Goal: Task Accomplishment & Management: Manage account settings

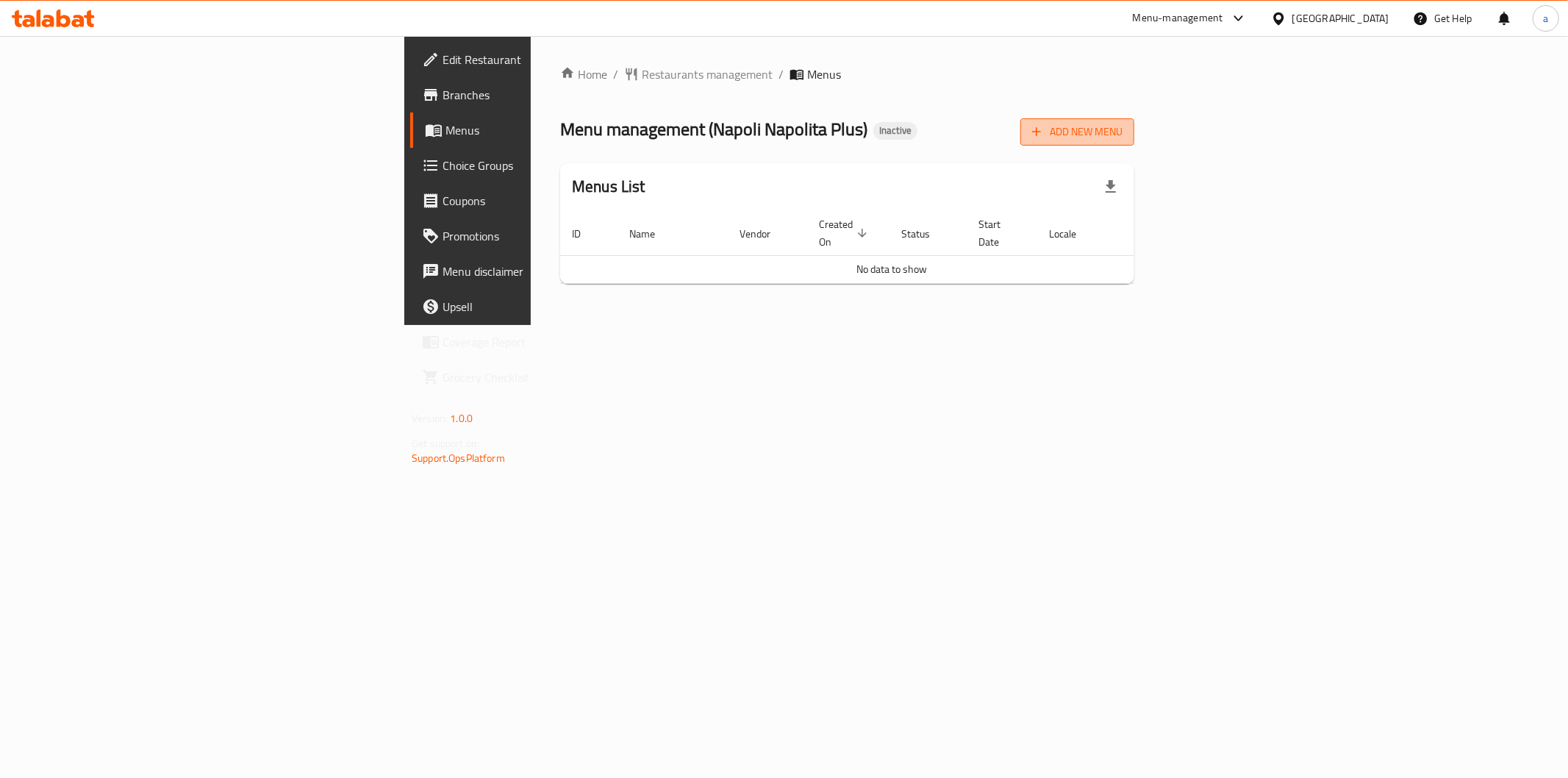
click at [1123, 123] on span "Add New Menu" at bounding box center [1078, 132] width 90 height 19
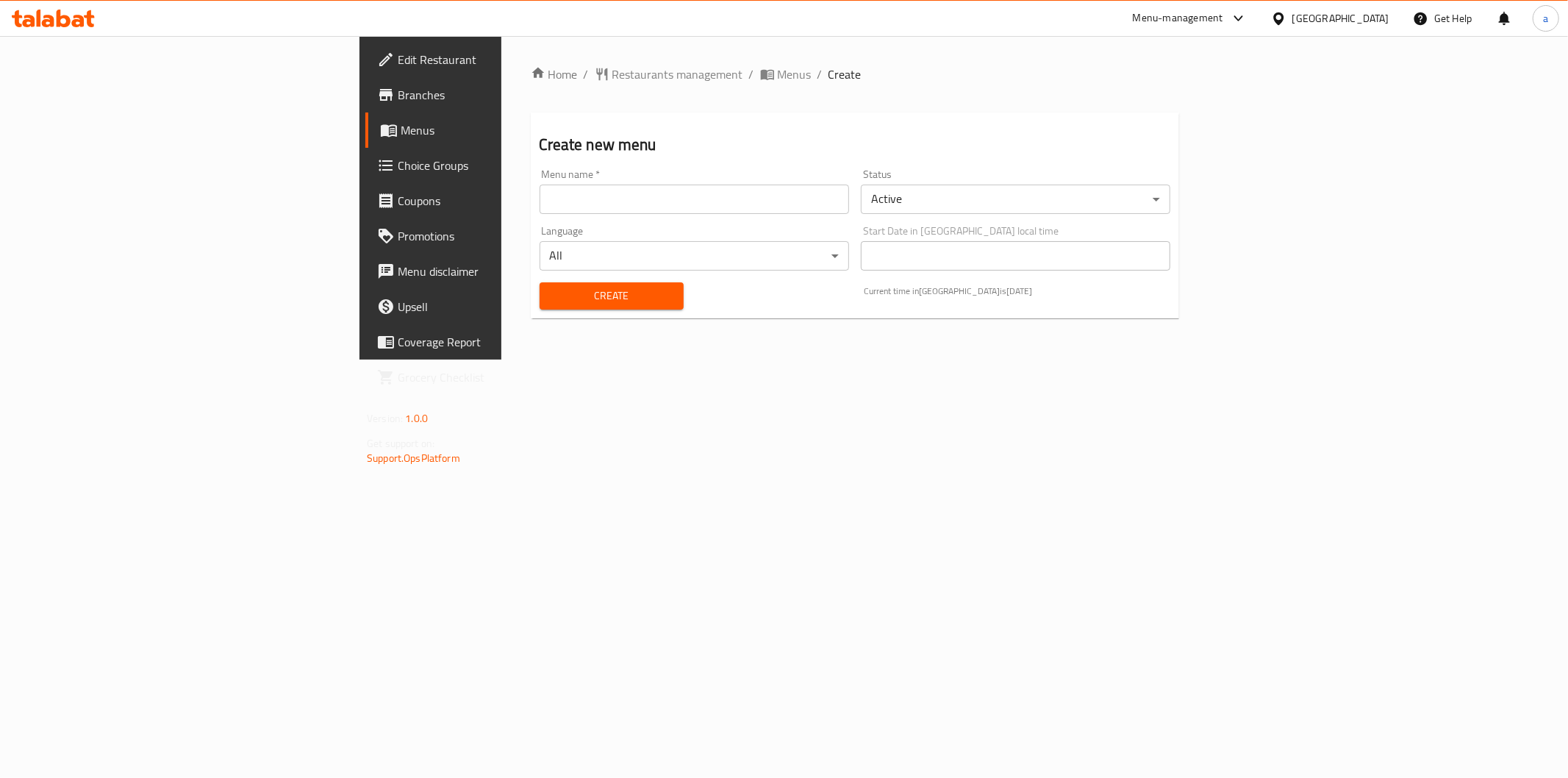
click at [689, 185] on input "text" at bounding box center [694, 199] width 309 height 29
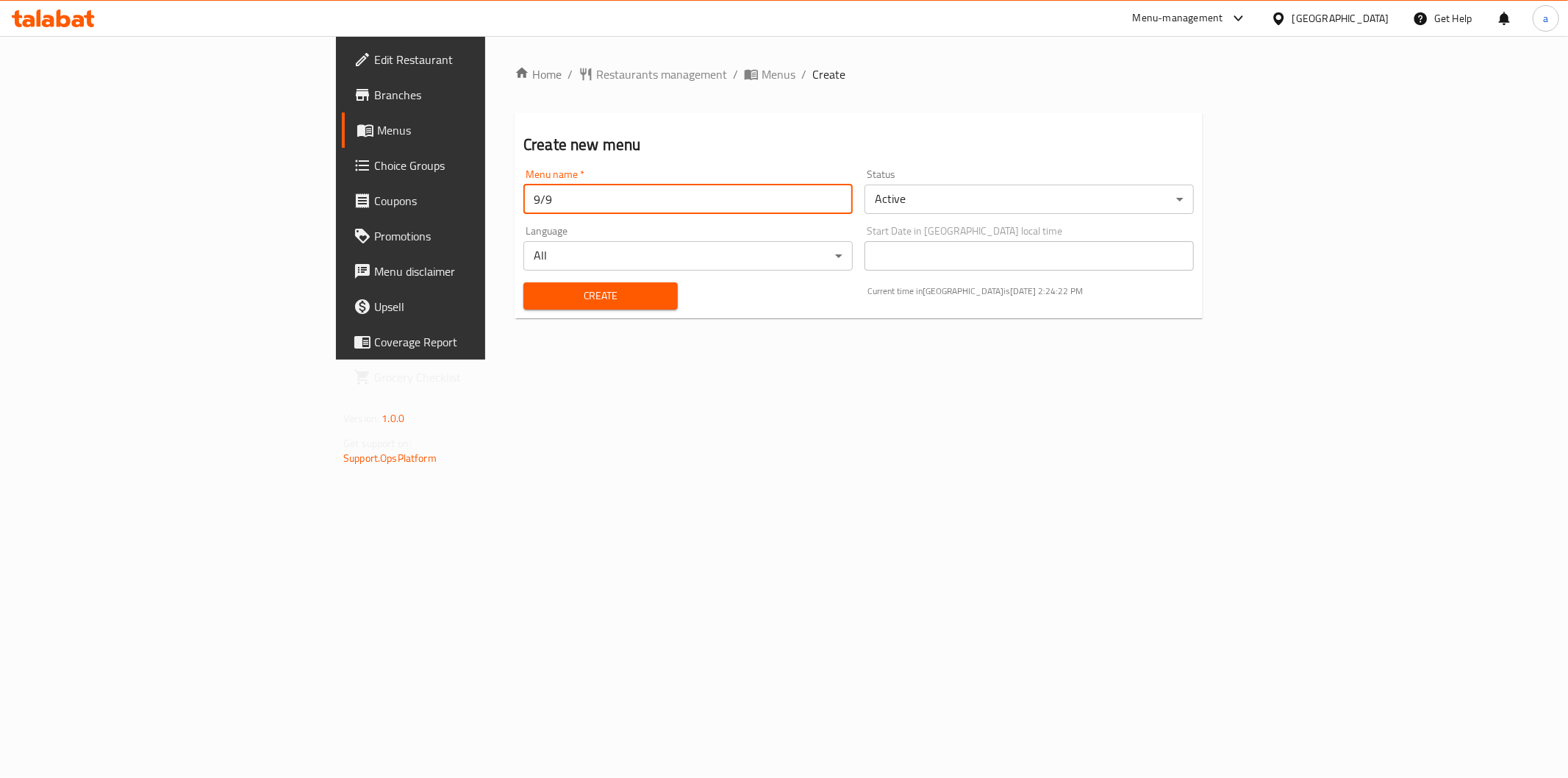
type input "9/9 aya"
click at [535, 294] on span "Create" at bounding box center [600, 296] width 131 height 19
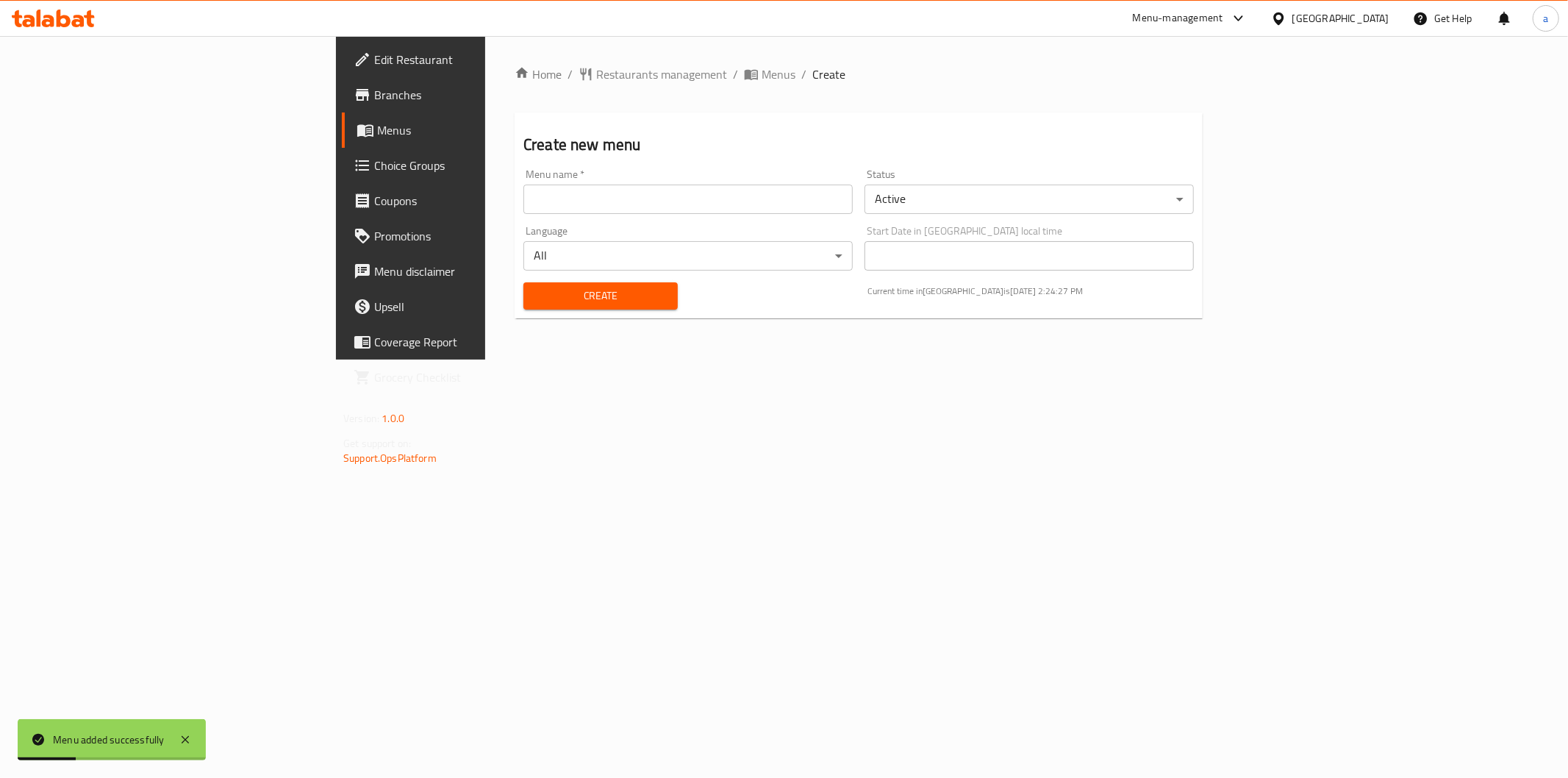
click at [377, 130] on span "Menus" at bounding box center [481, 130] width 209 height 18
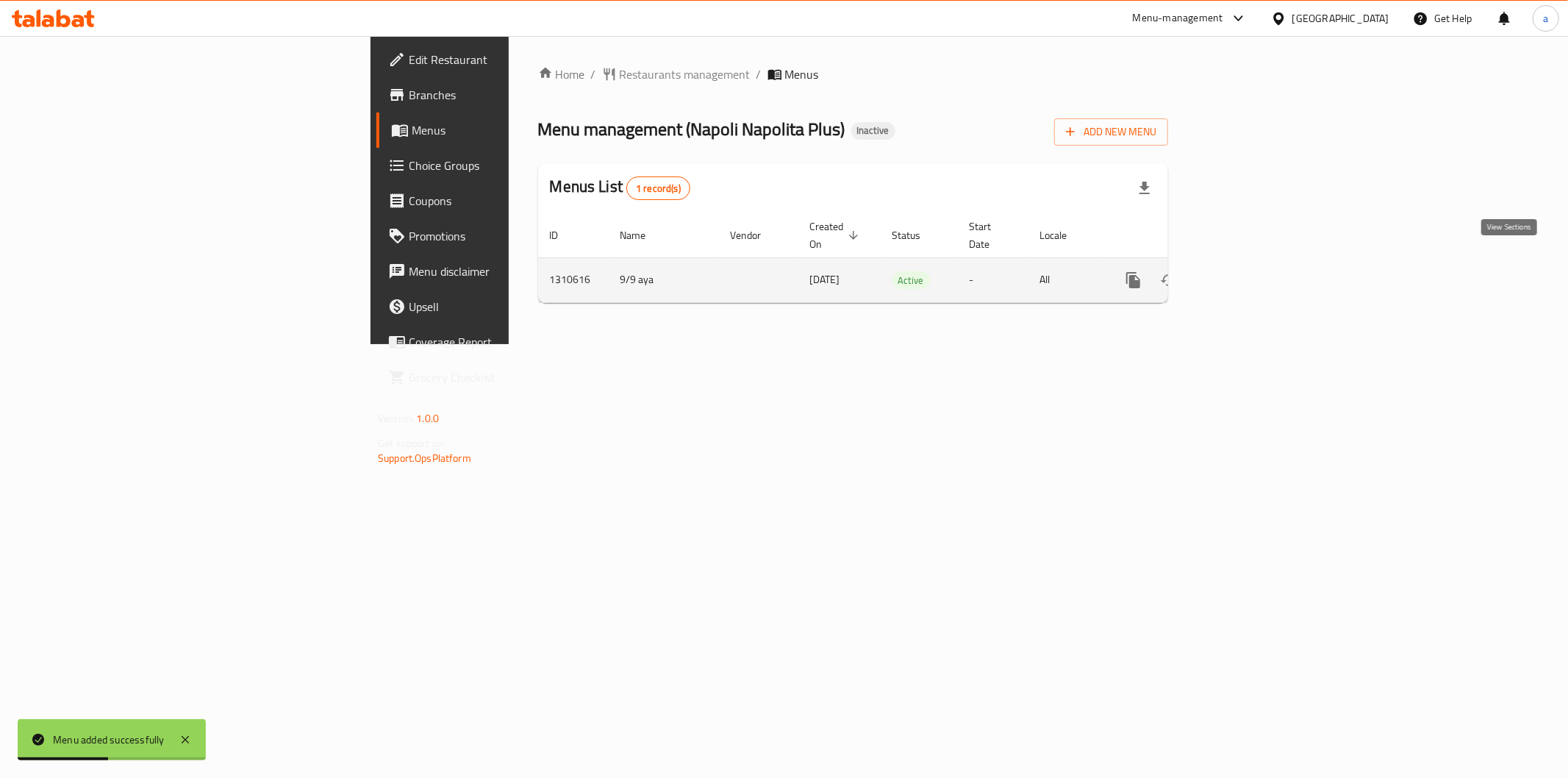
click at [1249, 271] on icon "enhanced table" at bounding box center [1240, 280] width 18 height 18
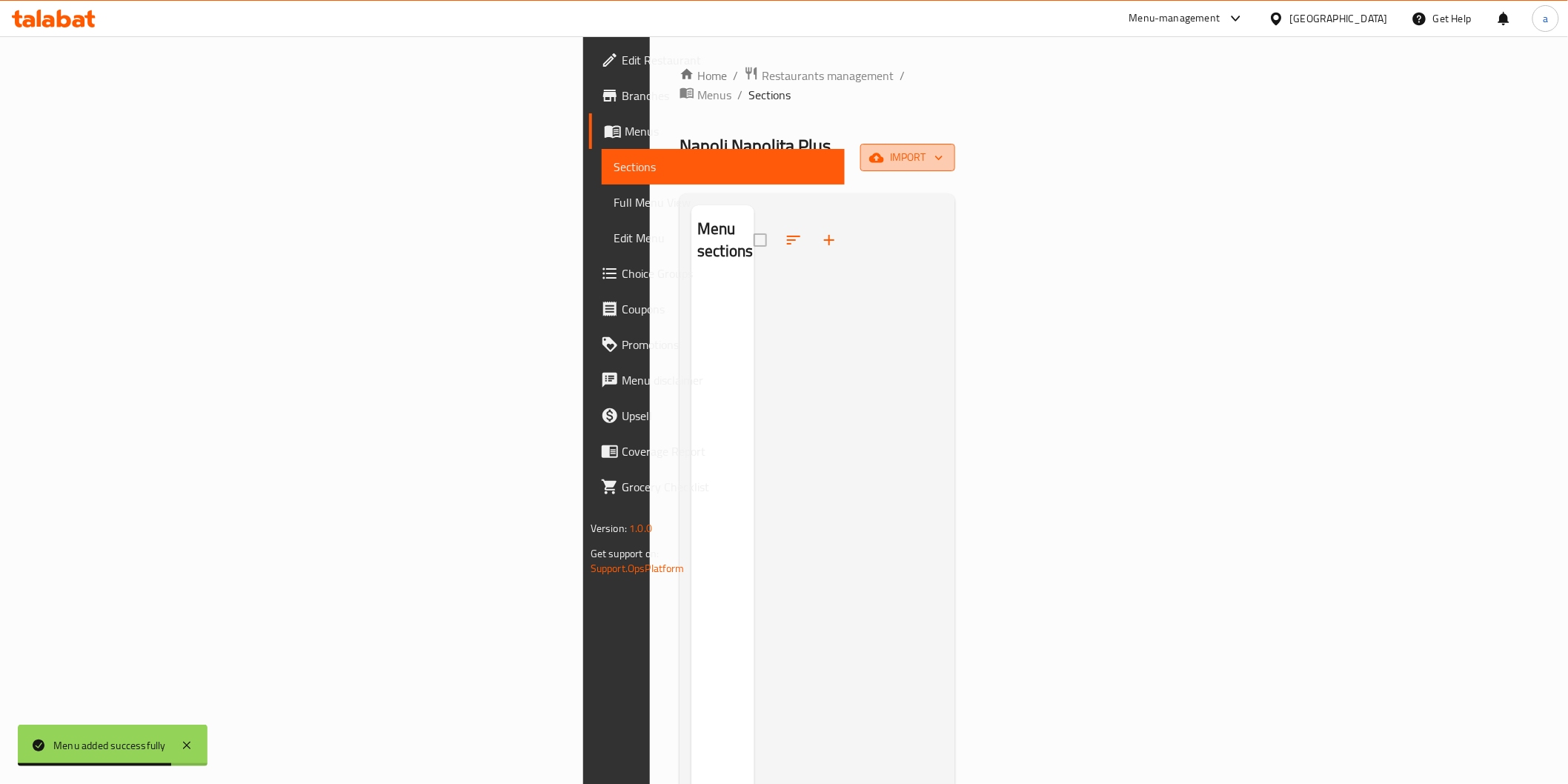
click at [955, 144] on button "import" at bounding box center [908, 157] width 95 height 28
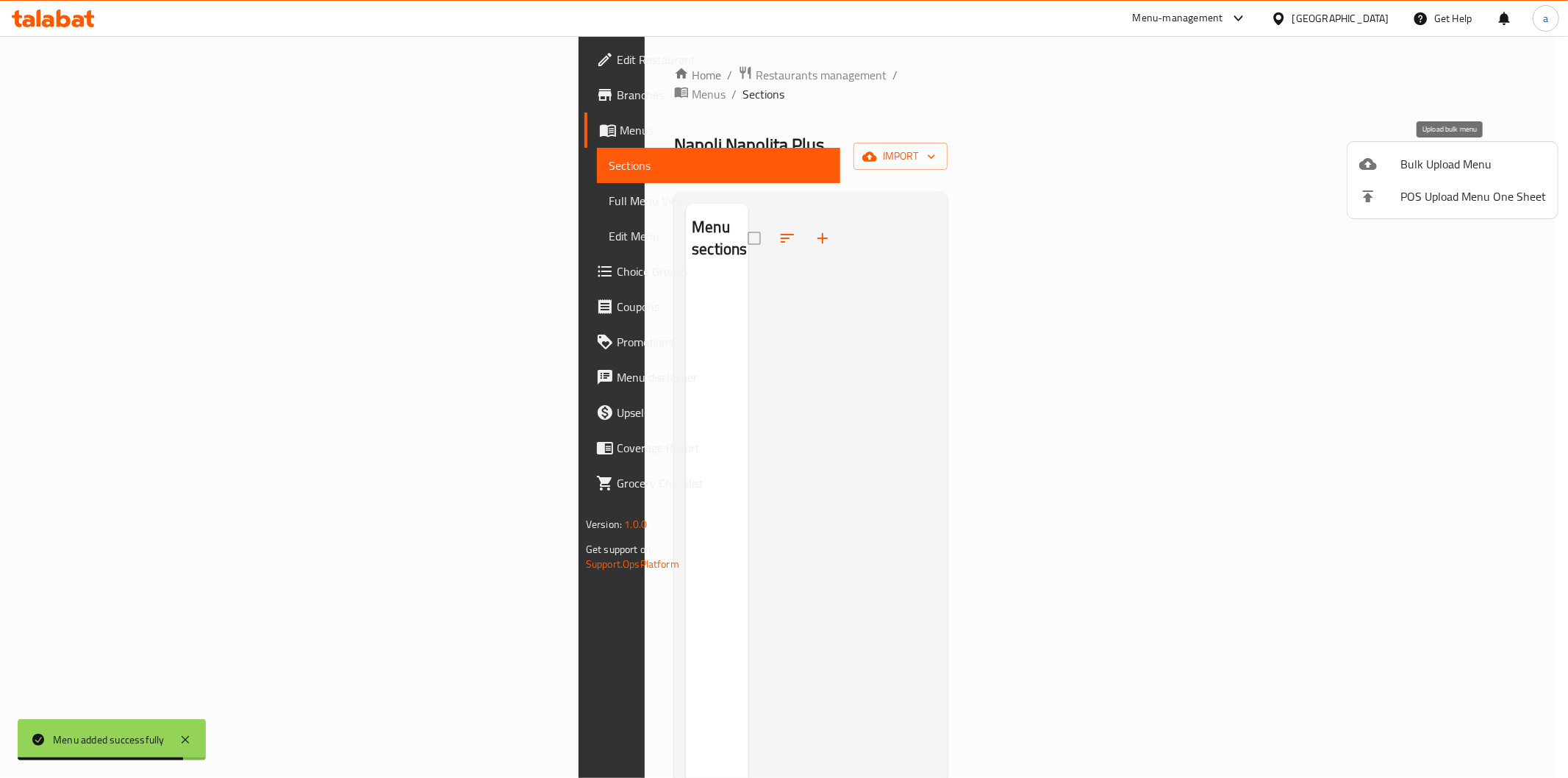
click at [1442, 177] on li "Bulk Upload Menu" at bounding box center [1453, 163] width 210 height 32
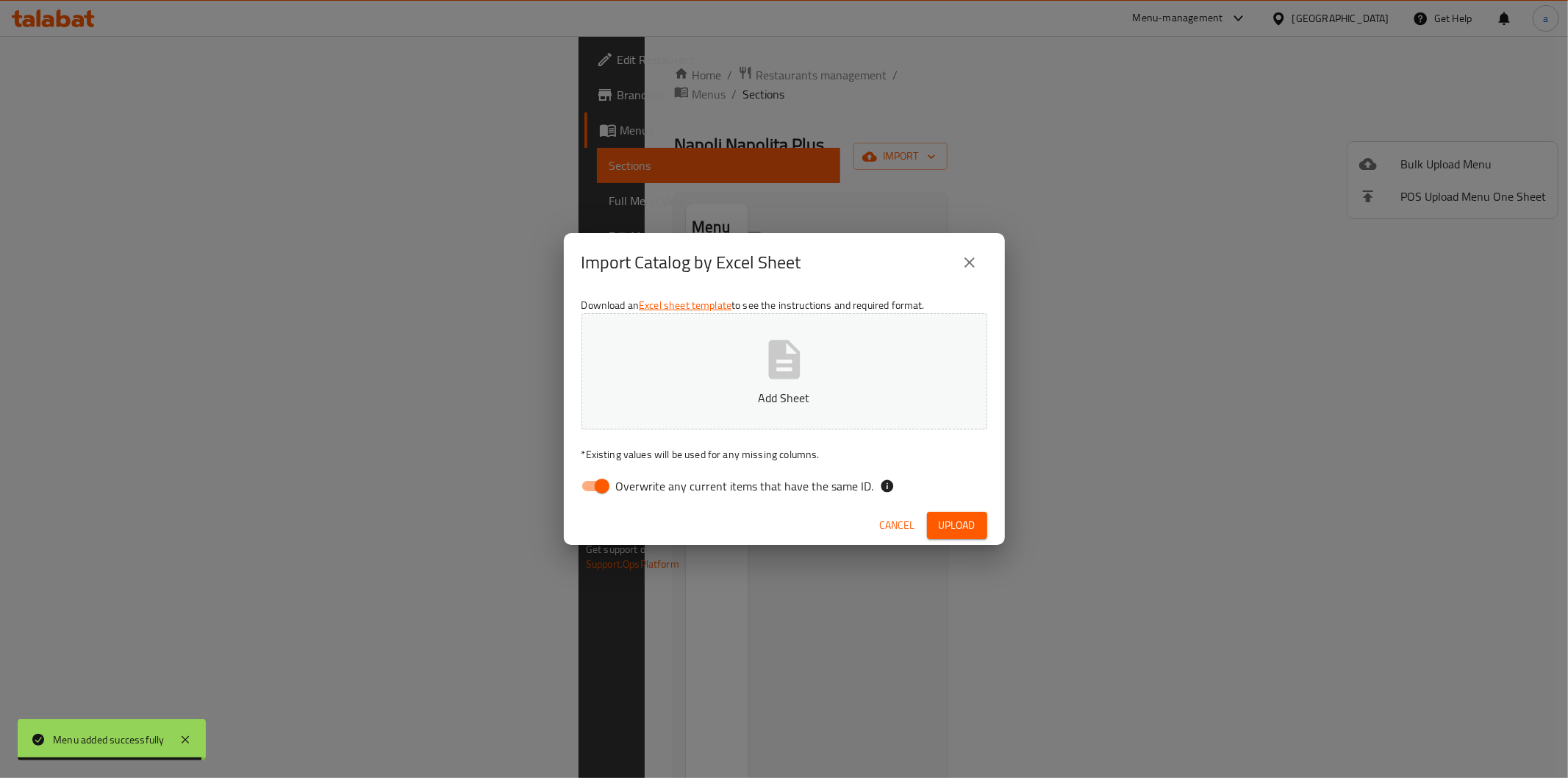
click at [614, 480] on input "Overwrite any current items that have the same ID." at bounding box center [601, 486] width 84 height 28
checkbox input "false"
click at [681, 378] on button "Add Sheet" at bounding box center [784, 371] width 406 height 116
click at [965, 528] on span "Upload" at bounding box center [957, 525] width 36 height 19
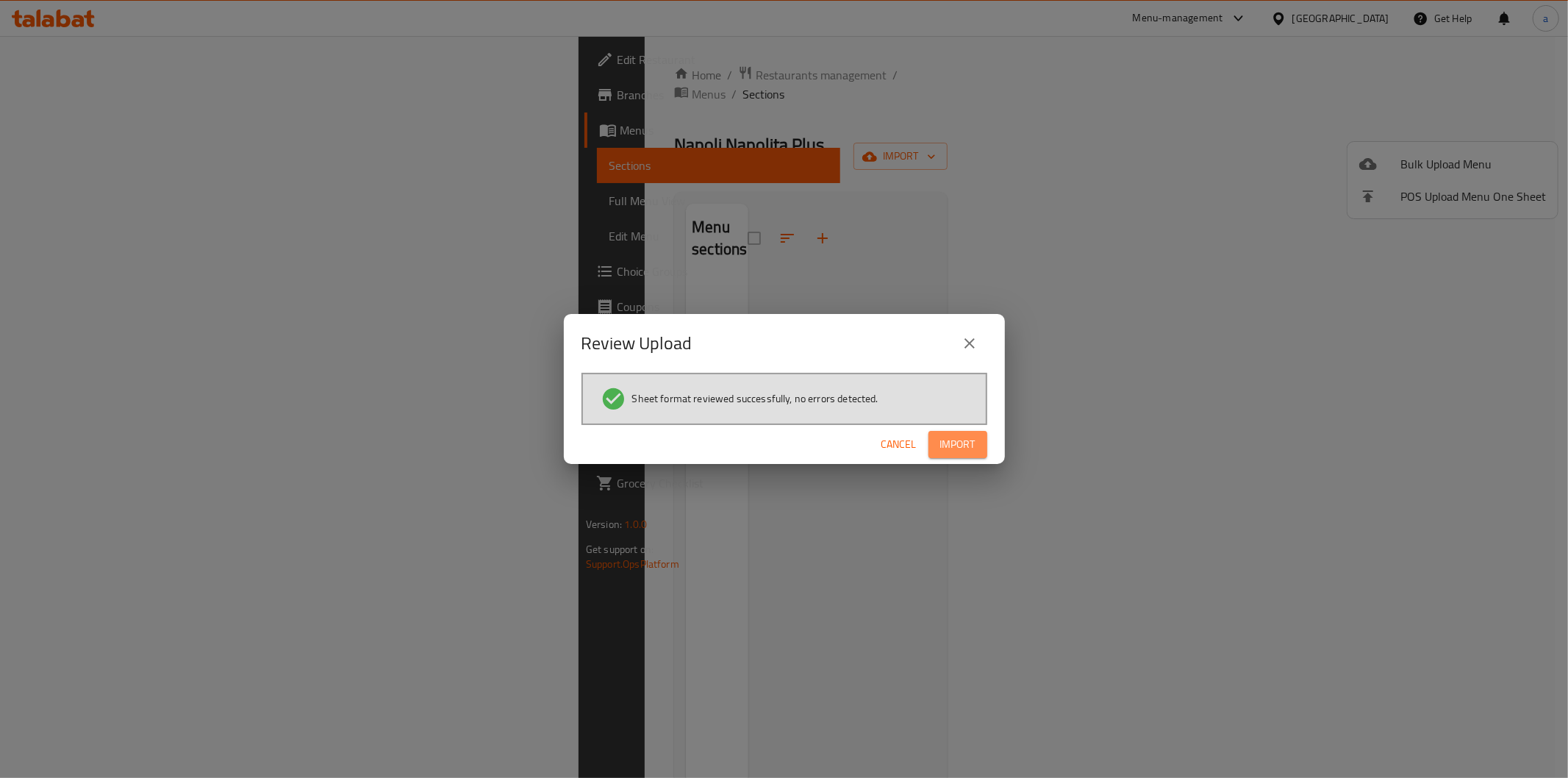
click at [946, 445] on span "Import" at bounding box center [958, 444] width 35 height 19
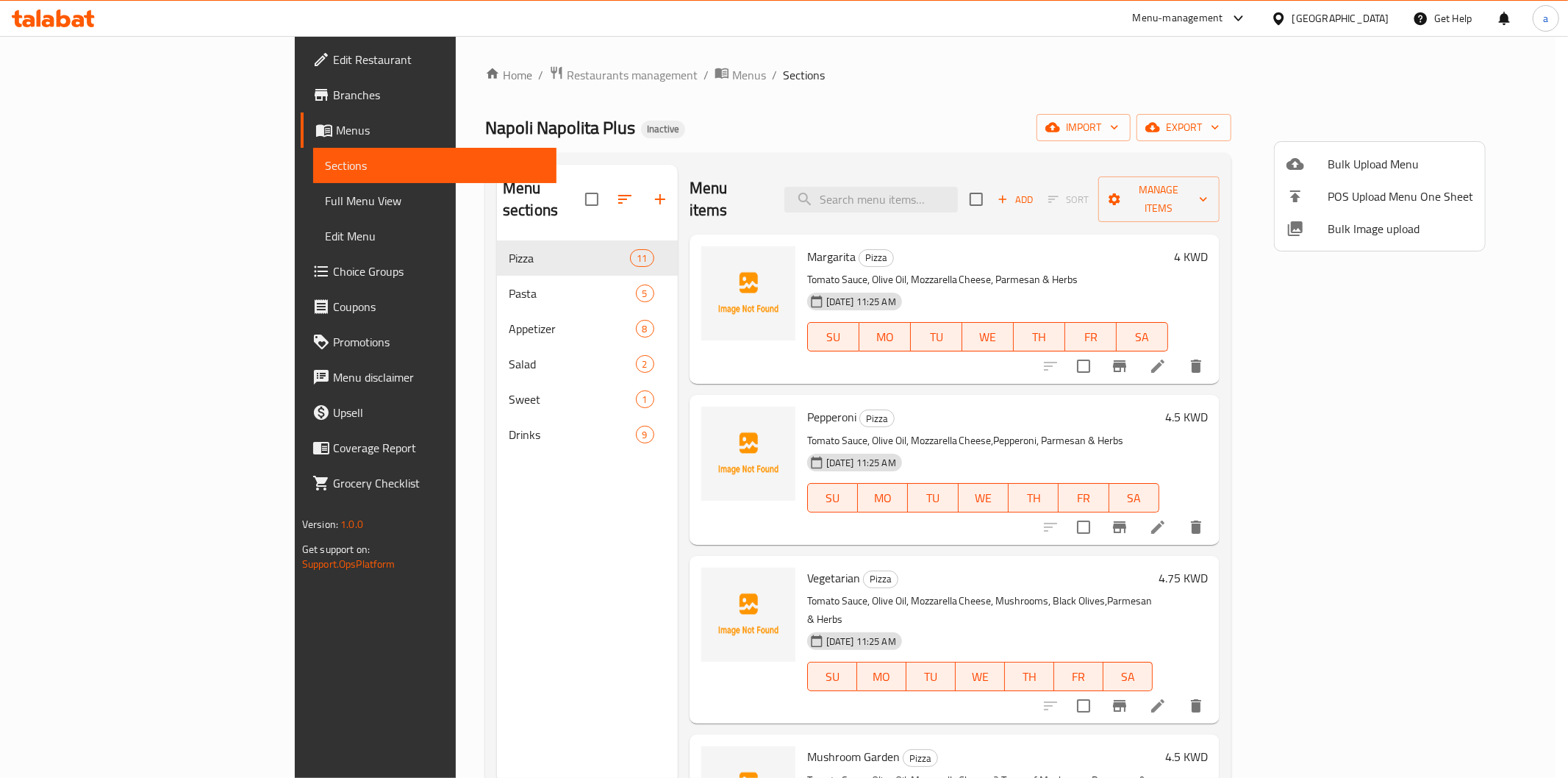
click at [136, 156] on div at bounding box center [784, 389] width 1568 height 778
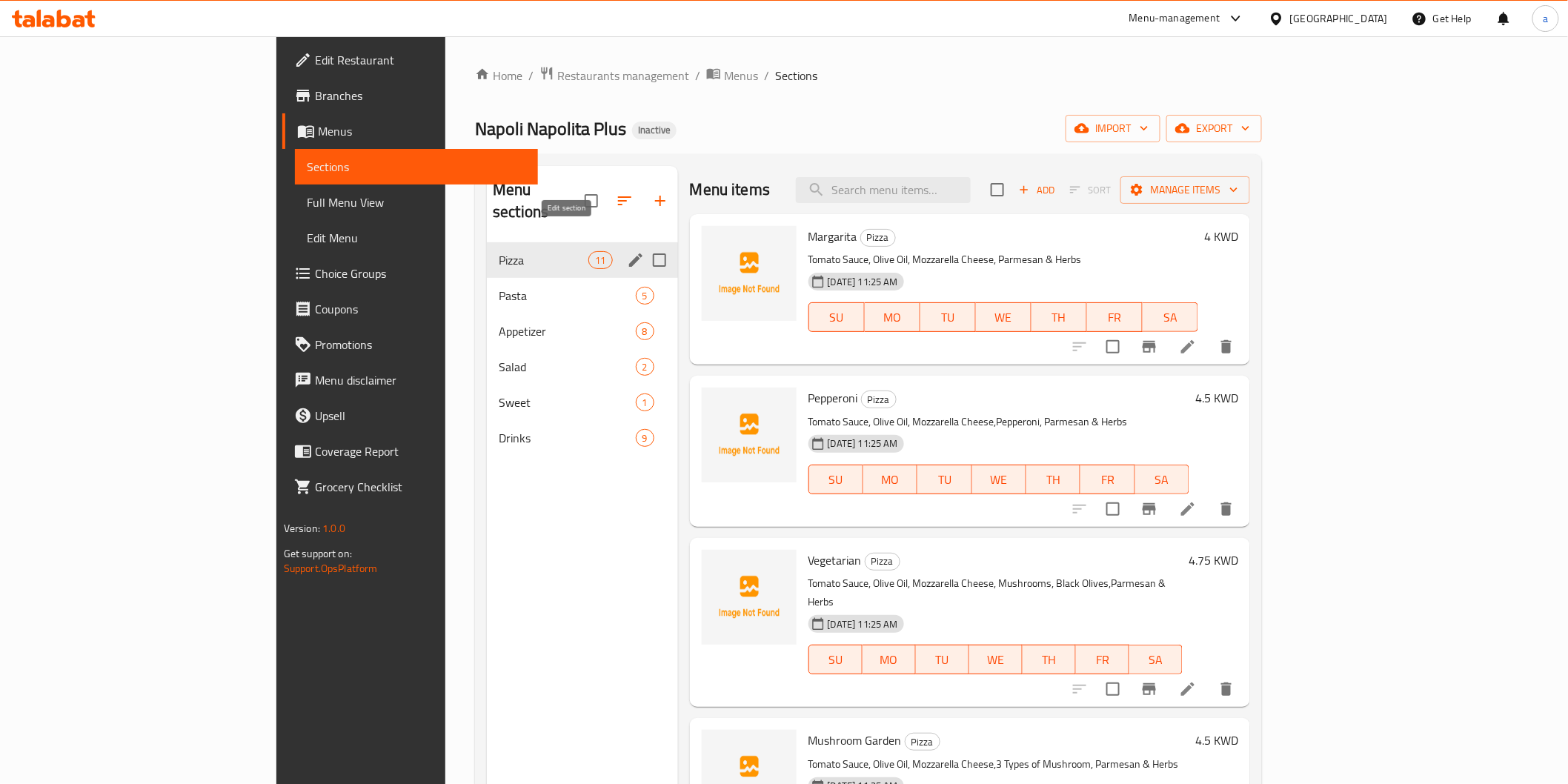
click at [627, 251] on icon "edit" at bounding box center [636, 260] width 18 height 18
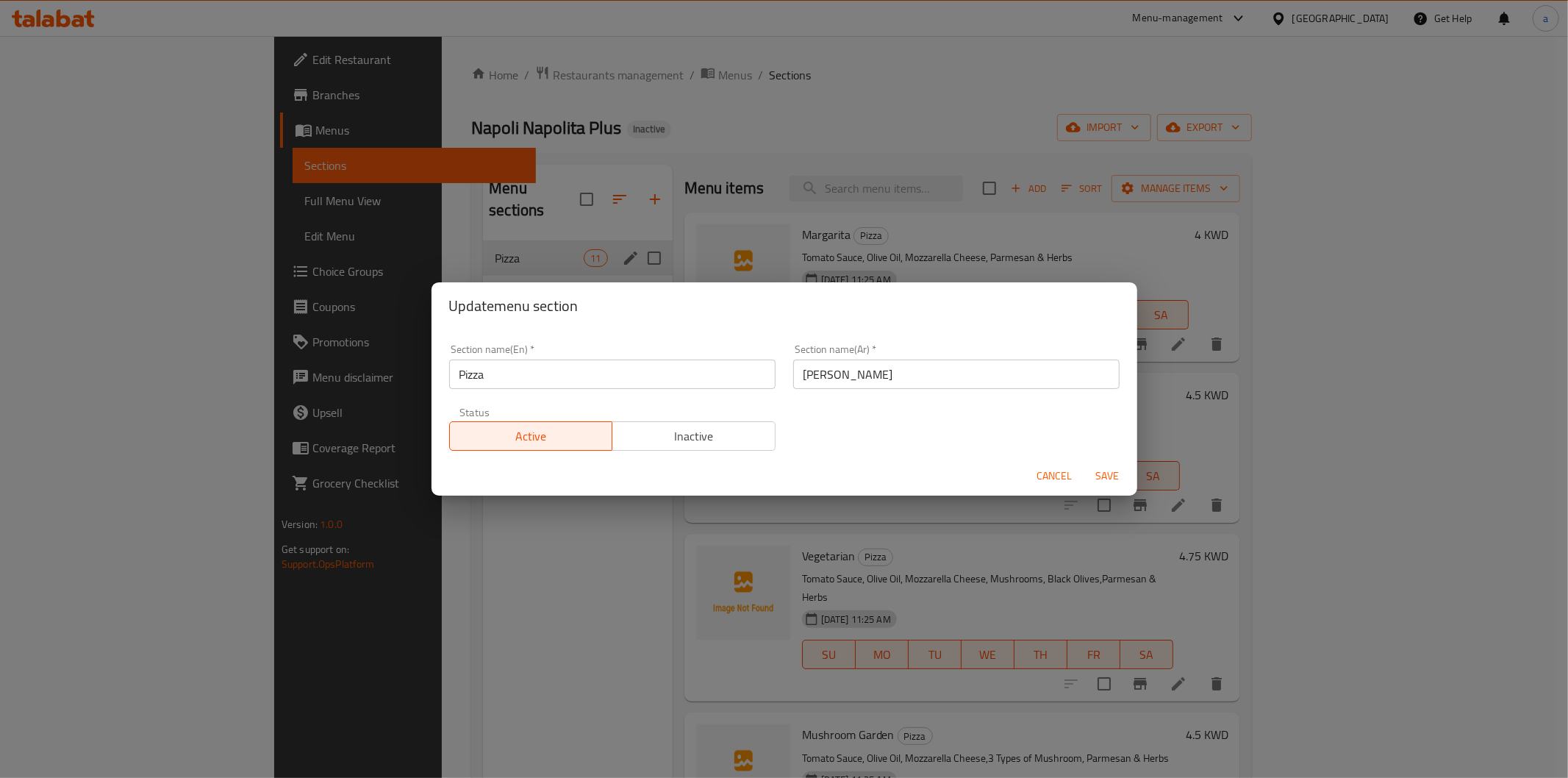
click at [816, 107] on div "Update menu section Section name(En)   * Pizza Section name(En) * Section name(…" at bounding box center [784, 389] width 1568 height 778
click at [369, 221] on div "Update menu section Section name(En)   * Pizza Section name(En) * Section name(…" at bounding box center [784, 389] width 1568 height 778
click at [1041, 469] on span "Cancel" at bounding box center [1055, 475] width 35 height 19
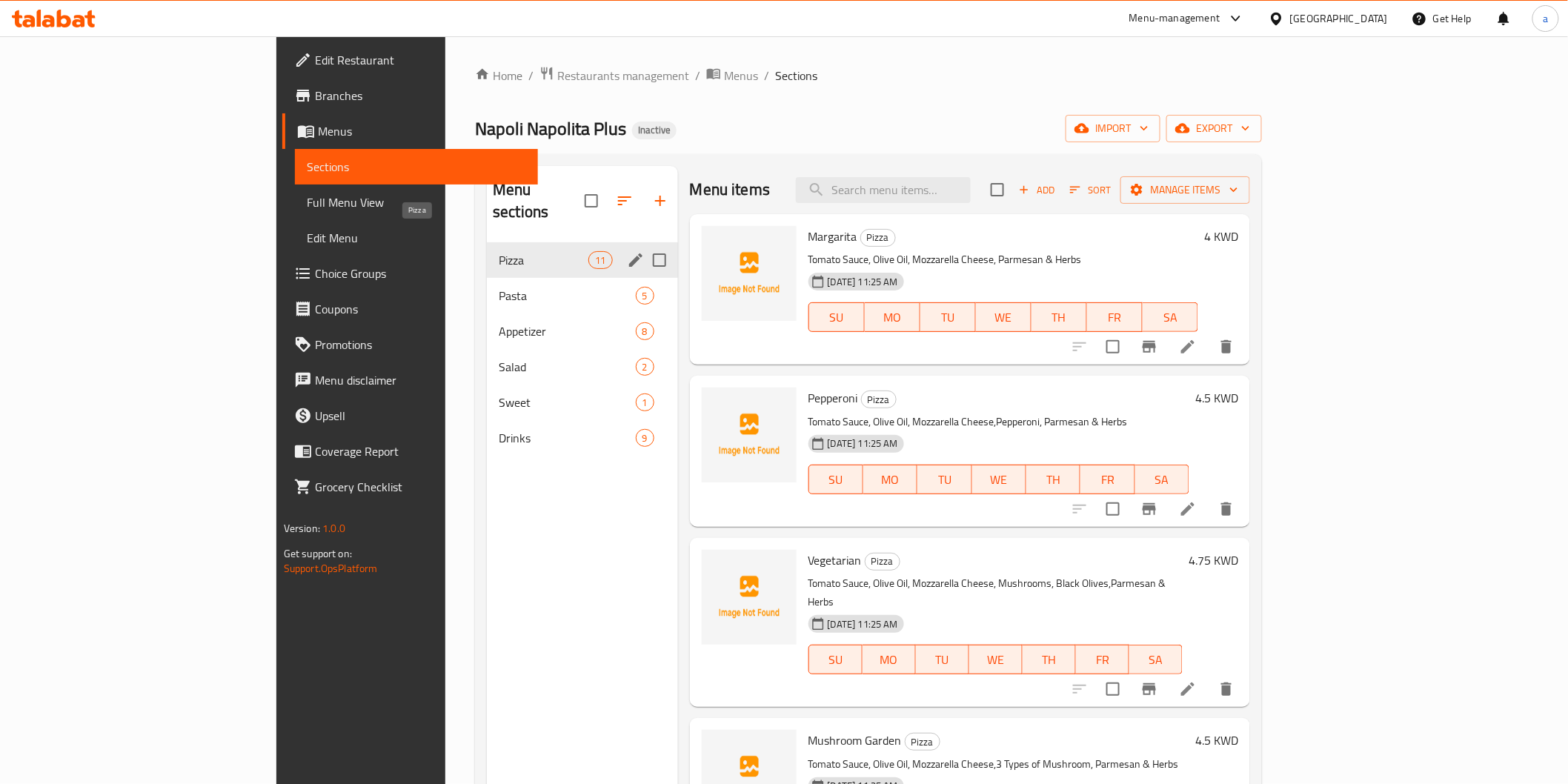
click at [499, 251] on span "Pizza" at bounding box center [543, 260] width 90 height 18
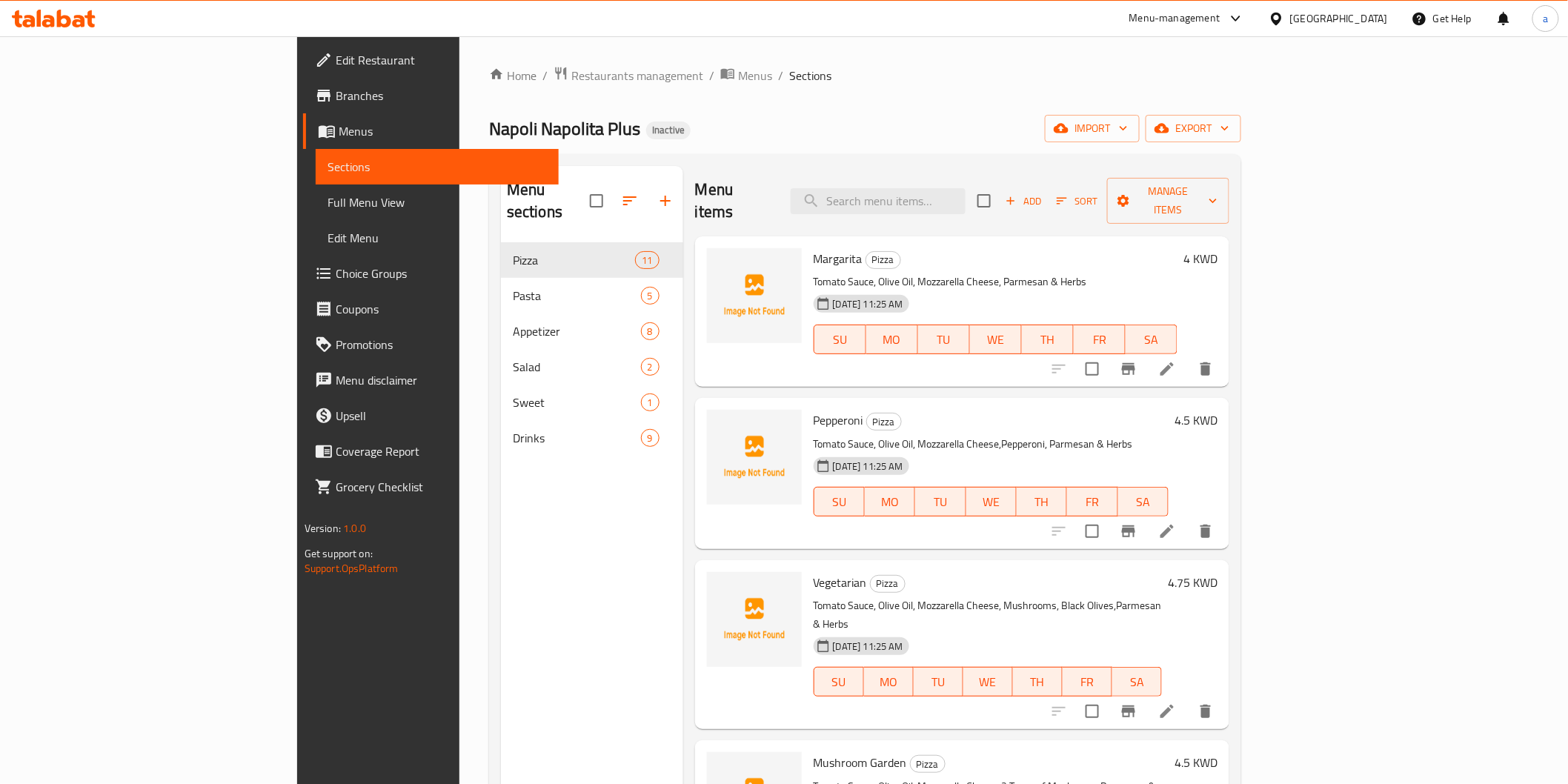
click at [1176, 360] on icon at bounding box center [1167, 369] width 18 height 18
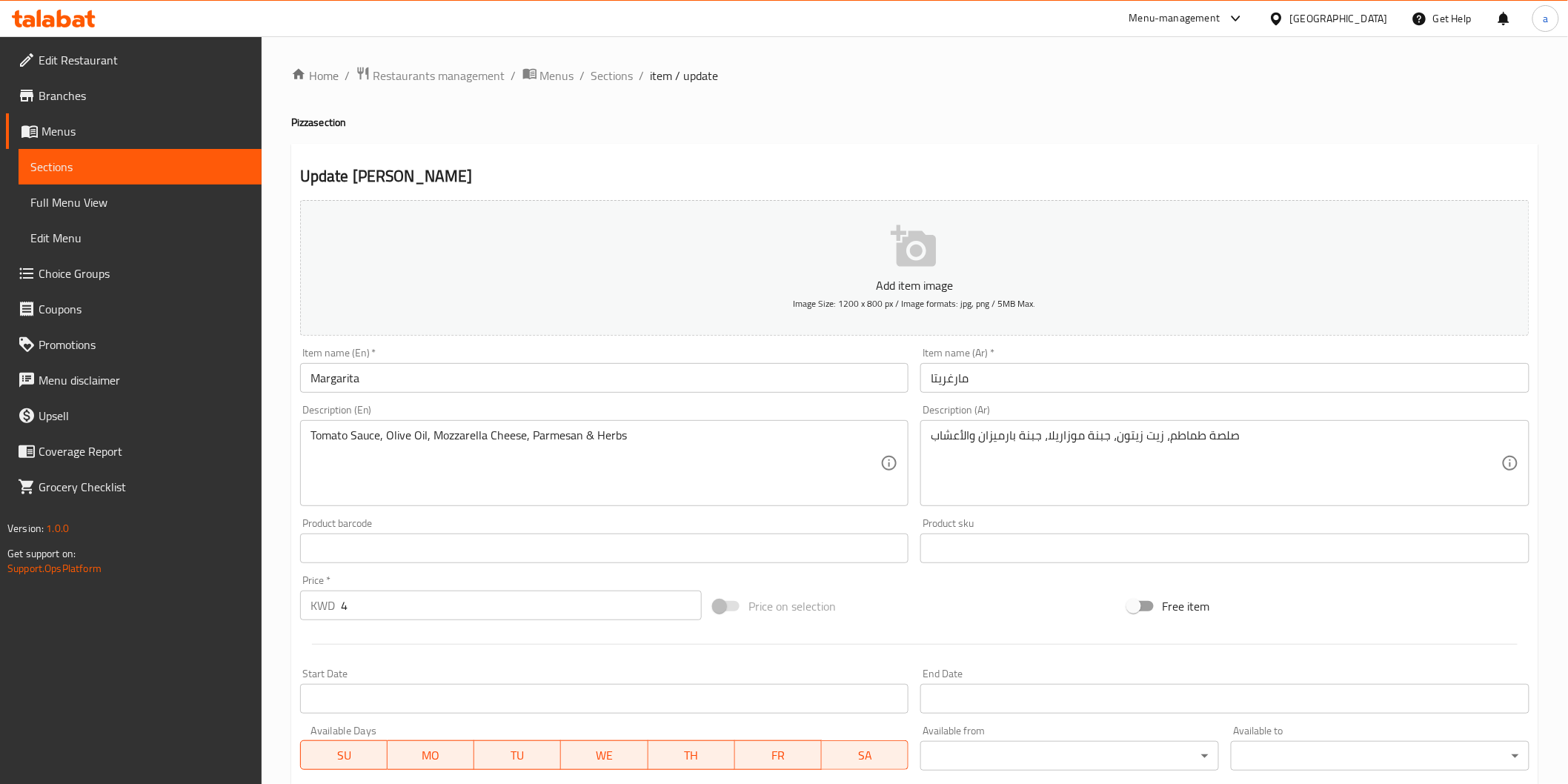
click at [727, 360] on div "Item name (En)   * Margarita Item name (En) *" at bounding box center [604, 370] width 609 height 46
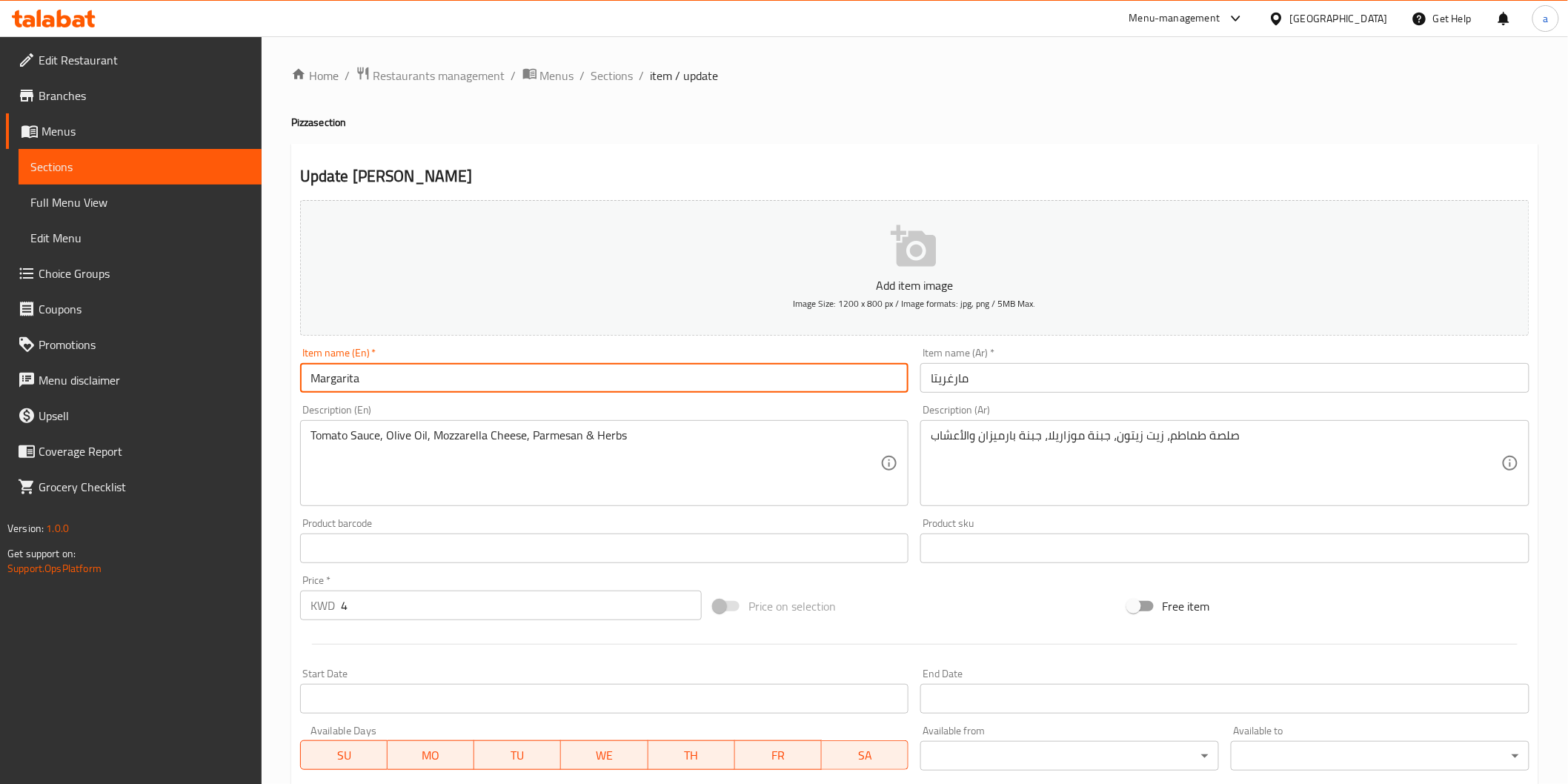
click at [632, 381] on input "Margarita" at bounding box center [604, 378] width 609 height 30
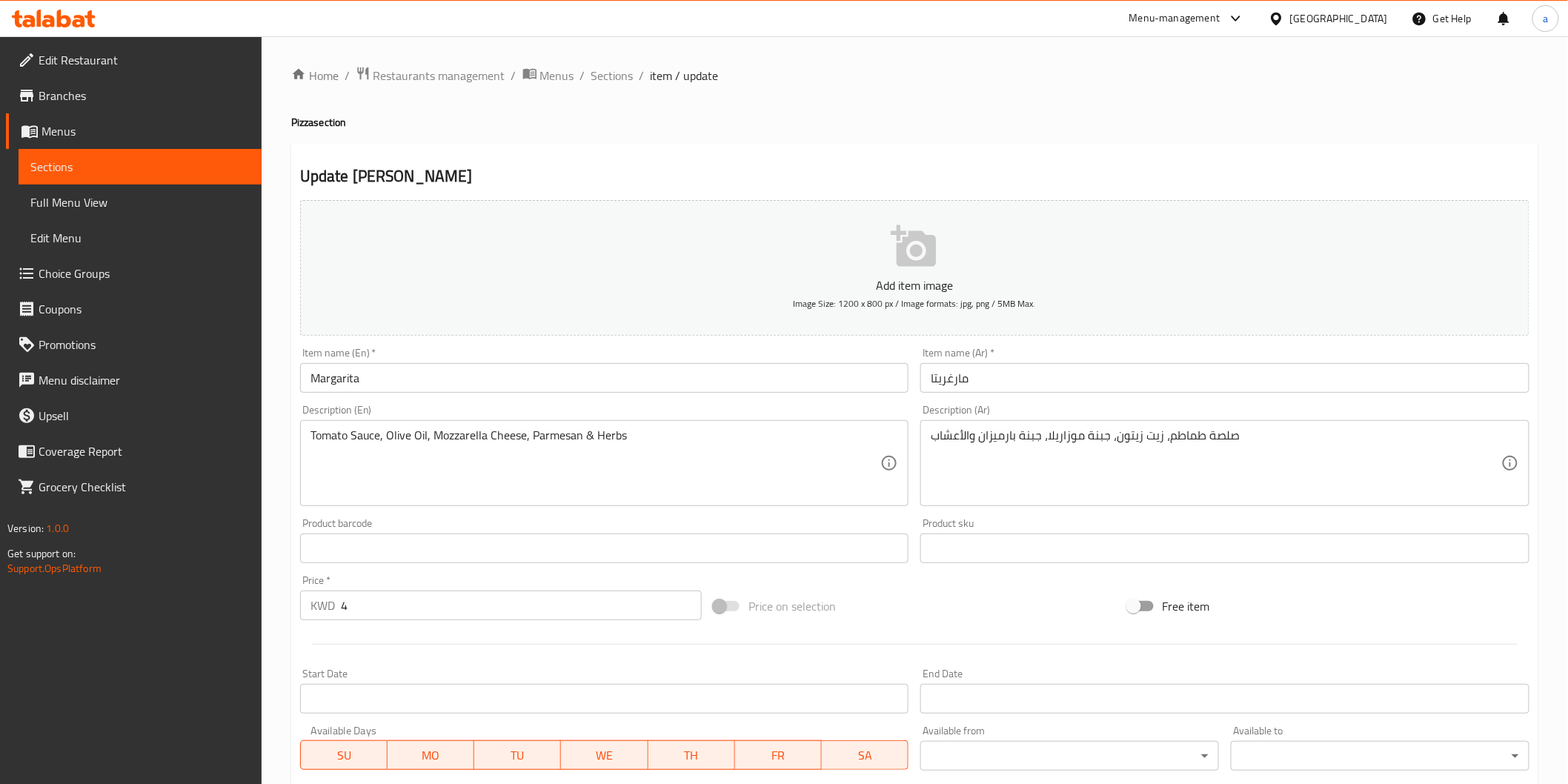
click at [567, 418] on div "Description (En) Tomato Sauce, Olive Oil, Mozzarella Cheese, Parmesan & Herbs D…" at bounding box center [604, 455] width 609 height 102
click at [501, 387] on input "Margarita" at bounding box center [604, 378] width 609 height 30
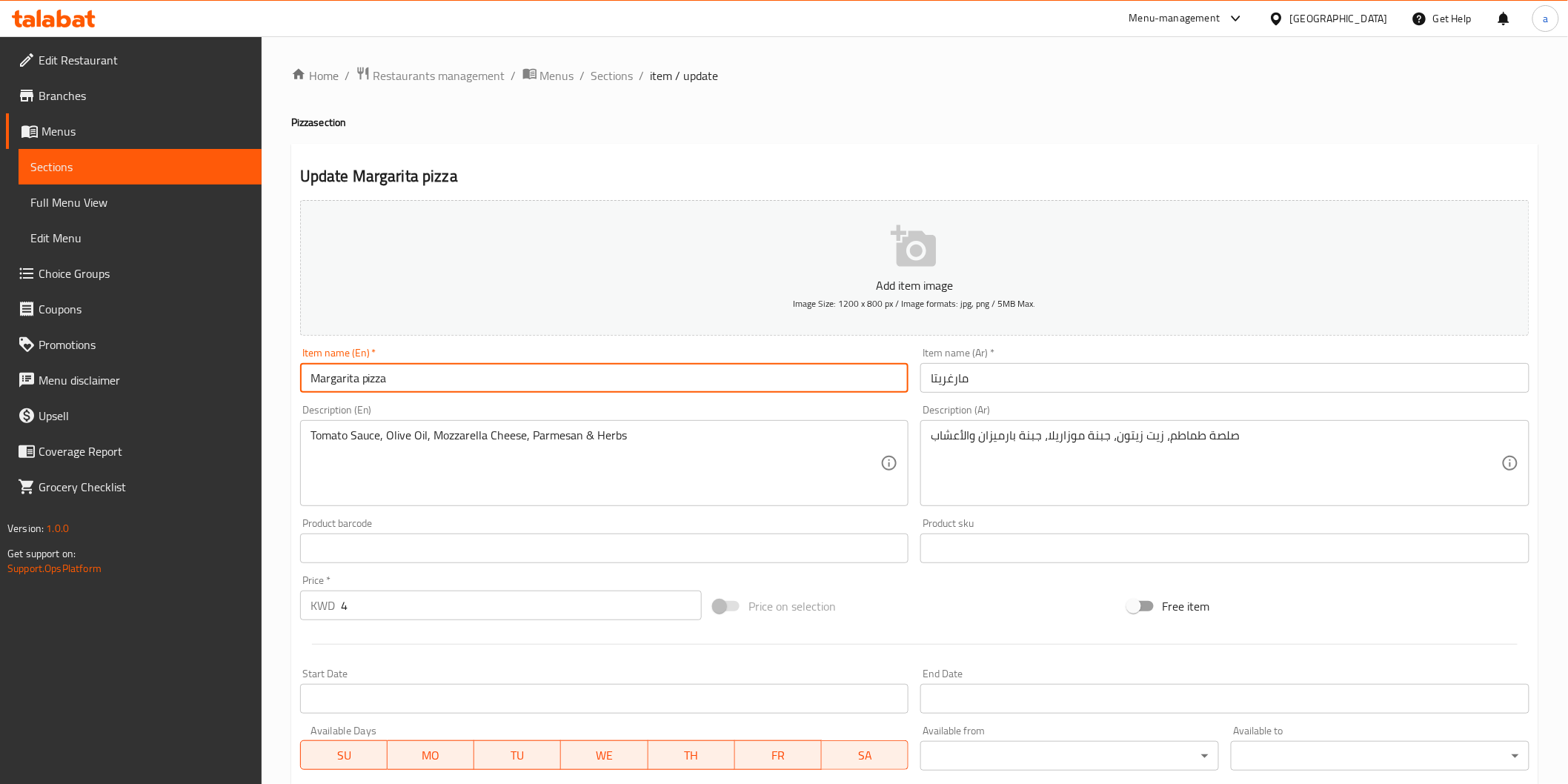
type input "Margarita pizza"
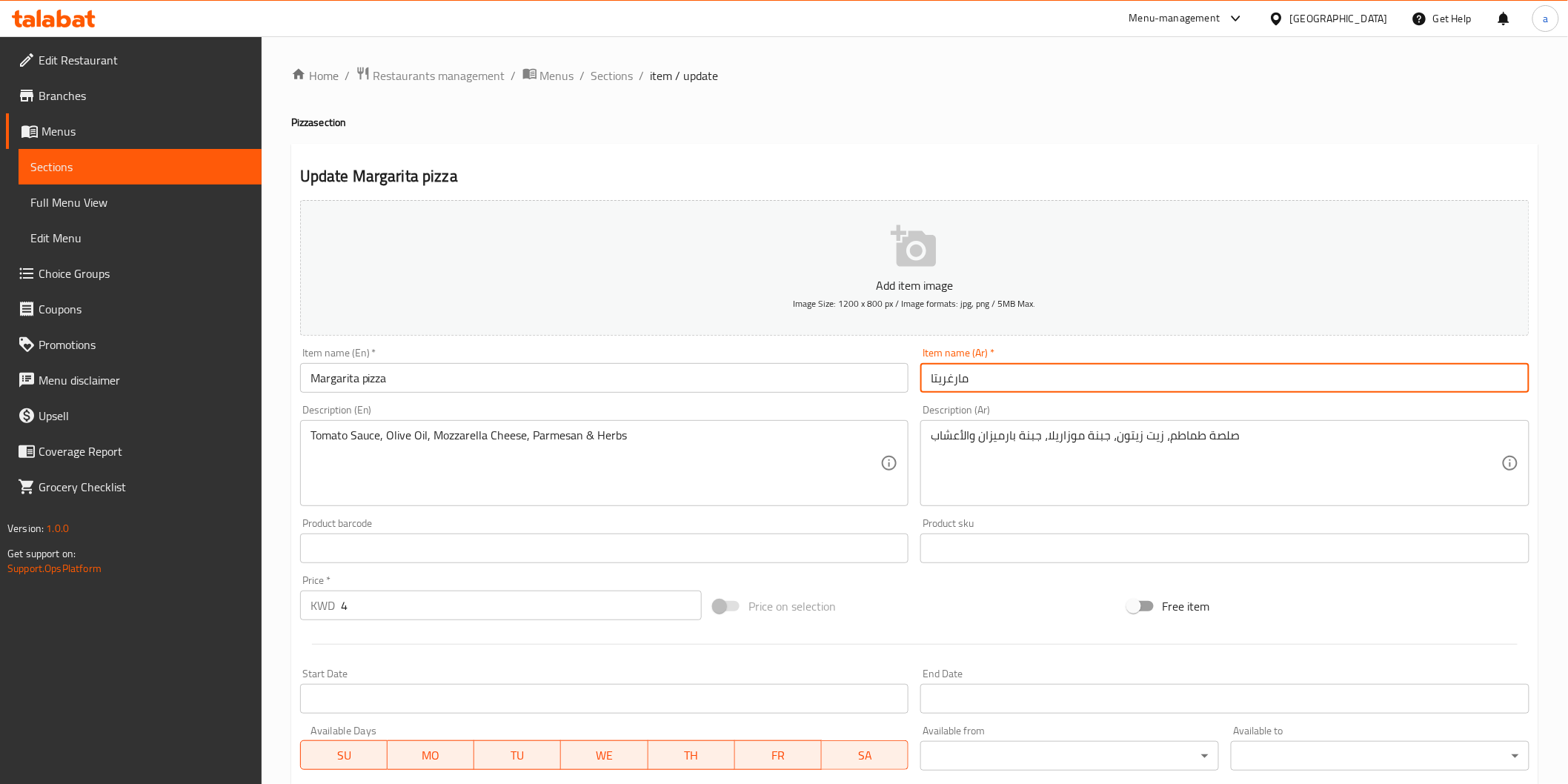
click at [1021, 382] on input "مارغريتا" at bounding box center [1225, 378] width 609 height 30
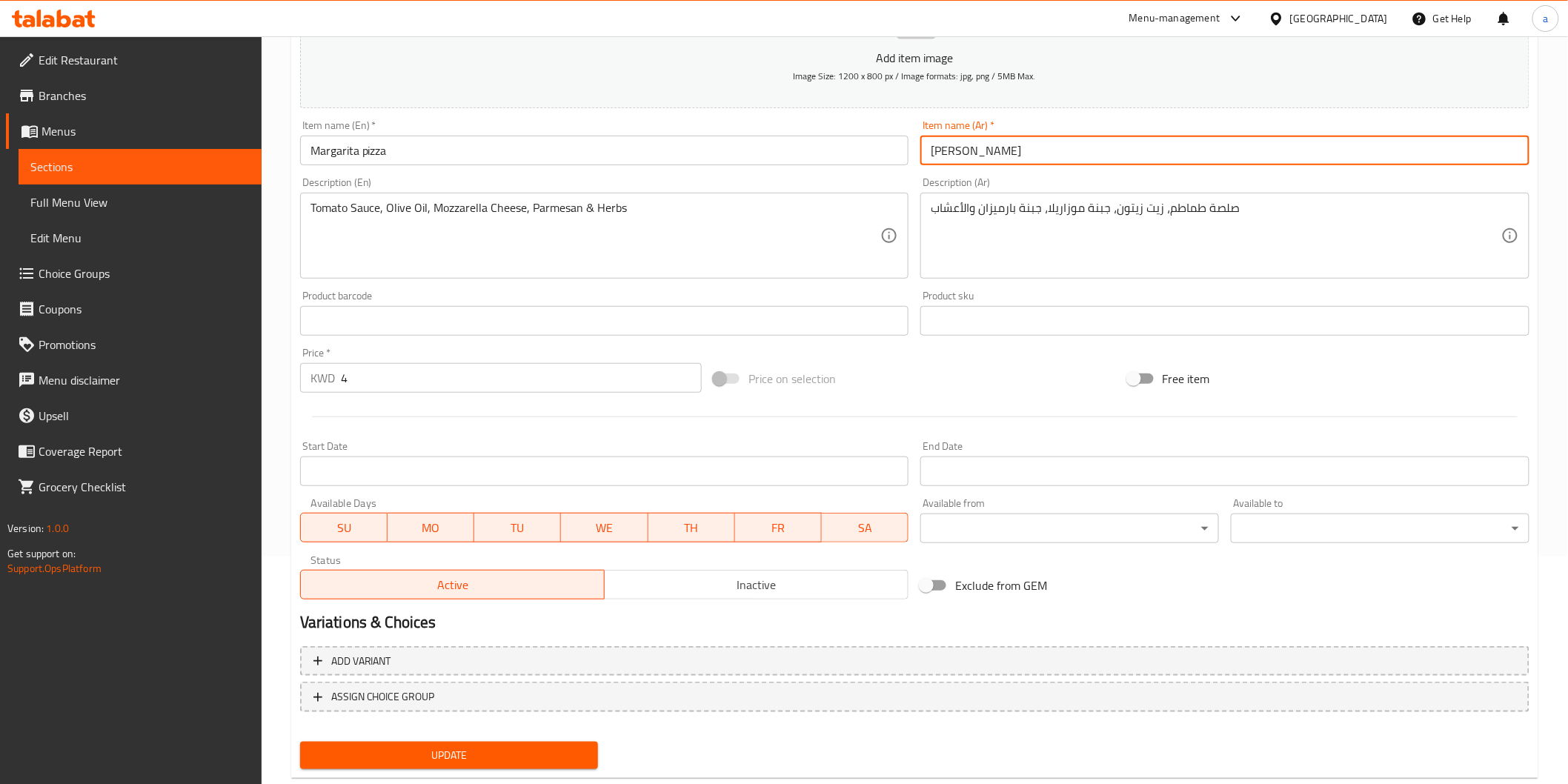
scroll to position [246, 0]
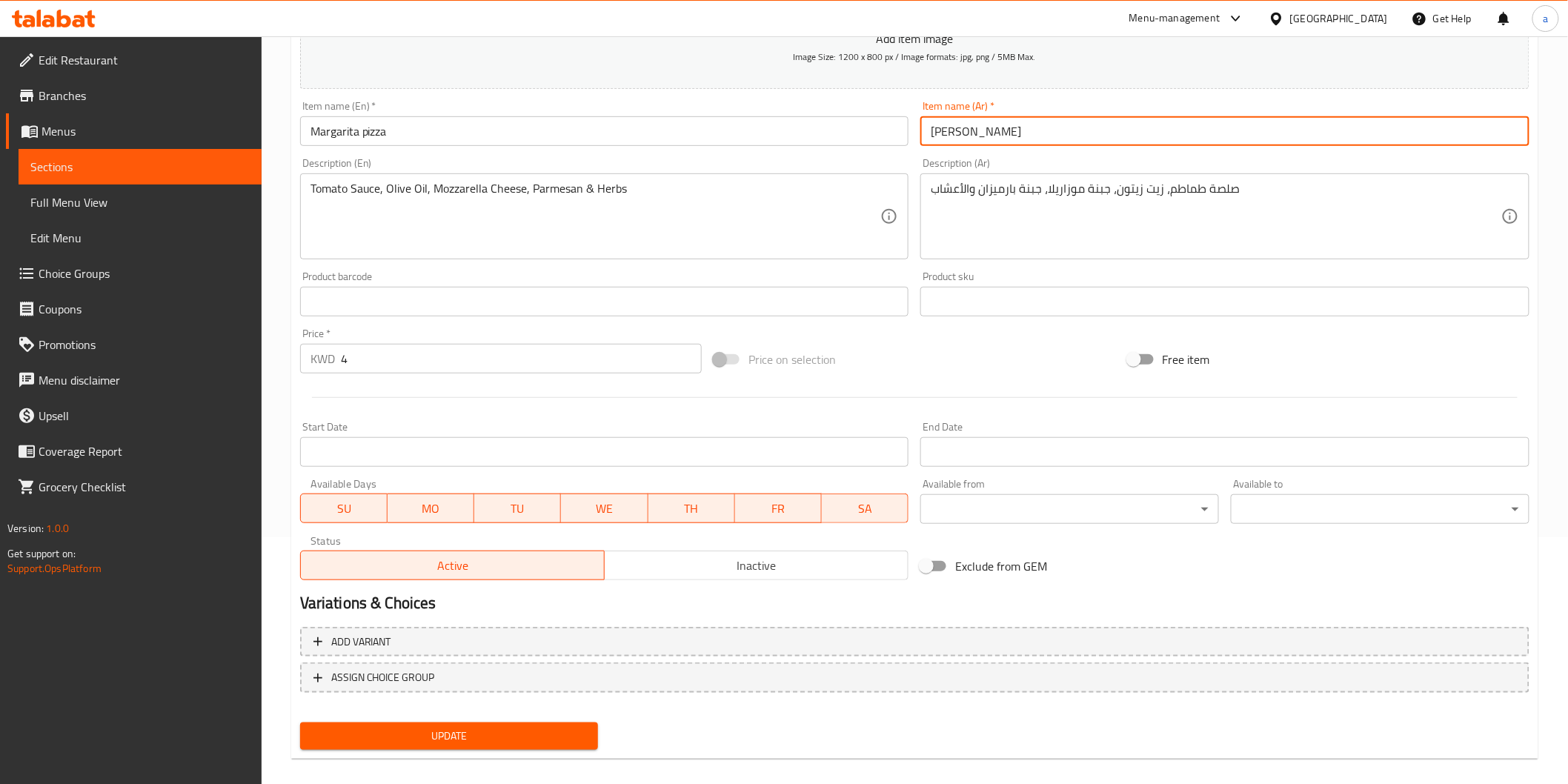
click at [936, 131] on input "مارغريتا بيتزا" at bounding box center [1225, 132] width 609 height 30
click at [982, 135] on input "بينزا مارغريتا" at bounding box center [1225, 132] width 609 height 30
type input "بيتزا مارغريتا"
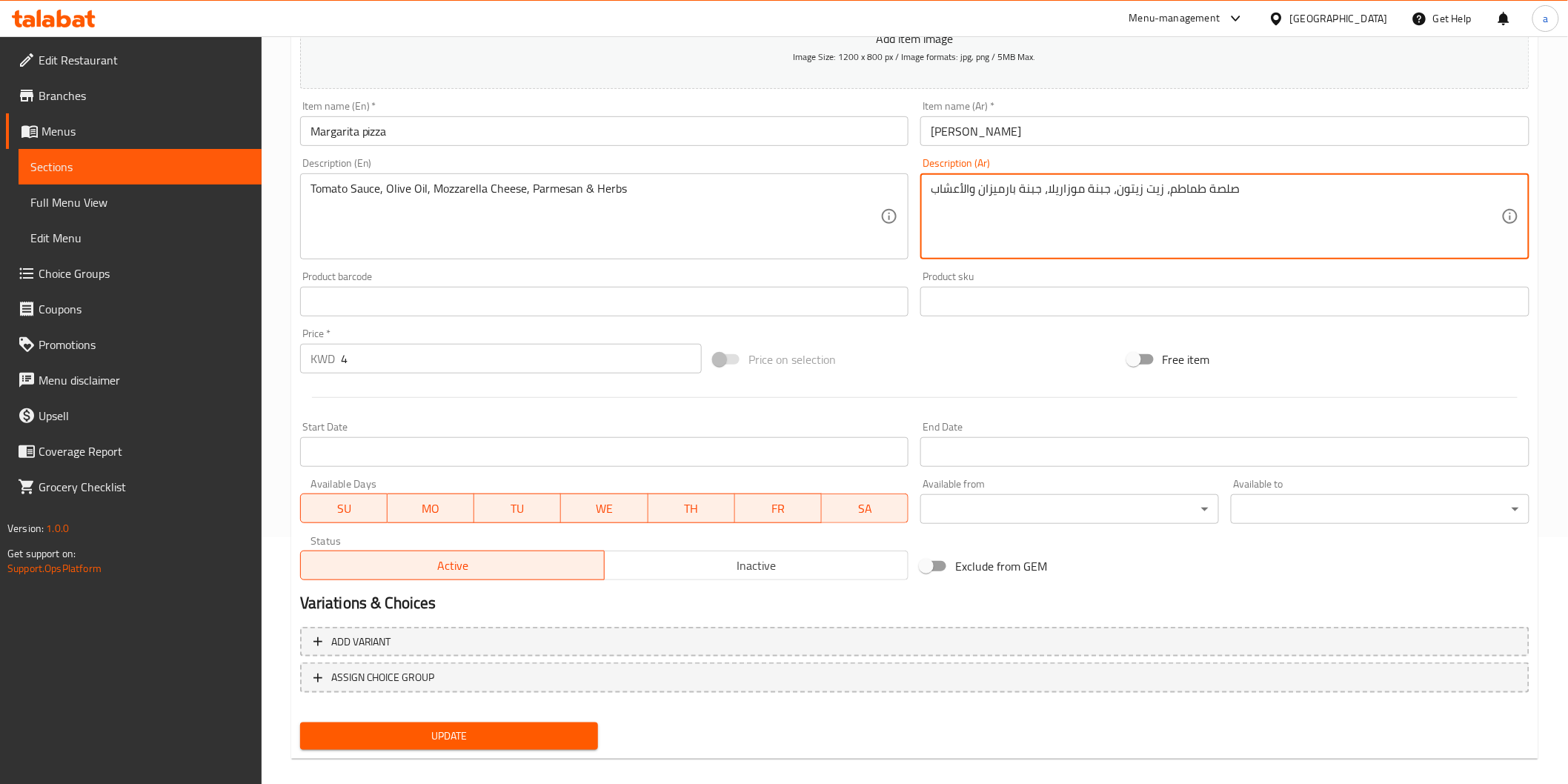
click at [1032, 200] on textarea "صلصة طماطم، زيت زيتون، جبنة موزاريلا، جبنة بارميزان والأعشاب" at bounding box center [1216, 216] width 570 height 70
type textarea "صلصة طماطم، زيت زيتون، جبنة موزاريلا، بارميزان والأعشاب"
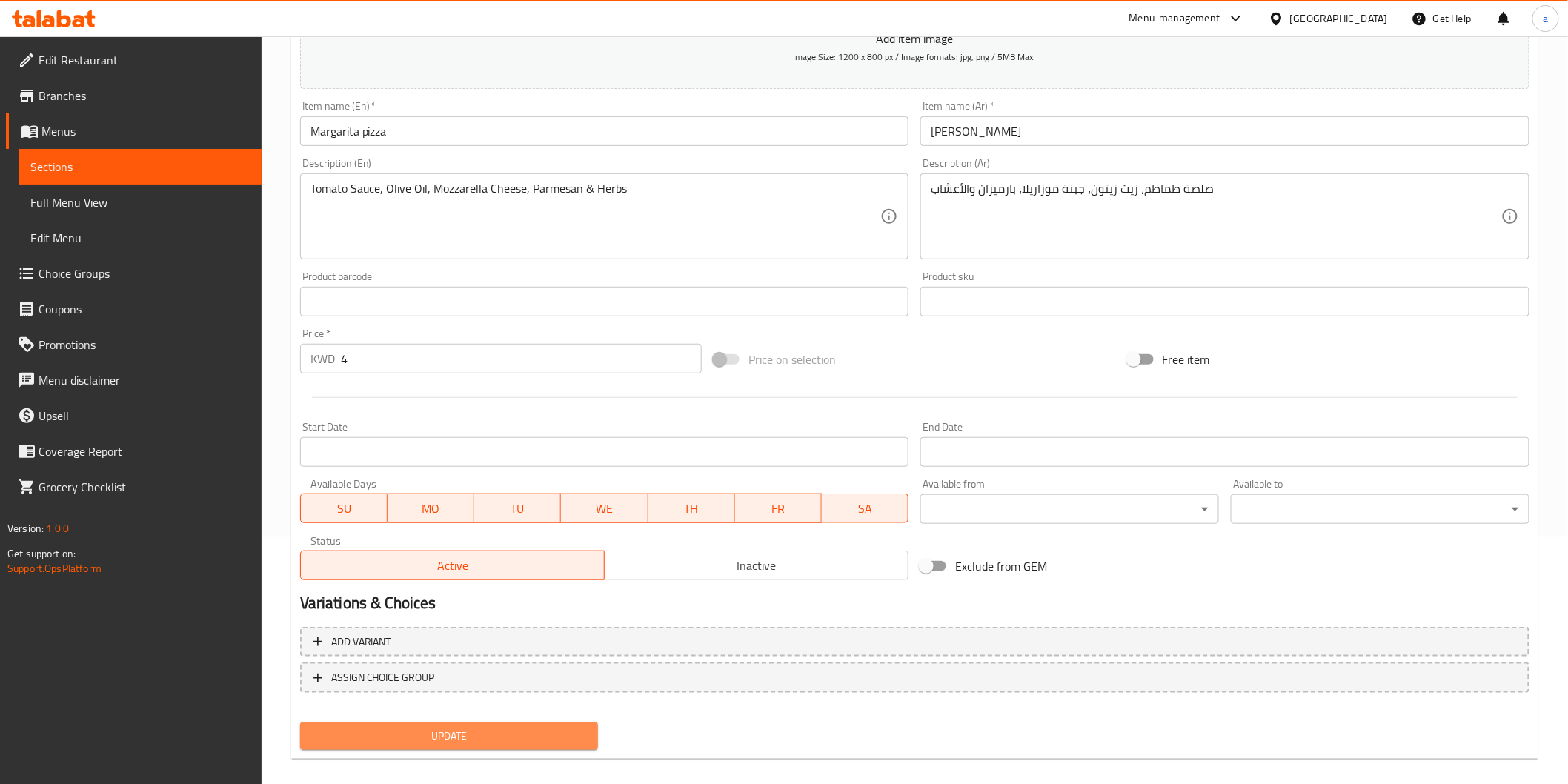
click at [519, 743] on button "Update" at bounding box center [449, 736] width 299 height 28
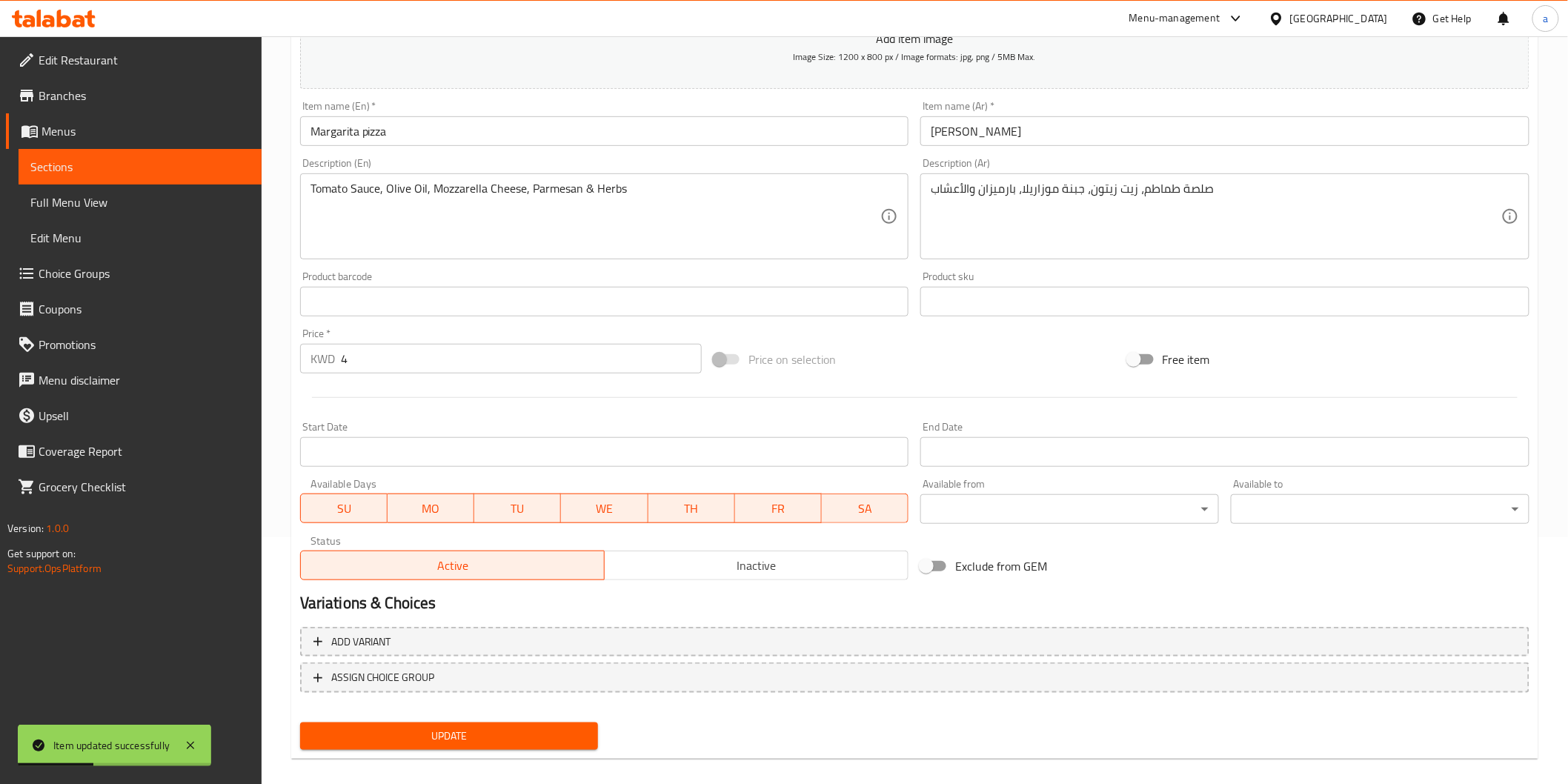
click at [167, 165] on span "Sections" at bounding box center [141, 166] width 220 height 18
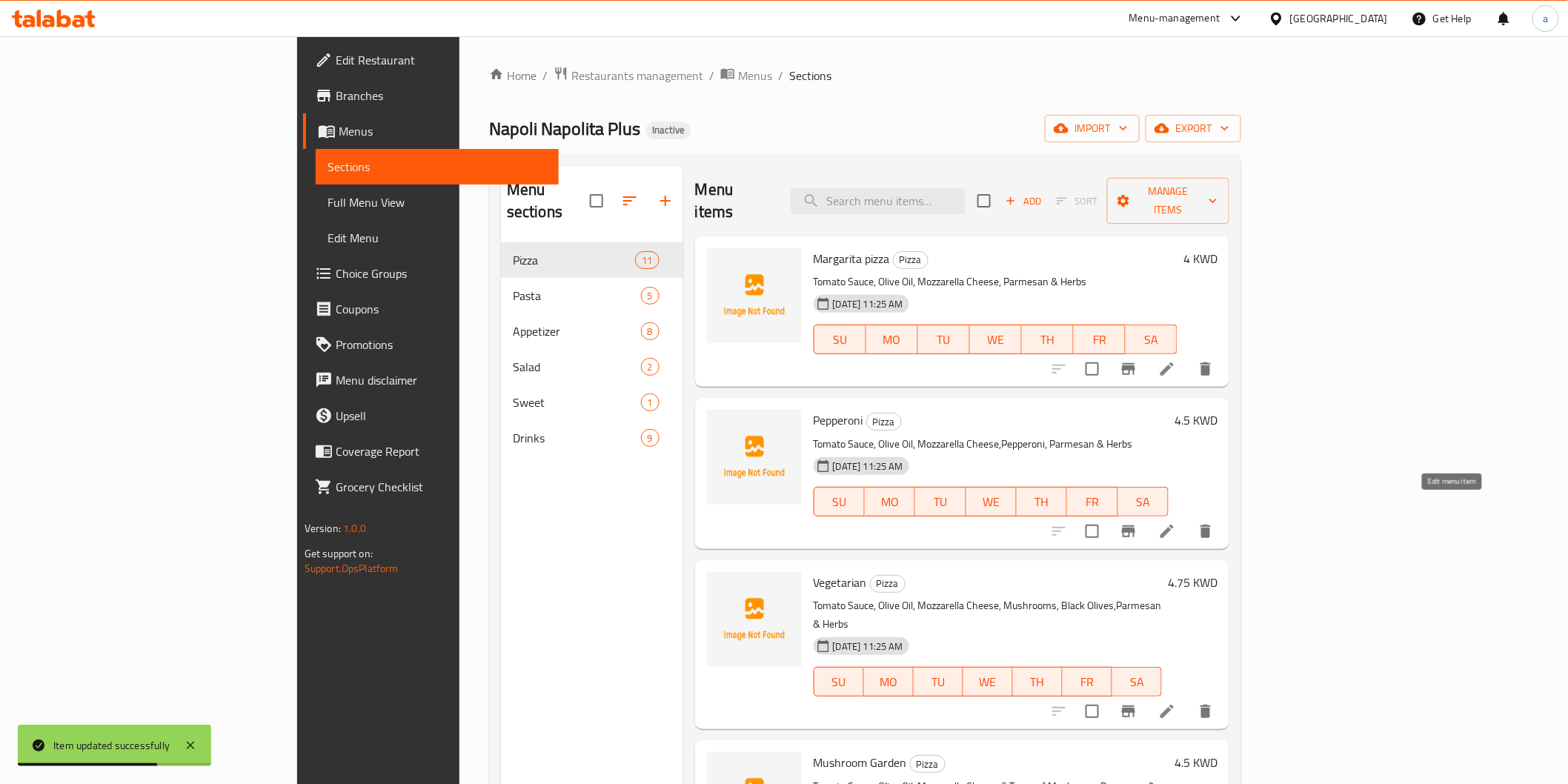
click at [1176, 523] on icon at bounding box center [1167, 532] width 18 height 18
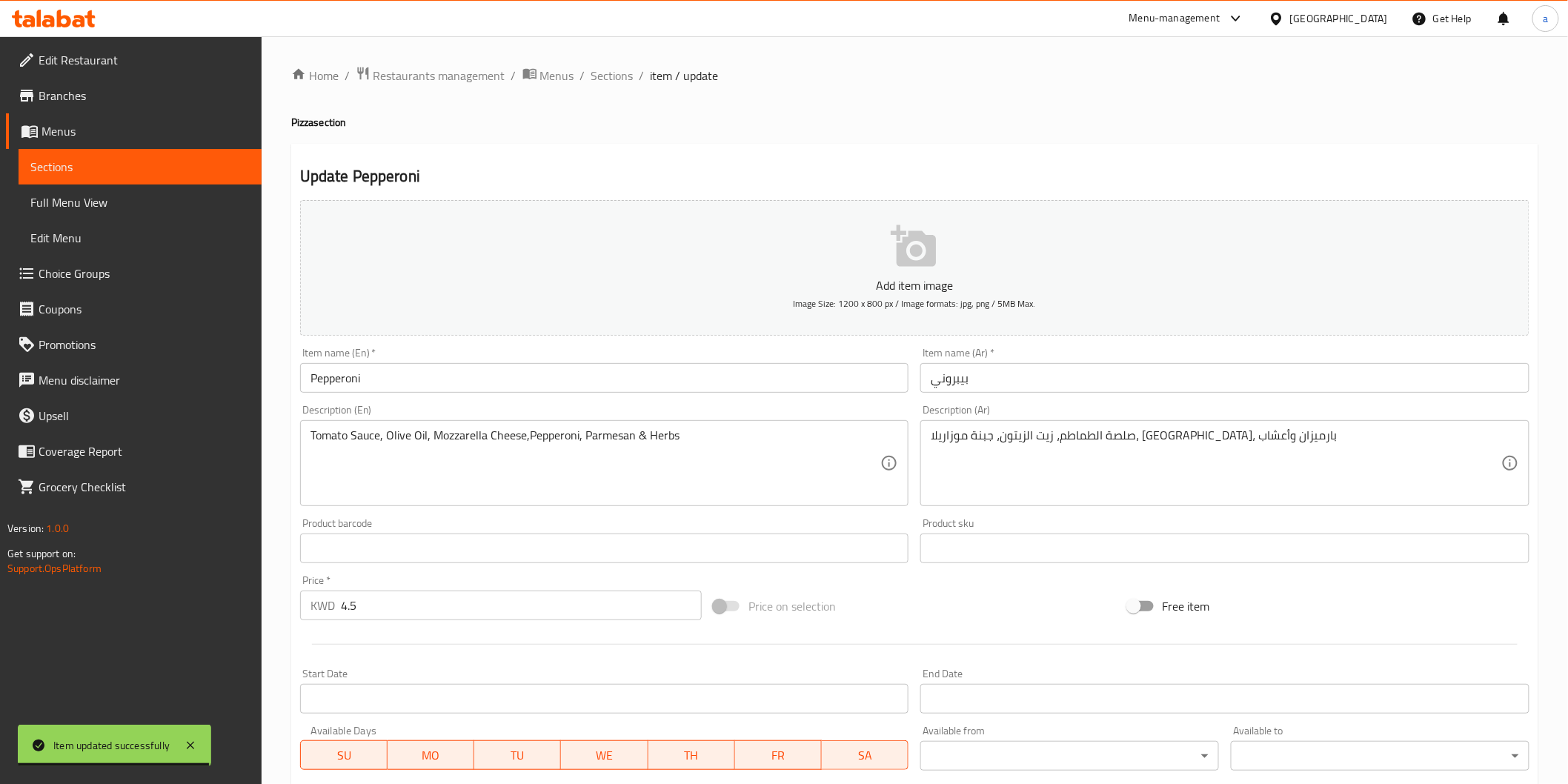
click at [640, 386] on input "Pepperoni" at bounding box center [604, 378] width 609 height 30
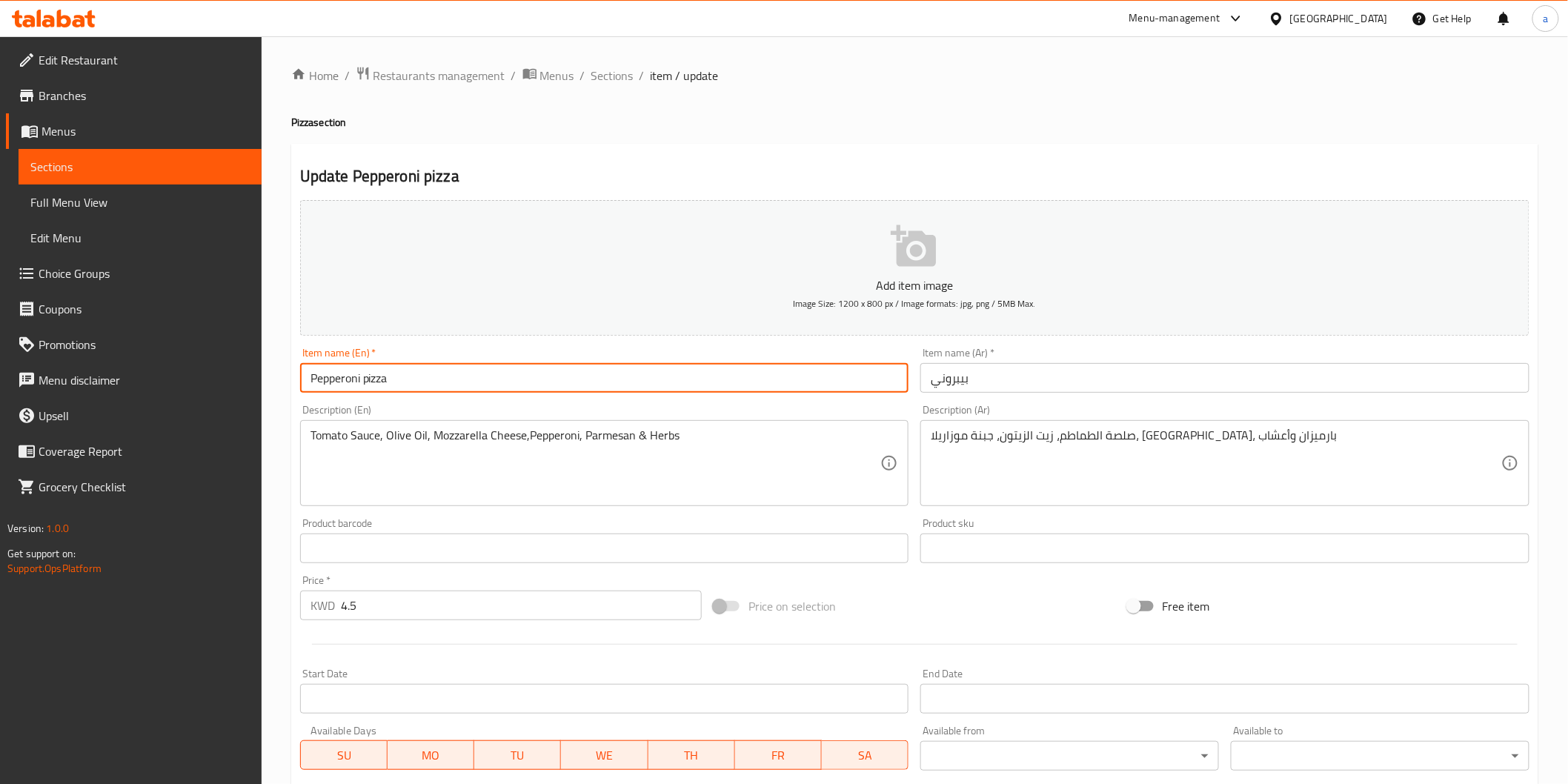
type input "Pepperoni pizza"
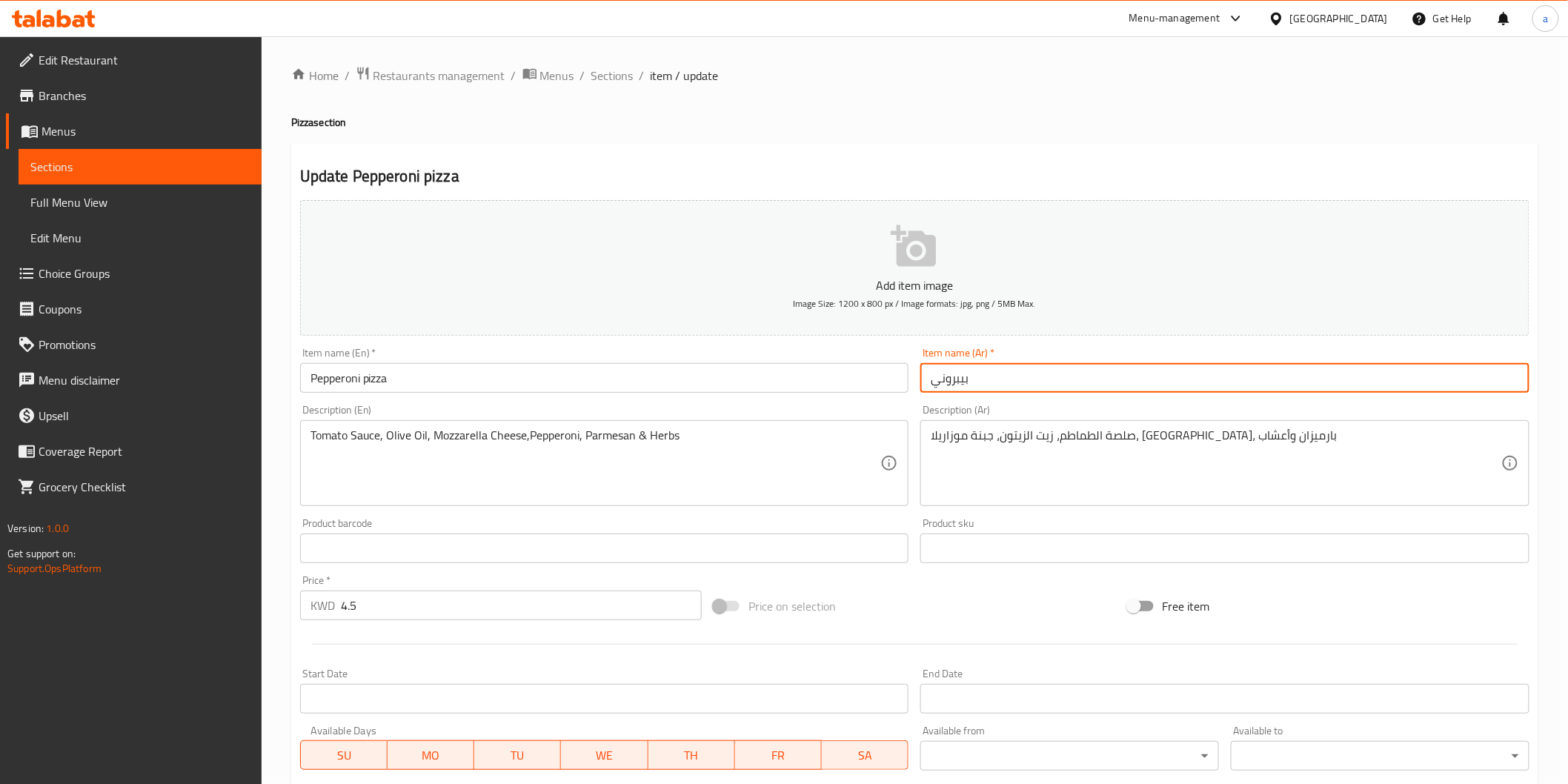
click at [939, 381] on input "بيبروني" at bounding box center [1225, 378] width 609 height 30
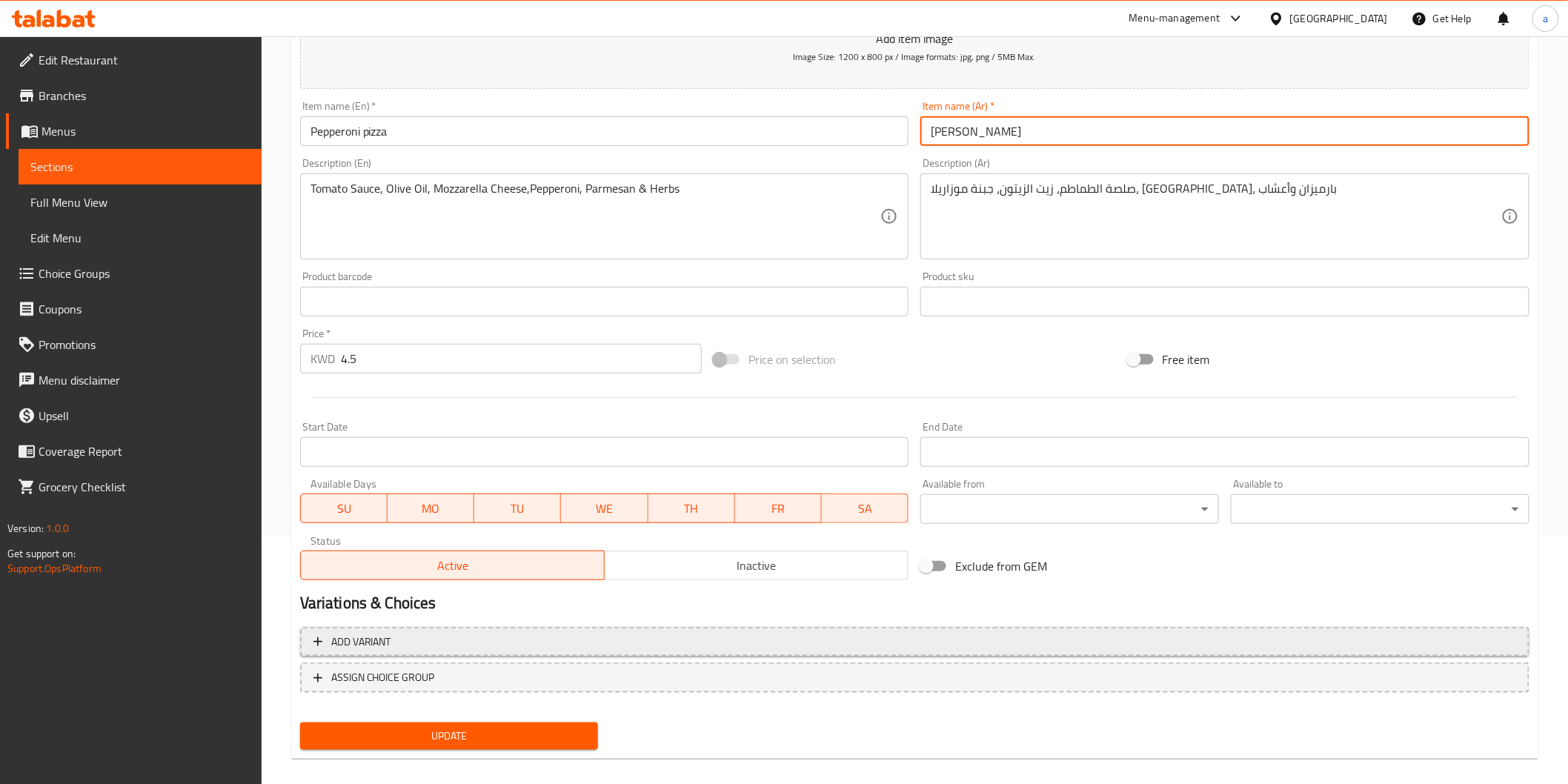
scroll to position [260, 0]
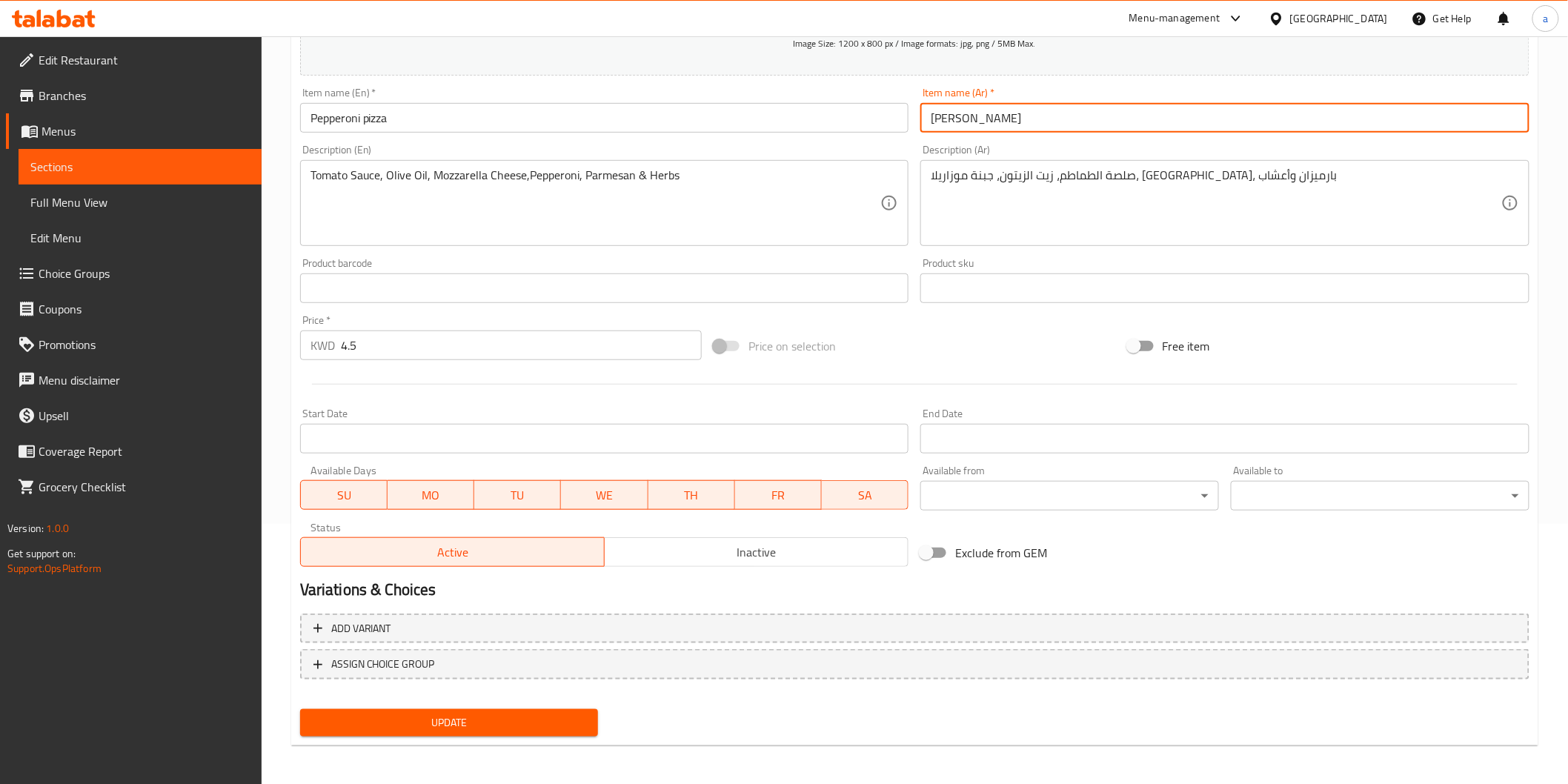
type input "بيتزا بيبروني"
click at [582, 737] on div "Update" at bounding box center [449, 723] width 311 height 40
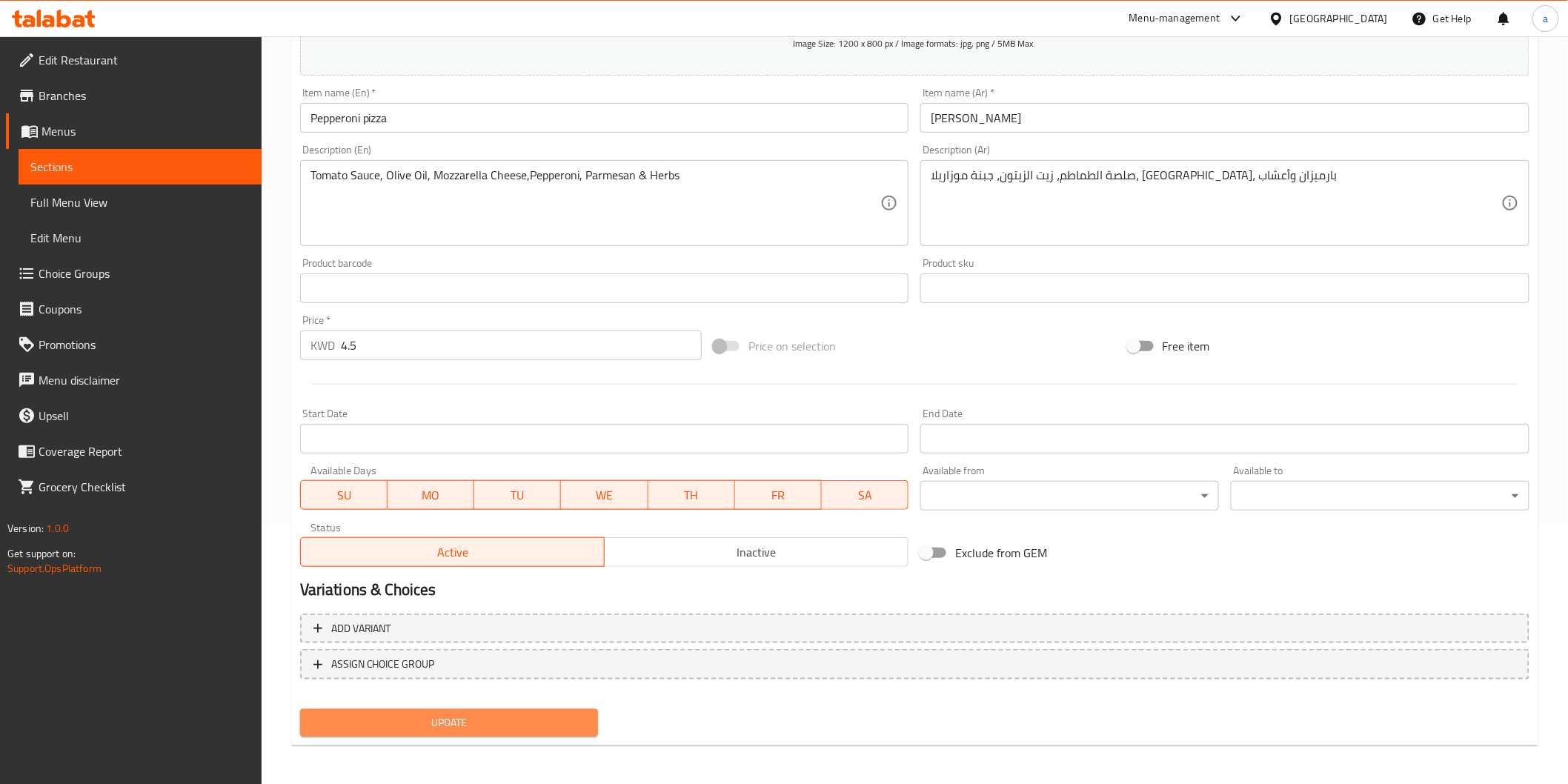
click at [567, 720] on span "Update" at bounding box center [449, 723] width 275 height 19
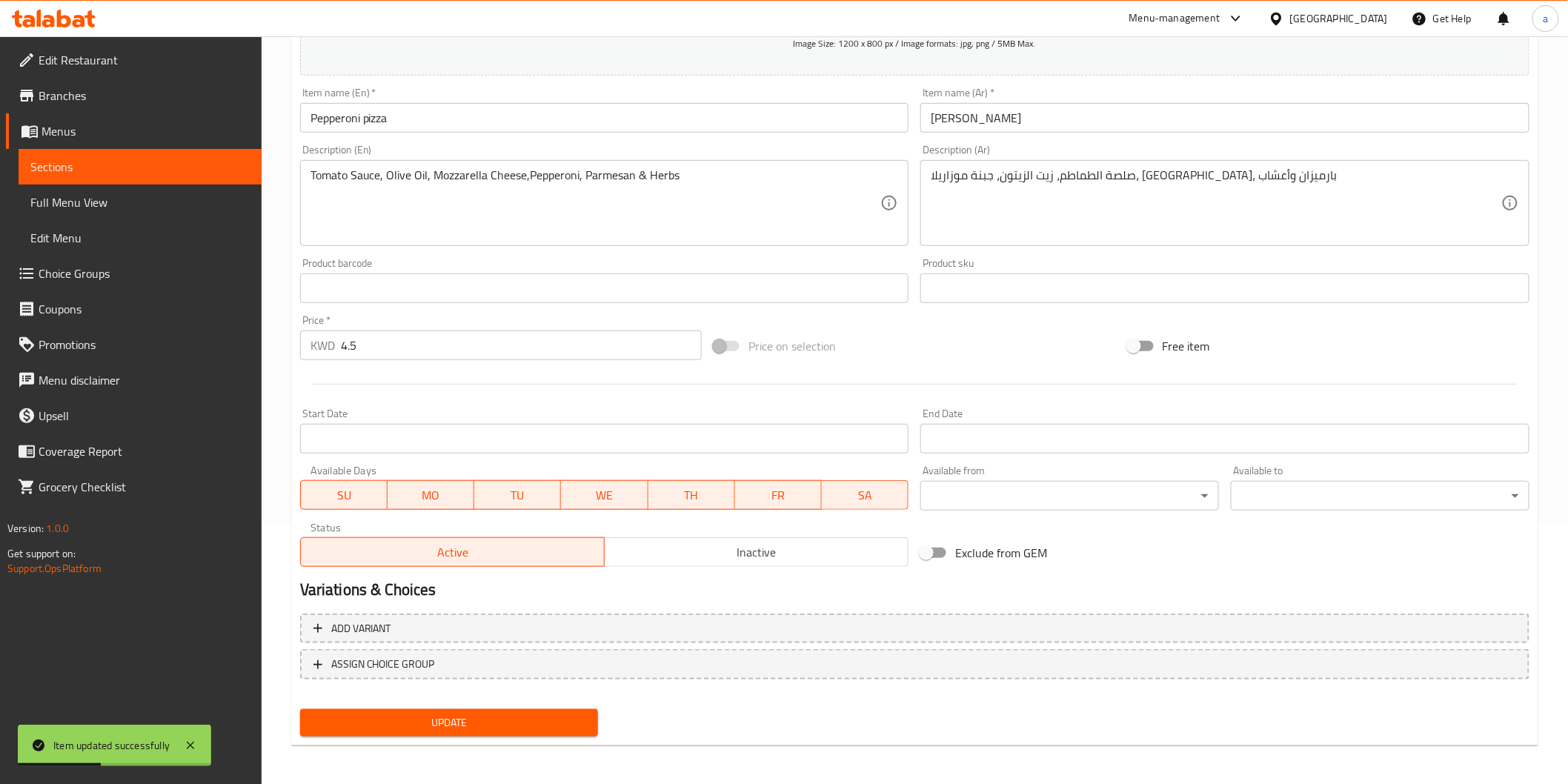
click at [99, 157] on span "Sections" at bounding box center [141, 166] width 220 height 18
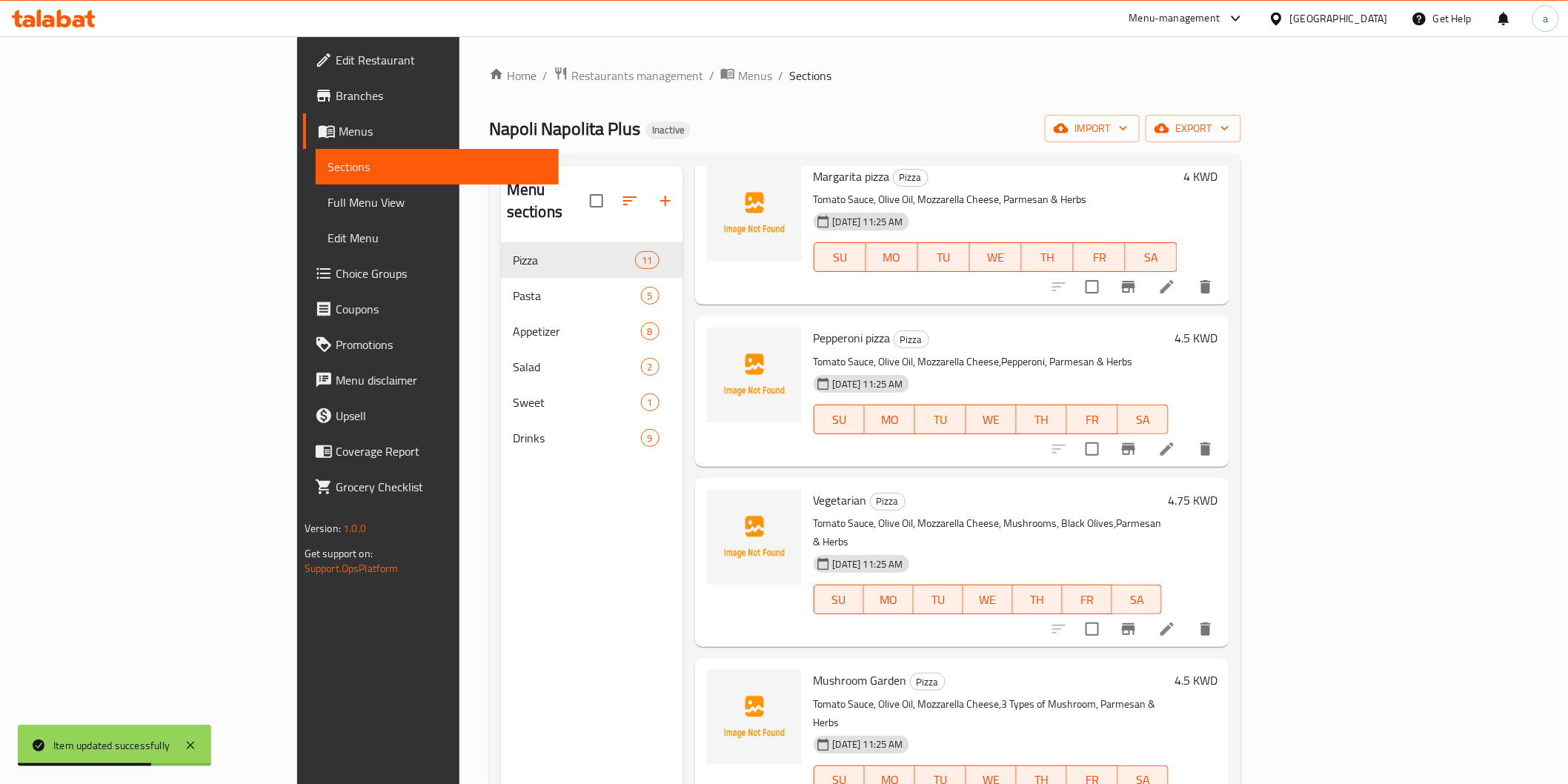
scroll to position [164, 0]
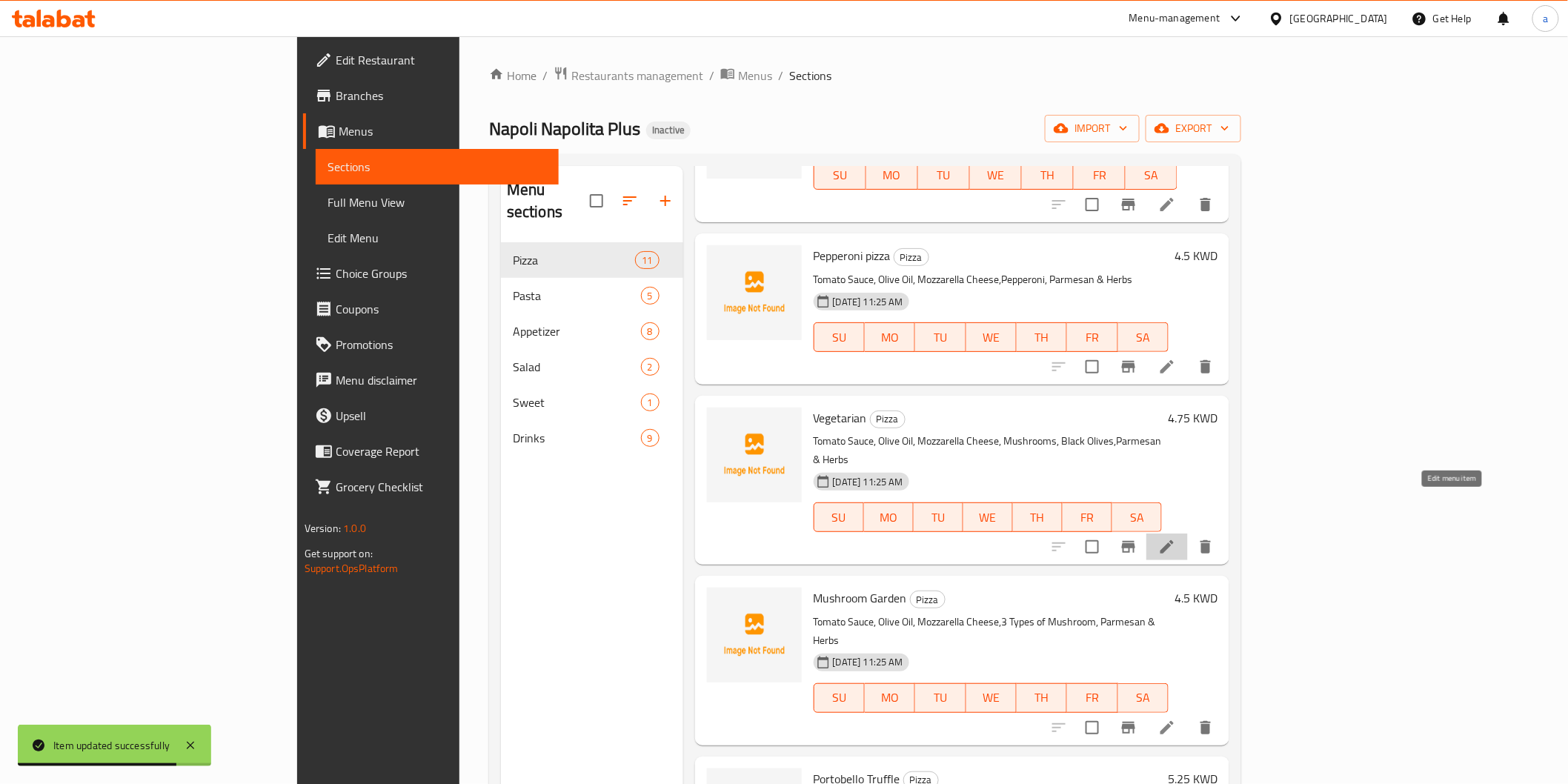
click at [1176, 538] on icon at bounding box center [1167, 546] width 18 height 18
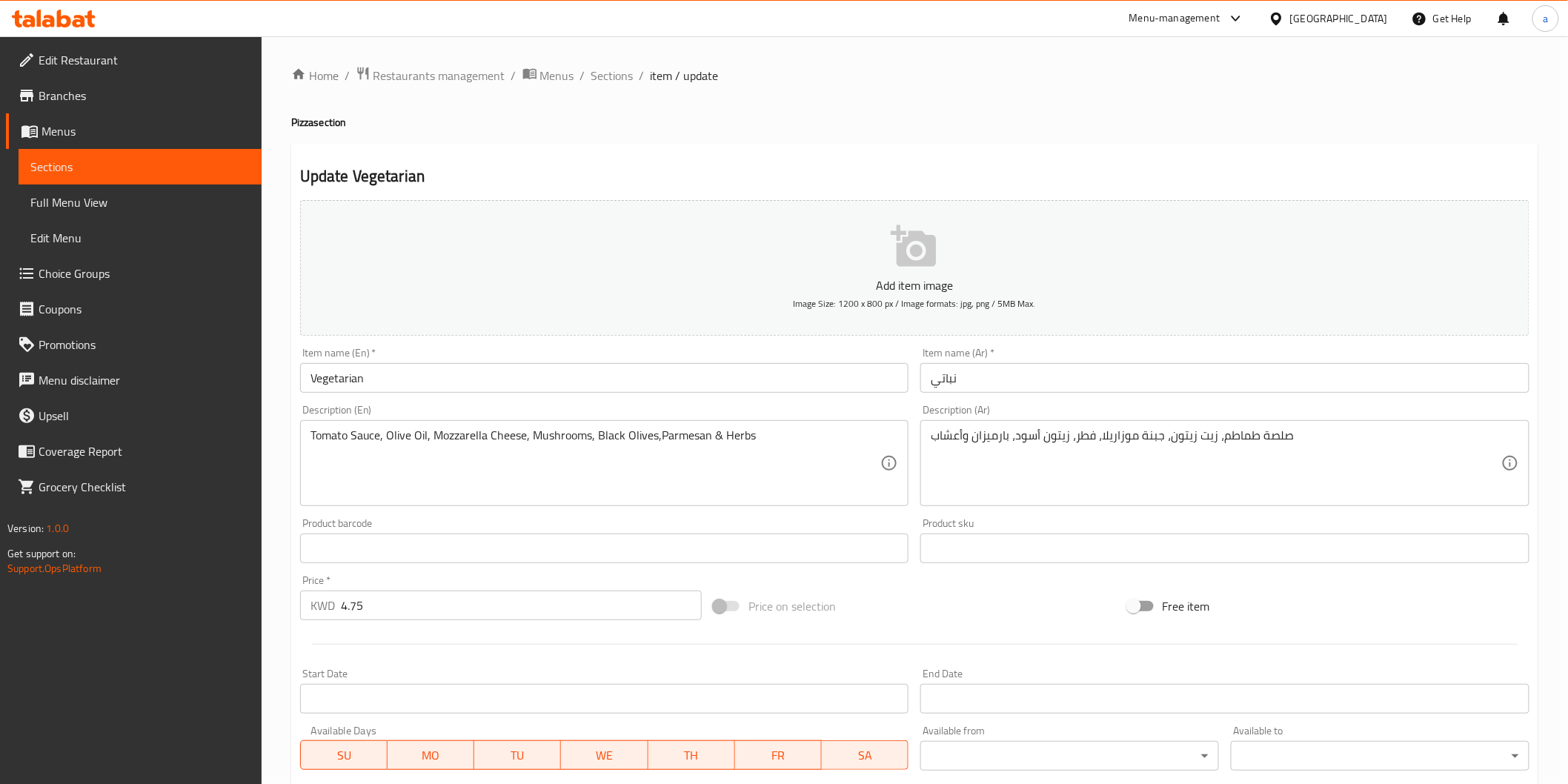
click at [959, 373] on input "نباتي" at bounding box center [1225, 378] width 609 height 30
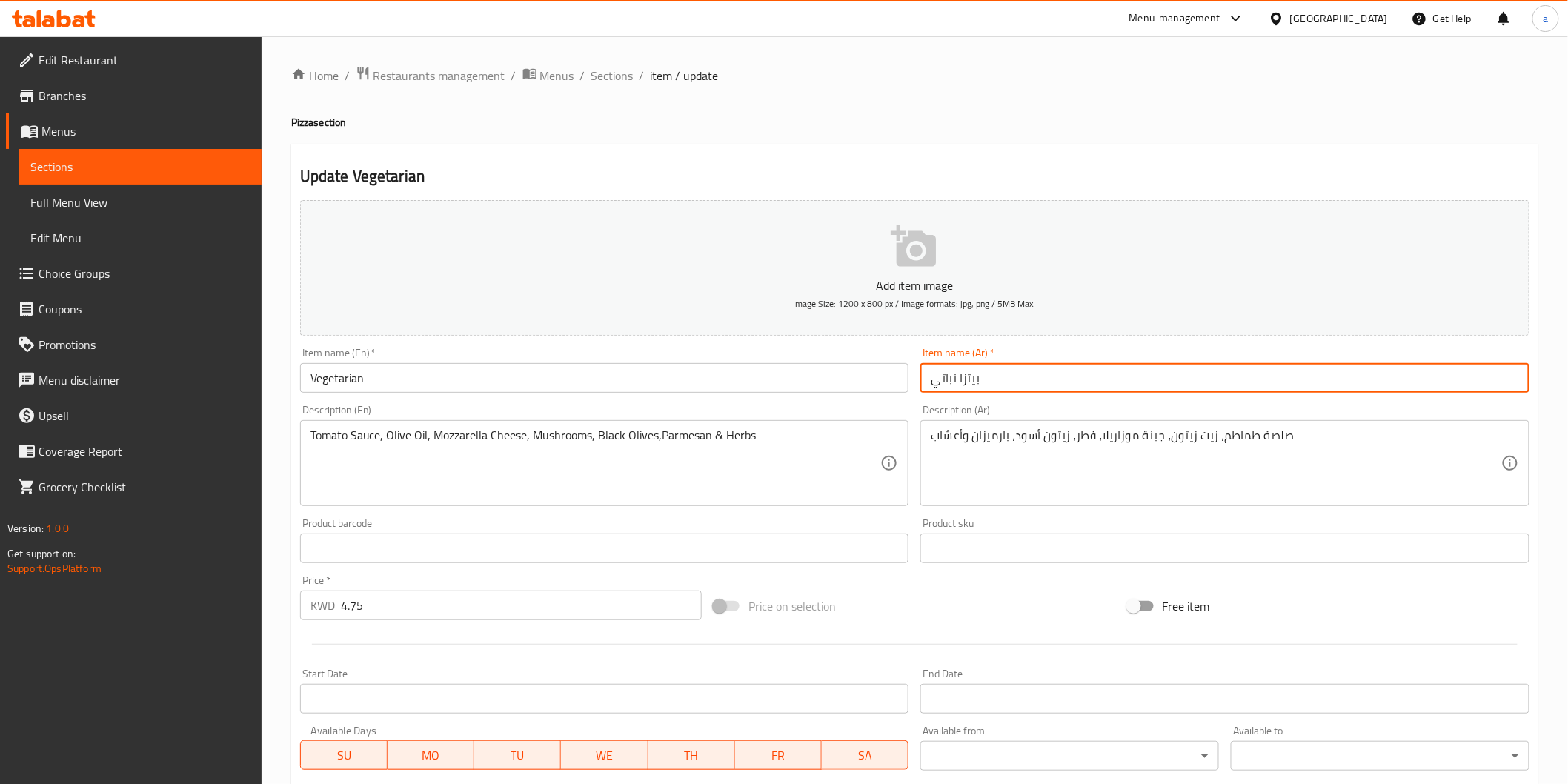
type input "بيتزا نباتي"
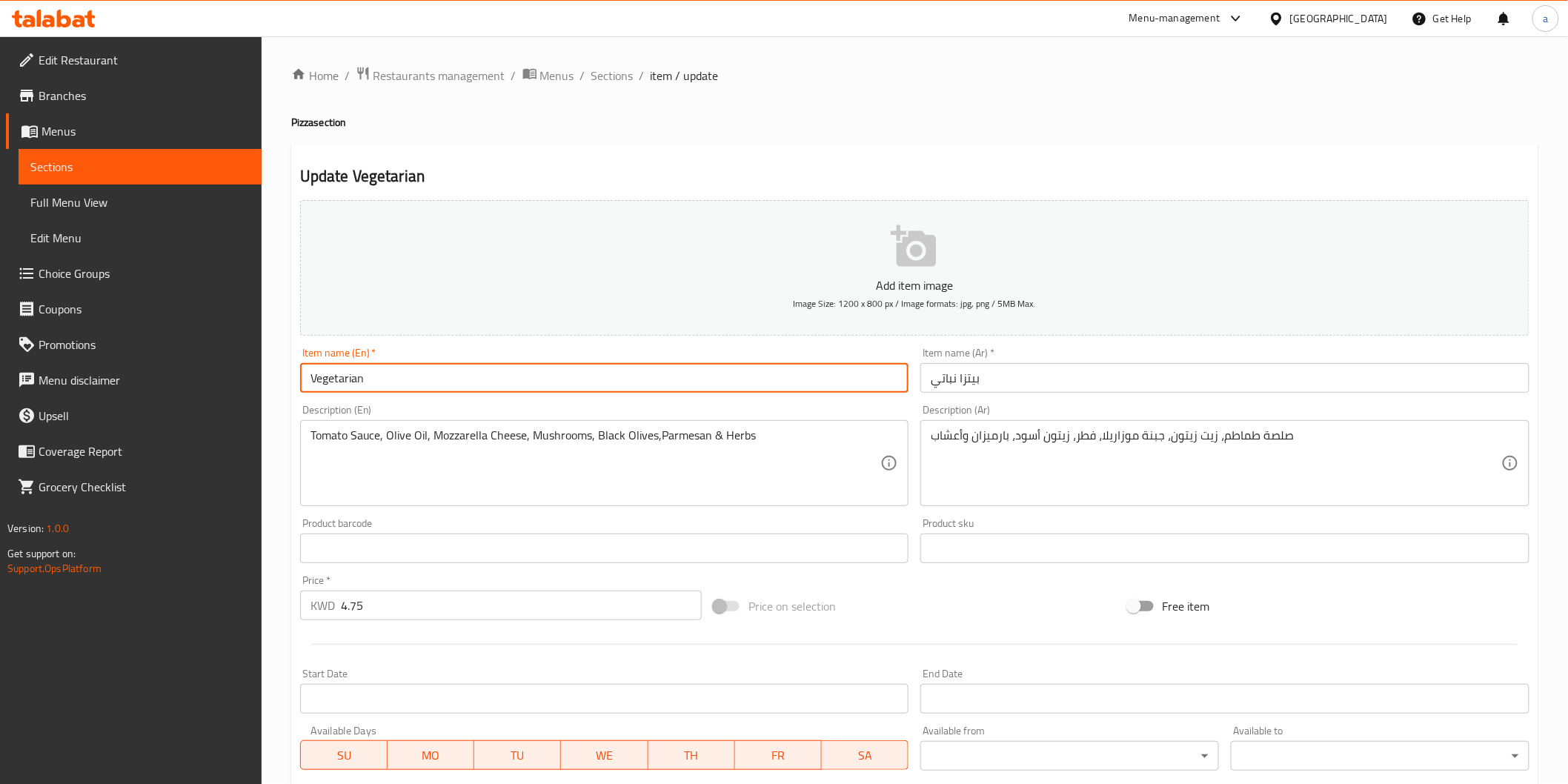
click at [490, 385] on input "Vegetarian" at bounding box center [604, 378] width 609 height 30
type input "Vegetarian pizza"
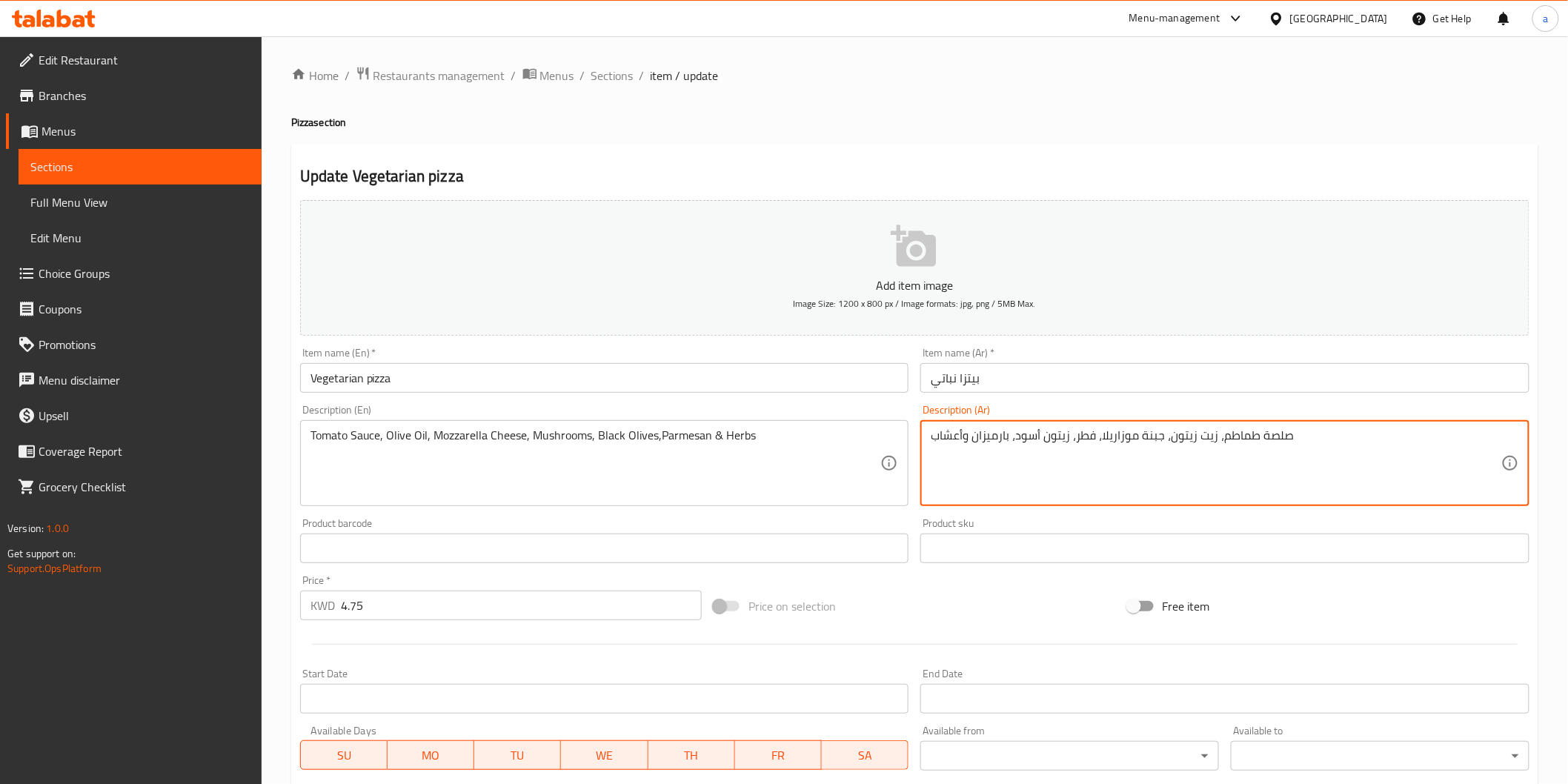
click at [1084, 445] on textarea "صلصة طماطم، زيت زيتون، جبنة موزاريلا، فطر، زيتون أسود، بارميزان وأعشاب" at bounding box center [1216, 463] width 570 height 70
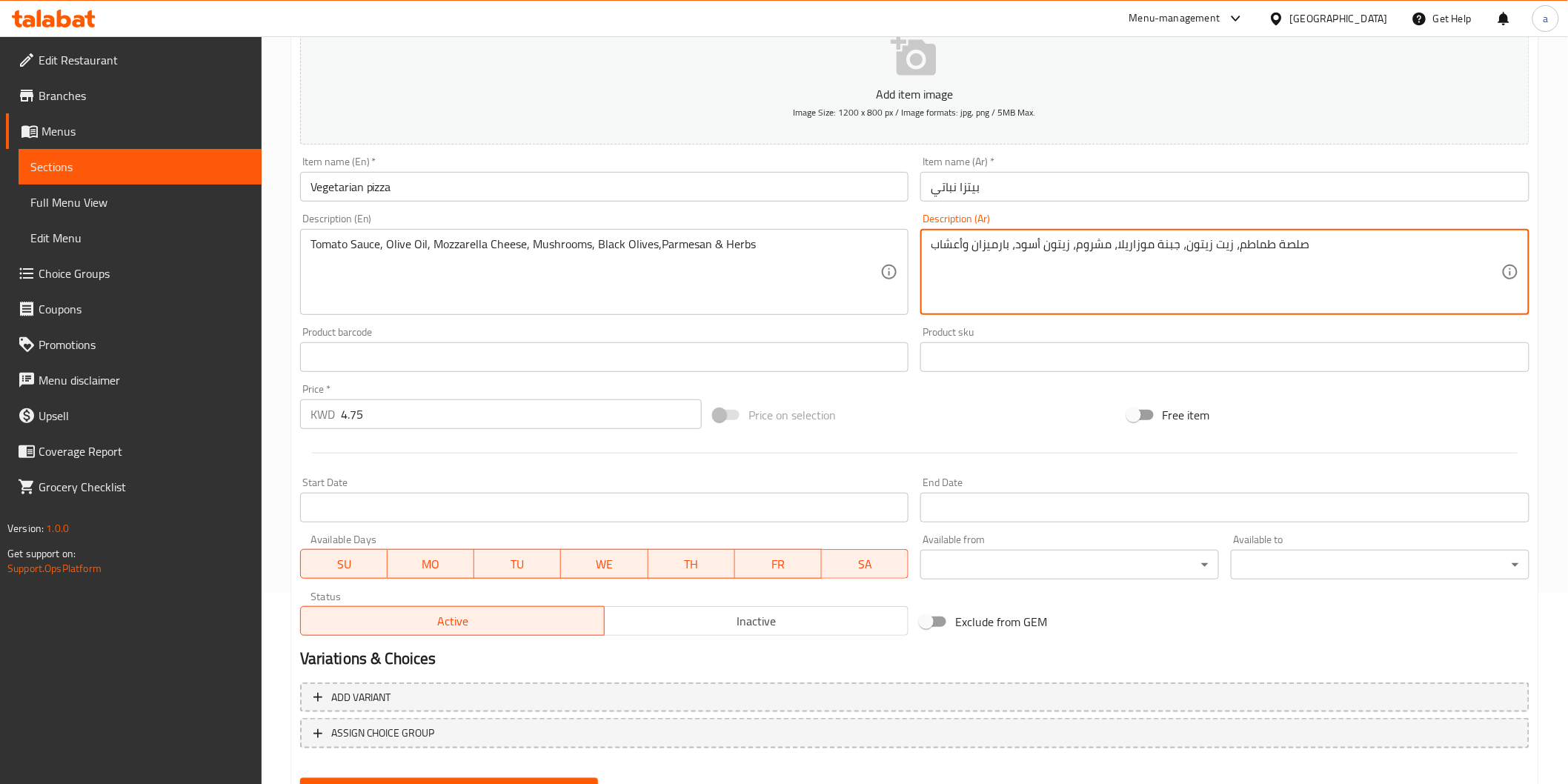
scroll to position [246, 0]
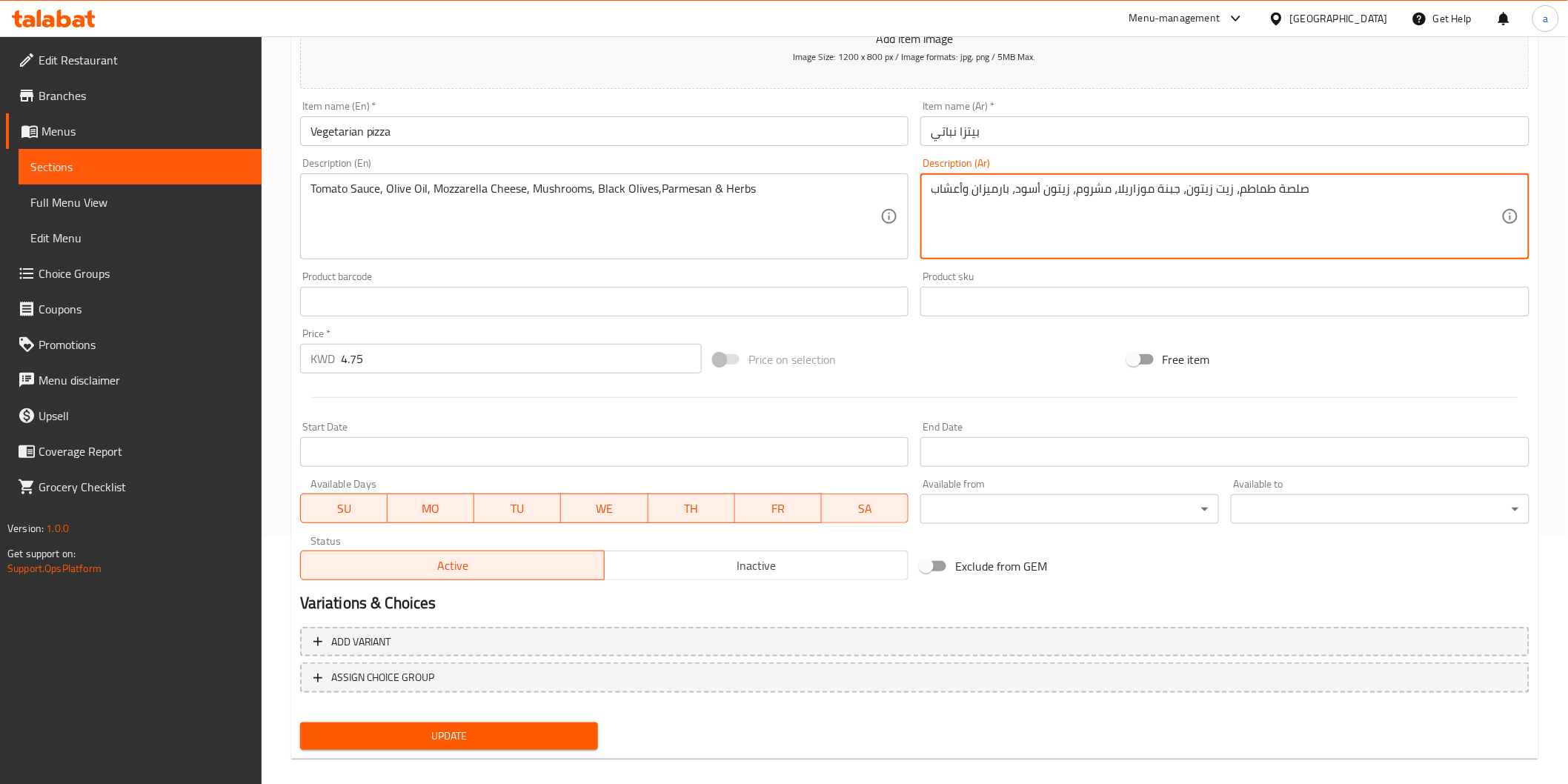
type textarea "صلصة طماطم، زيت زيتون، جبنة موزاريلا، مشروم، زيتون أسود، بارميزان وأعشاب"
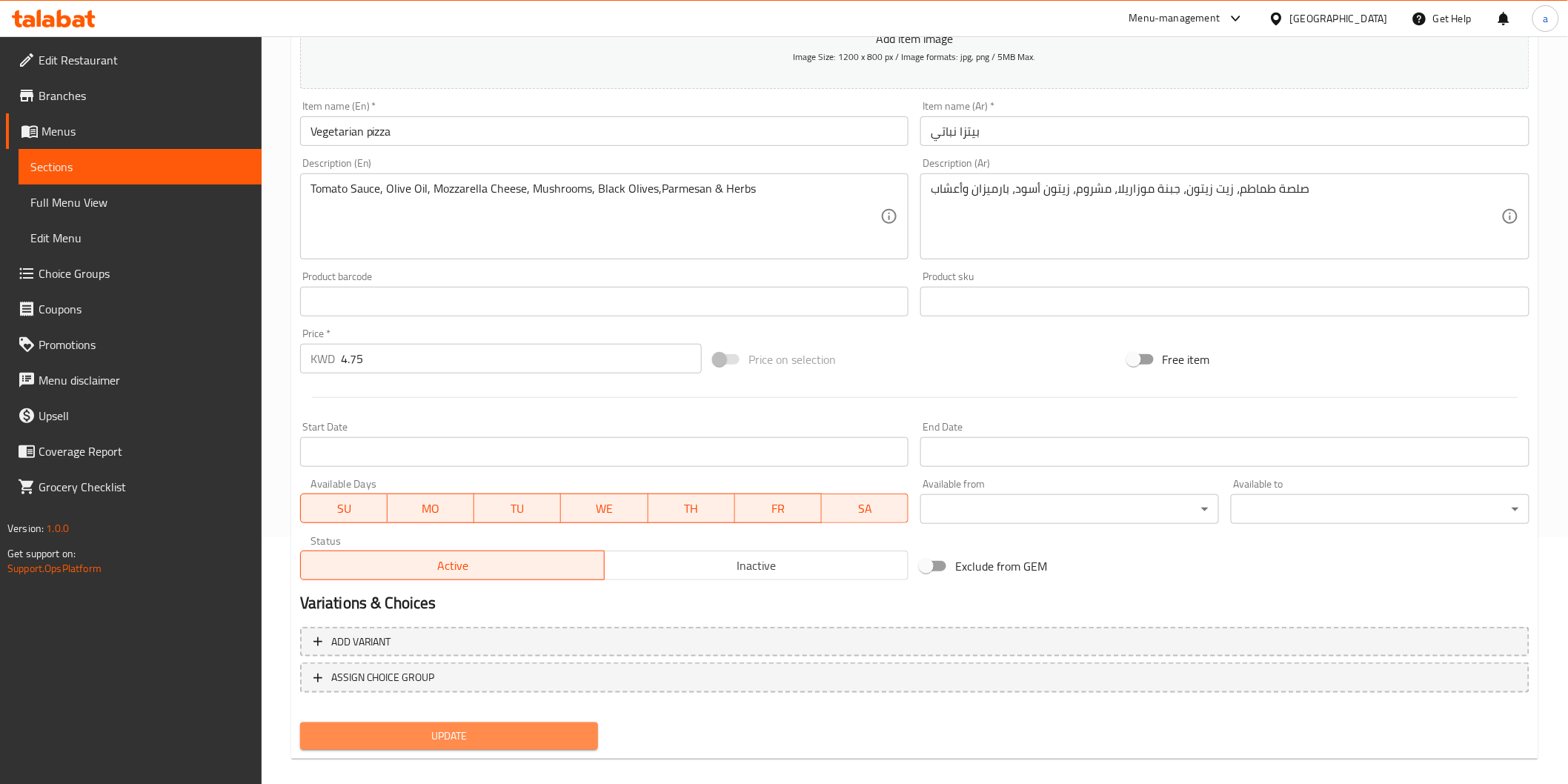
click at [471, 727] on span "Update" at bounding box center [449, 735] width 275 height 19
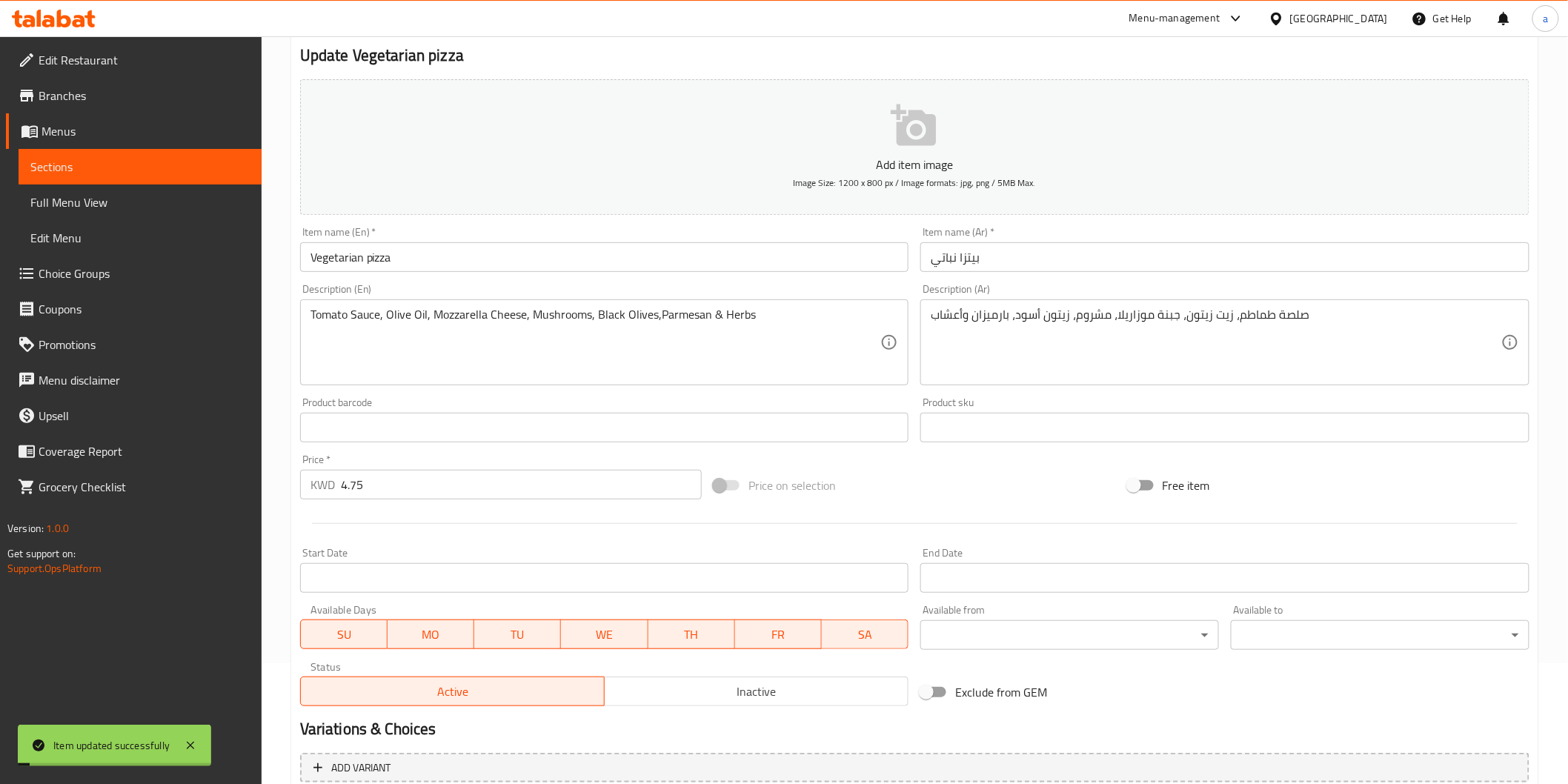
scroll to position [0, 0]
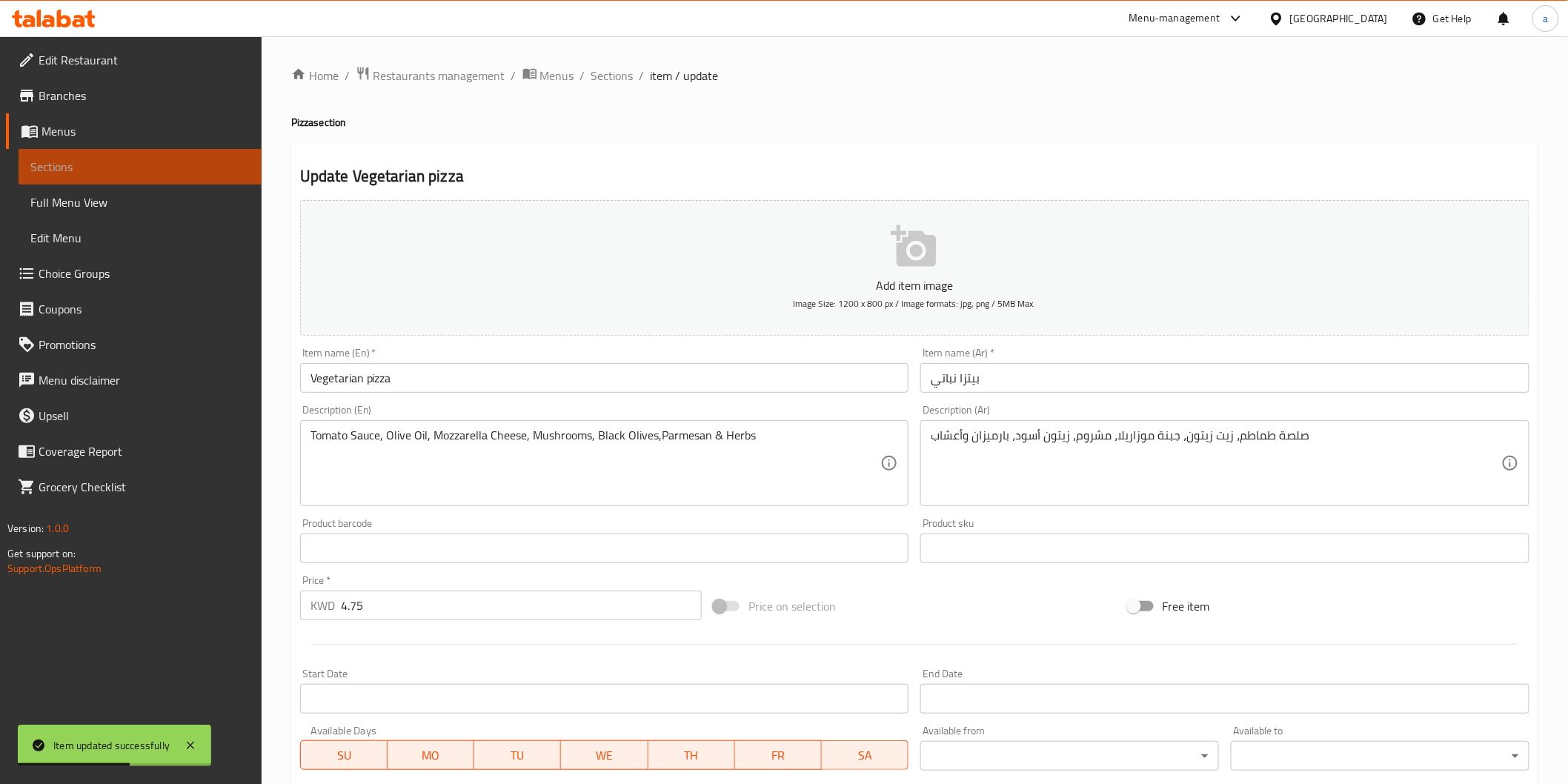
click at [182, 172] on span "Sections" at bounding box center [141, 166] width 220 height 18
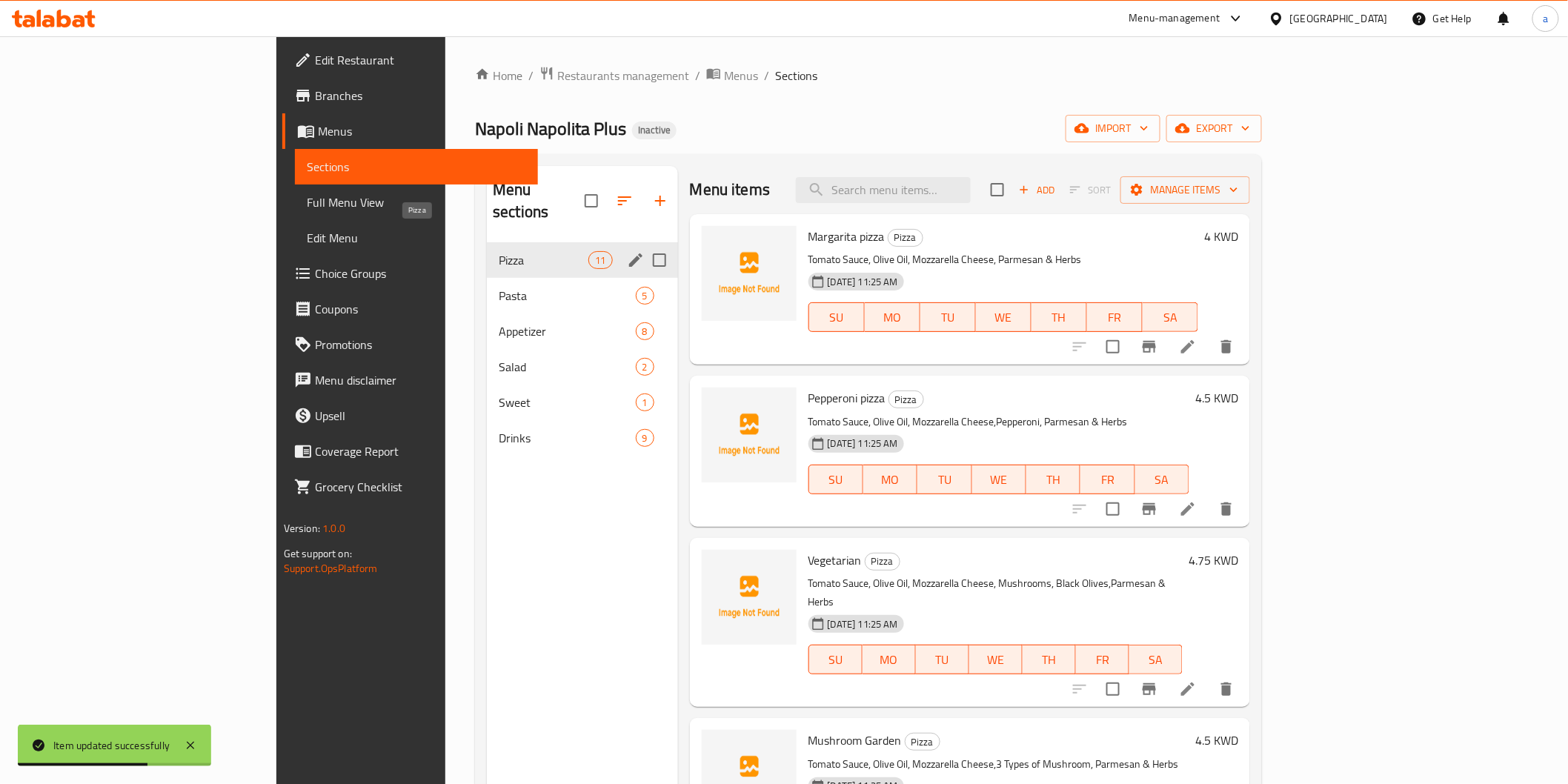
click at [499, 251] on span "Pizza" at bounding box center [543, 260] width 90 height 18
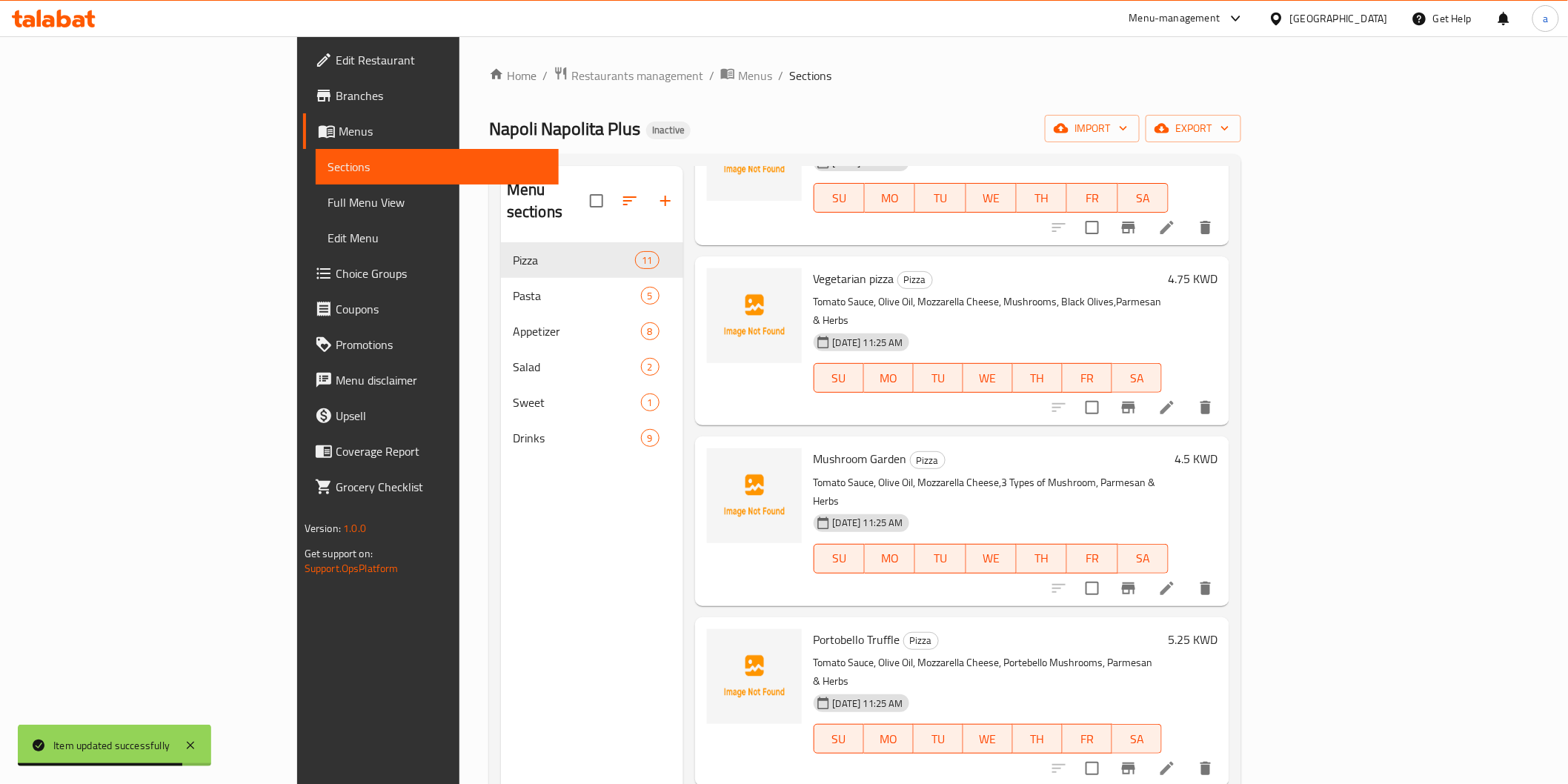
scroll to position [329, 0]
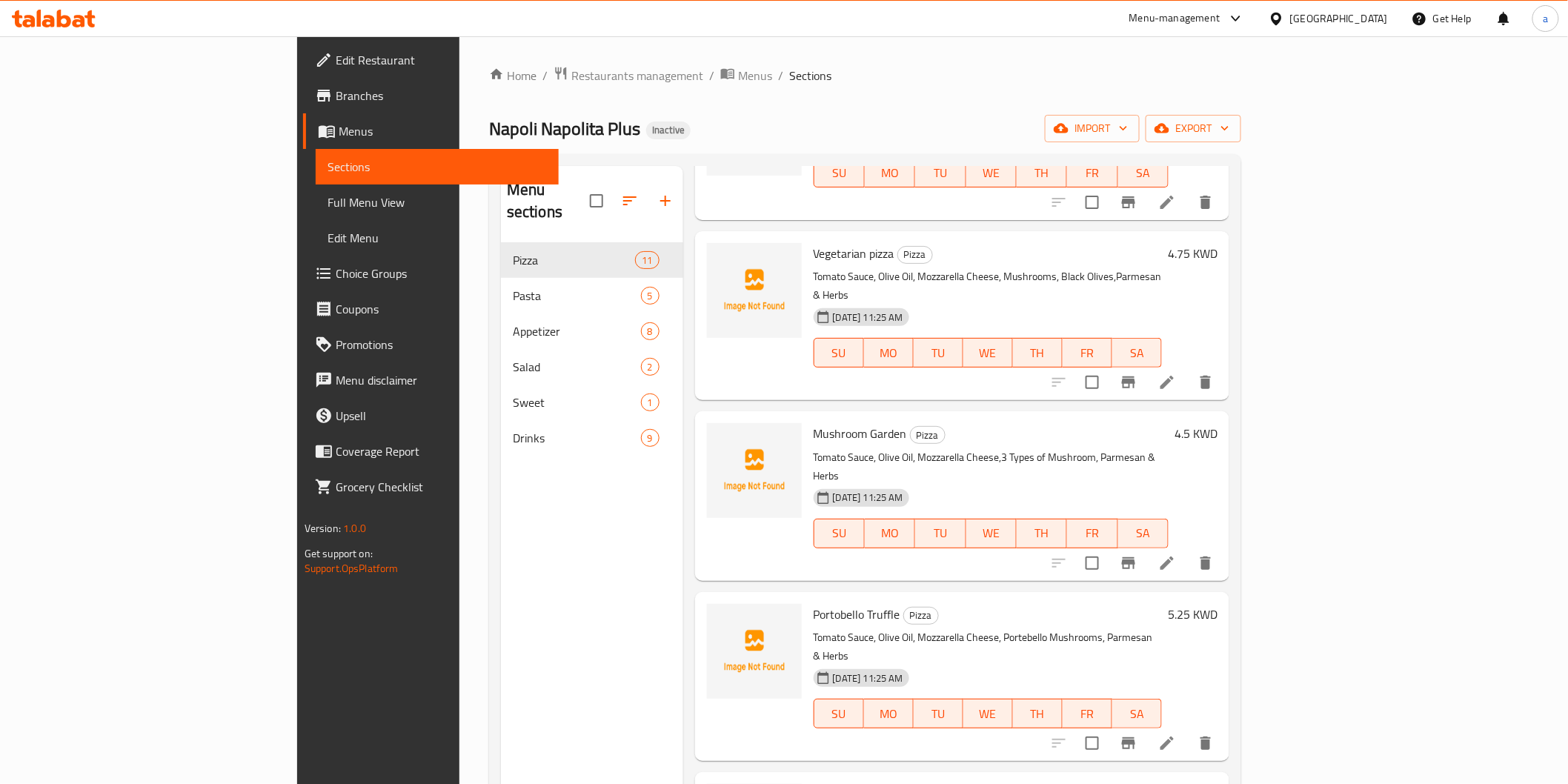
click at [1188, 549] on li at bounding box center [1167, 562] width 42 height 27
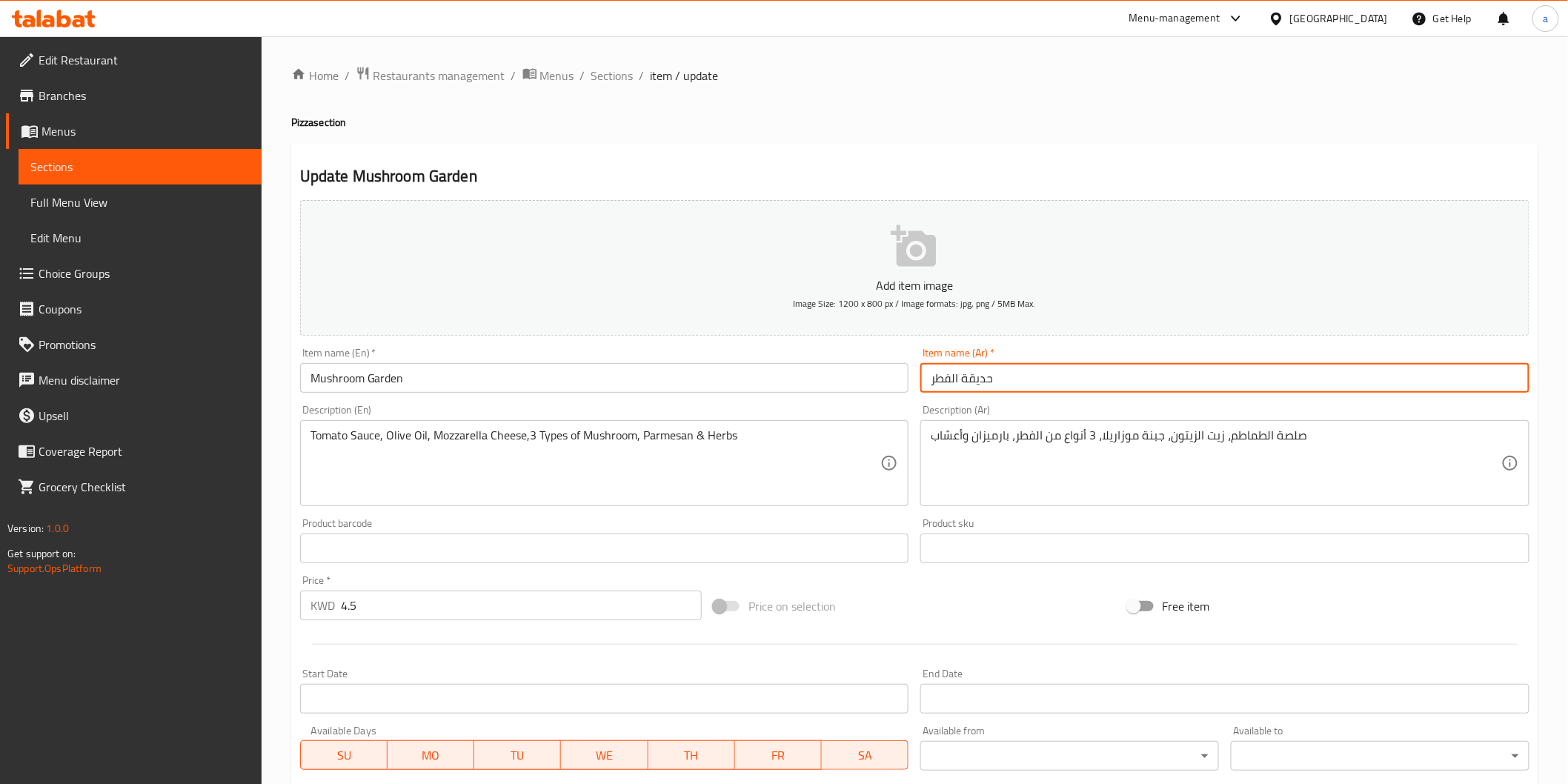
drag, startPoint x: 922, startPoint y: 378, endPoint x: 1338, endPoint y: 337, distance: 418.0
click at [1250, 365] on input "حديقة الفطر" at bounding box center [1225, 378] width 609 height 30
type input "مشروم جاردن"
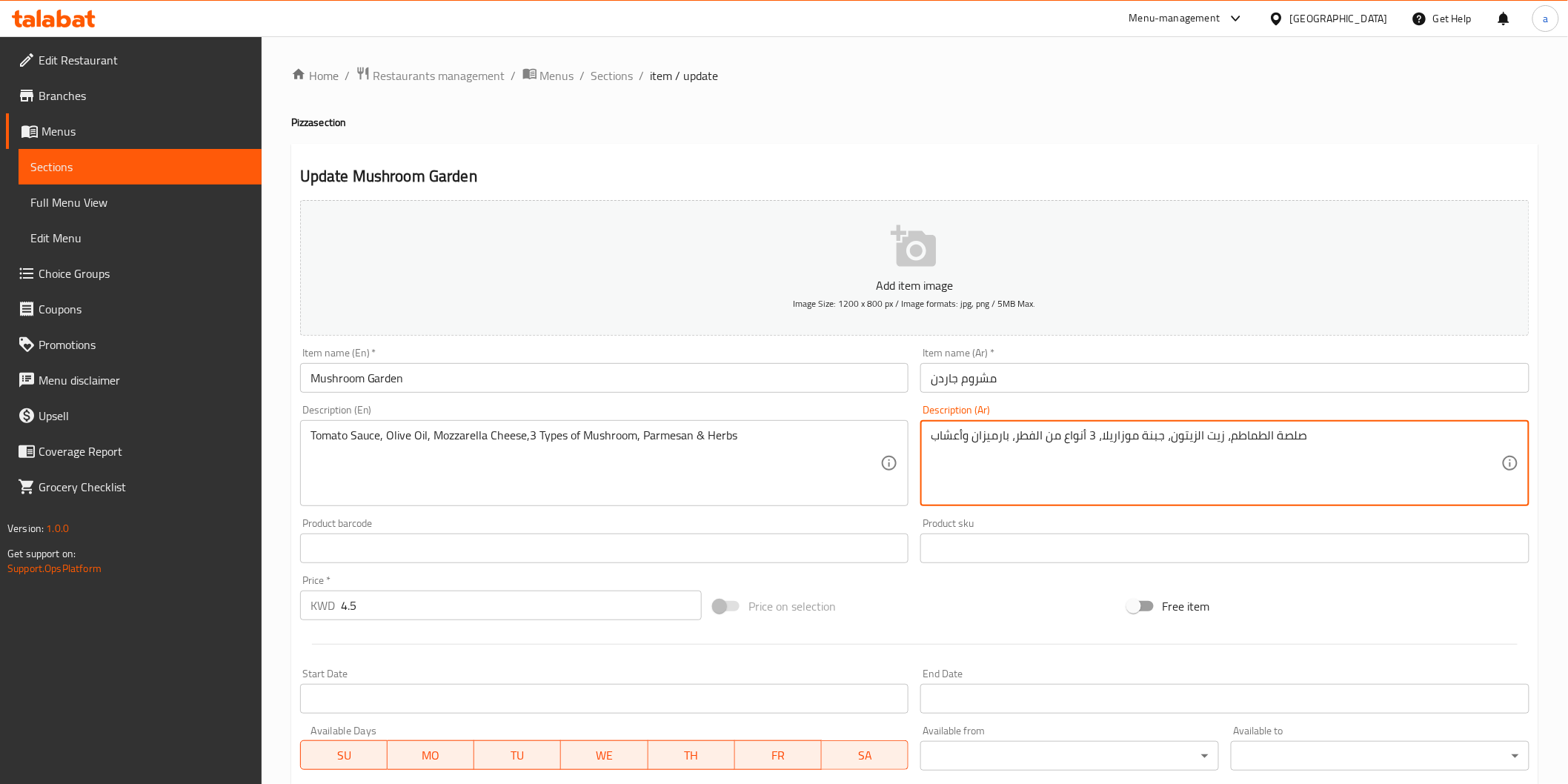
click at [1027, 441] on textarea "صلصة الطماطم، زيت الزيتون، جبنة موزاريلا، 3 أنواع من الفطر، بارميزان وأعشاب" at bounding box center [1216, 463] width 570 height 70
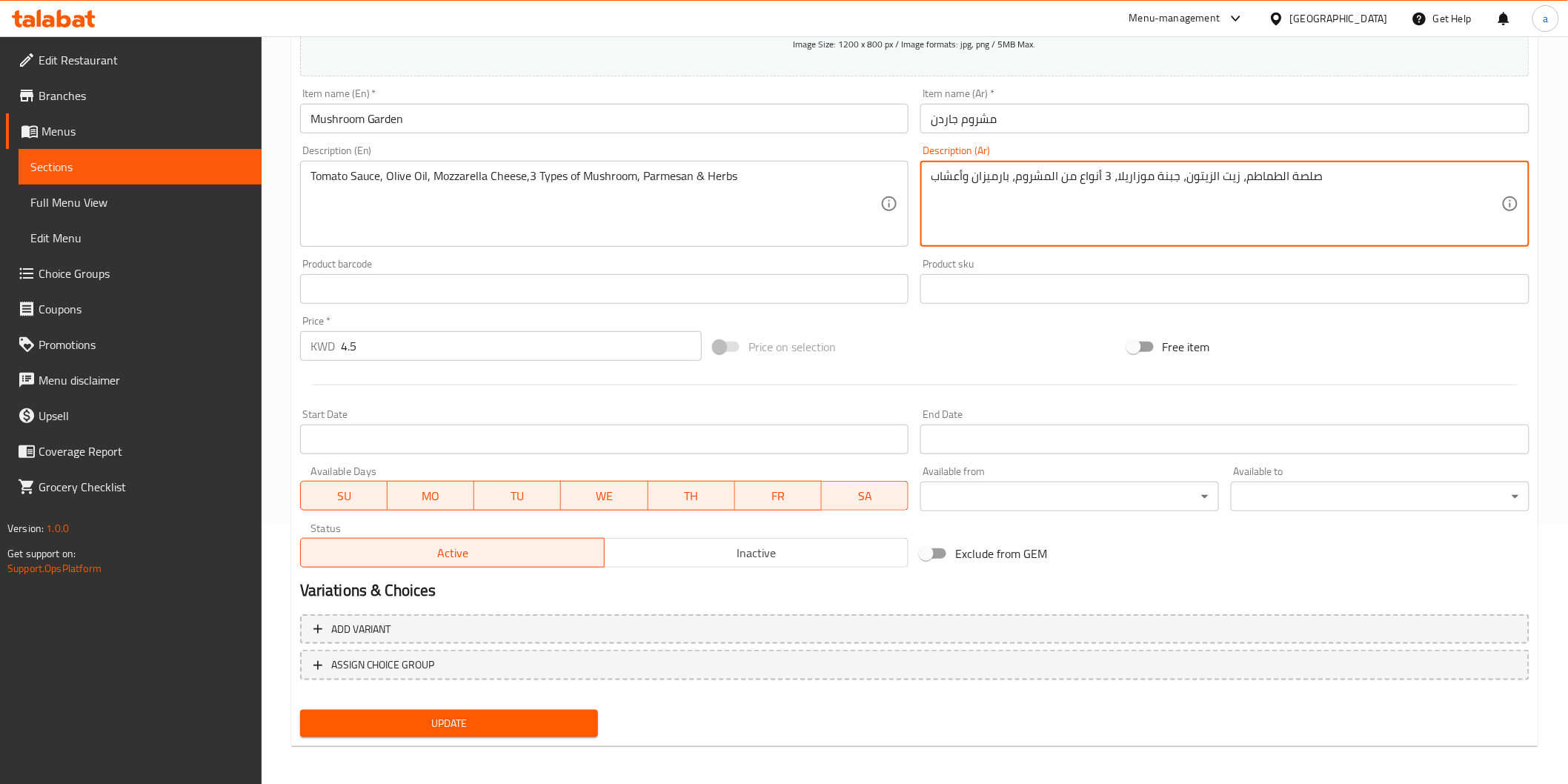
scroll to position [260, 0]
type textarea "صلصة الطماطم، زيت الزيتون، جبنة موزاريلا، 3 أنواع من المشروم، بارميزان وأعشاب"
click at [517, 731] on button "Update" at bounding box center [449, 723] width 299 height 28
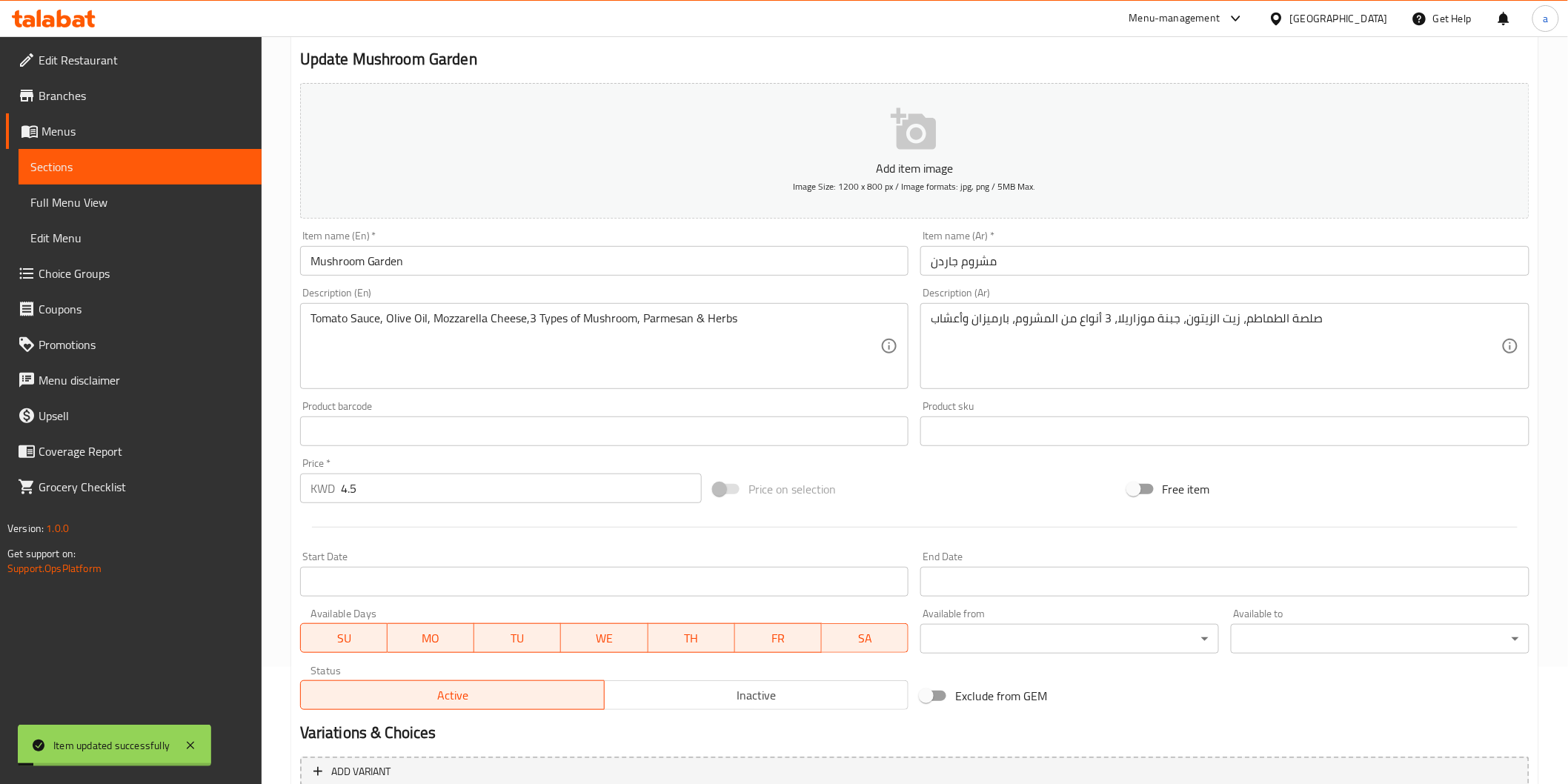
scroll to position [0, 0]
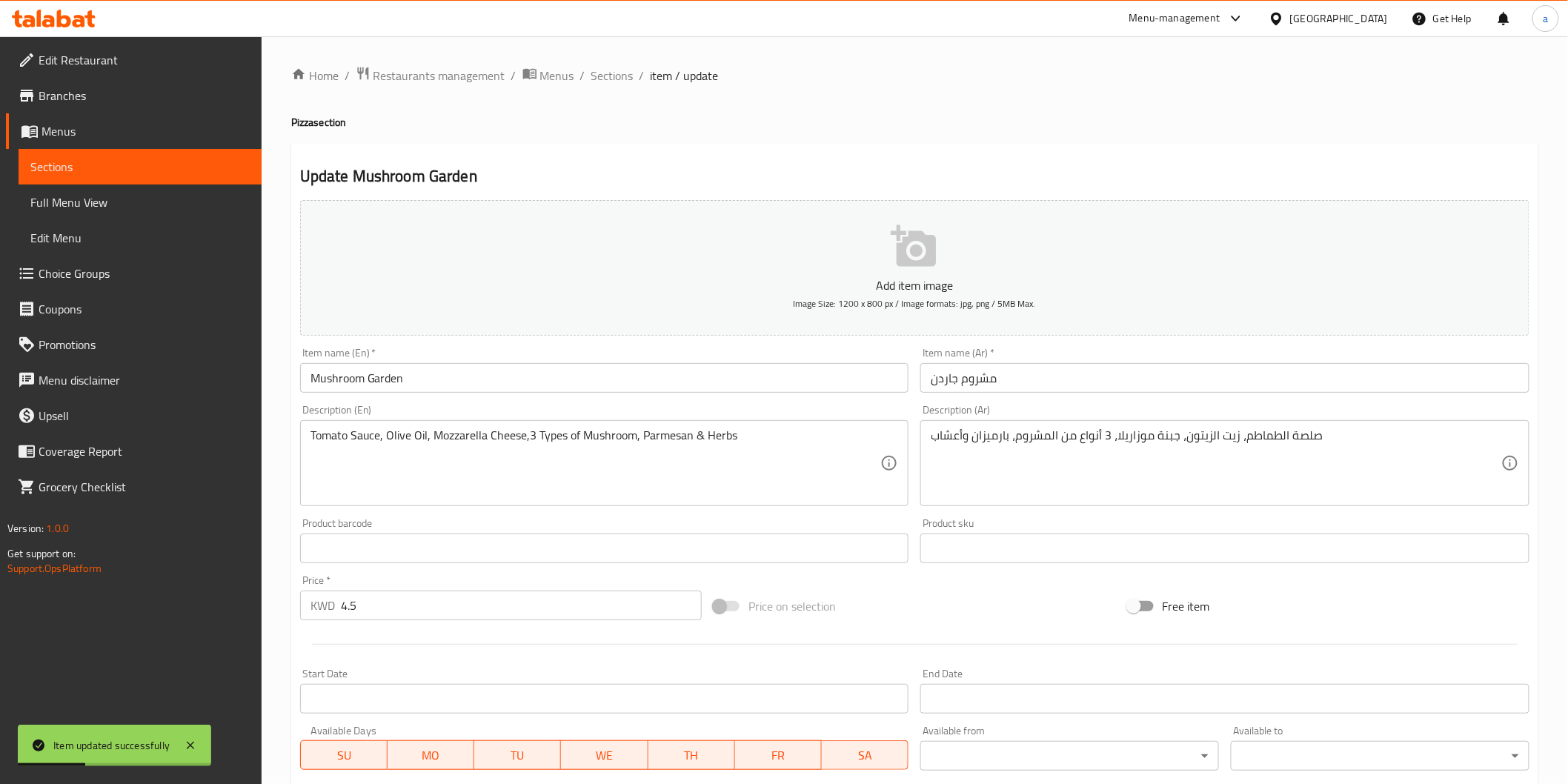
click at [565, 360] on div "Item name (En)   * Mushroom Garden Item name (En) *" at bounding box center [604, 370] width 609 height 46
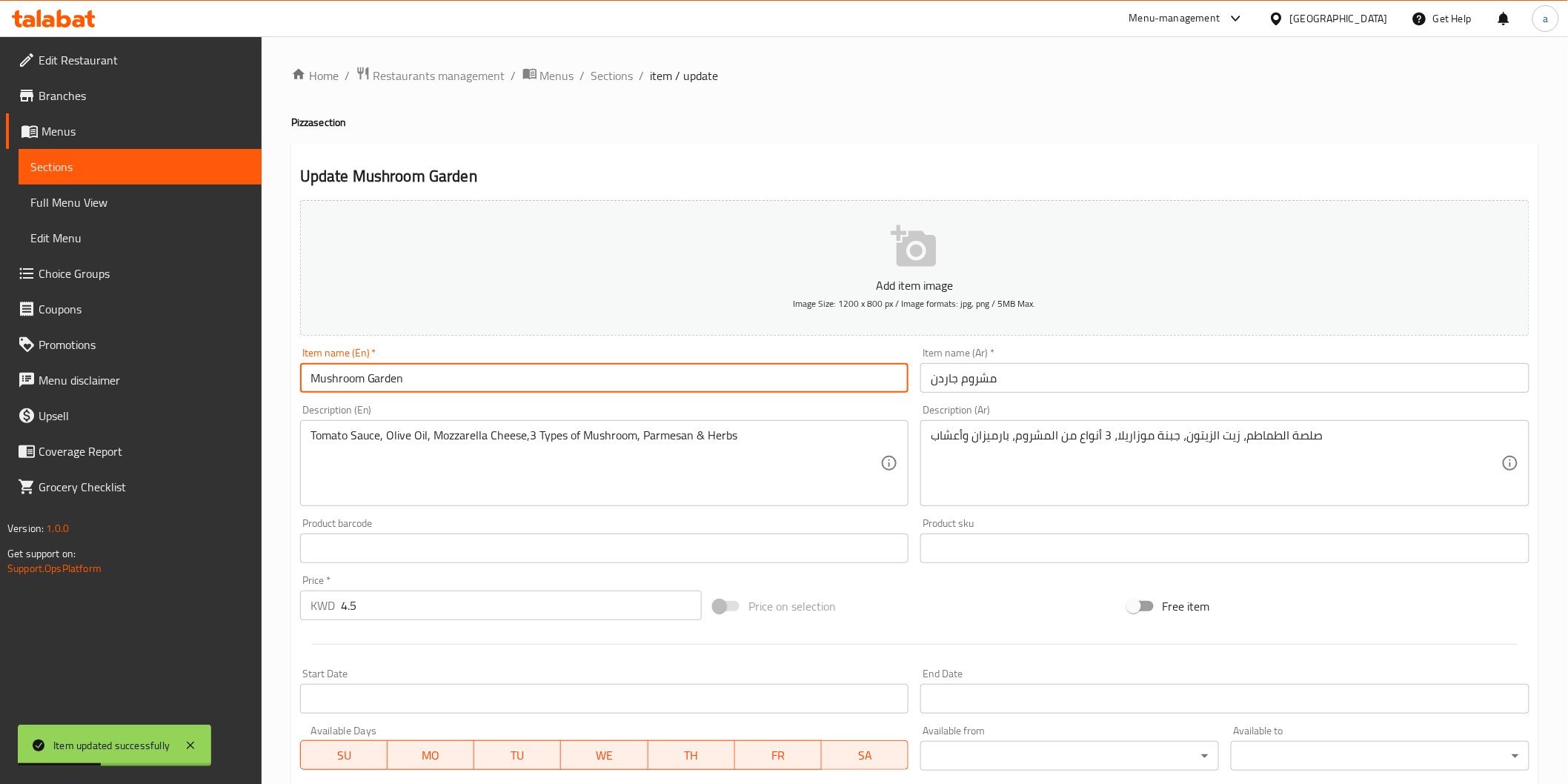
click at [574, 378] on input "Mushroom Garden" at bounding box center [604, 378] width 609 height 30
type input "Mushroom Garden pizza"
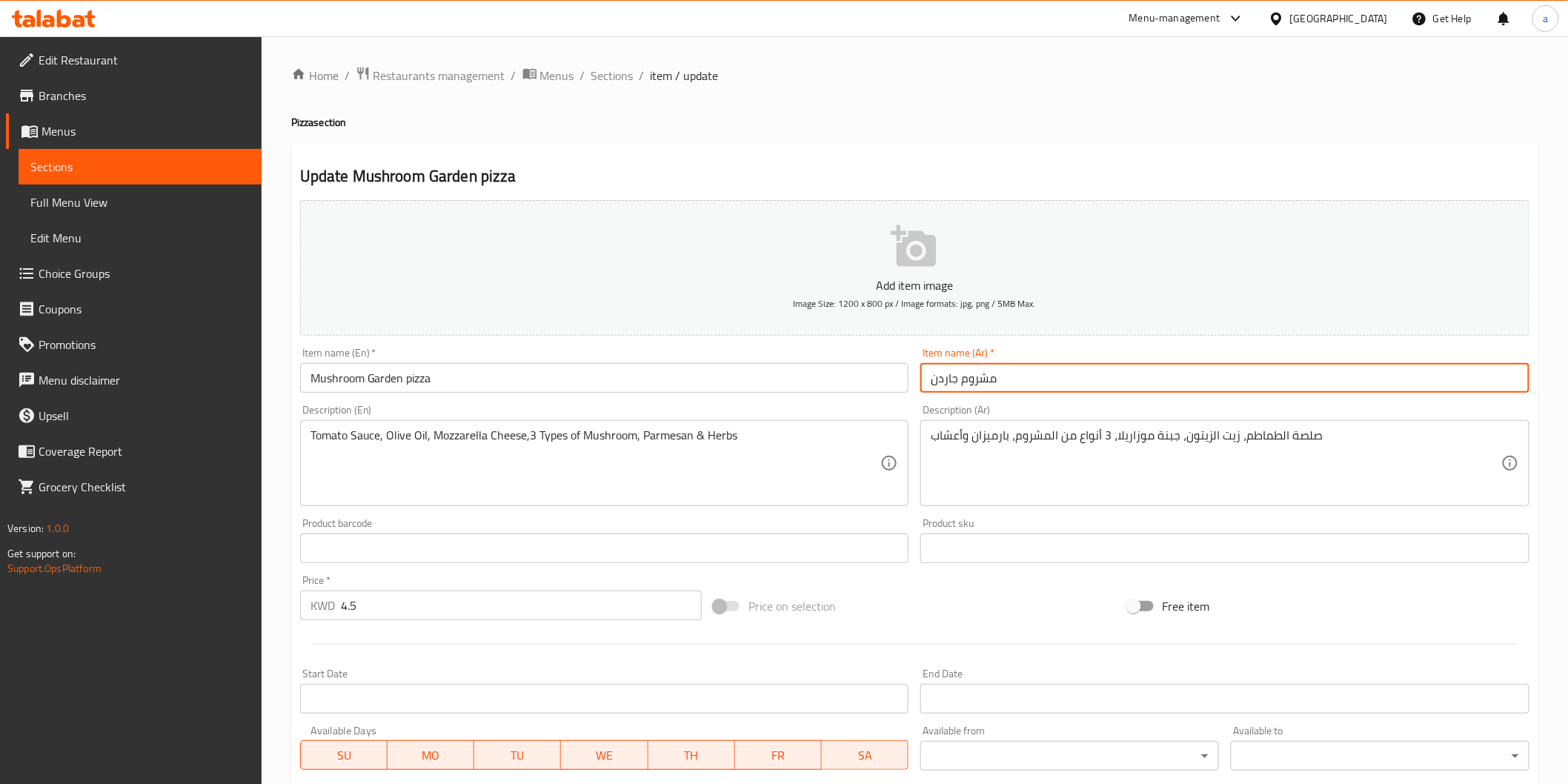
click at [932, 380] on input "مشروم جاردن" at bounding box center [1225, 378] width 609 height 30
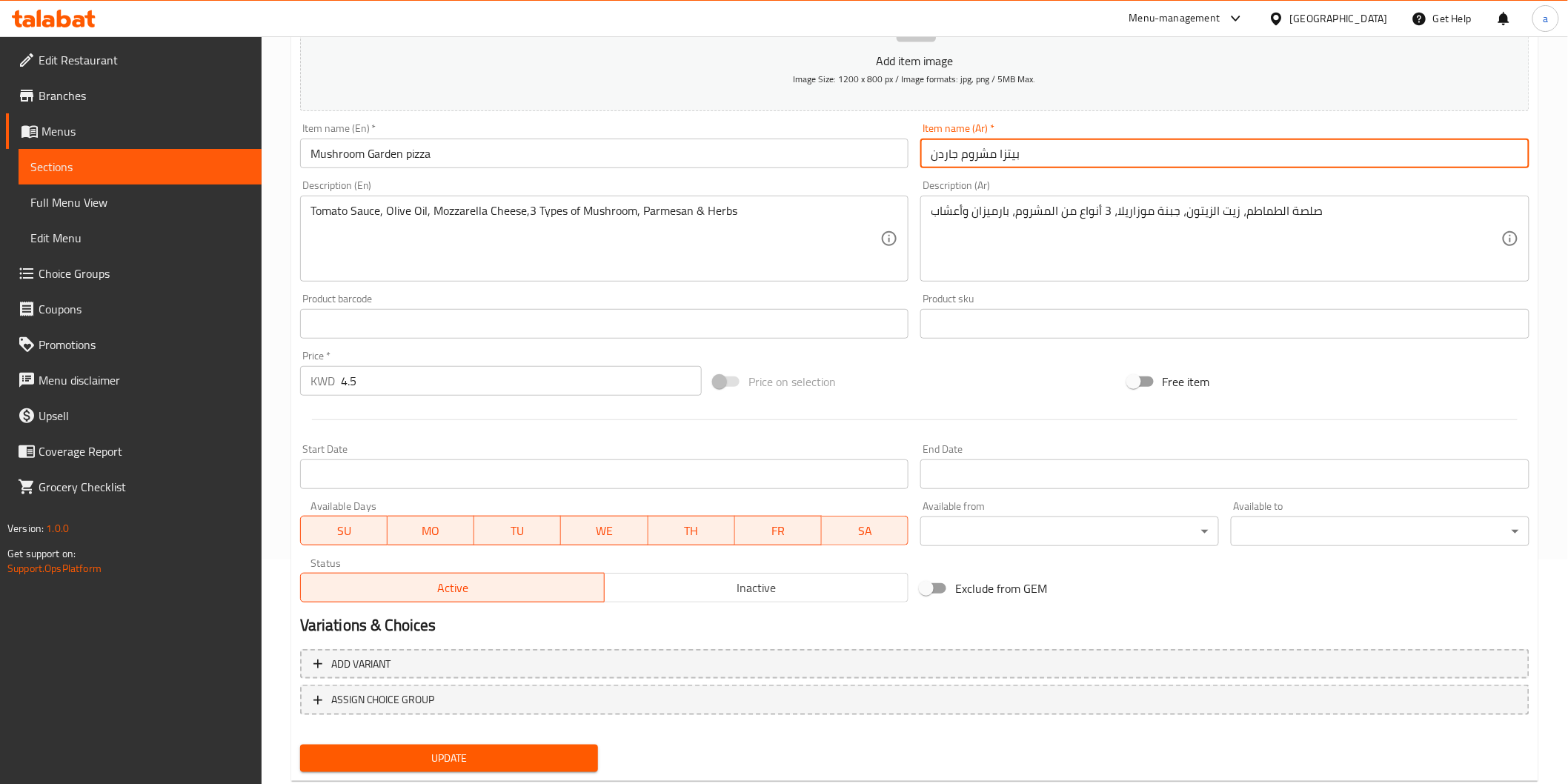
scroll to position [260, 0]
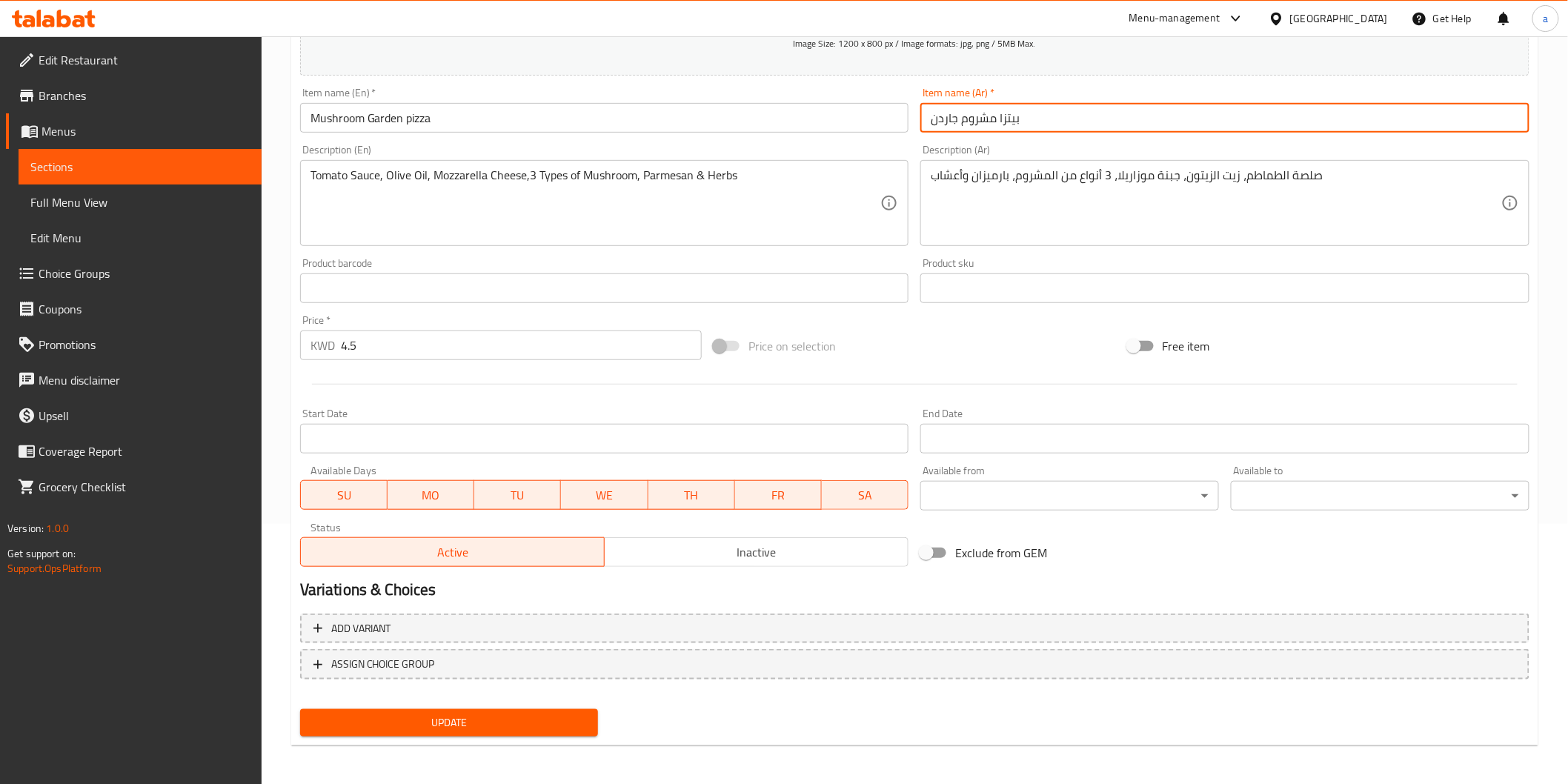
type input "بيتزا مشروم جاردن"
click at [478, 725] on span "Update" at bounding box center [449, 723] width 275 height 19
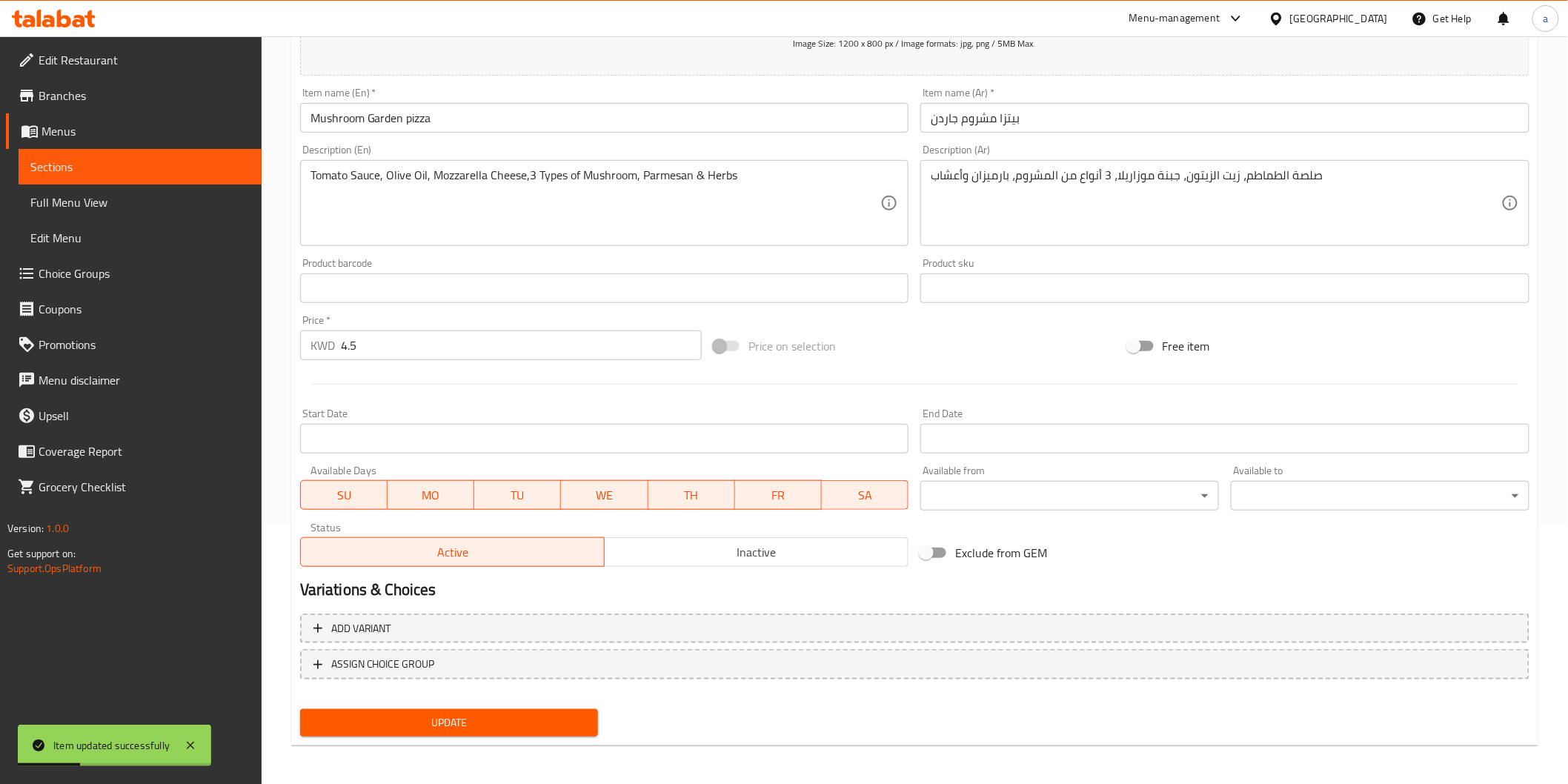
click at [21, 170] on link "Sections" at bounding box center [140, 166] width 243 height 36
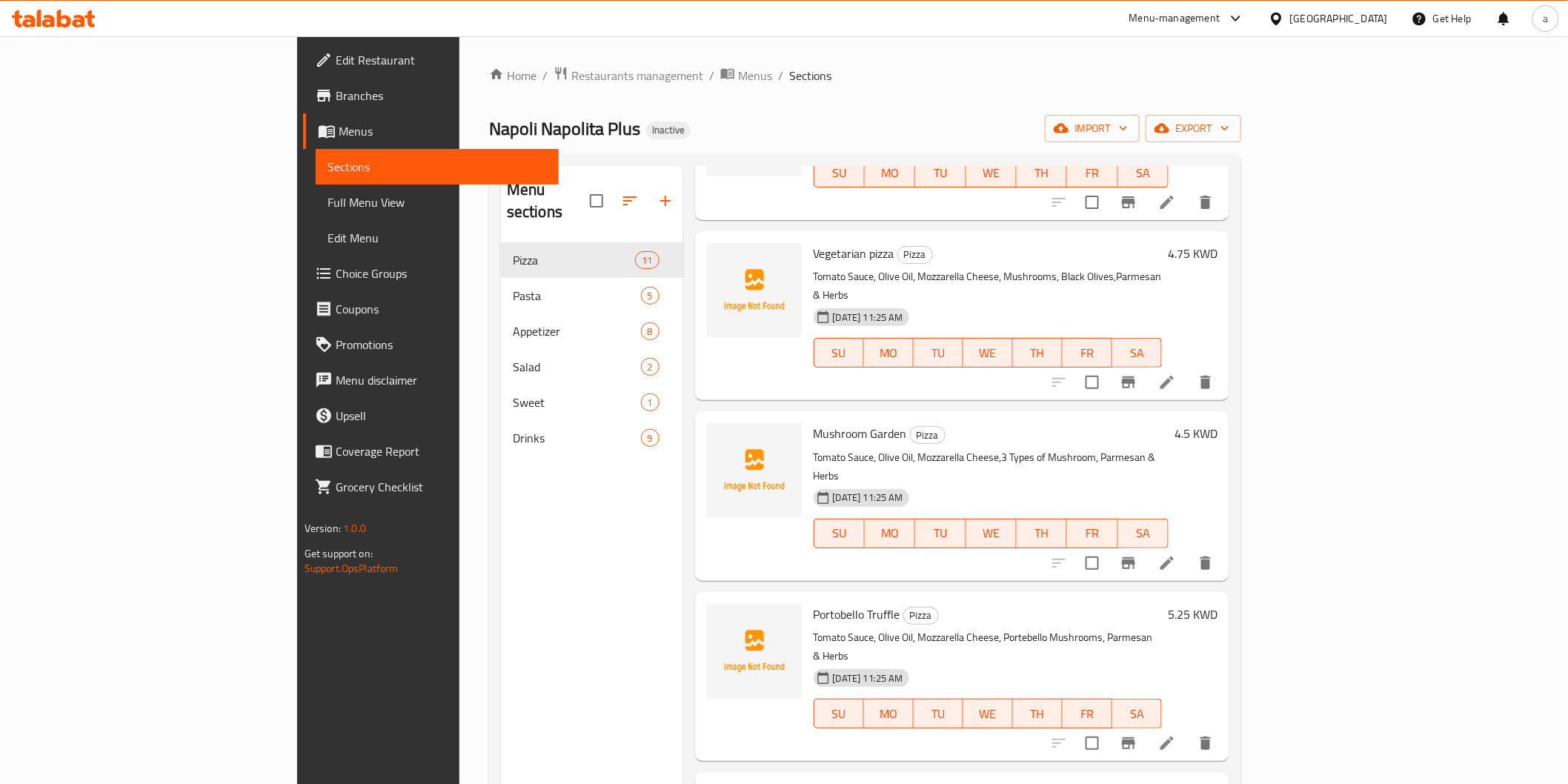
scroll to position [493, 0]
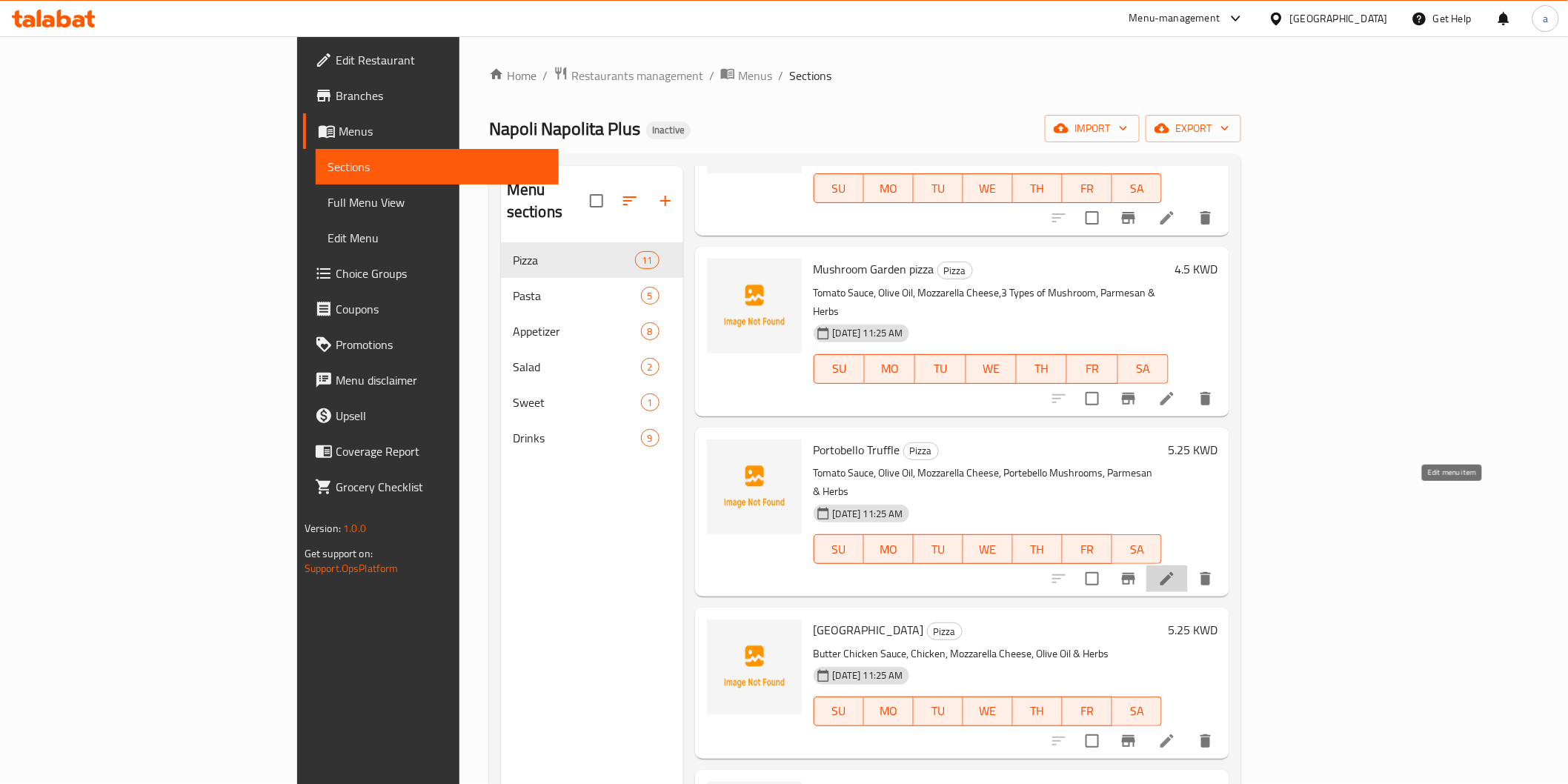
click at [1176, 570] on icon at bounding box center [1167, 579] width 18 height 18
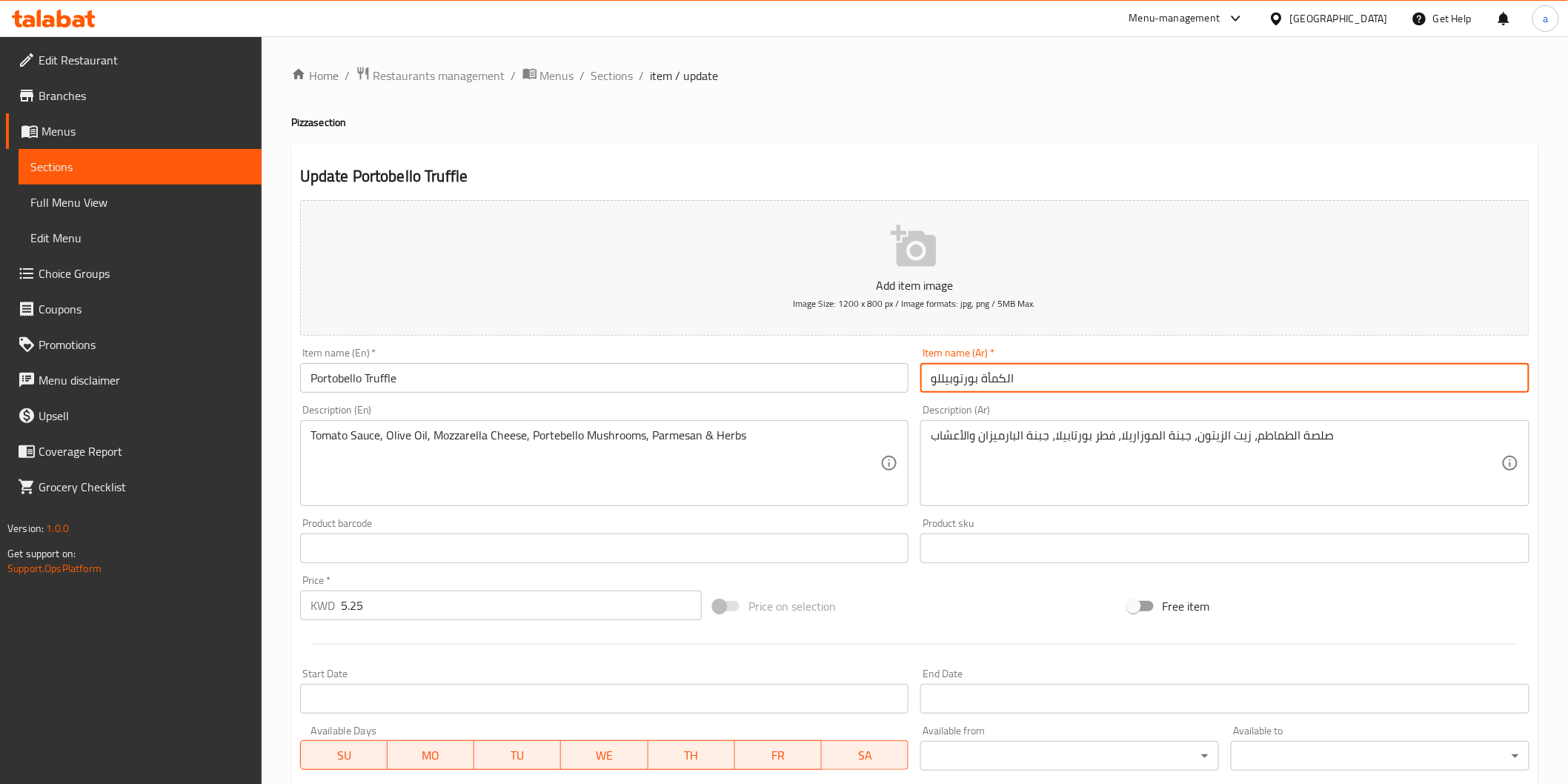
drag, startPoint x: 927, startPoint y: 381, endPoint x: 1376, endPoint y: 313, distance: 454.1
click at [1331, 314] on div "Add item image Image Size: 1200 x 800 px / Image formats: jpg, png / 5MB Max. I…" at bounding box center [915, 513] width 1241 height 638
type input "بيتزا بورتوبيلو تروفل"
click at [464, 379] on input "Portobello Truffle" at bounding box center [604, 378] width 609 height 30
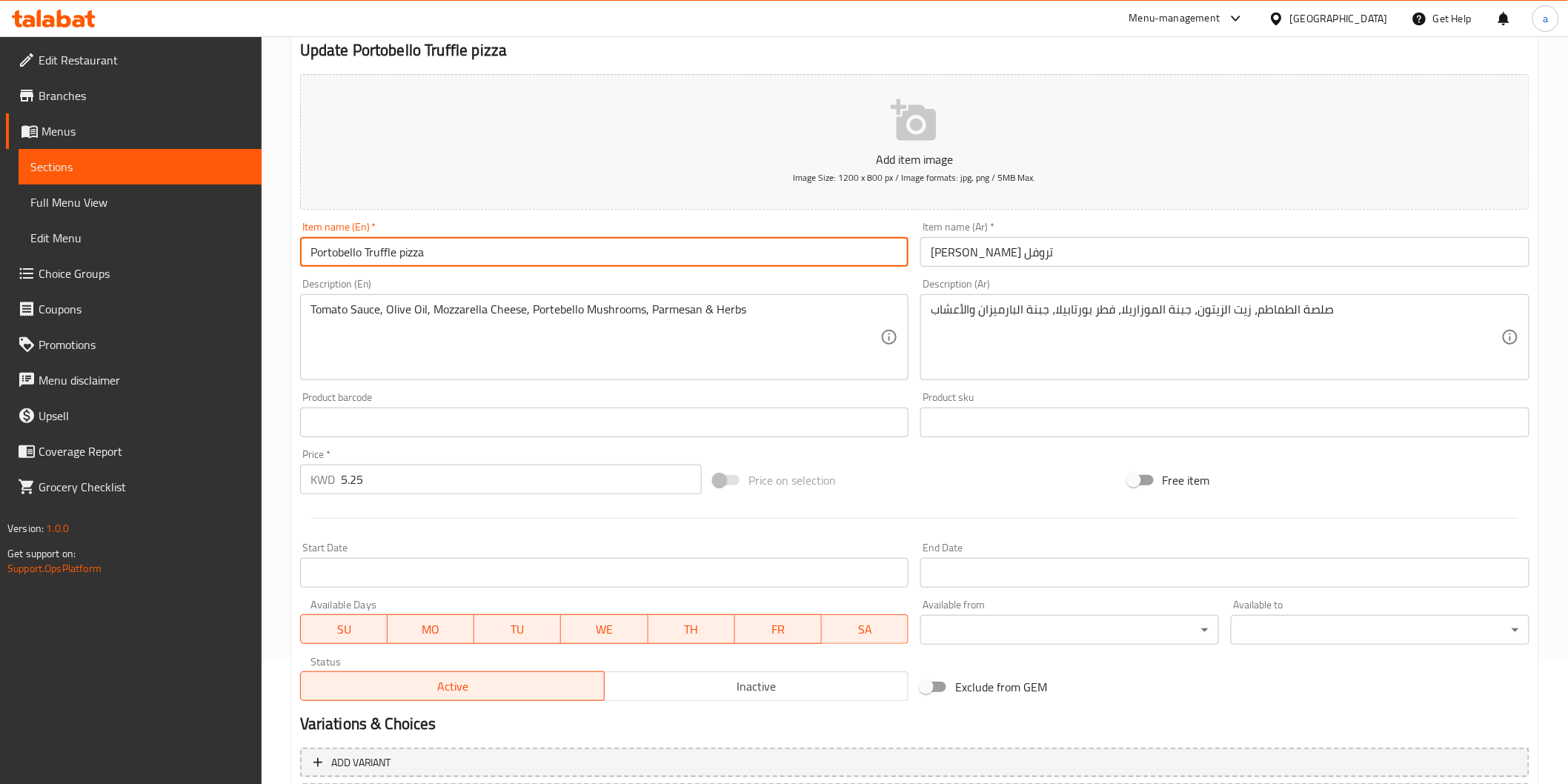
scroll to position [260, 0]
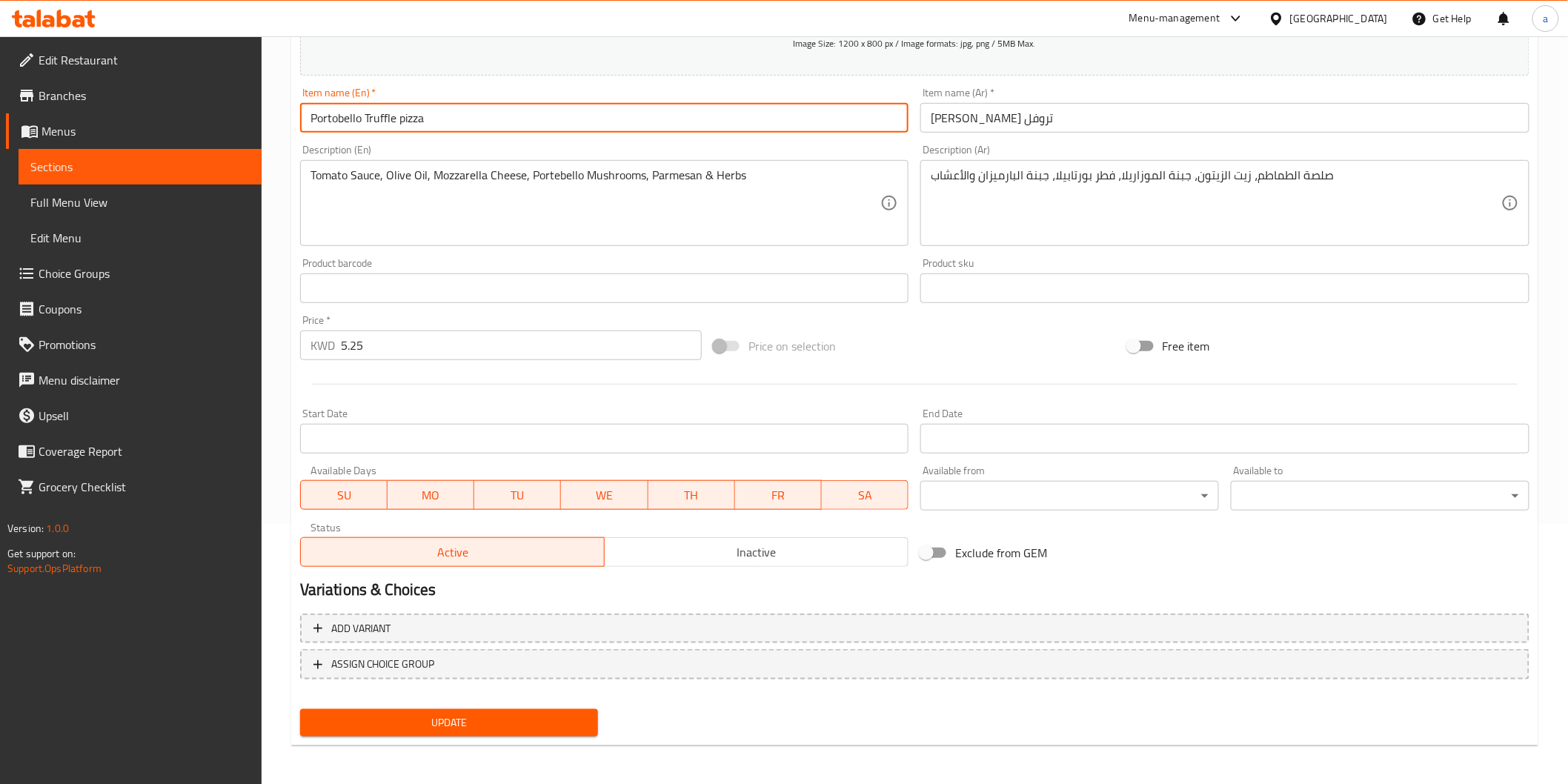
type input "Portobello Truffle pizza"
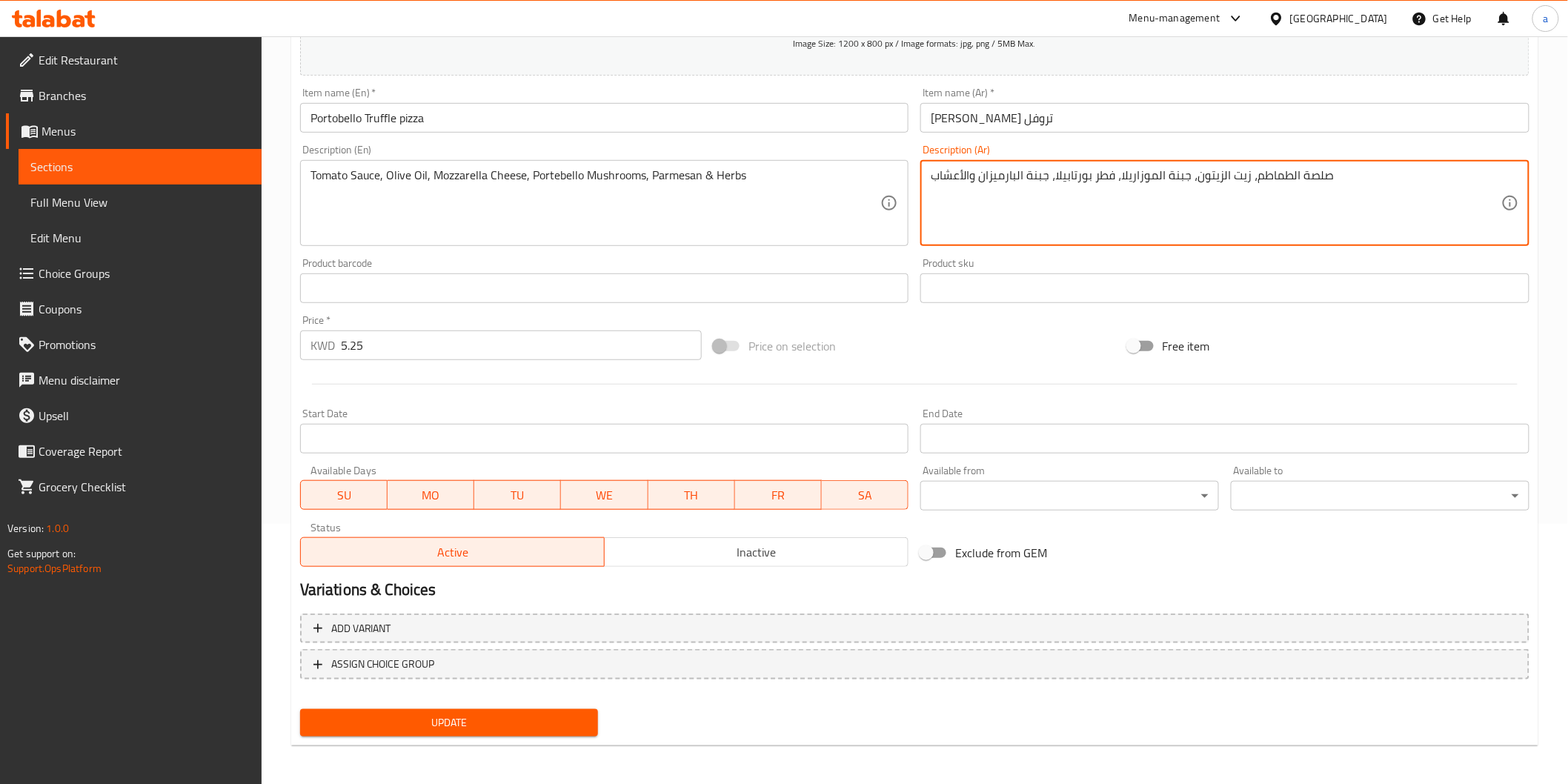
click at [1102, 170] on textarea "صلصة الطماطم، زيت الزيتون، جبنة الموزاريلا، فطر بورتابيلا، جبنة البارميزان والأ…" at bounding box center [1216, 203] width 570 height 70
click at [1056, 175] on textarea "صلصة الطماطم، زيت الزيتون، جبنة الموزاريلا، مشروم بورتابيلا، جبنة البارميزان وا…" at bounding box center [1216, 203] width 570 height 70
type textarea "صلصة الطماطم، زيت الزيتون، جبنة الموزاريلا، مشروم بورتوبيلو ، جبنة البارميزان و…"
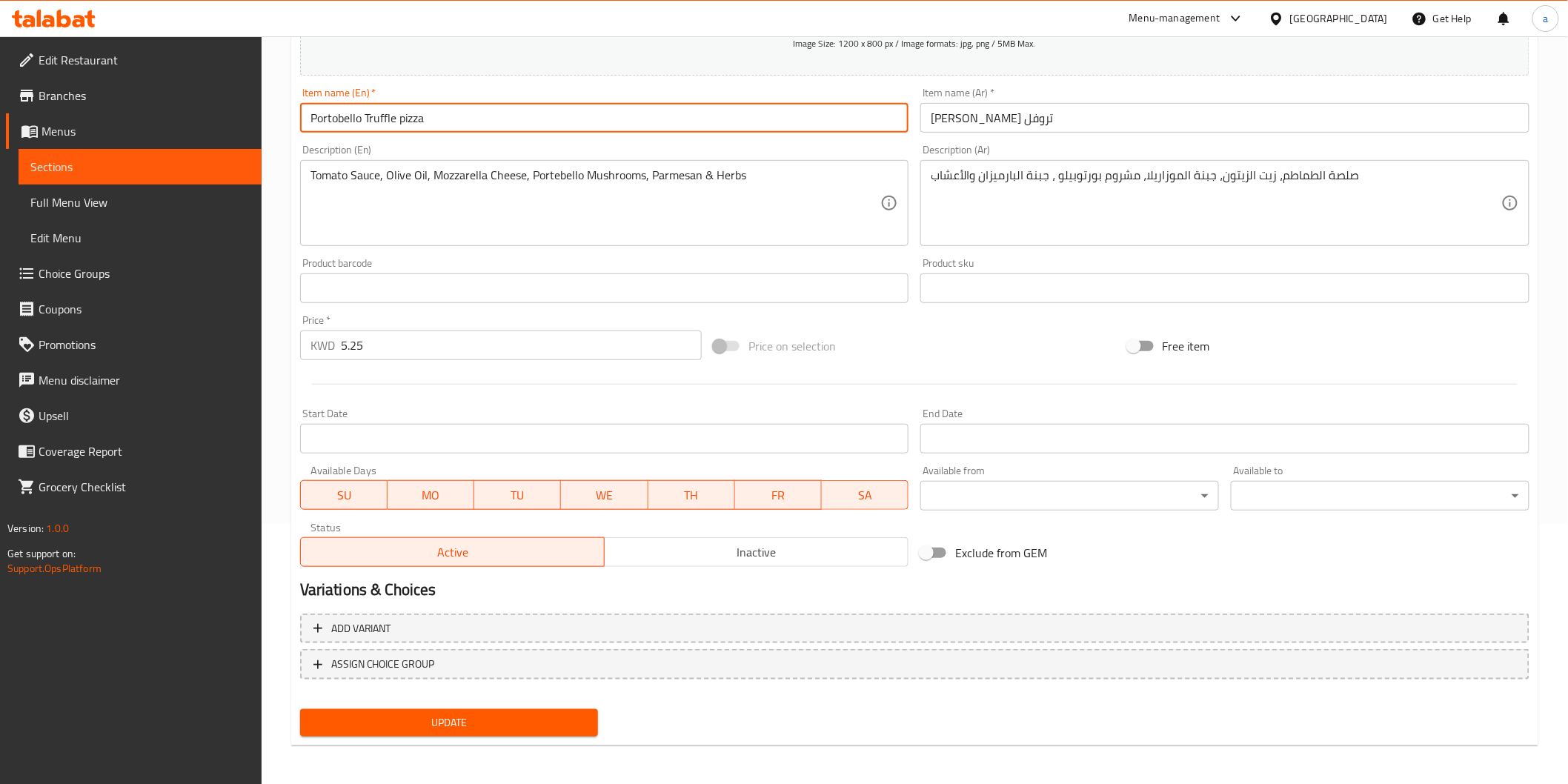
click at [351, 114] on input "Portobello Truffle pizza" at bounding box center [604, 118] width 609 height 30
click at [965, 120] on input "بيتزا بورتوبيلو تروفل" at bounding box center [1225, 118] width 609 height 30
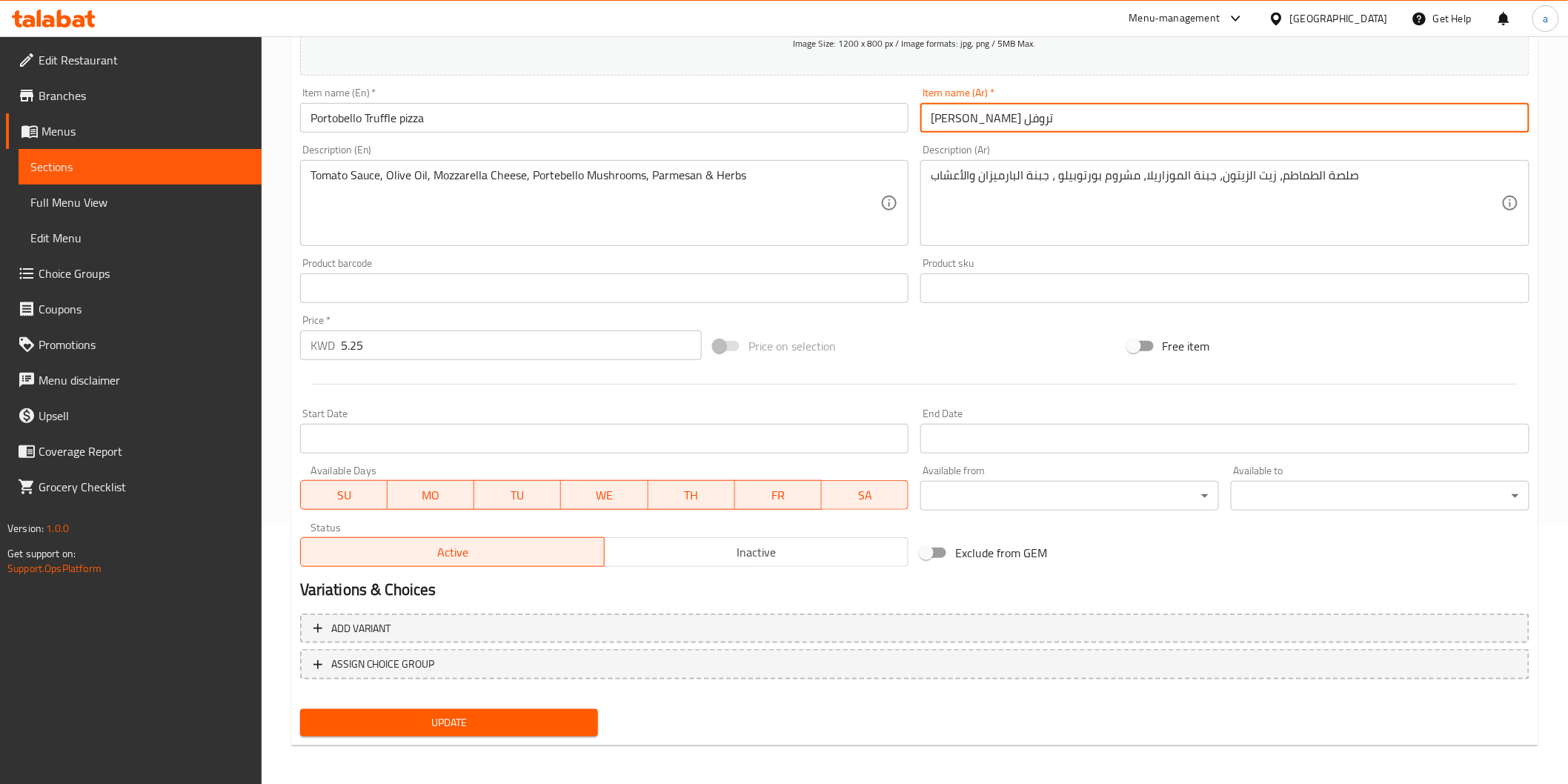
click at [970, 122] on input "بيتزا بورتوبيلو تروفل" at bounding box center [1225, 118] width 609 height 30
type input "بيتزا بورتوبيللو تروفل"
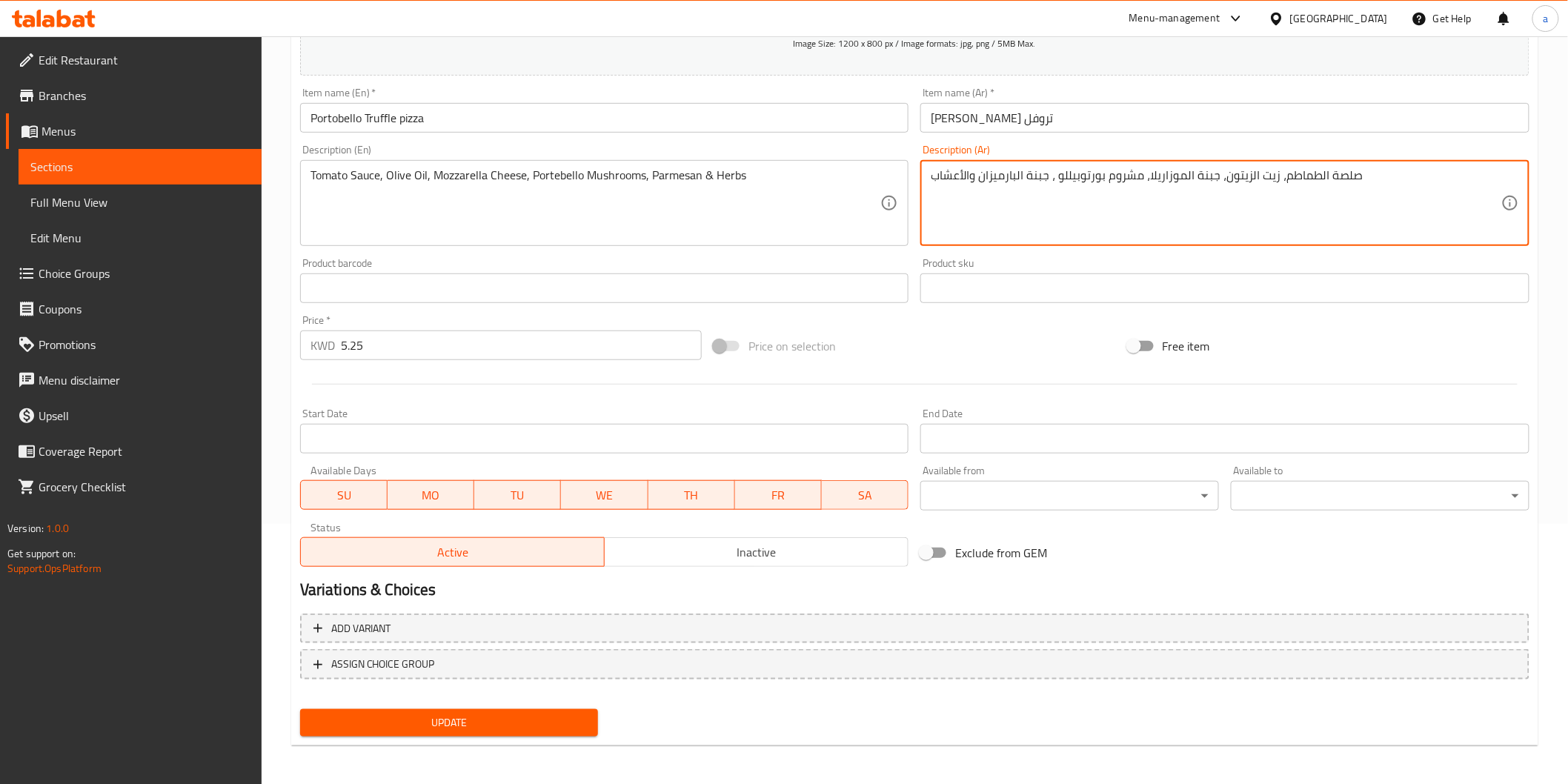
click at [1033, 187] on textarea "صلصة الطماطم، زيت الزيتون، جبنة الموزاريلا، مشروم بورتوبيللو ، جبنة البارميزان …" at bounding box center [1216, 203] width 570 height 70
type textarea "صلصة الطماطم، زيت الزيتون، جبنة الموزاريلا، مشروم بورتوبيللو ،البارميزان والأعش…"
click at [470, 723] on span "Update" at bounding box center [449, 723] width 275 height 19
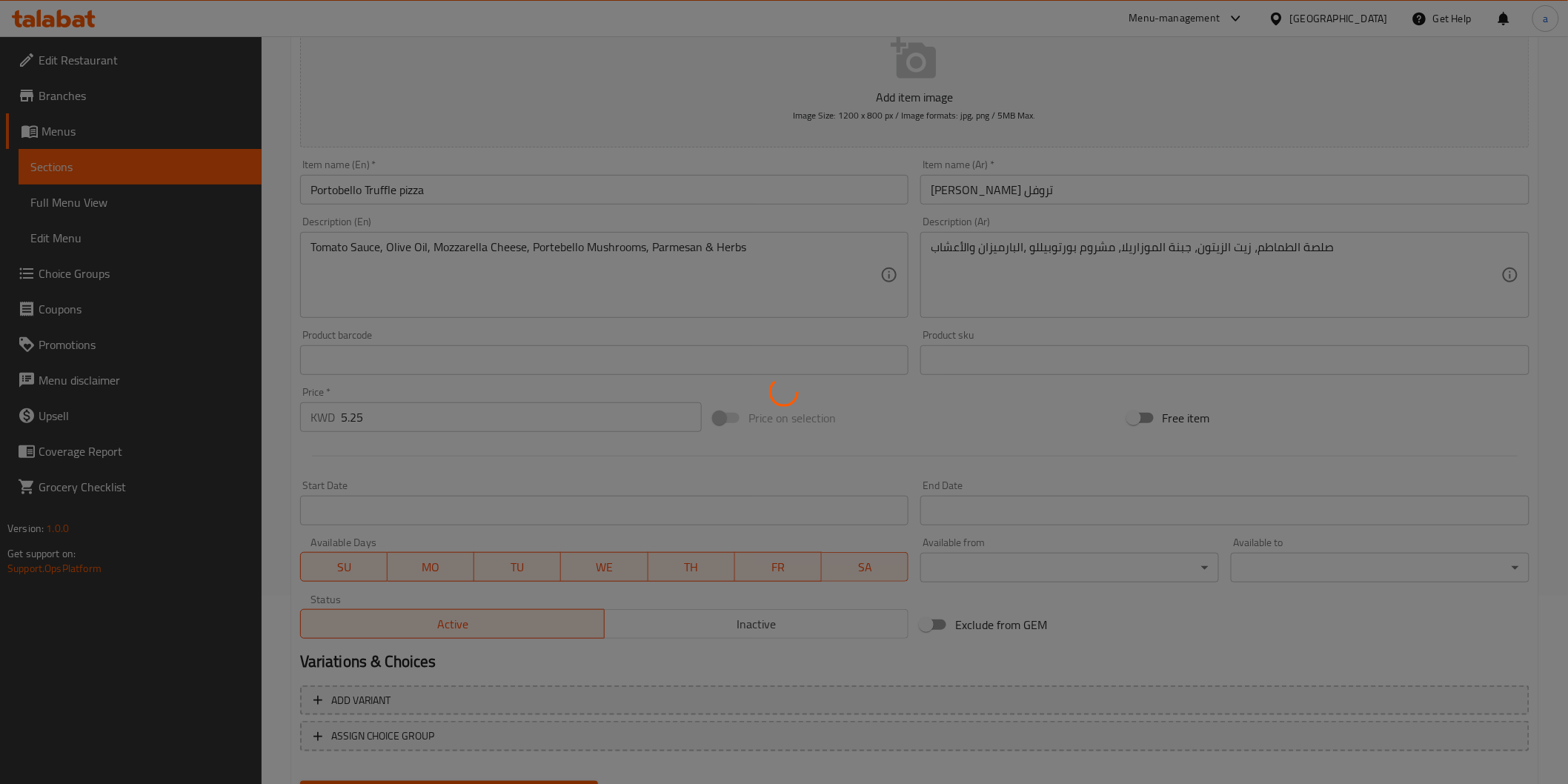
scroll to position [13, 0]
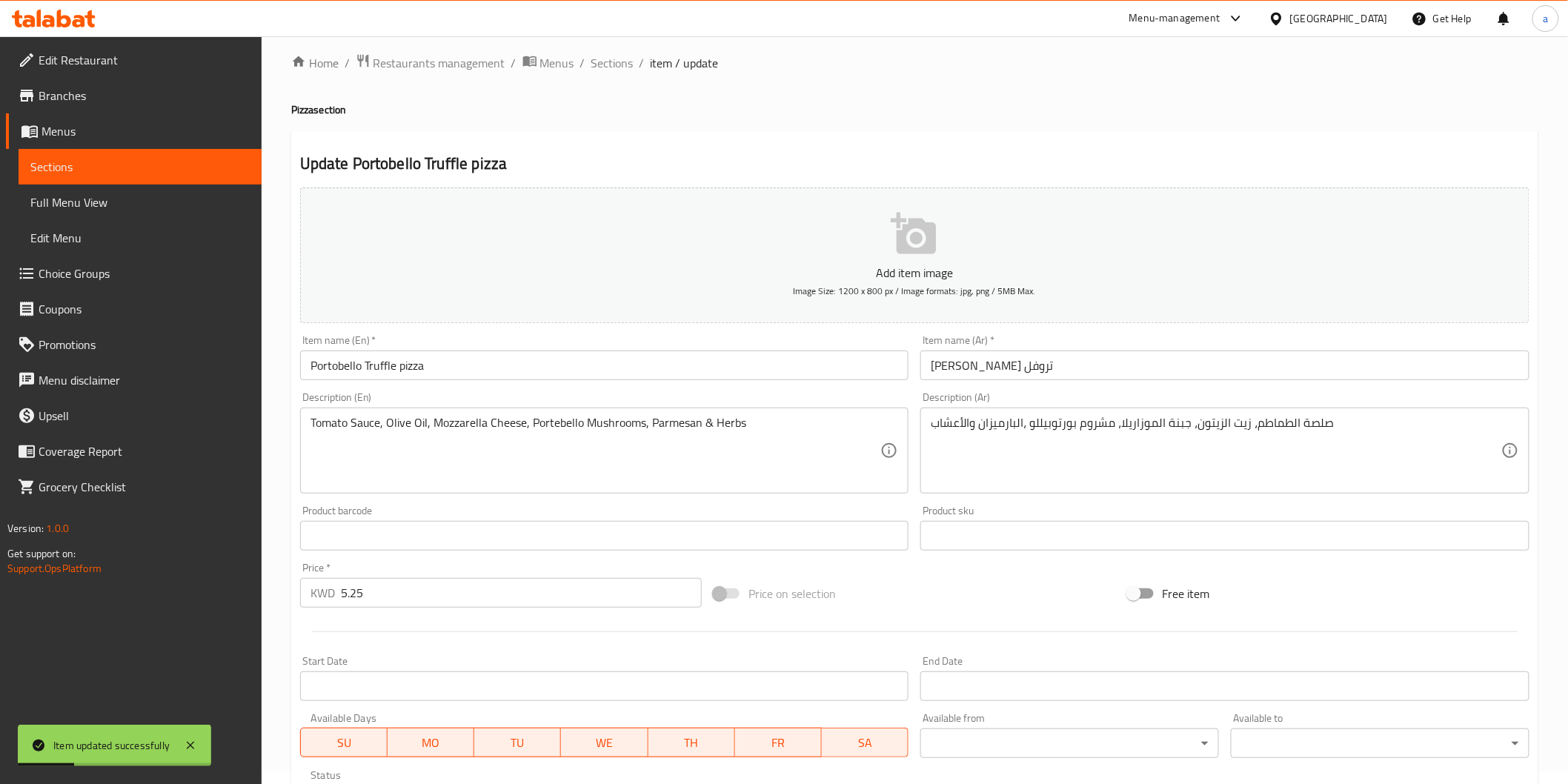
click at [96, 166] on span "Sections" at bounding box center [141, 166] width 220 height 18
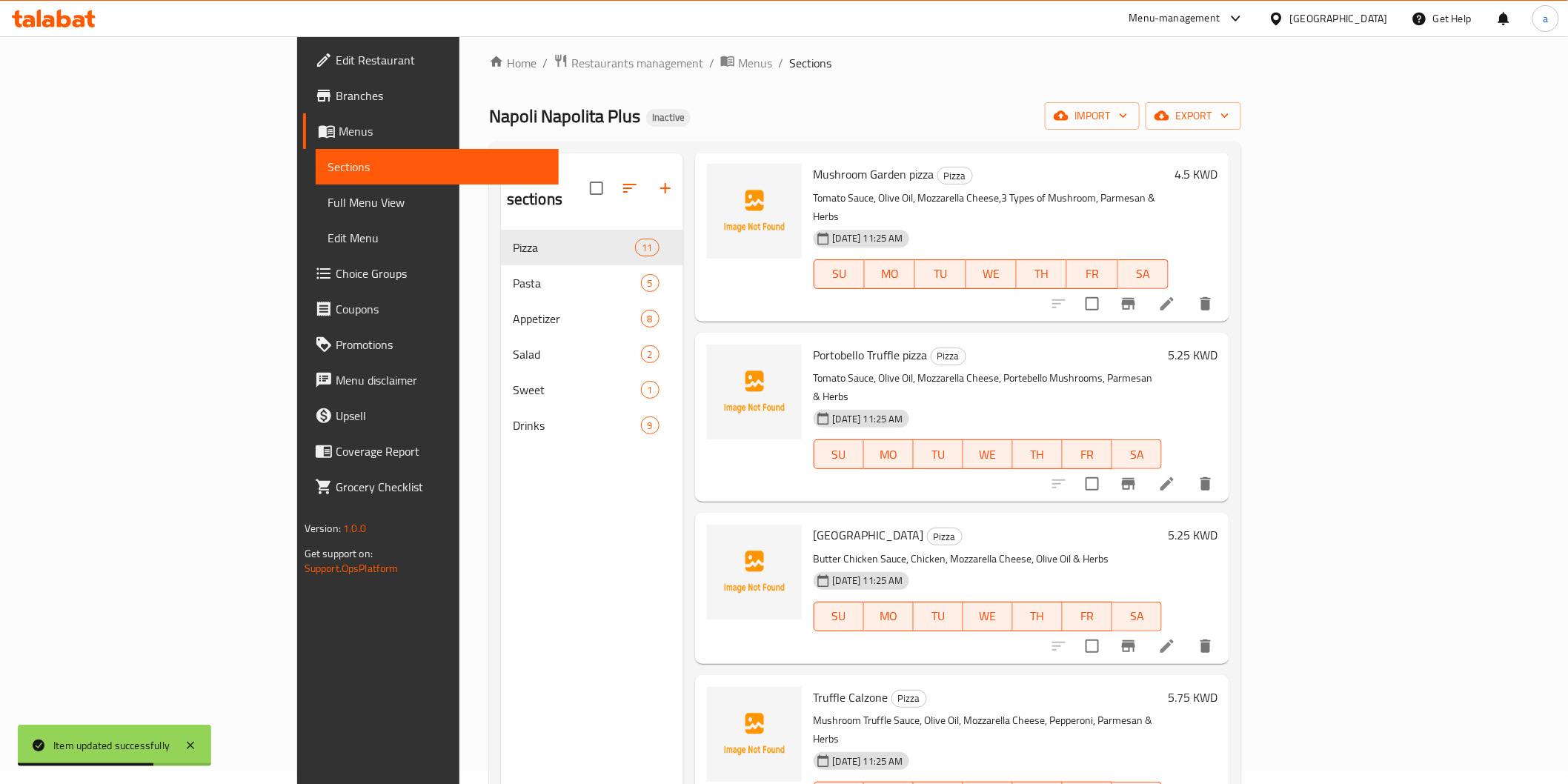
scroll to position [658, 0]
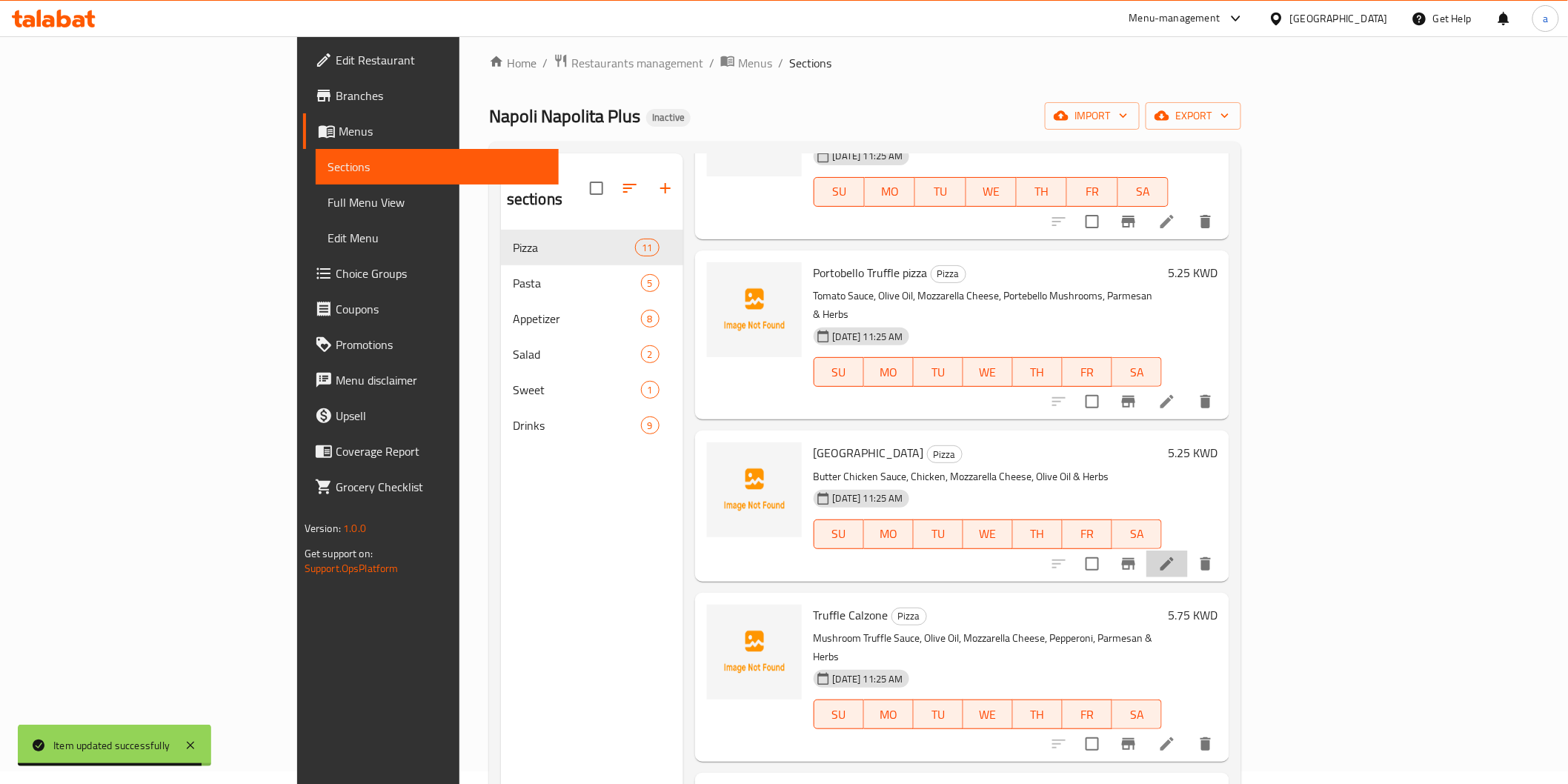
click at [1188, 550] on li at bounding box center [1167, 563] width 42 height 27
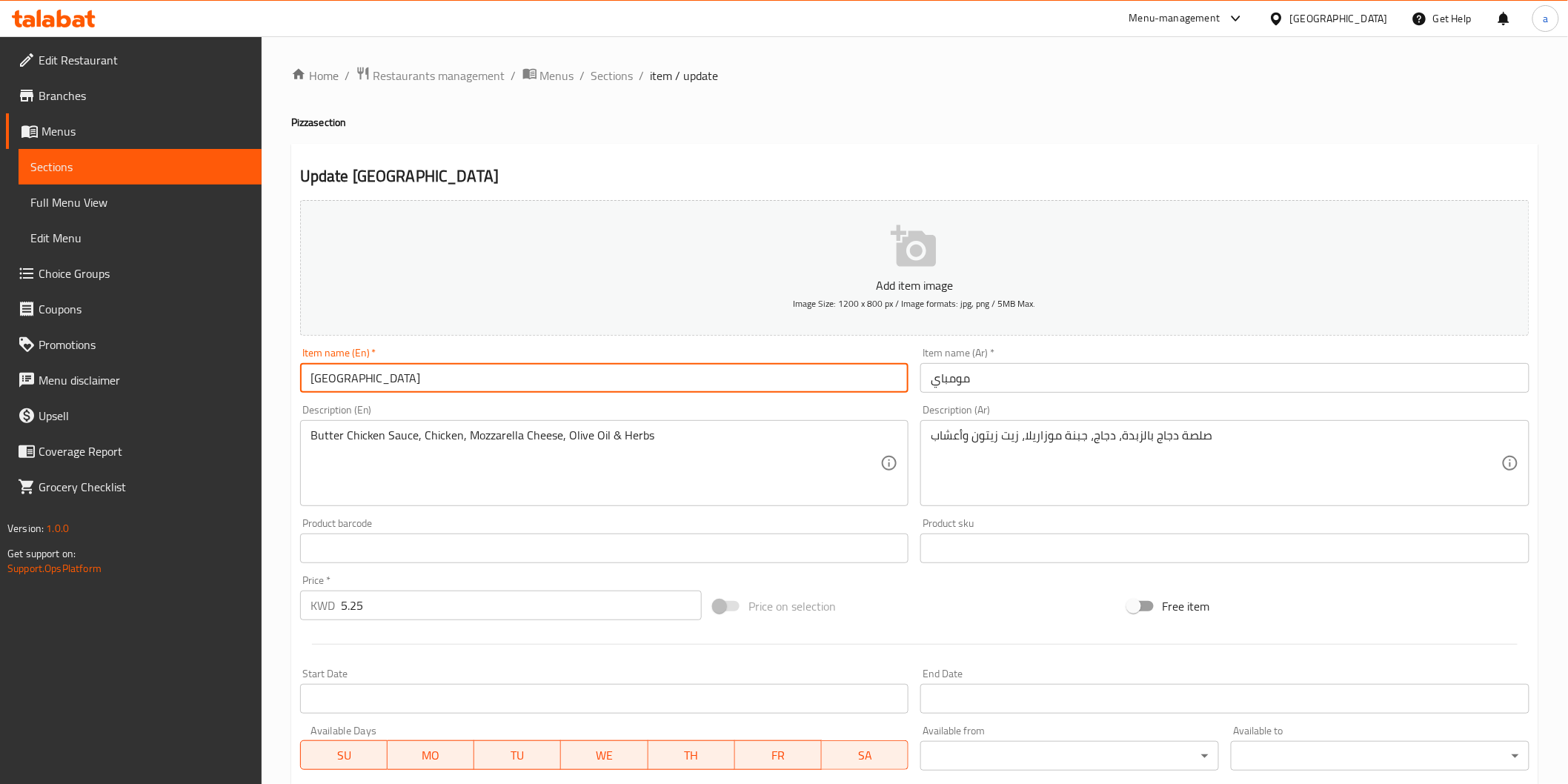
click at [567, 393] on input "Mumbai" at bounding box center [604, 378] width 609 height 30
type input "Mumbai pizza"
click at [930, 382] on input "مومباي" at bounding box center [1225, 378] width 609 height 30
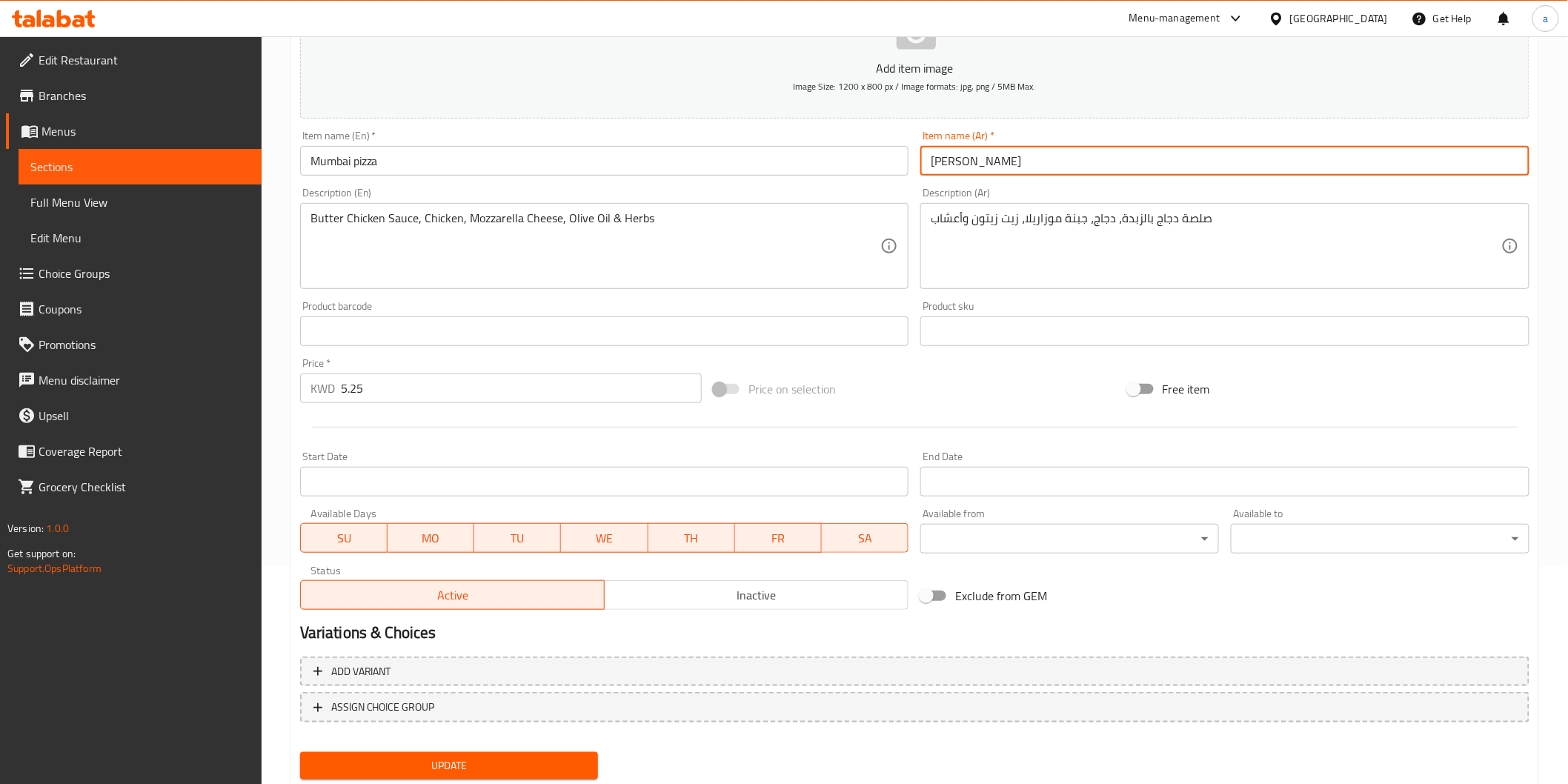
scroll to position [260, 0]
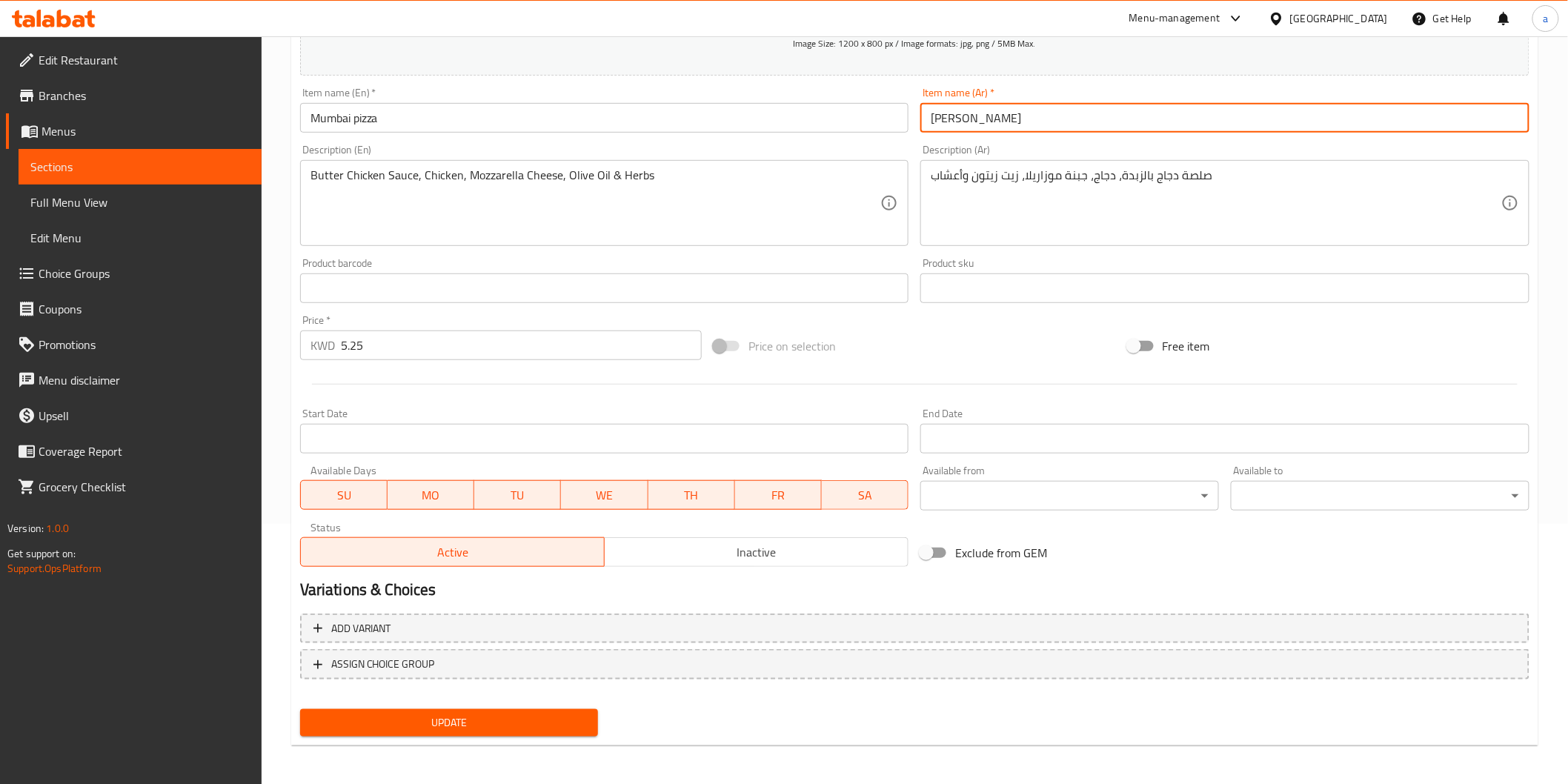
type input "بيتزا مومباي"
click at [500, 714] on span "Update" at bounding box center [449, 723] width 275 height 19
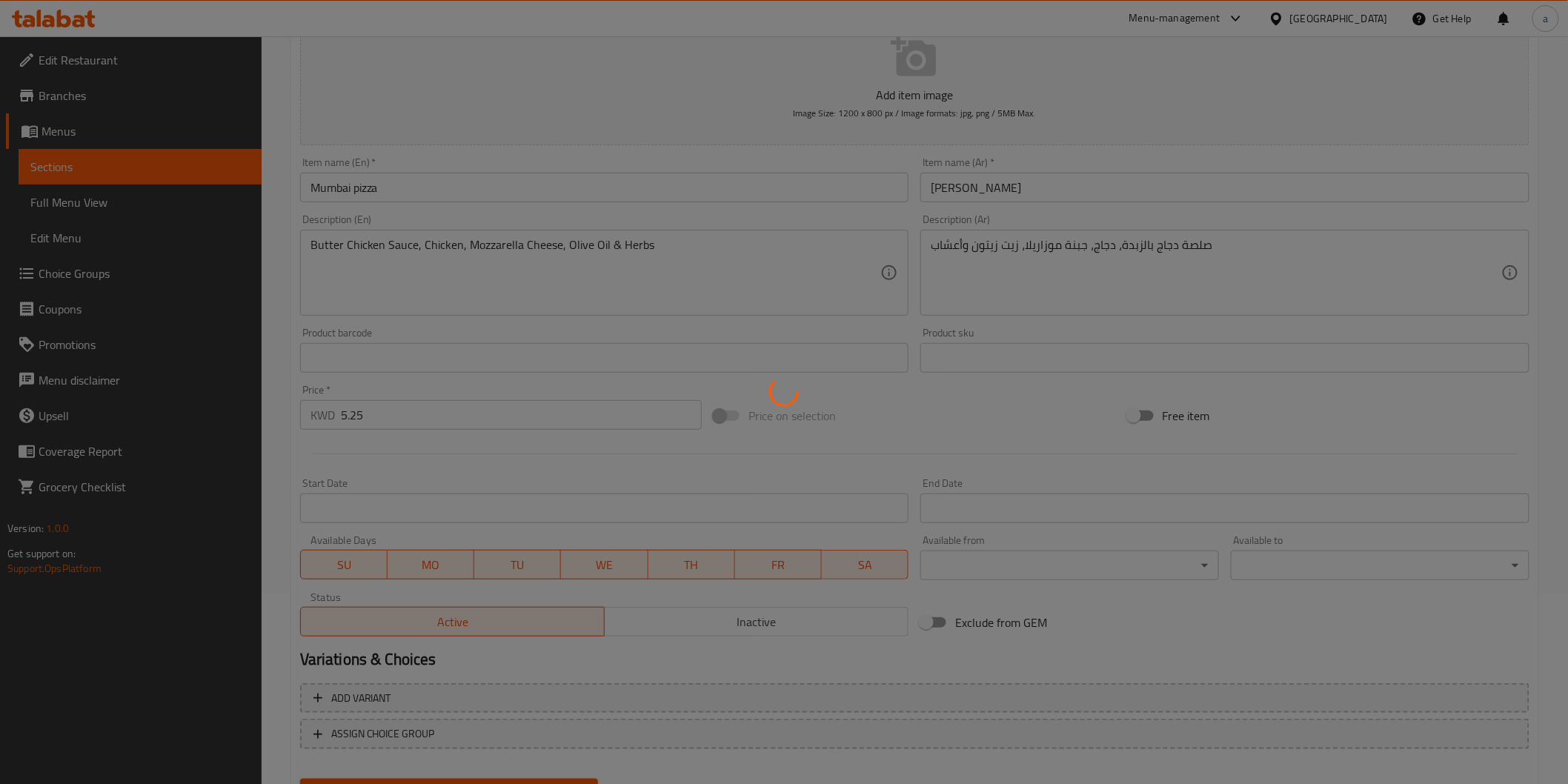
scroll to position [95, 0]
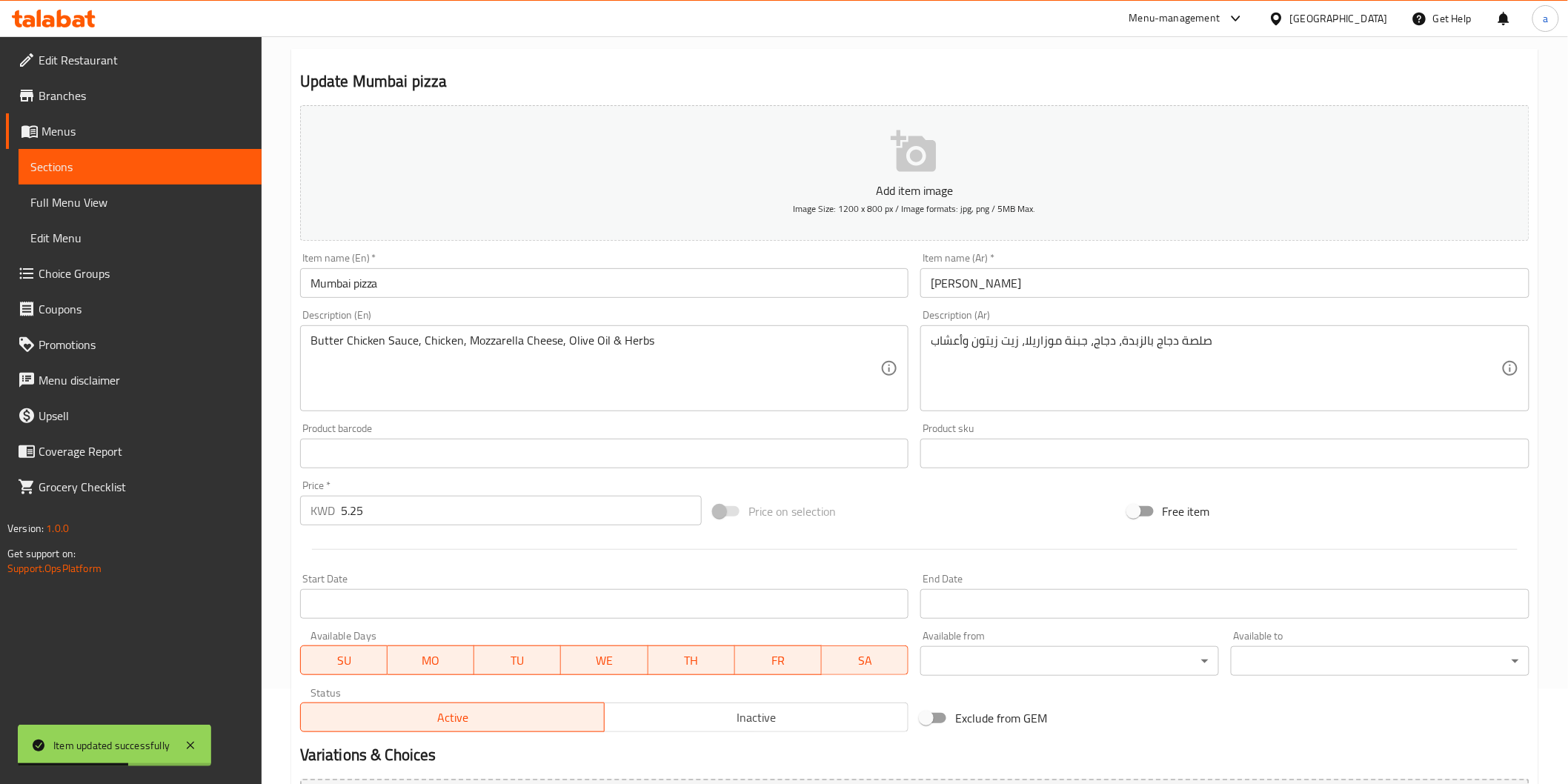
click at [163, 151] on link "Sections" at bounding box center [140, 166] width 243 height 36
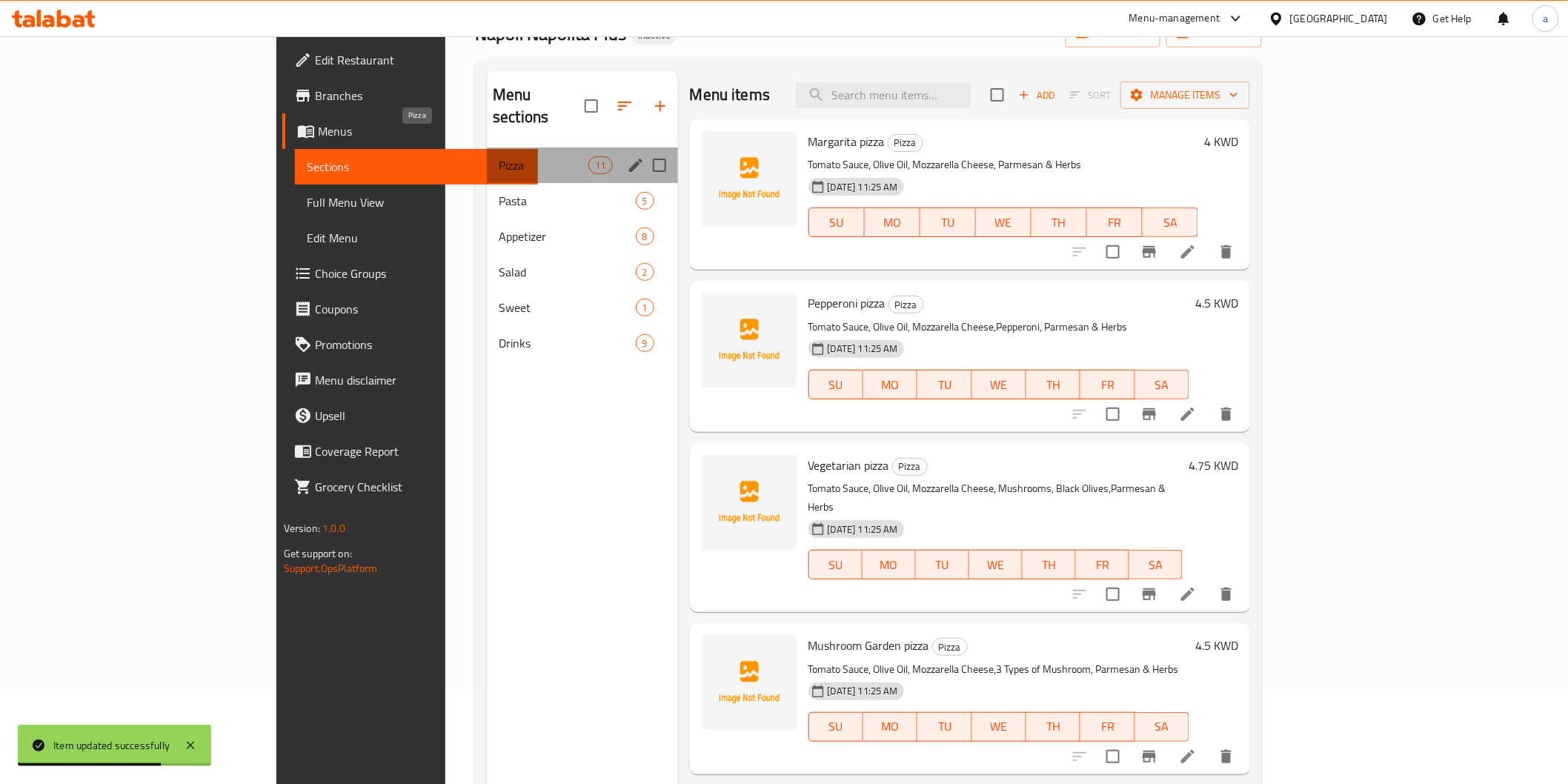
click at [499, 156] on span "Pizza" at bounding box center [543, 165] width 90 height 18
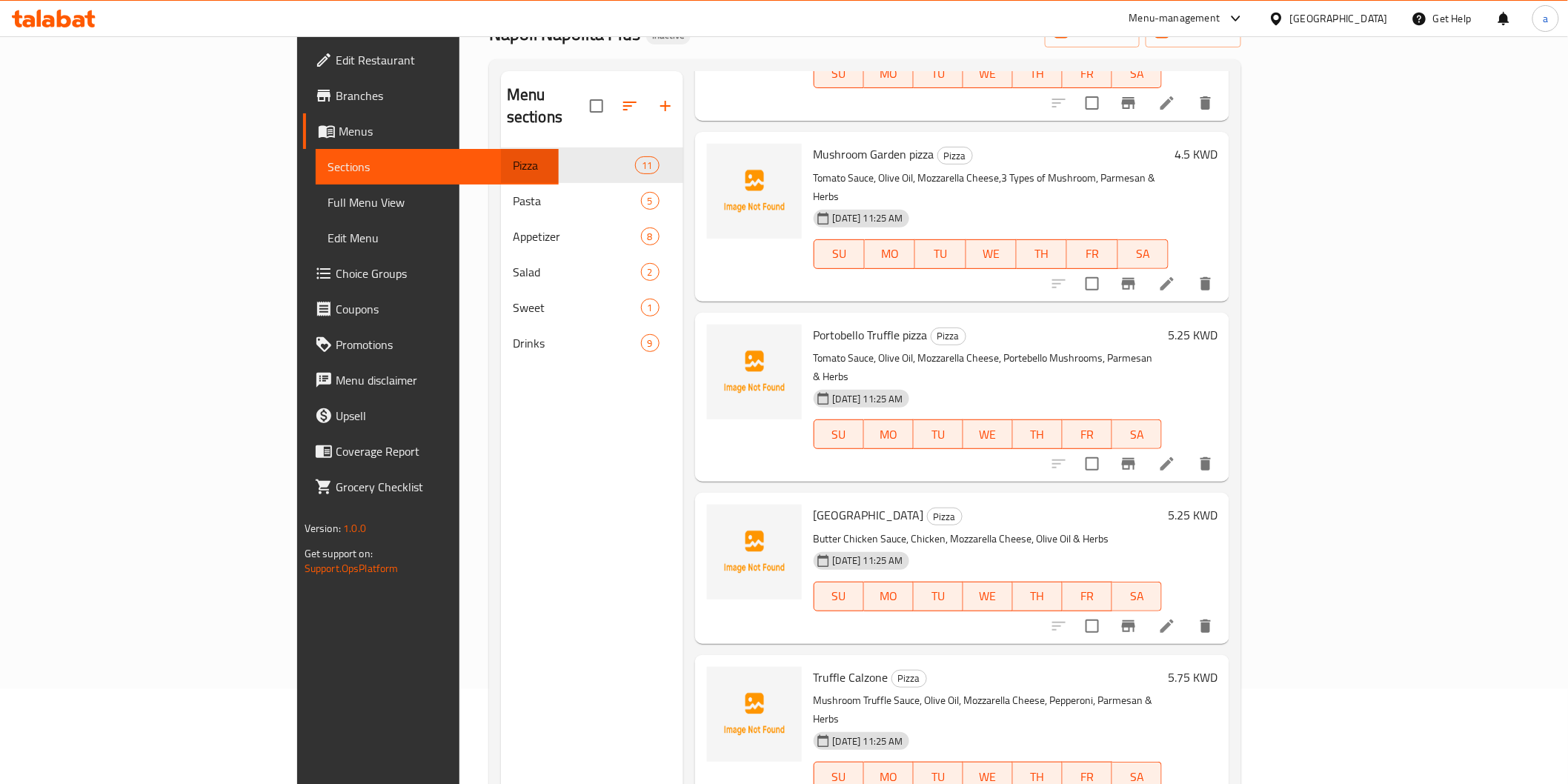
scroll to position [493, 0]
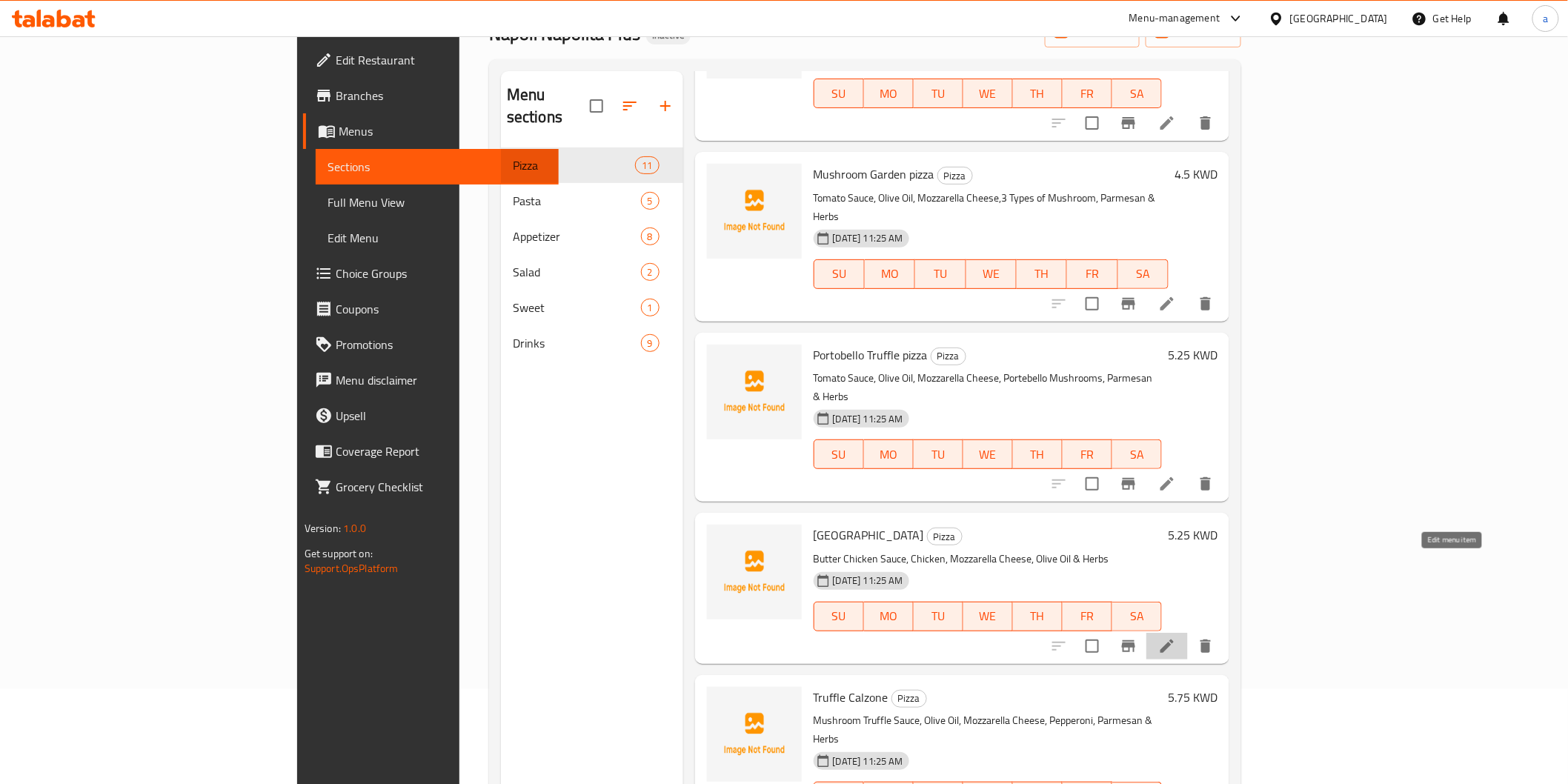
click at [1174, 639] on icon at bounding box center [1166, 645] width 13 height 13
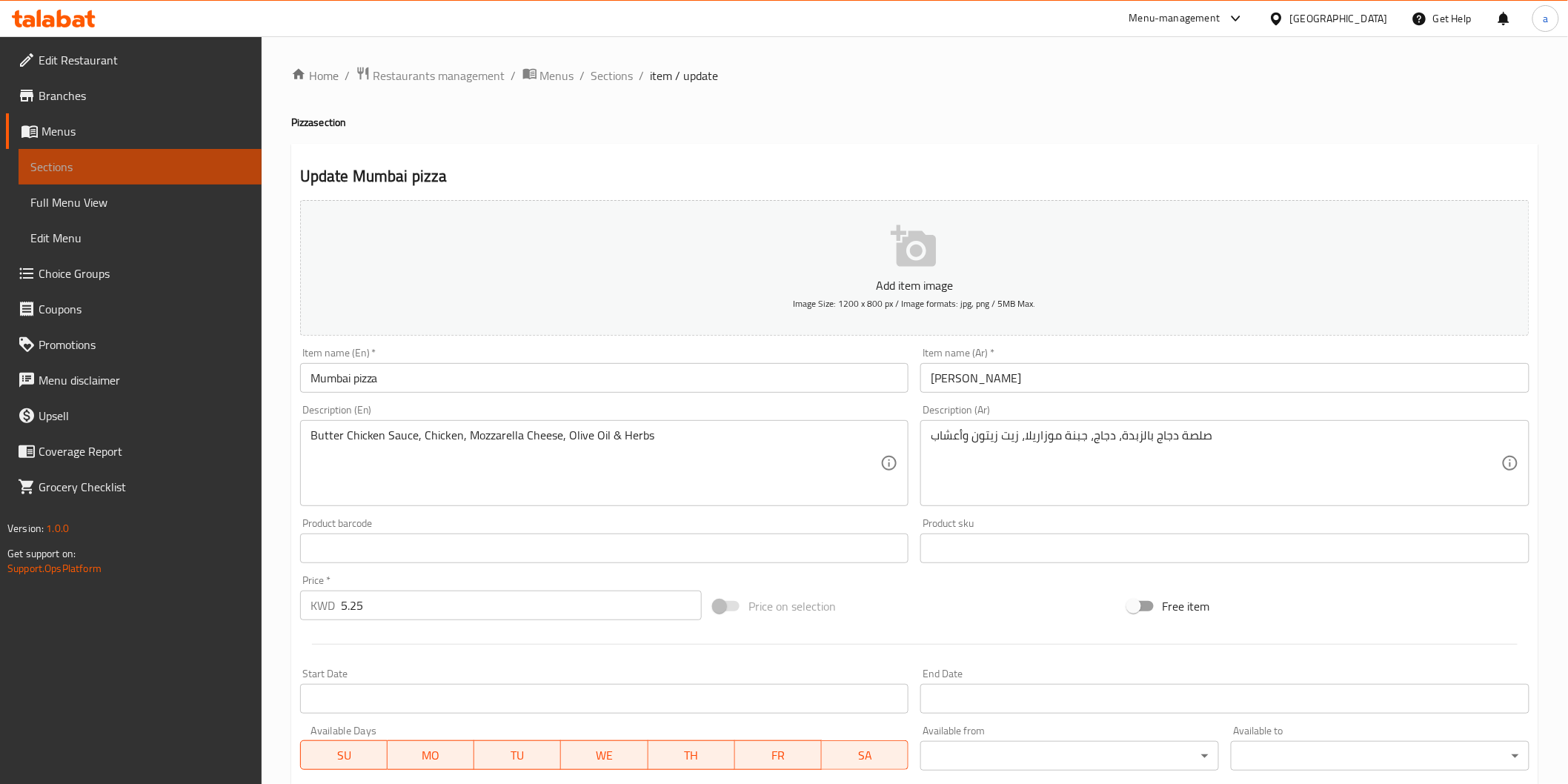
click at [37, 148] on link "Sections" at bounding box center [140, 166] width 243 height 36
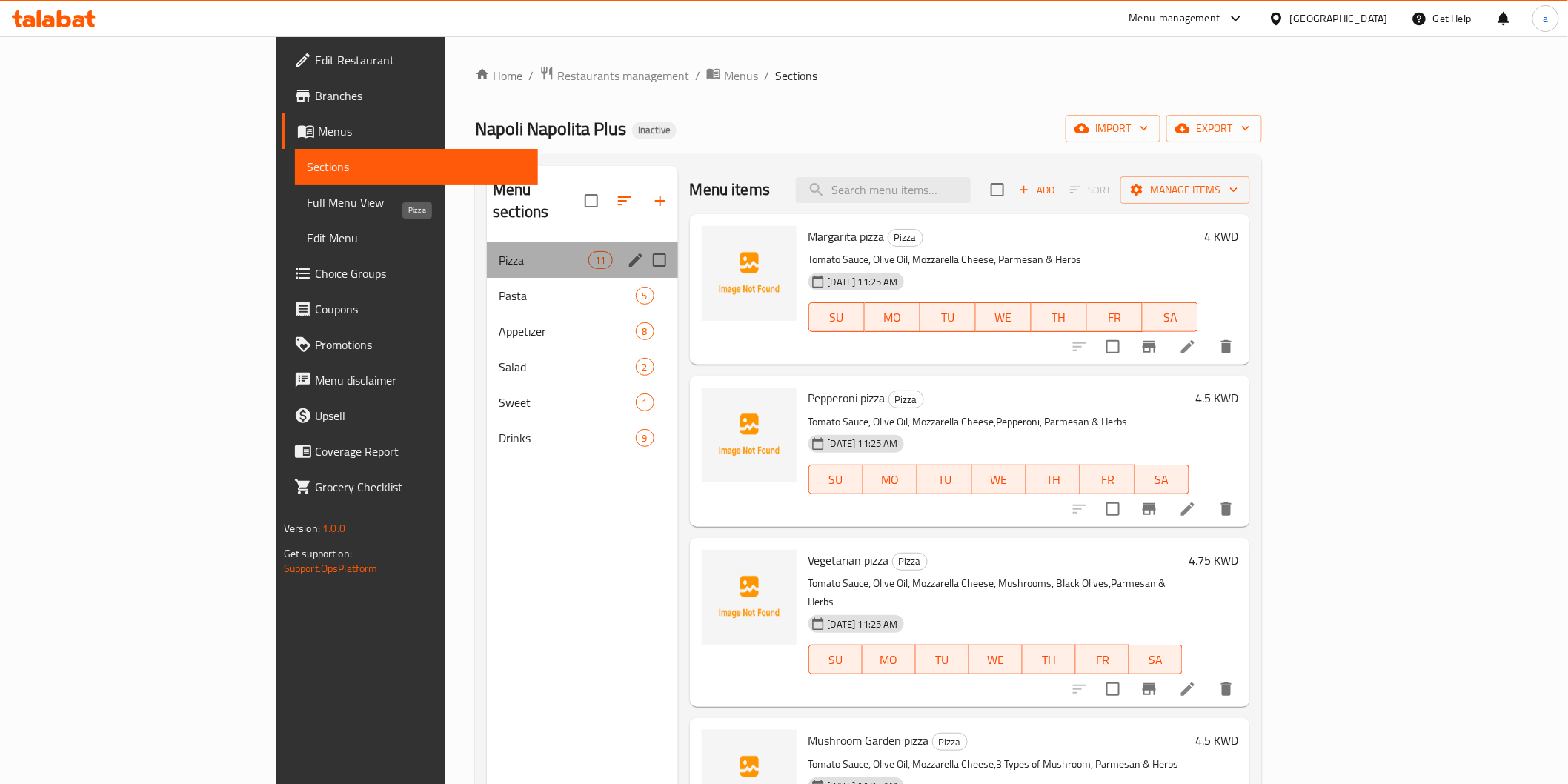
click at [499, 251] on span "Pizza" at bounding box center [543, 260] width 90 height 18
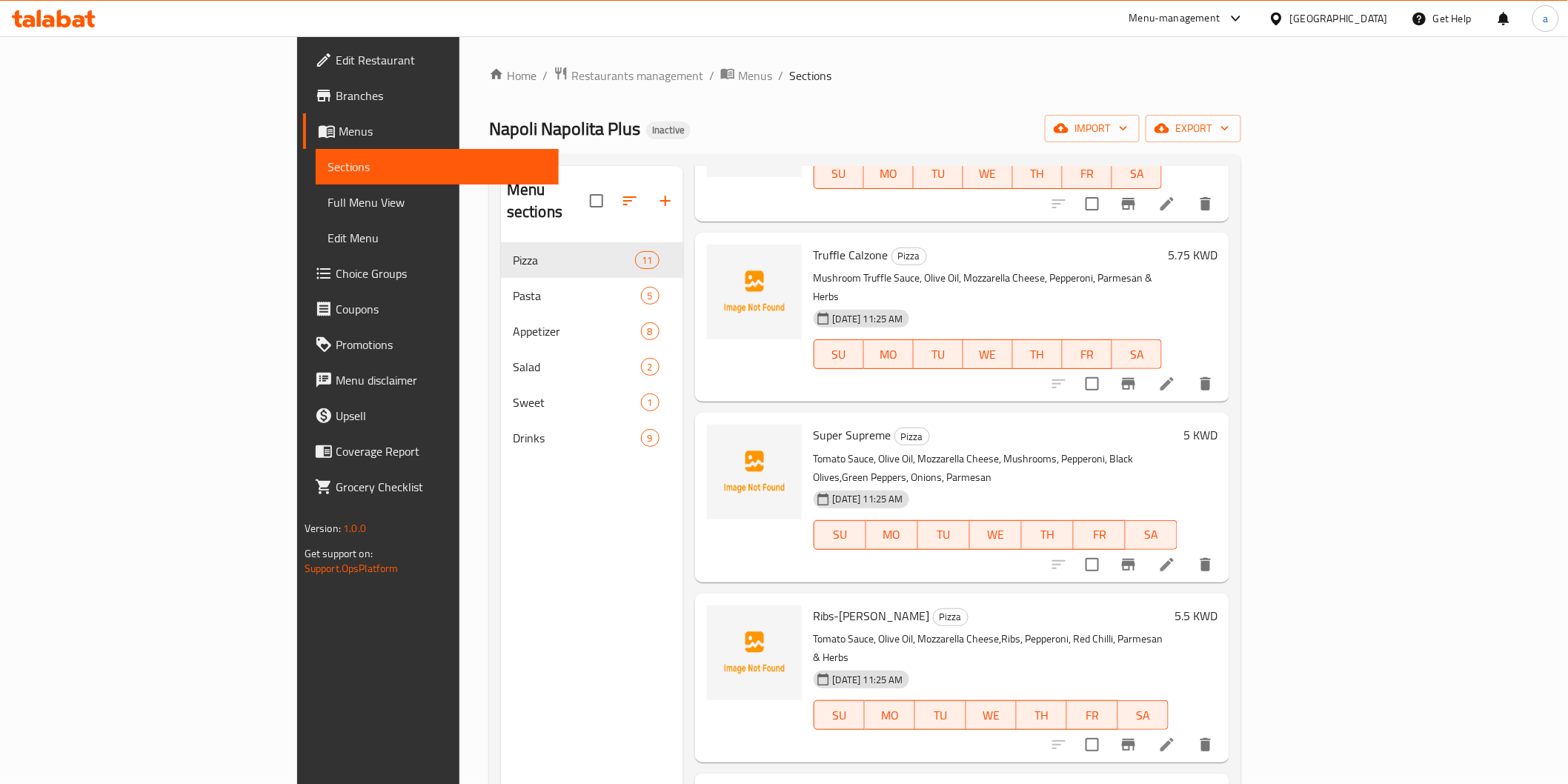
scroll to position [1032, 0]
click at [1188, 369] on li at bounding box center [1167, 382] width 42 height 27
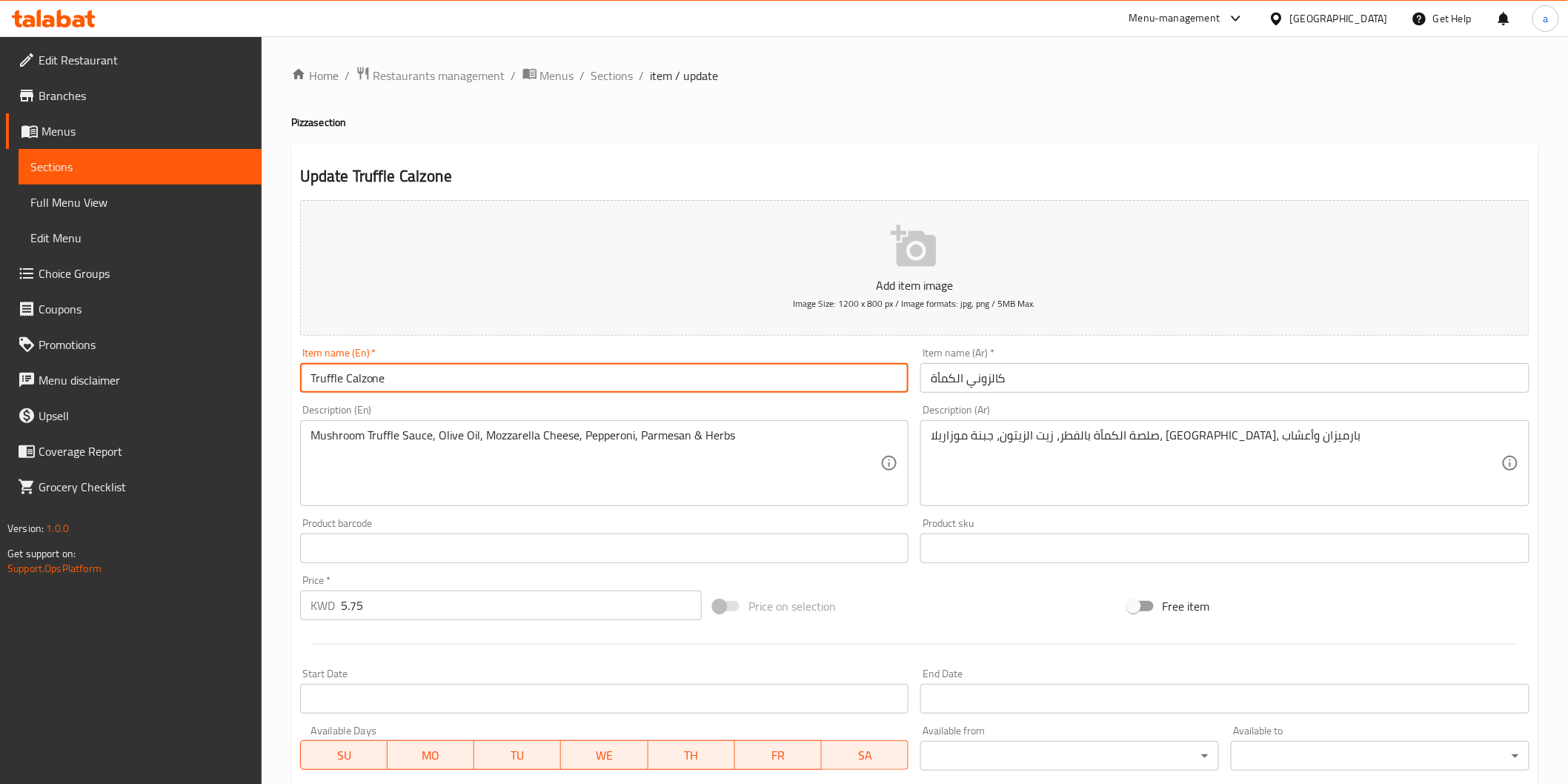
click at [625, 371] on input "Truffle Calzone" at bounding box center [604, 378] width 609 height 30
type input "Truffle Calzone pizza"
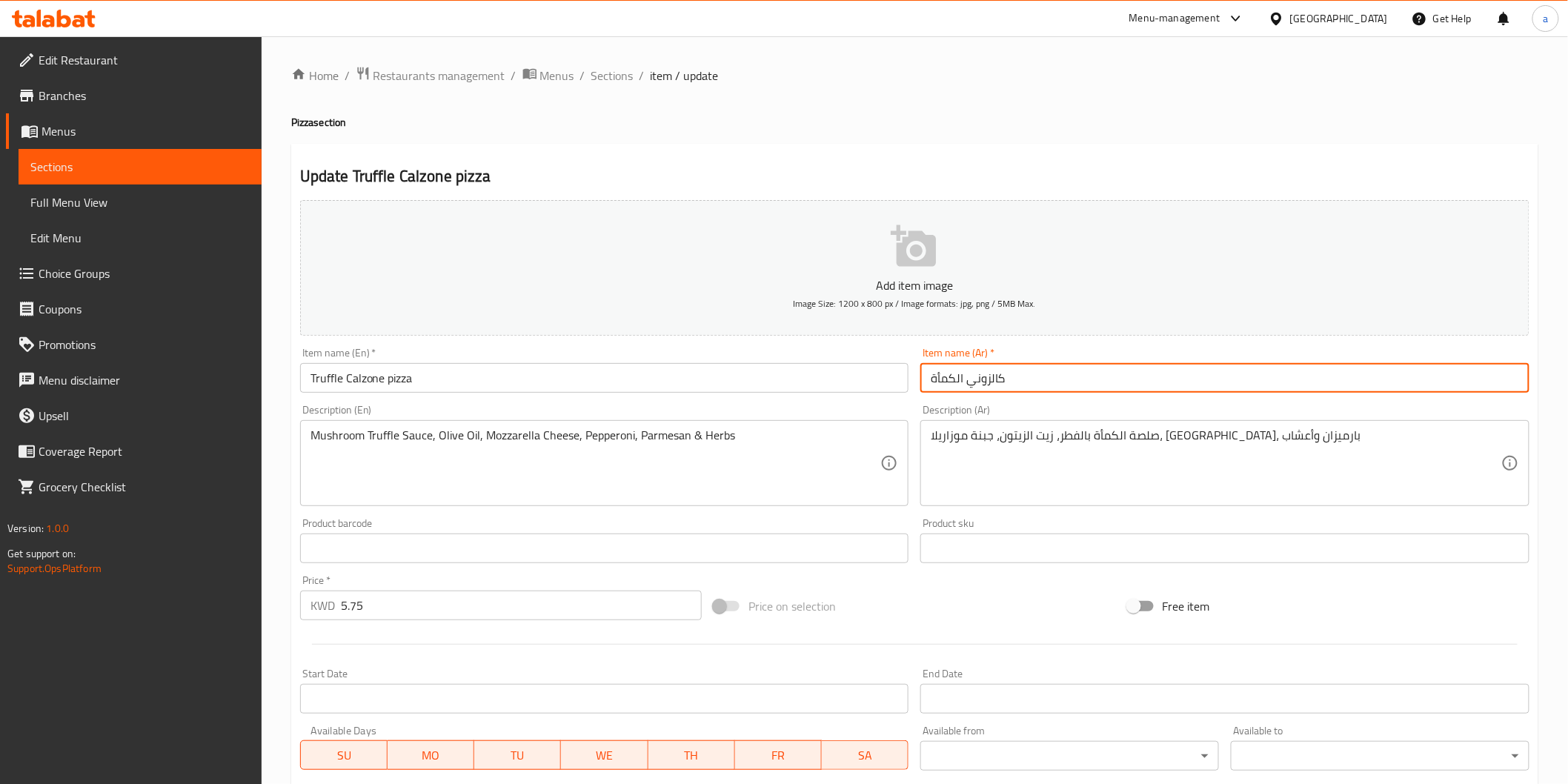
click at [938, 368] on input "كالزوني الكمأة" at bounding box center [1225, 378] width 609 height 30
click at [1009, 374] on input "كالزوني الكمأة" at bounding box center [1225, 378] width 609 height 30
drag, startPoint x: 938, startPoint y: 385, endPoint x: 927, endPoint y: 381, distance: 11.7
click at [937, 385] on input "كالزوني الكمأة" at bounding box center [1225, 378] width 609 height 30
click at [927, 381] on input "كالزوني الكمأة" at bounding box center [1225, 378] width 609 height 30
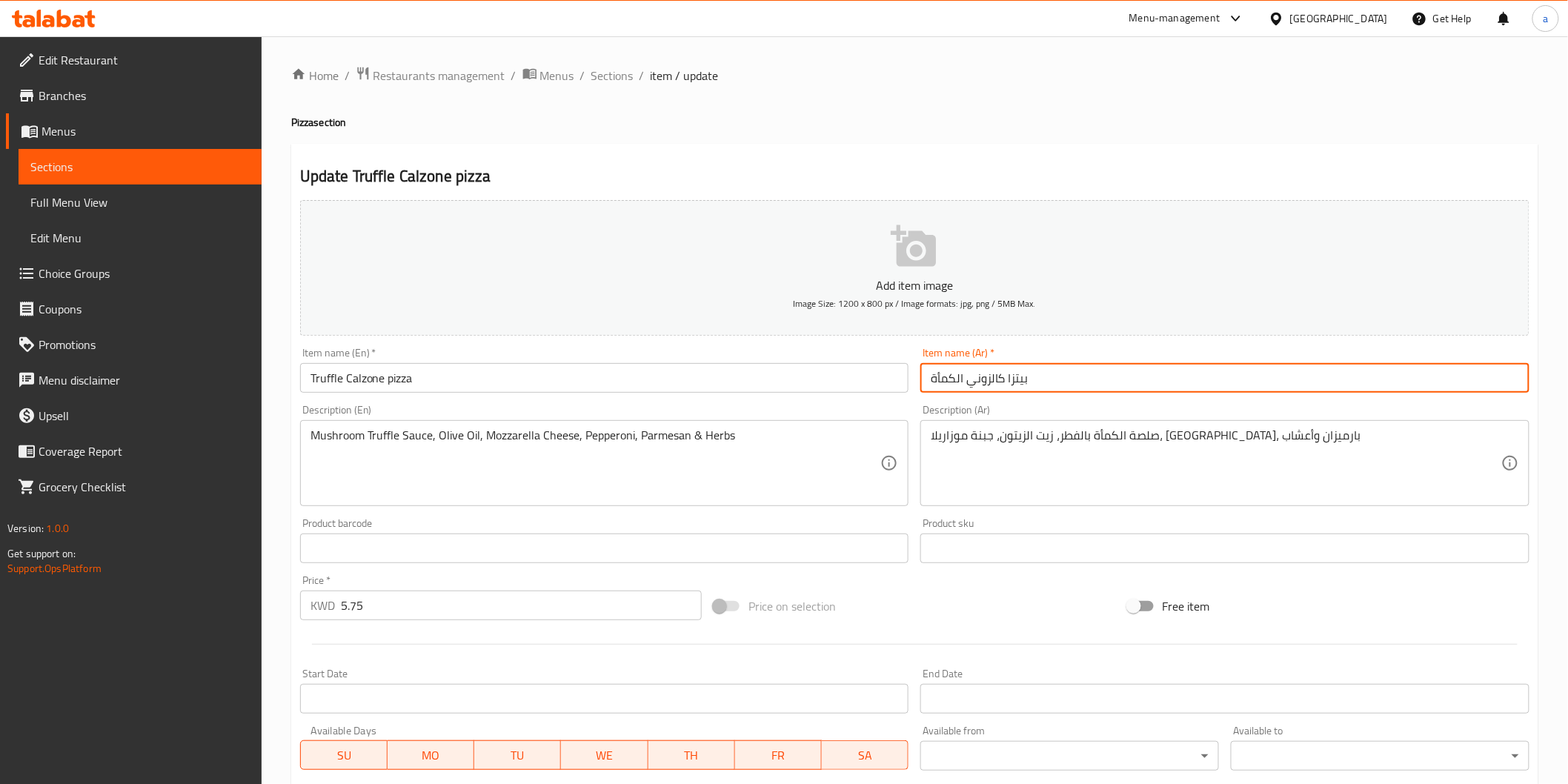
click at [947, 382] on input "بيتزا كالزوني الكمأة" at bounding box center [1225, 378] width 609 height 30
type input "بيتزا كالزوني تروفل"
click at [363, 374] on input "Truffle Calzone pizza" at bounding box center [604, 378] width 609 height 30
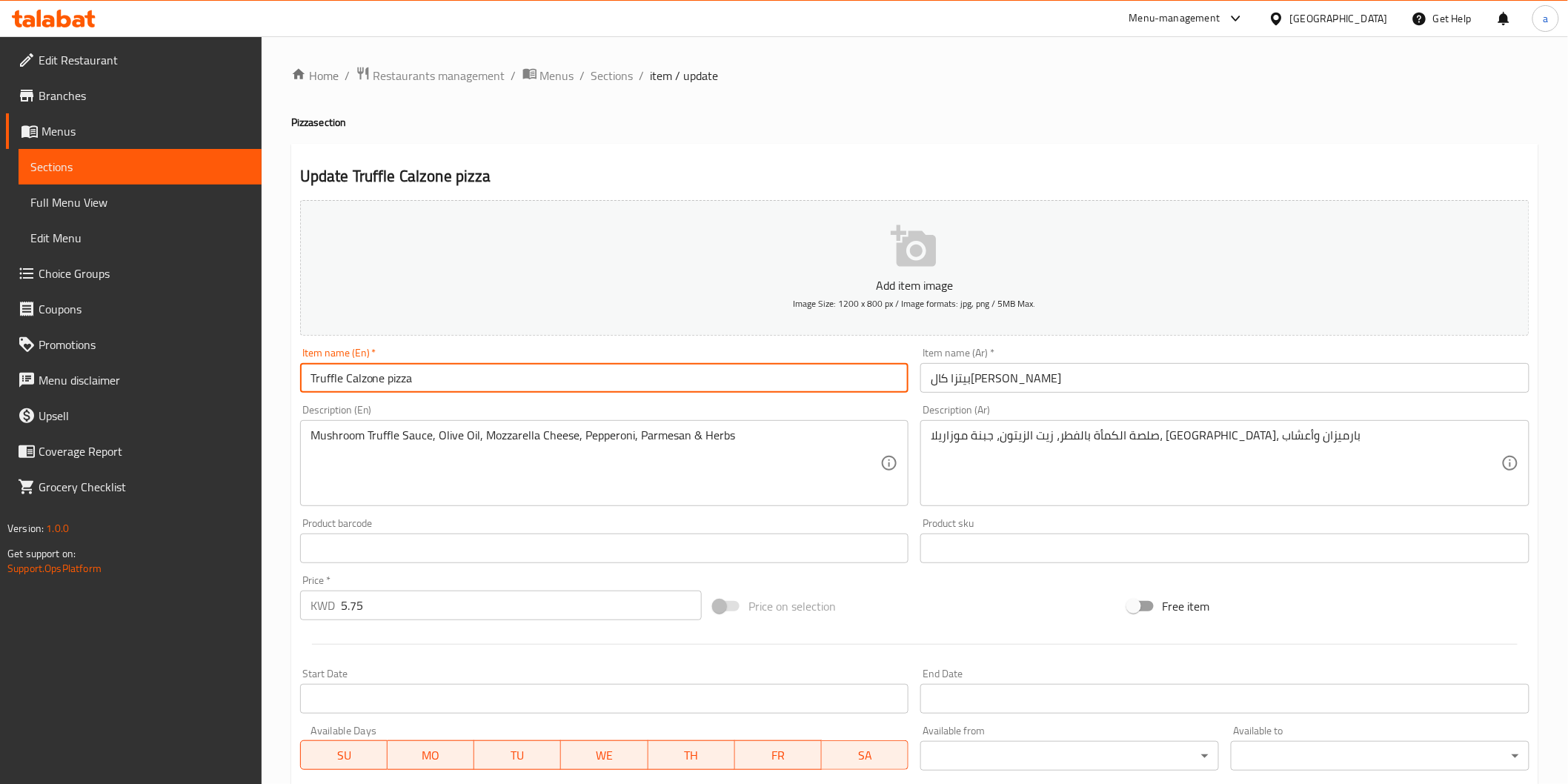
click at [363, 374] on input "Truffle Calzone pizza" at bounding box center [604, 378] width 609 height 30
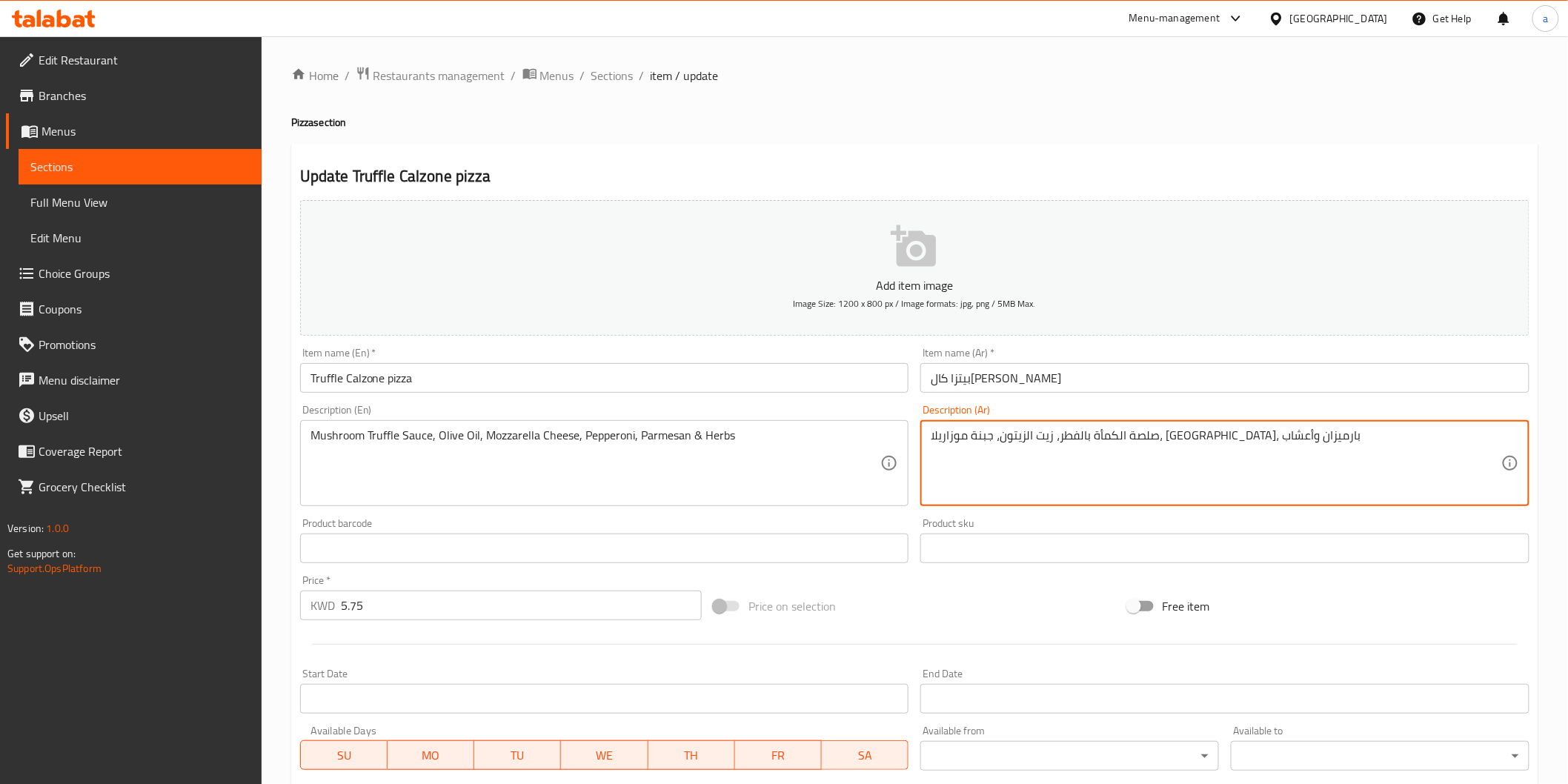
click at [1238, 435] on textarea "صلصة الكمأة بالفطر، زيت الزيتون، جبنة موزاريلا، بيبروني، بارميزان وأعشاب" at bounding box center [1216, 463] width 570 height 70
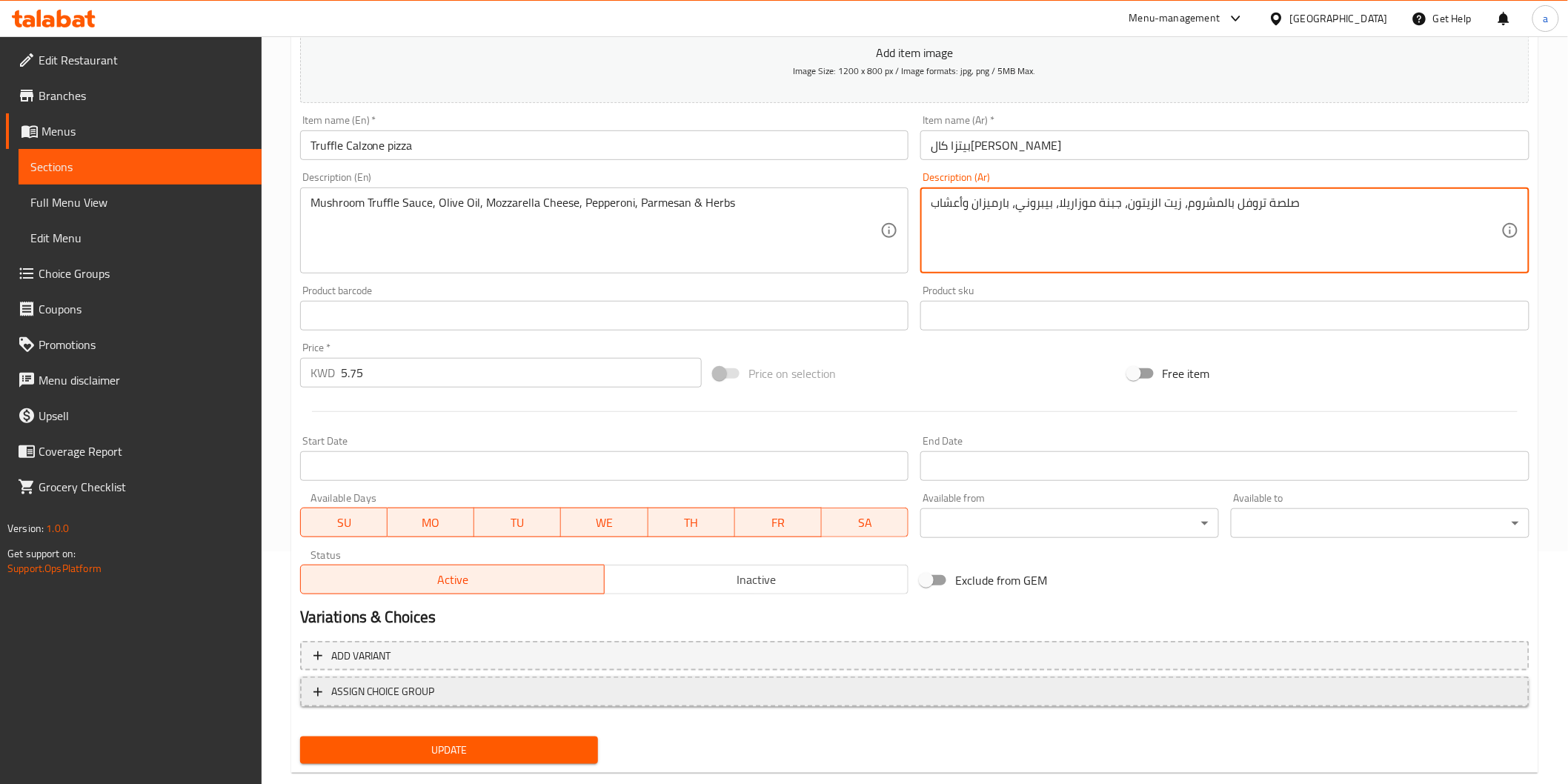
scroll to position [246, 0]
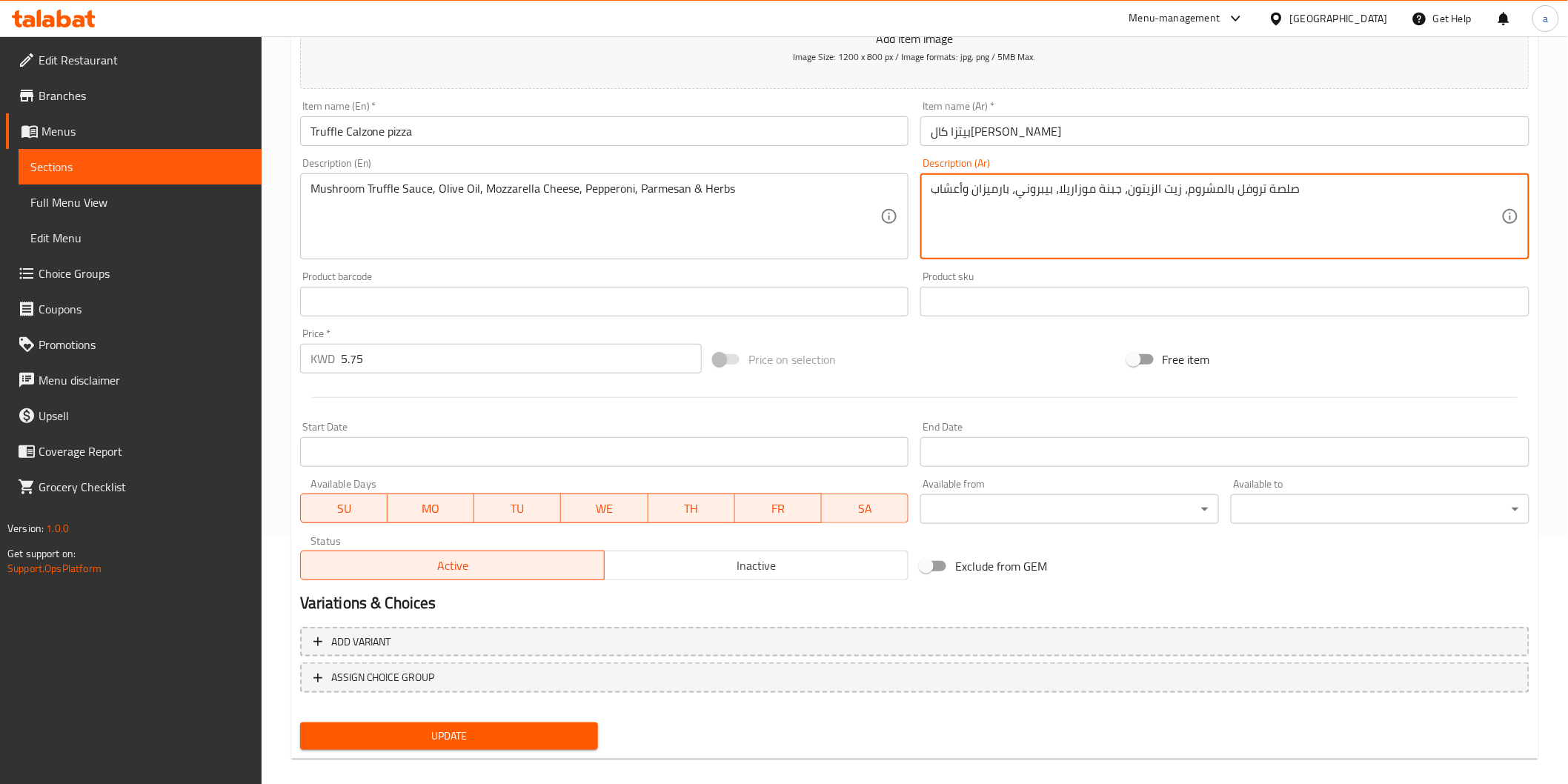
type textarea "صلصة تروفل بالمشروم، زيت الزيتون، جبنة موزاريلا، بيبروني، بارميزان وأعشاب"
click at [444, 732] on span "Update" at bounding box center [449, 735] width 275 height 19
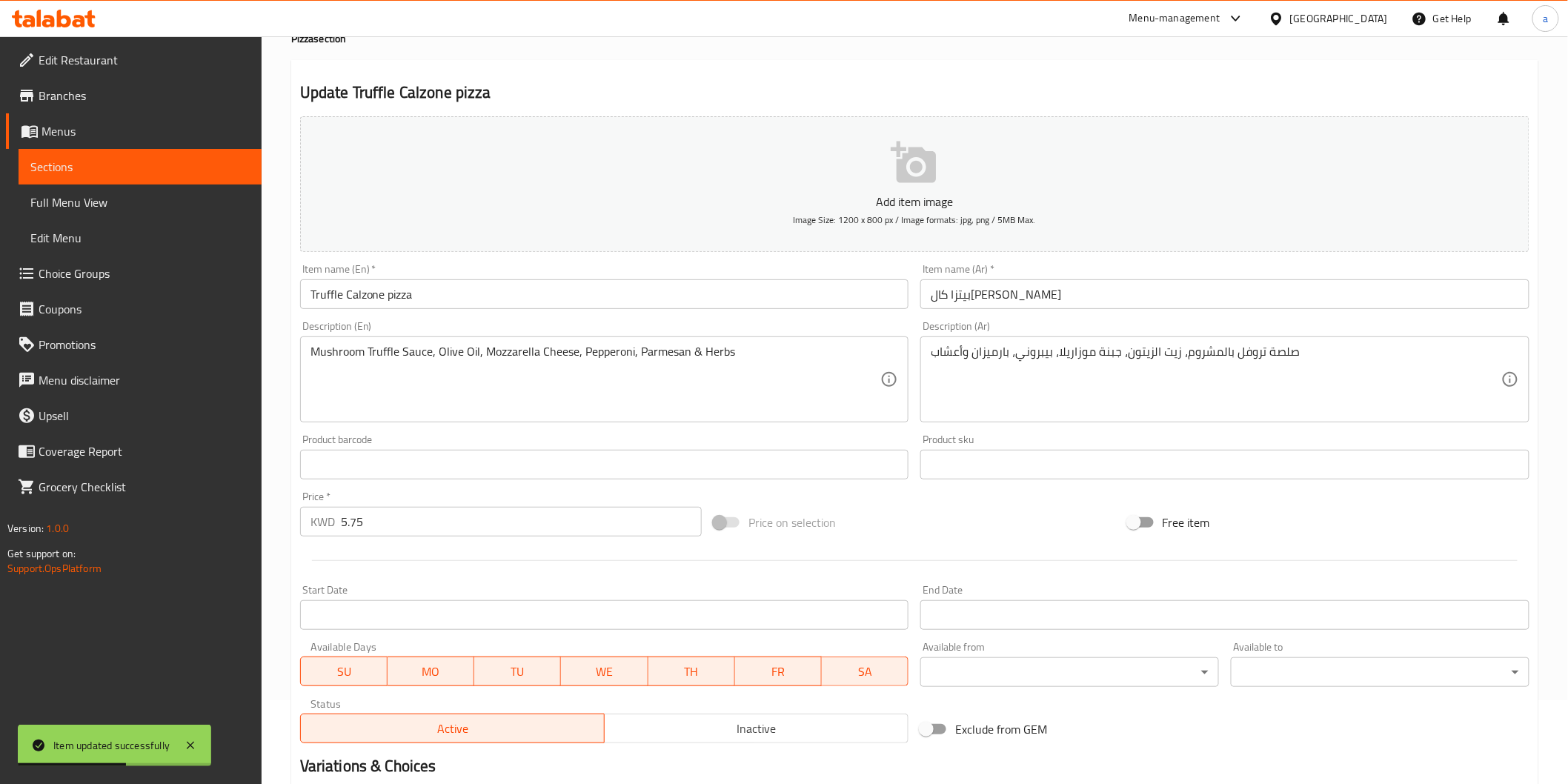
scroll to position [82, 0]
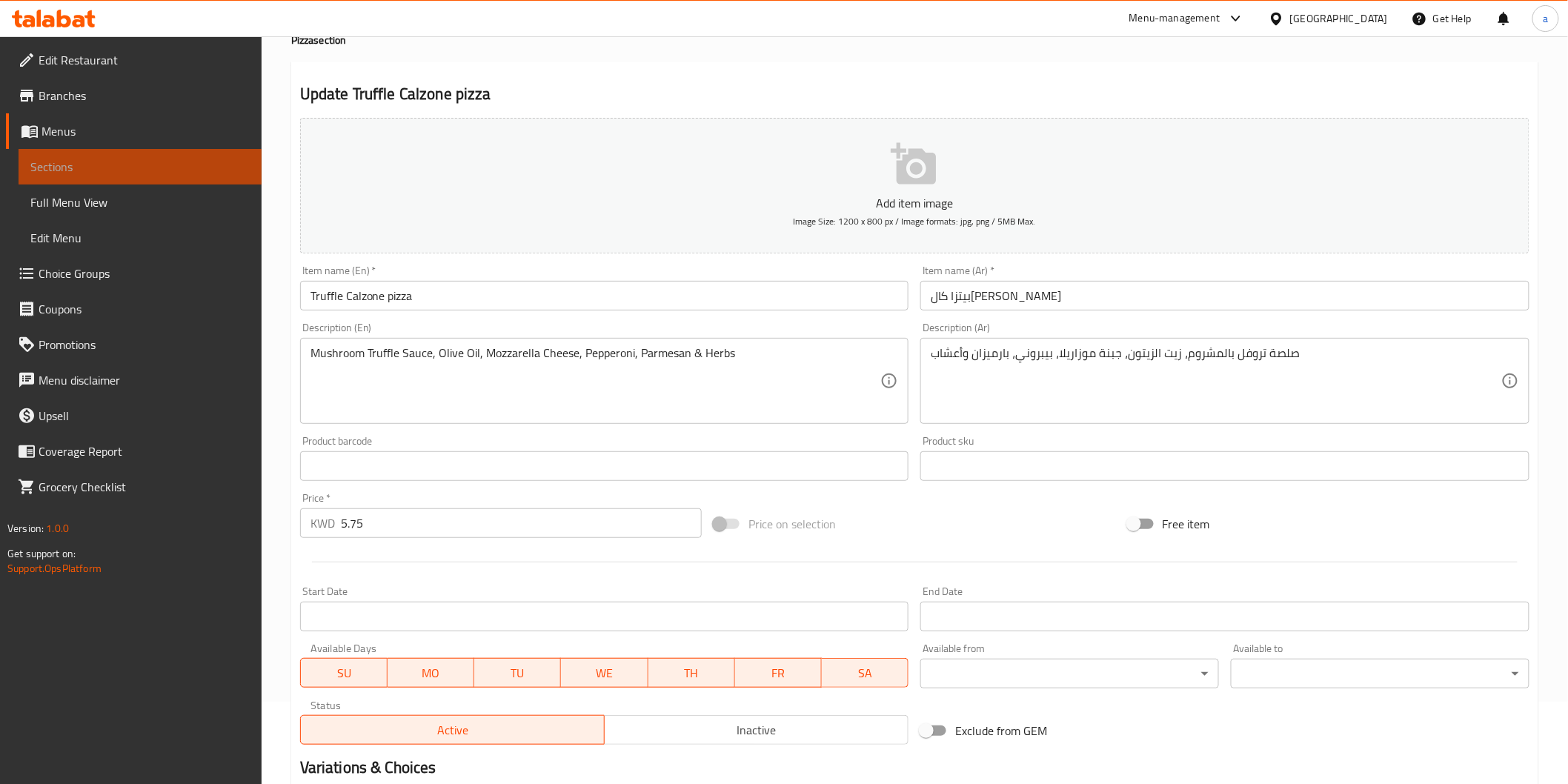
click at [102, 172] on span "Sections" at bounding box center [141, 166] width 220 height 18
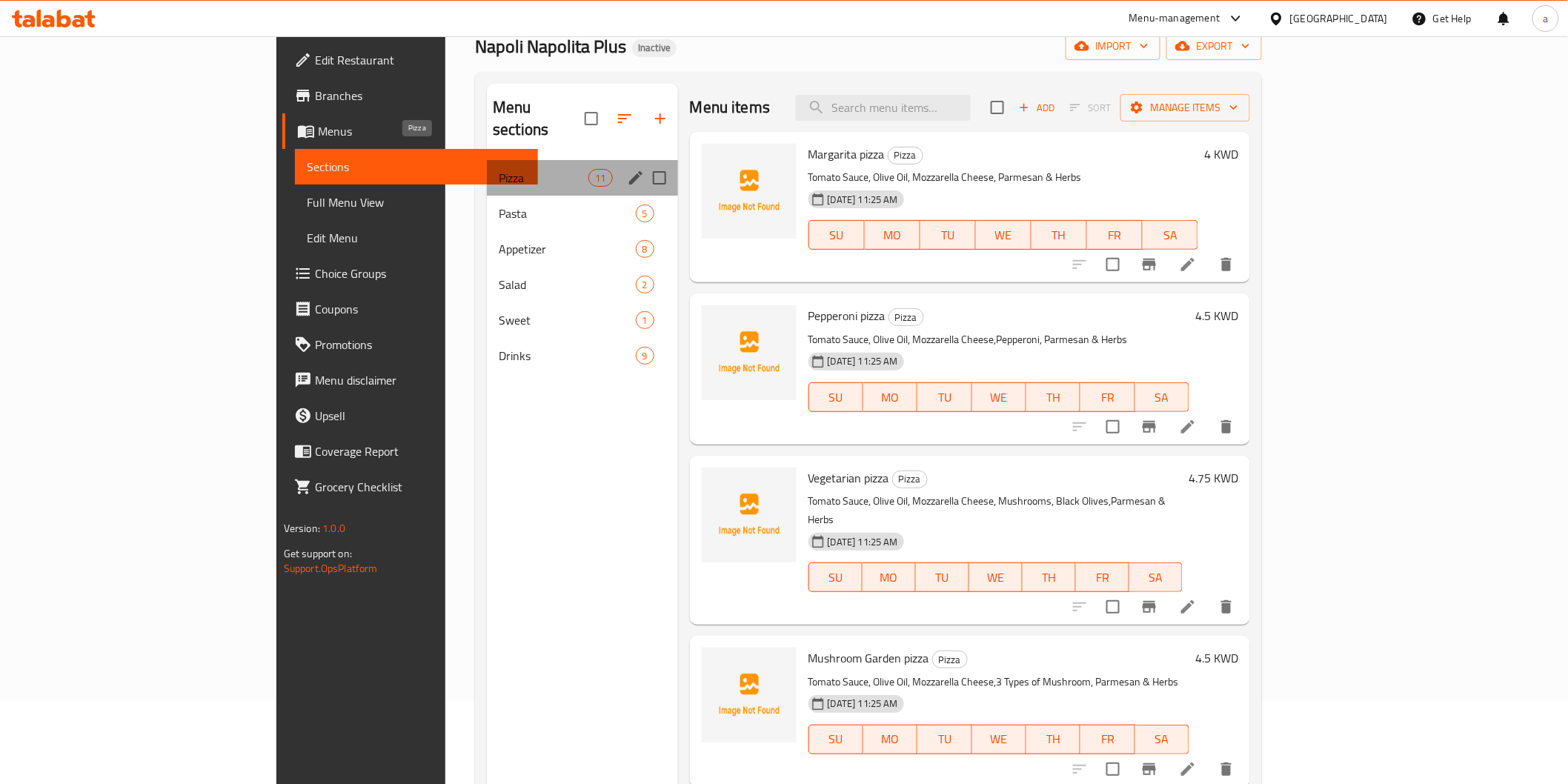
click at [499, 169] on span "Pizza" at bounding box center [543, 178] width 90 height 18
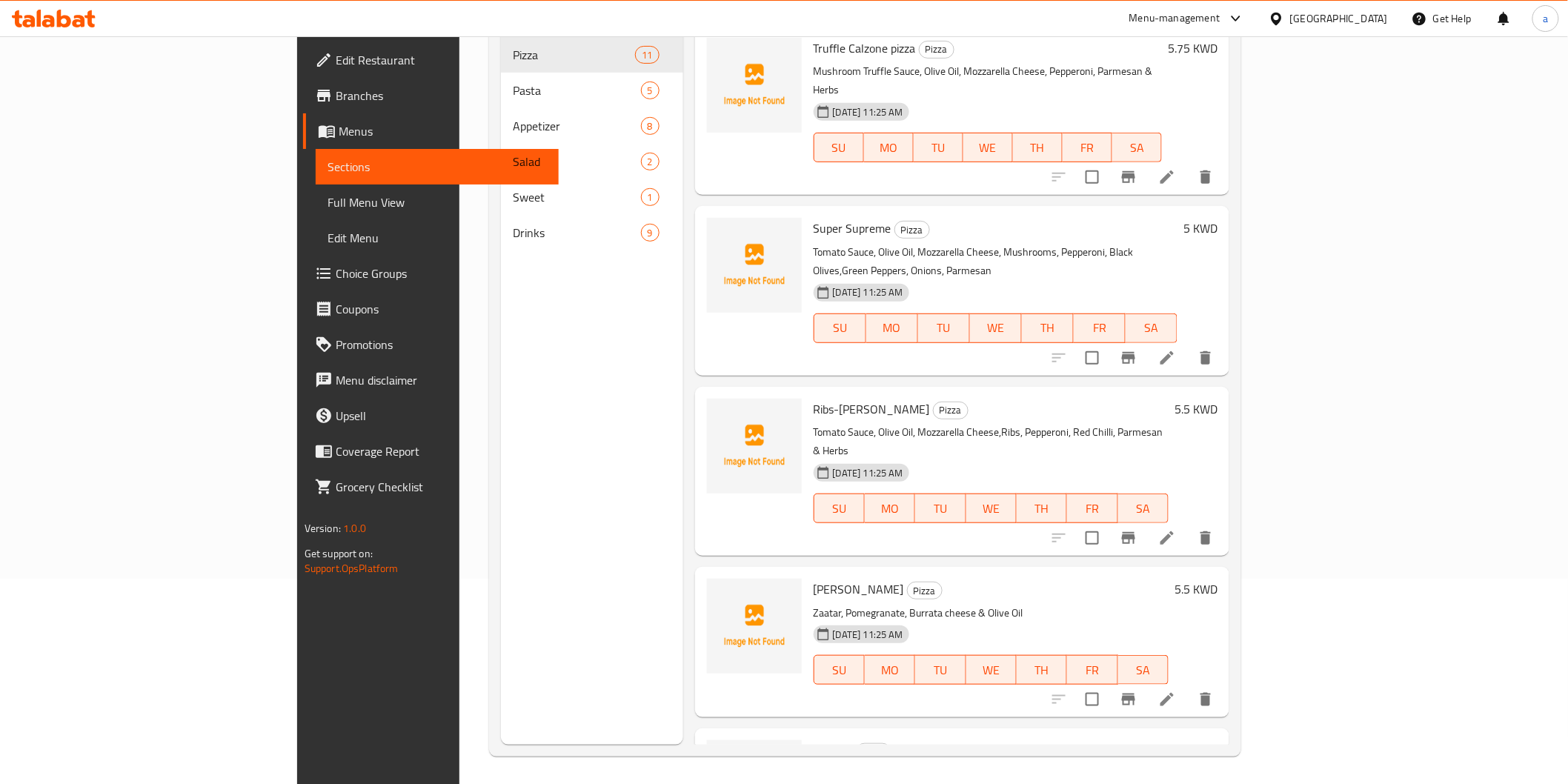
scroll to position [208, 0]
click at [1174, 349] on icon at bounding box center [1166, 355] width 13 height 13
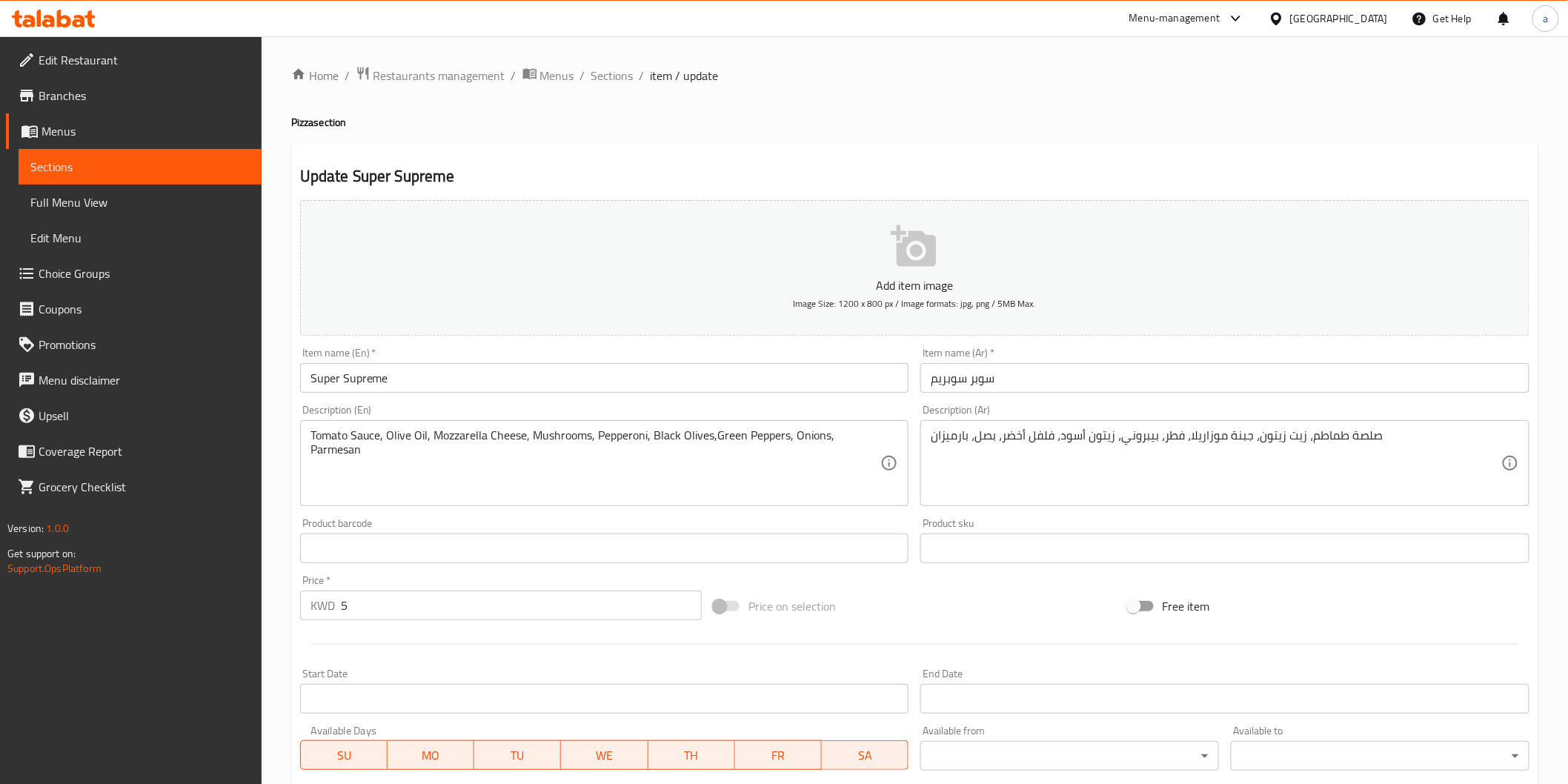
click at [625, 372] on input "Super Supreme" at bounding box center [604, 378] width 609 height 30
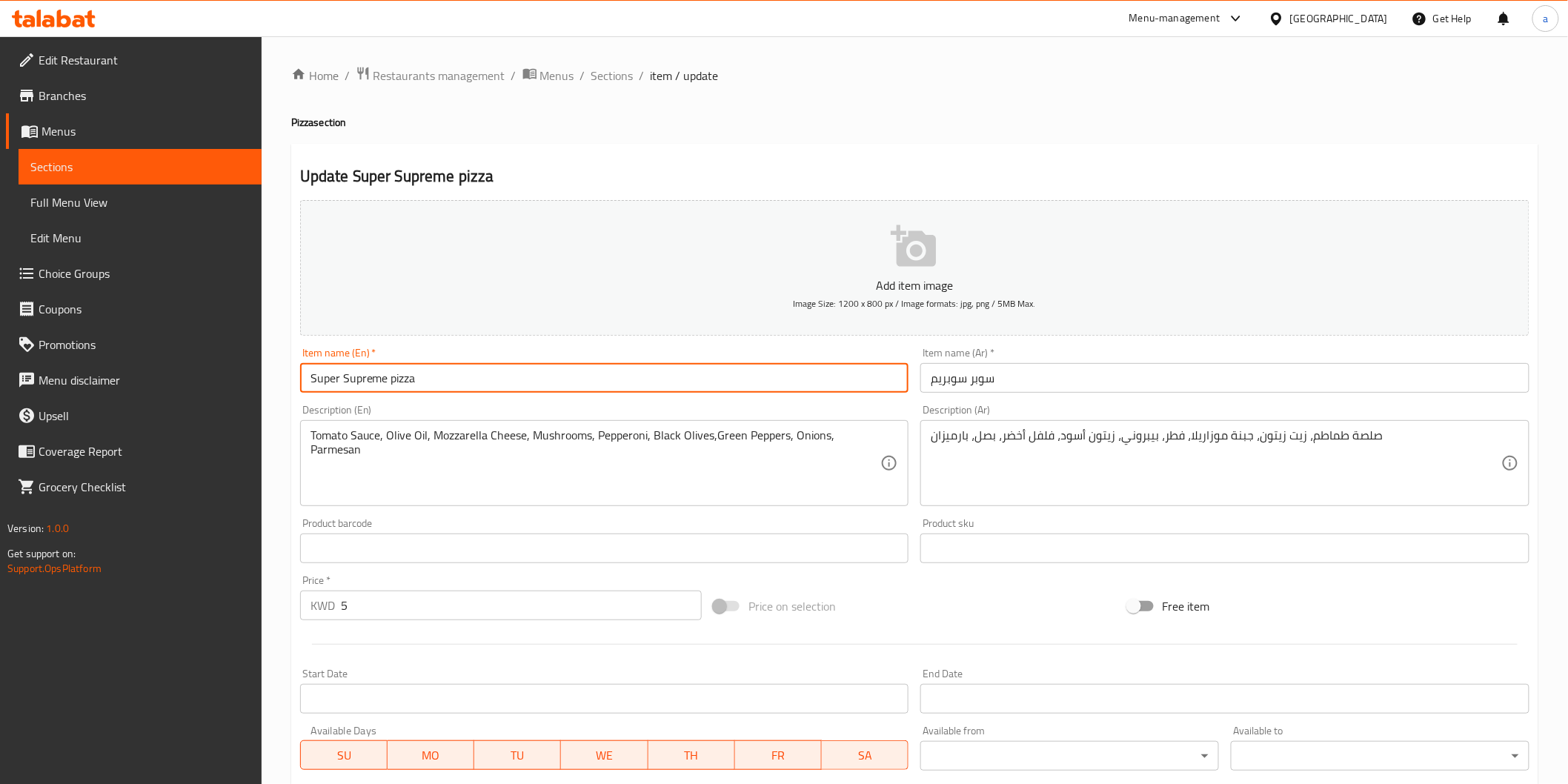
type input "Super Supreme pizza"
click at [950, 389] on input "سوبر سوبريم" at bounding box center [1225, 378] width 609 height 30
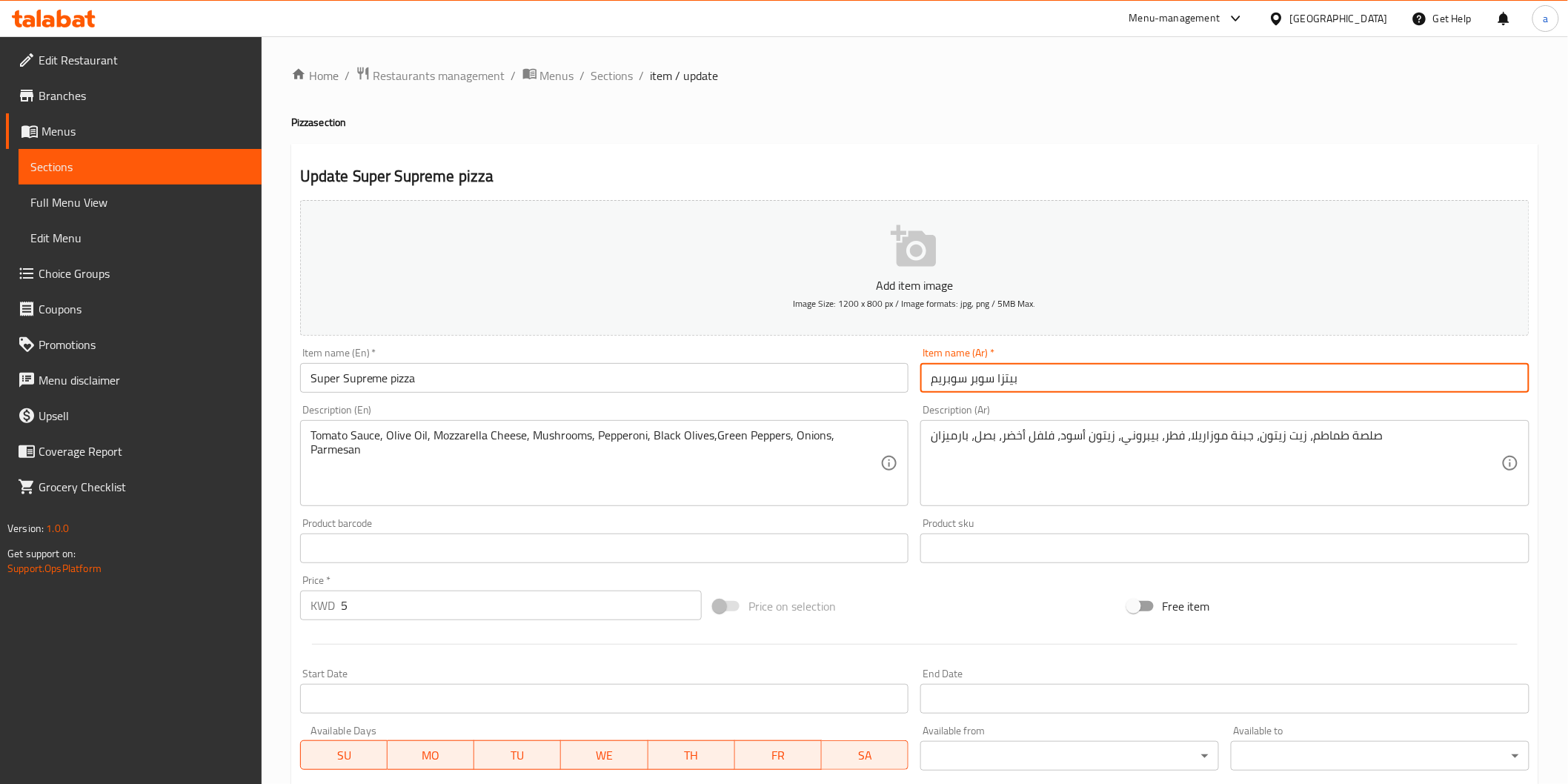
type input "بيتزا سوبر سوبريم"
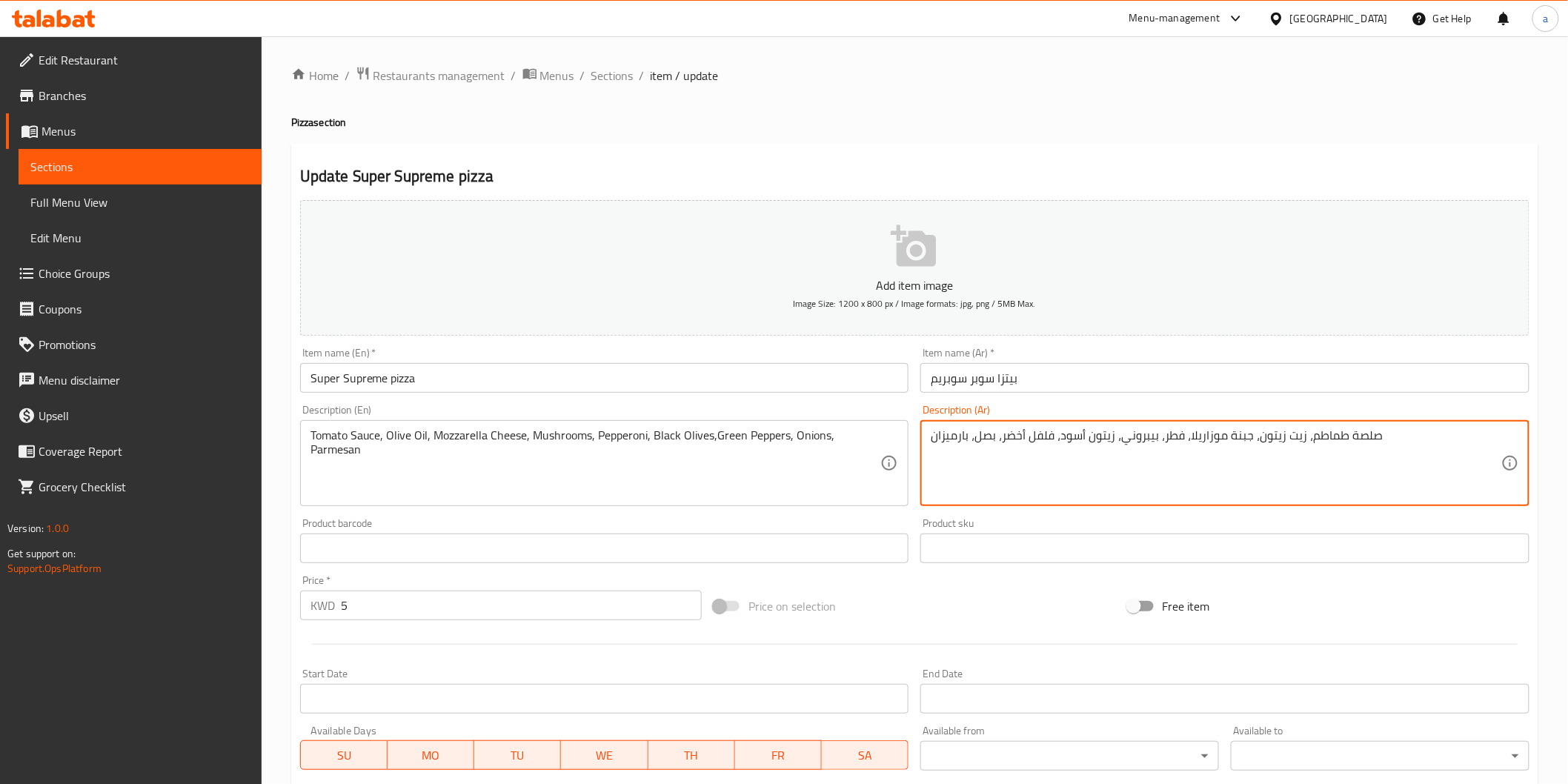
click at [1162, 438] on textarea "صلصة طماطم، زيت زيتون، جبنة موزاريلا، فطر، بيبروني، زيتون أسود، فلفل أخضر، بصل،…" at bounding box center [1216, 463] width 570 height 70
click at [1172, 435] on textarea "صلصة طماطم، زيت زيتون، جبنة موزاريلا، فطر، بيبروني، زيتون أسود، فلفل أخضر، بصل،…" at bounding box center [1216, 463] width 570 height 70
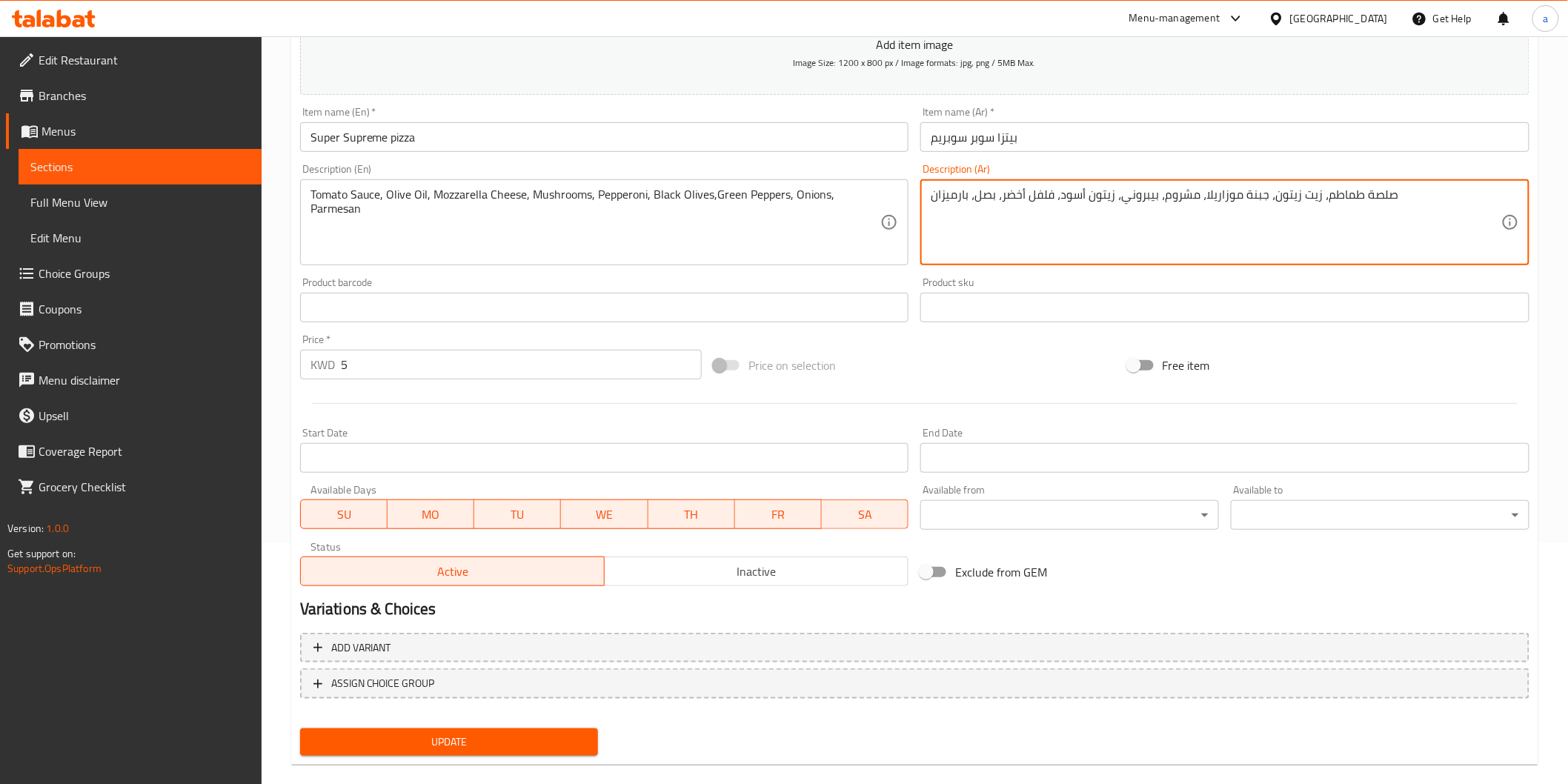
scroll to position [246, 0]
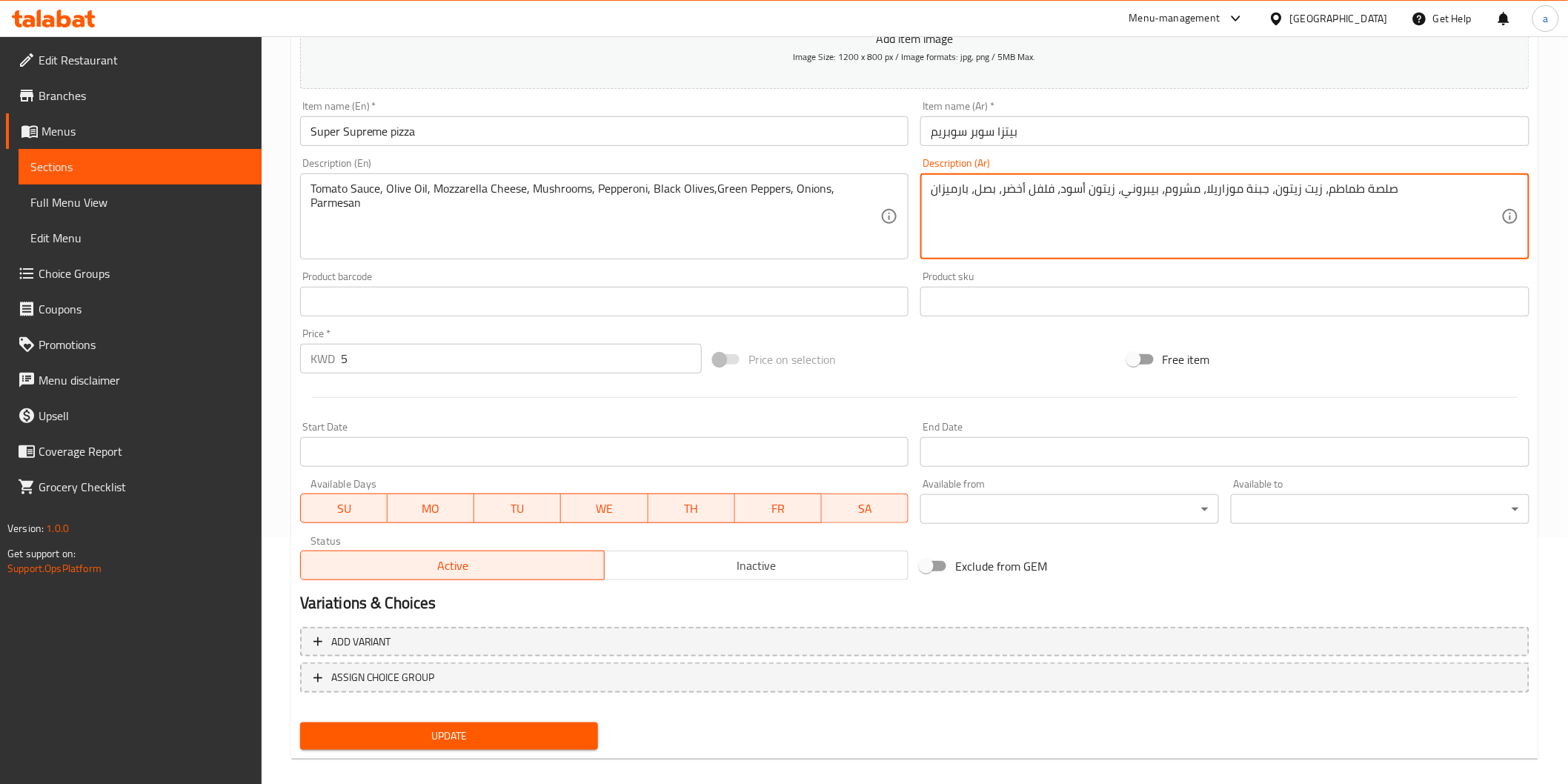
type textarea "صلصة طماطم، زيت زيتون، جبنة موزاريلا، مشروم، بيبروني، زيتون أسود، فلفل أخضر، بص…"
click at [524, 735] on span "Update" at bounding box center [449, 735] width 275 height 19
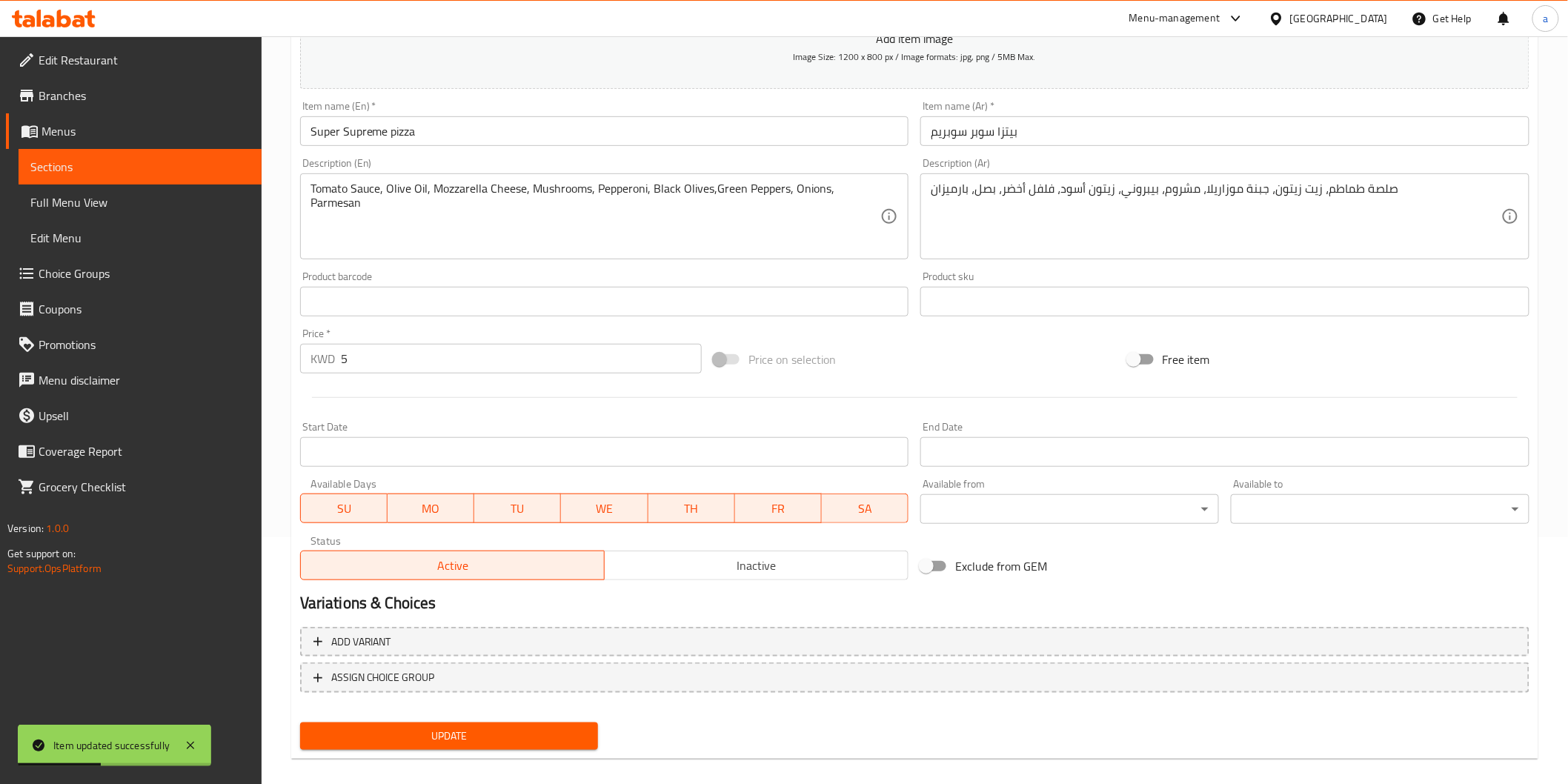
click at [47, 164] on span "Sections" at bounding box center [141, 166] width 220 height 18
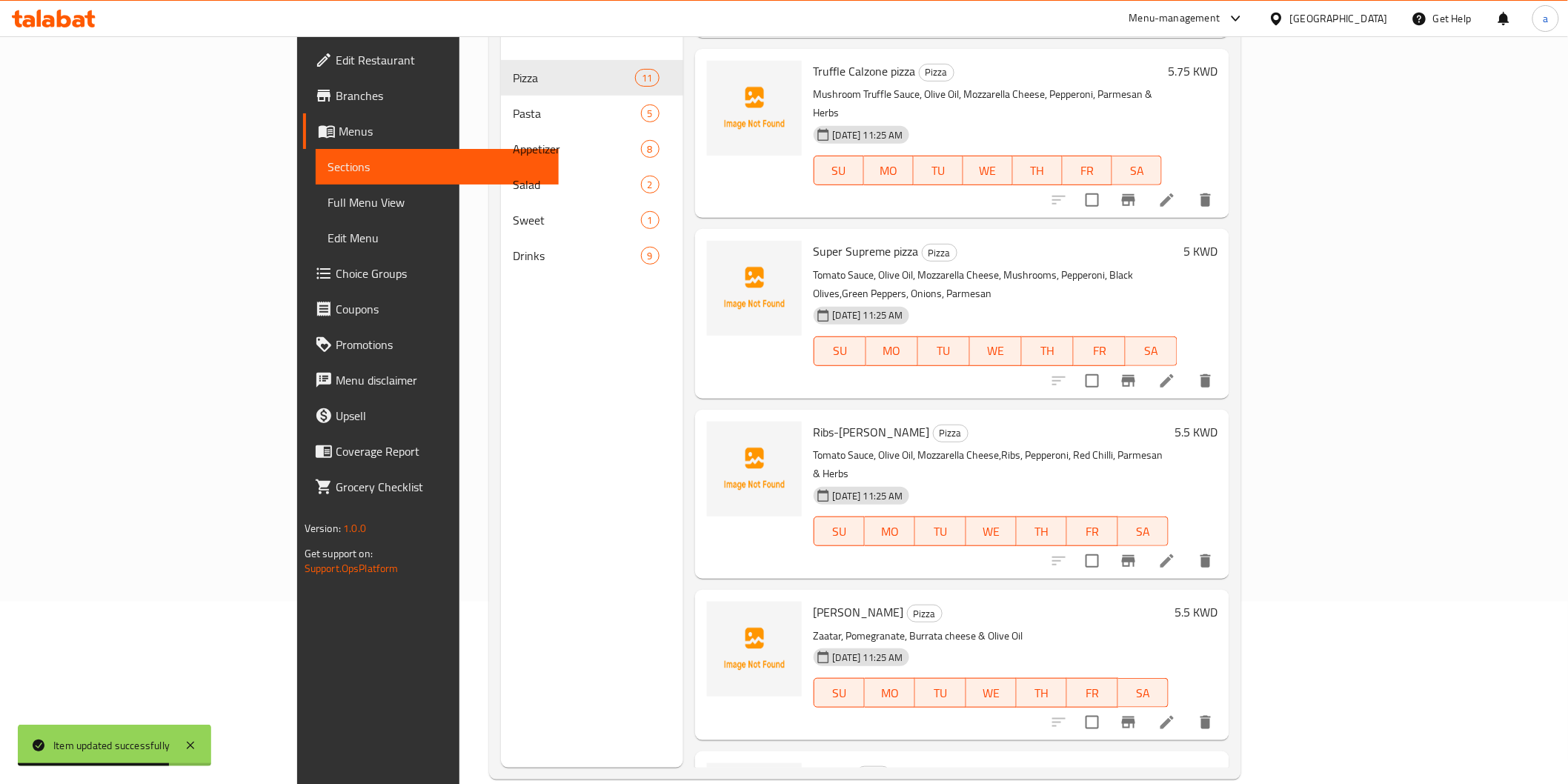
scroll to position [208, 0]
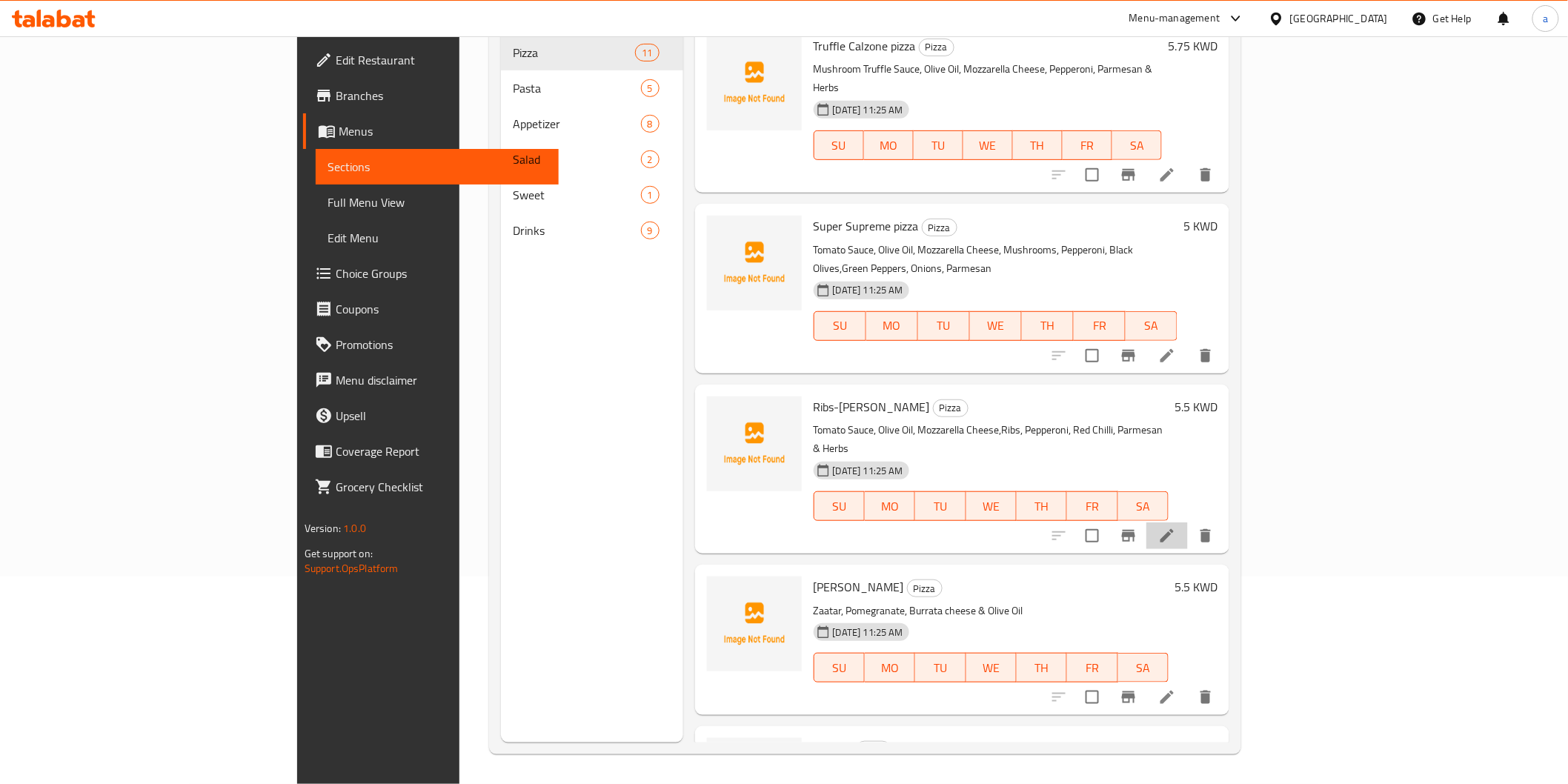
click at [1188, 523] on li at bounding box center [1167, 536] width 42 height 27
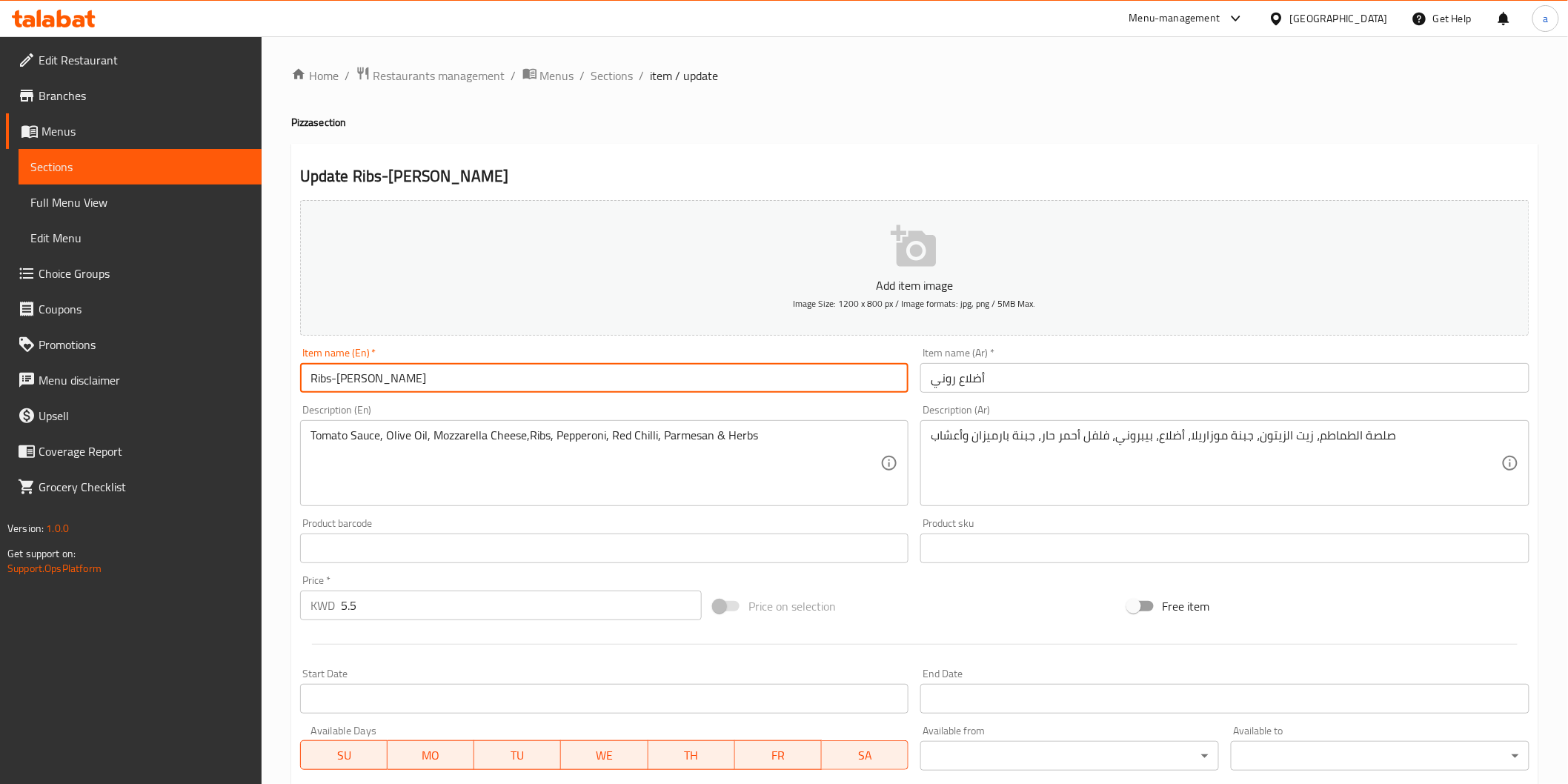
click at [328, 379] on input "Ribs-Roni" at bounding box center [604, 378] width 609 height 30
click at [973, 383] on input "أضلاع روني" at bounding box center [1225, 378] width 609 height 30
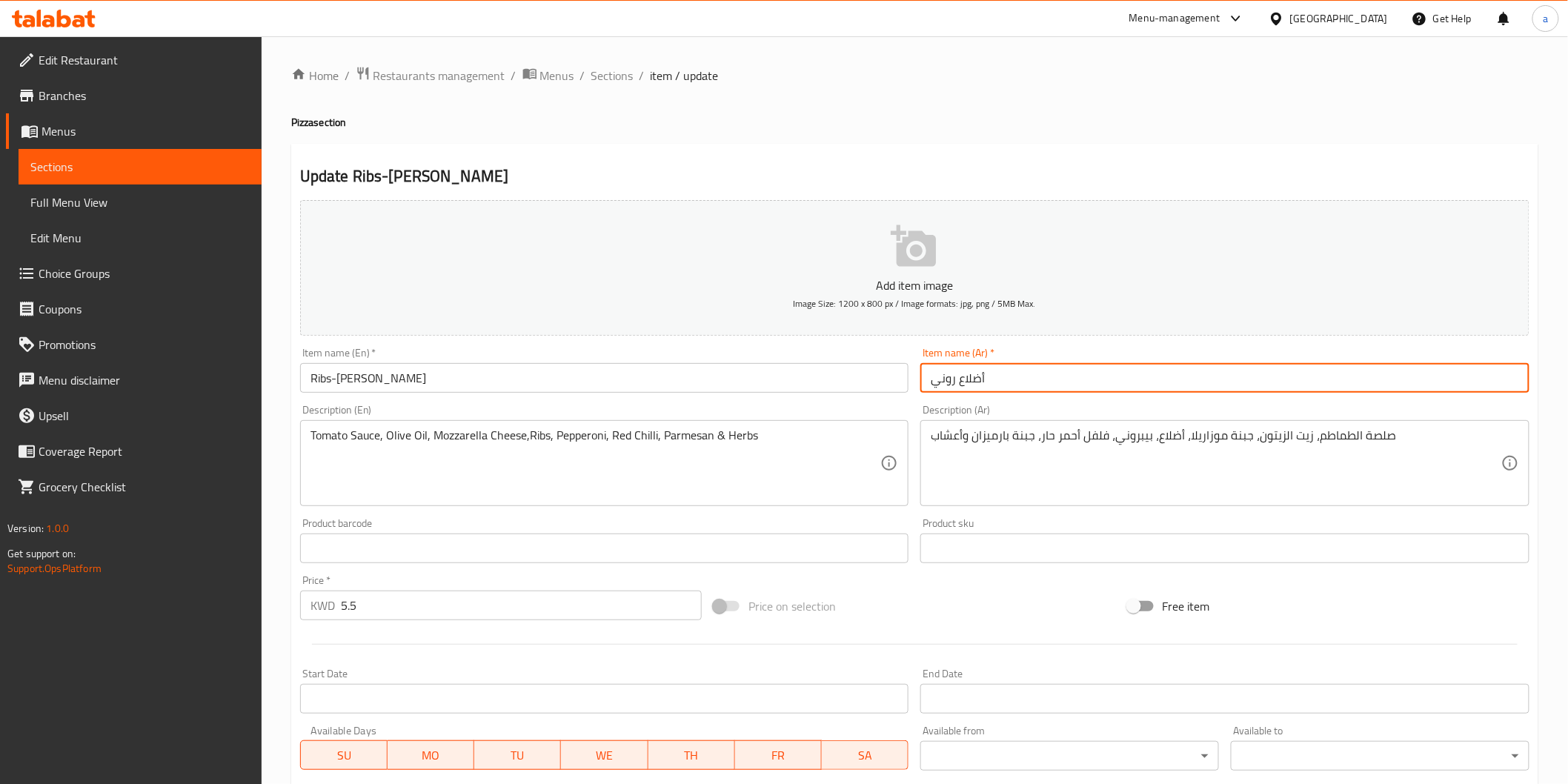
click at [973, 383] on input "أضلاع روني" at bounding box center [1225, 378] width 609 height 30
type input "ريش-روني"
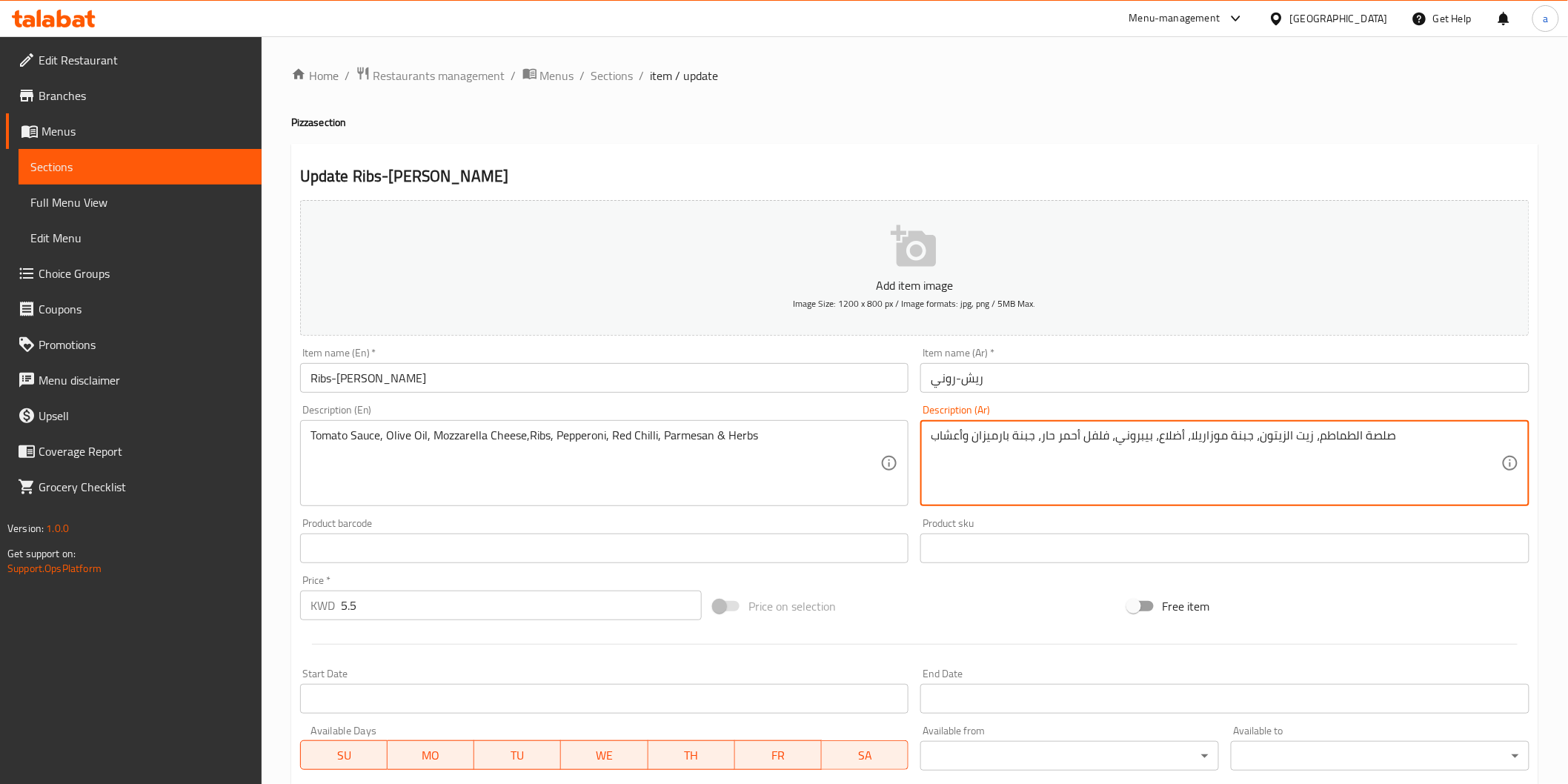
click at [1171, 441] on textarea "صلصة الطماطم، زيت الزيتون، جبنة موزاريلا، أضلاع، بيبروني، فلفل أحمر حار، جبنة ب…" at bounding box center [1216, 463] width 570 height 70
click at [1018, 436] on textarea "صلصة الطماطم، زيت الزيتون، جبنة موزاريلا، ريش، بيبروني، فلفل أحمر حار، جبنة بار…" at bounding box center [1216, 463] width 570 height 70
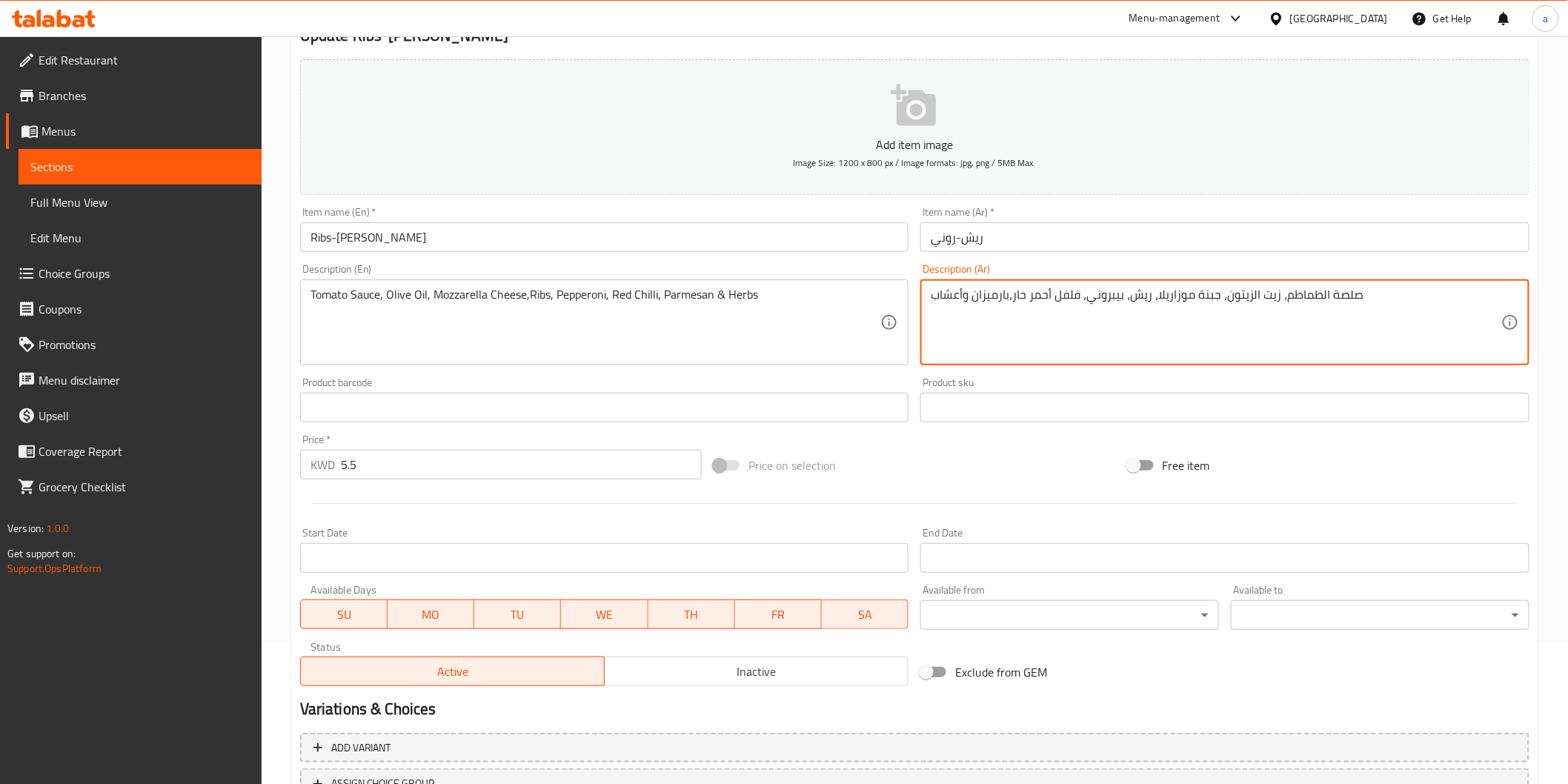
scroll to position [260, 0]
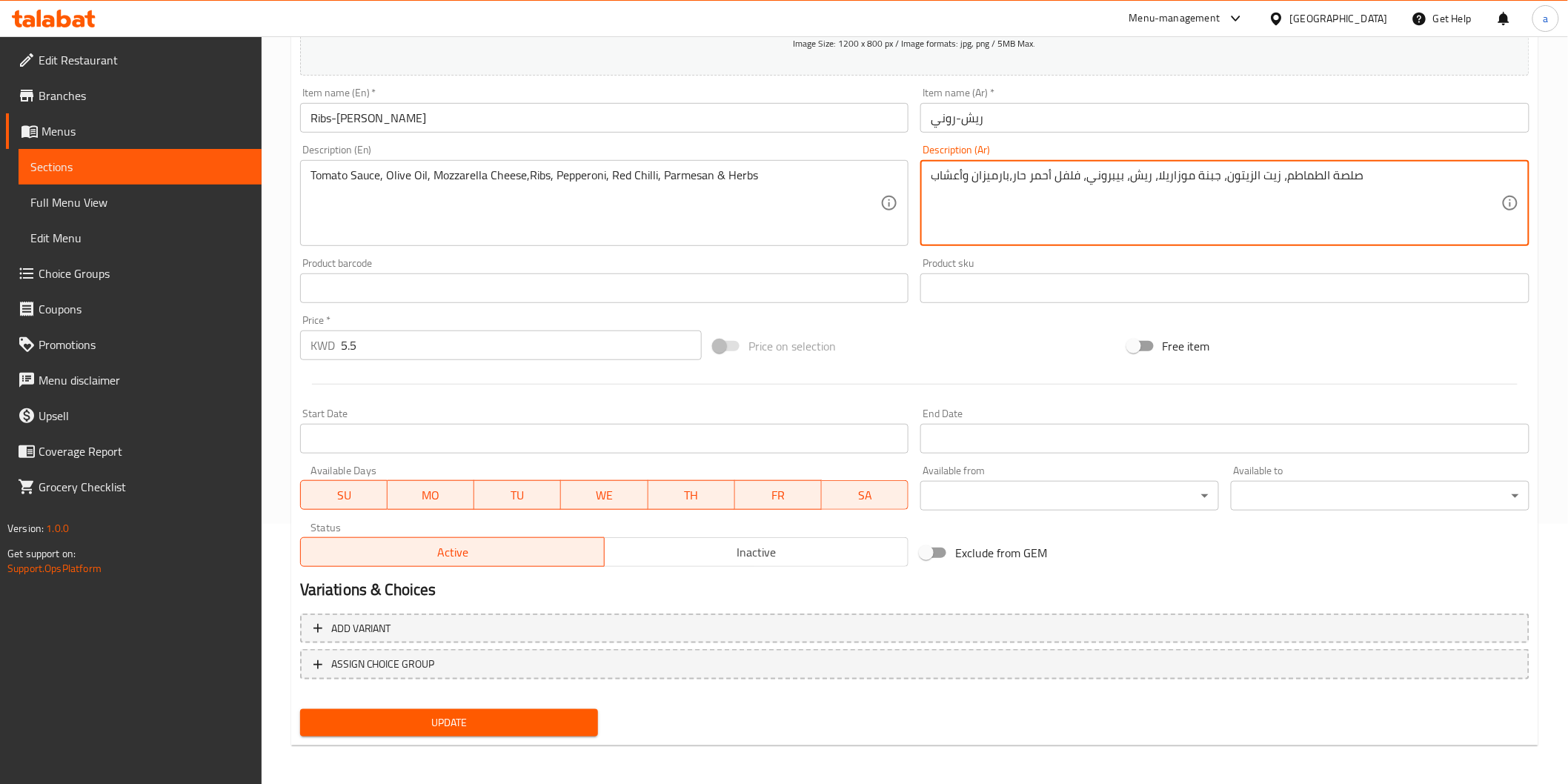
type textarea "صلصة الطماطم، زيت الزيتون، جبنة موزاريلا، ريش، بيبروني، فلفل أحمر حار،بارميزان …"
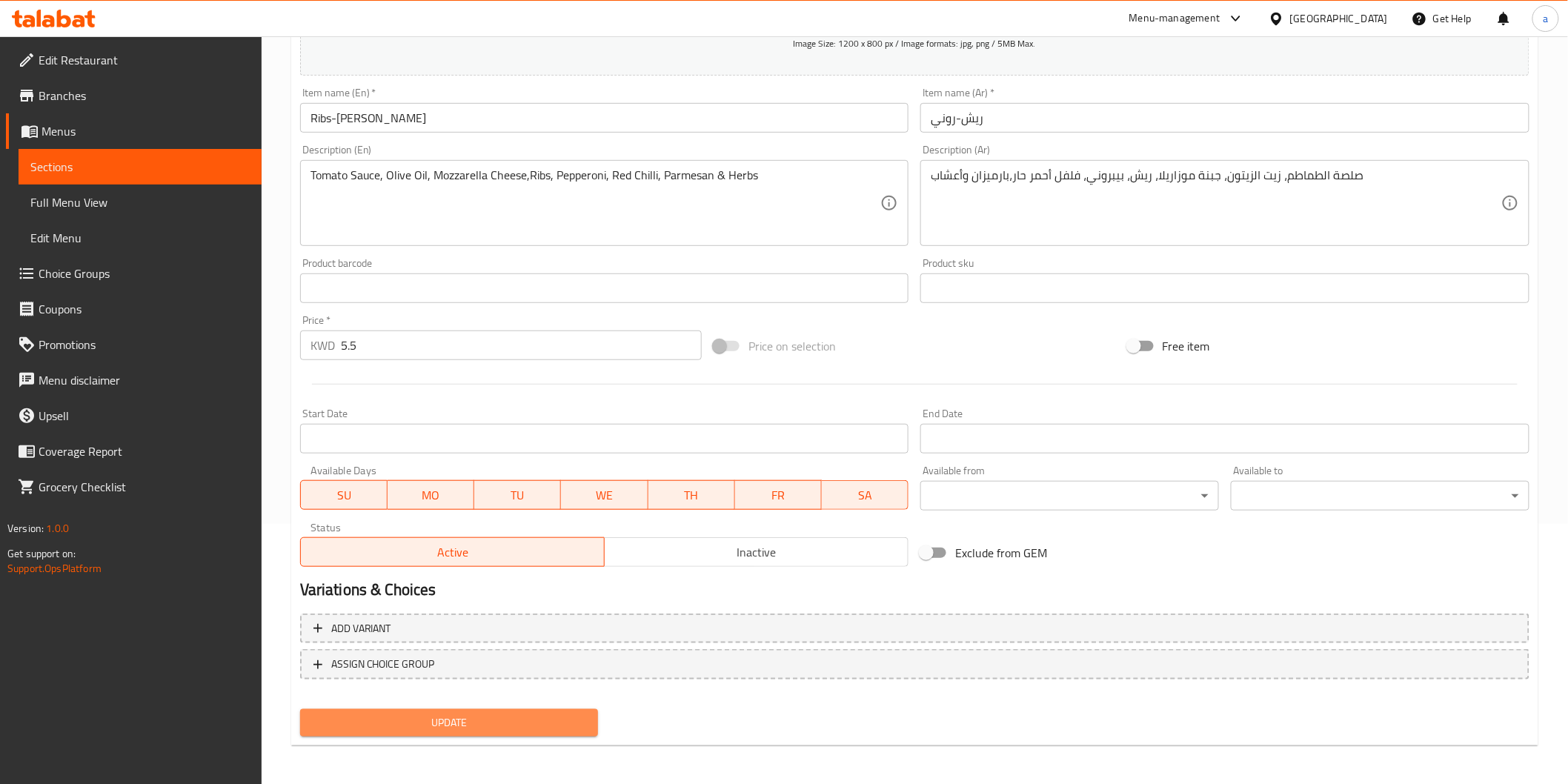
click at [516, 715] on span "Update" at bounding box center [449, 723] width 275 height 19
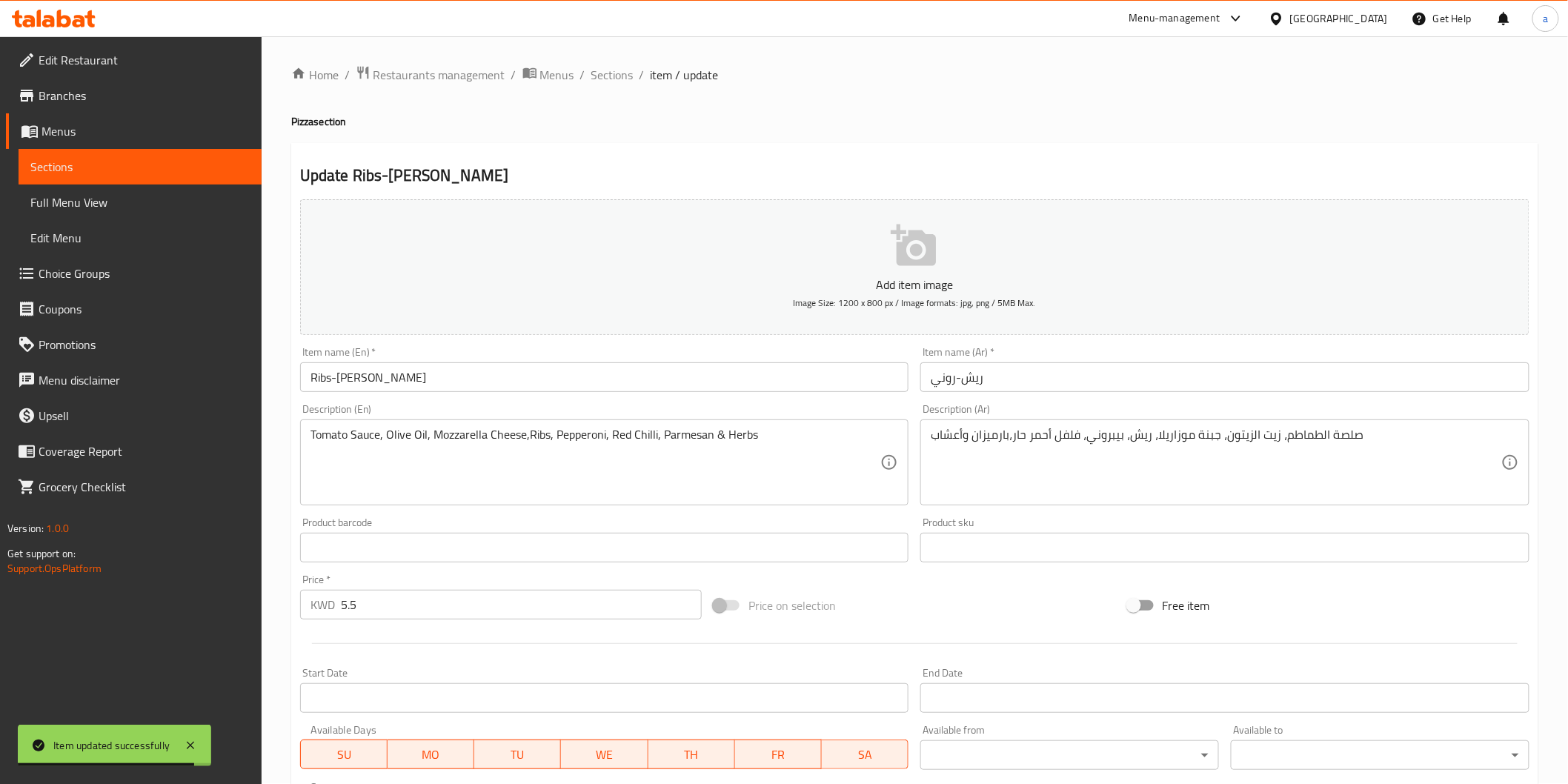
scroll to position [0, 0]
click at [128, 160] on span "Sections" at bounding box center [141, 166] width 220 height 18
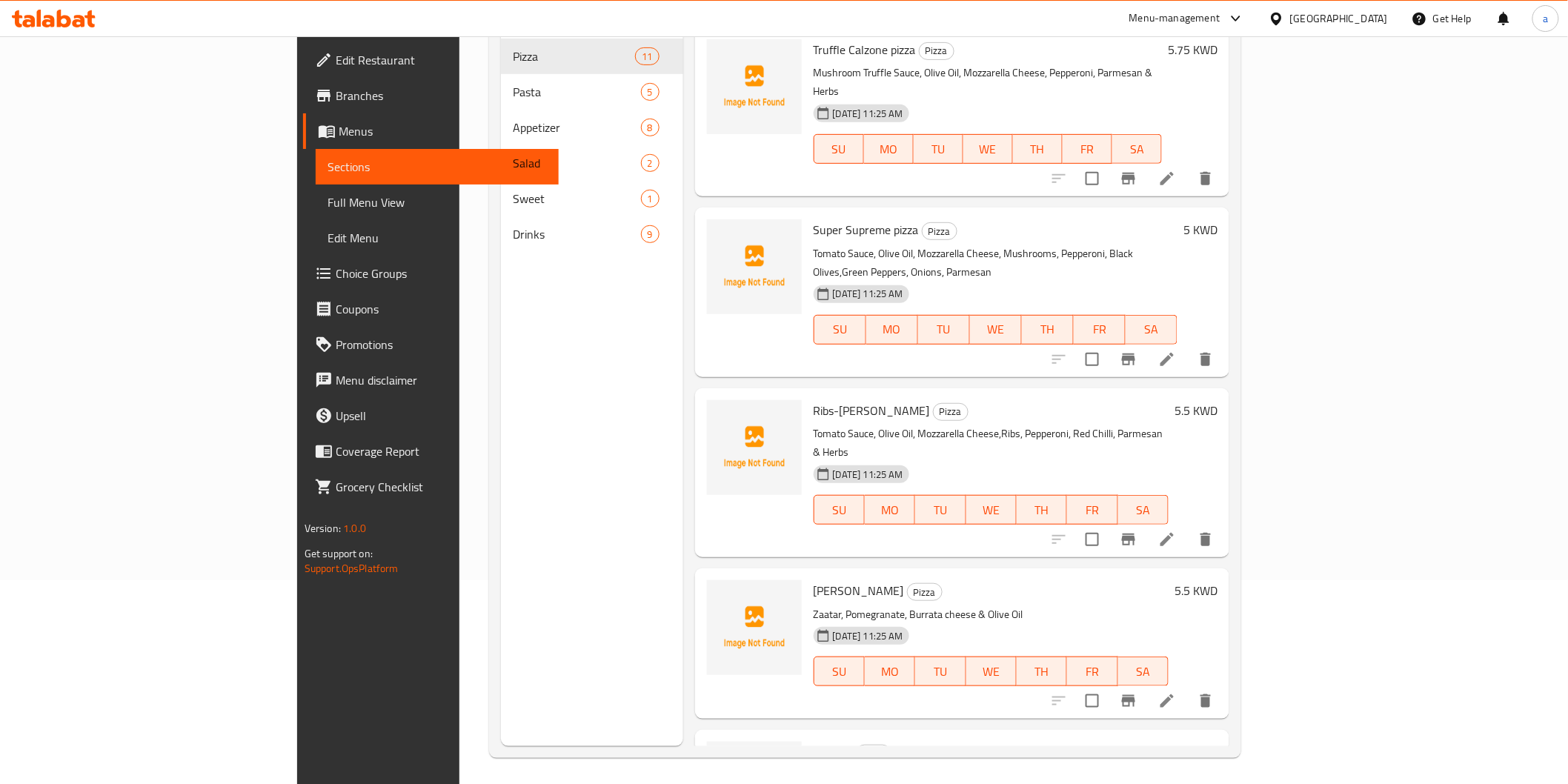
scroll to position [208, 0]
click at [1176, 688] on icon at bounding box center [1167, 697] width 18 height 18
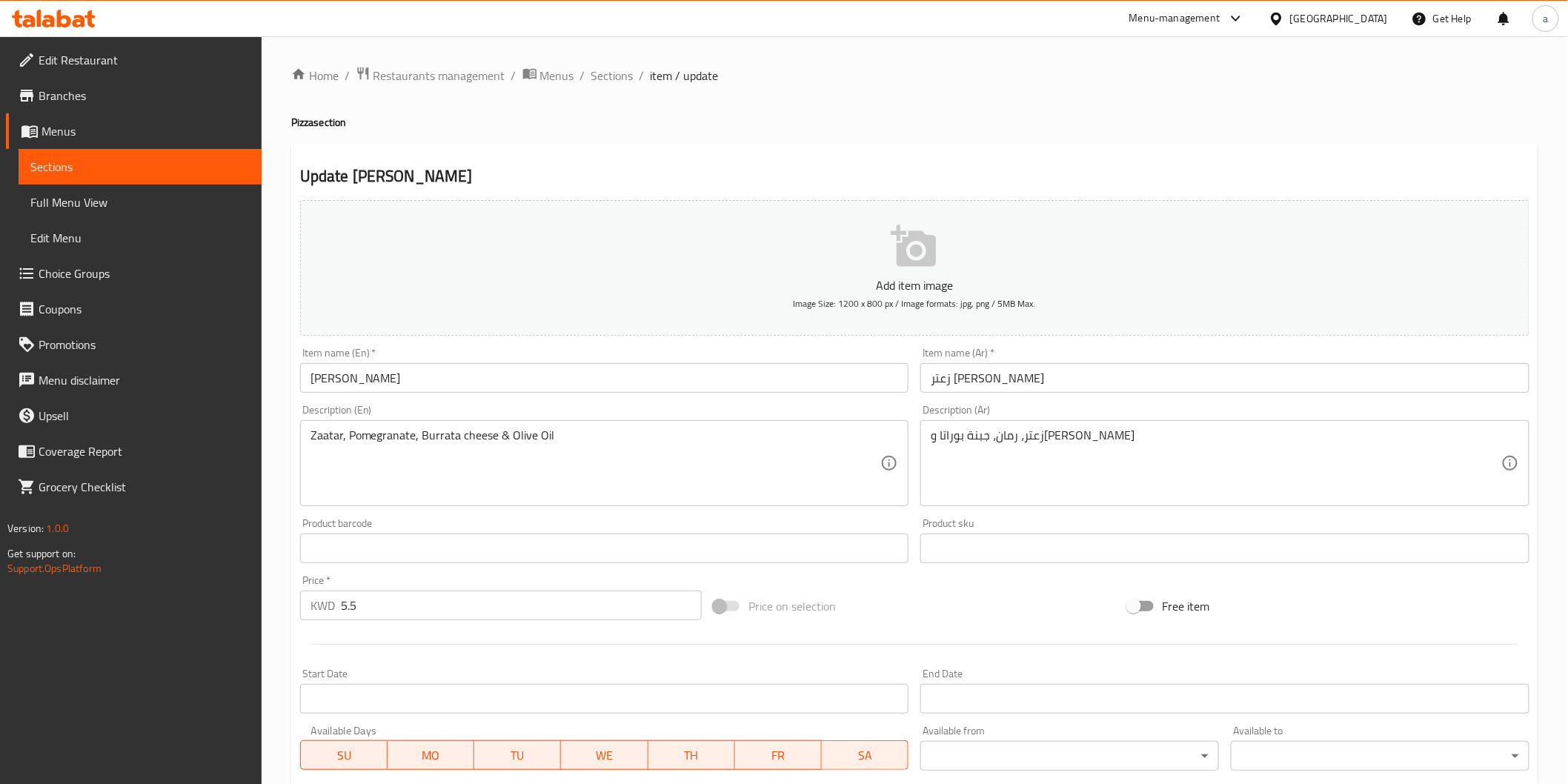
click at [90, 155] on link "Sections" at bounding box center [140, 166] width 243 height 36
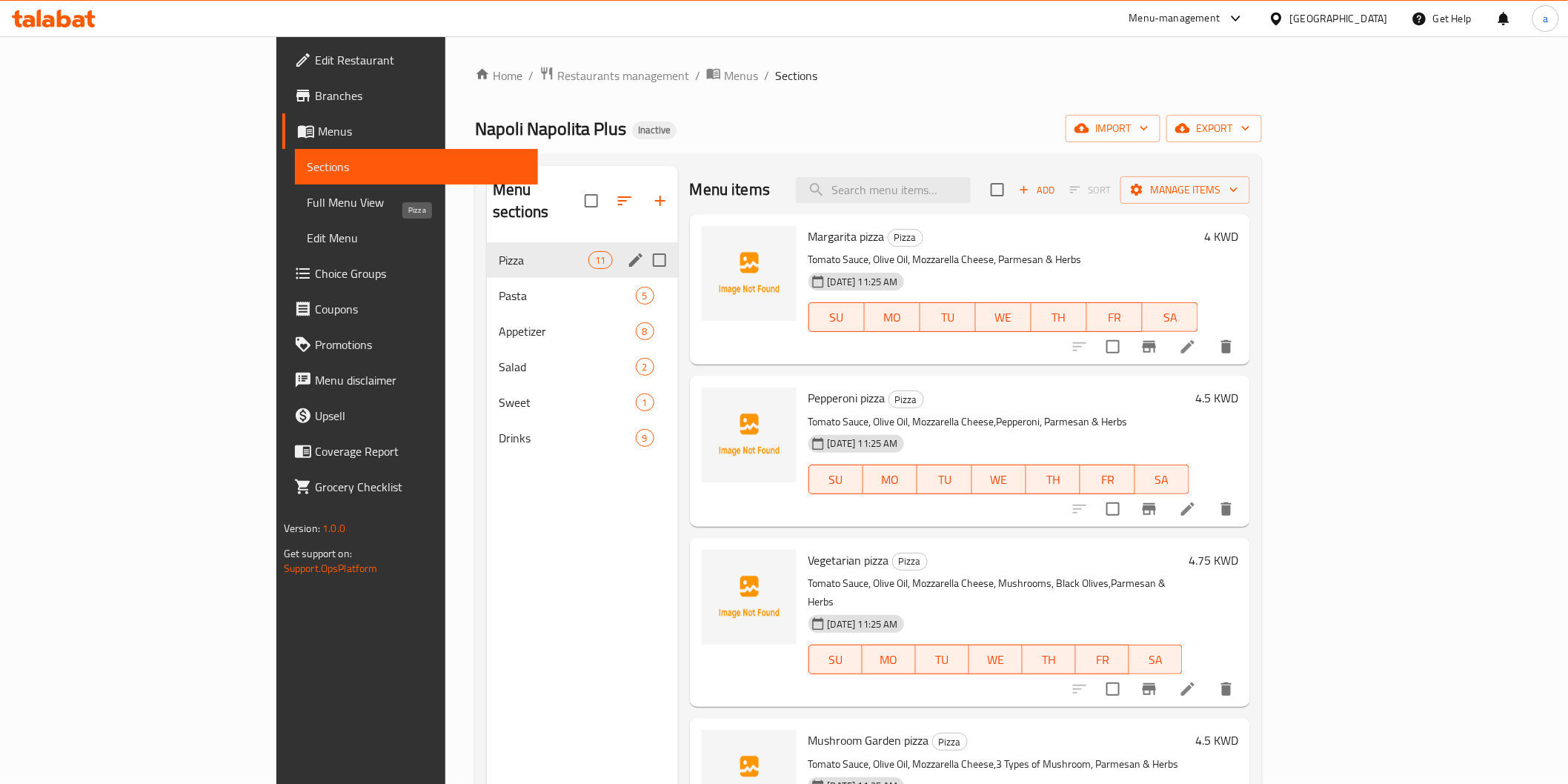
click at [499, 251] on span "Pizza" at bounding box center [543, 260] width 90 height 18
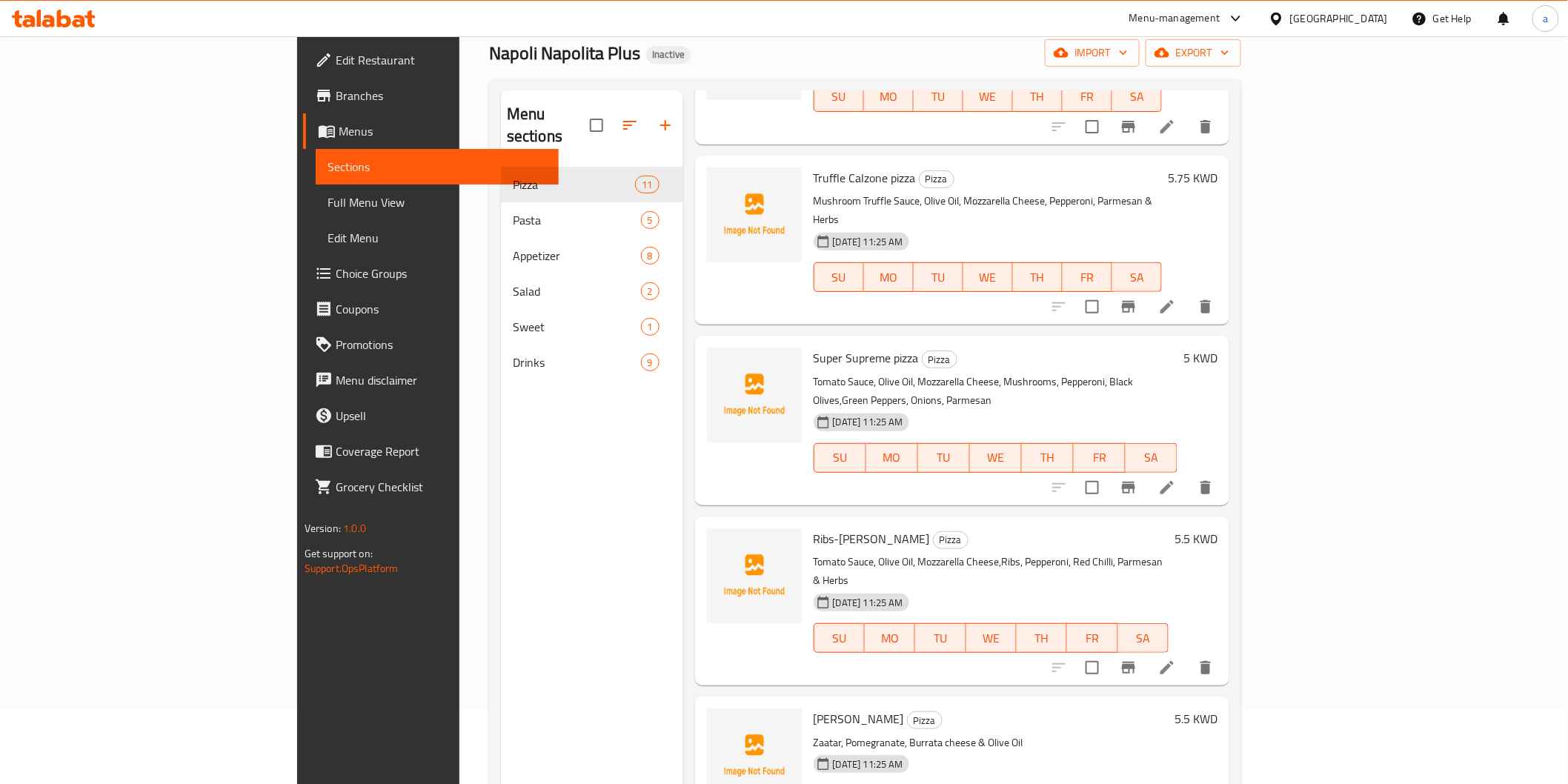
scroll to position [208, 0]
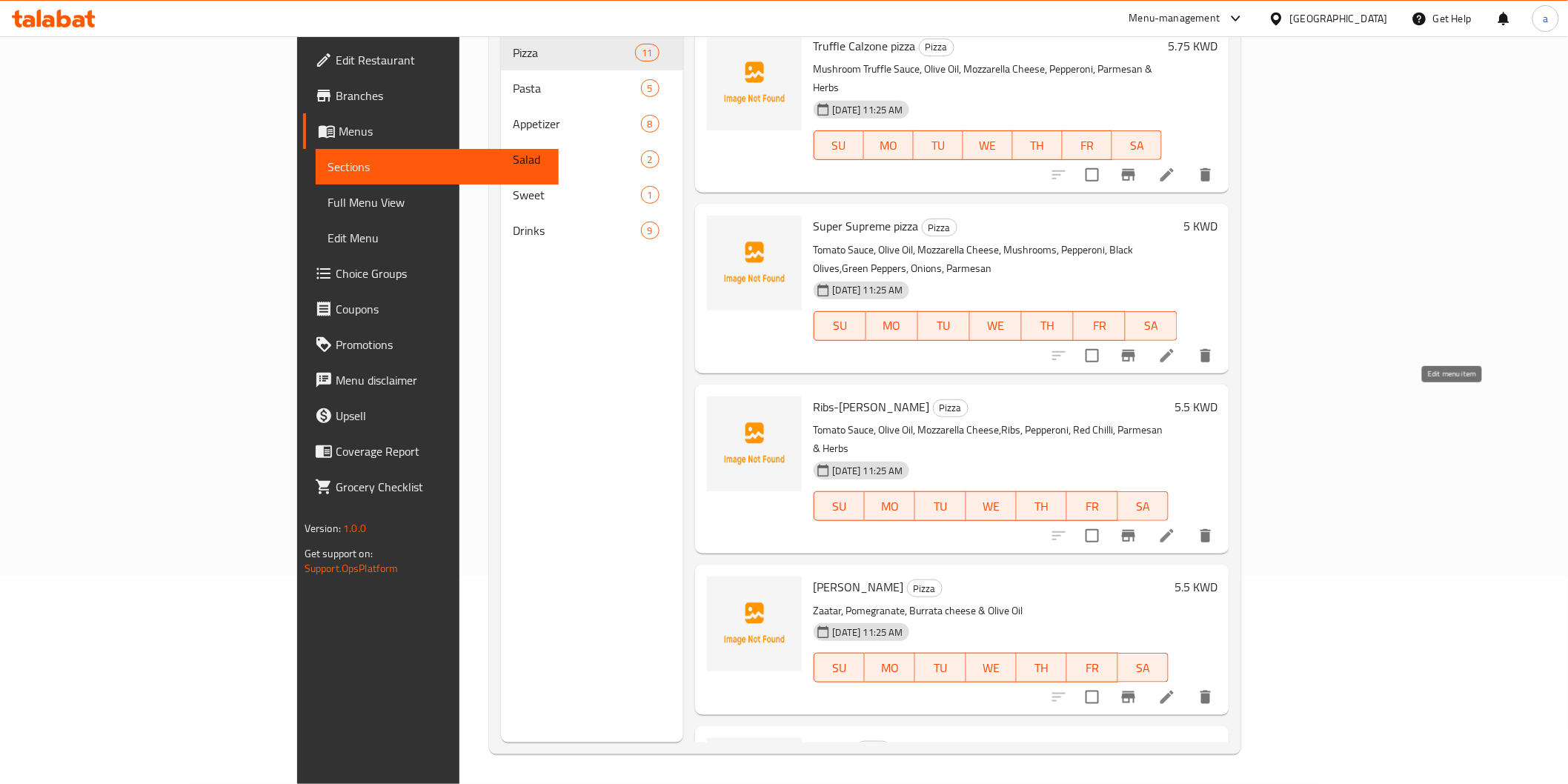
click at [1176, 527] on icon at bounding box center [1167, 536] width 18 height 18
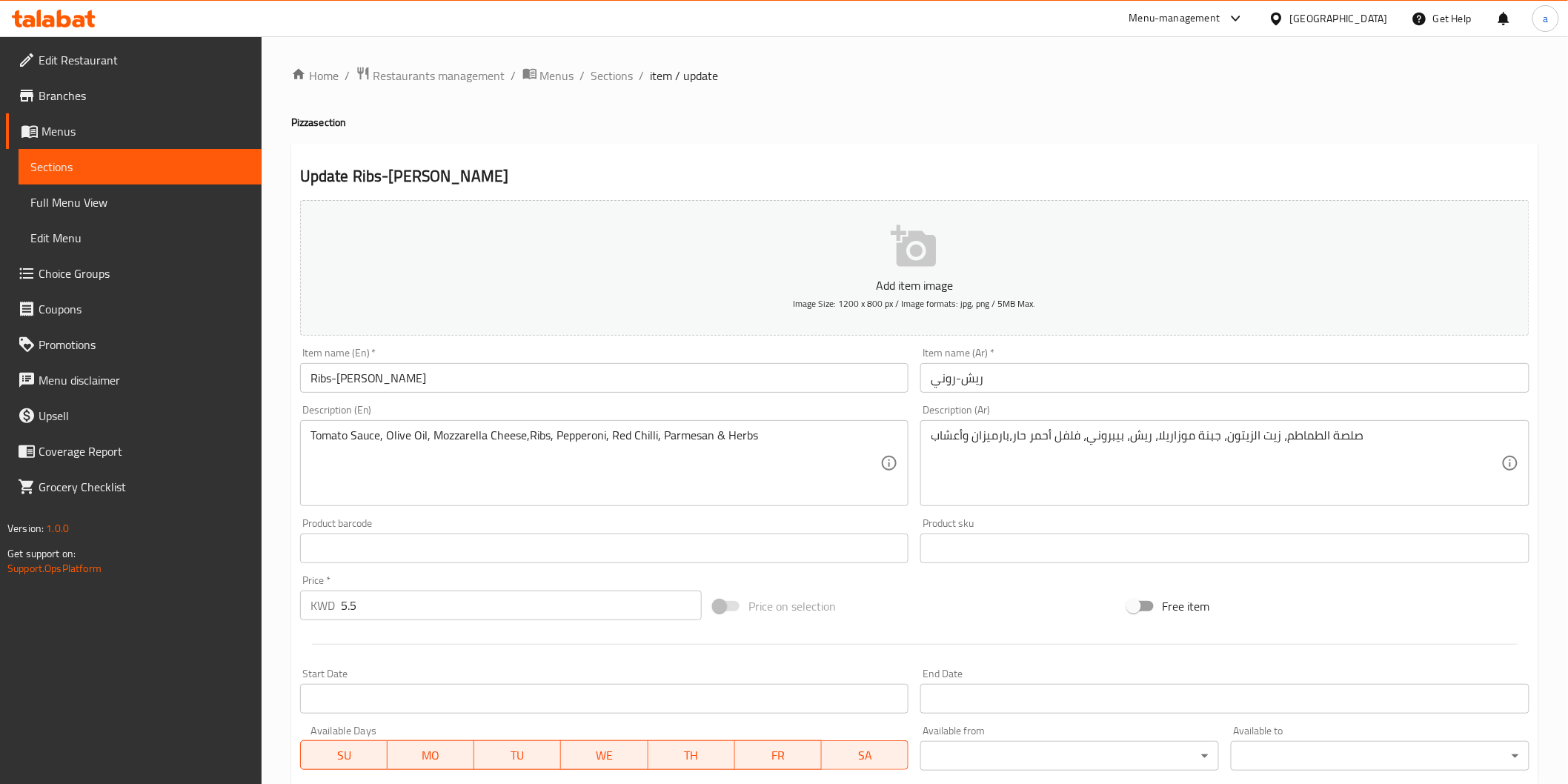
click at [686, 371] on input "Ribs-Roni" at bounding box center [604, 378] width 609 height 30
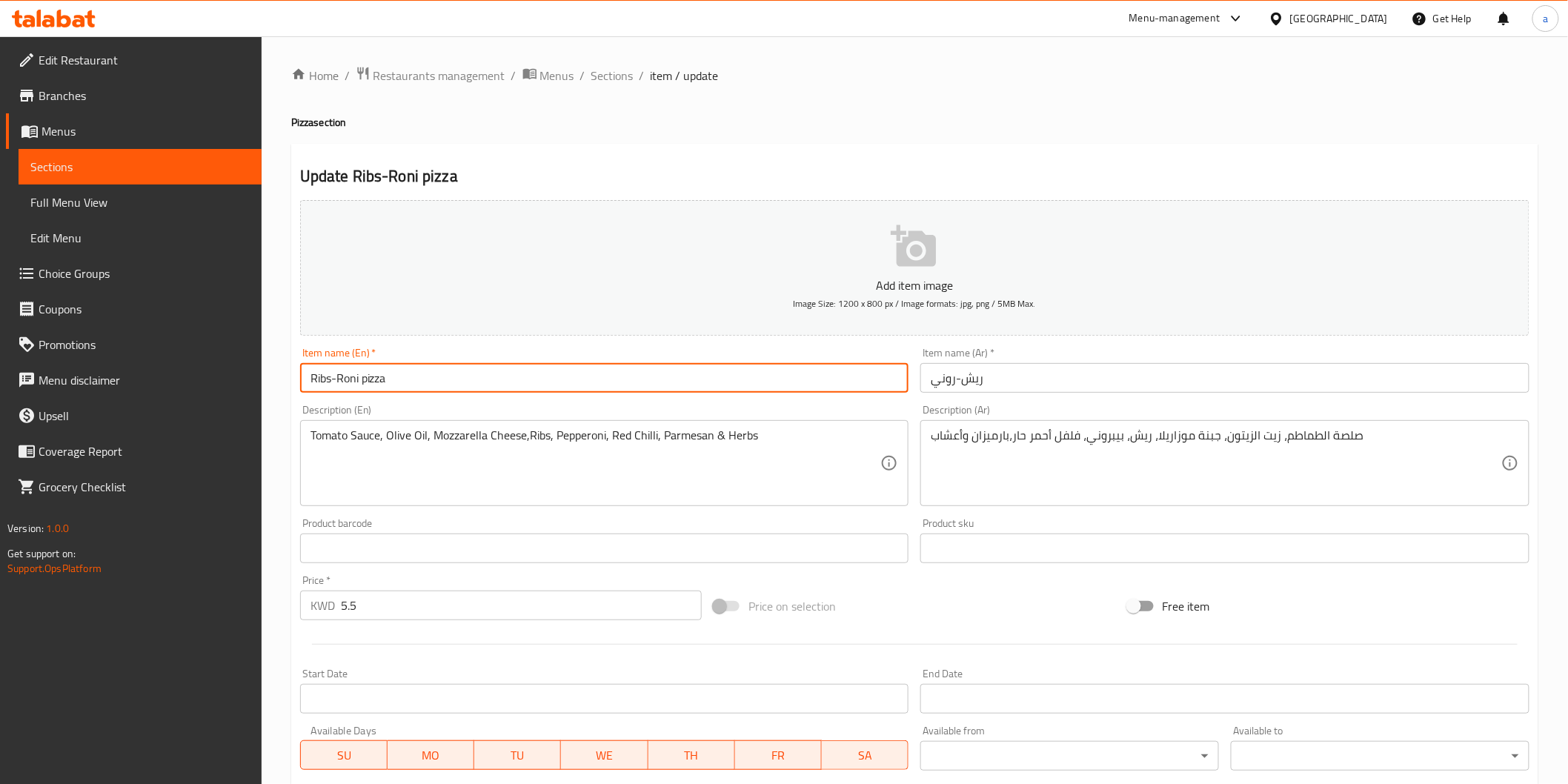
type input "Ribs-Roni pizza"
click at [1003, 387] on input "ريش-روني" at bounding box center [1225, 378] width 609 height 30
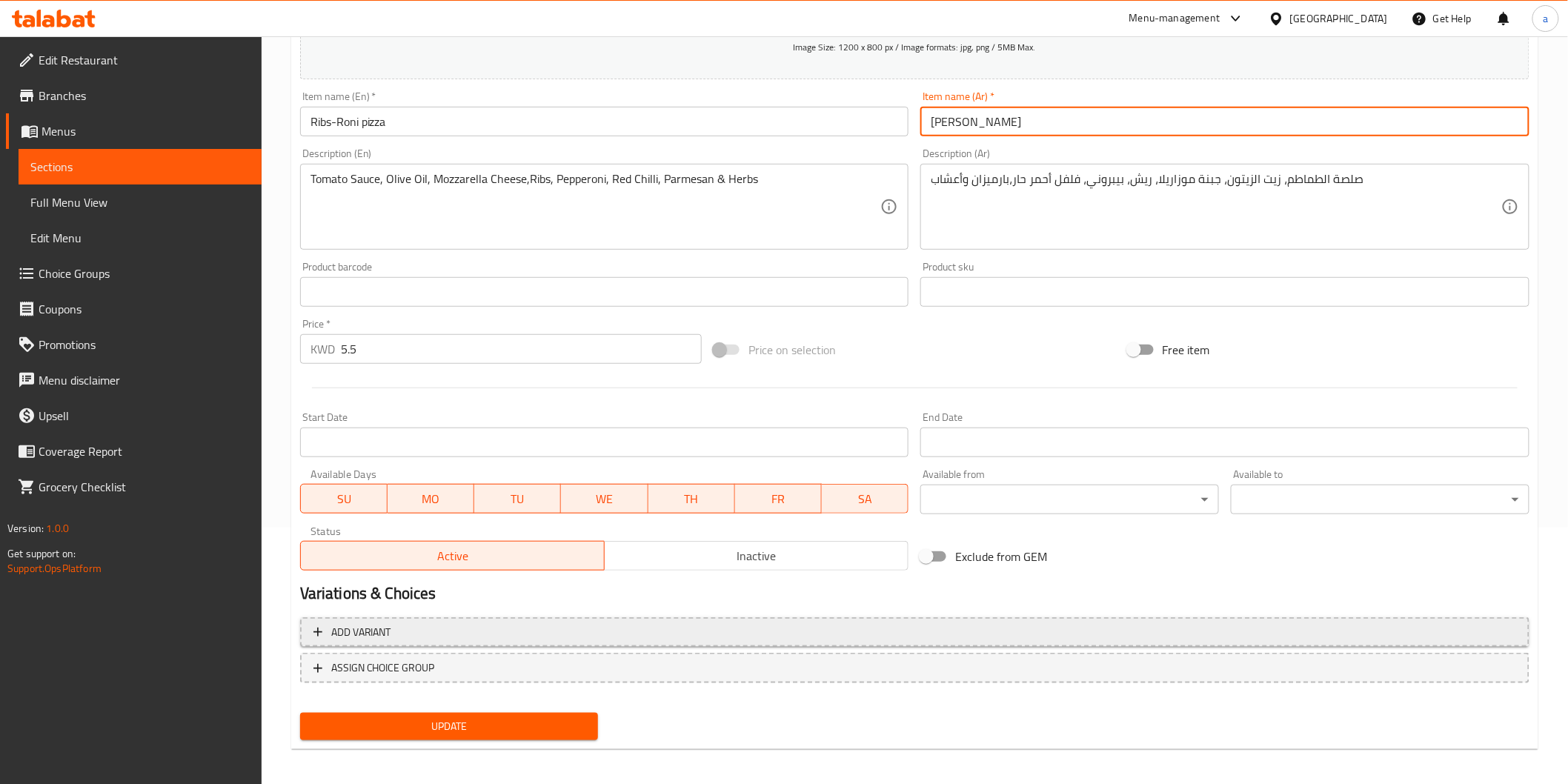
scroll to position [260, 0]
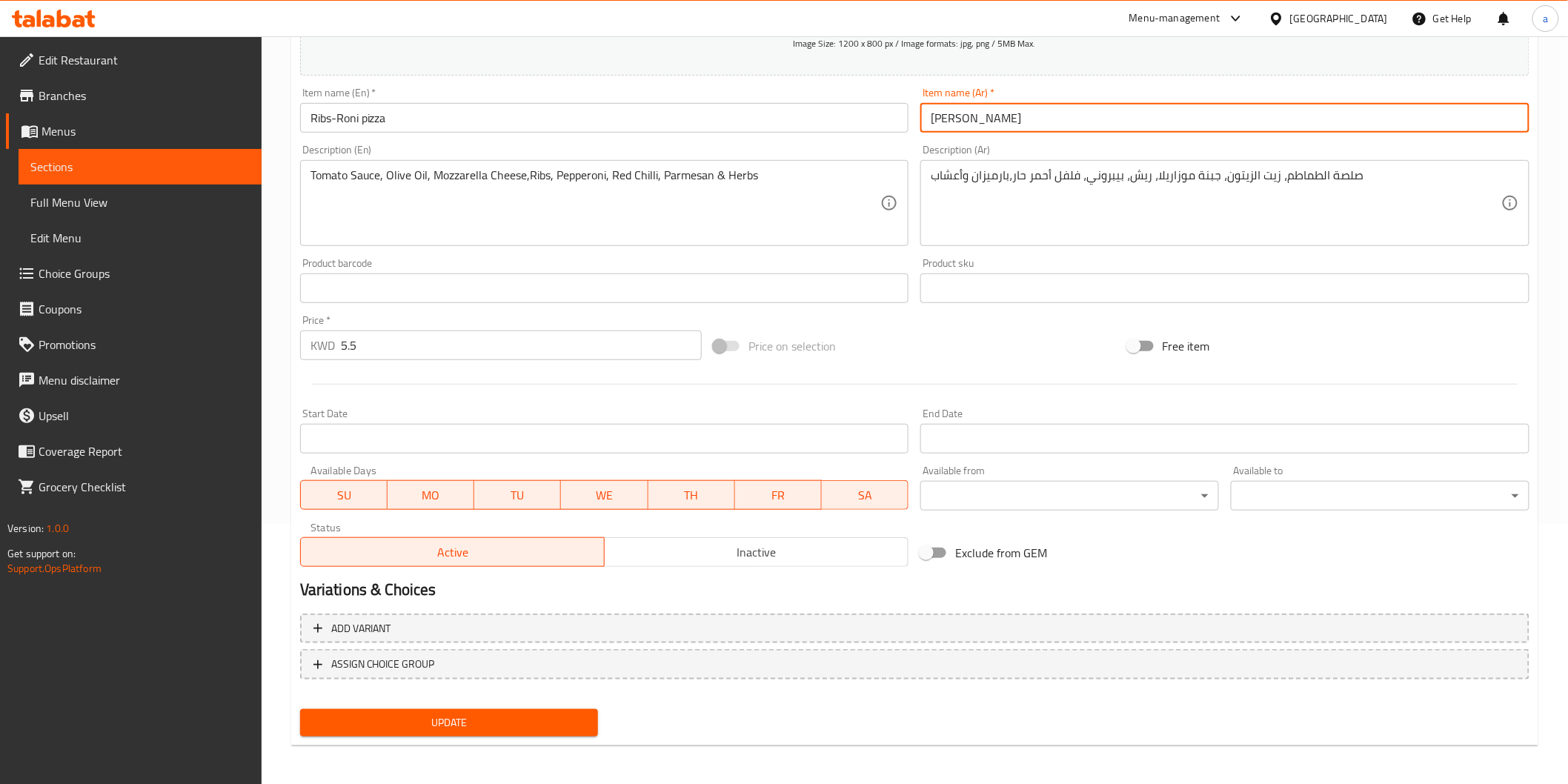
type input "بيتزا ريش-روني"
click at [457, 734] on button "Update" at bounding box center [449, 723] width 299 height 28
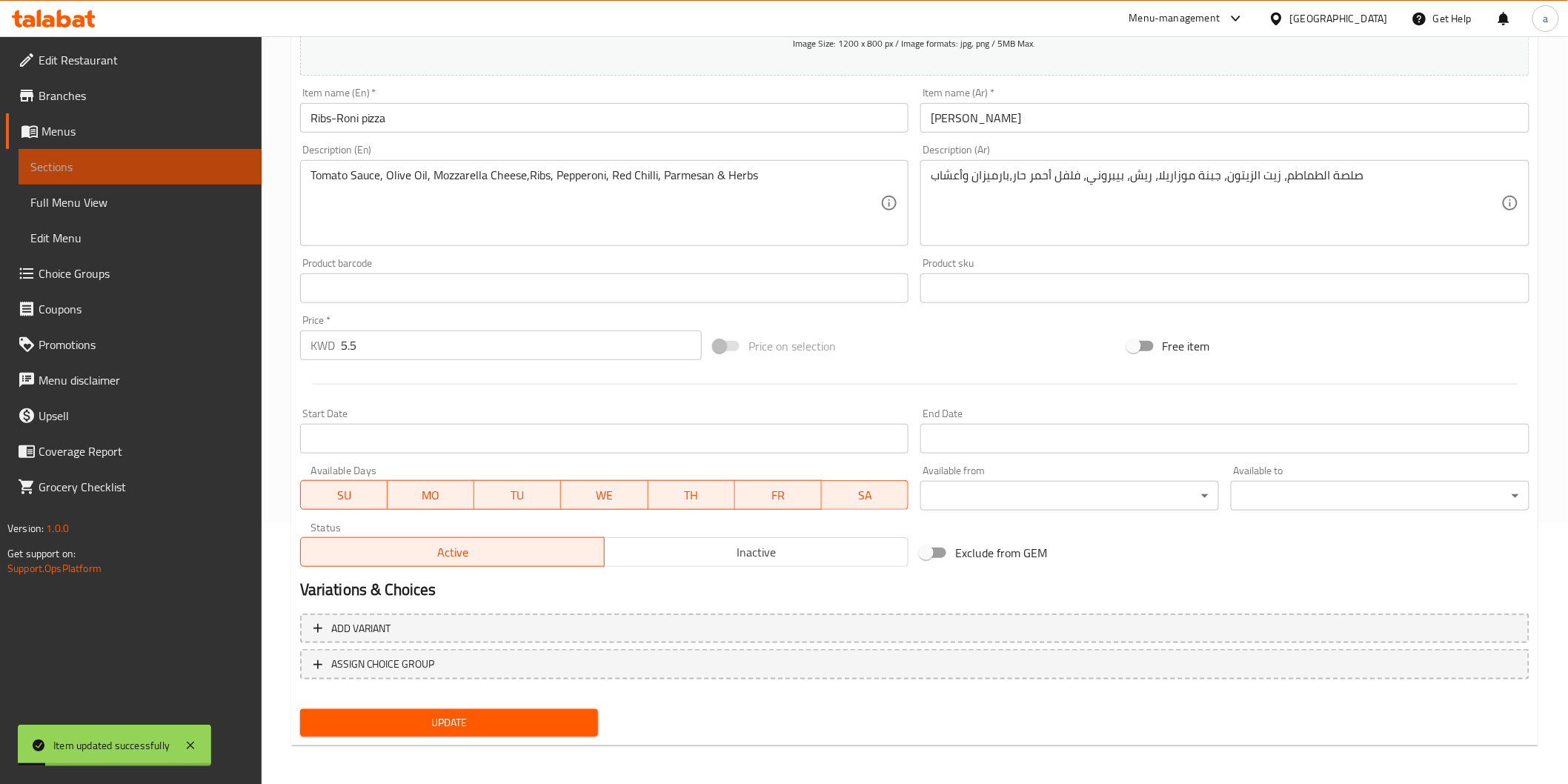
click at [60, 151] on link "Sections" at bounding box center [140, 166] width 243 height 36
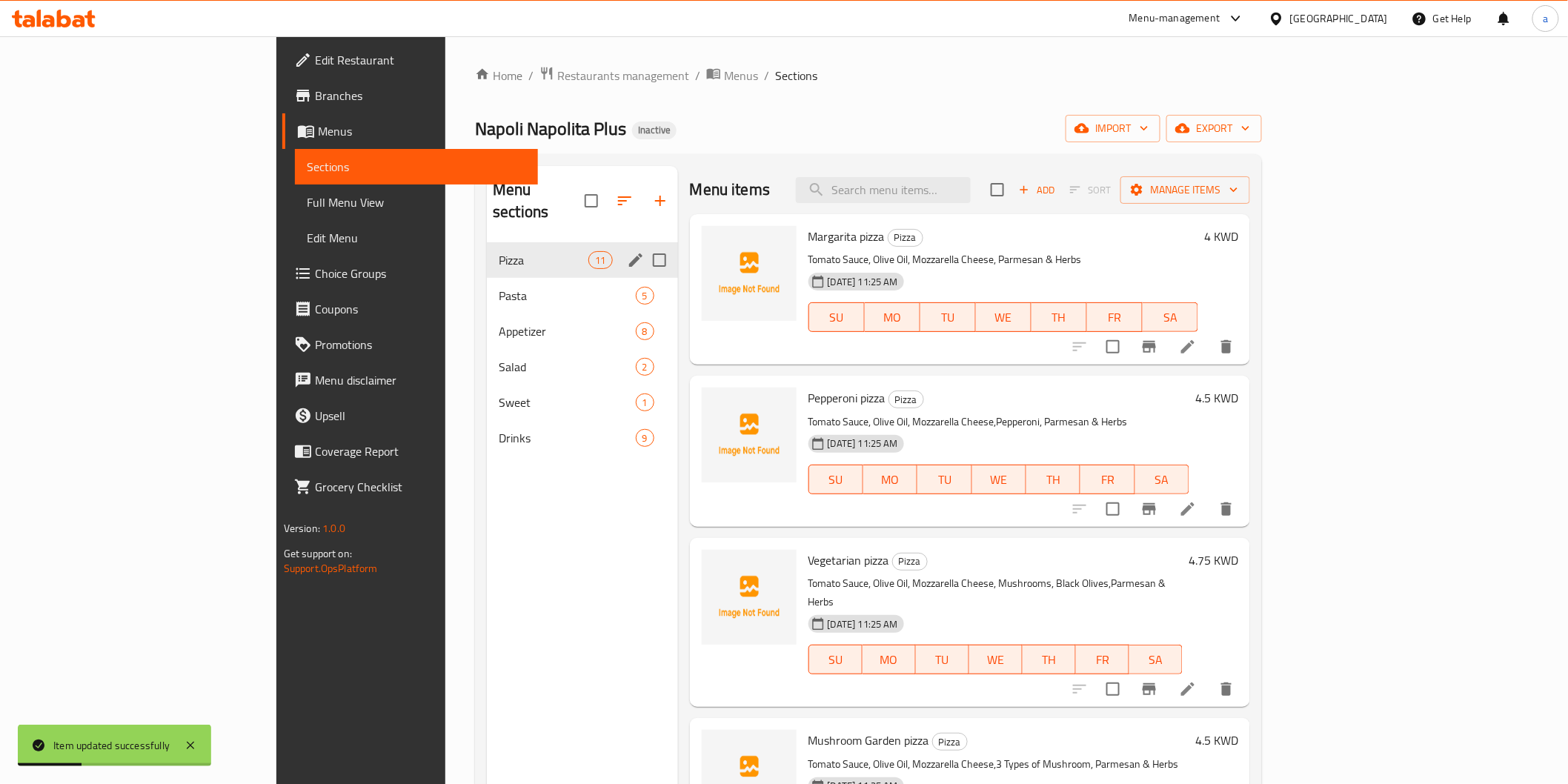
click at [487, 243] on div "Pizza 11" at bounding box center [582, 260] width 190 height 36
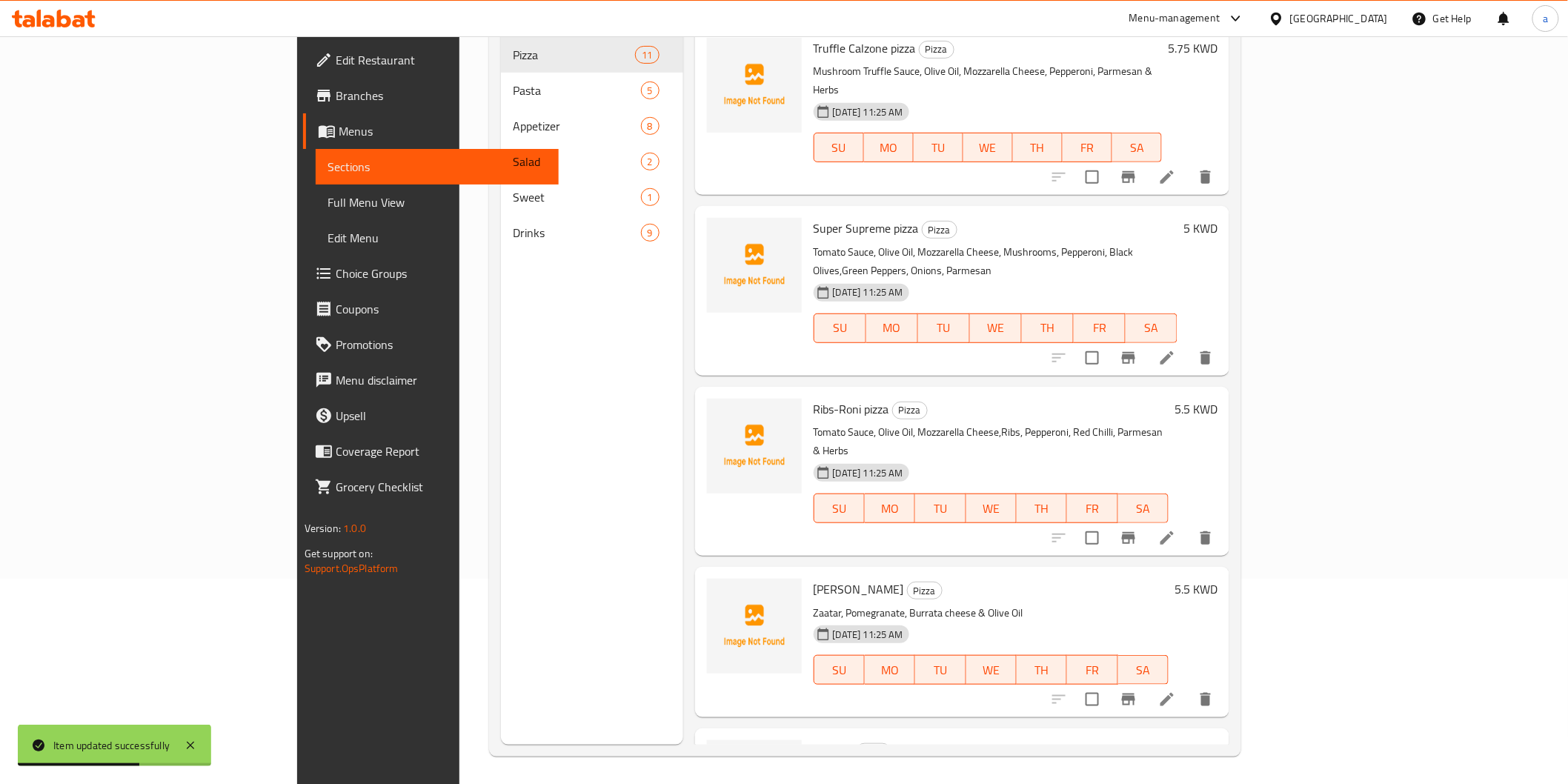
scroll to position [208, 0]
click at [1174, 691] on icon at bounding box center [1166, 697] width 13 height 13
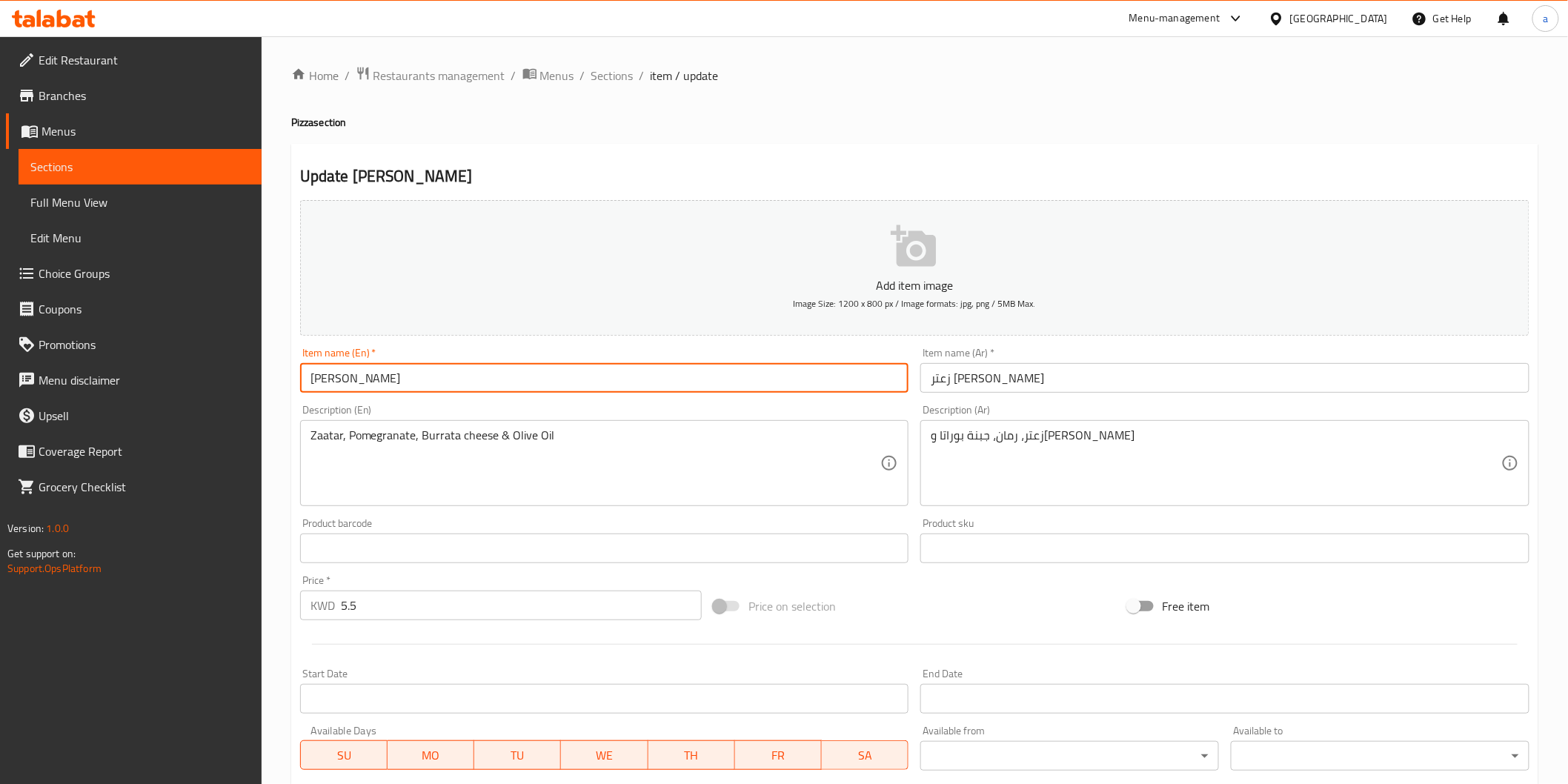
click at [672, 375] on input "Zaatar Burrata" at bounding box center [604, 378] width 609 height 30
type input "Zaatar Burrata pizza"
click at [991, 369] on input "زعتر بوراتا" at bounding box center [1225, 378] width 609 height 30
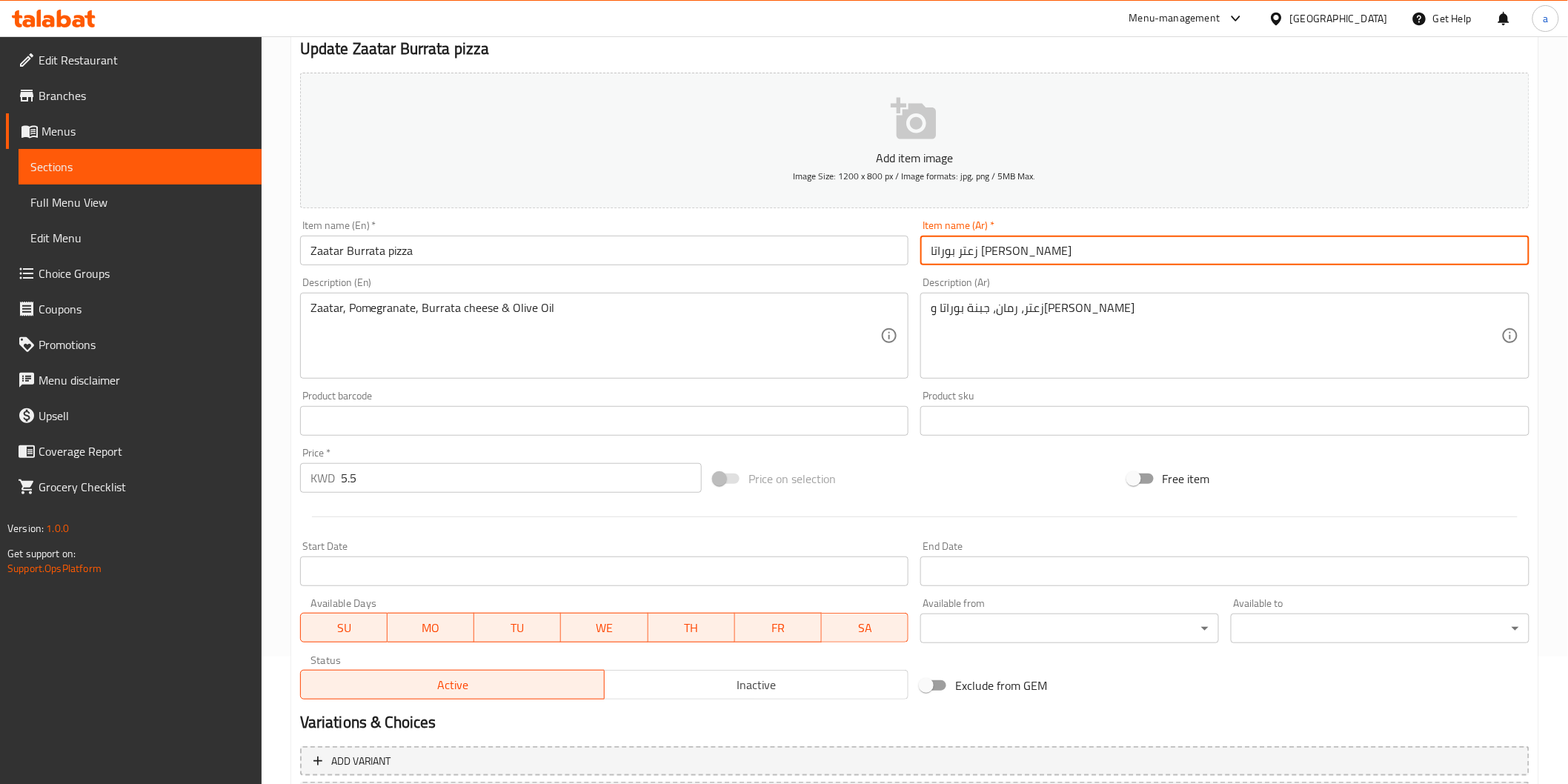
scroll to position [260, 0]
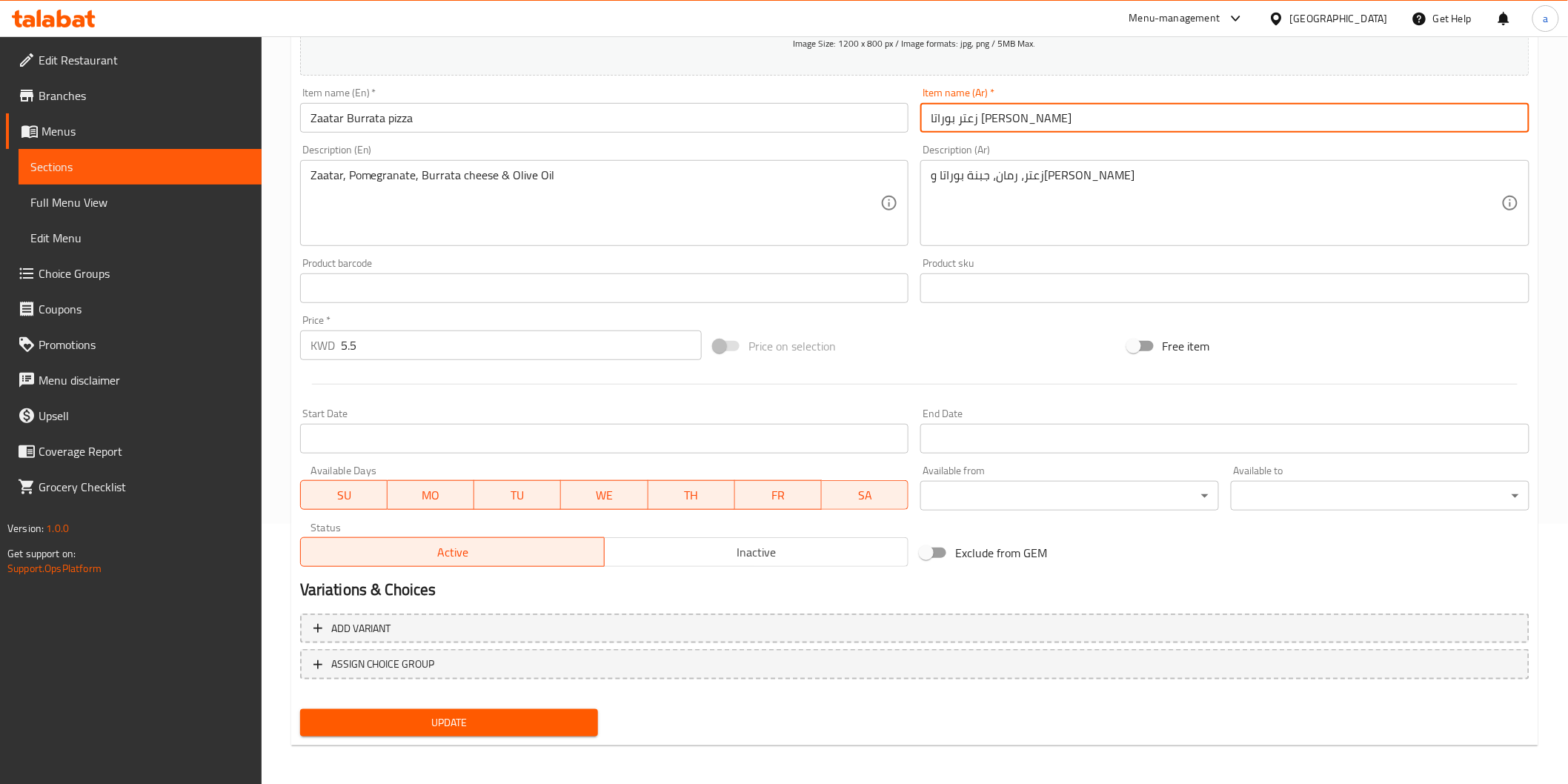
type input "زعتر بوراتا بيتزا"
click at [552, 720] on span "Update" at bounding box center [449, 723] width 275 height 19
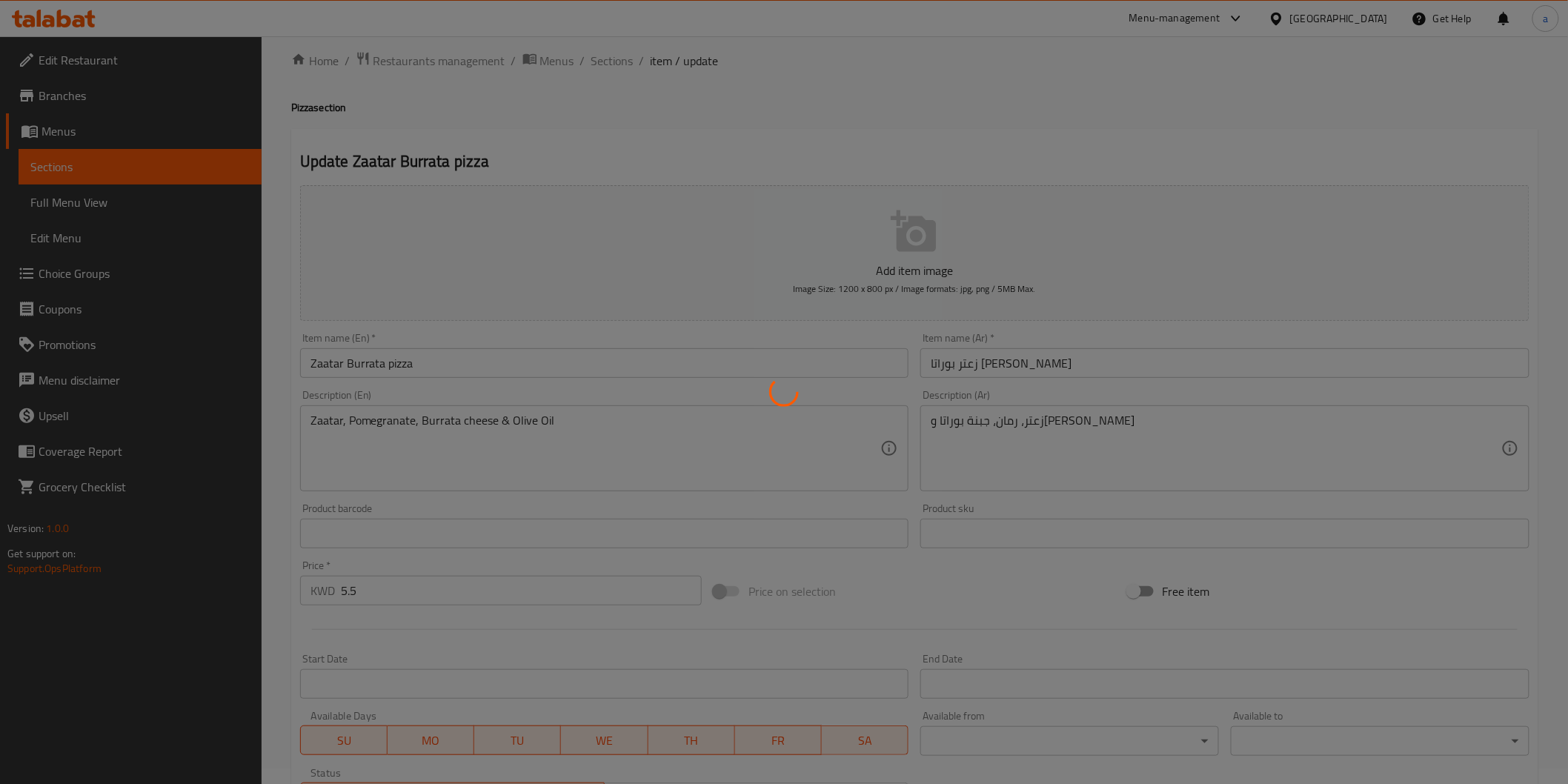
scroll to position [0, 0]
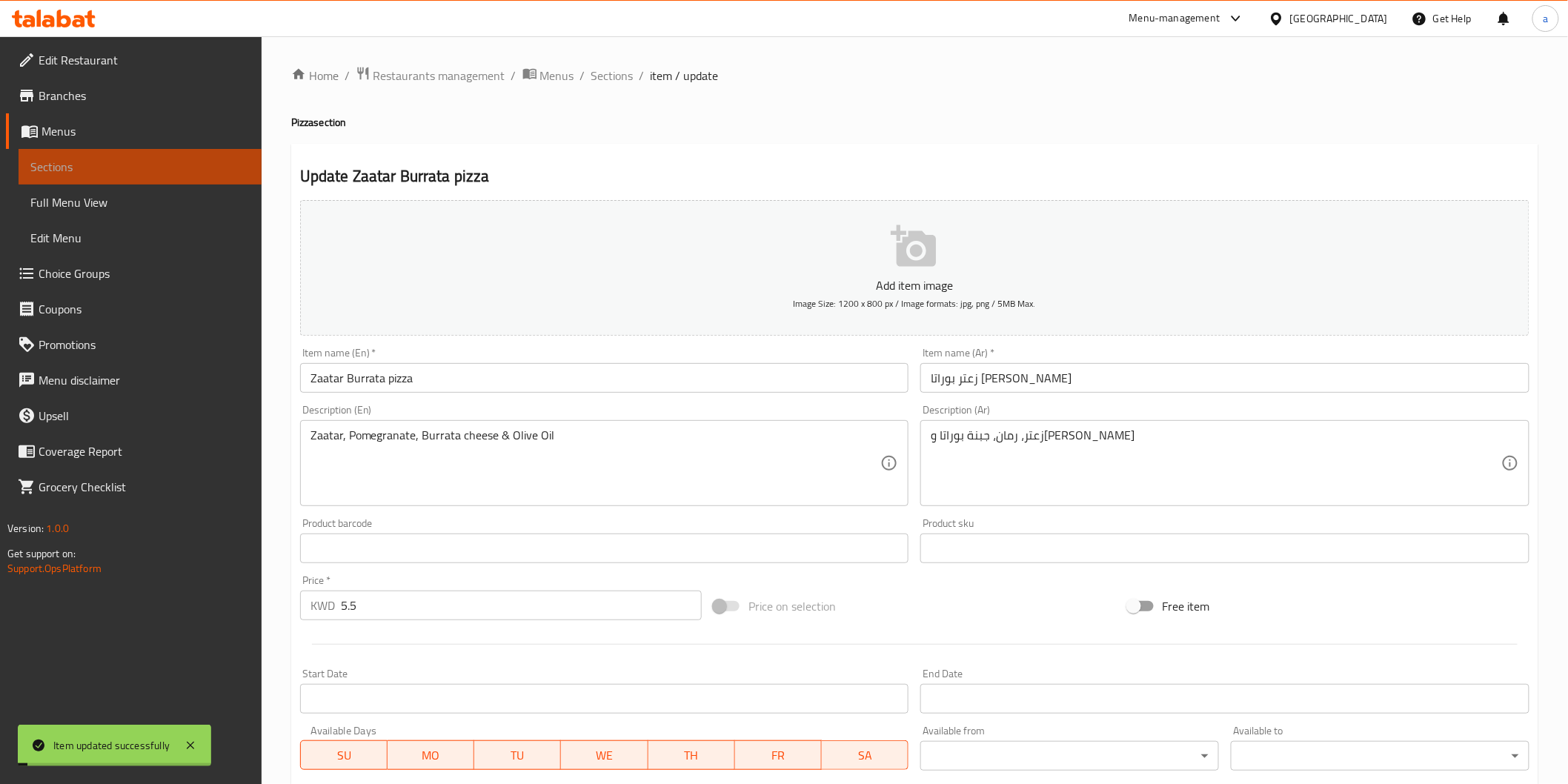
click at [105, 168] on span "Sections" at bounding box center [141, 166] width 220 height 18
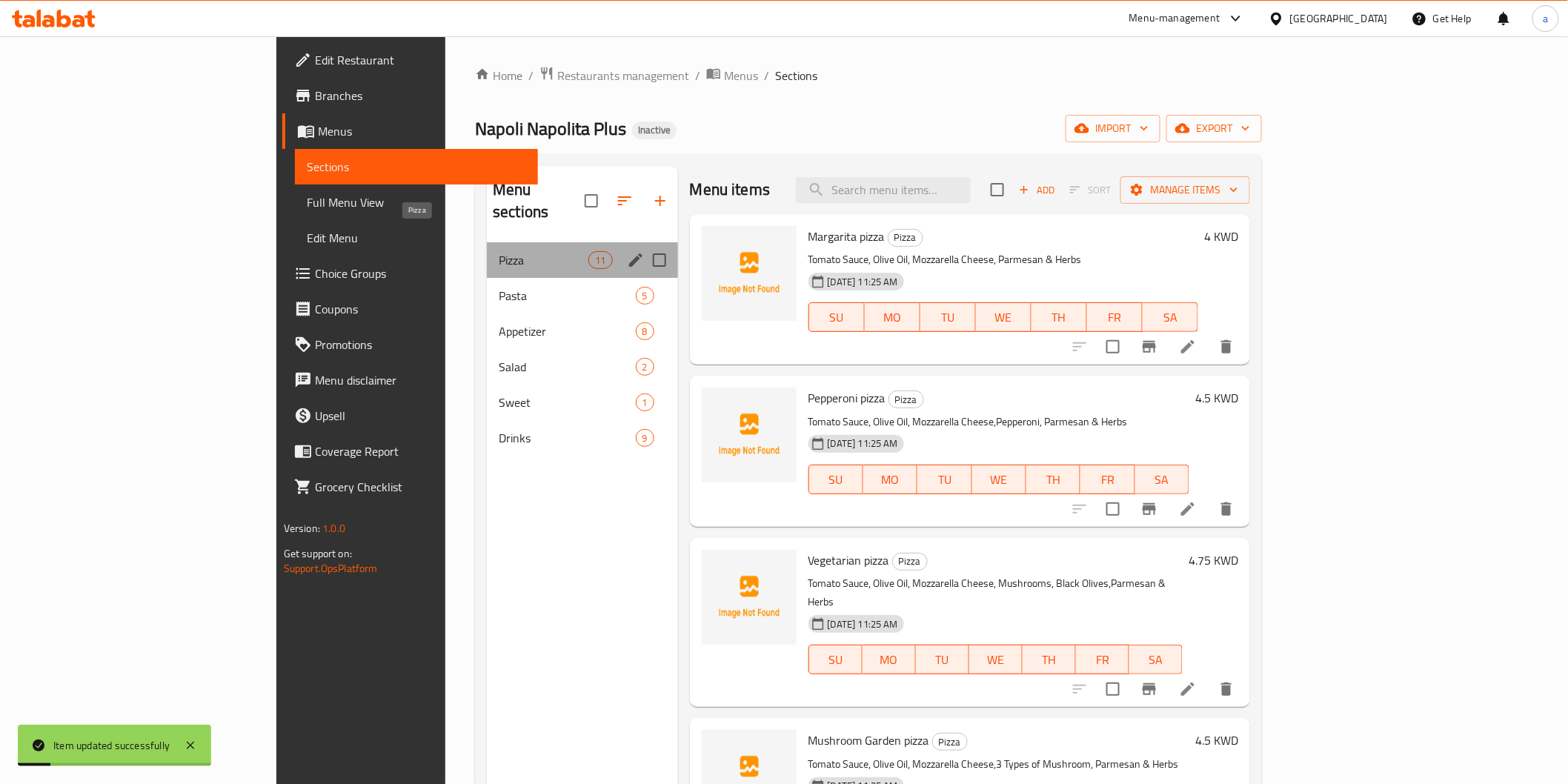
click at [499, 251] on span "Pizza" at bounding box center [543, 260] width 90 height 18
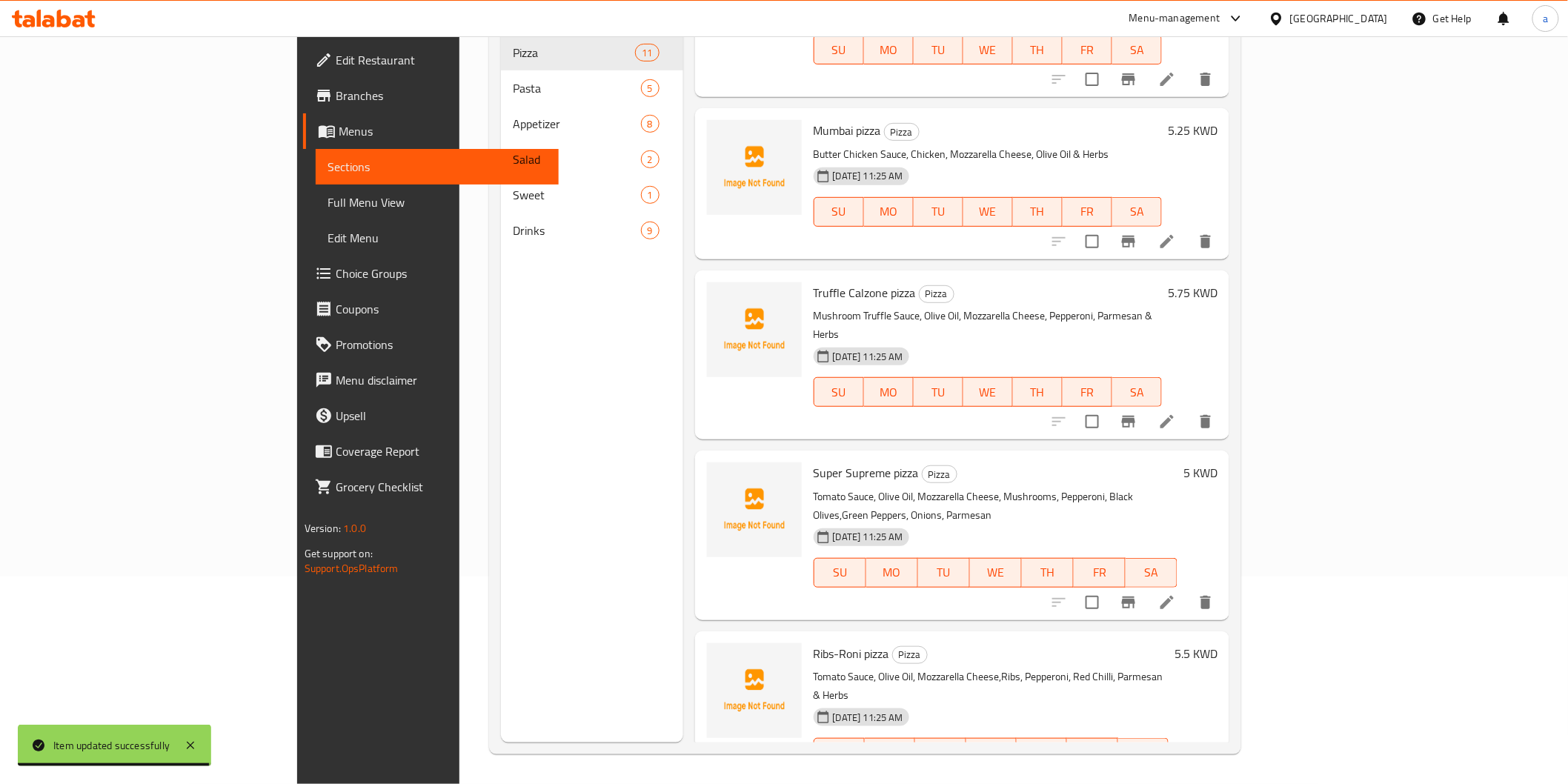
scroll to position [1032, 0]
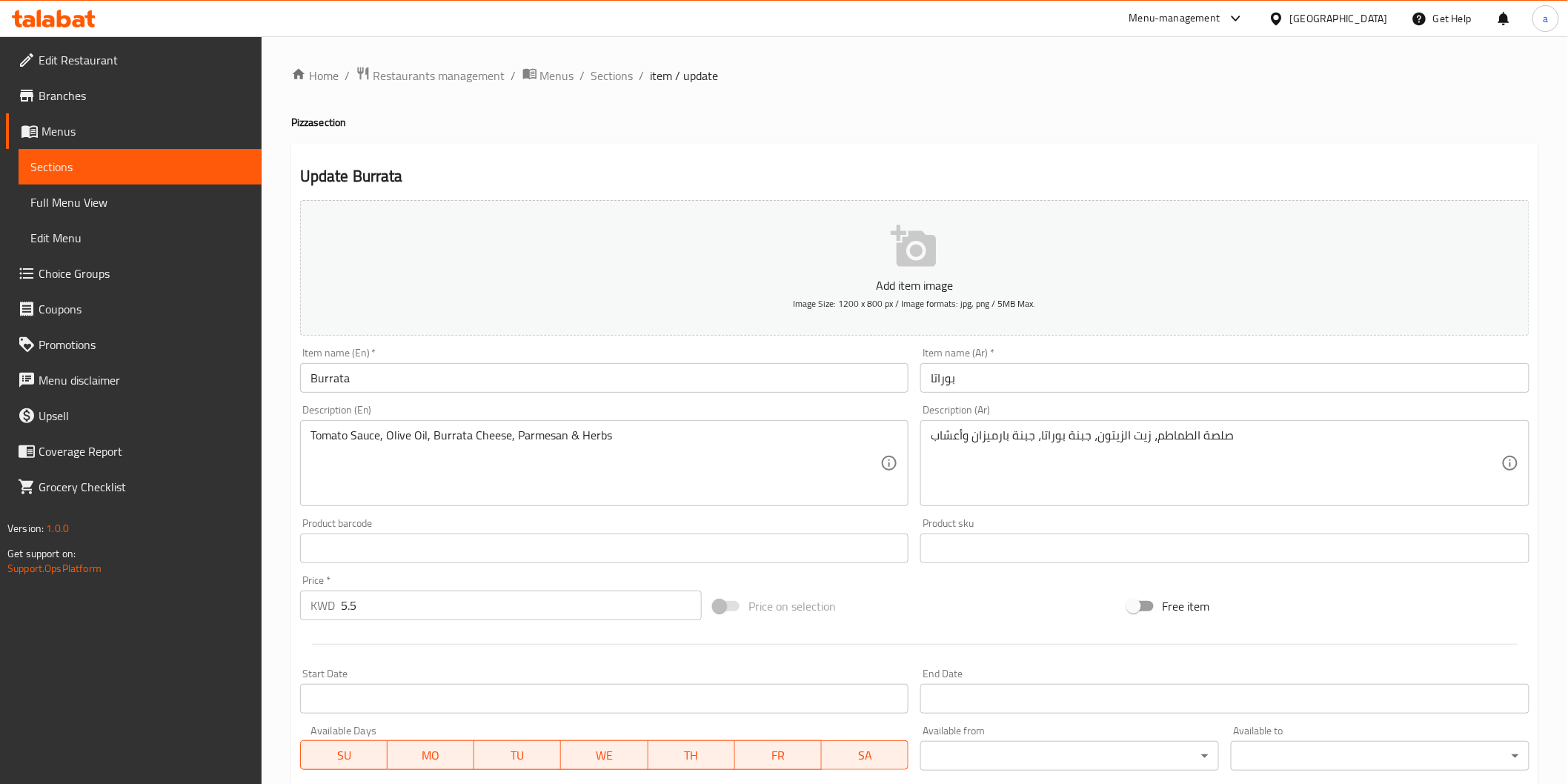
click at [693, 396] on div "Item name (En)   * Burrata Item name (En) *" at bounding box center [604, 370] width 621 height 57
click at [639, 370] on input "Burrata" at bounding box center [604, 378] width 609 height 30
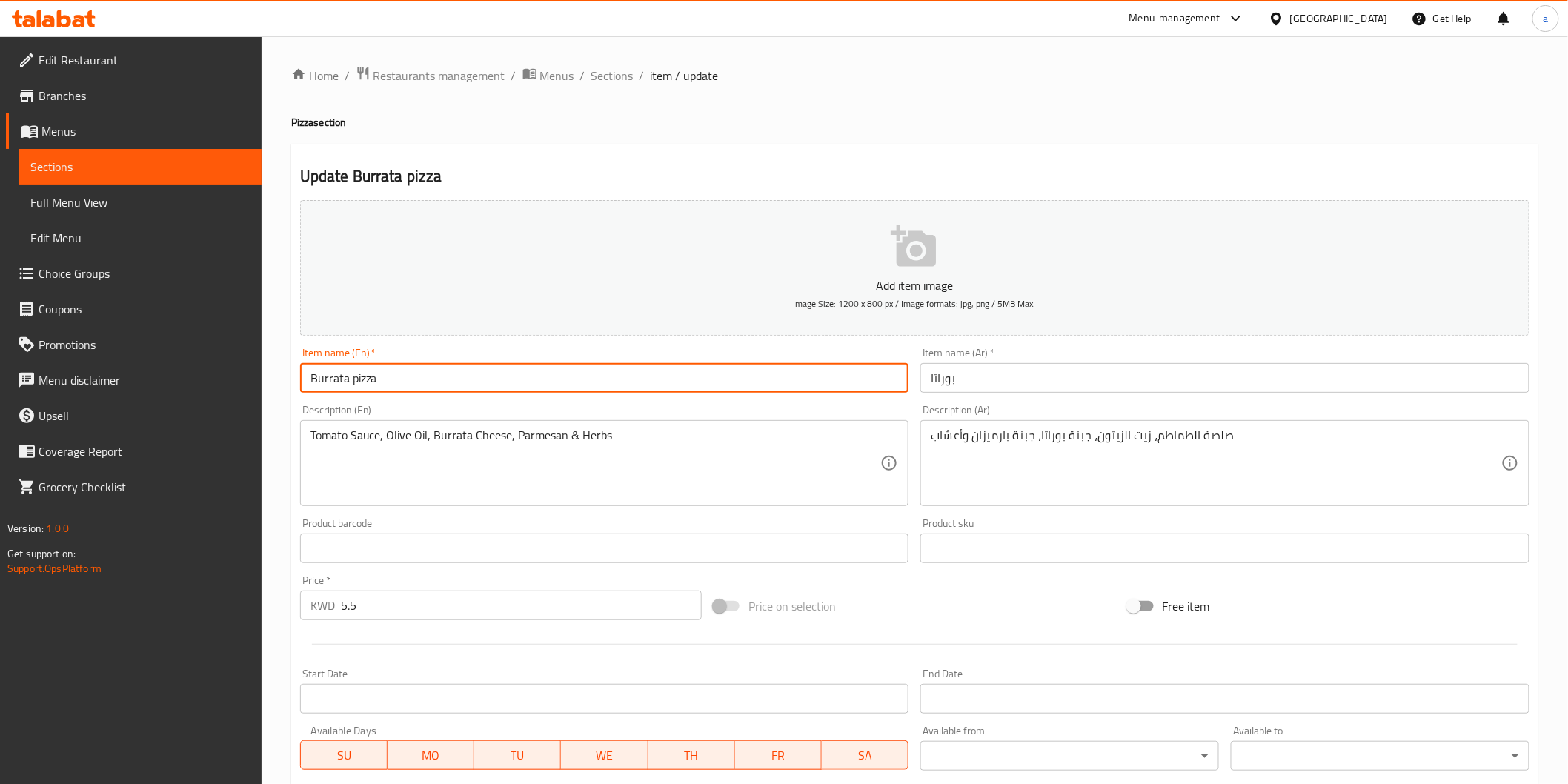
type input "Burrata pizza"
click at [933, 381] on input "بوراتا" at bounding box center [1225, 378] width 609 height 30
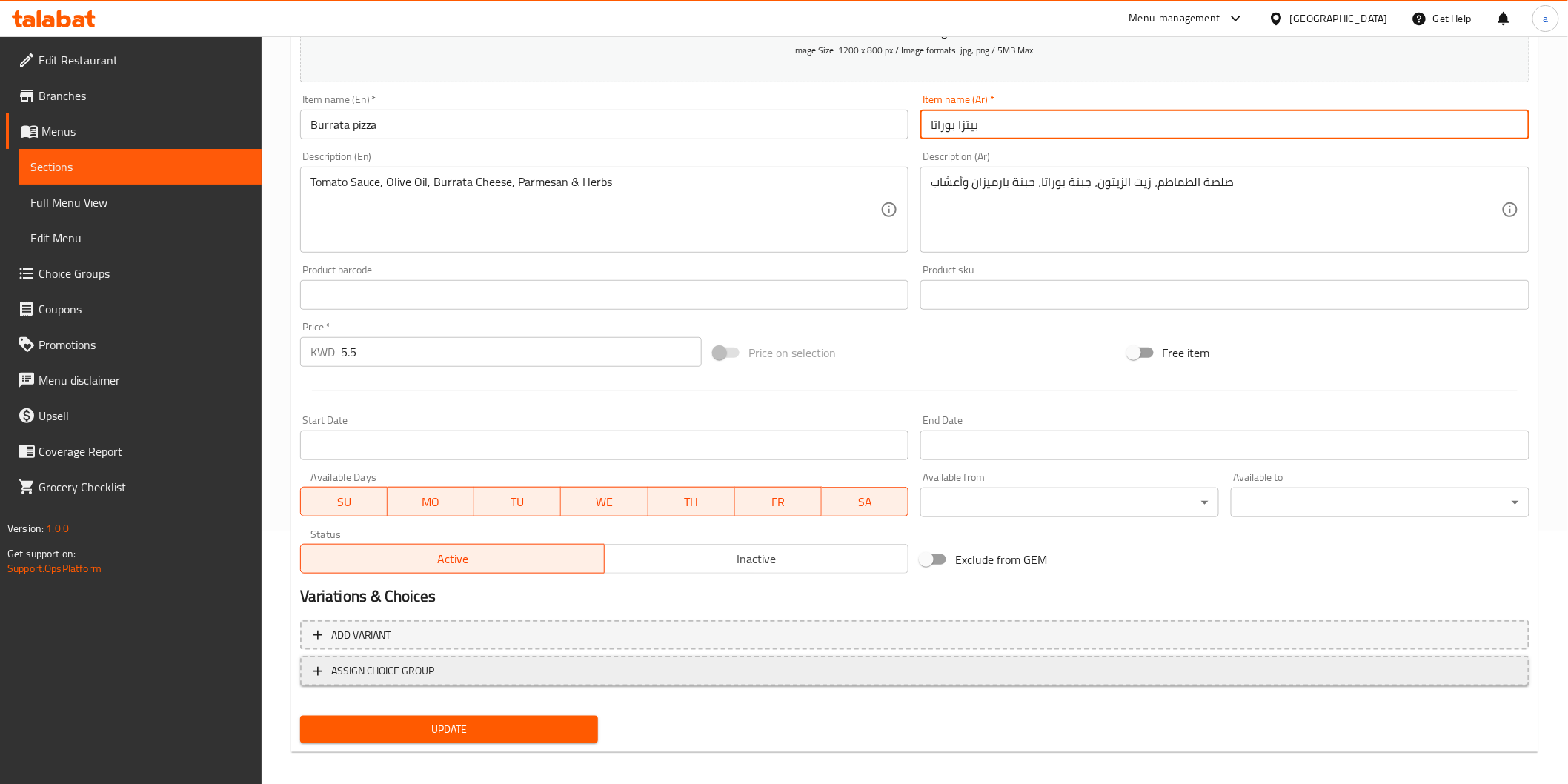
scroll to position [260, 0]
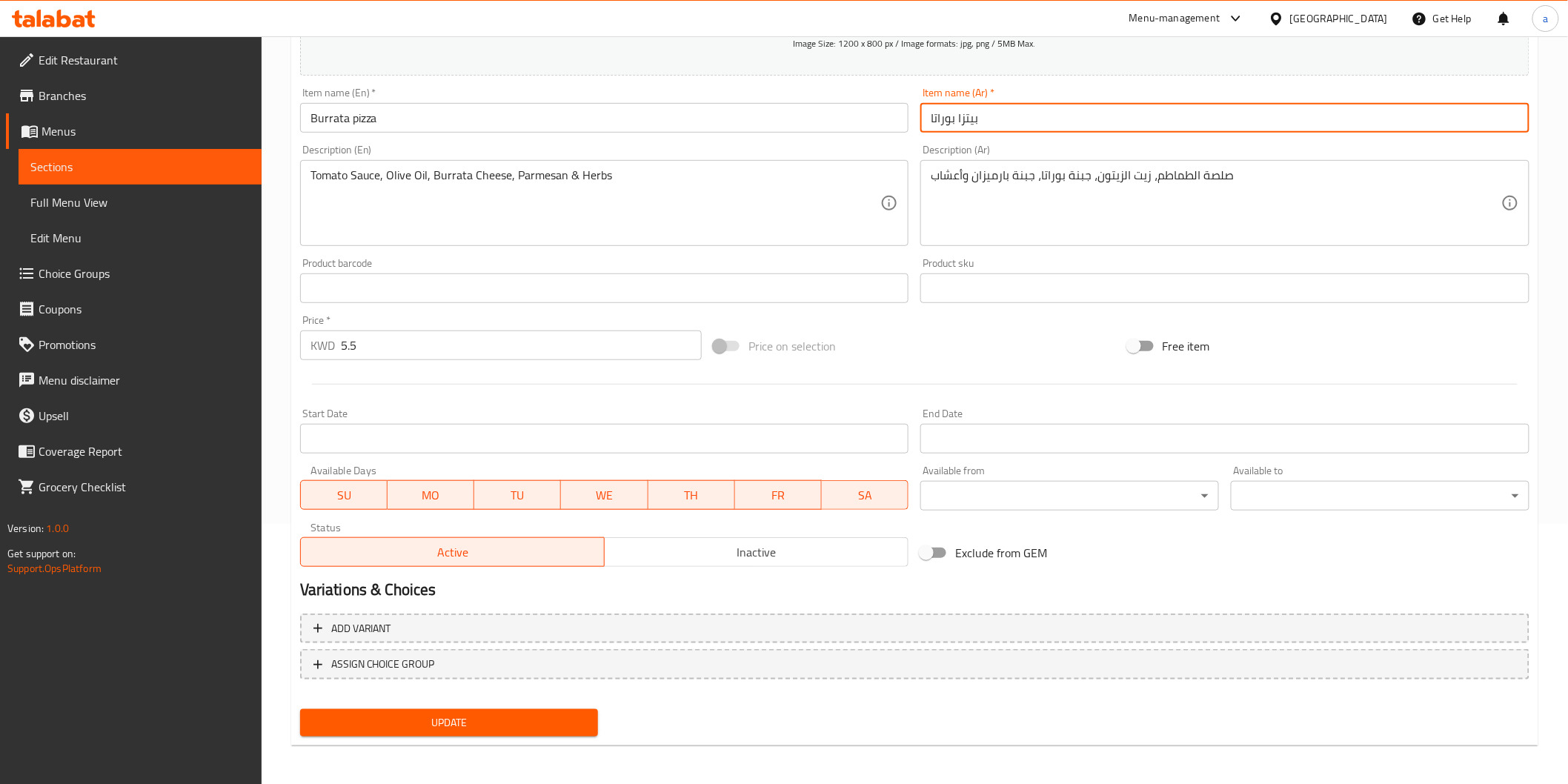
type input "بيتزا بوراتا"
click at [505, 720] on span "Update" at bounding box center [449, 723] width 275 height 19
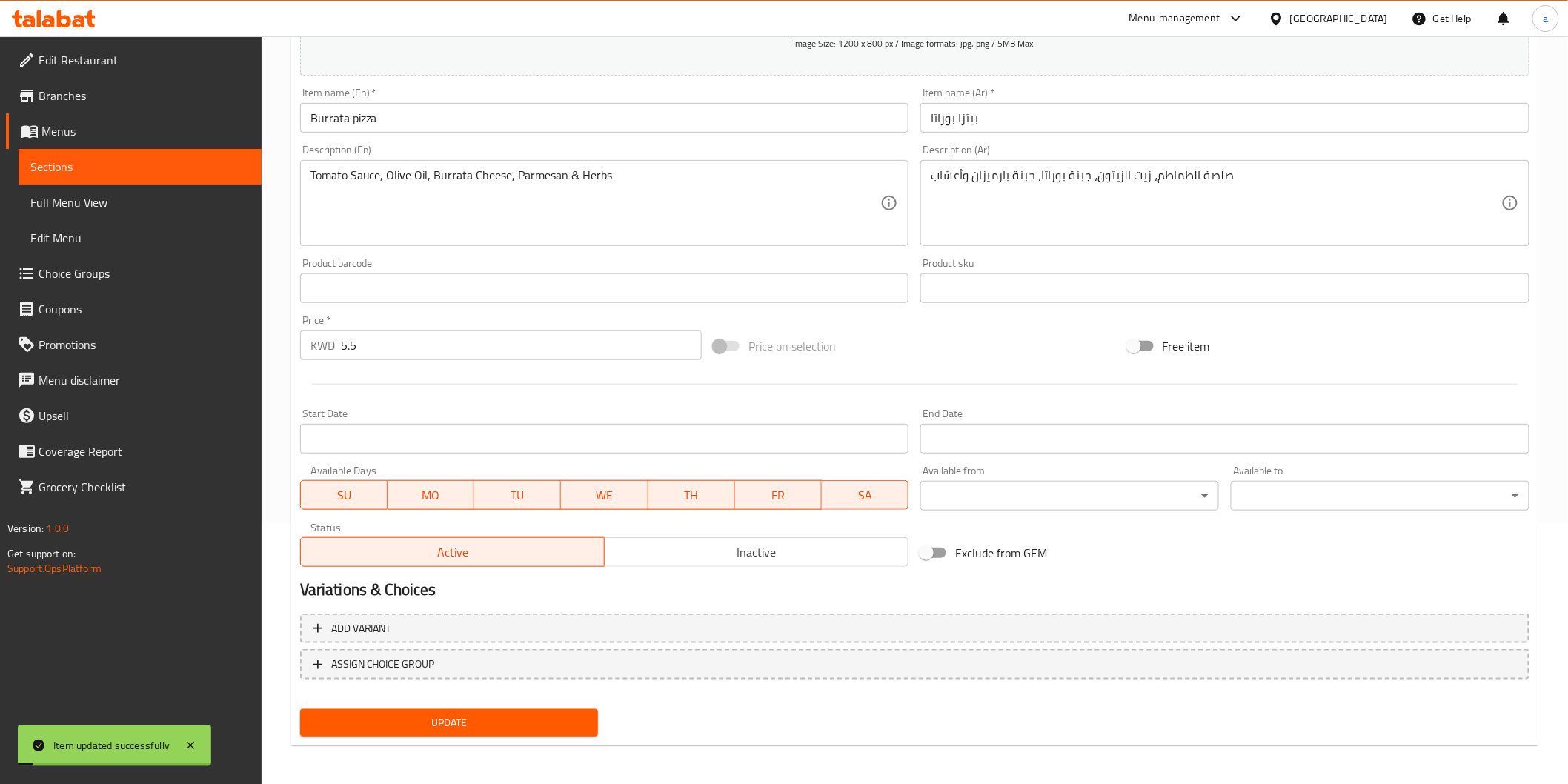
click at [40, 175] on span "Sections" at bounding box center [141, 166] width 220 height 18
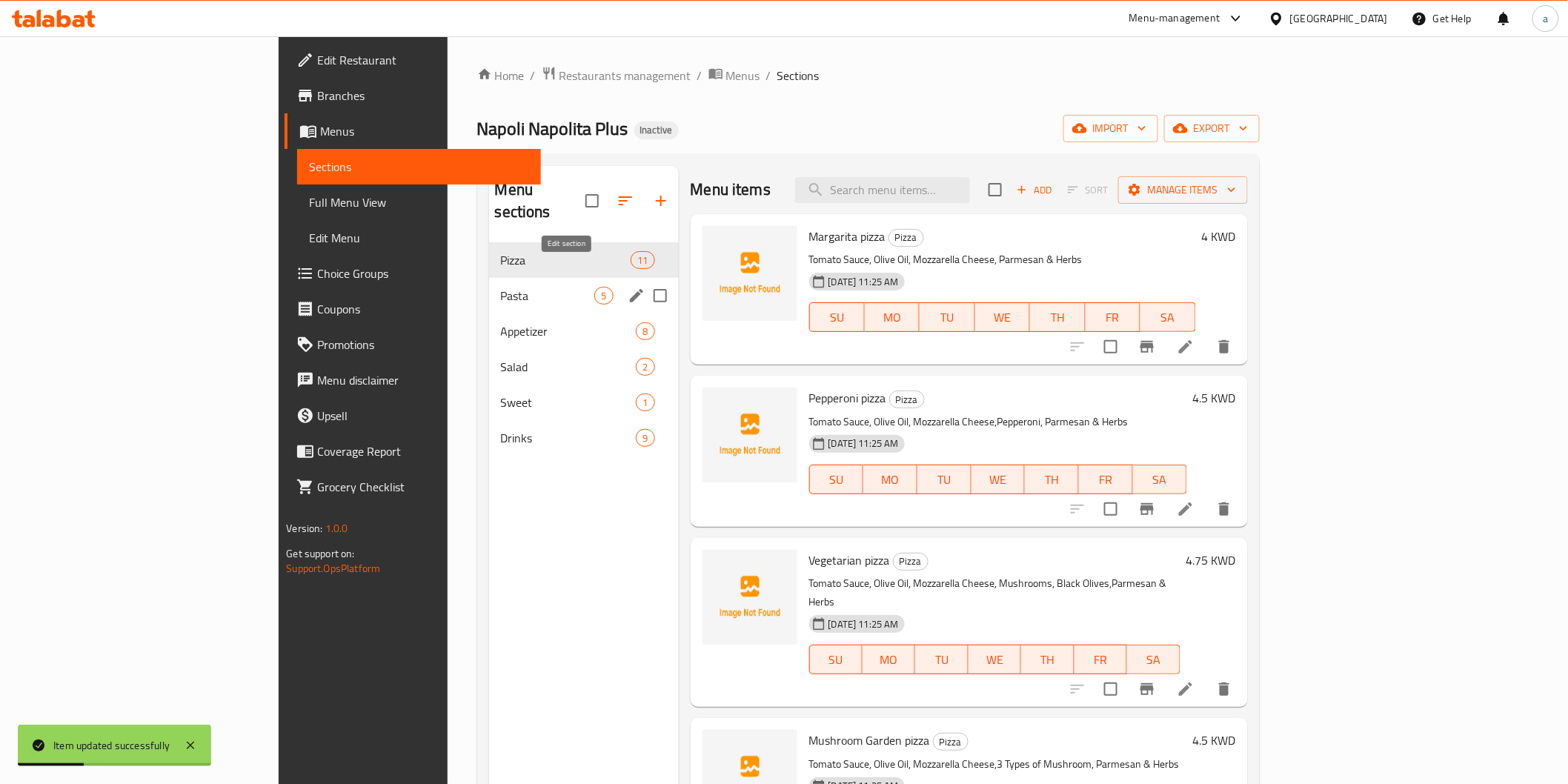
click at [628, 287] on icon "edit" at bounding box center [637, 296] width 18 height 18
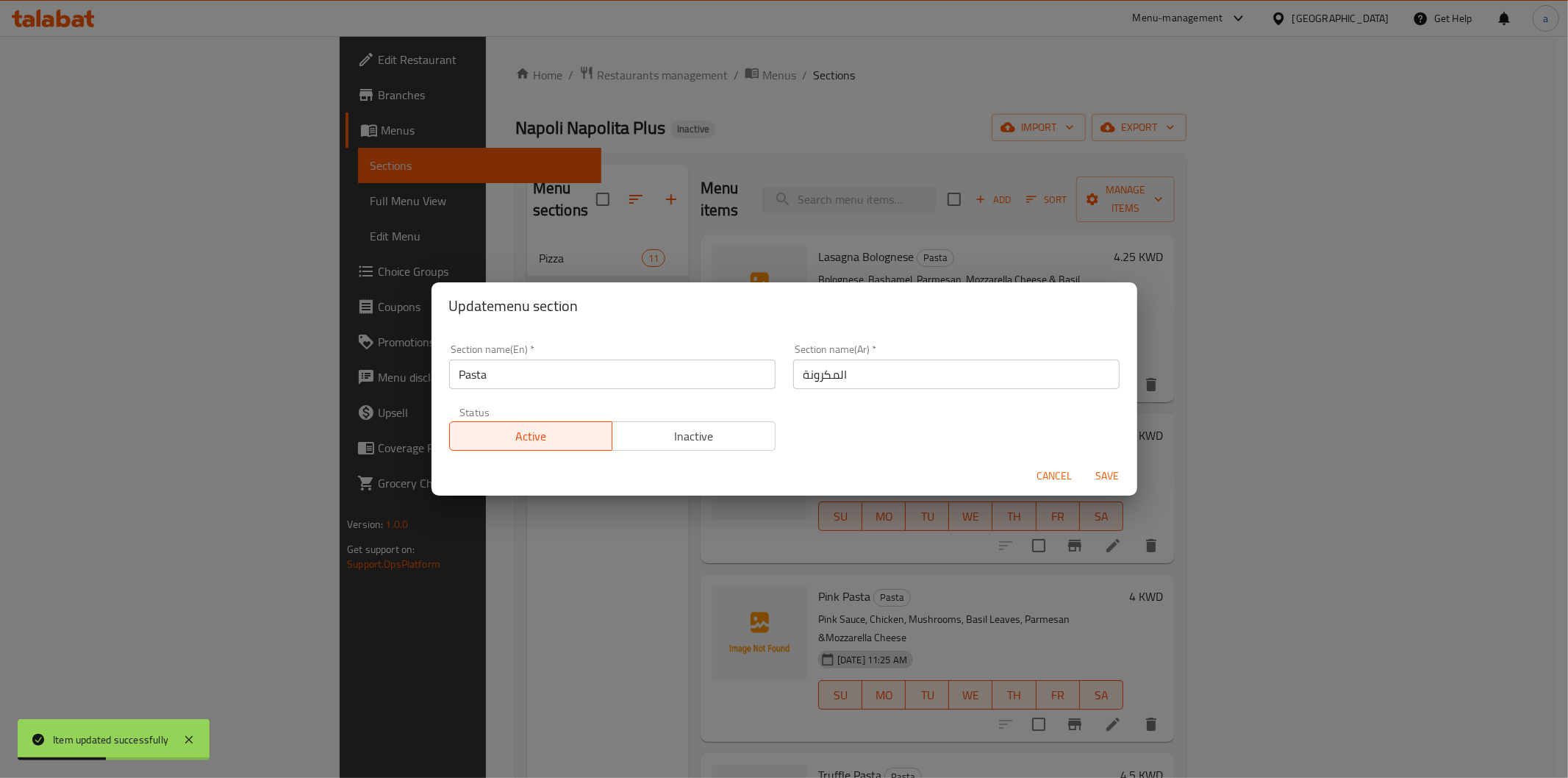
click at [582, 633] on div "Update menu section Section name(En)   * Pasta Section name(En) * Section name(…" at bounding box center [784, 389] width 1568 height 778
click at [1063, 478] on span "Cancel" at bounding box center [1055, 475] width 35 height 19
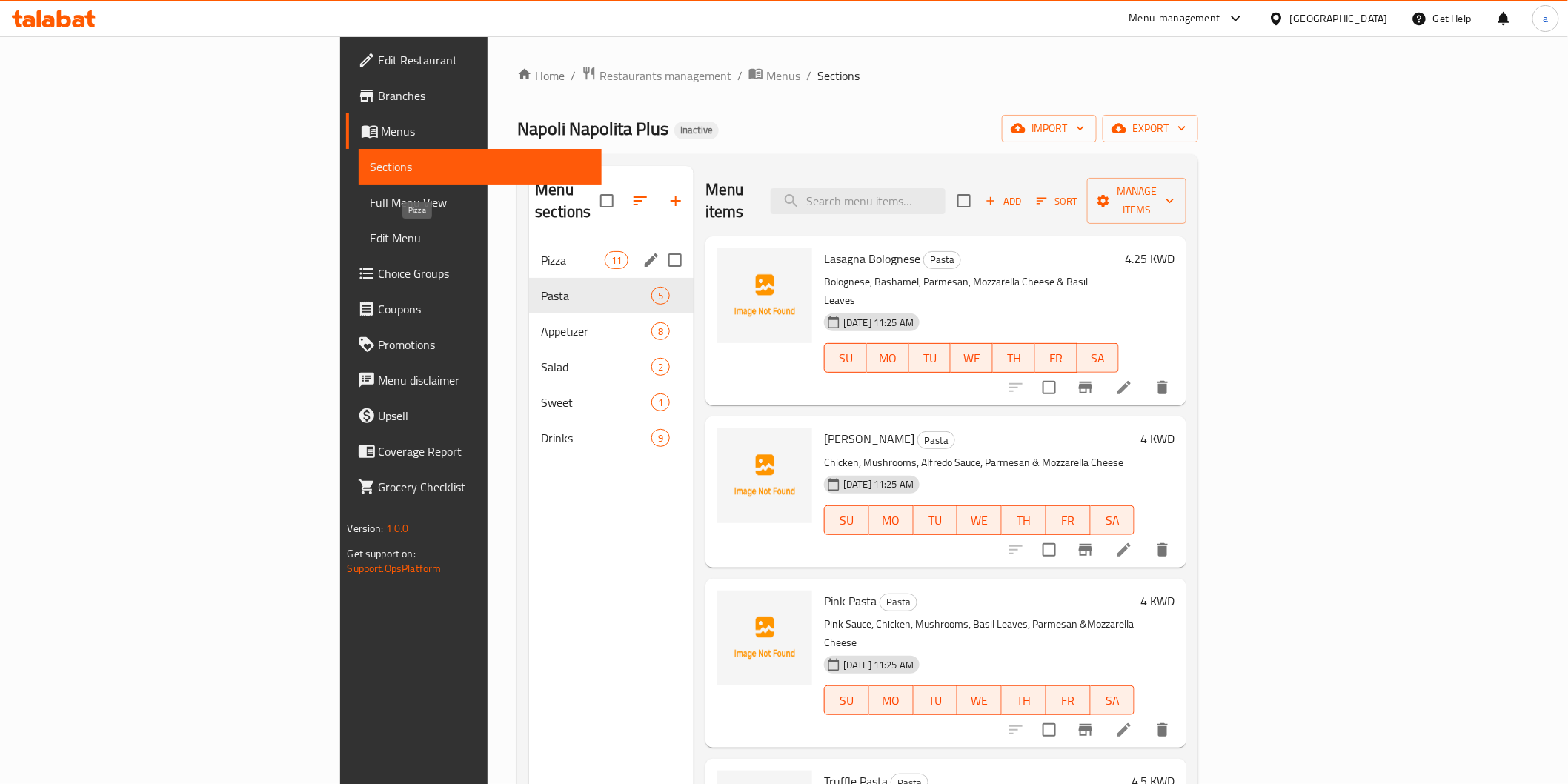
click at [540, 251] on span "Pizza" at bounding box center [572, 260] width 63 height 18
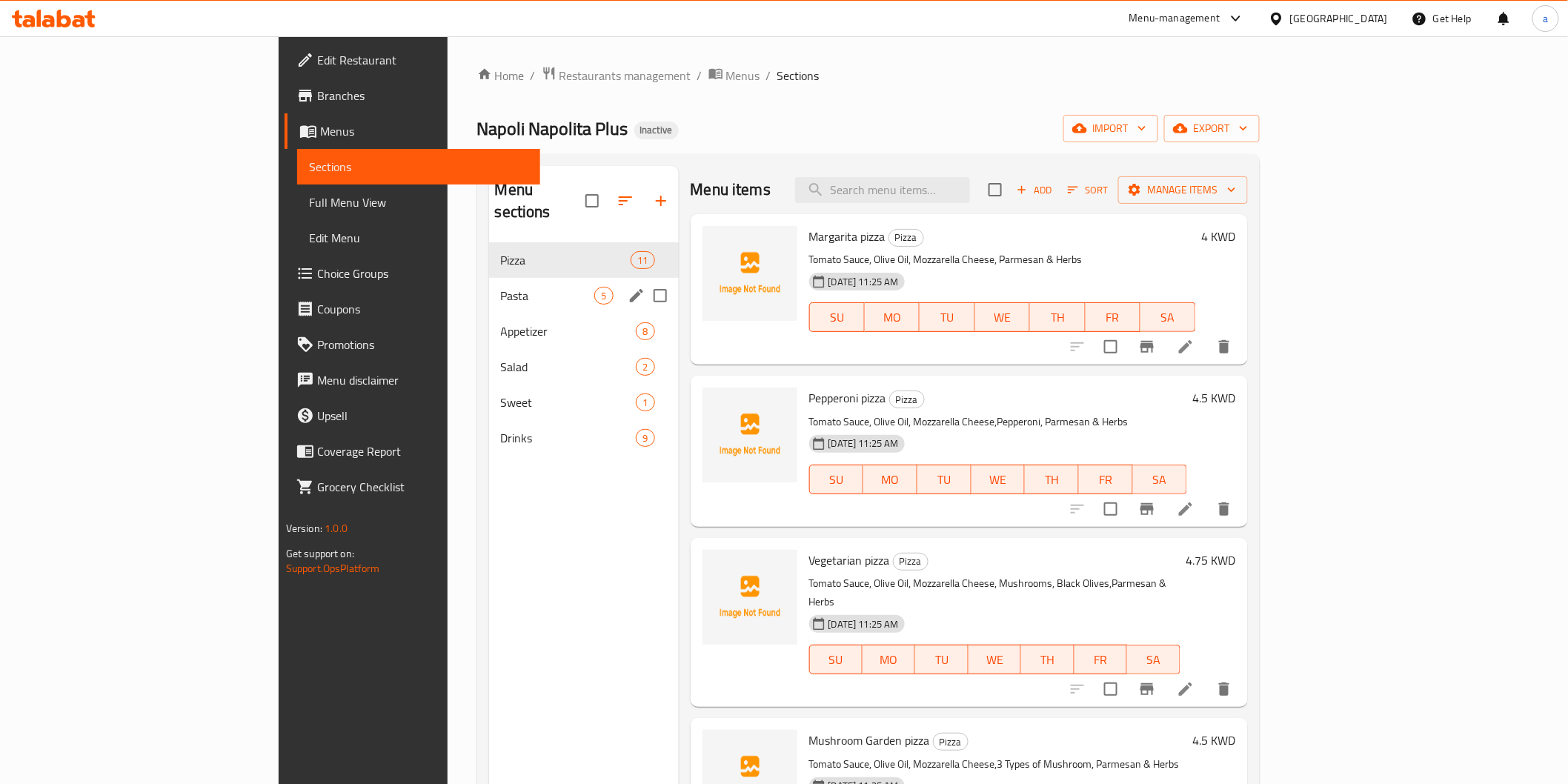
click at [489, 278] on div "Pasta 5" at bounding box center [584, 296] width 190 height 36
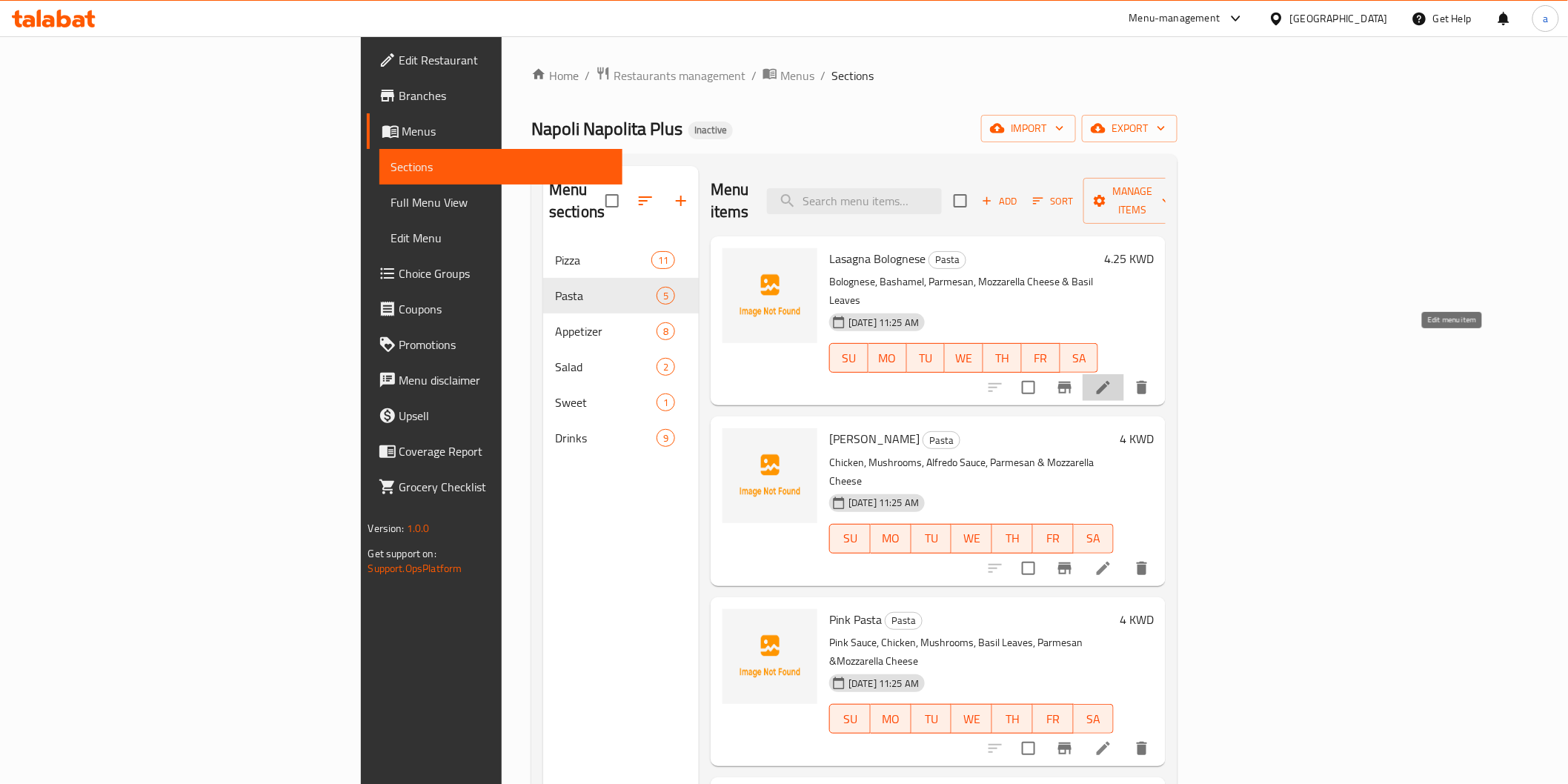
click at [1112, 378] on icon at bounding box center [1103, 387] width 18 height 18
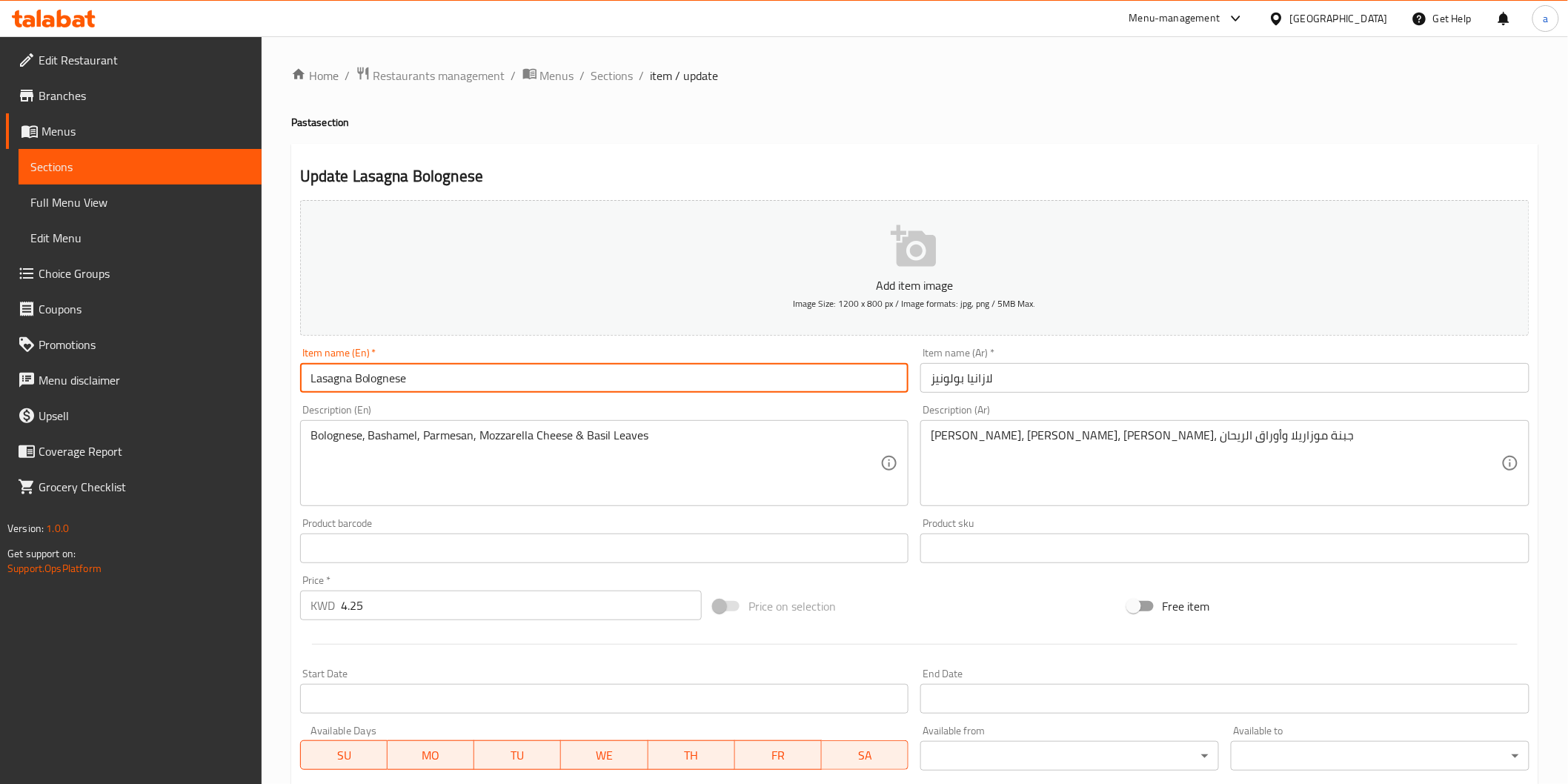
click at [317, 381] on input "Lasagna Bolognese" at bounding box center [604, 378] width 609 height 30
drag, startPoint x: 317, startPoint y: 381, endPoint x: 736, endPoint y: 365, distance: 419.3
click at [736, 365] on input "Lasagna Bolognese" at bounding box center [604, 378] width 609 height 30
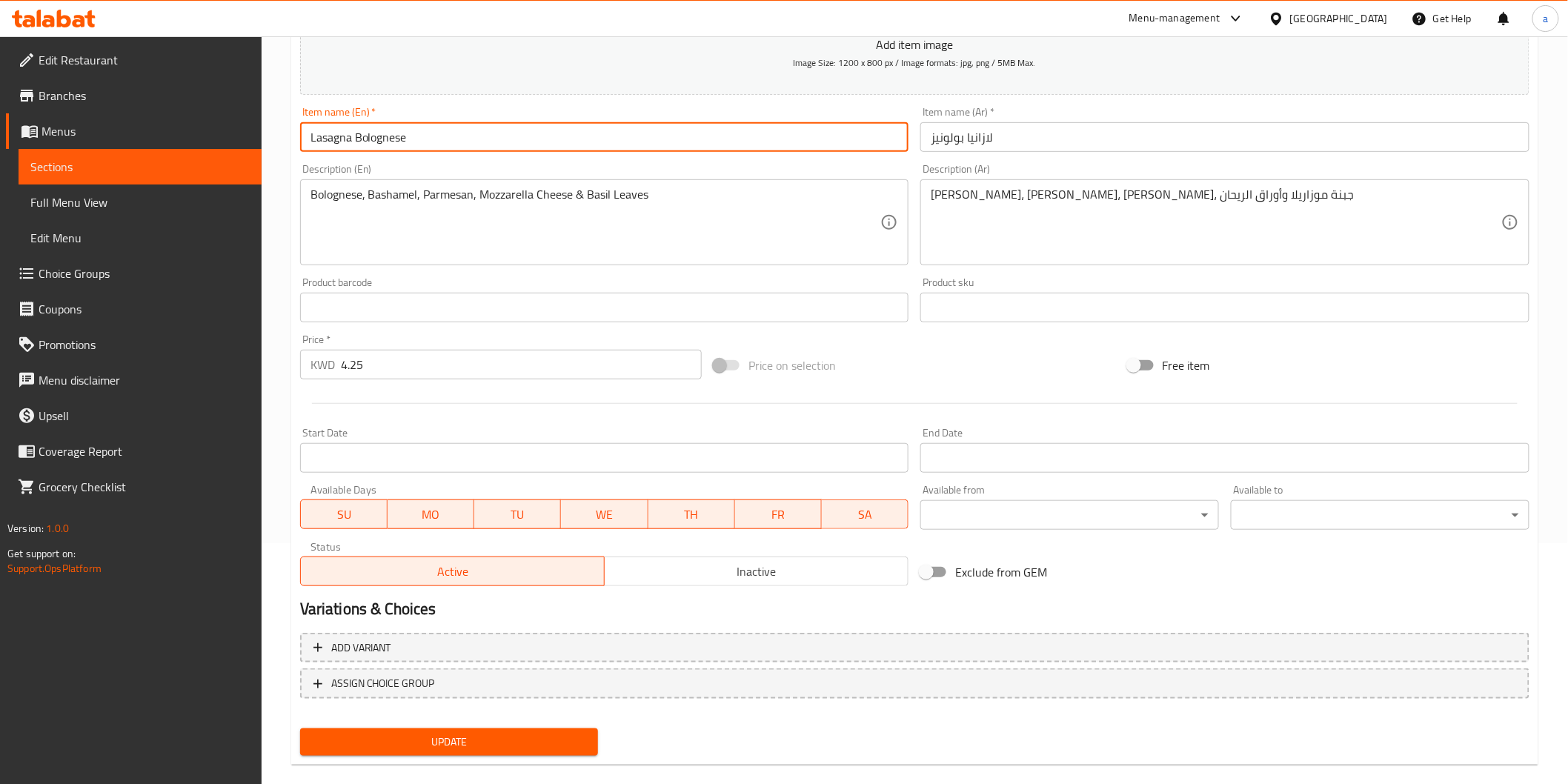
scroll to position [246, 0]
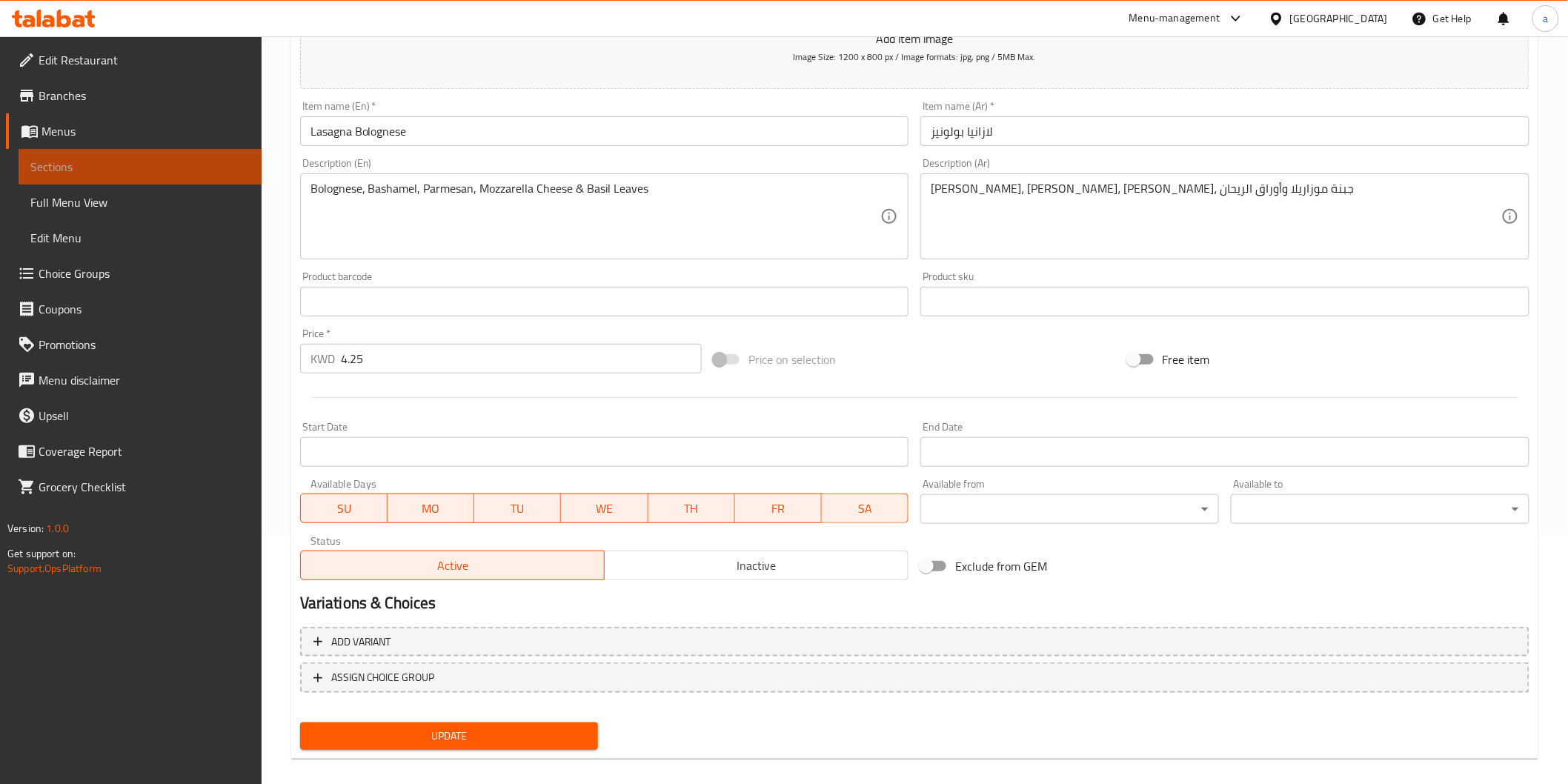
click at [148, 151] on link "Sections" at bounding box center [140, 166] width 243 height 36
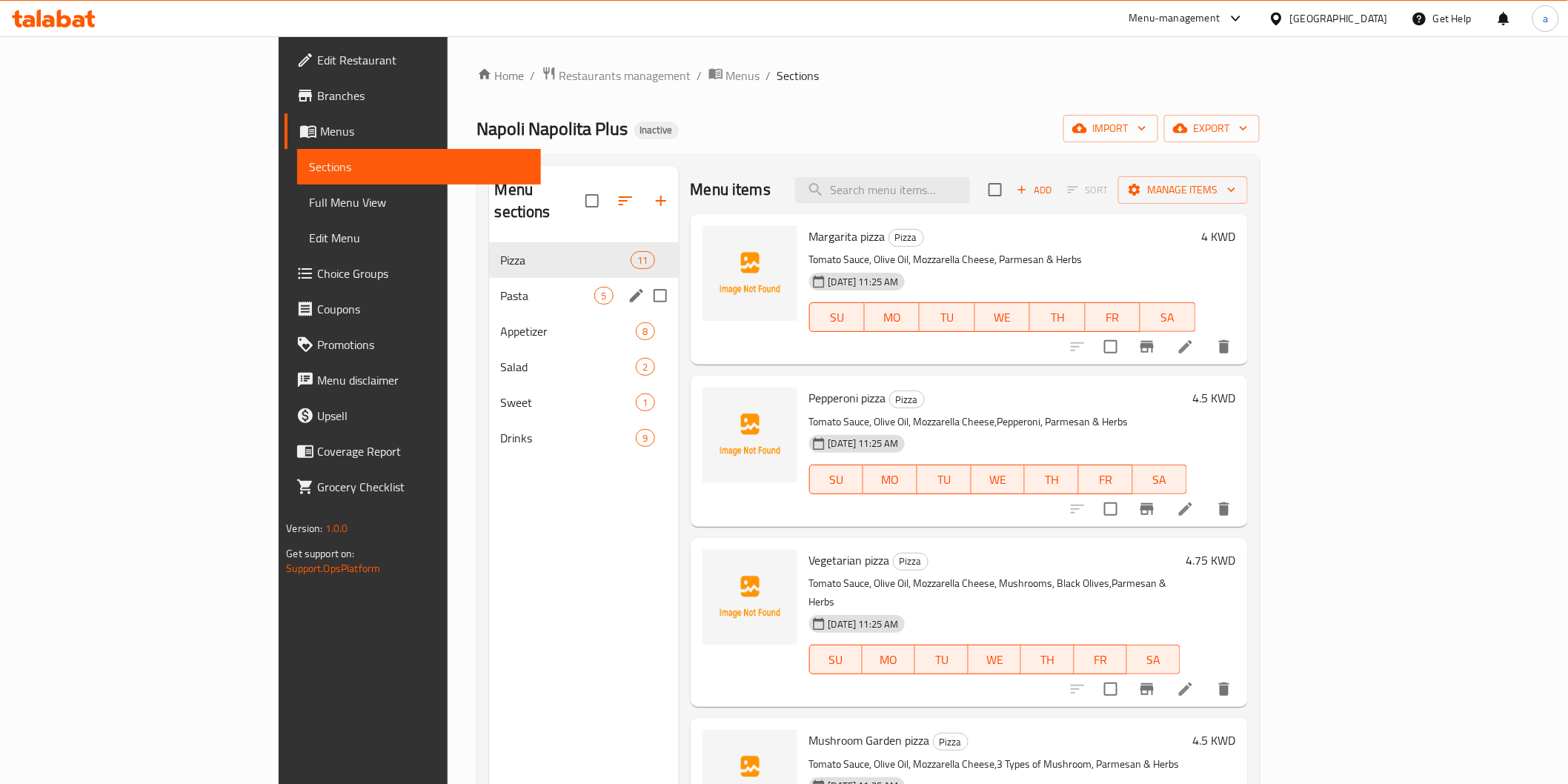
click at [489, 278] on div "Pasta 5" at bounding box center [584, 296] width 190 height 36
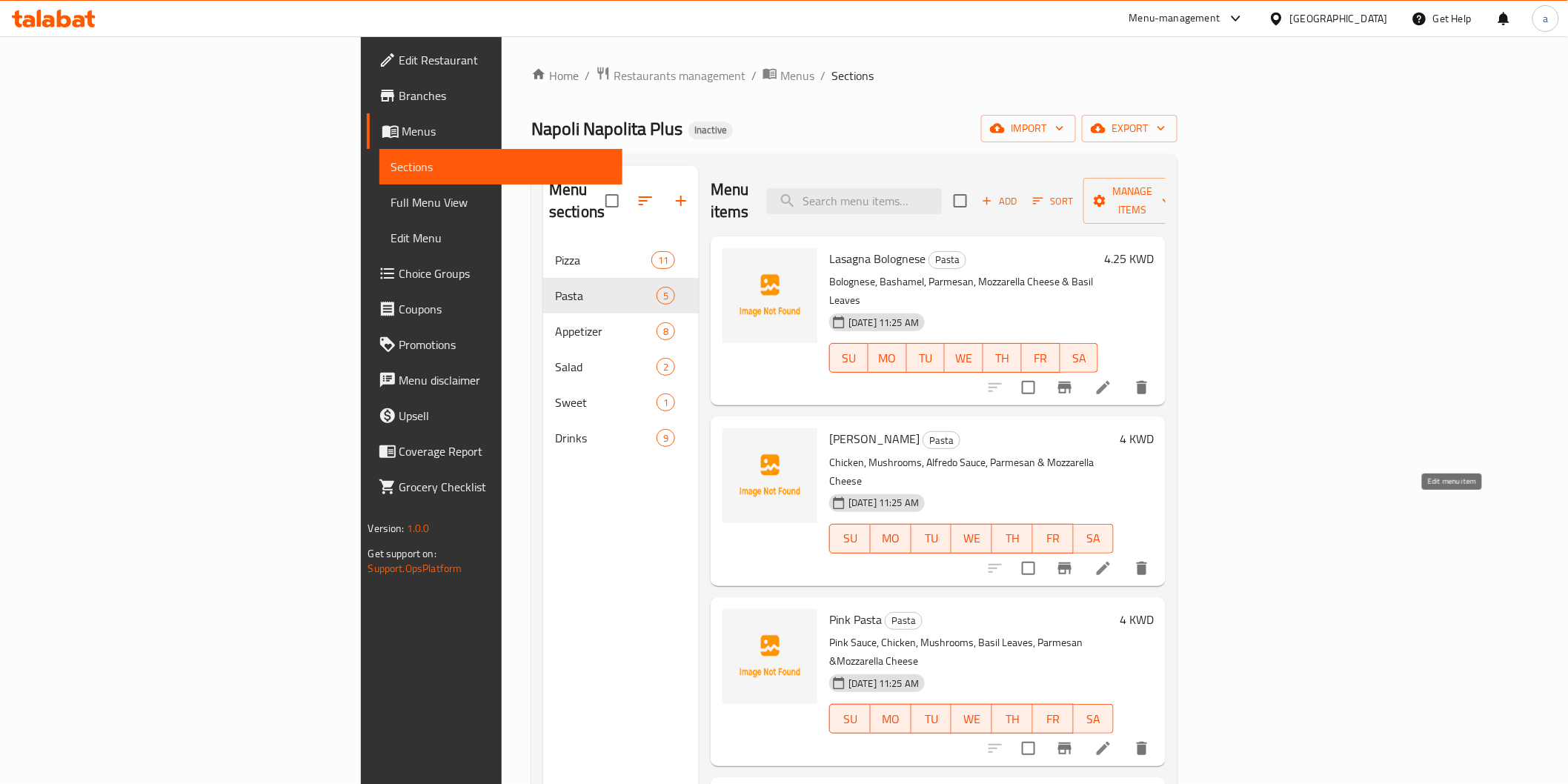
click at [1112, 559] on icon at bounding box center [1103, 568] width 18 height 18
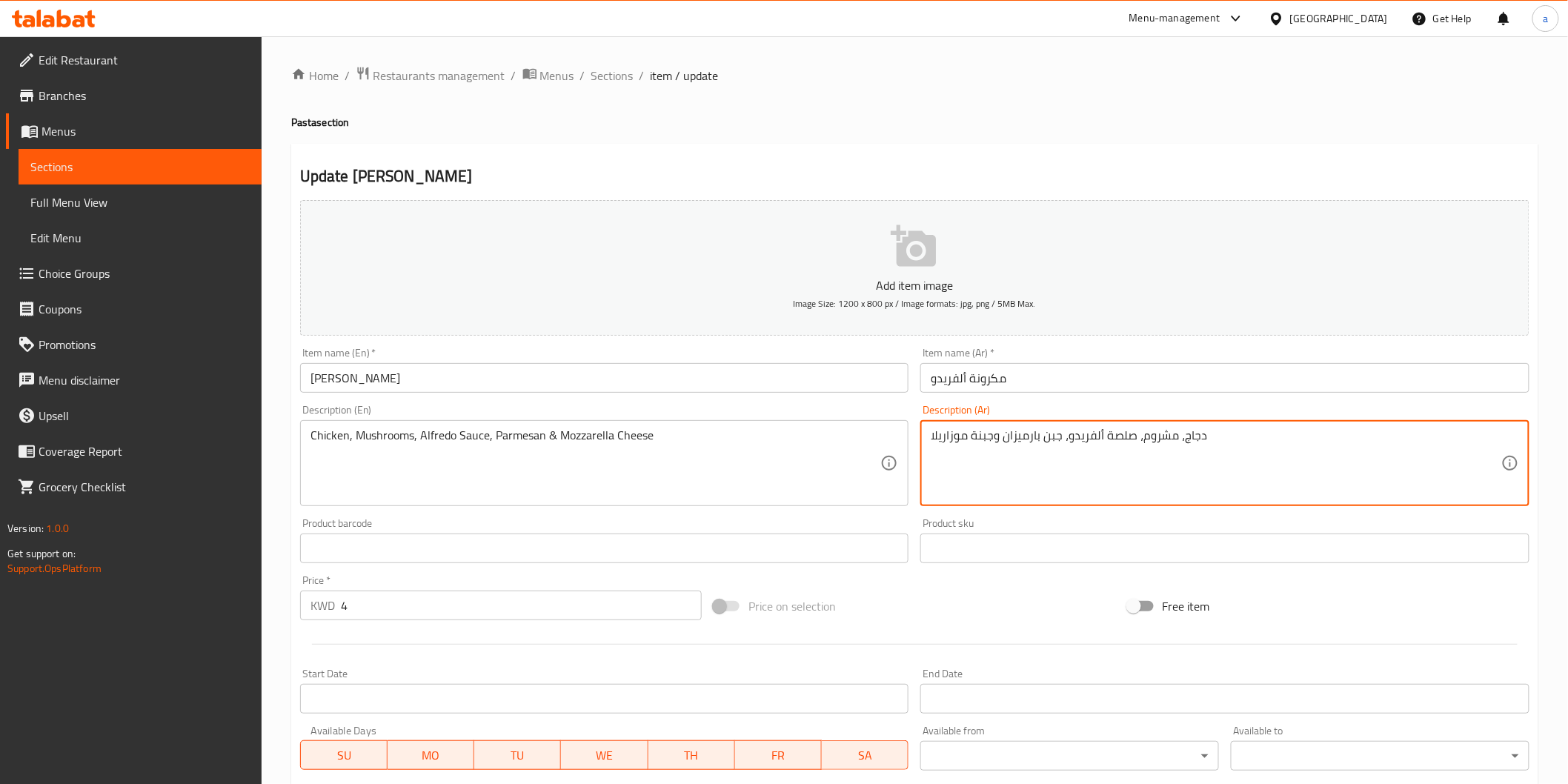
click at [1055, 435] on textarea "دجاج، مشروم، صلصة ألفريدو، جبن بارميزان وجبنة موزاريلا" at bounding box center [1216, 463] width 570 height 70
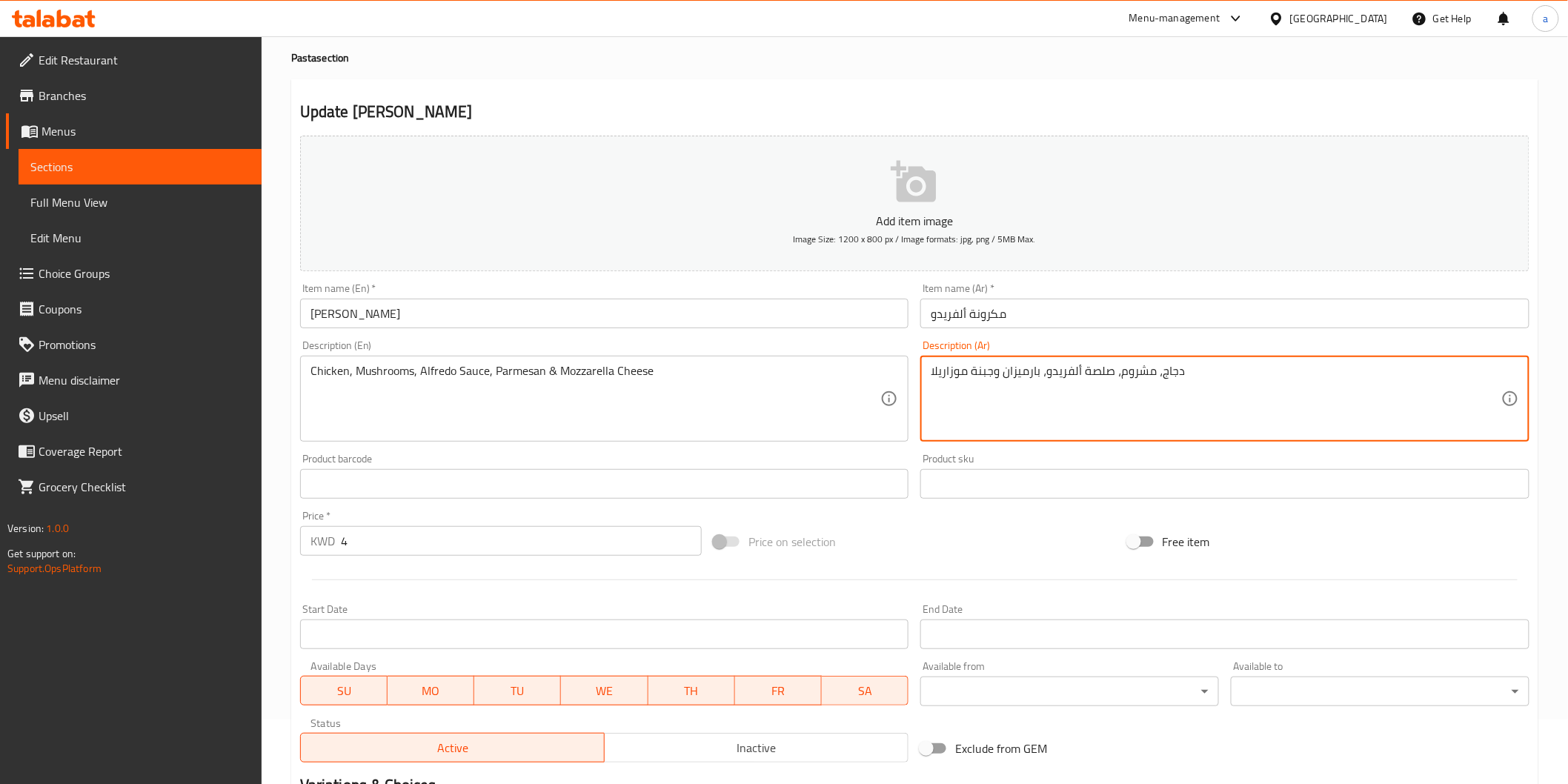
scroll to position [260, 0]
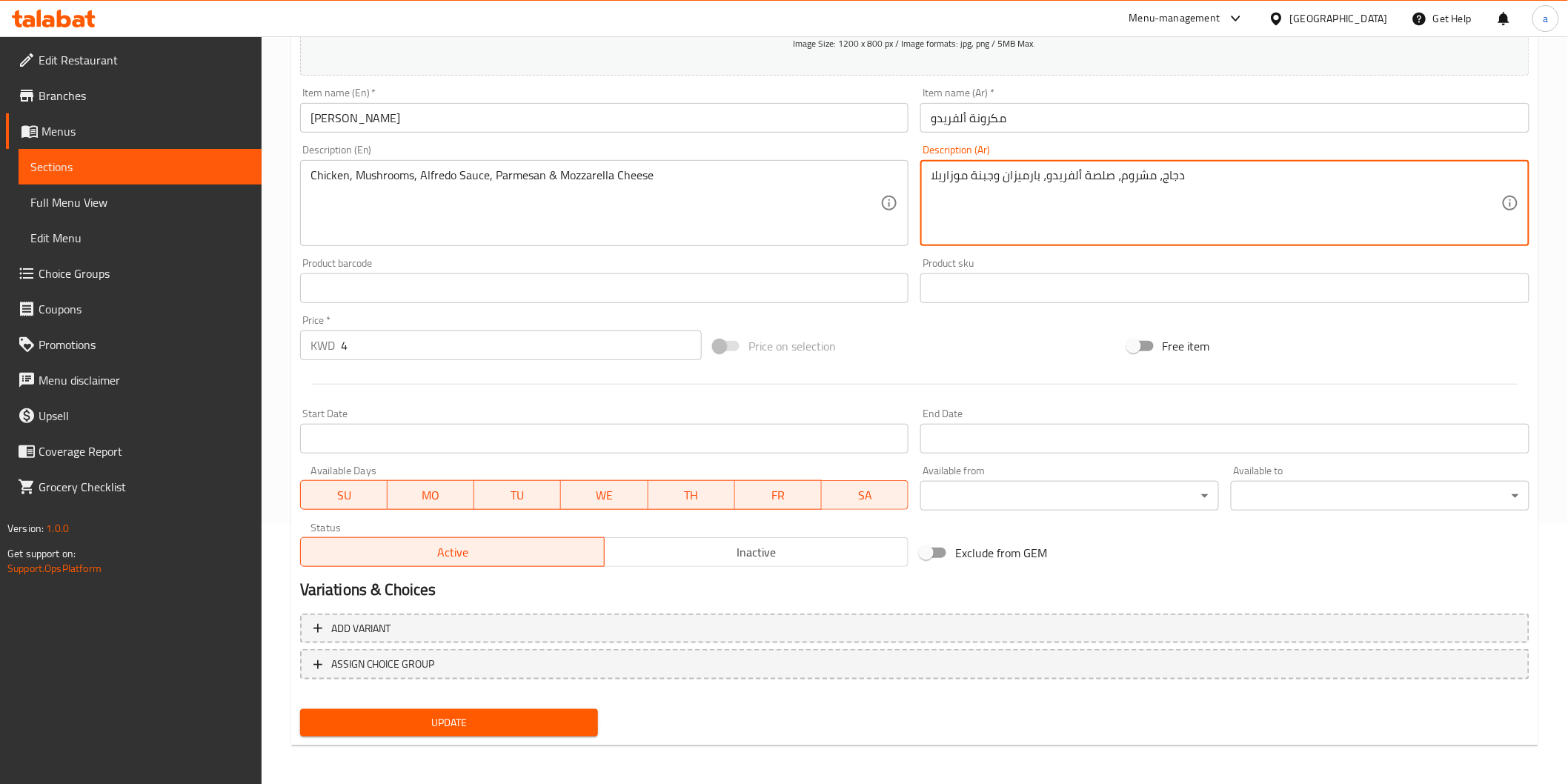
type textarea "دجاج، مشروم، صلصة ألفريدو، بارميزان وجبنة موزاريلا"
click at [569, 714] on span "Update" at bounding box center [449, 723] width 275 height 19
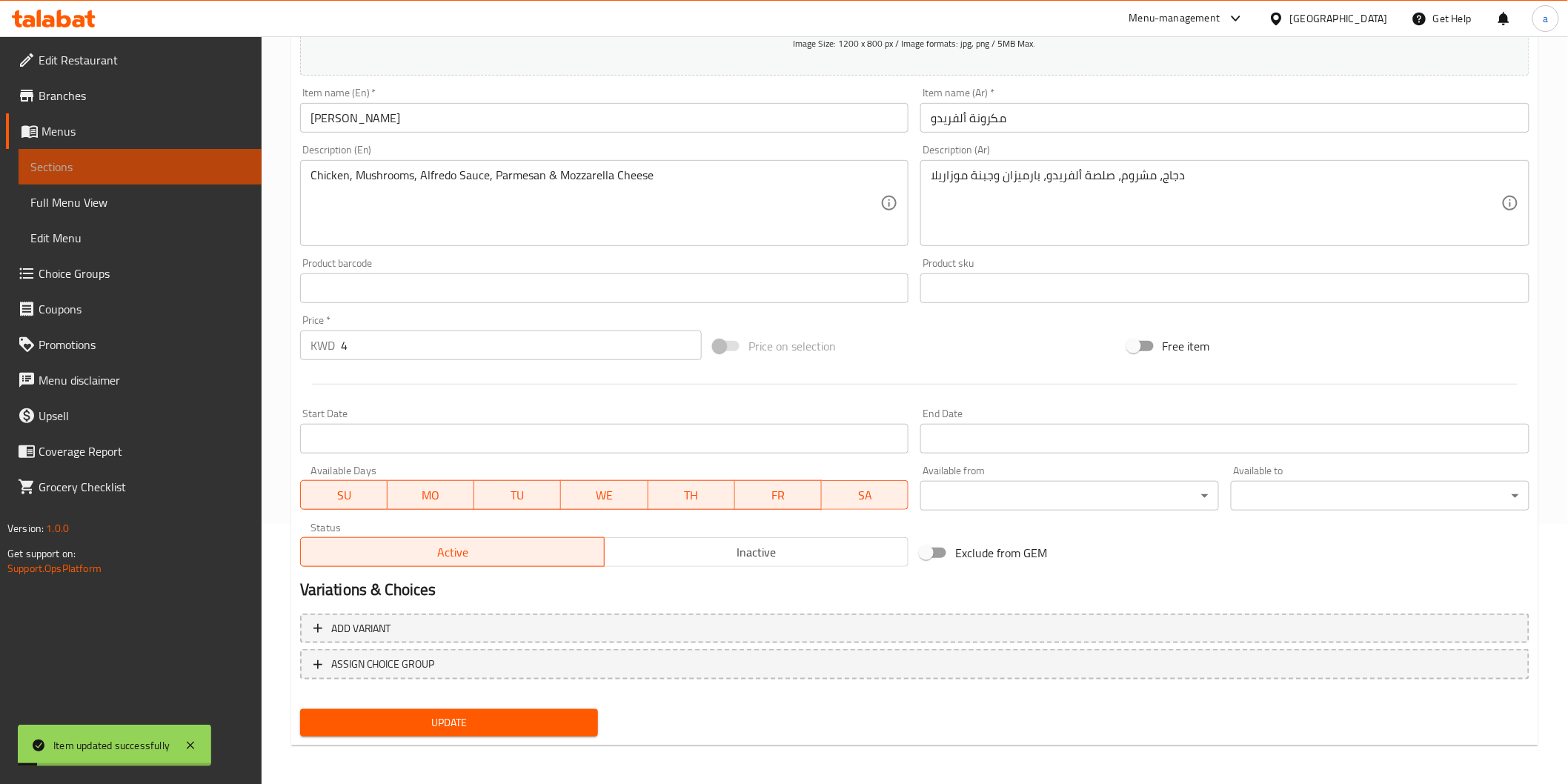
click at [175, 175] on link "Sections" at bounding box center [140, 166] width 243 height 36
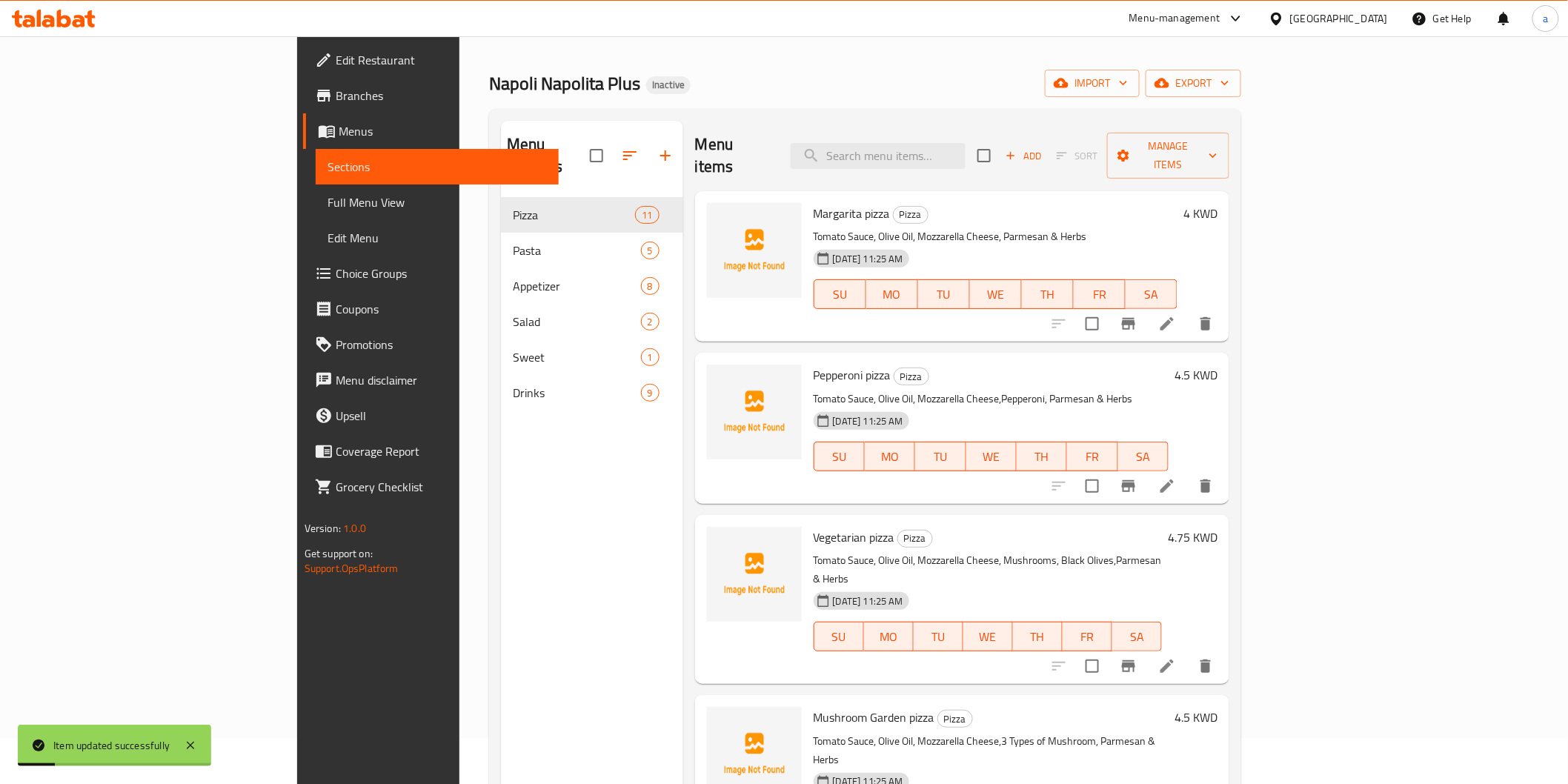
scroll to position [43, 0]
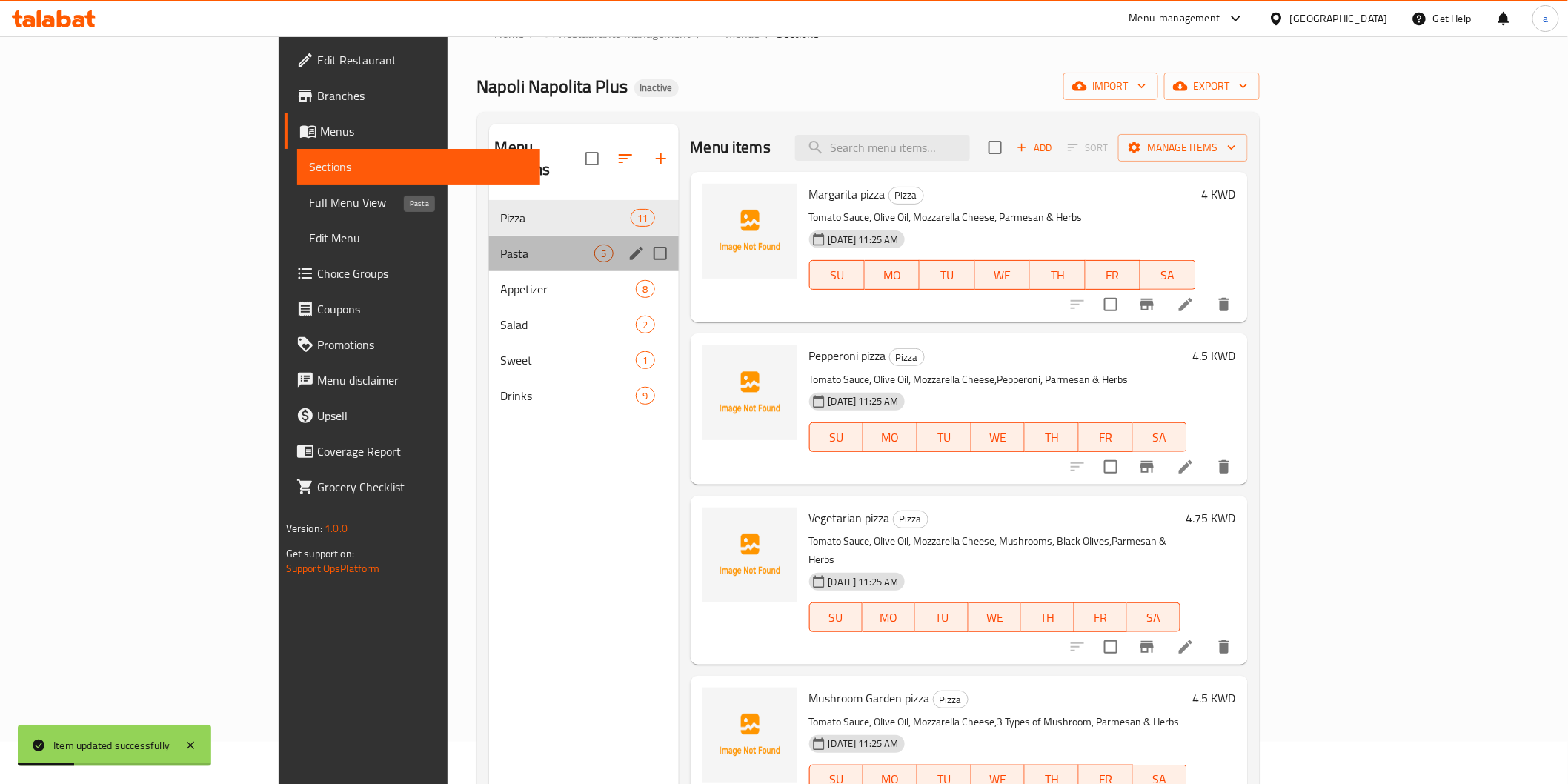
click at [501, 245] on span "Pasta" at bounding box center [547, 253] width 94 height 18
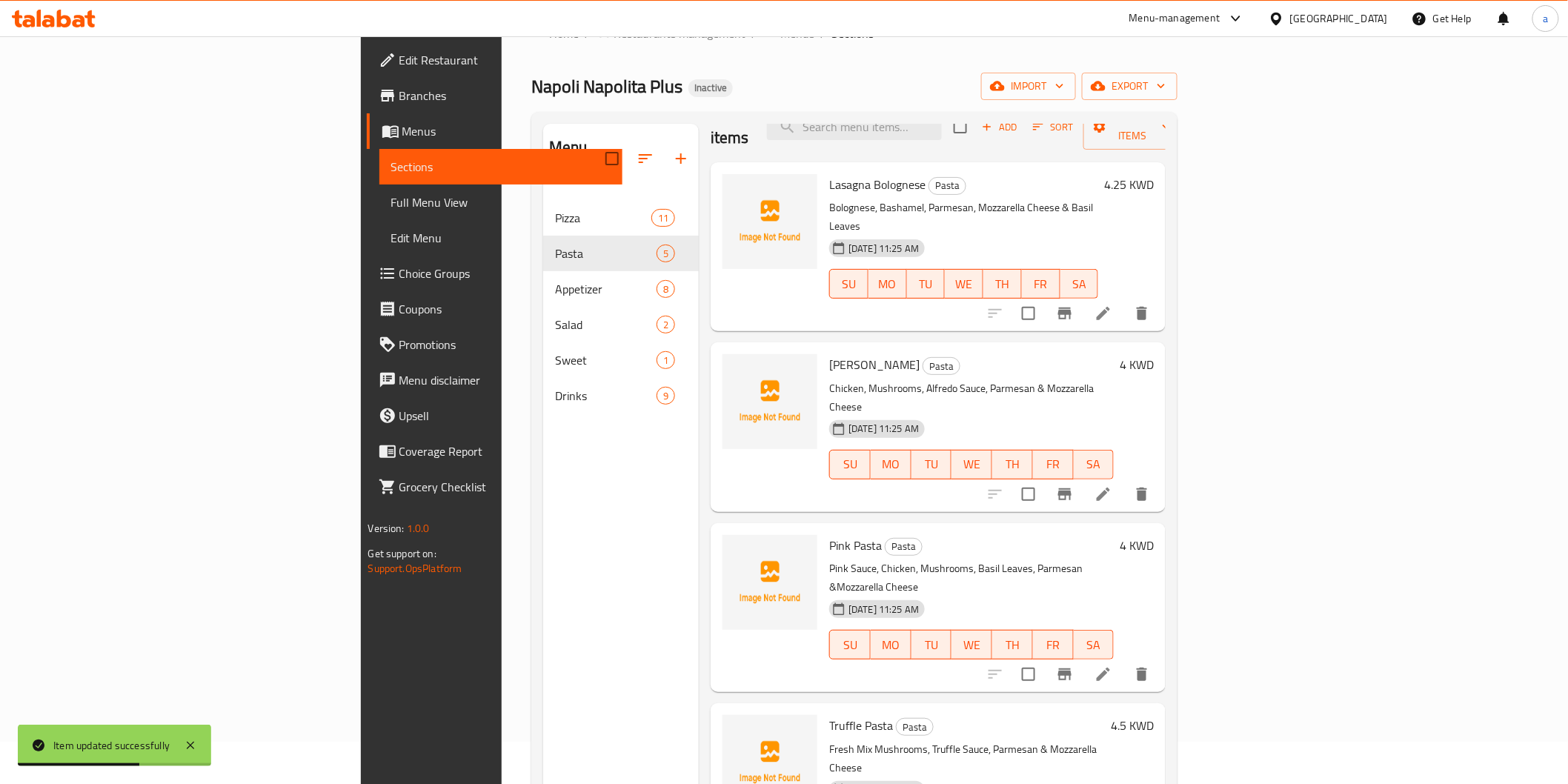
scroll to position [60, 0]
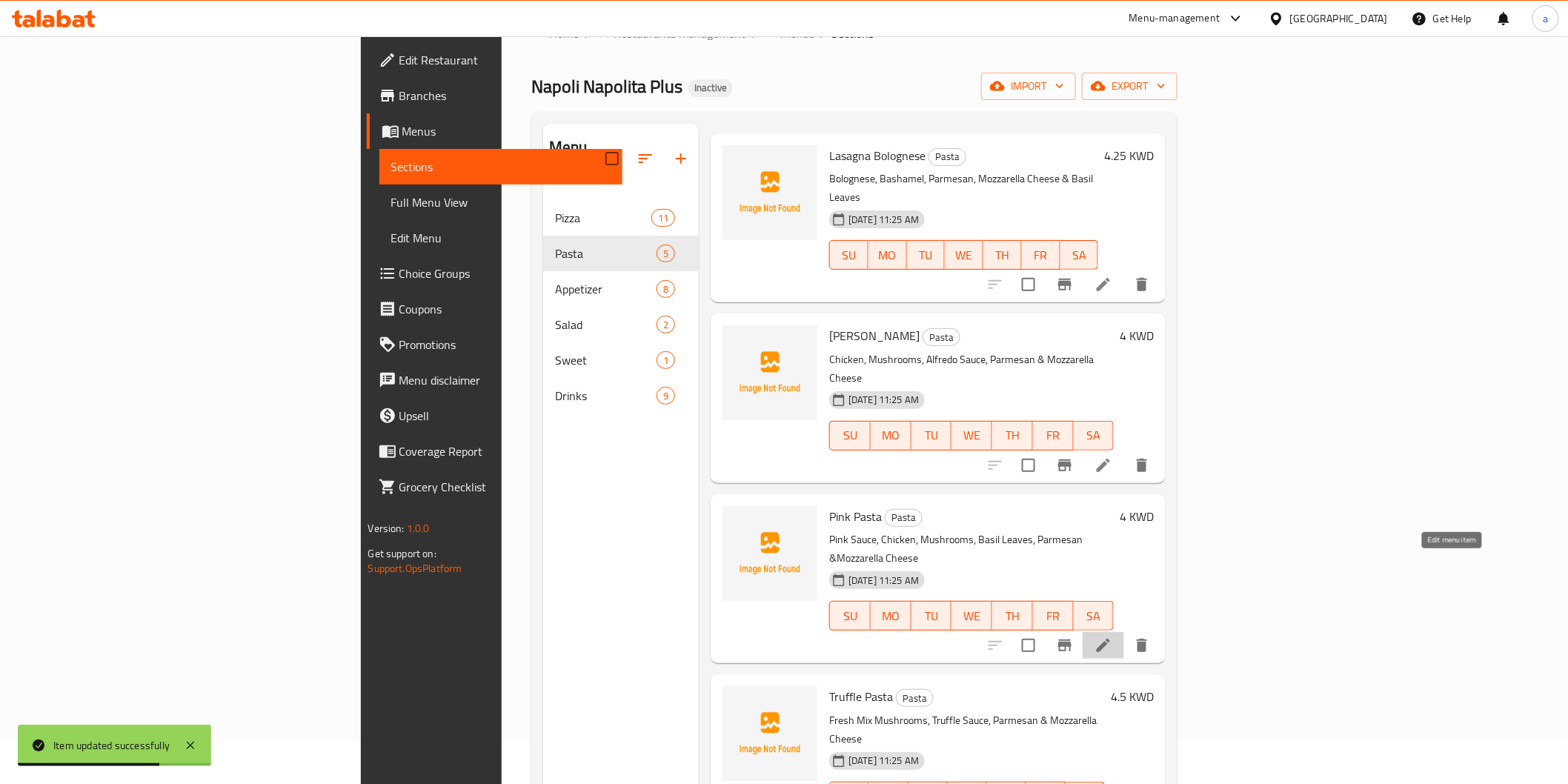
click at [1110, 638] on icon at bounding box center [1103, 644] width 13 height 13
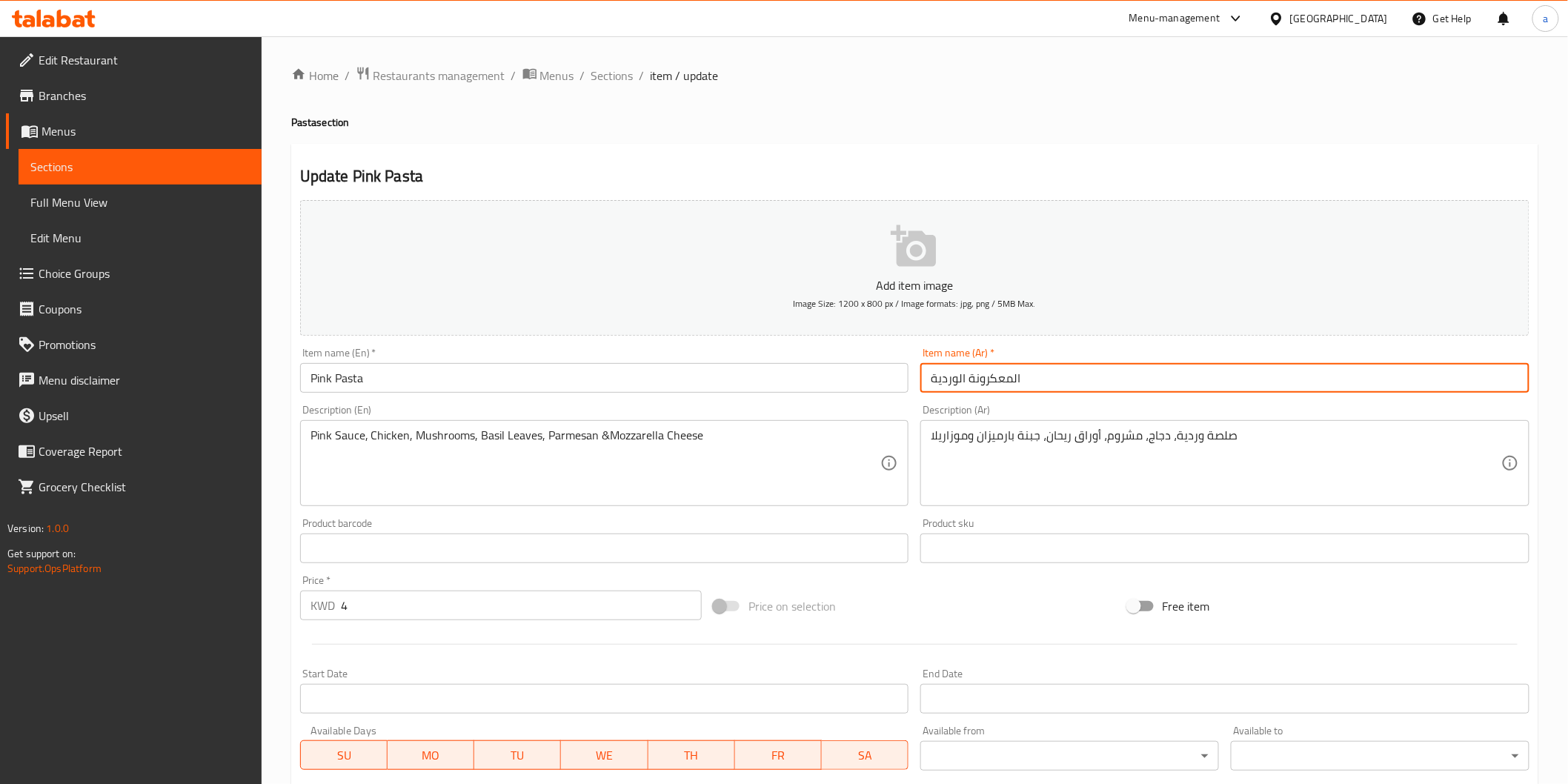
drag, startPoint x: 1021, startPoint y: 375, endPoint x: 873, endPoint y: 383, distance: 148.2
click at [873, 383] on div "Add item image Image Size: 1200 x 800 px / Image formats: jpg, png / 5MB Max. I…" at bounding box center [915, 513] width 1241 height 638
type input "ب"
type input "مكرونه وردى"
click at [323, 380] on input "Pink Pasta" at bounding box center [604, 378] width 609 height 30
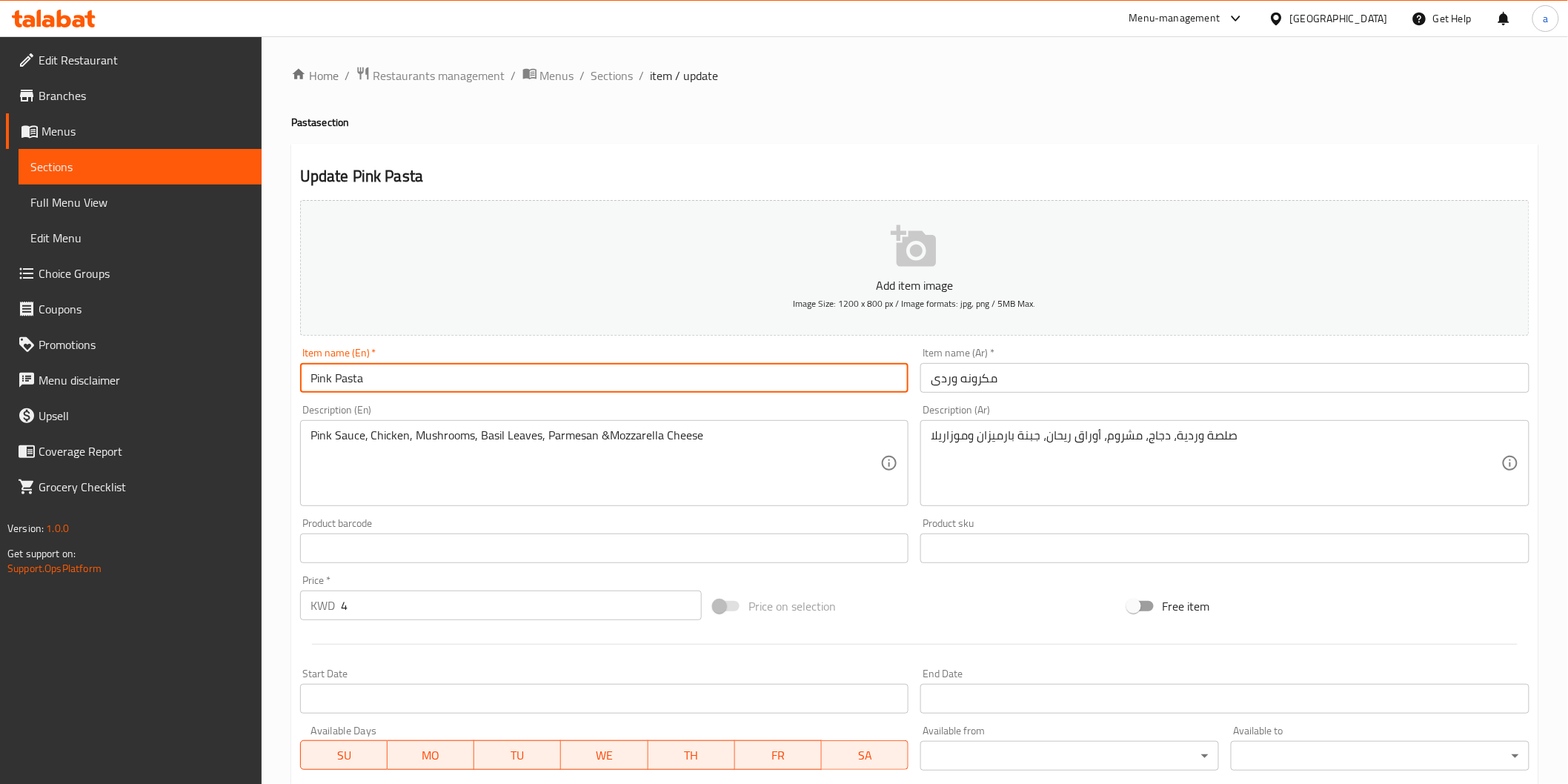
click at [323, 380] on input "Pink Pasta" at bounding box center [604, 378] width 609 height 30
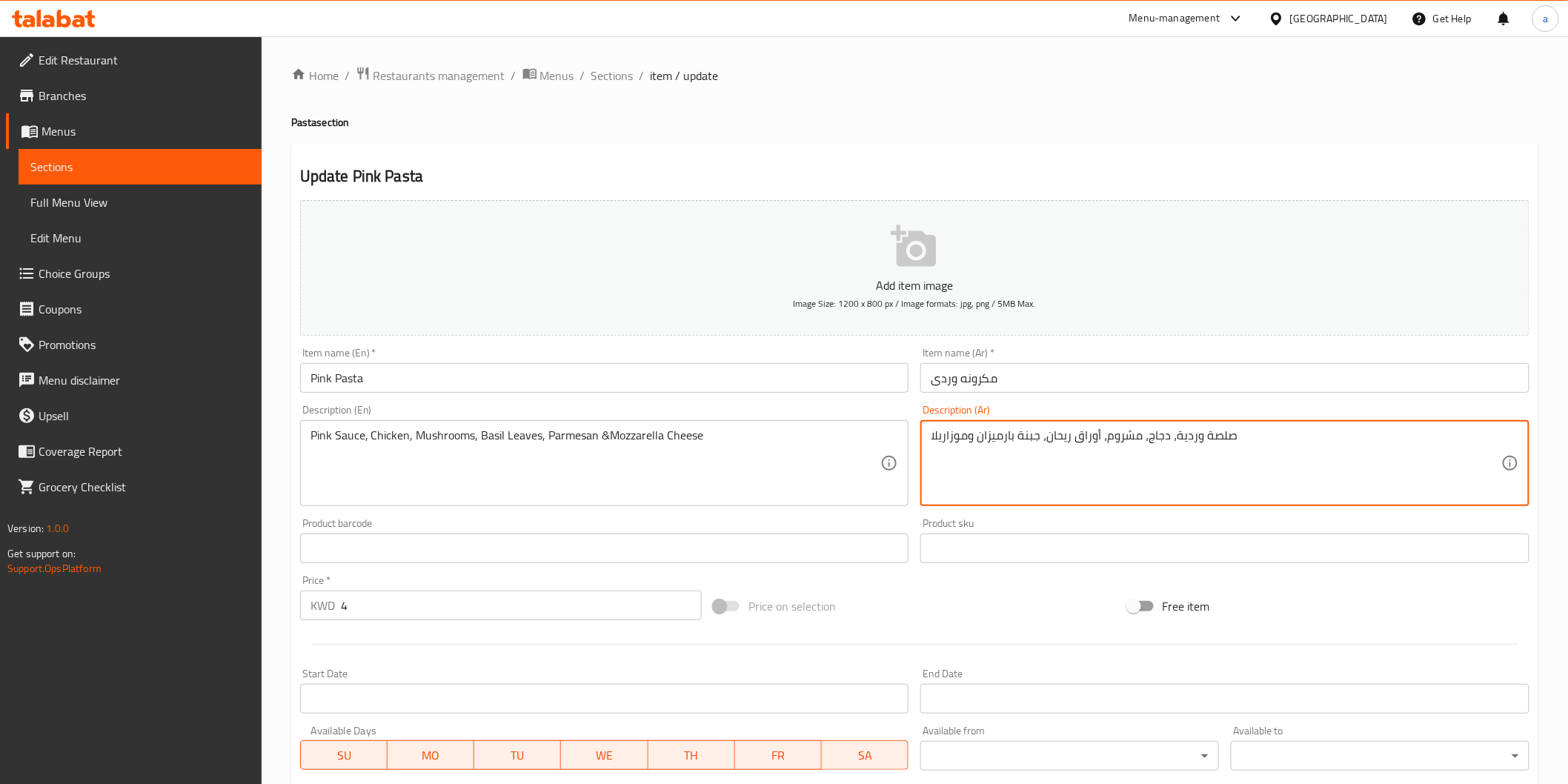
click at [1019, 439] on textarea "صلصة وردية، دجاج، مشروم، أوراق ريحان، جبنة بارميزان وموزاريلا" at bounding box center [1216, 463] width 570 height 70
click at [1029, 439] on textarea "صلصة وردية، دجاج، مشروم، أوراق ريحان، جبنة بارميزان وموزاريلا" at bounding box center [1216, 463] width 570 height 70
click at [1030, 439] on textarea "صلصة وردية، دجاج، مشروم، أوراق ريحان، جبنة بارميزان وموزاريلا" at bounding box center [1216, 463] width 570 height 70
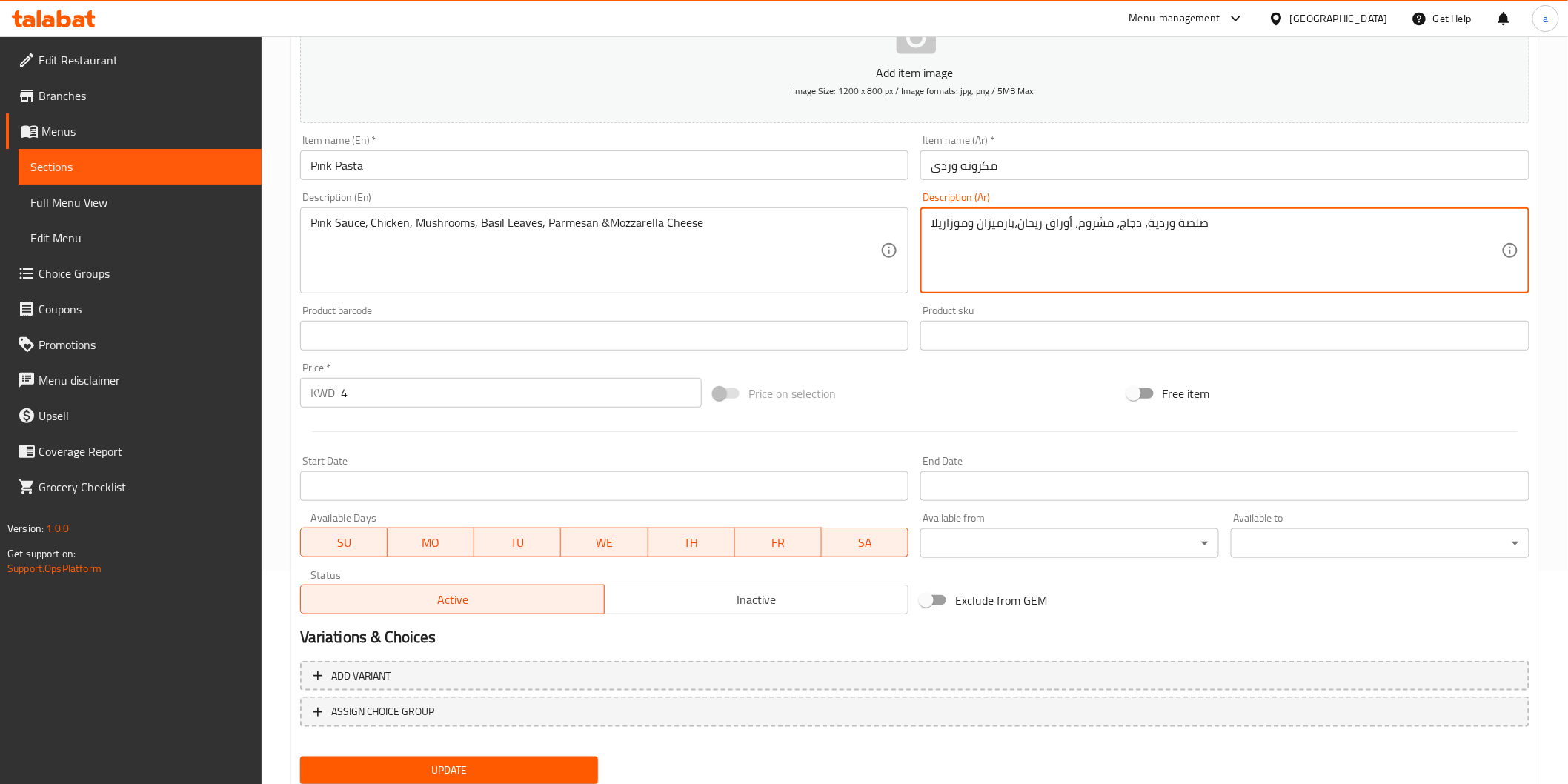
scroll to position [260, 0]
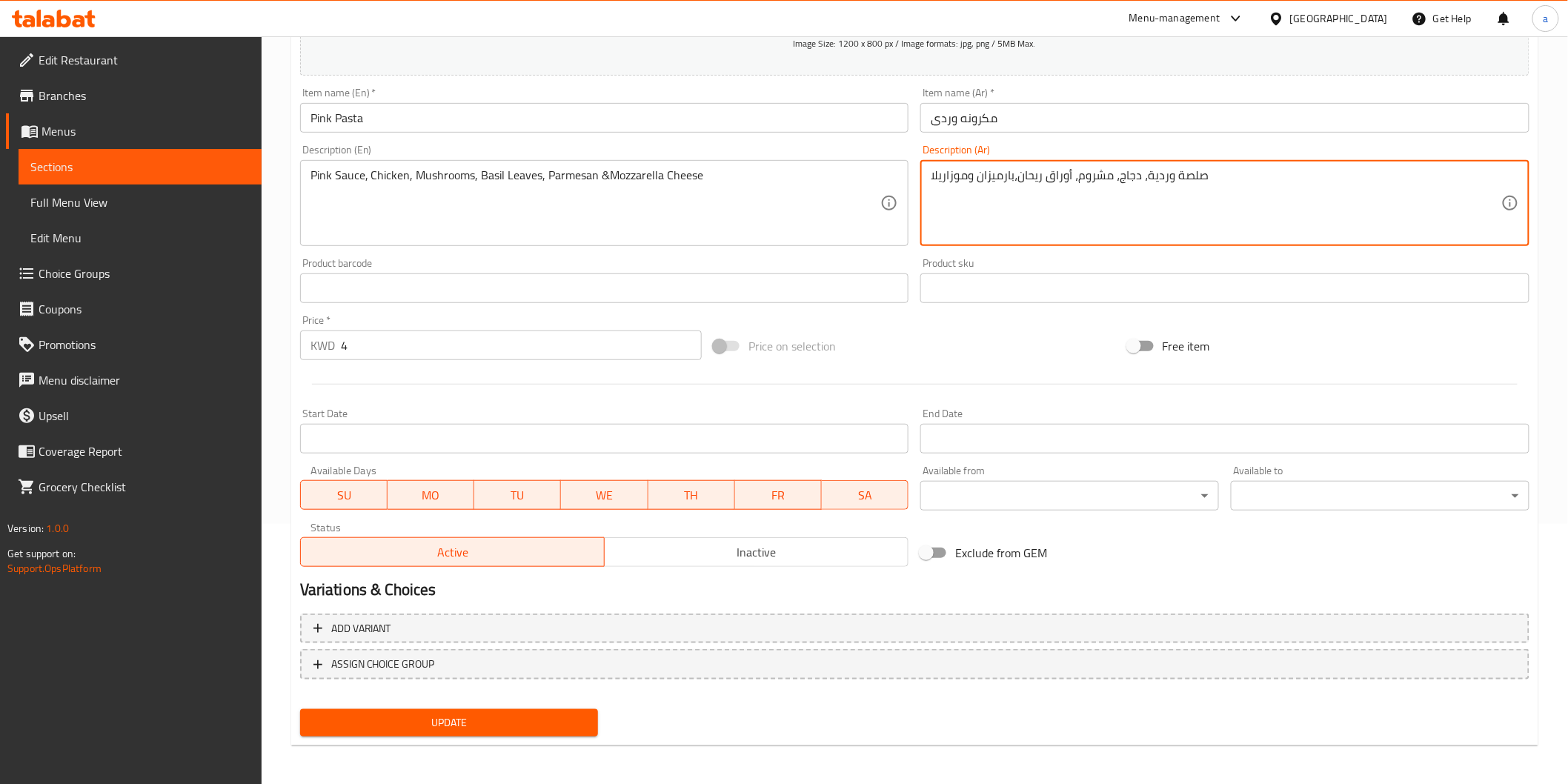
type textarea "صلصة وردية، دجاج، مشروم، أوراق ريحان،بارميزان وموزاريلا"
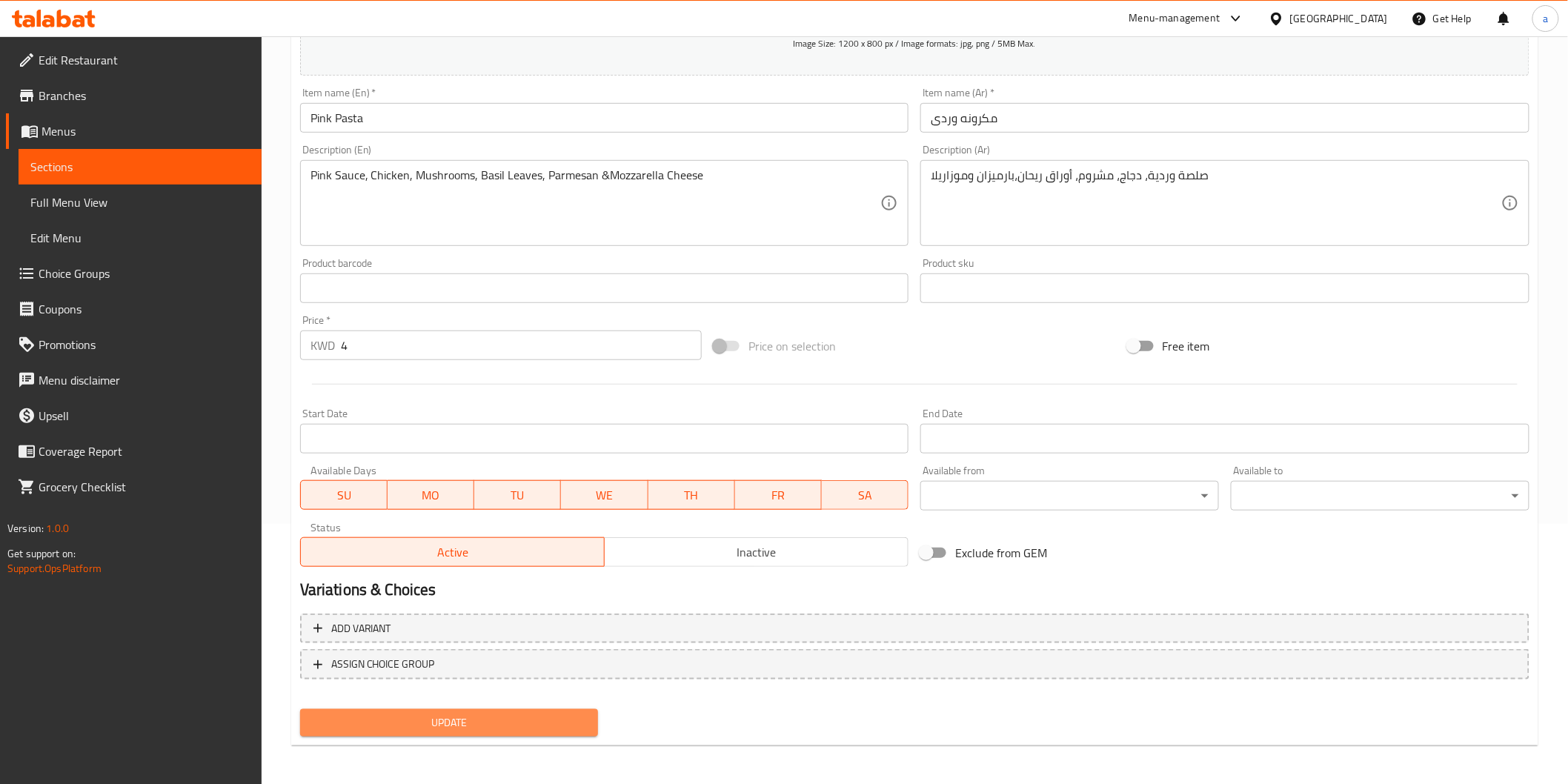
click at [490, 716] on span "Update" at bounding box center [449, 723] width 275 height 19
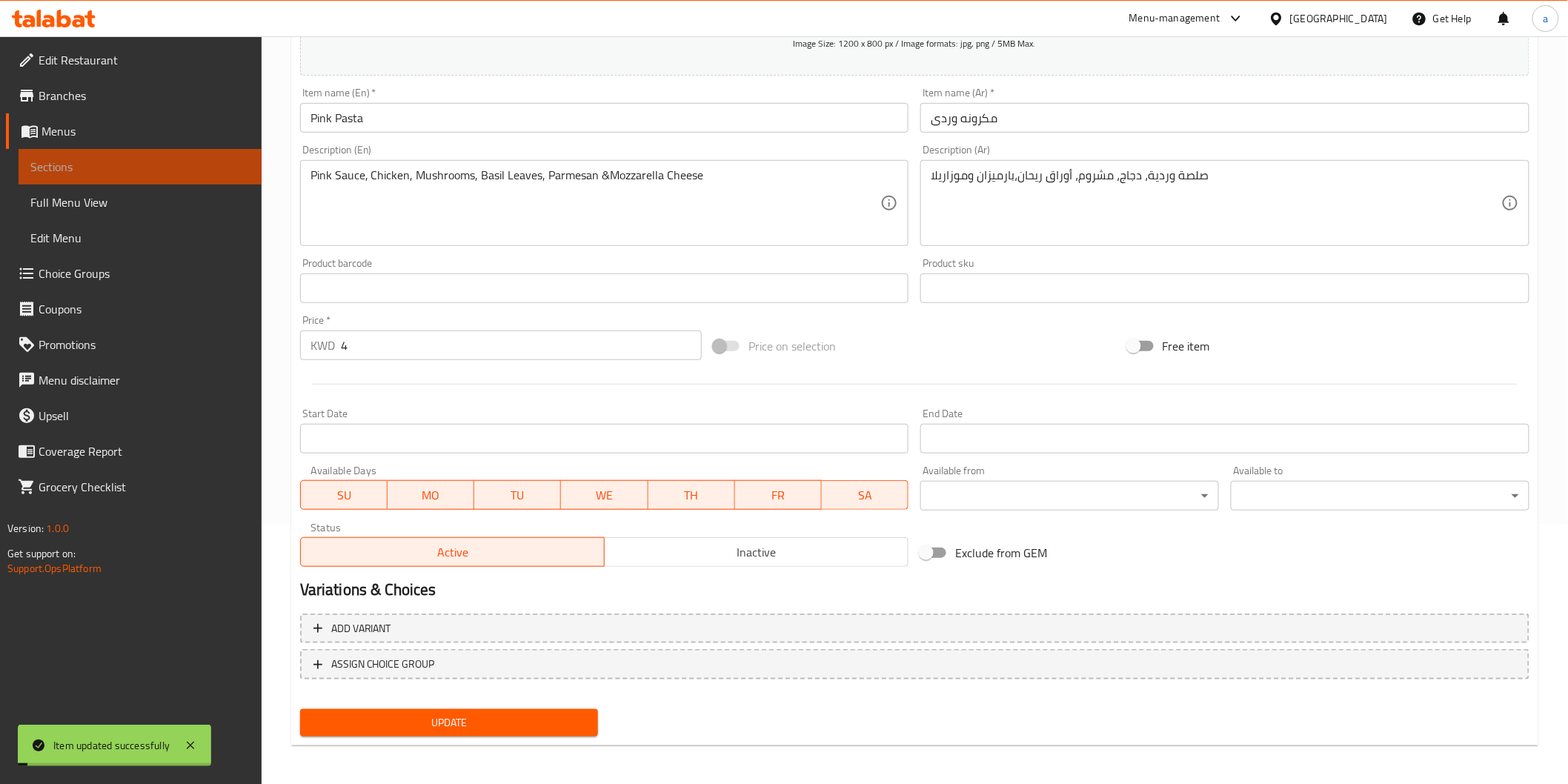
click at [153, 160] on span "Sections" at bounding box center [141, 166] width 220 height 18
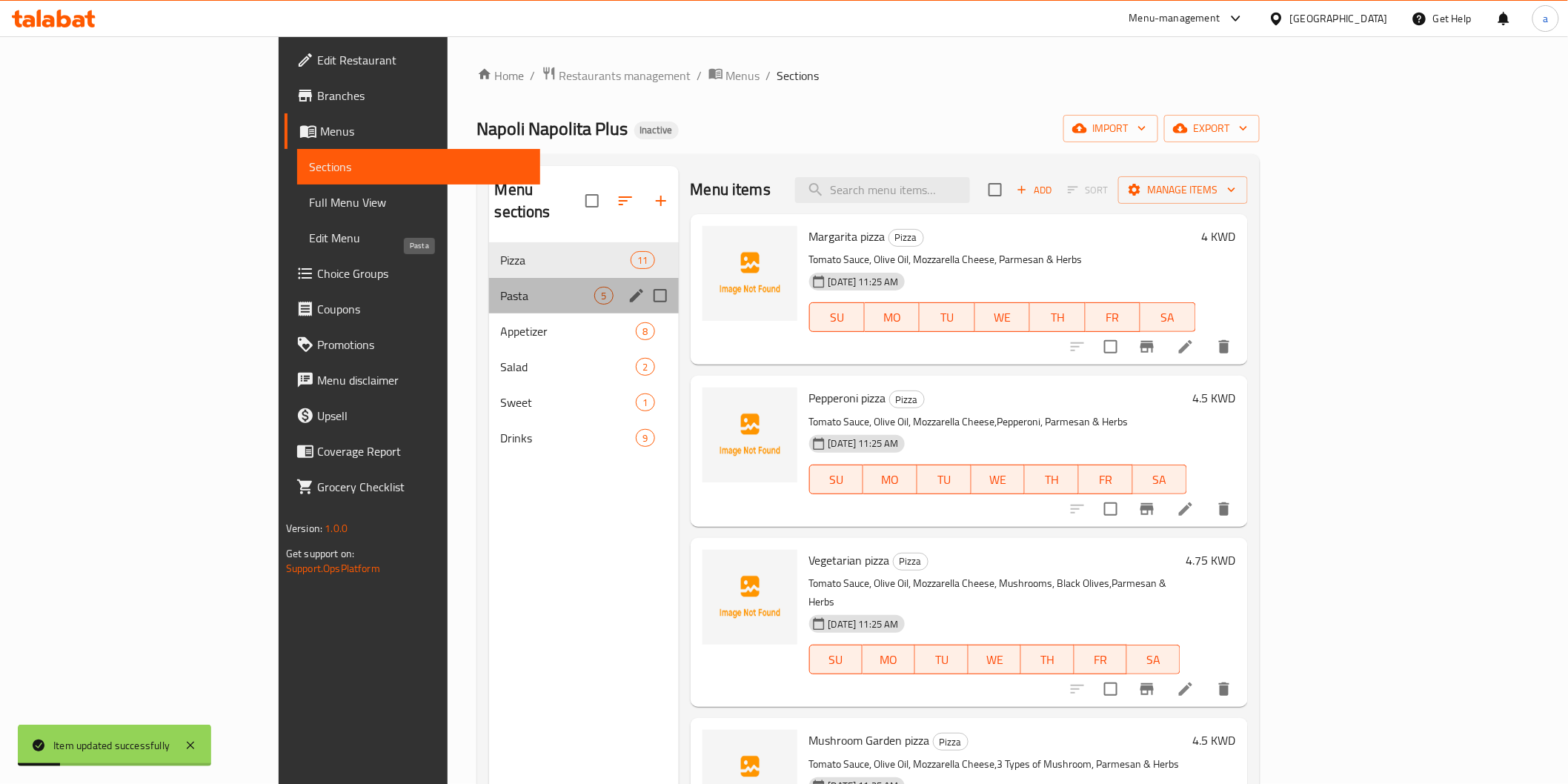
click at [501, 287] on span "Pasta" at bounding box center [547, 296] width 94 height 18
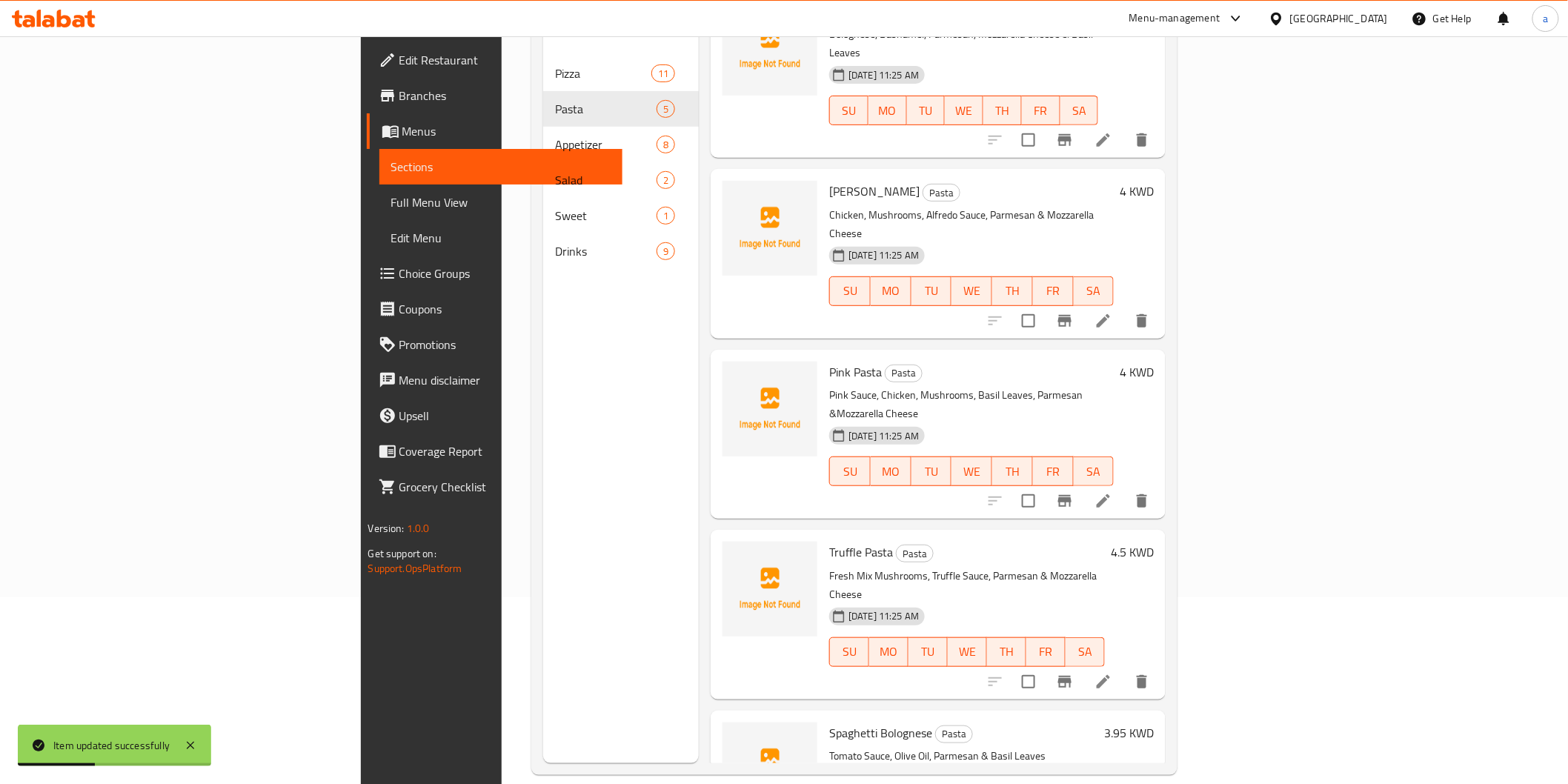
scroll to position [208, 0]
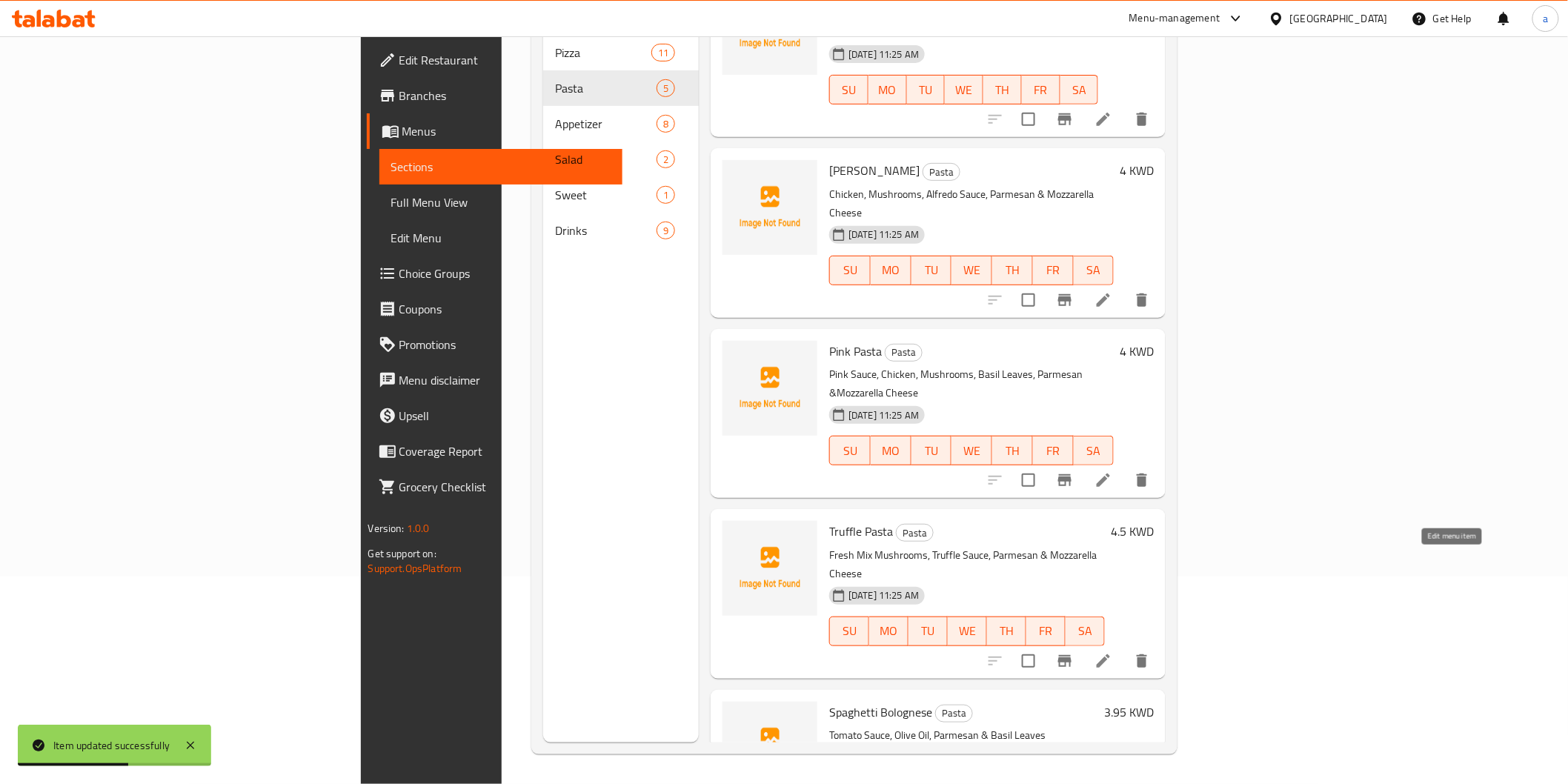
click at [1112, 652] on icon at bounding box center [1103, 661] width 18 height 18
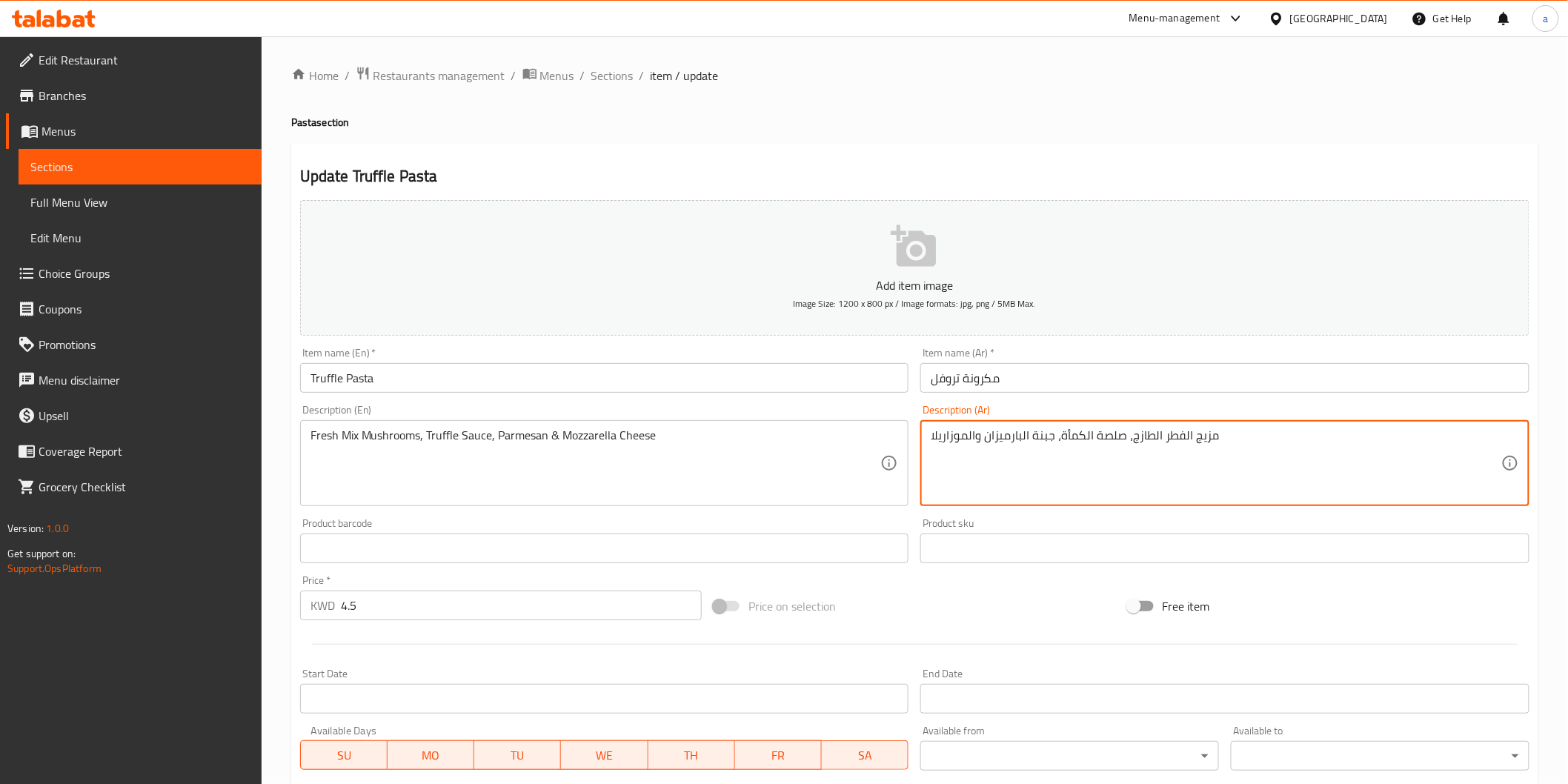
click at [1078, 441] on textarea "مزيج الفطر الطازج، صلصة الكمأة، جبنة البارميزان والموزاريلا" at bounding box center [1216, 463] width 570 height 70
click at [1047, 430] on textarea "مزيج الفطر الطازج، صلصة تروفل ، جبنة البارميزان والموزاريلا" at bounding box center [1216, 463] width 570 height 70
click at [973, 441] on textarea "مزيج الفطر الطازج، صلصة تروفل ،البارميزان والموزاريلا" at bounding box center [1216, 463] width 570 height 70
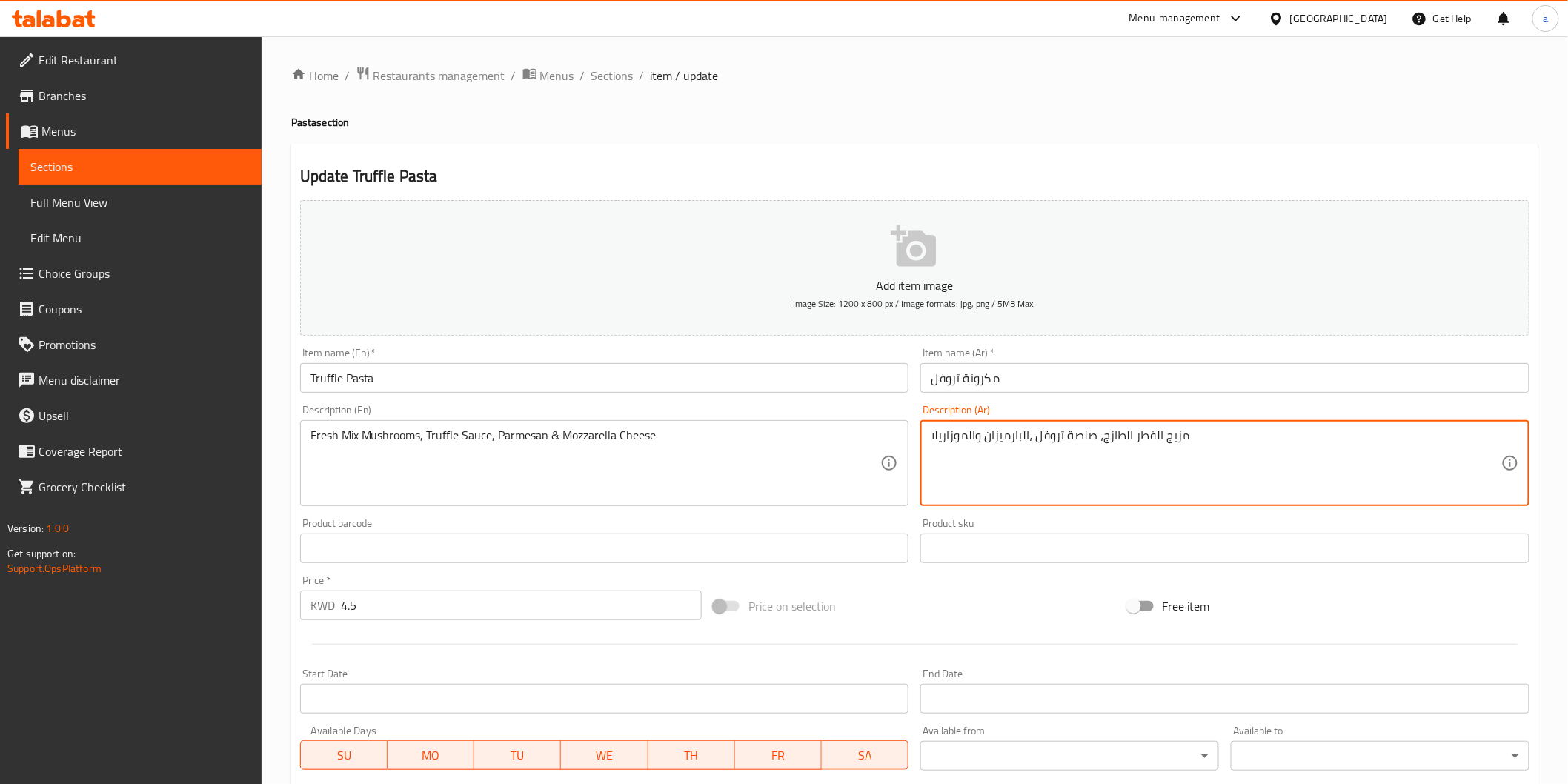
click at [973, 441] on textarea "مزيج الفطر الطازج، صلصة تروفل ،البارميزان والموزاريلا" at bounding box center [1216, 463] width 570 height 70
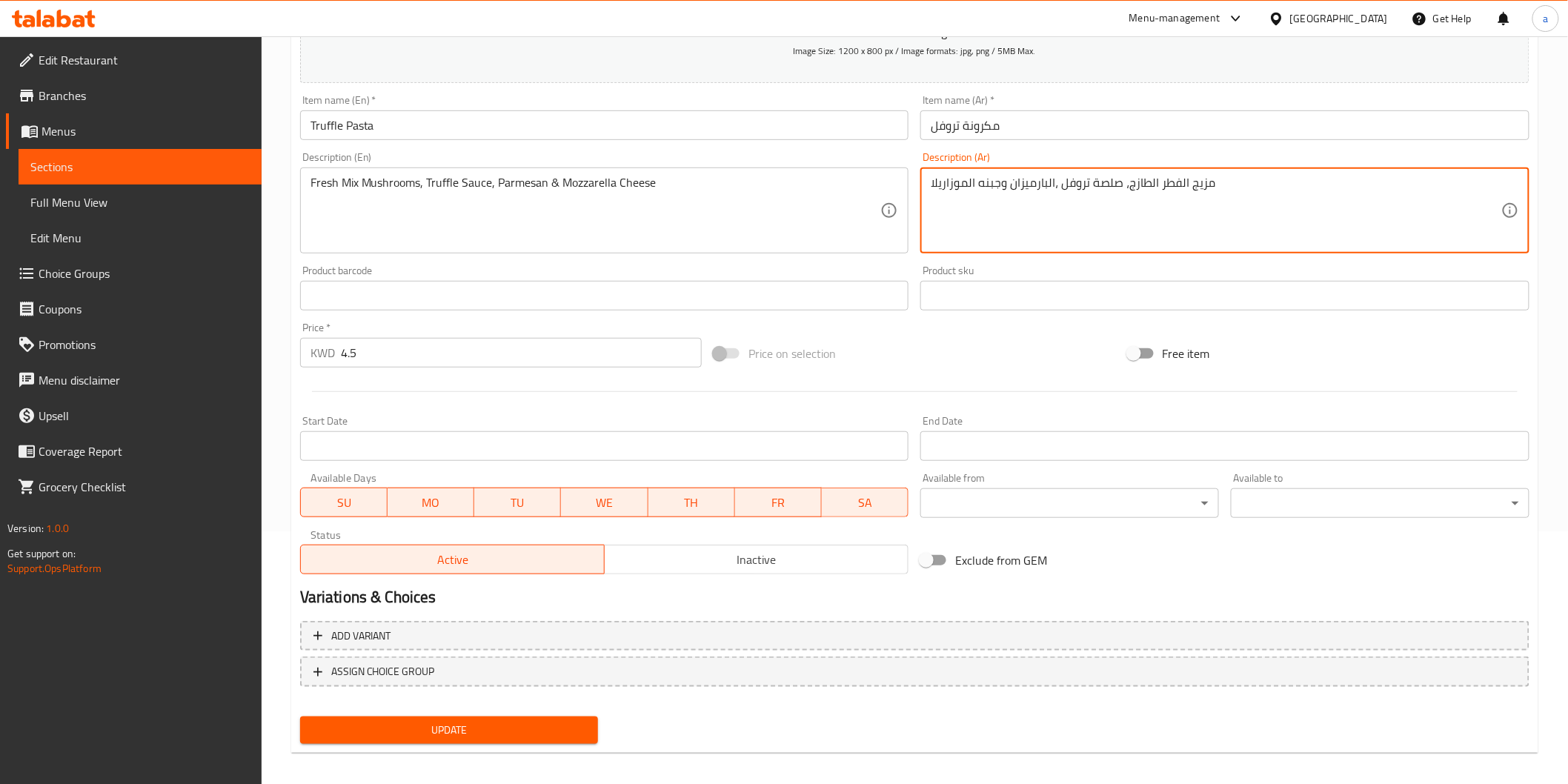
scroll to position [260, 0]
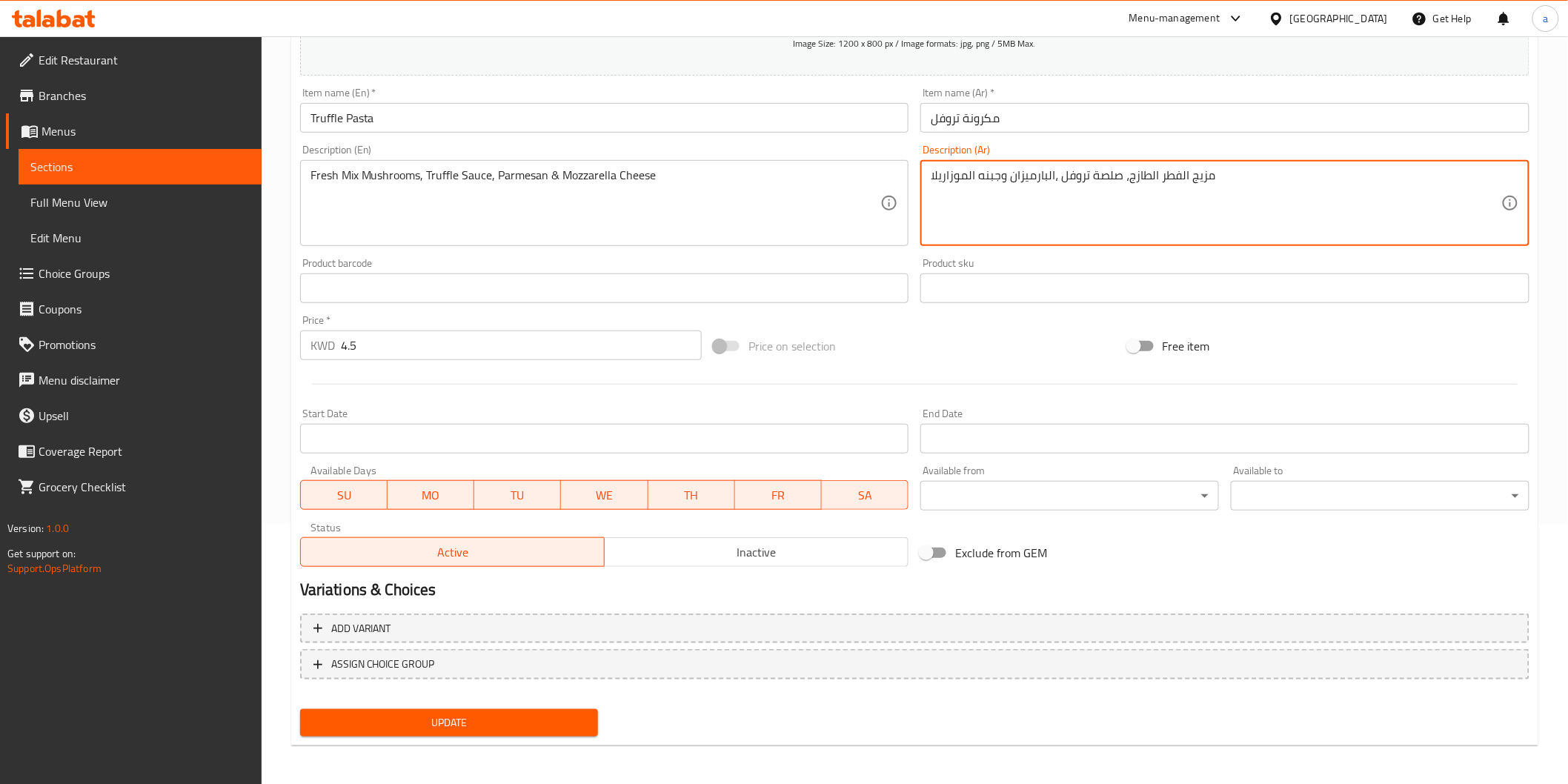
type textarea "مزيج الفطر الطازج، صلصة تروفل ،البارميزان وجبنه الموزاريلا"
click at [490, 717] on span "Update" at bounding box center [449, 723] width 275 height 19
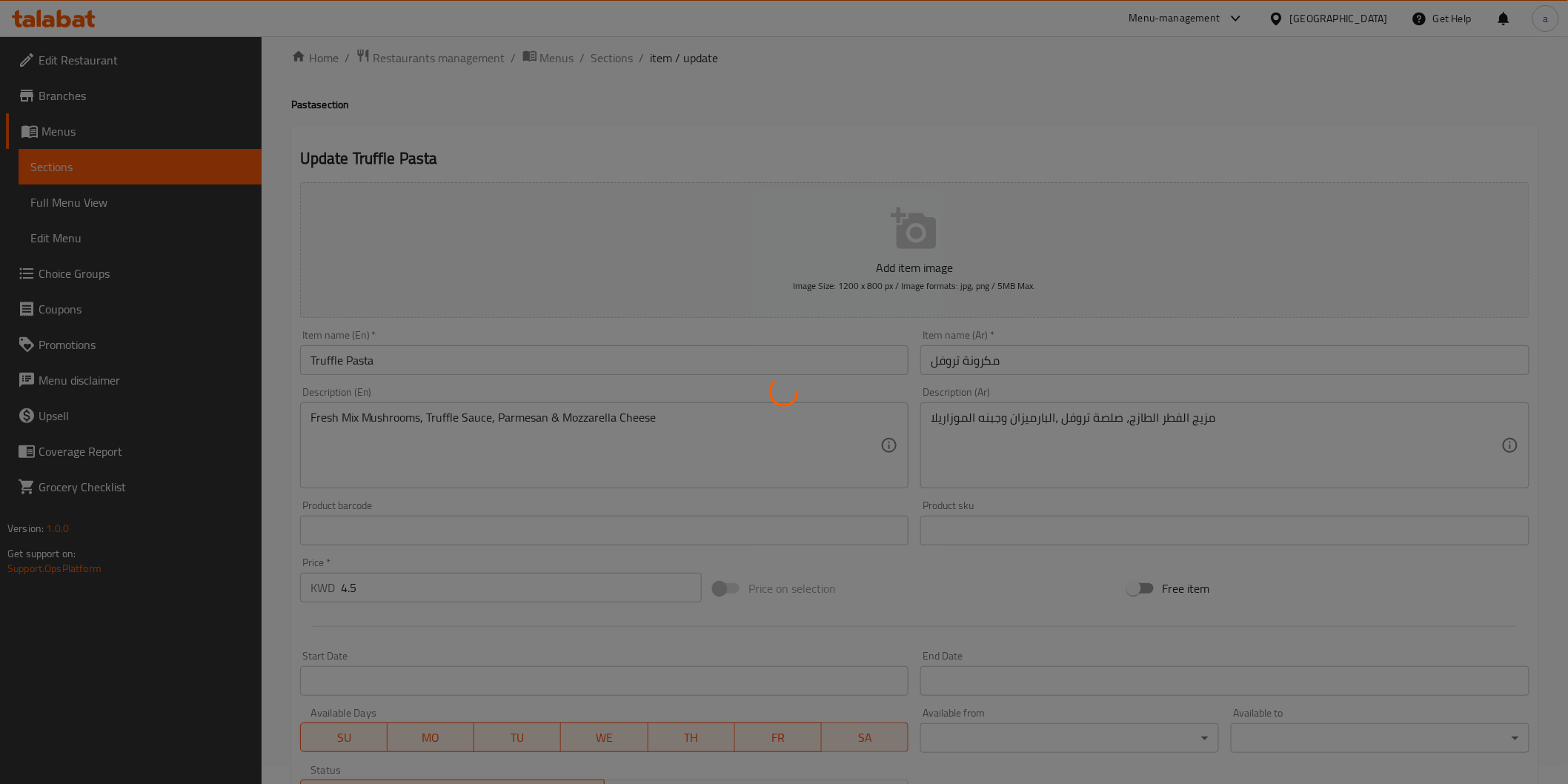
scroll to position [13, 0]
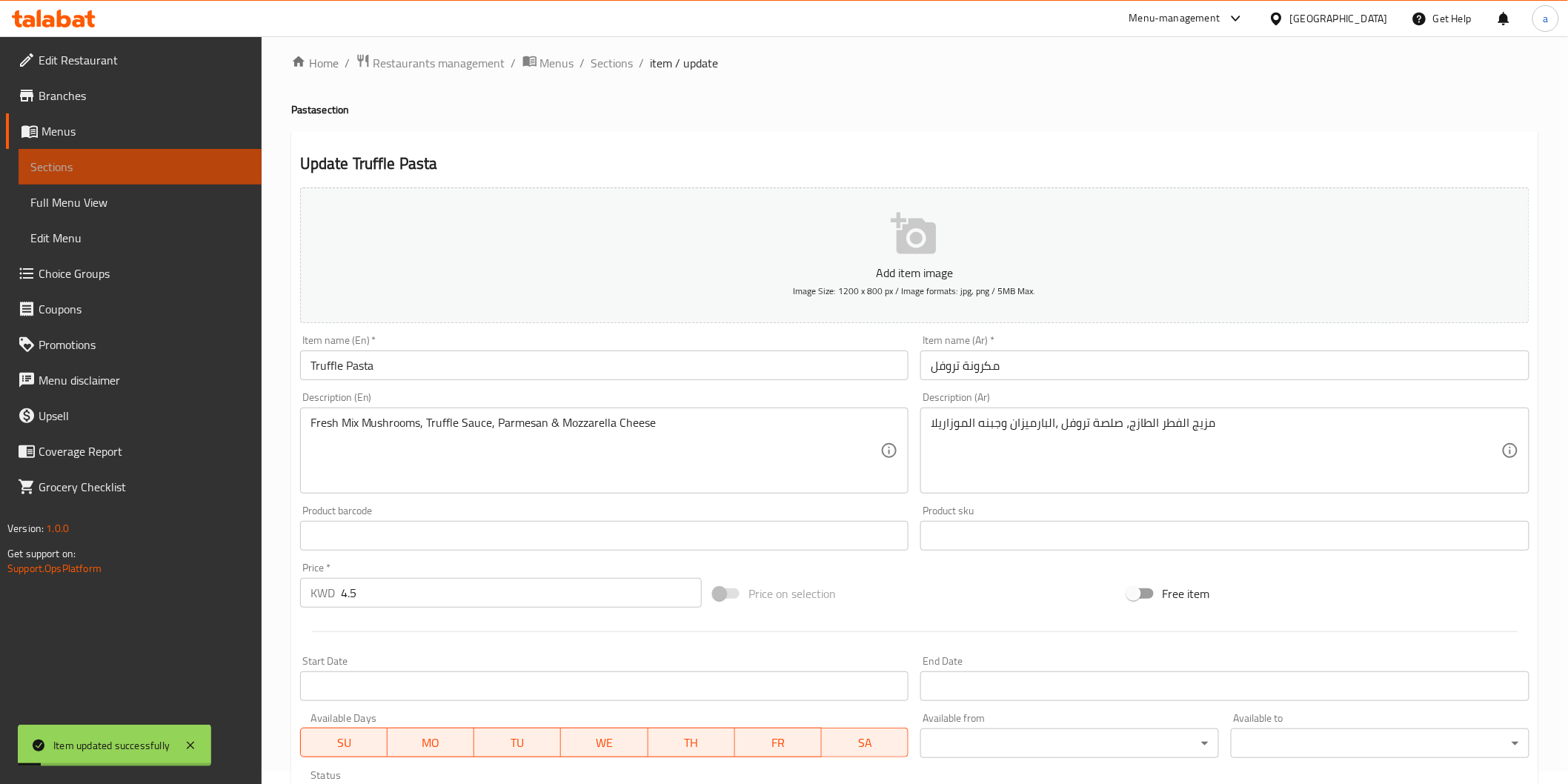
click at [184, 156] on link "Sections" at bounding box center [140, 166] width 243 height 36
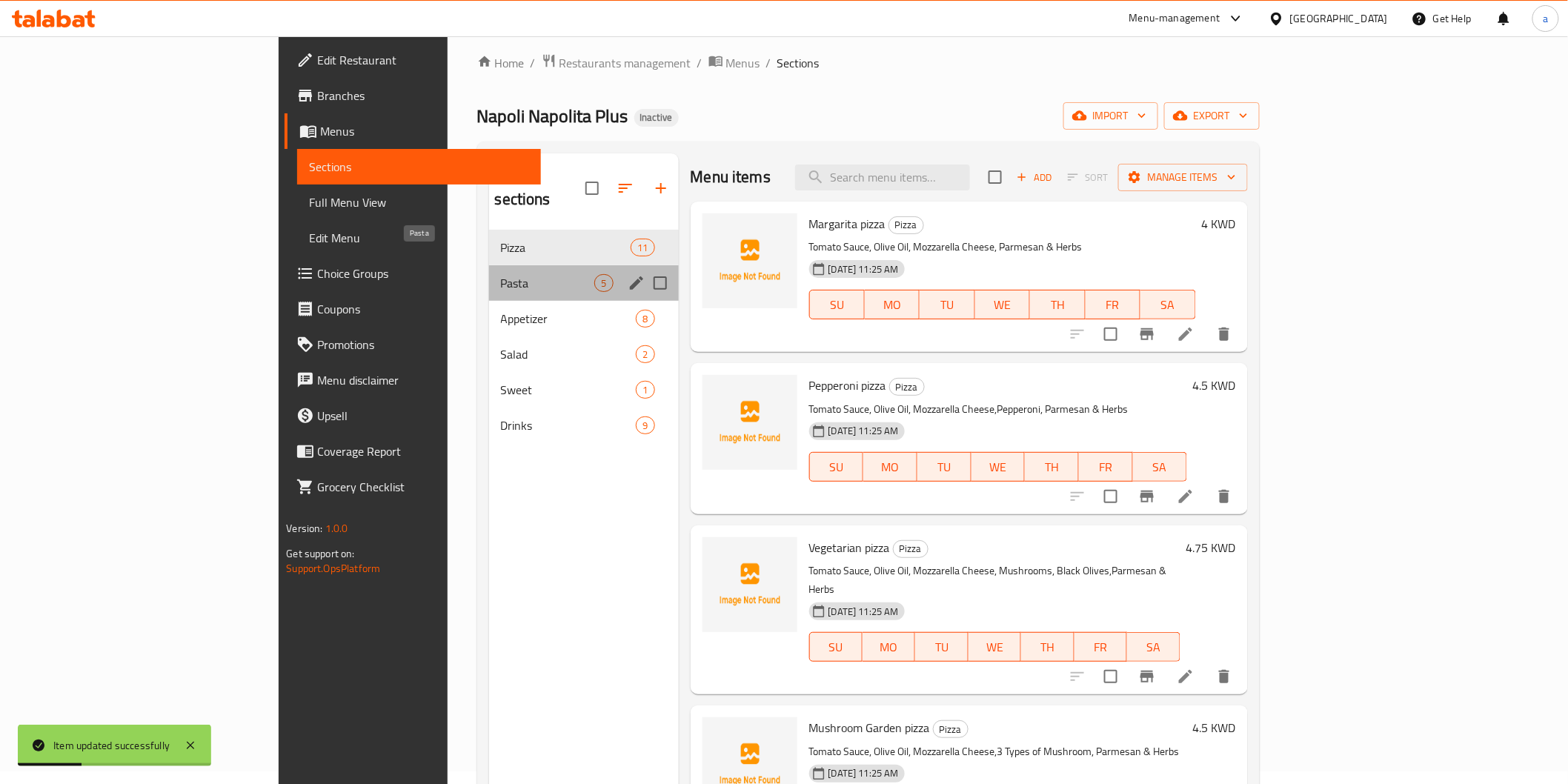
click at [501, 274] on span "Pasta" at bounding box center [547, 283] width 94 height 18
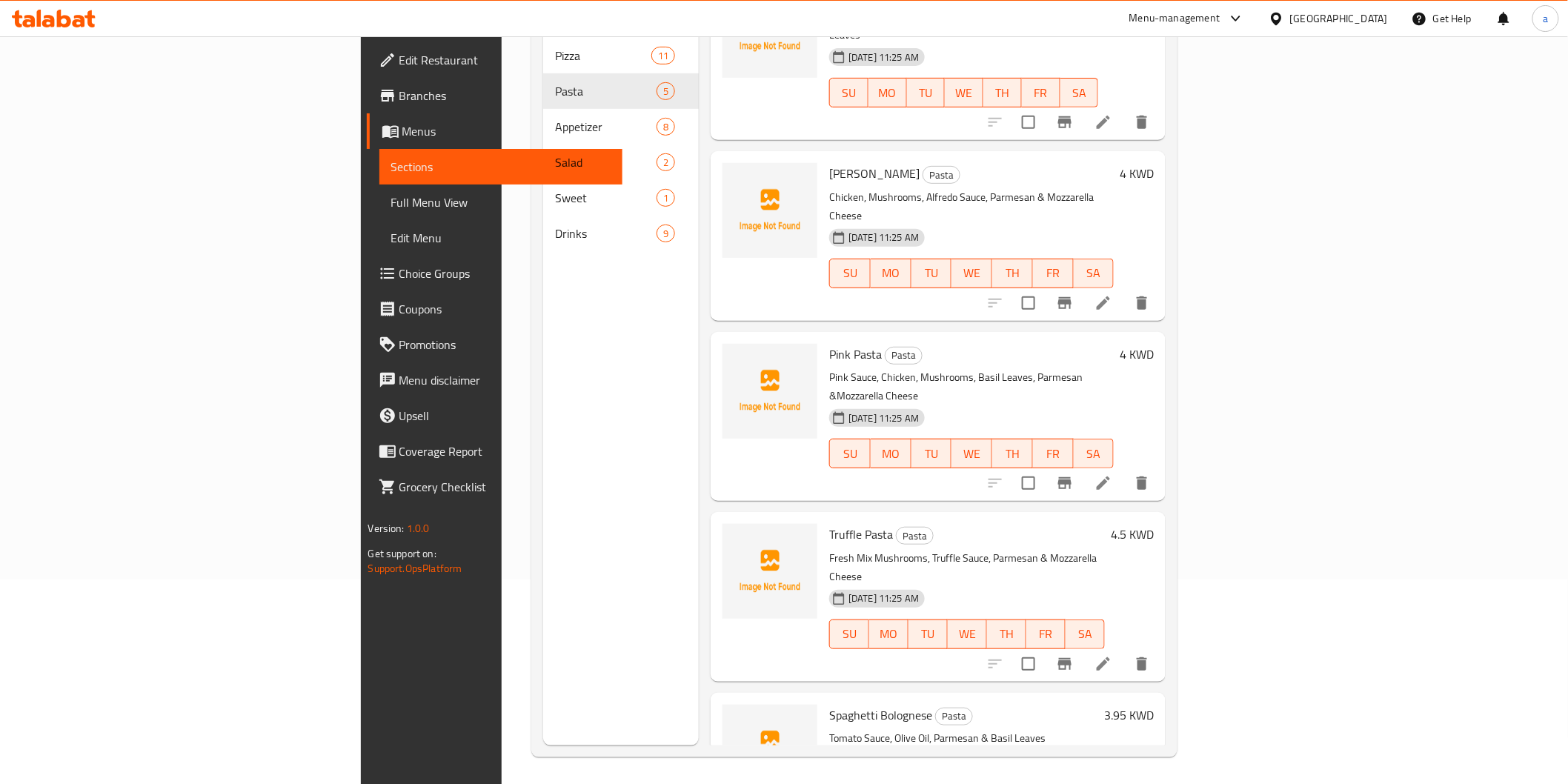
scroll to position [208, 0]
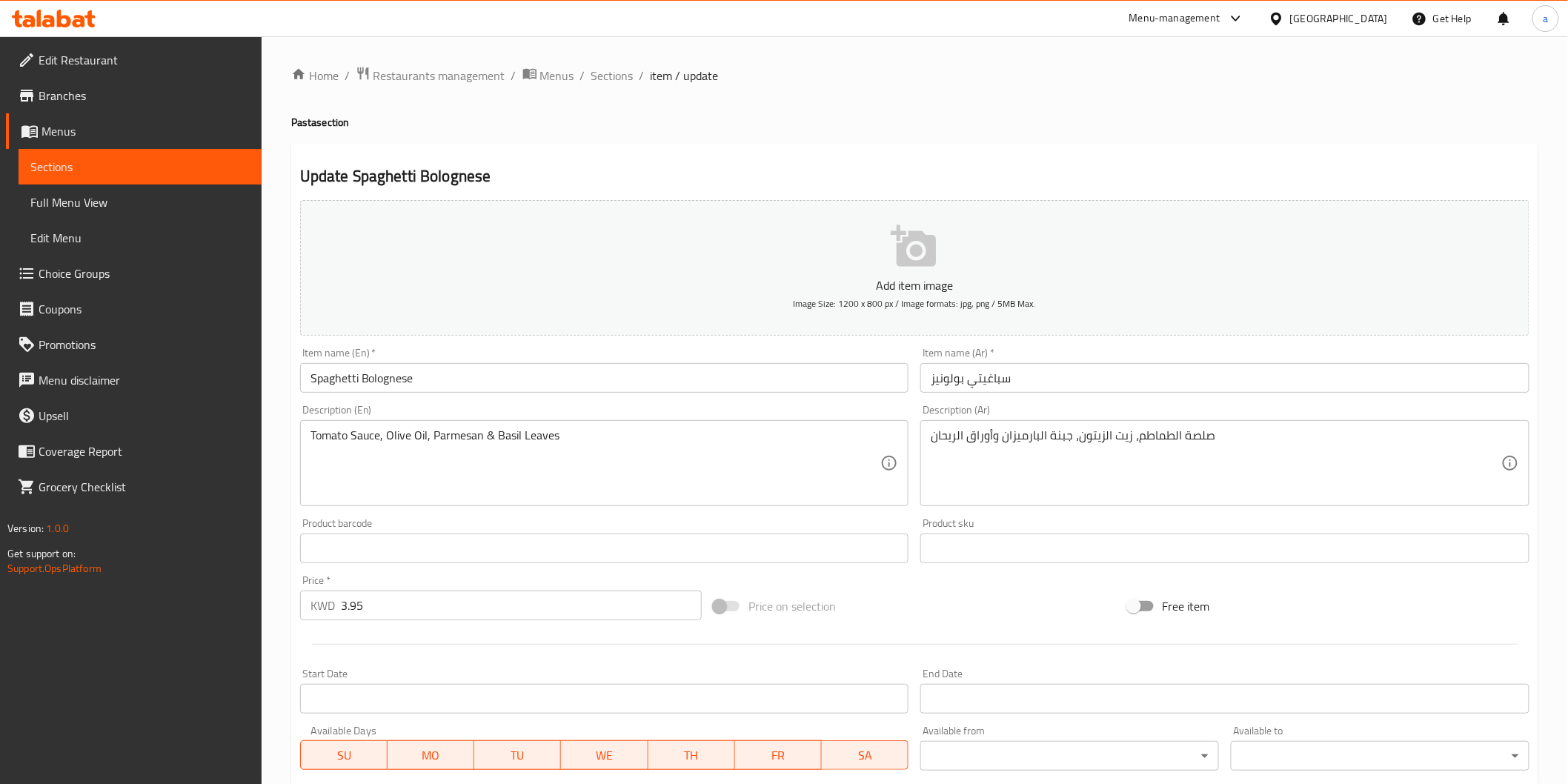
click at [338, 379] on input "Spaghetti Bolognese" at bounding box center [604, 378] width 609 height 30
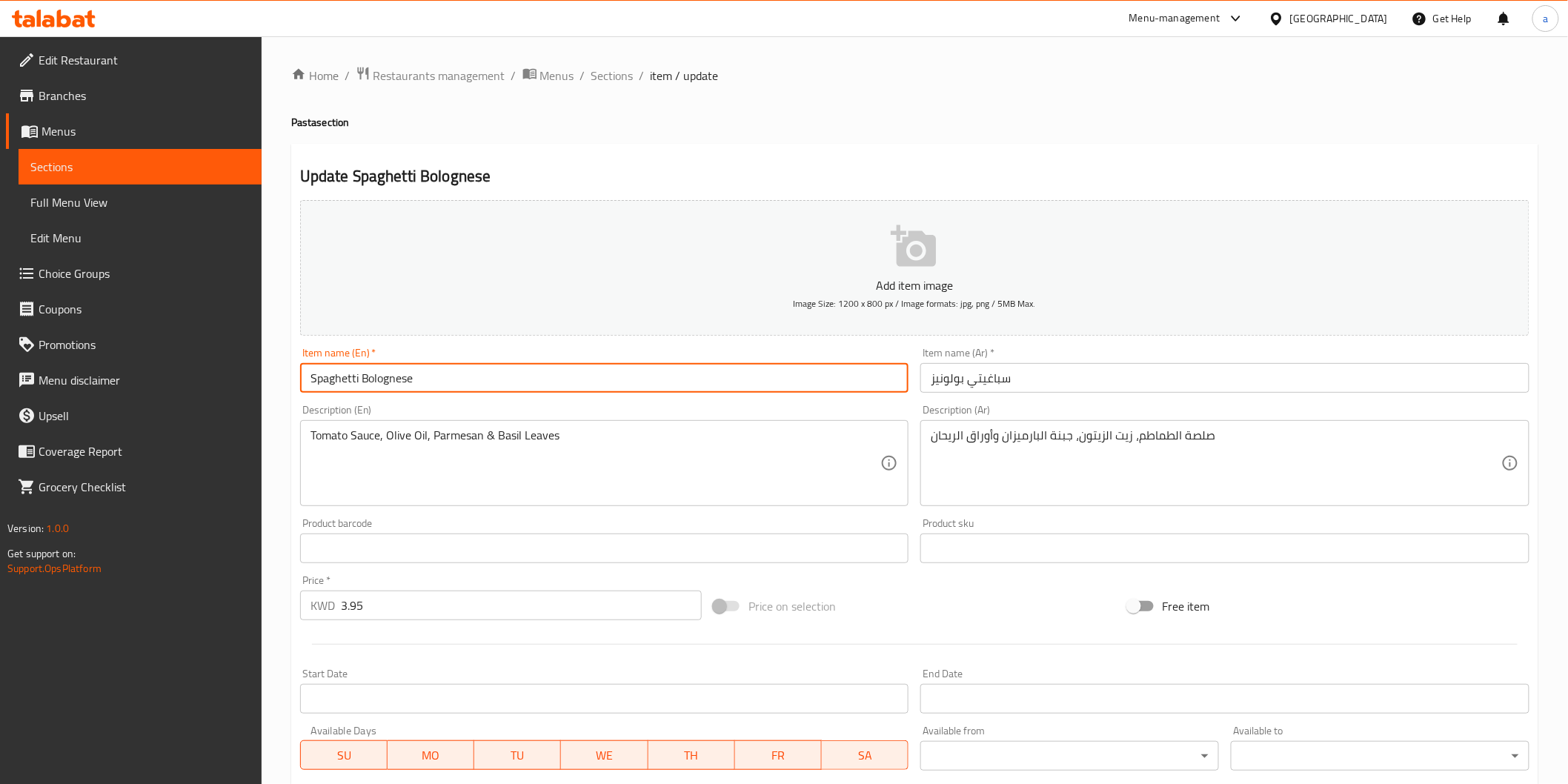
click at [338, 379] on input "Spaghetti Bolognese" at bounding box center [604, 378] width 609 height 30
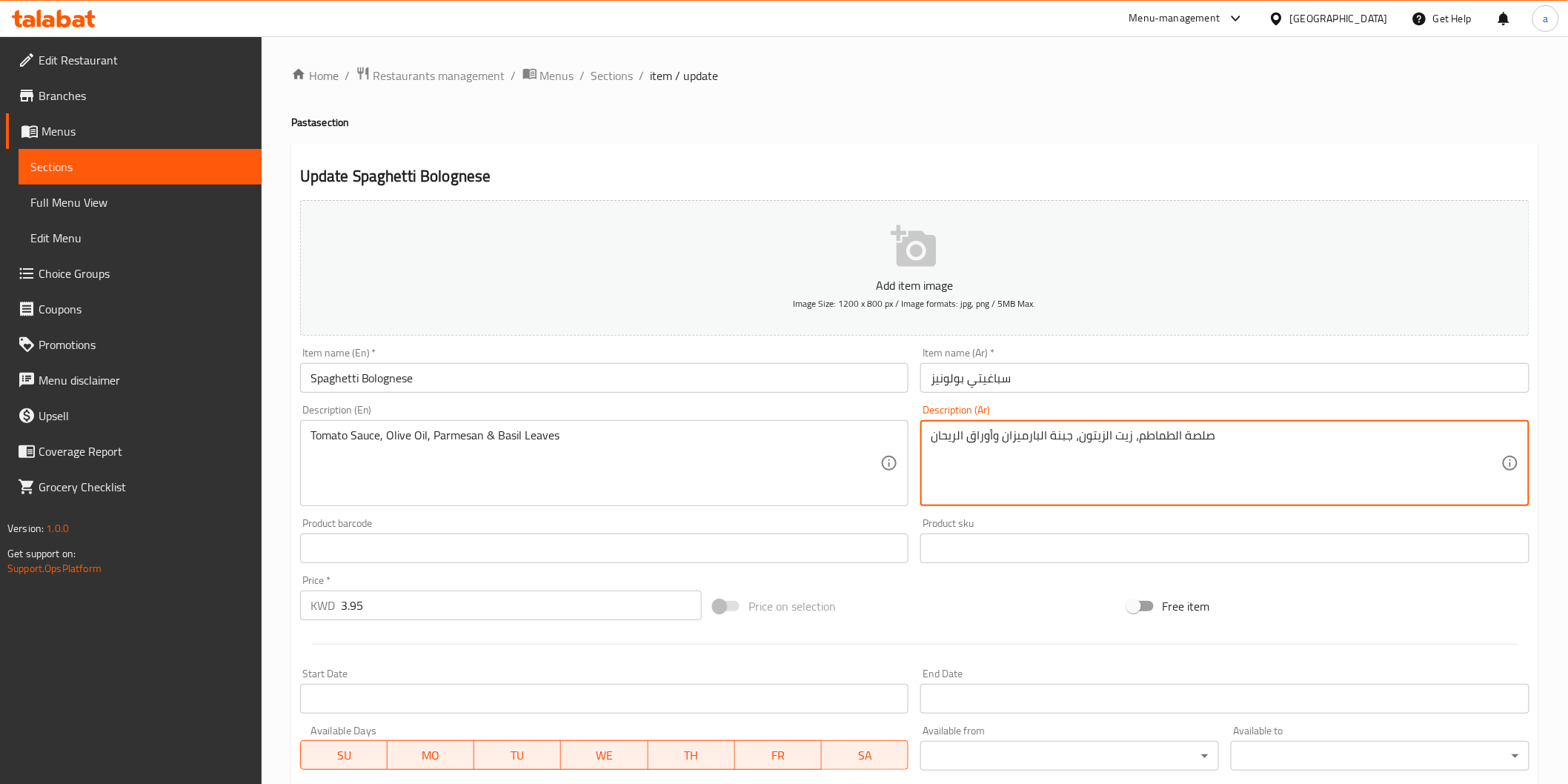
click at [1062, 429] on textarea "صلصة الطماطم، زيت الزيتون، جبنة البارميزان وأوراق الريحان" at bounding box center [1216, 463] width 570 height 70
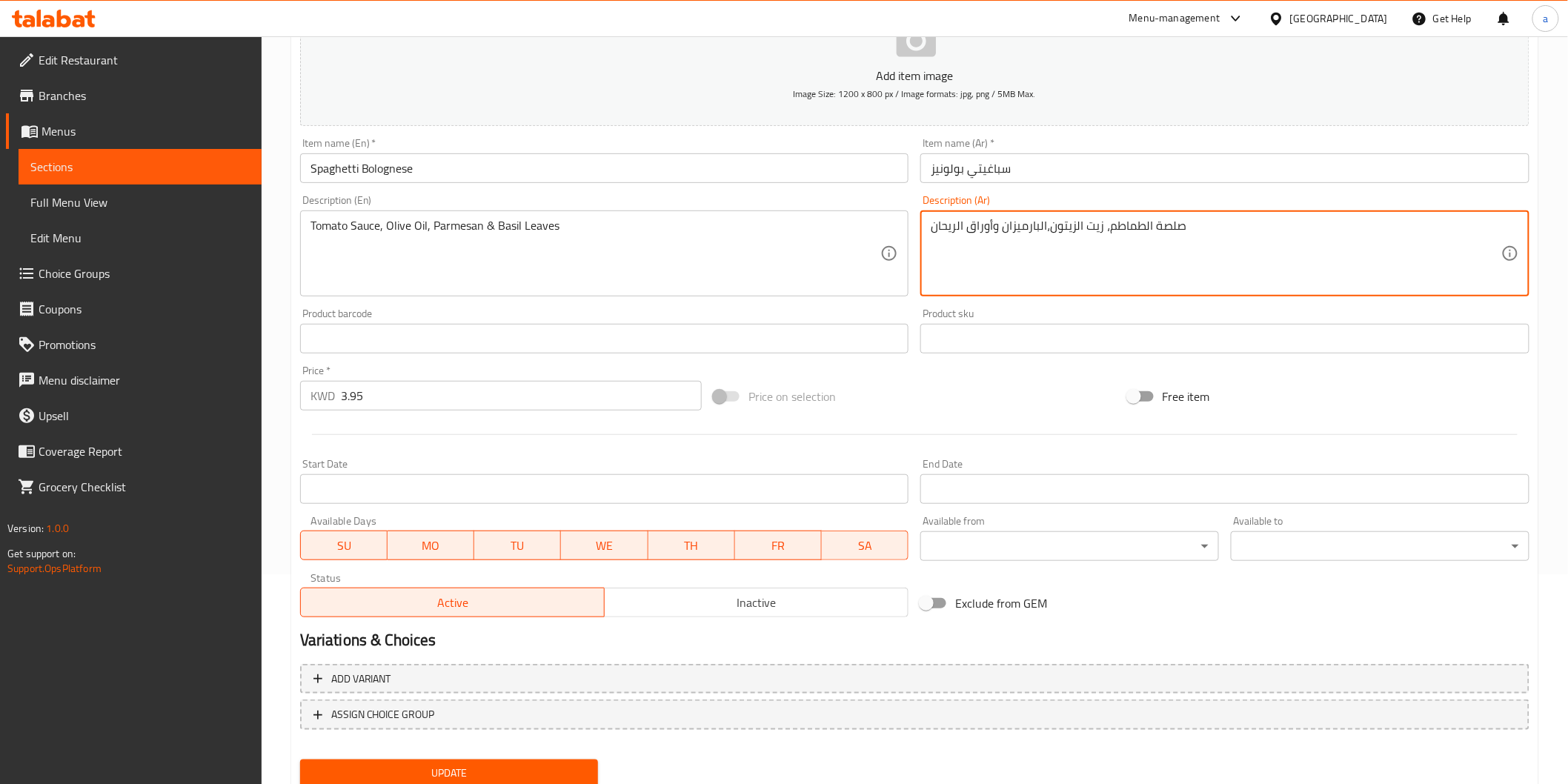
scroll to position [260, 0]
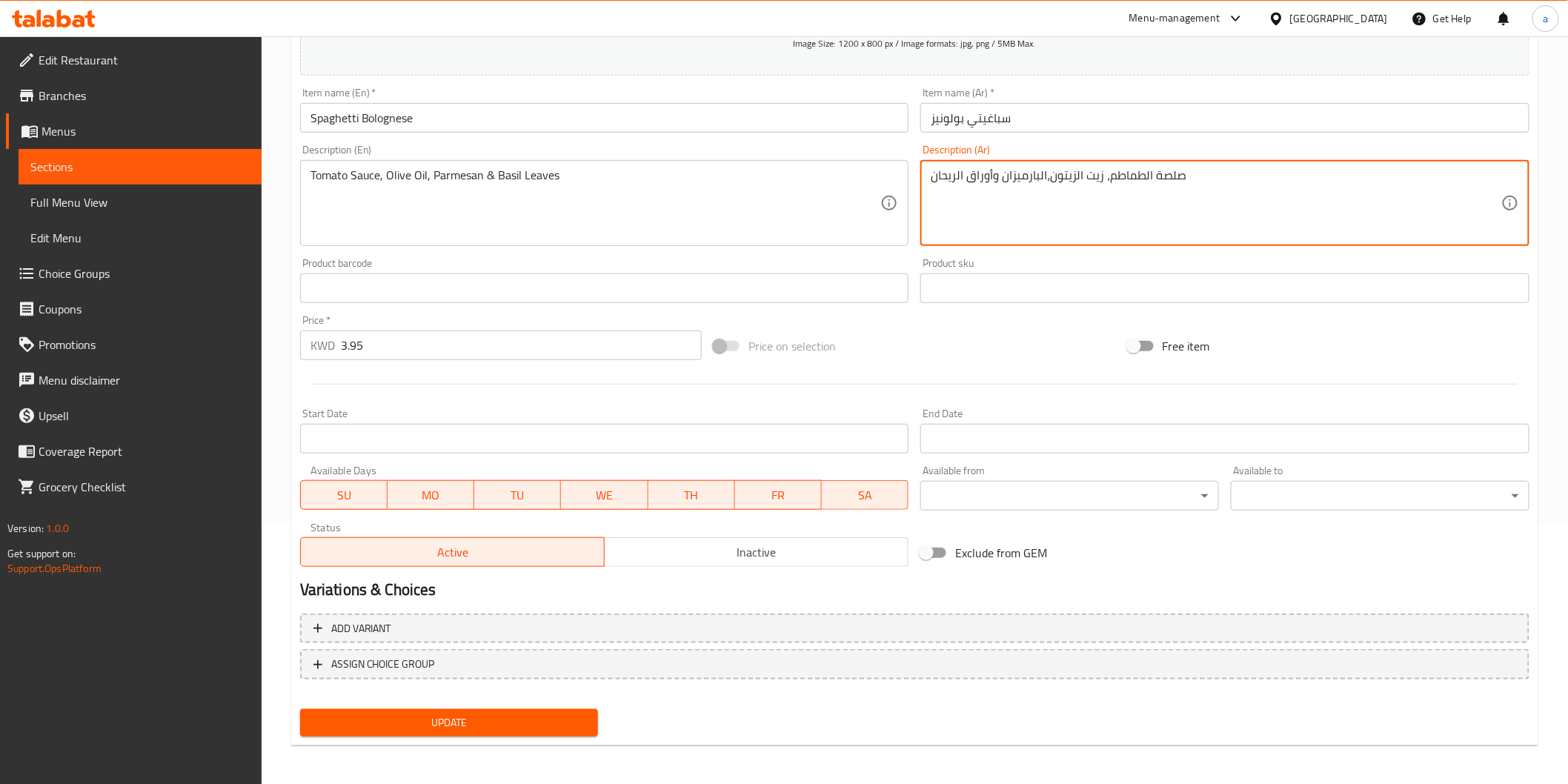
type textarea "صلصة الطماطم، زيت الزيتون،البارميزان وأوراق الريحان"
click at [543, 721] on span "Update" at bounding box center [449, 723] width 275 height 19
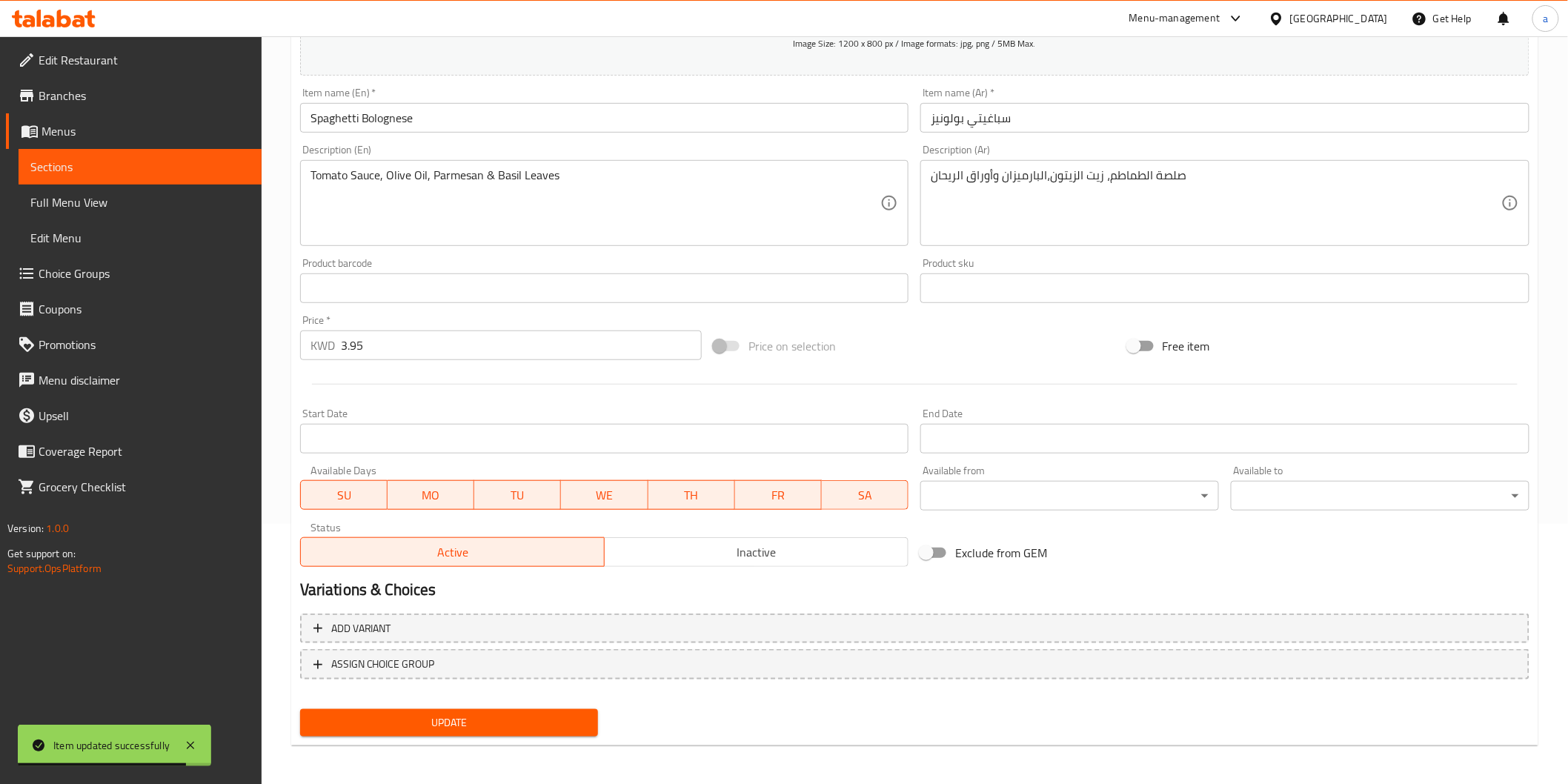
click at [93, 168] on span "Sections" at bounding box center [141, 166] width 220 height 18
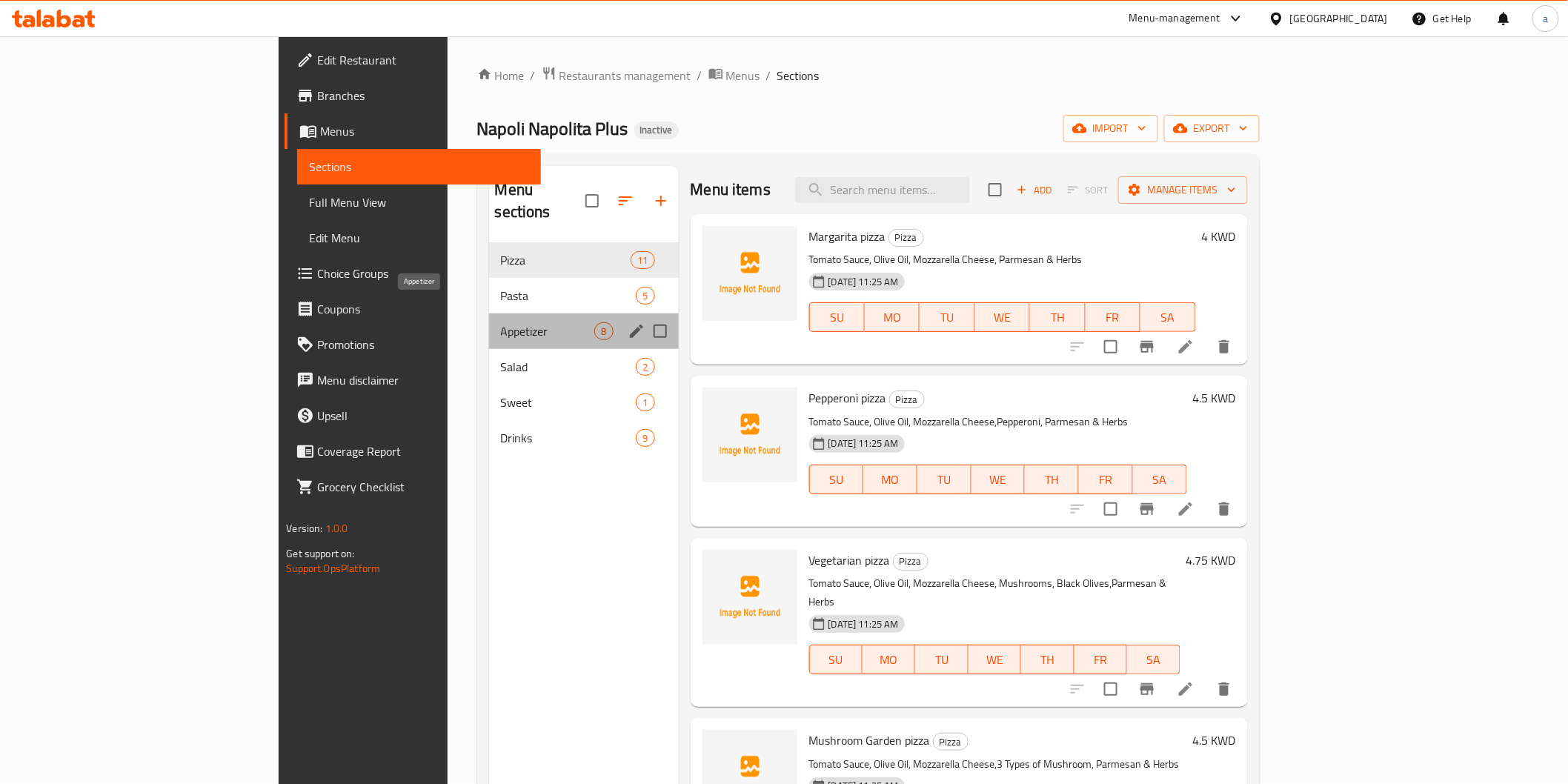
click at [501, 323] on span "Appetizer" at bounding box center [547, 332] width 94 height 18
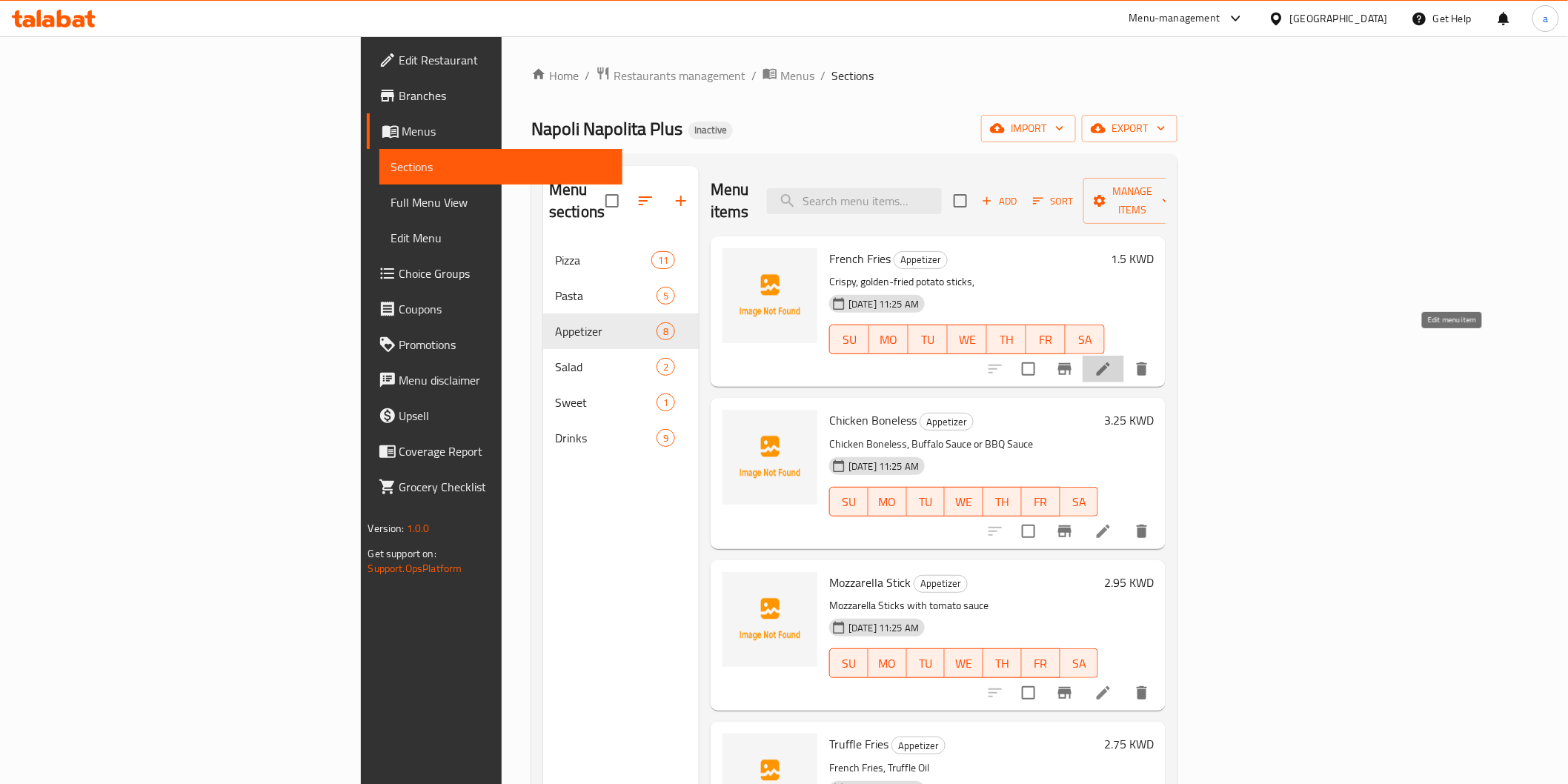
click at [1112, 360] on icon at bounding box center [1103, 369] width 18 height 18
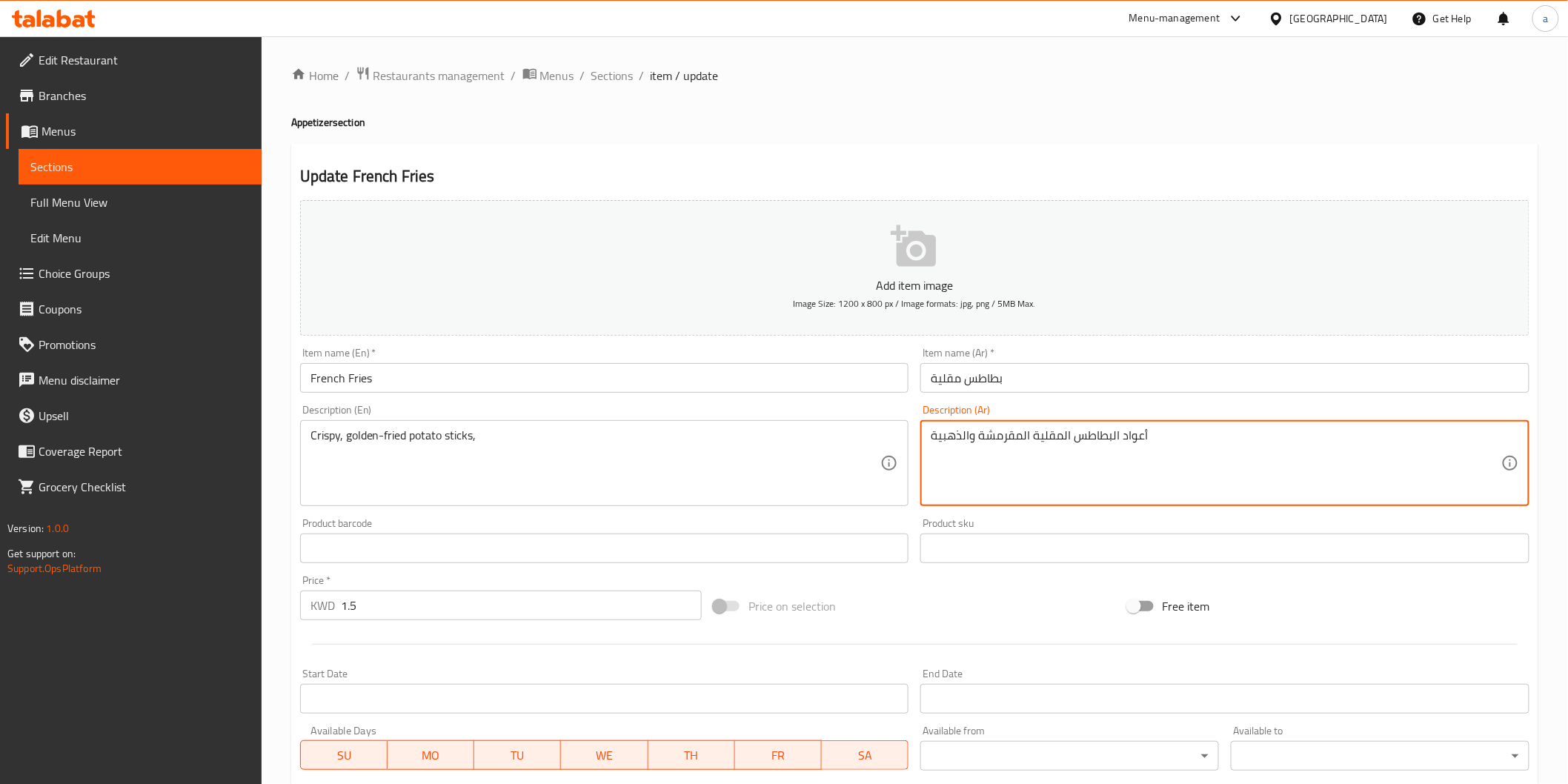
click at [1135, 444] on textarea "أعواد البطاطس المقلية المقرمشة والذهبية" at bounding box center [1216, 463] width 570 height 70
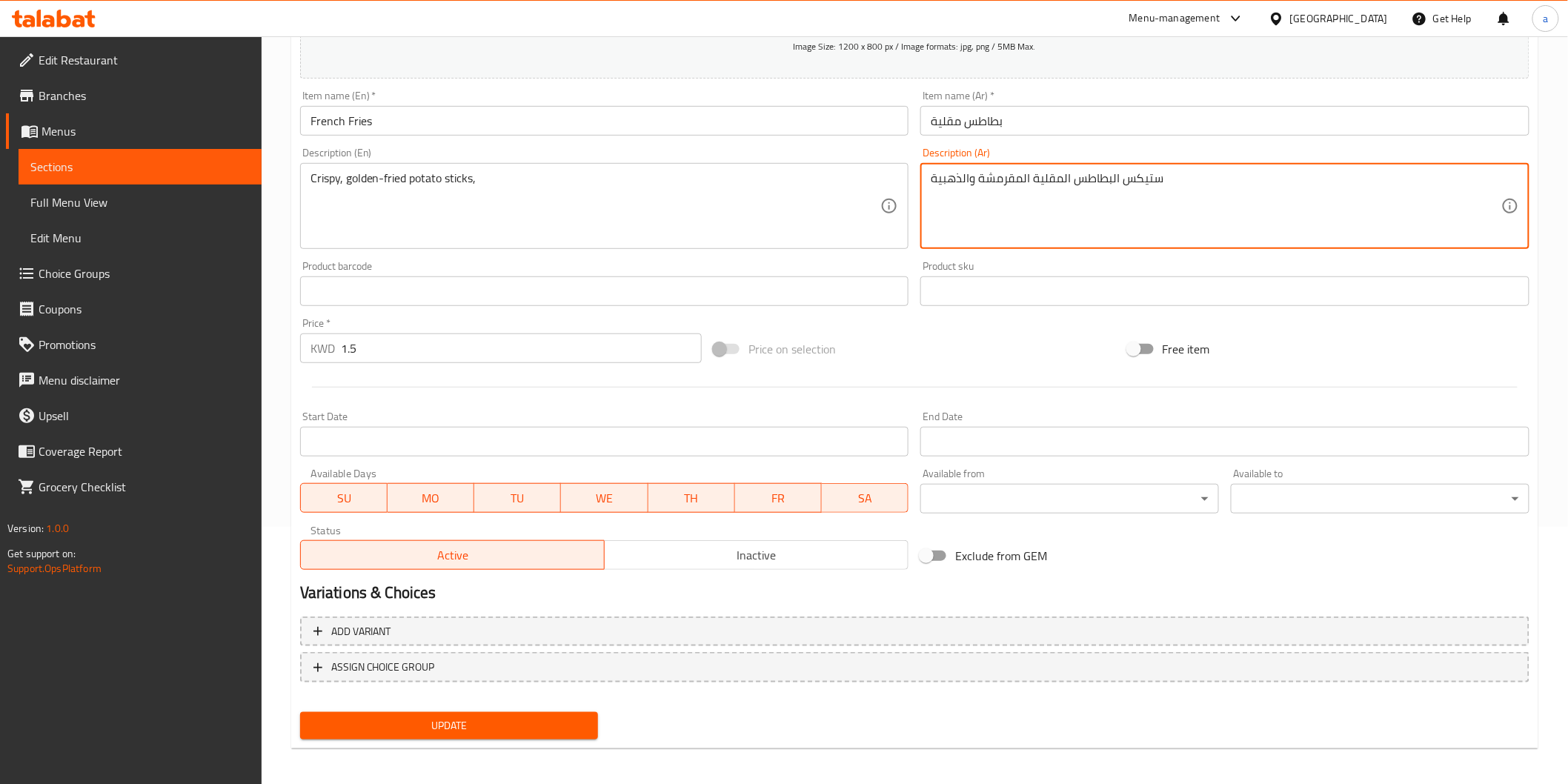
scroll to position [260, 0]
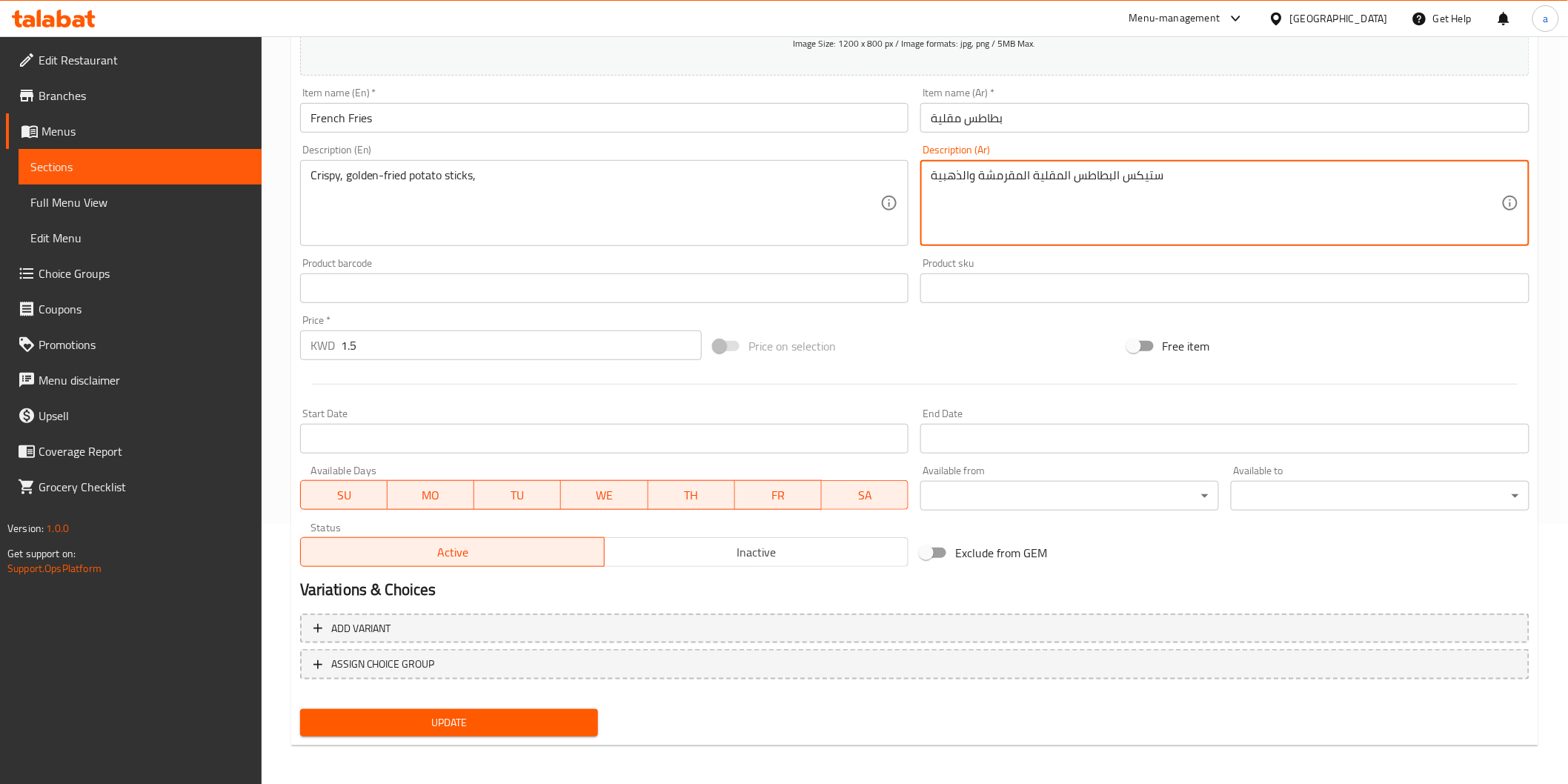
type textarea "ستيكس البطاطس المقلية المقرمشة والذهبية"
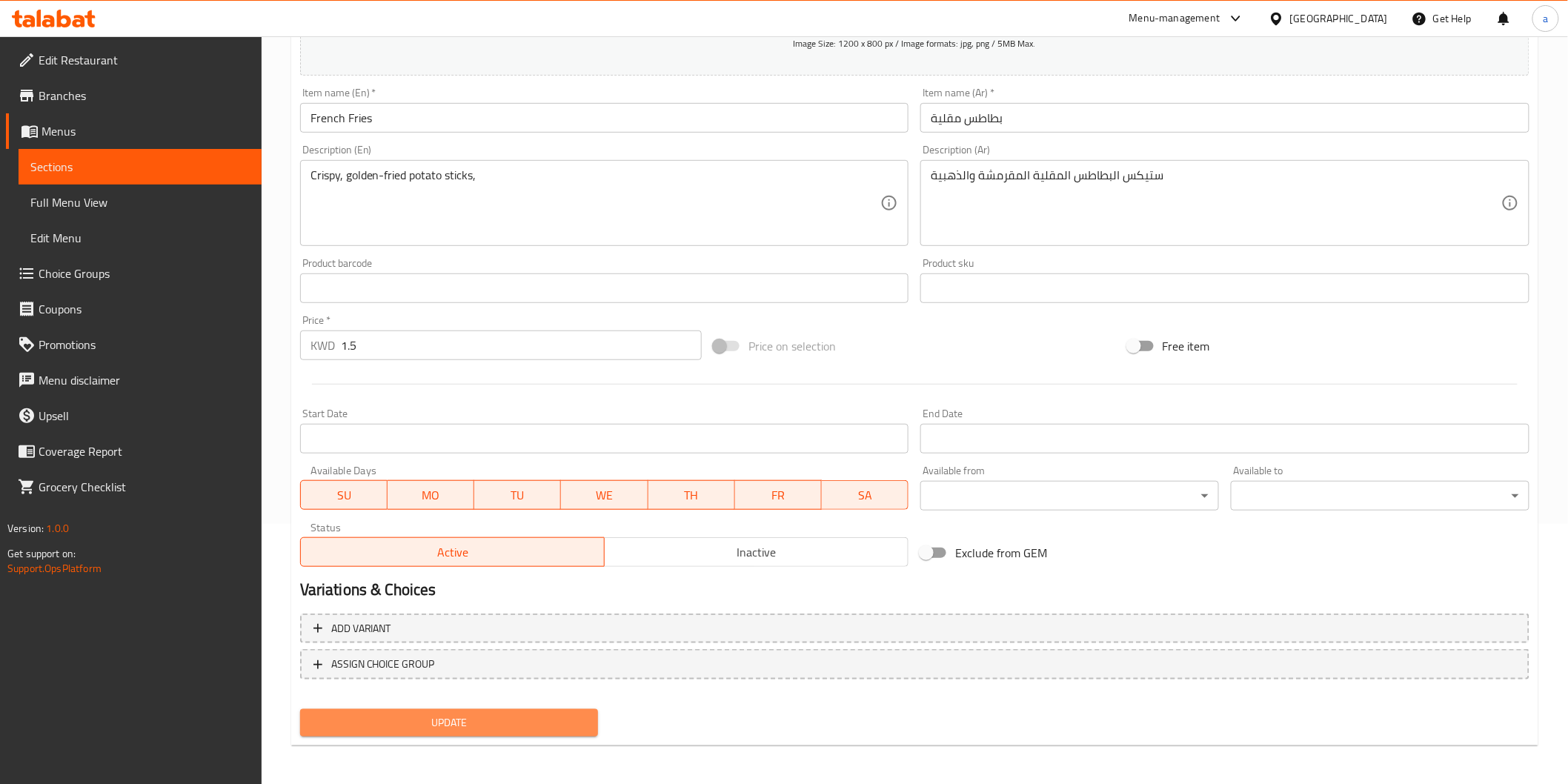
click at [484, 716] on span "Update" at bounding box center [449, 723] width 275 height 19
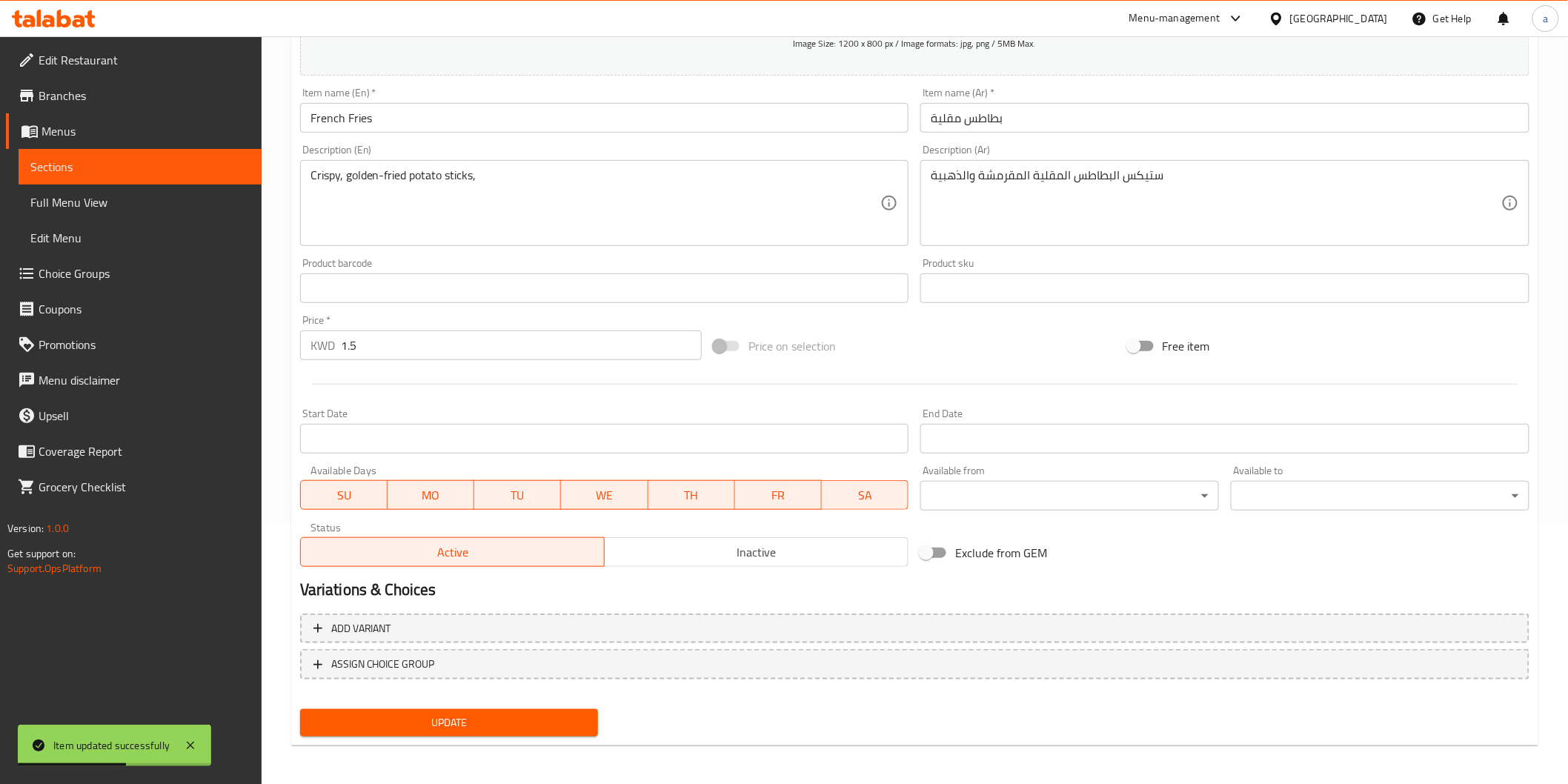
click at [66, 158] on span "Sections" at bounding box center [141, 166] width 220 height 18
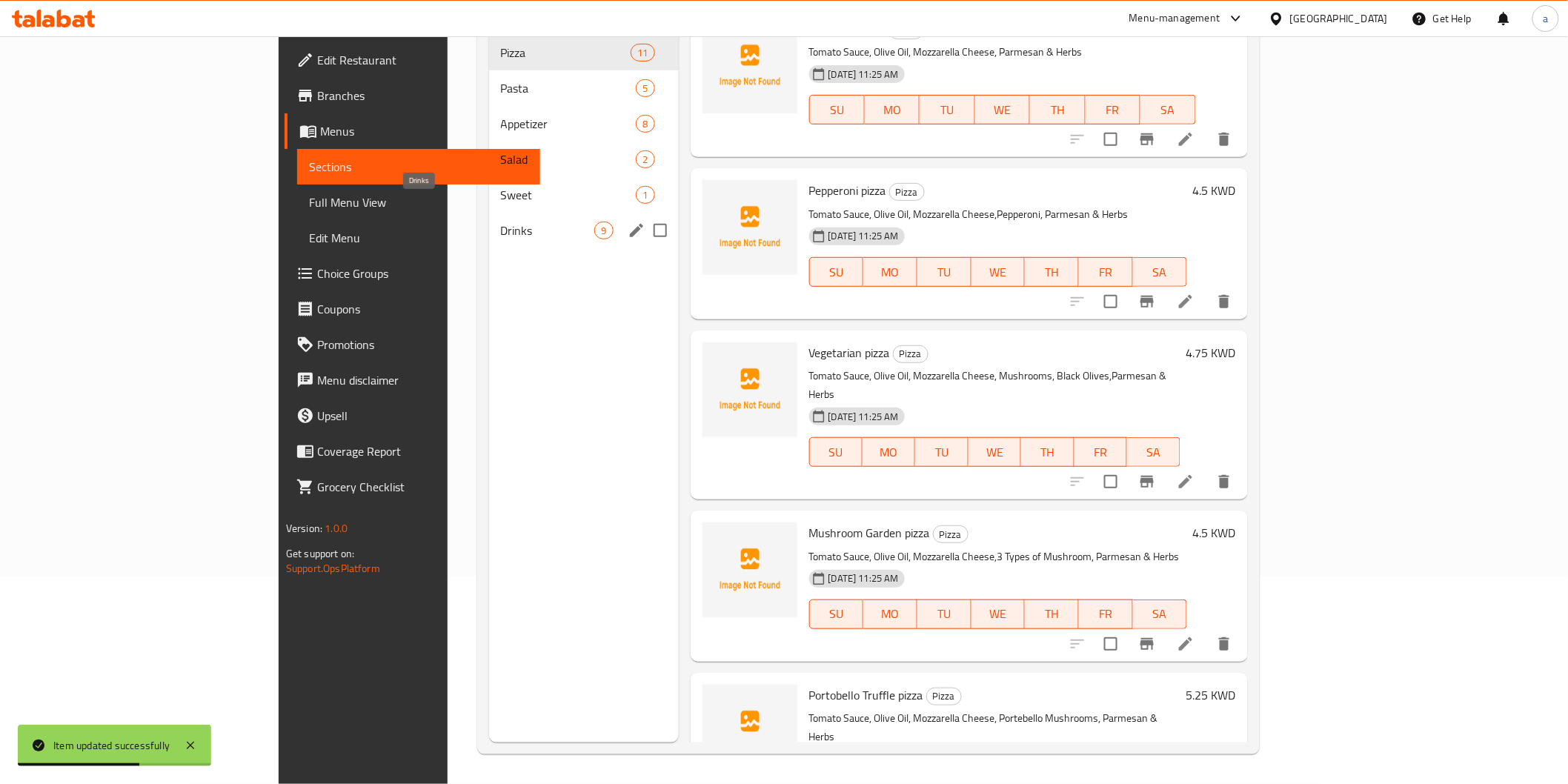
scroll to position [125, 0]
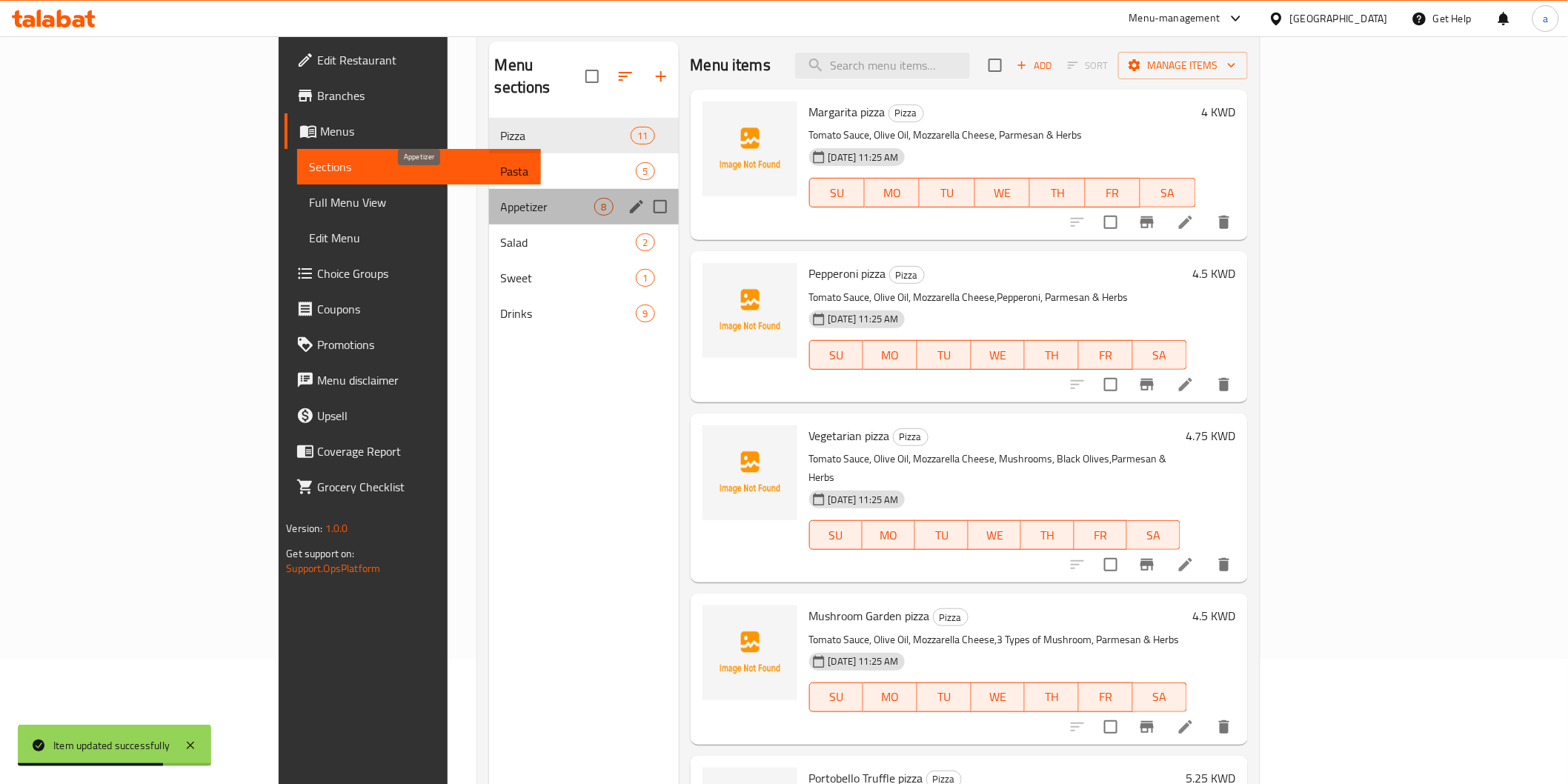
click at [501, 198] on span "Appetizer" at bounding box center [547, 207] width 94 height 18
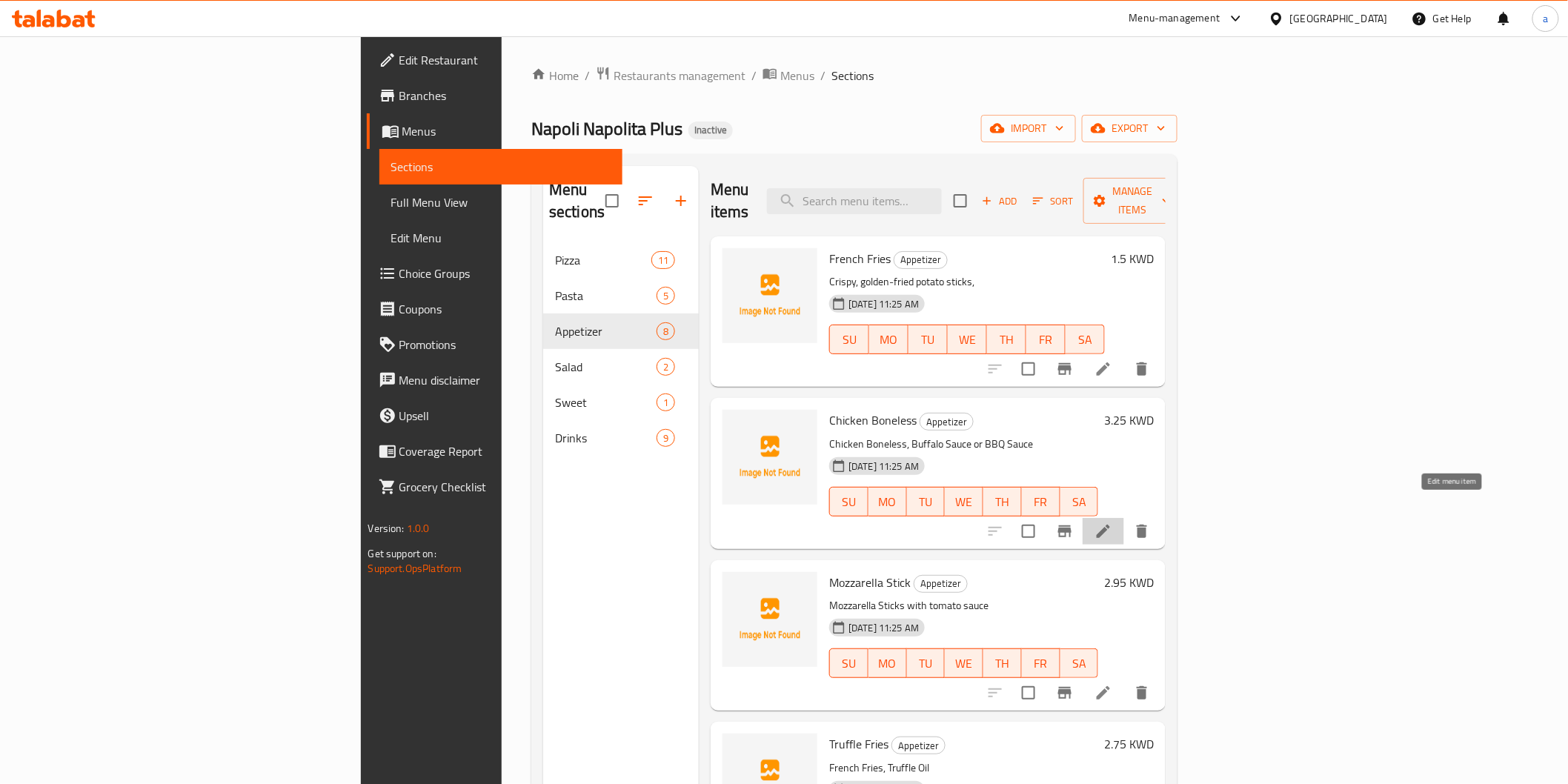
click at [1112, 523] on icon at bounding box center [1103, 532] width 18 height 18
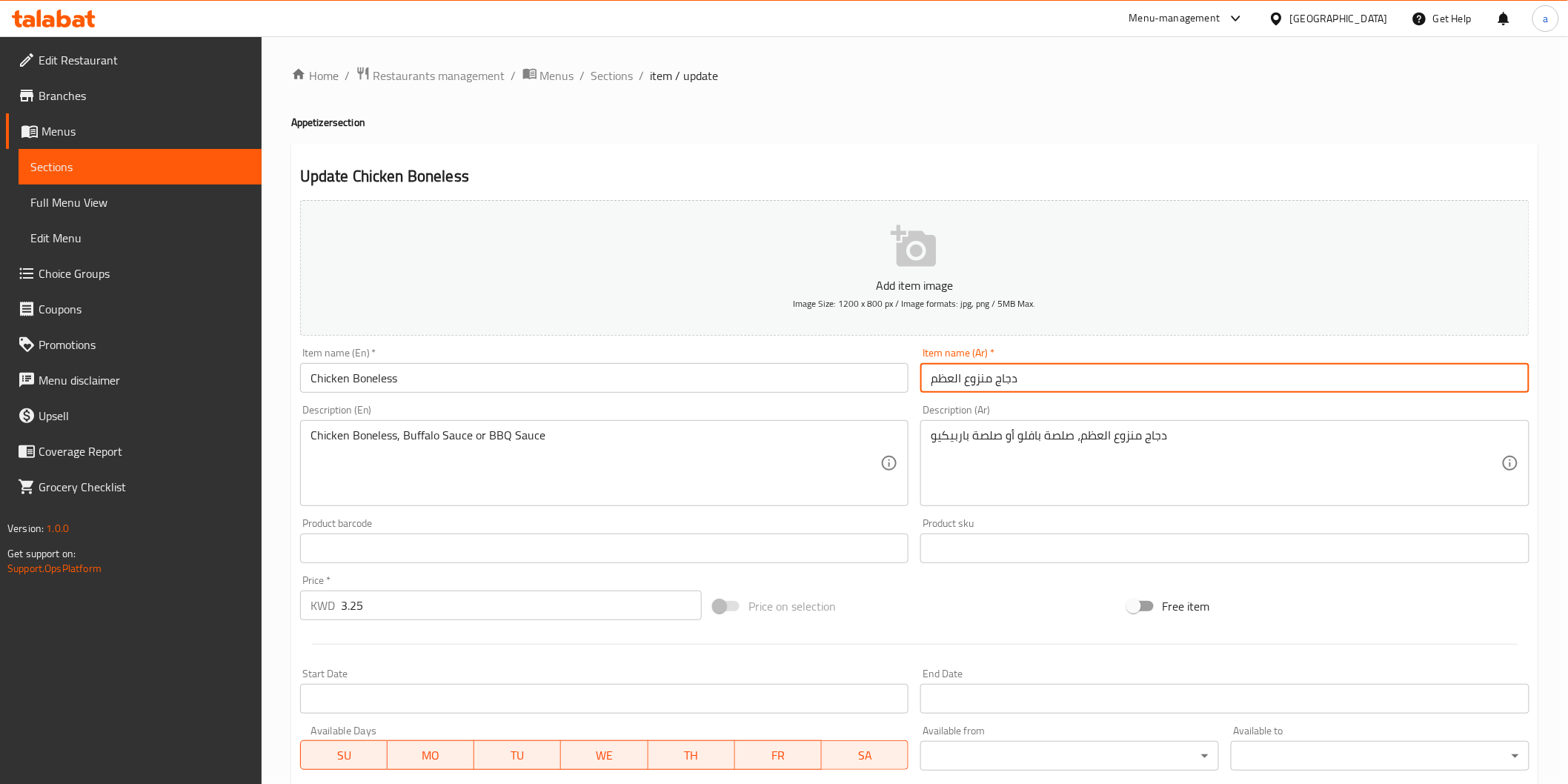
drag, startPoint x: 989, startPoint y: 383, endPoint x: 885, endPoint y: 421, distance: 110.7
click at [885, 421] on div "Add item image Image Size: 1200 x 800 px / Image formats: jpg, png / 5MB Max. I…" at bounding box center [915, 513] width 1241 height 638
type input "دجاج مسحب"
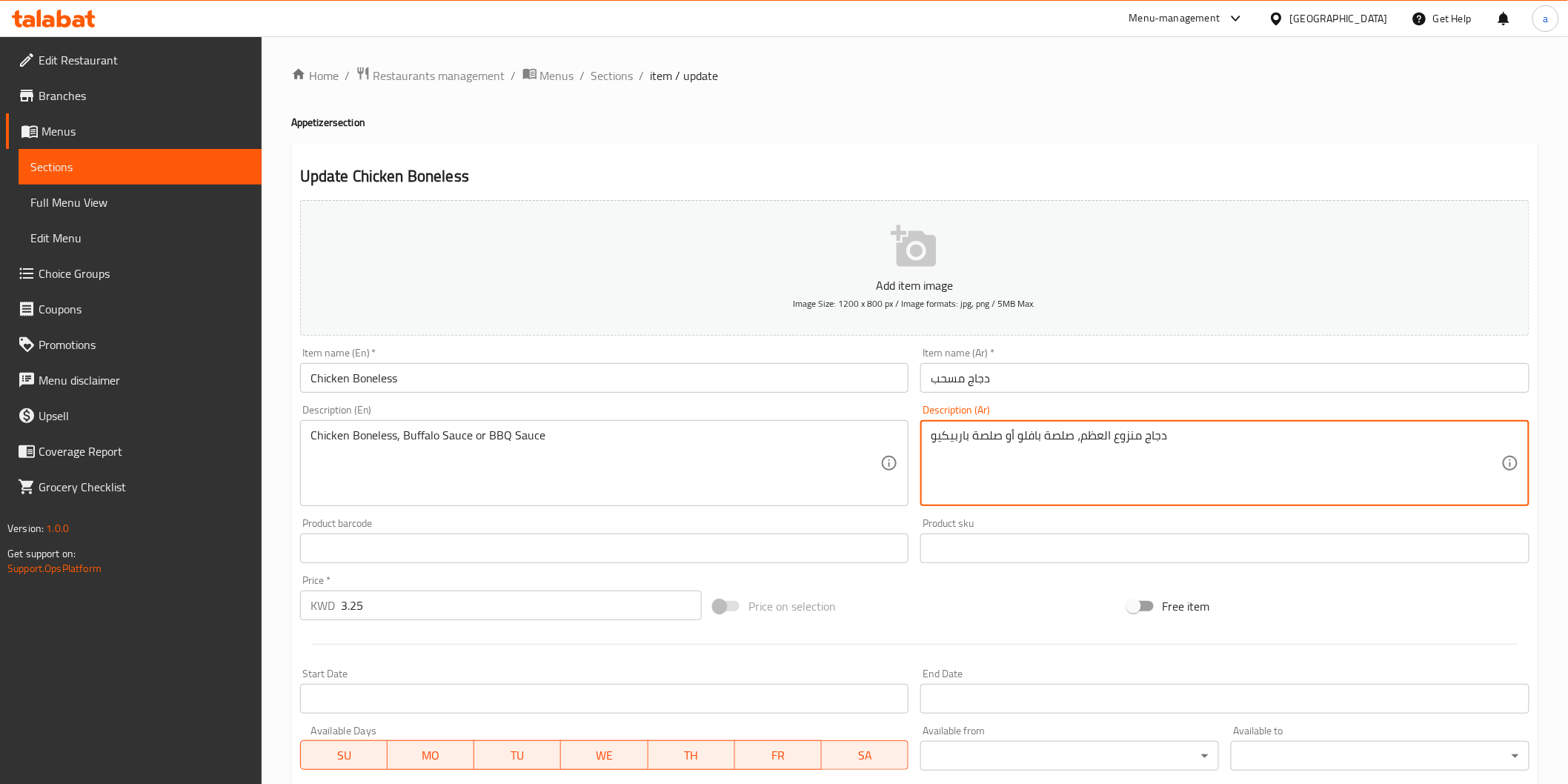
drag, startPoint x: 1076, startPoint y: 441, endPoint x: 1097, endPoint y: 438, distance: 21.2
click at [1127, 440] on textarea "دجاج منزوع العظم، صلصة بافلو أو صلصة باربيكيو" at bounding box center [1216, 463] width 570 height 70
drag, startPoint x: 1141, startPoint y: 438, endPoint x: 1082, endPoint y: 443, distance: 59.2
click at [1082, 443] on textarea "دجاج منزوع العظم، صلصة بافلو أو صلصة باربيكيو" at bounding box center [1216, 463] width 570 height 70
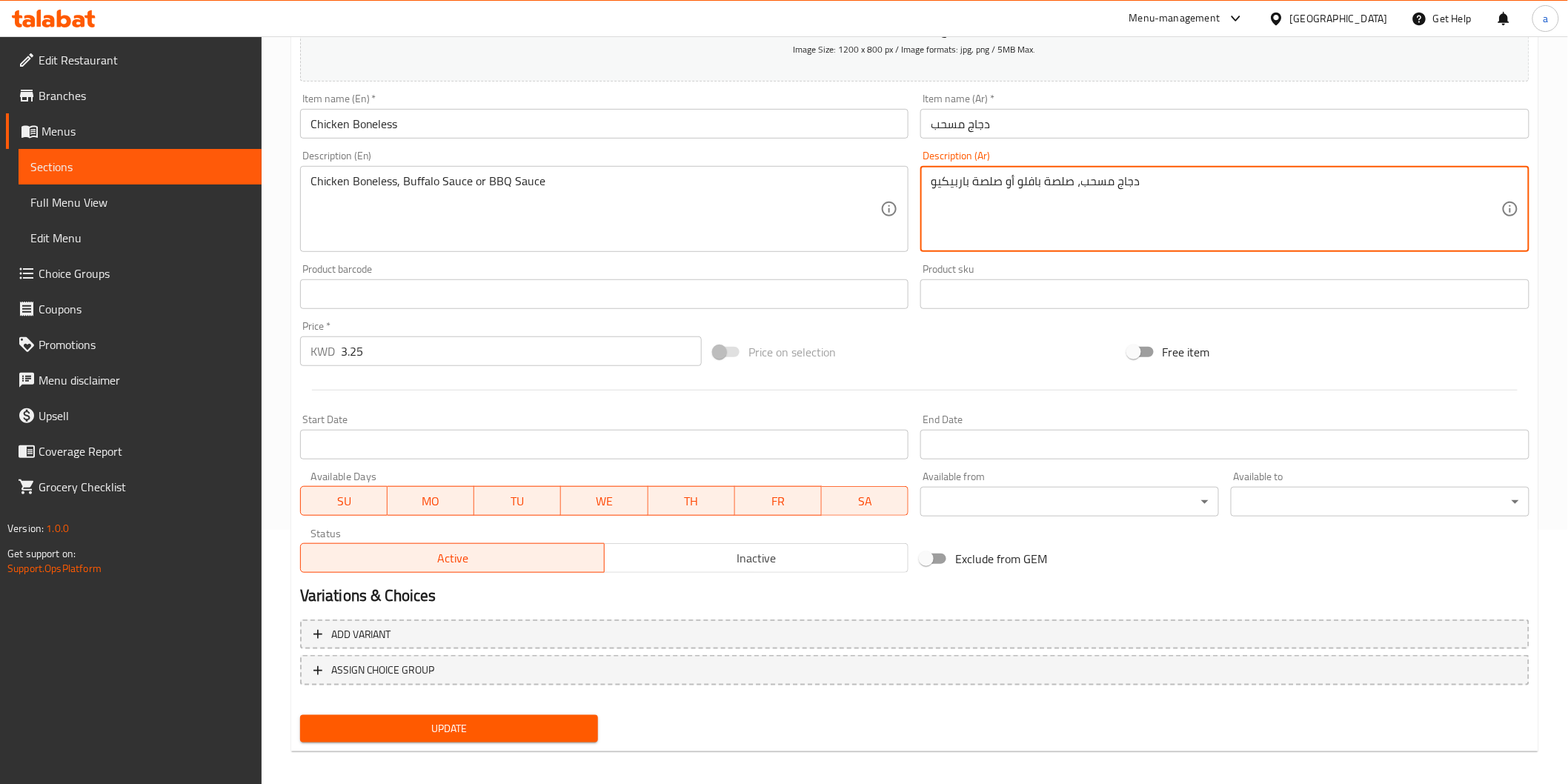
scroll to position [260, 0]
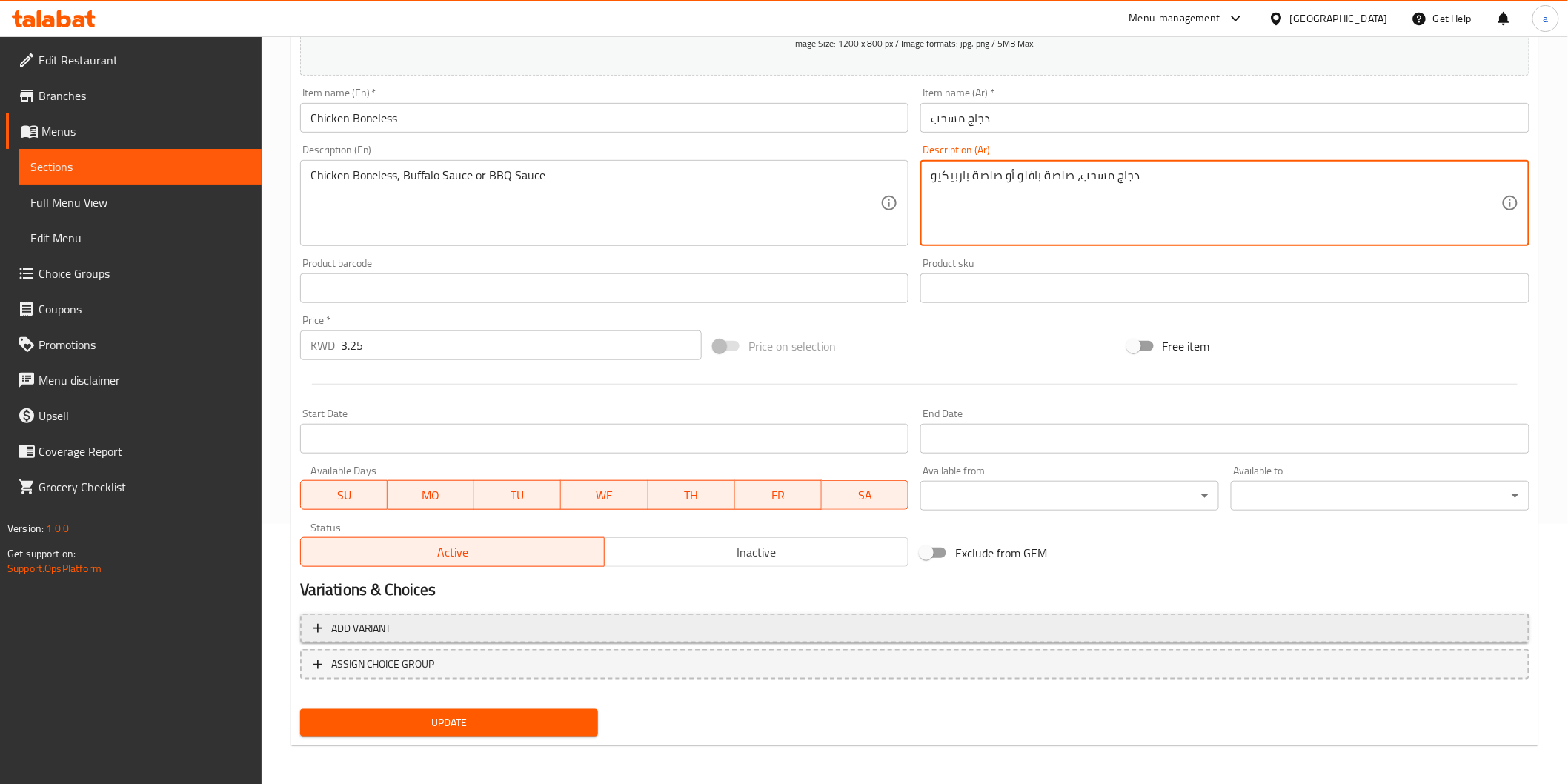
type textarea "دجاج مسحب، صلصة بافلو أو صلصة باربيكيو"
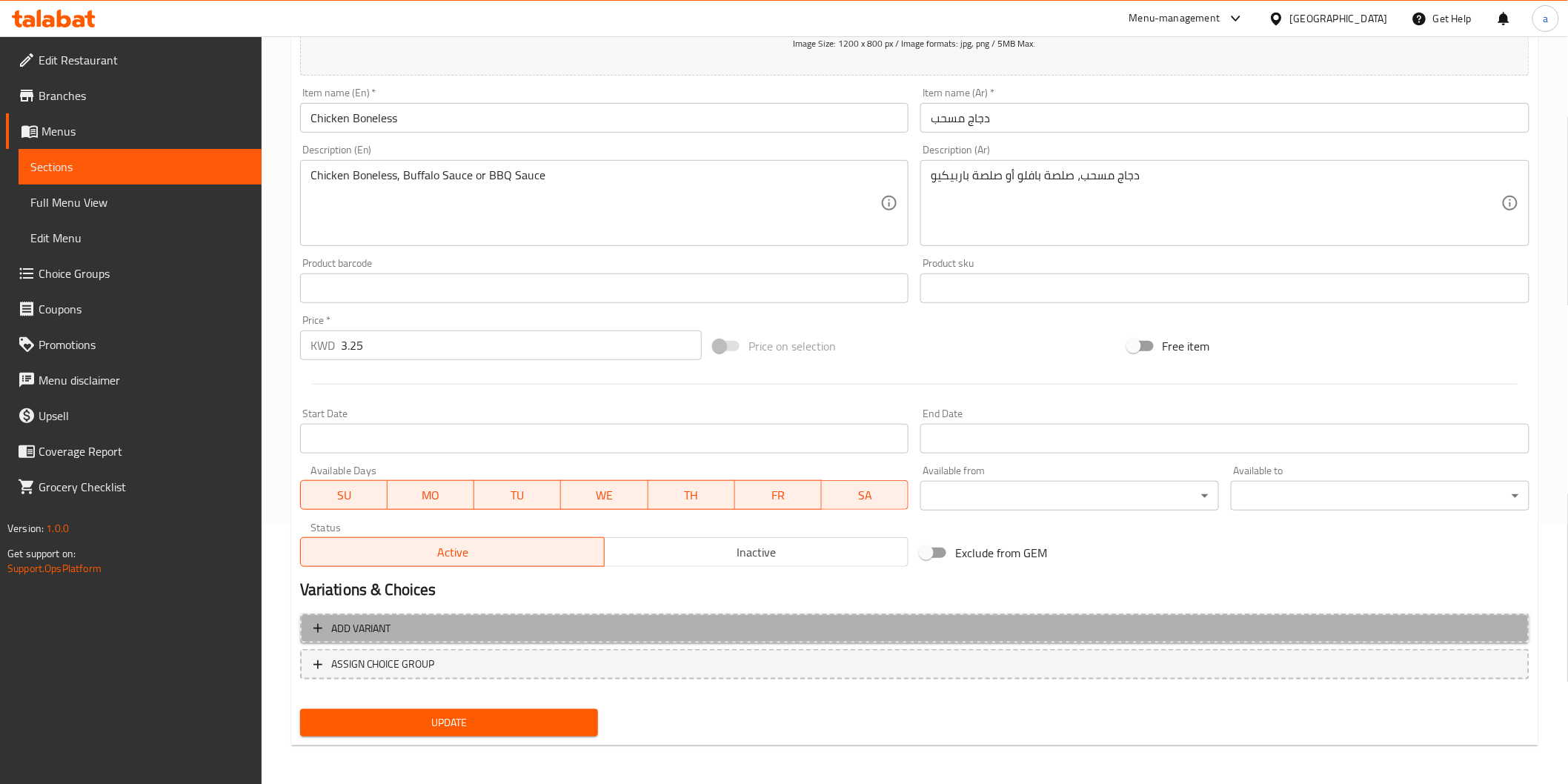
click at [727, 634] on span "Add variant" at bounding box center [915, 629] width 1203 height 19
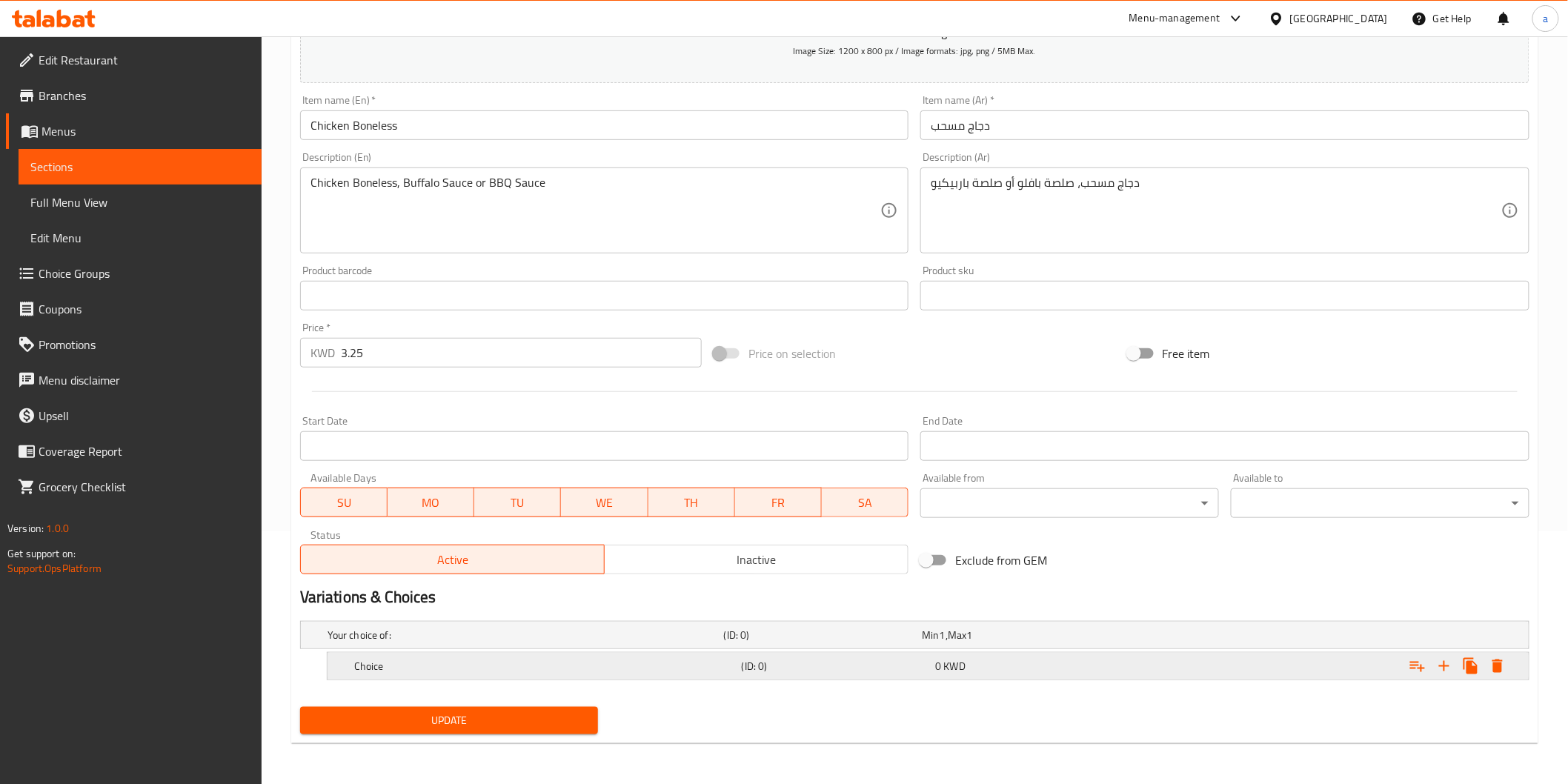
click at [864, 682] on div "Choice (ID: 0) 0 KWD" at bounding box center [932, 665] width 1162 height 33
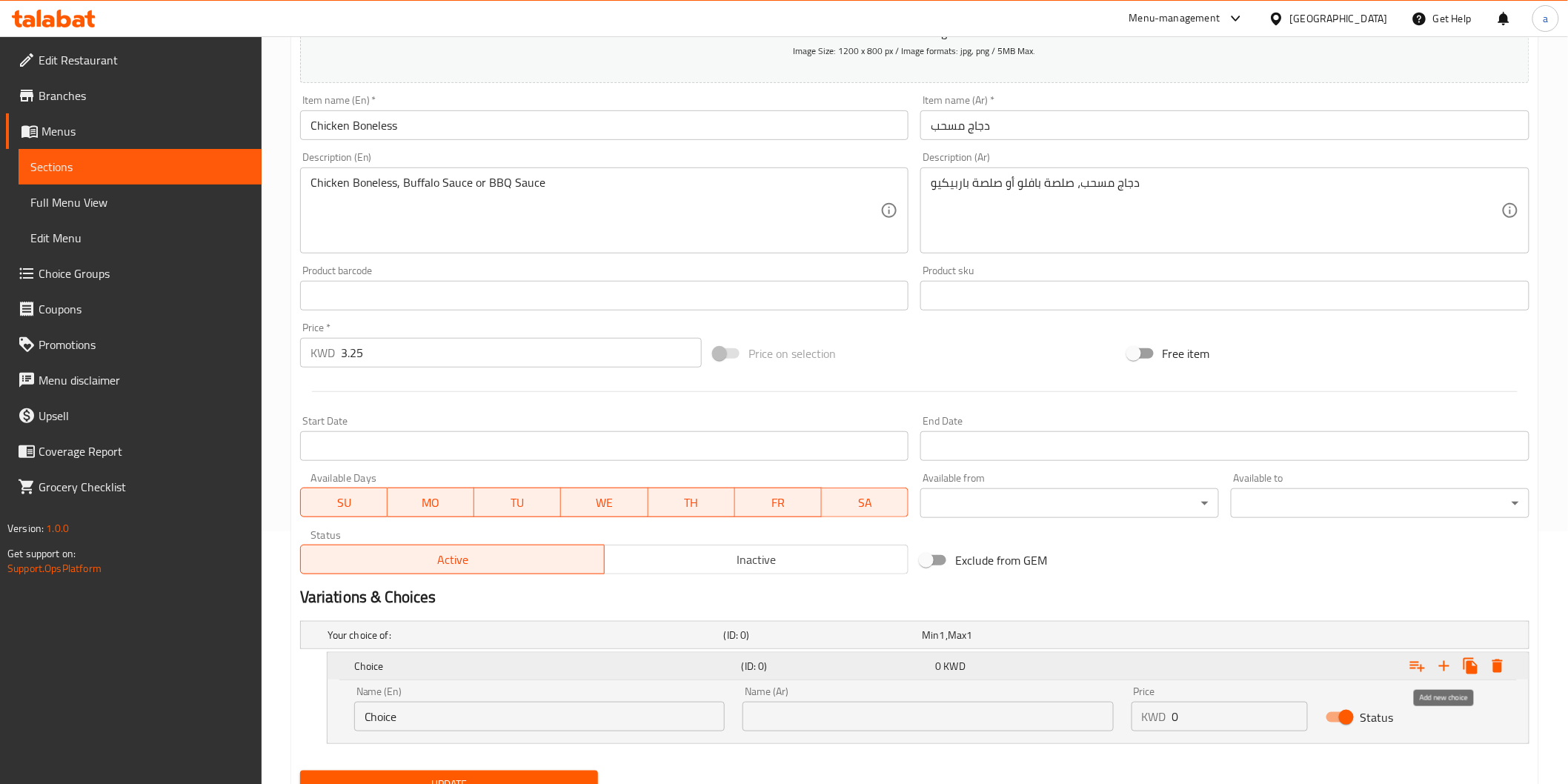
click at [1450, 662] on icon "Expand" at bounding box center [1444, 666] width 18 height 18
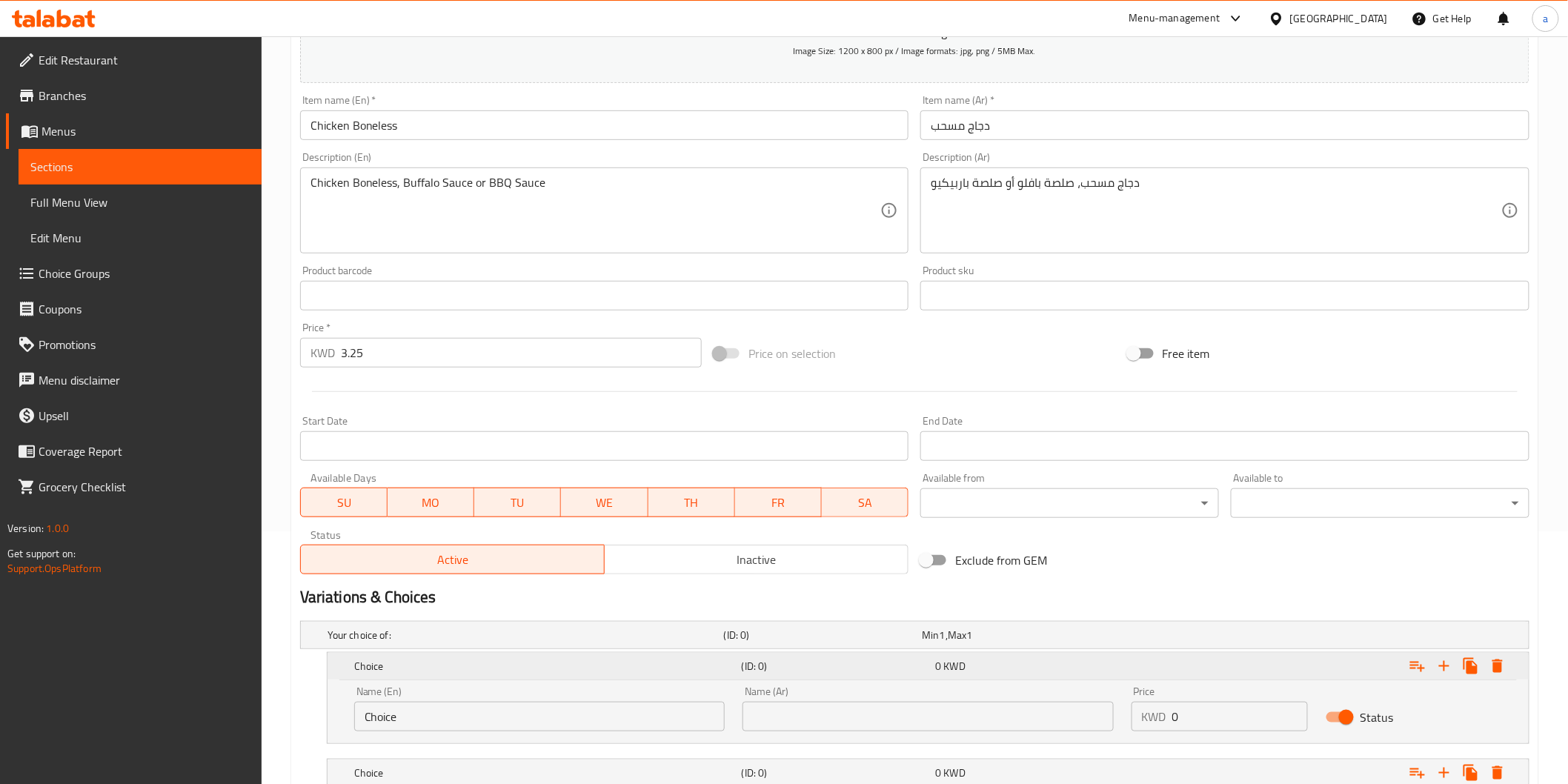
scroll to position [335, 0]
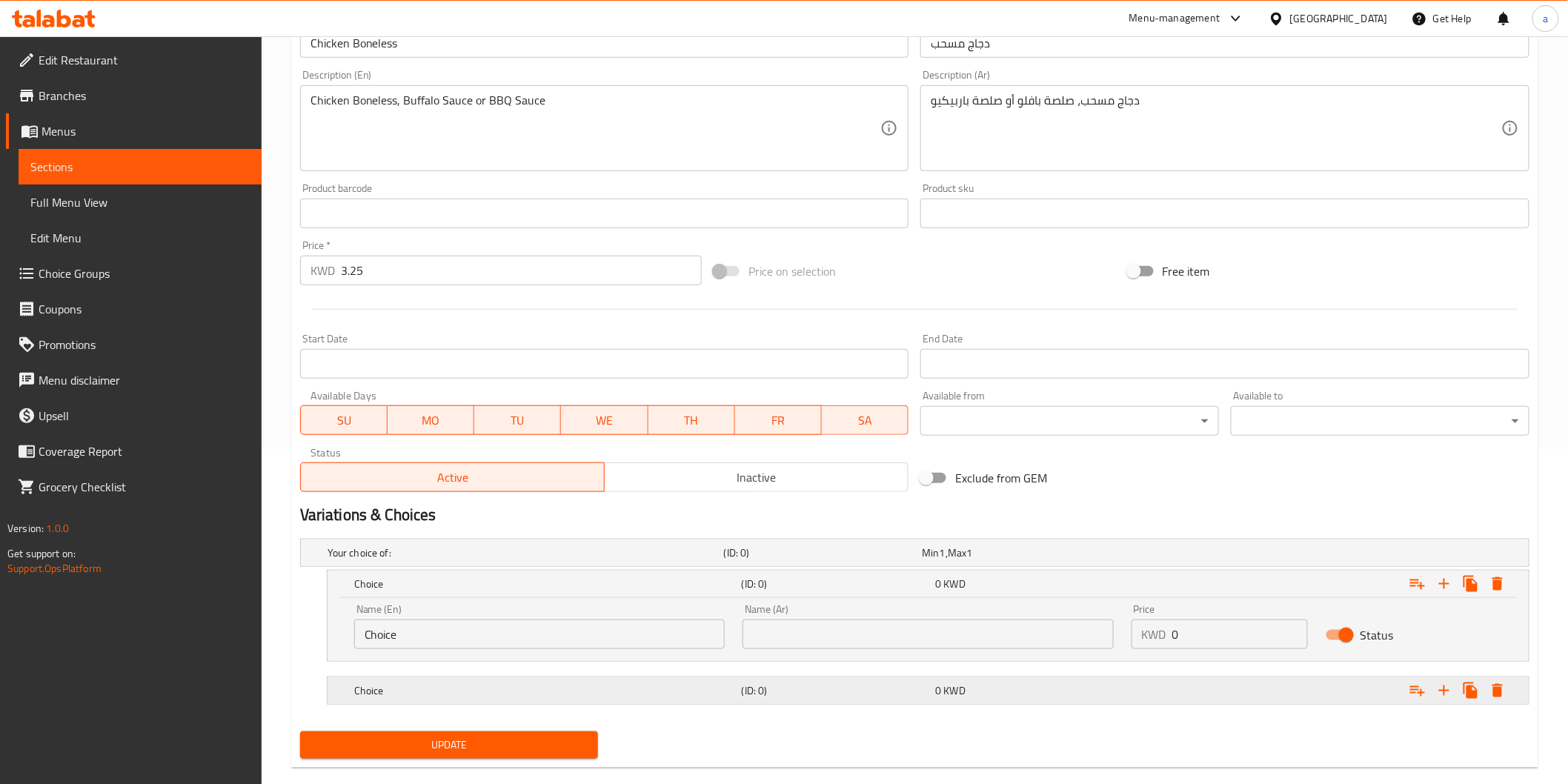
click at [1280, 695] on div "Expand" at bounding box center [1320, 690] width 387 height 33
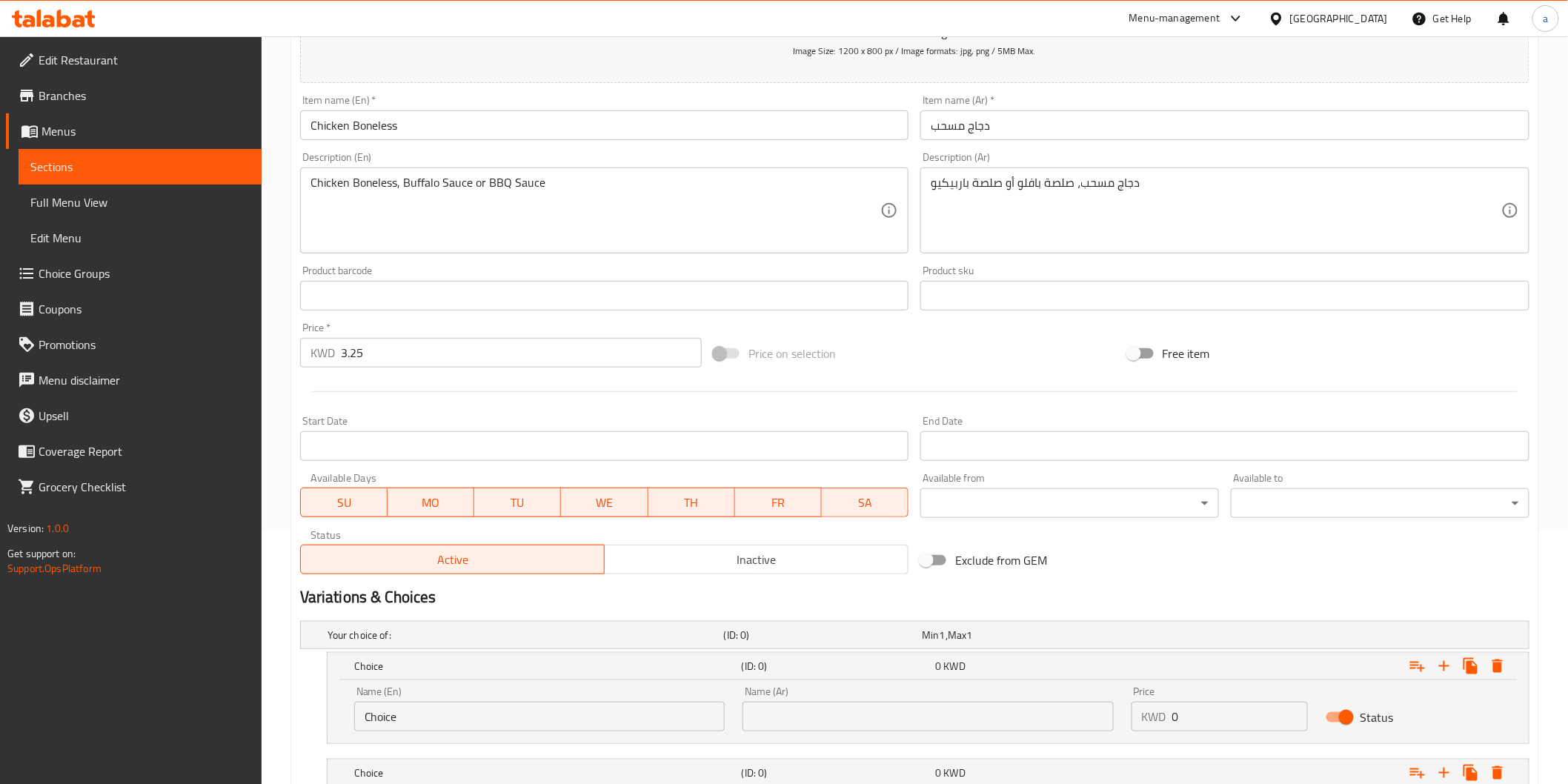
scroll to position [170, 0]
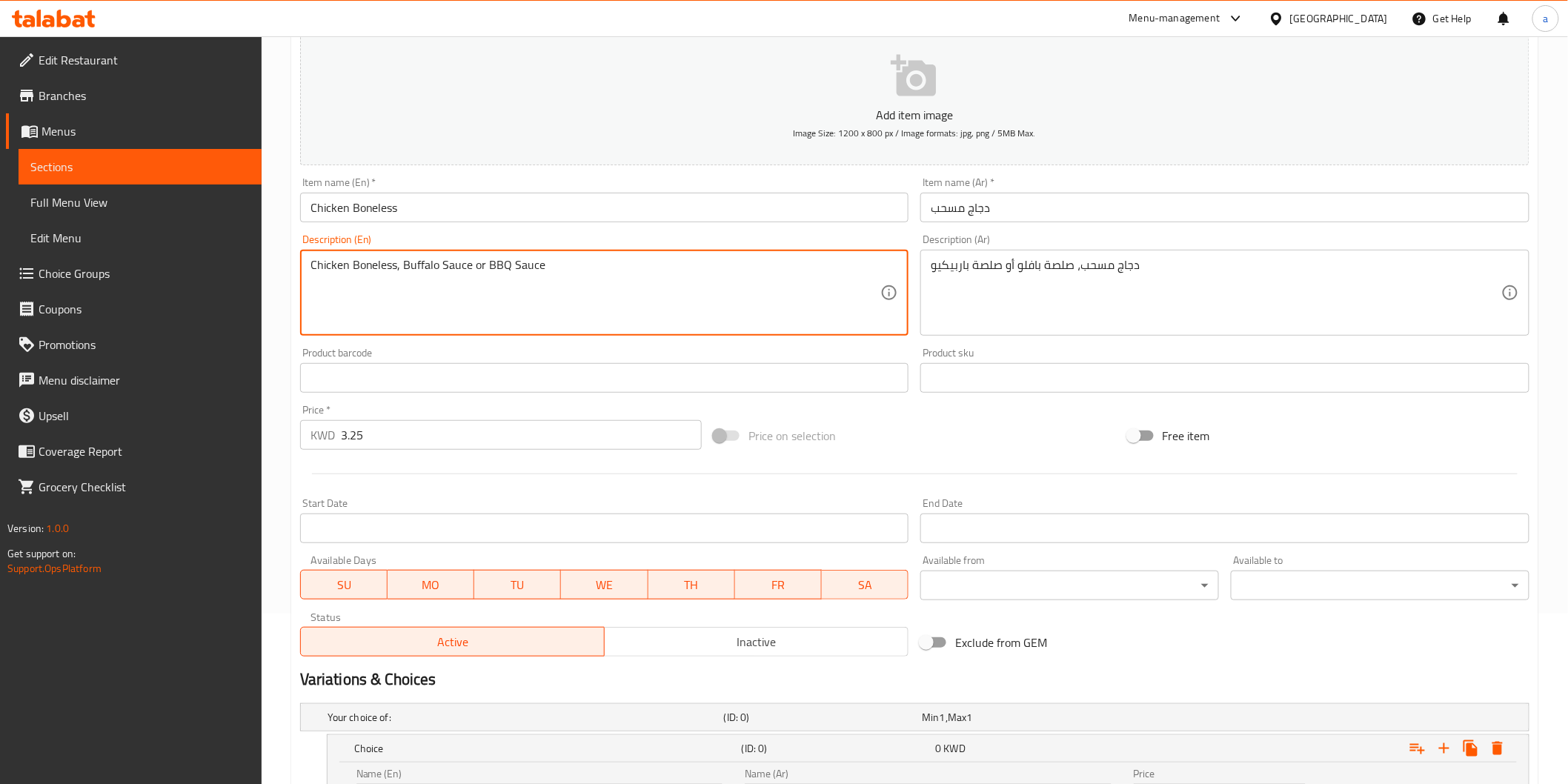
click at [438, 264] on textarea "Chicken Boneless, Buffalo Sauce or BBQ Sauce" at bounding box center [596, 292] width 570 height 70
drag, startPoint x: 402, startPoint y: 259, endPoint x: 436, endPoint y: 254, distance: 34.4
click at [436, 254] on div "Chicken Boneless, Buffalo Sauce or BBQ Sauce Description (En)" at bounding box center [604, 292] width 609 height 86
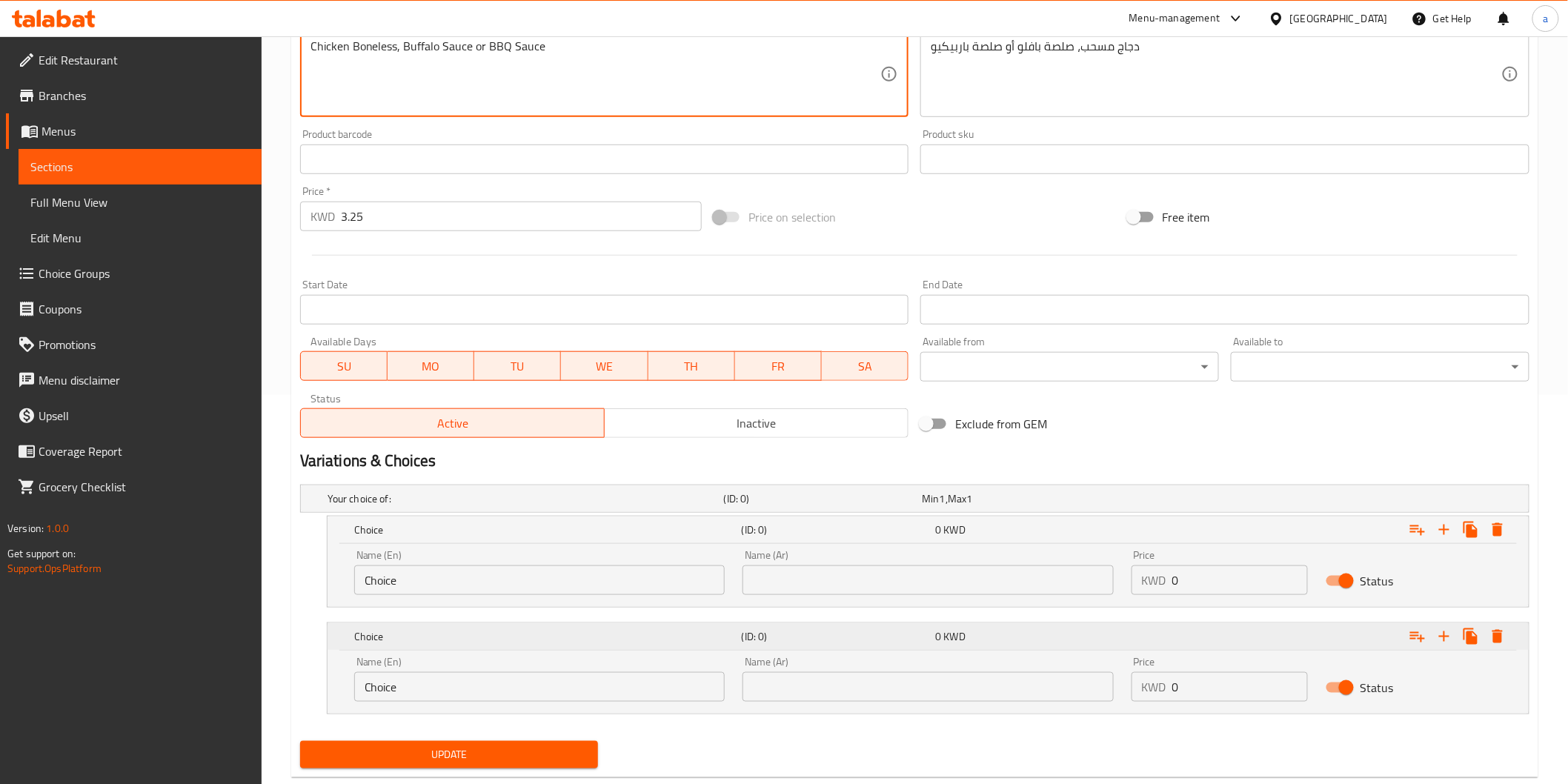
scroll to position [417, 0]
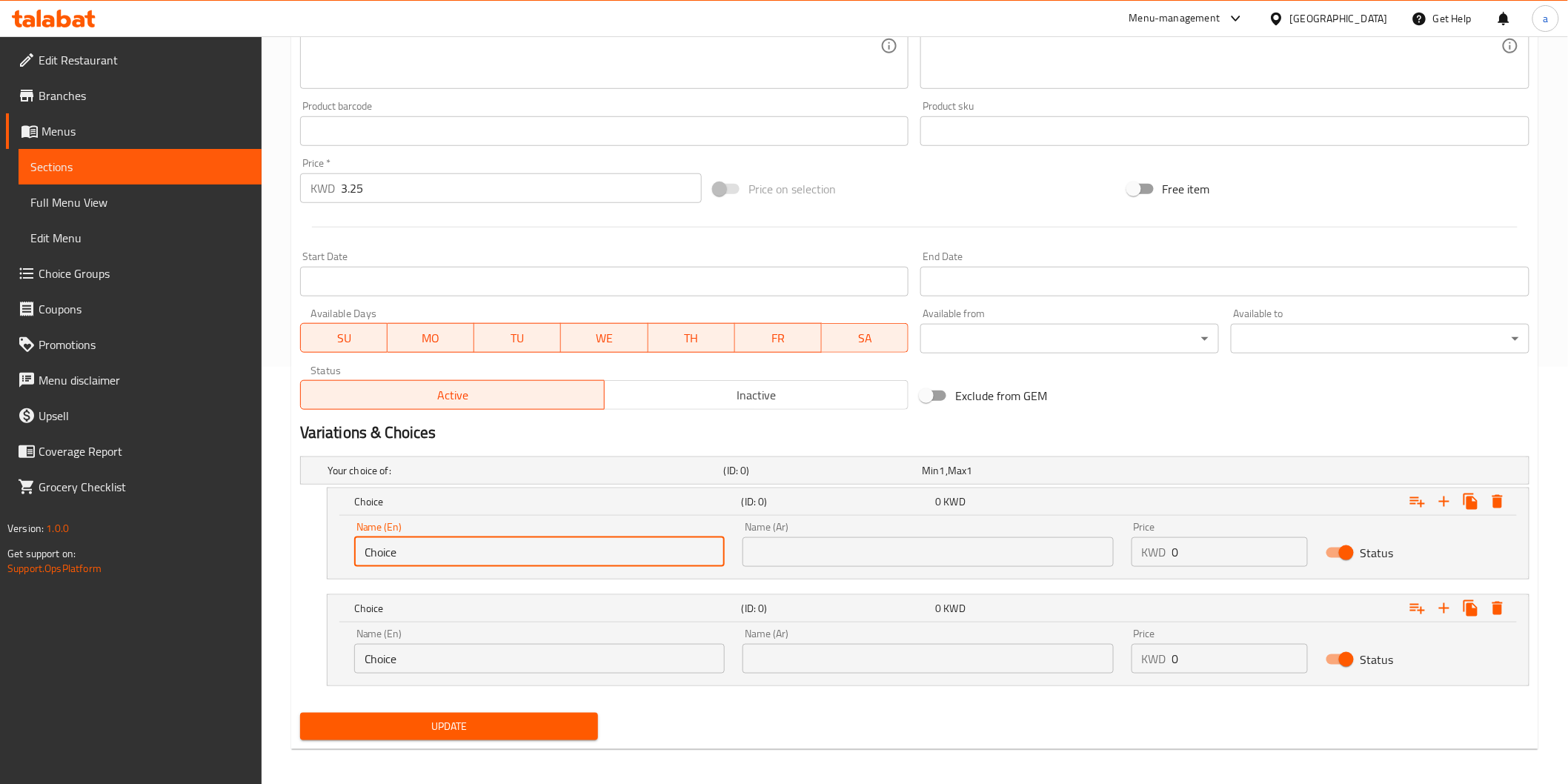
drag, startPoint x: 419, startPoint y: 546, endPoint x: 361, endPoint y: 561, distance: 59.9
click at [361, 561] on input "Choice" at bounding box center [539, 552] width 370 height 30
paste input "Buffalo"
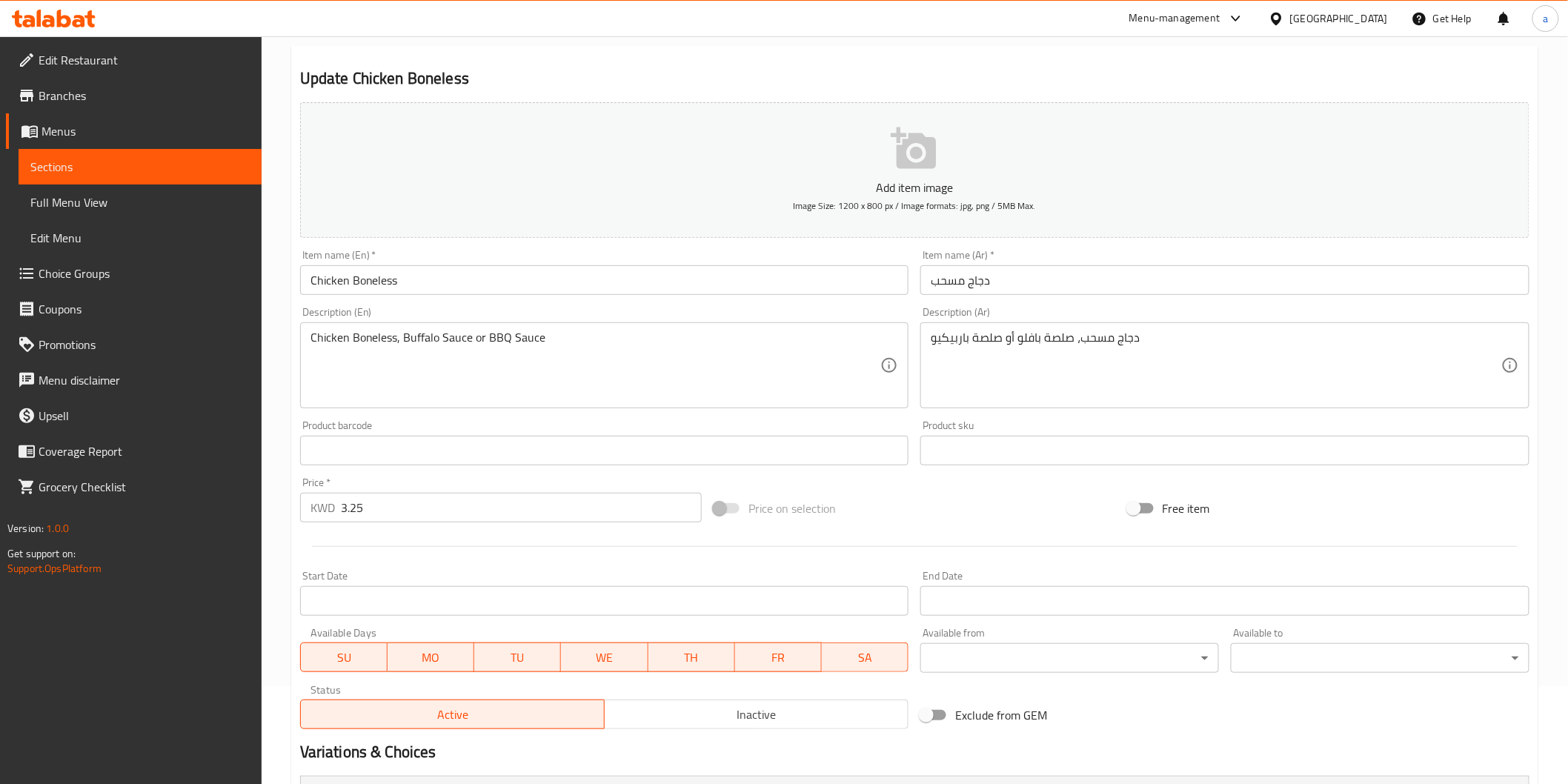
scroll to position [87, 0]
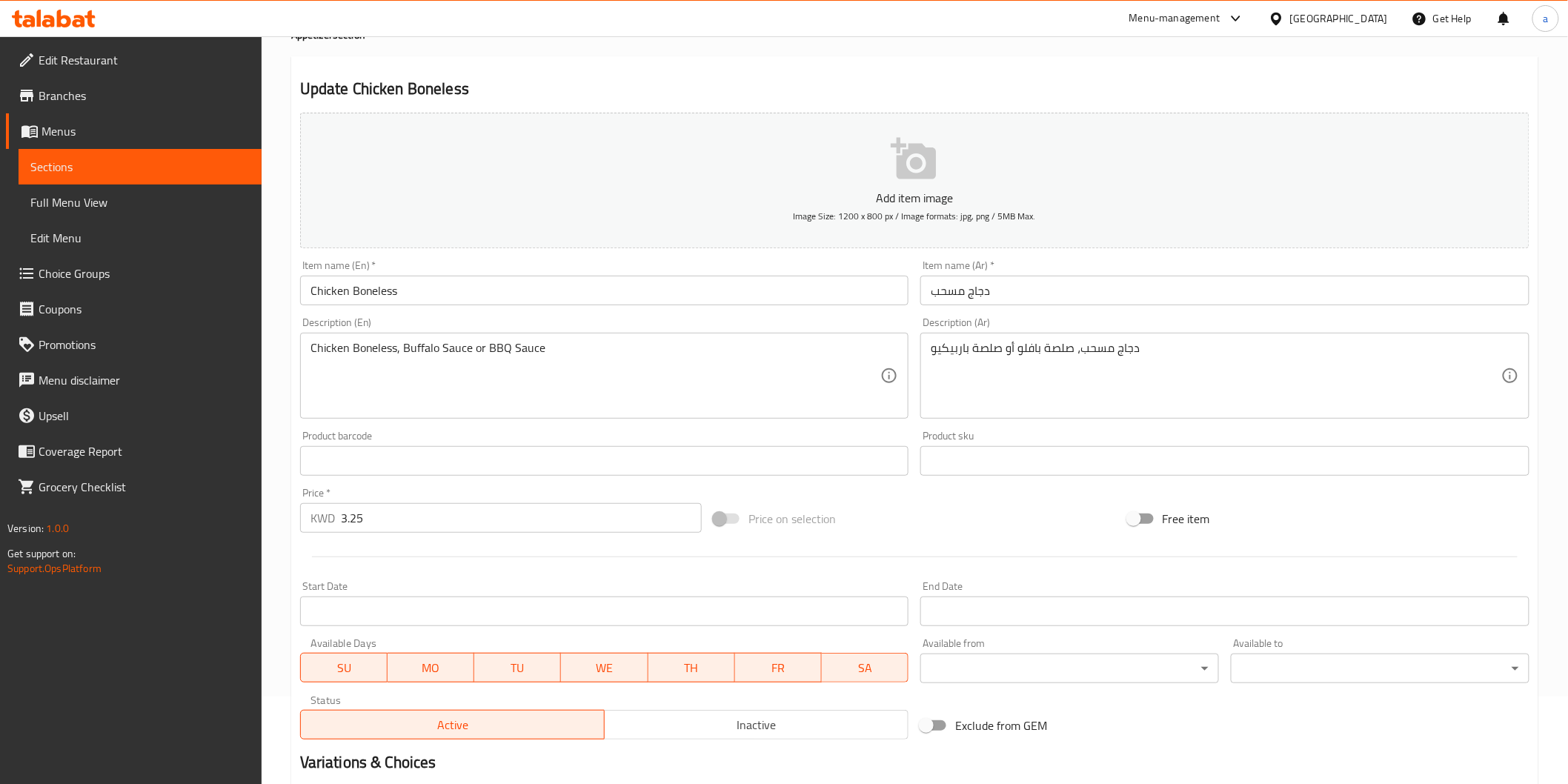
type input "Buffalo"
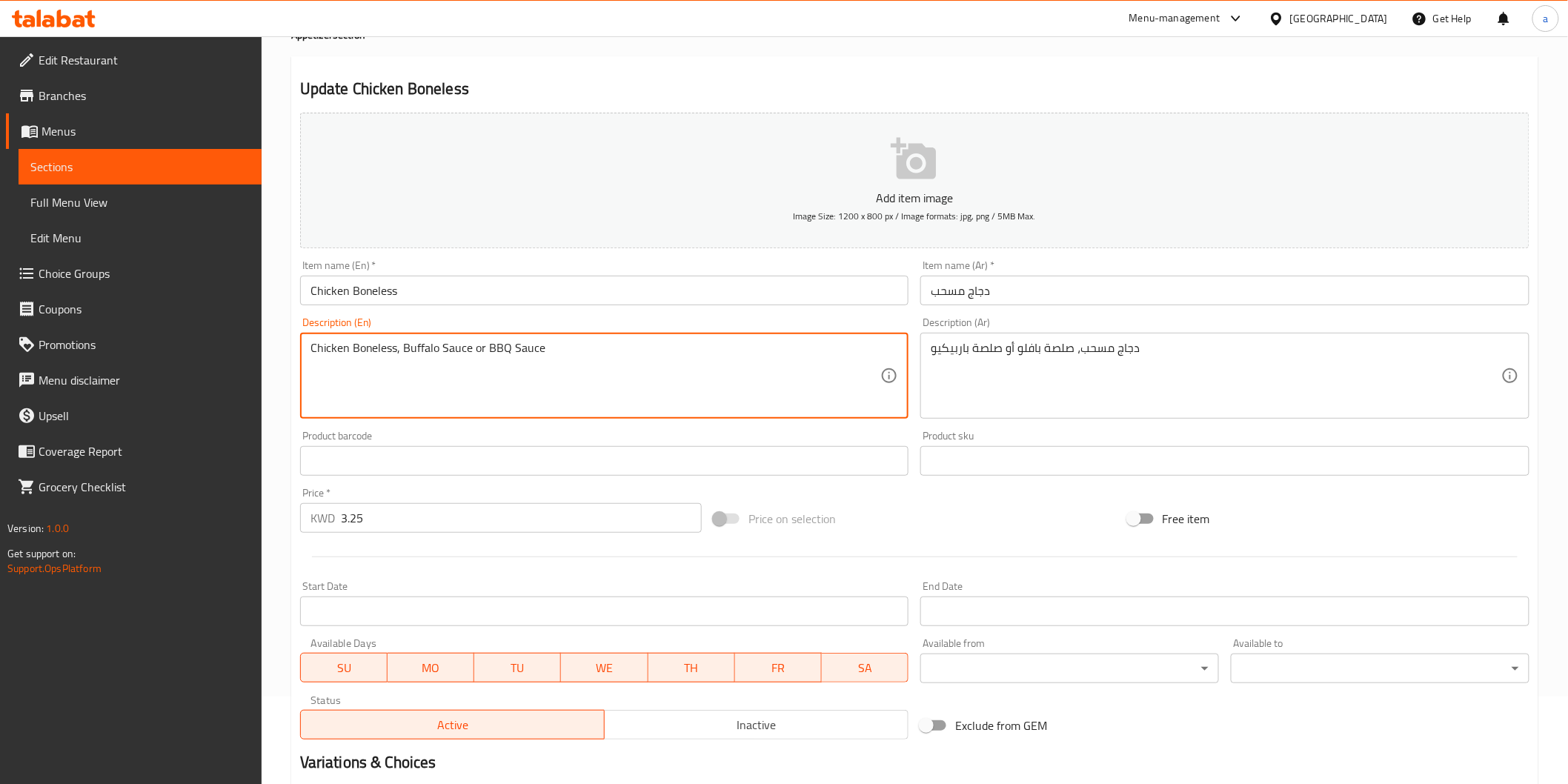
click at [490, 354] on textarea "Chicken Boneless, Buffalo Sauce or BBQ Sauce" at bounding box center [596, 375] width 570 height 70
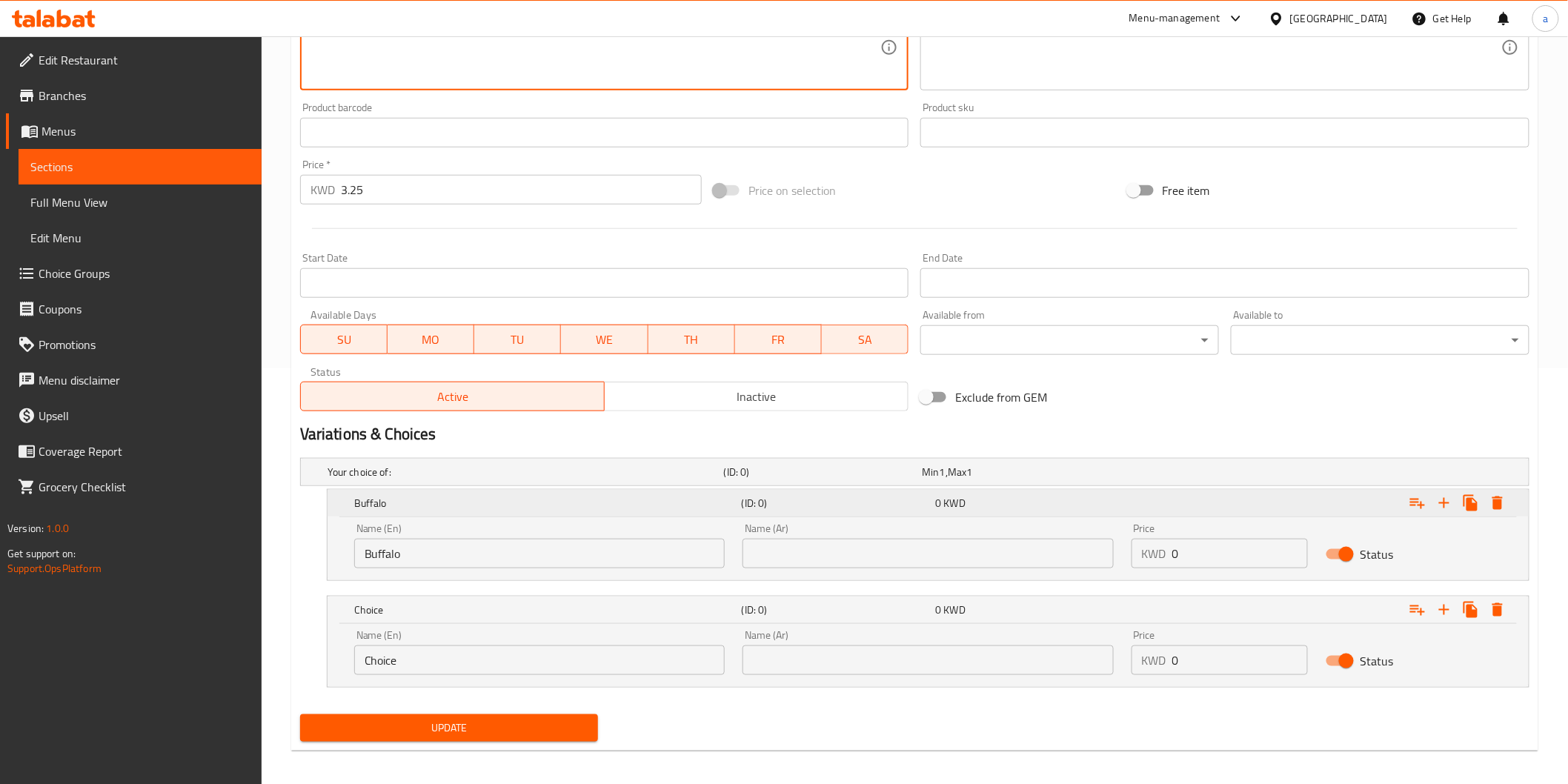
scroll to position [417, 0]
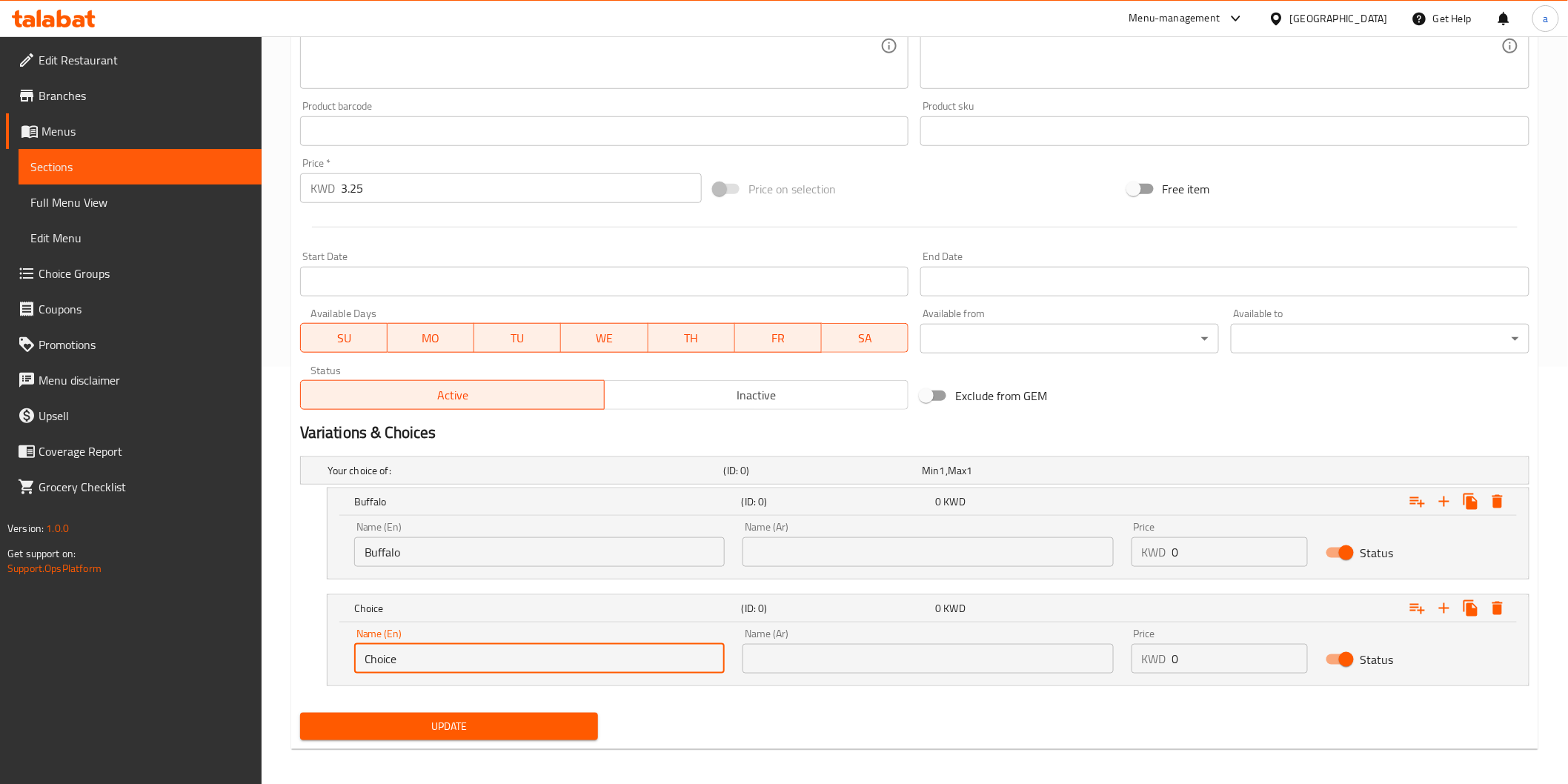
drag, startPoint x: 497, startPoint y: 649, endPoint x: 338, endPoint y: 640, distance: 159.3
click at [338, 640] on div "Name (En) Choice Name (En) Name (Ar) Name (Ar) Price KWD 0 Price Status" at bounding box center [928, 654] width 1201 height 63
paste input "BBQ"
type input "BBQ"
click at [885, 572] on div "Name (Ar) Name (Ar)" at bounding box center [928, 544] width 388 height 63
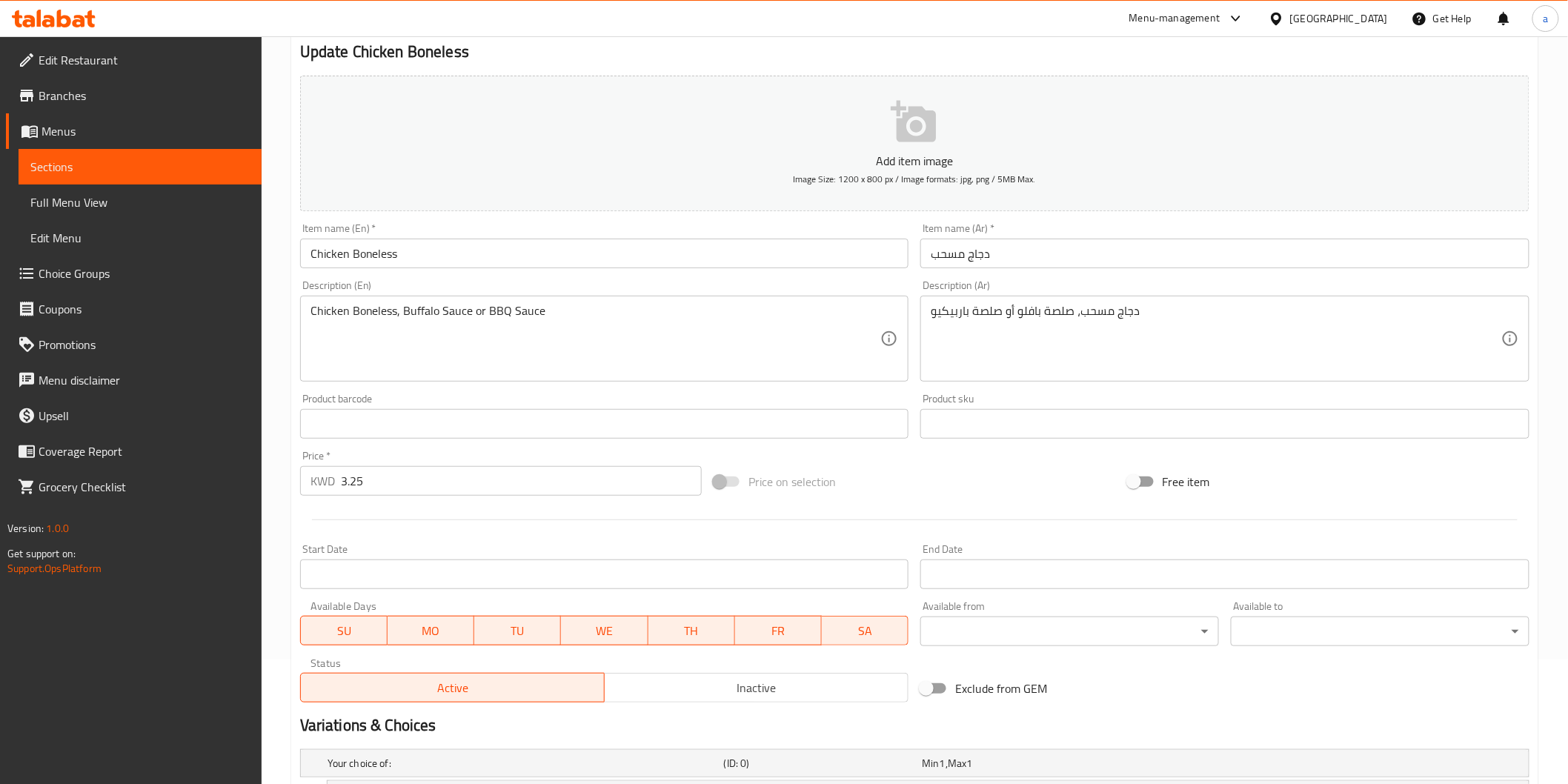
scroll to position [87, 0]
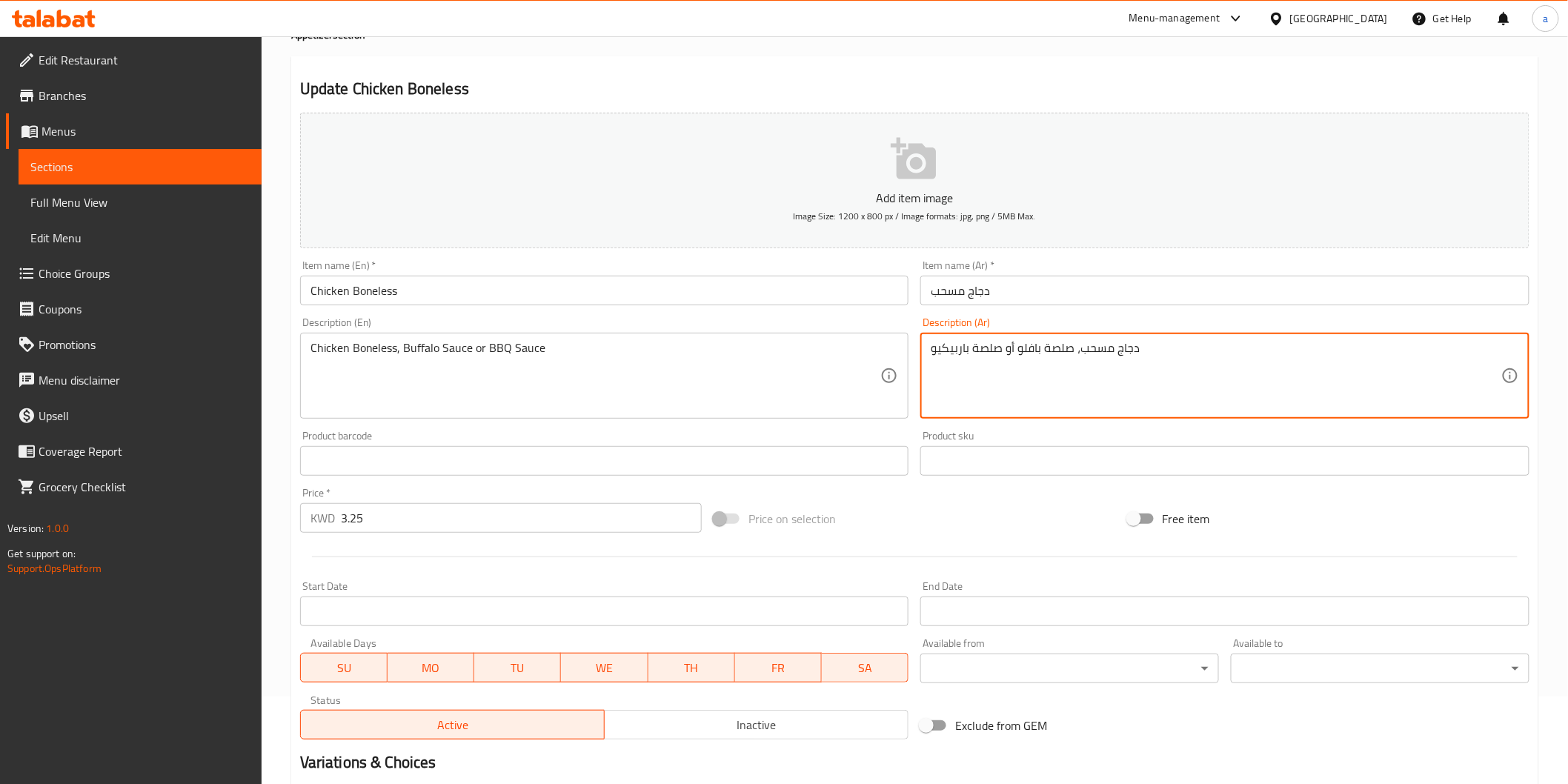
click at [1024, 354] on textarea "دجاج مسحب، صلصة بافلو أو صلصة باربيكيو" at bounding box center [1216, 375] width 570 height 70
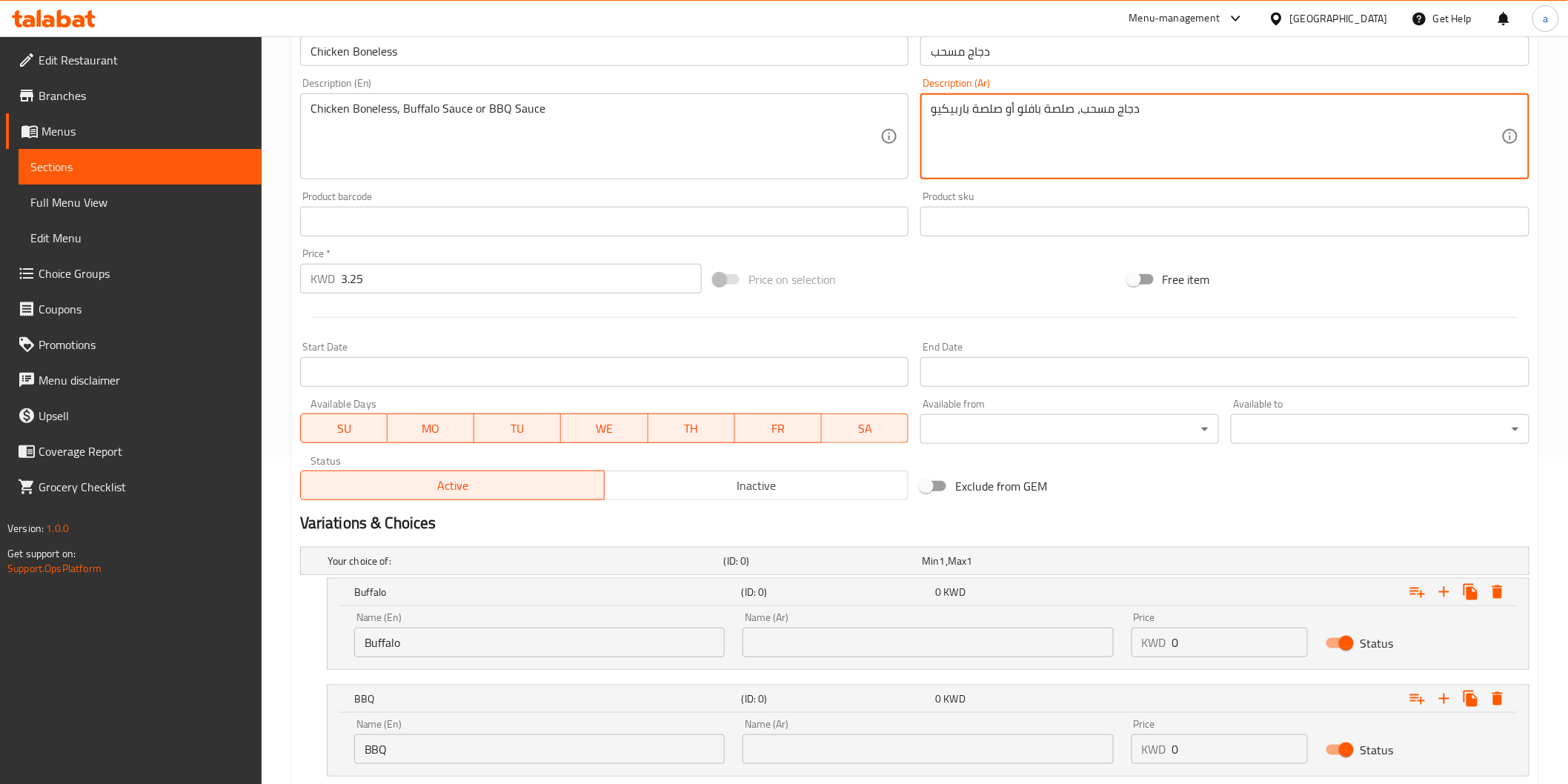
scroll to position [335, 0]
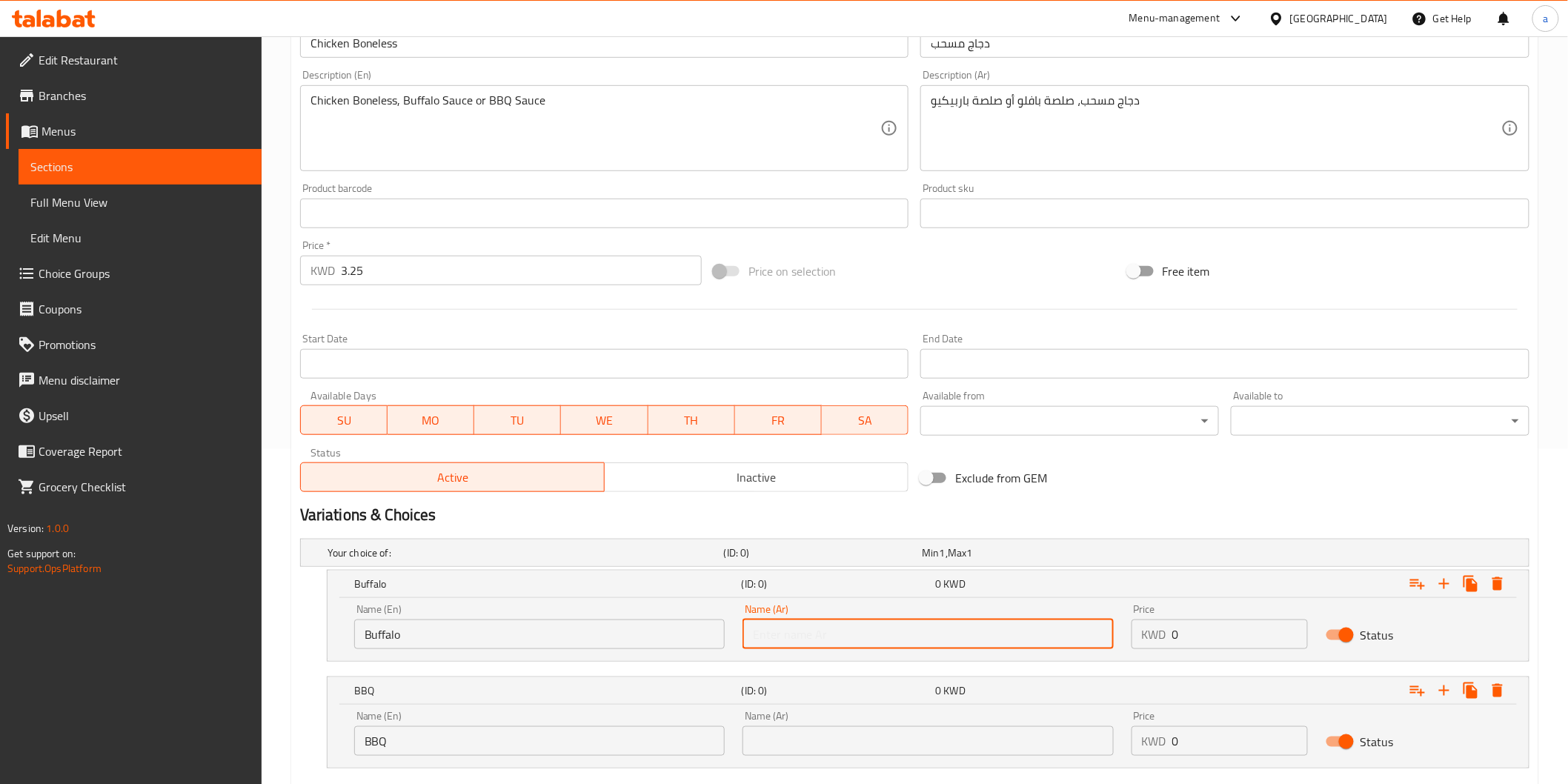
click at [908, 638] on input "text" at bounding box center [928, 635] width 370 height 30
paste input "بافلو"
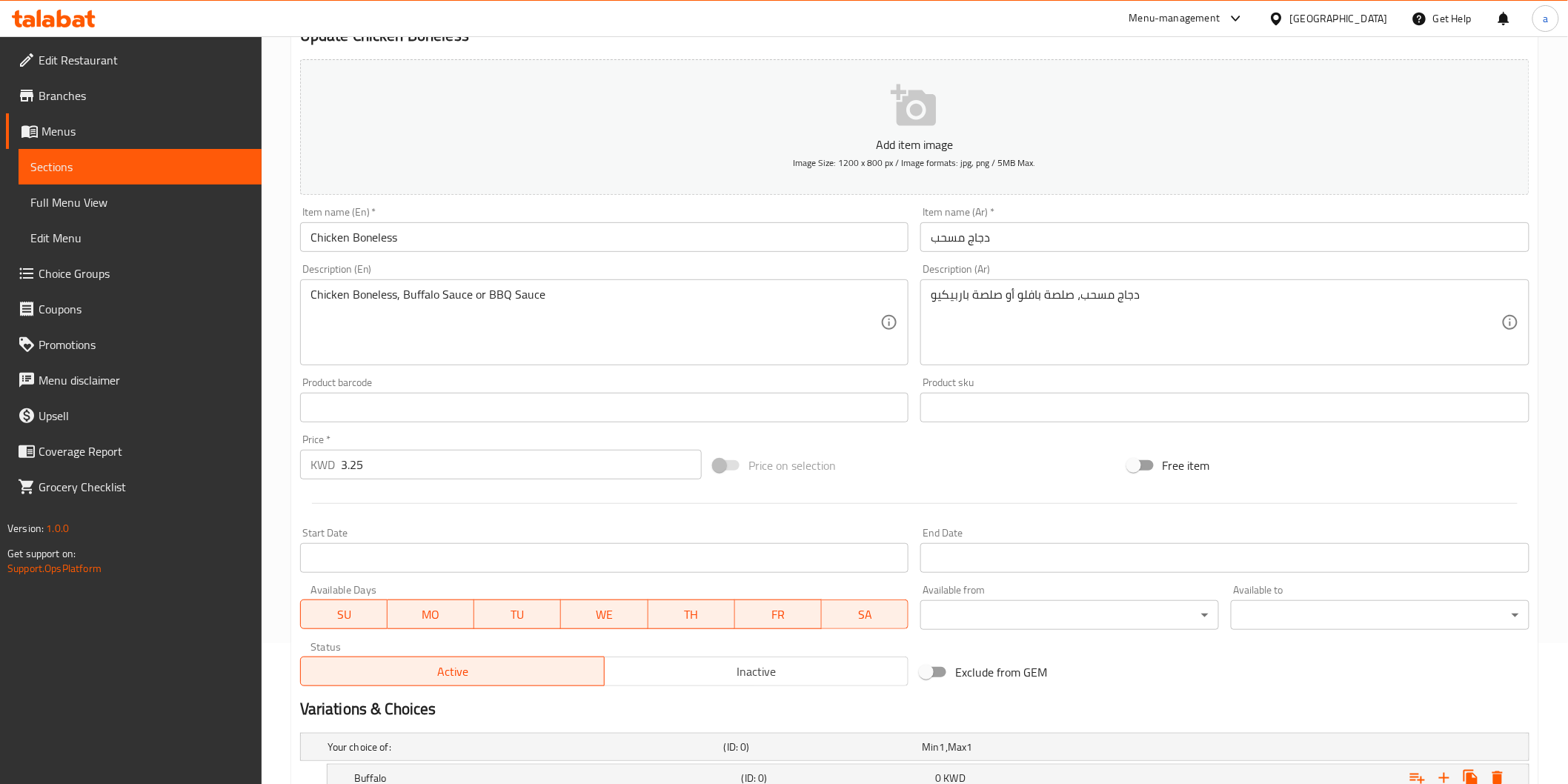
scroll to position [87, 0]
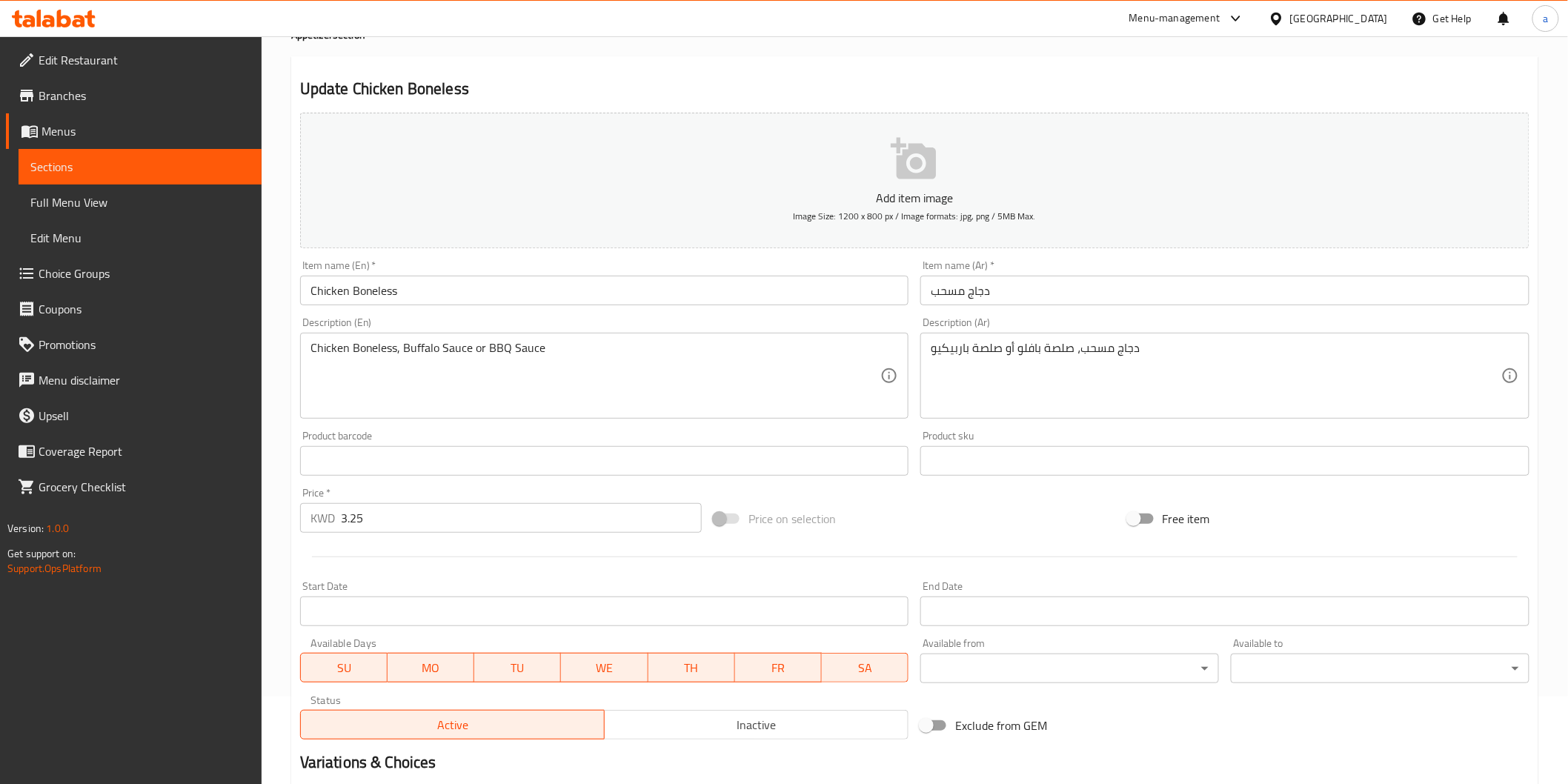
type input "بافلو"
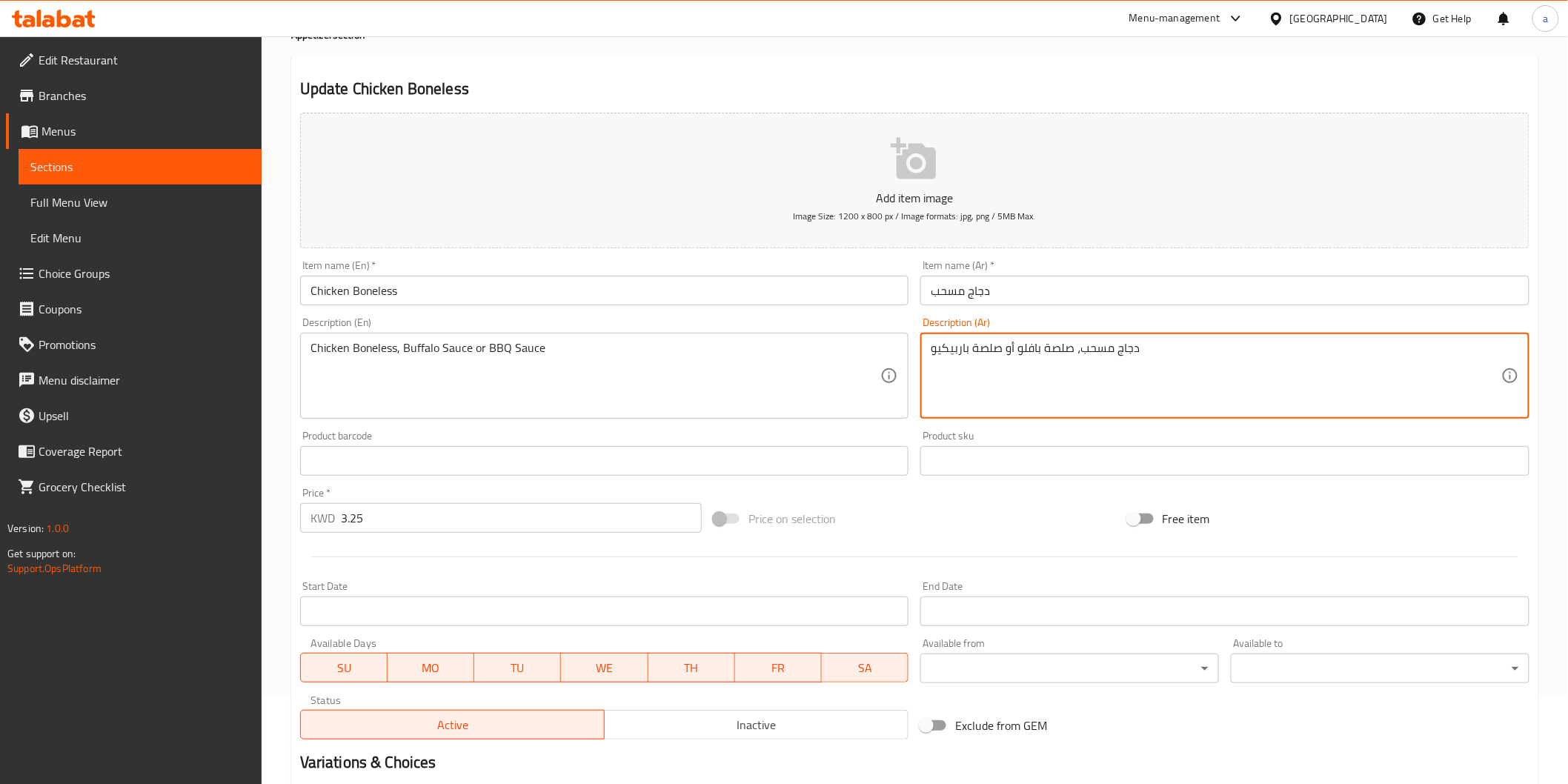
click at [951, 349] on textarea "دجاج مسحب، صلصة بافلو أو صلصة باربيكيو" at bounding box center [1216, 375] width 570 height 70
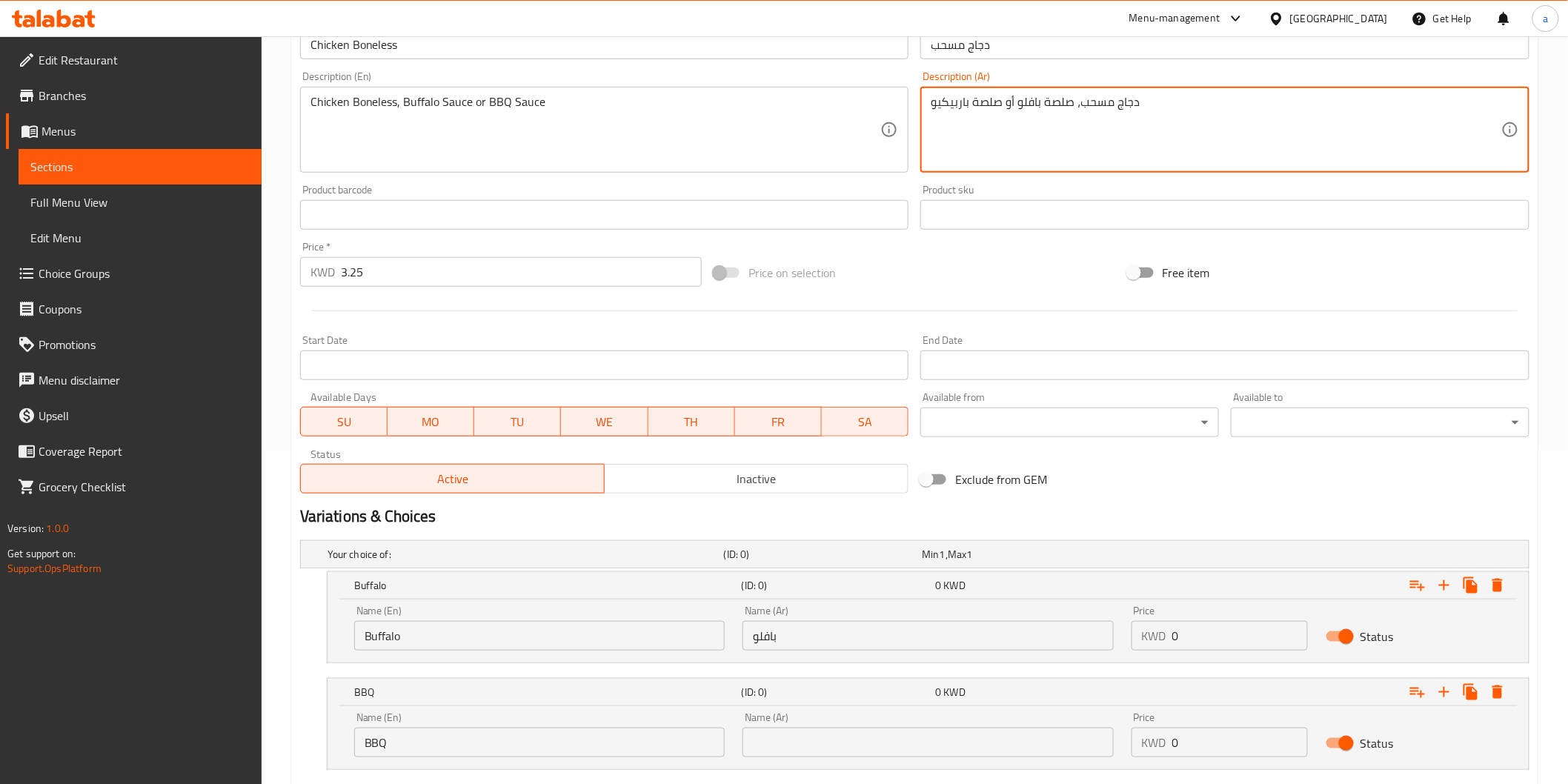
scroll to position [335, 0]
click at [934, 734] on input "text" at bounding box center [928, 740] width 370 height 30
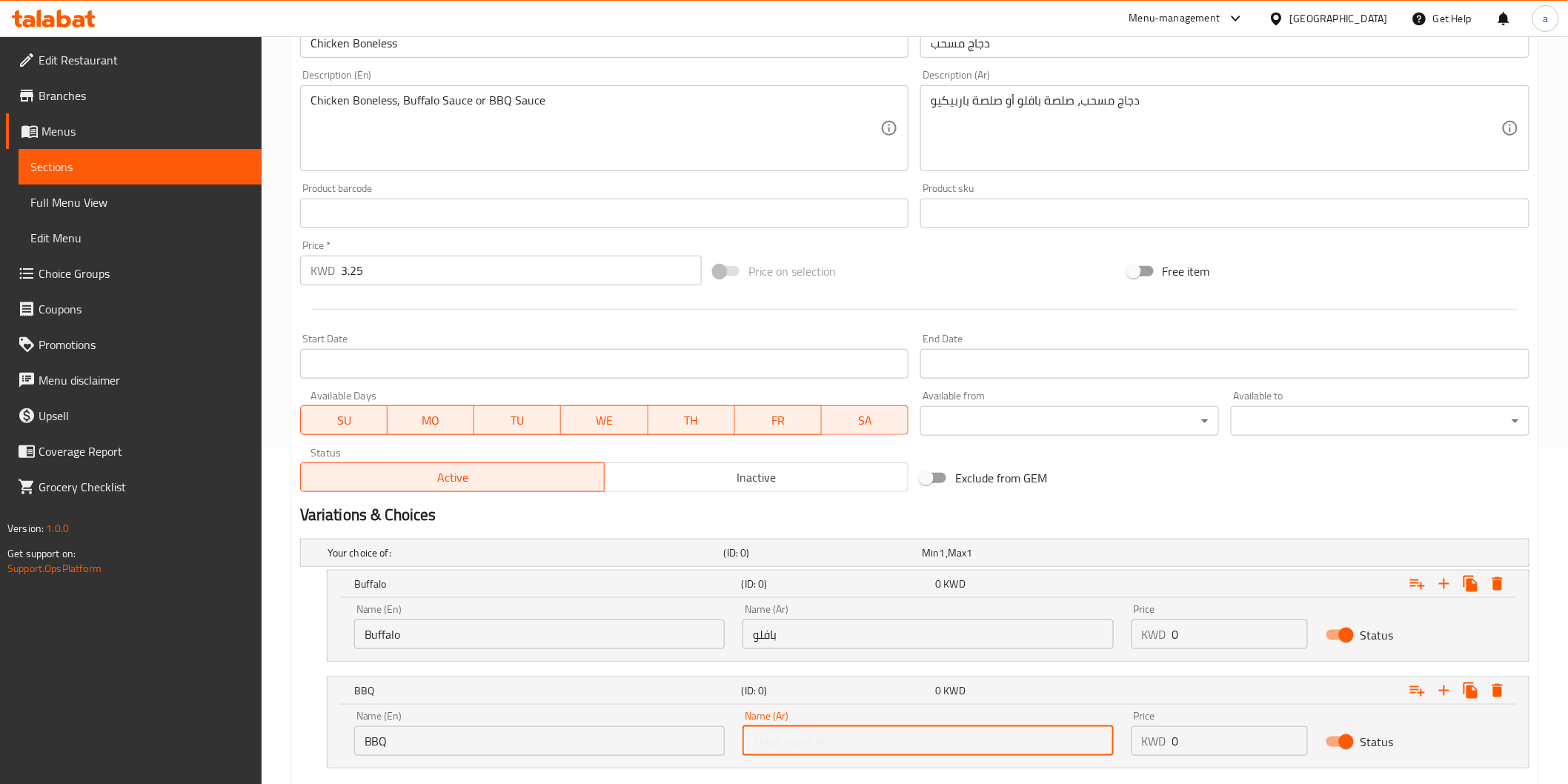
paste input "باربيكيو"
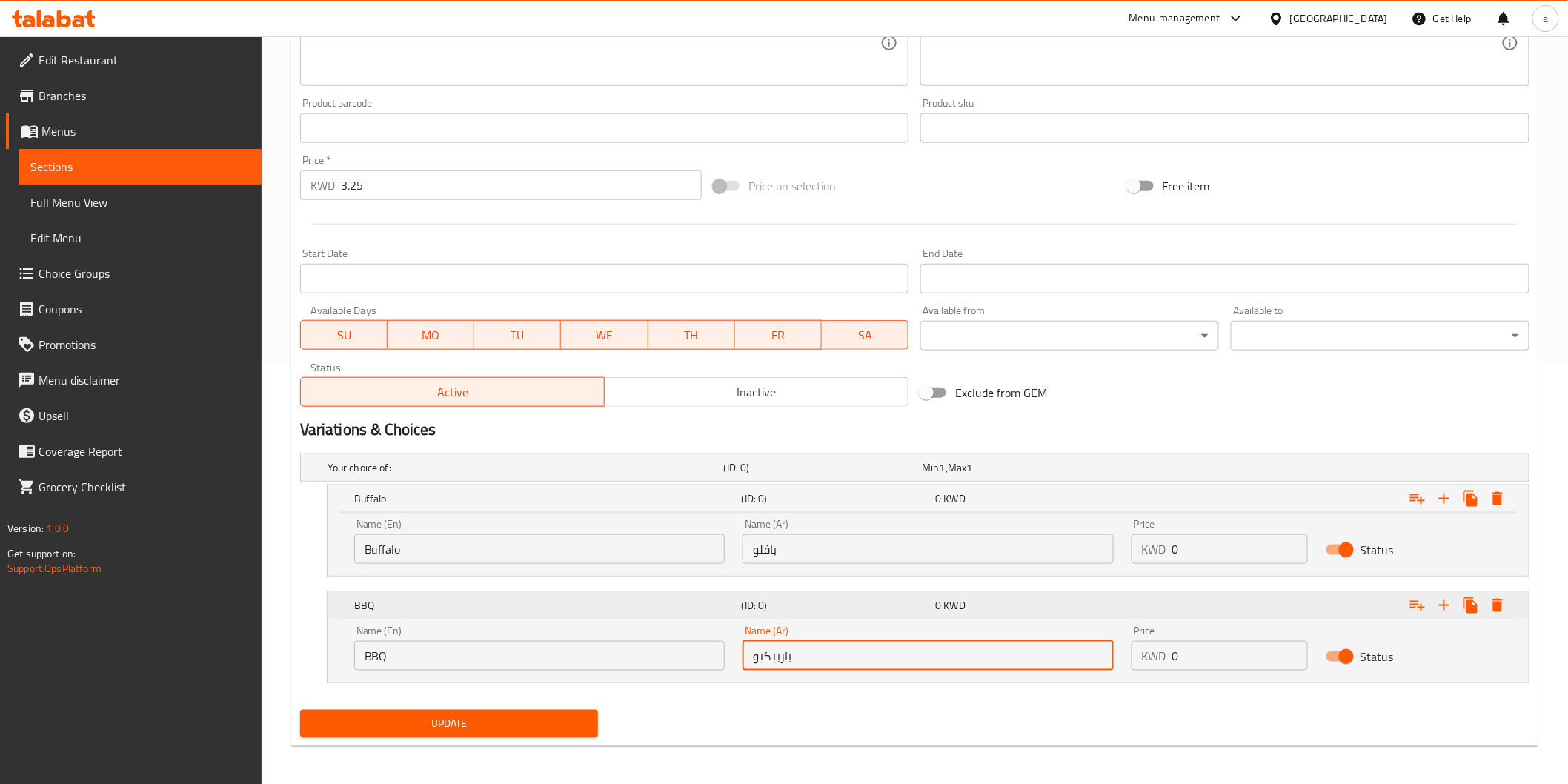
scroll to position [423, 0]
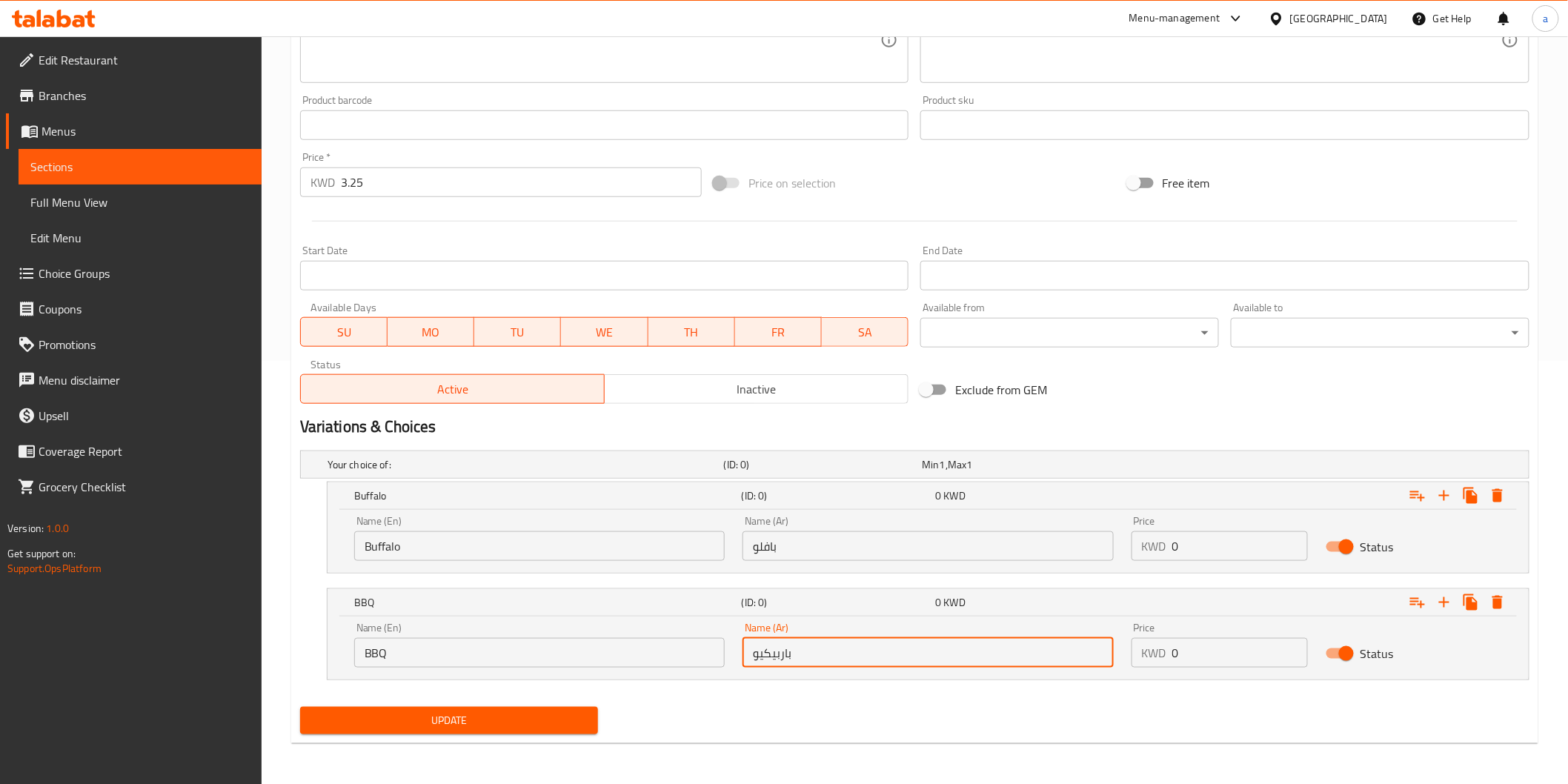
type input "باربيكيو"
click at [544, 720] on span "Update" at bounding box center [449, 721] width 275 height 19
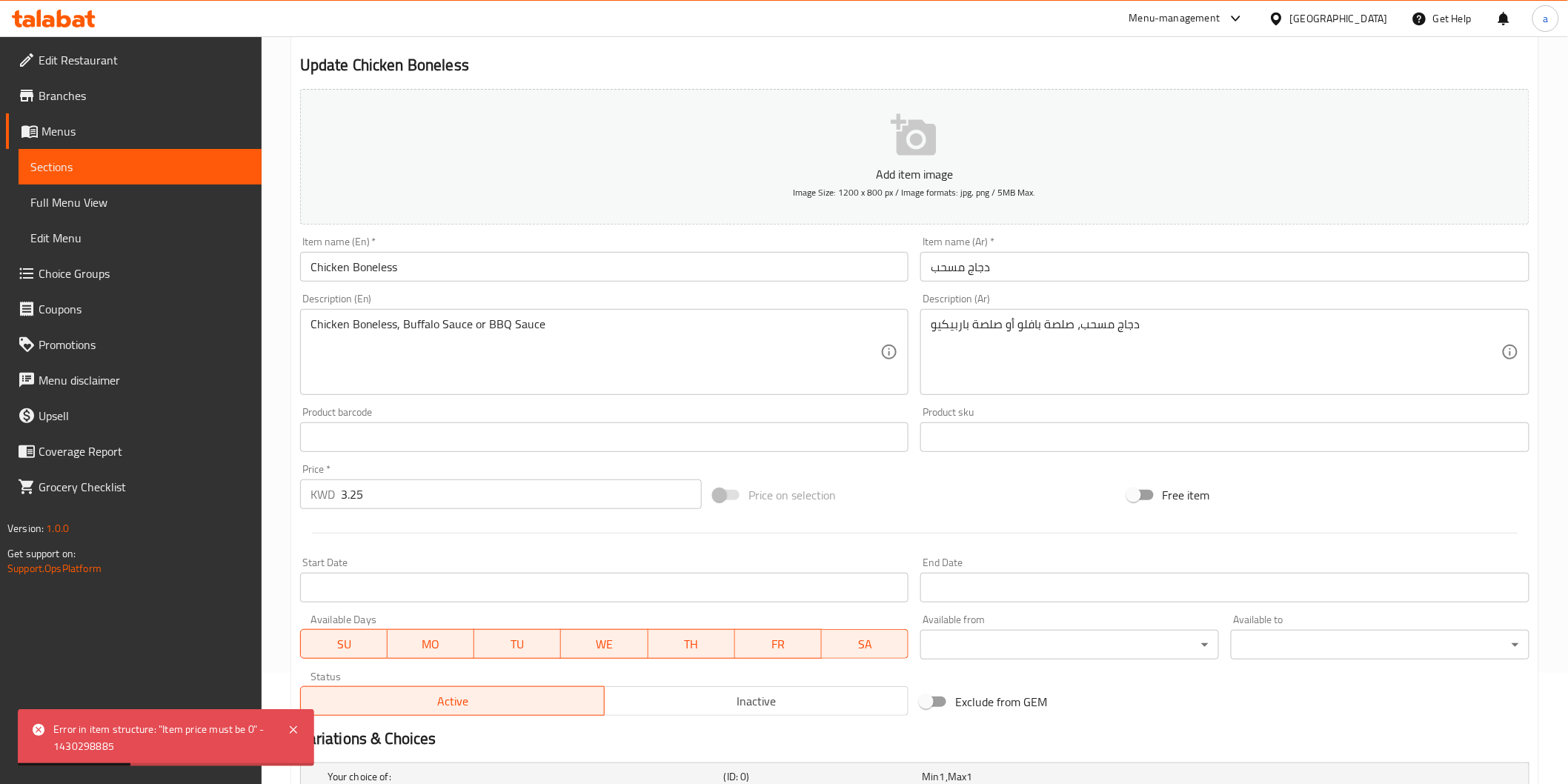
scroll to position [11, 0]
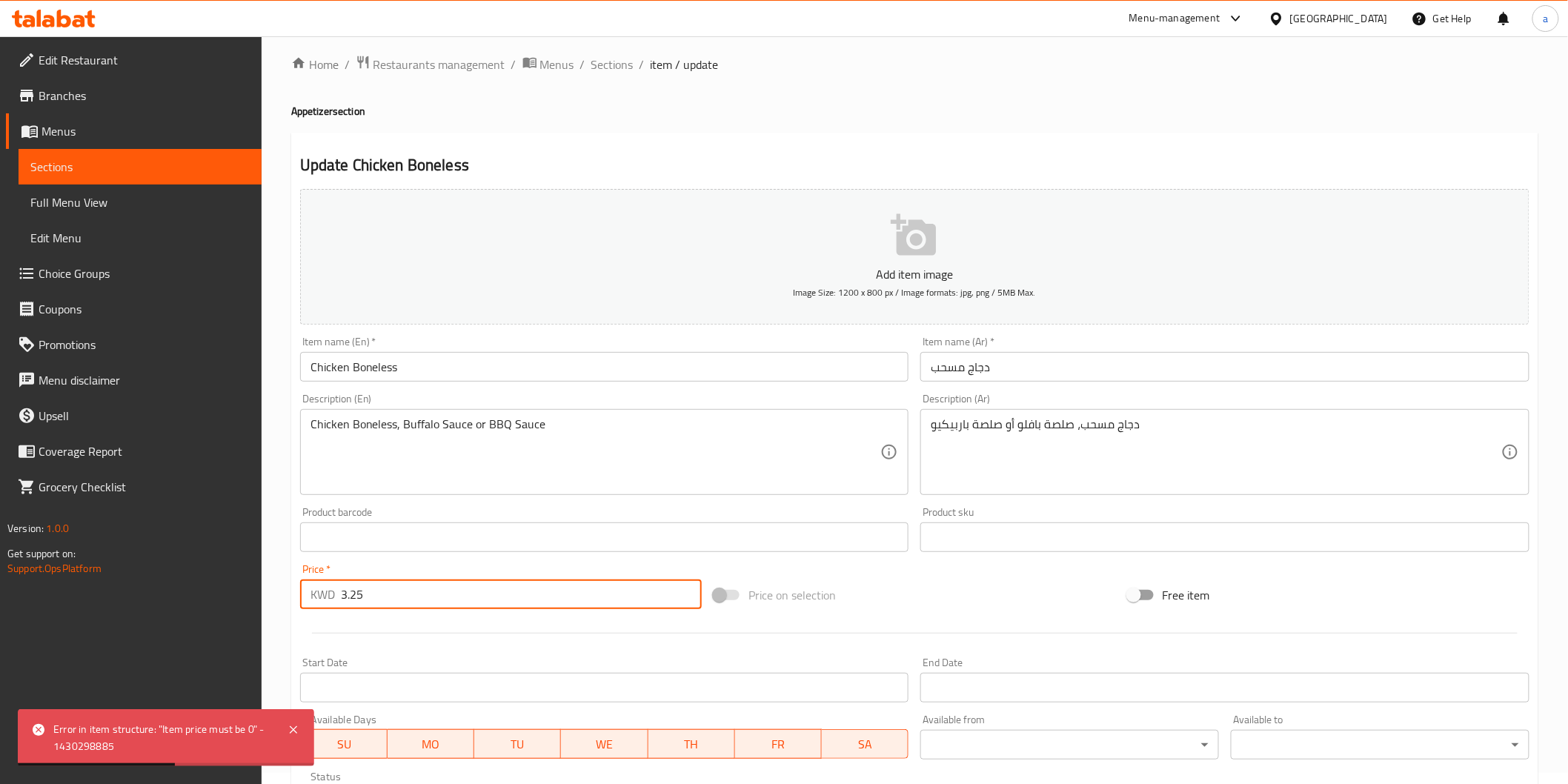
drag, startPoint x: 376, startPoint y: 599, endPoint x: 299, endPoint y: 587, distance: 77.9
click at [300, 587] on div "KWD 3.25 Price *" at bounding box center [501, 594] width 402 height 30
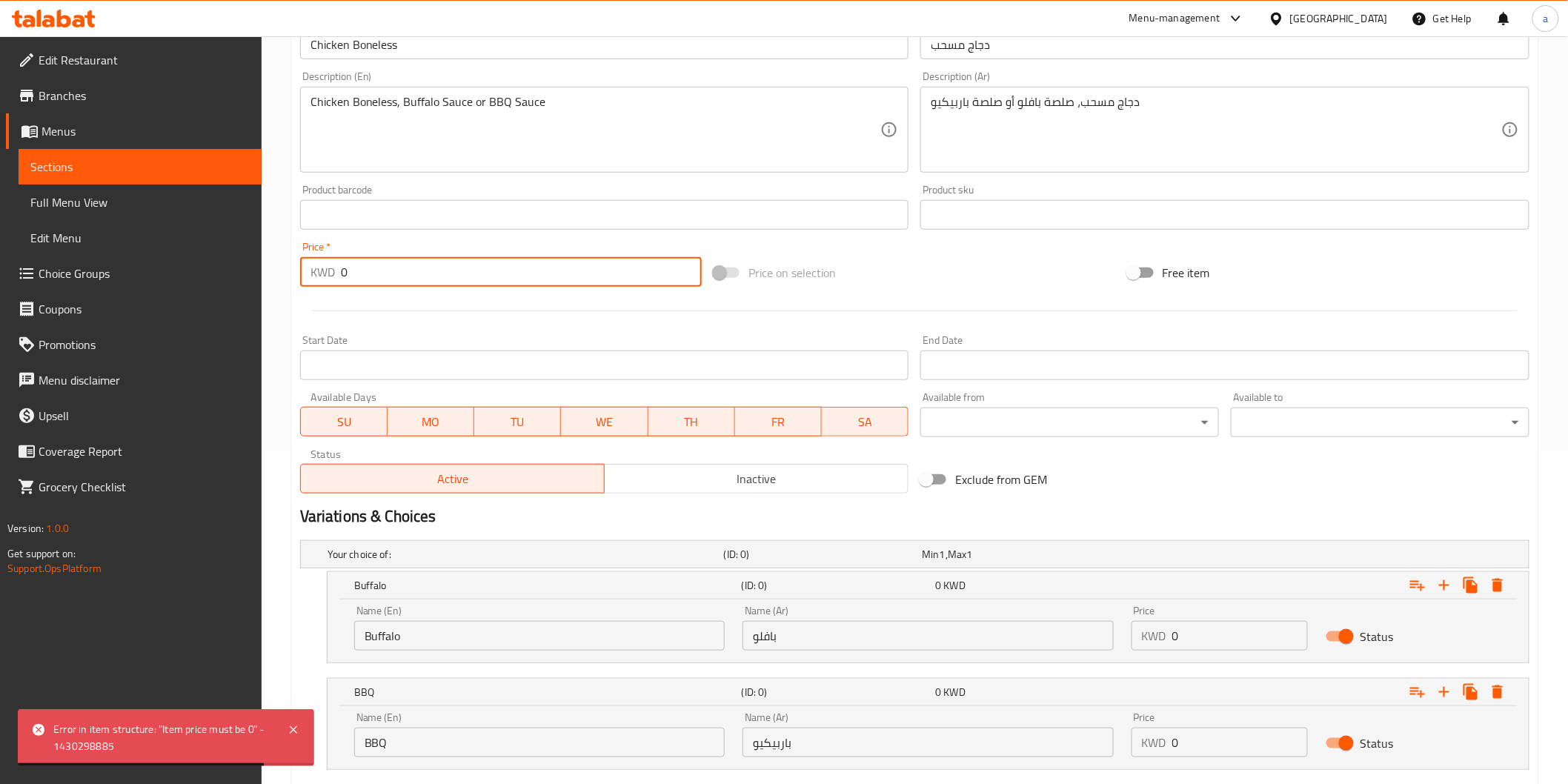
scroll to position [341, 0]
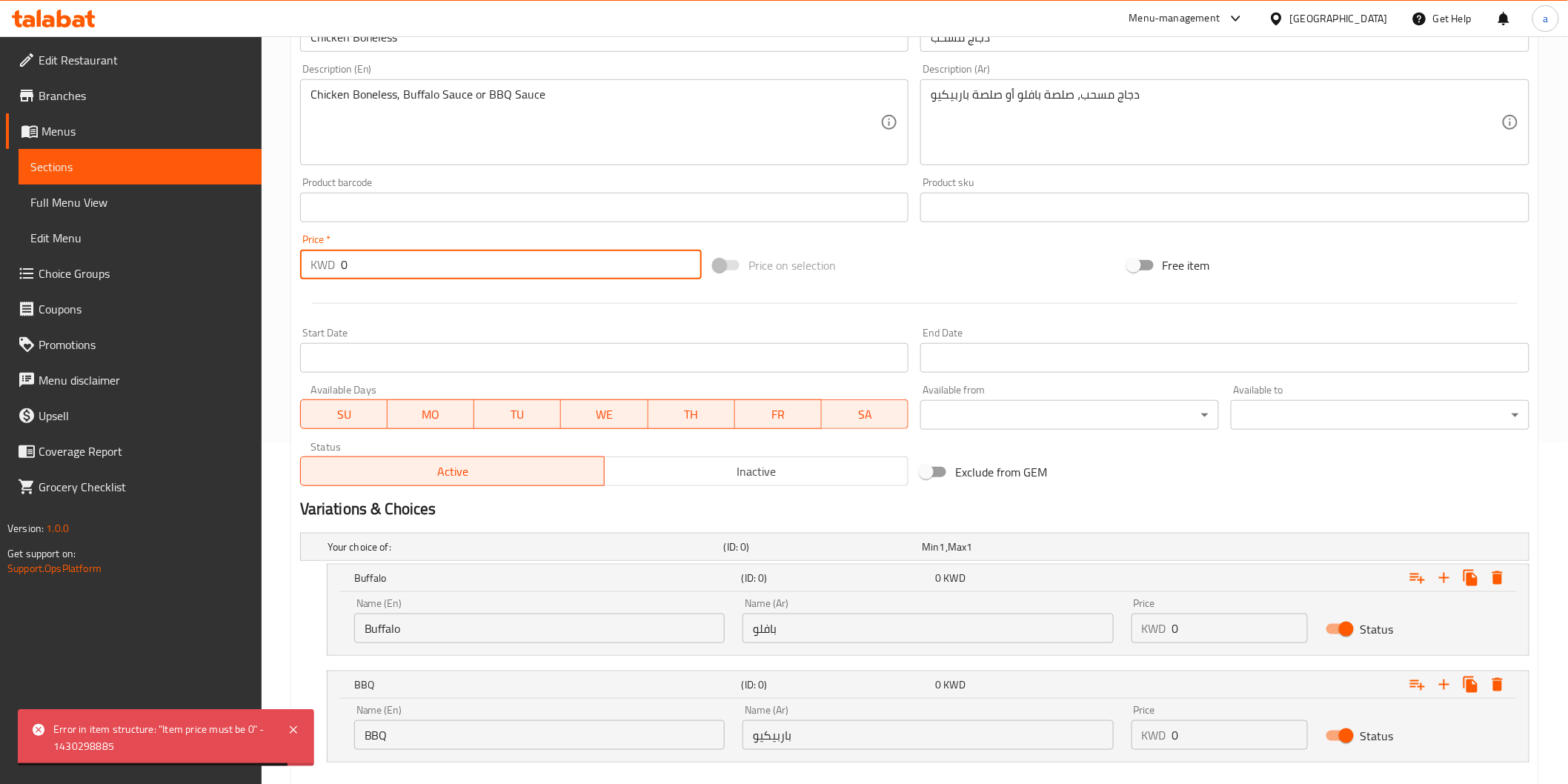
type input "0"
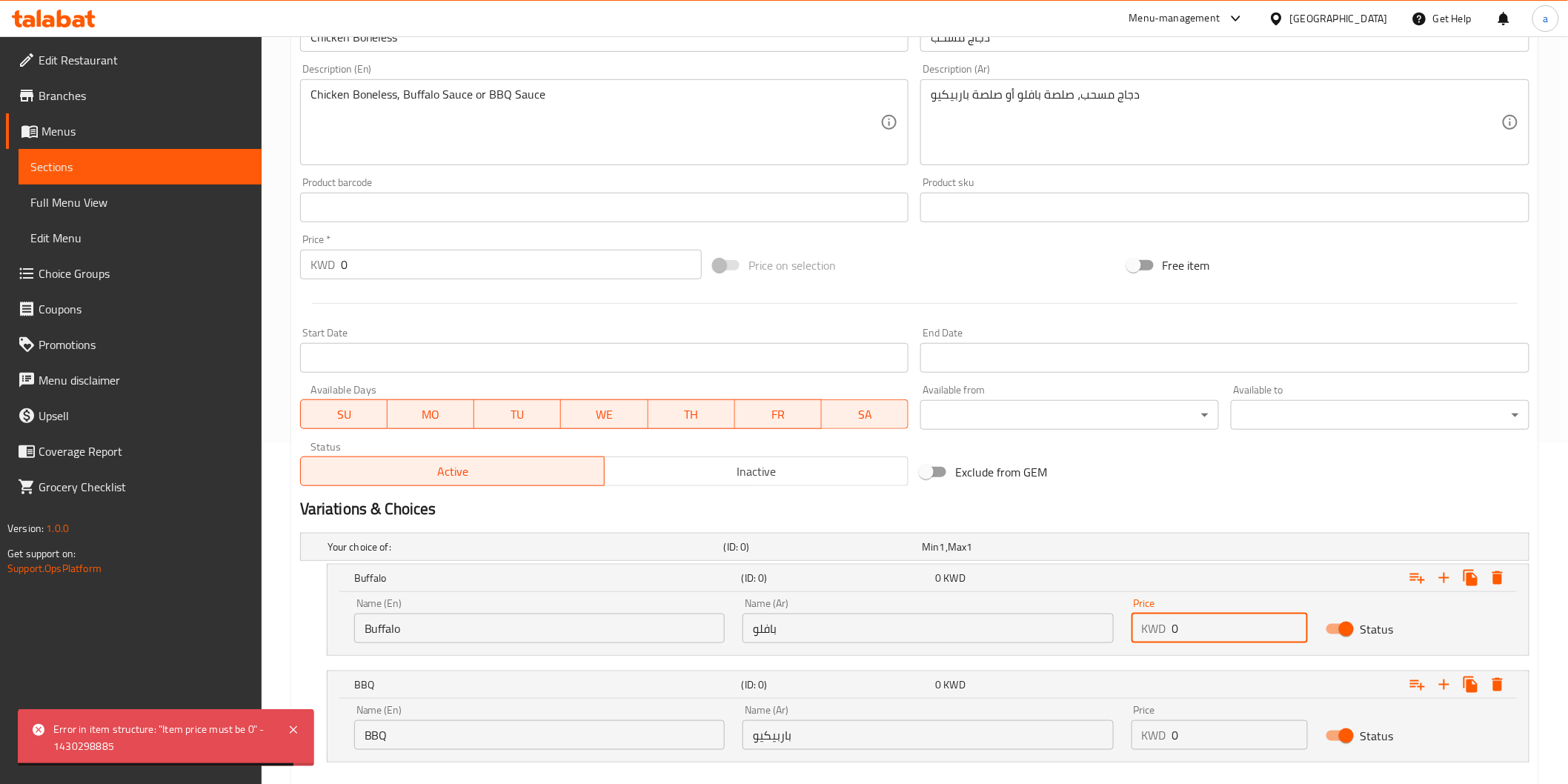
drag, startPoint x: 1201, startPoint y: 631, endPoint x: 1147, endPoint y: 636, distance: 54.2
click at [1150, 636] on div "KWD 0 Price" at bounding box center [1220, 629] width 176 height 30
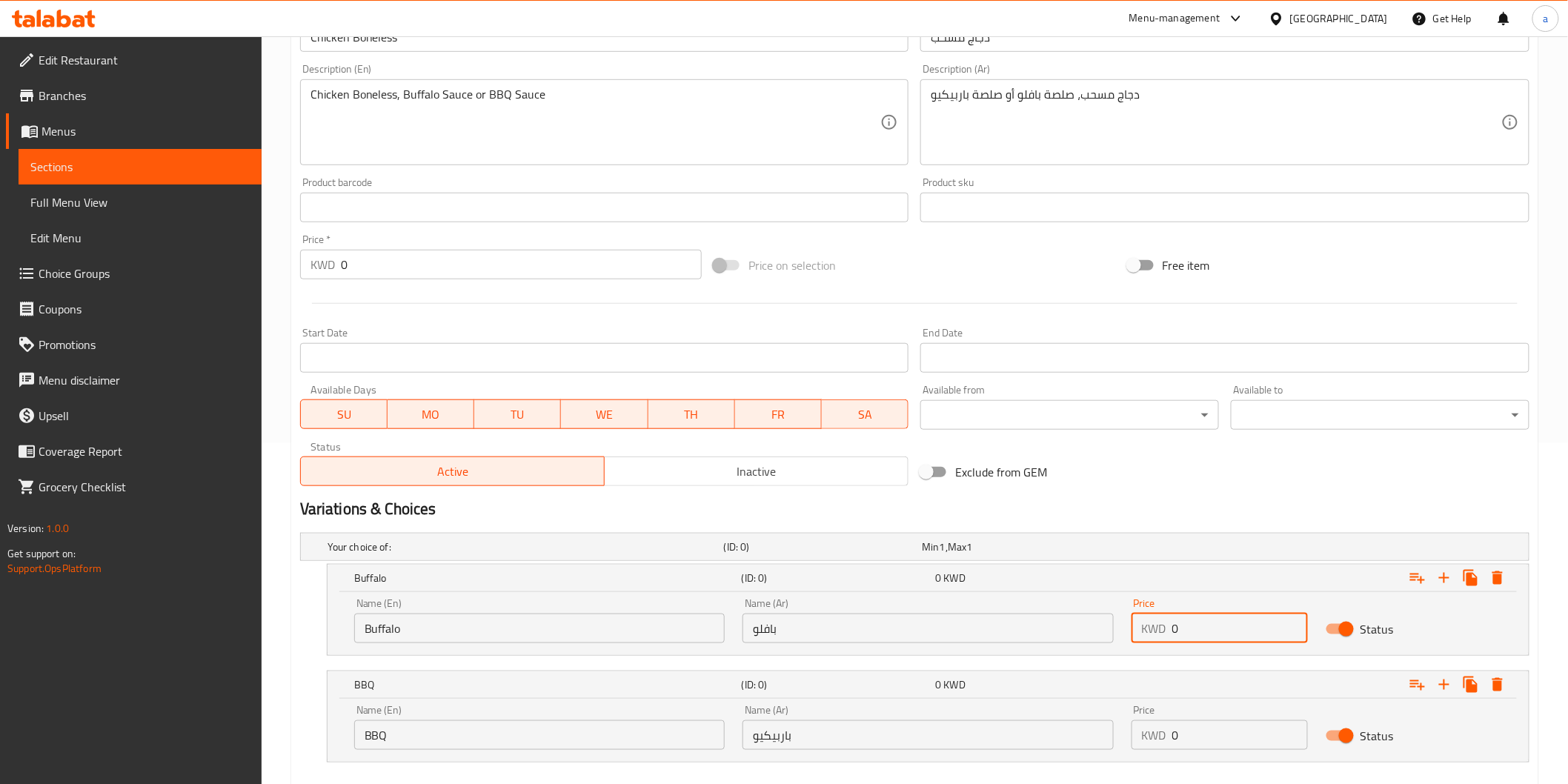
paste input "3.25"
type input "3.25"
drag, startPoint x: 1203, startPoint y: 739, endPoint x: 1132, endPoint y: 734, distance: 71.2
click at [1136, 734] on div "KWD 0 Price" at bounding box center [1220, 735] width 176 height 30
paste input "3.25"
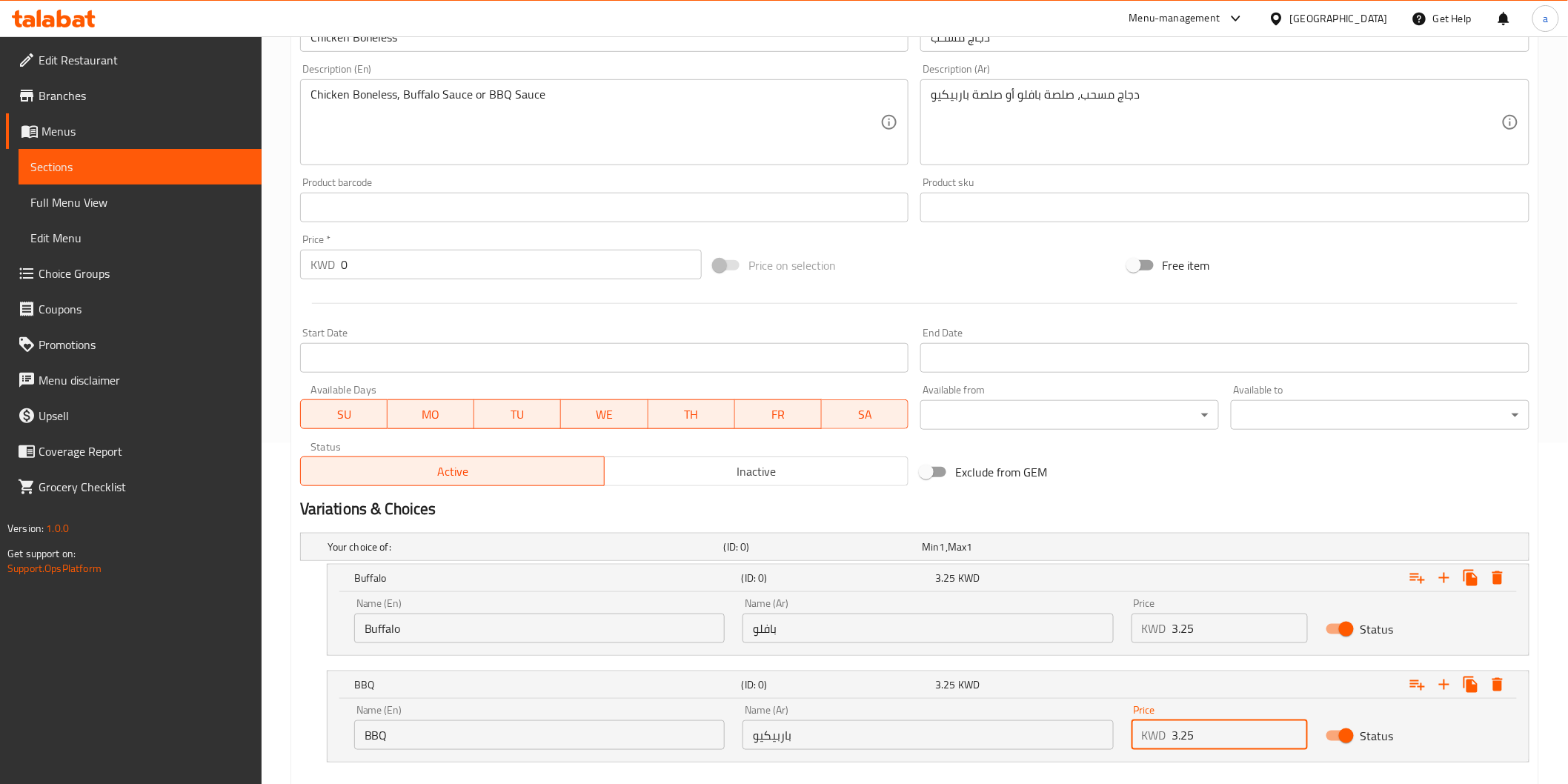
scroll to position [423, 0]
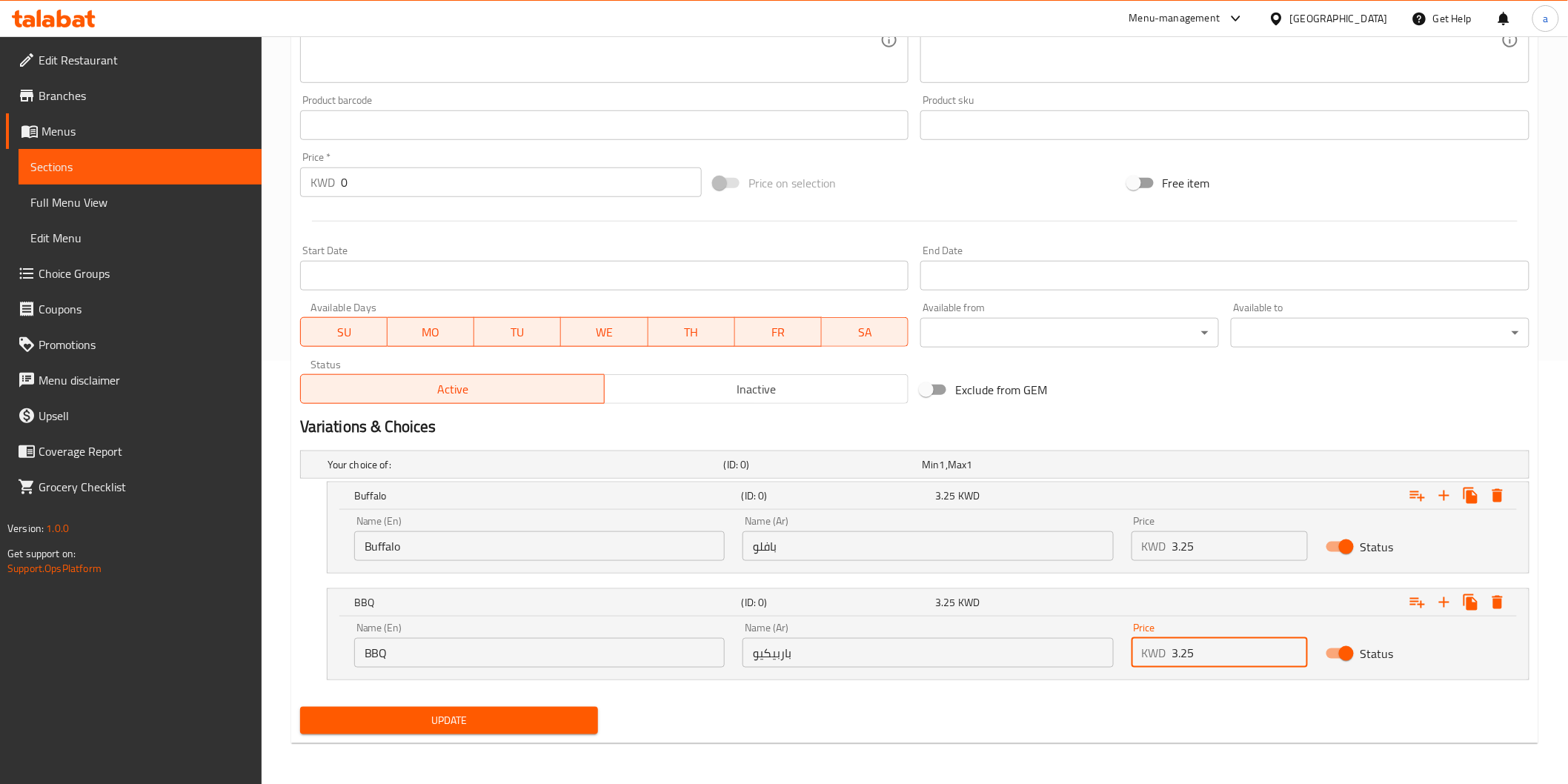
type input "3.25"
click at [531, 715] on span "Update" at bounding box center [449, 721] width 275 height 19
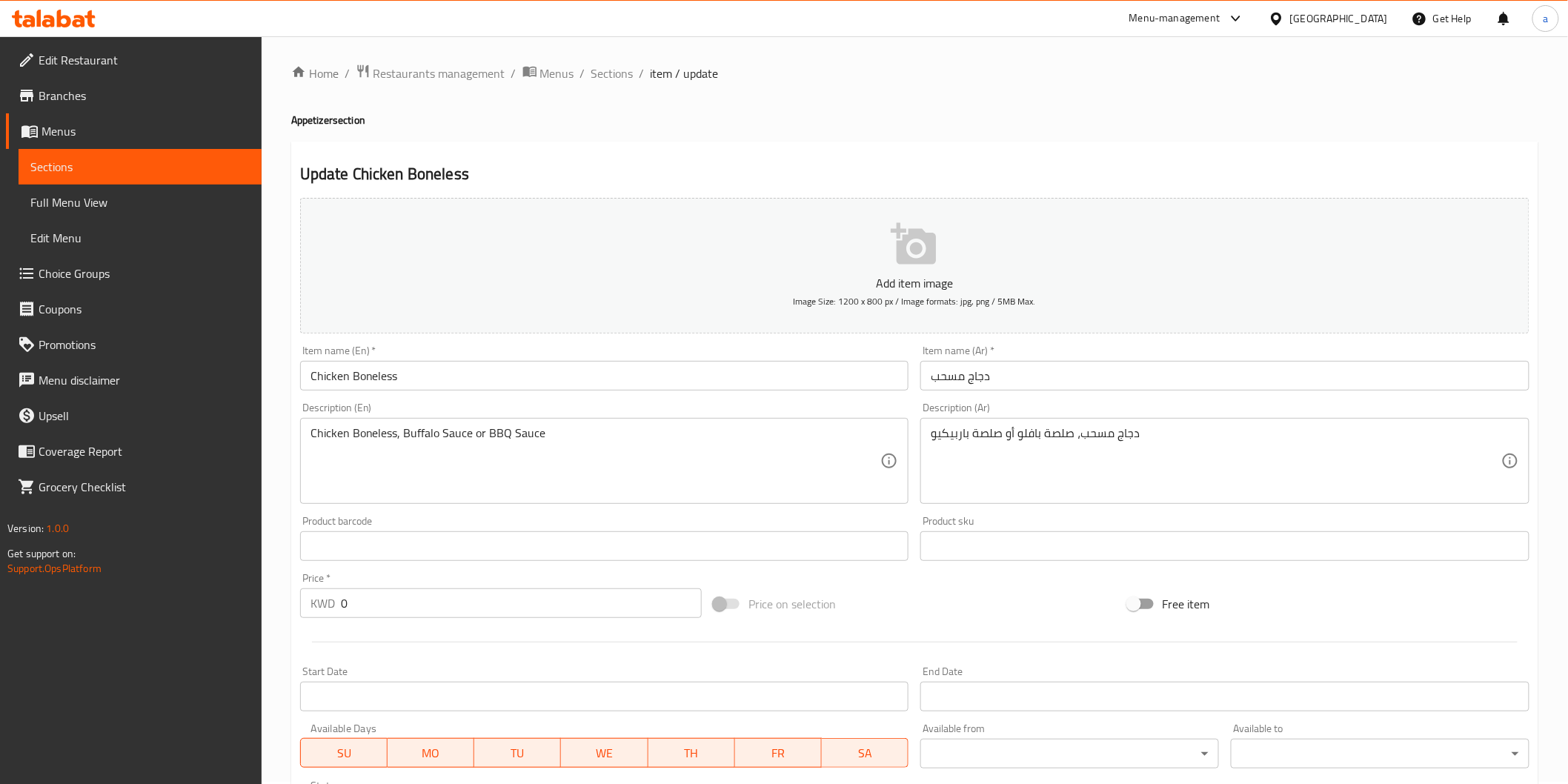
scroll to position [0, 0]
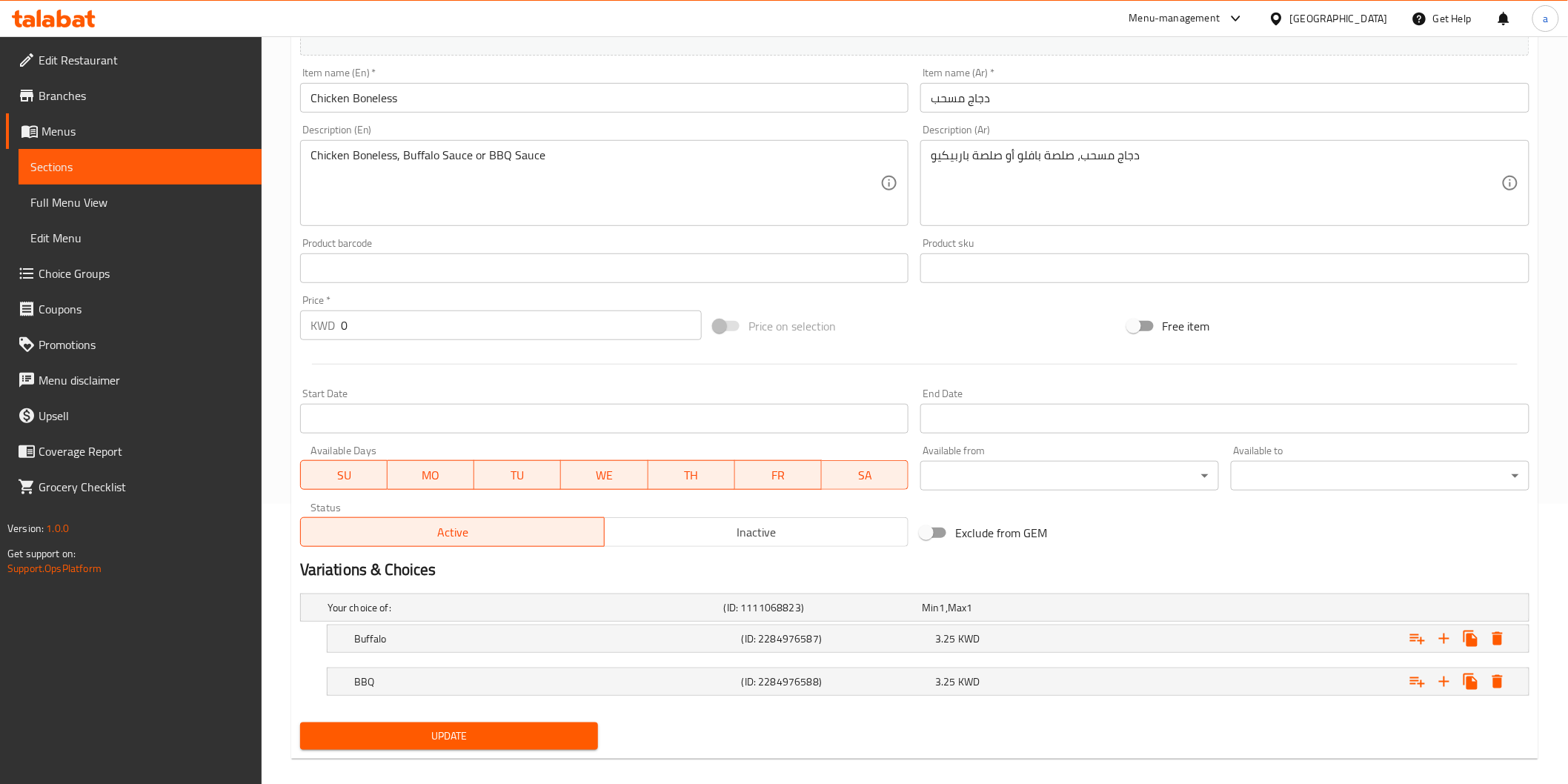
scroll to position [295, 0]
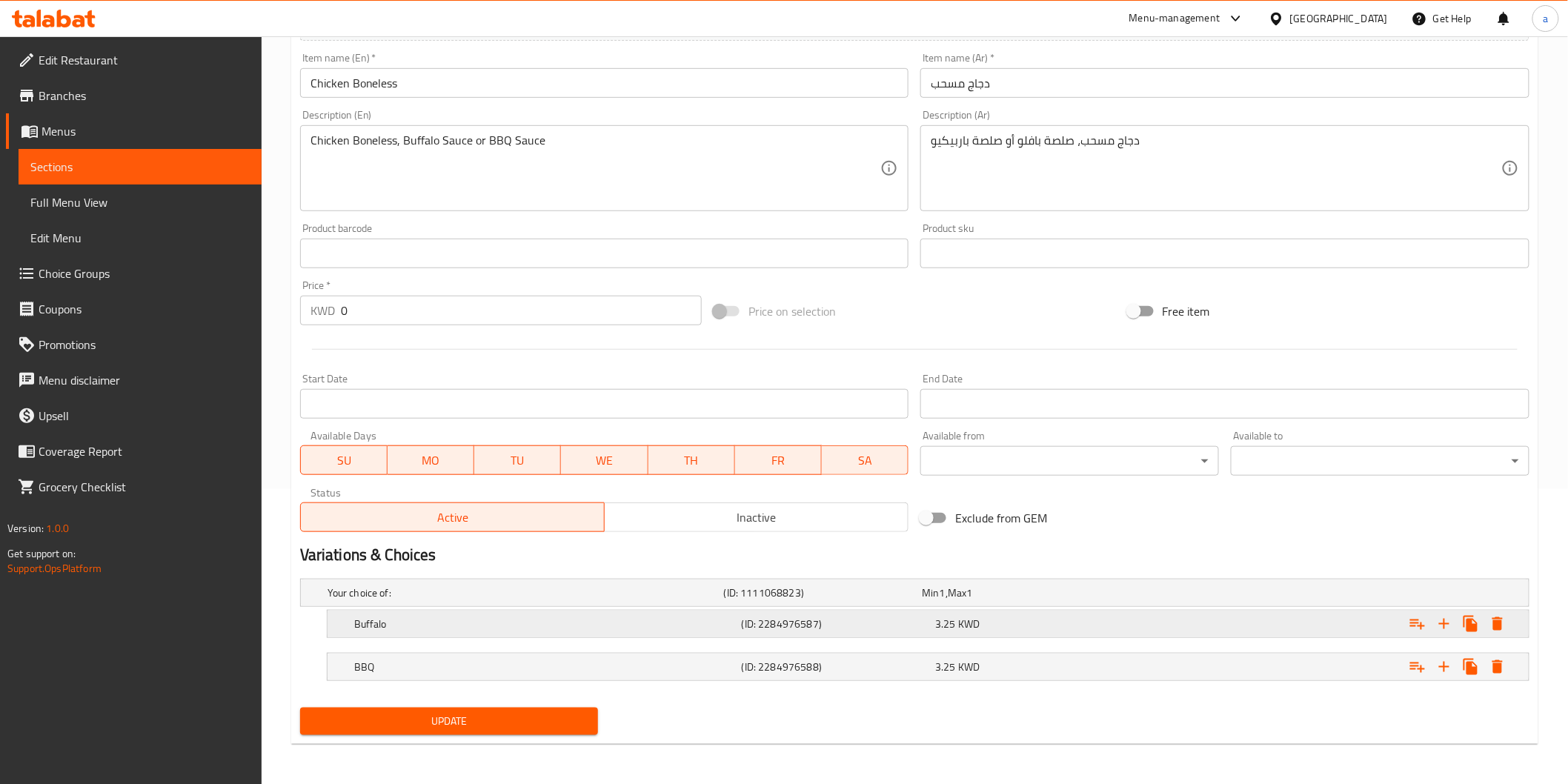
click at [893, 608] on div "Buffalo (ID: 2284976587) 3.25 KWD" at bounding box center [932, 624] width 1162 height 33
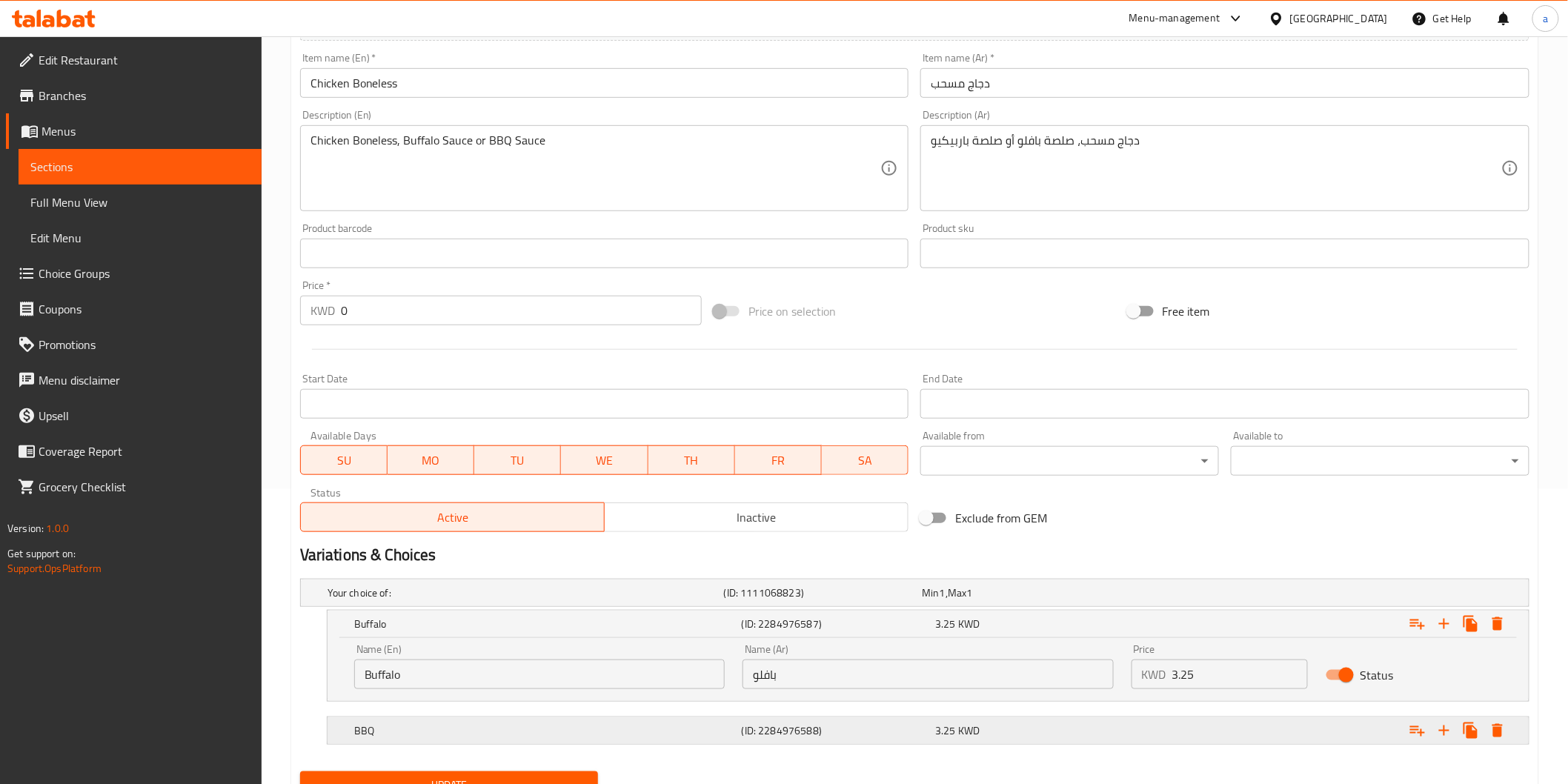
click at [909, 730] on h5 "(ID: 2284976588)" at bounding box center [835, 730] width 188 height 15
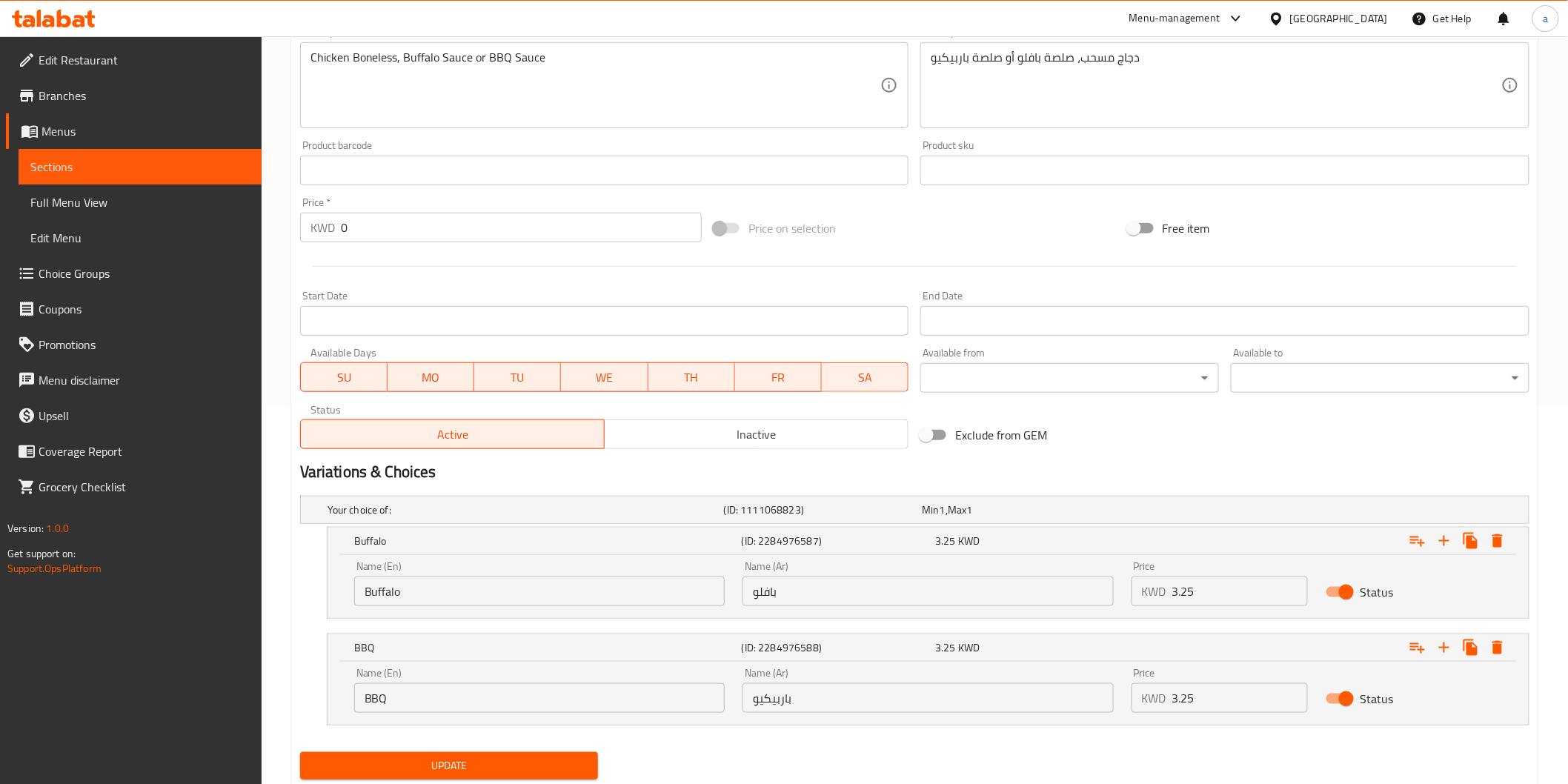
scroll to position [423, 0]
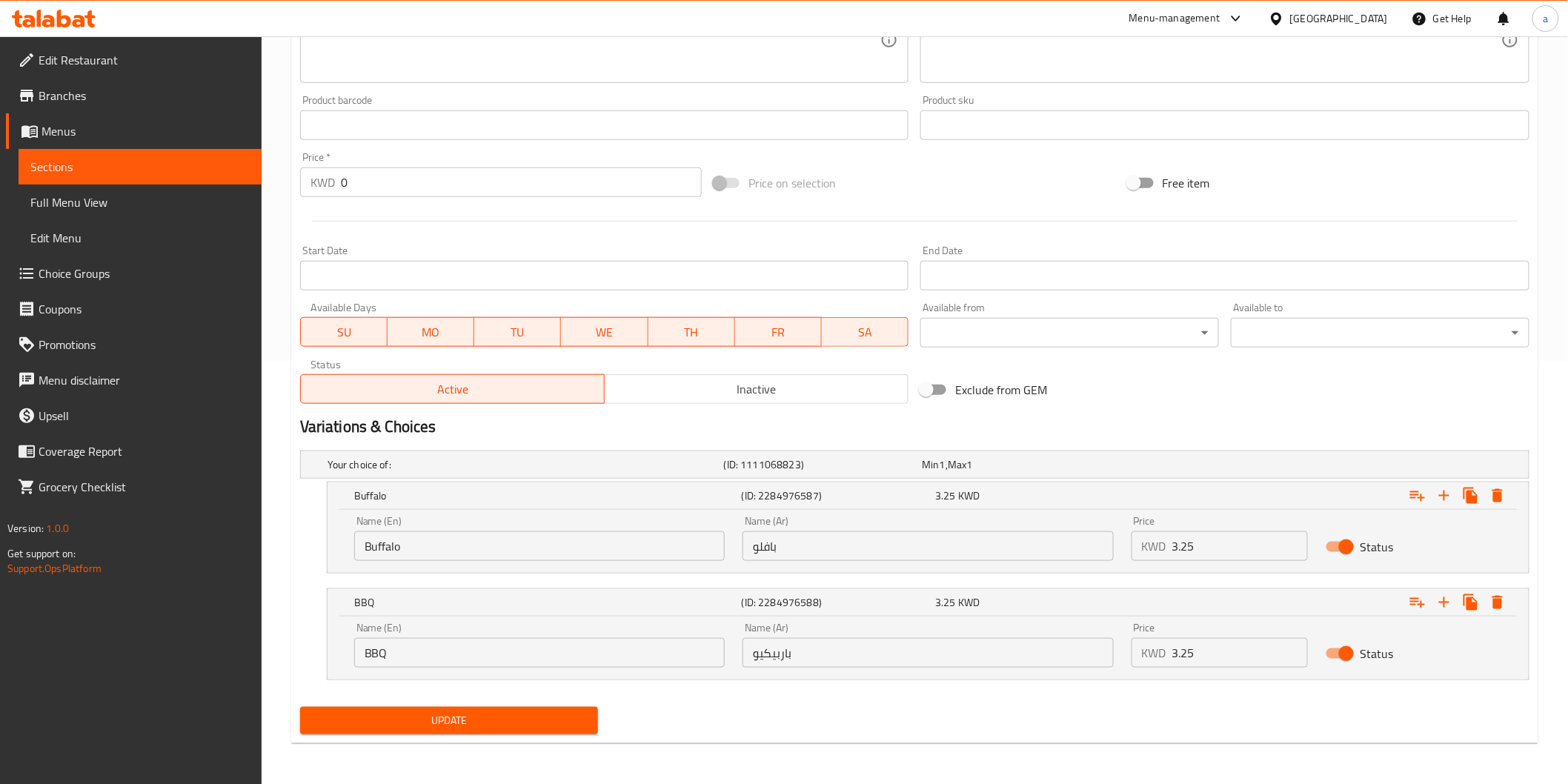
click at [478, 720] on span "Update" at bounding box center [449, 721] width 275 height 19
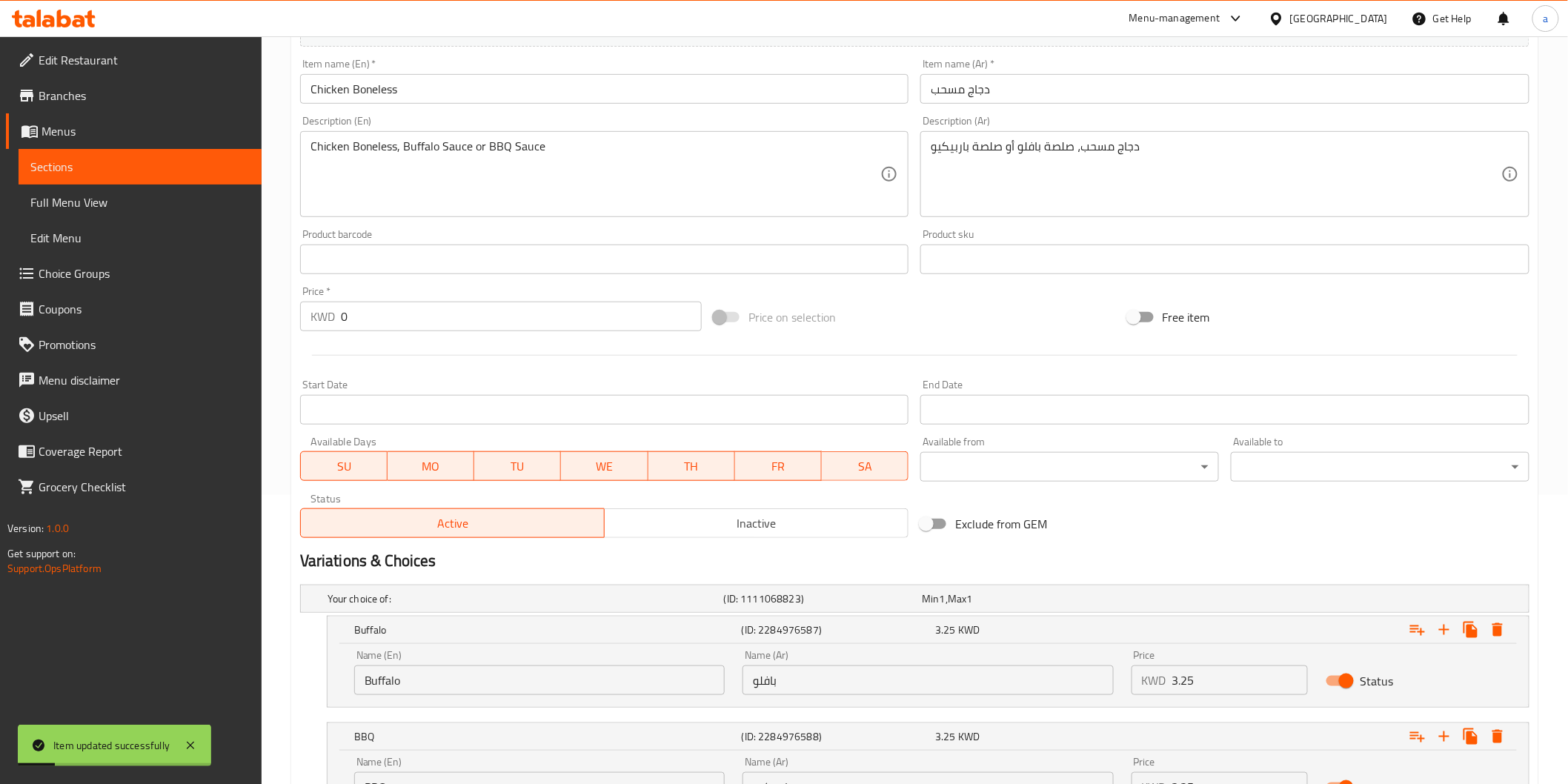
scroll to position [93, 0]
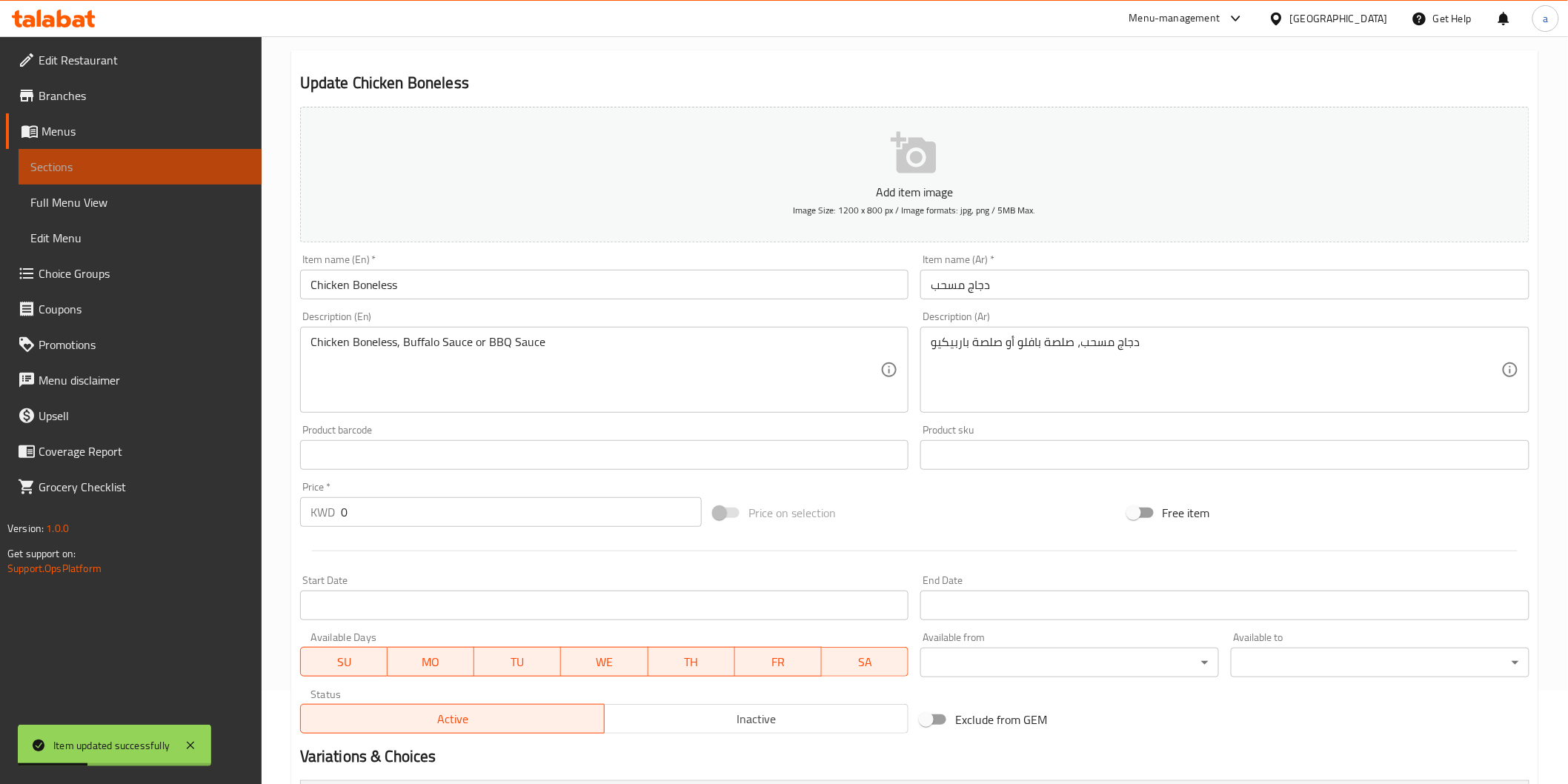
click at [156, 171] on span "Sections" at bounding box center [141, 166] width 220 height 18
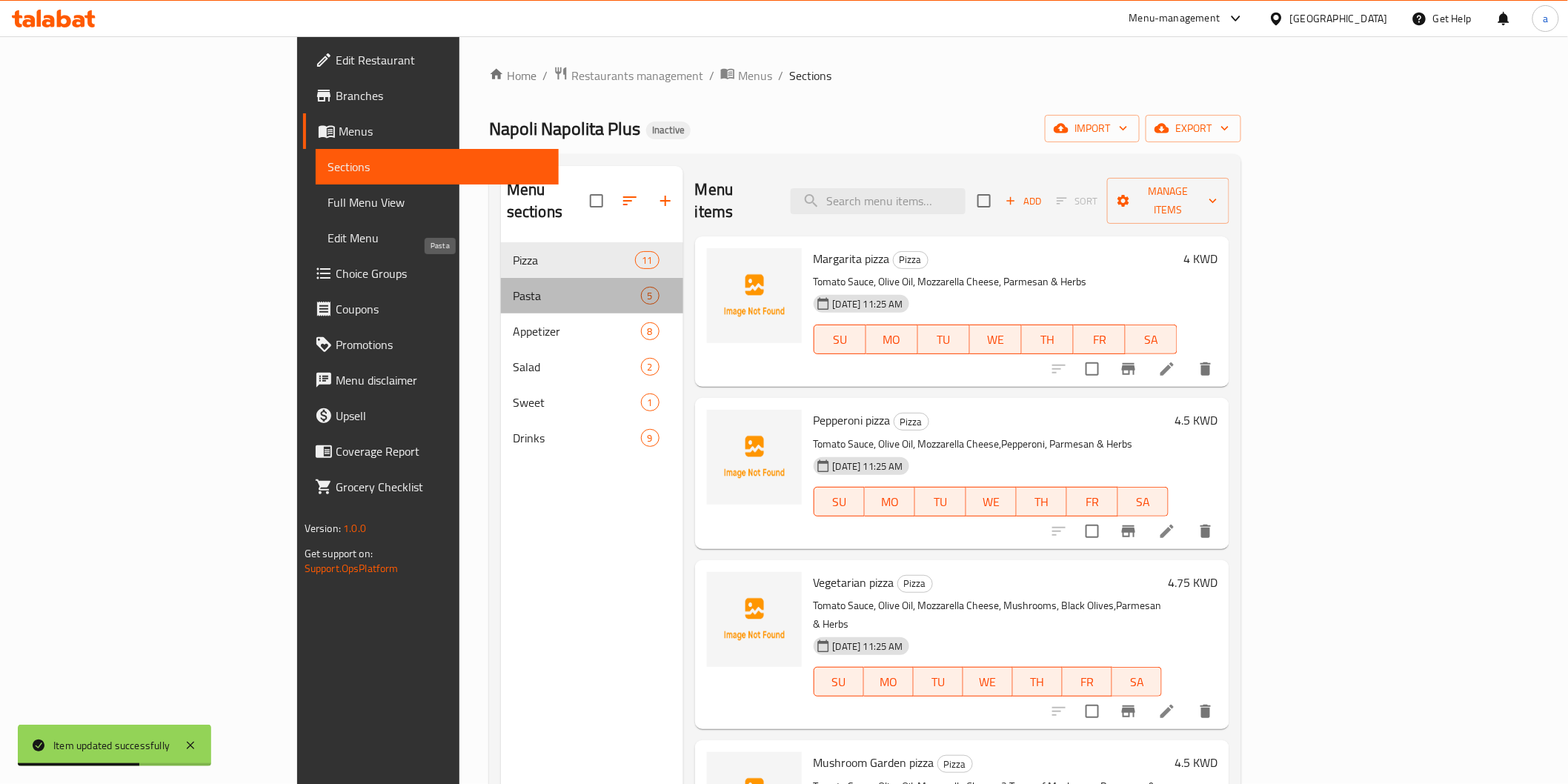
click at [513, 287] on span "Pasta" at bounding box center [576, 296] width 128 height 18
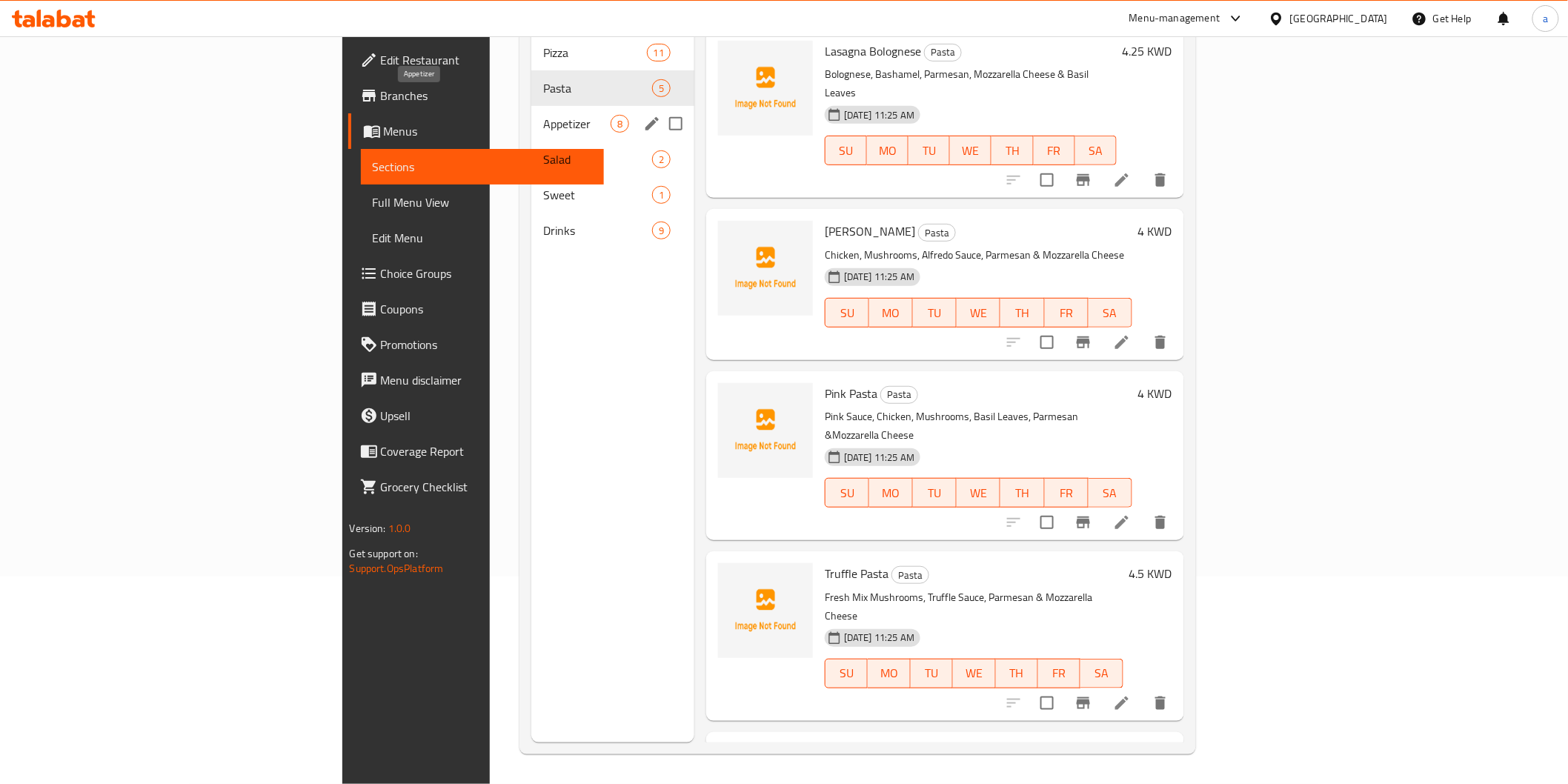
click at [543, 115] on span "Appetizer" at bounding box center [577, 124] width 67 height 18
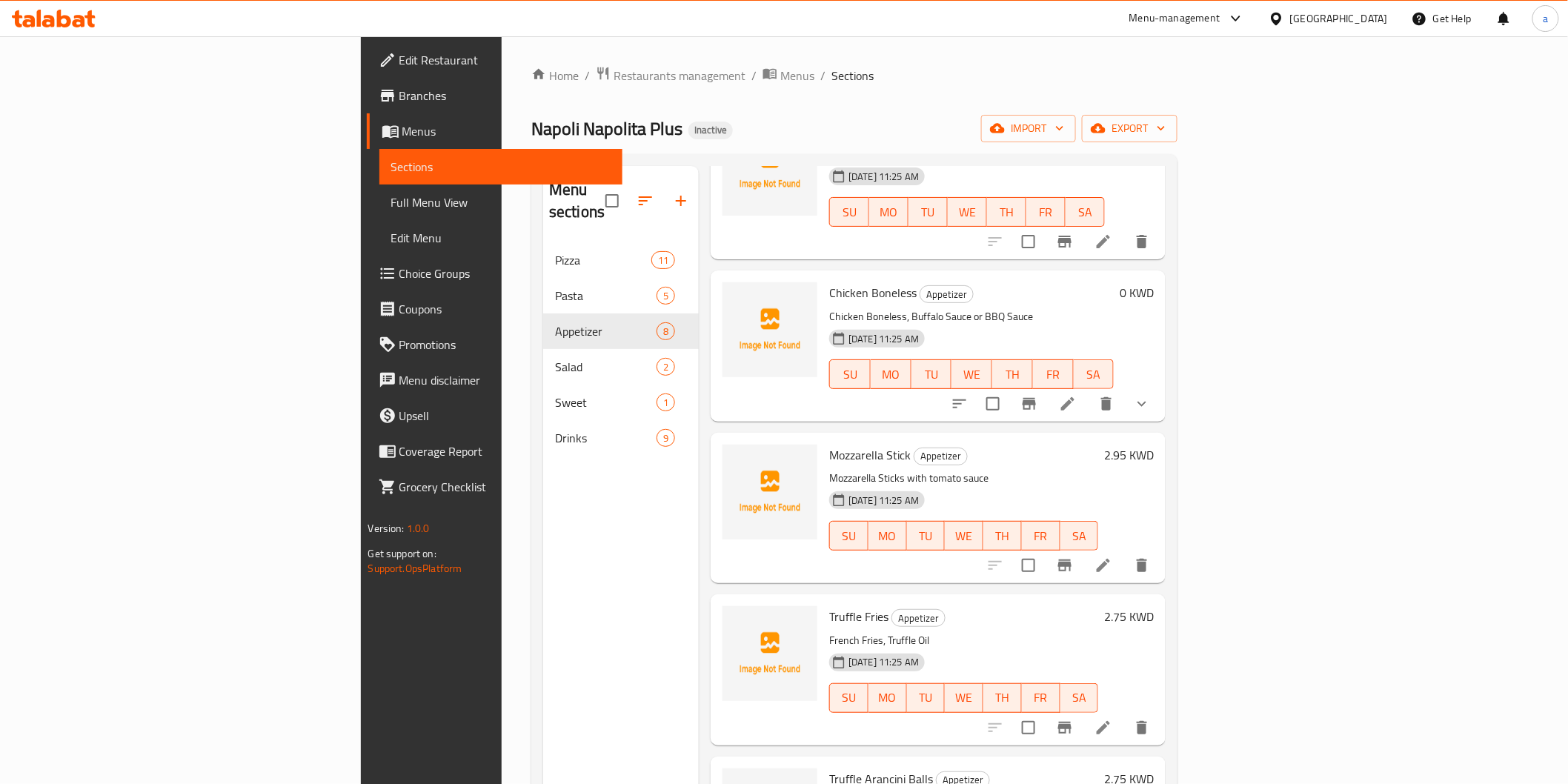
scroll to position [82, 0]
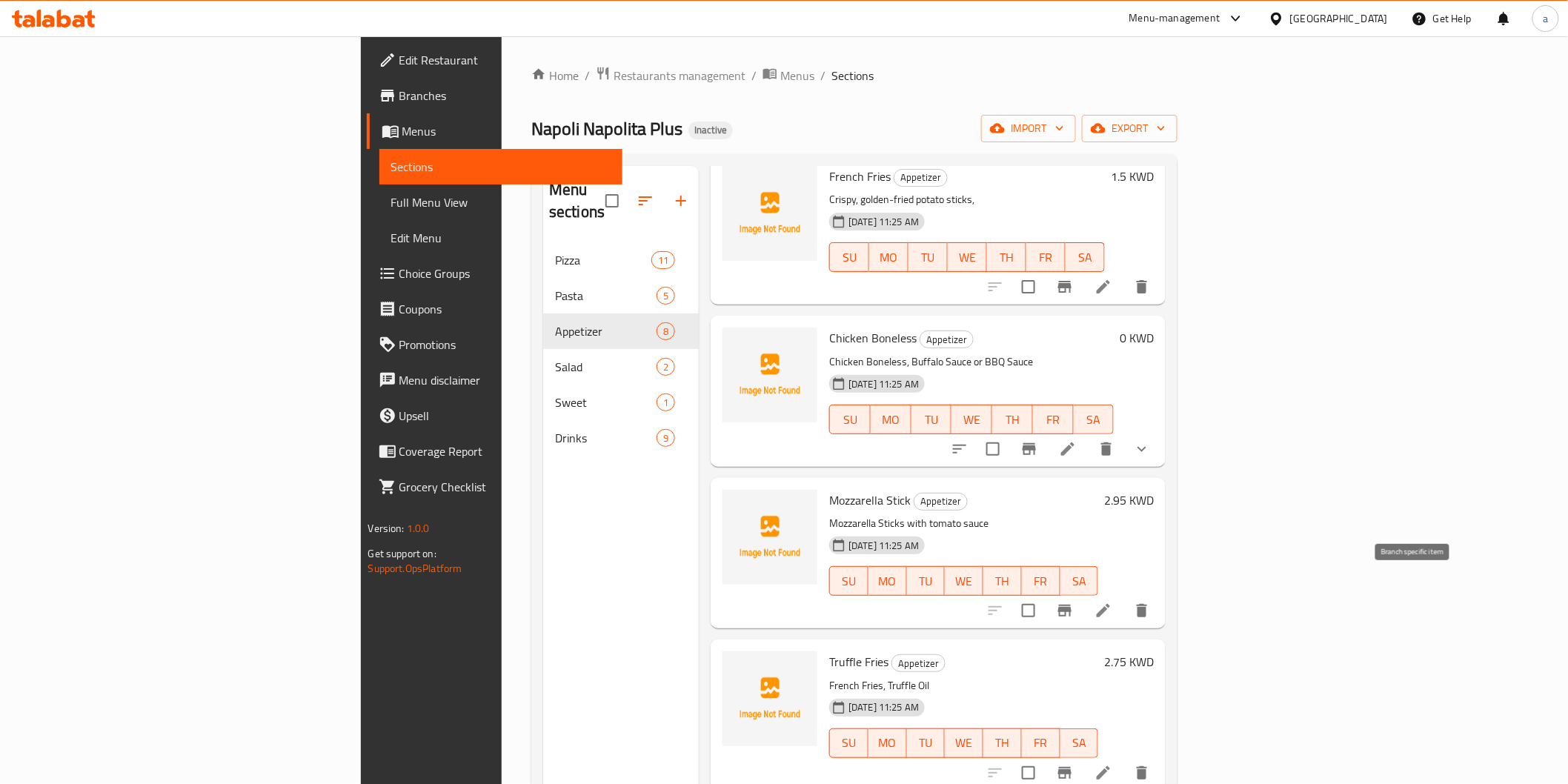
click at [1071, 605] on icon "Branch-specific-item" at bounding box center [1064, 611] width 13 height 12
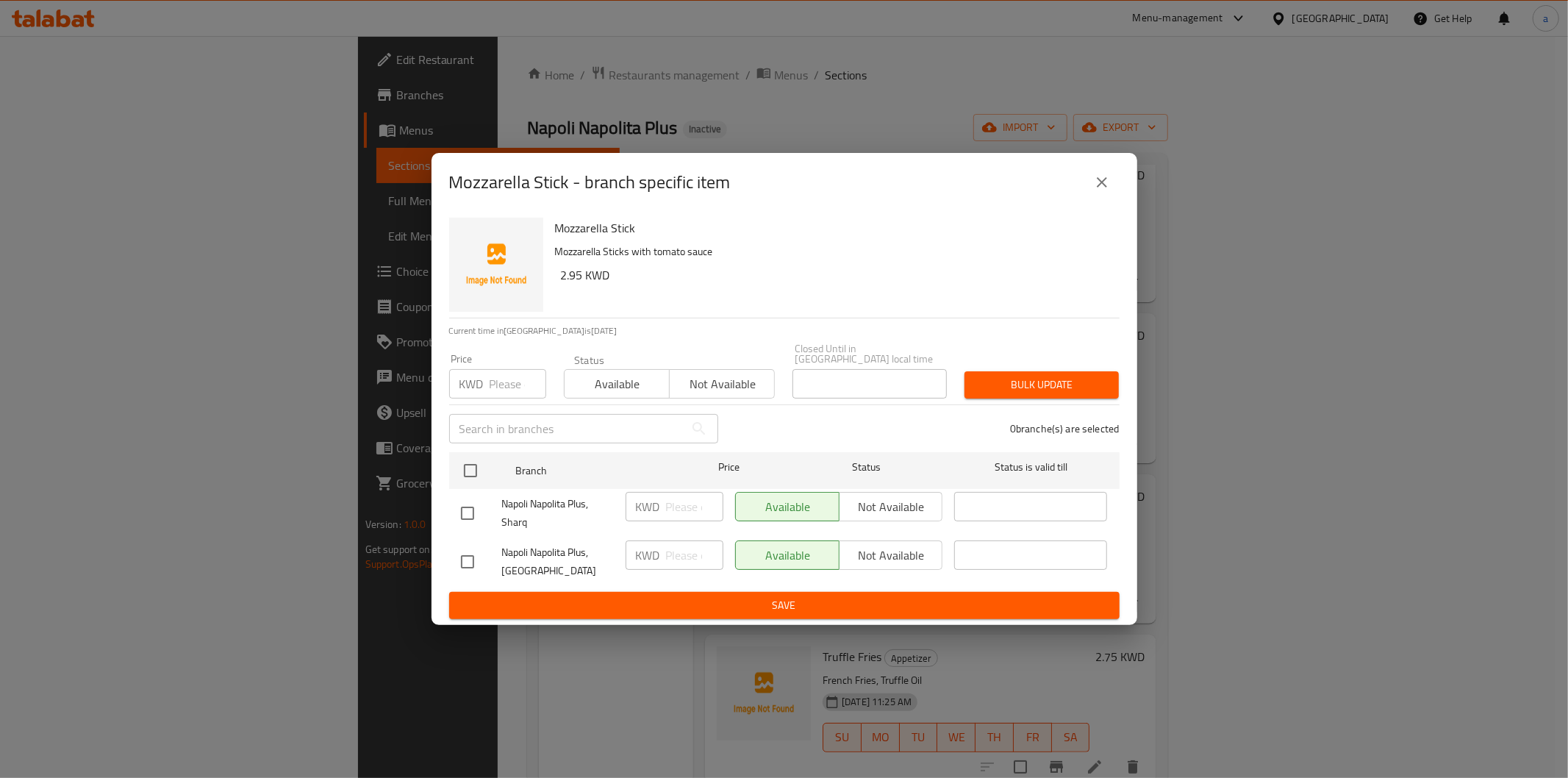
click at [1397, 504] on div "Mozzarella Stick - branch specific item Mozzarella Stick Mozzarella Sticks with…" at bounding box center [784, 389] width 1568 height 778
click at [1096, 184] on icon "close" at bounding box center [1102, 183] width 18 height 18
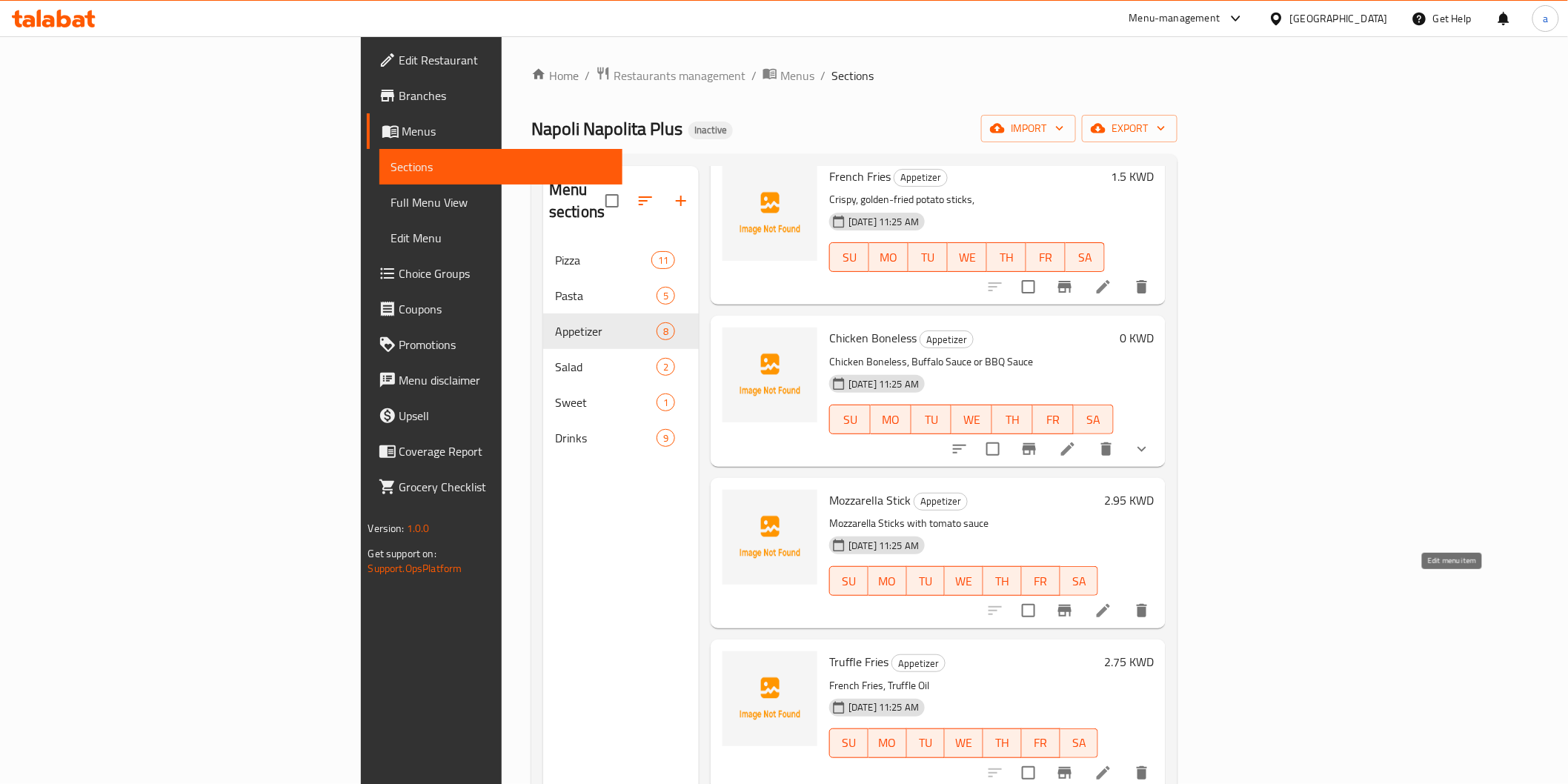
click at [1112, 602] on icon at bounding box center [1103, 611] width 18 height 18
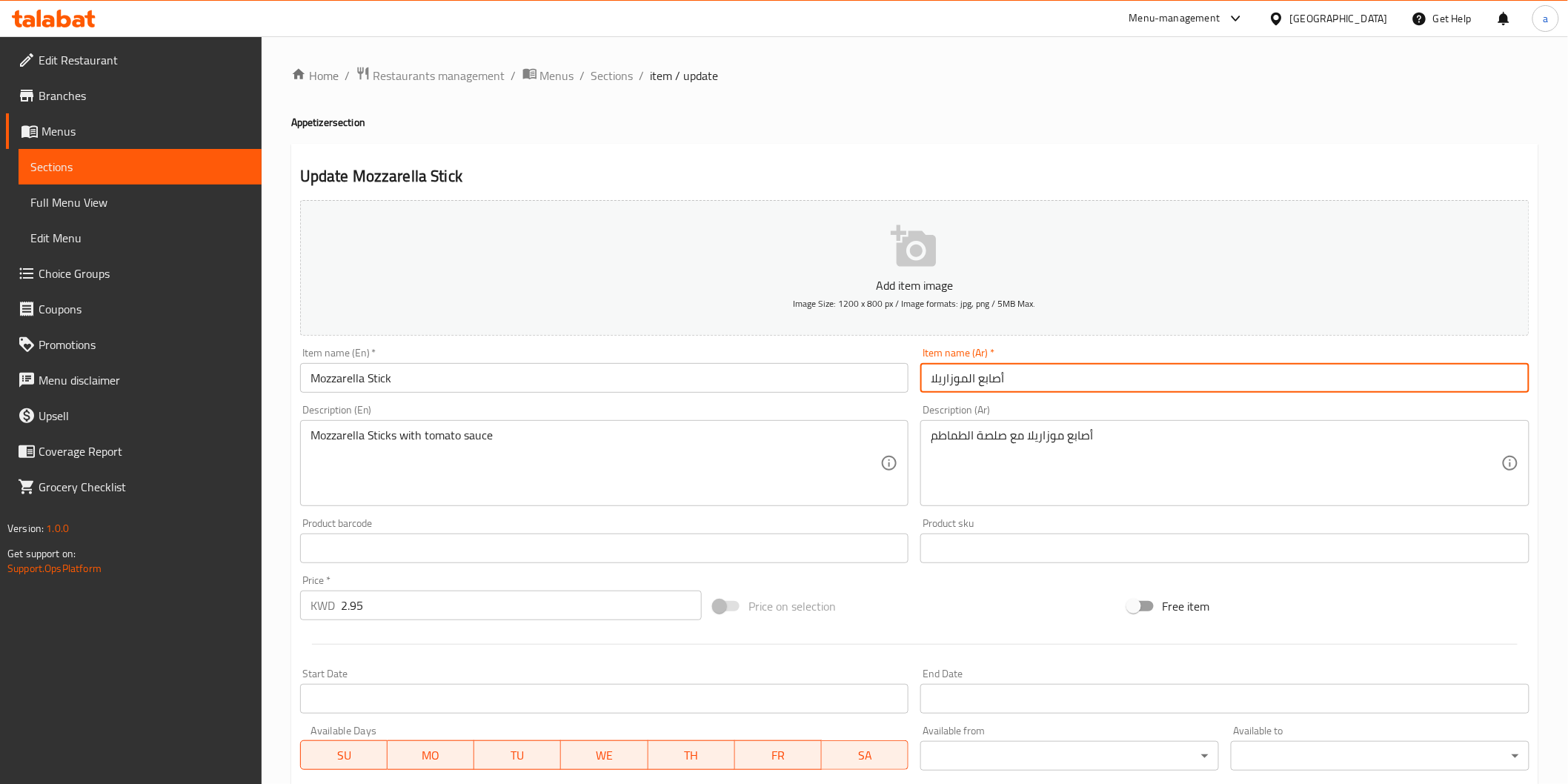
drag, startPoint x: 979, startPoint y: 385, endPoint x: 1023, endPoint y: 382, distance: 44.1
click at [1023, 382] on input "أصابع الموزاريلا" at bounding box center [1225, 378] width 609 height 30
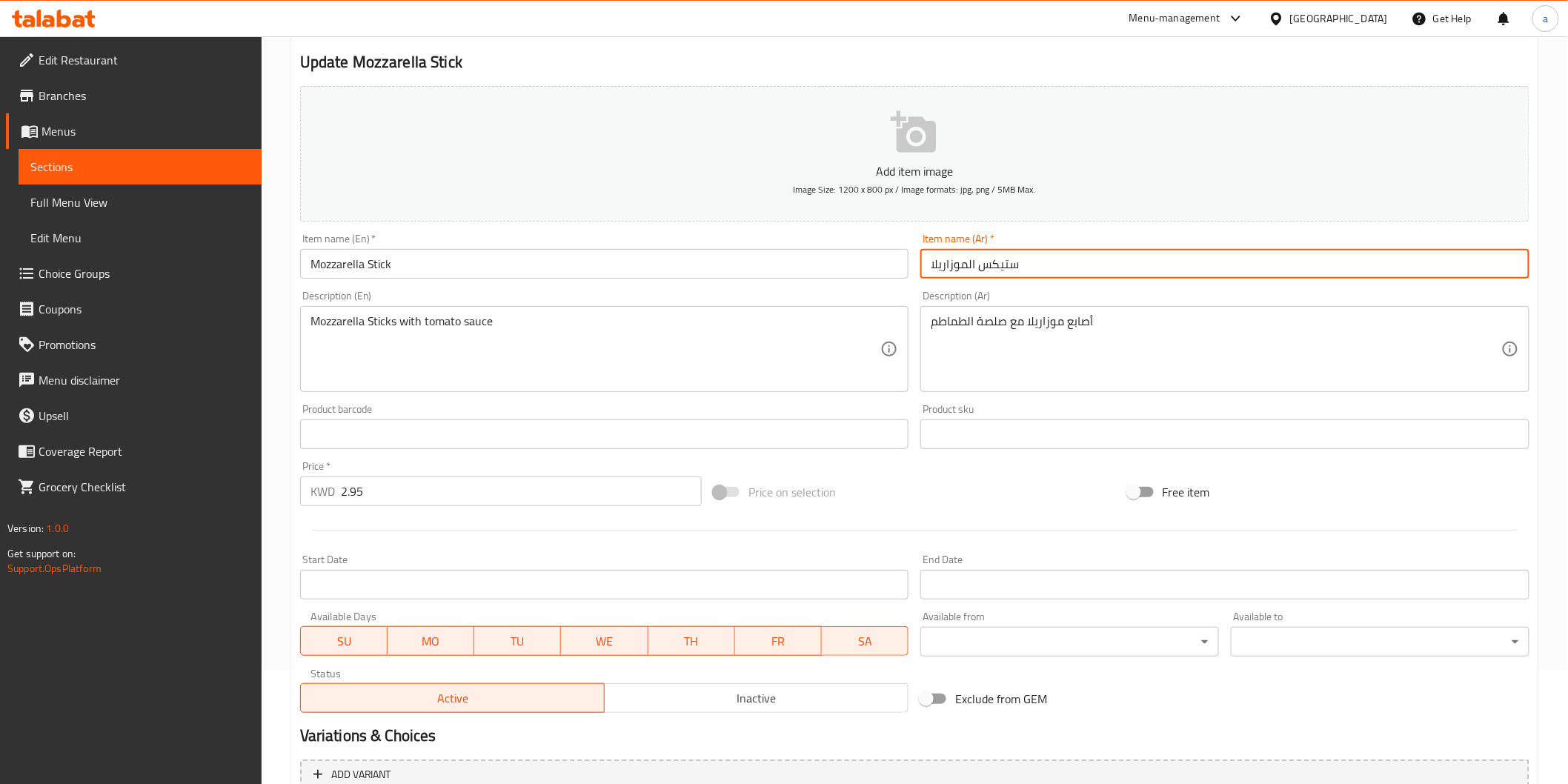
scroll to position [260, 0]
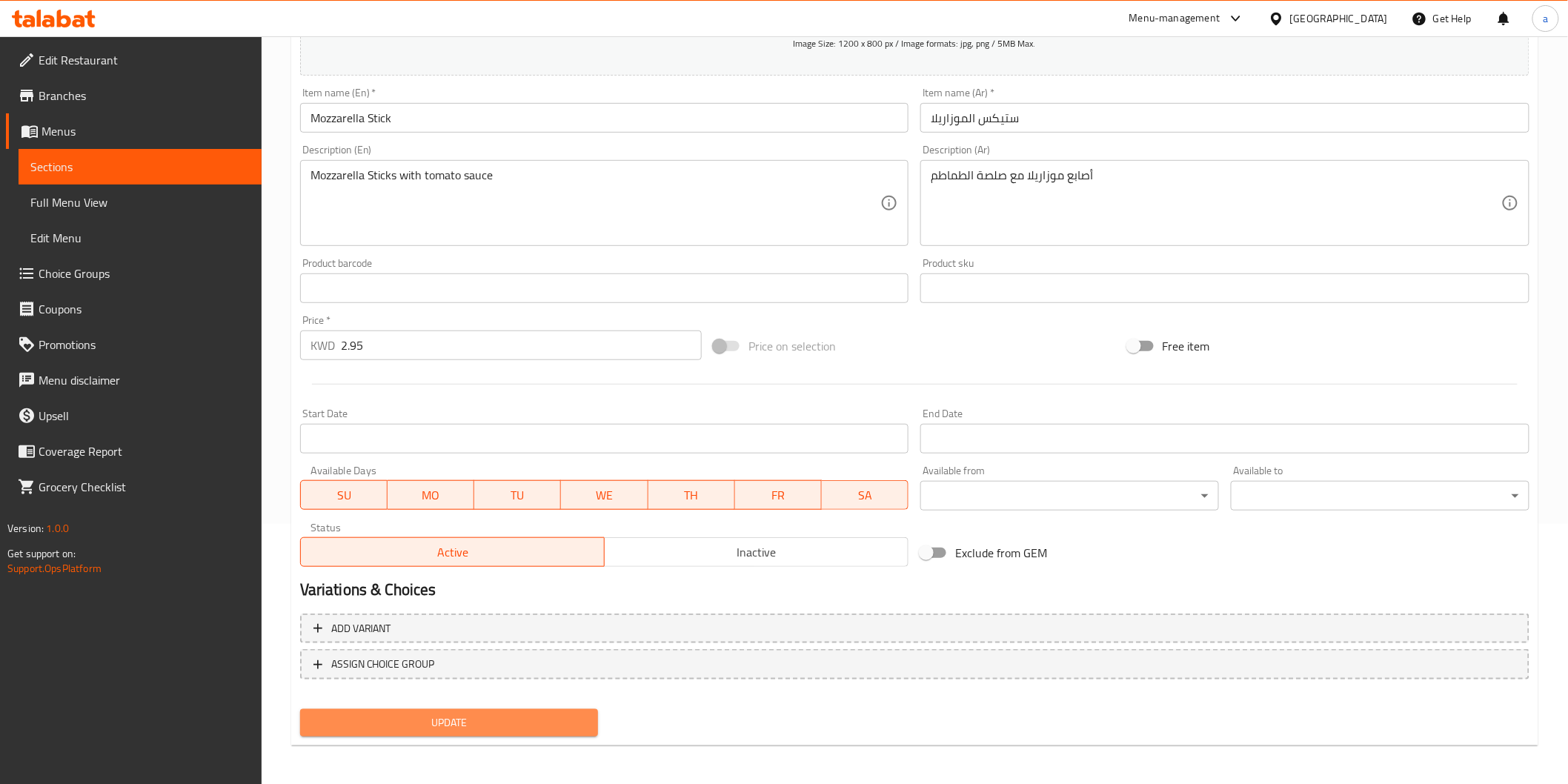
click at [541, 723] on span "Update" at bounding box center [449, 723] width 275 height 19
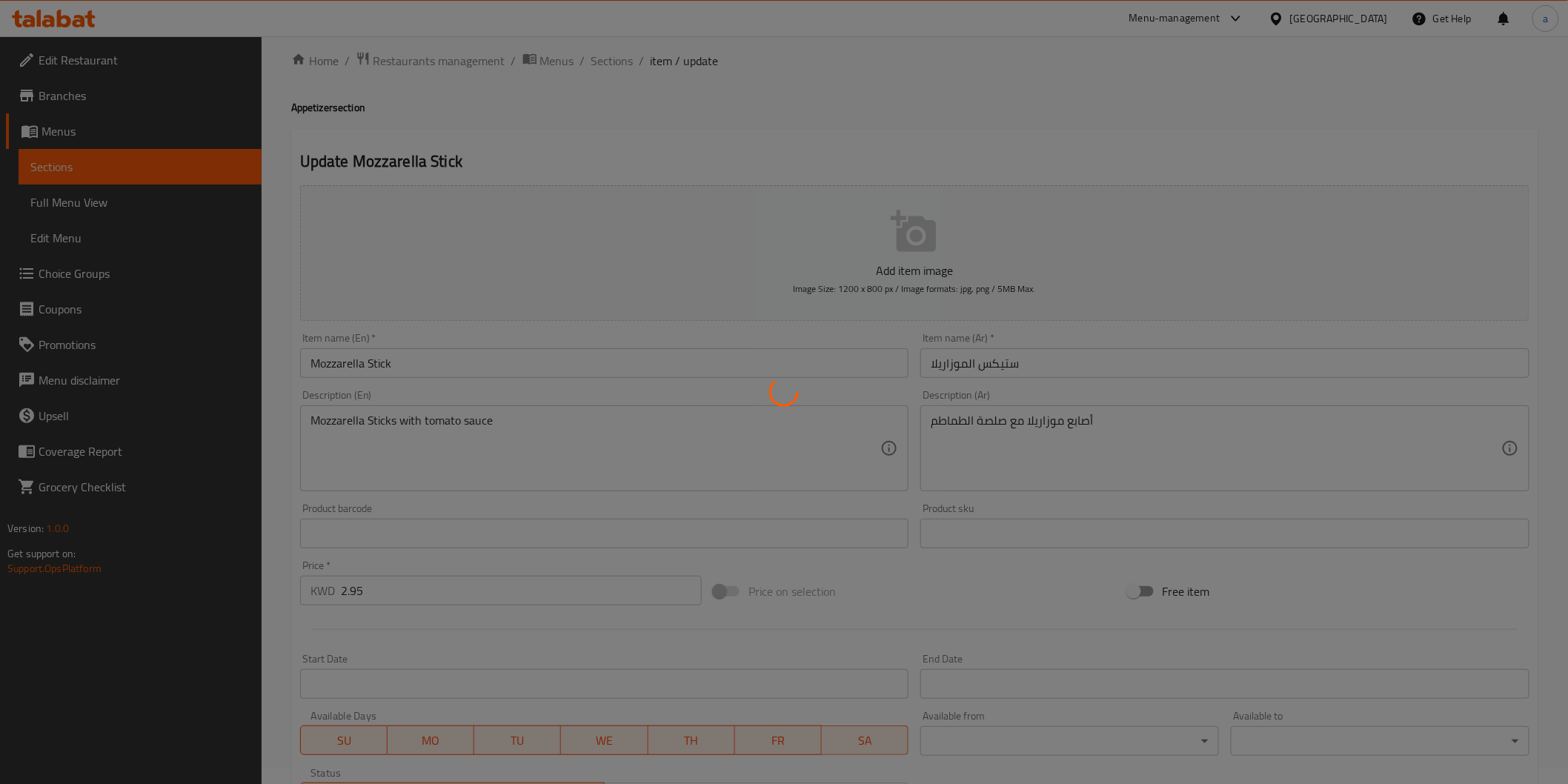
scroll to position [13, 0]
click at [842, 408] on div at bounding box center [784, 392] width 1568 height 784
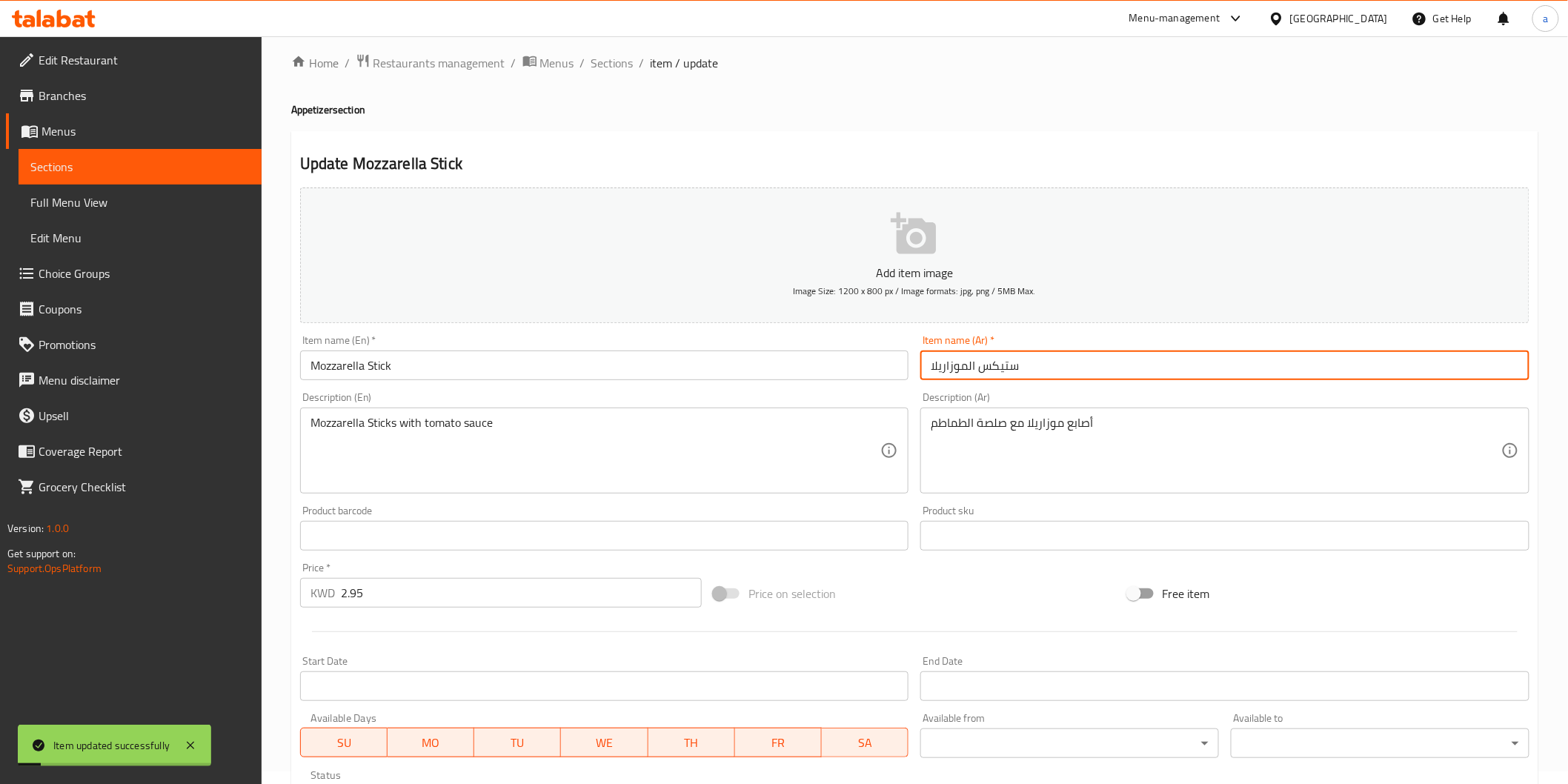
click at [990, 369] on input "ستيكس الموزاريلا" at bounding box center [1225, 365] width 609 height 30
click at [983, 369] on input "ستيكس الموزاريلا" at bounding box center [1225, 365] width 609 height 30
click at [986, 365] on input "[PERSON_NAME]" at bounding box center [1225, 365] width 609 height 30
type input "ستيكس الموزاريلا"
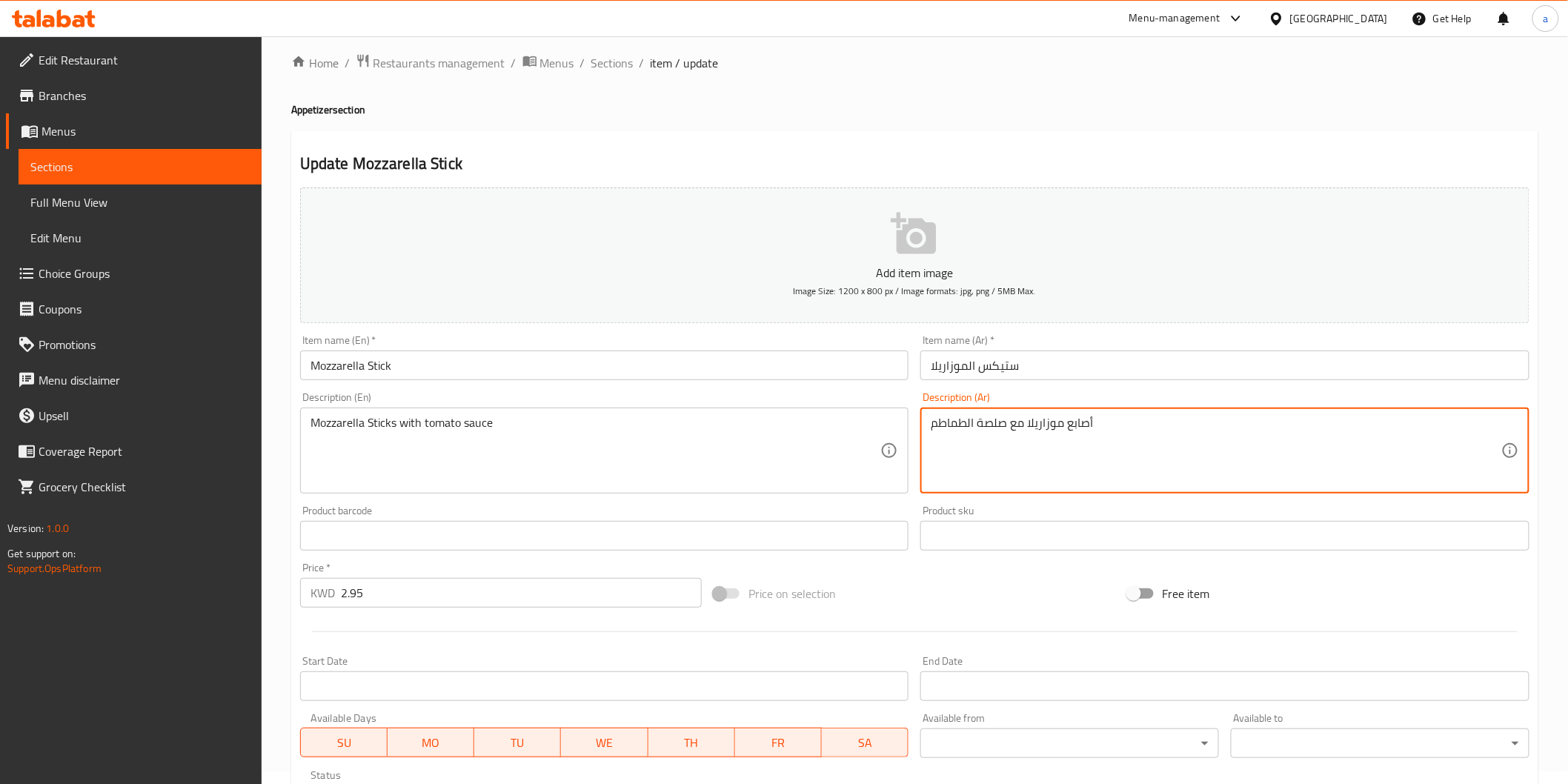
click at [1085, 435] on textarea "أصابع موزاريلا مع صلصة الطماطم" at bounding box center [1216, 450] width 570 height 70
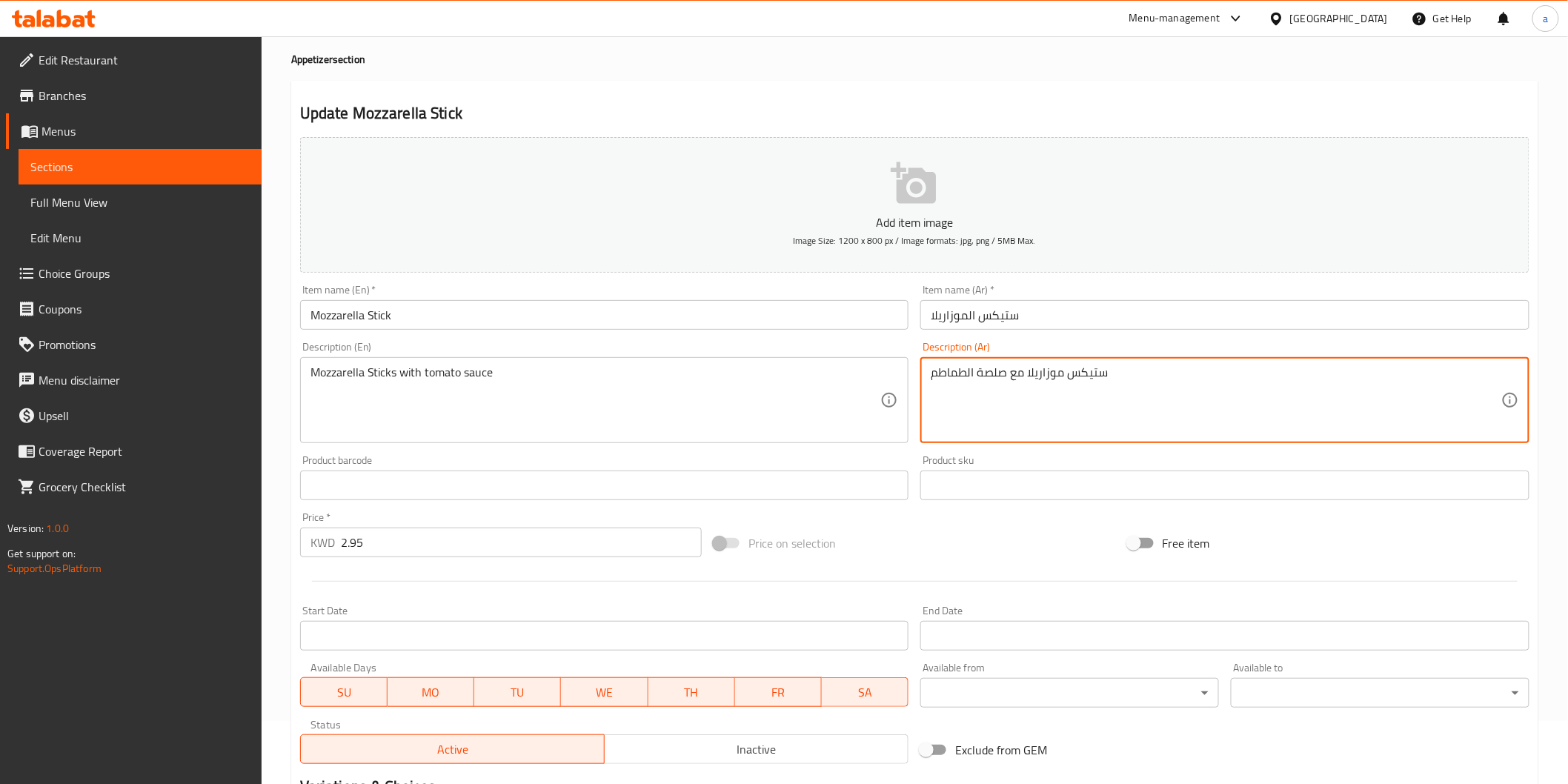
scroll to position [260, 0]
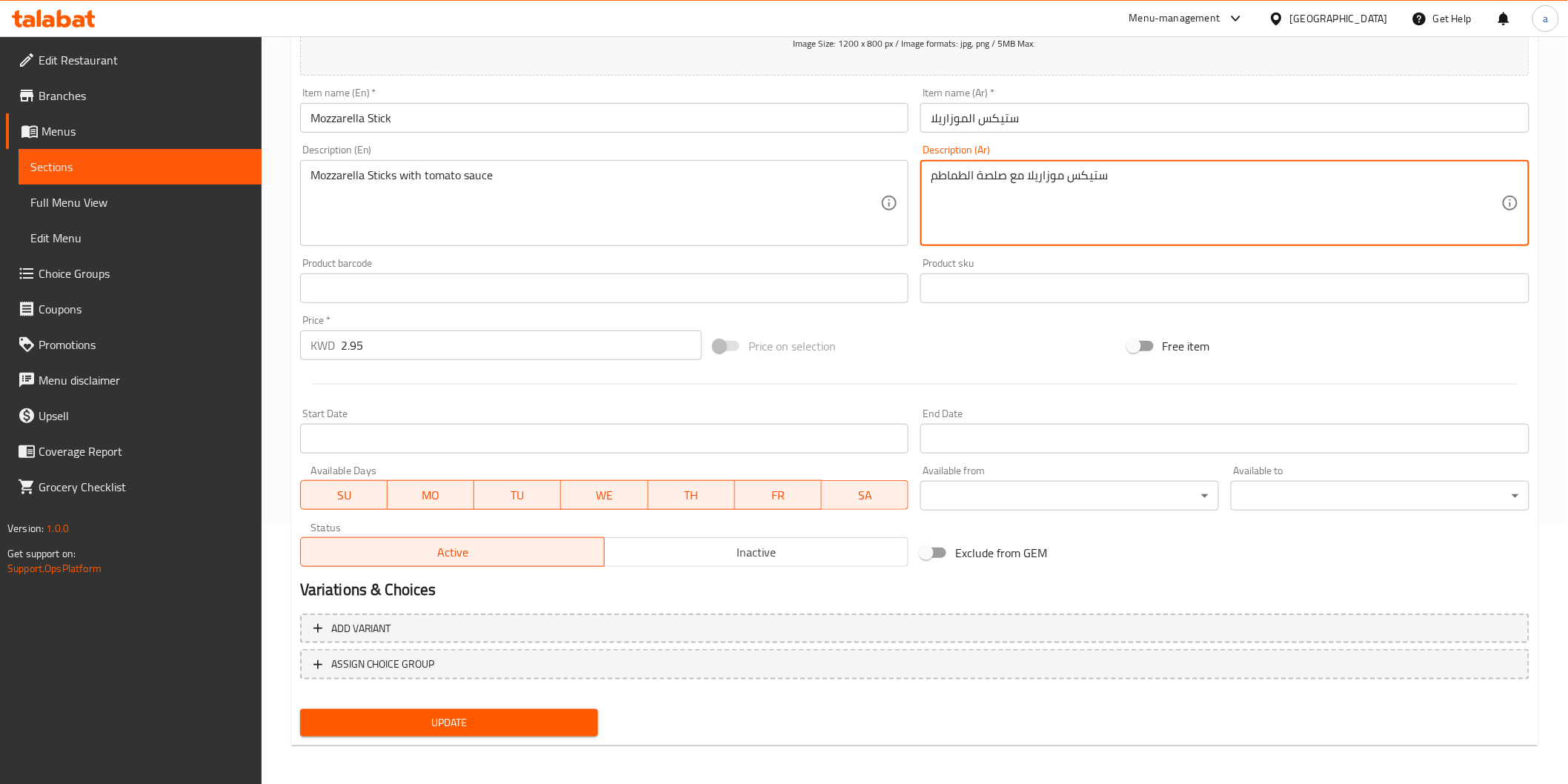
type textarea "ستيكس موزاريلا مع صلصة الطماطم"
click at [492, 714] on span "Update" at bounding box center [449, 723] width 275 height 19
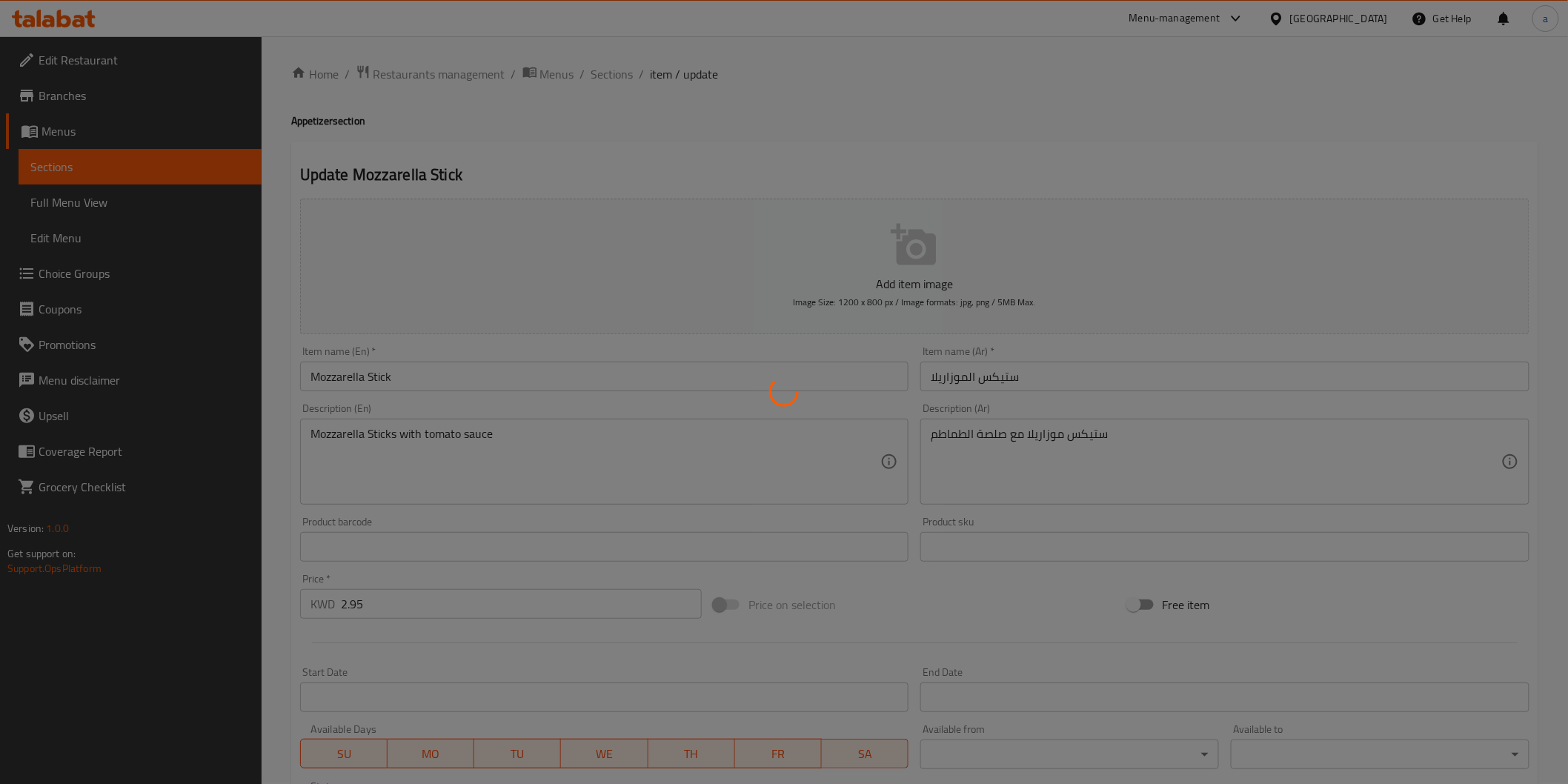
scroll to position [0, 0]
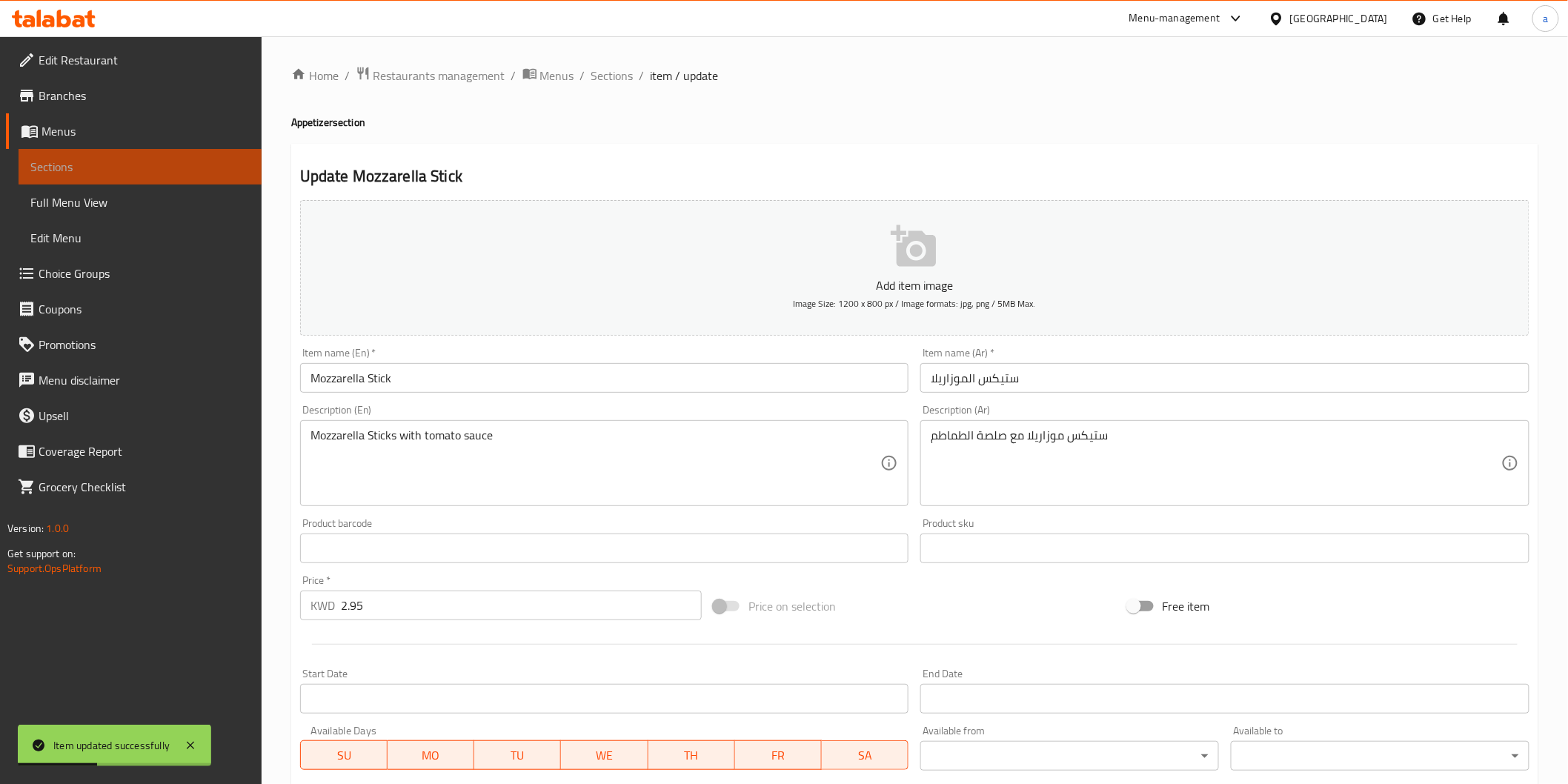
click at [94, 168] on span "Sections" at bounding box center [141, 166] width 220 height 18
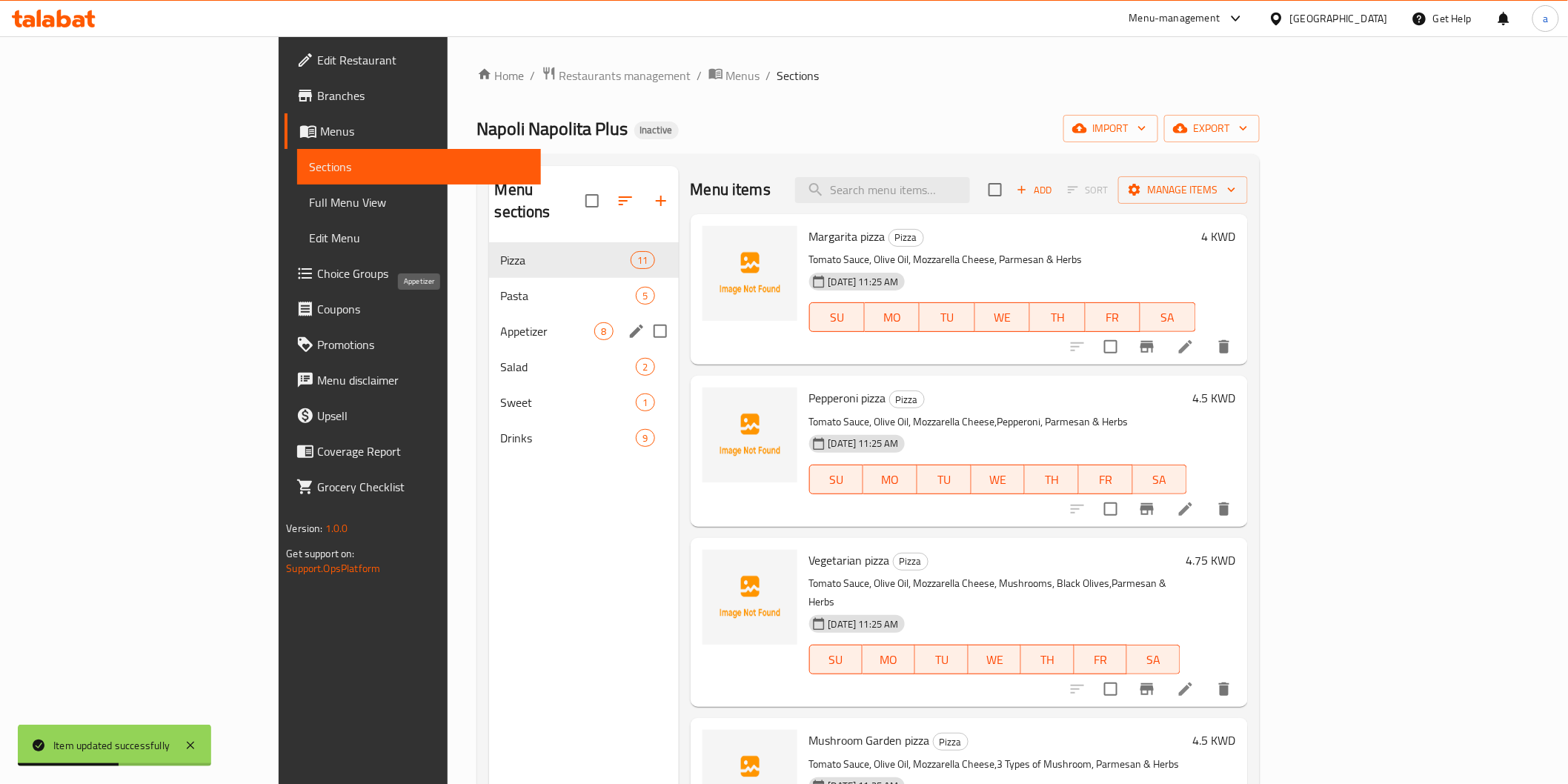
click at [501, 323] on span "Appetizer" at bounding box center [547, 332] width 94 height 18
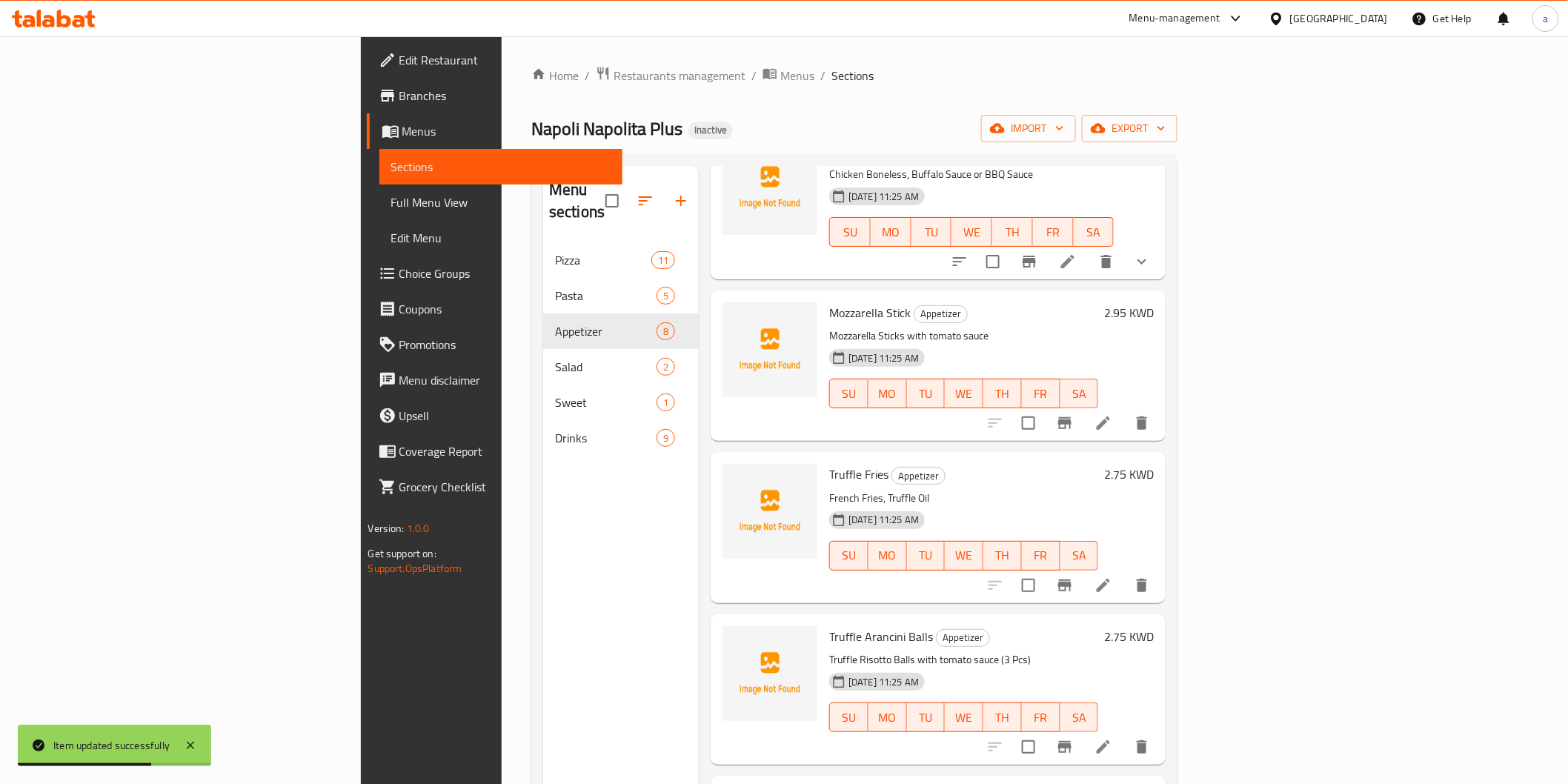
scroll to position [329, 0]
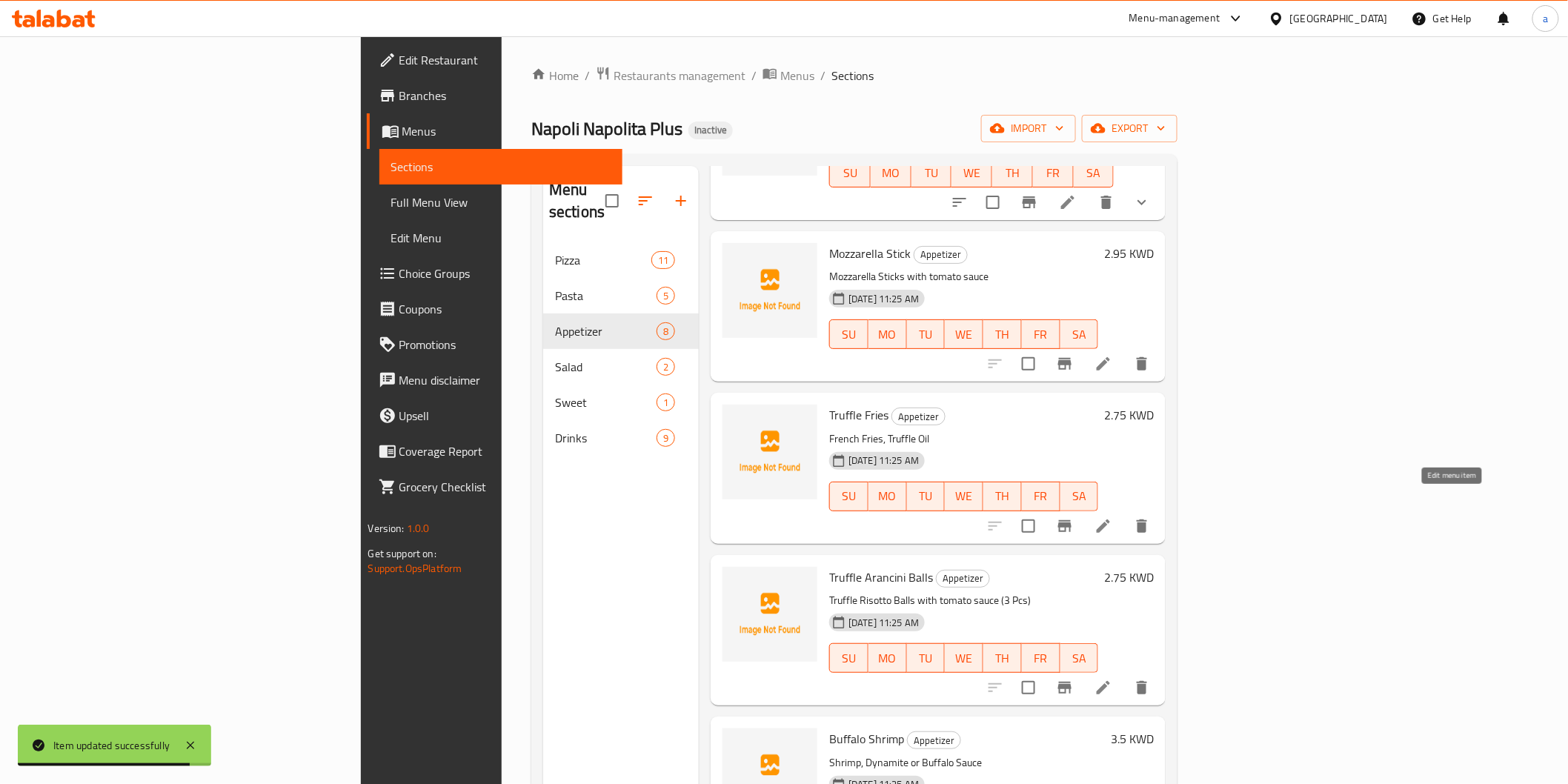
click at [1112, 517] on icon at bounding box center [1103, 526] width 18 height 18
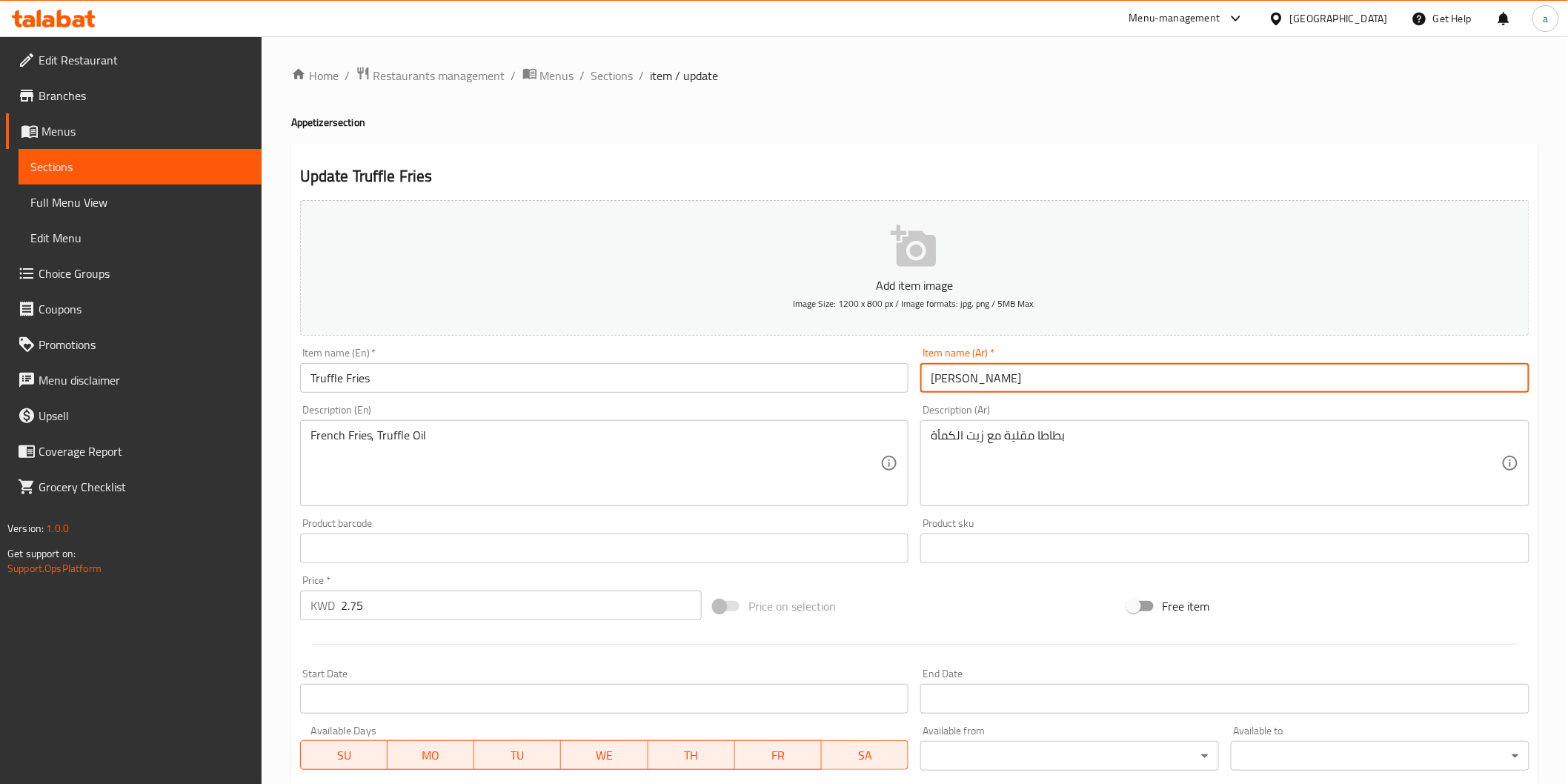
click at [967, 379] on input "فرايز تروفل" at bounding box center [1225, 378] width 609 height 30
type input "بطاطس مقليه تروفل"
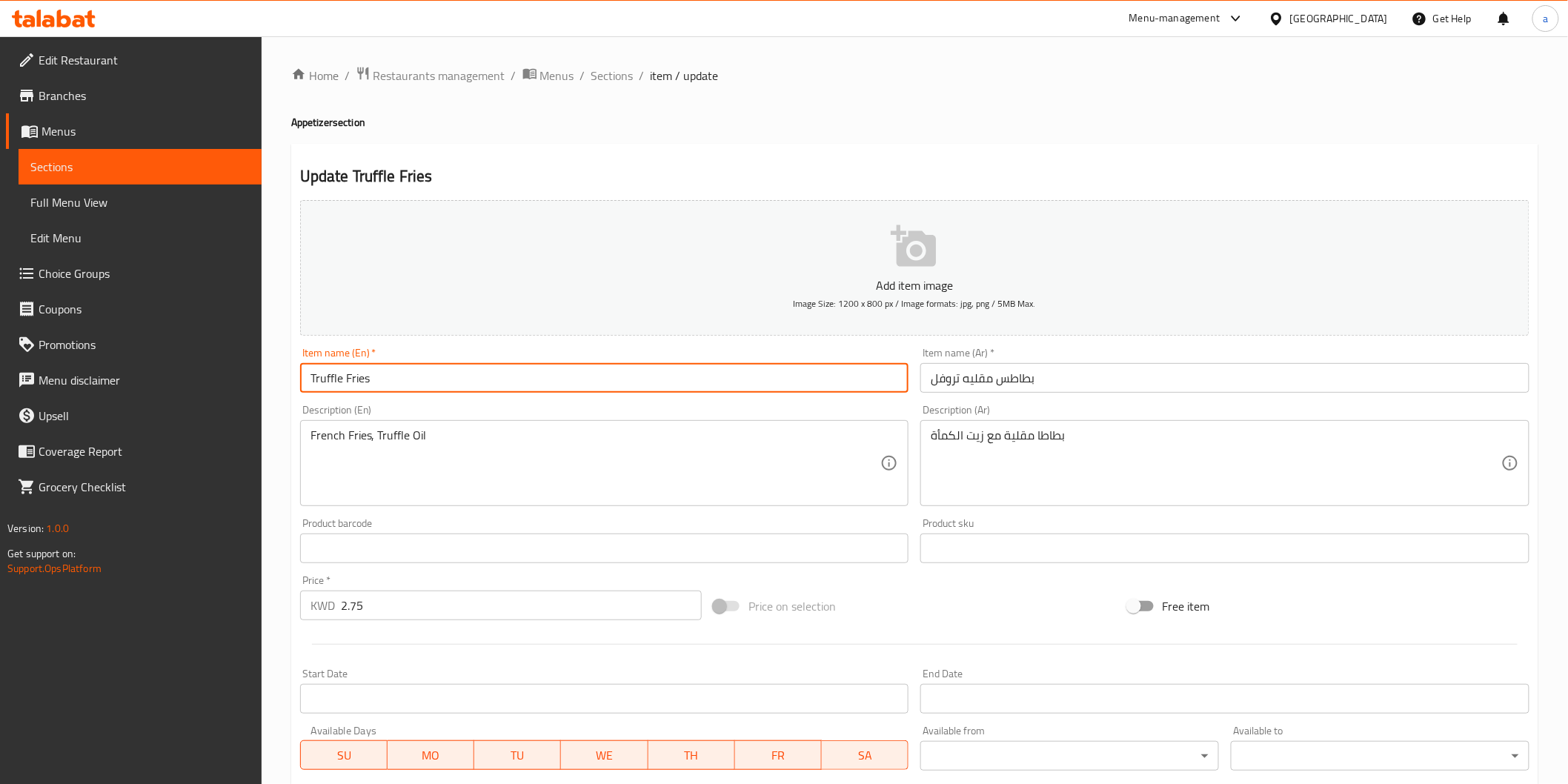
click at [316, 378] on input "Truffle Fries" at bounding box center [604, 378] width 609 height 30
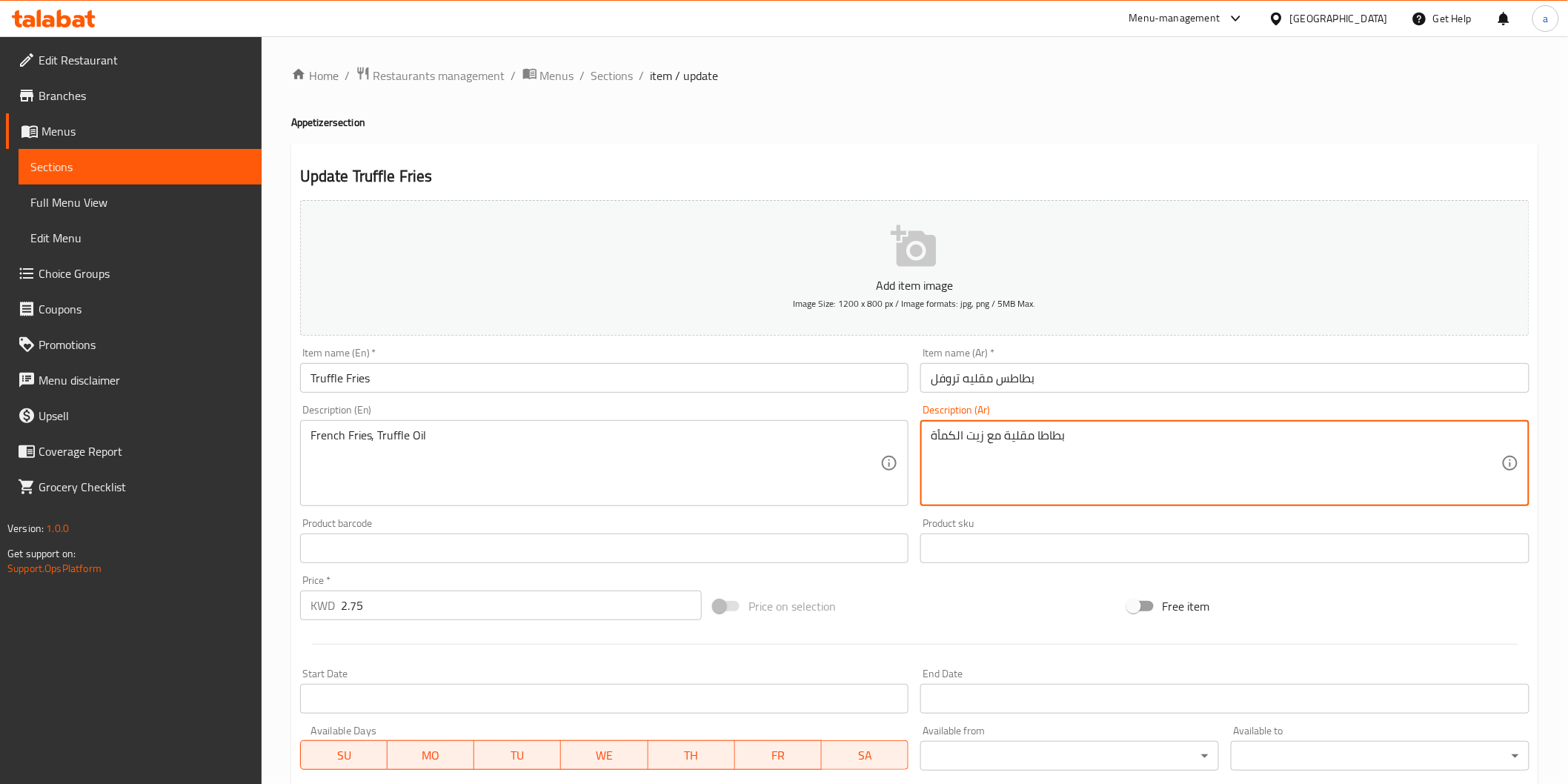
click at [947, 435] on textarea "بطاطا مقلية مع زيت الكمأة" at bounding box center [1216, 463] width 570 height 70
click at [1031, 446] on textarea "بطاطا مقلية مع زيت تروفل" at bounding box center [1216, 463] width 570 height 70
click at [1032, 444] on textarea "بطاطا مقلية مع زيت تروفل" at bounding box center [1216, 463] width 570 height 70
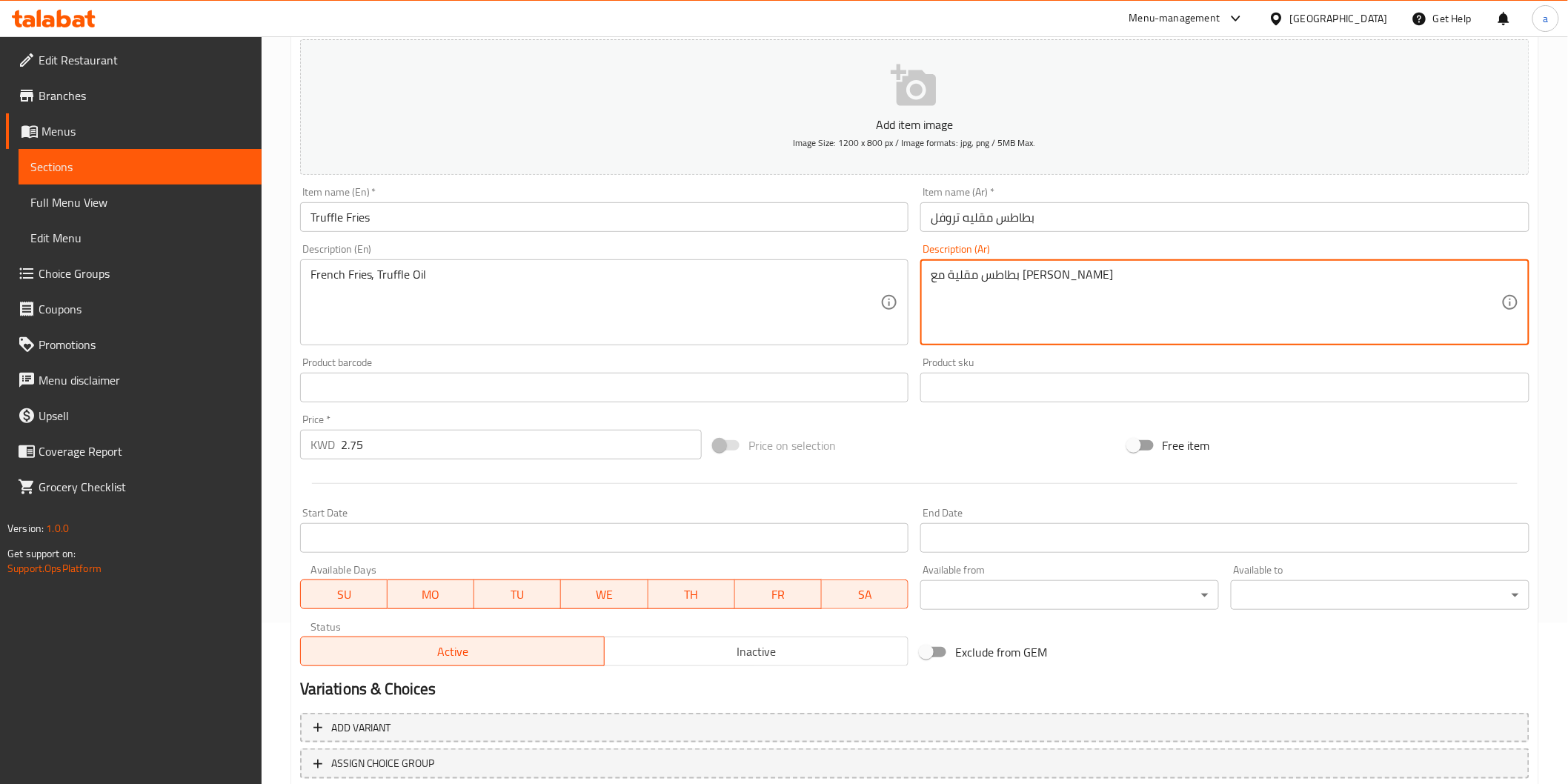
scroll to position [246, 0]
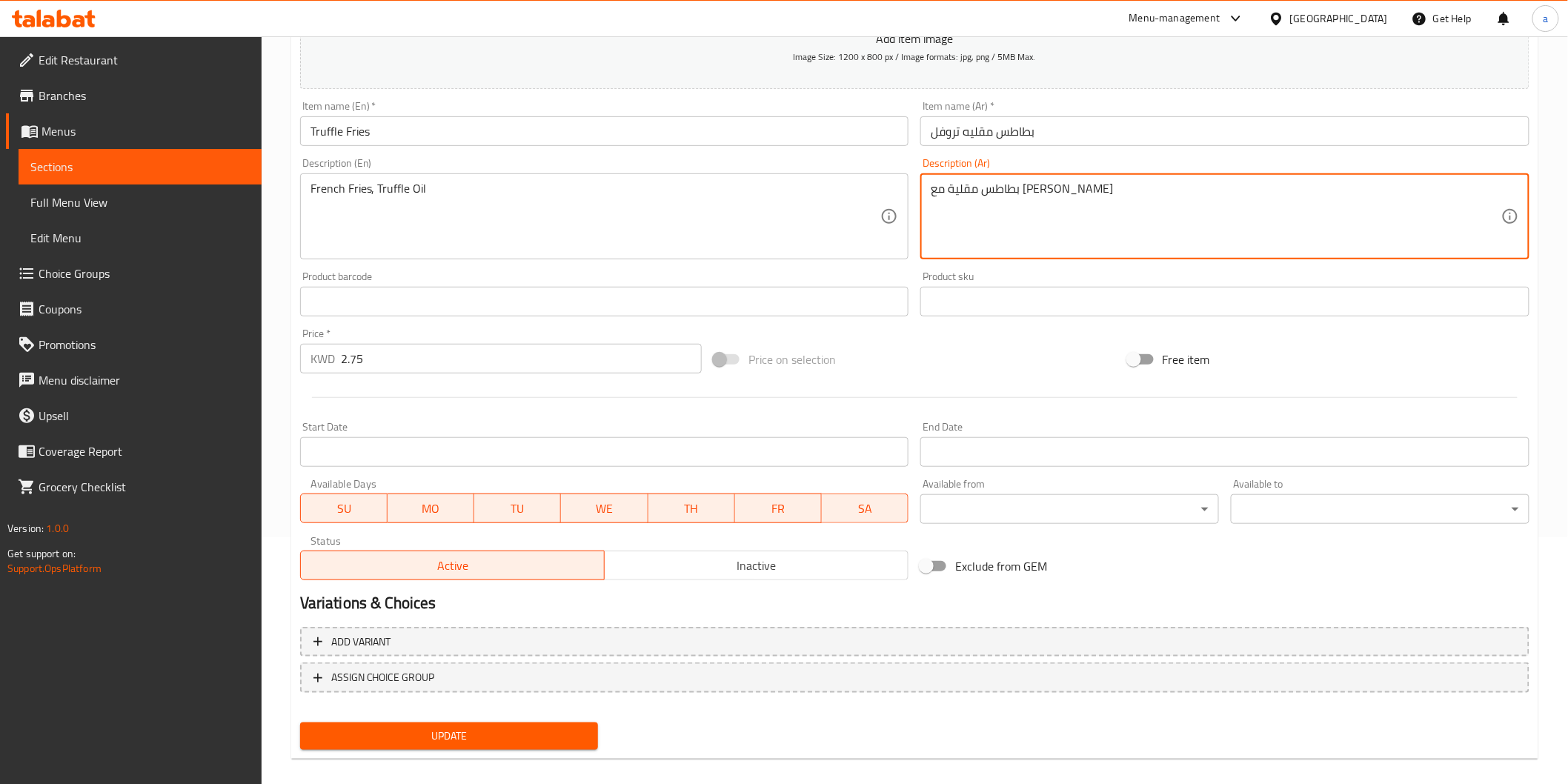
type textarea "بطاطس مقلية مع زيت تروفل"
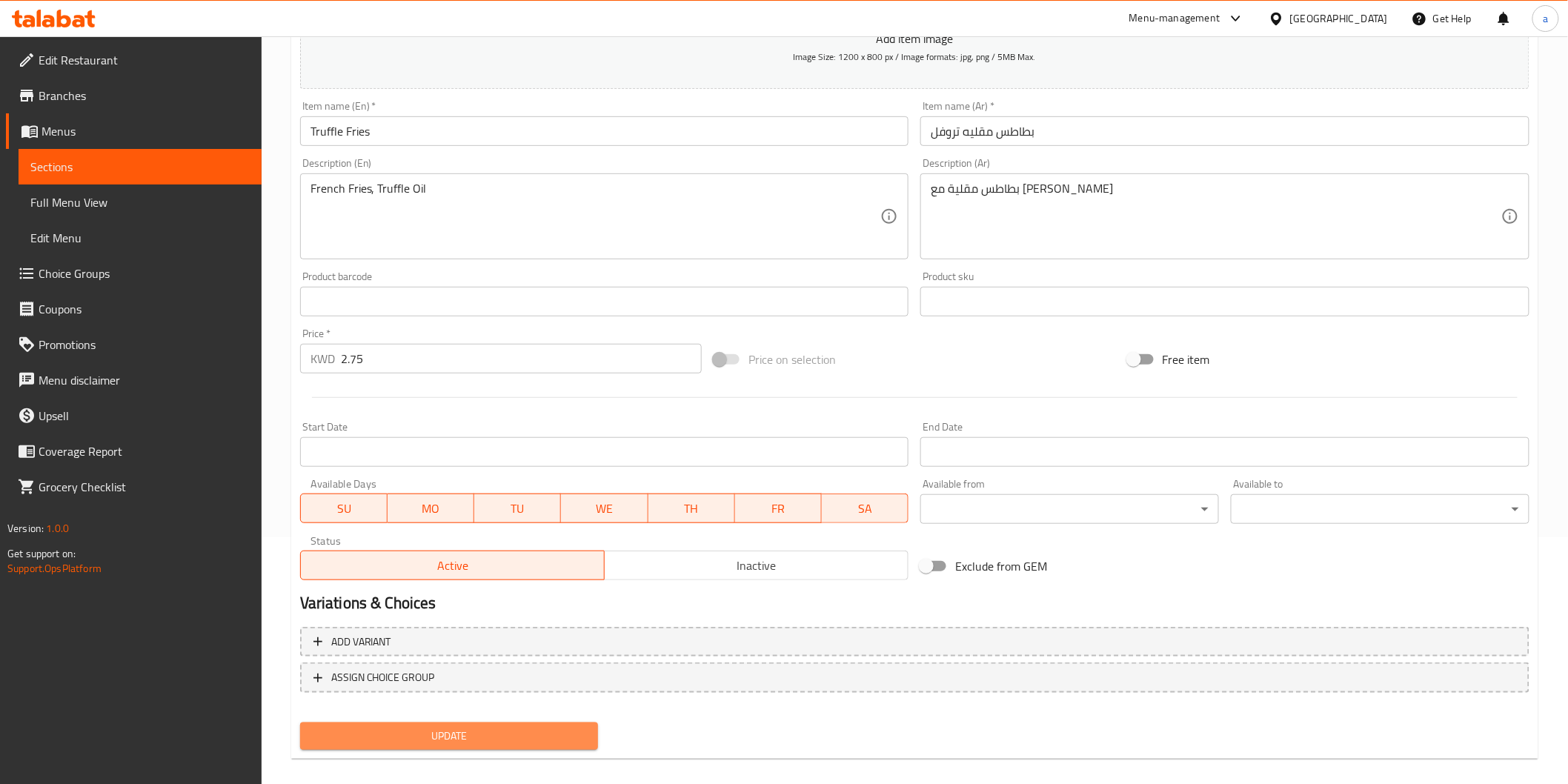
click at [461, 732] on span "Update" at bounding box center [449, 735] width 275 height 19
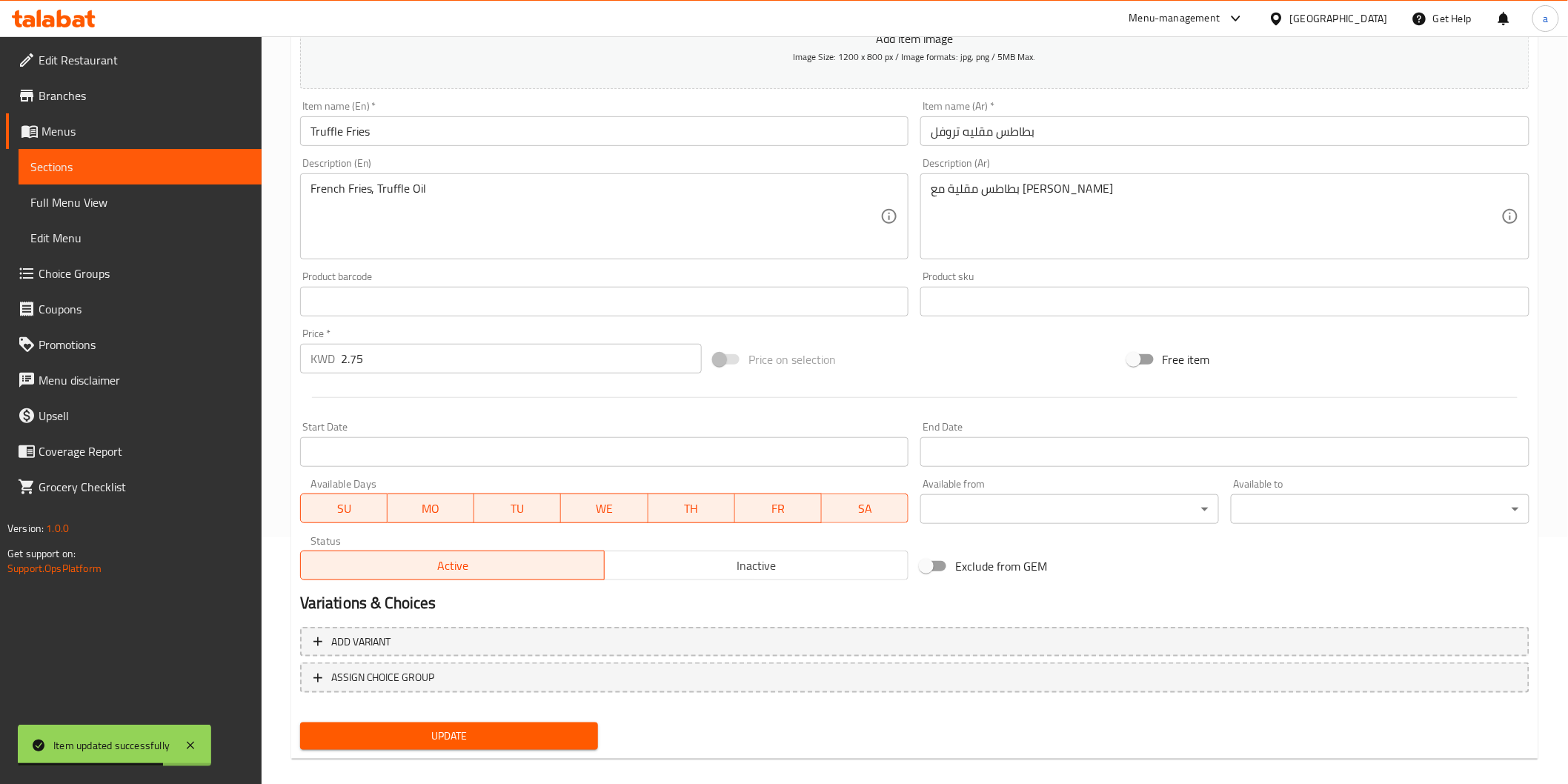
click at [99, 159] on span "Sections" at bounding box center [141, 166] width 220 height 18
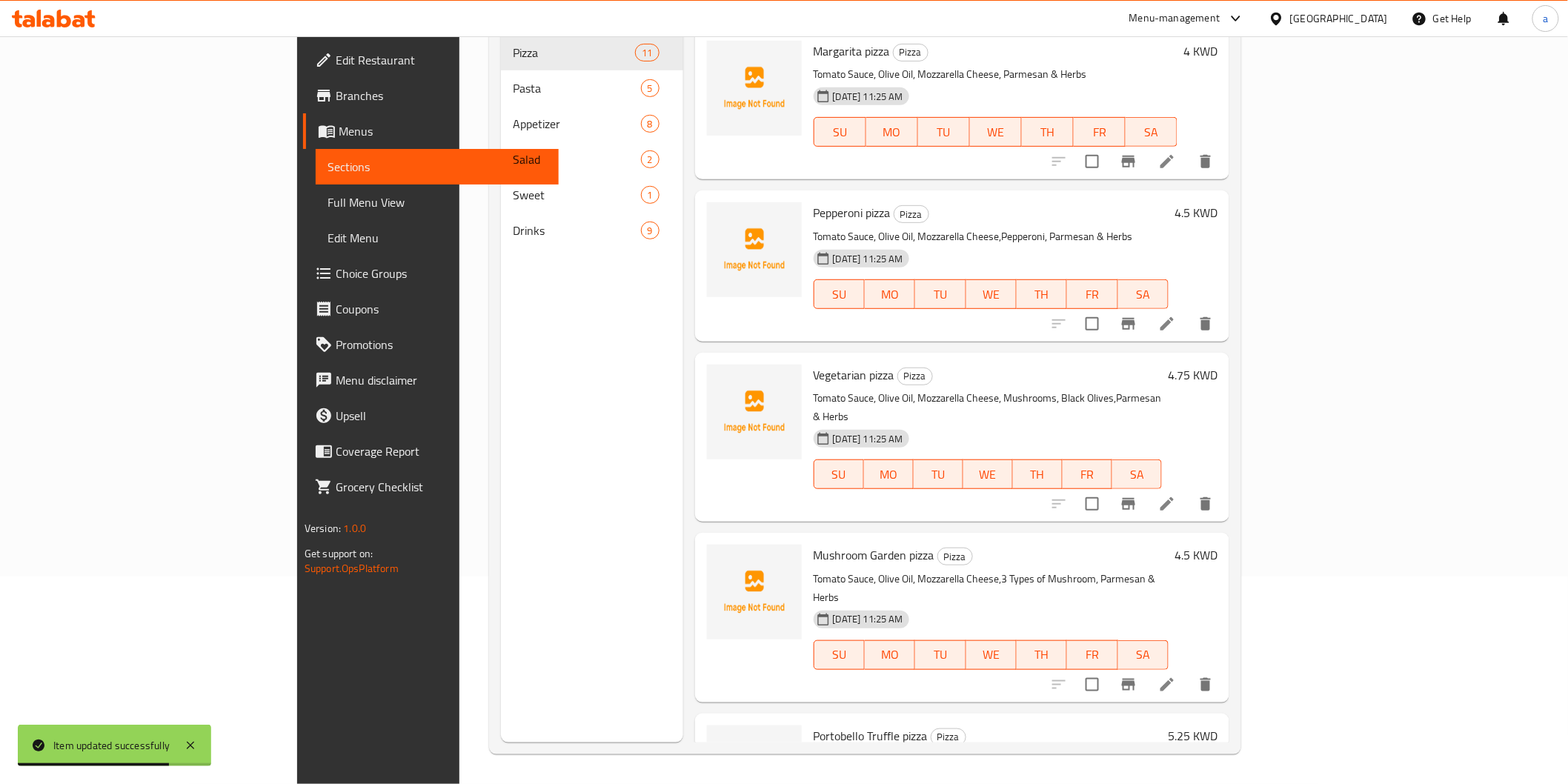
scroll to position [208, 0]
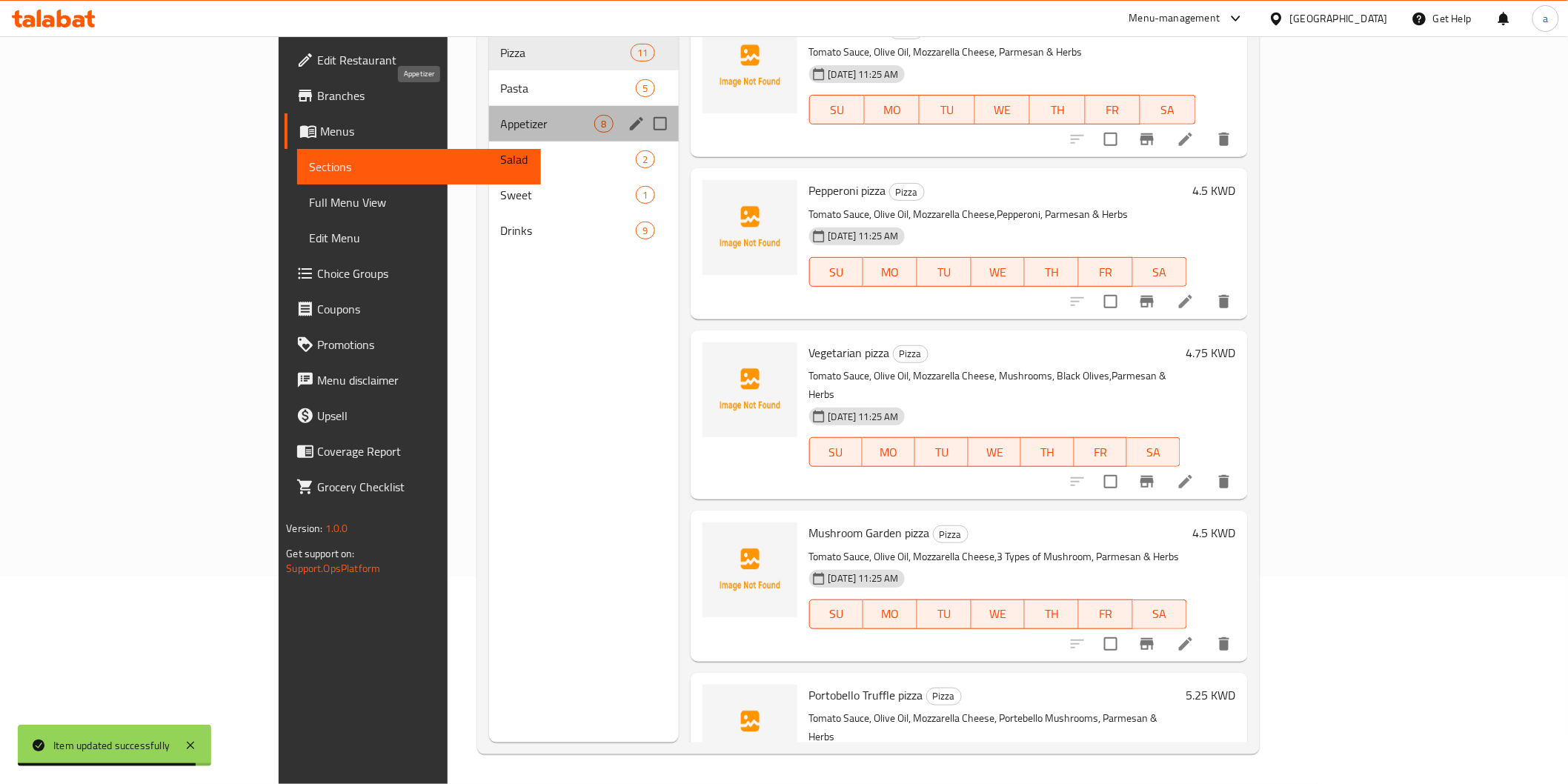
click at [501, 115] on span "Appetizer" at bounding box center [547, 124] width 94 height 18
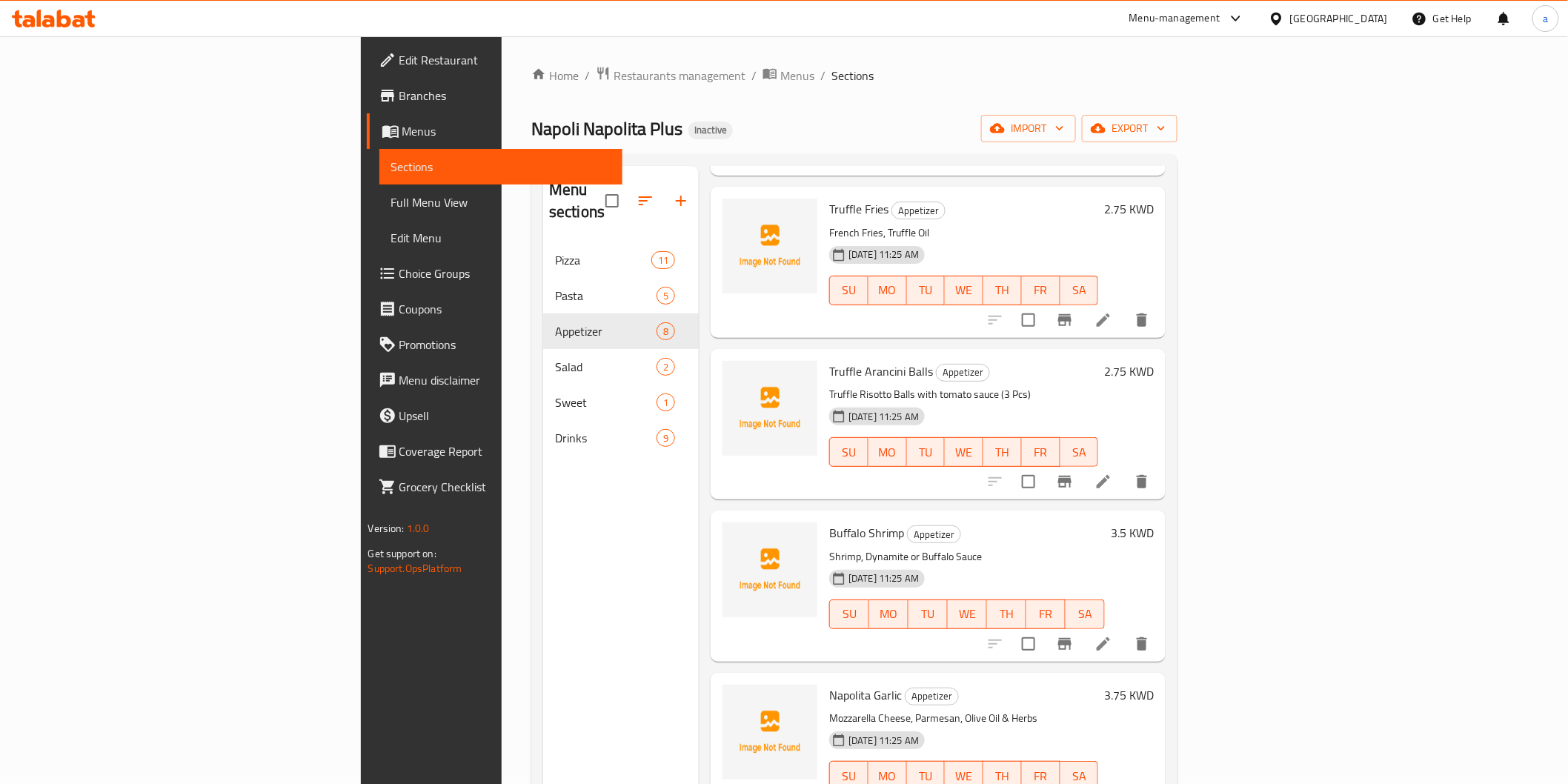
scroll to position [546, 0]
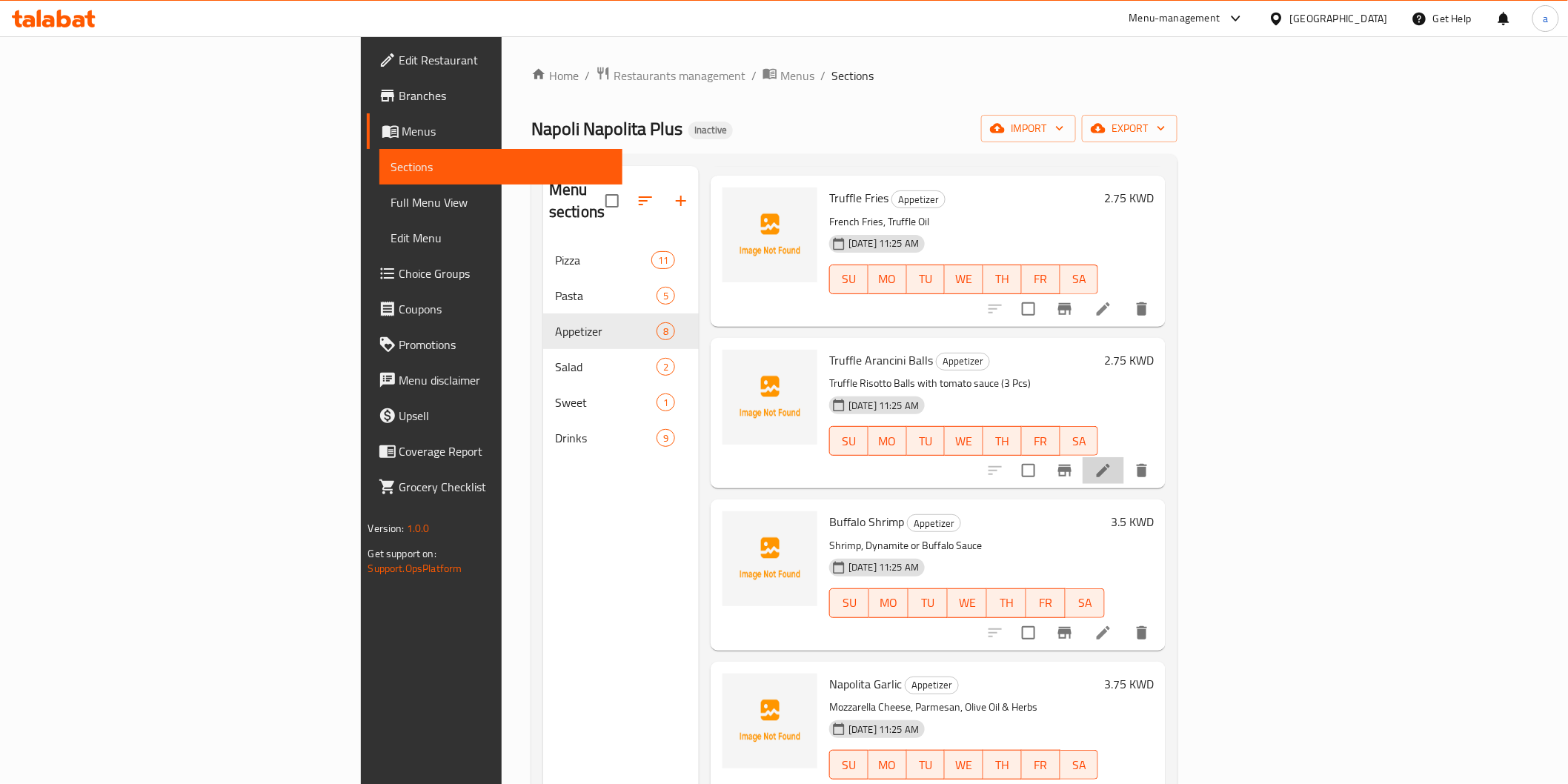
click at [1124, 457] on li at bounding box center [1103, 470] width 42 height 27
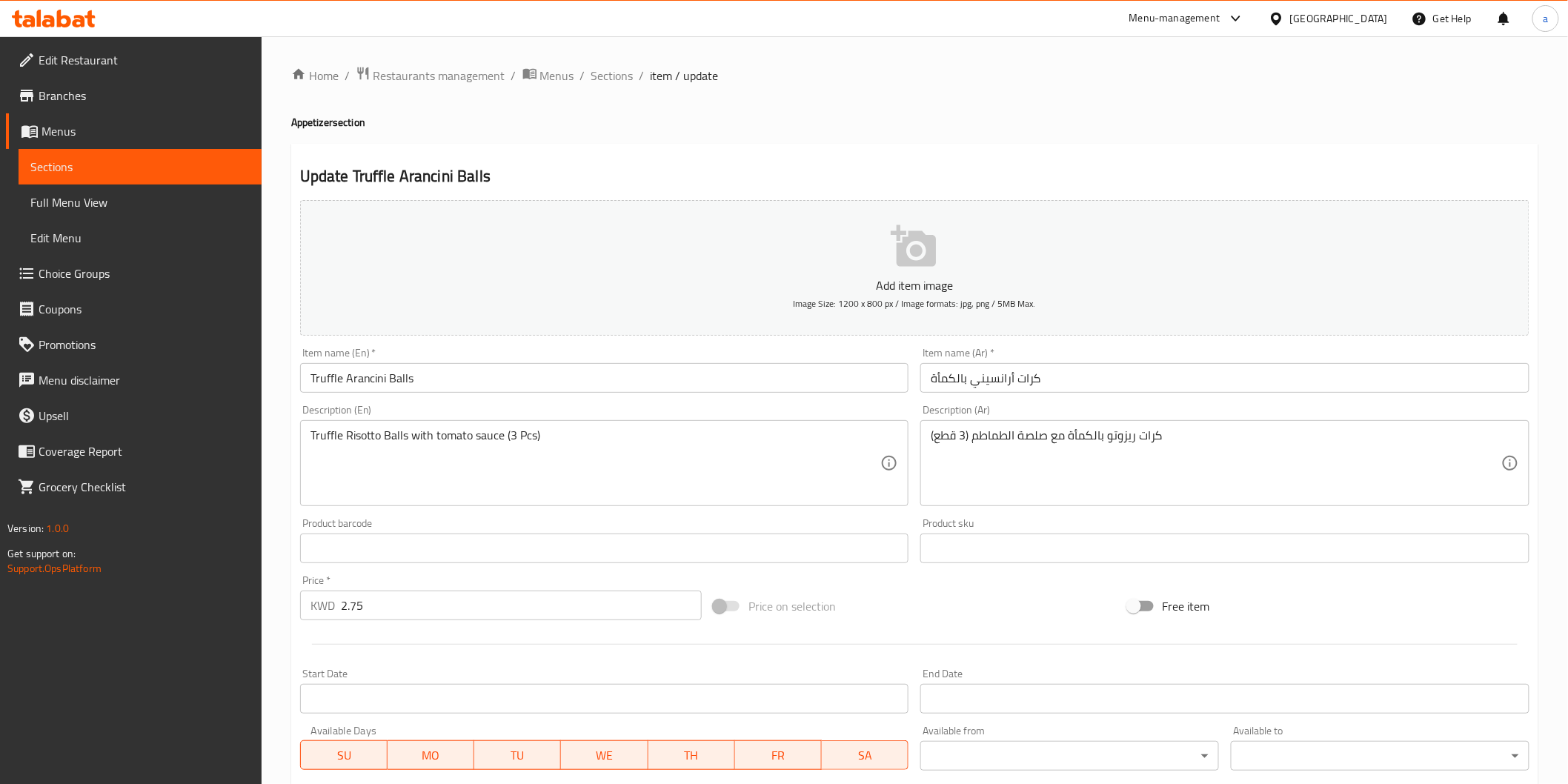
click at [950, 384] on input "كرات أرانسيني بالكمأة" at bounding box center [1225, 378] width 609 height 30
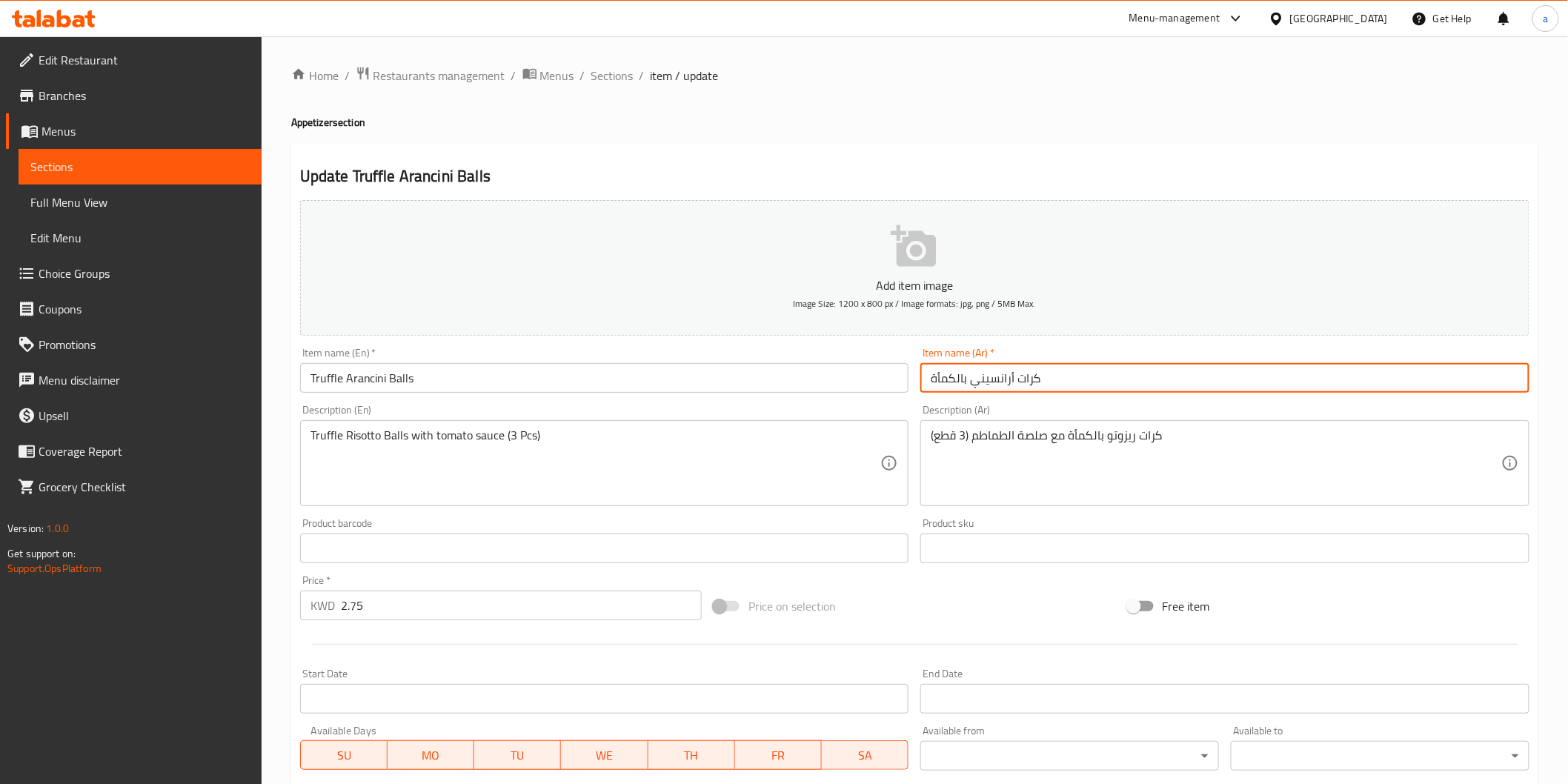
click at [950, 384] on input "كرات أرانسيني بالكمأة" at bounding box center [1225, 378] width 609 height 30
type input "كرات أرانسيني تروفل"
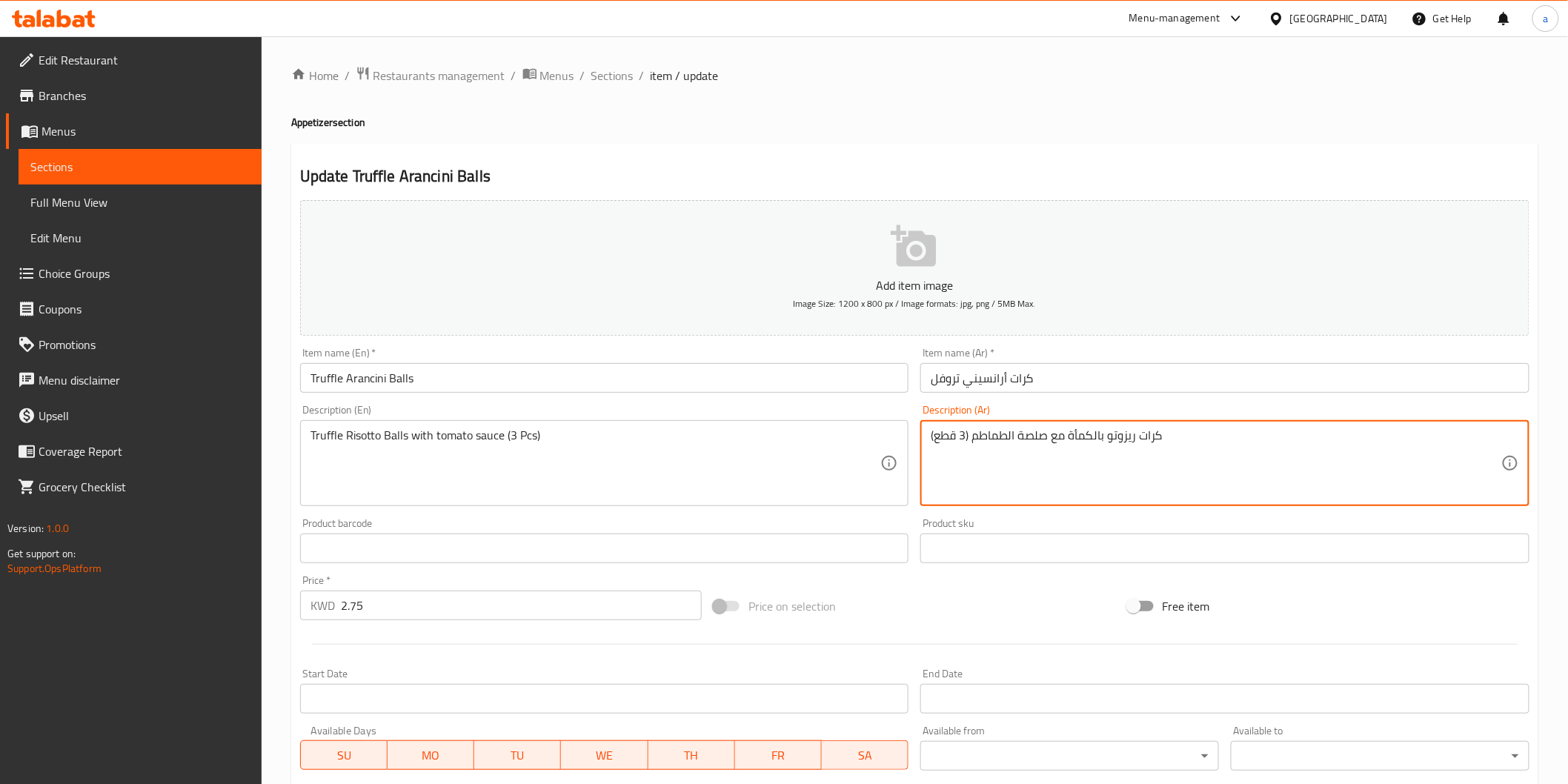
click at [1082, 432] on textarea "كرات ريزوتو بالكمأة مع صلصة الطماطم (3 قطع)" at bounding box center [1216, 463] width 570 height 70
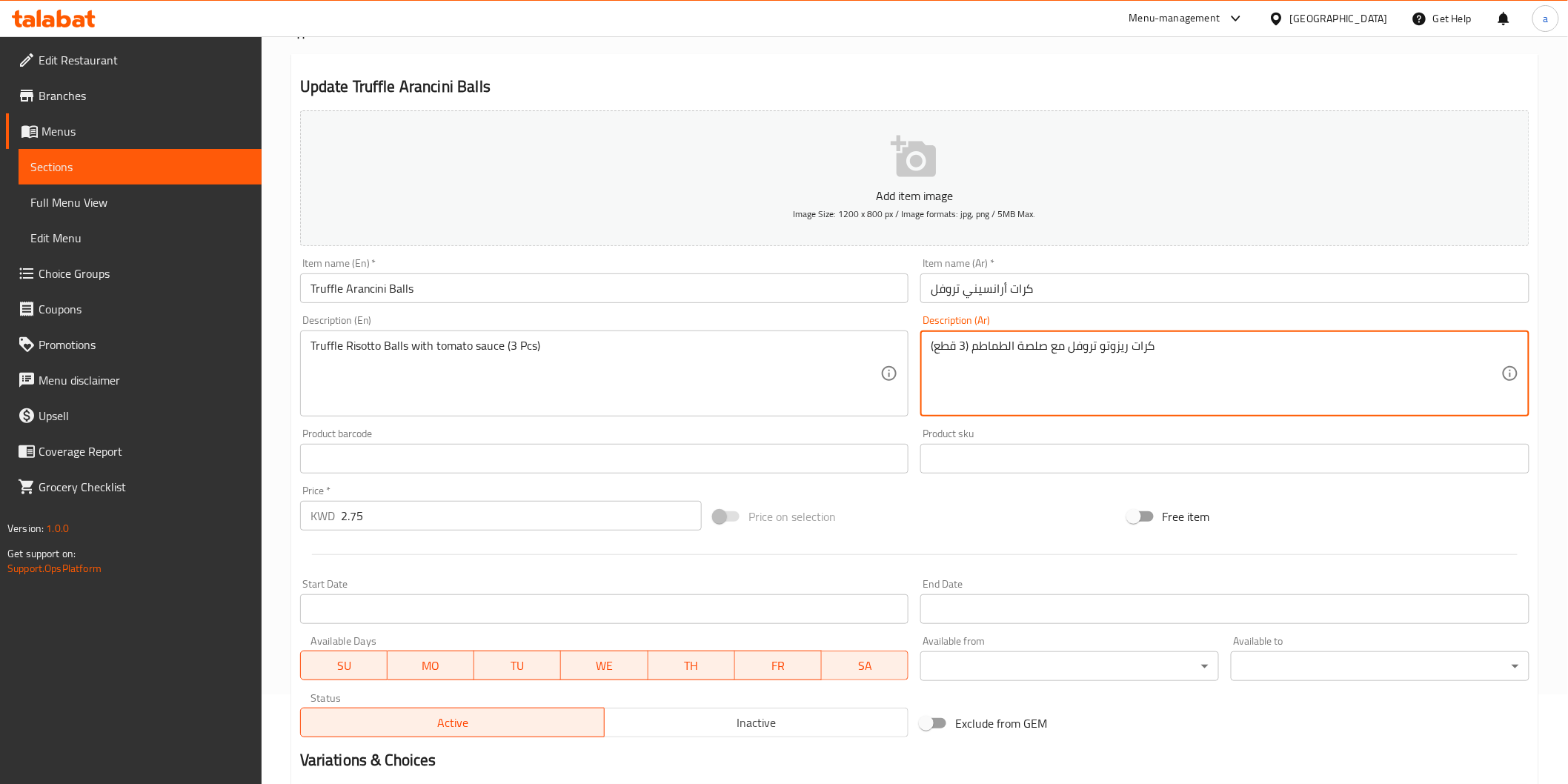
scroll to position [246, 0]
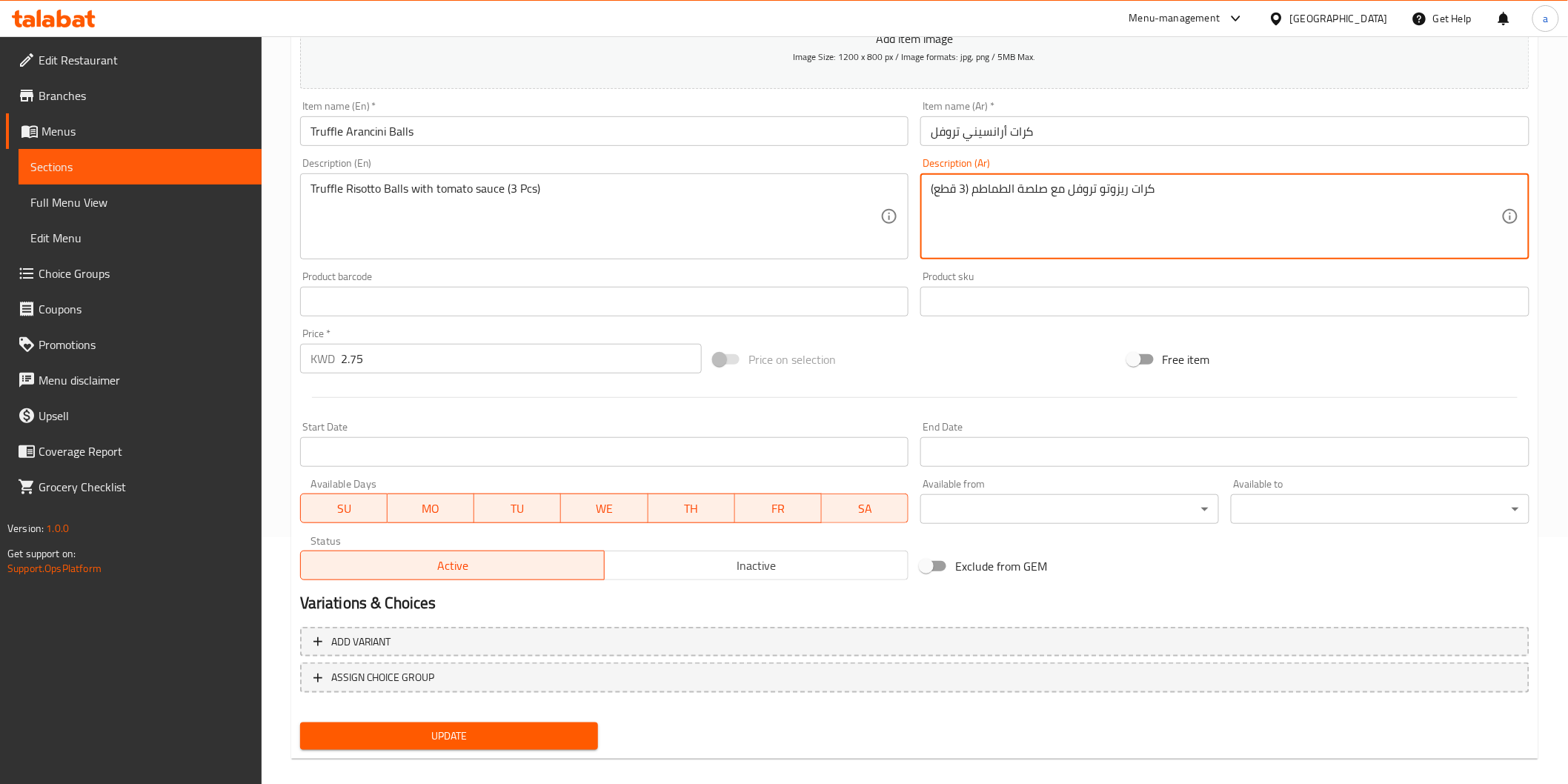
type textarea "كرات ريزوتو تروفل مع صلصة الطماطم (3 قطع)"
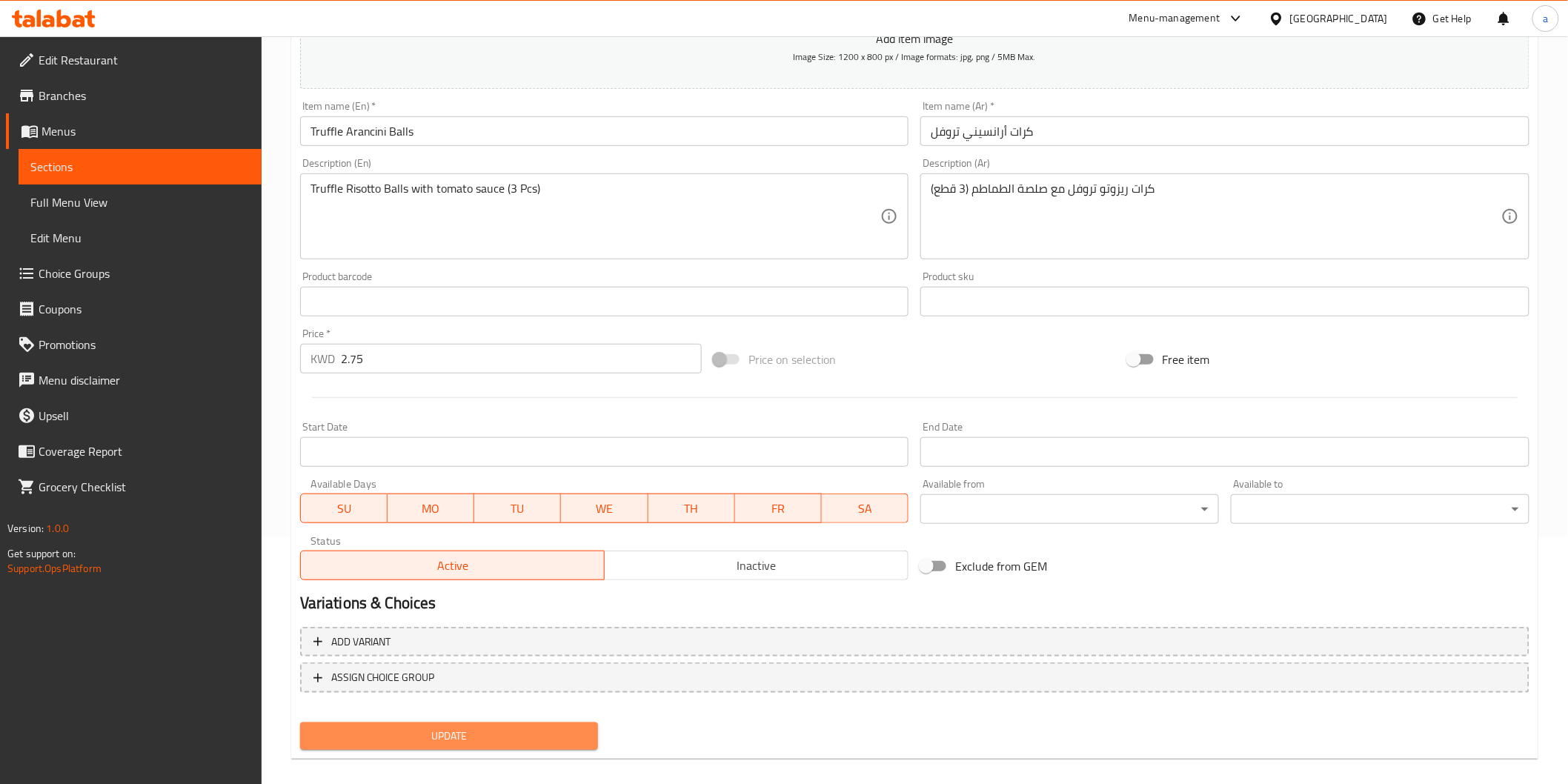
click at [486, 743] on button "Update" at bounding box center [449, 736] width 299 height 28
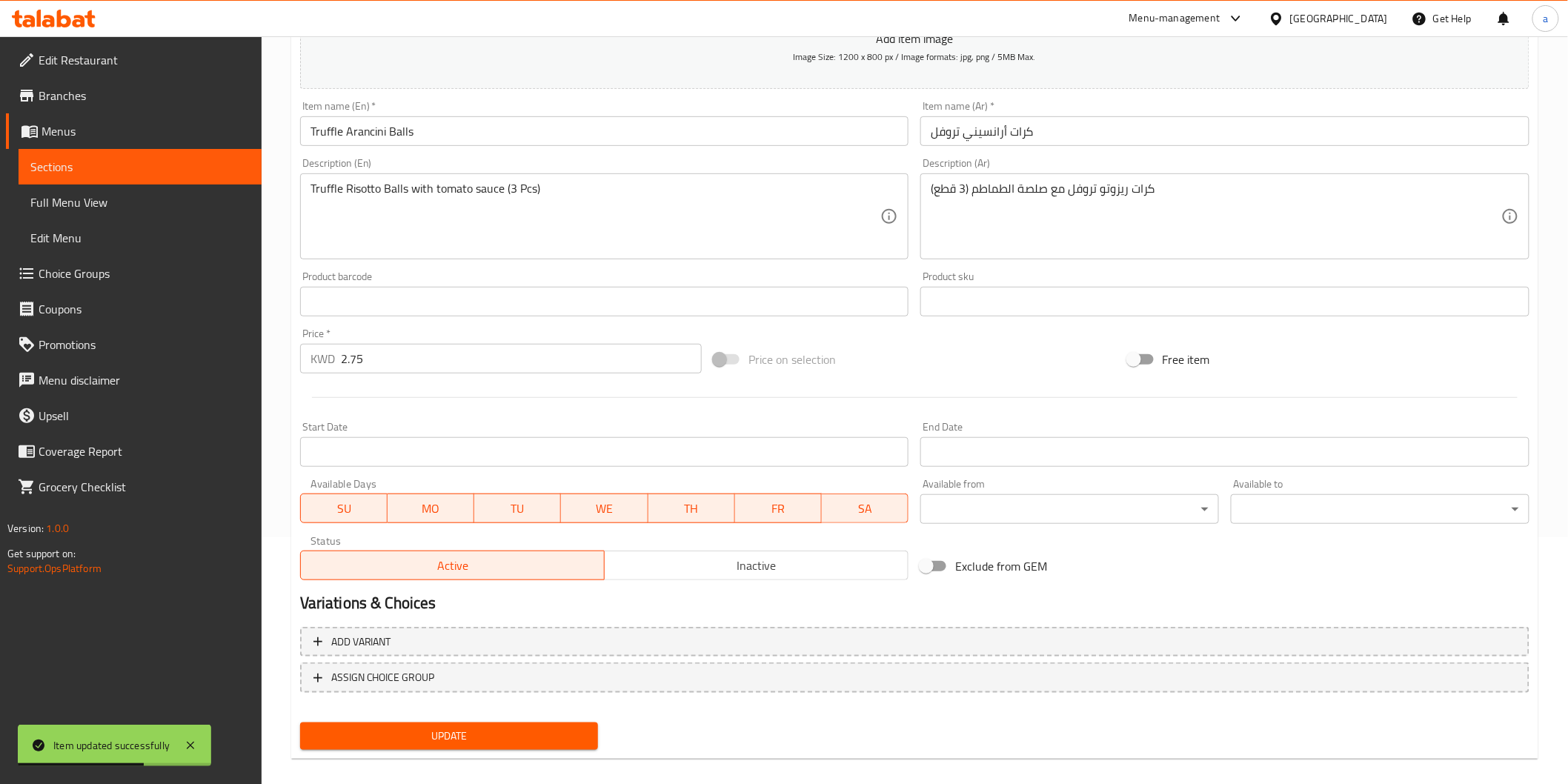
click at [98, 175] on link "Sections" at bounding box center [140, 166] width 243 height 36
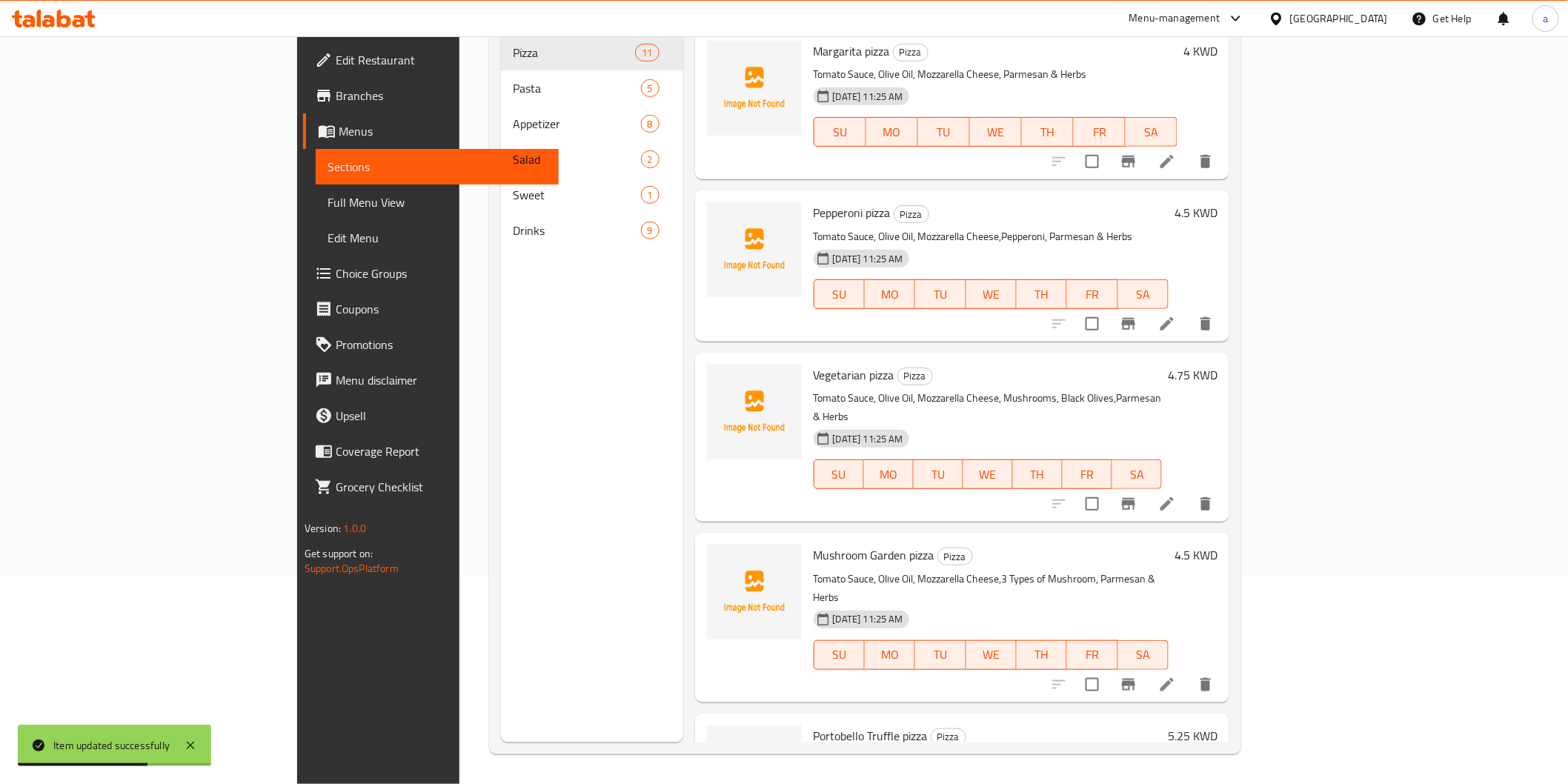
scroll to position [208, 0]
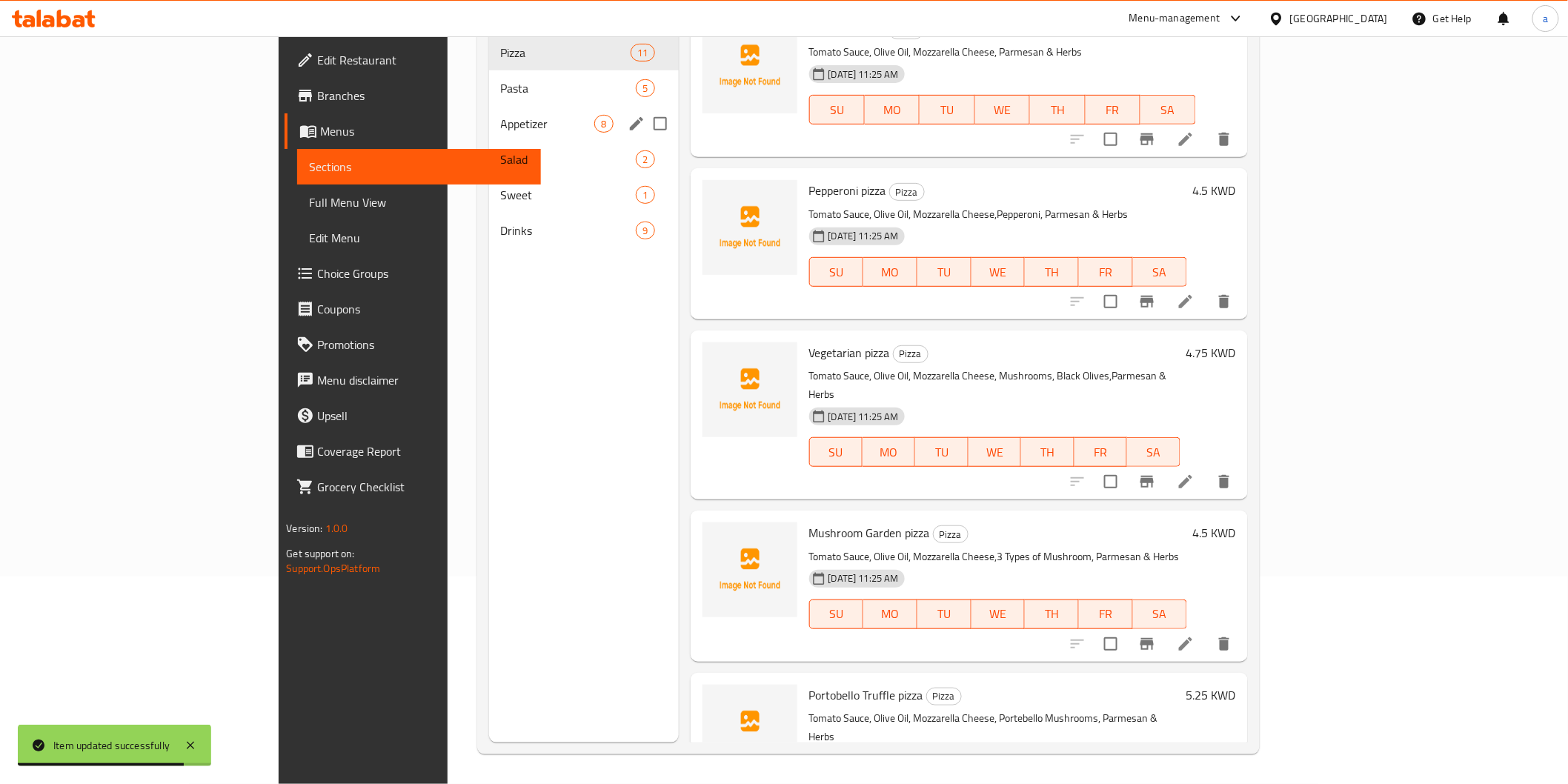
click at [489, 106] on div "Appetizer 8" at bounding box center [584, 124] width 190 height 36
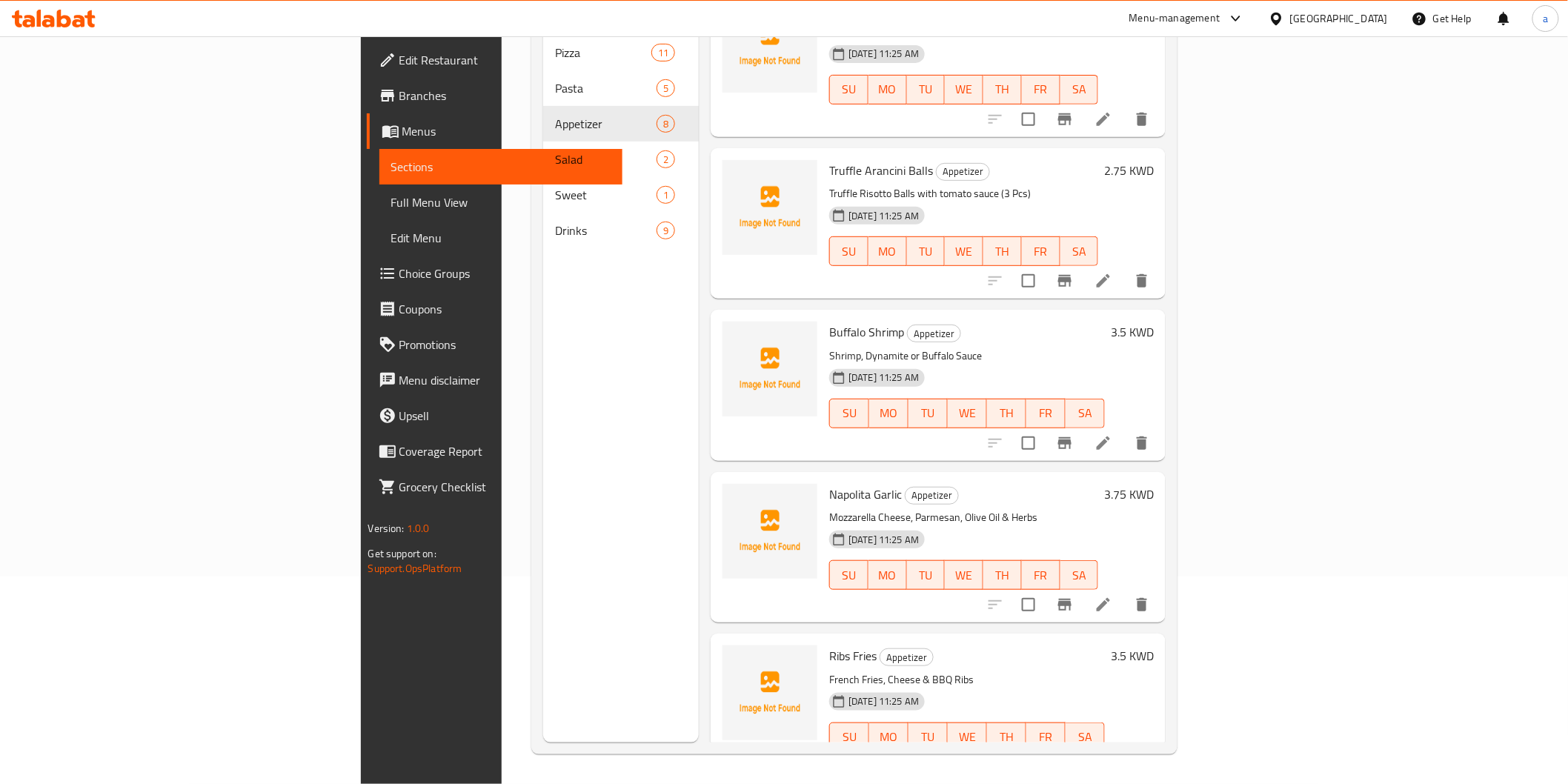
scroll to position [546, 0]
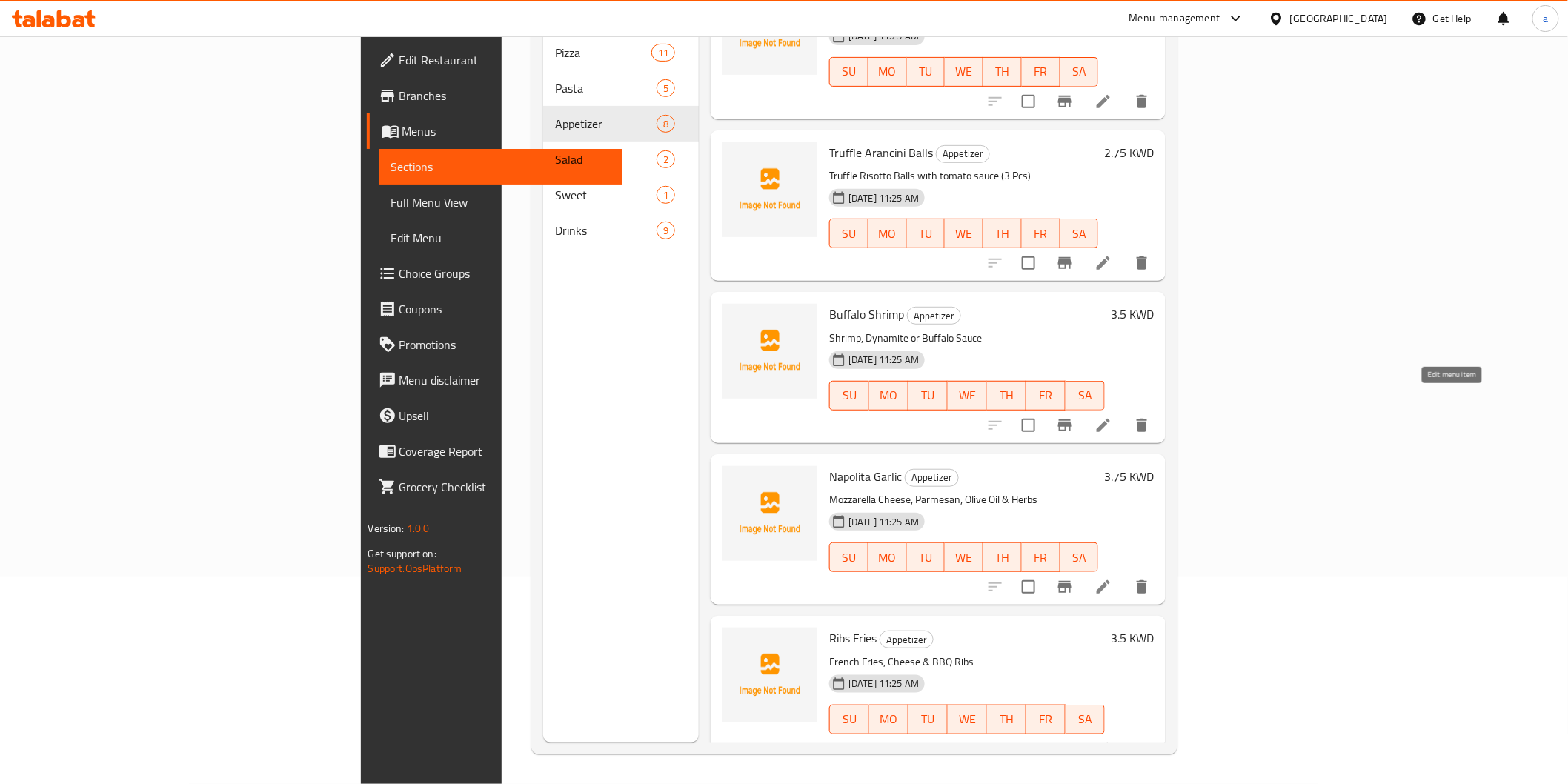
click at [1112, 417] on icon at bounding box center [1103, 426] width 18 height 18
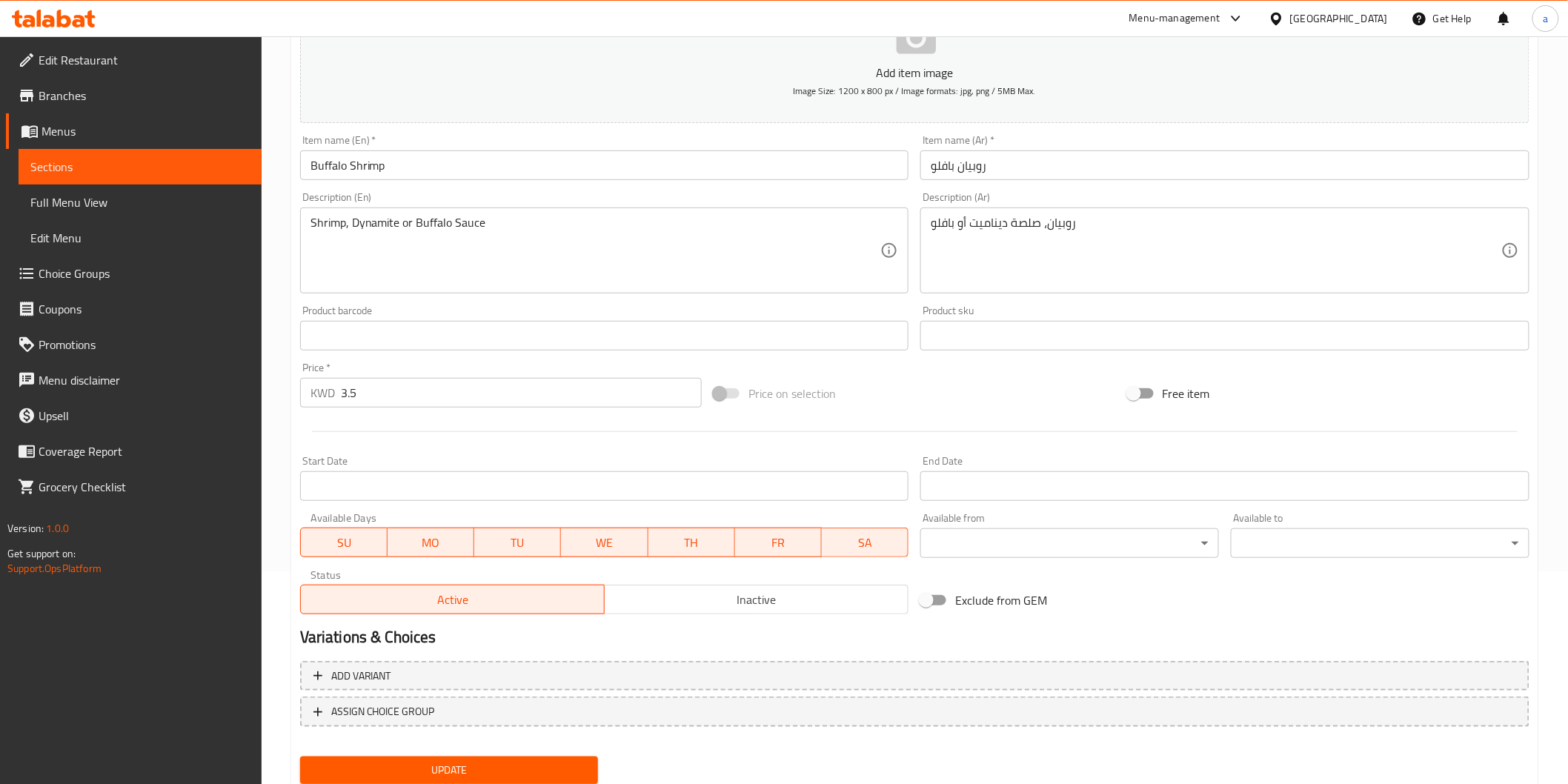
scroll to position [260, 0]
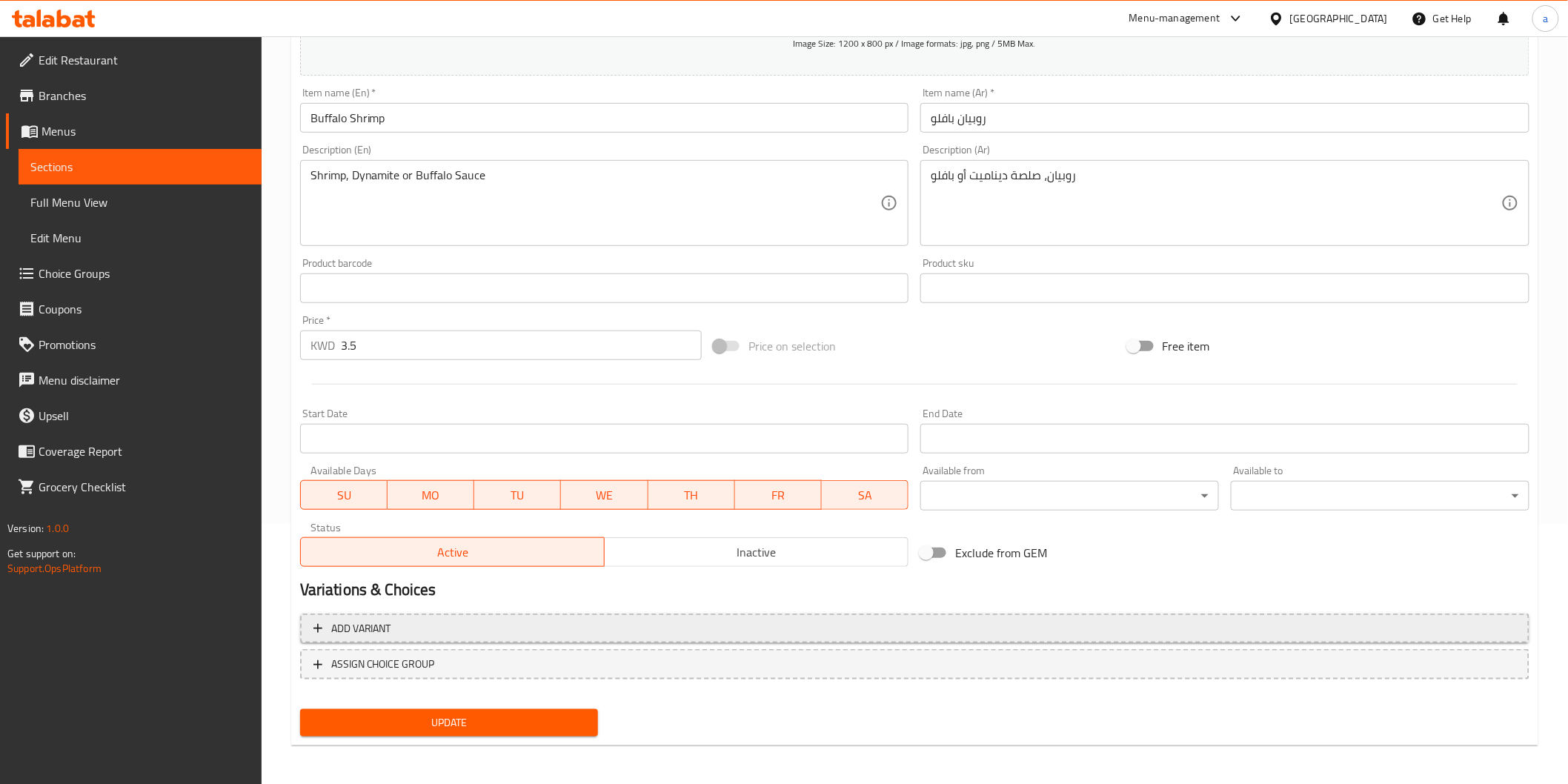
click at [610, 615] on button "Add variant" at bounding box center [915, 629] width 1229 height 31
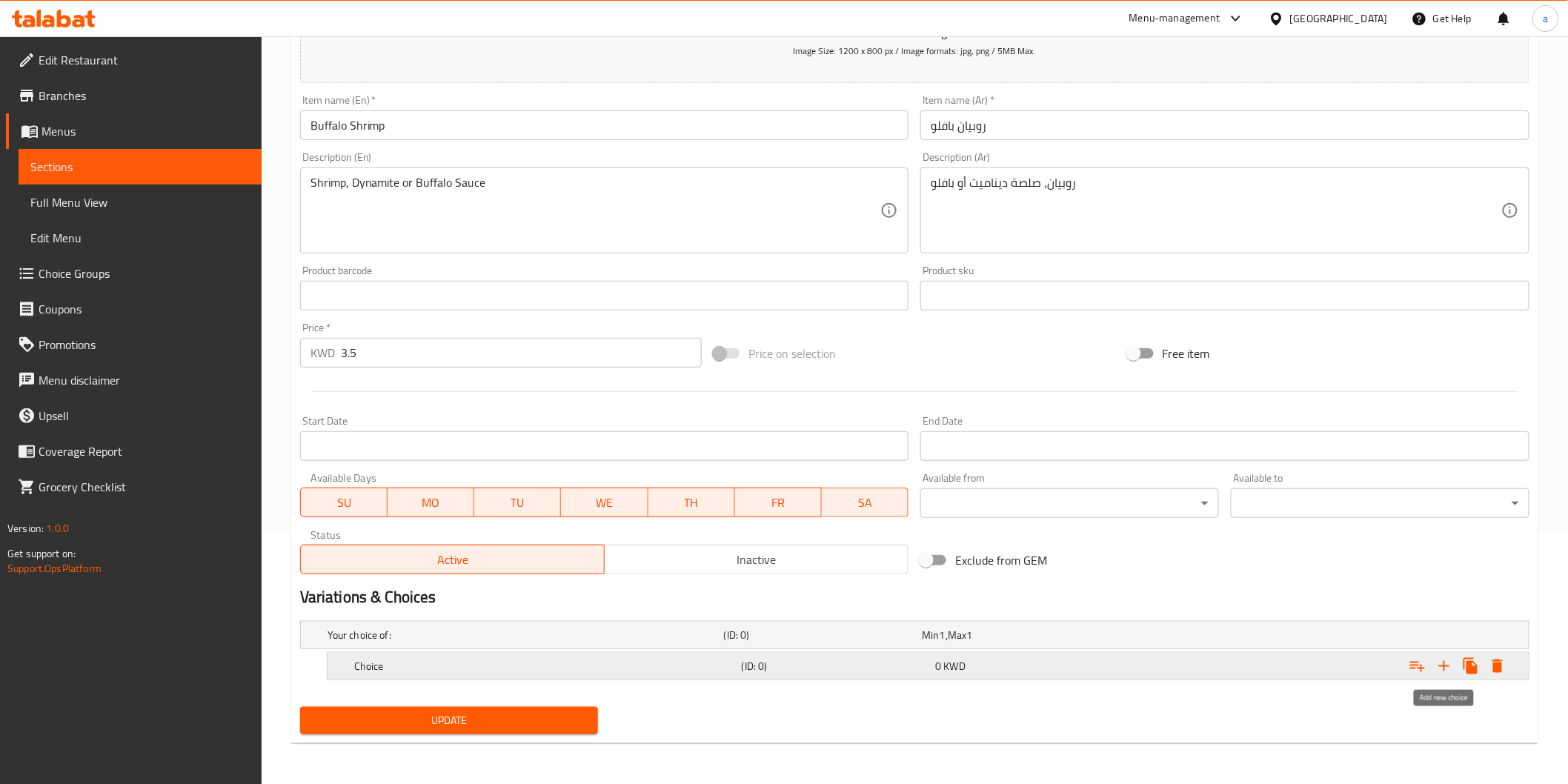
click at [1446, 664] on icon "Expand" at bounding box center [1444, 666] width 18 height 18
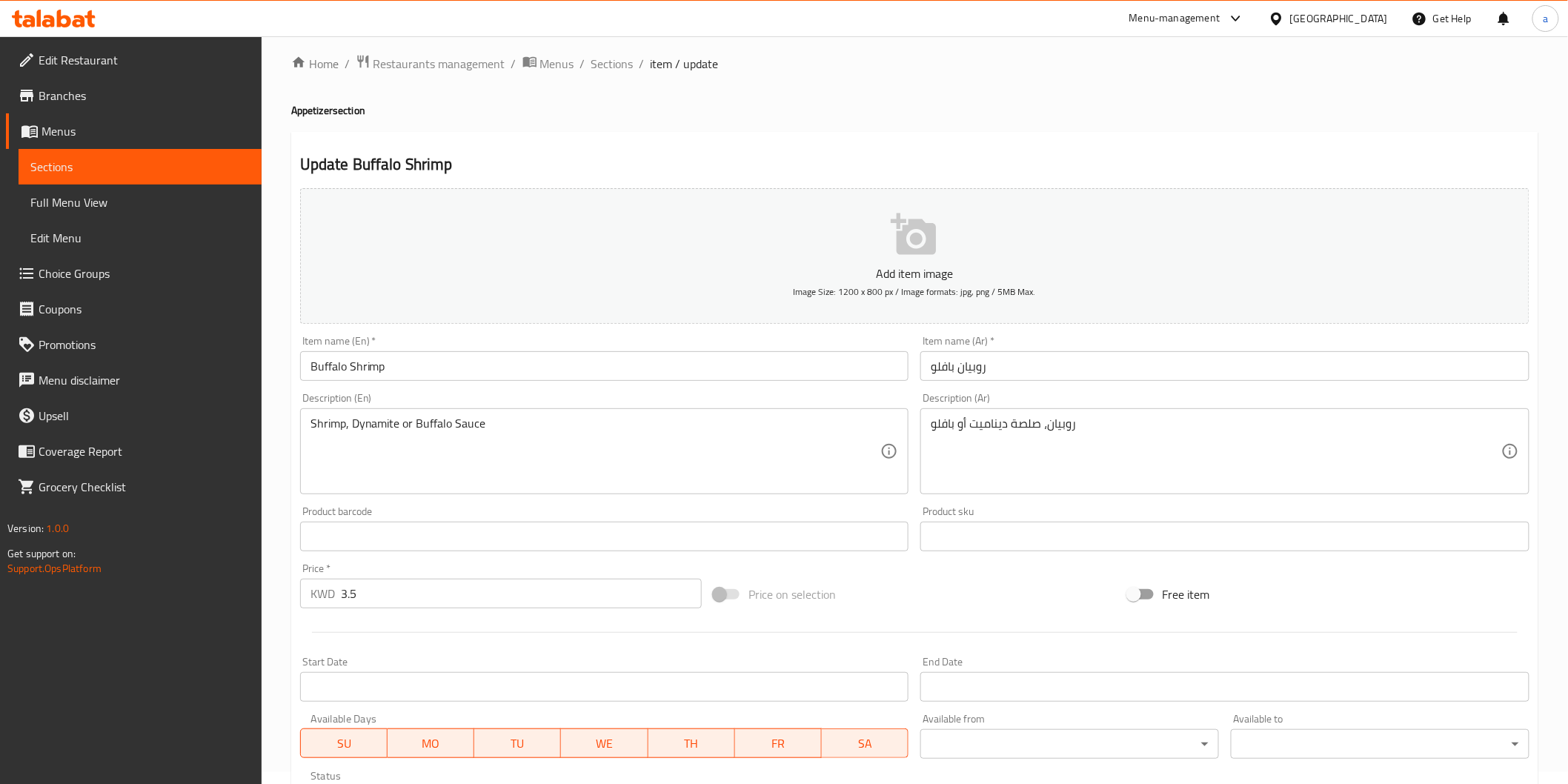
scroll to position [5, 0]
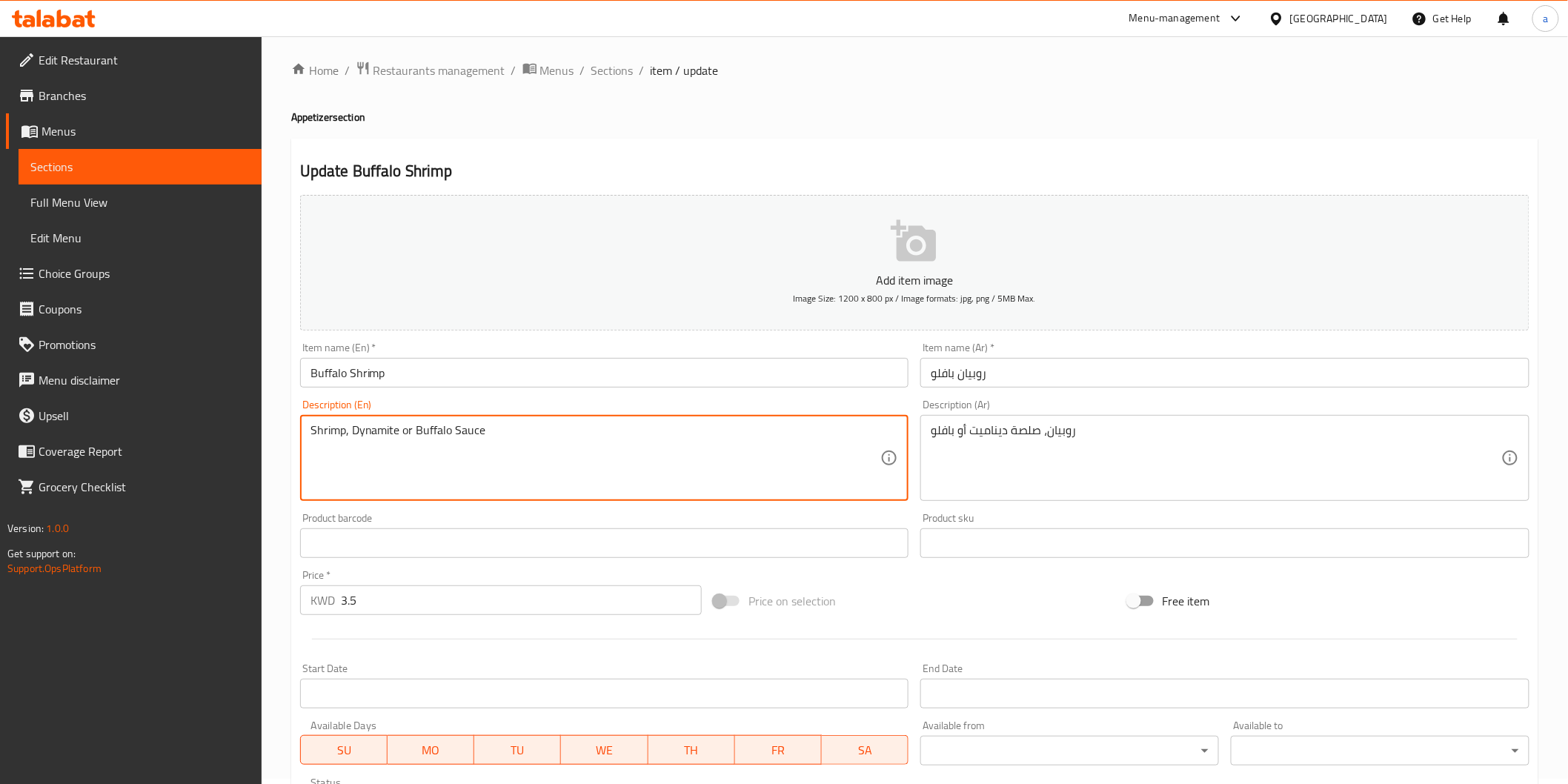
click at [374, 440] on textarea "Shrimp, Dynamite or Buffalo Sauce" at bounding box center [596, 457] width 570 height 70
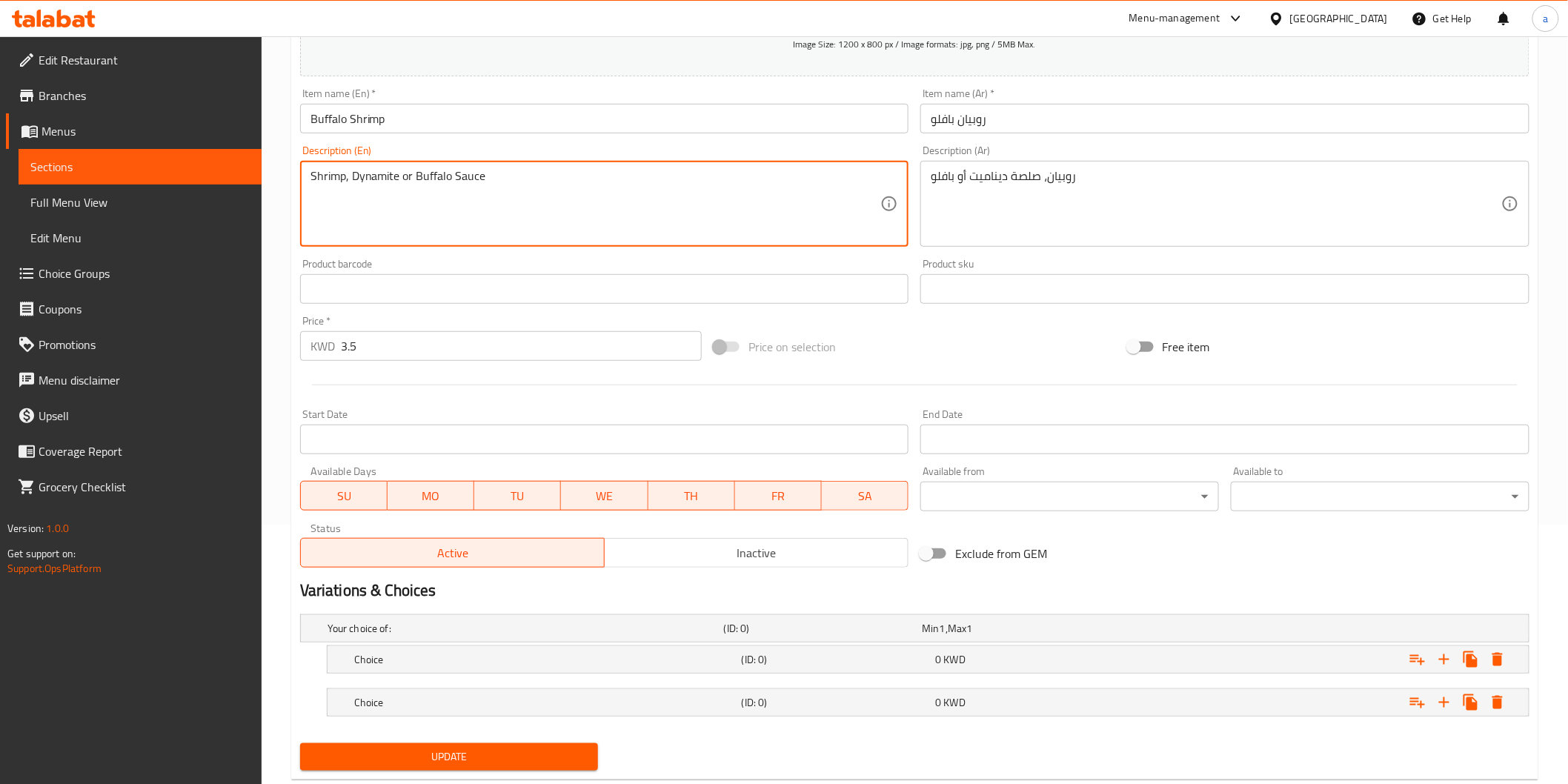
scroll to position [295, 0]
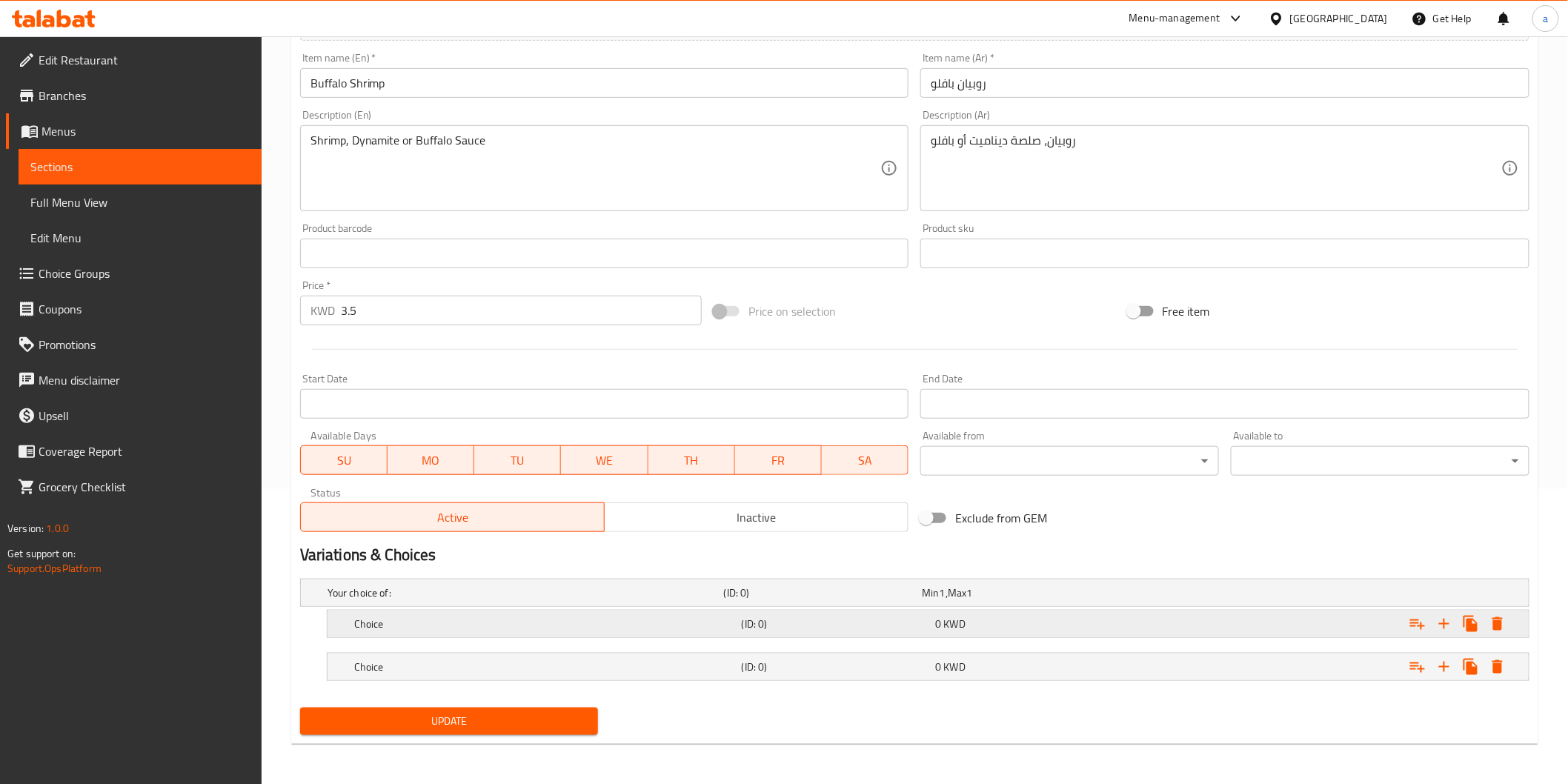
click at [653, 624] on h5 "Choice" at bounding box center [544, 624] width 381 height 15
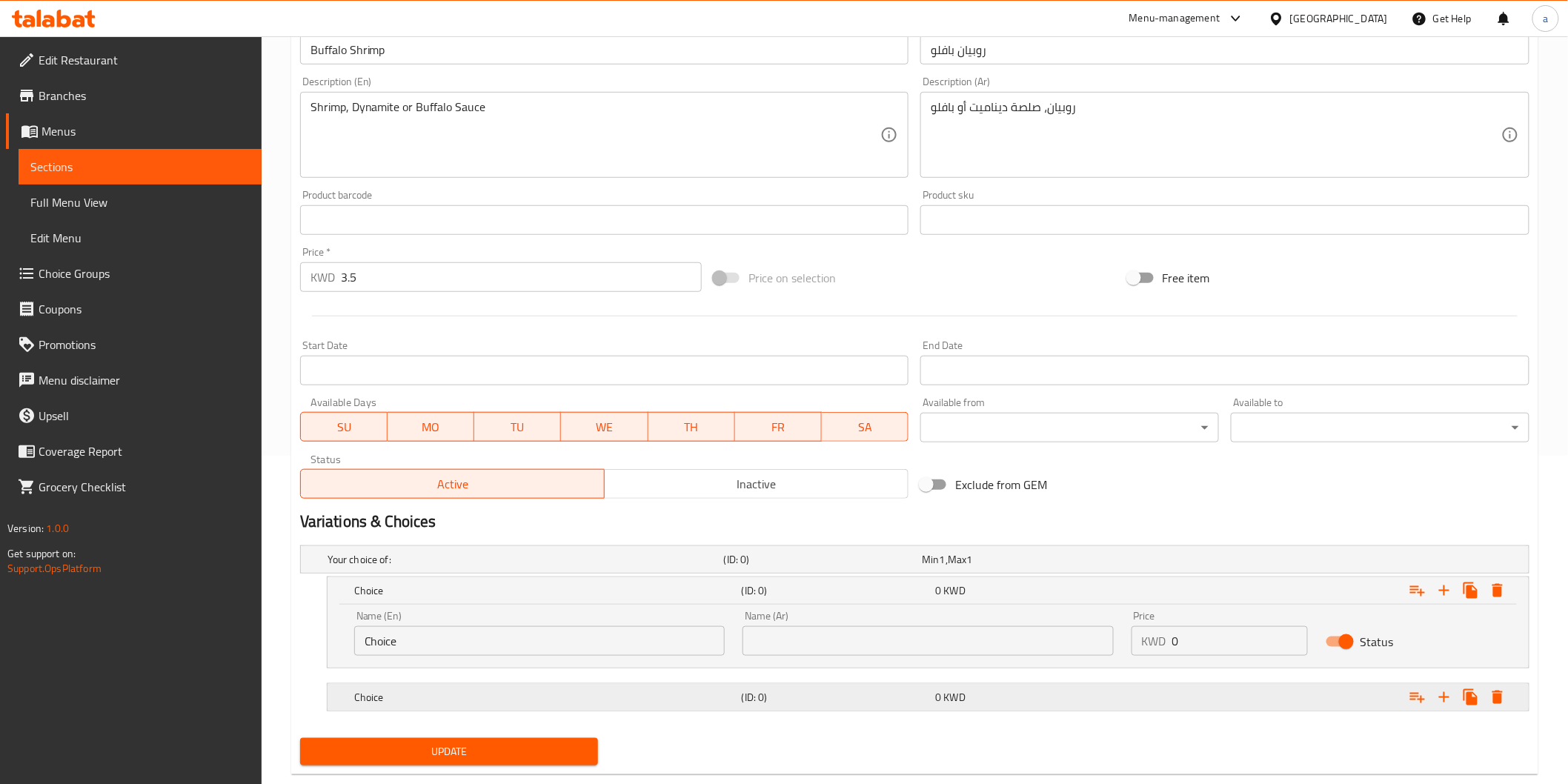
scroll to position [359, 0]
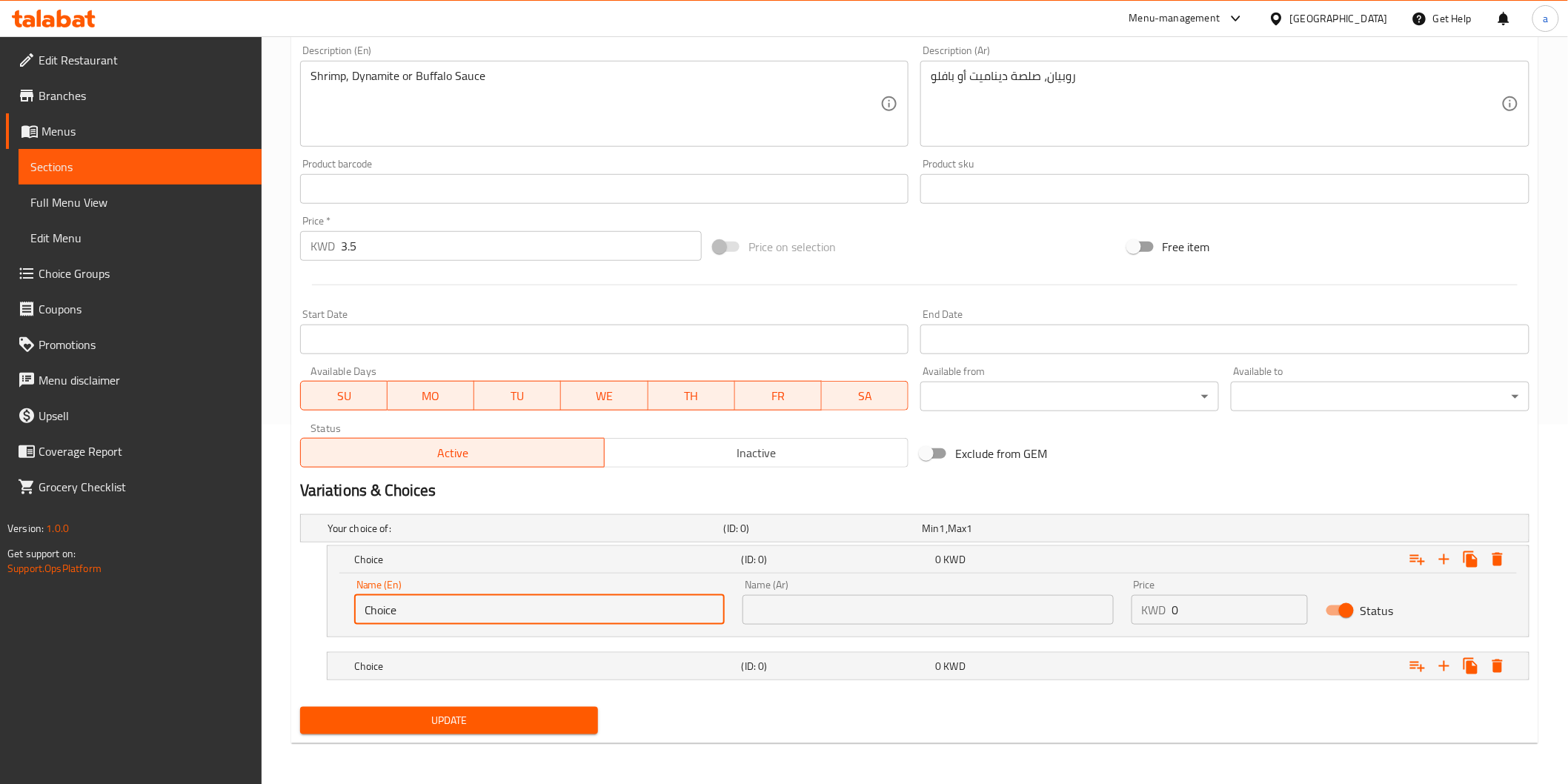
drag, startPoint x: 464, startPoint y: 608, endPoint x: 313, endPoint y: 605, distance: 151.0
click at [313, 605] on div "Choice (ID: 0) 0 KWD Name (En) Choice Name (En) Name (Ar) Name (Ar) Price KWD 0…" at bounding box center [915, 591] width 1229 height 92
paste input "Dynamite"
type input "Dynamite"
click at [668, 667] on h5 "Choice" at bounding box center [544, 665] width 381 height 15
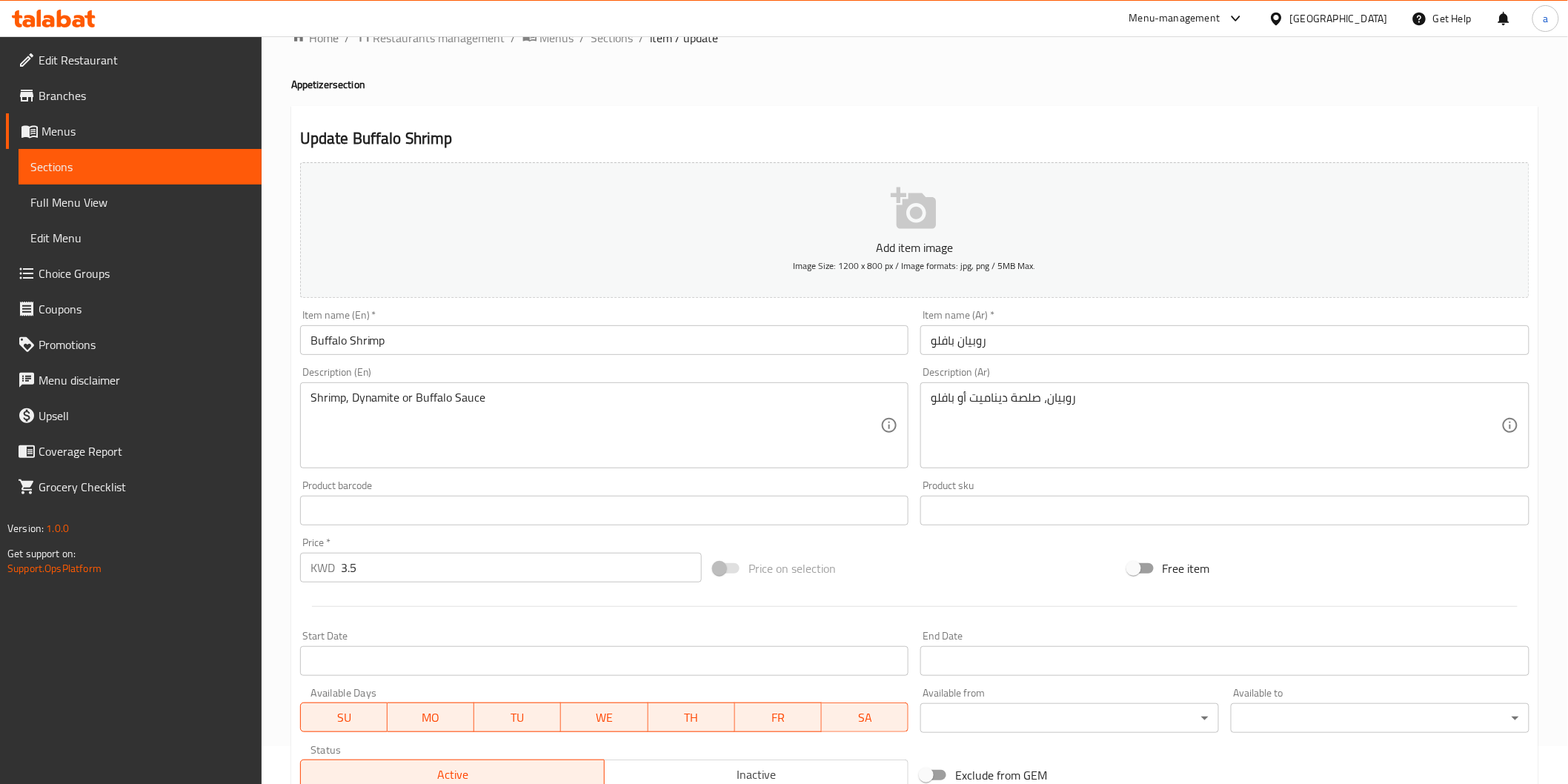
scroll to position [31, 0]
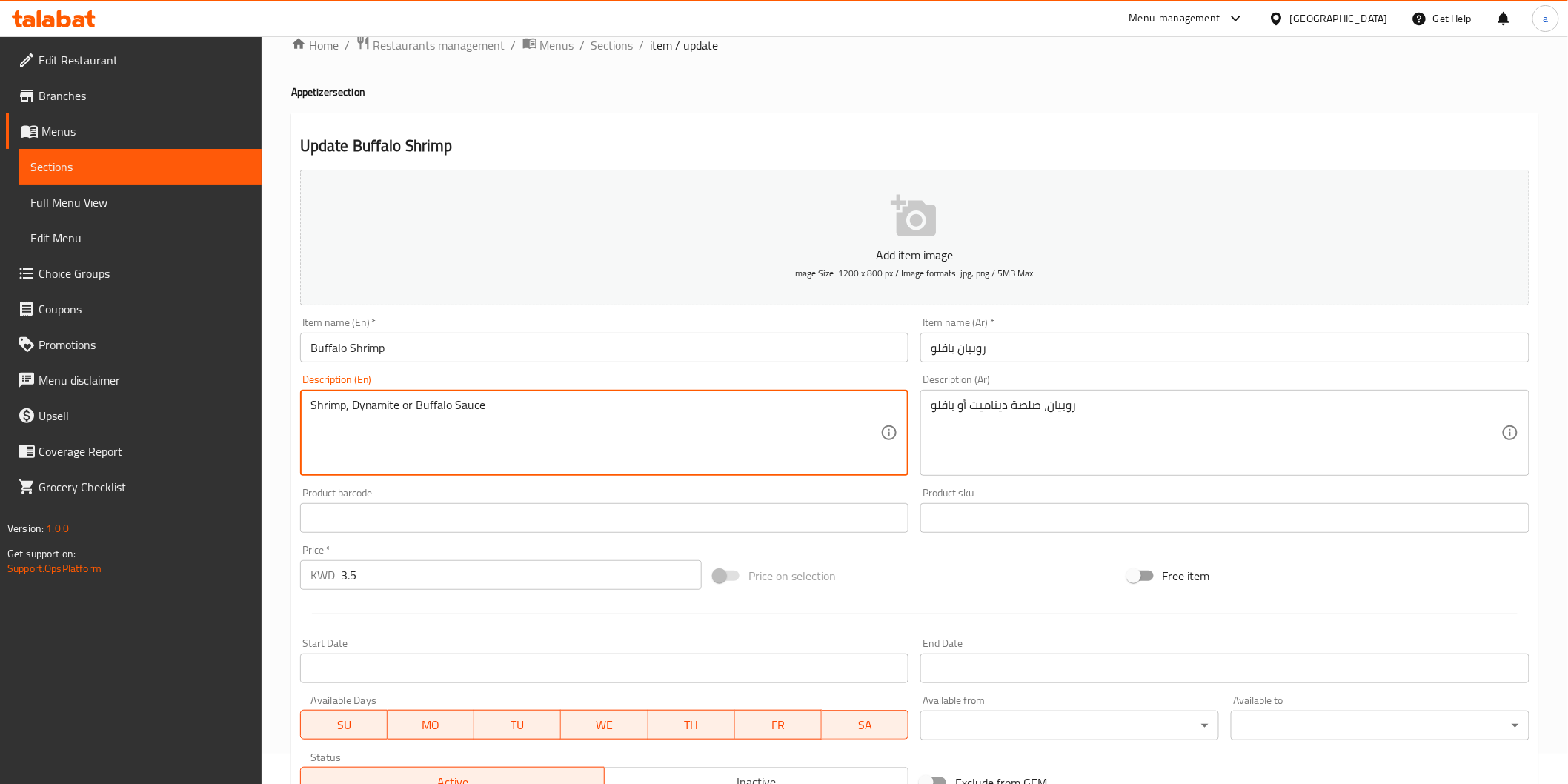
click at [438, 403] on textarea "Shrimp, Dynamite or Buffalo Sauce" at bounding box center [596, 433] width 570 height 70
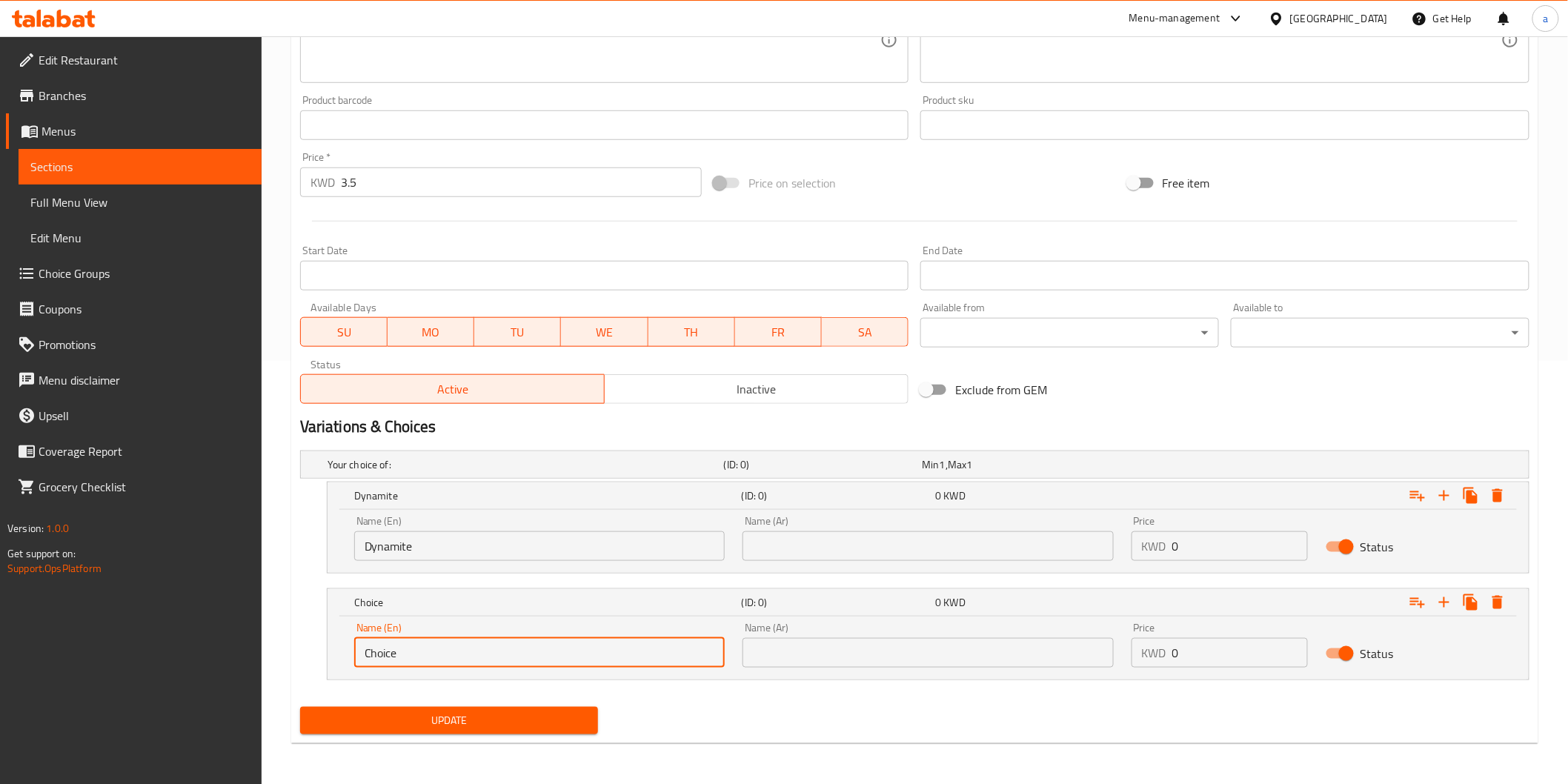
drag, startPoint x: 482, startPoint y: 655, endPoint x: 250, endPoint y: 653, distance: 232.0
click at [250, 653] on div "Edit Restaurant Branches Menus Sections Full Menu View Edit Menu Choice Groups …" at bounding box center [784, 198] width 1568 height 1171
paste input "Buffalo"
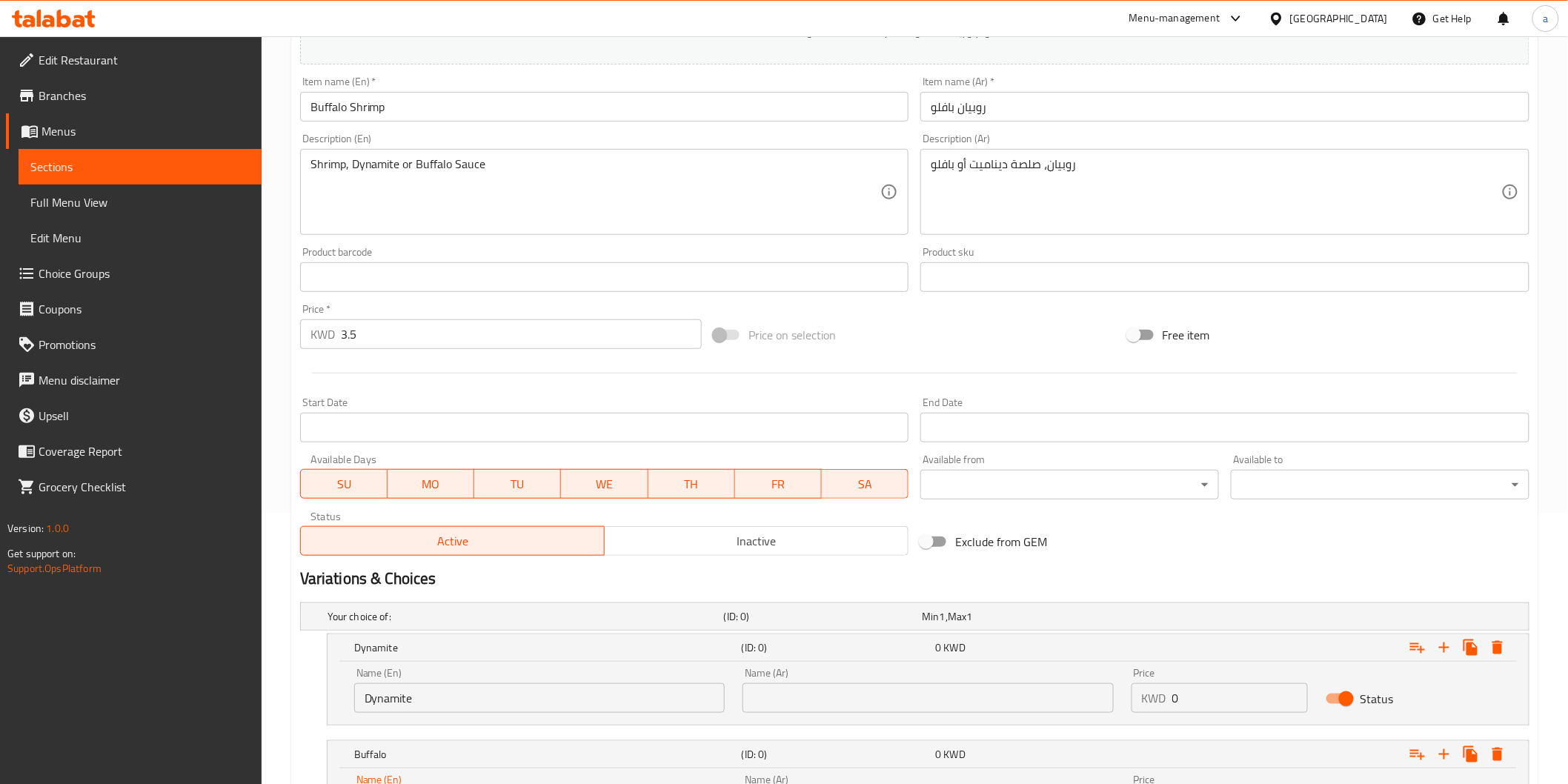
scroll to position [257, 0]
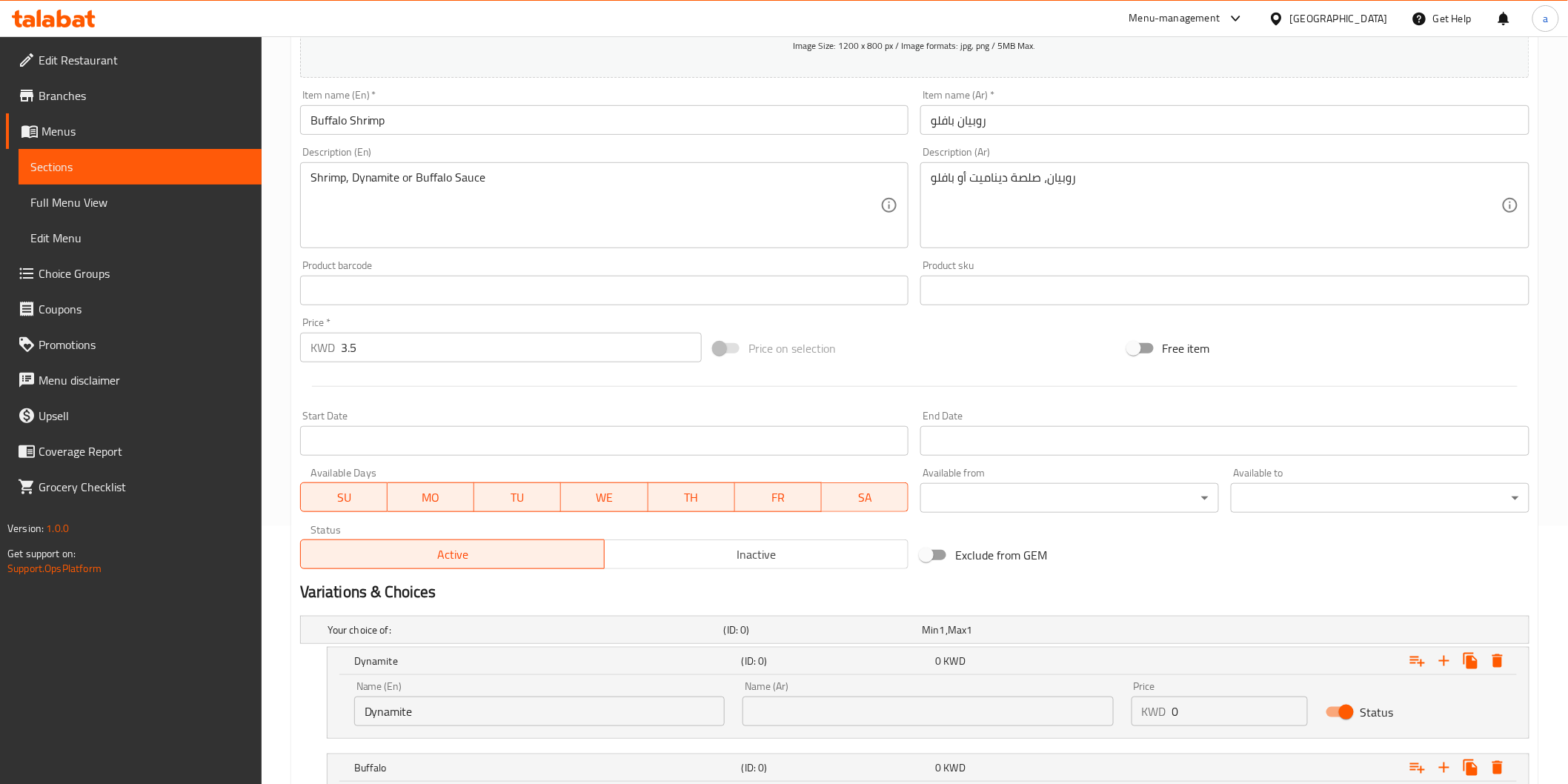
type input "Buffalo"
click at [984, 164] on div "روبيان، صلصة ديناميت أو بافلو Description (Ar)" at bounding box center [1225, 205] width 609 height 86
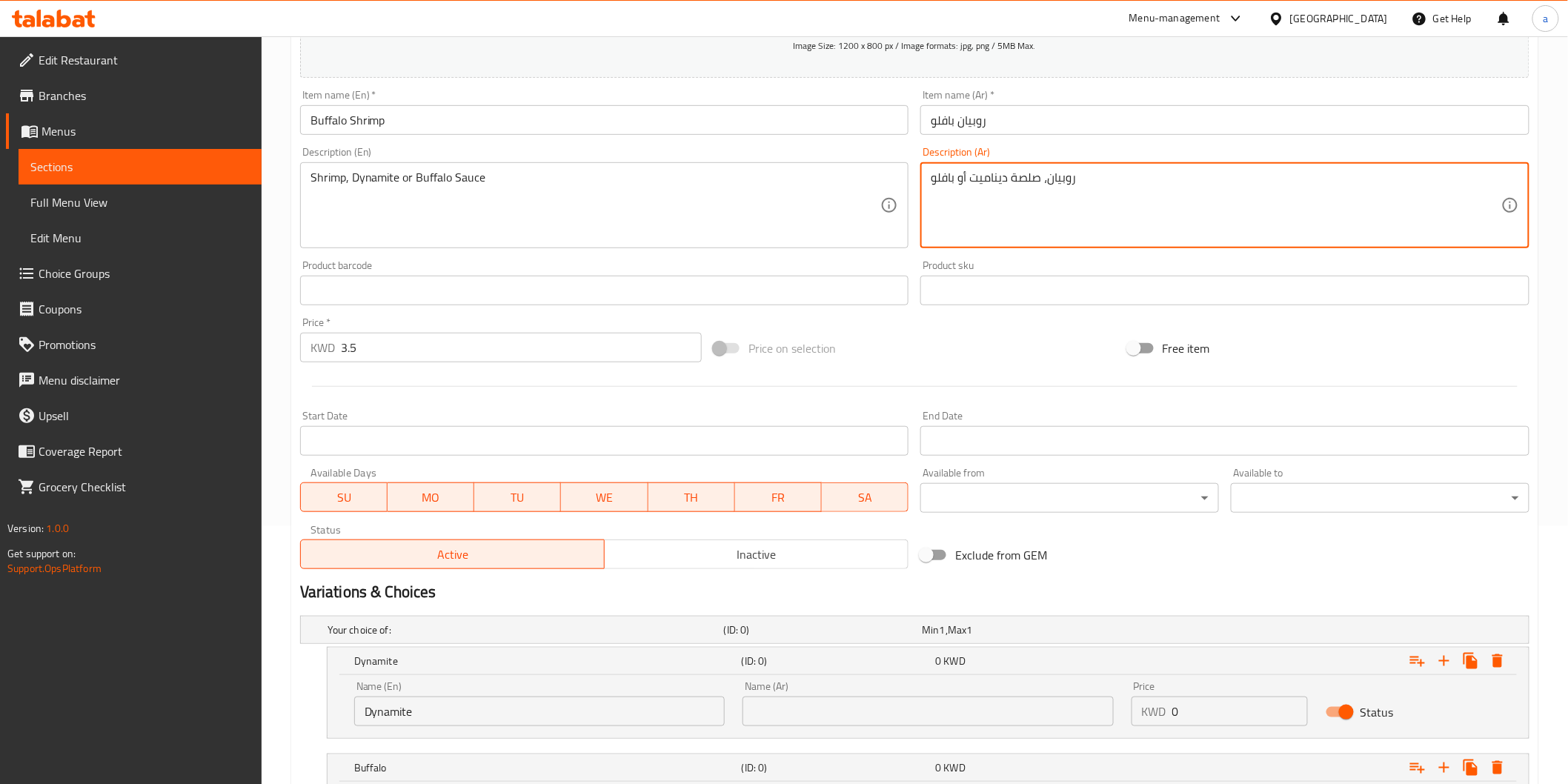
click at [982, 188] on textarea "روبيان، صلصة ديناميت أو بافلو" at bounding box center [1216, 205] width 570 height 70
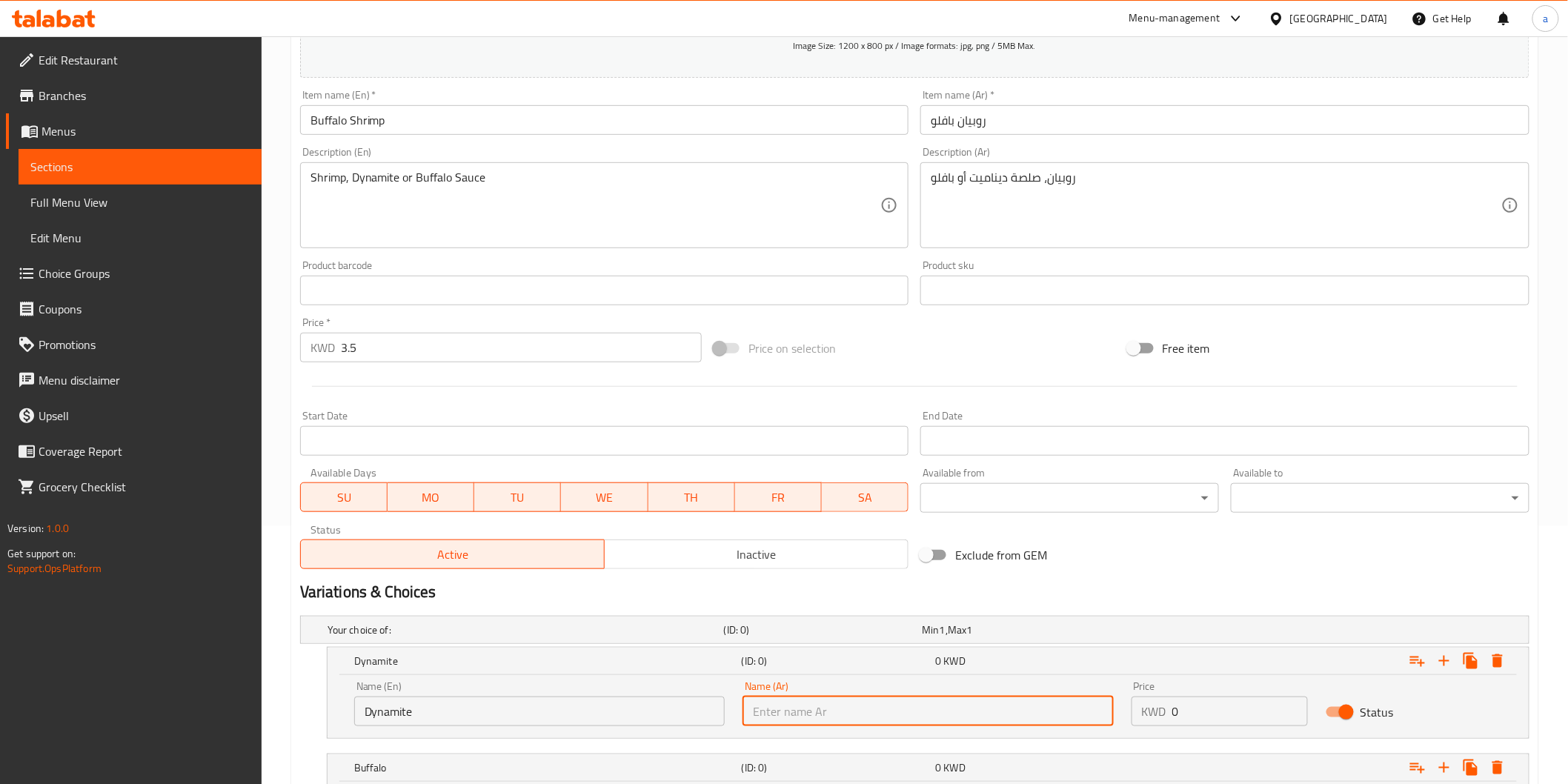
click at [790, 716] on input "text" at bounding box center [928, 712] width 370 height 30
paste input "ديناميت"
type input "ديناميت"
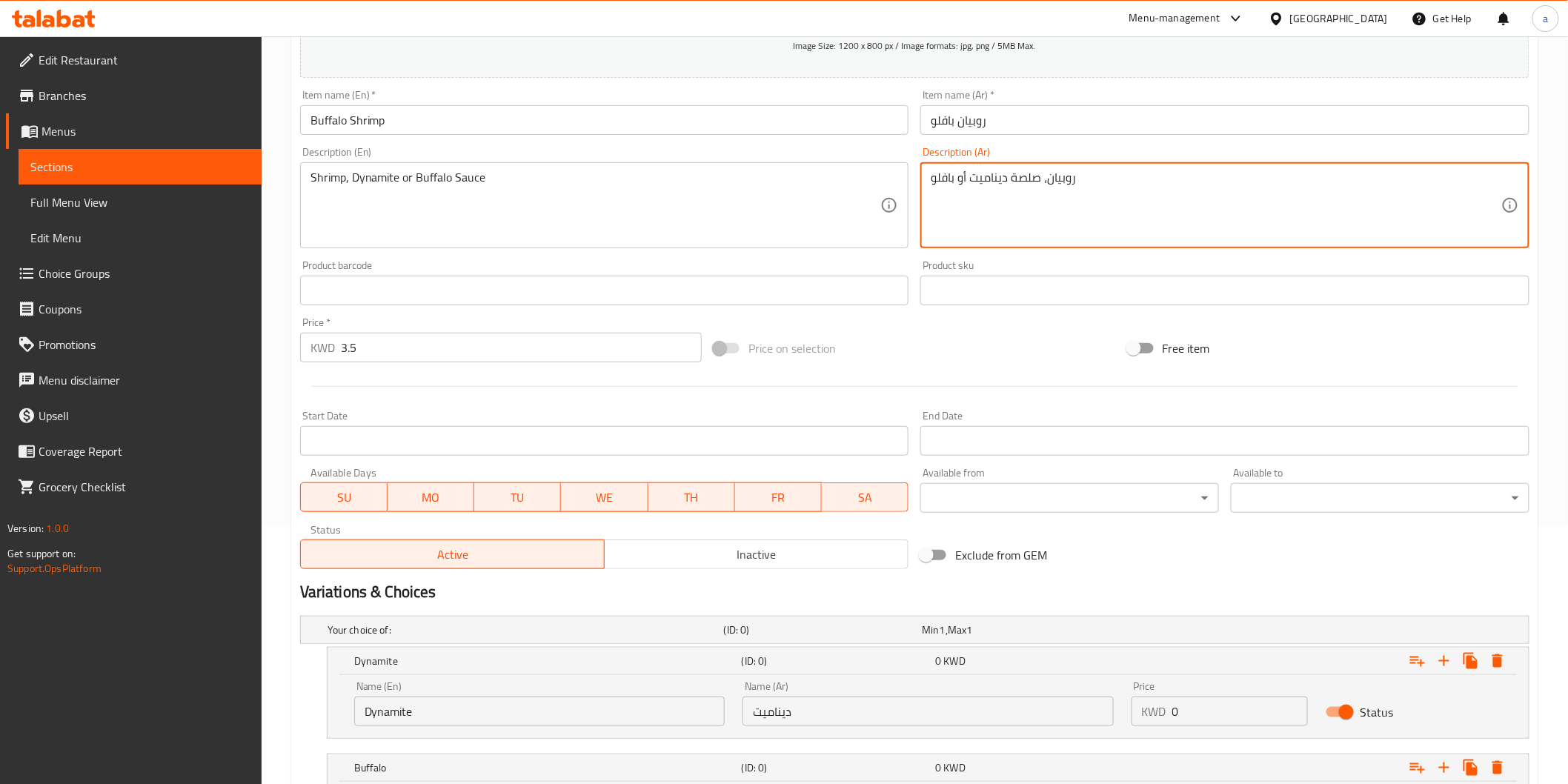
click at [950, 187] on textarea "روبيان، صلصة ديناميت أو بافلو" at bounding box center [1216, 205] width 570 height 70
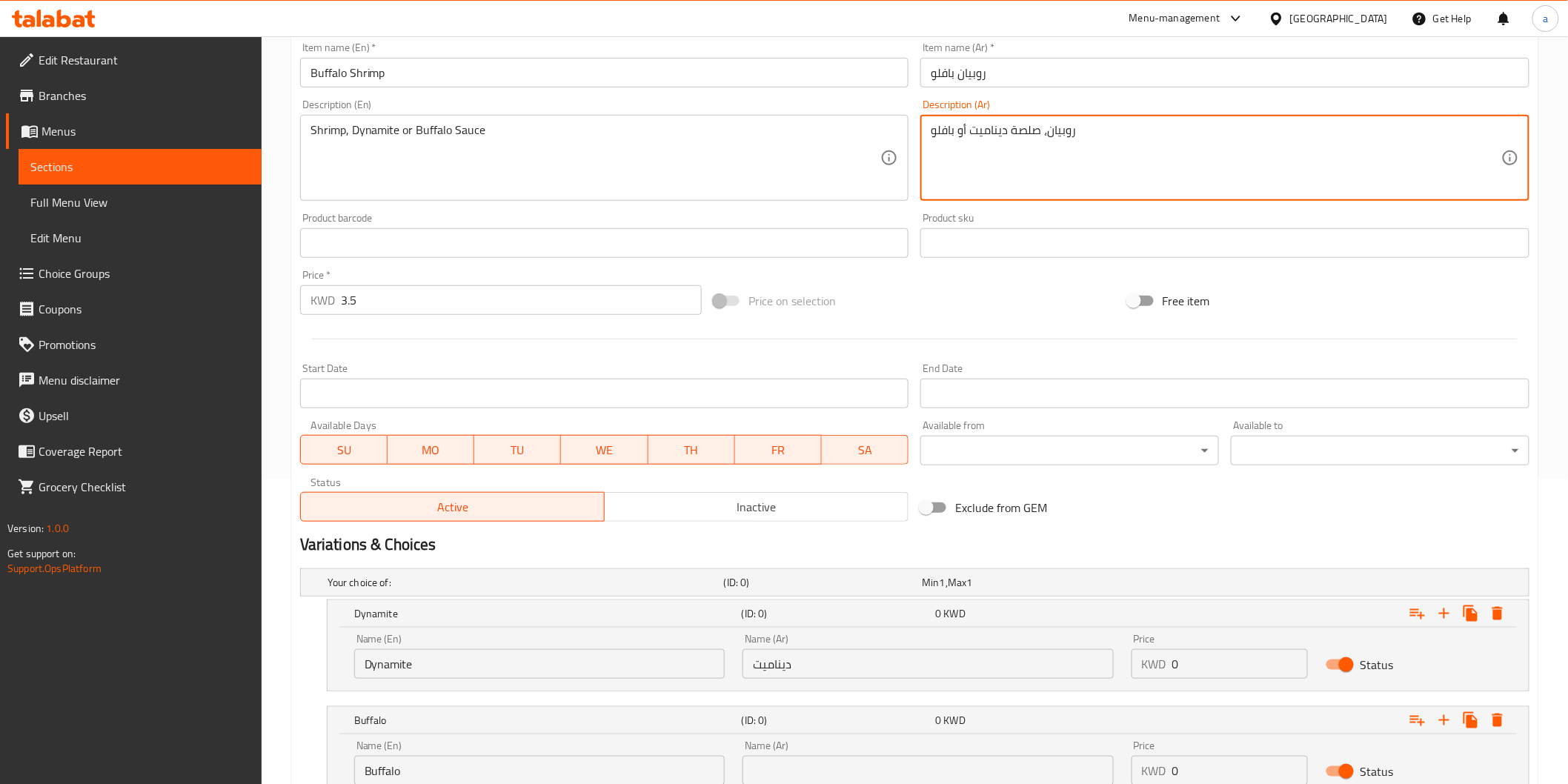
scroll to position [423, 0]
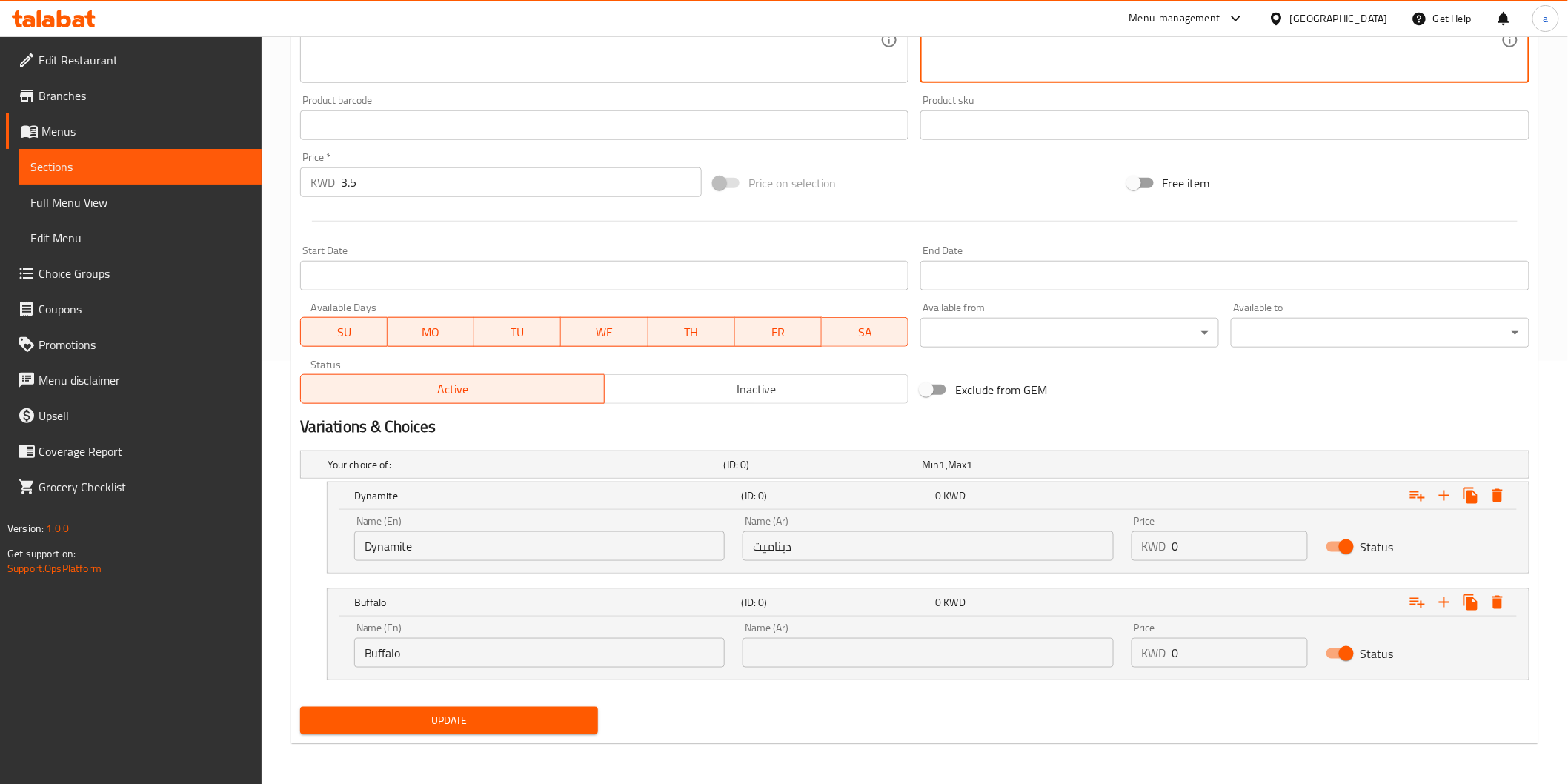
click at [764, 655] on input "text" at bounding box center [928, 652] width 370 height 30
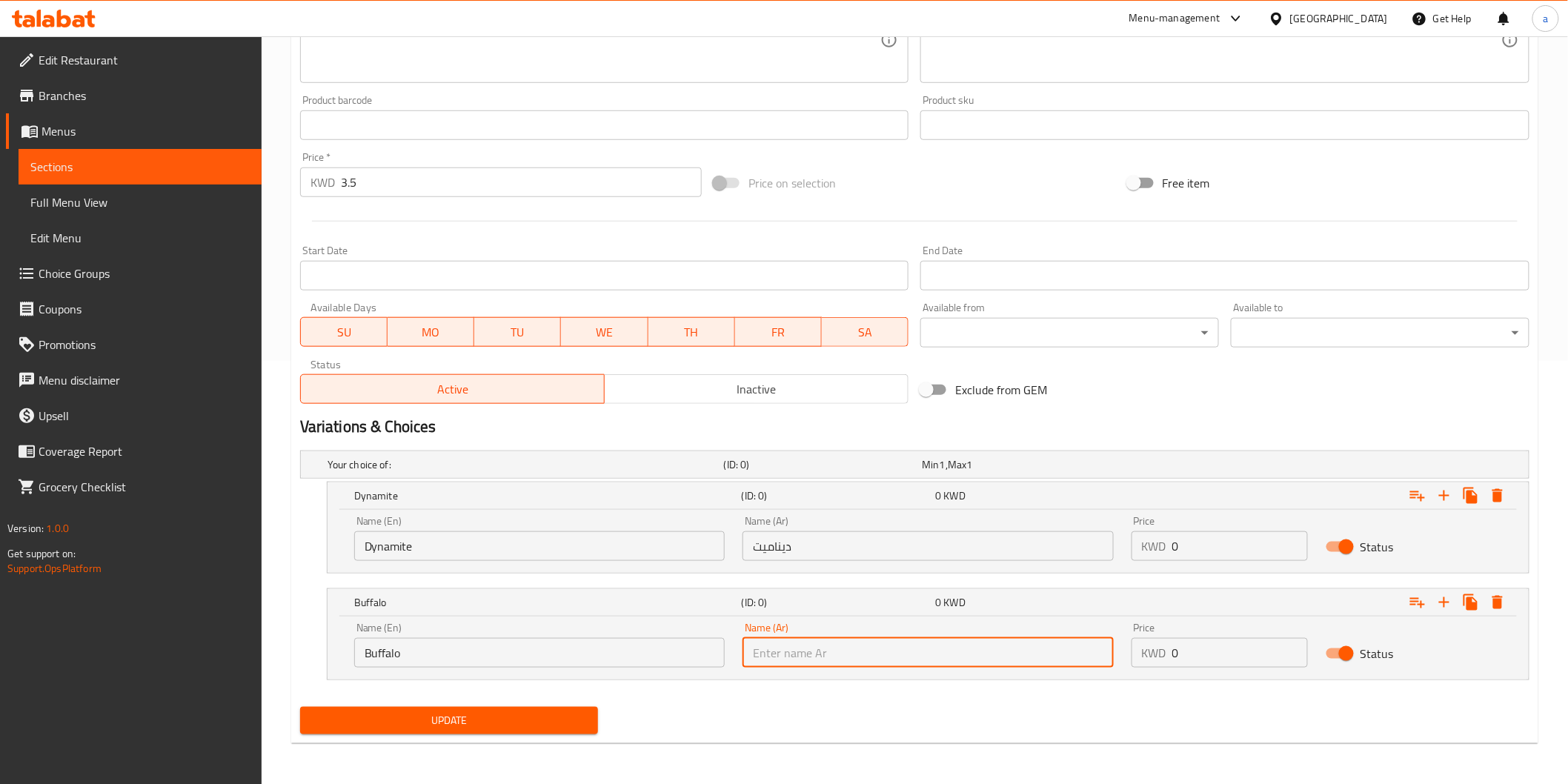
paste input "بافلو"
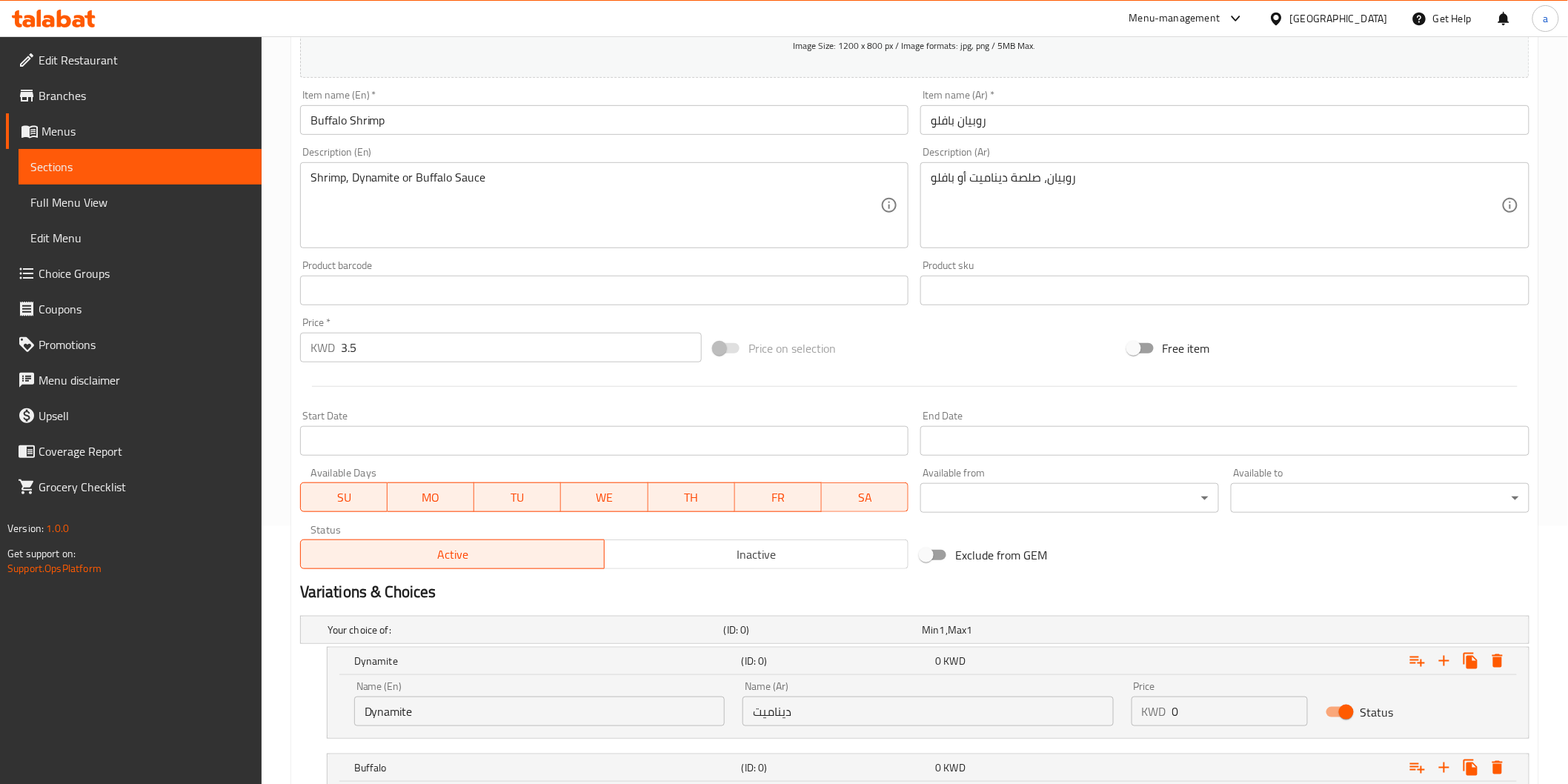
type input "بافلو"
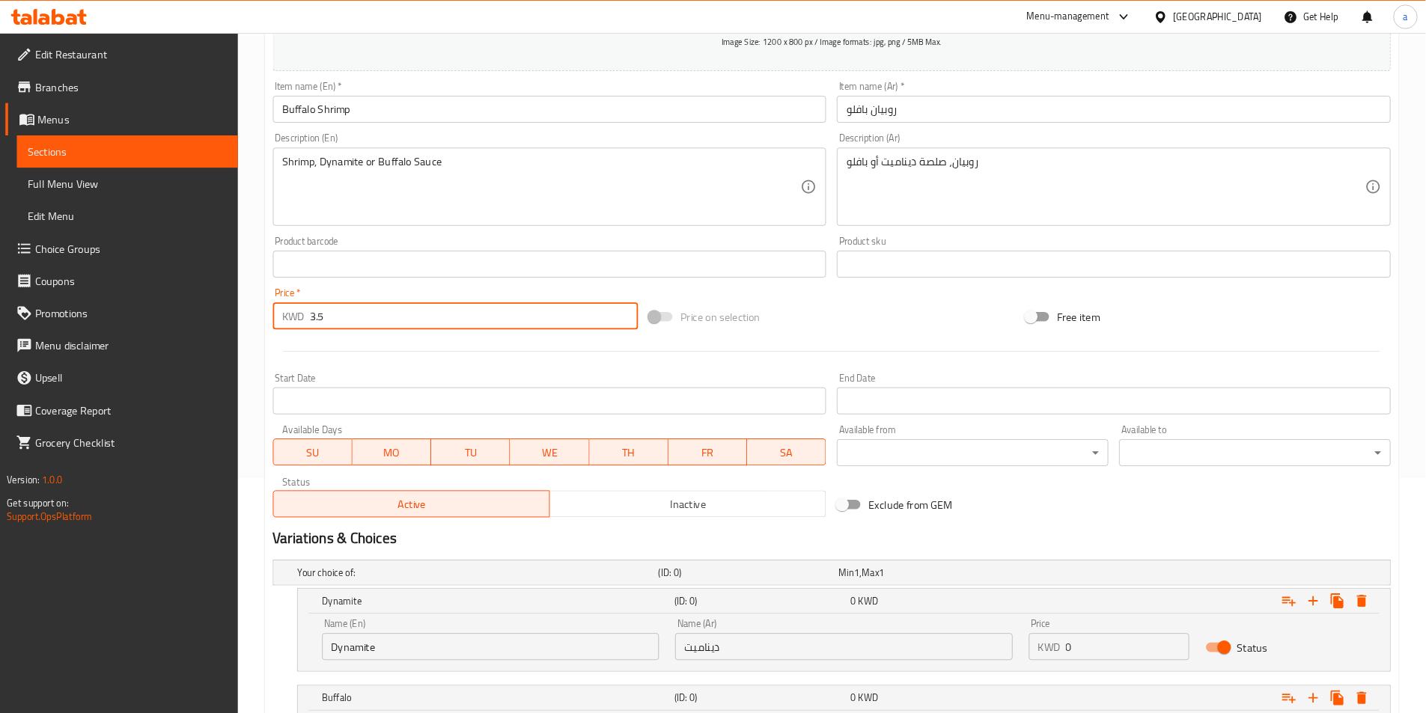
scroll to position [261, 0]
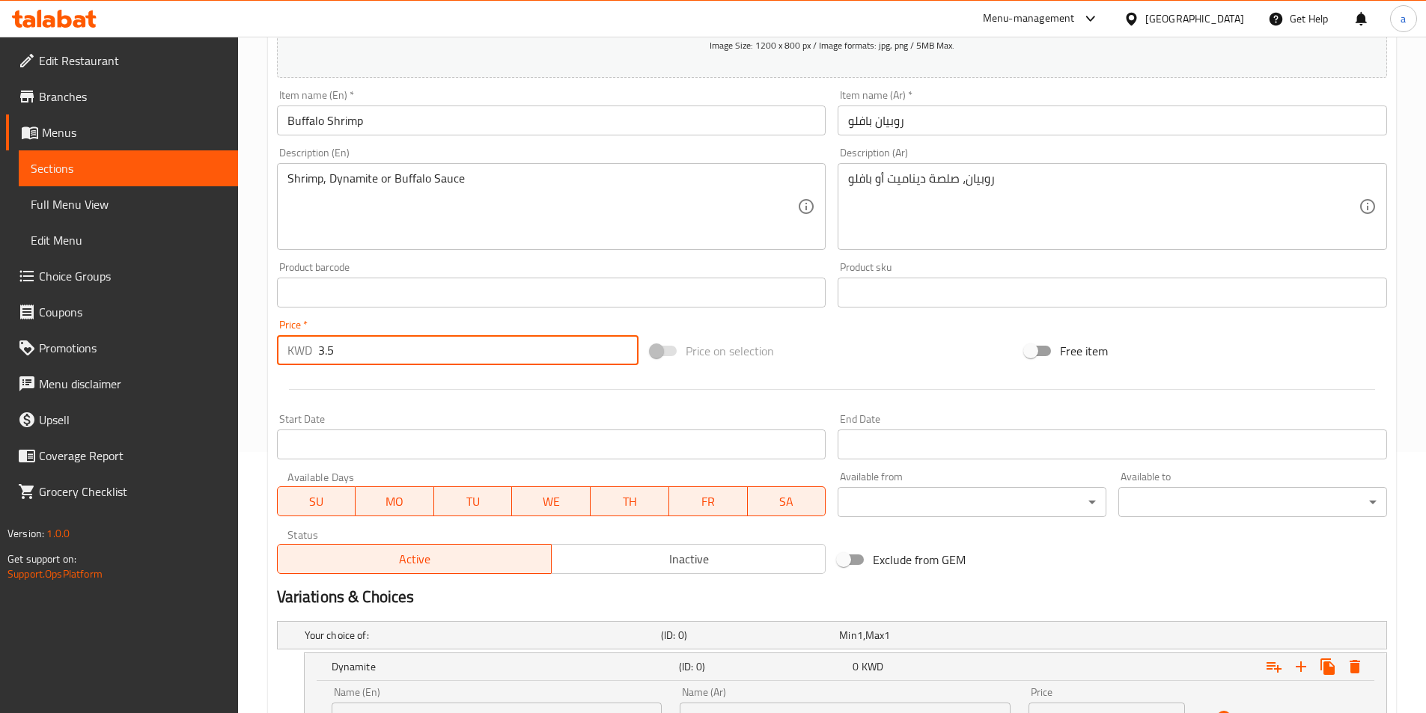
drag, startPoint x: 367, startPoint y: 353, endPoint x: 284, endPoint y: 322, distance: 88.8
click at [284, 322] on div "Price   * KWD 3.5 Price *" at bounding box center [458, 343] width 362 height 46
click at [333, 357] on input "3.5" at bounding box center [478, 350] width 321 height 30
click at [329, 358] on input "3.5" at bounding box center [478, 350] width 321 height 30
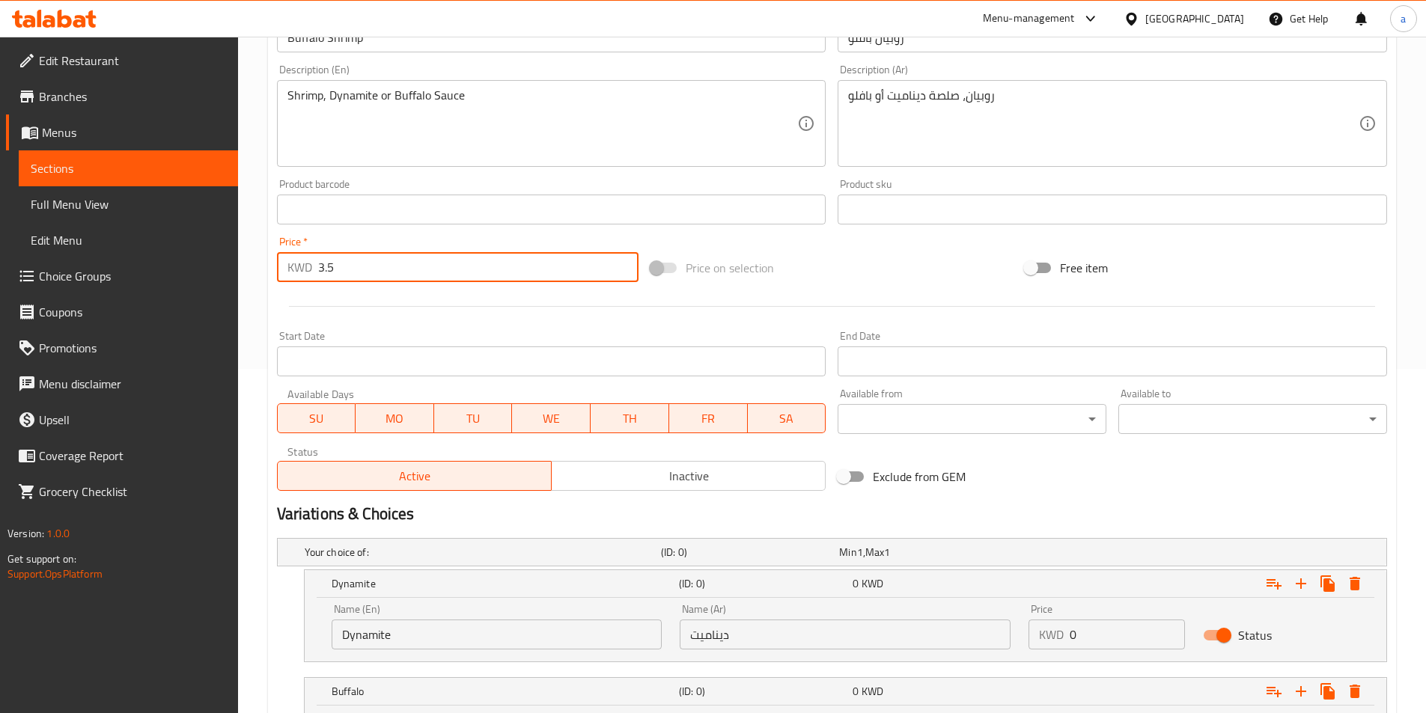
scroll to position [507, 0]
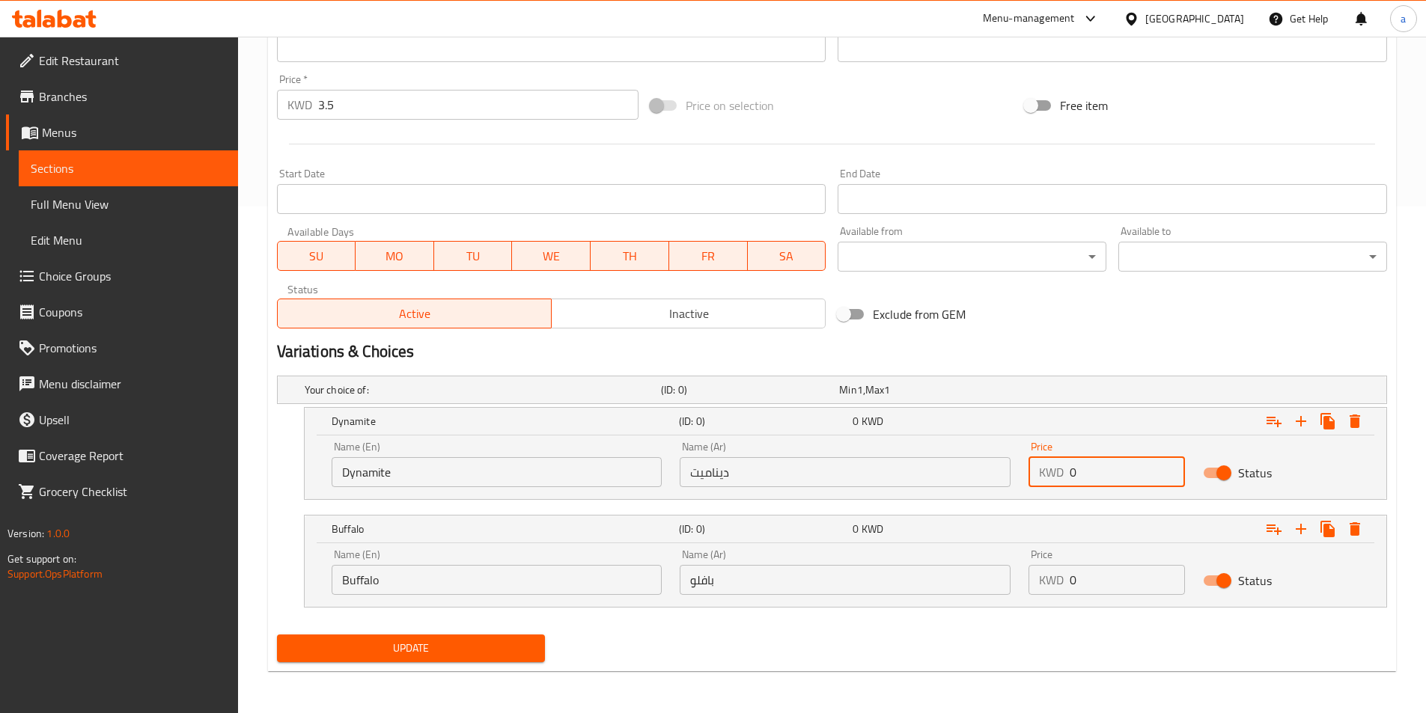
drag, startPoint x: 1073, startPoint y: 475, endPoint x: 1059, endPoint y: 475, distance: 14.2
click at [1059, 475] on div "KWD 0 Price" at bounding box center [1106, 472] width 156 height 30
paste input "3.5"
type input "3.5"
drag, startPoint x: 1092, startPoint y: 579, endPoint x: 1073, endPoint y: 578, distance: 19.5
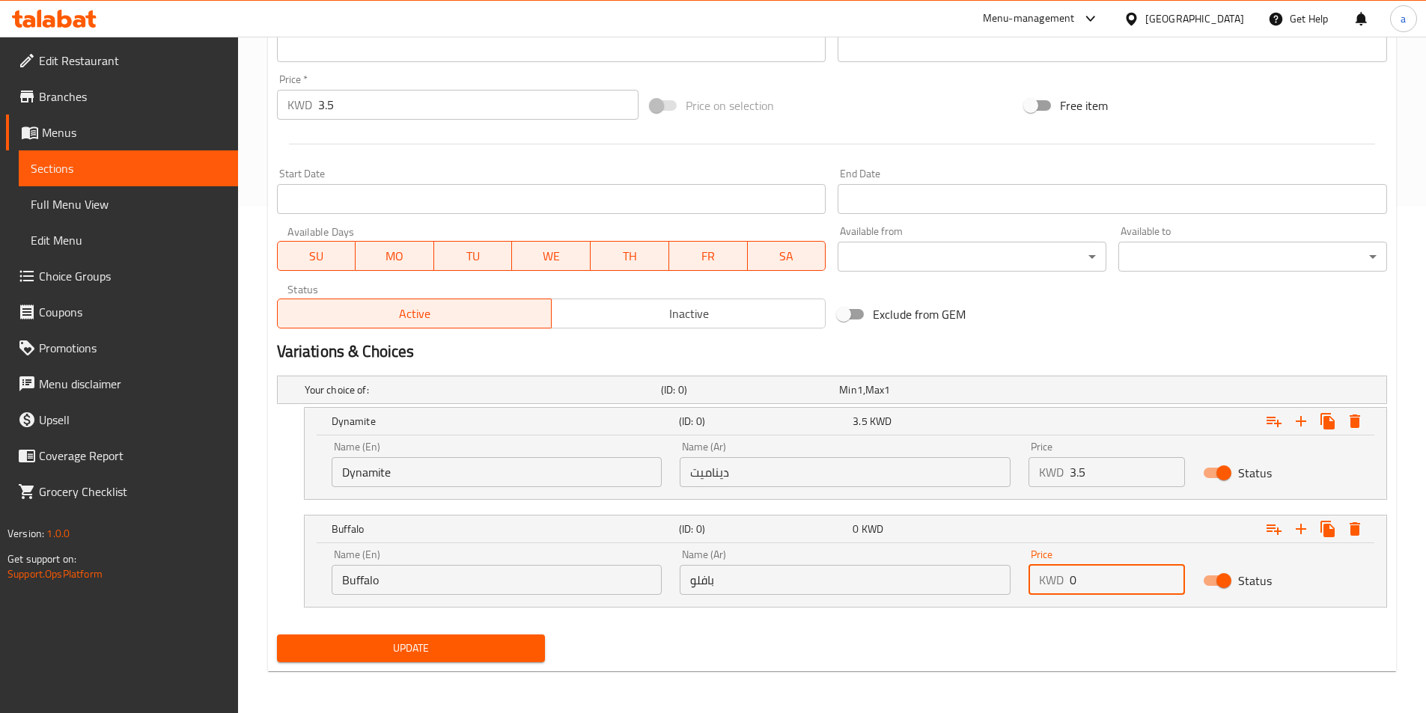
click at [1073, 578] on input "0" at bounding box center [1127, 580] width 115 height 30
paste input "3.5"
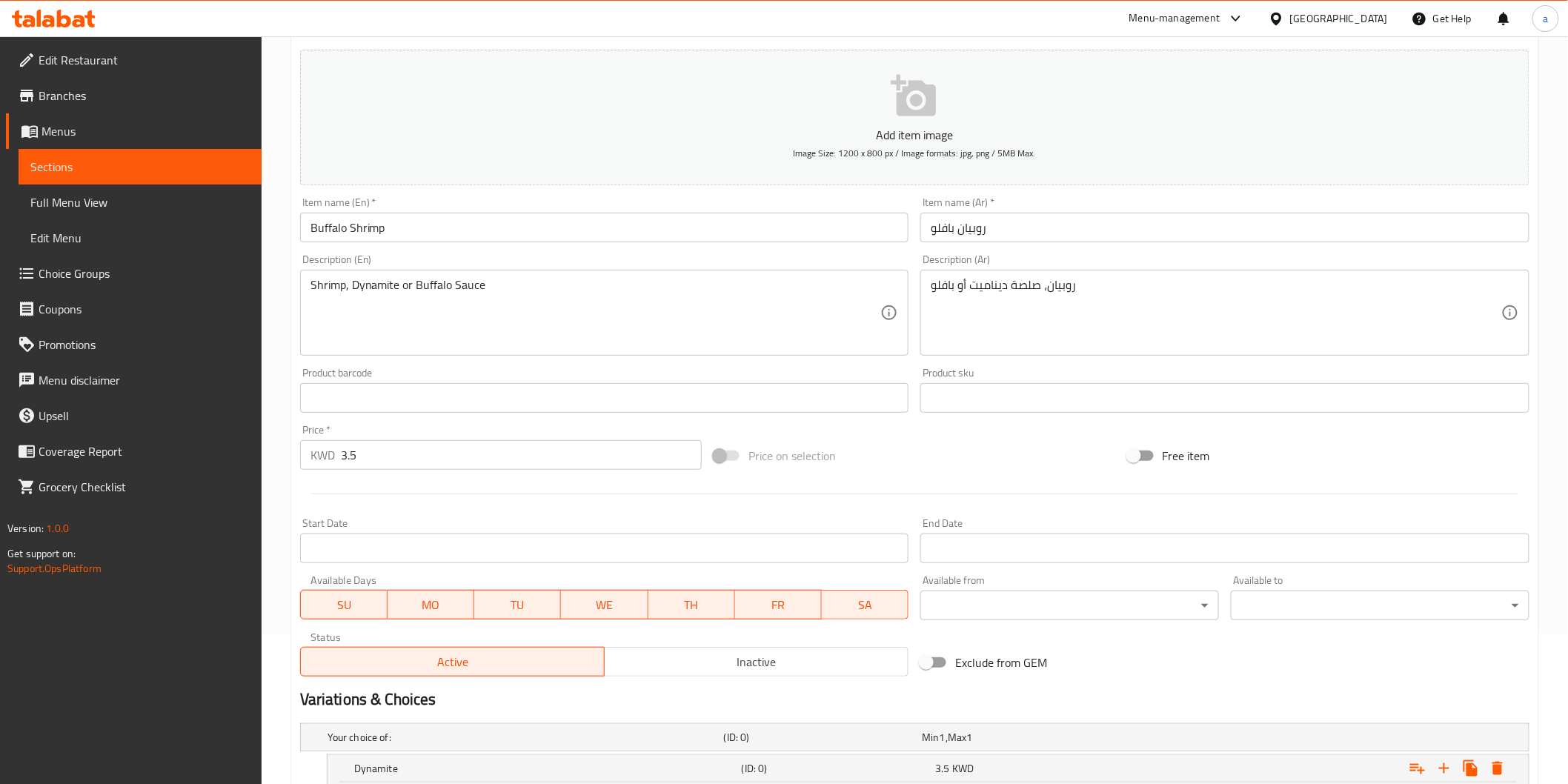
scroll to position [93, 0]
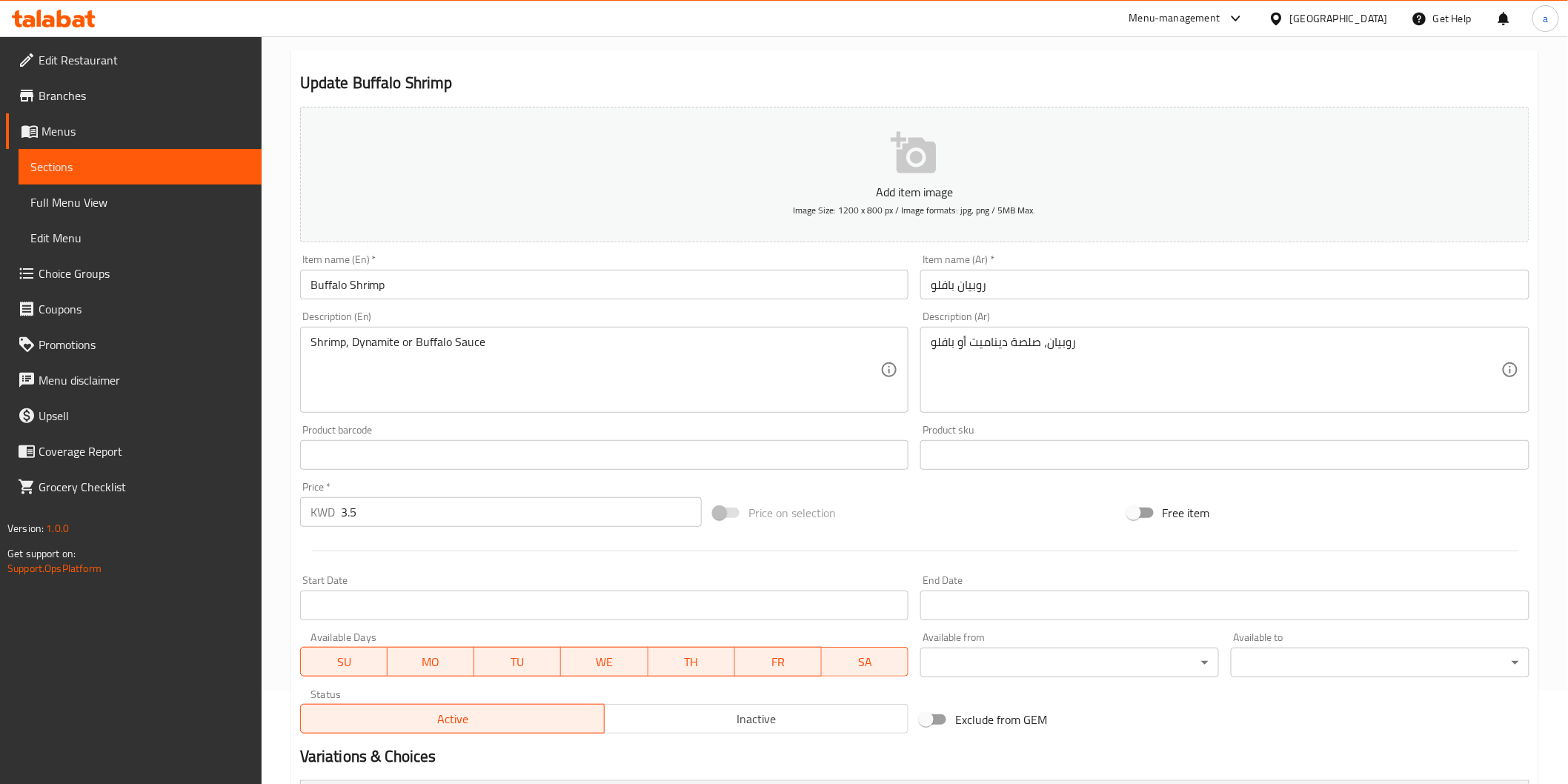
type input "3.5"
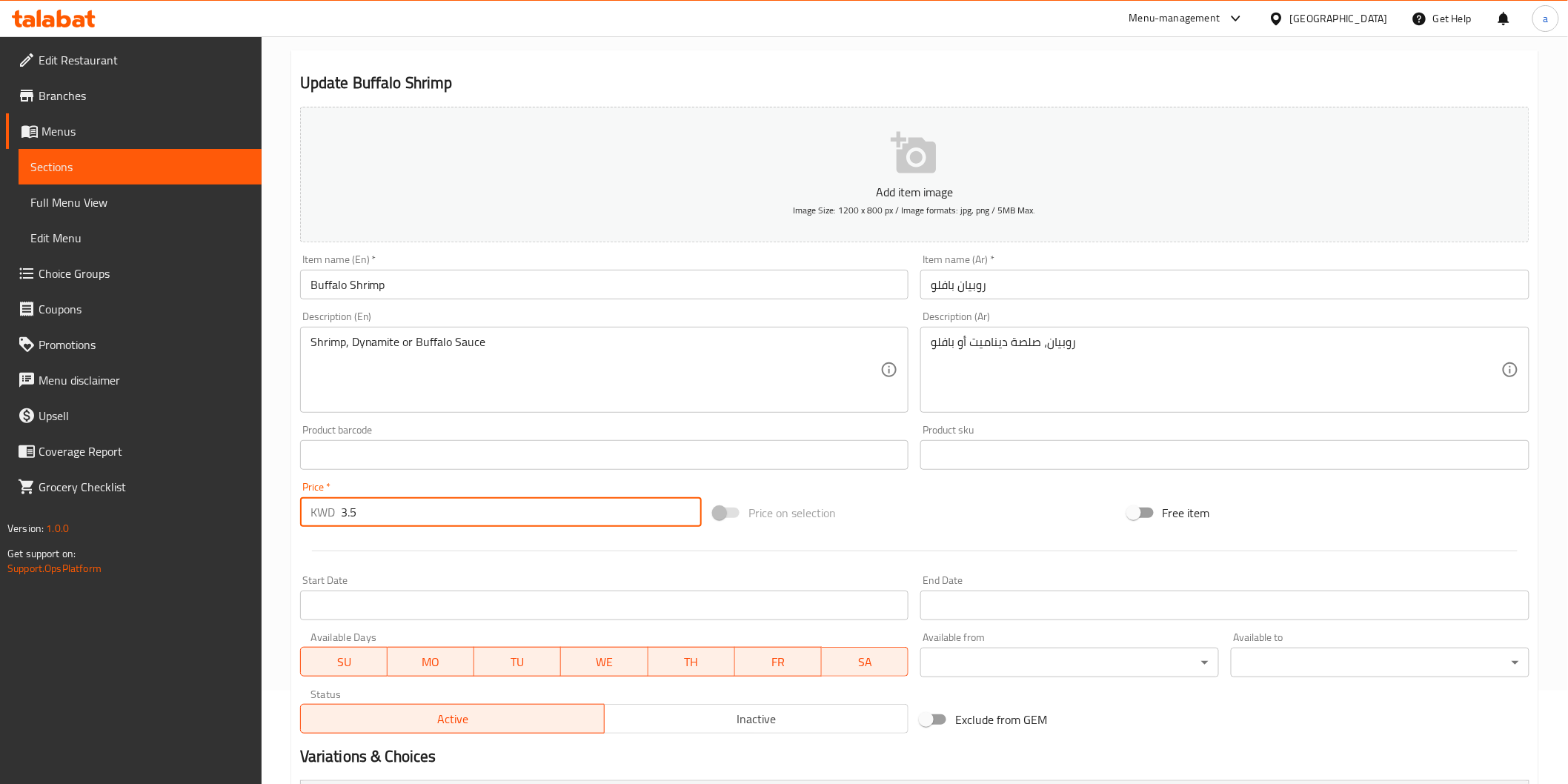
drag, startPoint x: 373, startPoint y: 516, endPoint x: 304, endPoint y: 519, distance: 69.1
click at [304, 519] on div "KWD 3.5 Price *" at bounding box center [501, 512] width 402 height 30
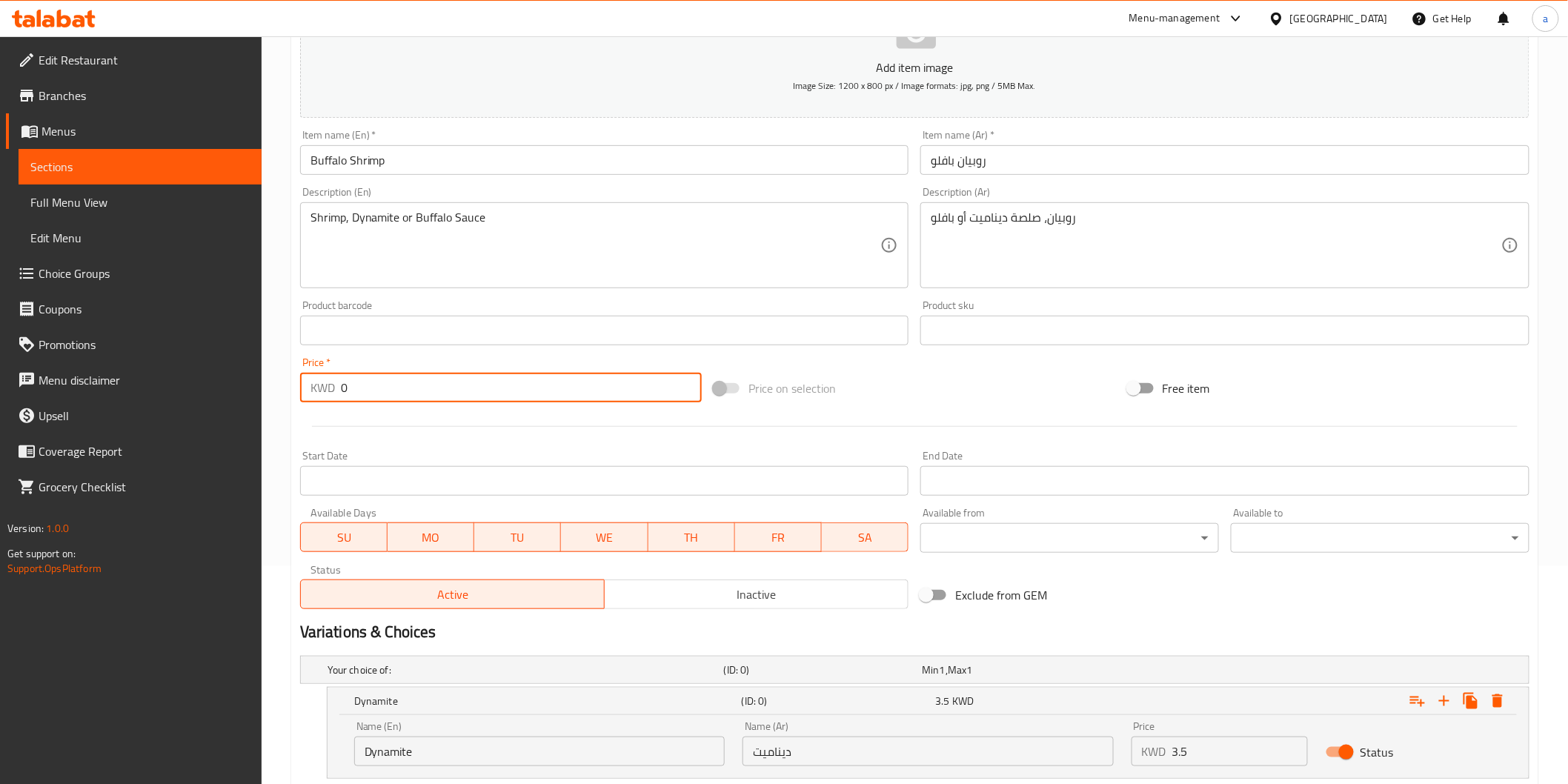
scroll to position [423, 0]
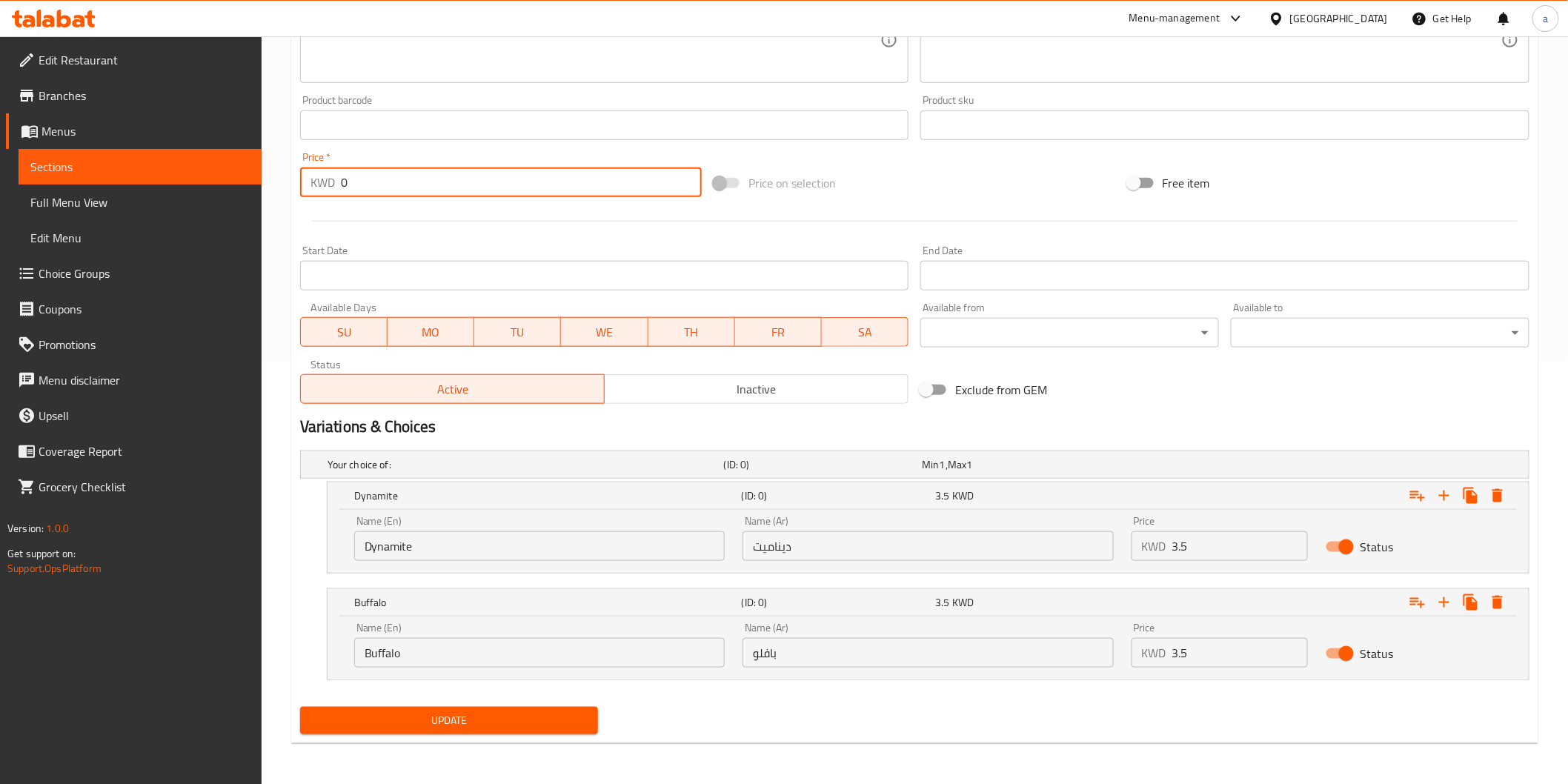
type input "0"
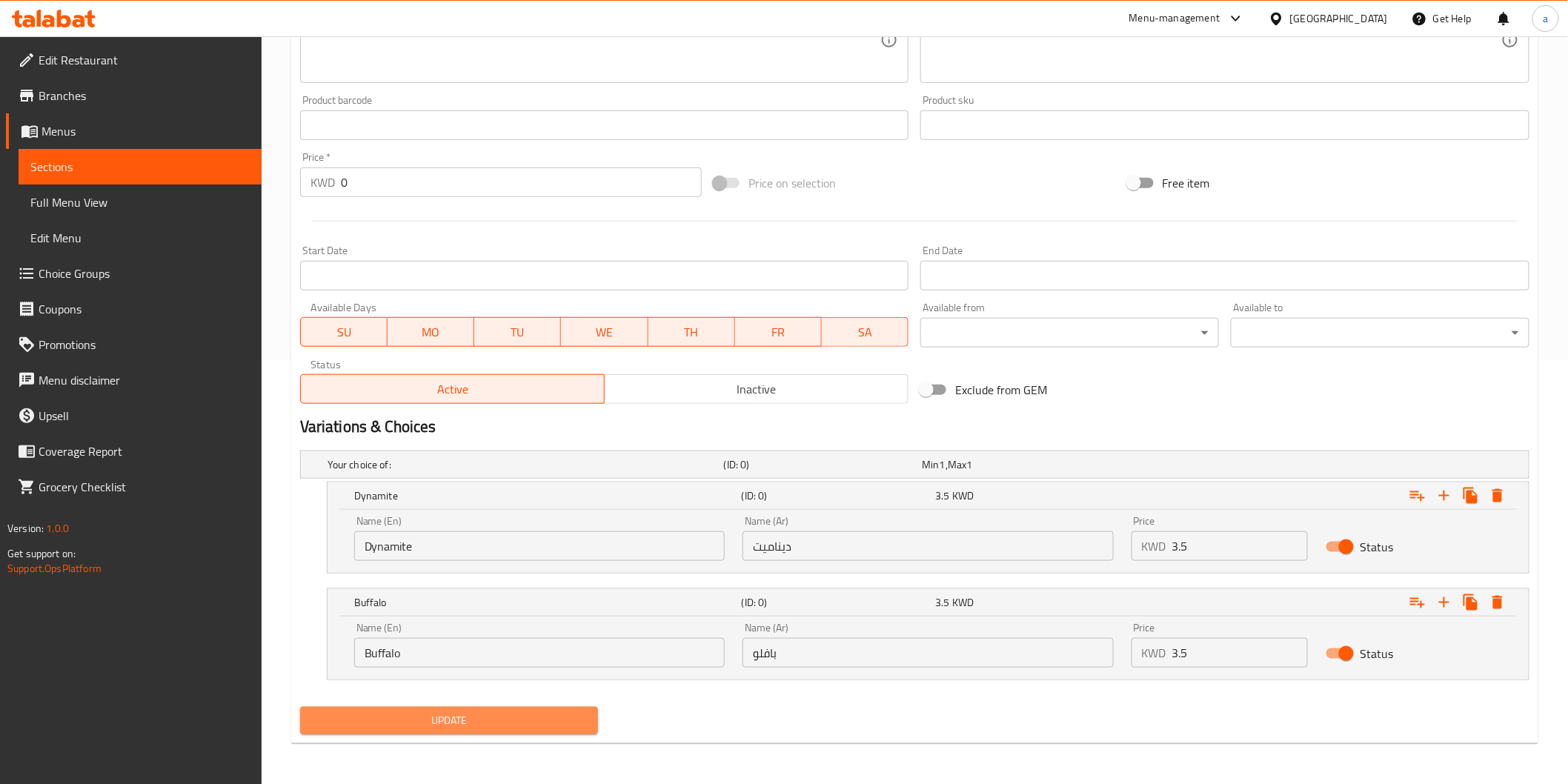
click at [526, 709] on button "Update" at bounding box center [449, 721] width 299 height 28
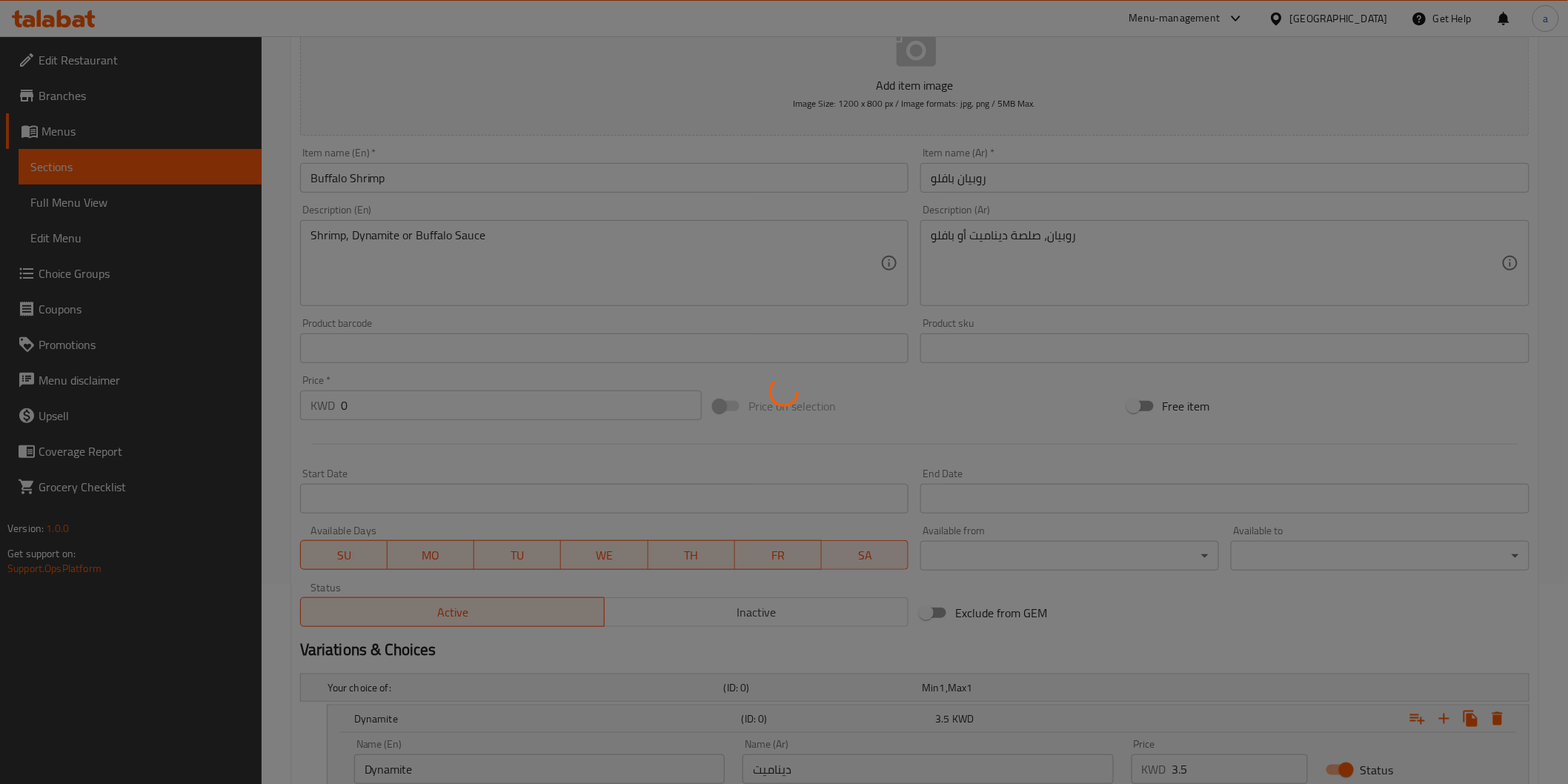
scroll to position [0, 0]
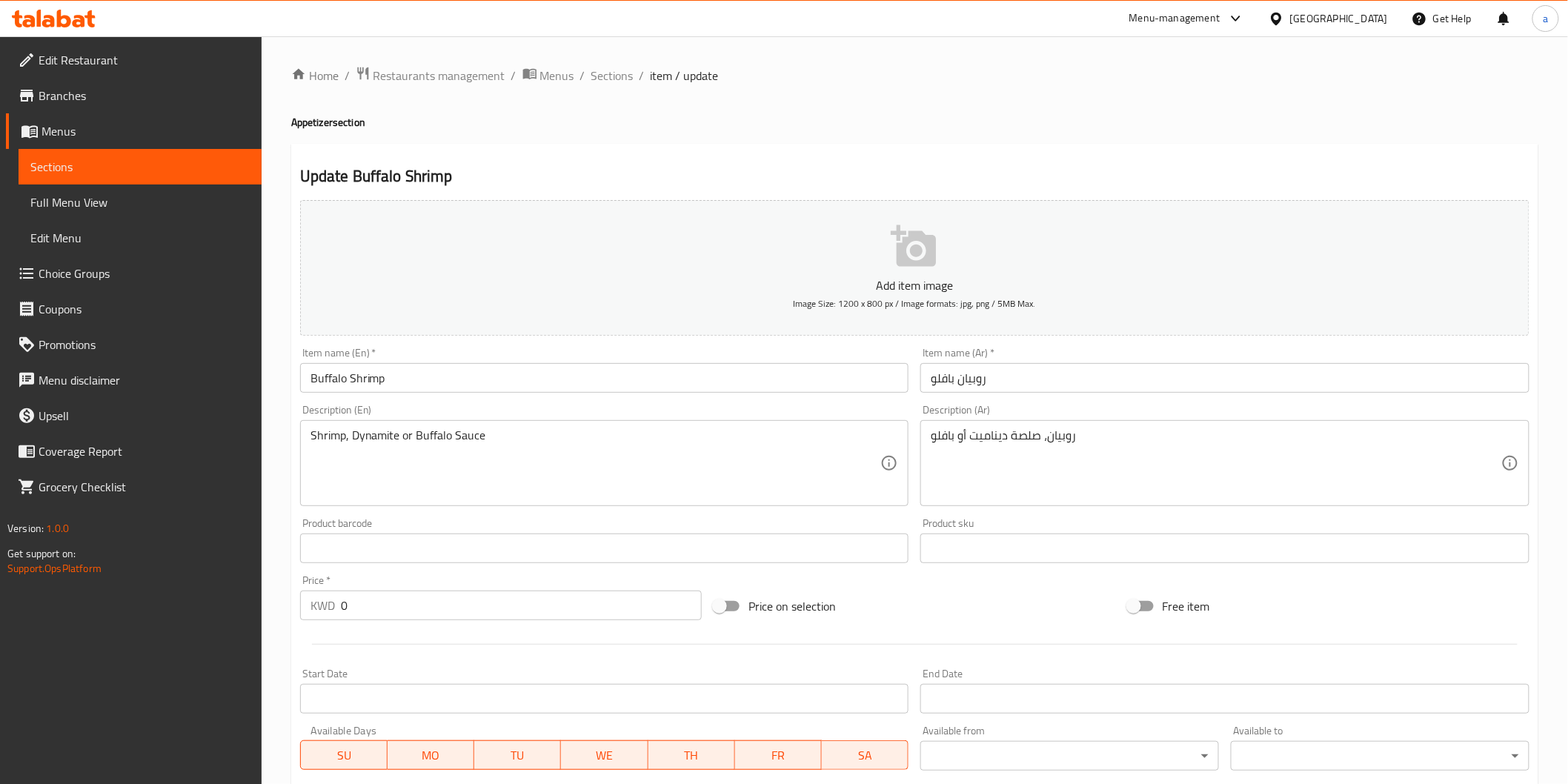
click at [161, 169] on span "Sections" at bounding box center [141, 166] width 220 height 18
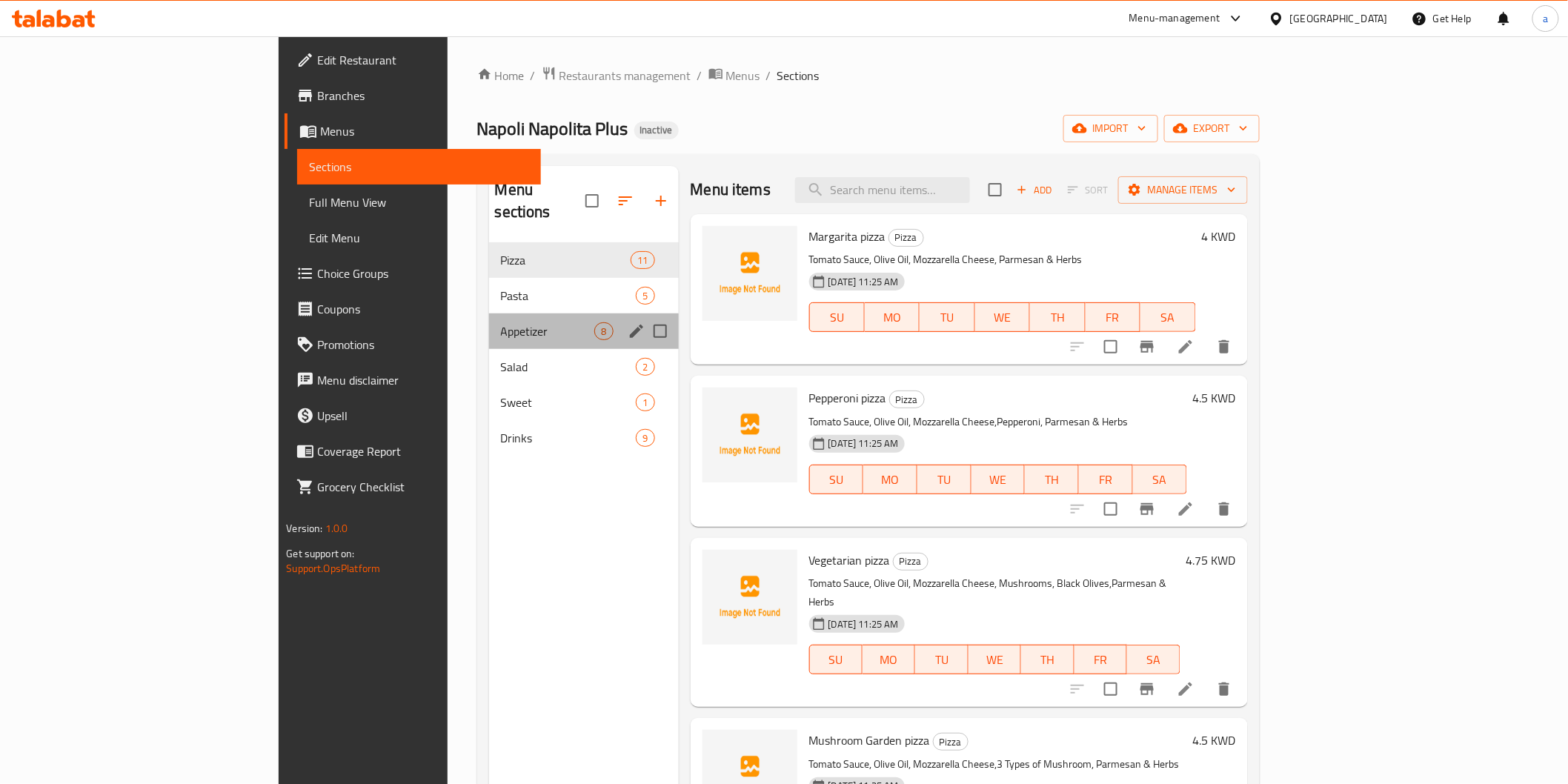
click at [489, 314] on div "Appetizer 8" at bounding box center [584, 332] width 190 height 36
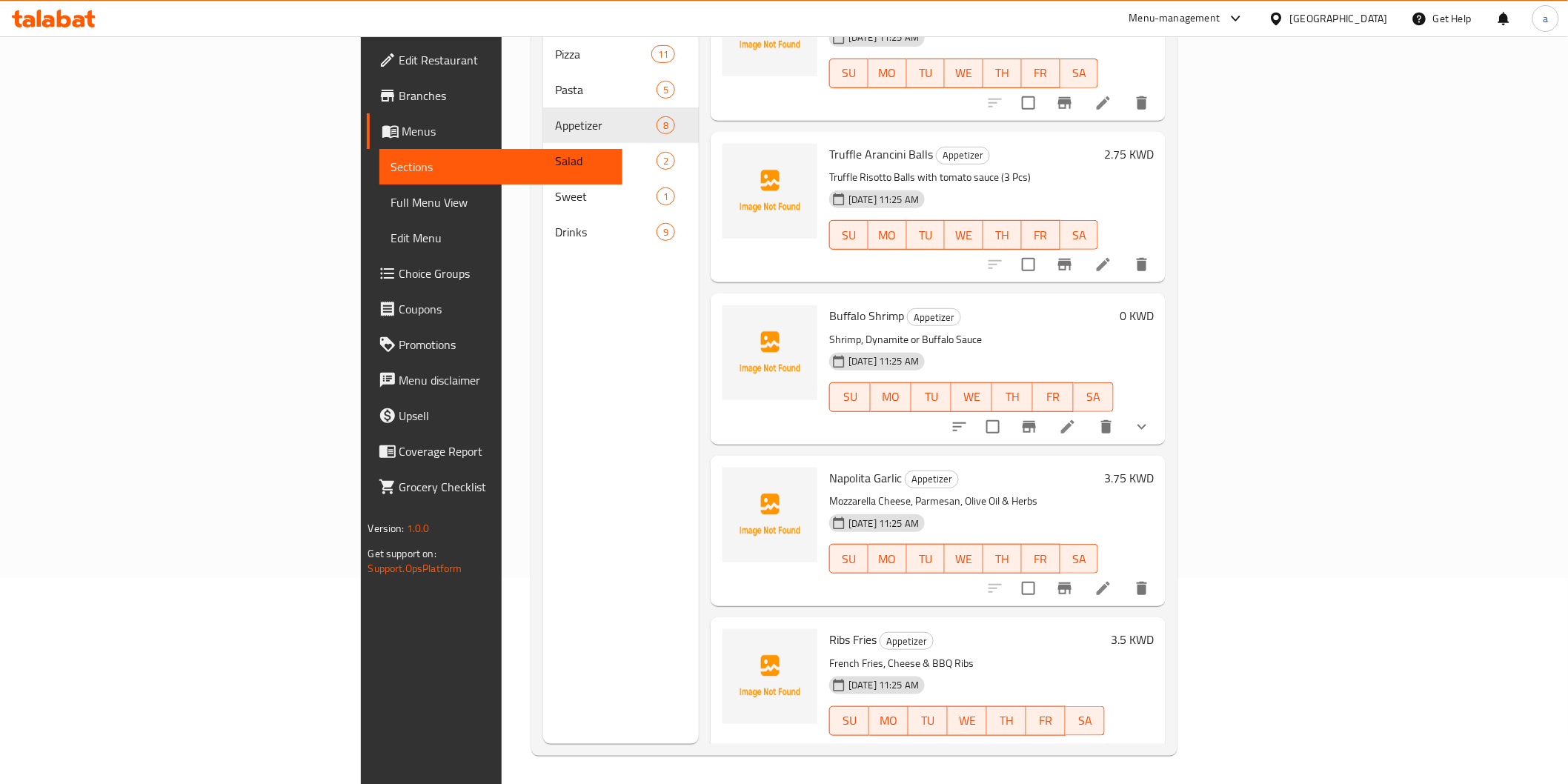
scroll to position [208, 0]
click at [1112, 578] on icon at bounding box center [1103, 587] width 18 height 18
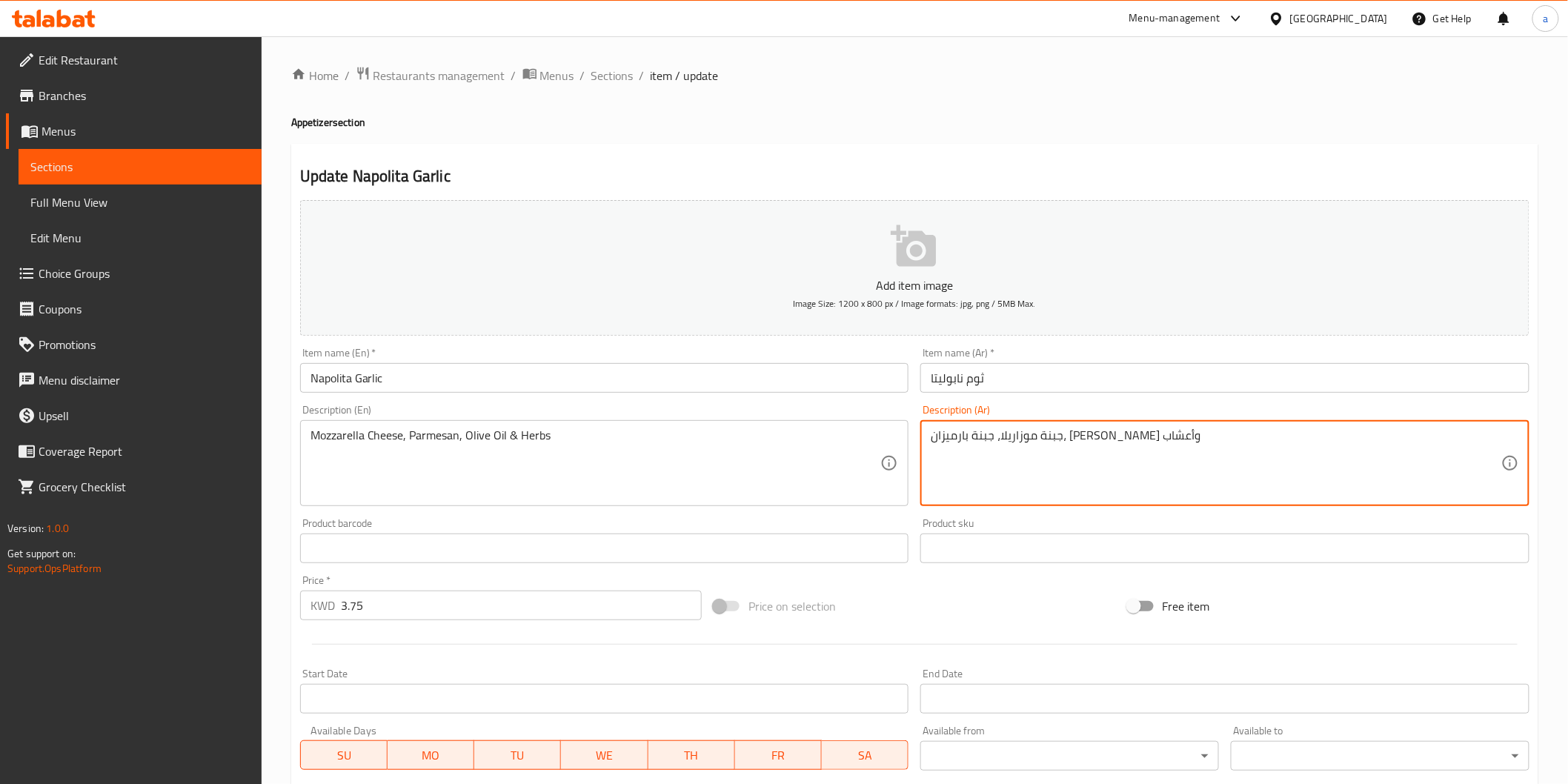
click at [1068, 435] on textarea "جبنة موزاريلا، جبنة بارميزان، زيت زيتون وأعشاب" at bounding box center [1216, 463] width 570 height 70
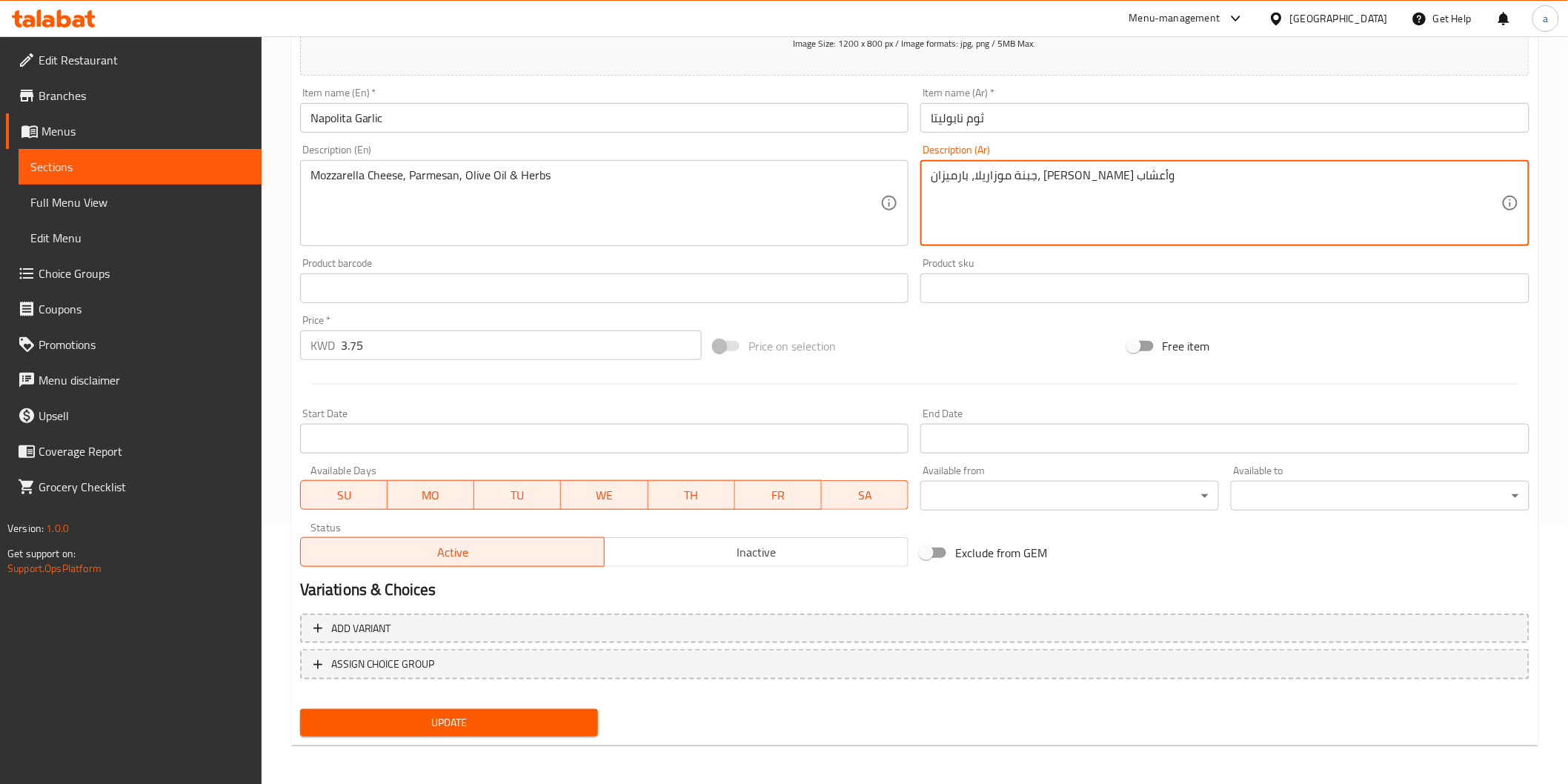
type textarea "جبنة موزاريلا، بارميزان، زيت زيتون وأعشاب"
click at [483, 720] on span "Update" at bounding box center [449, 723] width 275 height 19
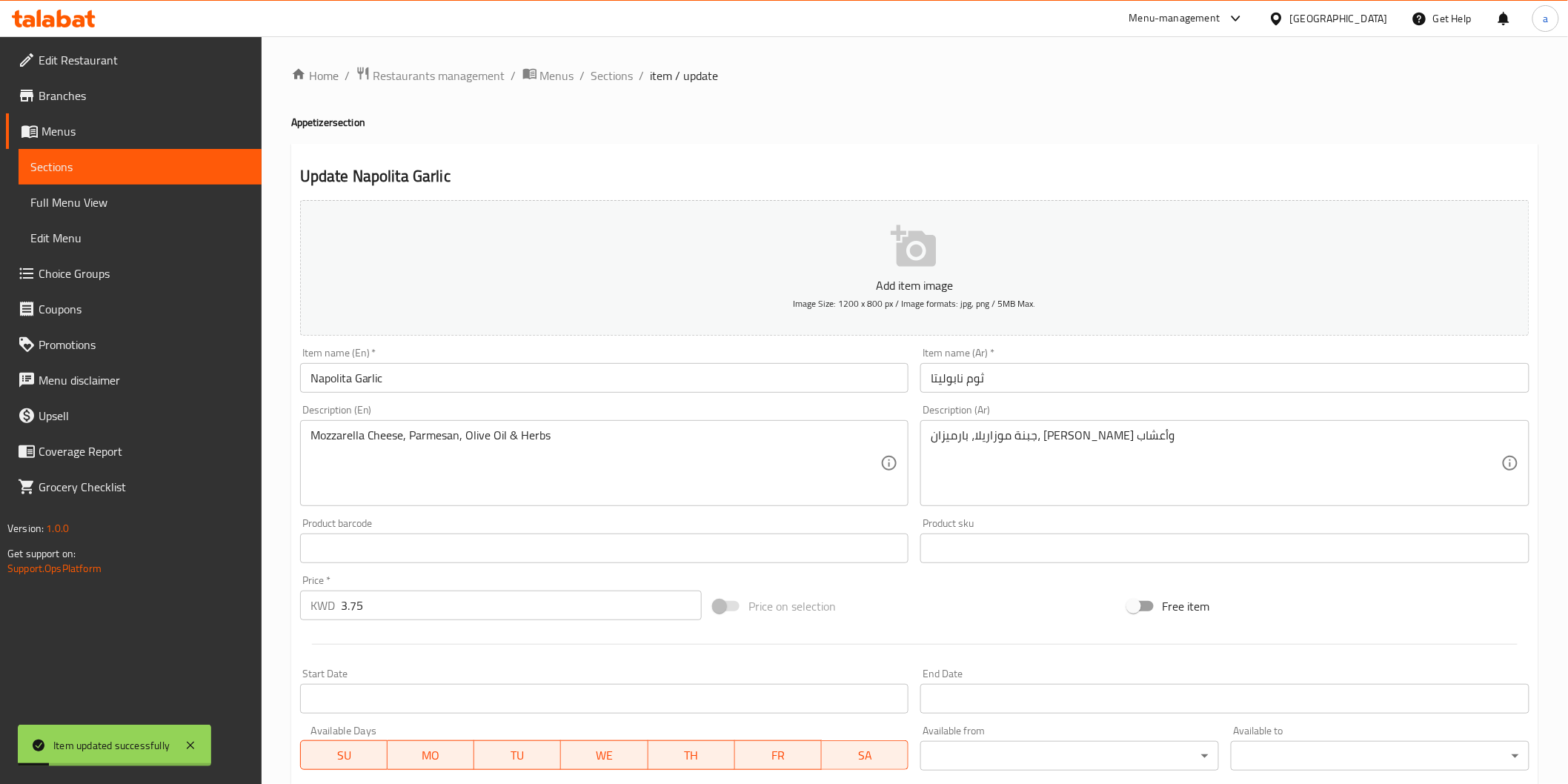
click at [178, 157] on span "Sections" at bounding box center [141, 166] width 220 height 18
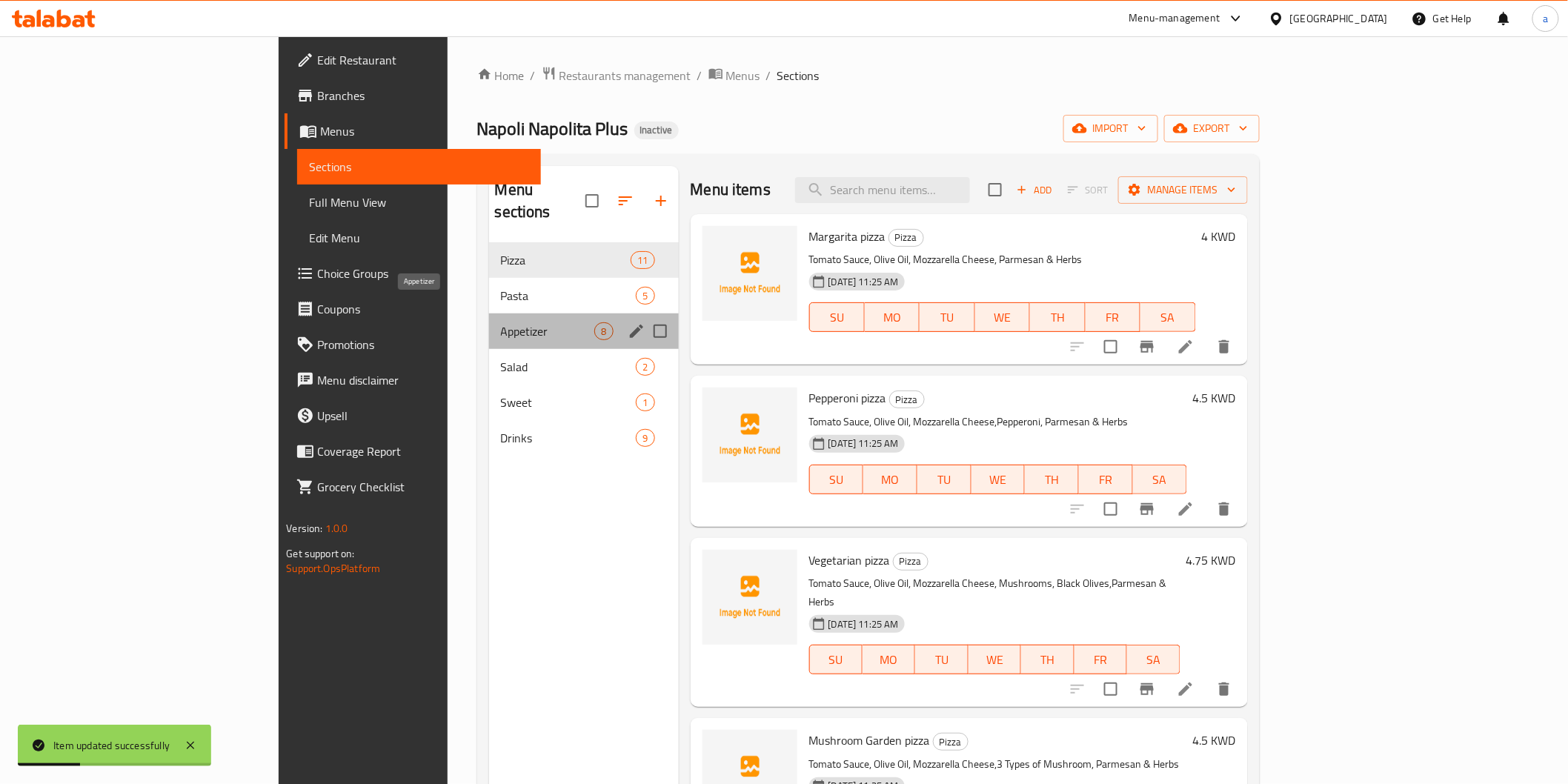
click at [501, 323] on span "Appetizer" at bounding box center [547, 332] width 94 height 18
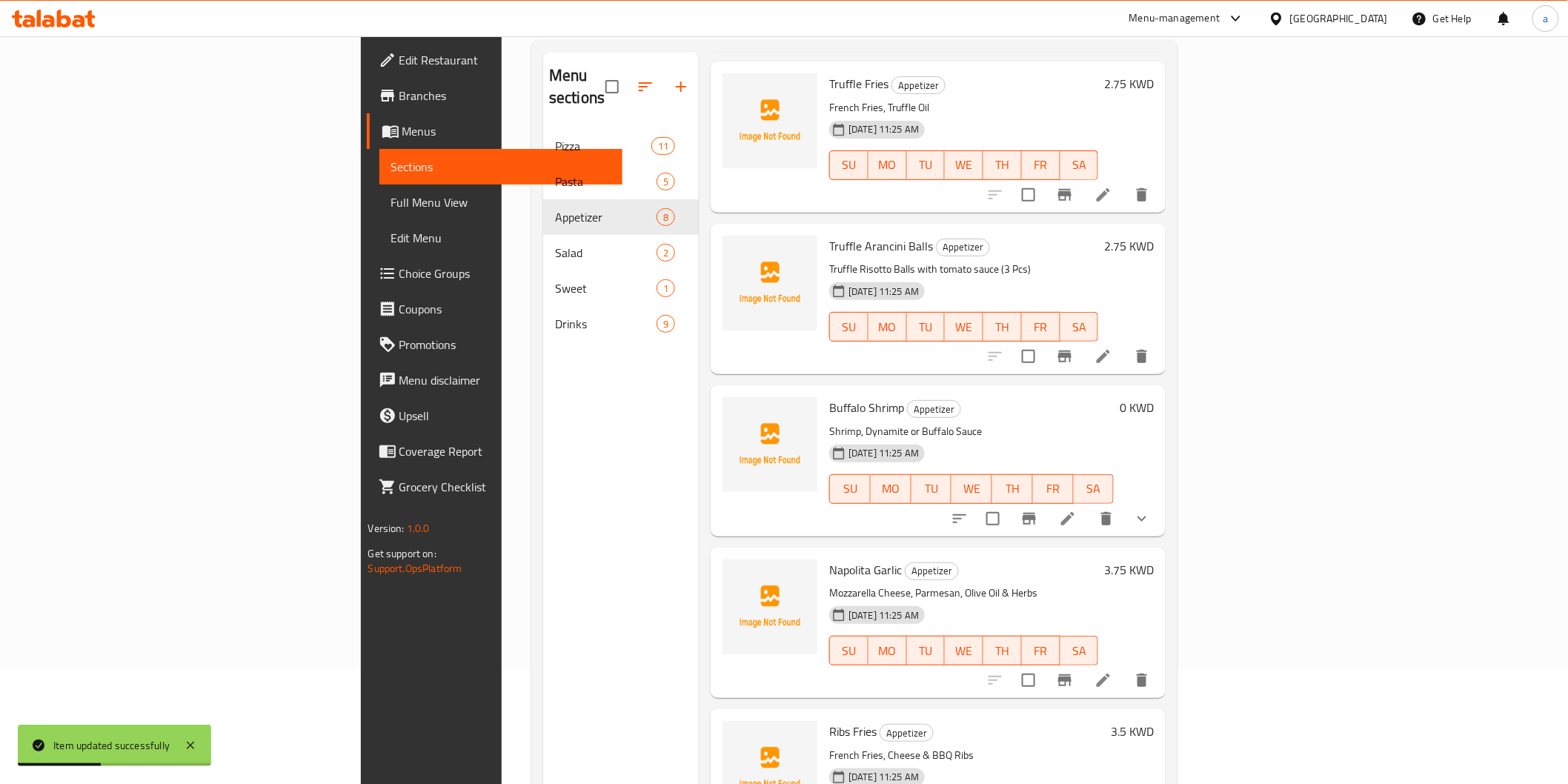
scroll to position [208, 0]
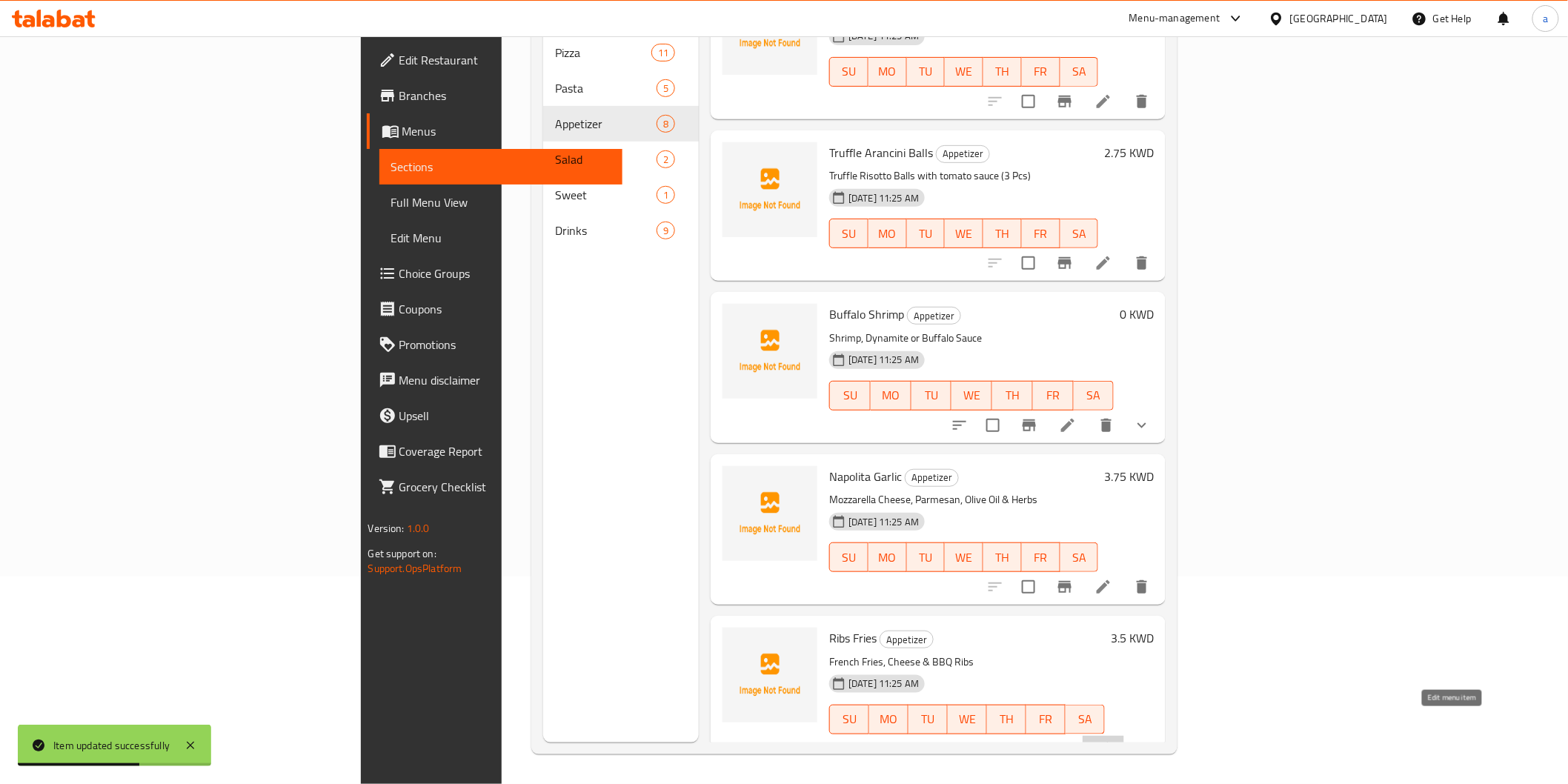
click at [1112, 740] on icon at bounding box center [1103, 749] width 18 height 18
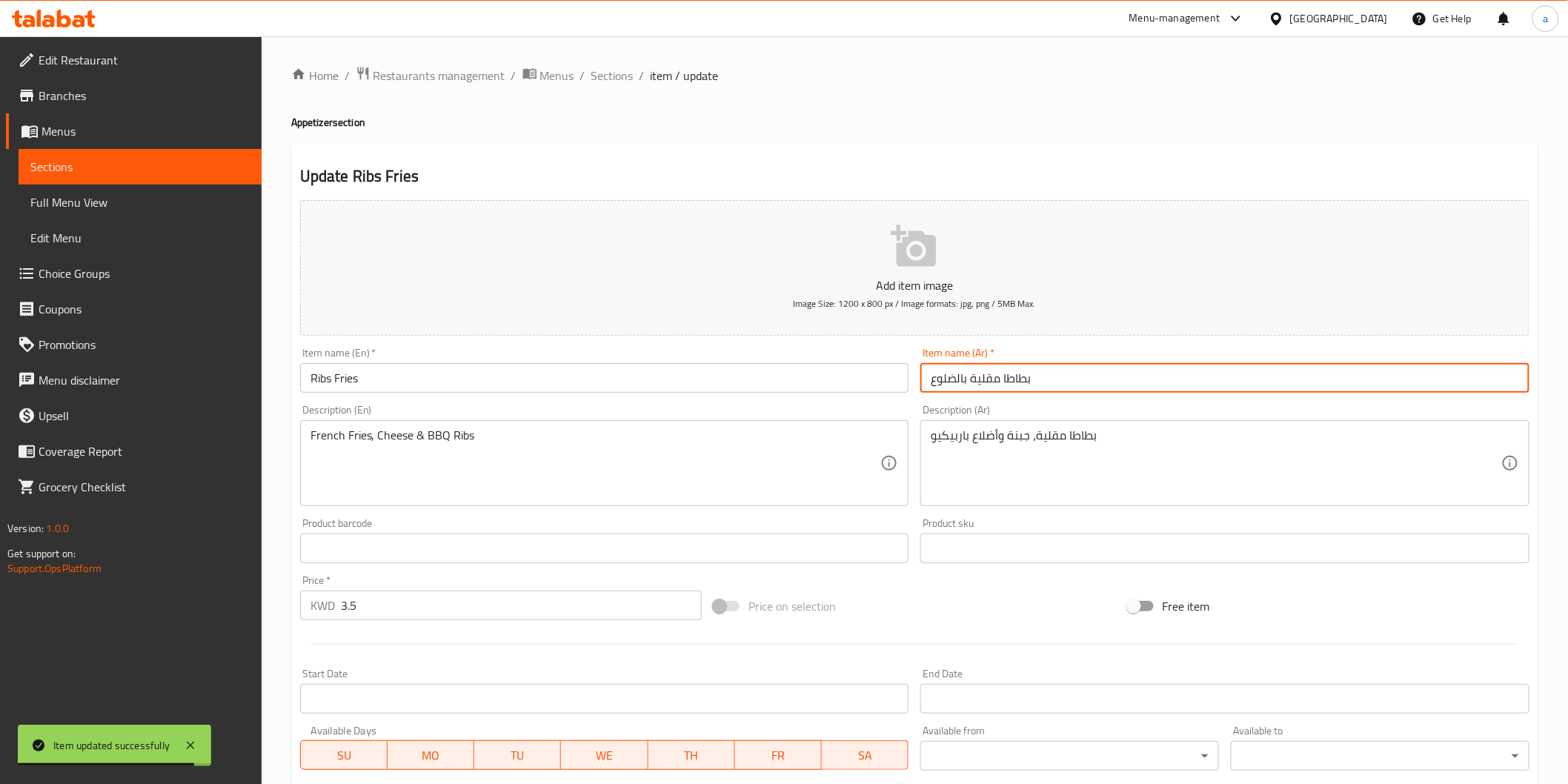
drag, startPoint x: 966, startPoint y: 378, endPoint x: 873, endPoint y: 381, distance: 93.0
click at [873, 381] on div "Add item image Image Size: 1200 x 800 px / Image formats: jpg, png / 5MB Max. I…" at bounding box center [915, 513] width 1241 height 638
type input "بطاطا مقلية ريش"
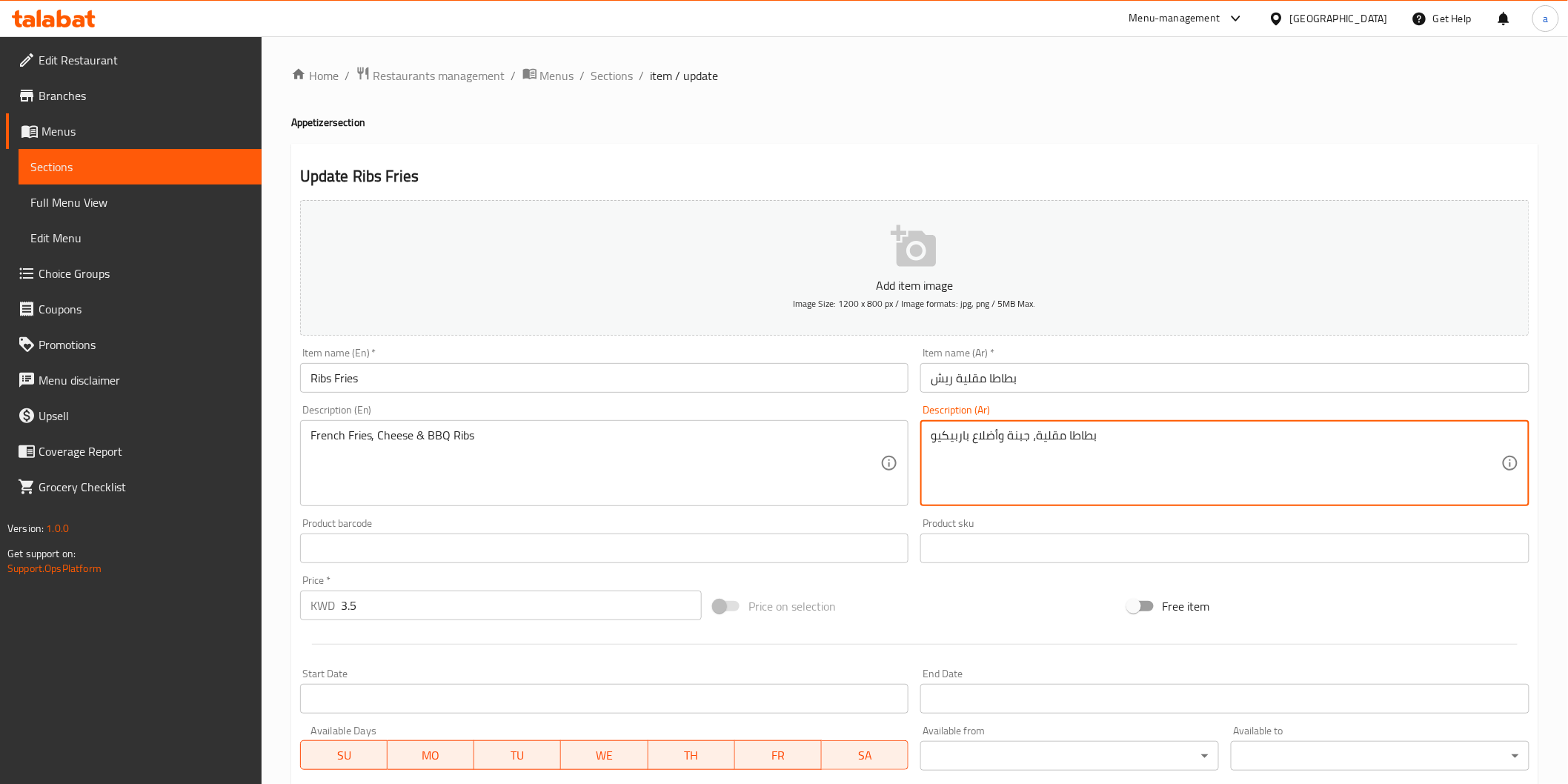
click at [988, 438] on textarea "بطاطا مقلية، جبنة وأضلاع باربيكيو" at bounding box center [1216, 463] width 570 height 70
click at [991, 441] on textarea "بطاطا مقلية، جبنة ريش باربيكيو" at bounding box center [1216, 463] width 570 height 70
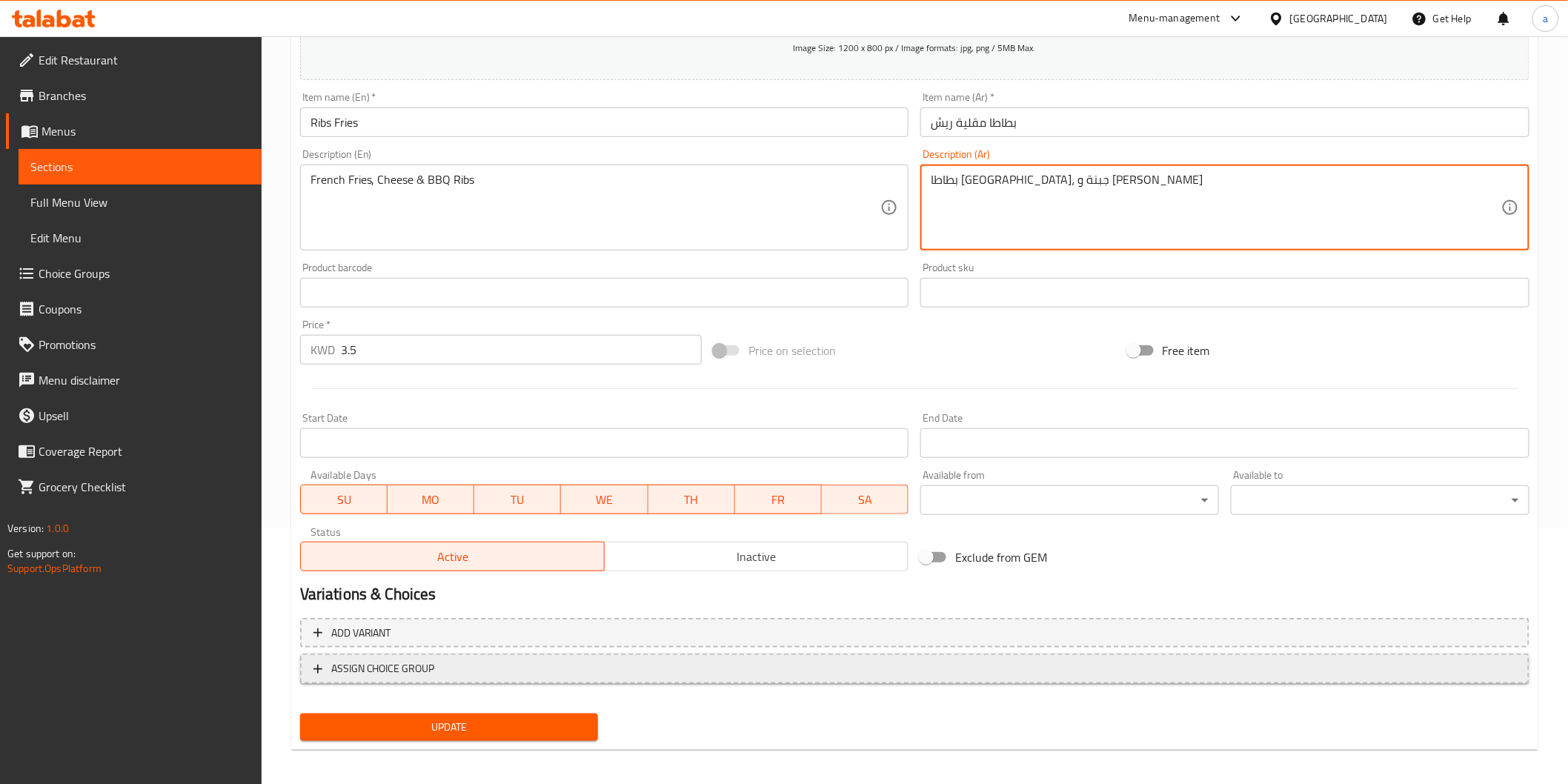
scroll to position [260, 0]
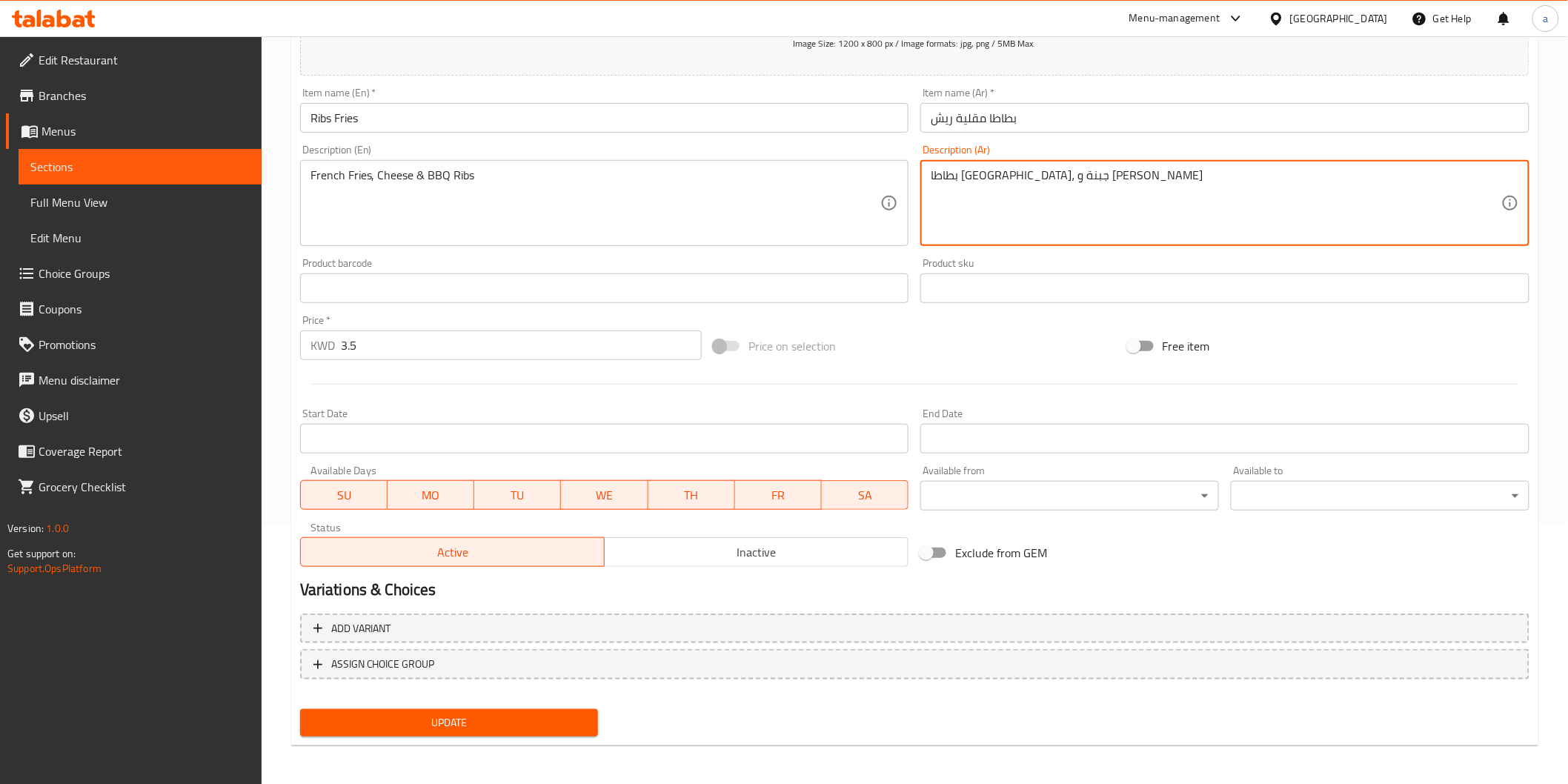
type textarea "بطاطا مقلية، جبنة و ريش باربيكيو"
click at [556, 725] on span "Update" at bounding box center [449, 723] width 275 height 19
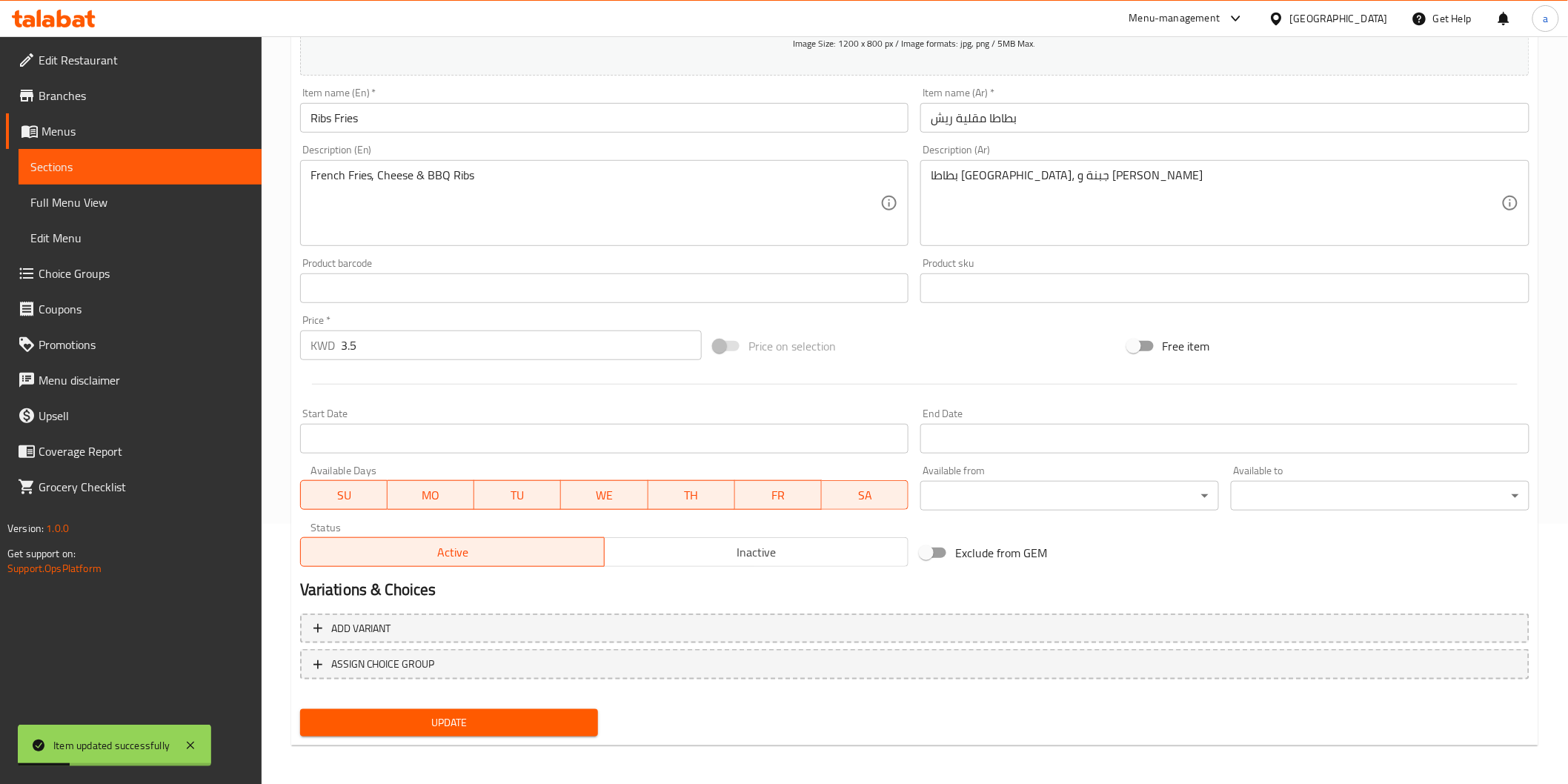
click at [169, 160] on span "Sections" at bounding box center [141, 166] width 220 height 18
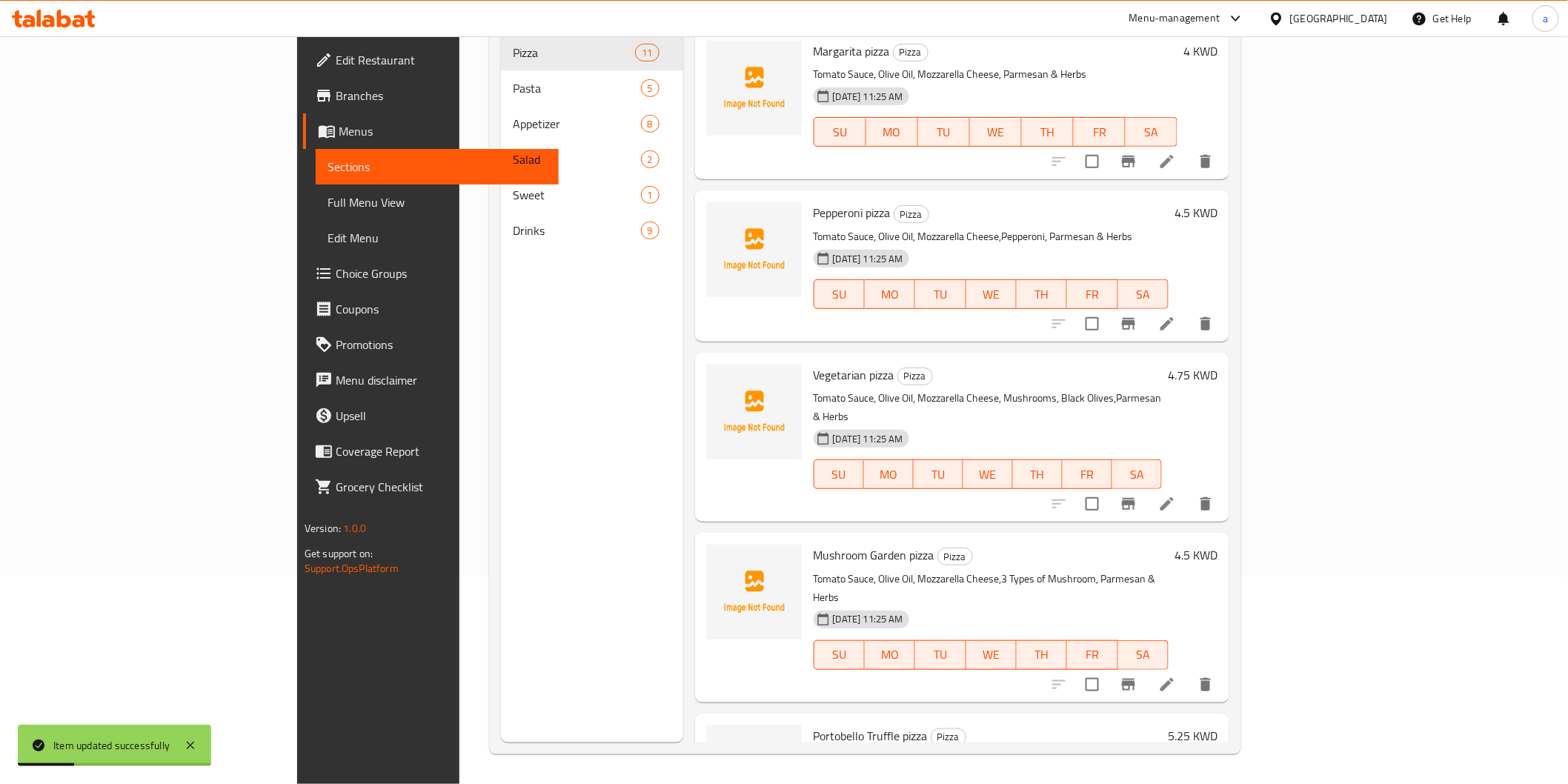
scroll to position [208, 0]
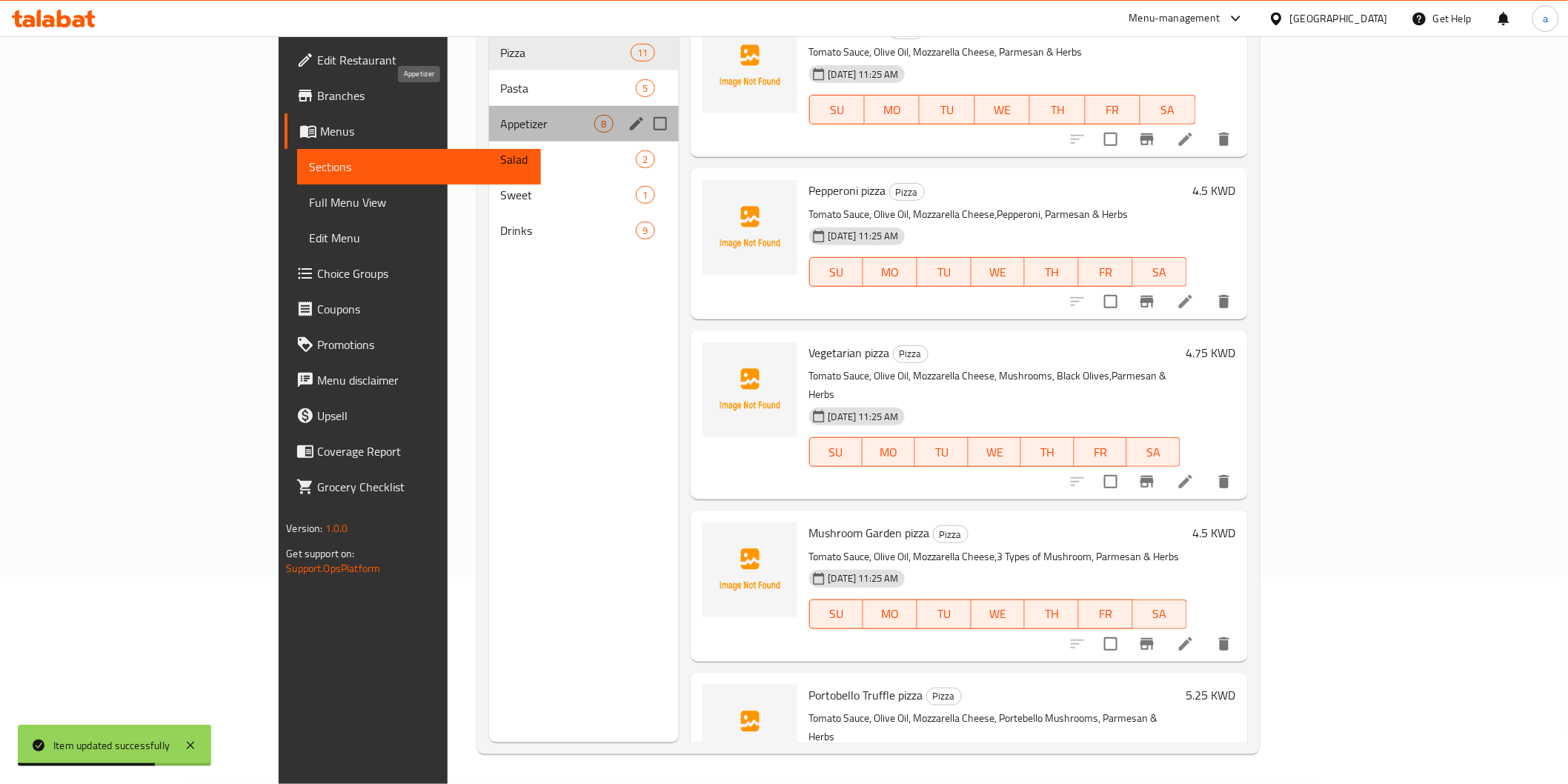
click at [501, 115] on span "Appetizer" at bounding box center [547, 124] width 94 height 18
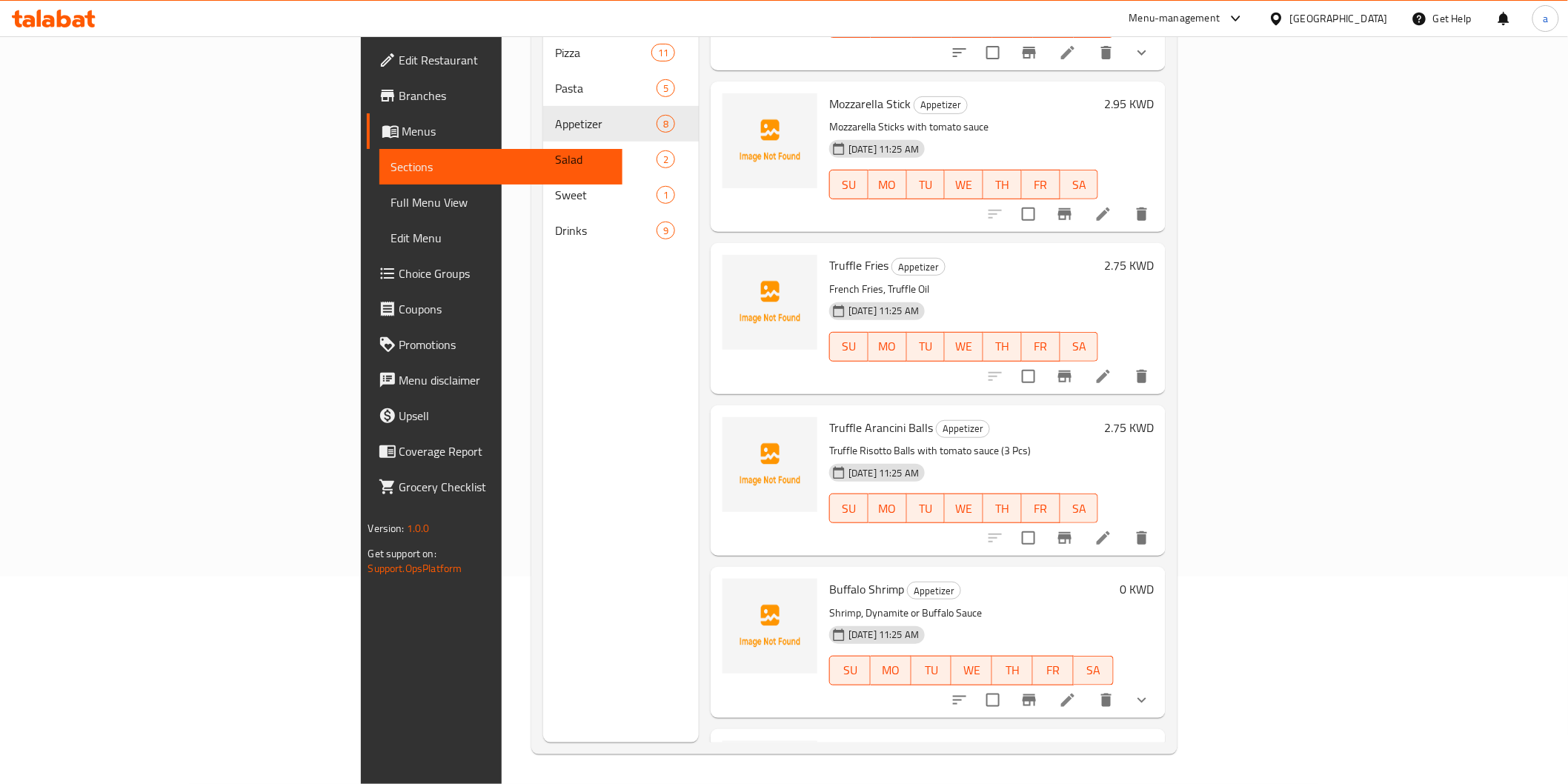
scroll to position [217, 0]
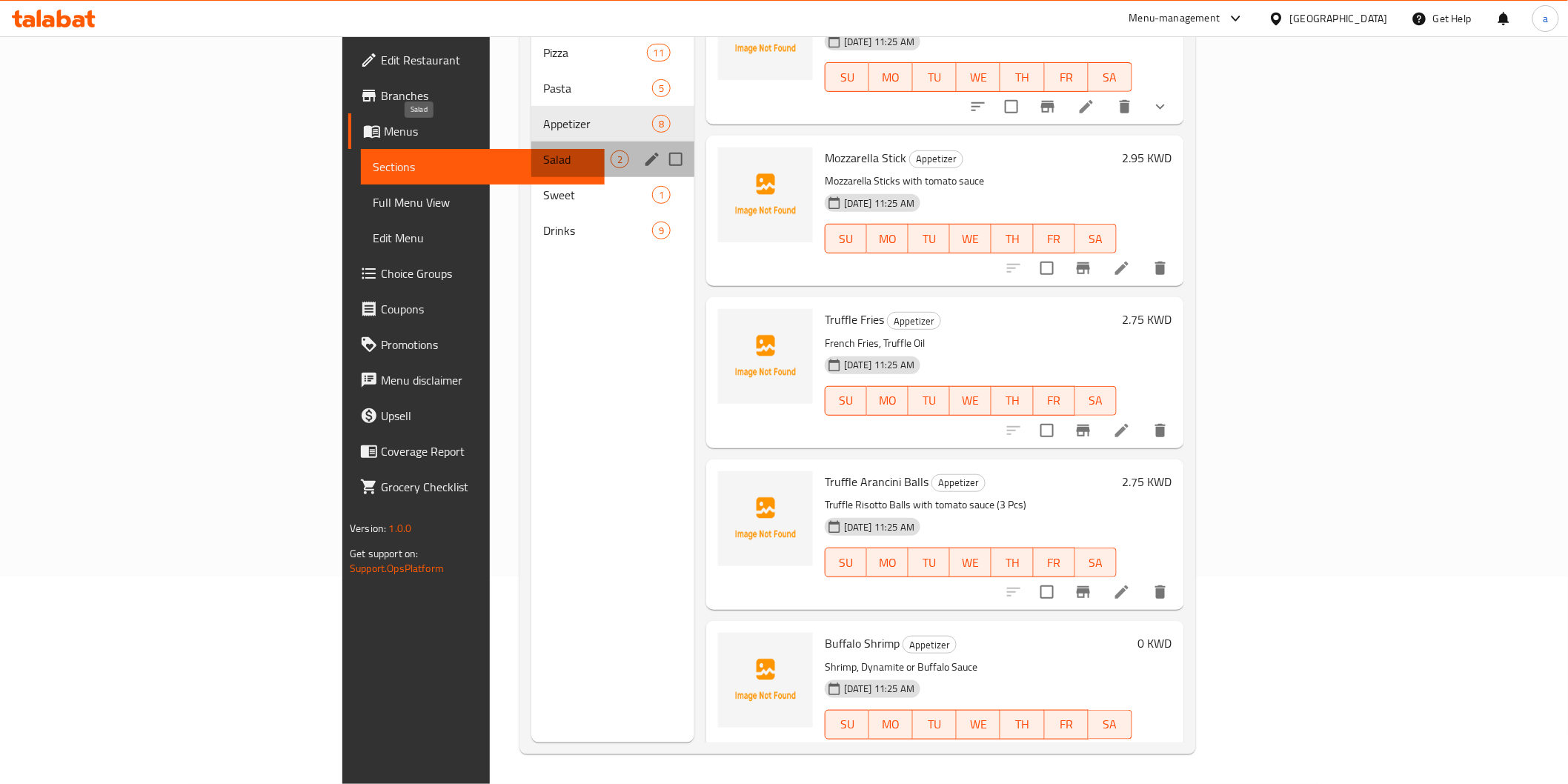
click at [543, 150] on span "Salad" at bounding box center [577, 159] width 67 height 18
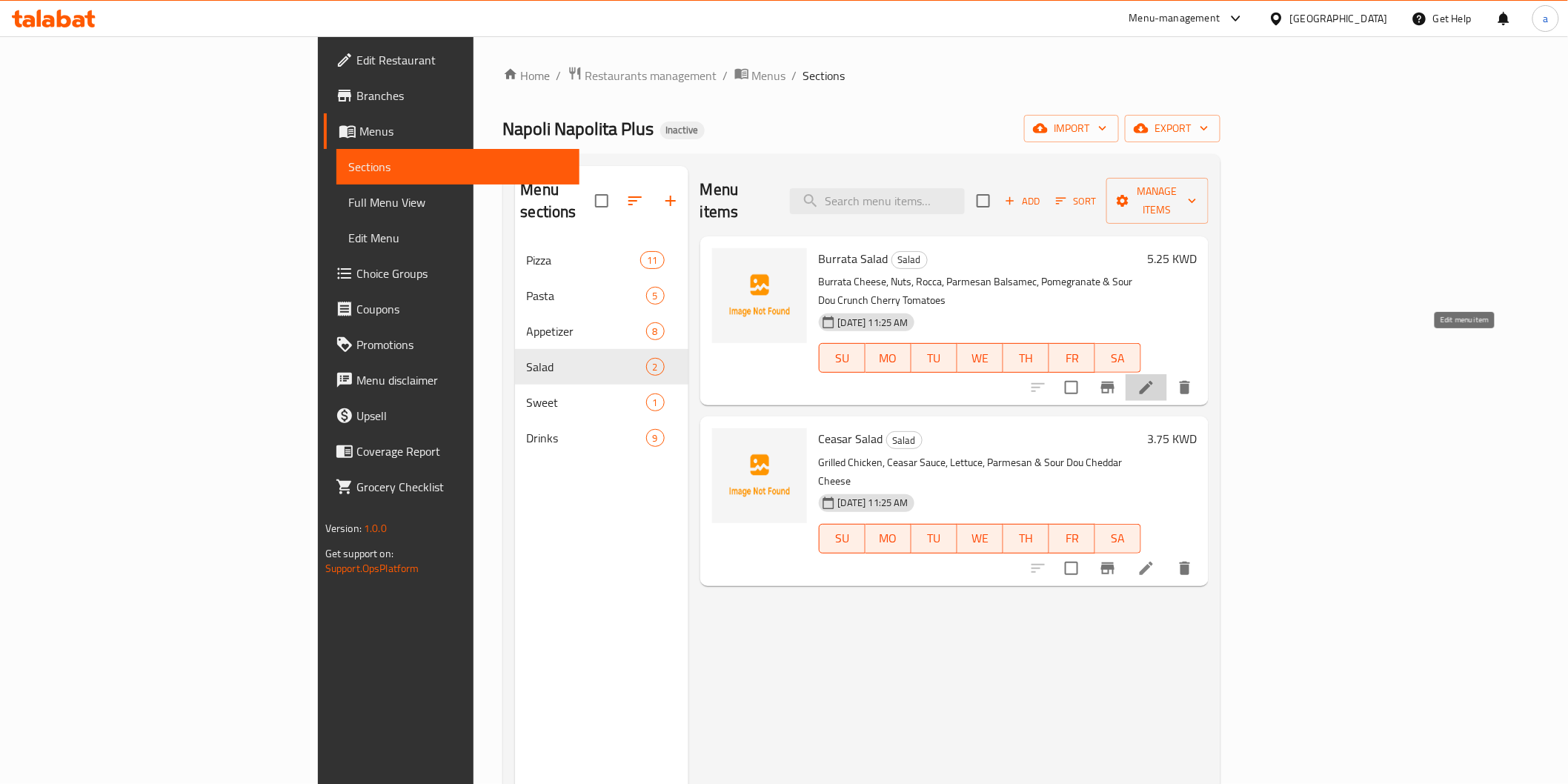
click at [1155, 378] on icon at bounding box center [1146, 387] width 18 height 18
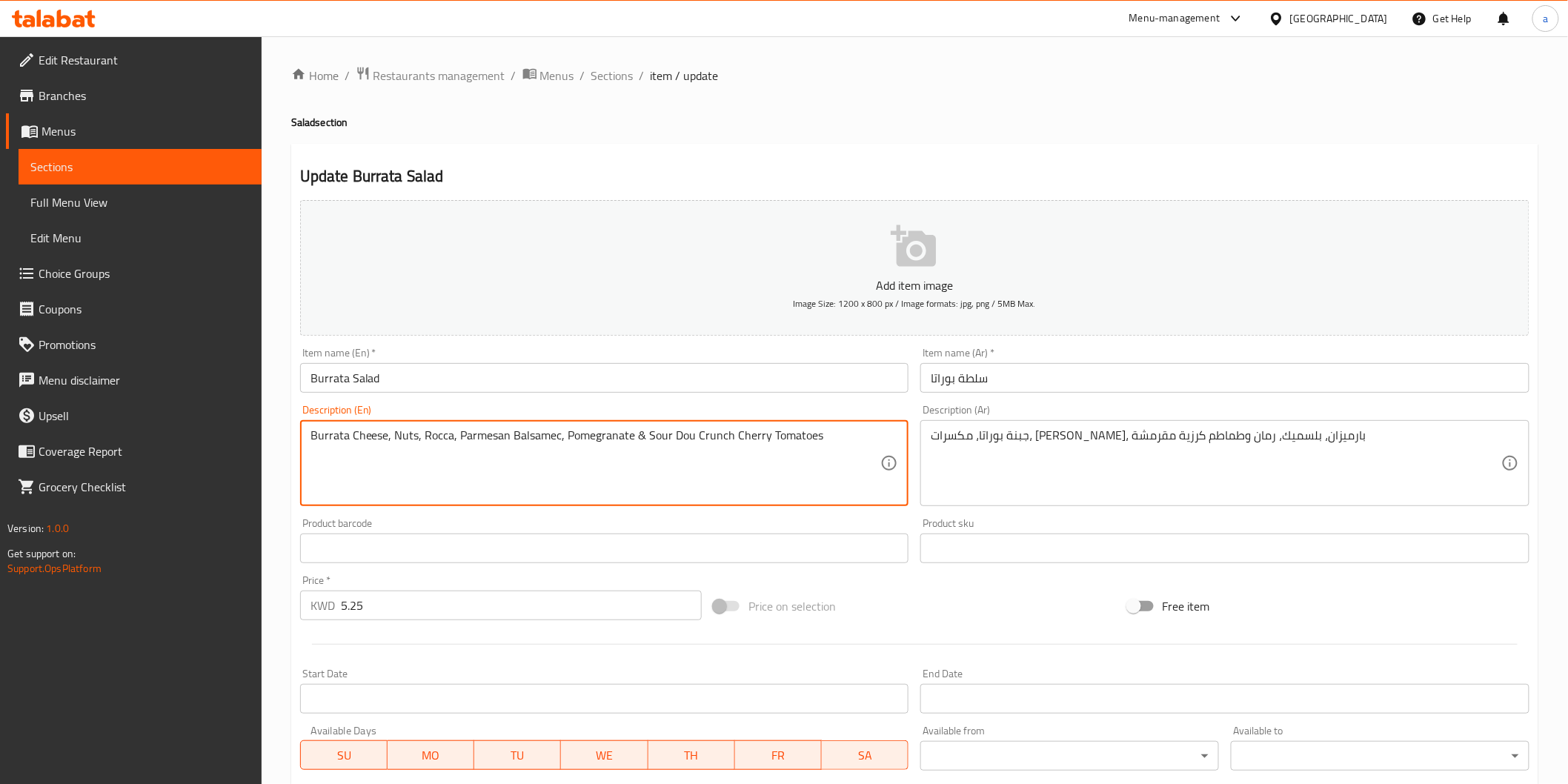
click at [431, 435] on textarea "Burrata Cheese, Nuts, Rocca, Parmesan Balsamec, Pomegranate & Sour Dou Crunch C…" at bounding box center [596, 463] width 570 height 70
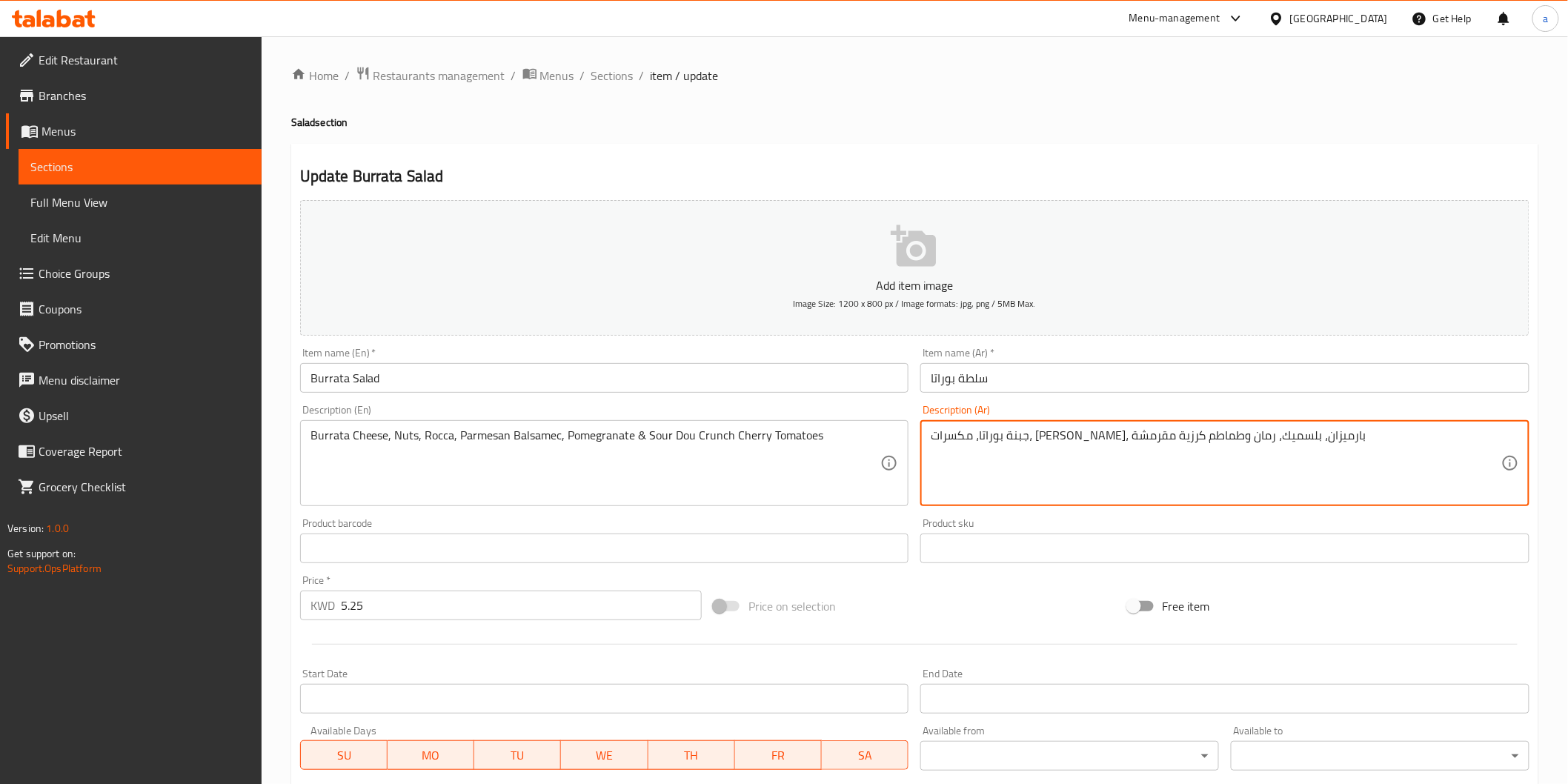
click at [1179, 441] on textarea "جبنة بوراتا، مكسرات، روكا، بارميزان، بلسميك، رمان وطماطم كرزية مقرمشة" at bounding box center [1216, 463] width 570 height 70
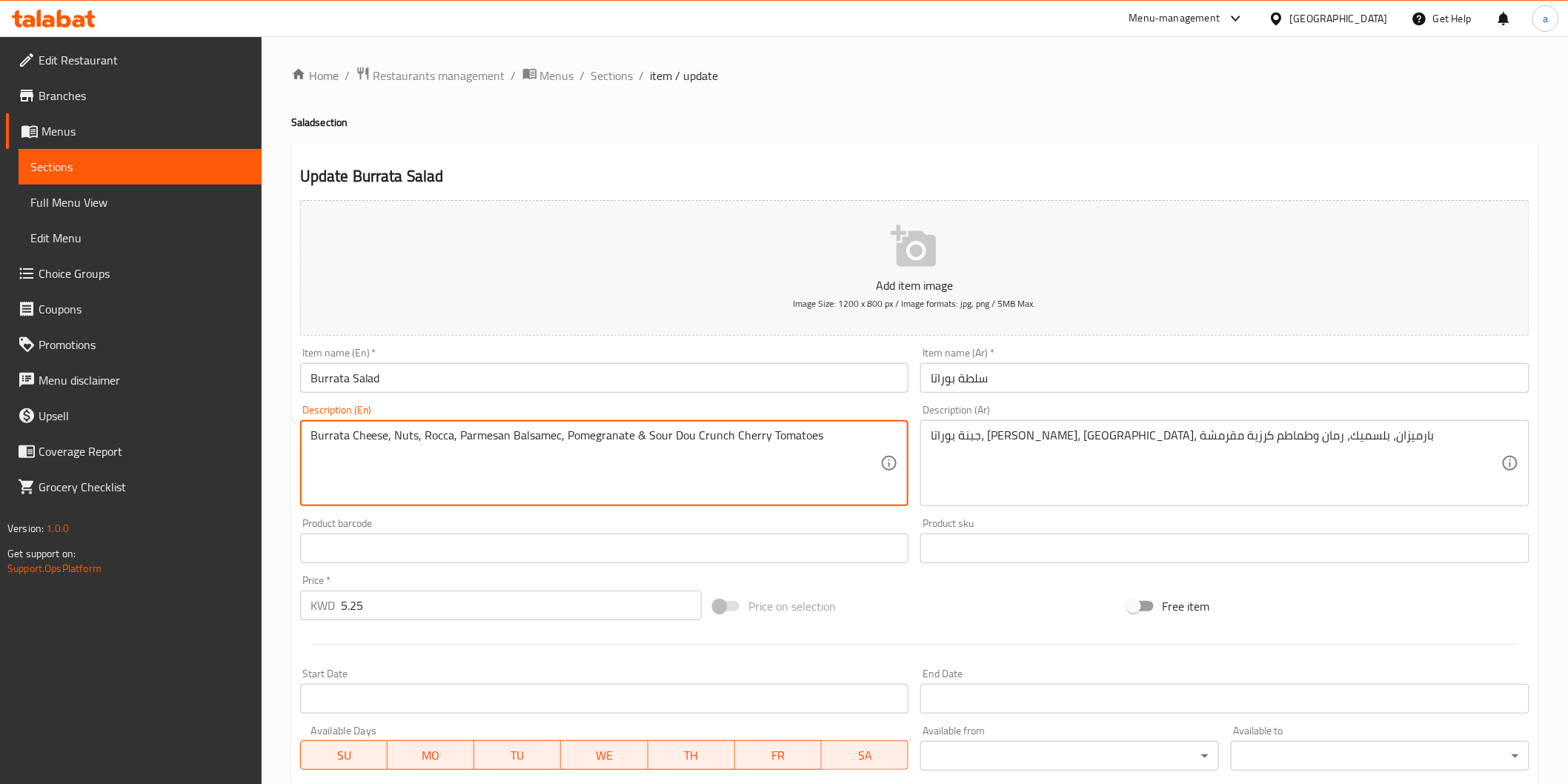
drag, startPoint x: 644, startPoint y: 435, endPoint x: 1010, endPoint y: 469, distance: 367.6
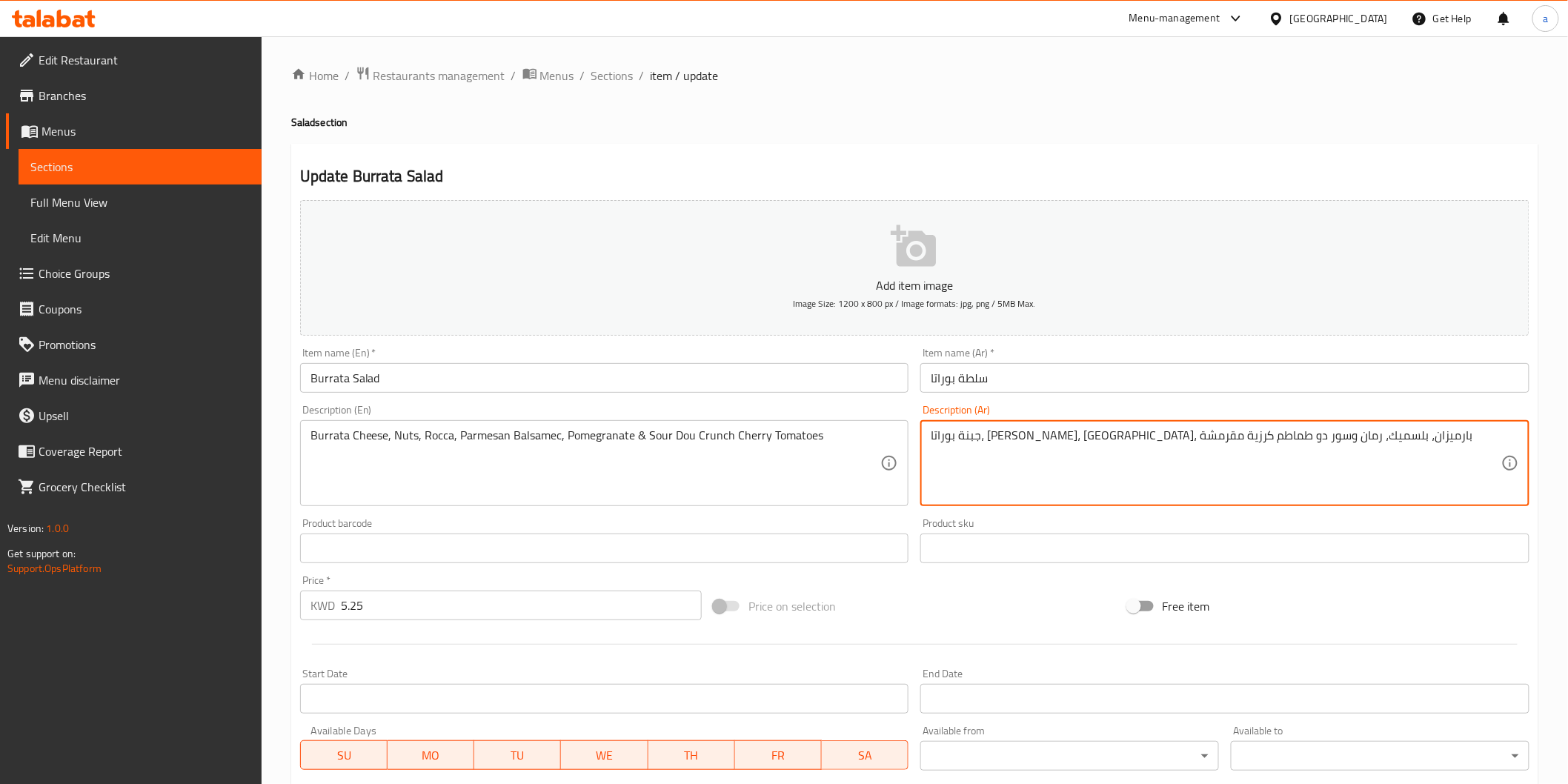
type textarea "جبنة بوراتا، مكسرات، جرجير، بارميزان، بلسميك، رمان وسور دو طماطم كرزية مقرمشة"
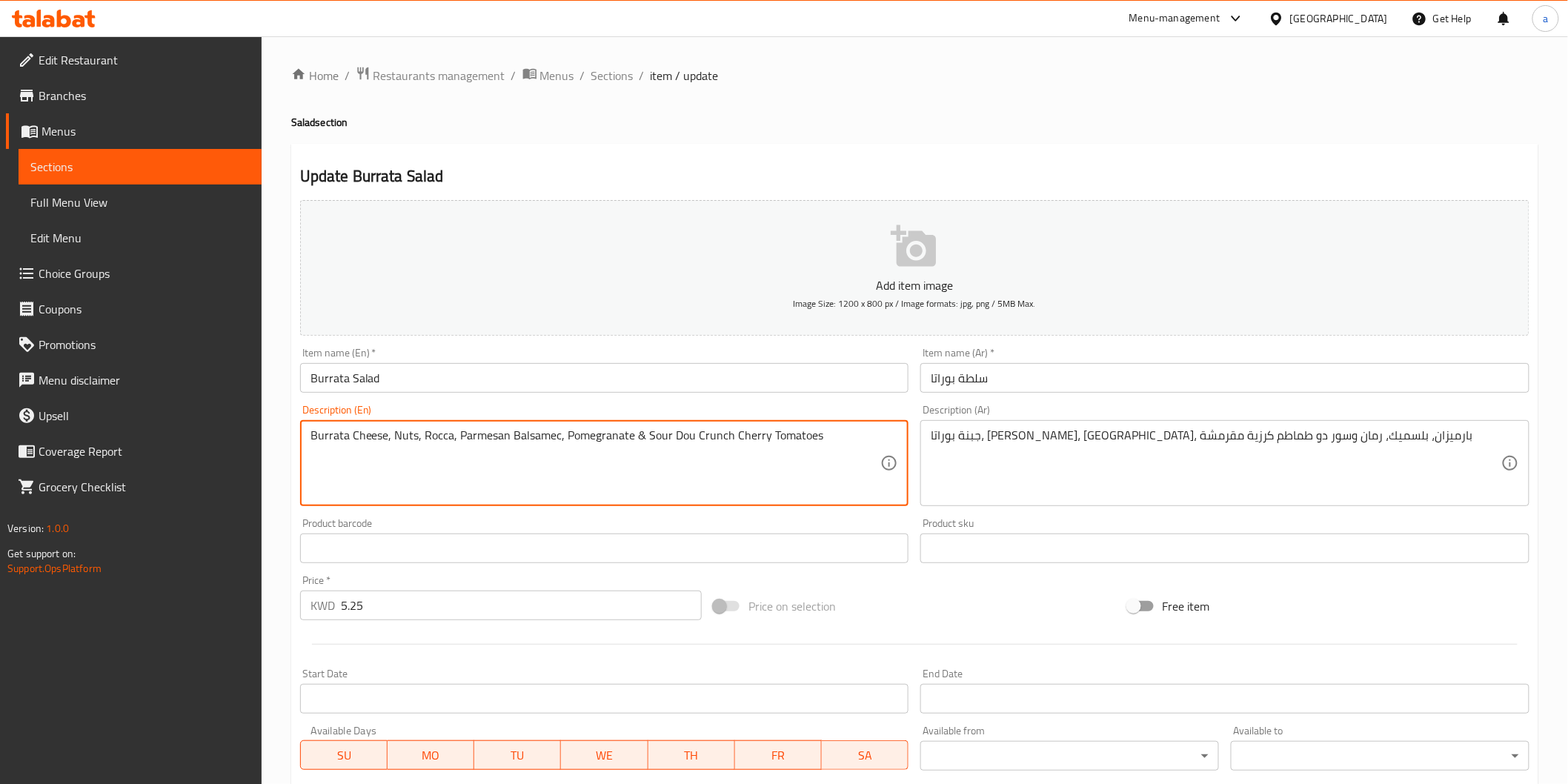
drag, startPoint x: 644, startPoint y: 441, endPoint x: 842, endPoint y: 454, distance: 198.4
click at [685, 447] on textarea "Burrata Cheese, Nuts, Rocca, Parmesan Balsamec, Pomegranate & Sour Dou Crunch C…" at bounding box center [596, 463] width 570 height 70
drag, startPoint x: 690, startPoint y: 440, endPoint x: 646, endPoint y: 435, distance: 44.3
click at [646, 435] on textarea "Burrata Cheese, Nuts, Rocca, Parmesan Balsamec, Pomegranate & Sour Dou Crunch C…" at bounding box center [596, 463] width 570 height 70
paste textarea "dough"
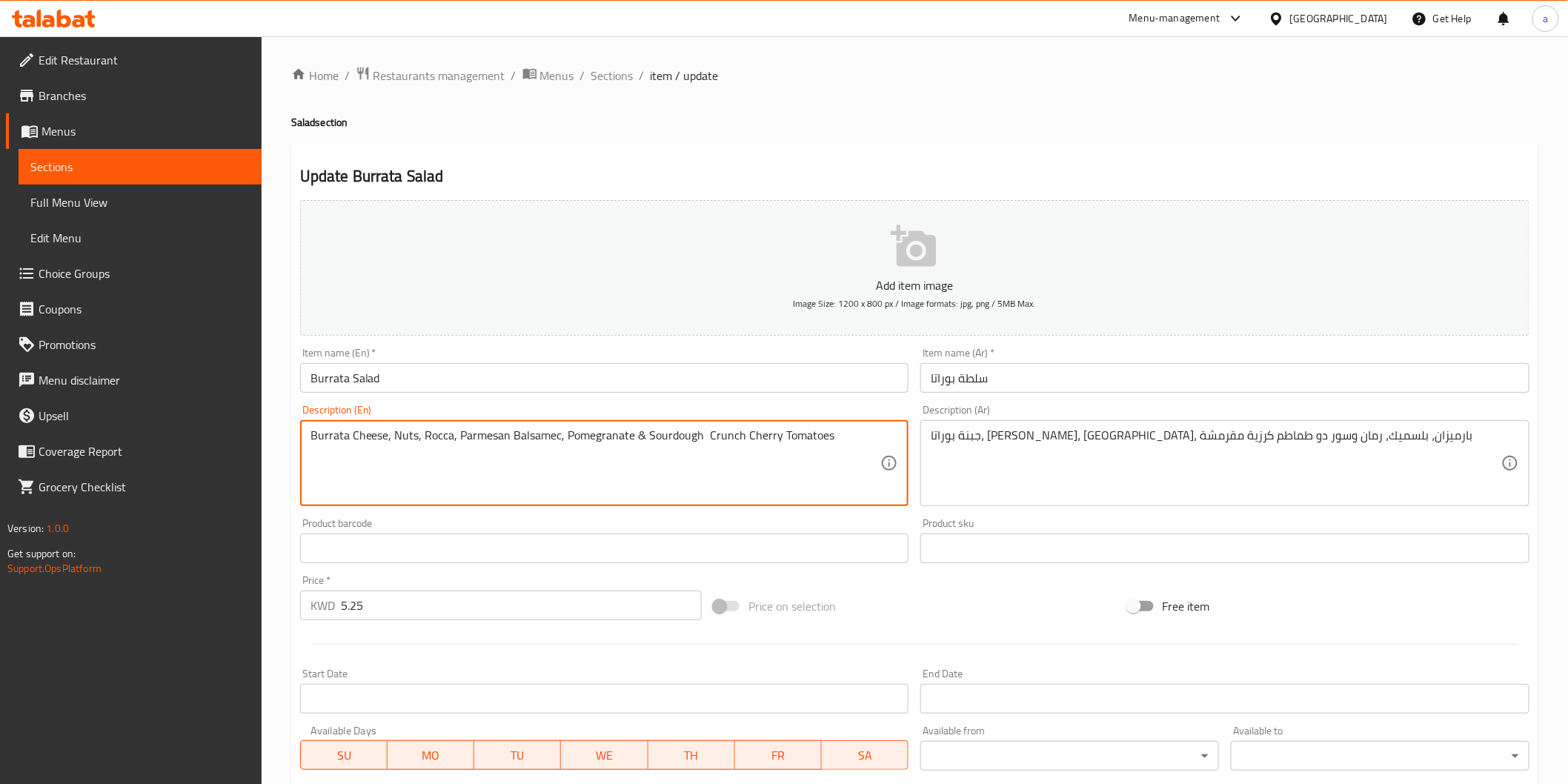
type textarea "Burrata Cheese, Nuts, Rocca, Parmesan Balsamec, Pomegranate & Sourdough Crunch …"
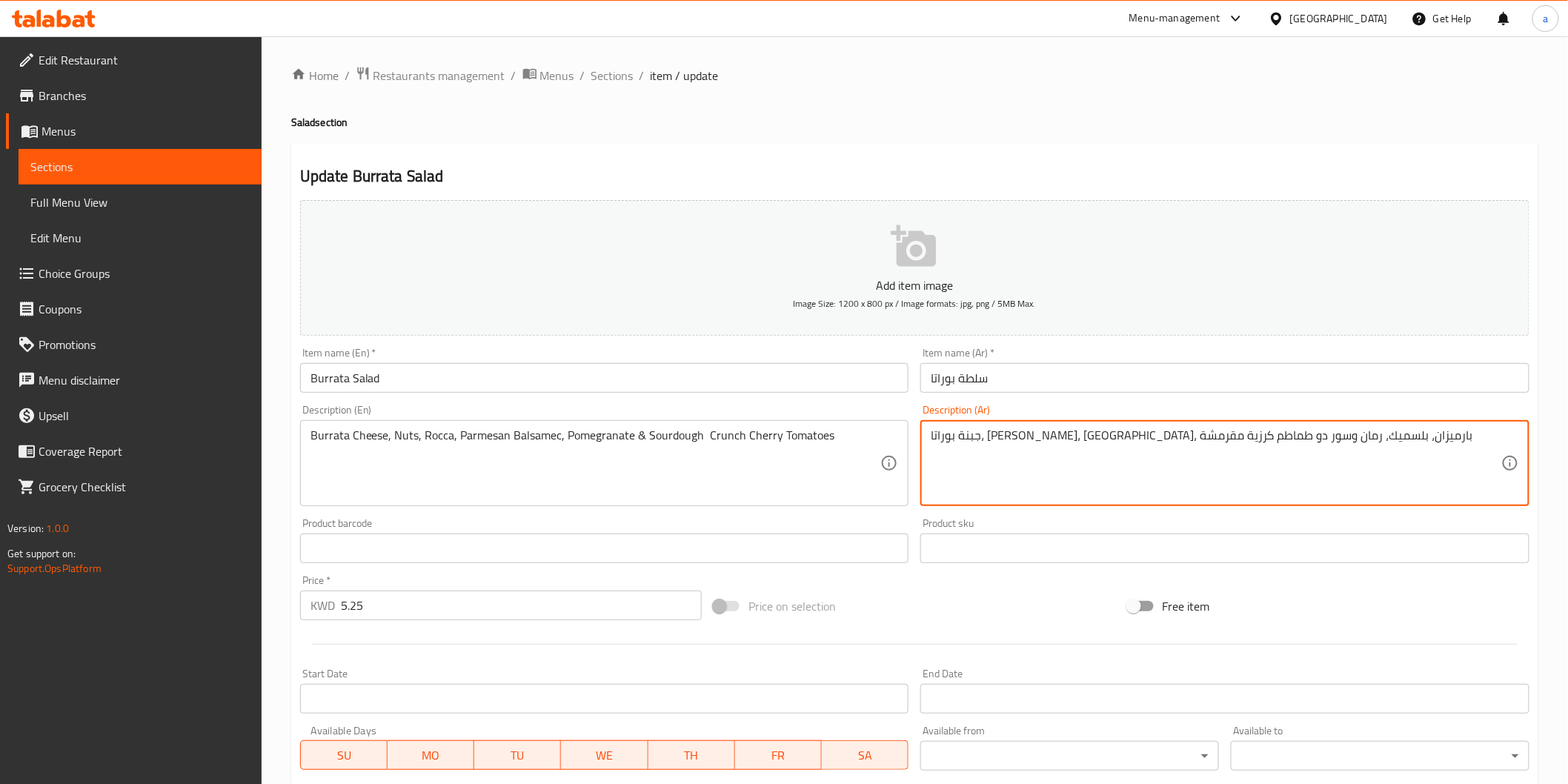
drag, startPoint x: 1045, startPoint y: 440, endPoint x: 1082, endPoint y: 441, distance: 37.0
click at [930, 438] on div "جبنة بوراتا، مكسرات، جرجير، بارميزان، بلسميك، رمان وطماطم كرزية مقرمشة Descript…" at bounding box center [1225, 462] width 609 height 86
paste textarea "الخبز المخمر"
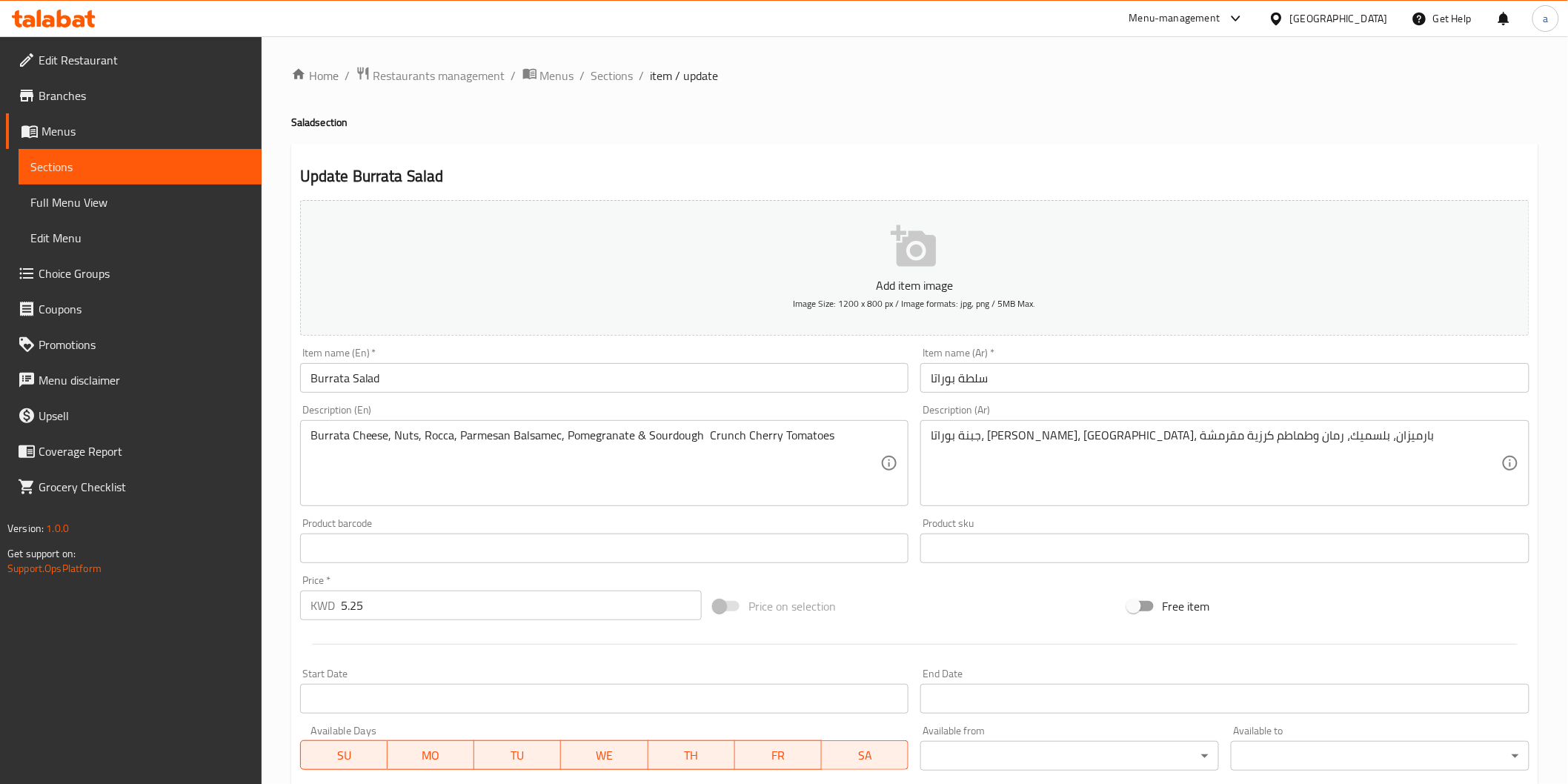
click at [929, 431] on div "جبنة بوراتا، مكسرات، جرجير، بارميزان، بلسميك، رمان وطماطم كرزية مقرمشة Descript…" at bounding box center [1225, 462] width 609 height 86
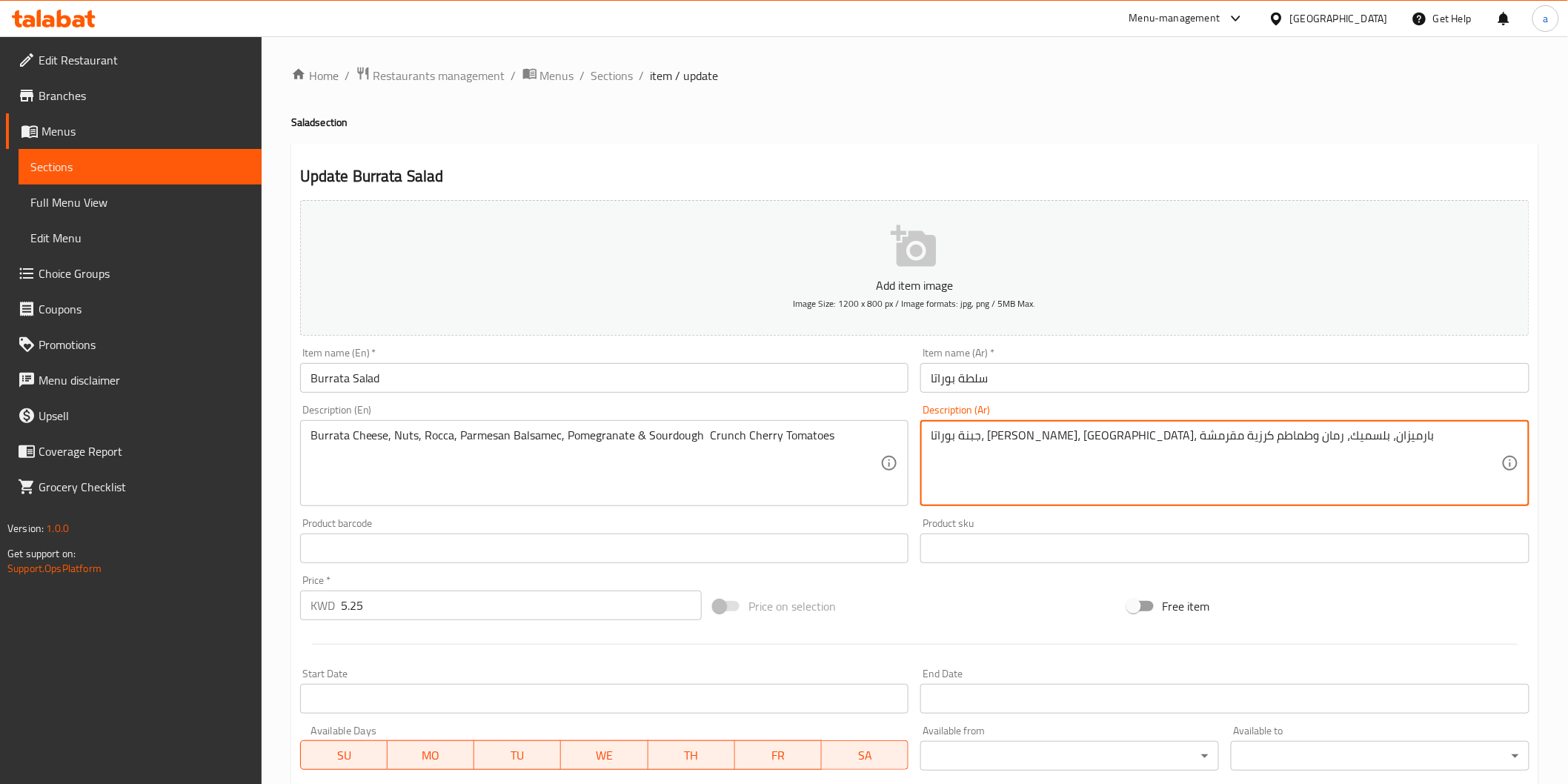
paste textarea "بالخبز المخمر"
click at [991, 435] on textarea "جبنة بوراتا، مكسرات، جرجير، بارميزان، بلسميك، رمان وطماطم كرزية مقرمشةبالخبز ال…" at bounding box center [1216, 463] width 570 height 70
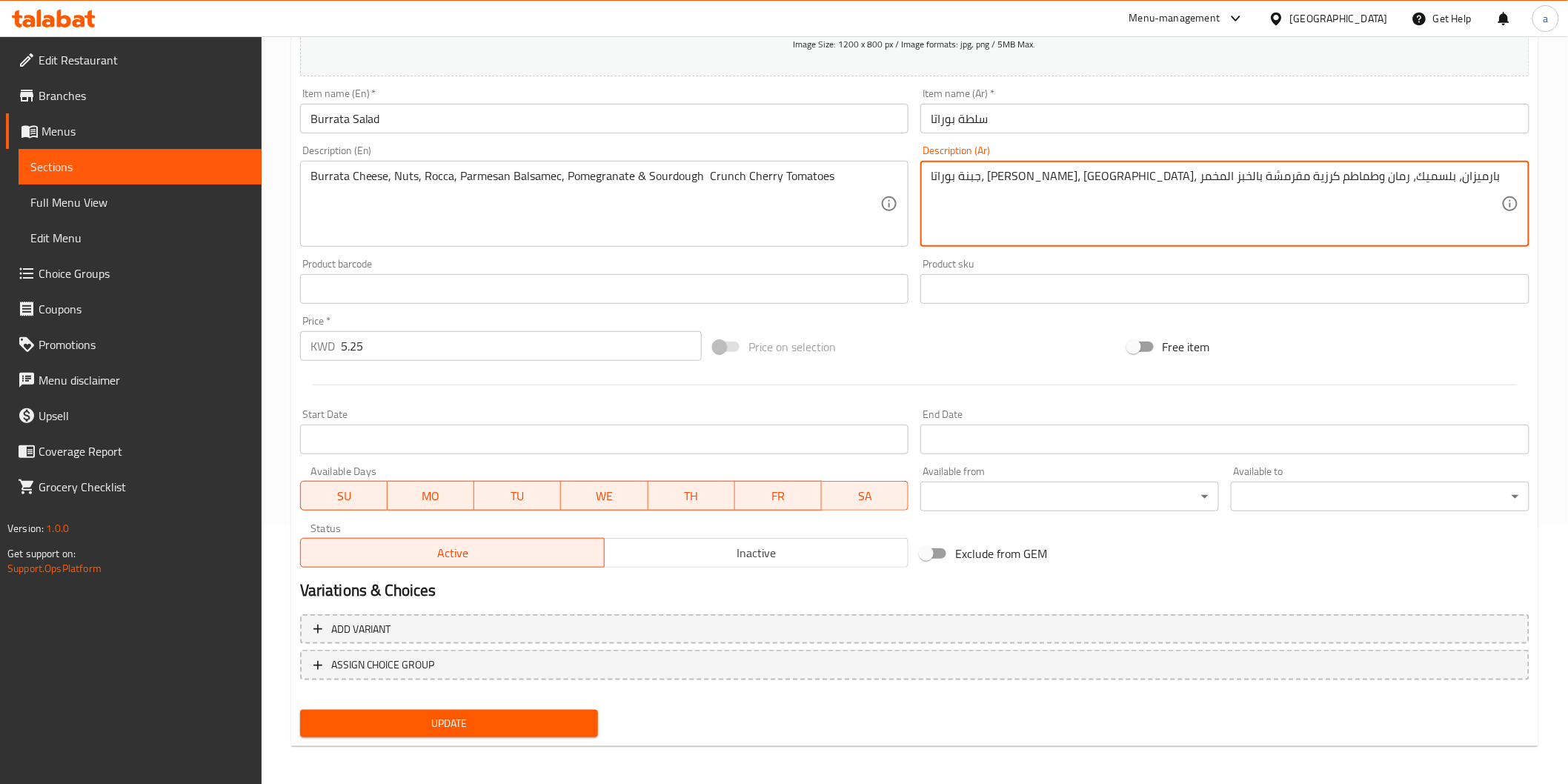
scroll to position [260, 0]
type textarea "جبنة بوراتا، مكسرات، جرجير، بارميزان، بلسميك، رمان وطماطم كرزية مقرمشة بالخبز ا…"
click at [491, 725] on span "Update" at bounding box center [449, 723] width 275 height 19
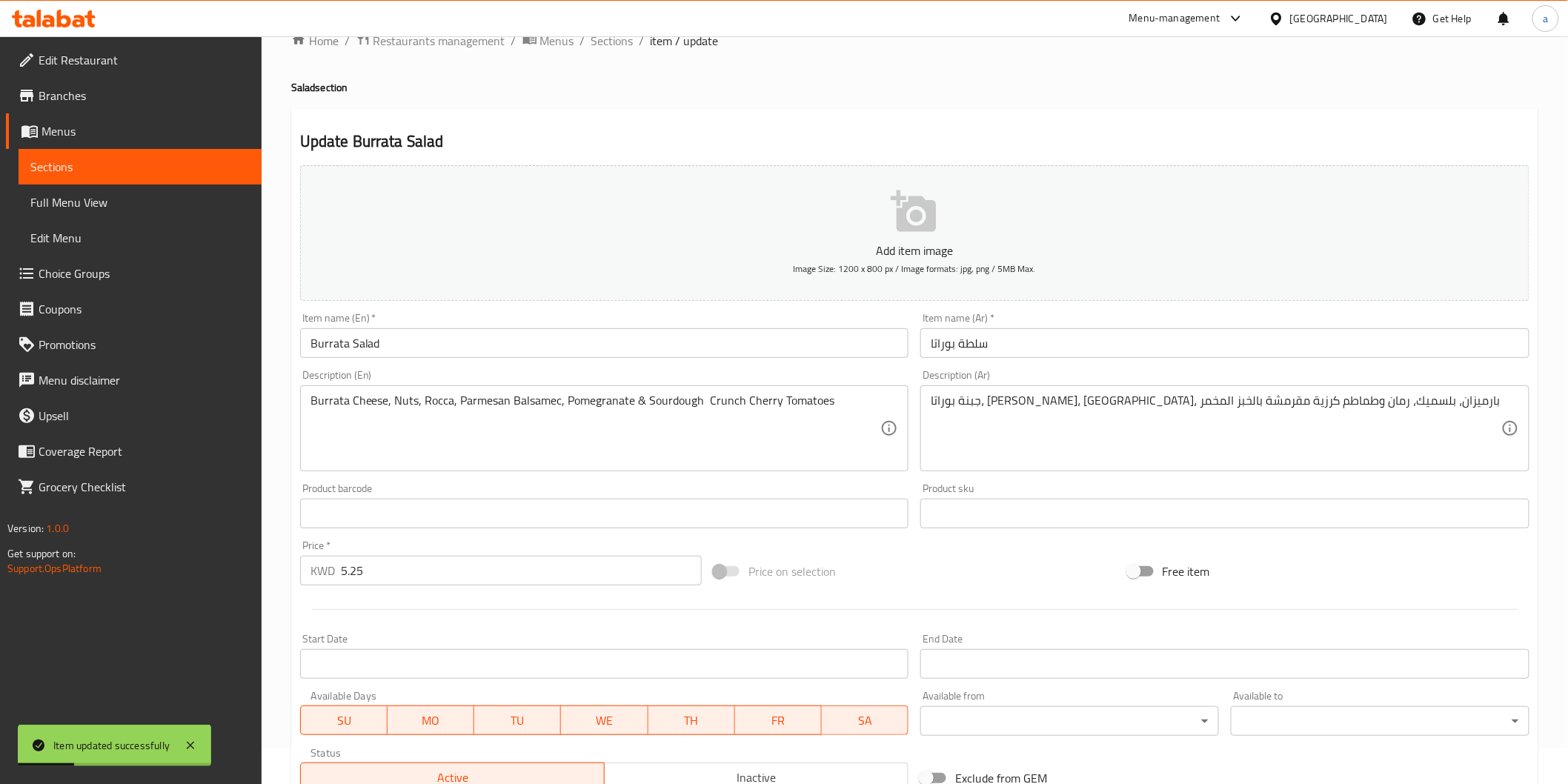
scroll to position [13, 0]
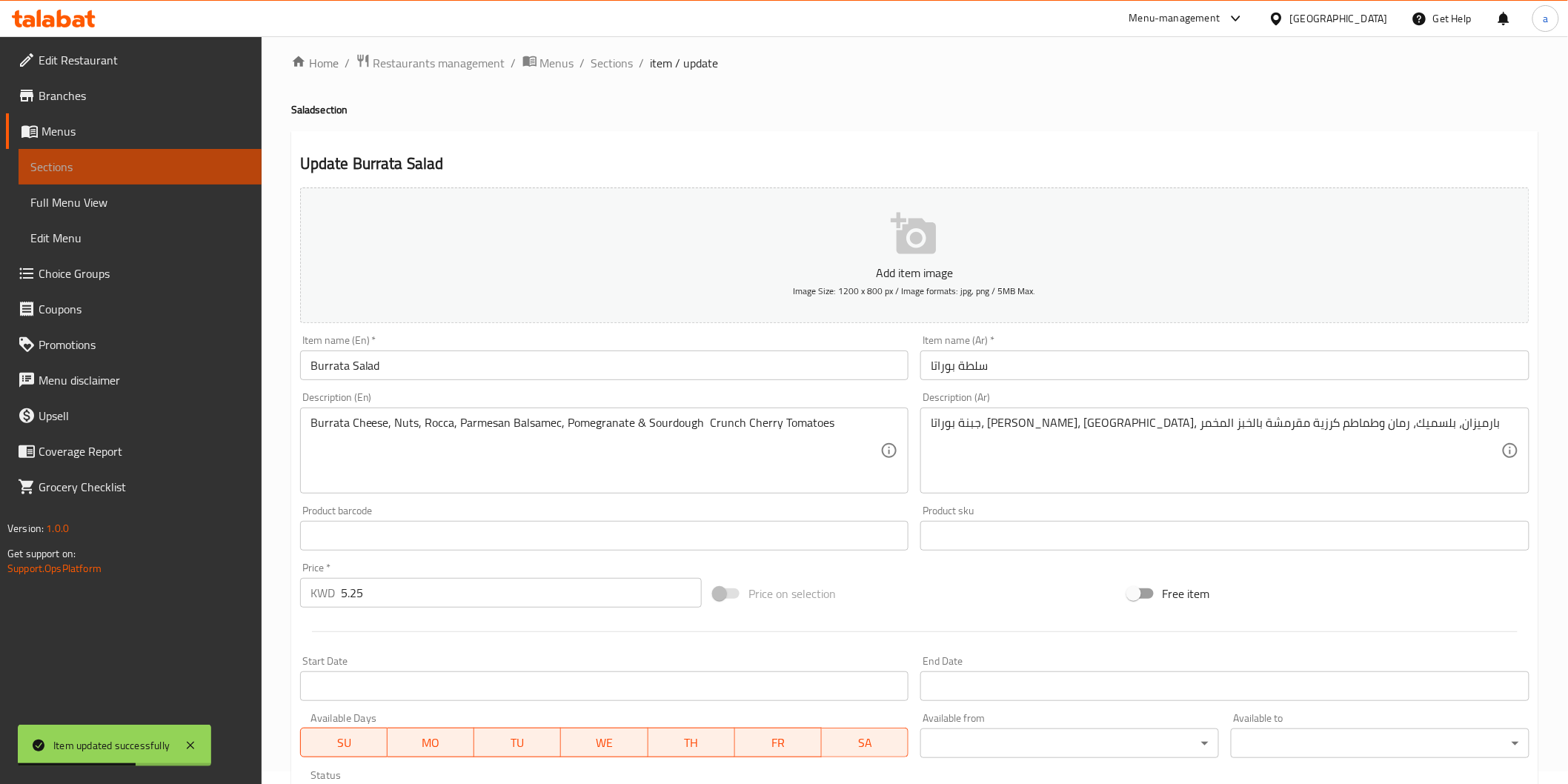
click at [206, 167] on span "Sections" at bounding box center [141, 166] width 220 height 18
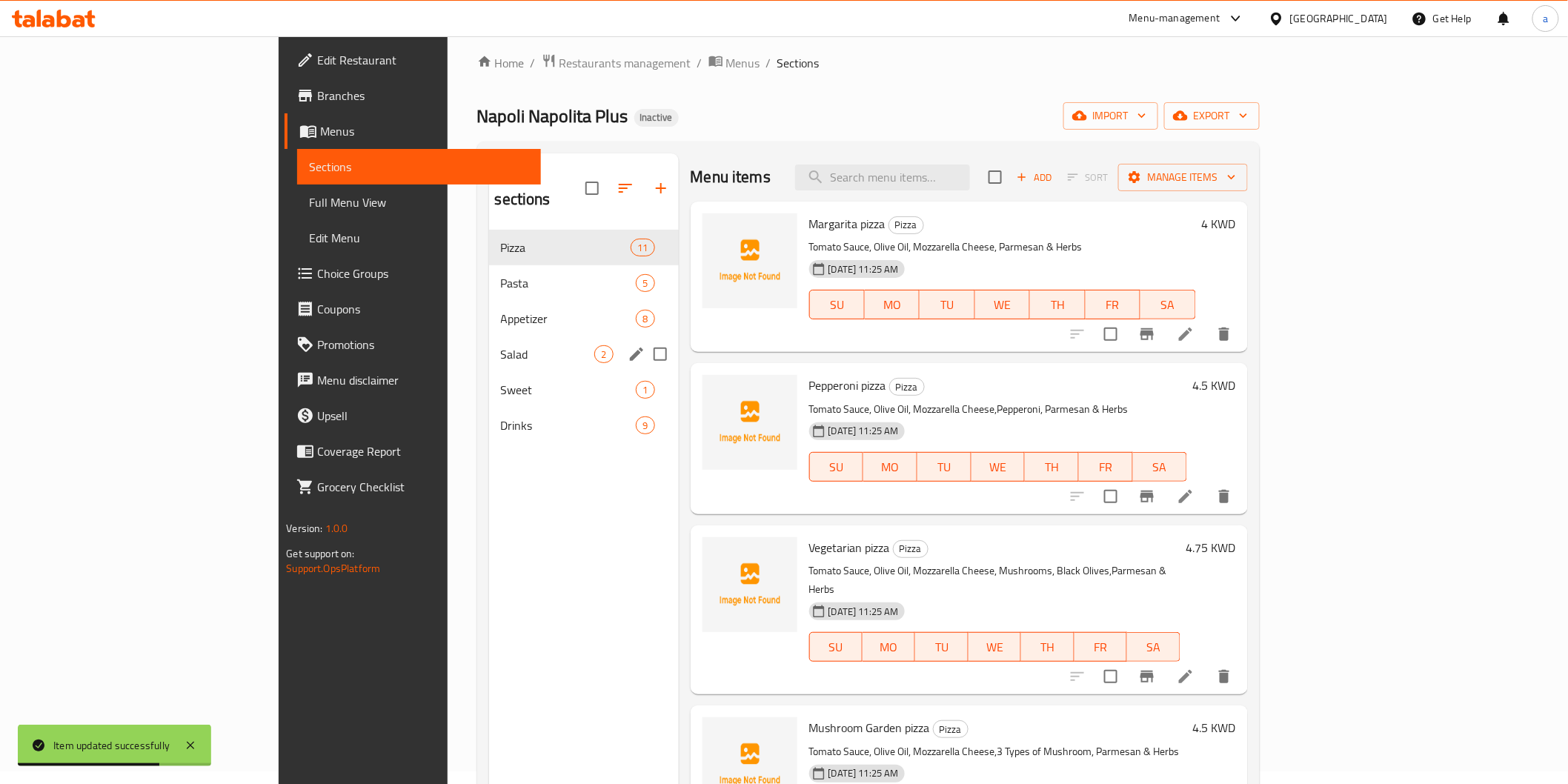
click at [489, 343] on div "Salad 2" at bounding box center [584, 354] width 190 height 36
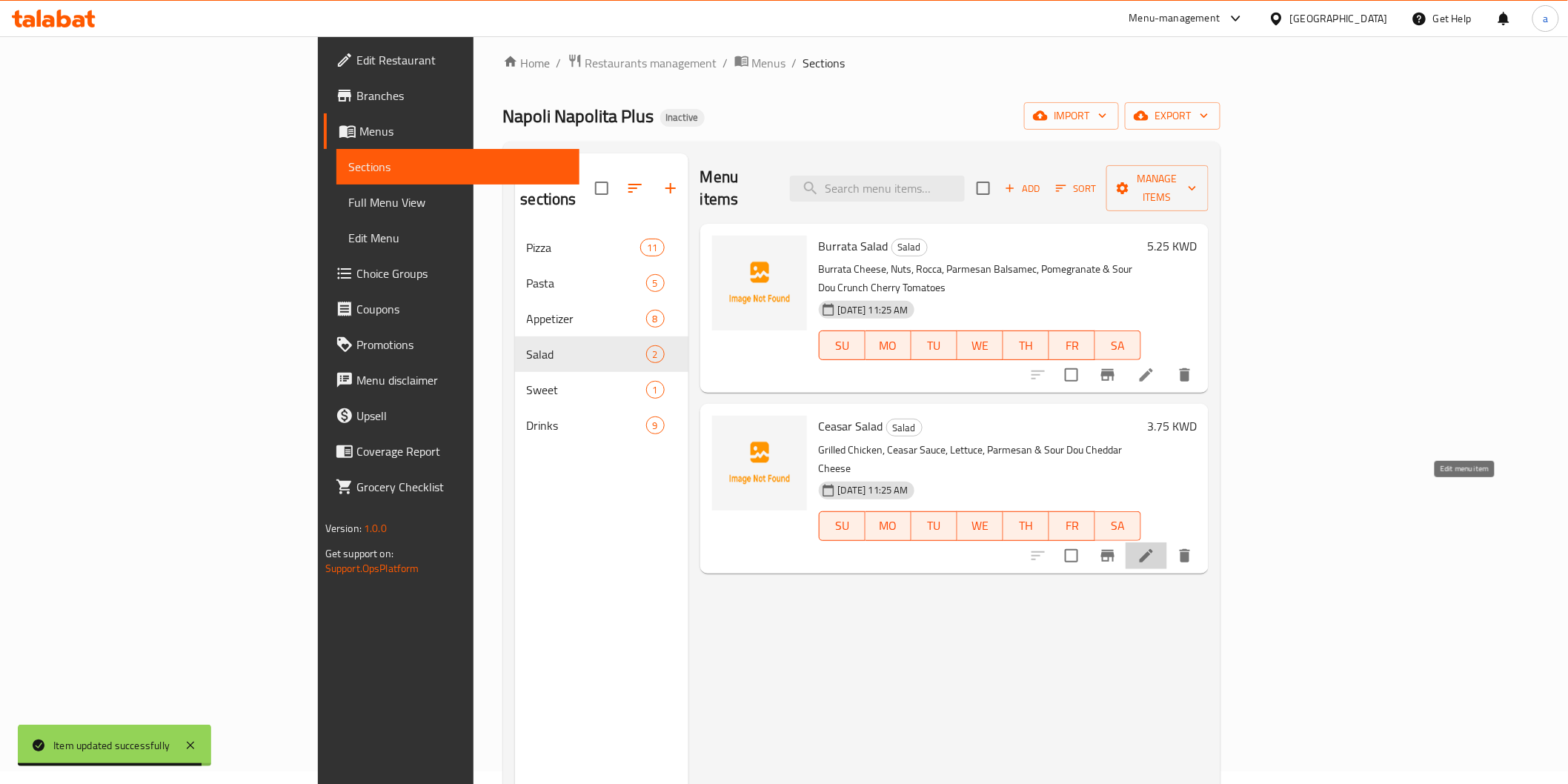
click at [1153, 549] on icon at bounding box center [1145, 555] width 13 height 13
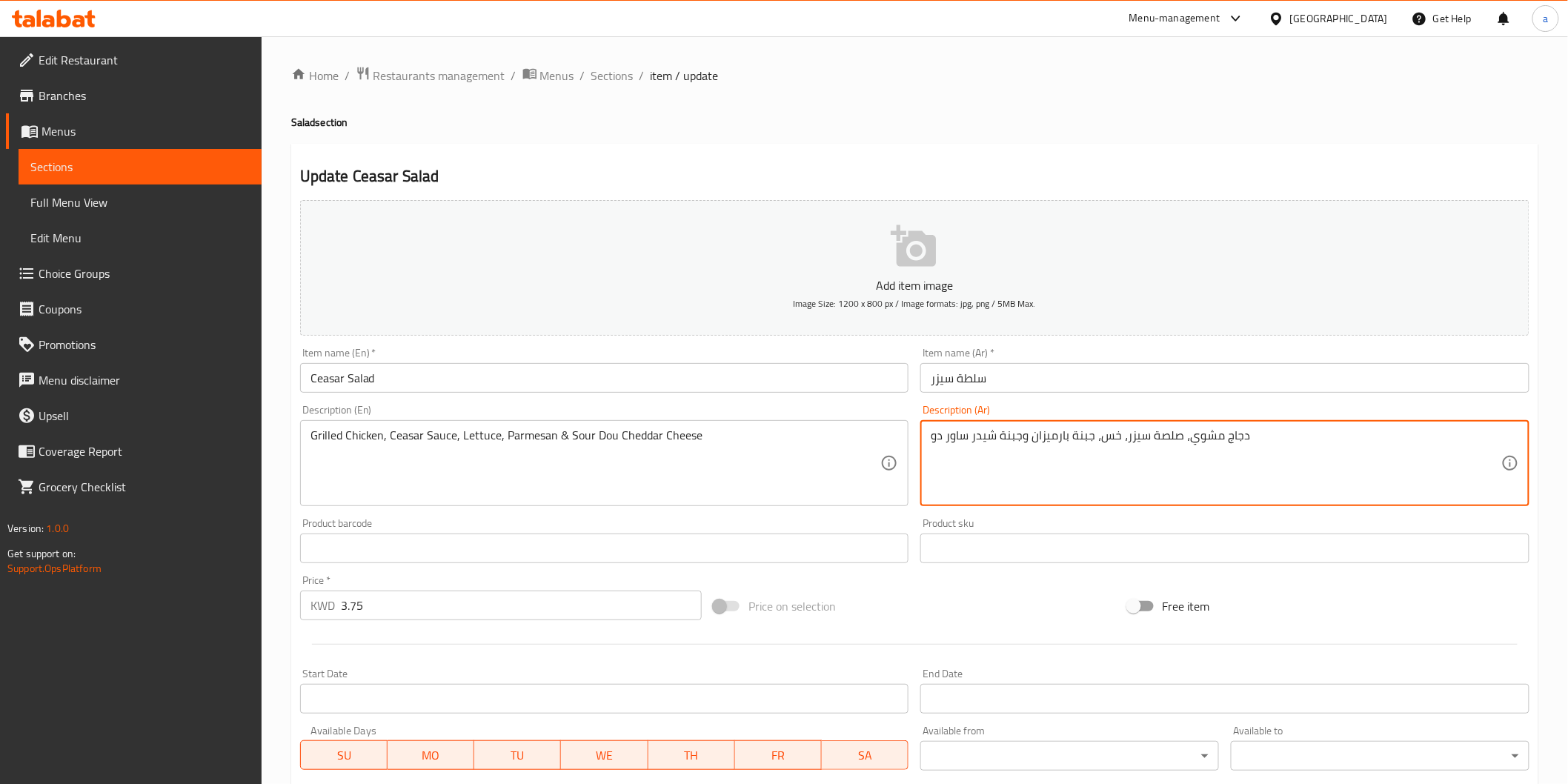
click at [1083, 441] on textarea "دجاج مشوي، صلصة سيزر، خس، جبنة بارميزان وجبنة شيدر ساور دو" at bounding box center [1216, 463] width 570 height 70
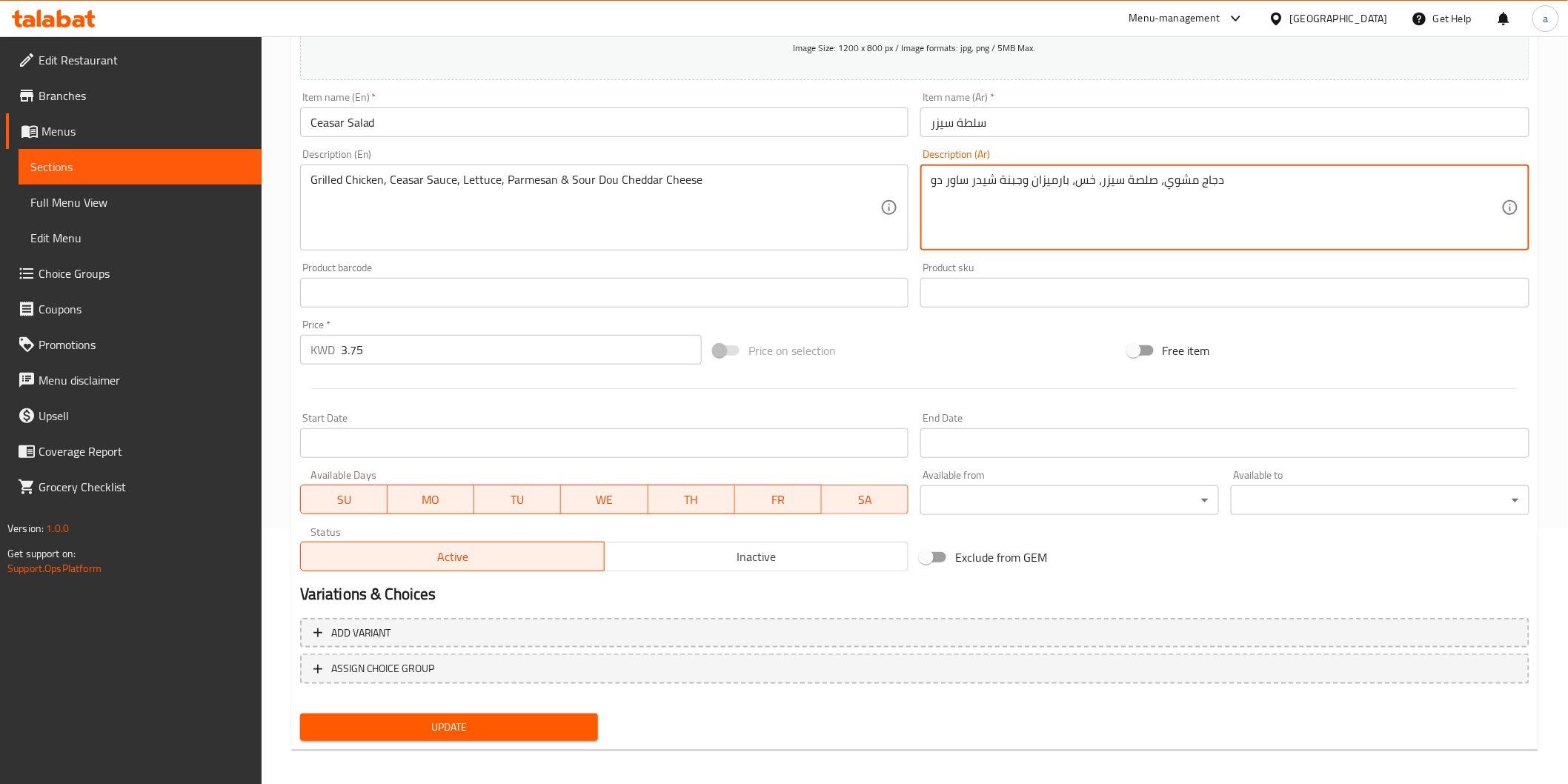
scroll to position [260, 0]
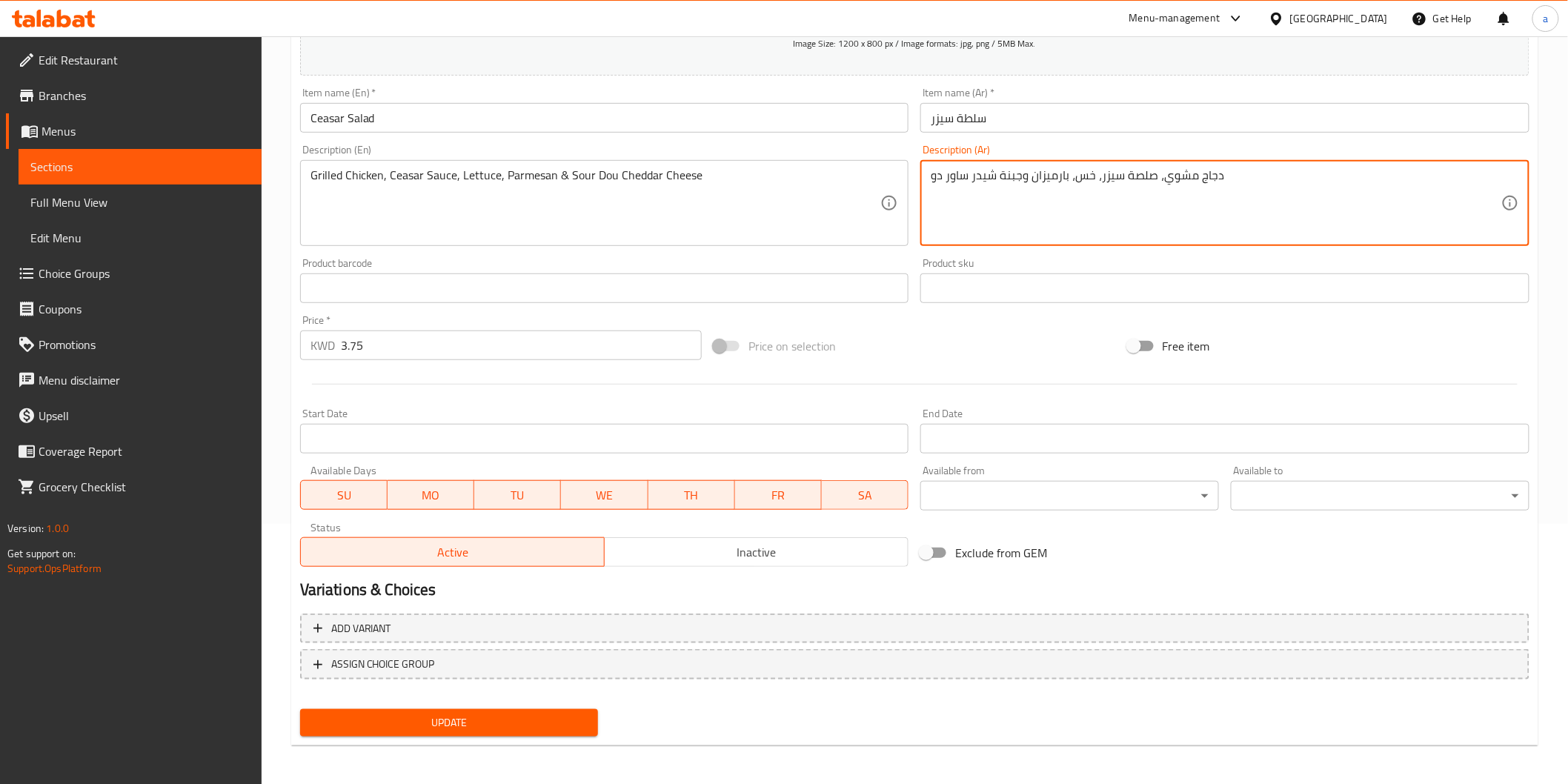
type textarea "دجاج مشوي، صلصة سيزر، خس، بارميزان وجبنة شيدر ساور دو"
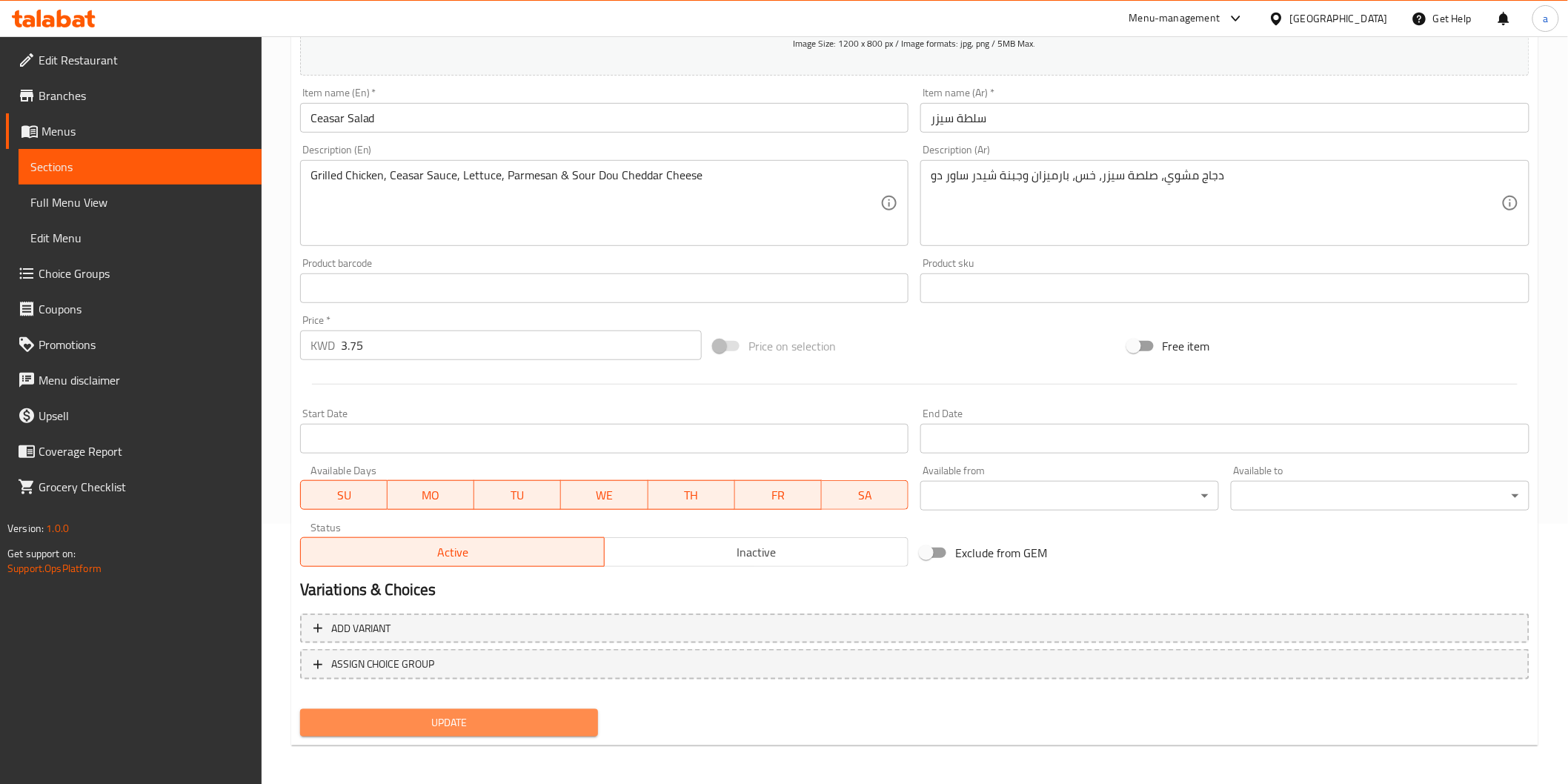
click at [388, 717] on span "Update" at bounding box center [449, 723] width 275 height 19
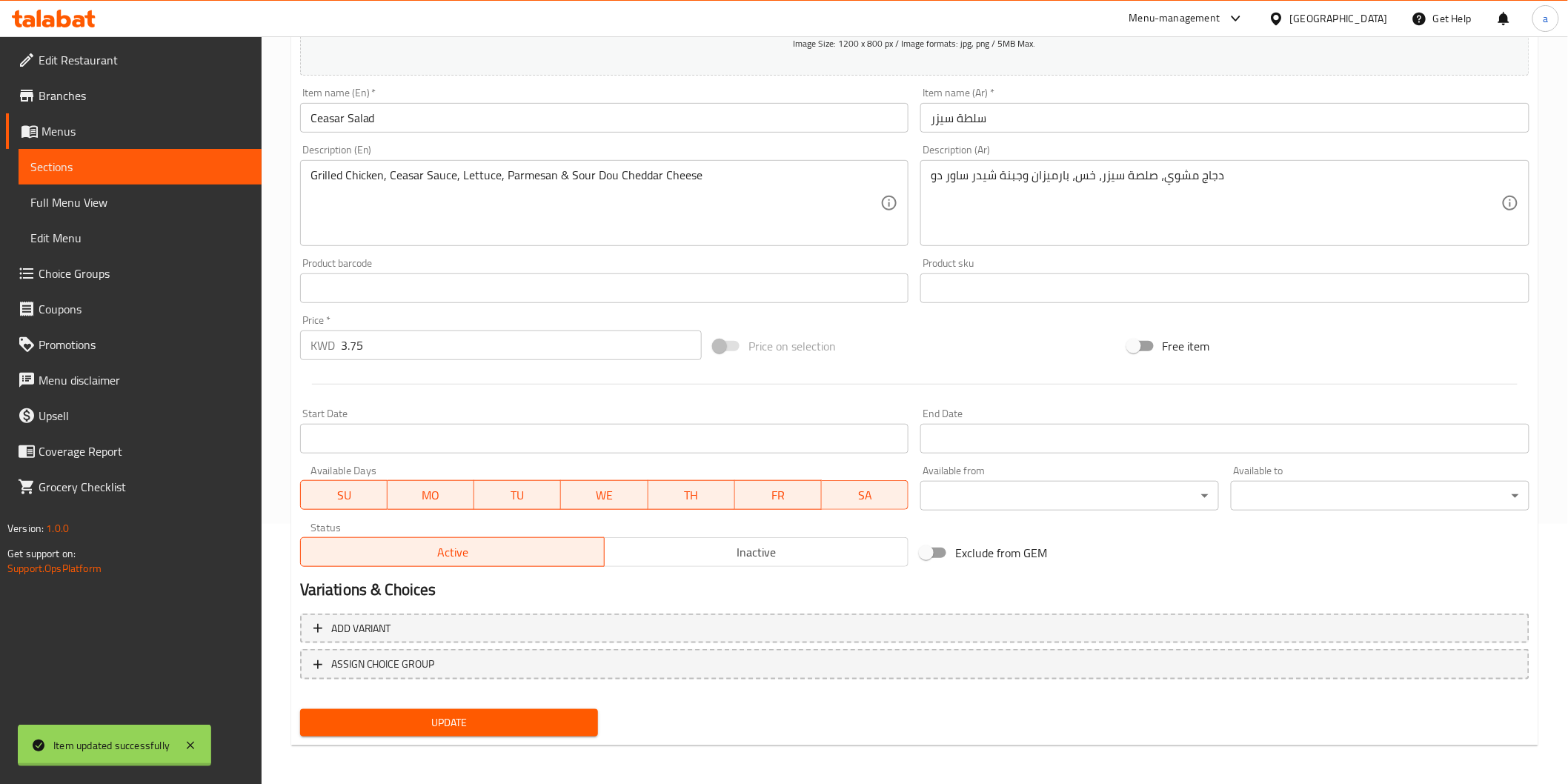
click at [570, 170] on div at bounding box center [784, 392] width 1568 height 784
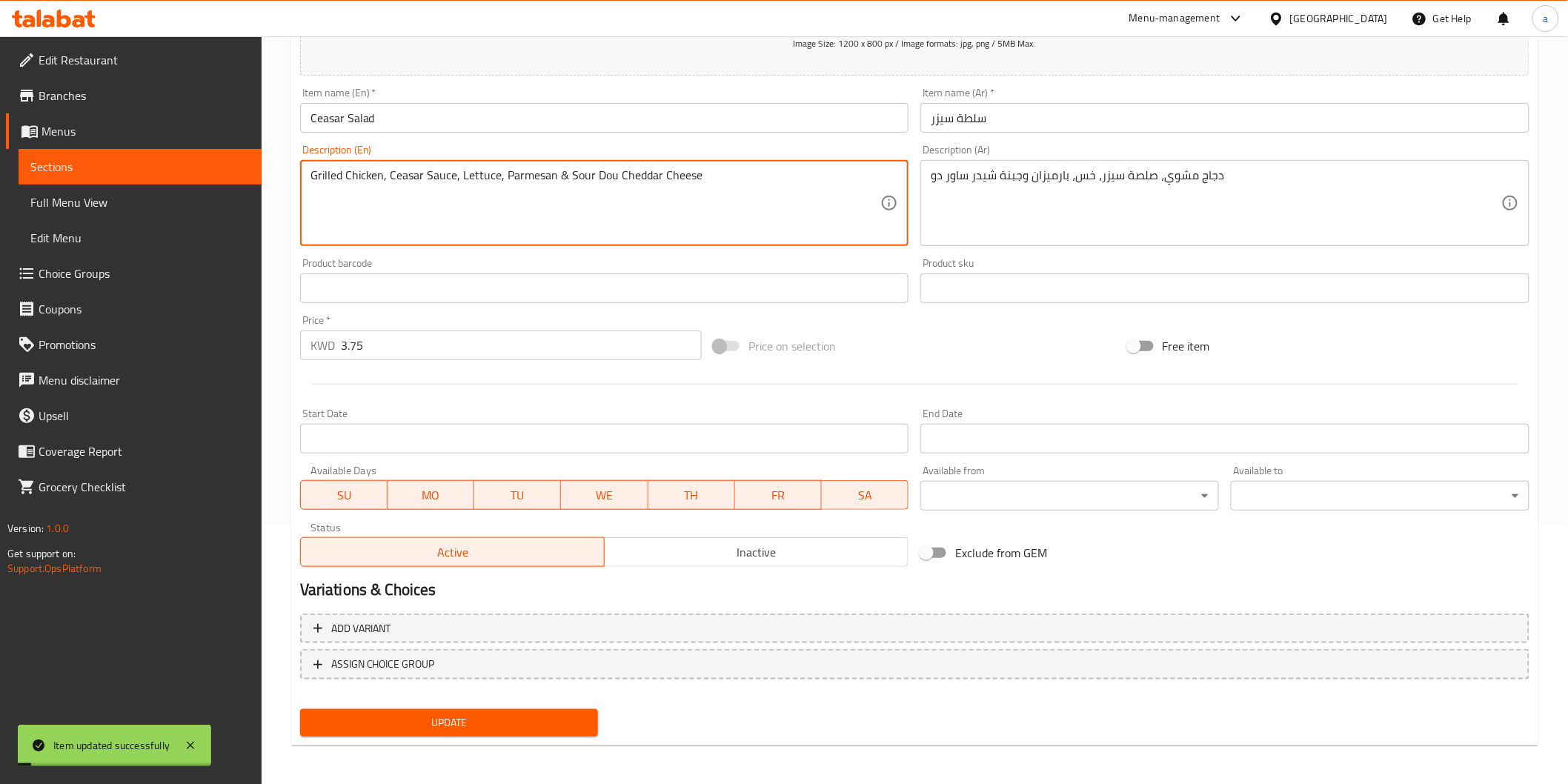
drag, startPoint x: 570, startPoint y: 170, endPoint x: 789, endPoint y: 182, distance: 219.3
click at [117, 163] on span "Sections" at bounding box center [141, 166] width 220 height 18
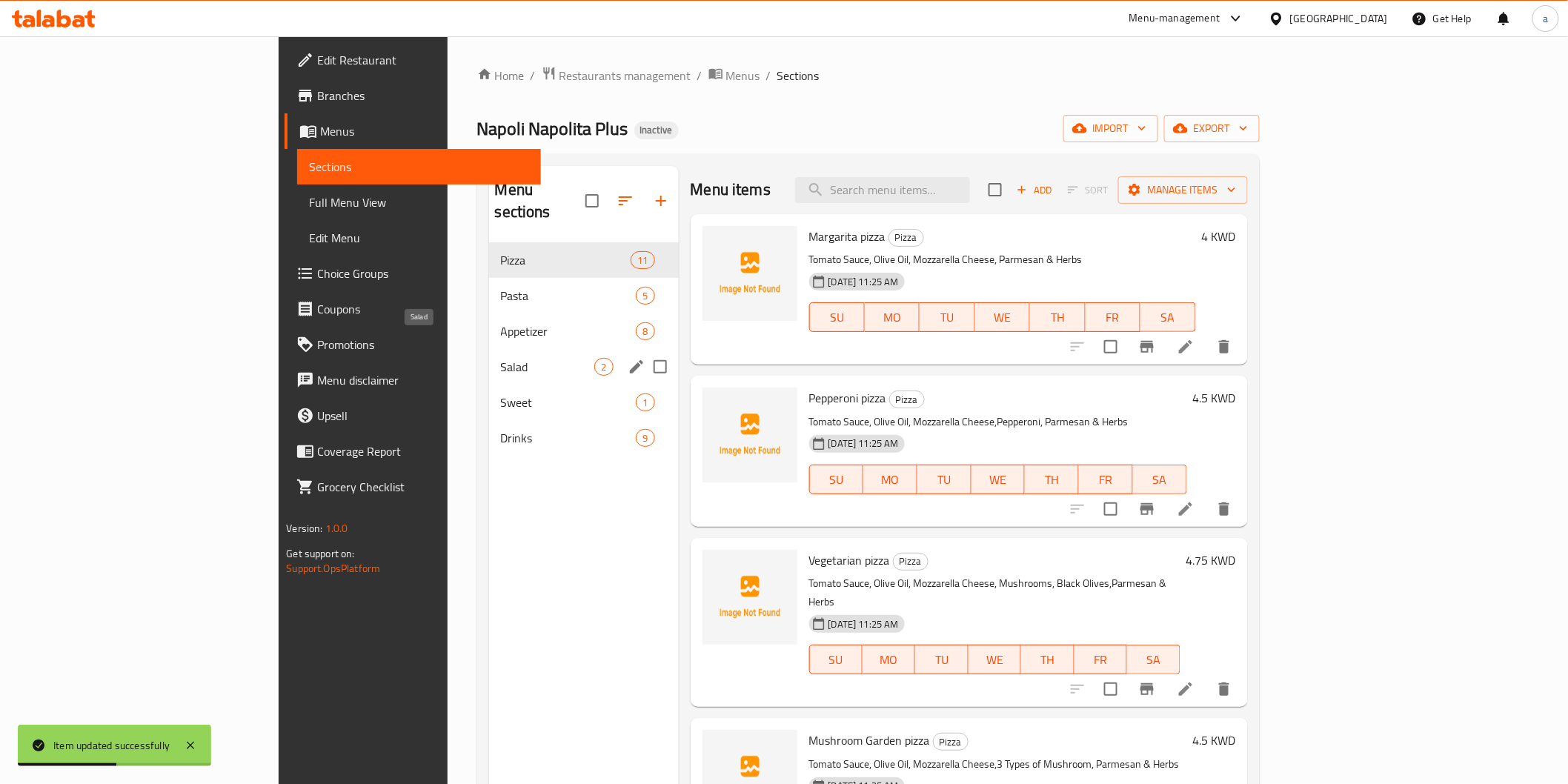
click at [501, 358] on span "Salad" at bounding box center [547, 367] width 94 height 18
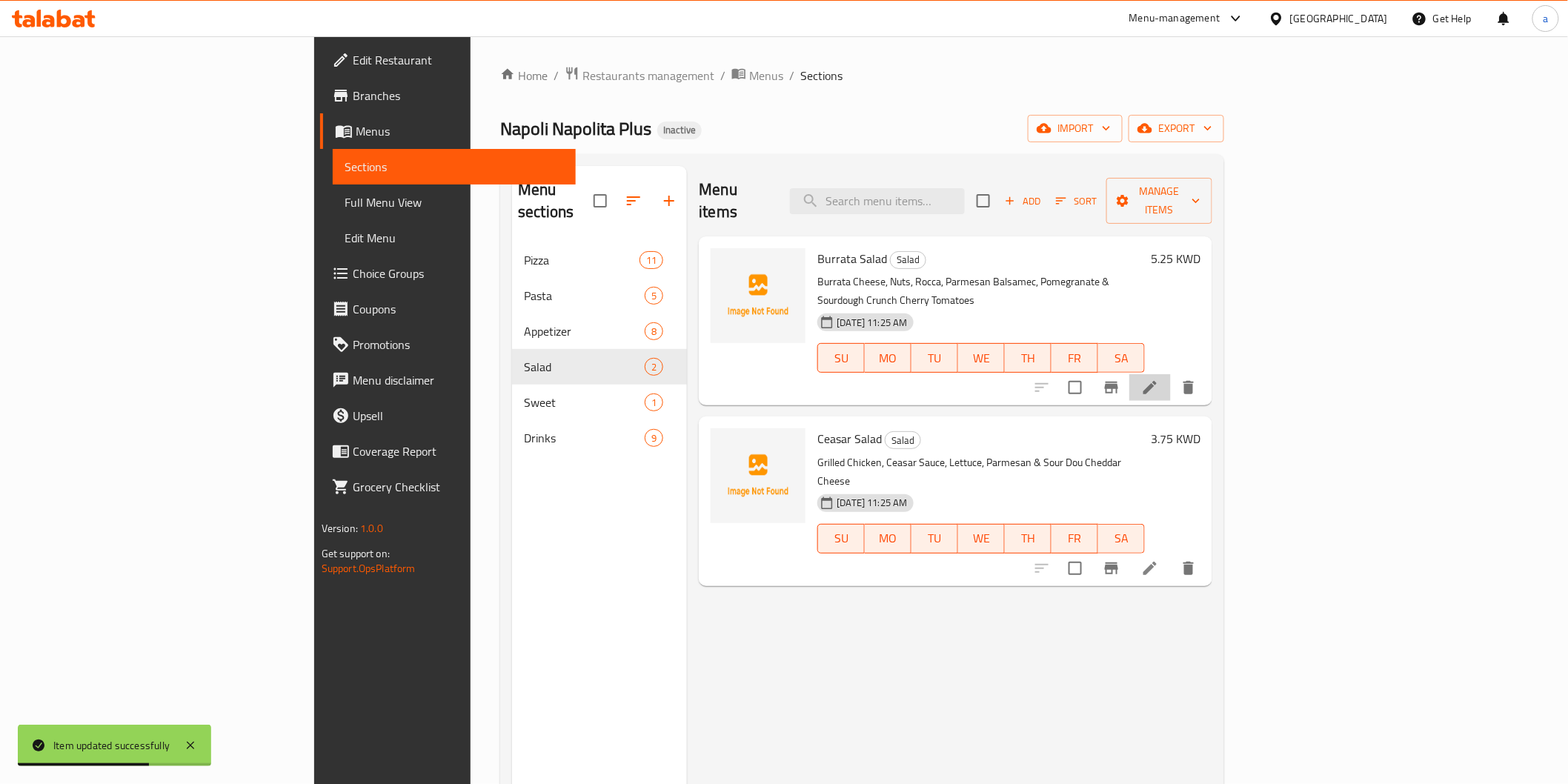
click at [1171, 374] on li at bounding box center [1150, 387] width 42 height 27
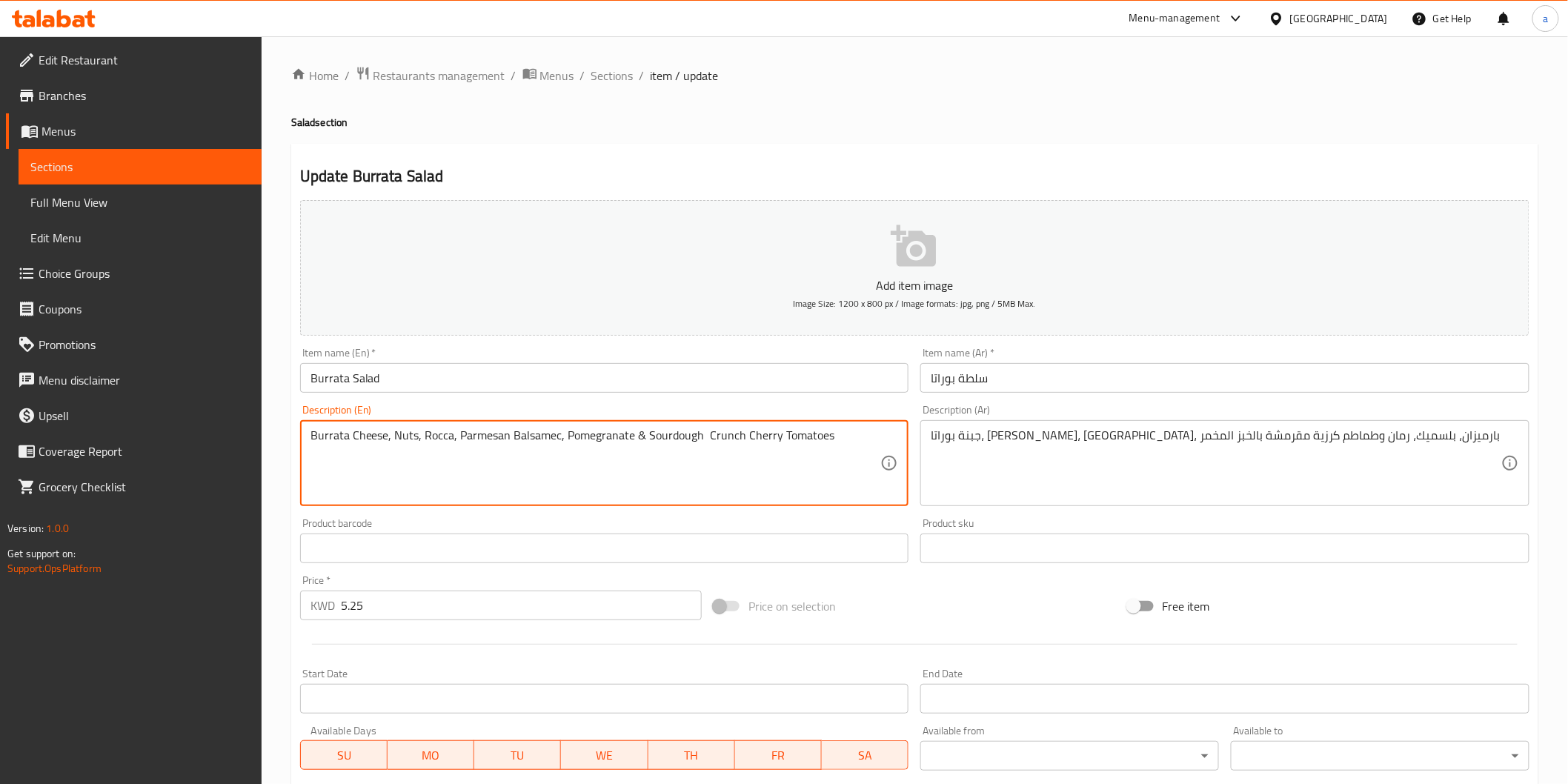
drag, startPoint x: 644, startPoint y: 440, endPoint x: 1028, endPoint y: 424, distance: 384.3
paste textarea "Dou Cheddar Cheese"
type textarea "Burrata Cheese, Nuts, Rocca, Parmesan Balsamec, Pomegranate & Sour Dou Cheddar …"
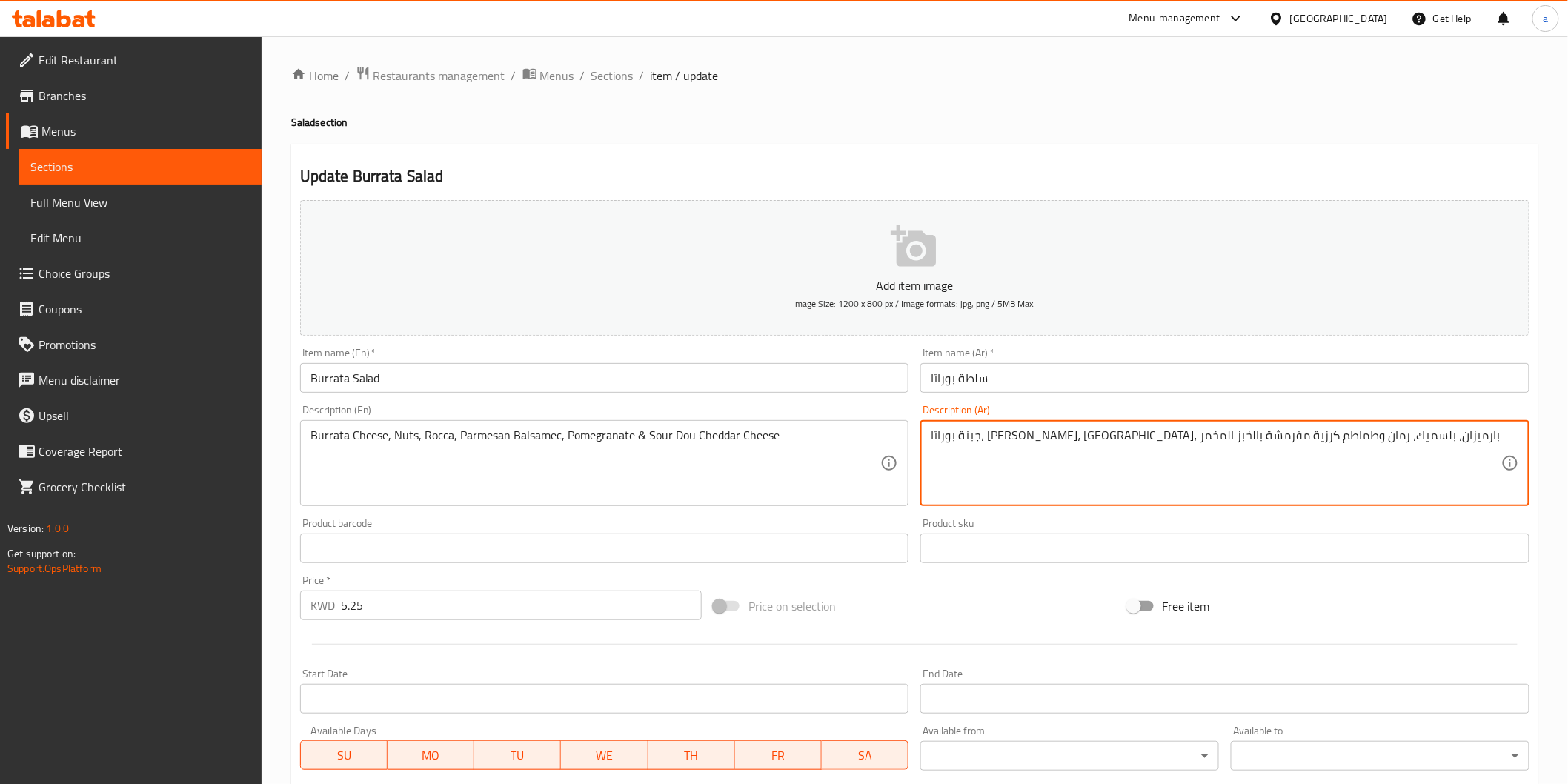
drag, startPoint x: 997, startPoint y: 434, endPoint x: 902, endPoint y: 446, distance: 95.8
click at [1046, 434] on textarea "جبنة بوراتا، مكسرات، جرجير، بارميزان، بلسميك، رمان وطماطم كرزية مقرمشة" at bounding box center [1216, 463] width 570 height 70
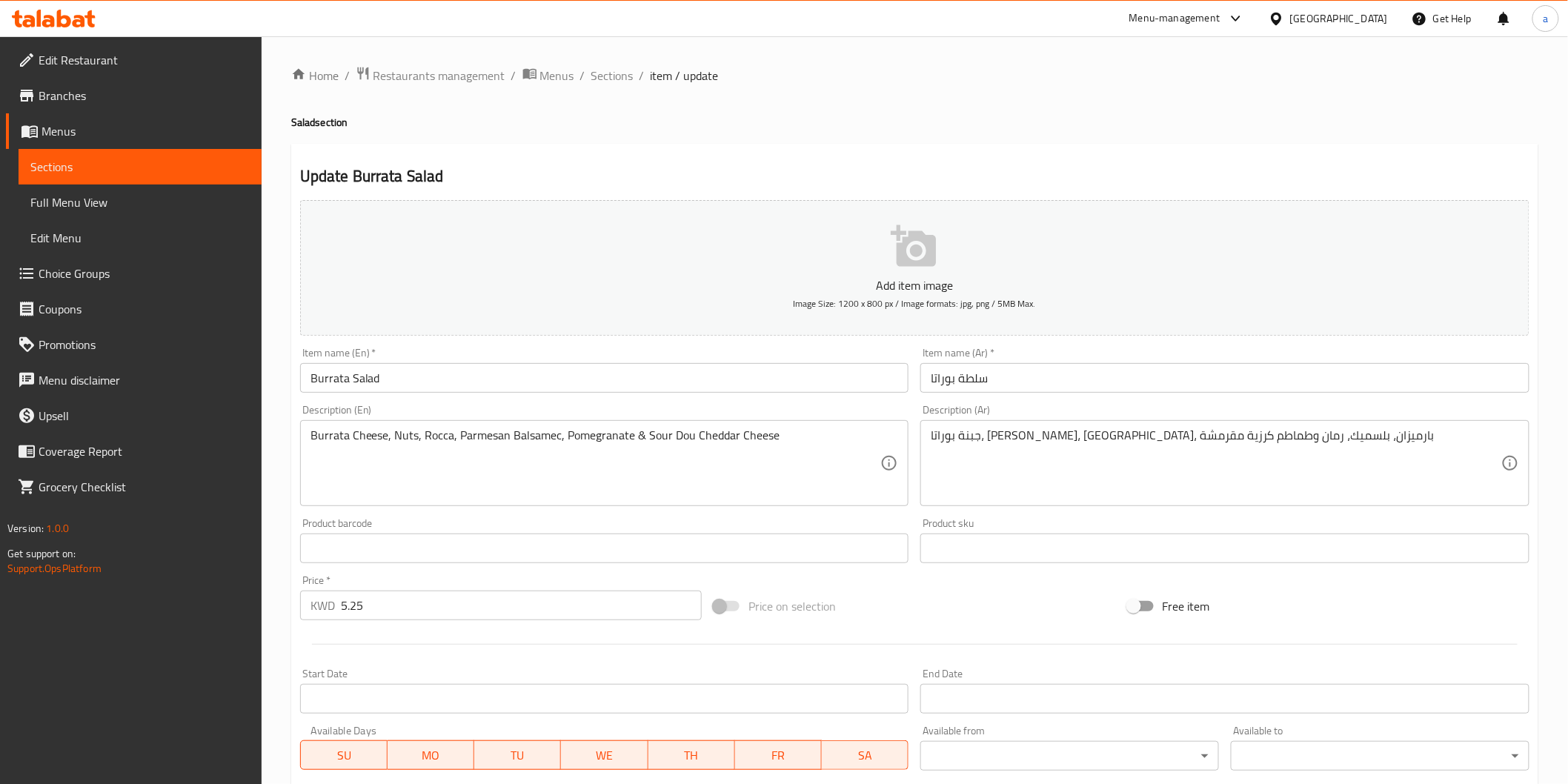
click at [921, 433] on div "جبنة بوراتا، مكسرات، جرجير، بارميزان، بلسميك، رمان وطماطم كرزية مقرمشة Descript…" at bounding box center [1225, 462] width 609 height 86
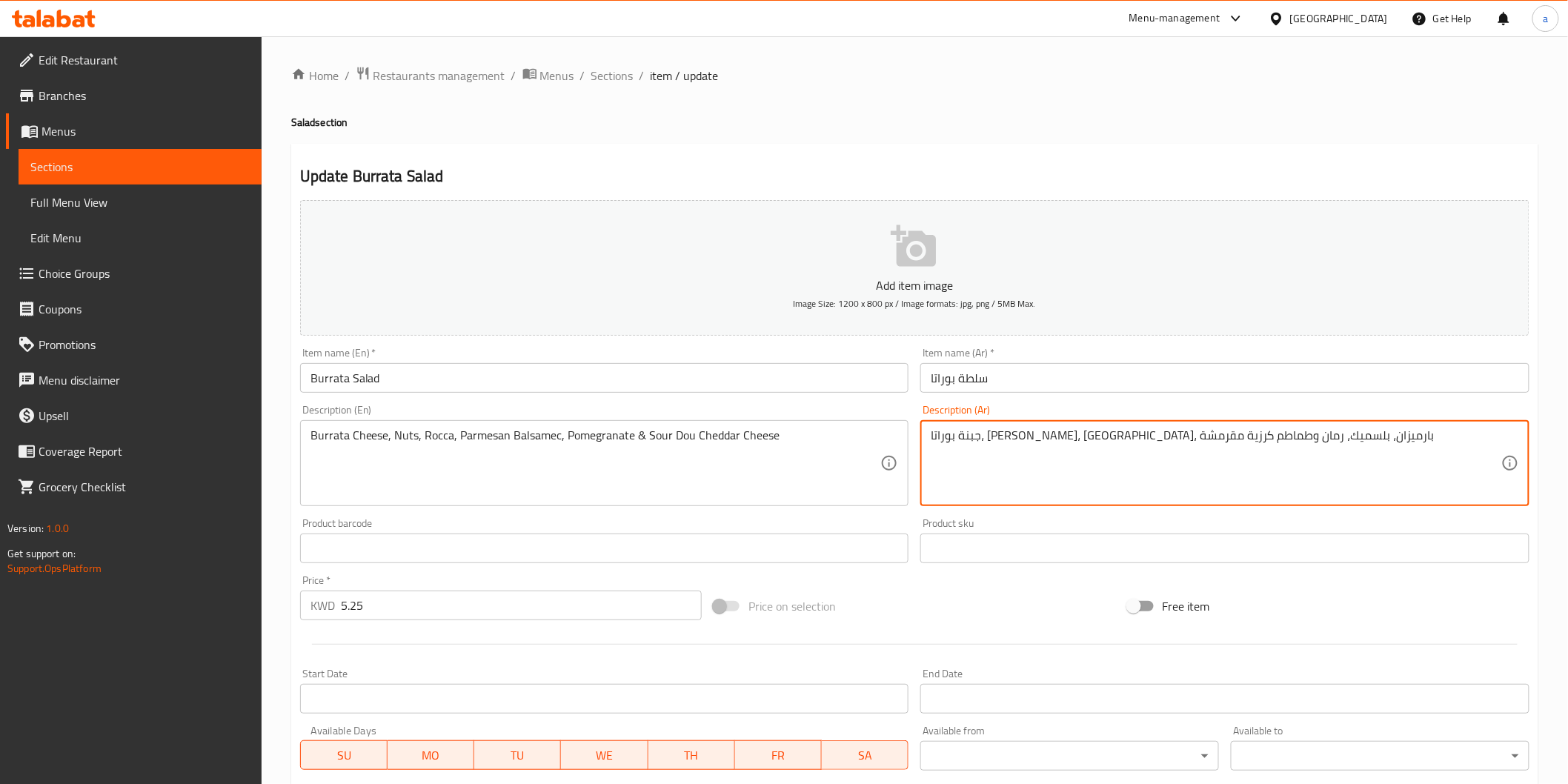
click at [1310, 430] on textarea "جبنة بوراتا، مكسرات، جرجير، بارميزان، بلسميك، رمان وطماطم كرزية مقرمشة" at bounding box center [1216, 463] width 570 height 70
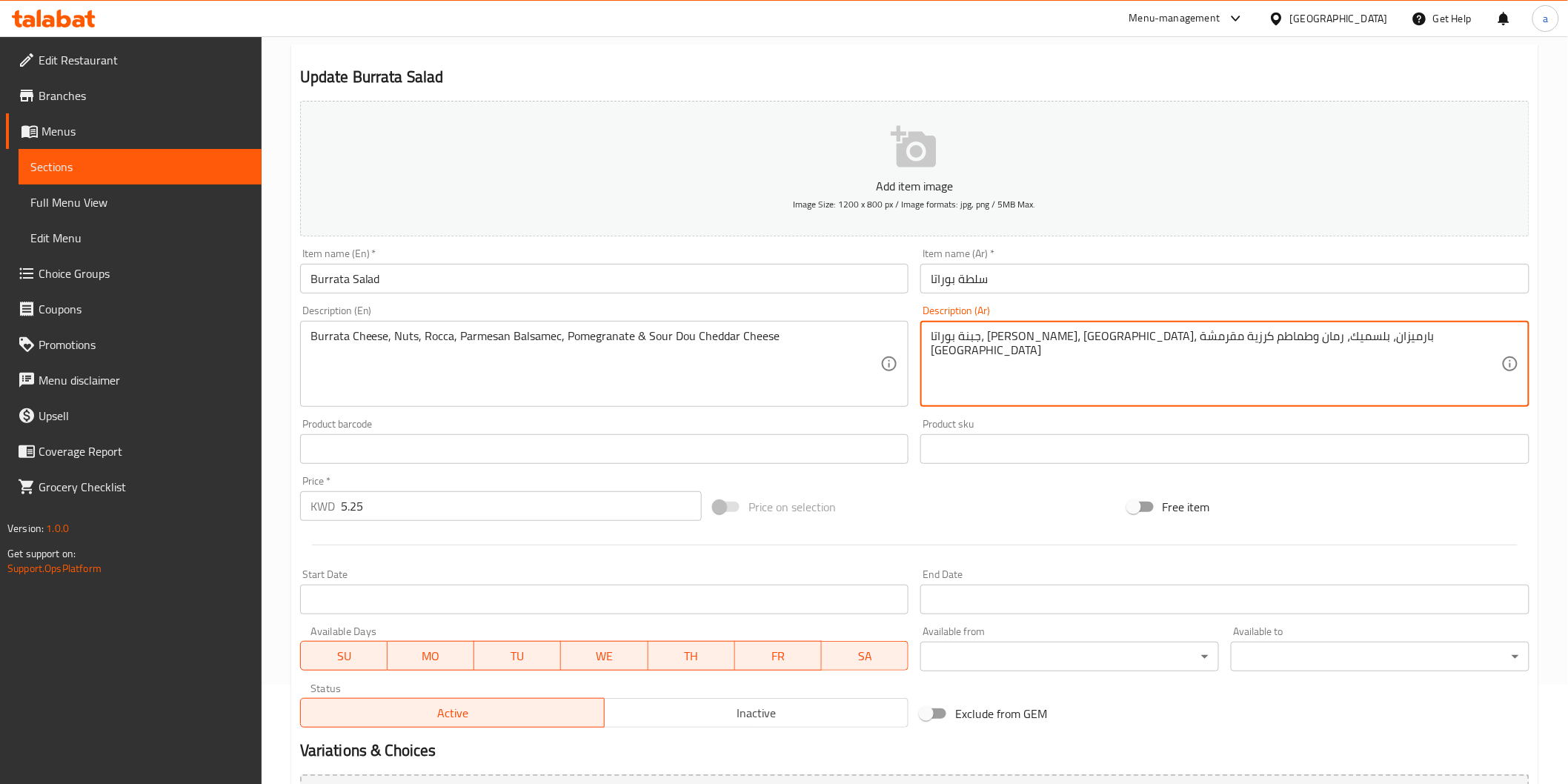
scroll to position [260, 0]
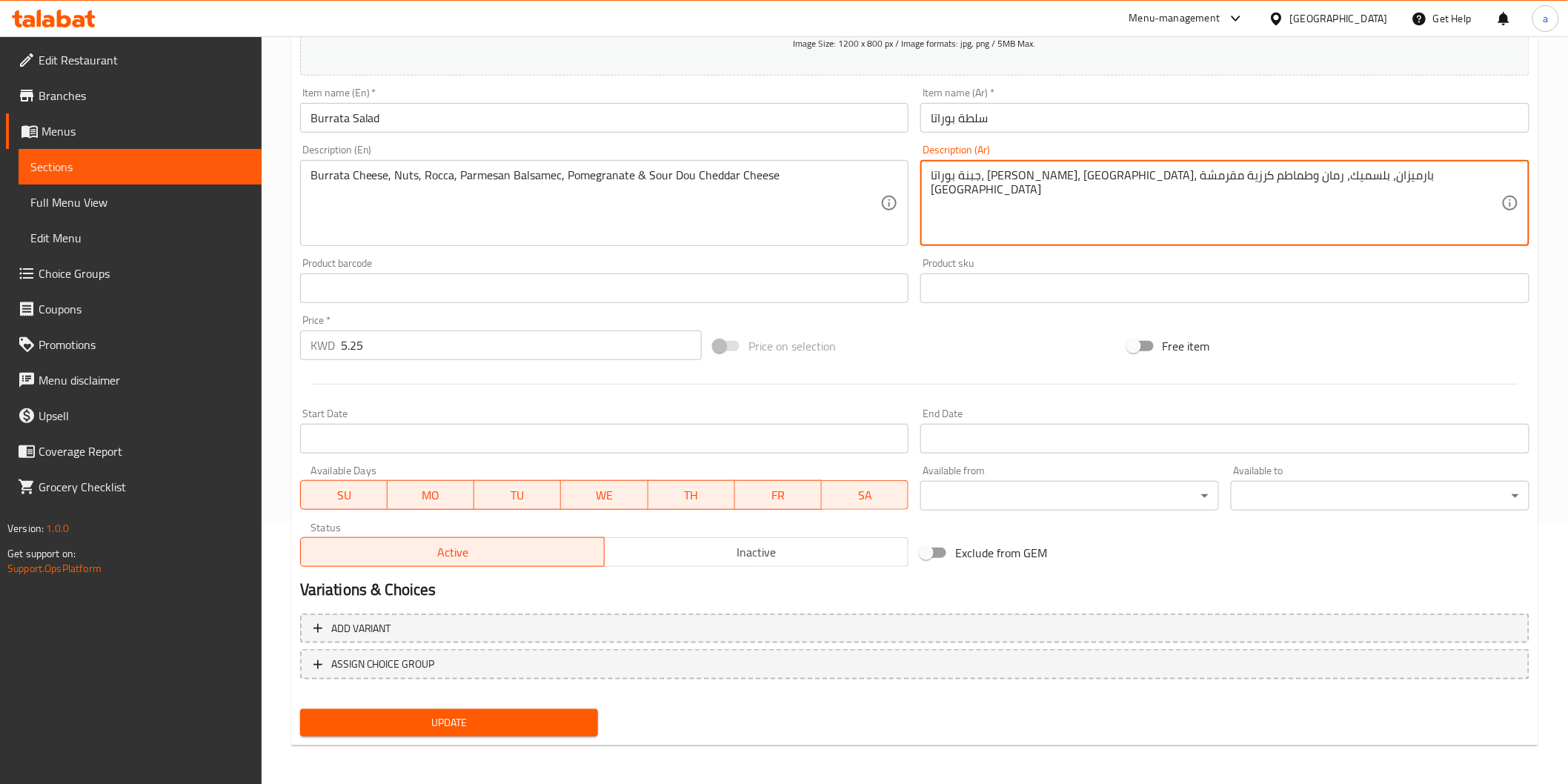
type textarea "جبنة بوراتا، مكسرات، جرجير، بارميزان، بلسميك، رمان وطماطم كرزية مقرمشة ساور دو"
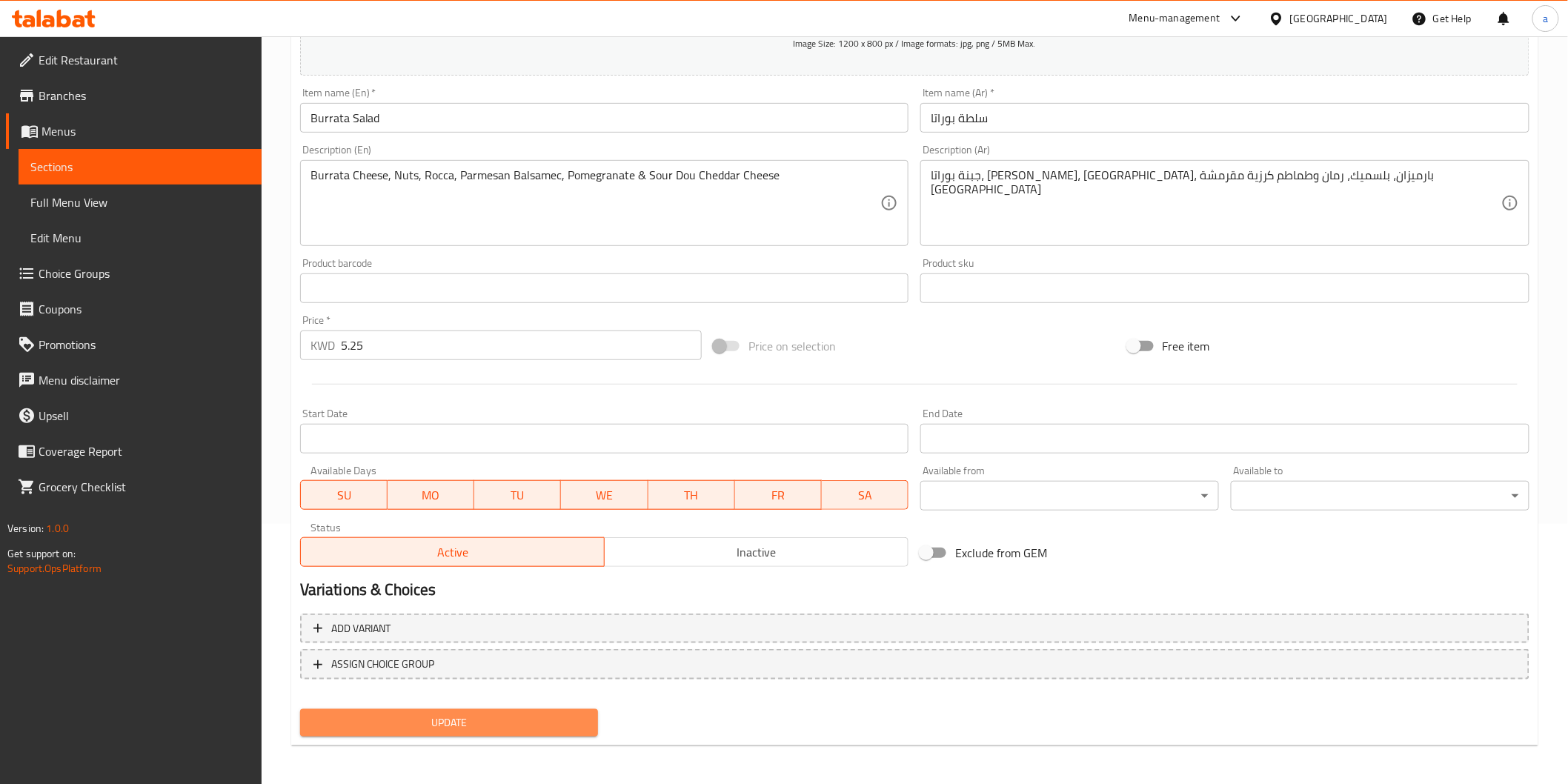
click at [506, 709] on button "Update" at bounding box center [449, 723] width 299 height 28
click at [455, 724] on span "Update" at bounding box center [449, 723] width 275 height 19
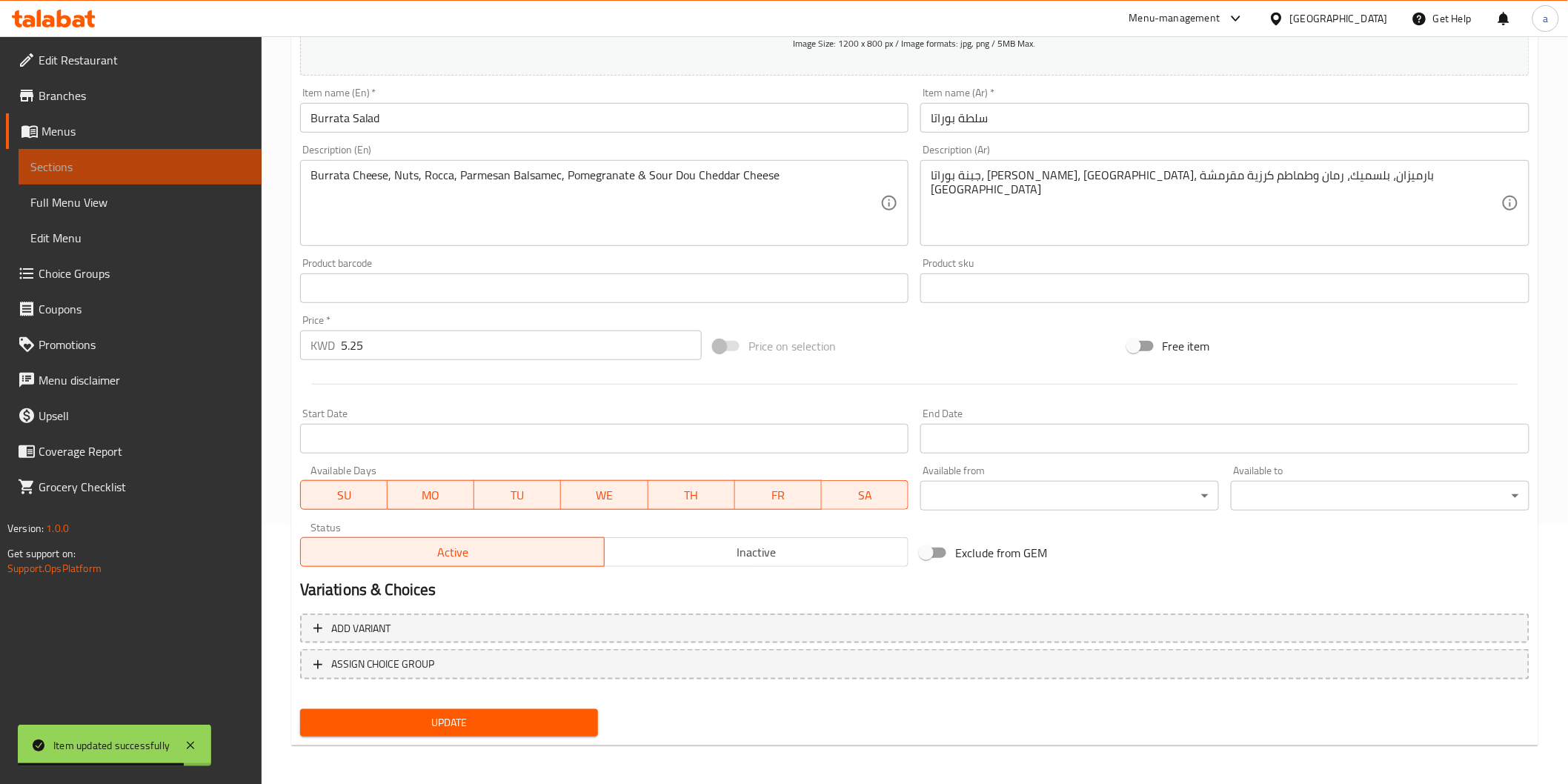
click at [128, 163] on span "Sections" at bounding box center [141, 166] width 220 height 18
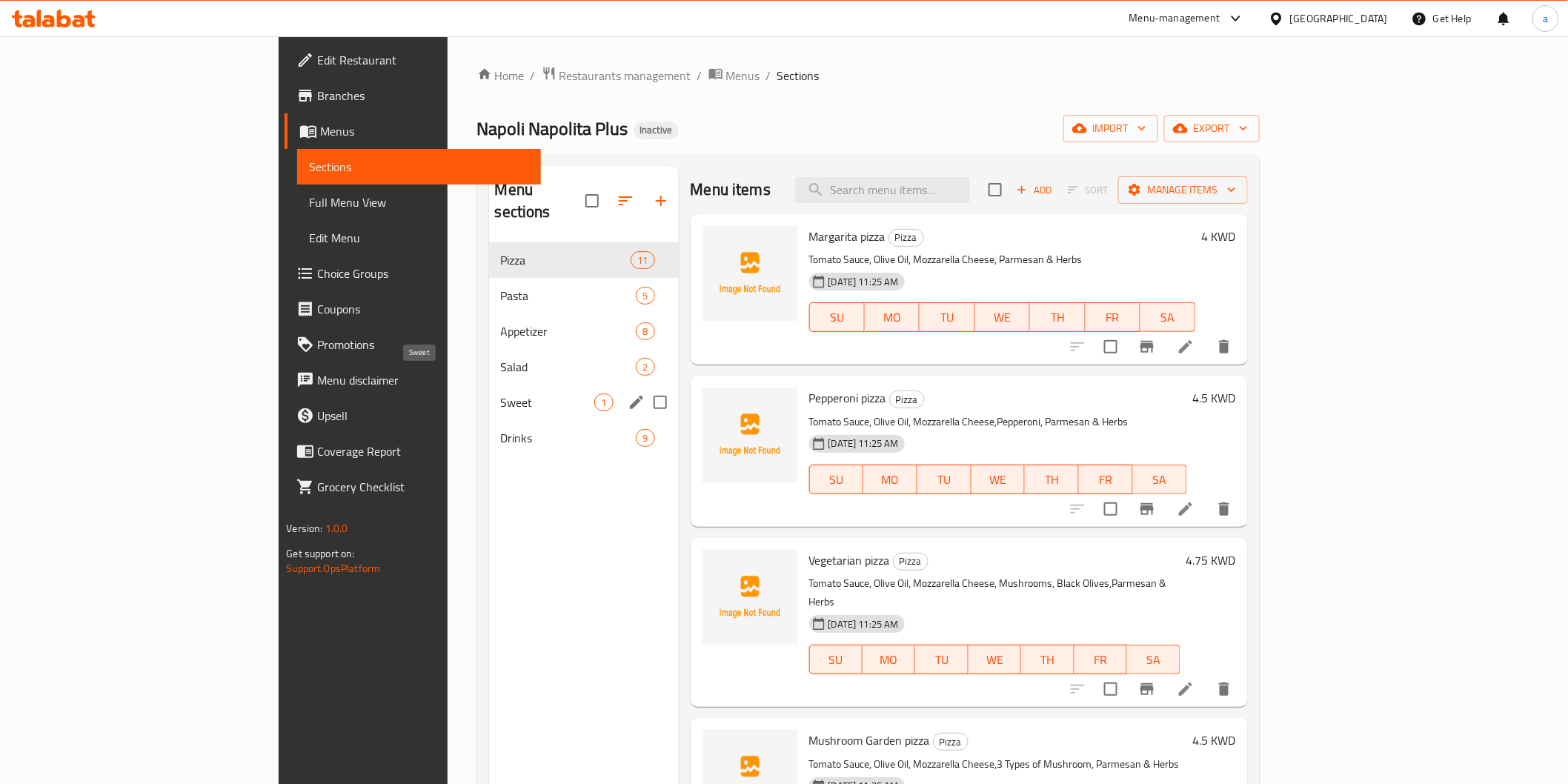
click at [501, 393] on span "Sweet" at bounding box center [547, 402] width 94 height 18
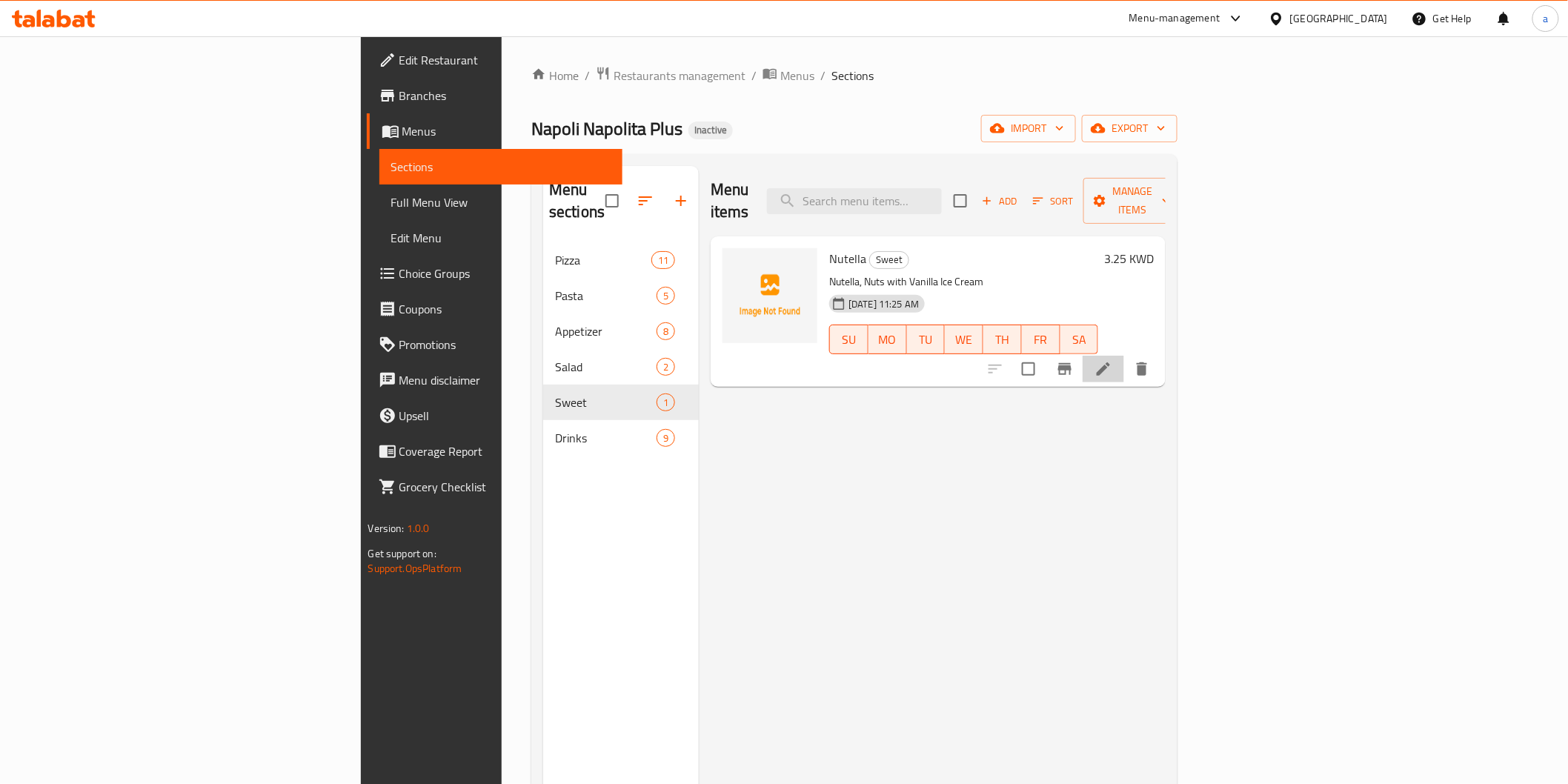
click at [1124, 355] on li at bounding box center [1103, 368] width 42 height 27
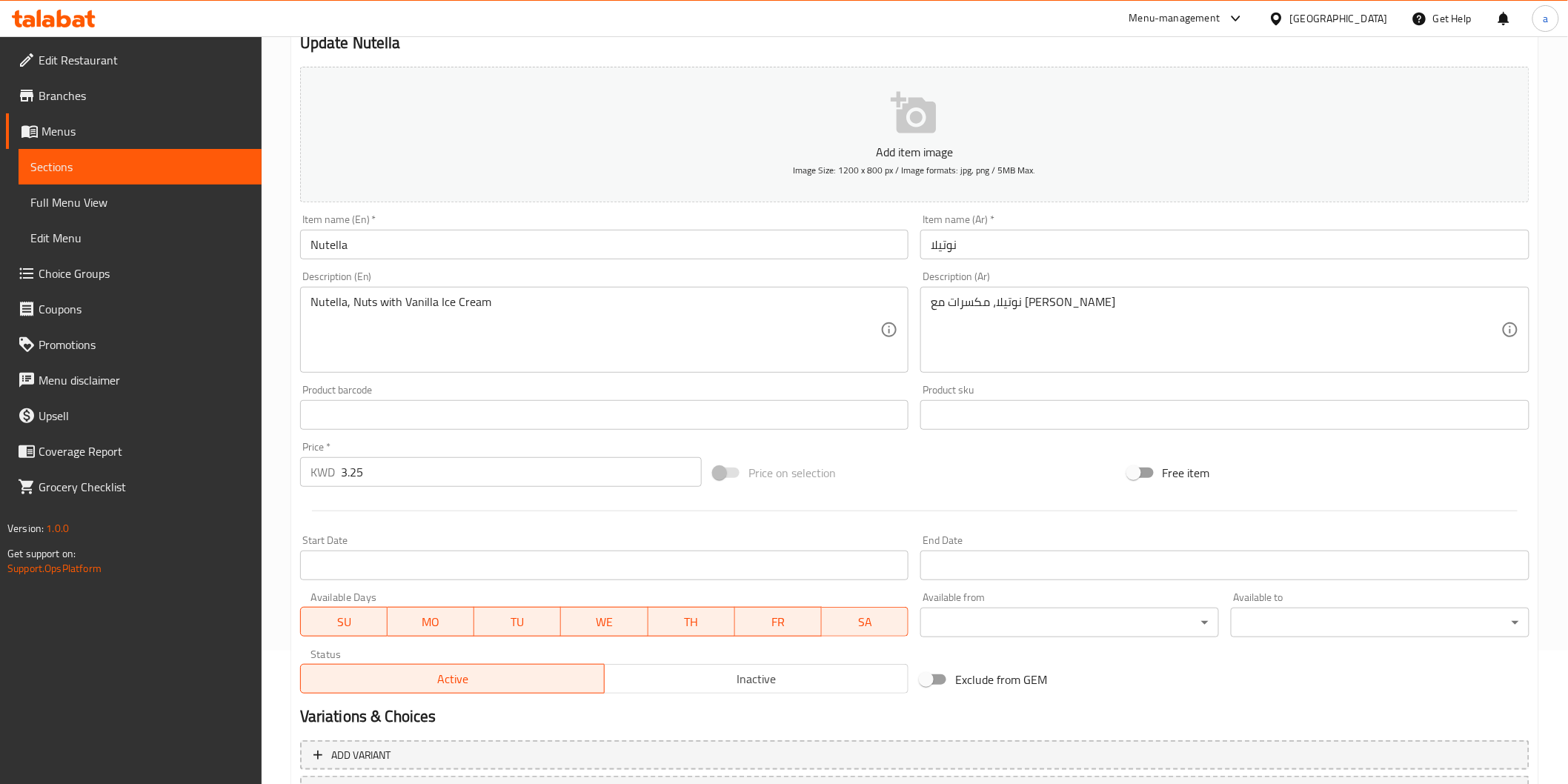
scroll to position [164, 0]
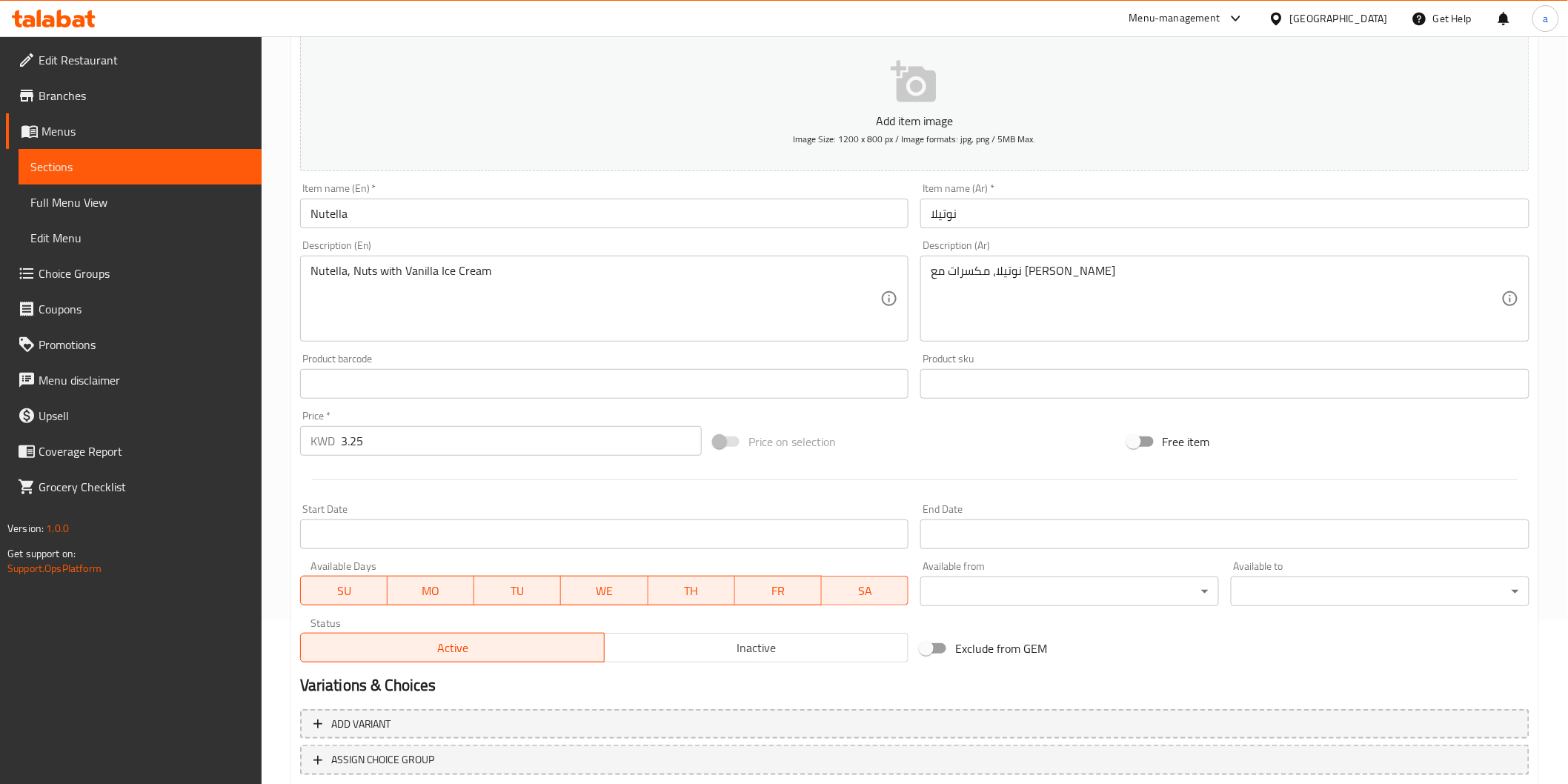
click at [175, 171] on span "Sections" at bounding box center [141, 166] width 220 height 18
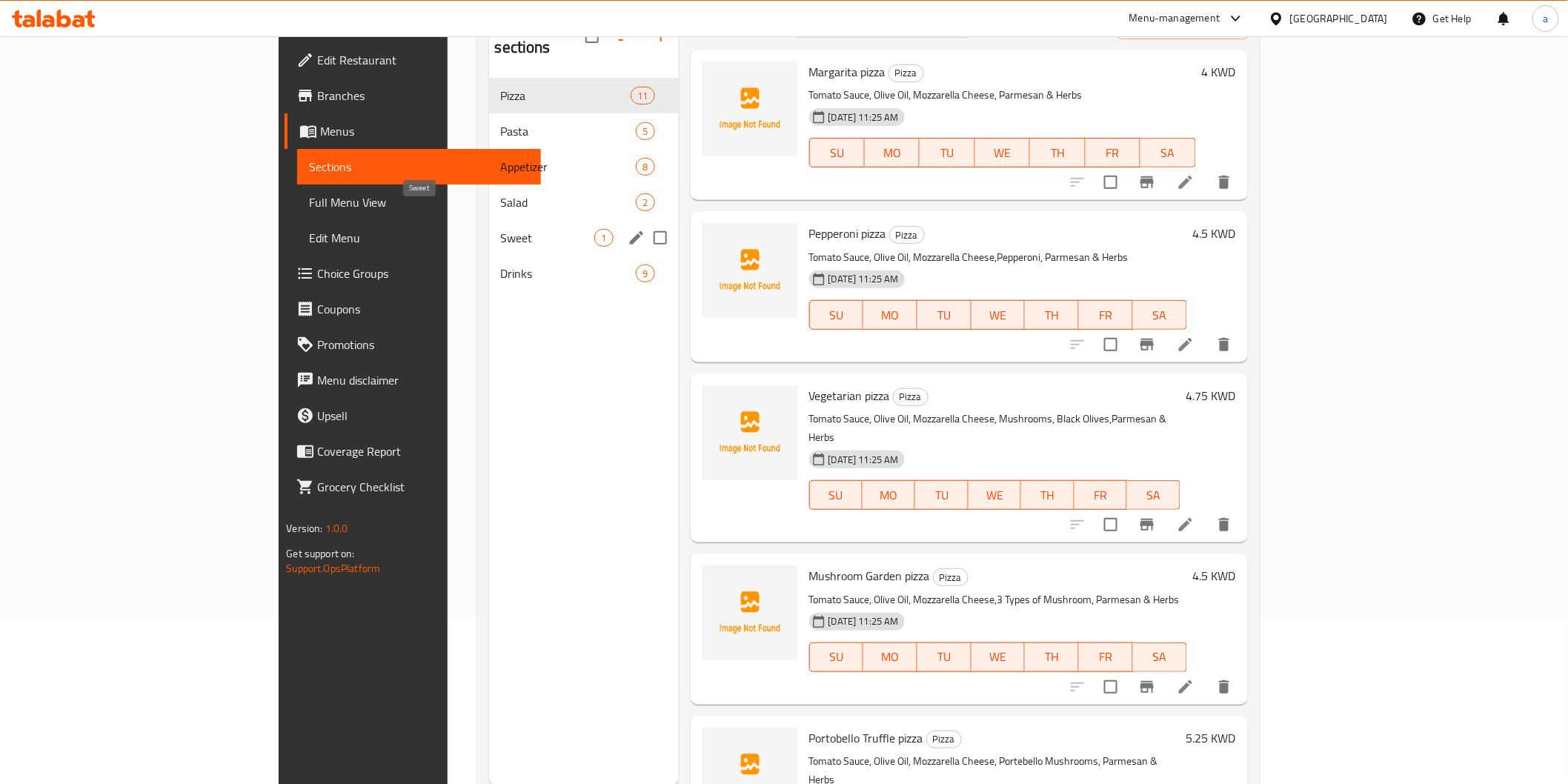
click at [501, 229] on span "Sweet" at bounding box center [547, 238] width 94 height 18
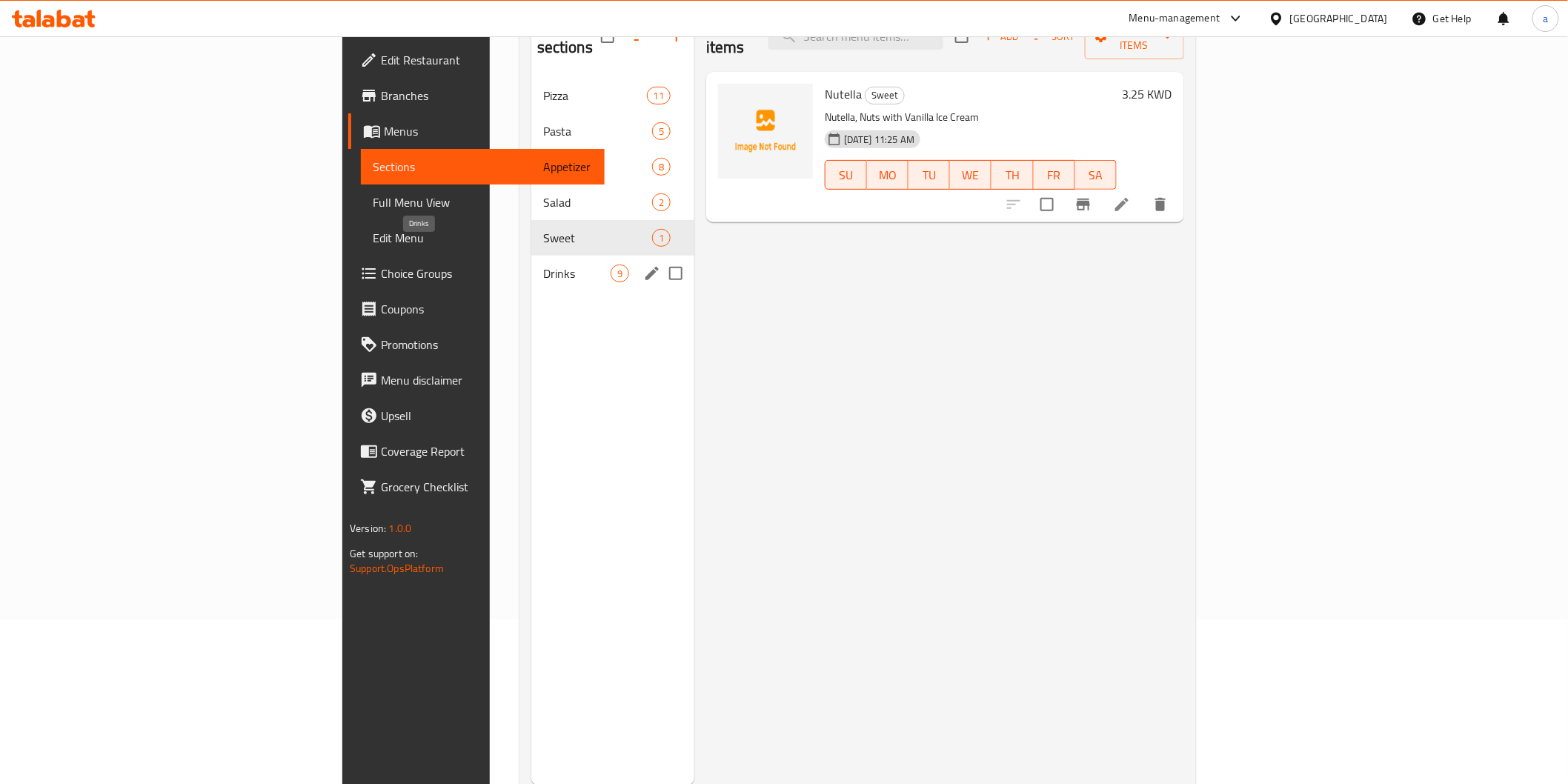
click at [543, 264] on span "Drinks" at bounding box center [577, 273] width 67 height 18
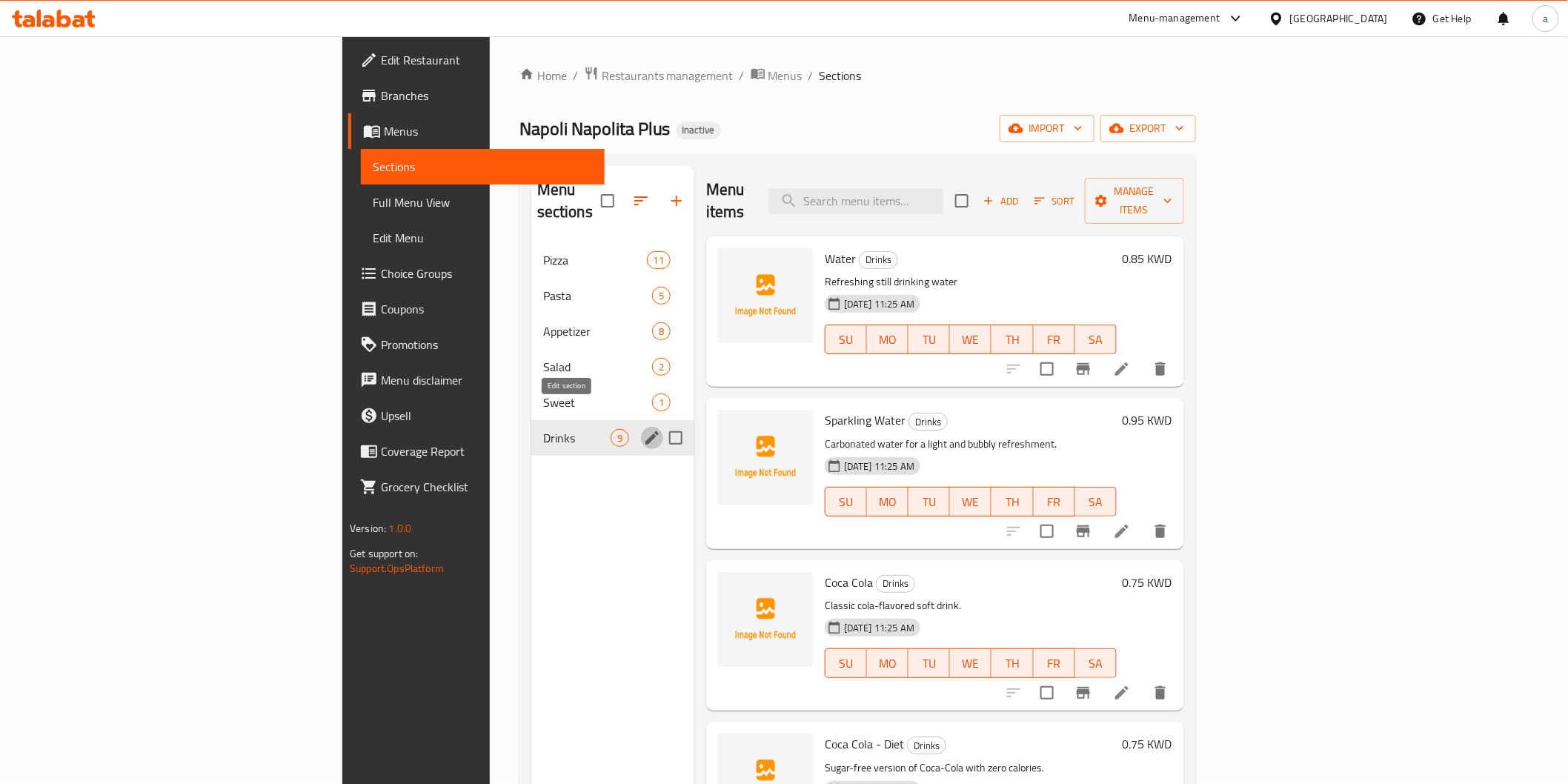
click at [640, 427] on button "edit" at bounding box center [651, 438] width 22 height 22
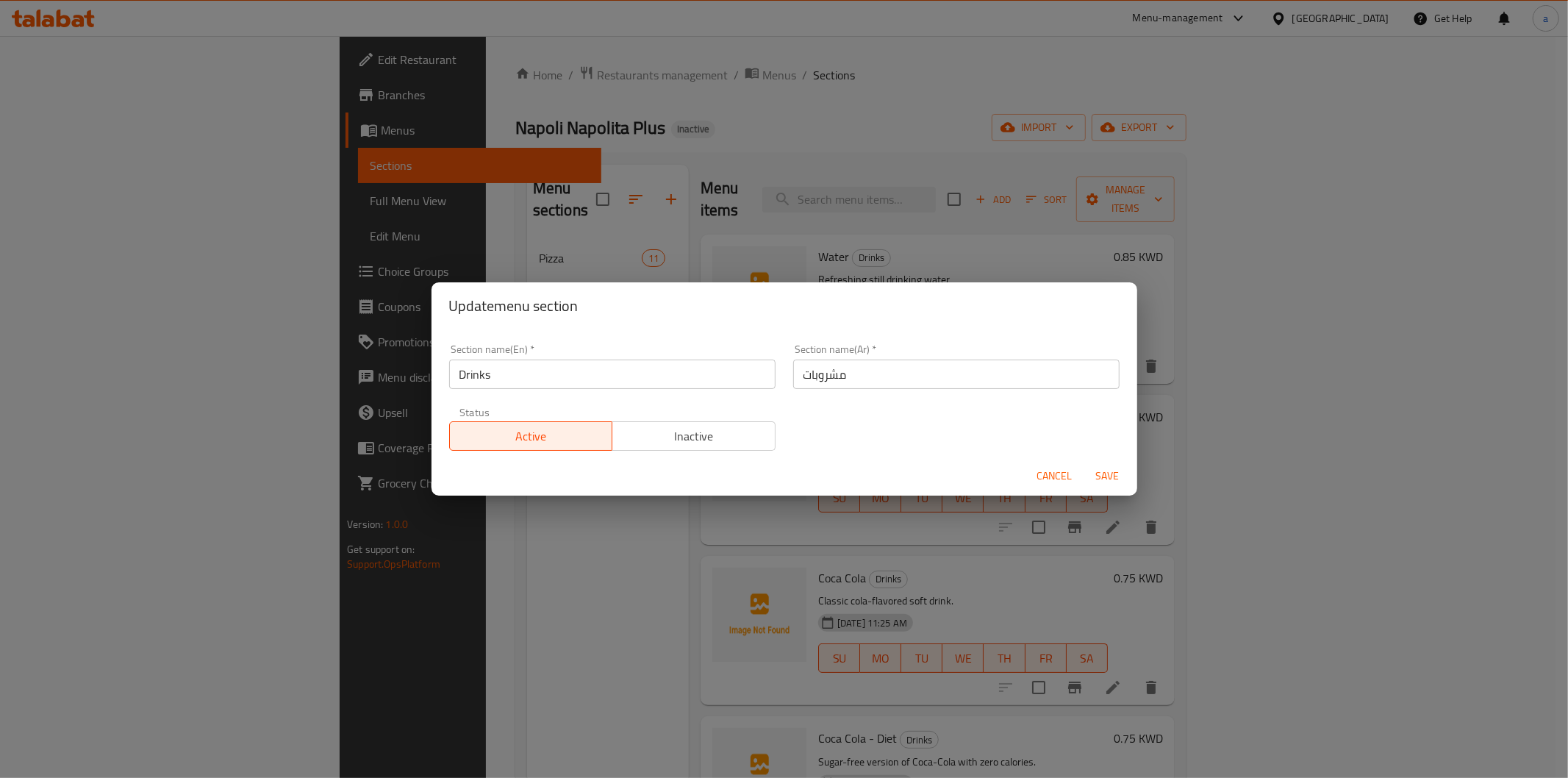
click at [557, 584] on div "Update menu section Section name(En)   * Drinks Section name(En) * Section name…" at bounding box center [784, 389] width 1568 height 778
click at [1045, 472] on span "Cancel" at bounding box center [1055, 475] width 35 height 19
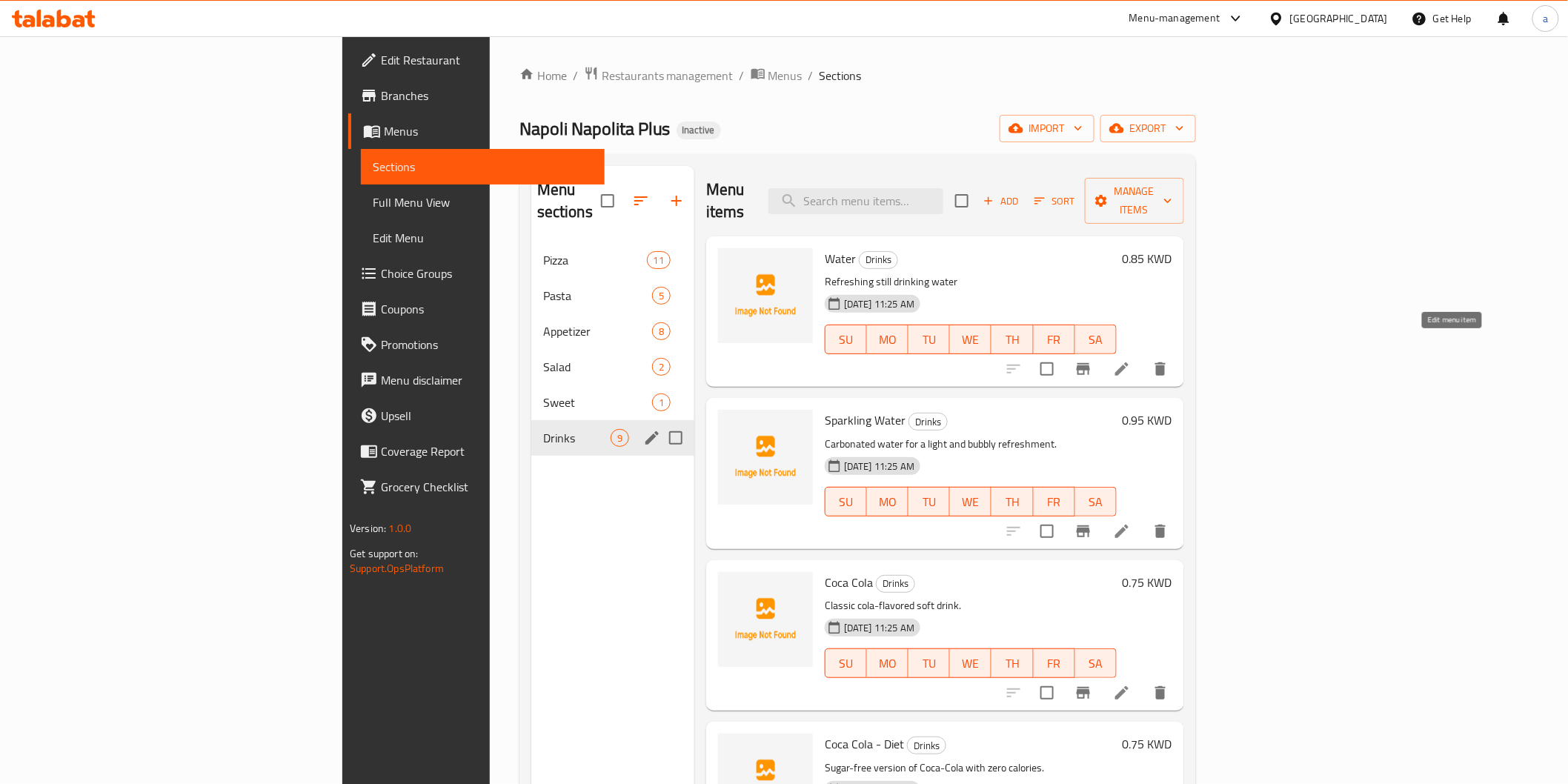
click at [1128, 362] on icon at bounding box center [1121, 368] width 13 height 13
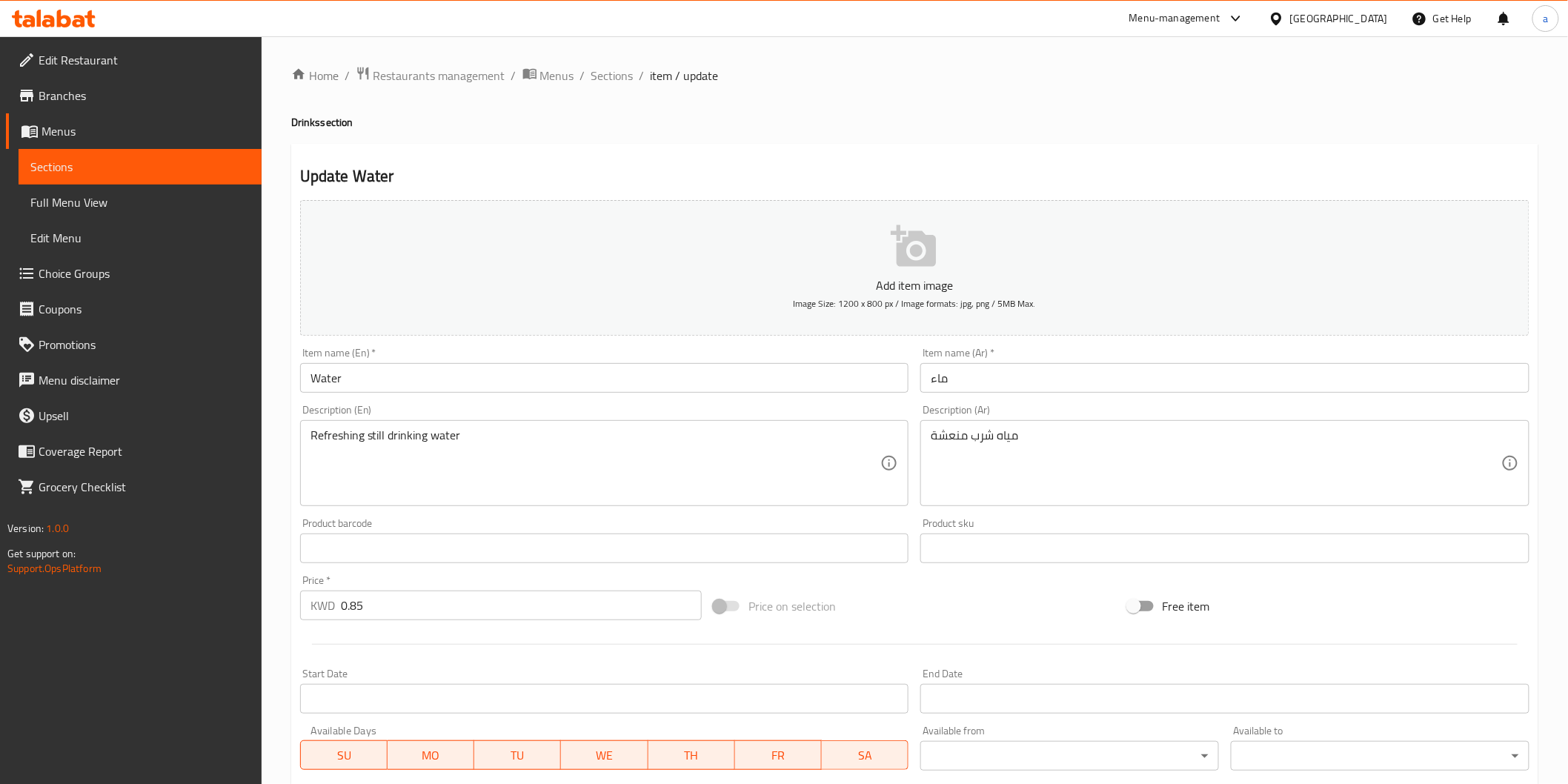
drag, startPoint x: 304, startPoint y: 433, endPoint x: 579, endPoint y: 441, distance: 275.1
click at [579, 441] on div "Refreshing still drinking water Description (En)" at bounding box center [604, 462] width 609 height 86
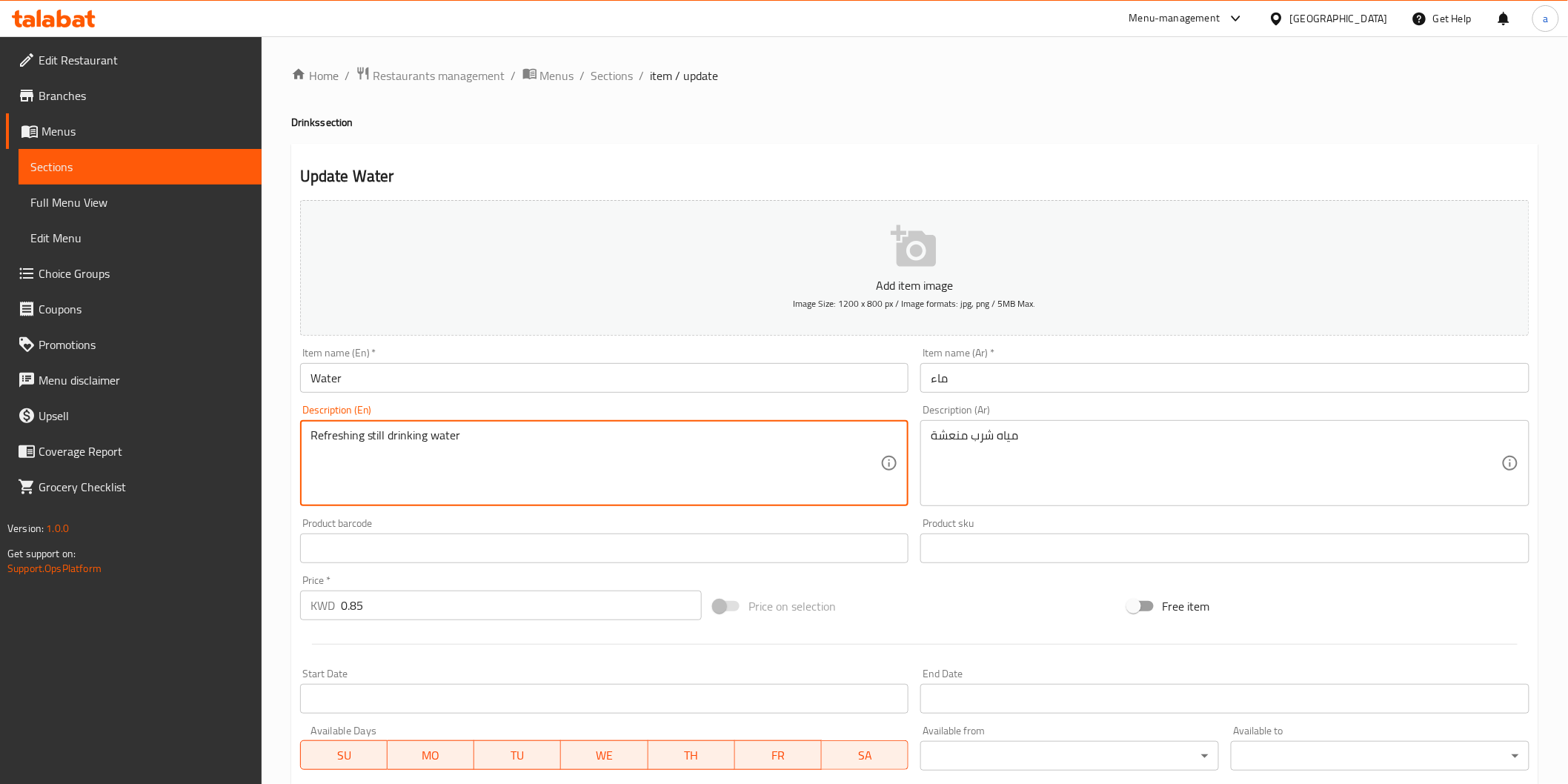
drag, startPoint x: 313, startPoint y: 438, endPoint x: 505, endPoint y: 448, distance: 192.3
click at [505, 448] on textarea "Refreshing still drinking water" at bounding box center [596, 463] width 570 height 70
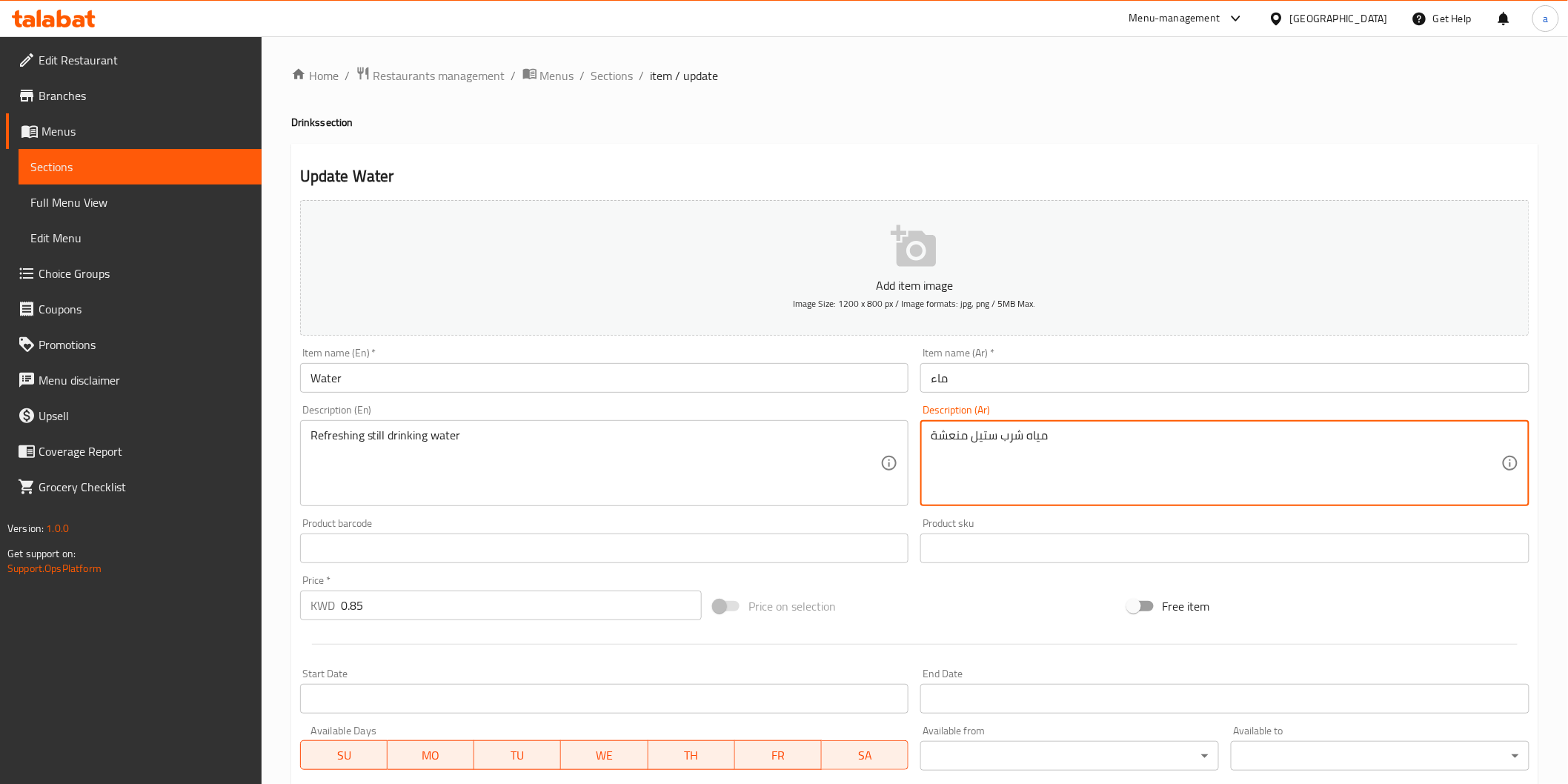
click at [980, 442] on textarea "مياه شرب ستيل منعشة" at bounding box center [1216, 463] width 570 height 70
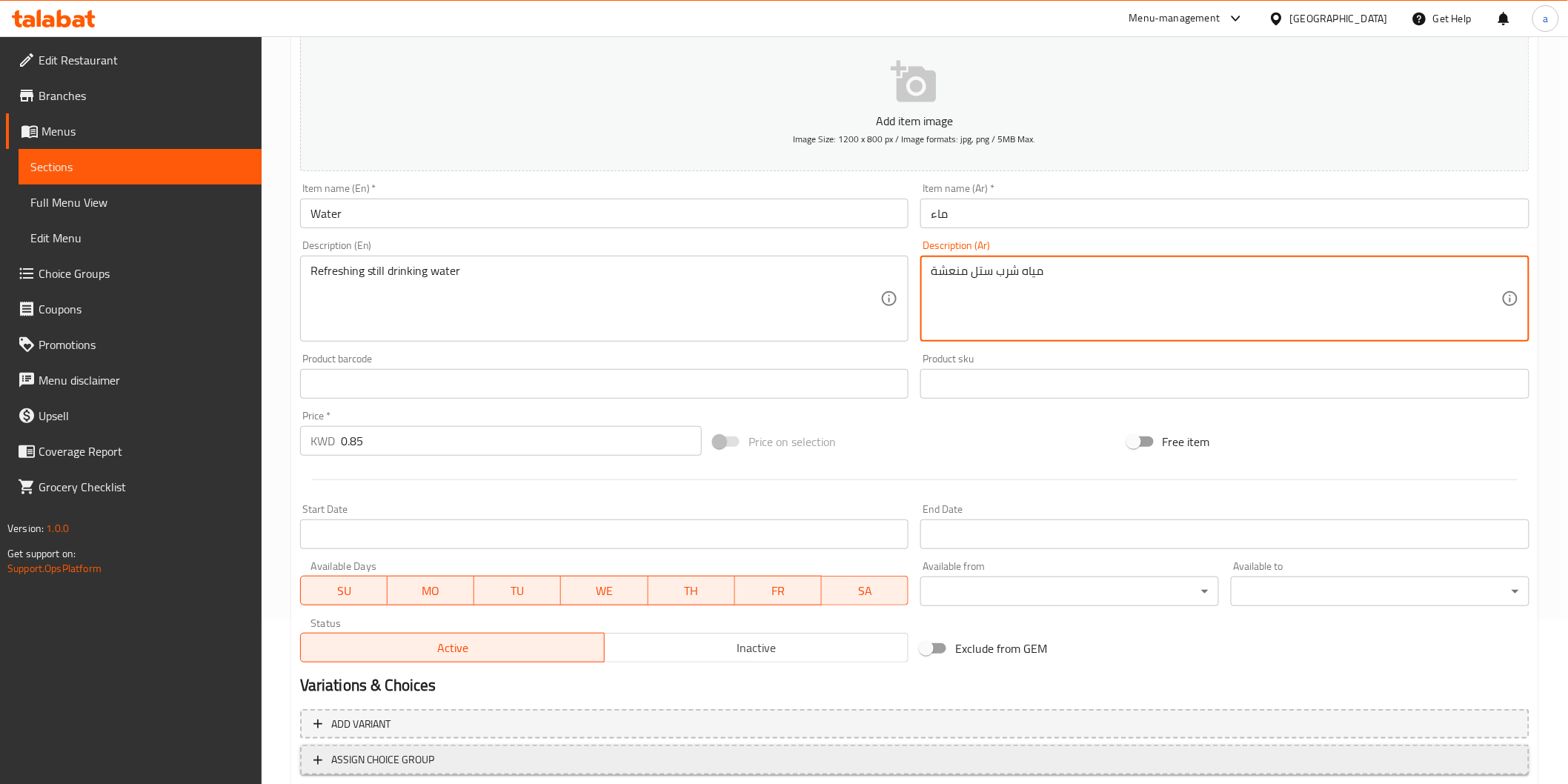
scroll to position [260, 0]
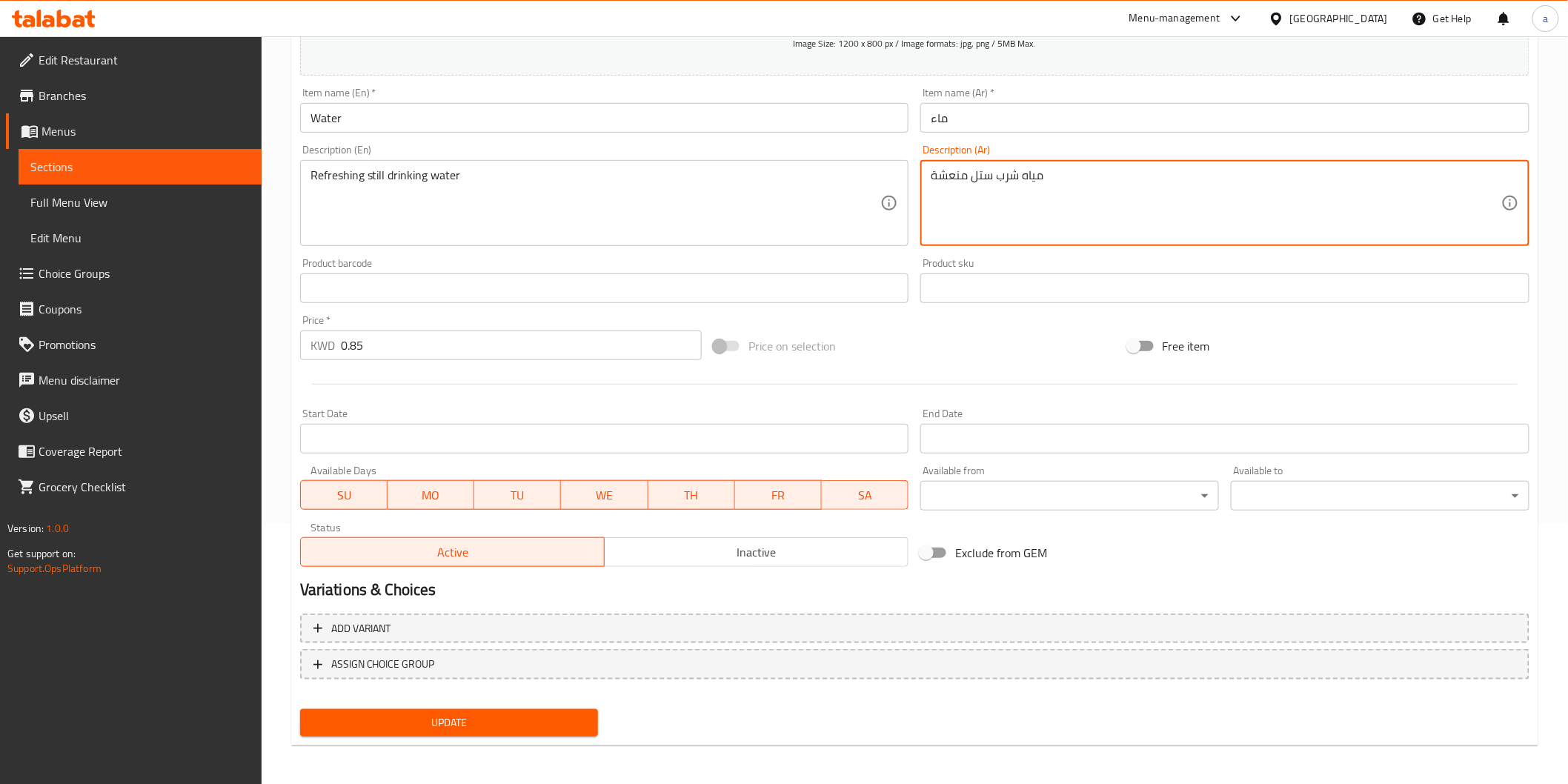
type textarea "مياه شرب ستل منعشة"
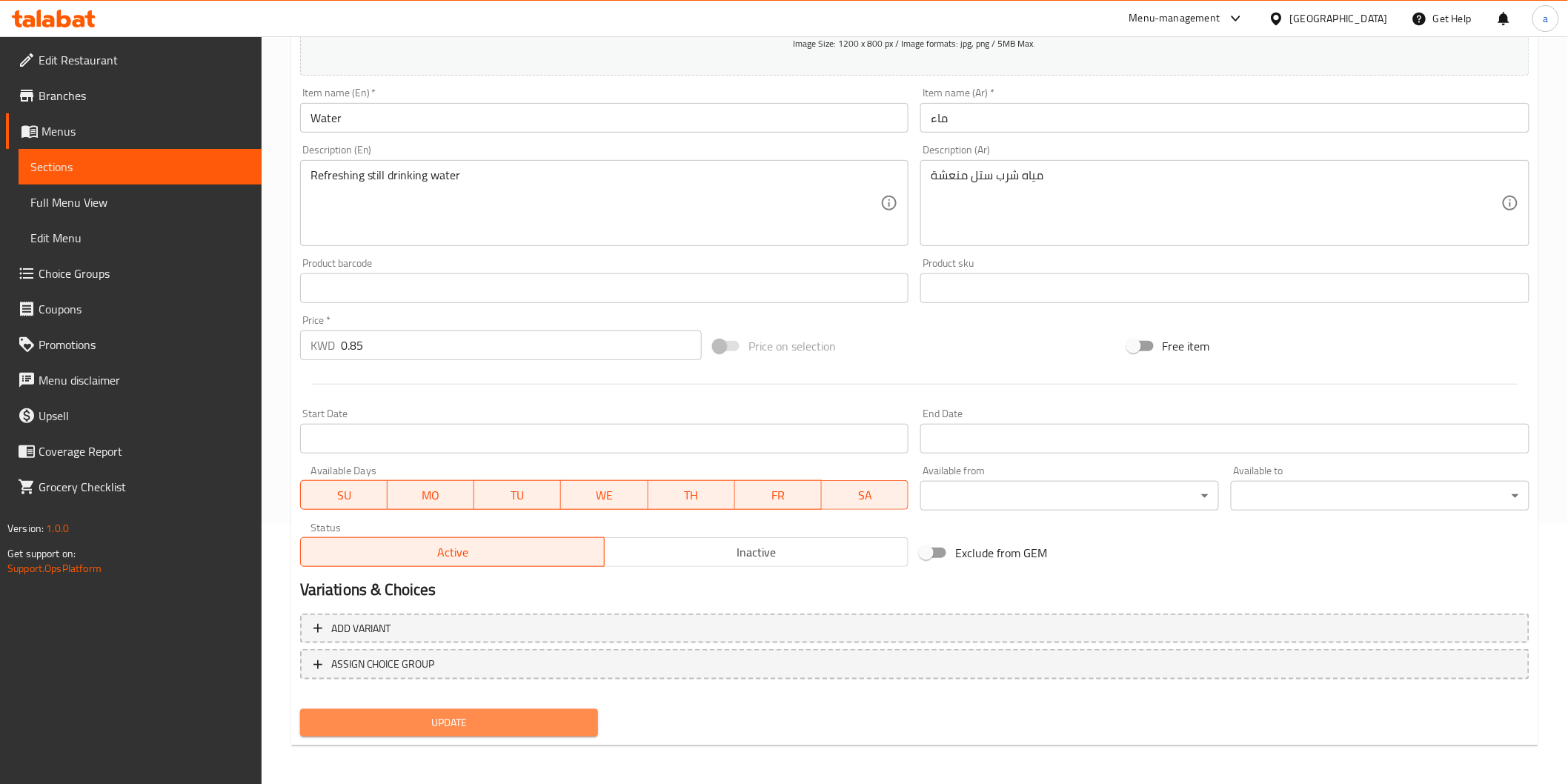
click at [496, 729] on span "Update" at bounding box center [449, 723] width 275 height 19
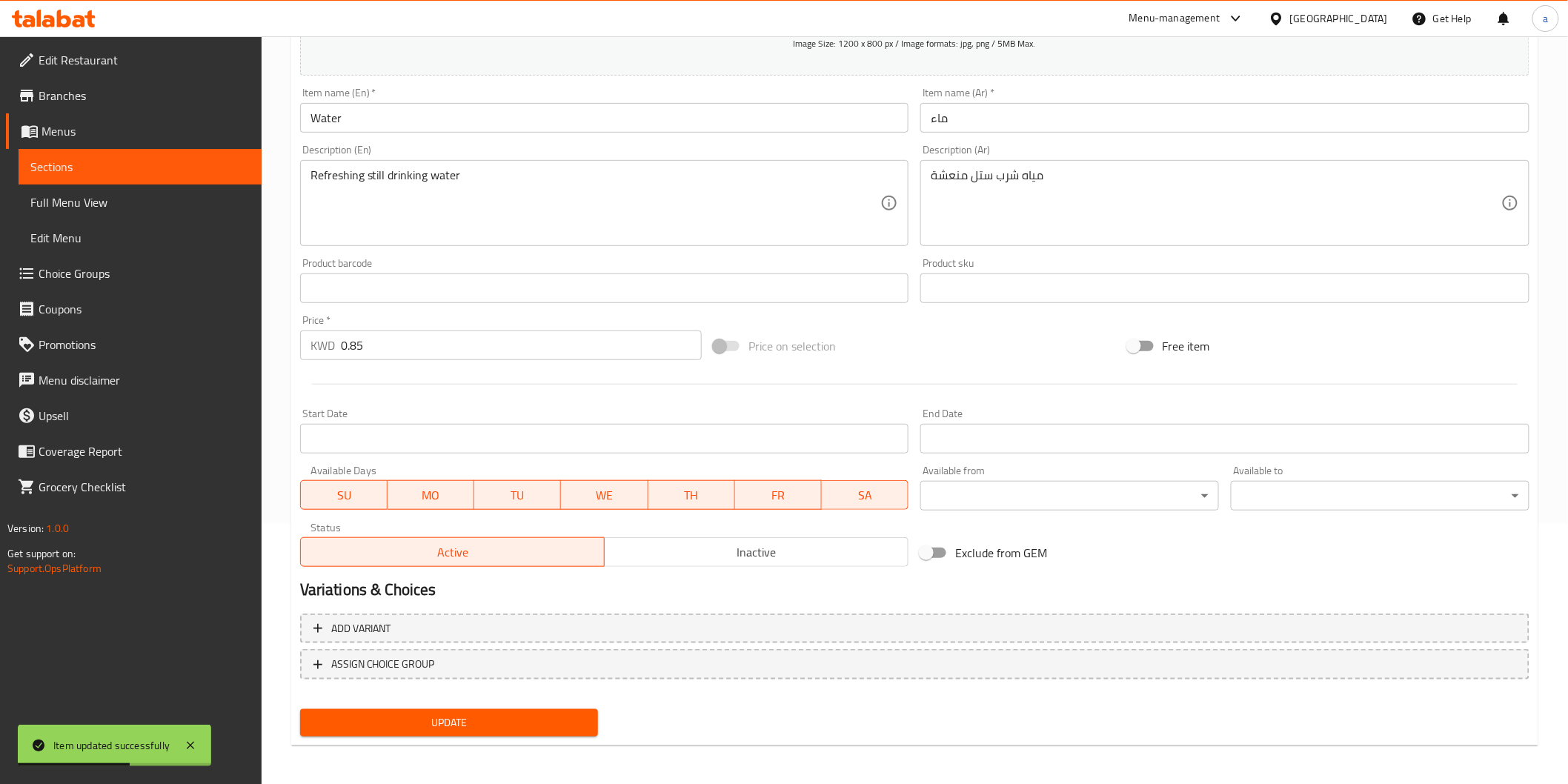
click at [50, 171] on span "Sections" at bounding box center [141, 166] width 220 height 18
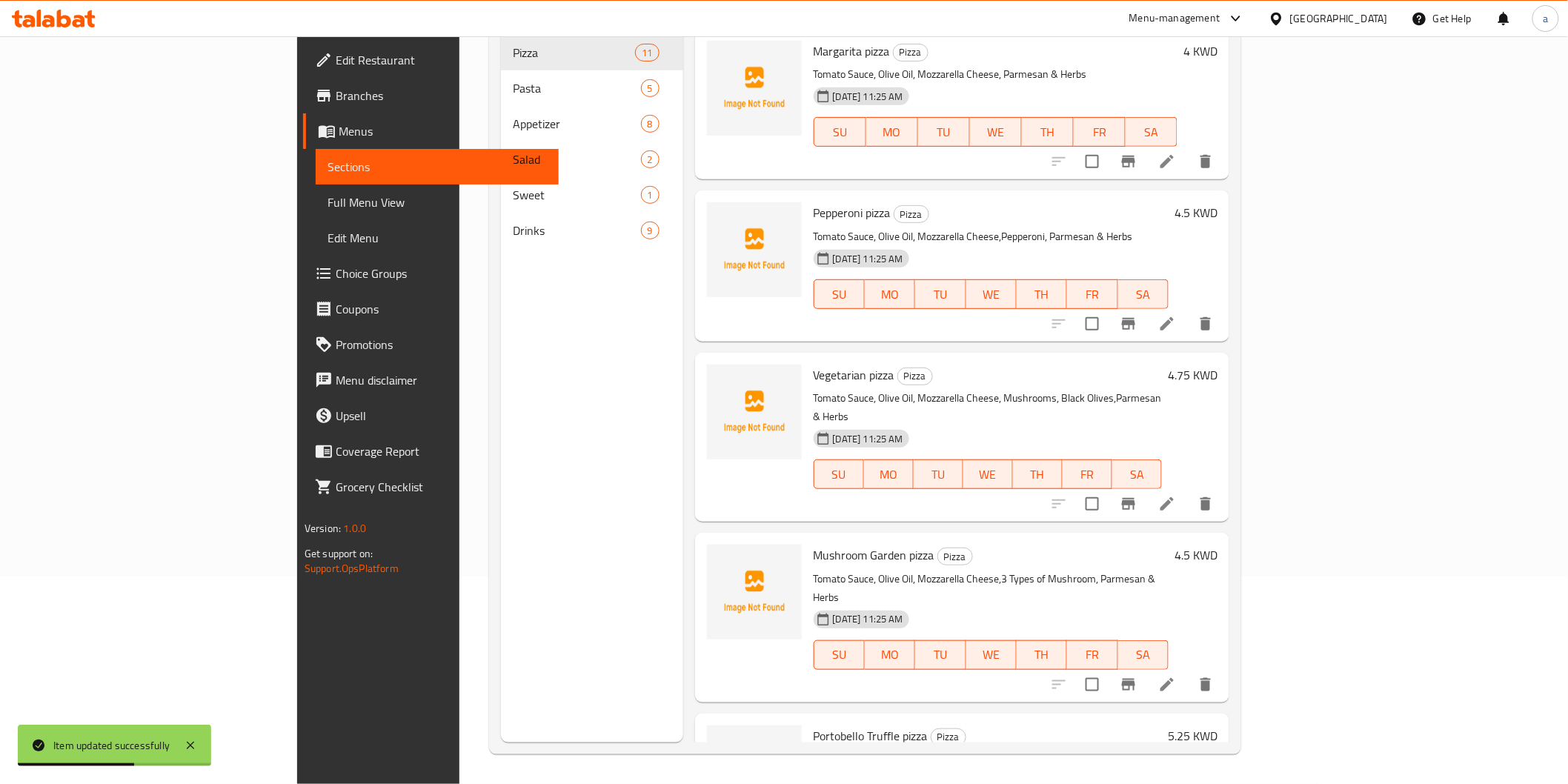
scroll to position [208, 0]
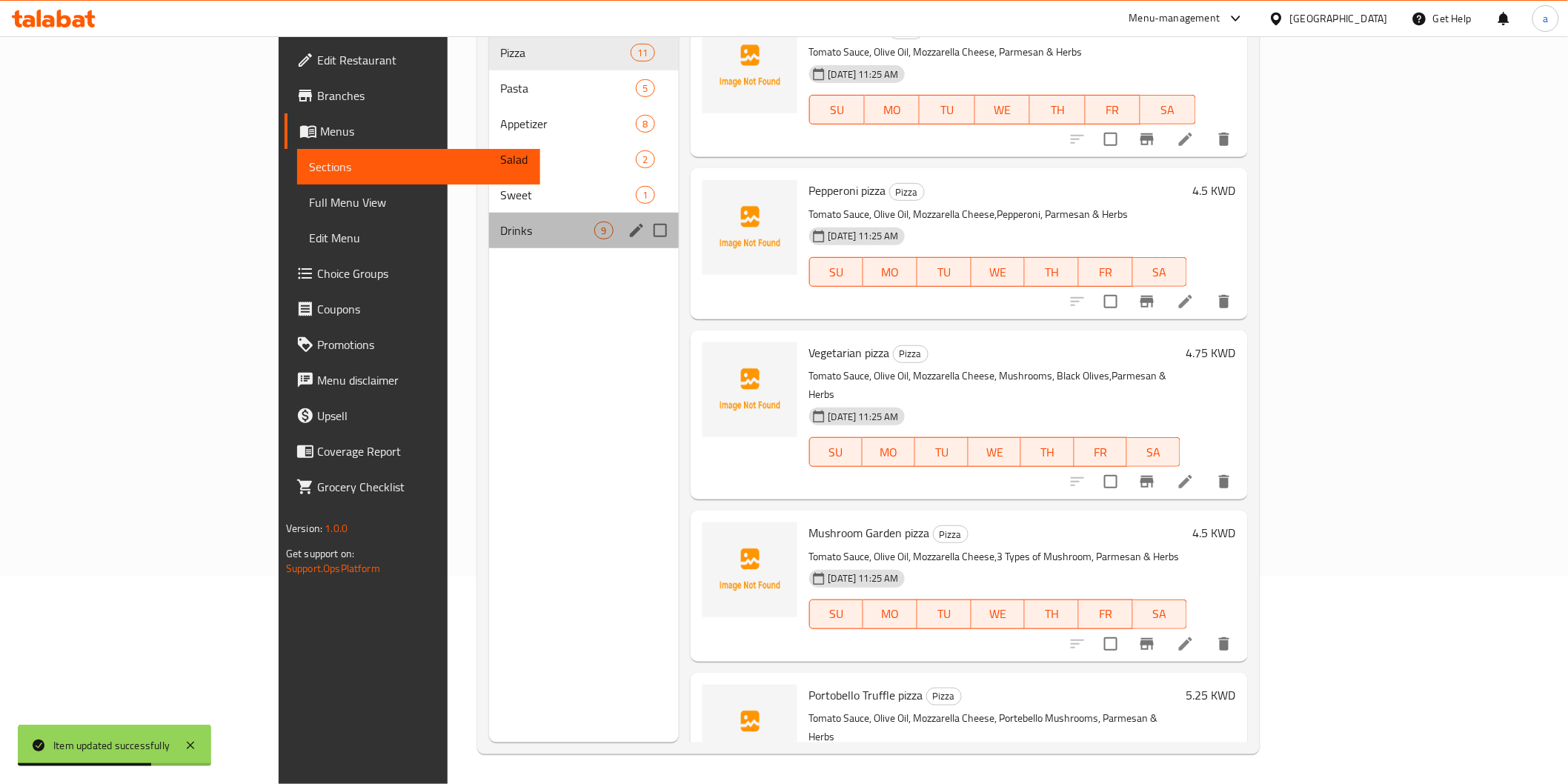
click at [489, 213] on div "Drinks 9" at bounding box center [584, 231] width 190 height 36
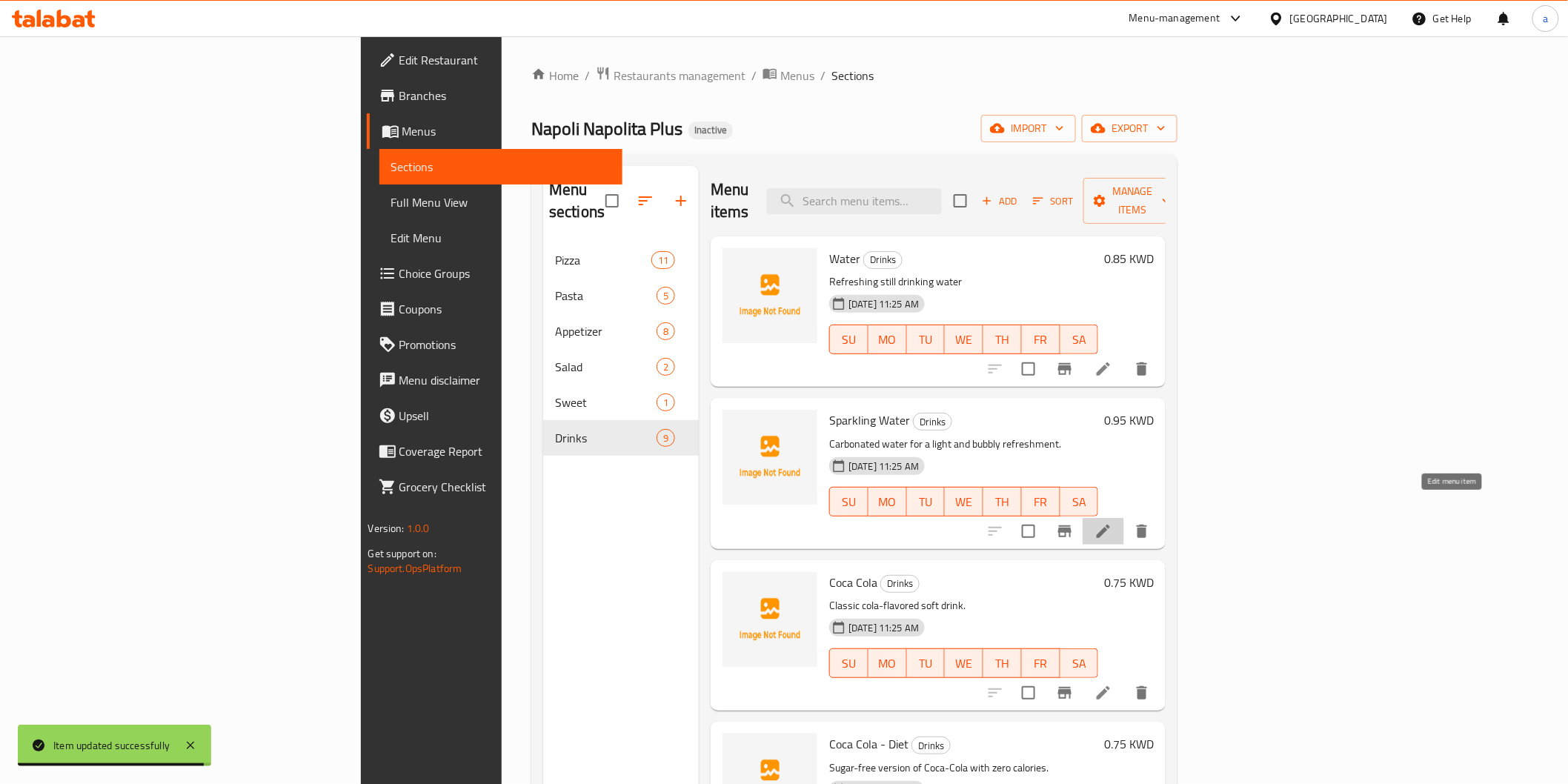
click at [1112, 523] on icon at bounding box center [1103, 532] width 18 height 18
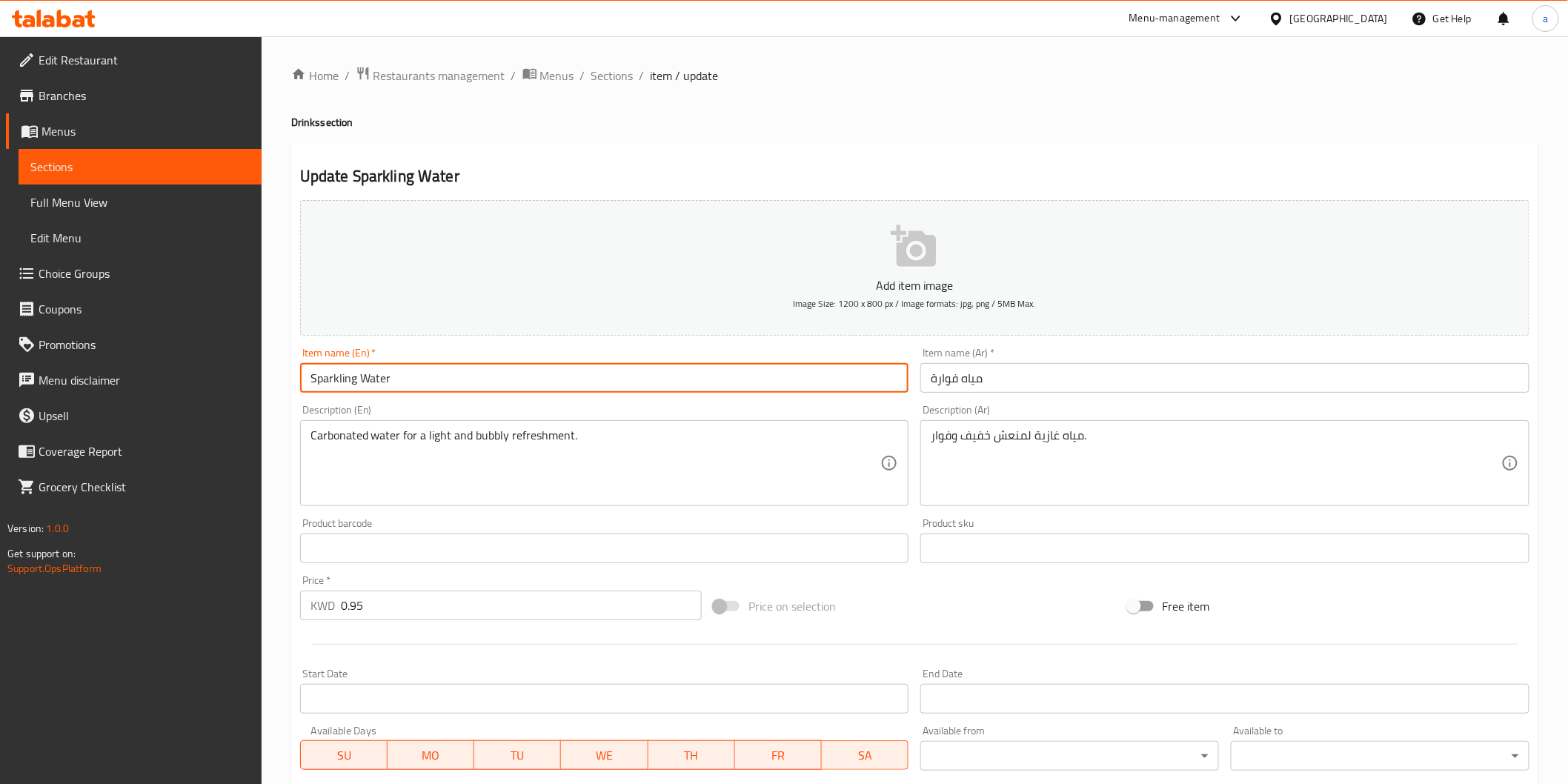
drag, startPoint x: 299, startPoint y: 381, endPoint x: 499, endPoint y: 380, distance: 200.0
click at [499, 380] on input "Sparkling Water" at bounding box center [604, 378] width 609 height 30
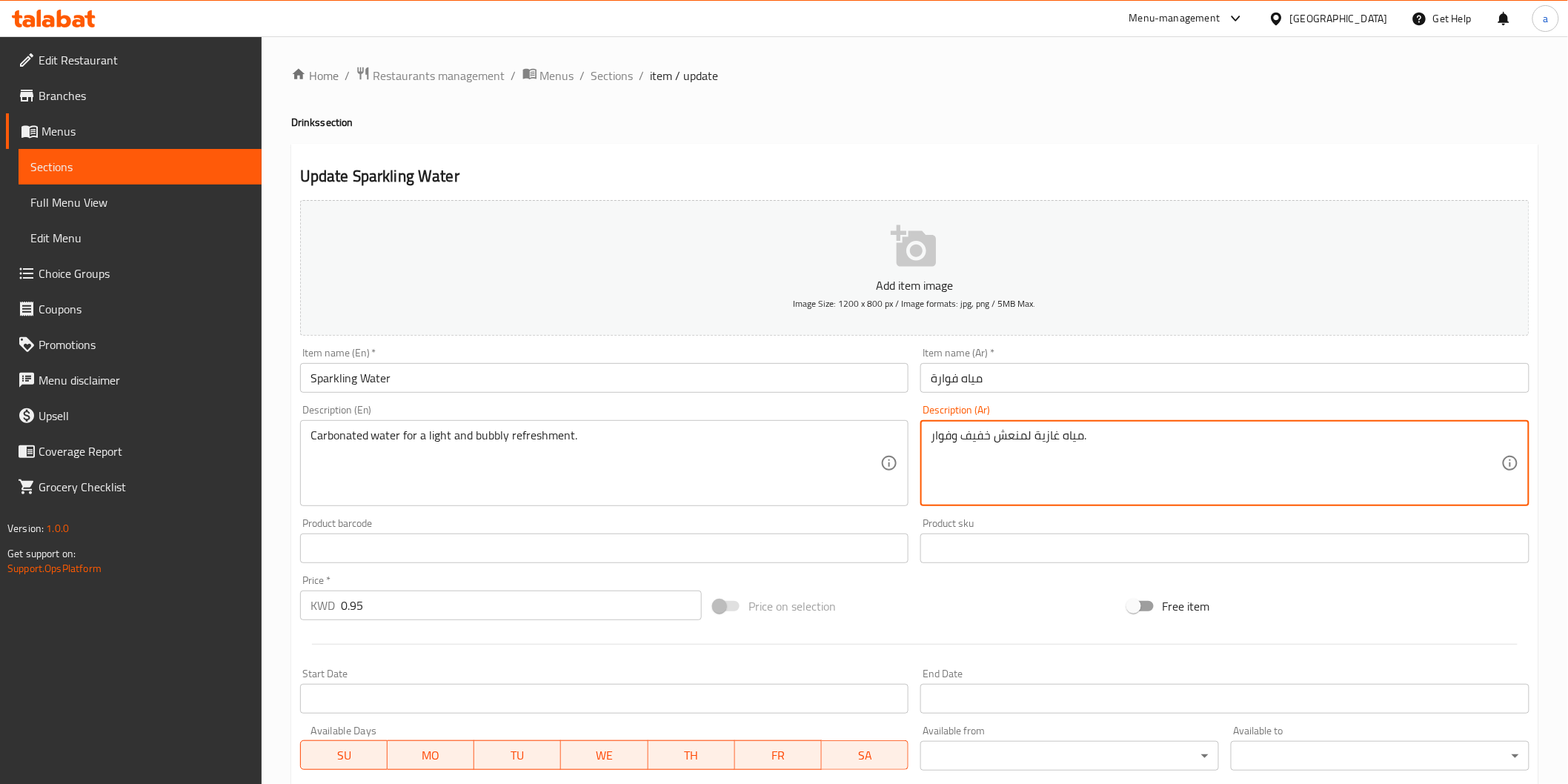
drag, startPoint x: 1056, startPoint y: 434, endPoint x: 1029, endPoint y: 444, distance: 28.8
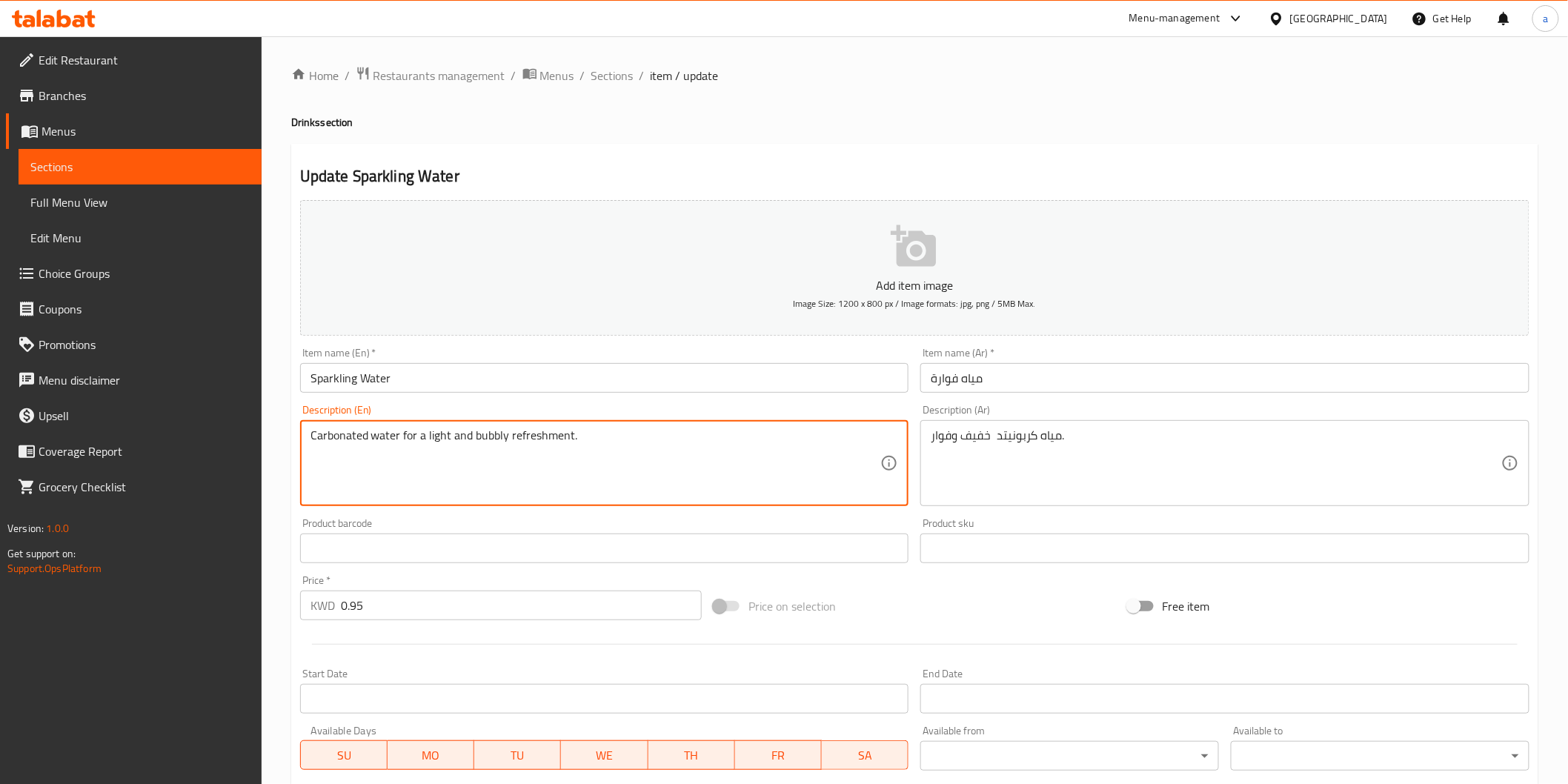
drag, startPoint x: 429, startPoint y: 440, endPoint x: 678, endPoint y: 428, distance: 249.3
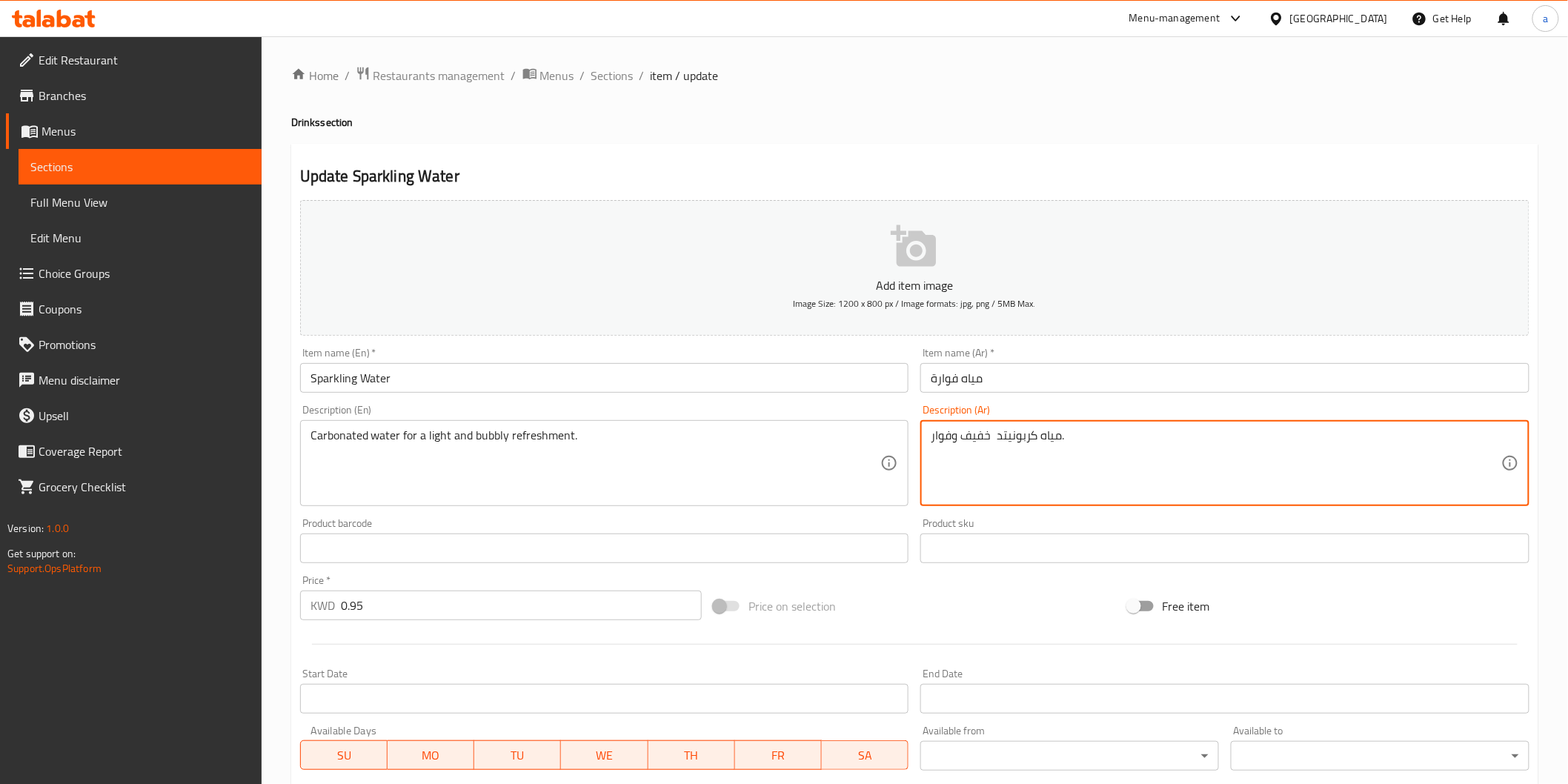
drag, startPoint x: 994, startPoint y: 435, endPoint x: 901, endPoint y: 441, distance: 93.2
paste textarea "مشروب منعش وخفيف."
click at [1114, 434] on textarea "مياه كربونيتد .مشروب منعش وخفيف." at bounding box center [1216, 463] width 570 height 70
click at [1044, 435] on textarea "مياه كربونيتد .مشروب منعش وخفيف." at bounding box center [1216, 463] width 570 height 70
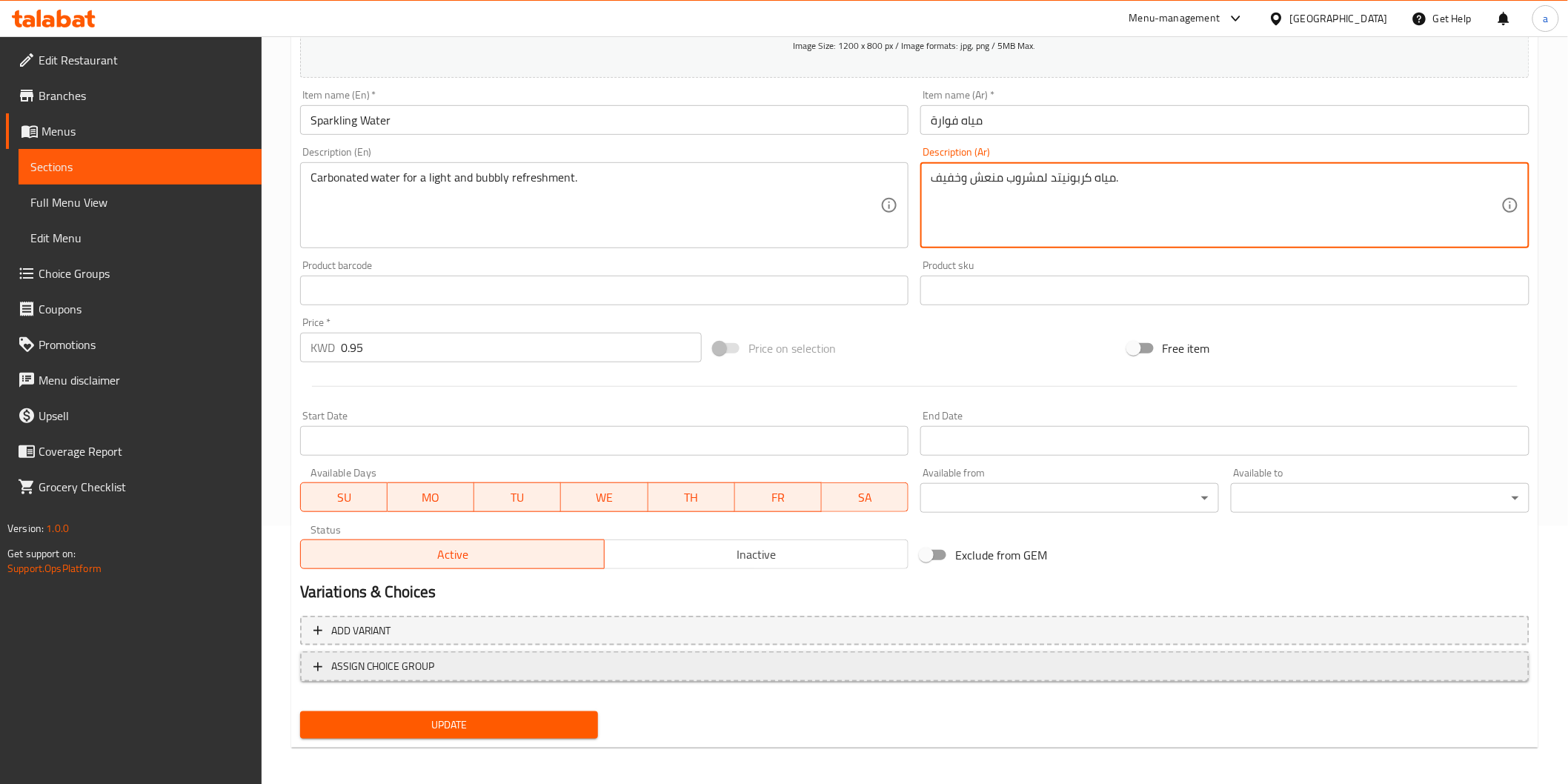
scroll to position [260, 0]
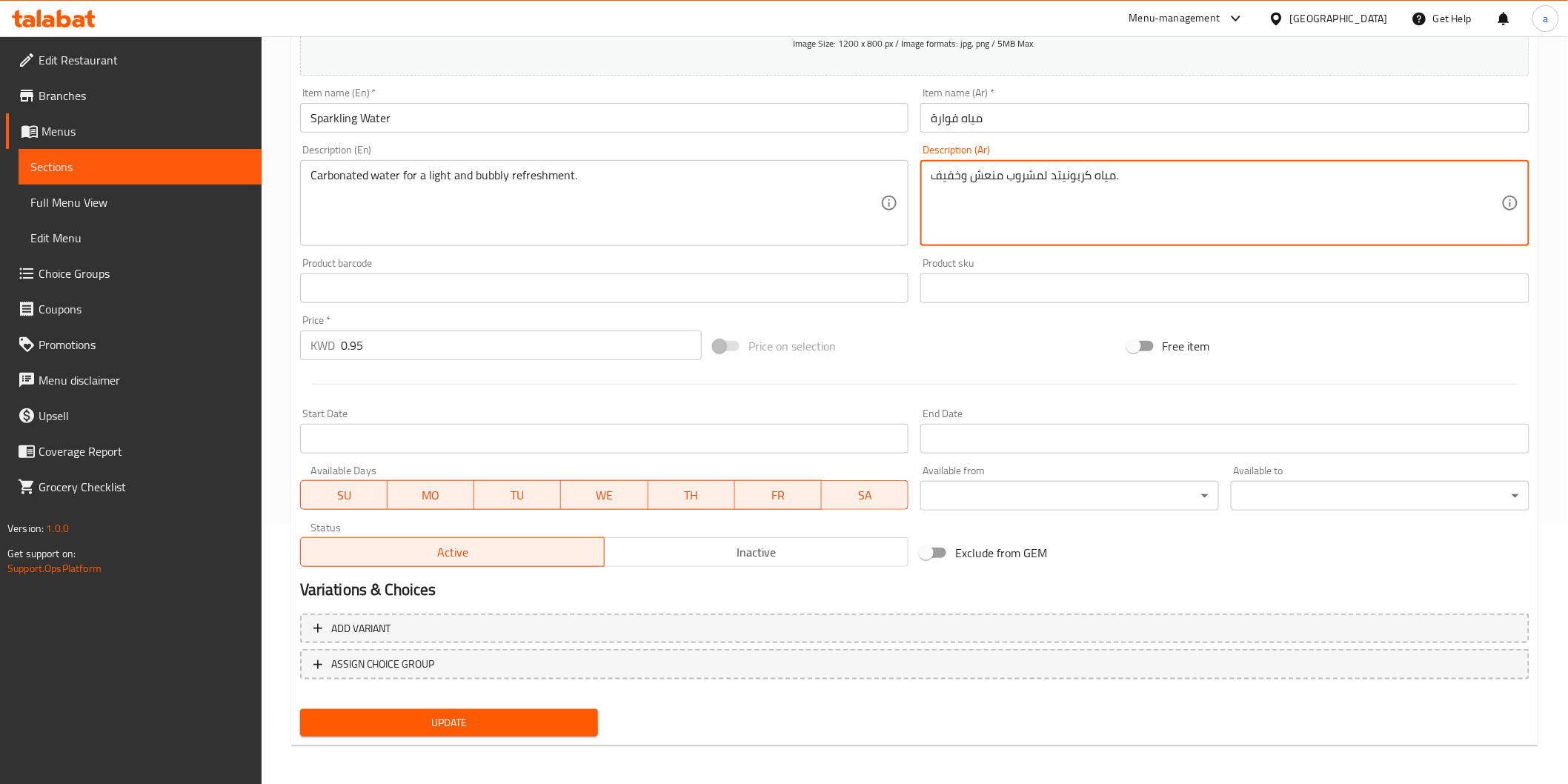
type textarea "مياه كربونيتد لمشروب منعش وخفيف."
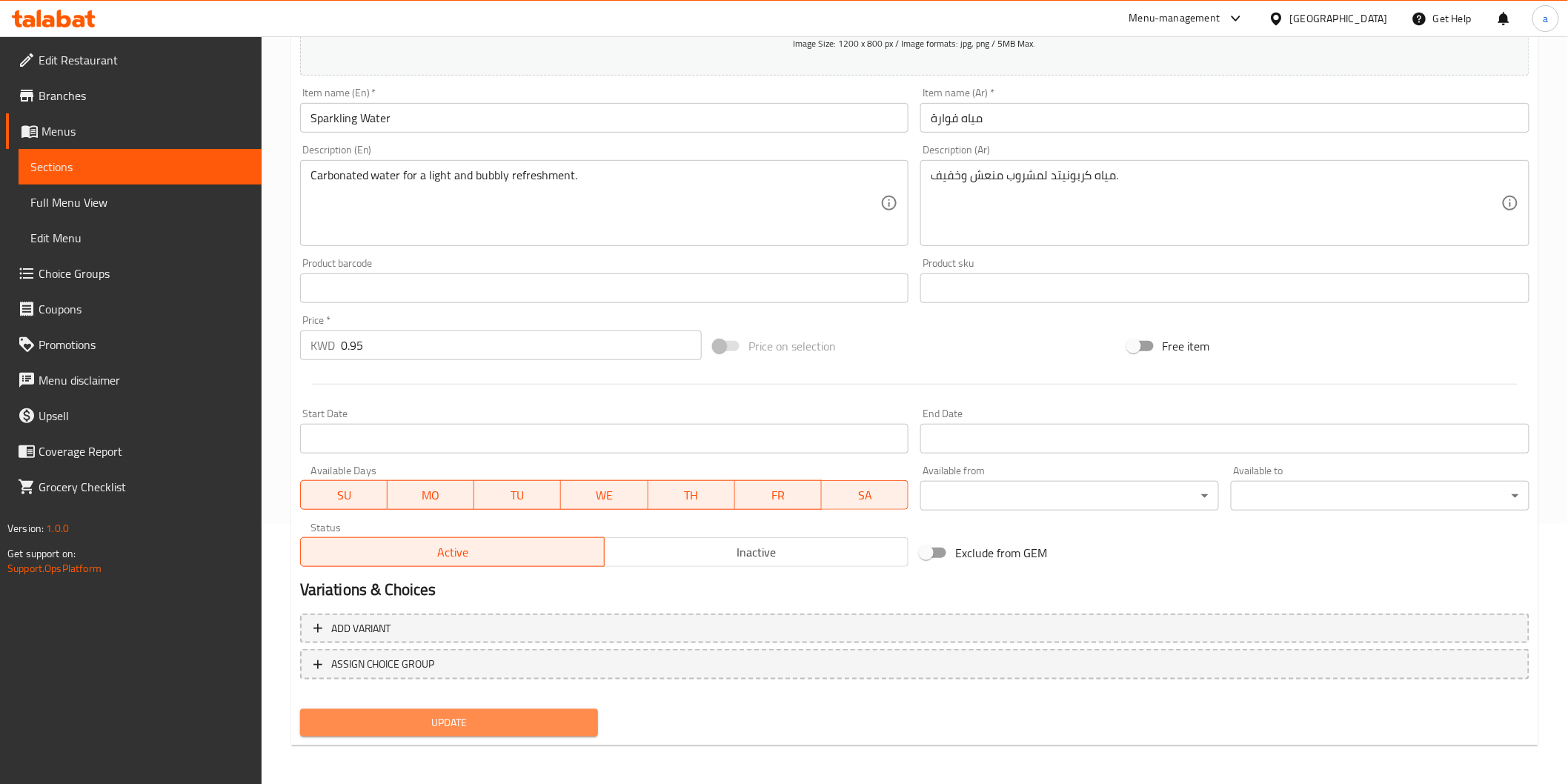
click at [474, 714] on span "Update" at bounding box center [449, 723] width 275 height 19
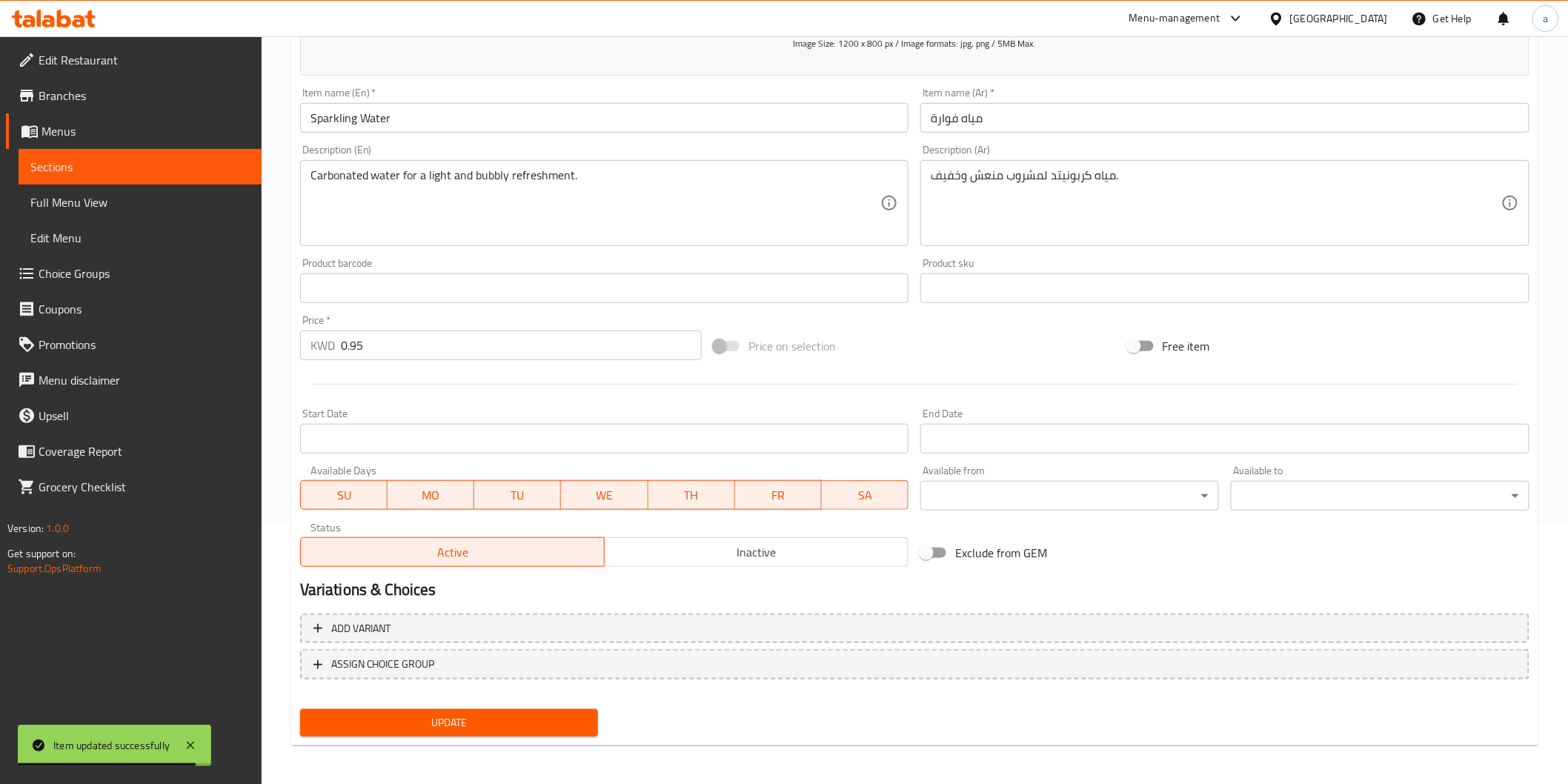
click at [101, 178] on link "Sections" at bounding box center [140, 166] width 243 height 36
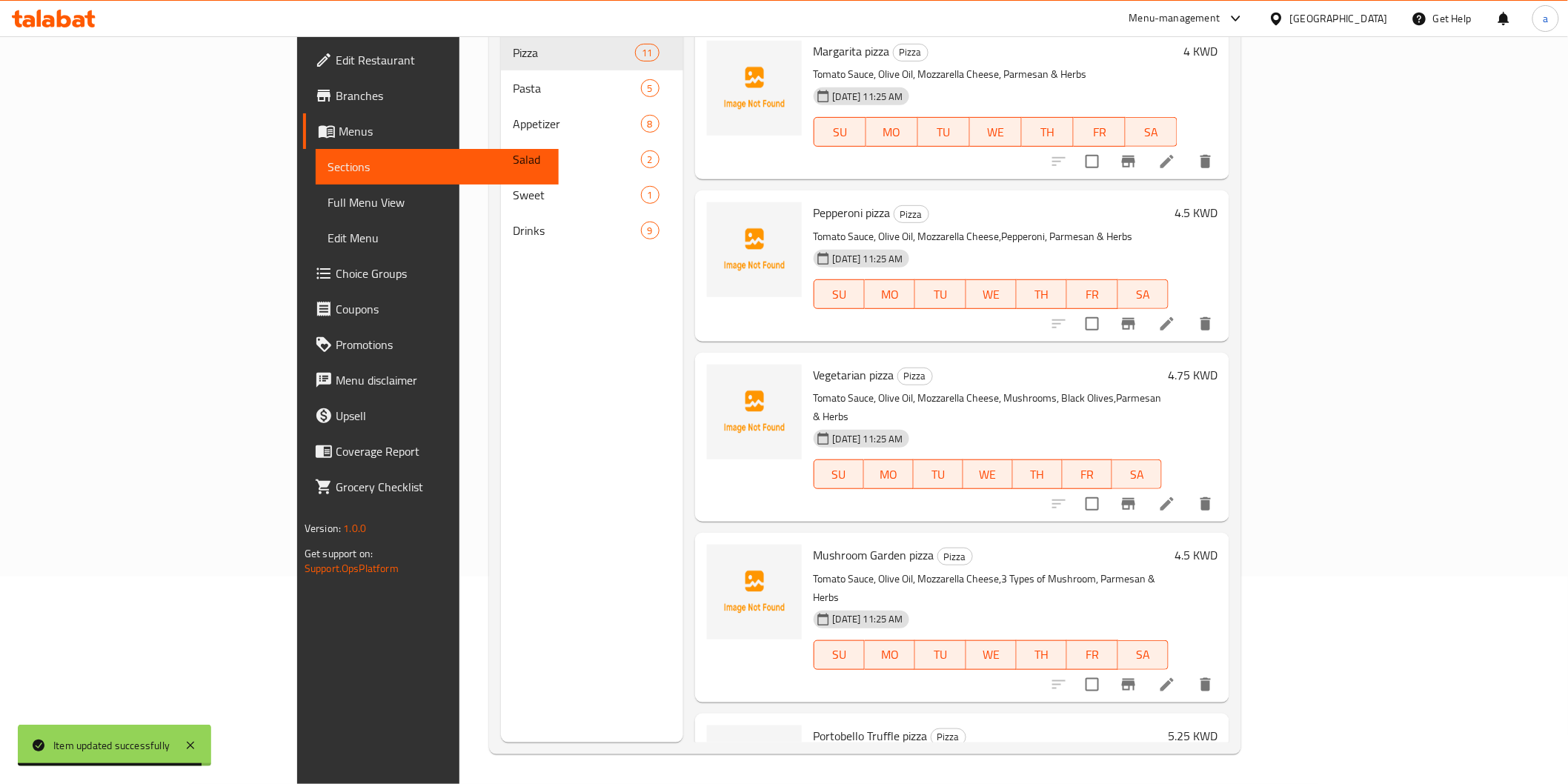
scroll to position [208, 0]
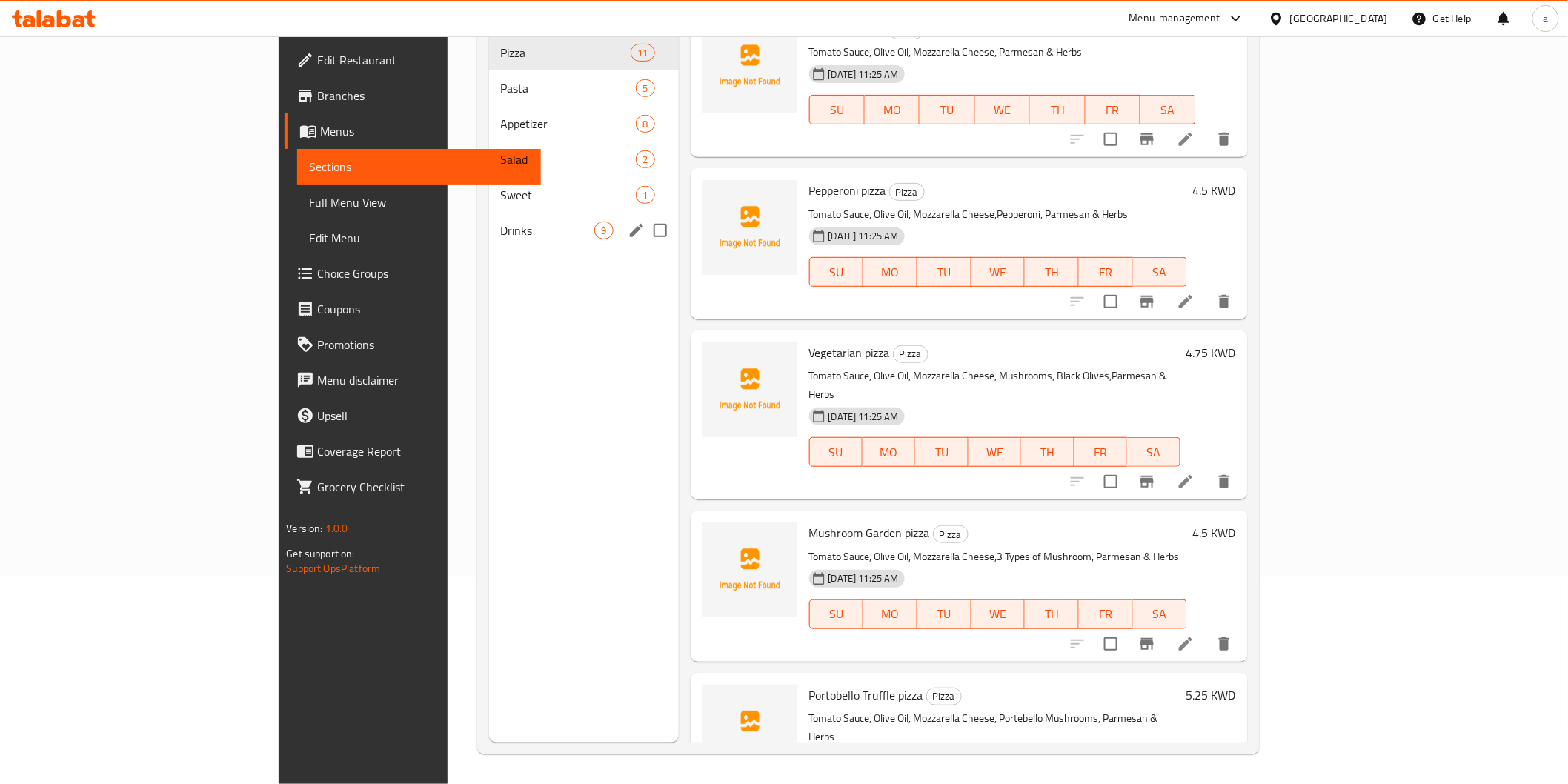
click at [489, 217] on div "Drinks 9" at bounding box center [584, 231] width 190 height 36
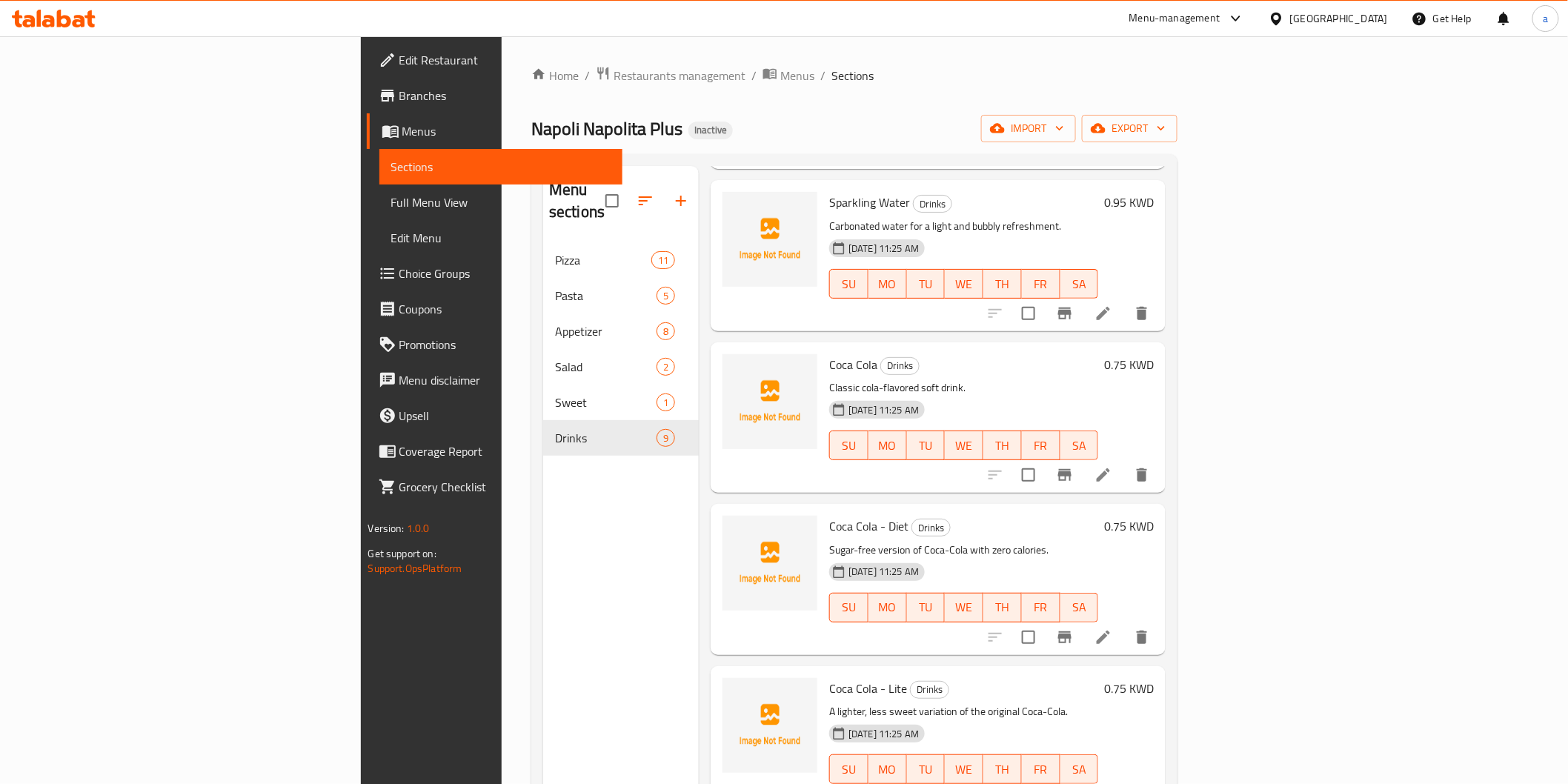
scroll to position [246, 0]
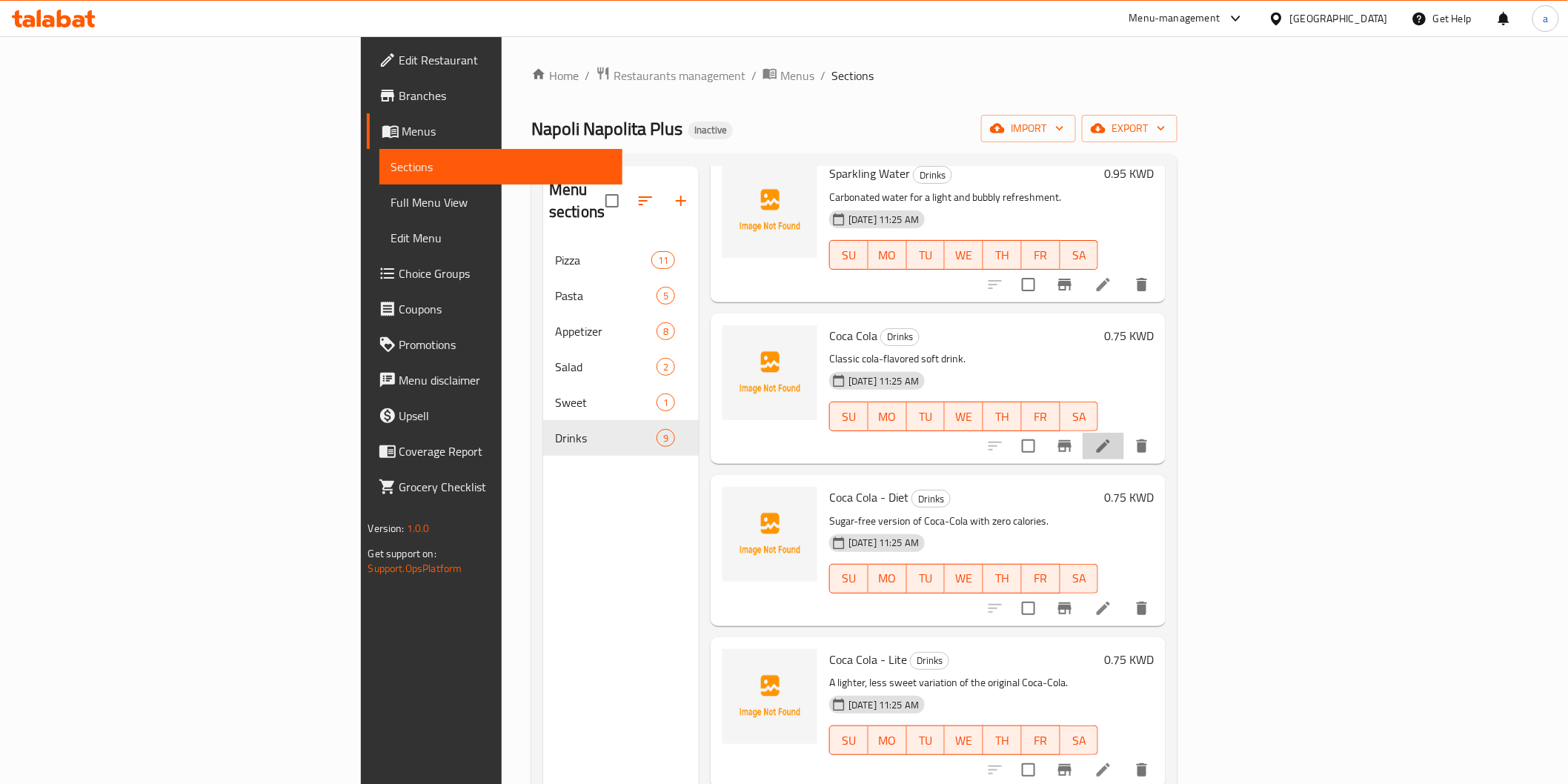
click at [1124, 433] on li at bounding box center [1103, 445] width 42 height 27
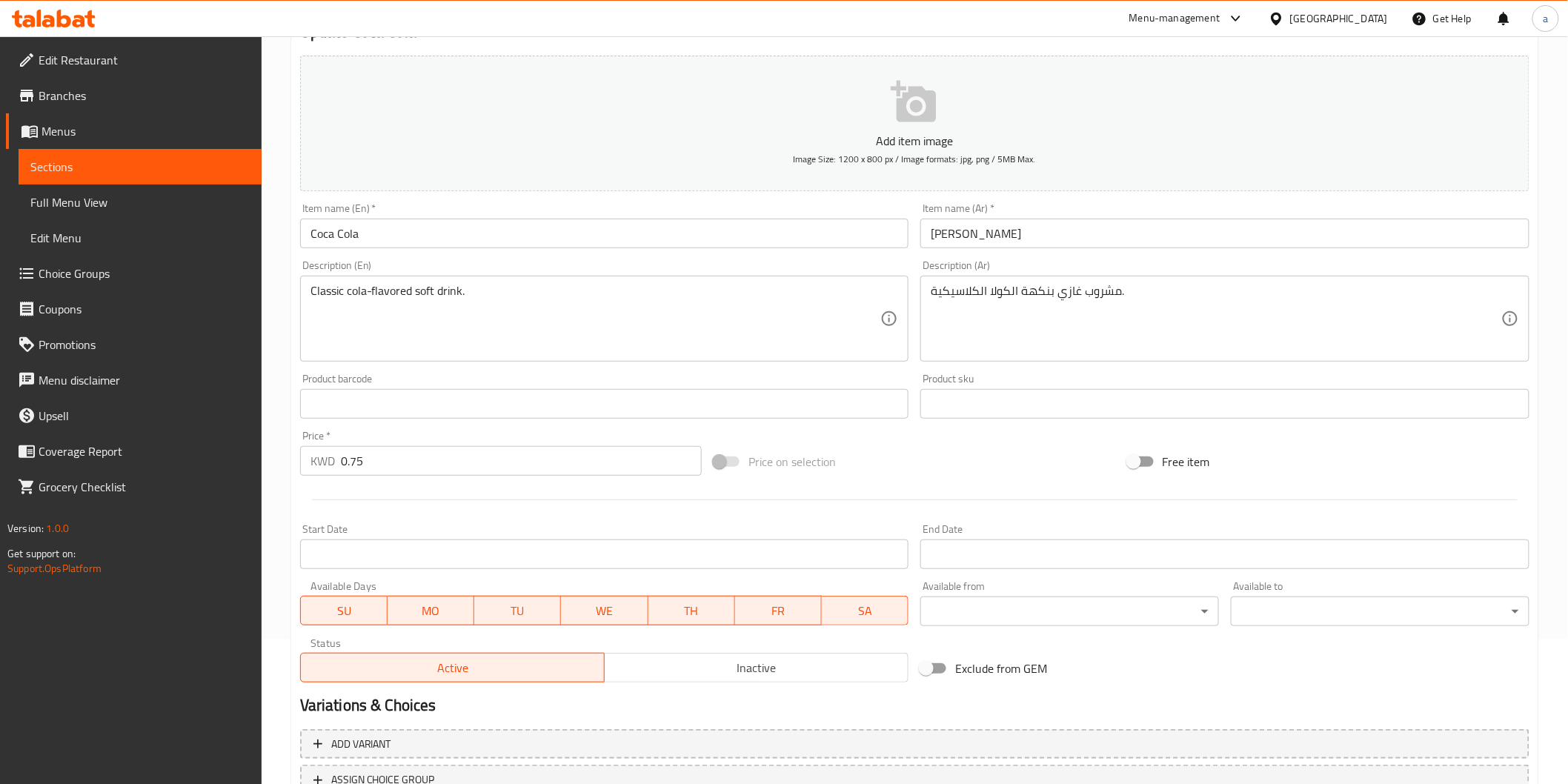
scroll to position [164, 0]
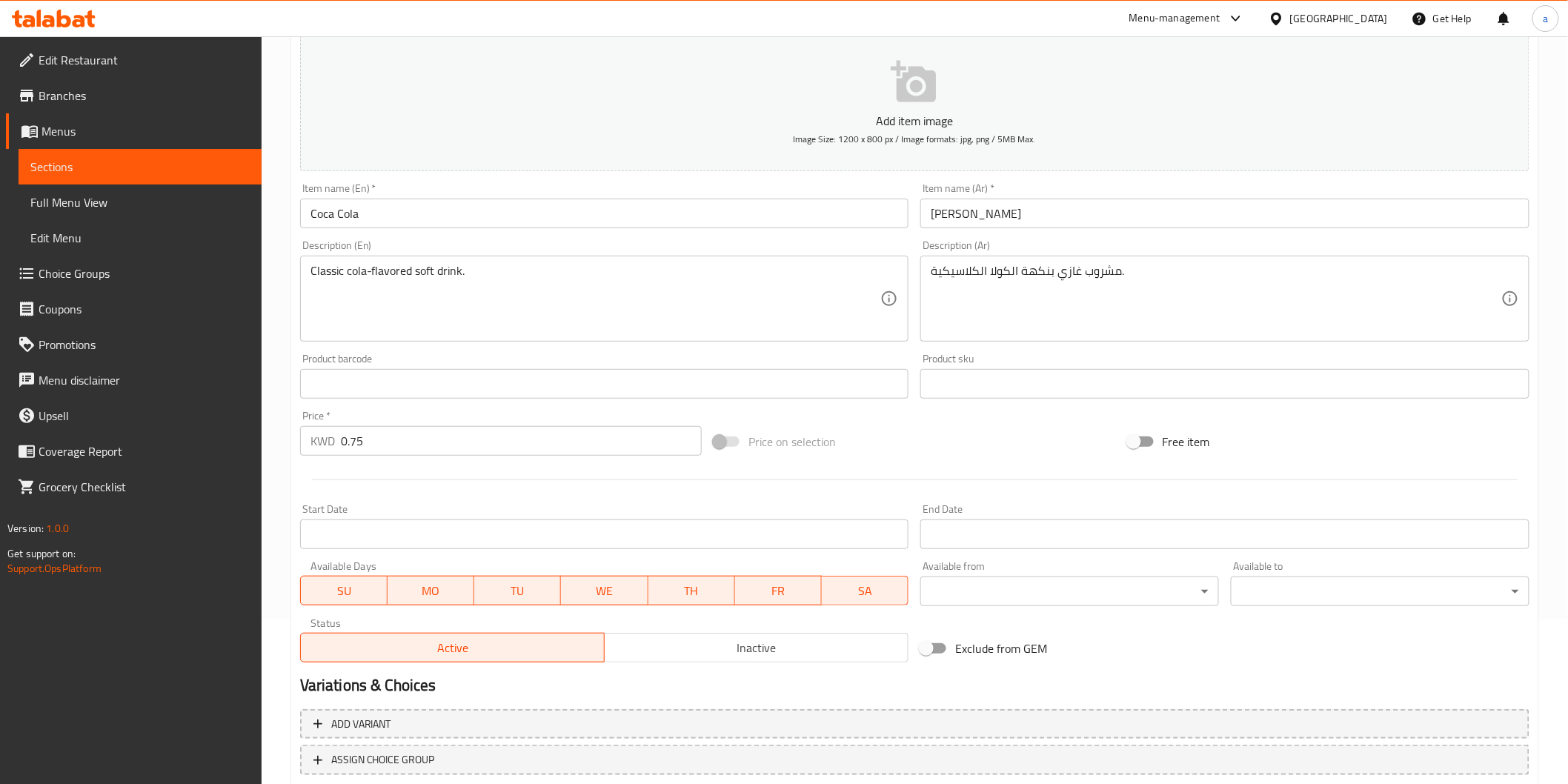
click at [112, 156] on link "Sections" at bounding box center [140, 166] width 243 height 36
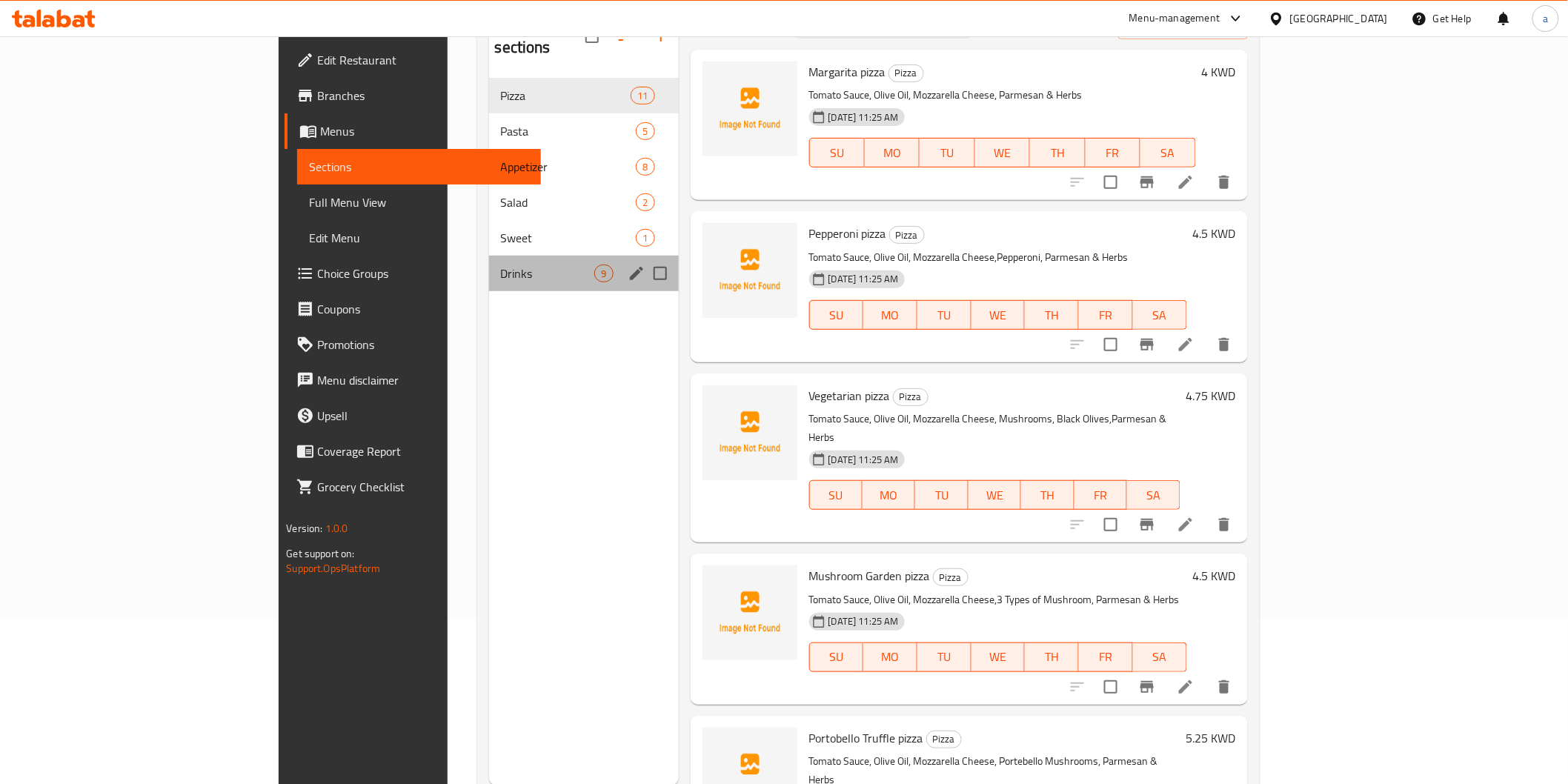
click at [489, 255] on div "Drinks 9" at bounding box center [584, 273] width 190 height 36
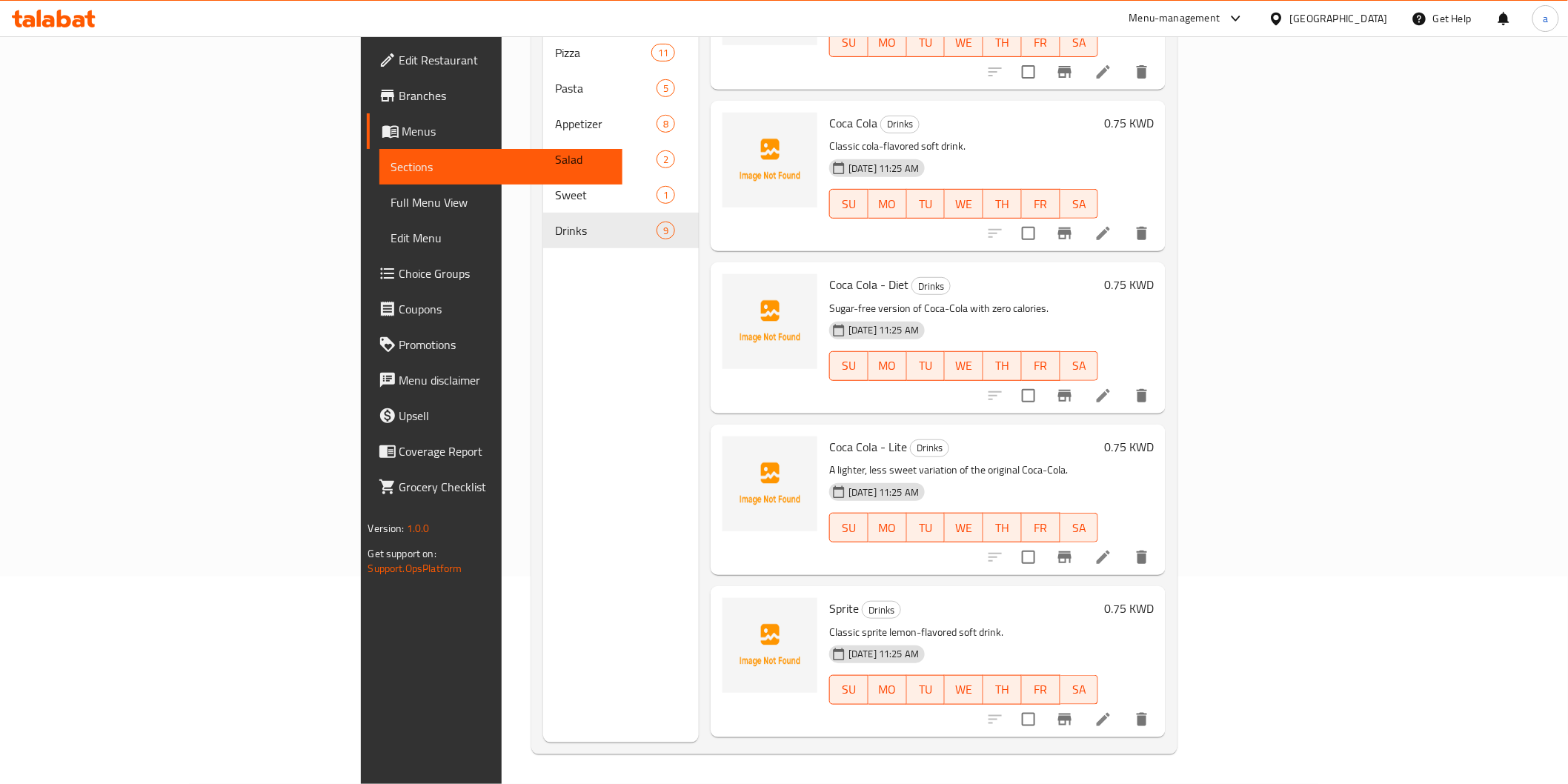
scroll to position [246, 0]
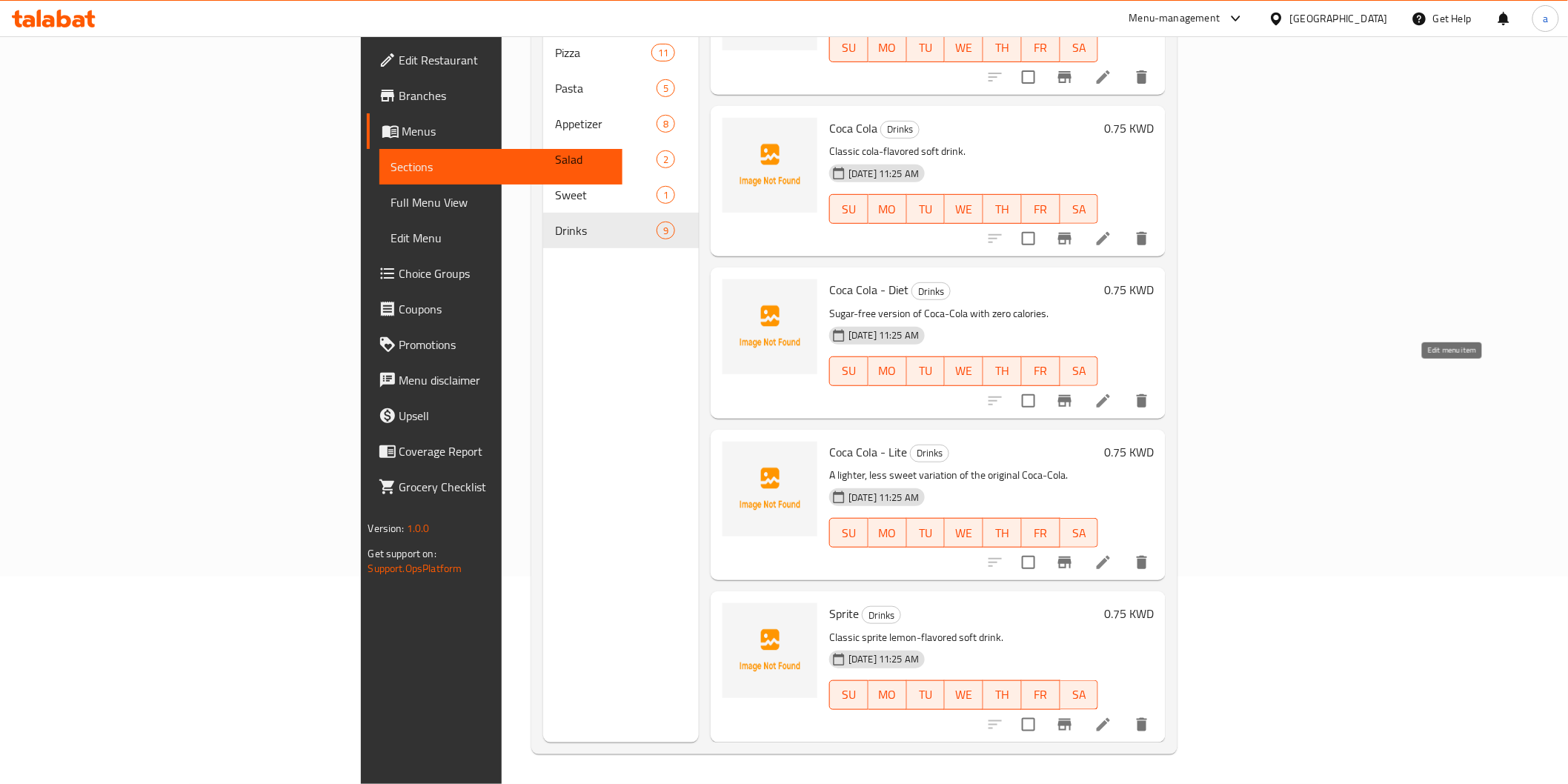
click at [1112, 392] on icon at bounding box center [1103, 401] width 18 height 18
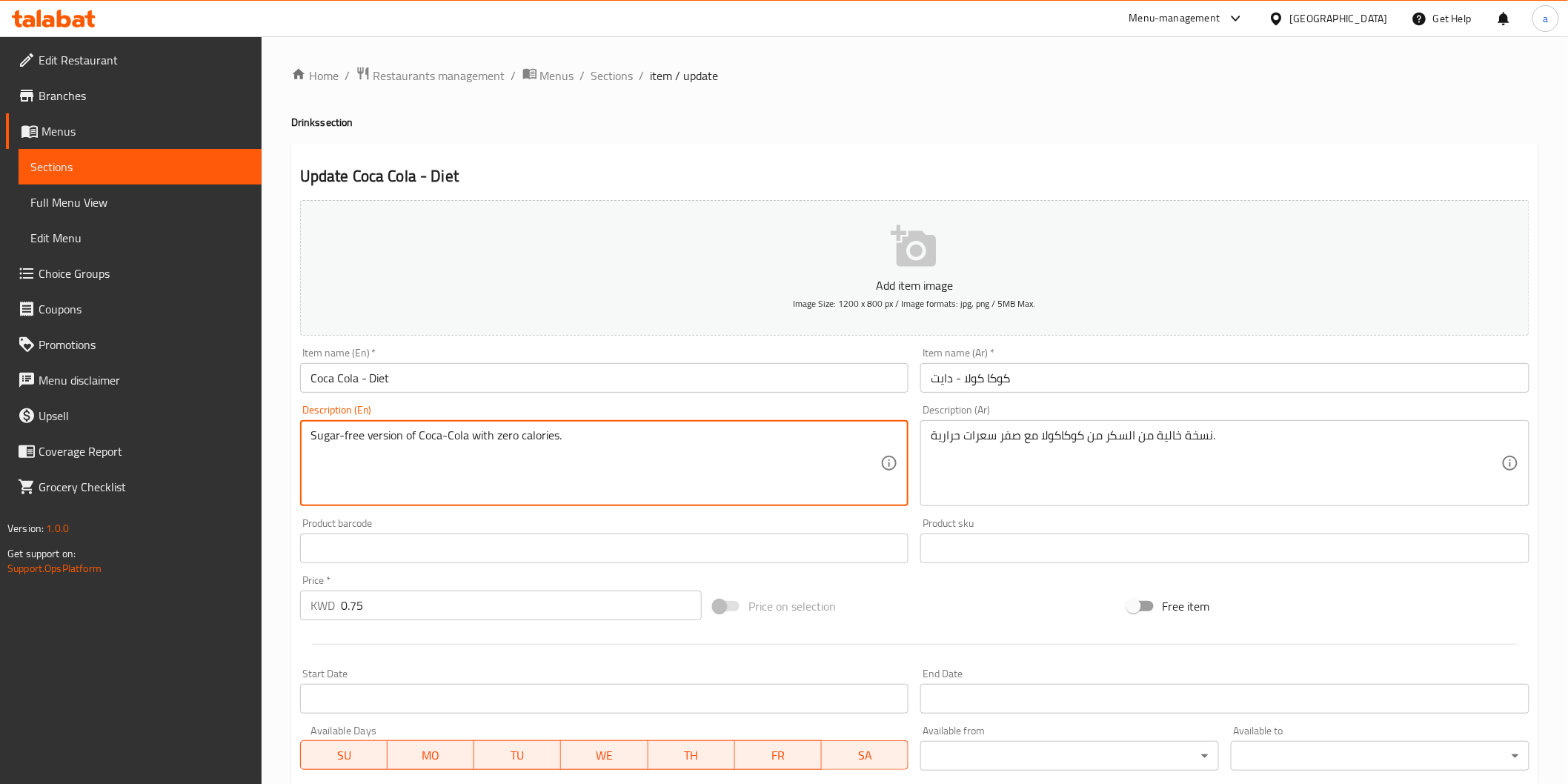
drag, startPoint x: 576, startPoint y: 436, endPoint x: 276, endPoint y: 436, distance: 300.0
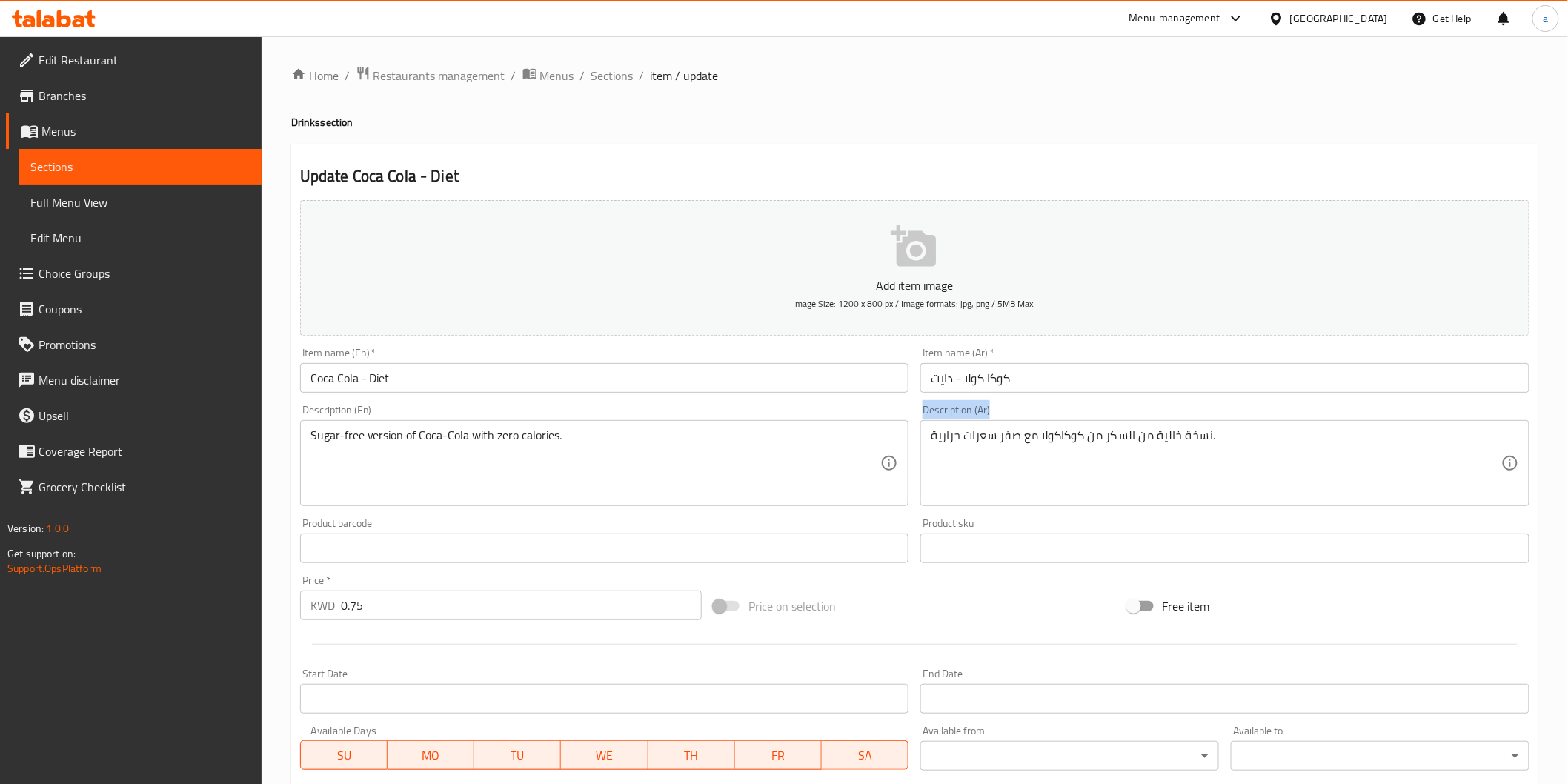
drag, startPoint x: 920, startPoint y: 444, endPoint x: 1232, endPoint y: 476, distance: 313.6
click at [1232, 476] on div "Description (Ar) نسخة خالية من السكر من كوكاكولا مع صفر سعرات حرارية. Descripti…" at bounding box center [1225, 455] width 621 height 114
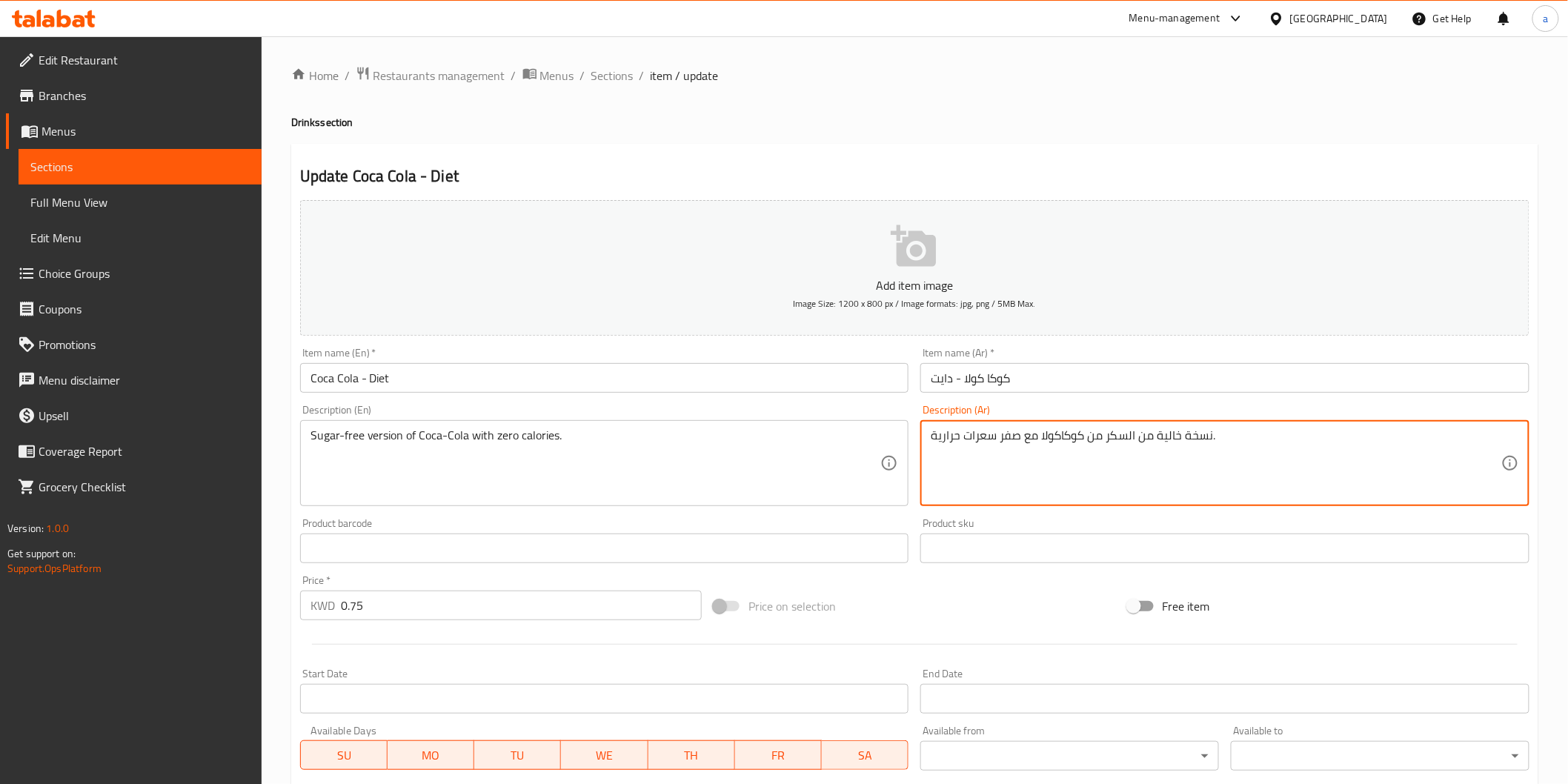
click at [1156, 436] on textarea "نسخة خالية من السكر من كوكاكولا مع صفر سعرات حرارية." at bounding box center [1216, 463] width 570 height 70
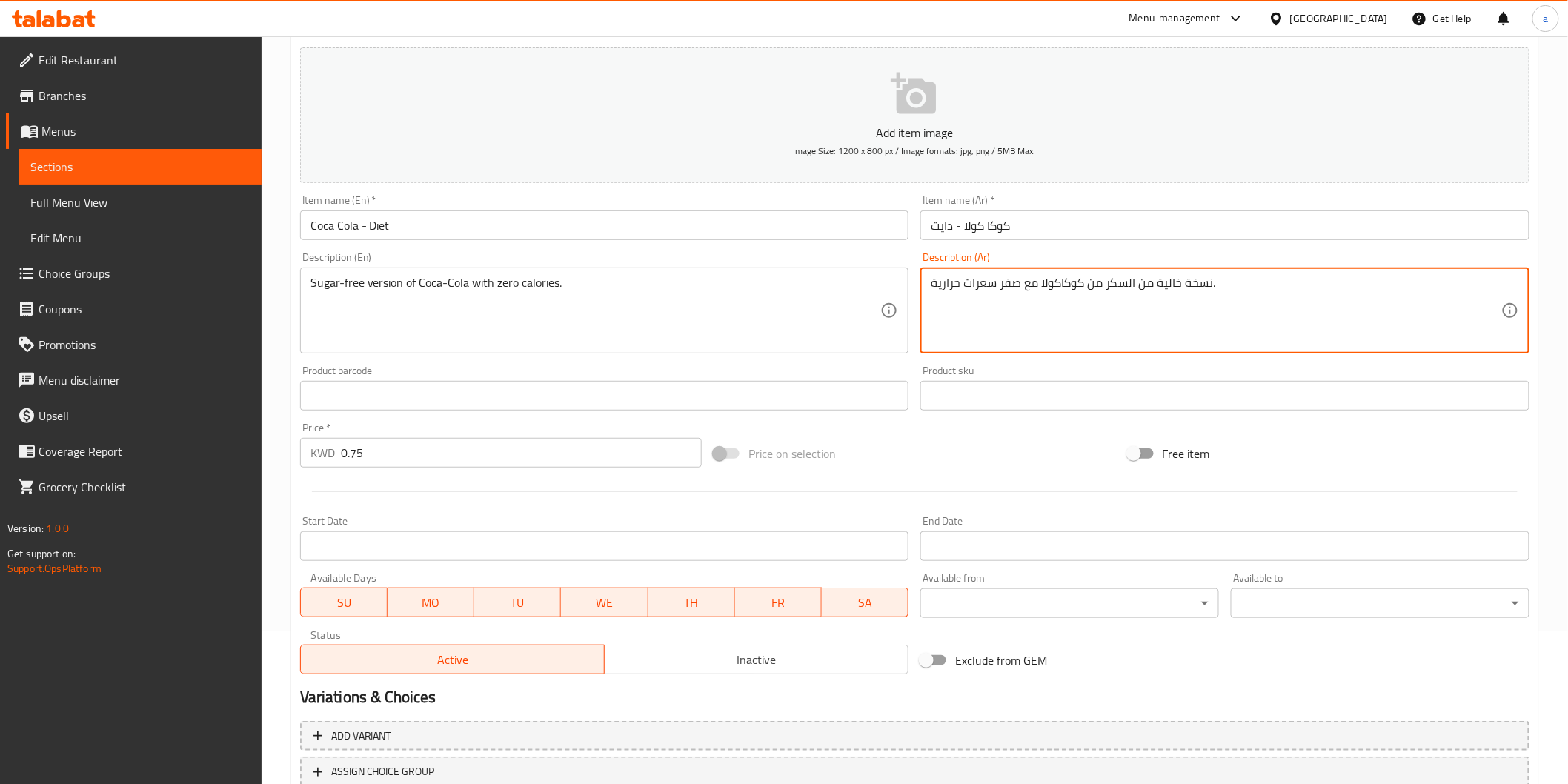
scroll to position [164, 0]
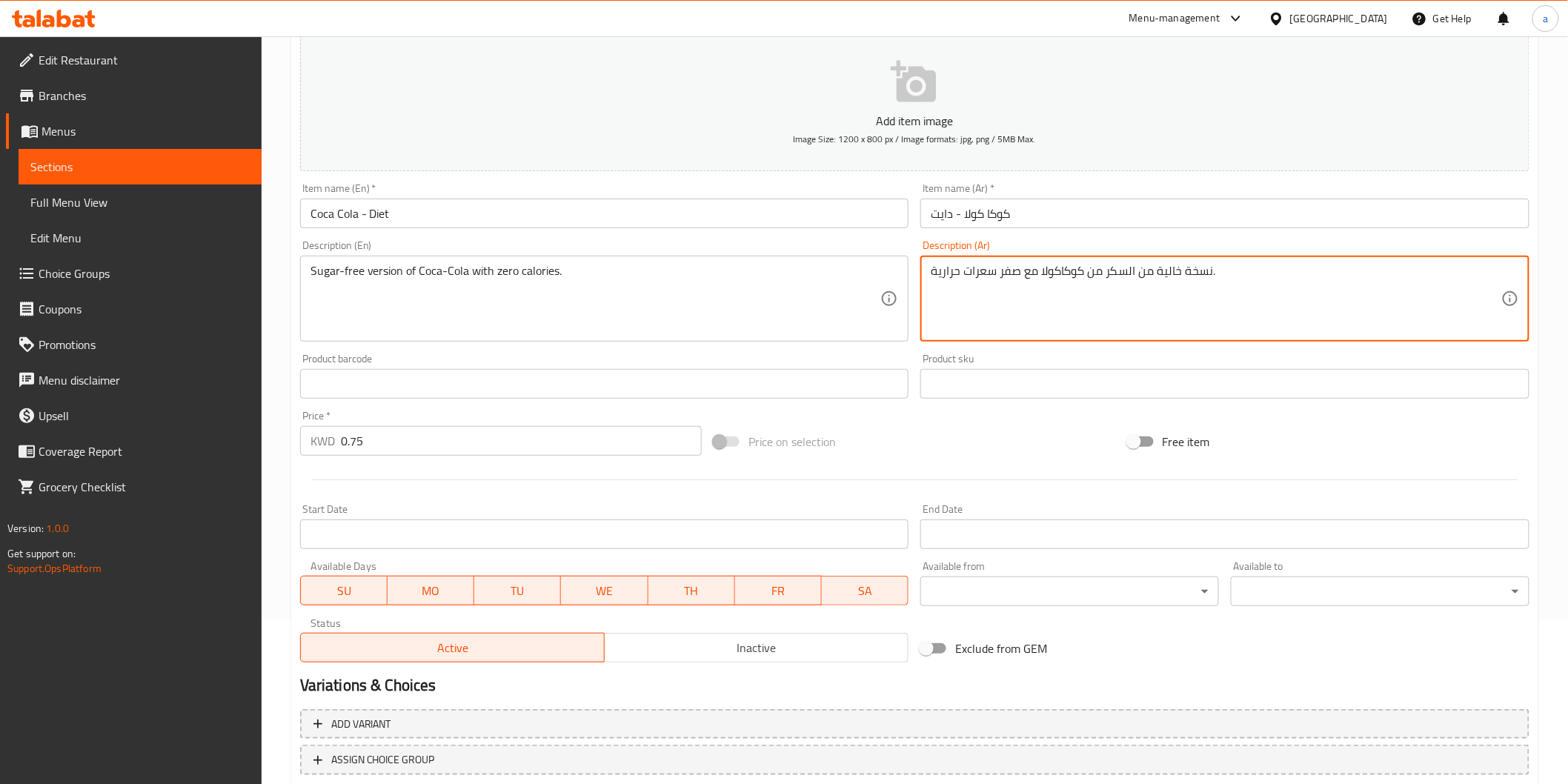
click at [987, 307] on textarea "نسخة خالية من السكر من كوكاكولا مع صفر سعرات حرارية." at bounding box center [1216, 298] width 570 height 70
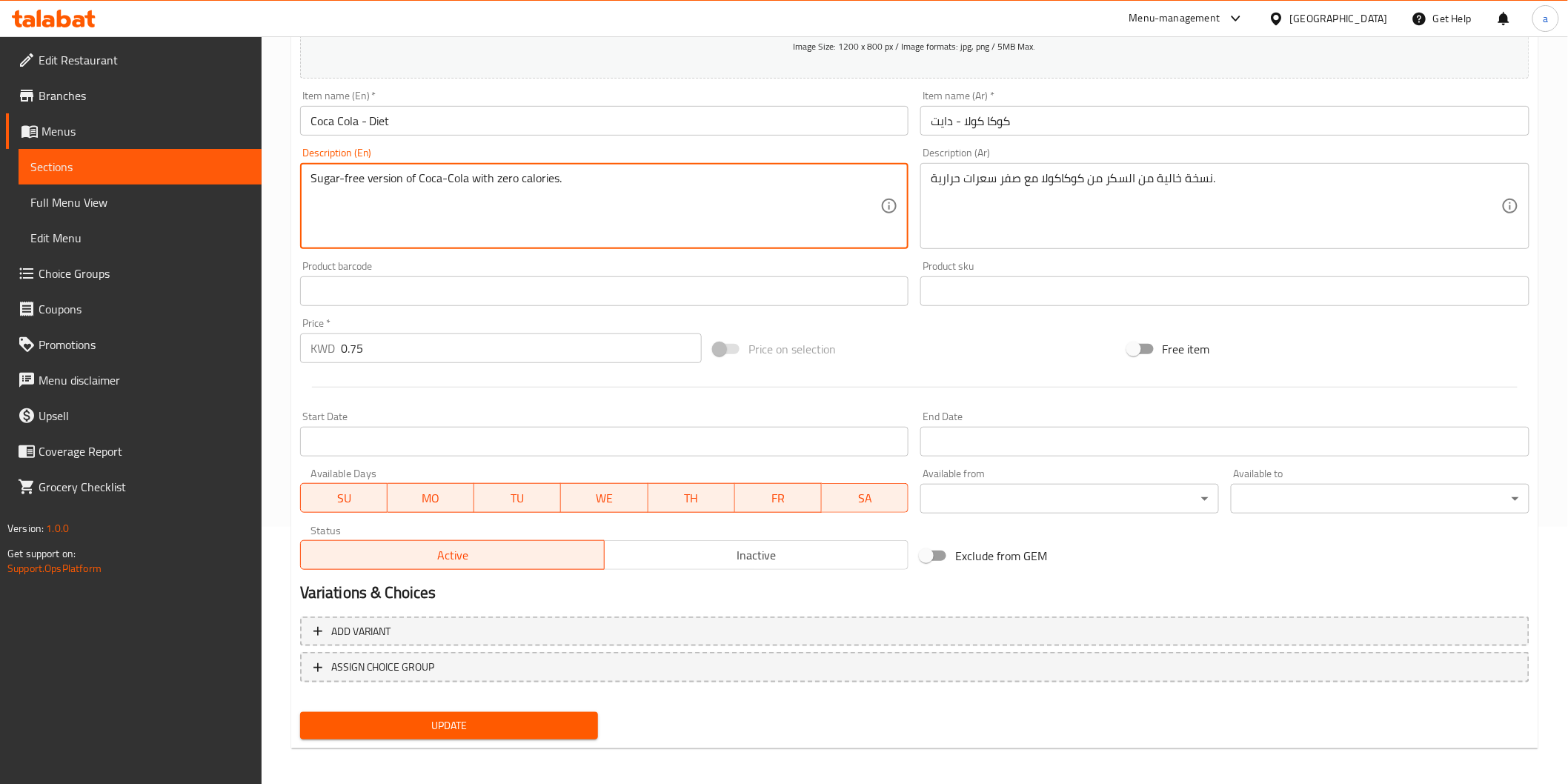
scroll to position [260, 0]
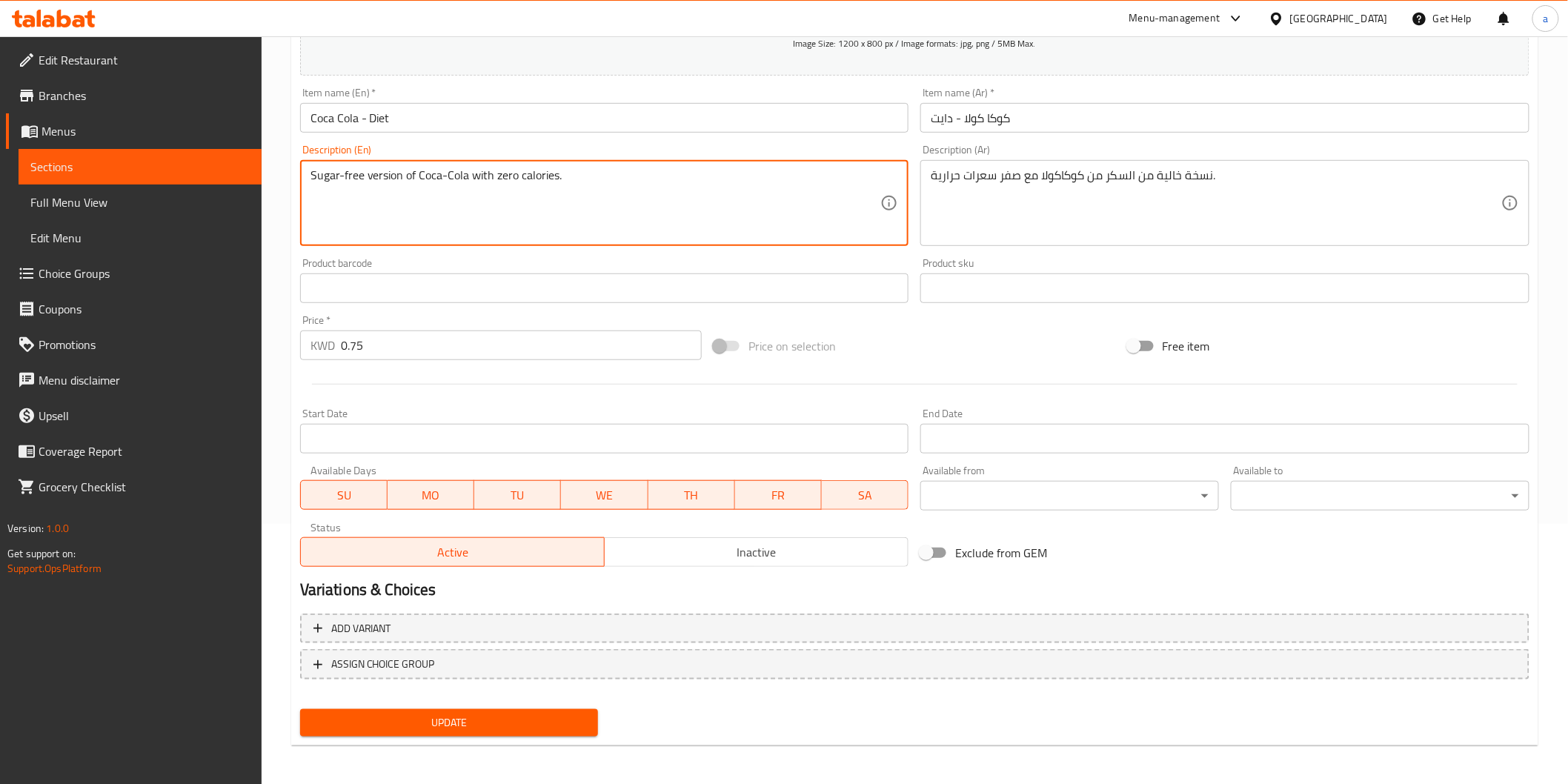
click at [497, 716] on span "Update" at bounding box center [449, 723] width 275 height 19
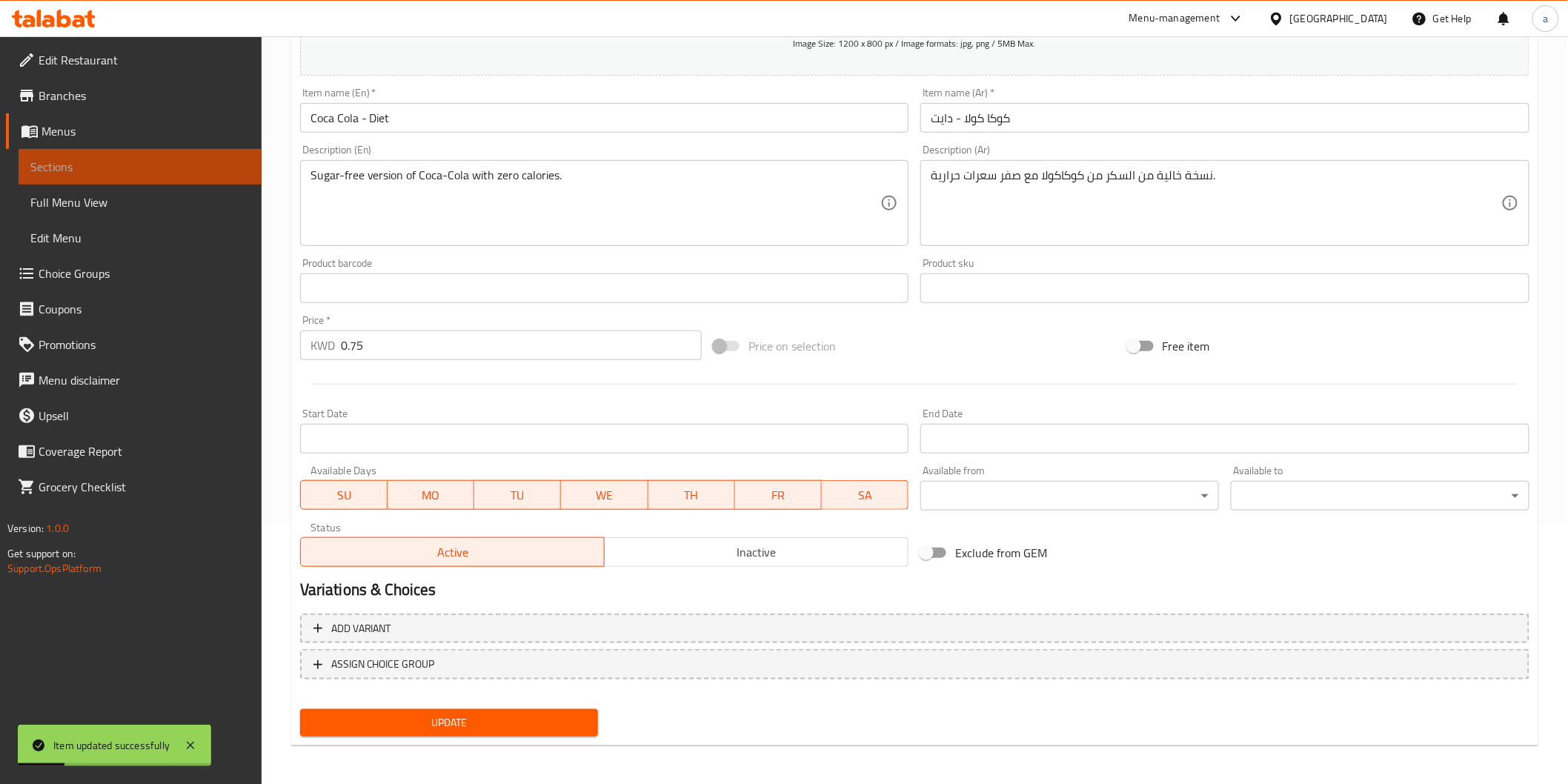
click at [63, 169] on span "Sections" at bounding box center [141, 166] width 220 height 18
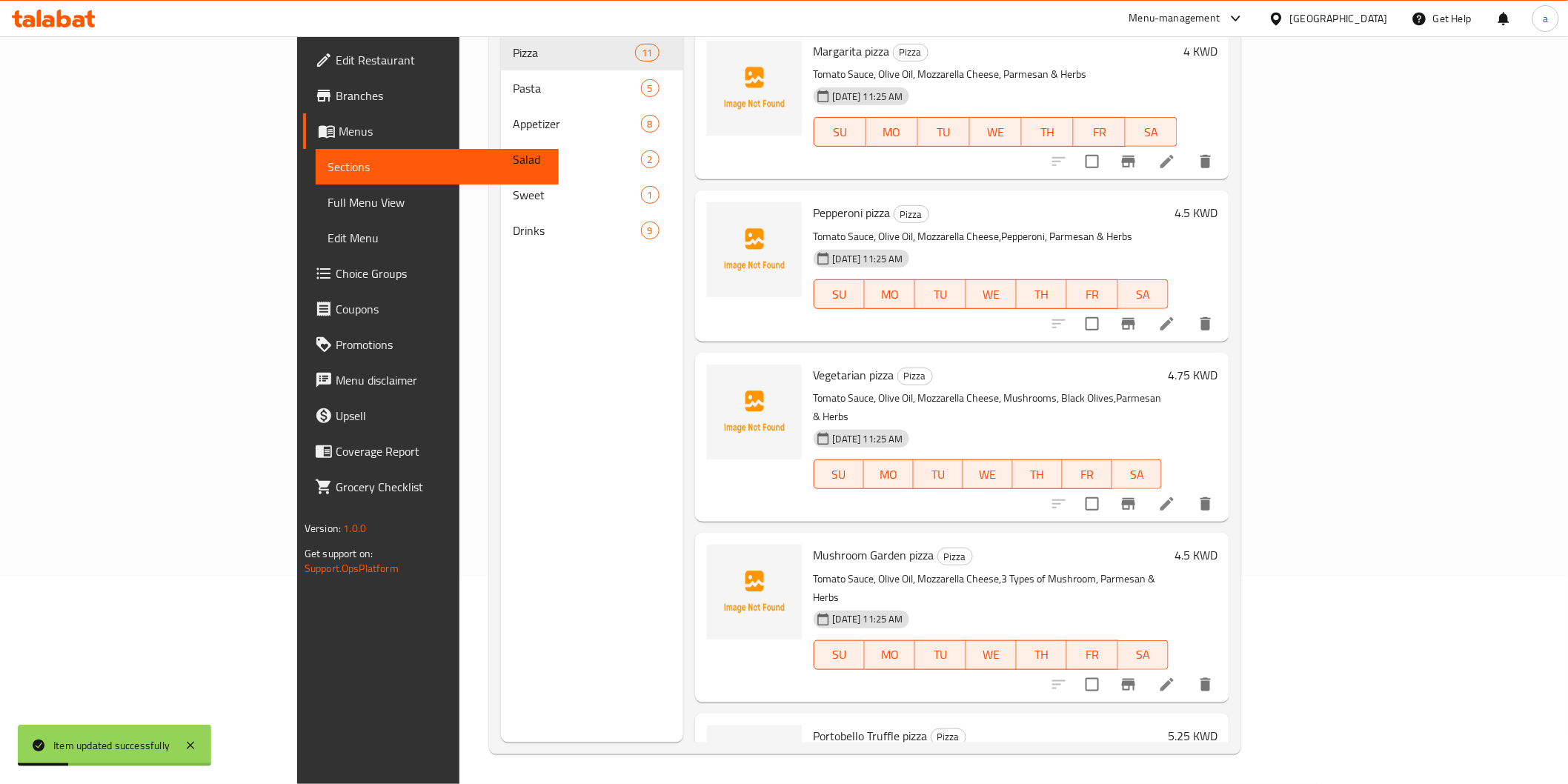
scroll to position [208, 0]
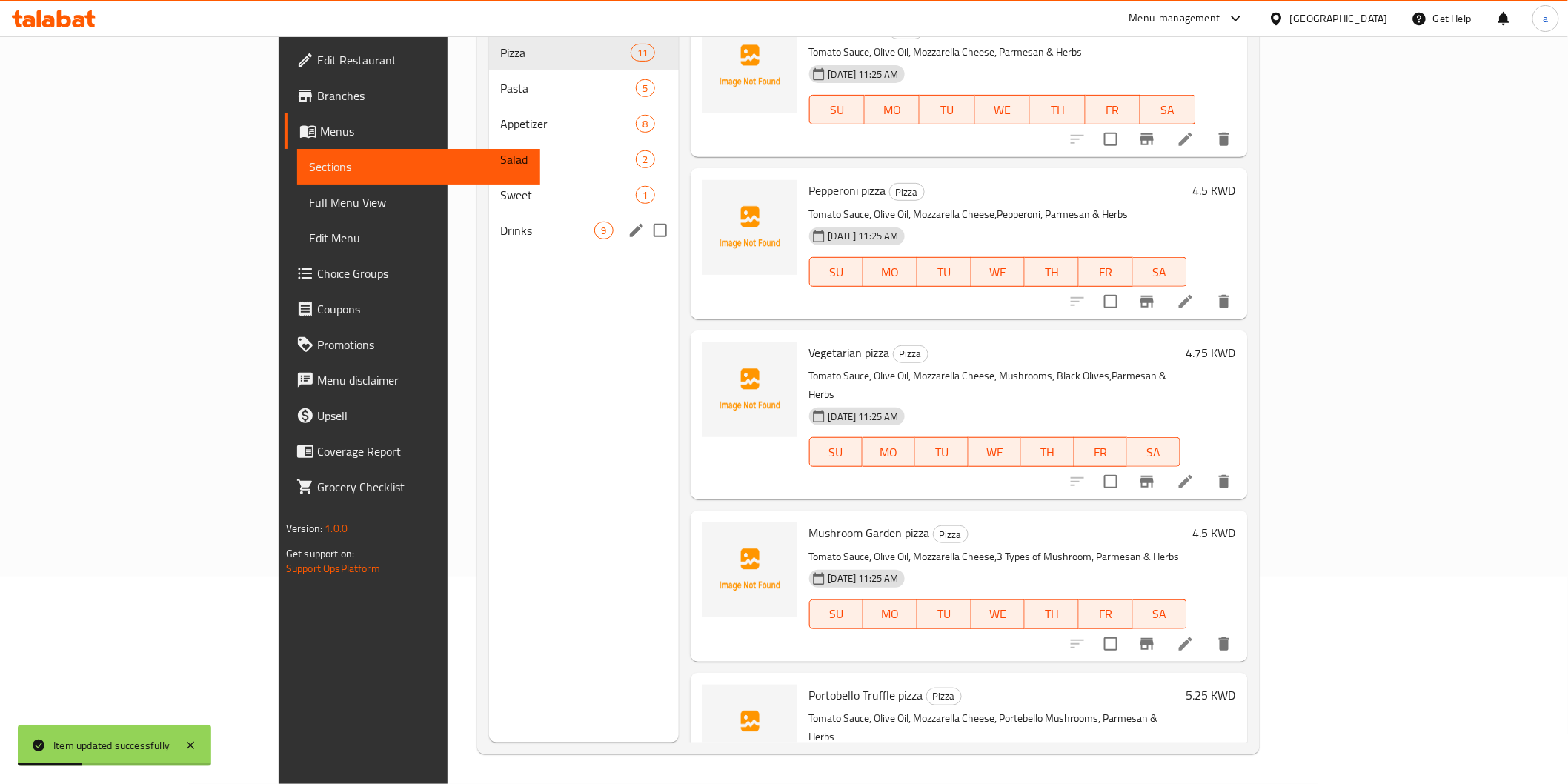
click at [489, 213] on div "Drinks 9" at bounding box center [584, 231] width 190 height 36
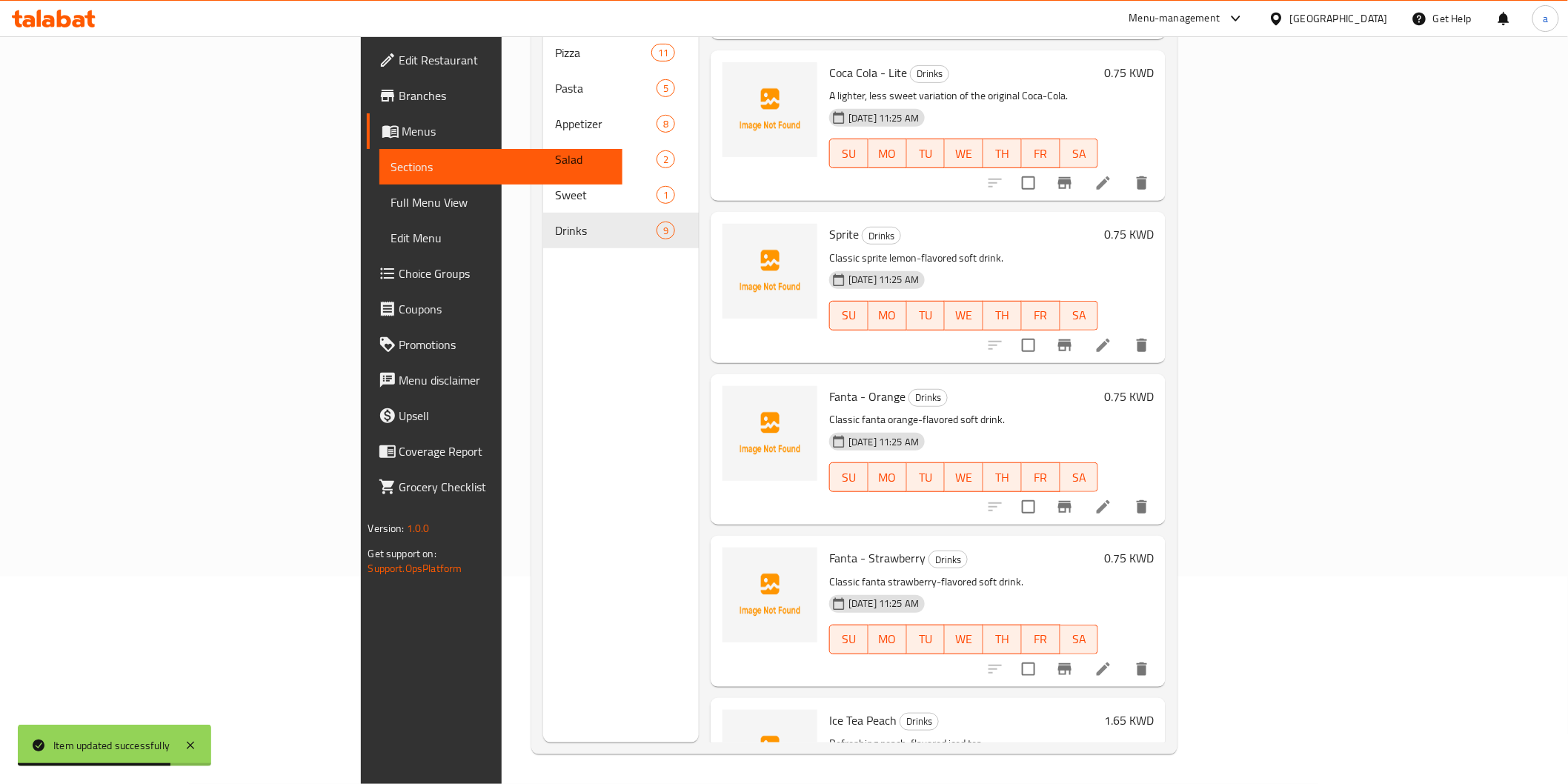
scroll to position [709, 0]
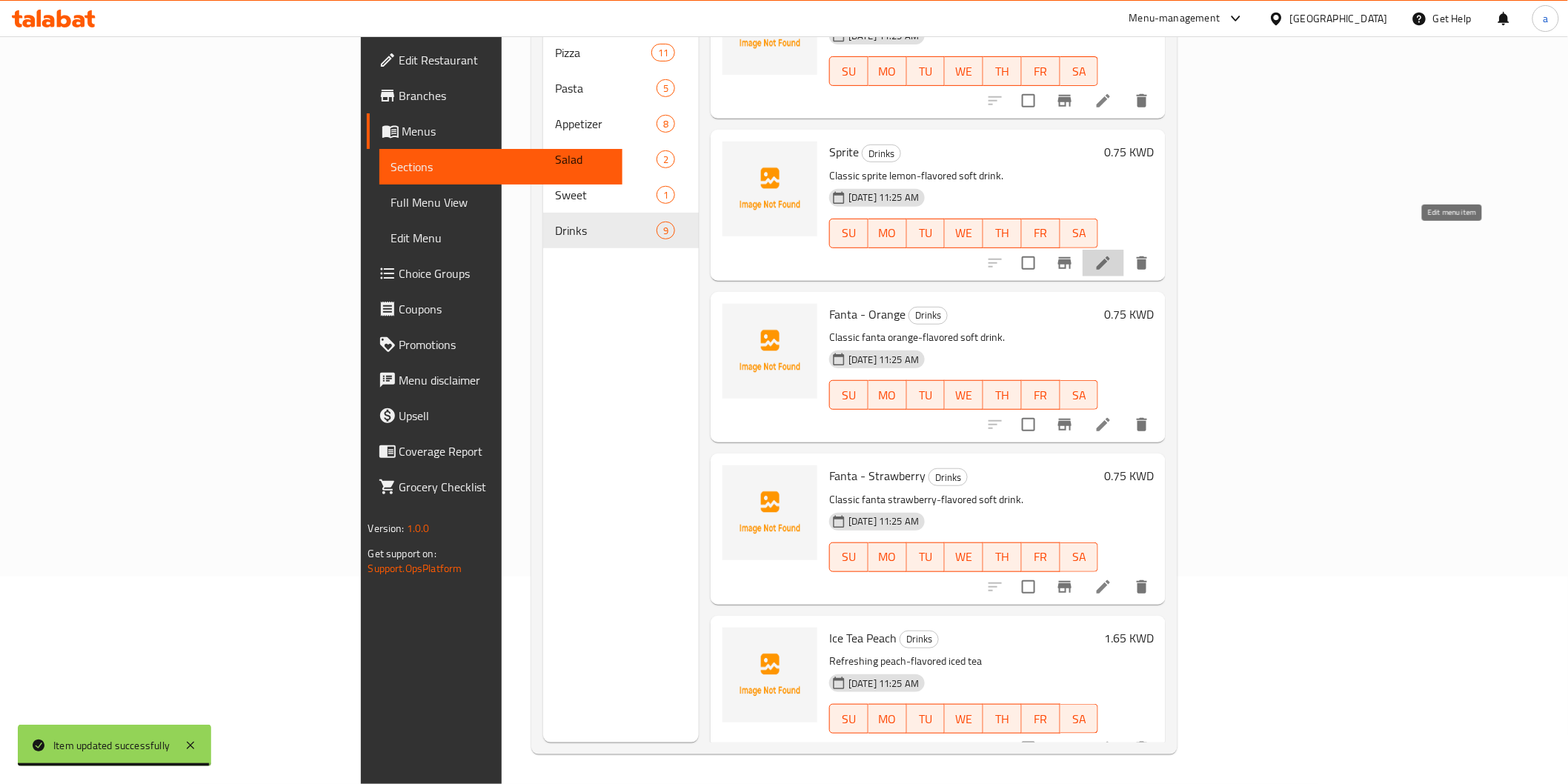
click at [1112, 254] on icon at bounding box center [1103, 263] width 18 height 18
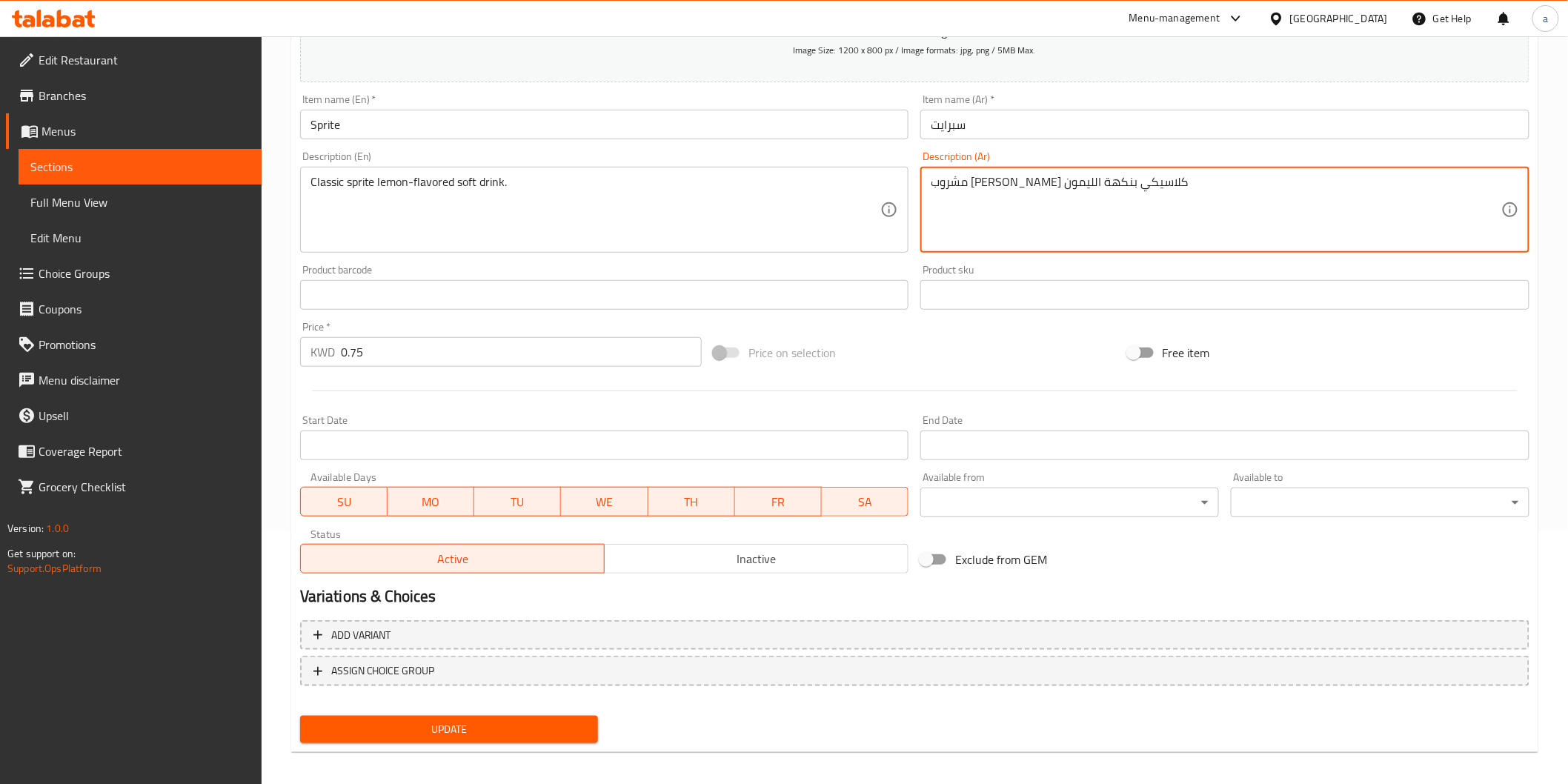
scroll to position [260, 0]
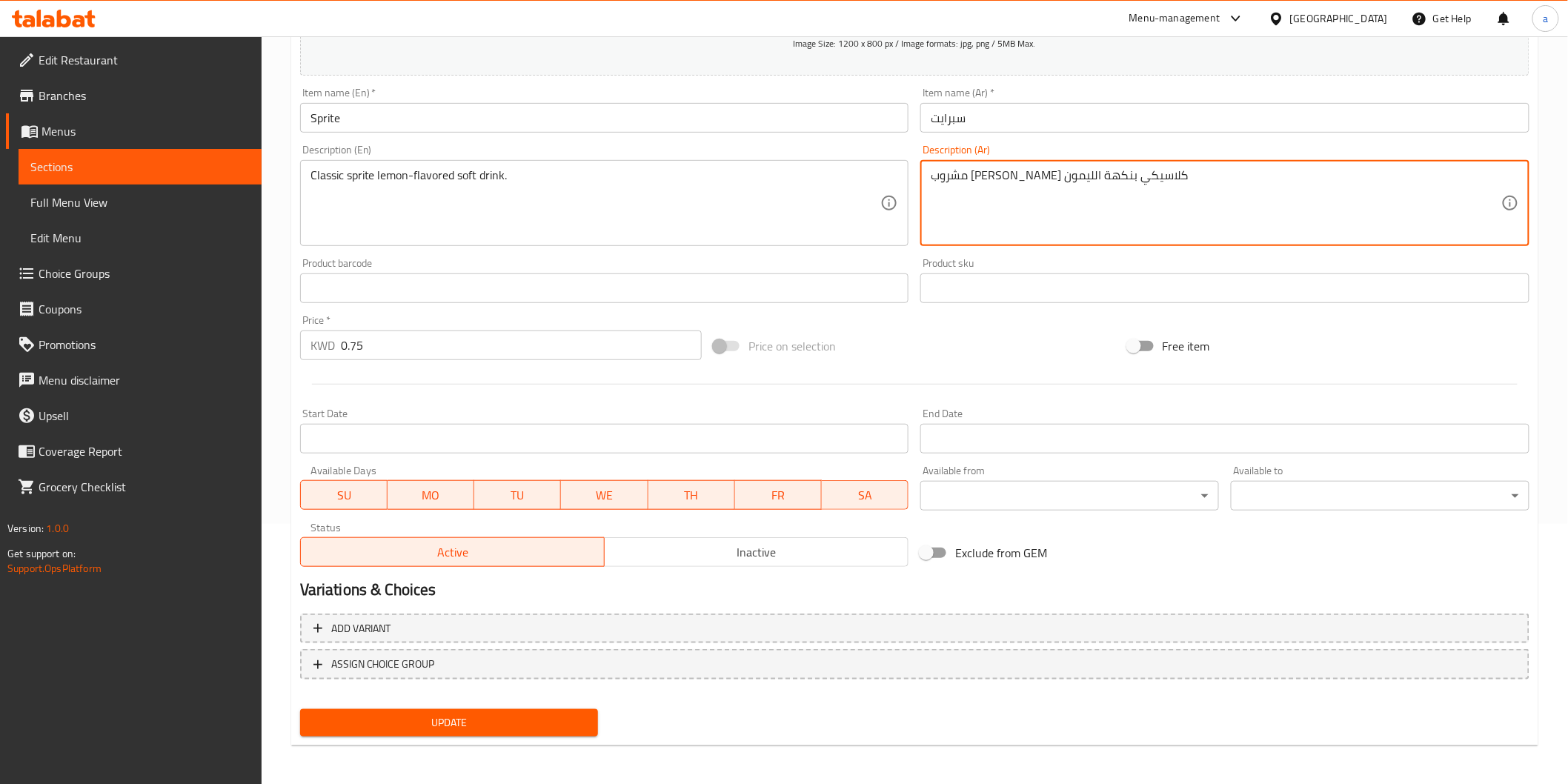
type textarea "مشروب غازى سبرايت كلاسيكي بنكهة الليمون"
click at [416, 720] on span "Update" at bounding box center [449, 723] width 275 height 19
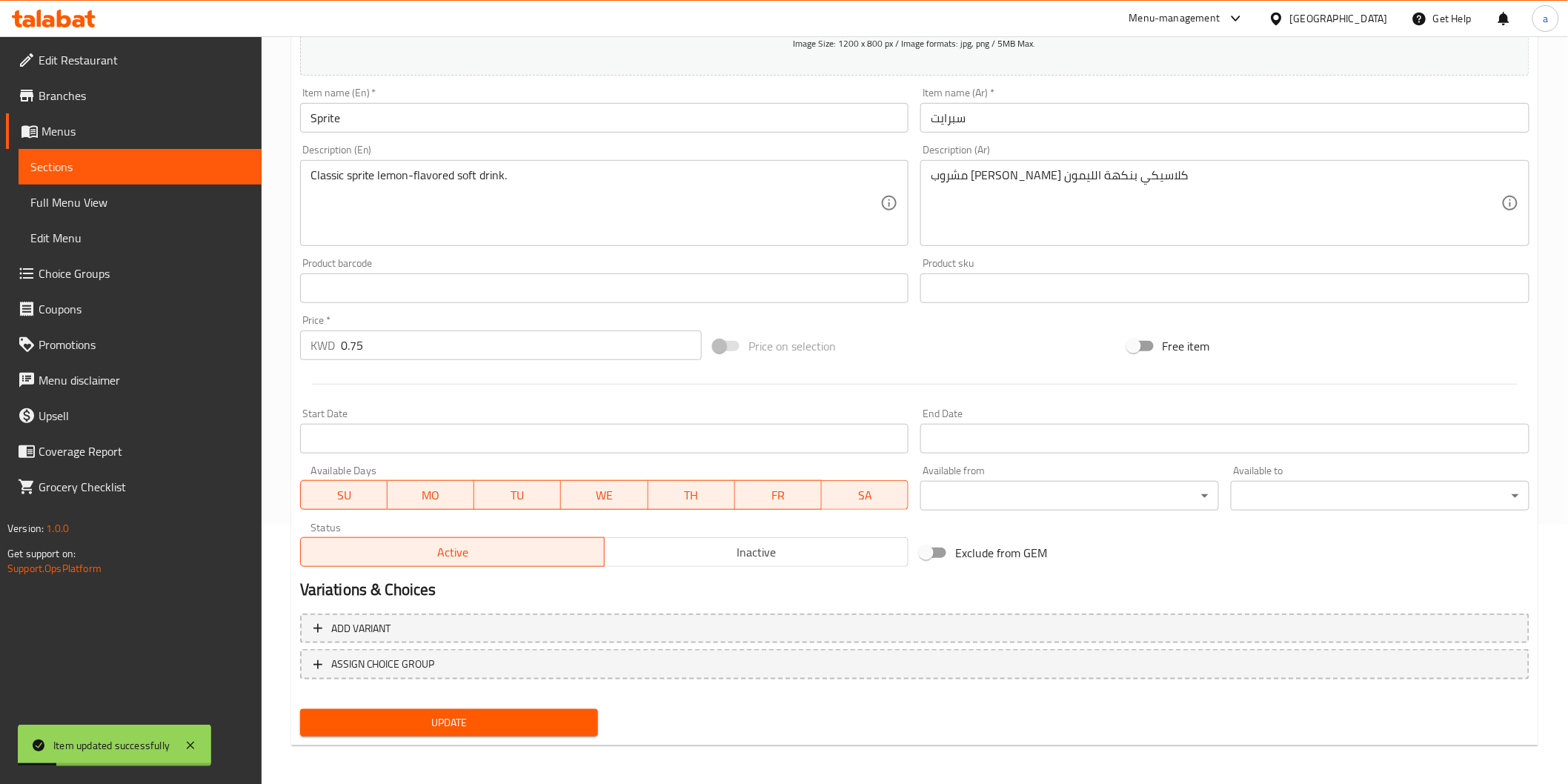
click at [70, 168] on span "Sections" at bounding box center [141, 166] width 220 height 18
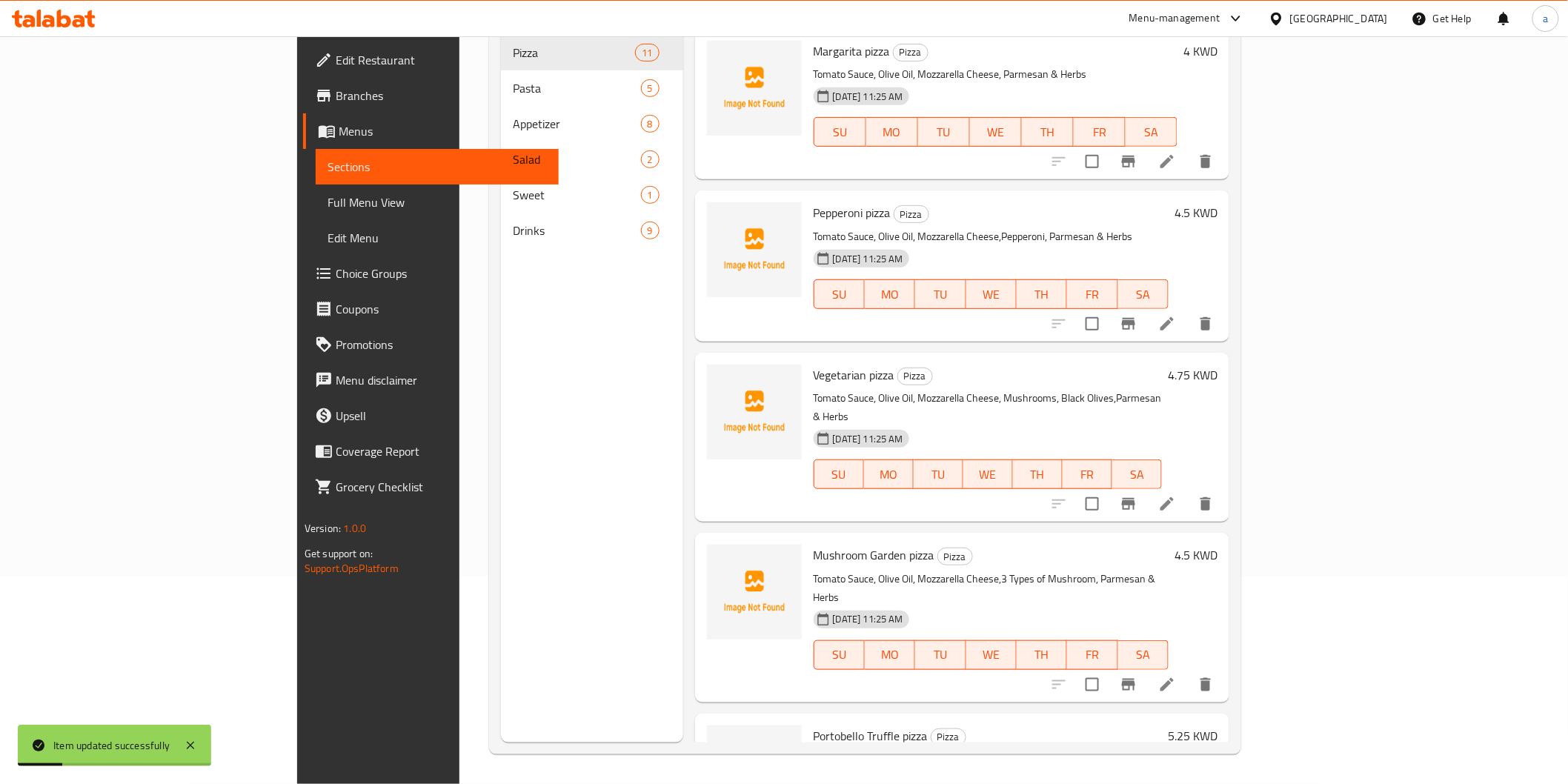
scroll to position [208, 0]
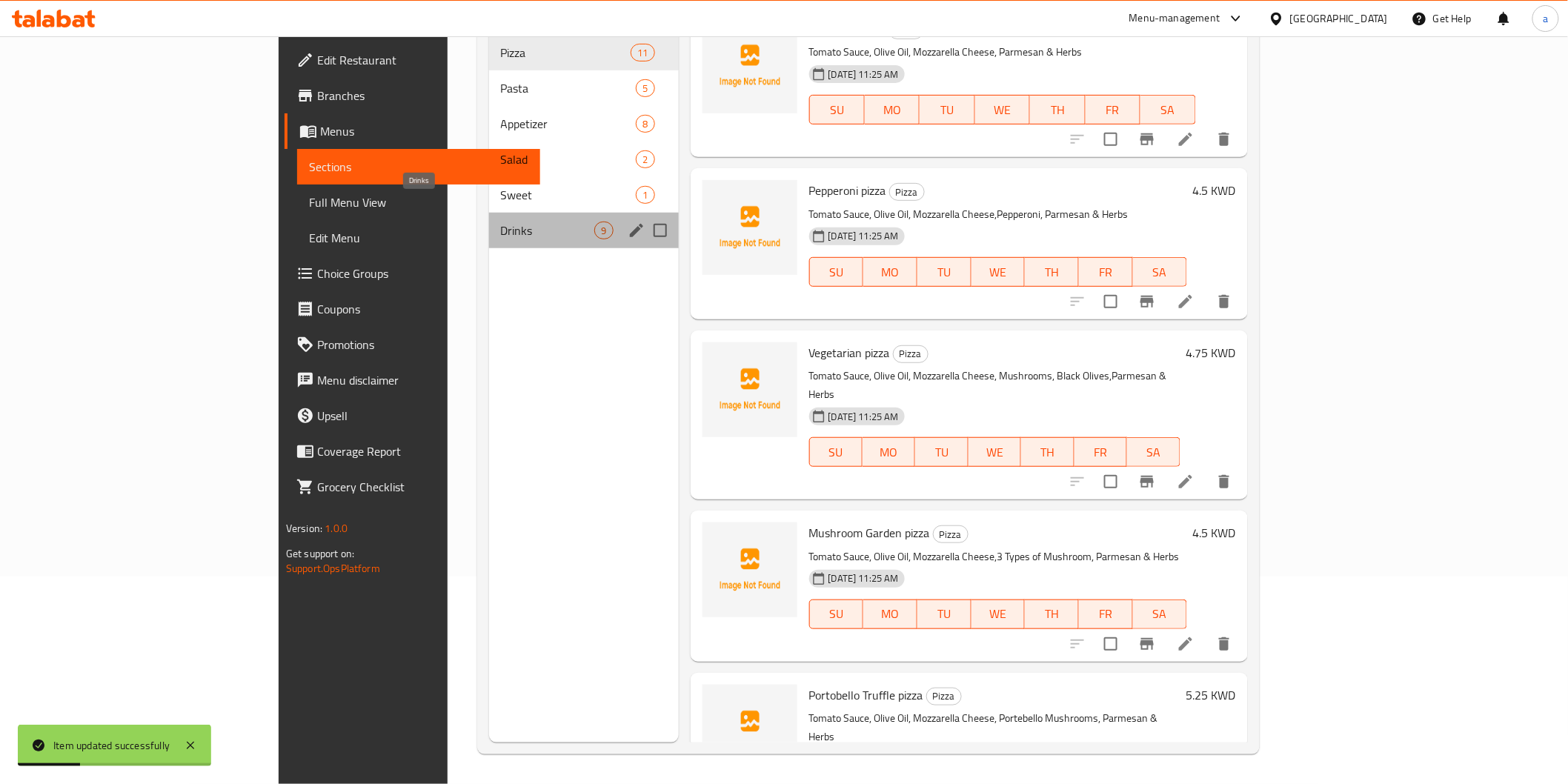
click at [501, 222] on span "Drinks" at bounding box center [547, 231] width 94 height 18
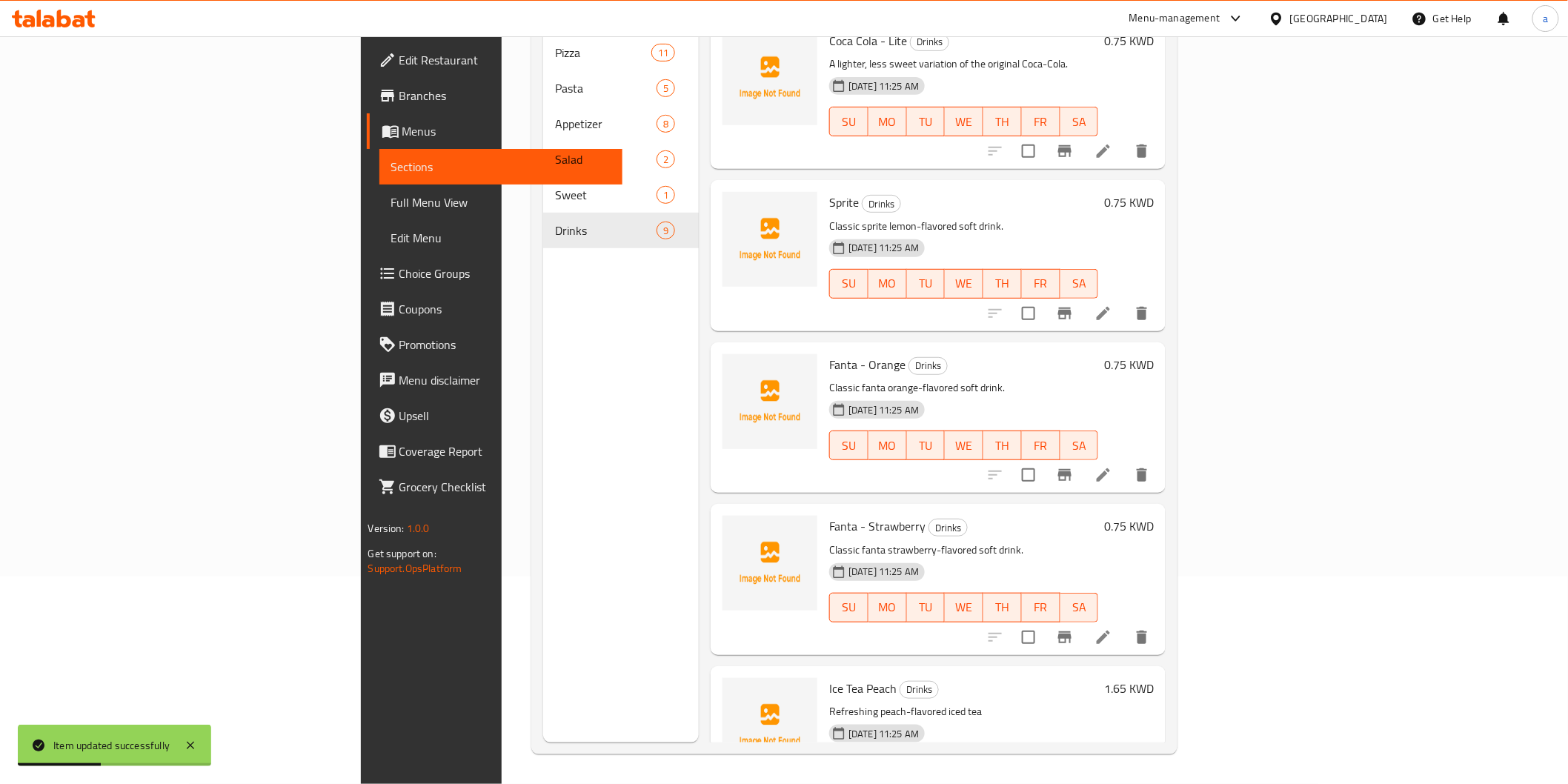
scroll to position [709, 0]
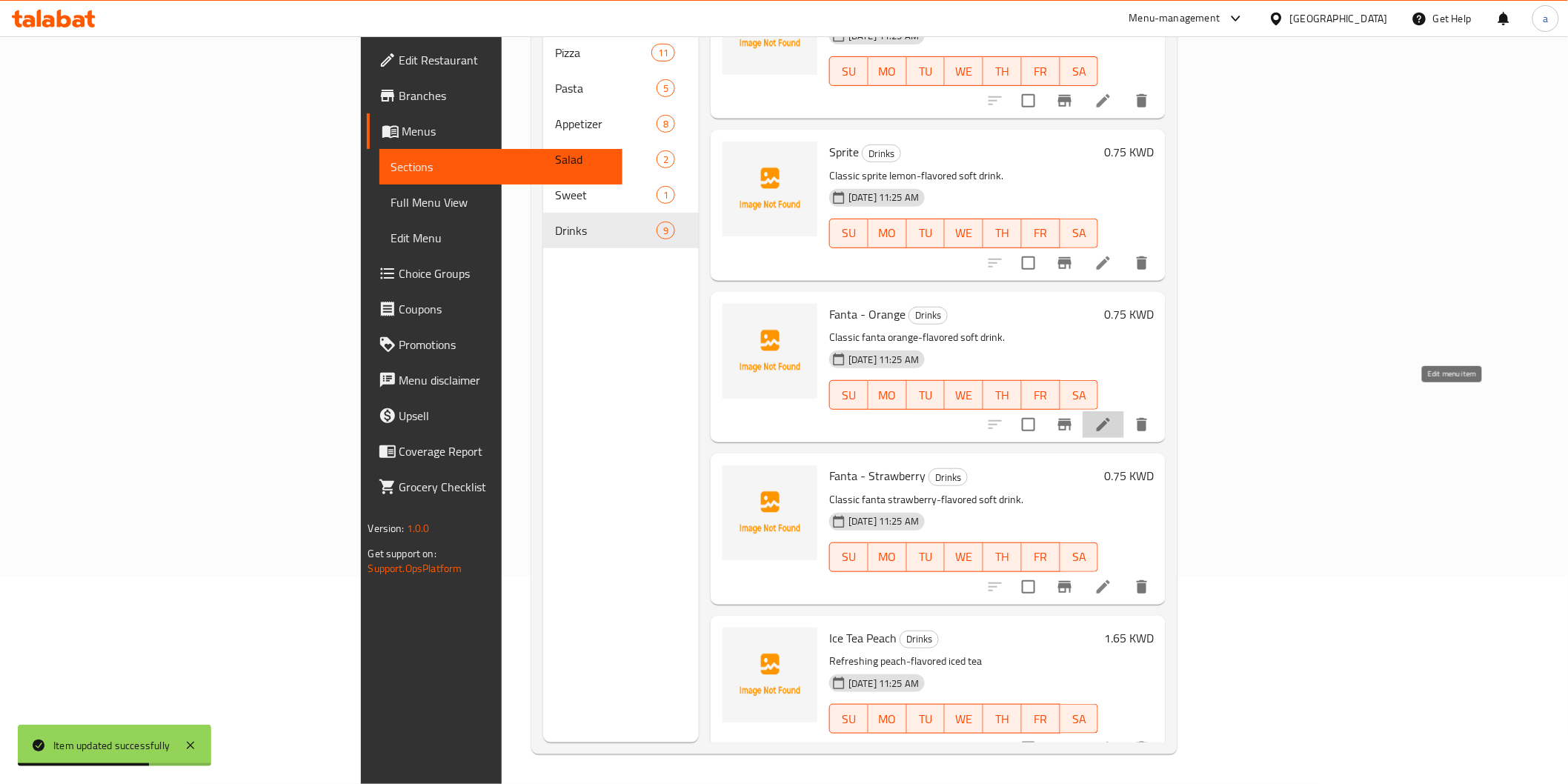
click at [1110, 418] on icon at bounding box center [1103, 424] width 13 height 13
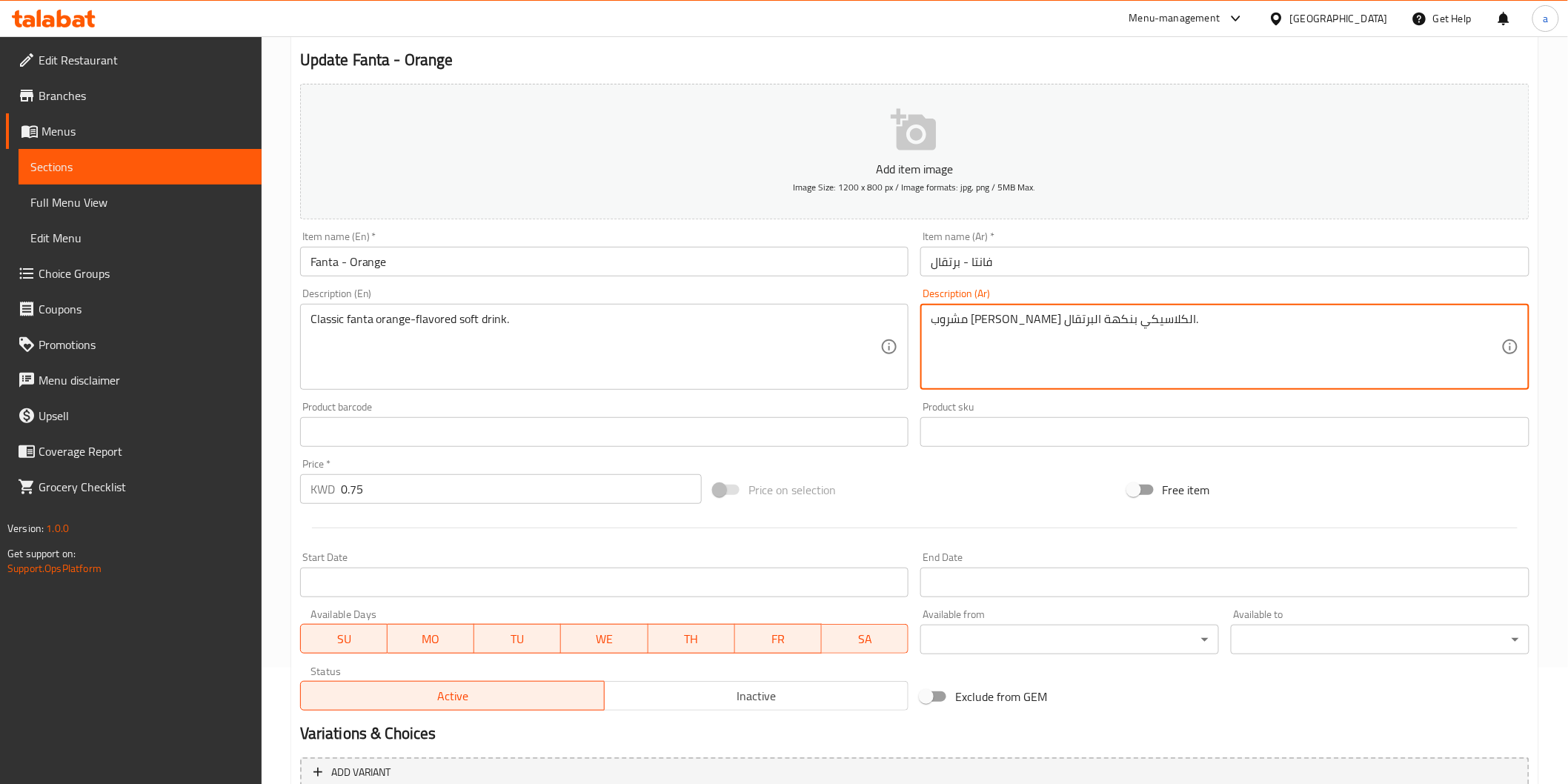
scroll to position [260, 0]
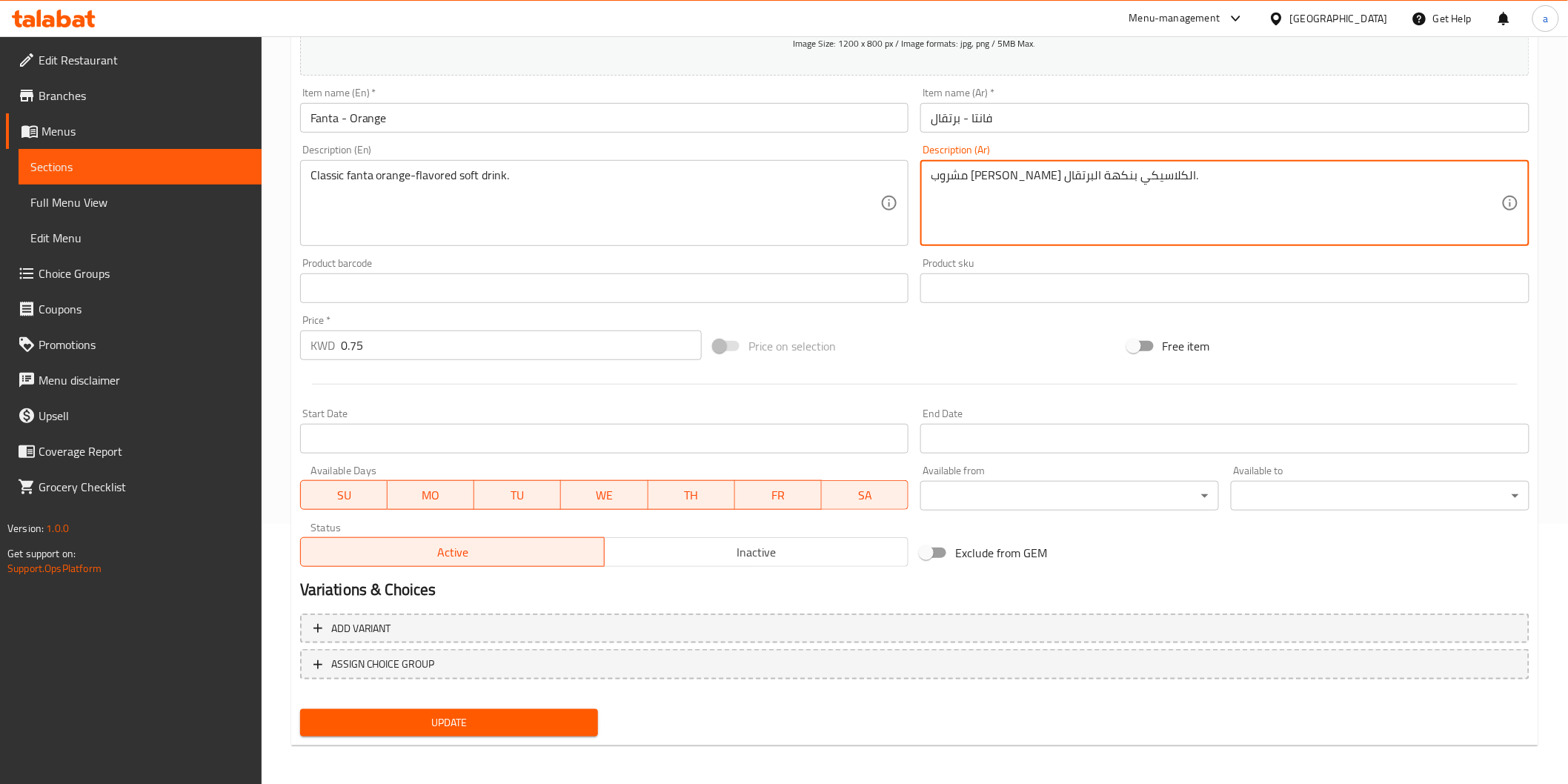
type textarea "مشروب غازى فانتا الكلاسيكي بنكهة البرتقال."
click at [555, 719] on span "Update" at bounding box center [449, 723] width 275 height 19
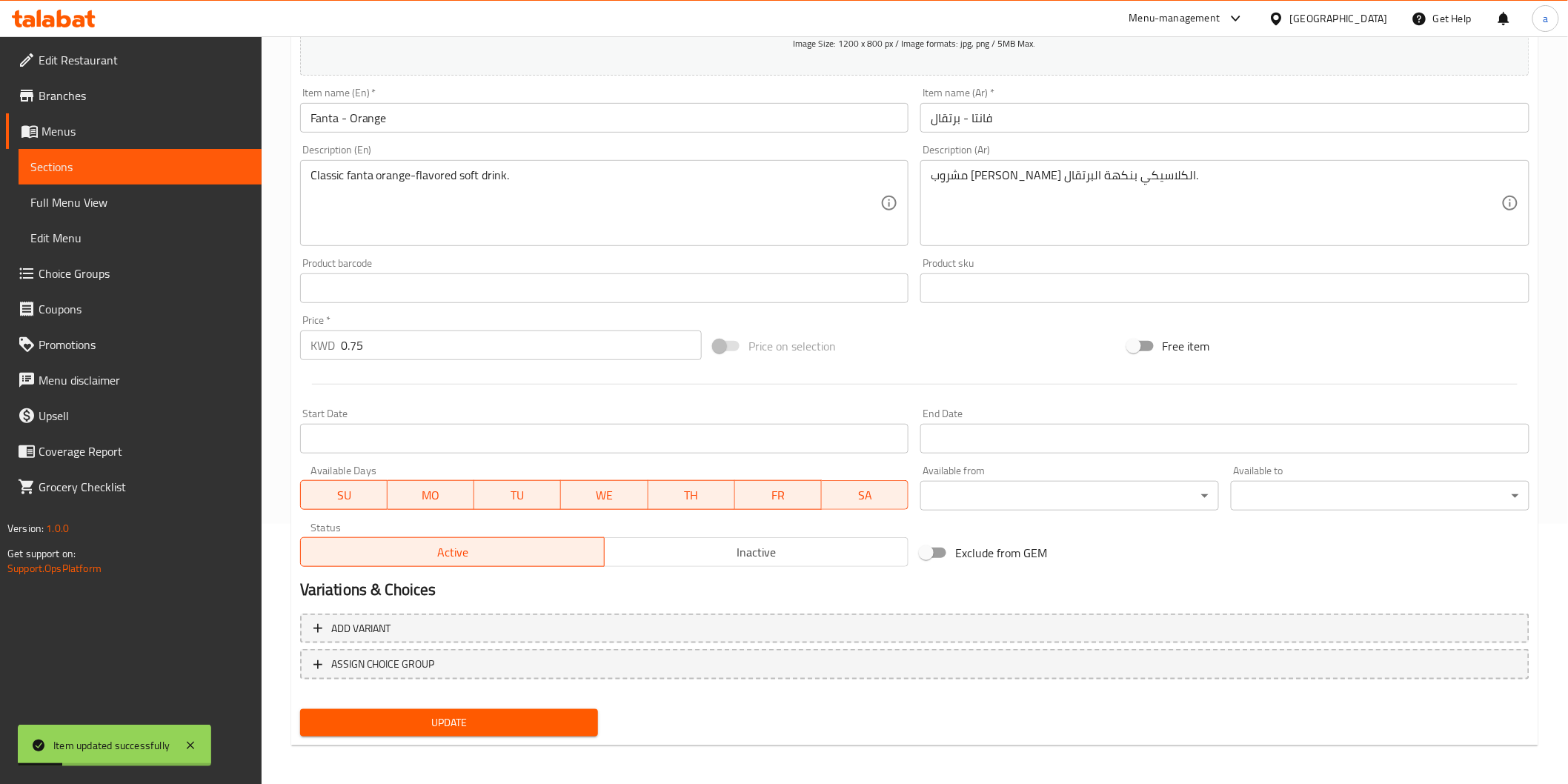
click at [236, 167] on span "Sections" at bounding box center [141, 166] width 220 height 18
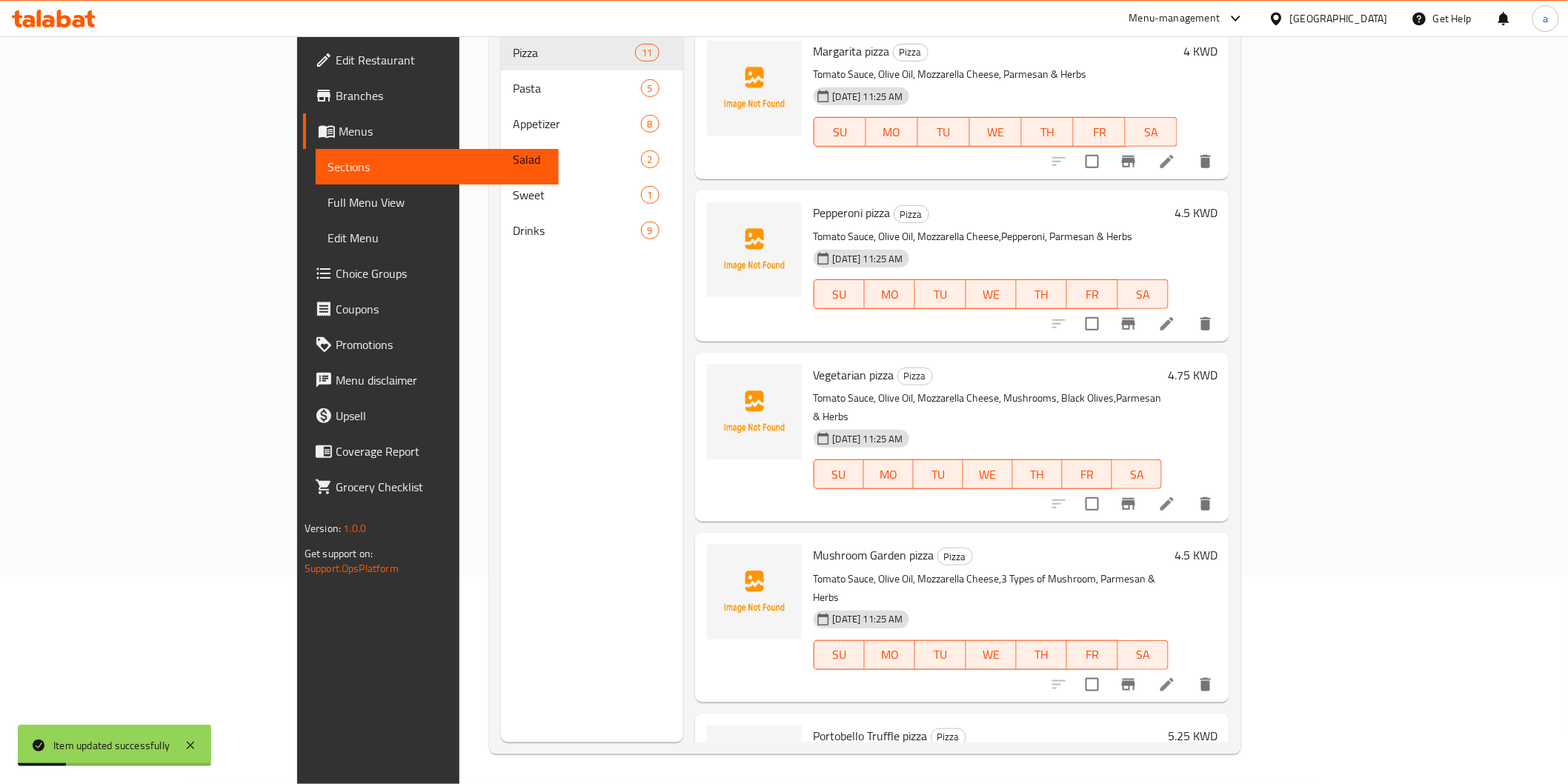
scroll to position [208, 0]
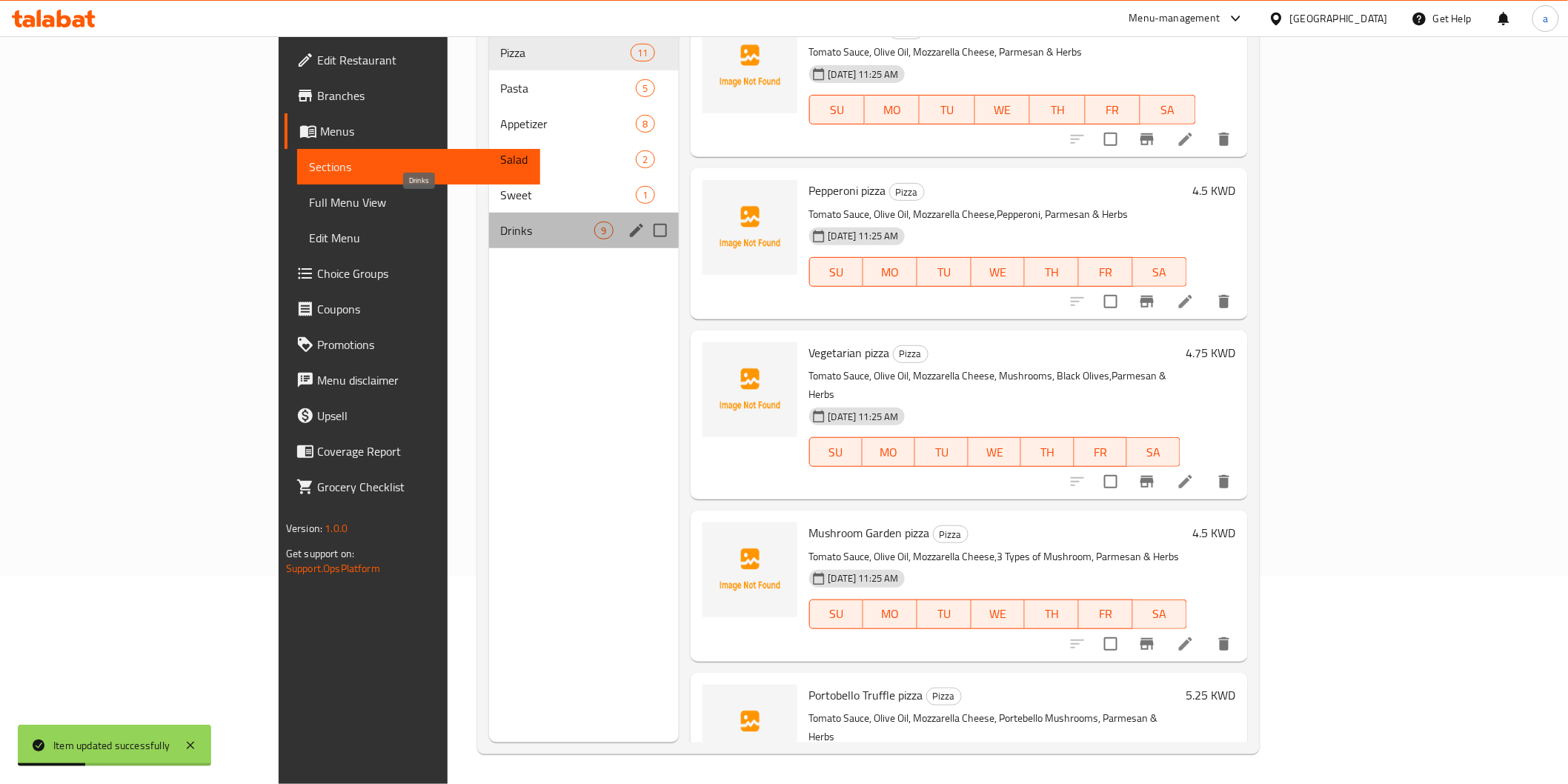
click at [501, 222] on span "Drinks" at bounding box center [547, 231] width 94 height 18
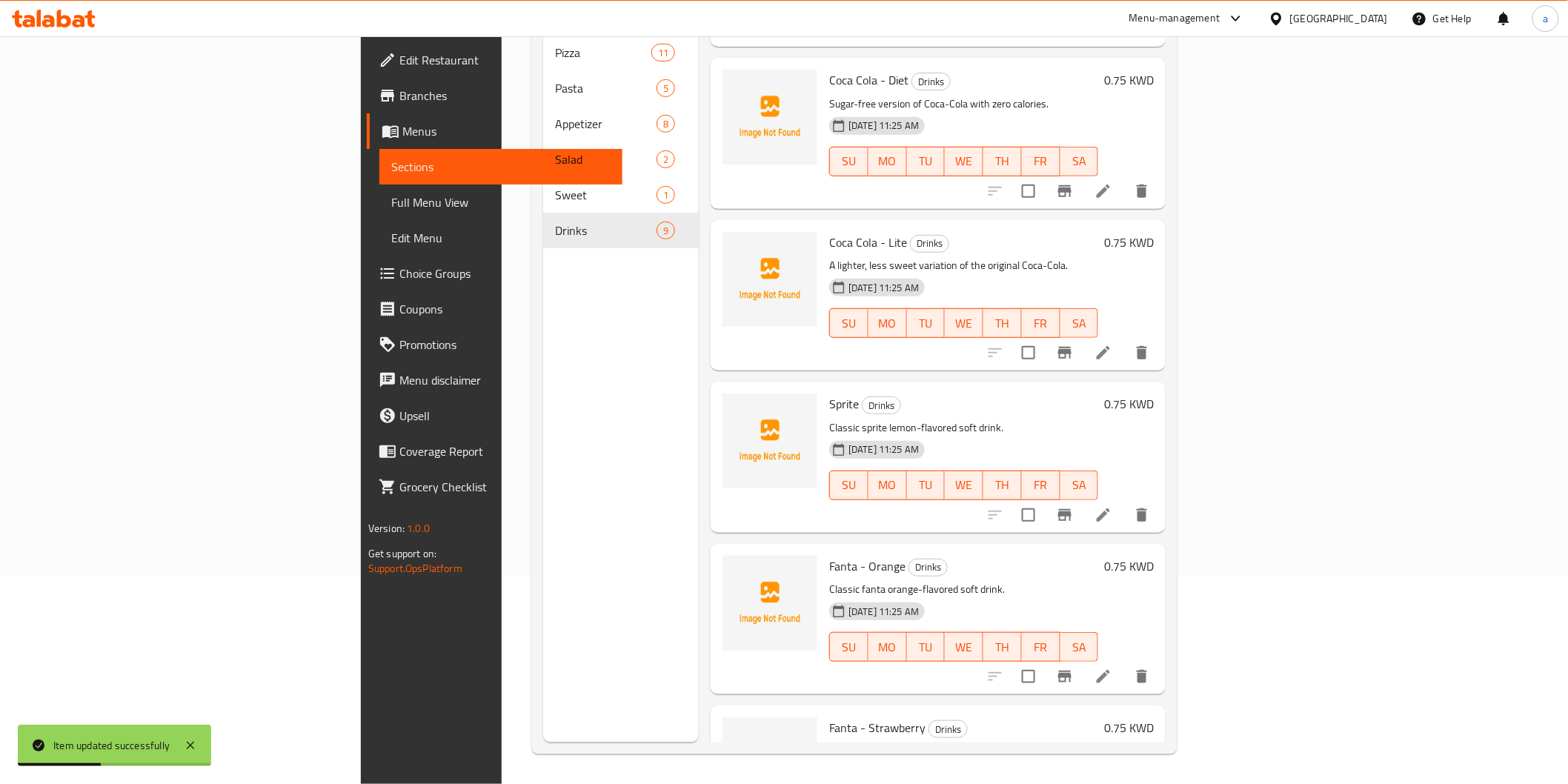
scroll to position [709, 0]
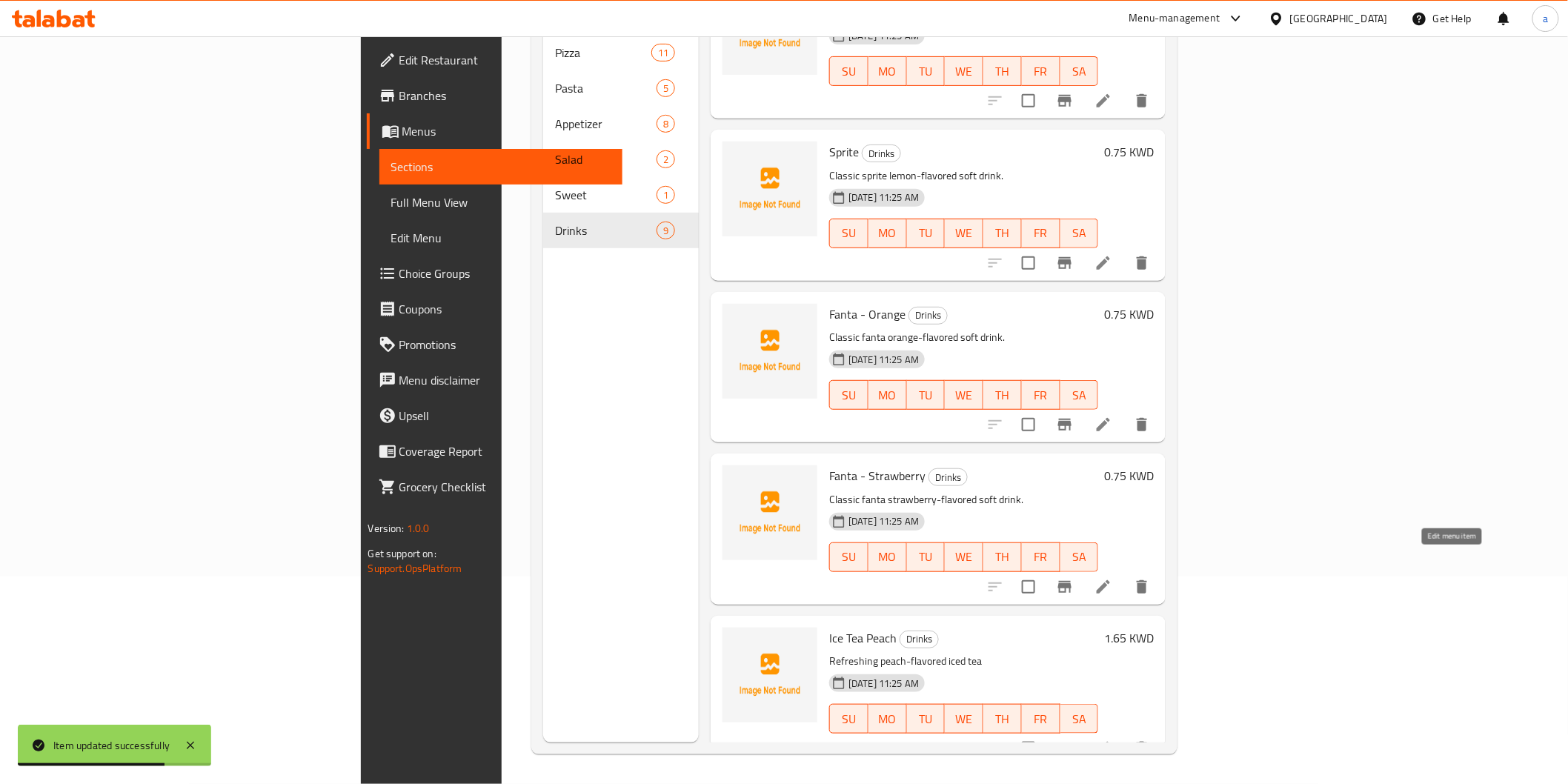
click at [1110, 580] on icon at bounding box center [1103, 586] width 13 height 13
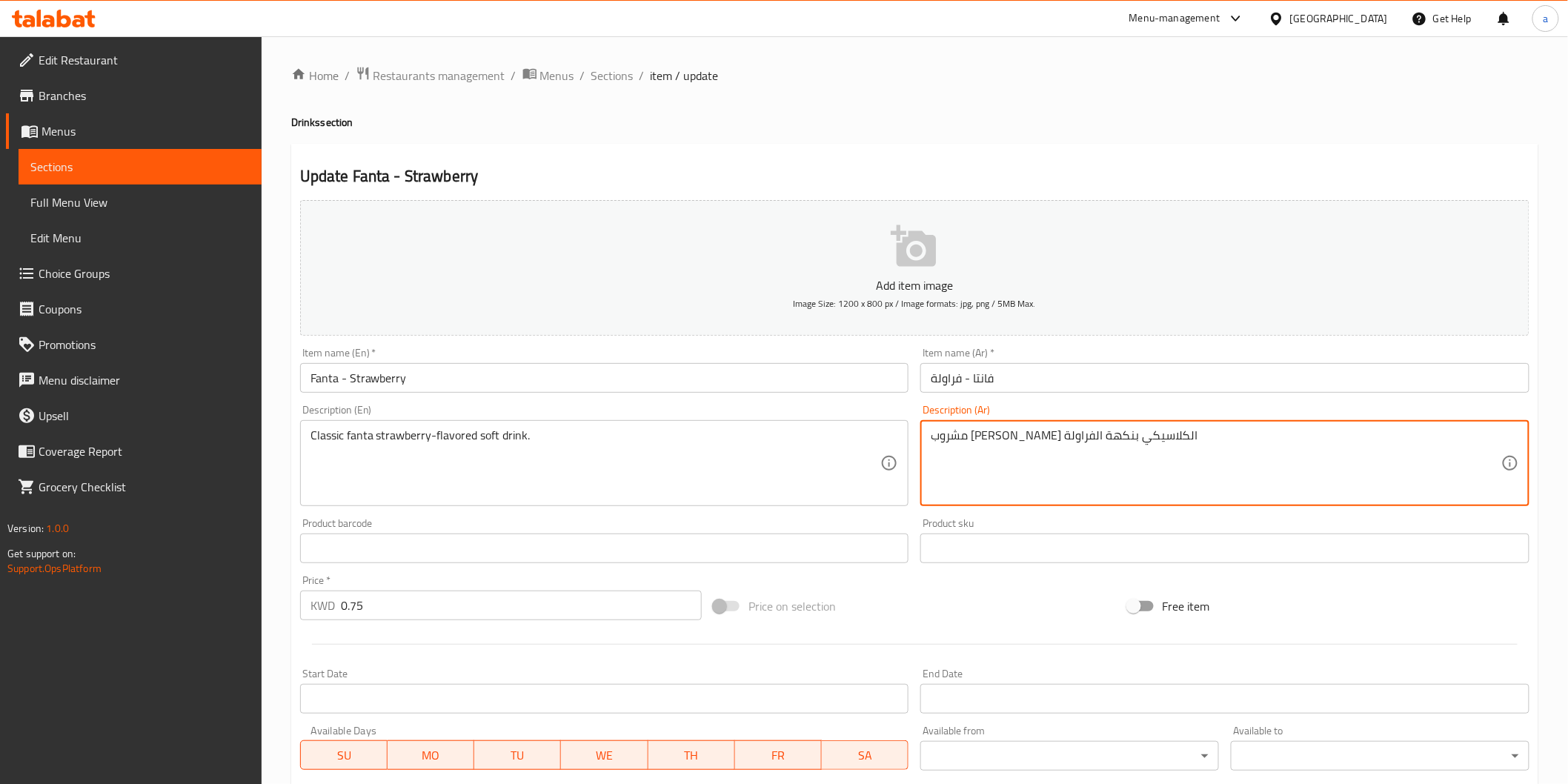
type textarea "مشروب غازى فانتا الكلاسيكي بنكهة الفراولة"
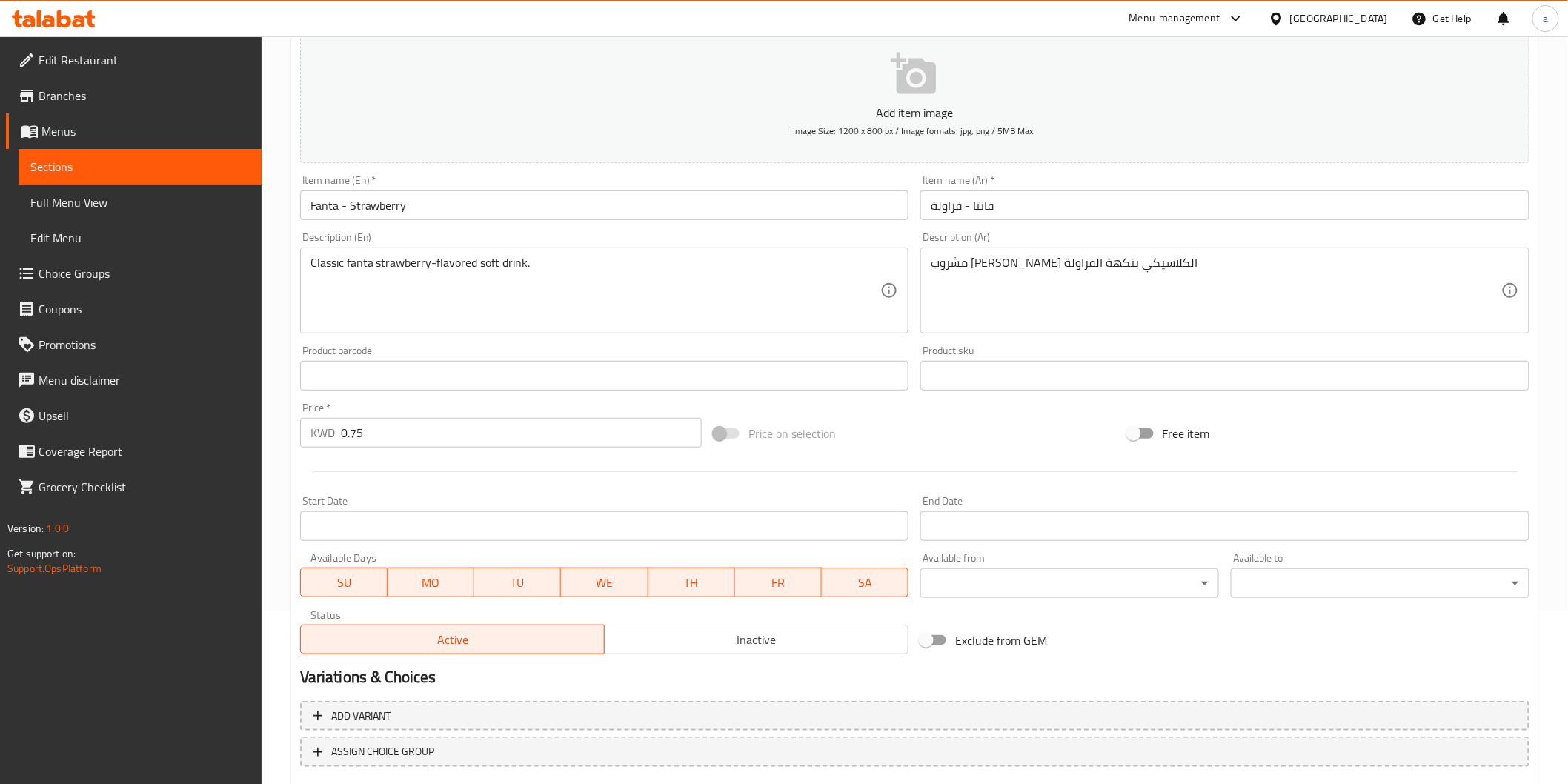
scroll to position [260, 0]
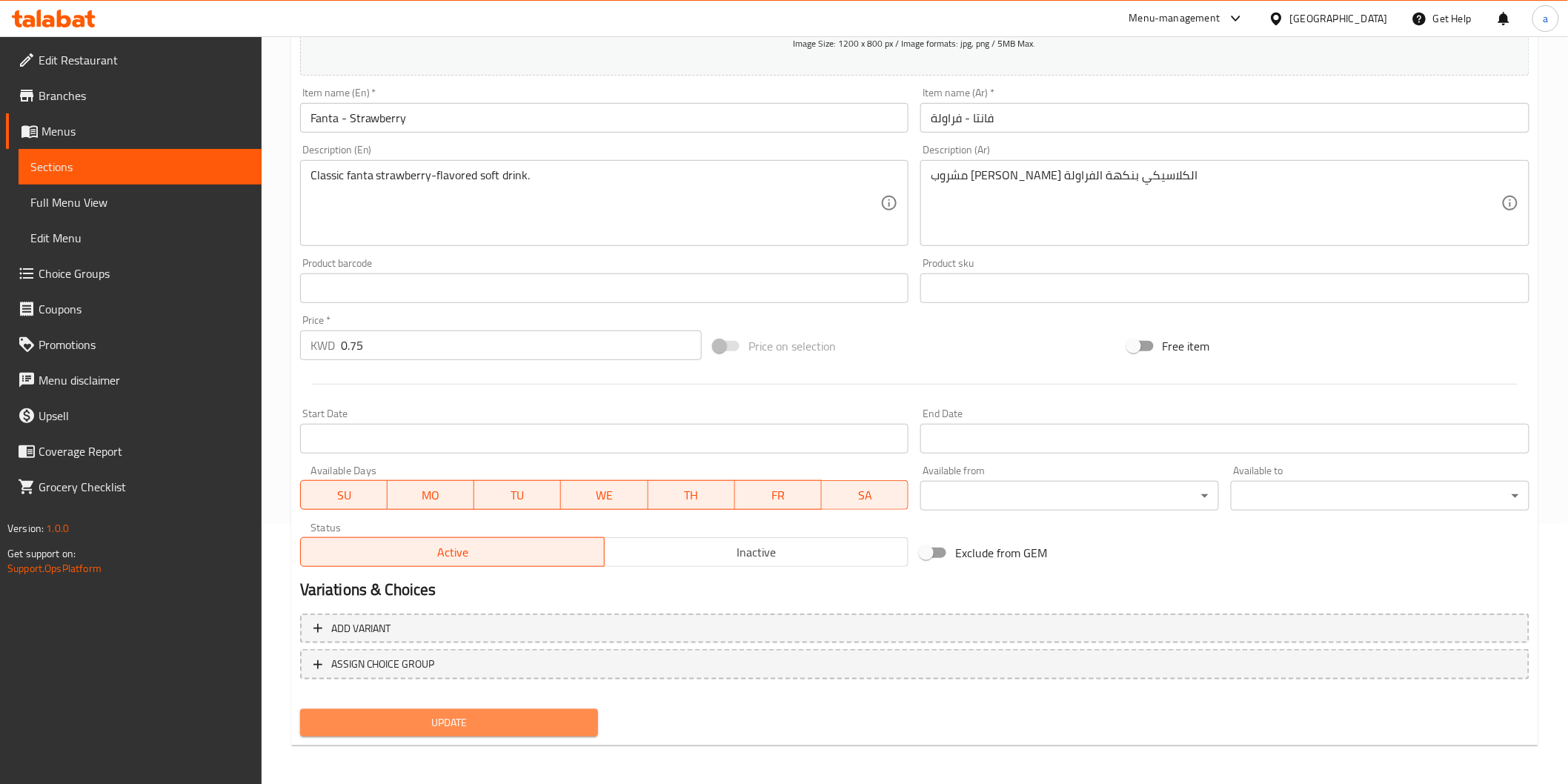
click at [481, 724] on span "Update" at bounding box center [449, 723] width 275 height 19
click at [427, 725] on span "Update" at bounding box center [449, 723] width 275 height 19
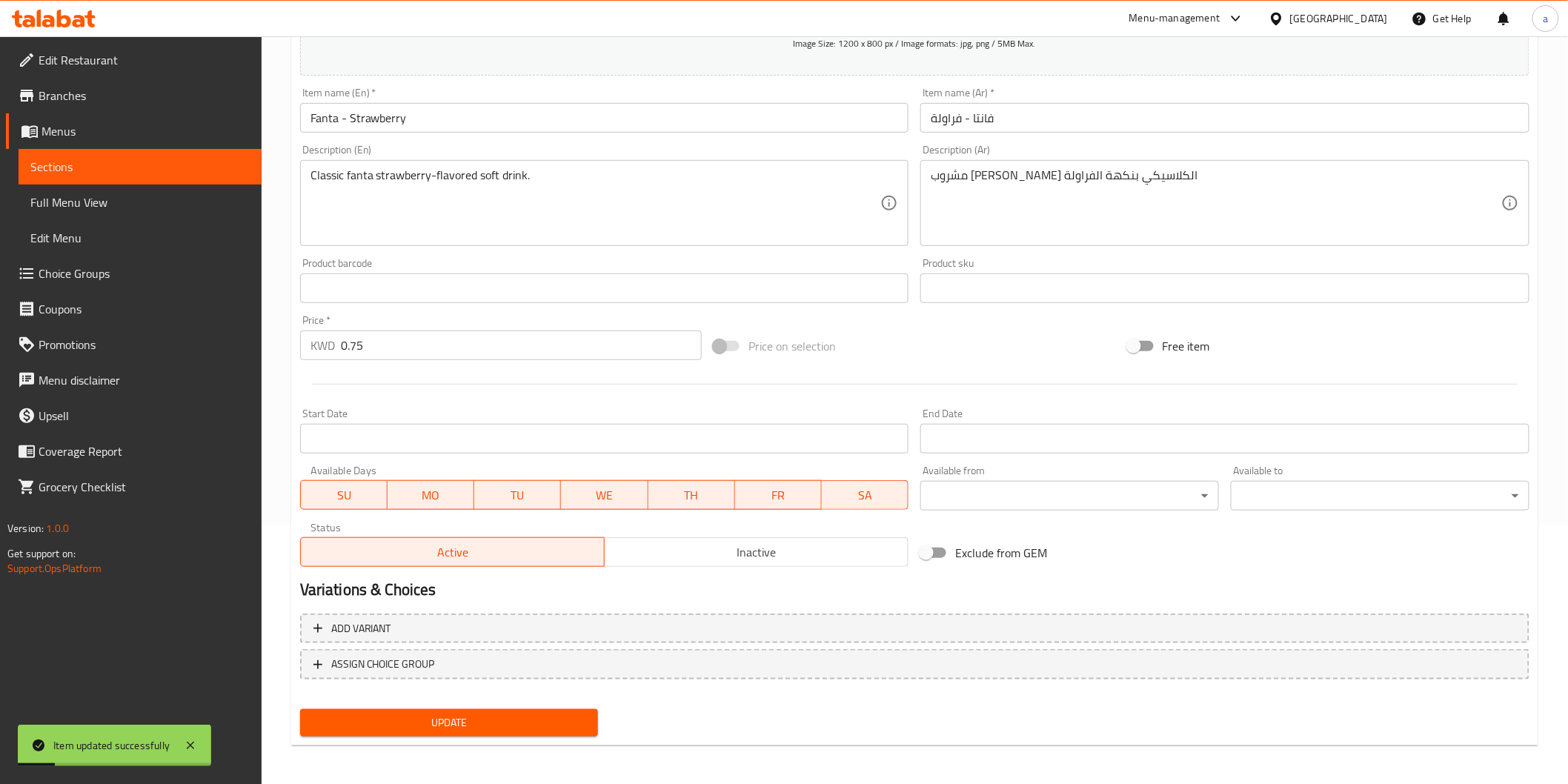
click at [150, 160] on span "Sections" at bounding box center [141, 166] width 220 height 18
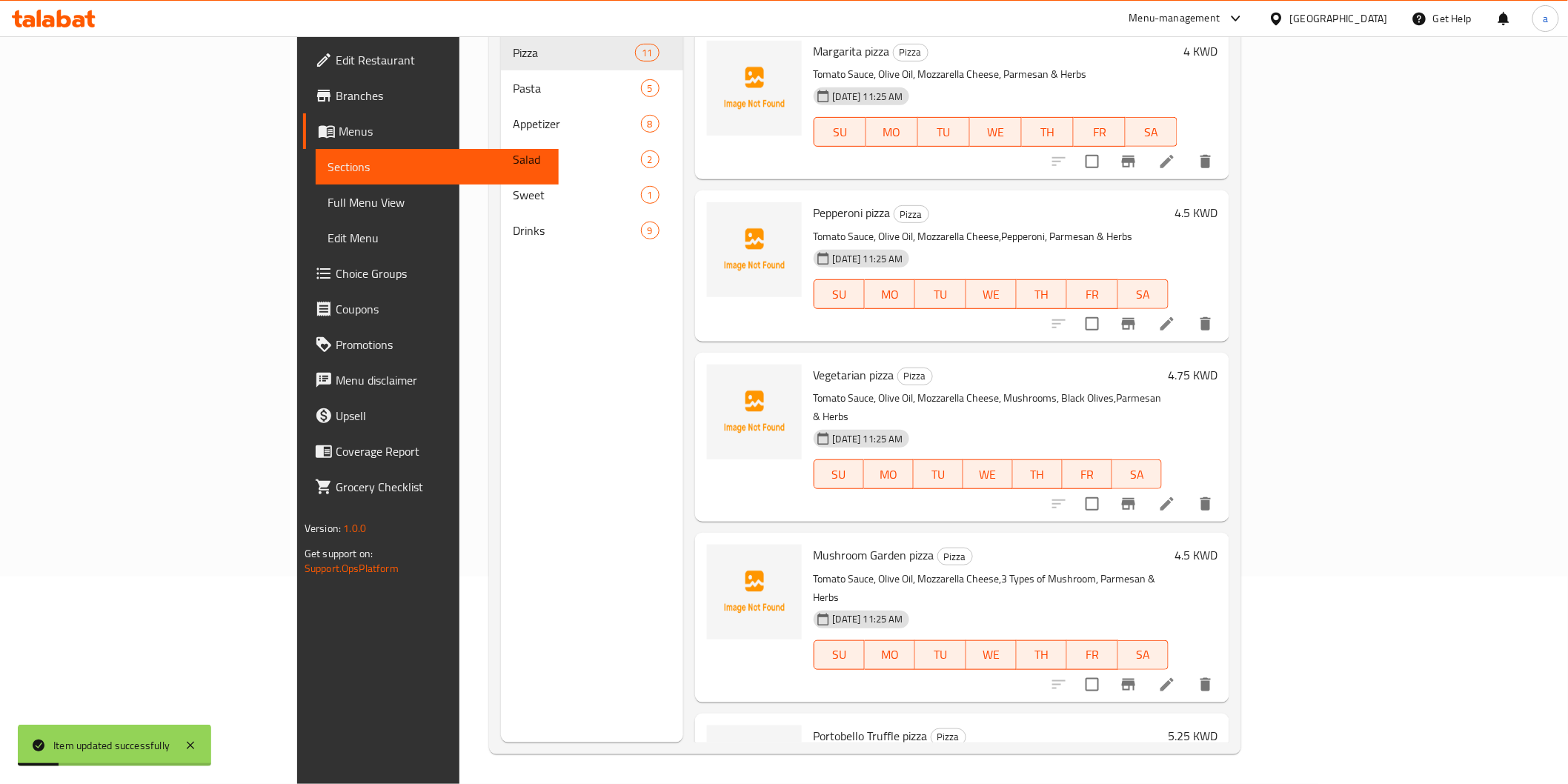
scroll to position [208, 0]
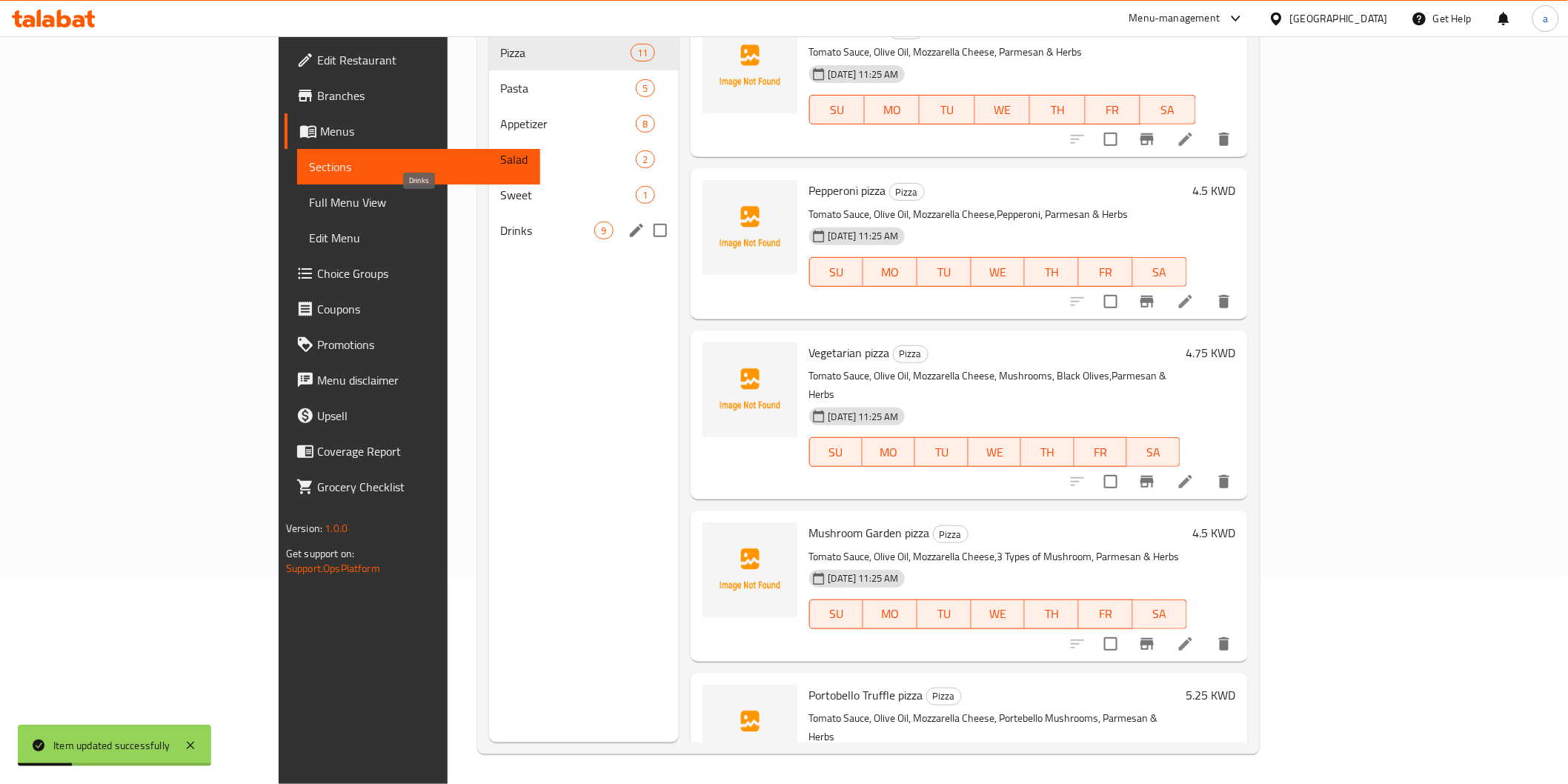
click at [501, 222] on span "Drinks" at bounding box center [547, 231] width 94 height 18
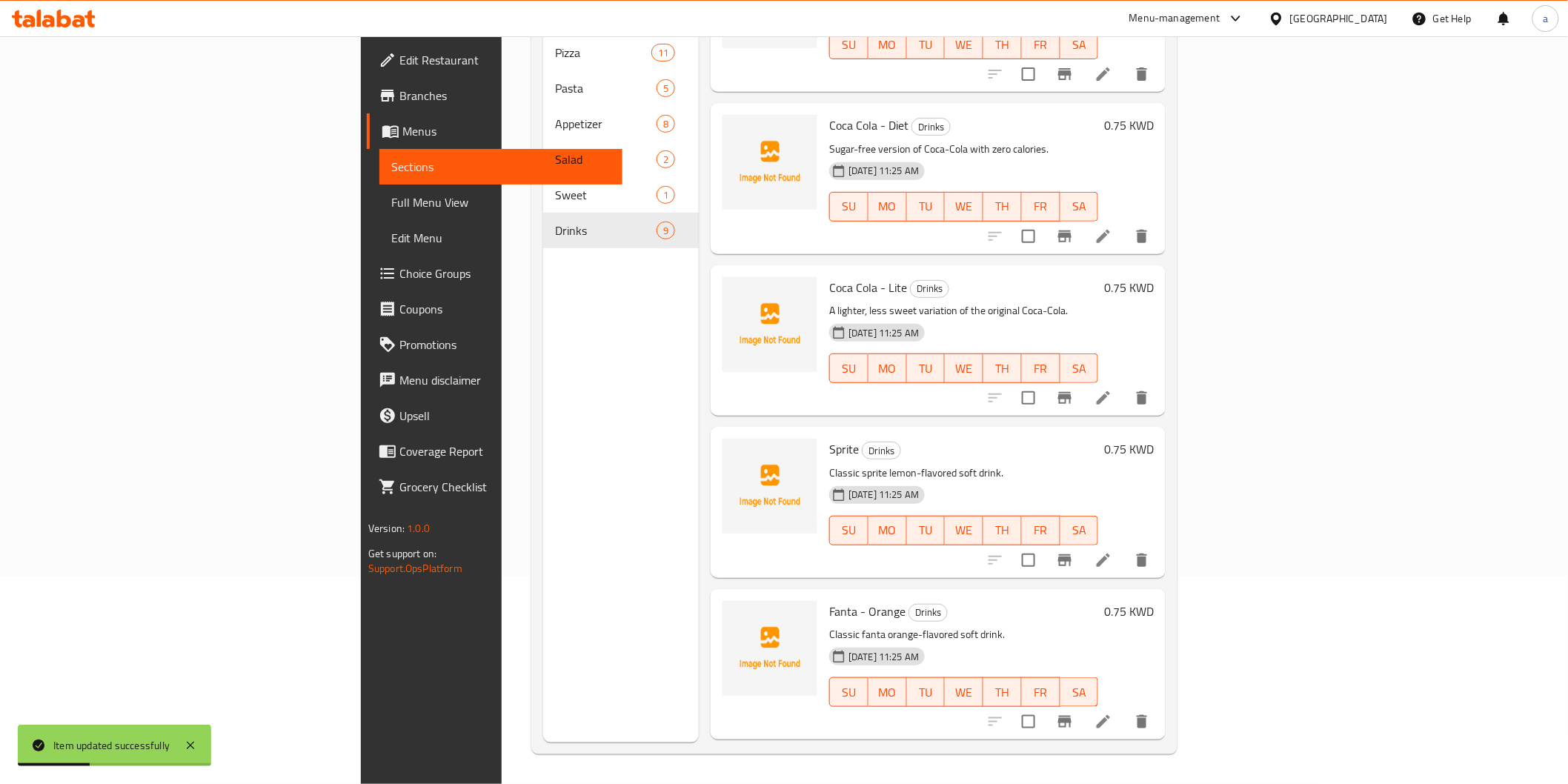
scroll to position [709, 0]
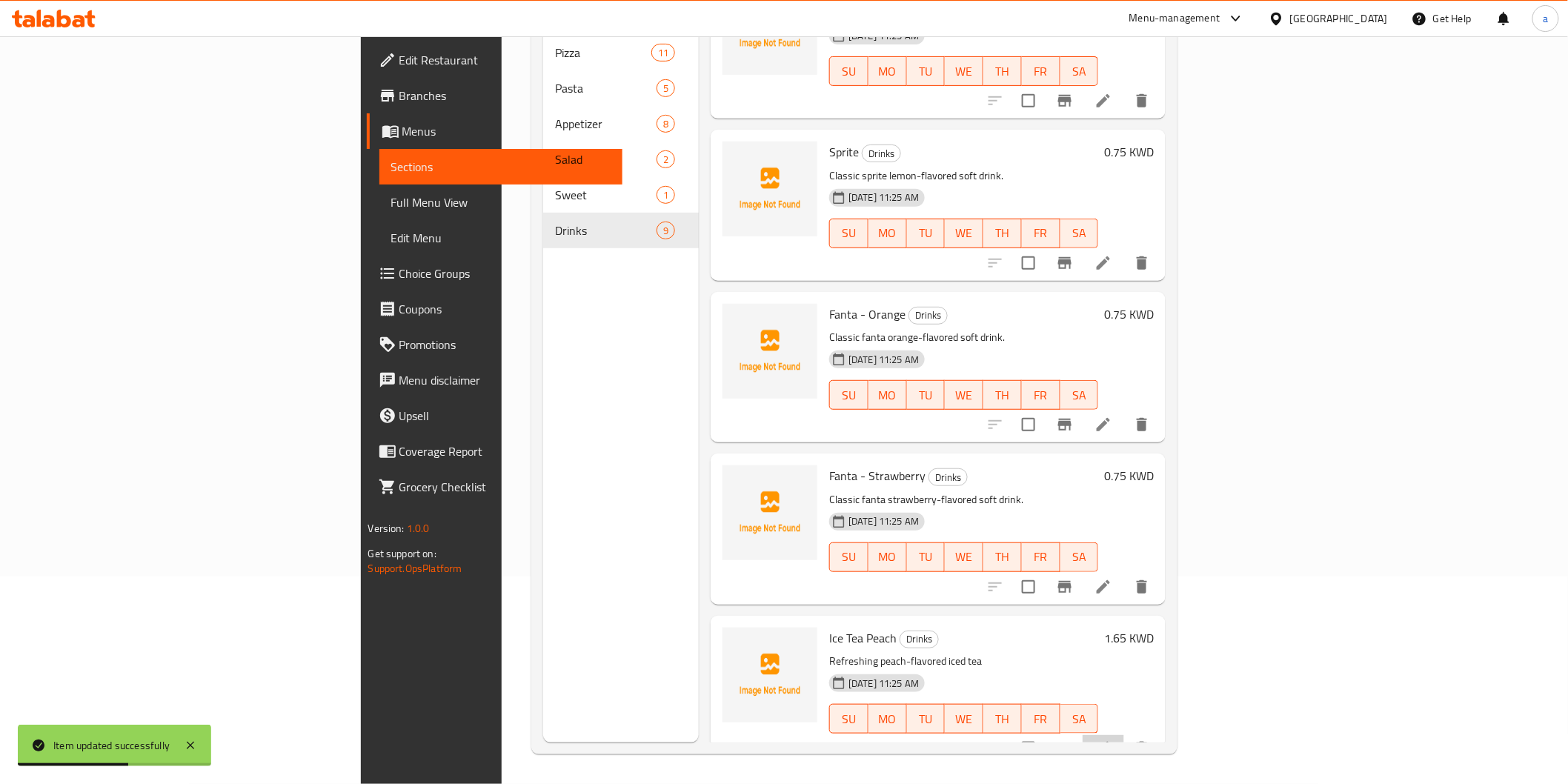
click at [1124, 735] on li at bounding box center [1103, 747] width 42 height 27
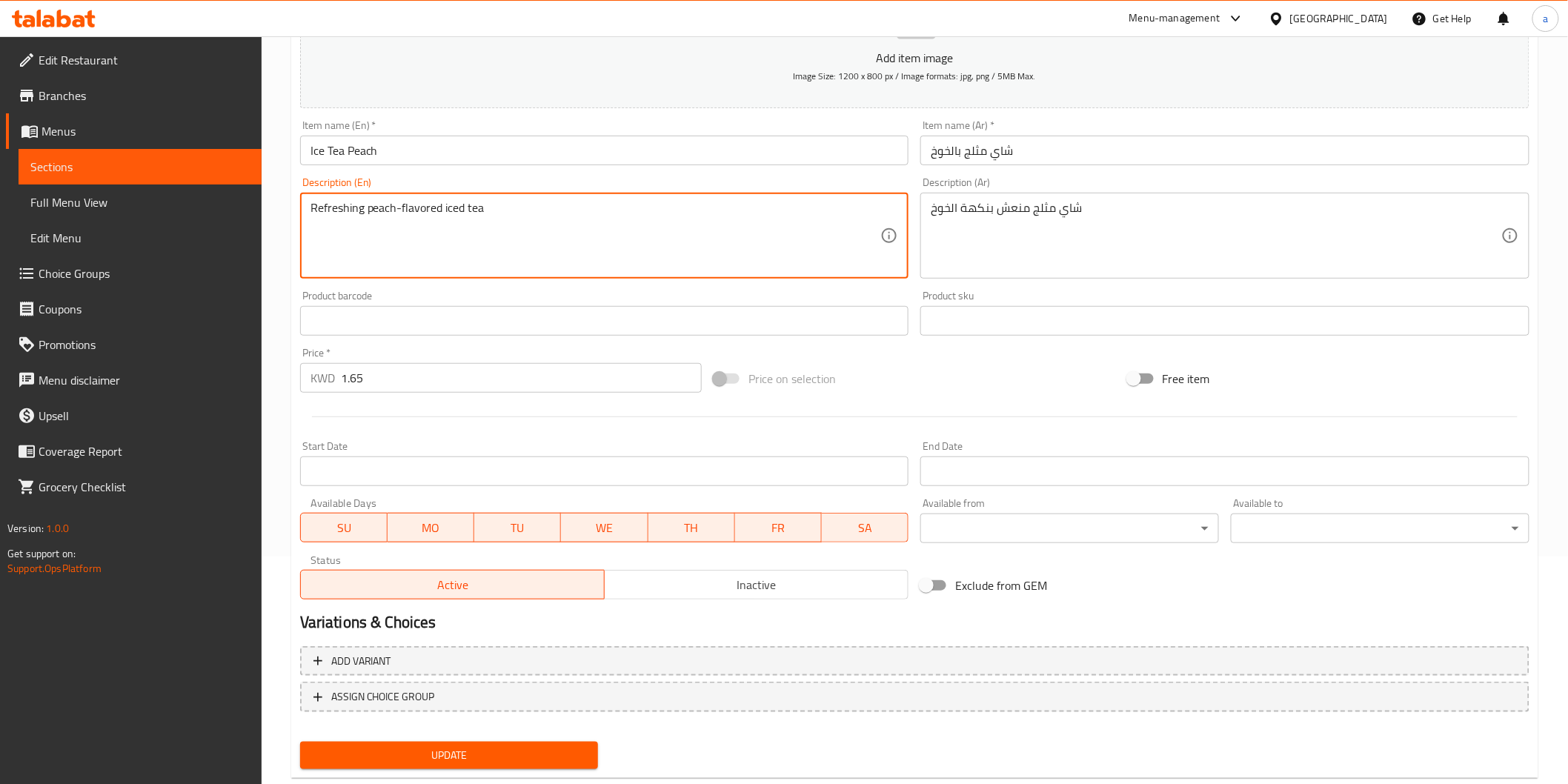
scroll to position [260, 0]
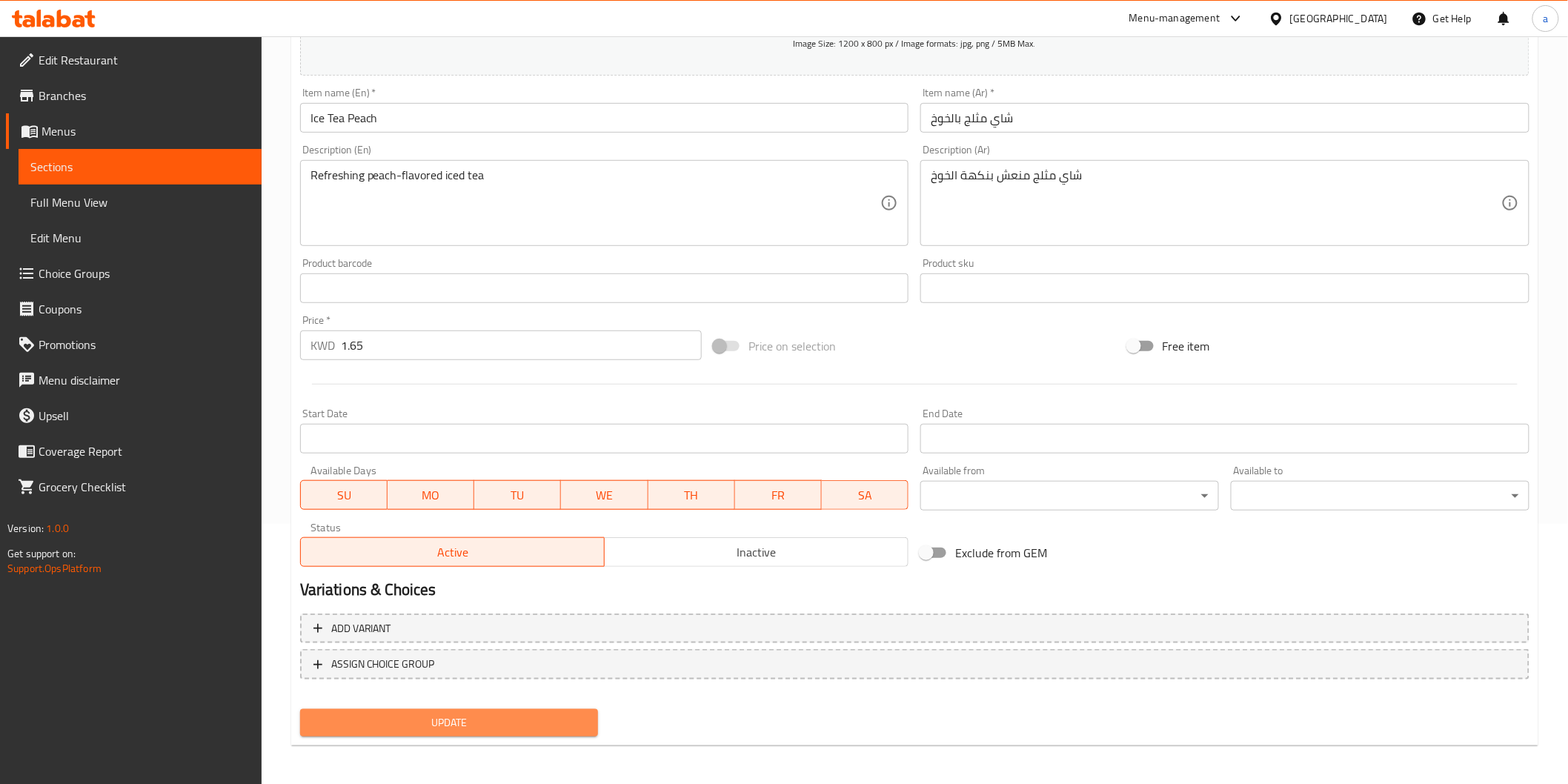
click at [490, 714] on span "Update" at bounding box center [449, 723] width 275 height 19
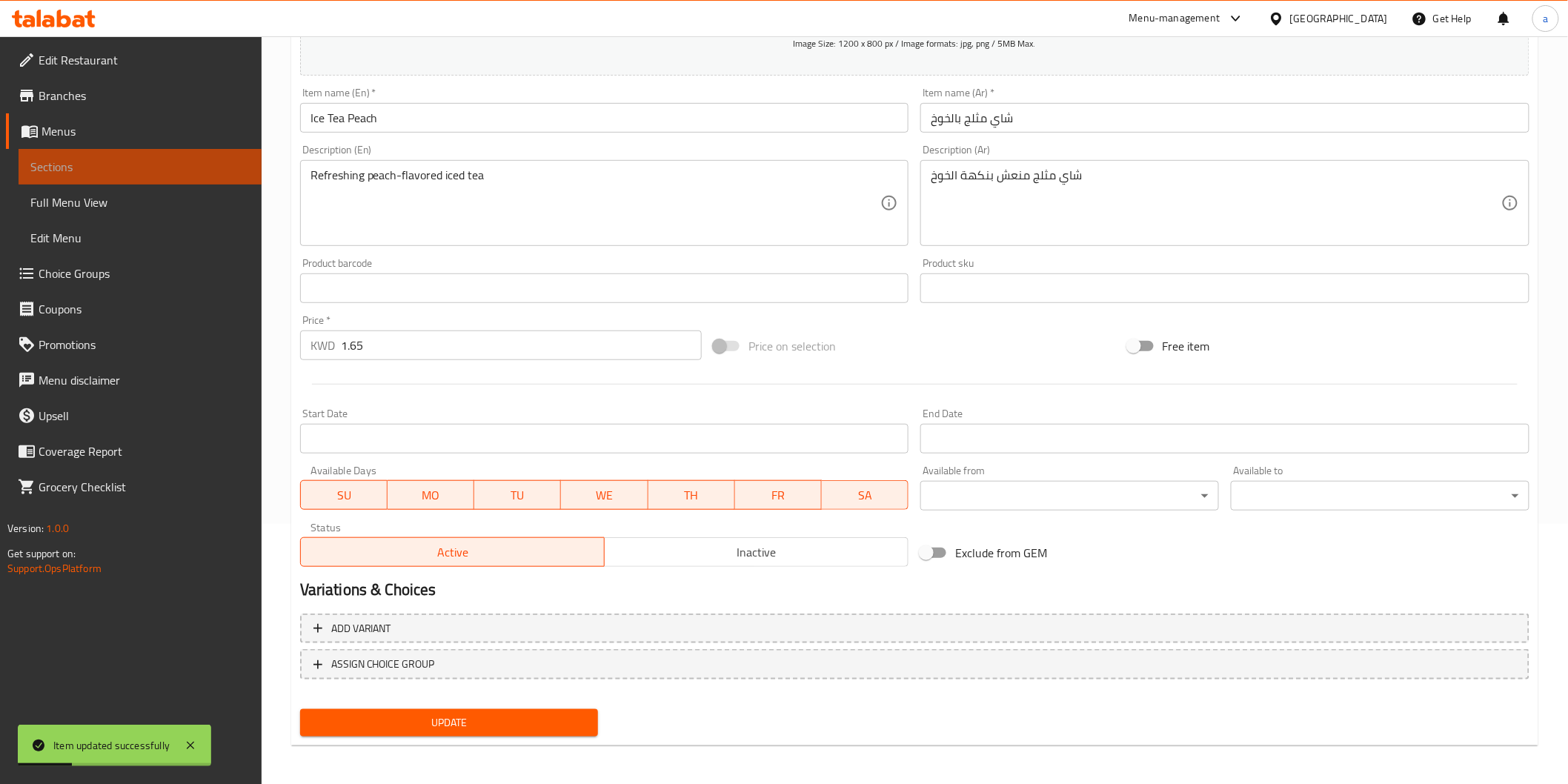
click at [116, 164] on span "Sections" at bounding box center [141, 166] width 220 height 18
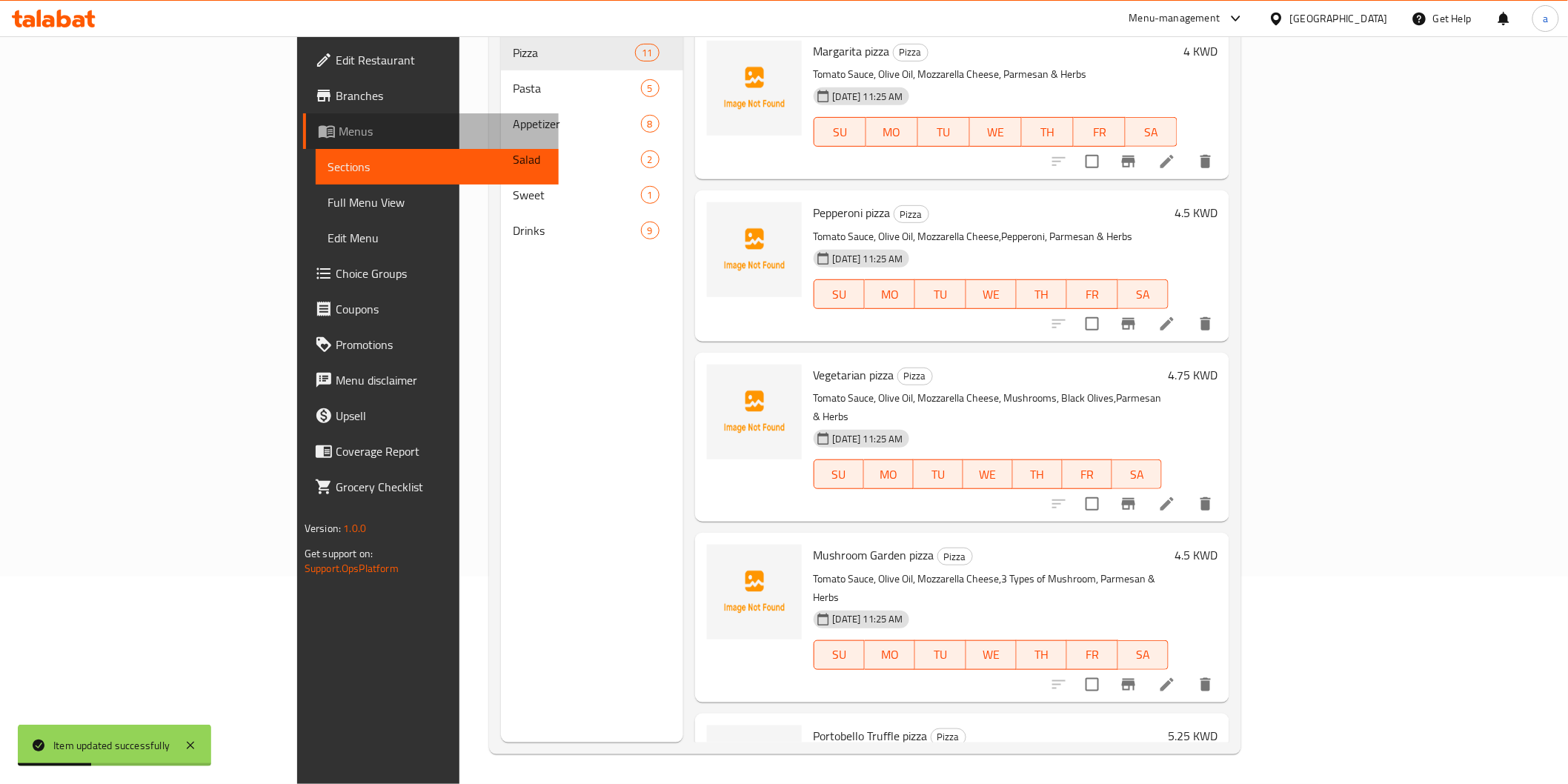
click at [339, 131] on span "Menus" at bounding box center [442, 131] width 208 height 18
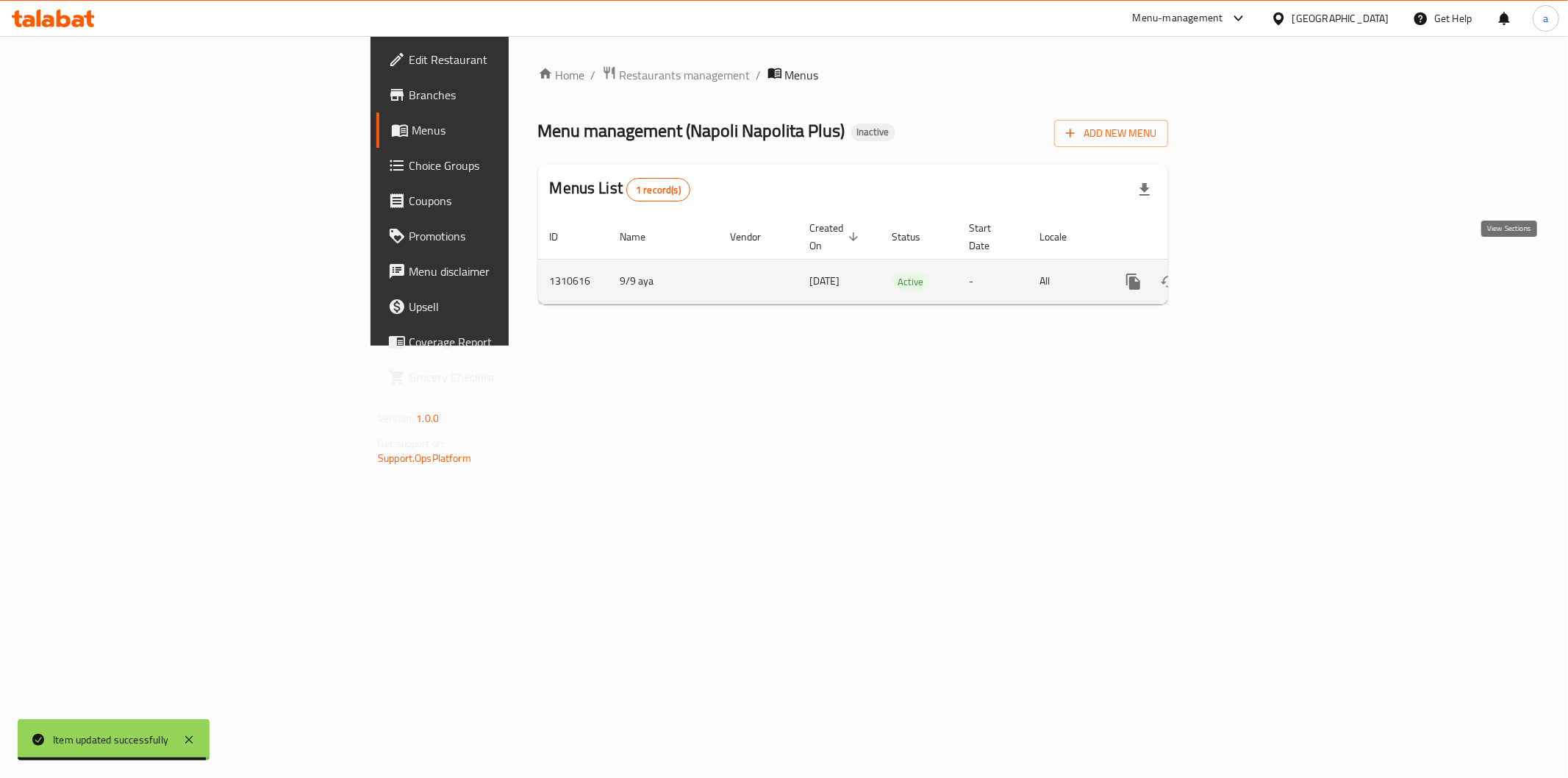
click at [1249, 273] on icon "enhanced table" at bounding box center [1240, 282] width 18 height 18
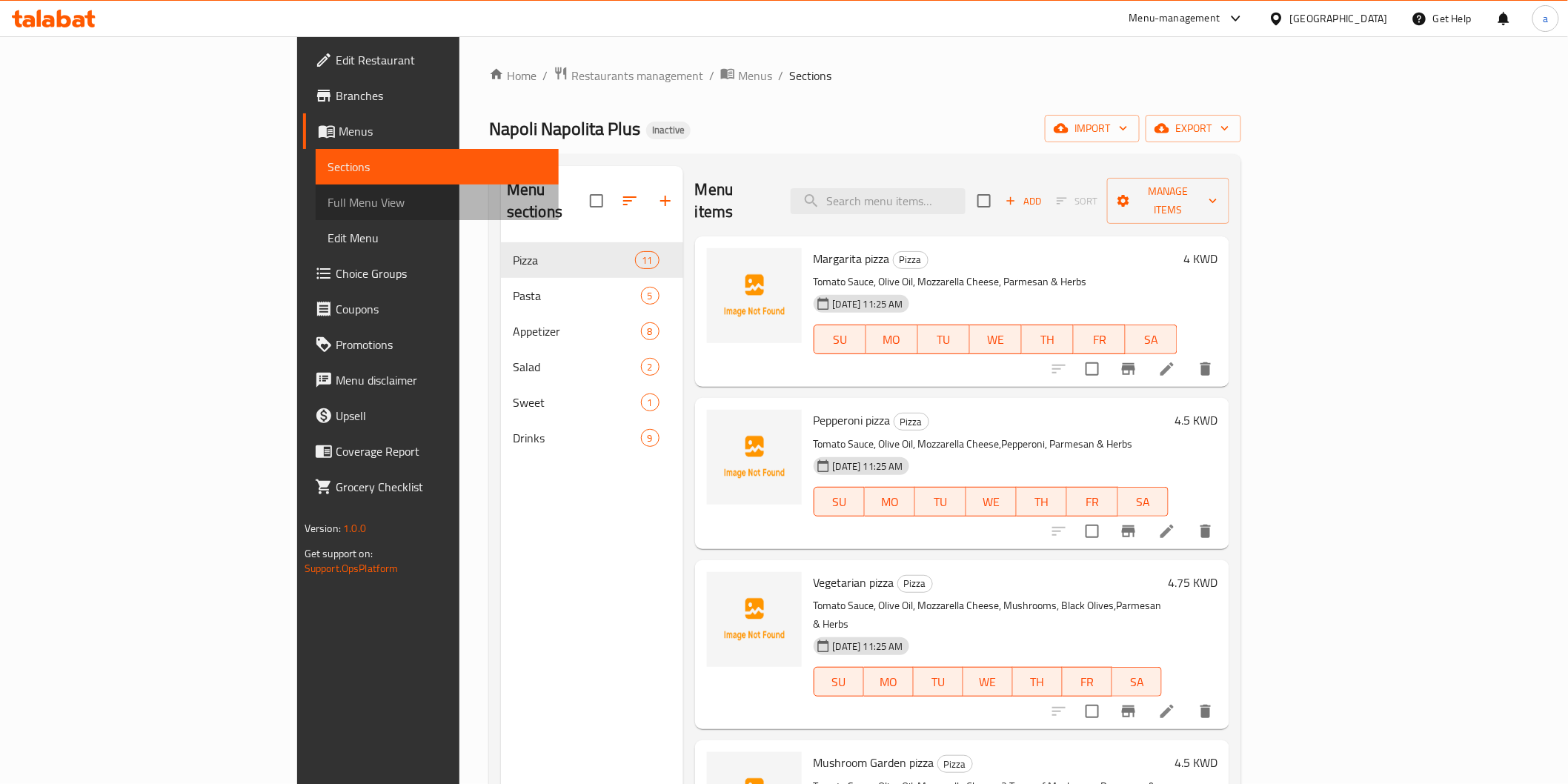
click at [328, 211] on span "Full Menu View" at bounding box center [438, 202] width 220 height 18
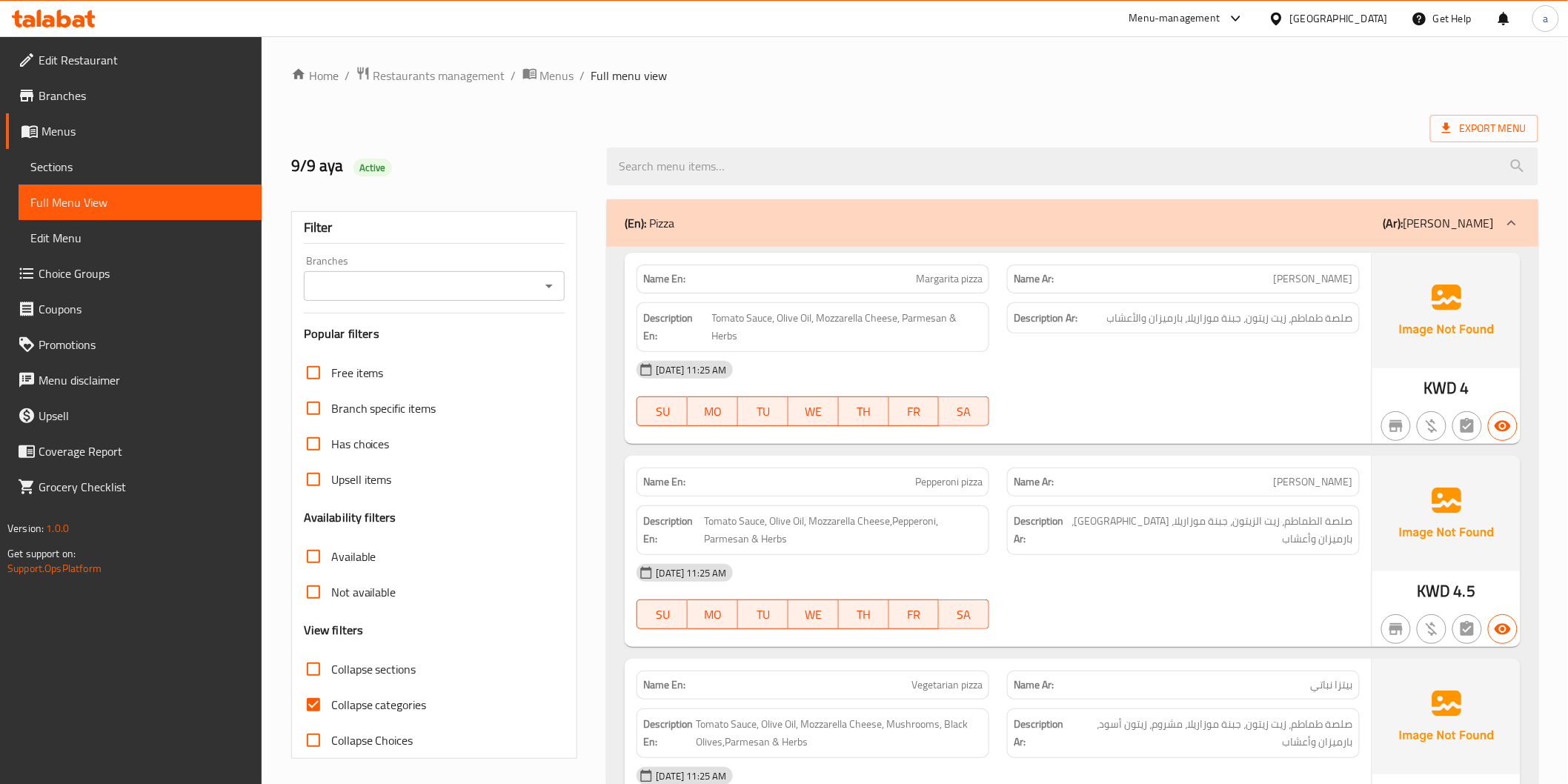
click at [293, 677] on div "Filter Branches Branches Popular filters Free items Branch specific items Has c…" at bounding box center [435, 484] width 287 height 547
click at [310, 705] on input "Collapse categories" at bounding box center [314, 705] width 36 height 36
checkbox input "false"
click at [1507, 136] on span "Export Menu" at bounding box center [1483, 129] width 84 height 19
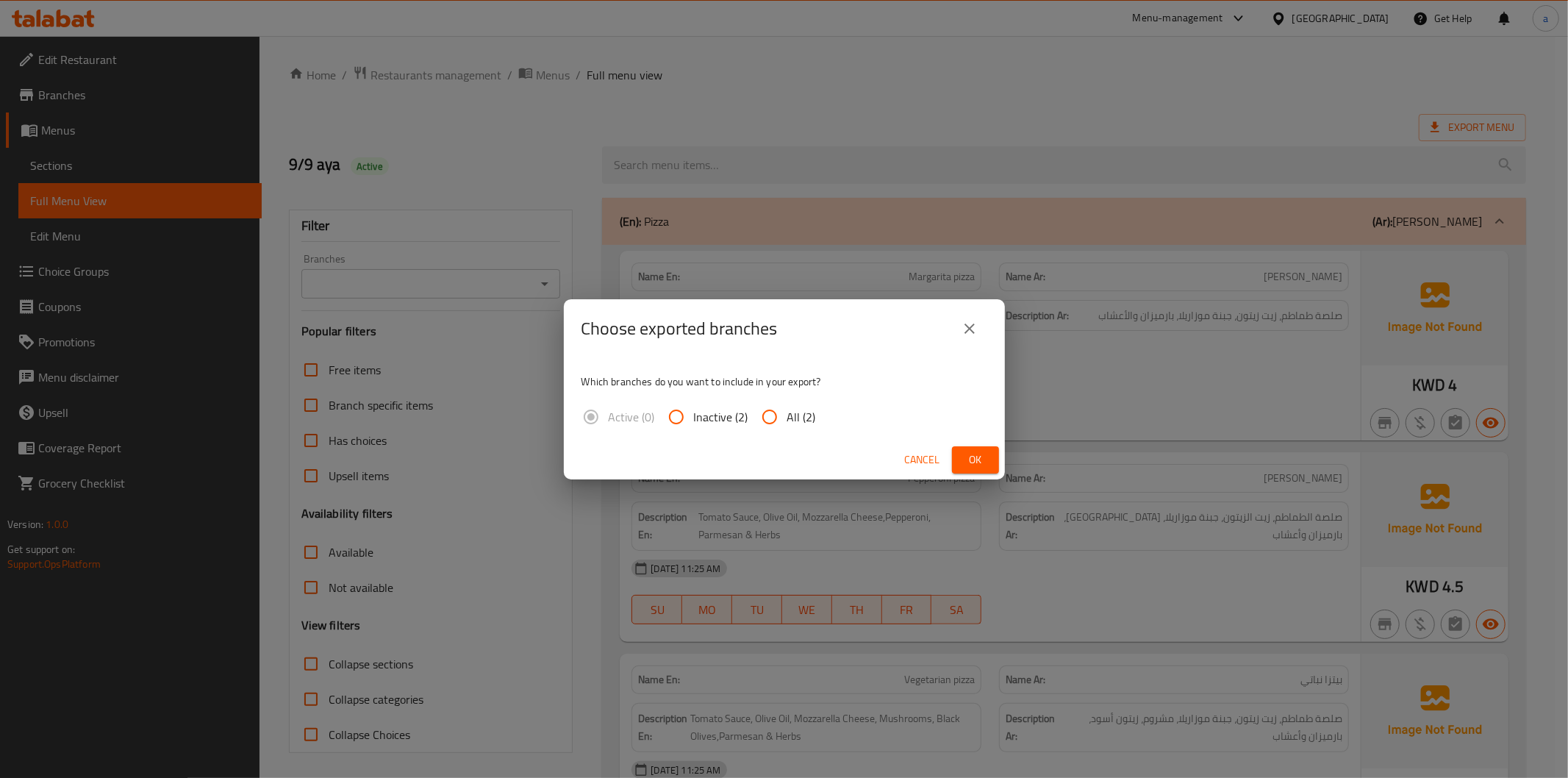
click at [812, 414] on span "All (2)" at bounding box center [802, 417] width 28 height 18
click at [788, 414] on input "All (2)" at bounding box center [770, 417] width 35 height 35
radio input "true"
click at [980, 472] on button "Ok" at bounding box center [976, 460] width 47 height 28
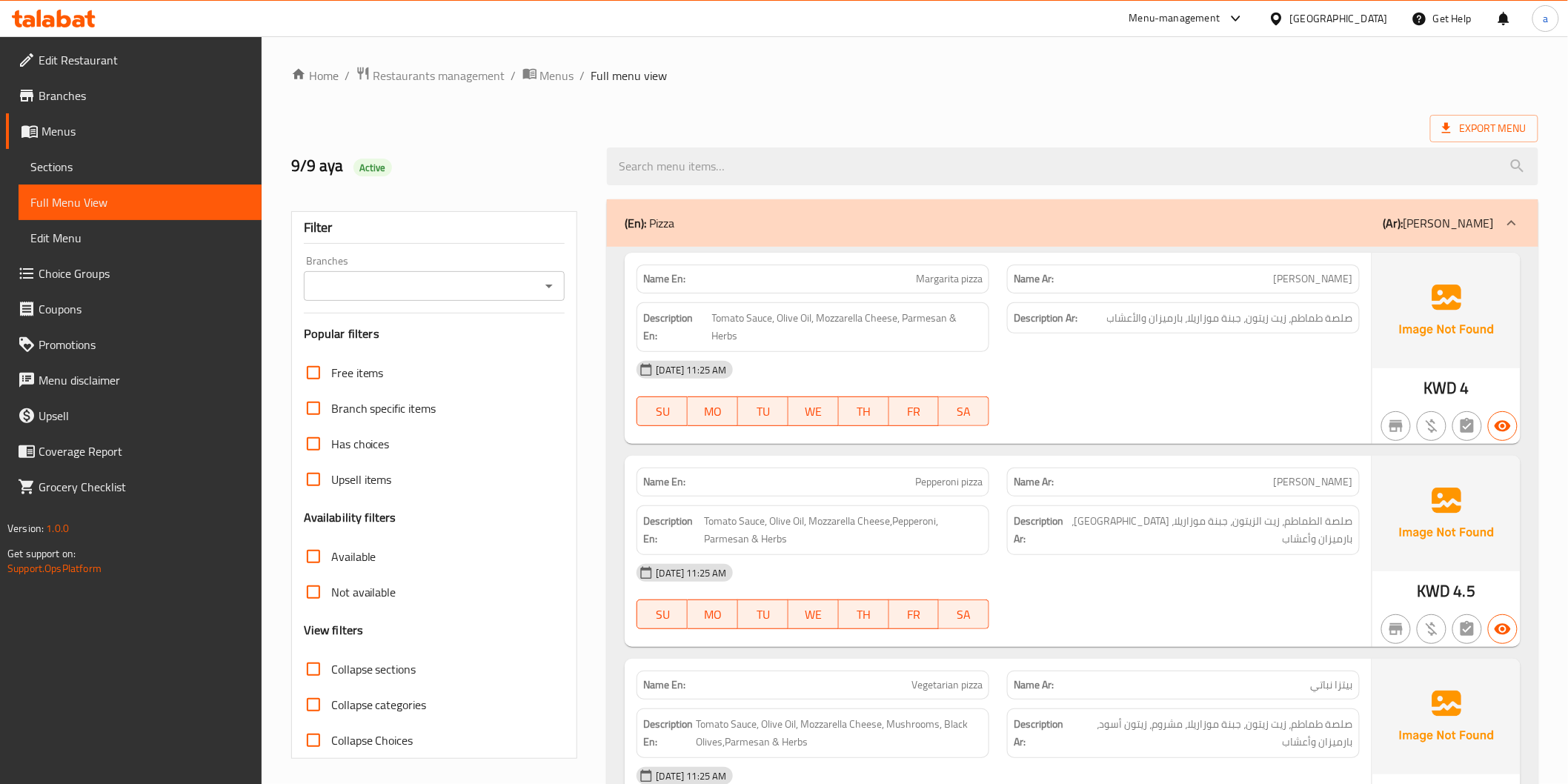
click at [57, 87] on span "Branches" at bounding box center [144, 96] width 211 height 18
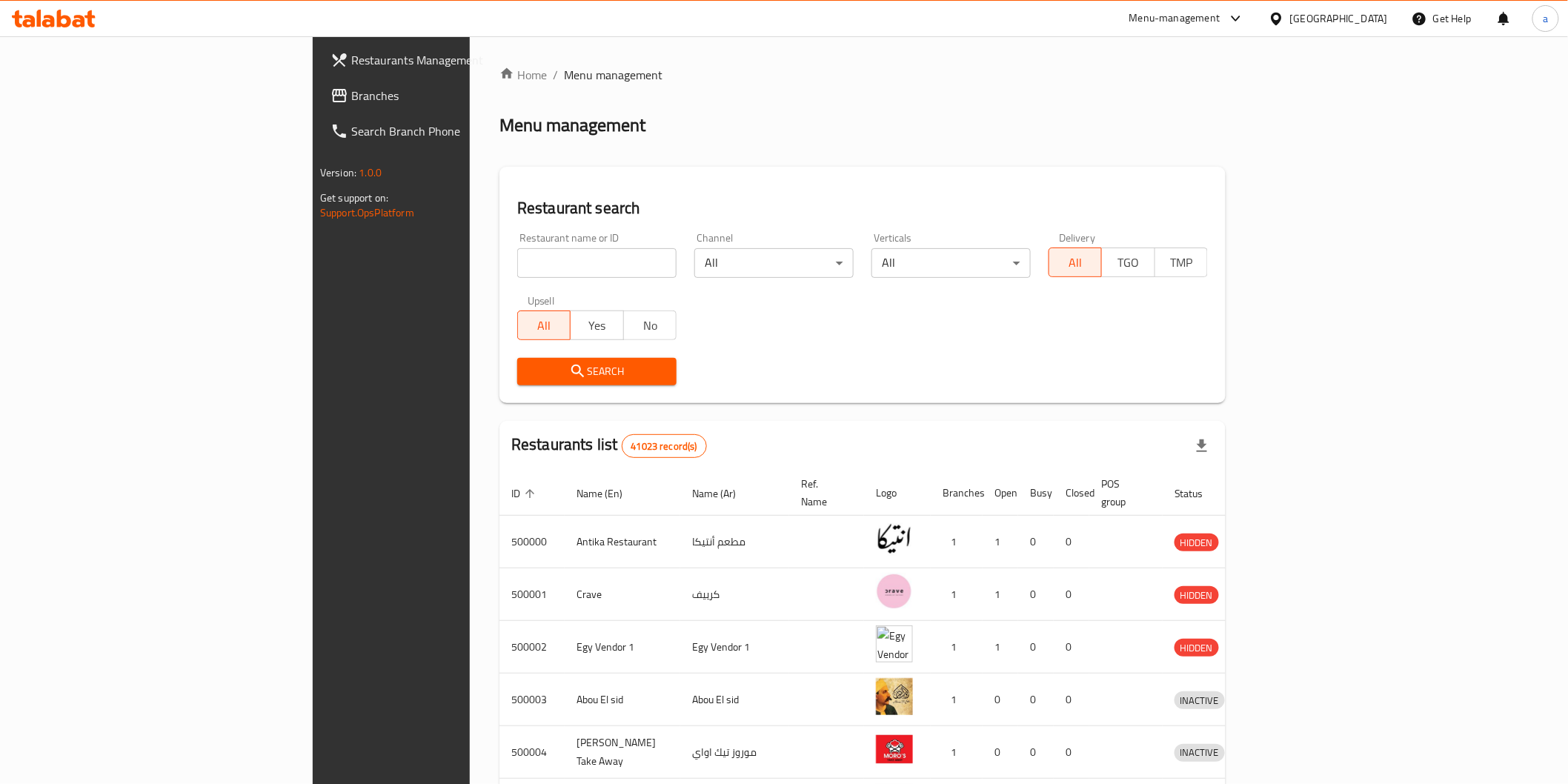
click at [1361, 28] on div "[GEOGRAPHIC_DATA]" at bounding box center [1327, 19] width 143 height 36
click at [1366, 21] on div "[GEOGRAPHIC_DATA]" at bounding box center [1338, 18] width 98 height 16
click at [1241, 246] on div "[GEOGRAPHIC_DATA]" at bounding box center [1276, 250] width 223 height 34
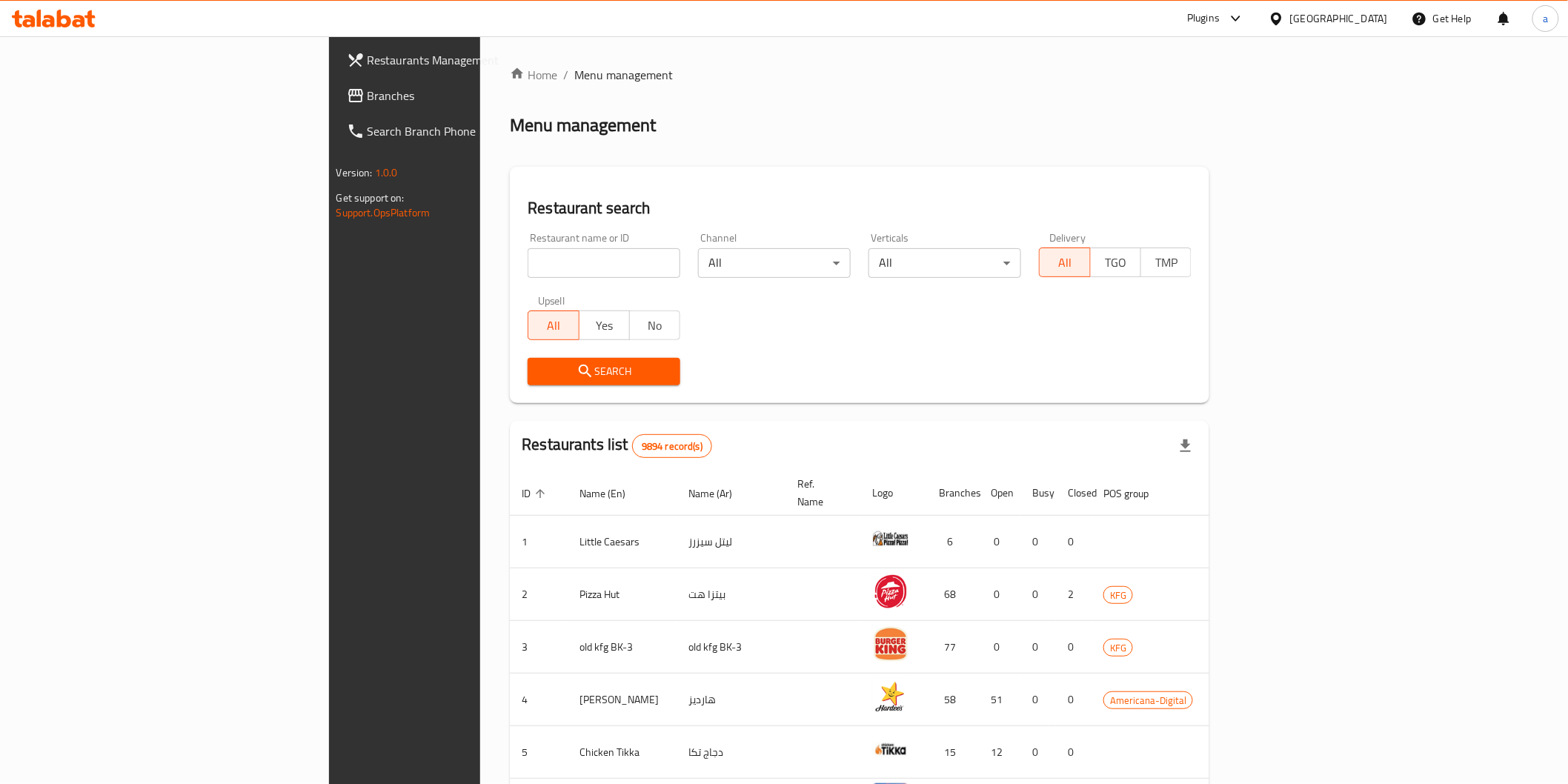
click at [367, 93] on span "Branches" at bounding box center [472, 96] width 211 height 18
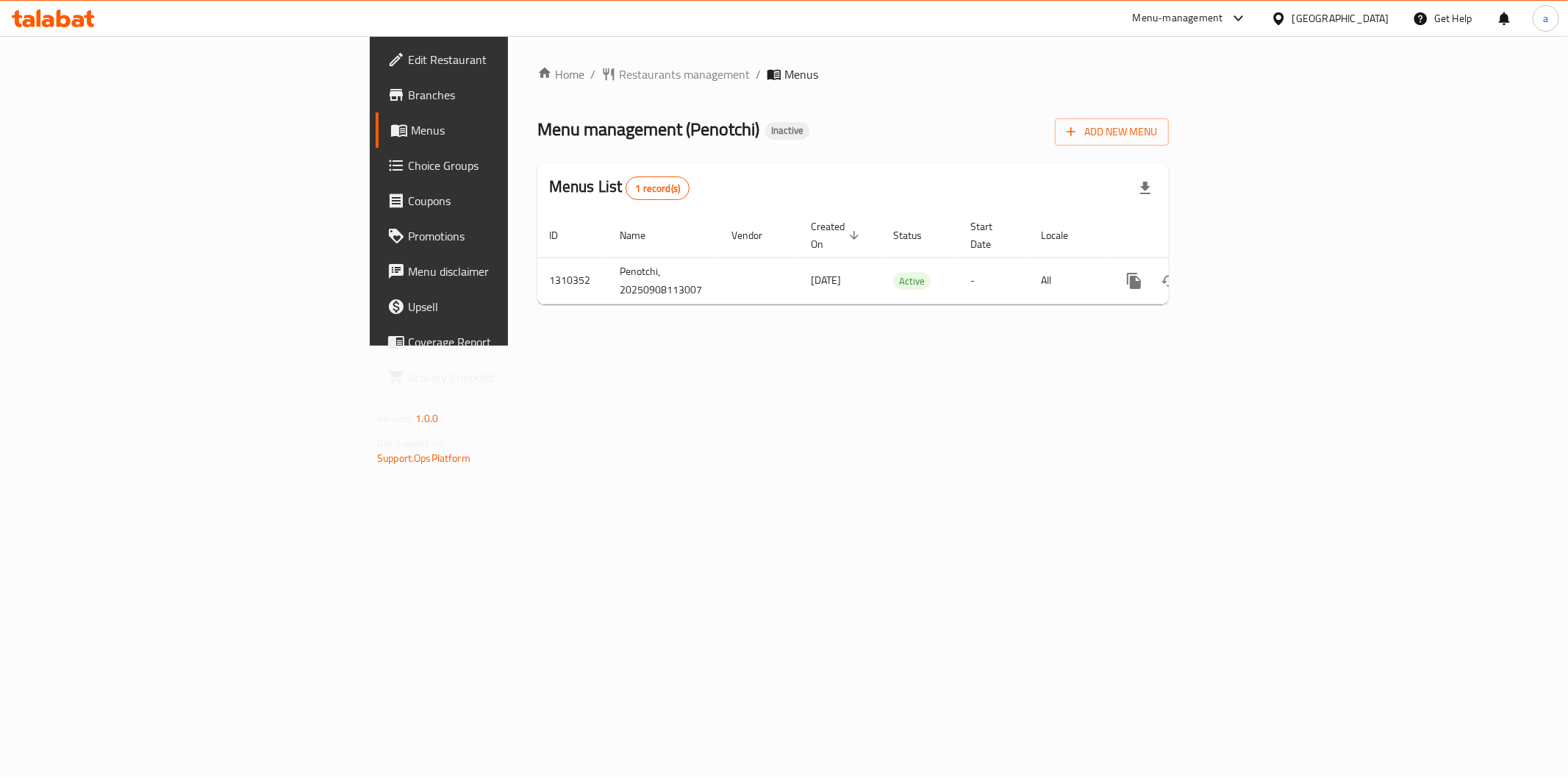
click at [408, 100] on span "Branches" at bounding box center [514, 95] width 212 height 18
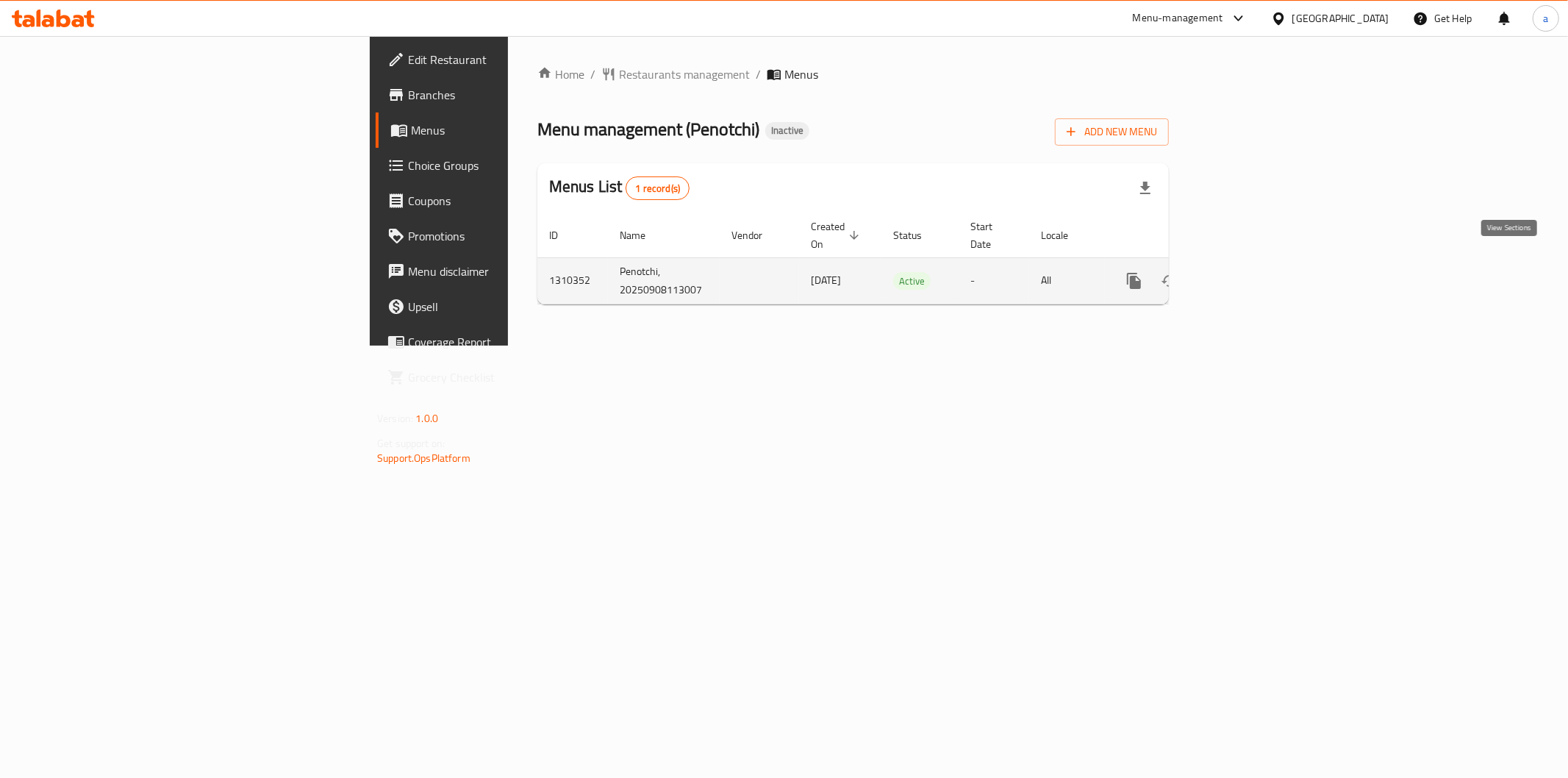
click at [1250, 272] on icon "enhanced table" at bounding box center [1241, 281] width 18 height 18
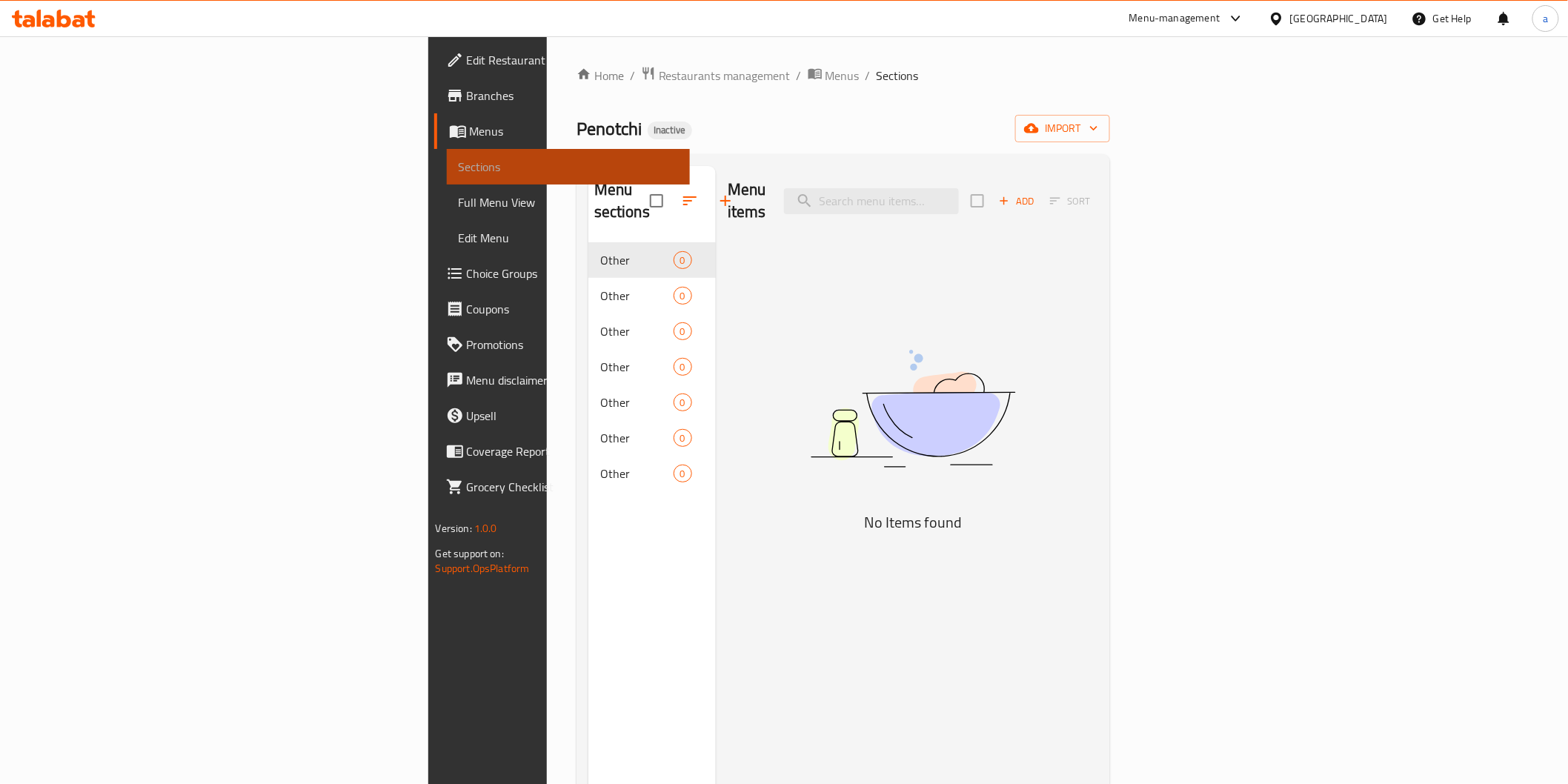
click at [458, 163] on span "Sections" at bounding box center [568, 166] width 220 height 18
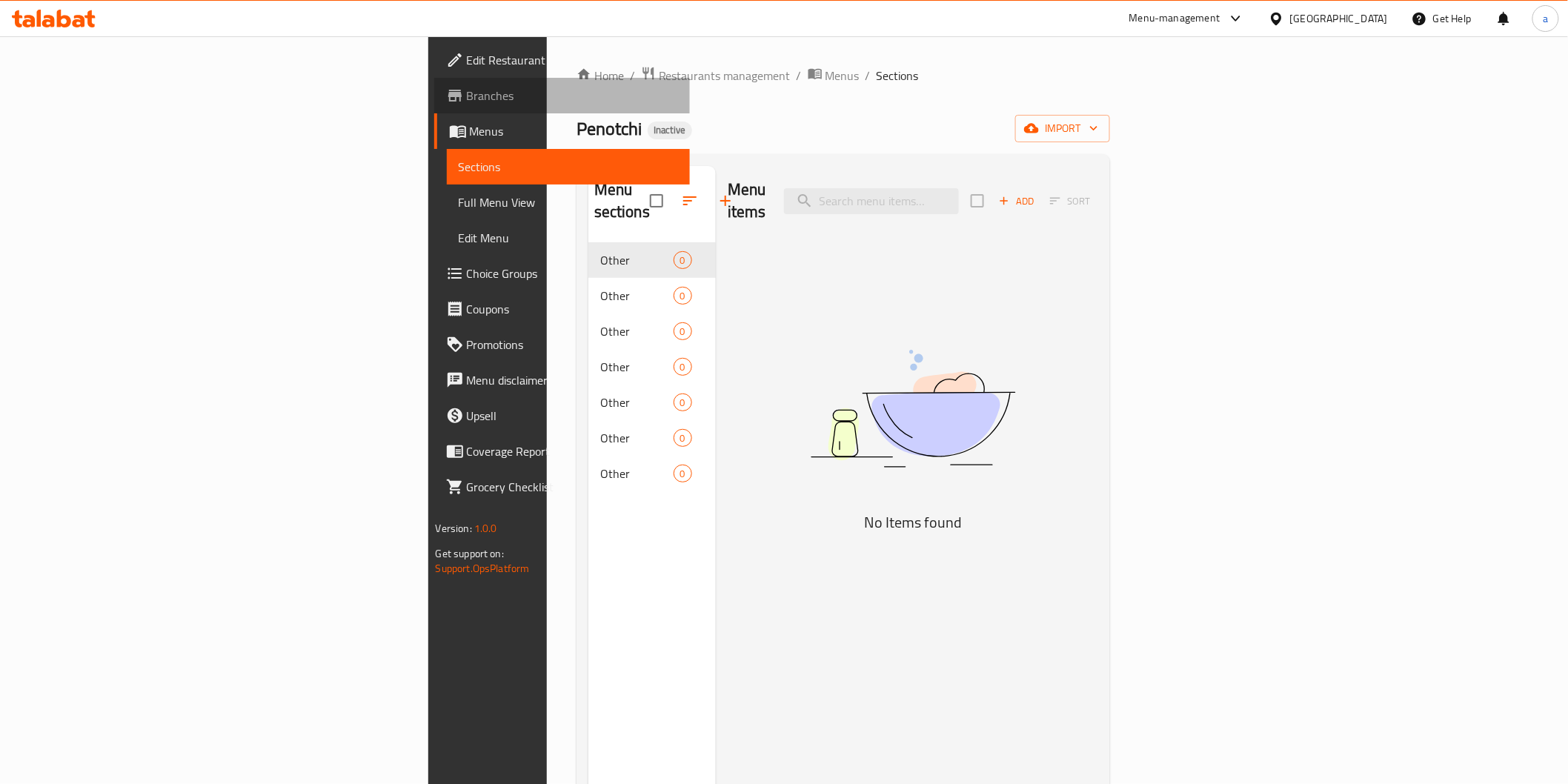
click at [467, 87] on span "Branches" at bounding box center [572, 96] width 211 height 18
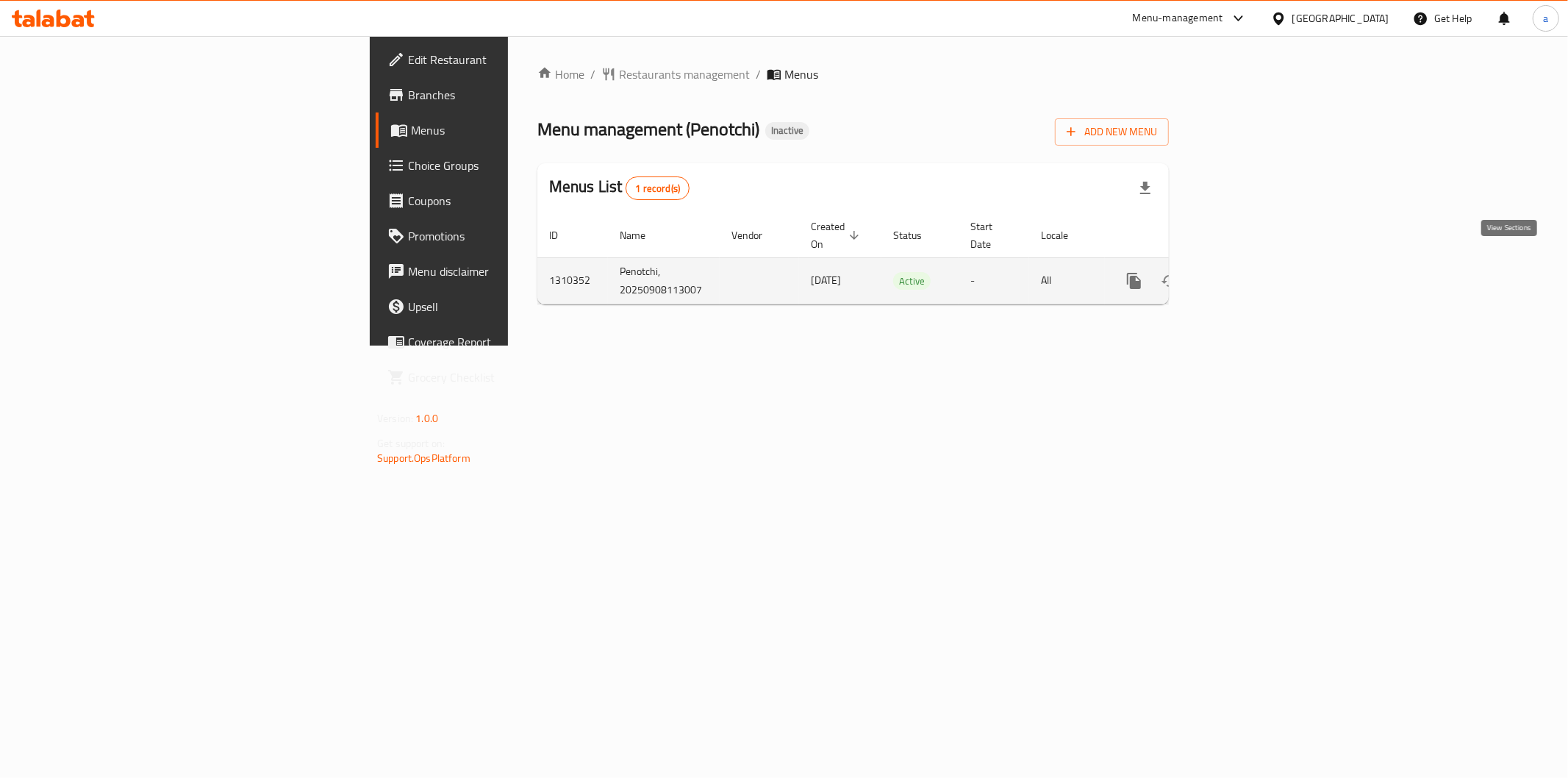
click at [1247, 274] on icon "enhanced table" at bounding box center [1240, 280] width 13 height 13
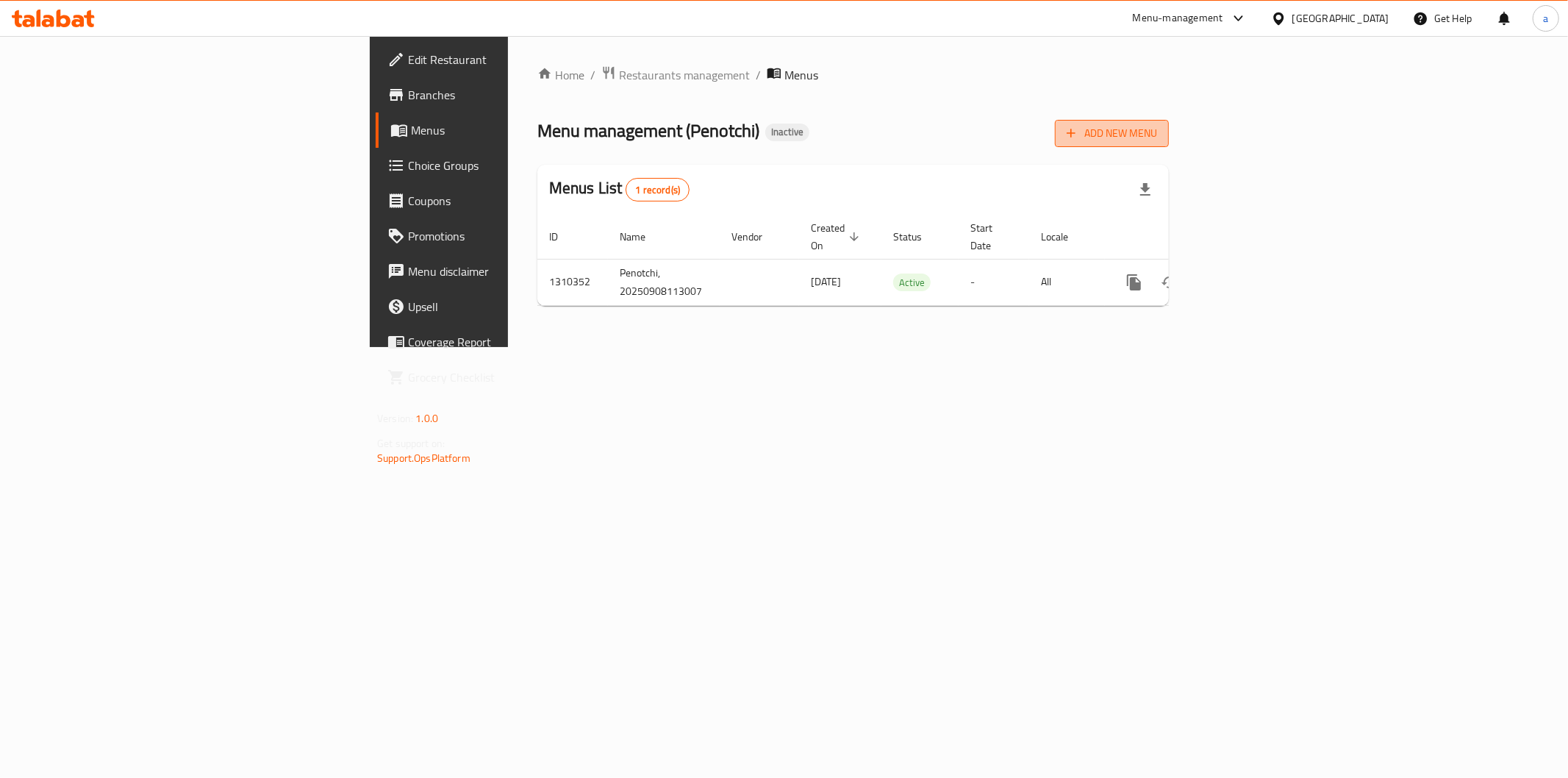
click at [1157, 141] on span "Add New Menu" at bounding box center [1112, 133] width 90 height 19
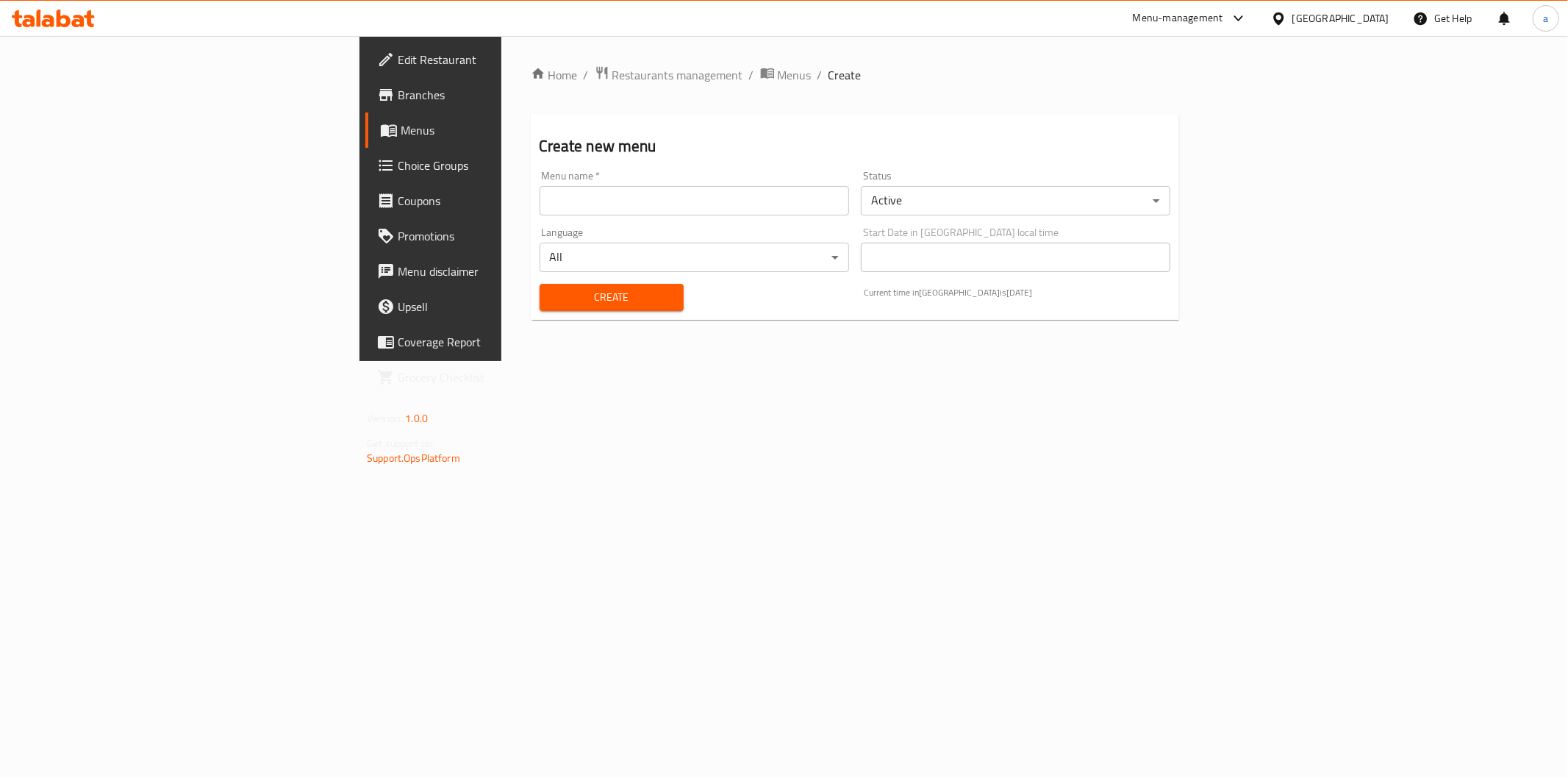
click at [761, 197] on input "text" at bounding box center [694, 200] width 309 height 29
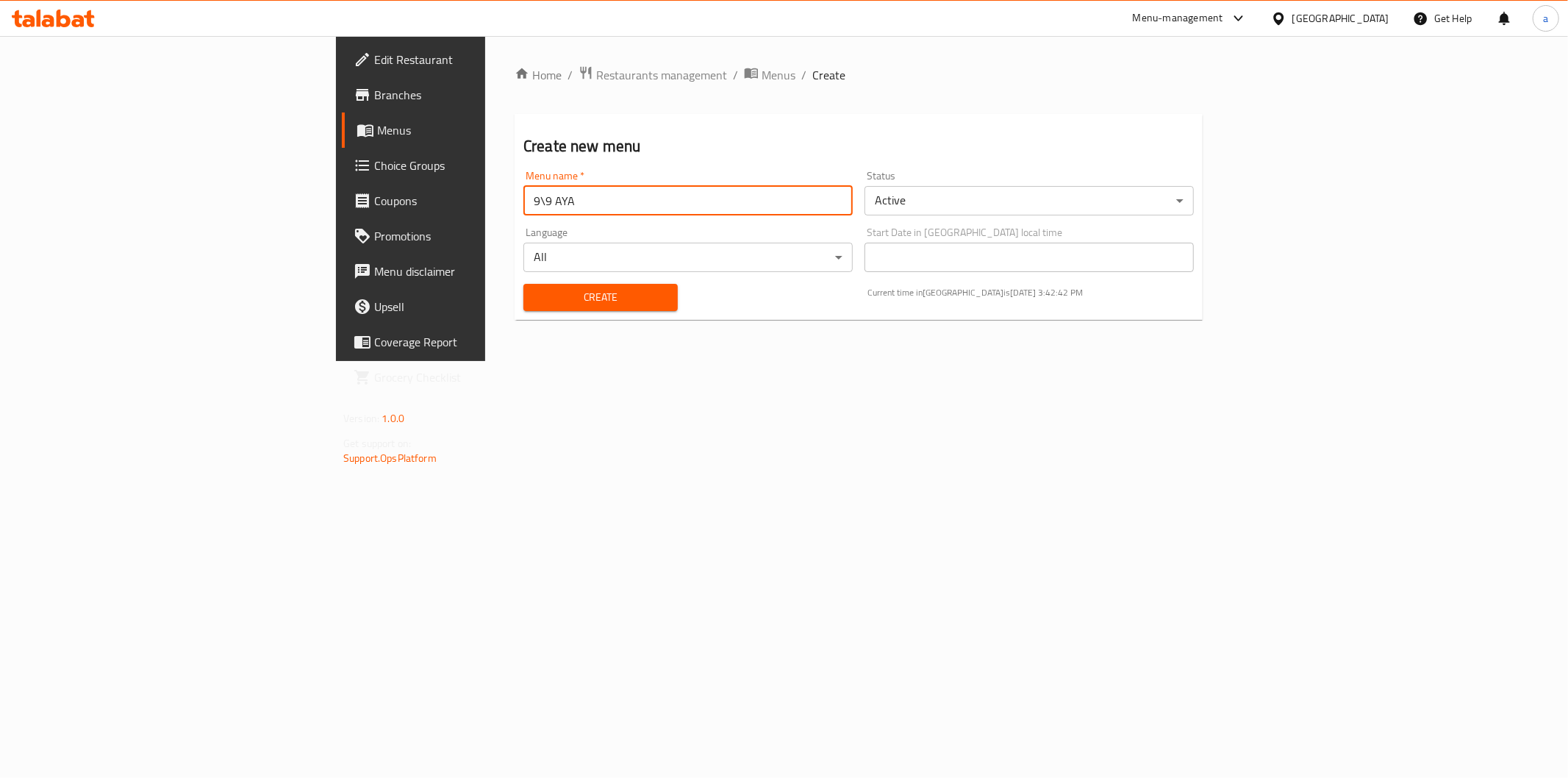
type input "9\9 AYA"
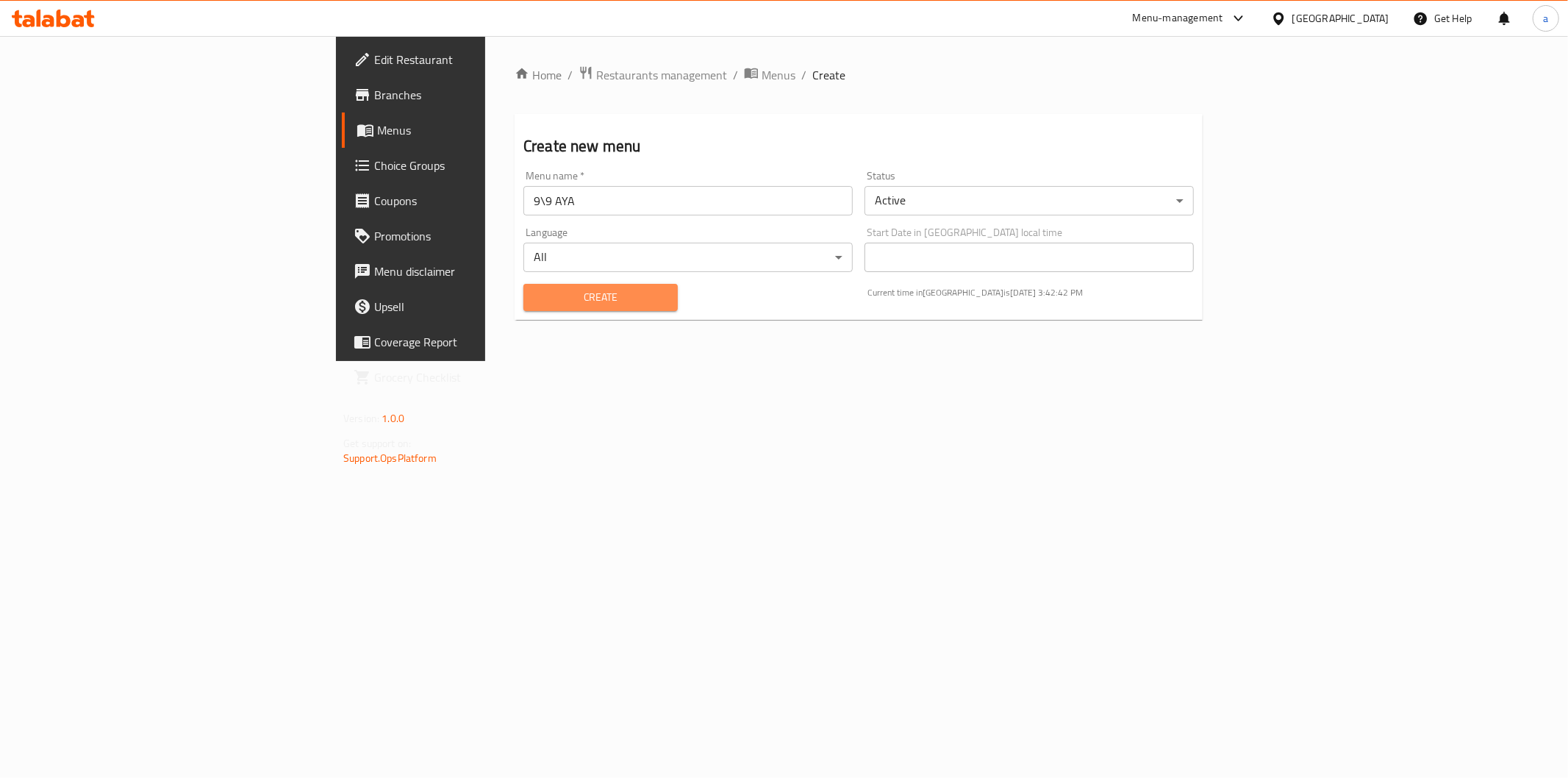
click at [535, 303] on span "Create" at bounding box center [600, 297] width 131 height 19
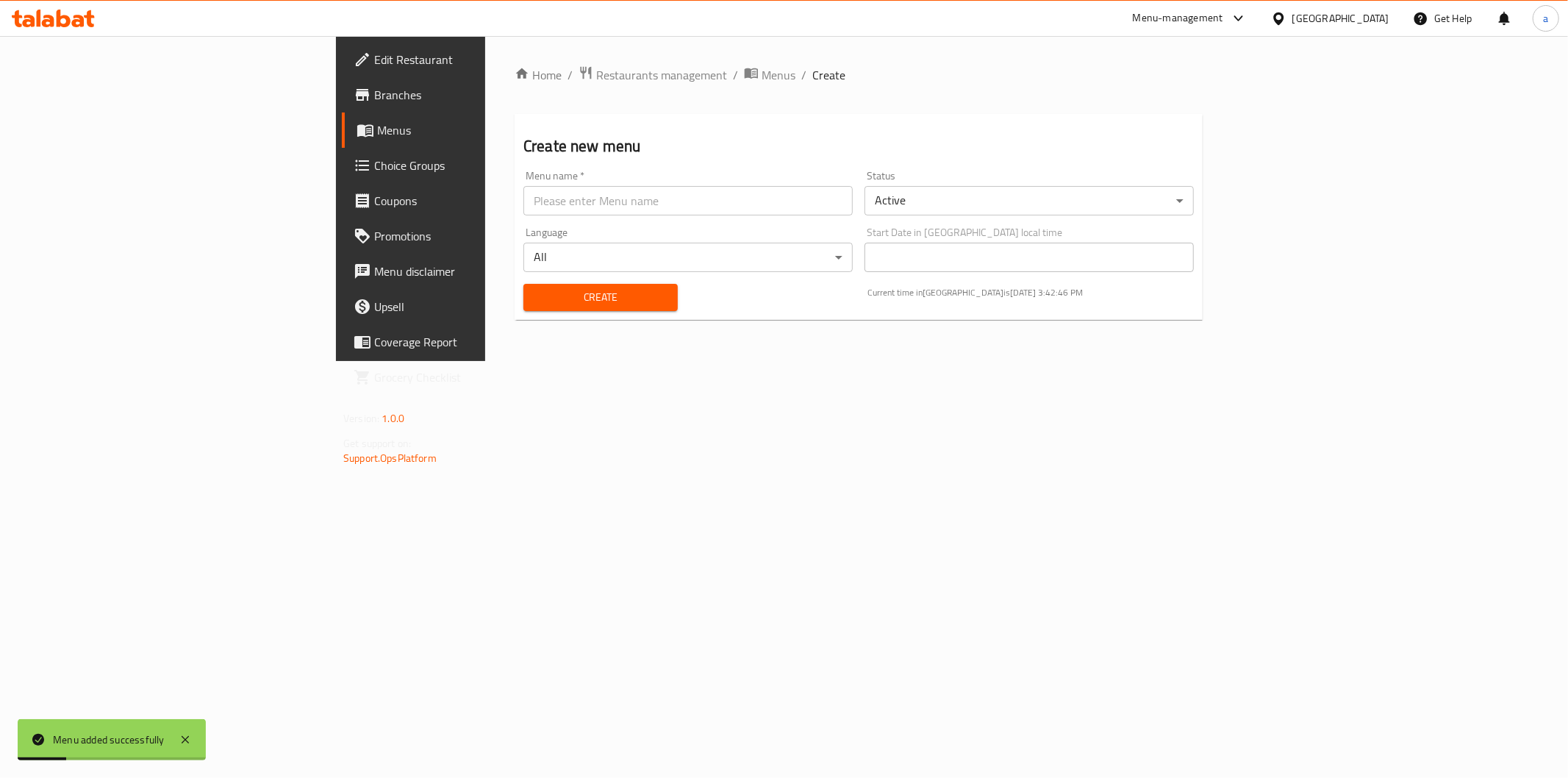
click at [377, 121] on span "Menus" at bounding box center [481, 130] width 209 height 18
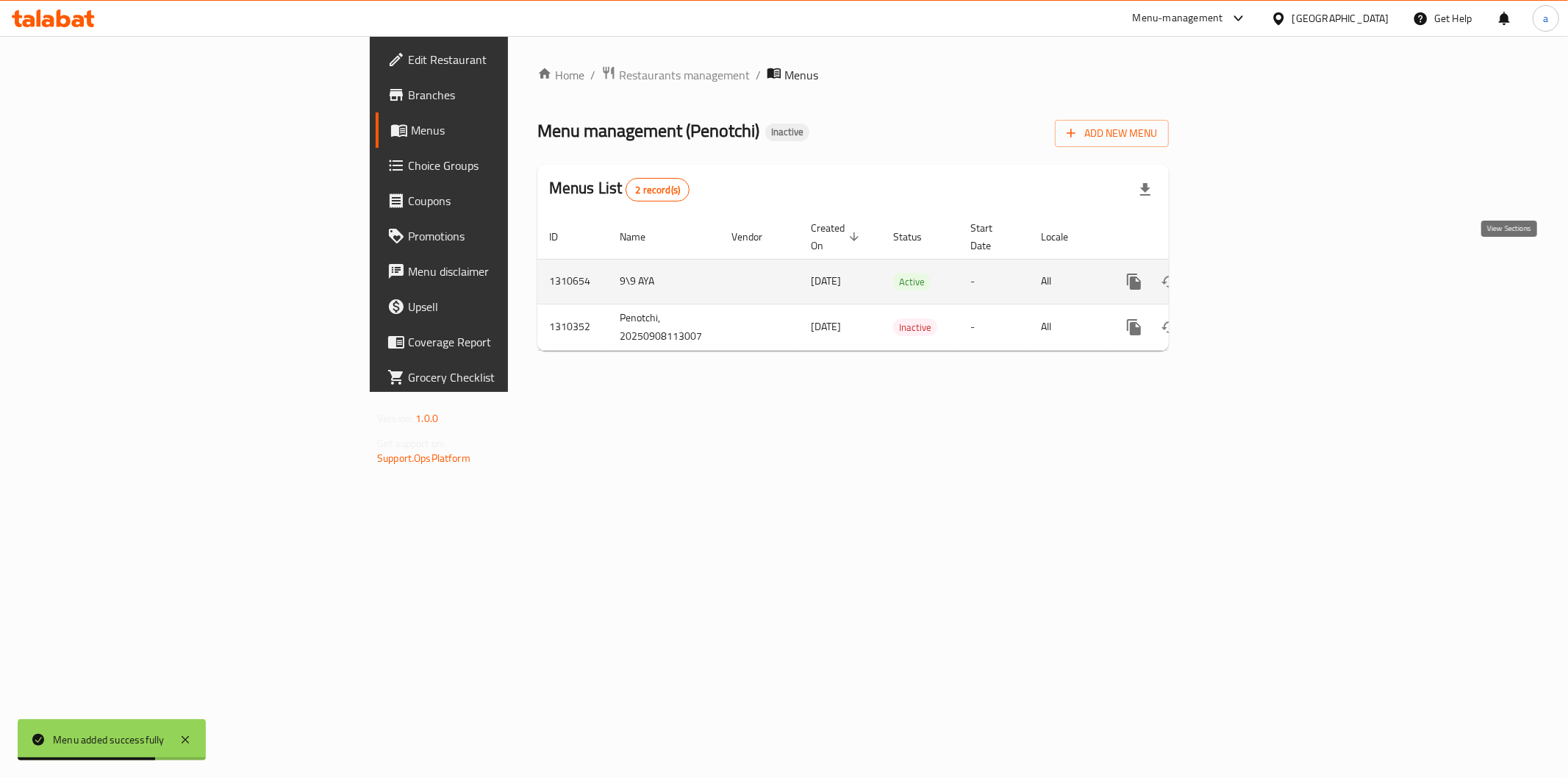
click at [1259, 269] on link "enhanced table" at bounding box center [1241, 282] width 35 height 35
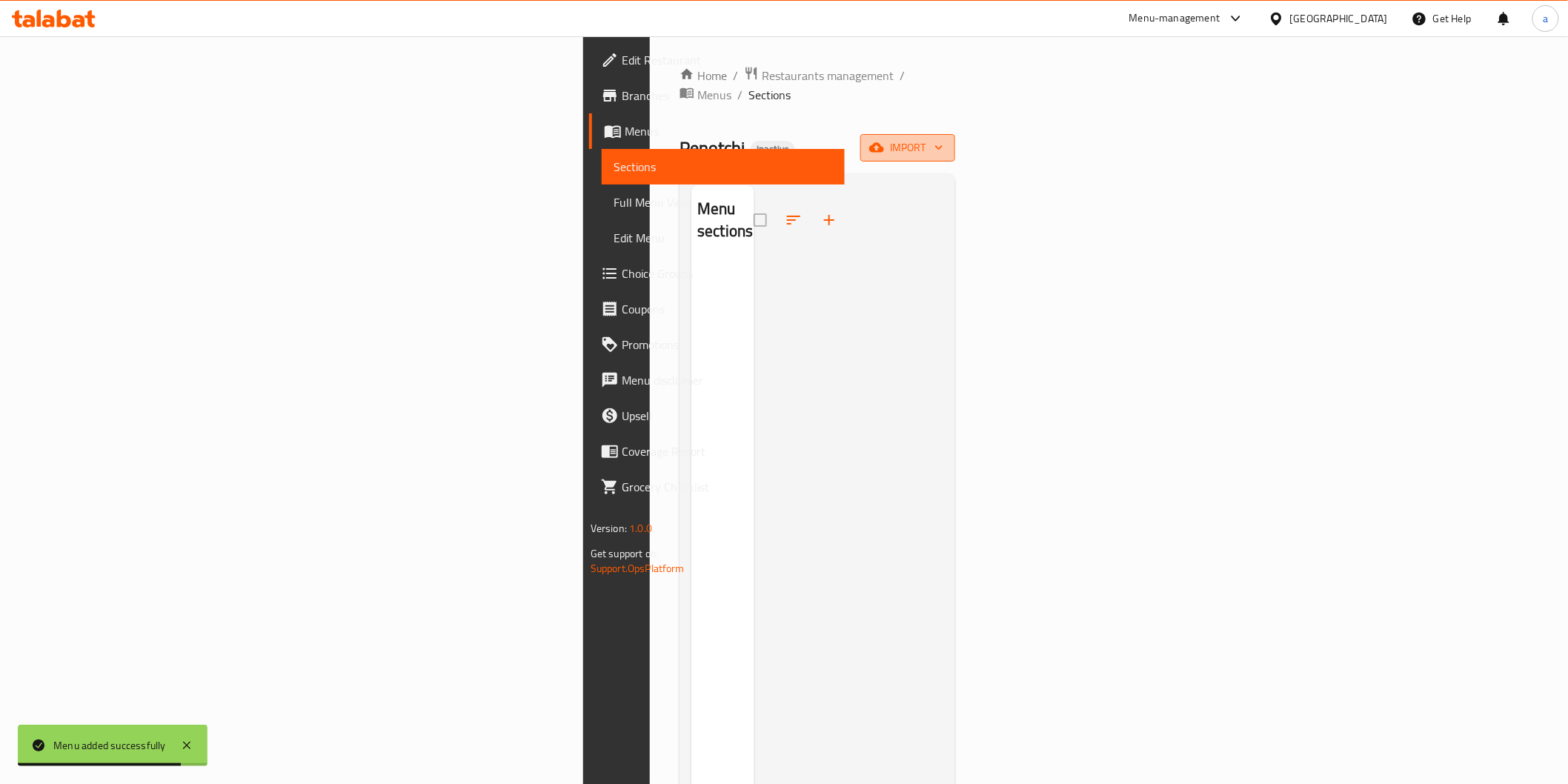
click at [946, 140] on icon "button" at bounding box center [938, 147] width 15 height 15
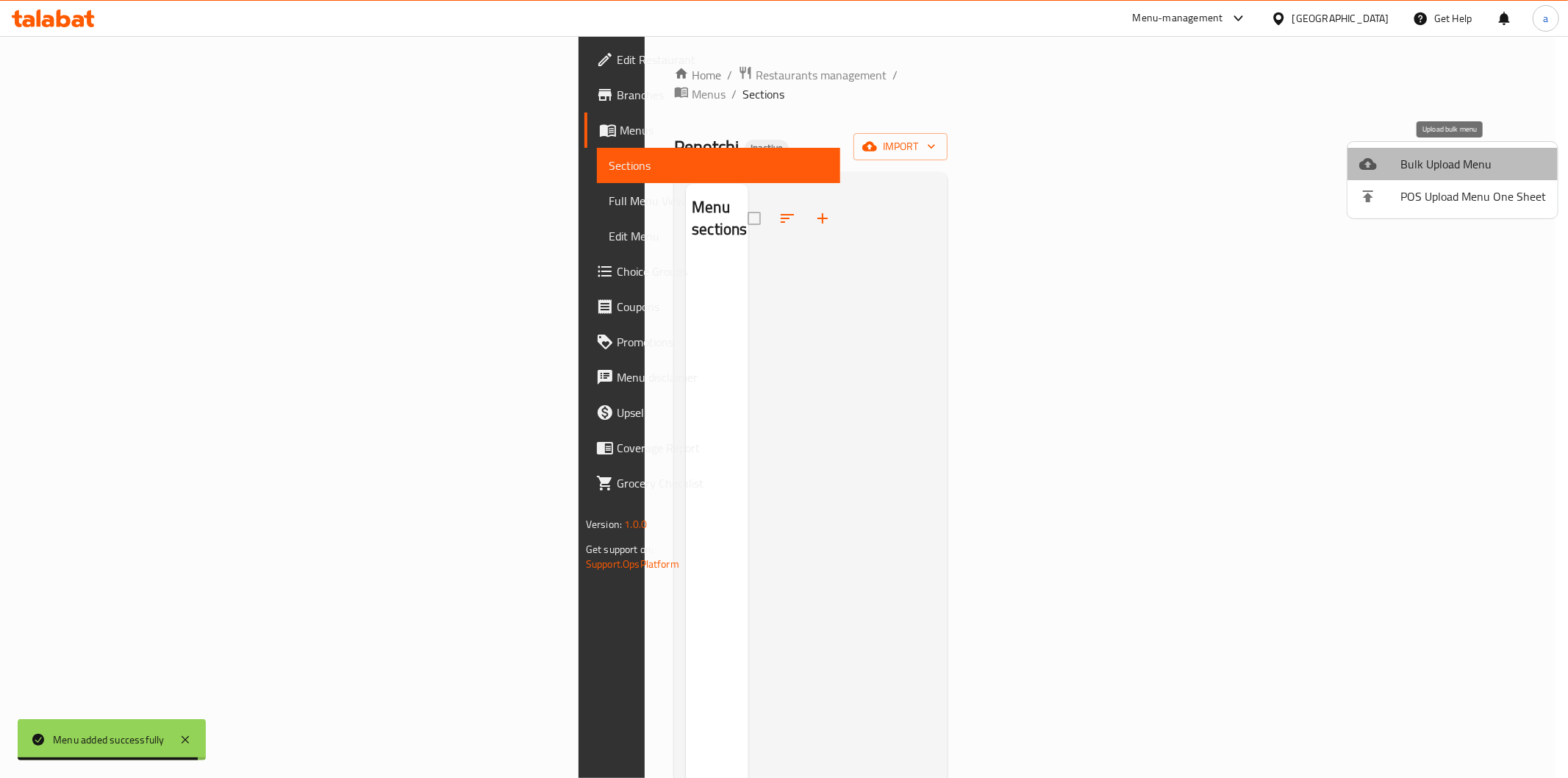
click at [1468, 160] on span "Bulk Upload Menu" at bounding box center [1474, 164] width 145 height 18
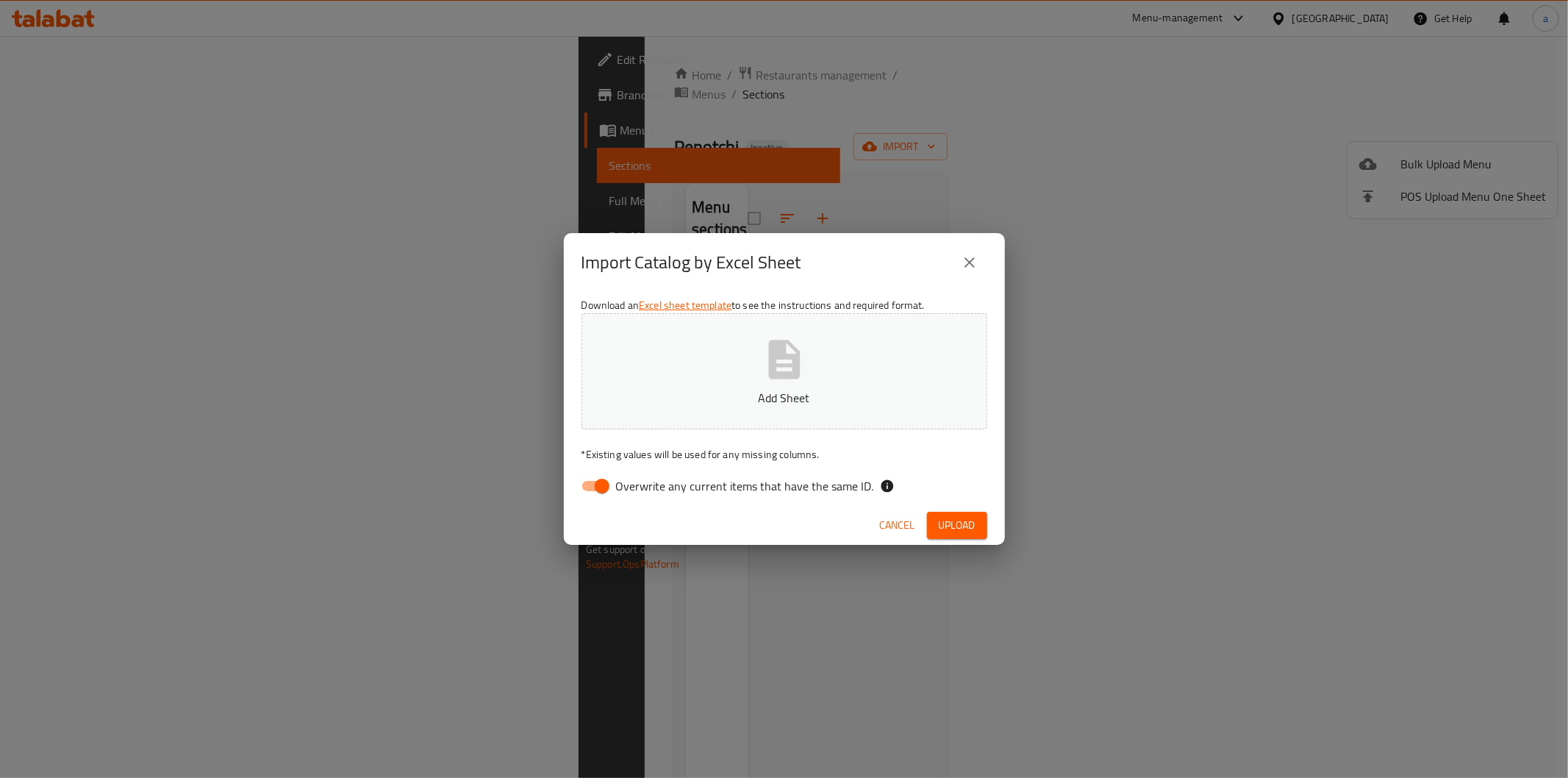
click at [807, 477] on span "Overwrite any current items that have the same ID." at bounding box center [745, 486] width 258 height 18
click at [644, 474] on input "Overwrite any current items that have the same ID." at bounding box center [601, 486] width 84 height 28
checkbox input "false"
click at [855, 394] on p "Add Sheet" at bounding box center [784, 398] width 361 height 18
click at [959, 516] on span "Upload" at bounding box center [957, 525] width 36 height 19
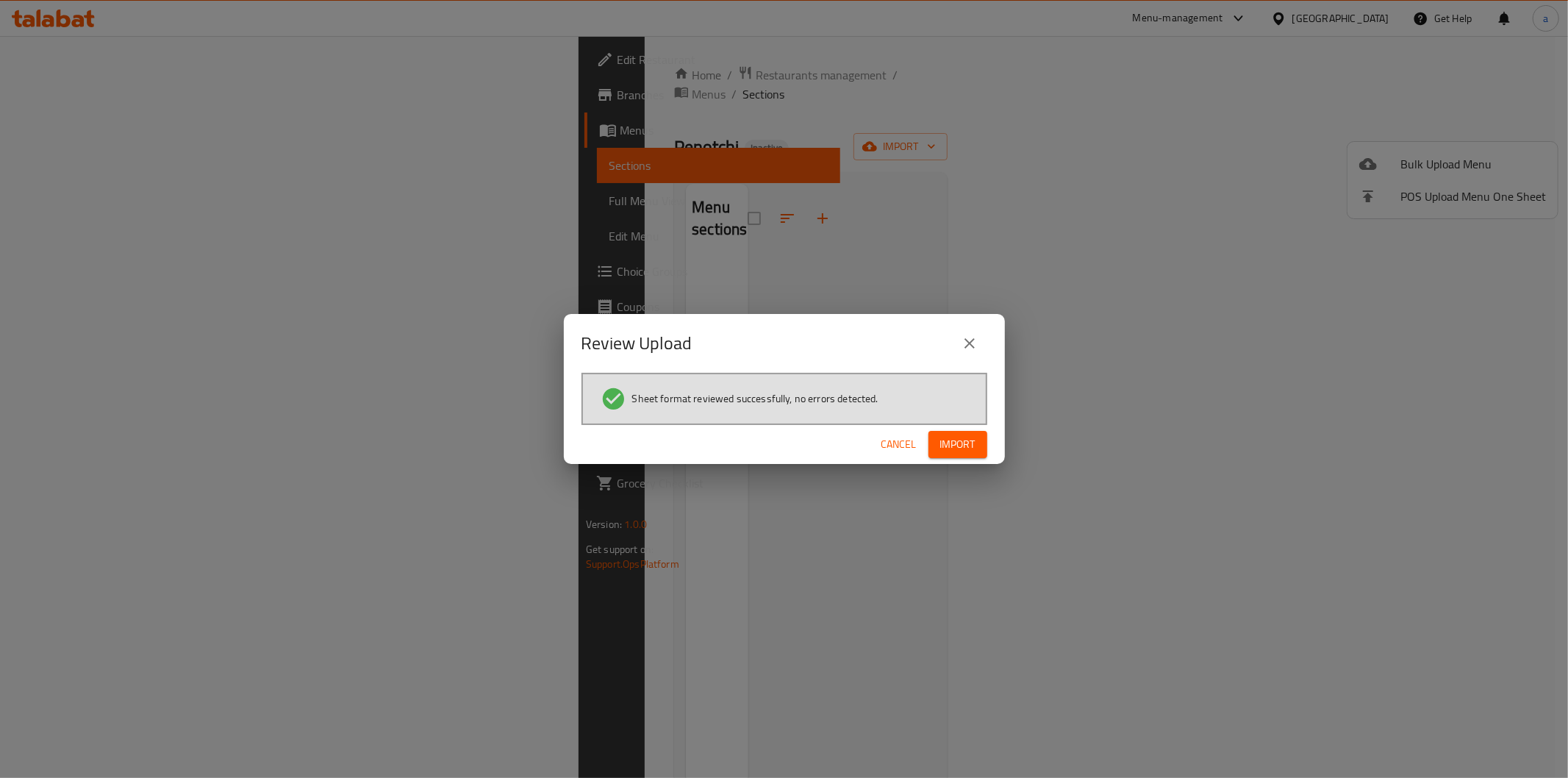
click at [950, 445] on span "Import" at bounding box center [958, 444] width 35 height 19
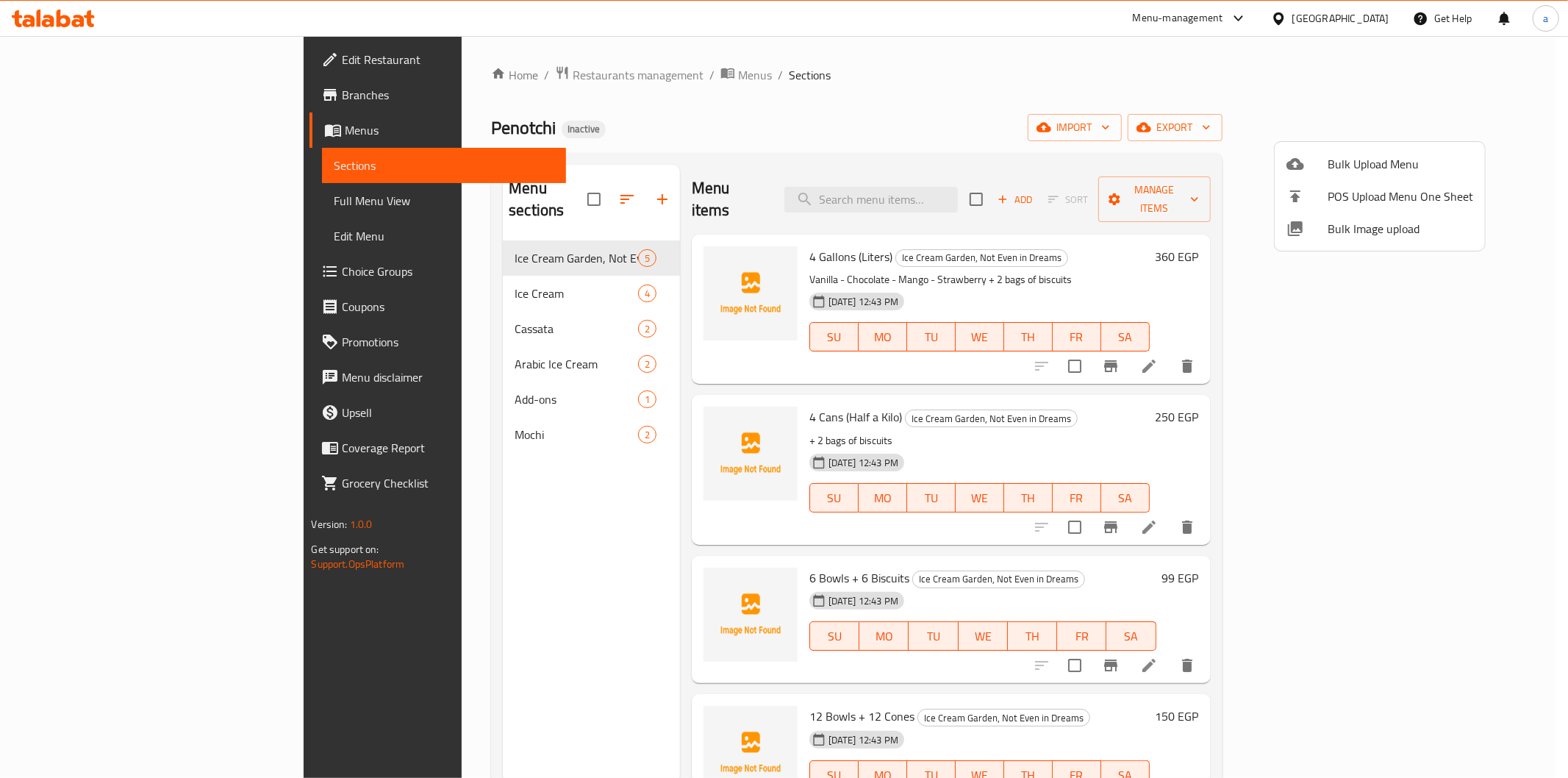
click at [1027, 60] on div at bounding box center [784, 389] width 1568 height 778
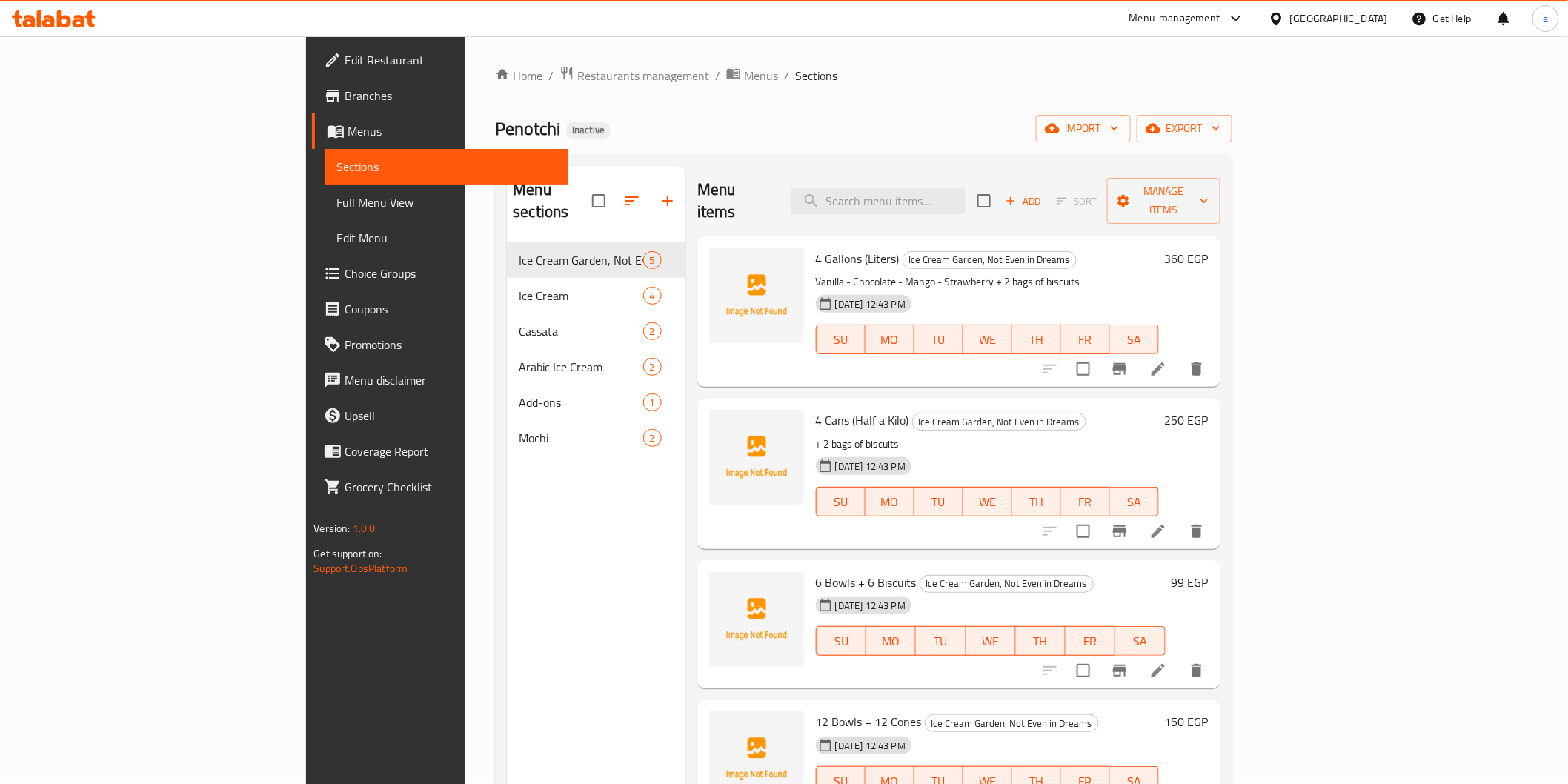
click at [1167, 360] on icon at bounding box center [1158, 369] width 18 height 18
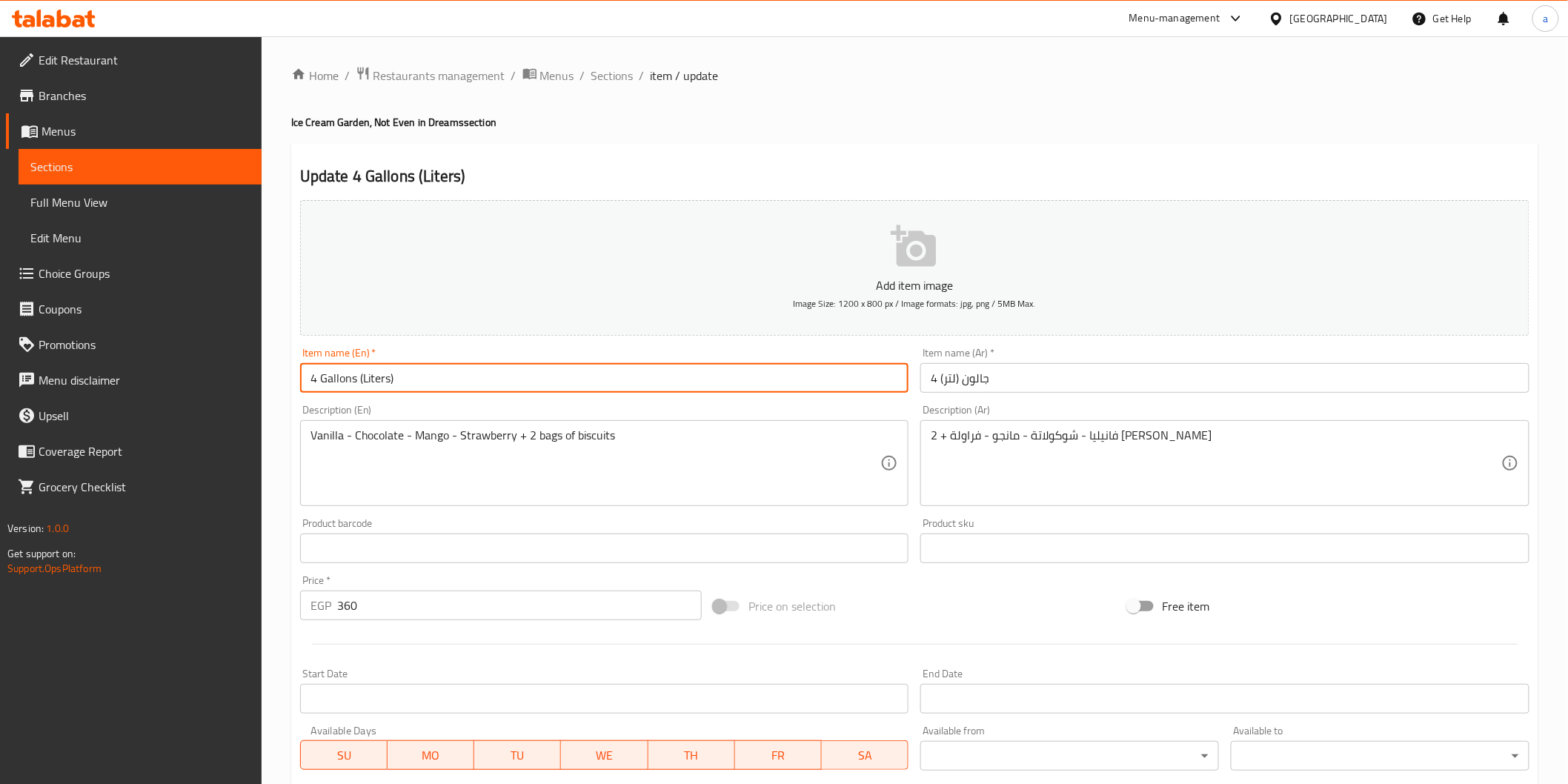
click at [525, 371] on input "4 Gallons (Liters)" at bounding box center [604, 378] width 609 height 30
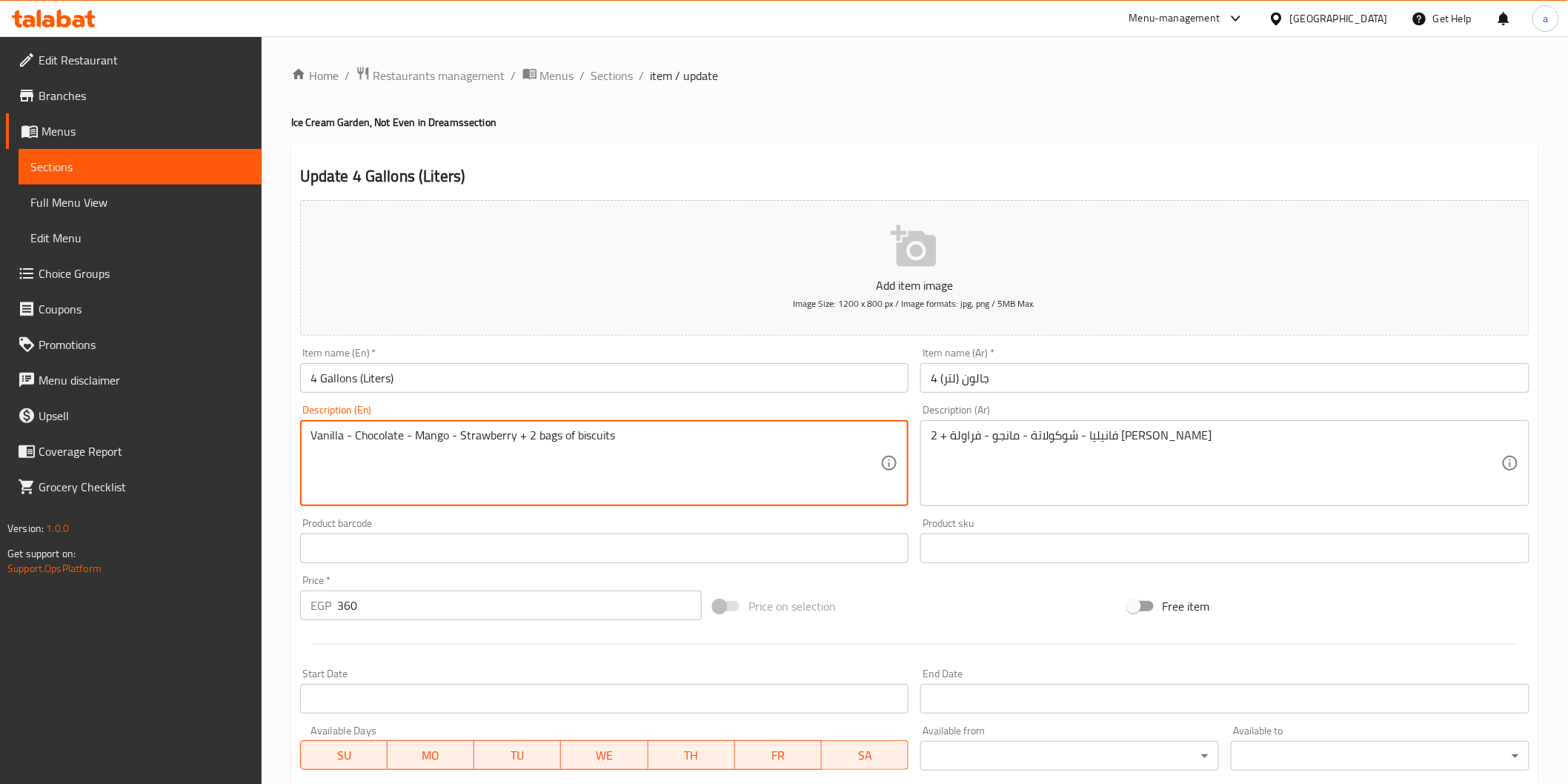
click at [544, 441] on textarea "Vanilla - Chocolate - Mango - Strawberry + 2 bags of biscuits" at bounding box center [596, 463] width 570 height 70
drag, startPoint x: 525, startPoint y: 435, endPoint x: 673, endPoint y: 470, distance: 152.1
click at [673, 470] on textarea "Vanilla - Chocolate - Mango - Strawberry + 2 bags of biscuits" at bounding box center [596, 463] width 570 height 70
click at [703, 476] on textarea "Vanilla - Chocolate - Mango - Strawberry + 2 bags of biscuits" at bounding box center [596, 463] width 570 height 70
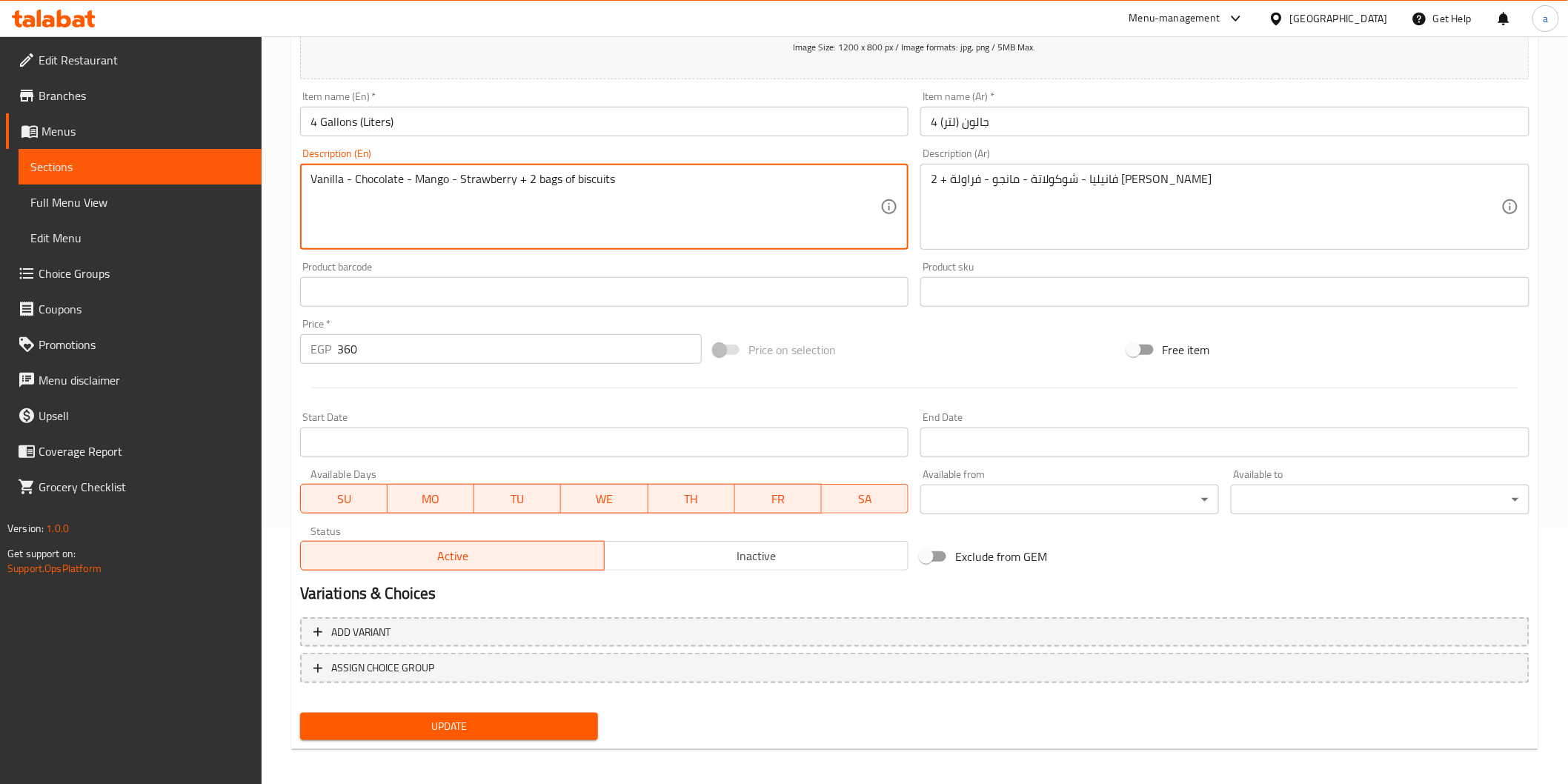
scroll to position [260, 0]
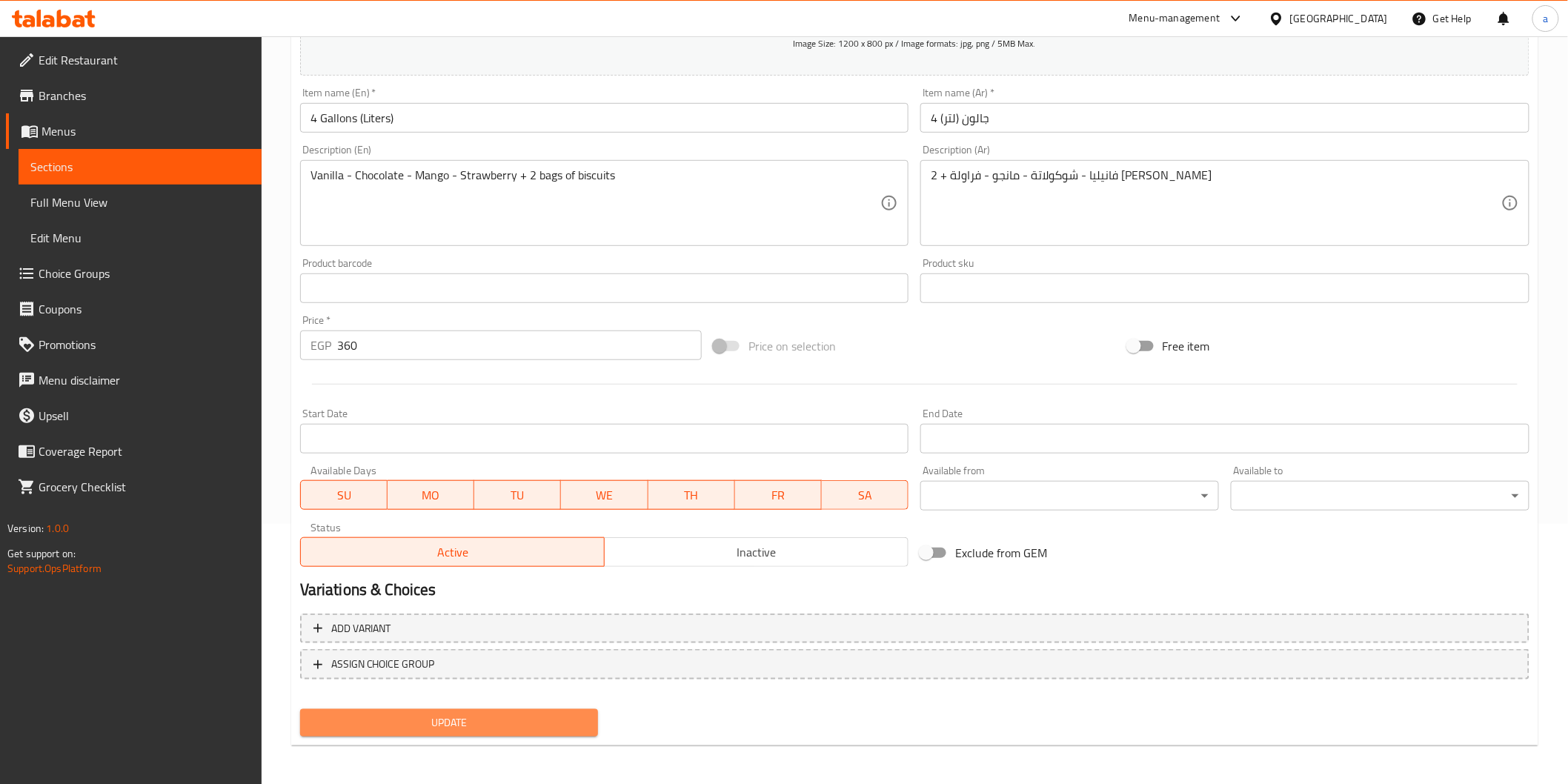
click at [489, 727] on span "Update" at bounding box center [449, 723] width 275 height 19
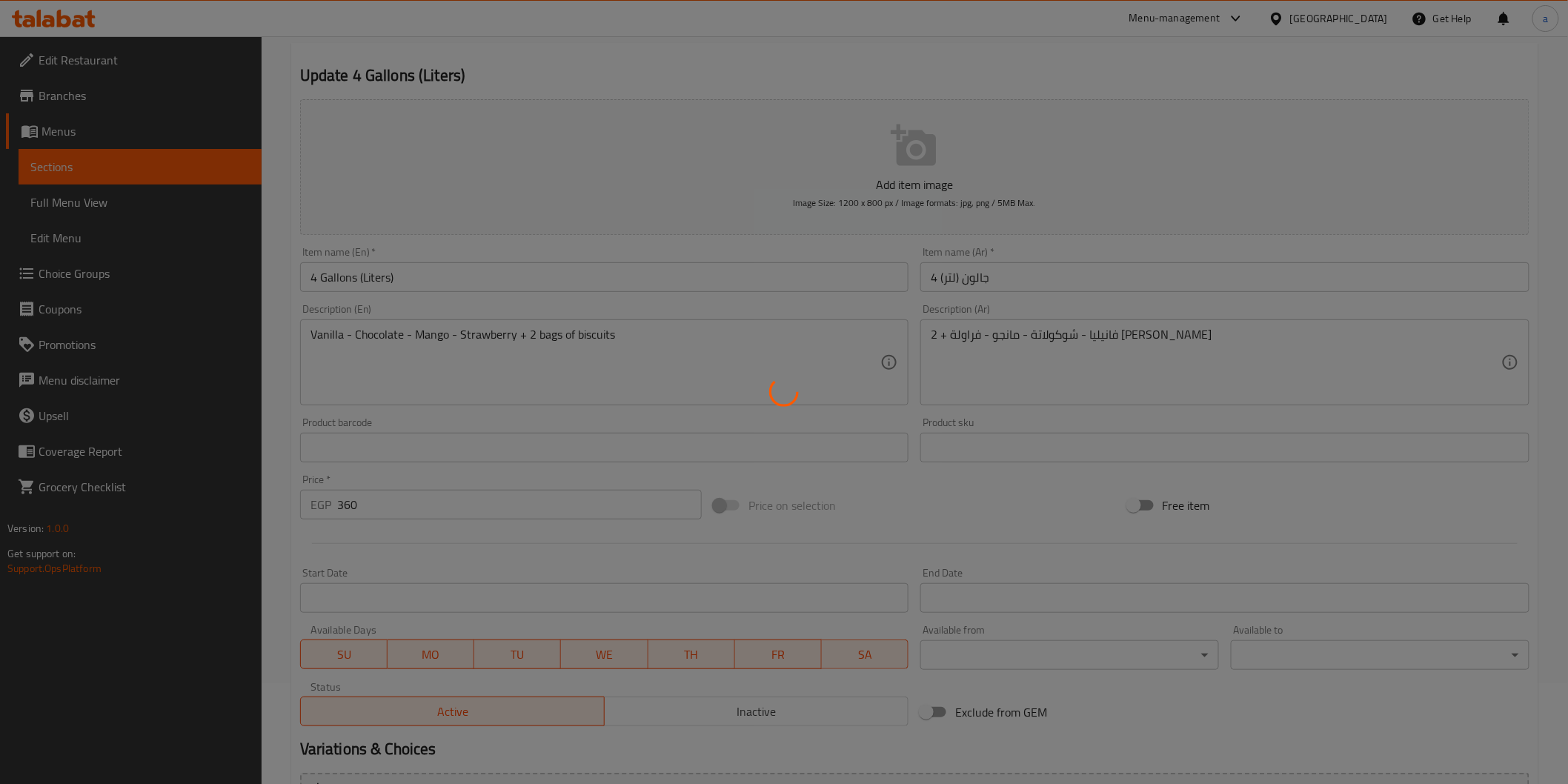
scroll to position [95, 0]
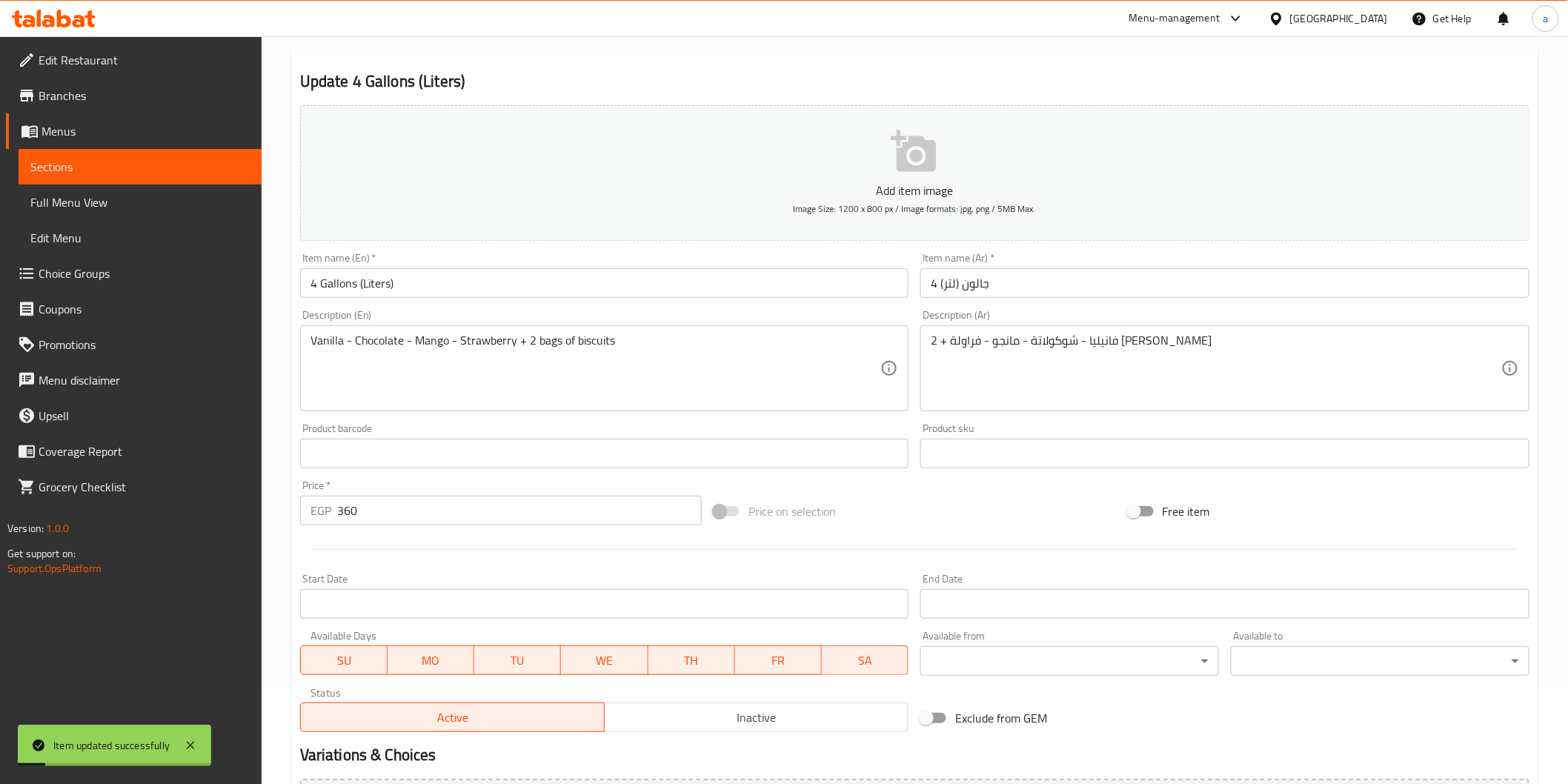
click at [110, 165] on span "Sections" at bounding box center [141, 166] width 220 height 18
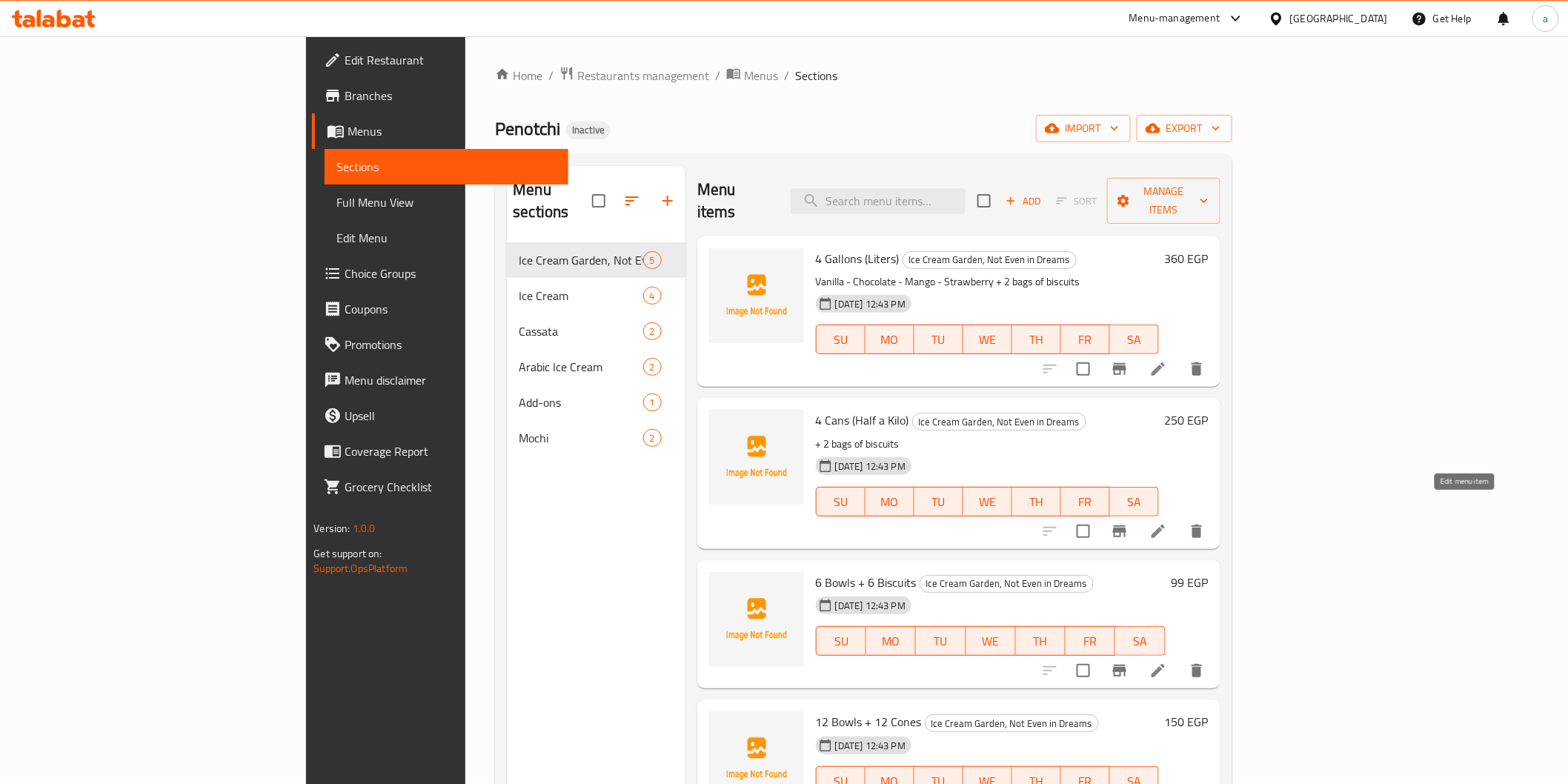
click at [1167, 523] on icon at bounding box center [1158, 532] width 18 height 18
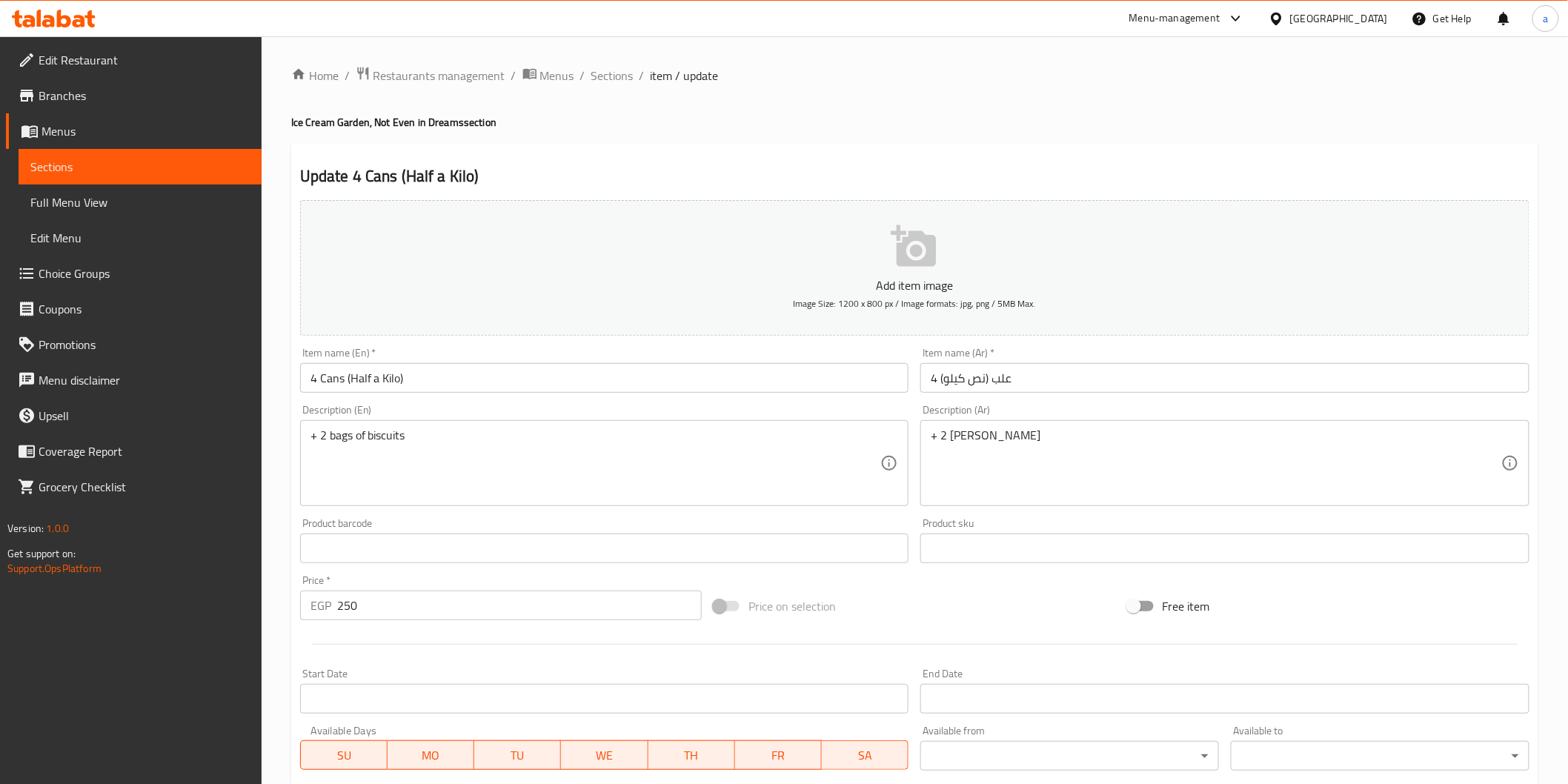
click at [994, 387] on input "4 علب (نص كيلو)" at bounding box center [1225, 378] width 609 height 30
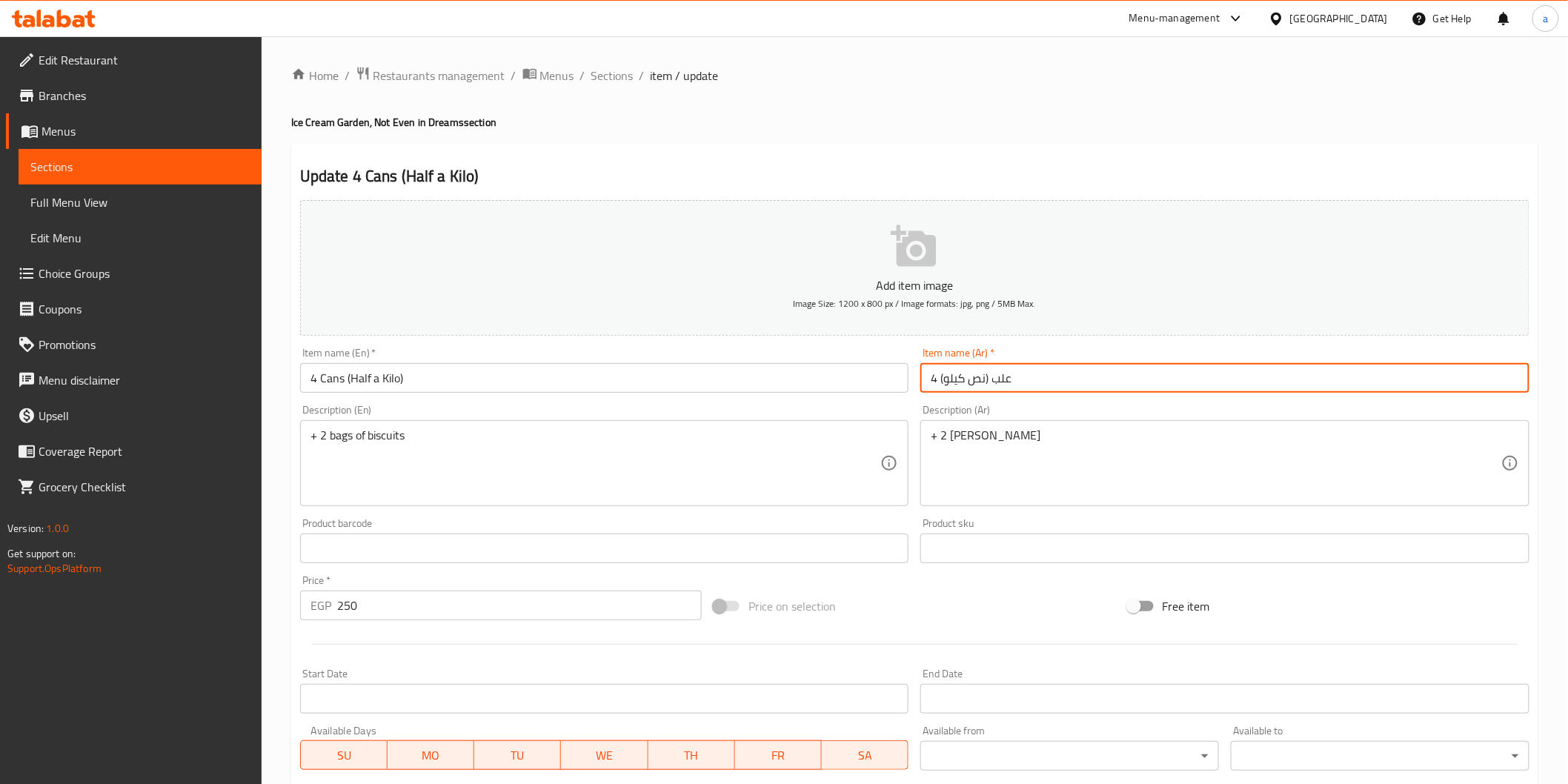
click at [994, 380] on input "4 علب (نص كيلو)" at bounding box center [1225, 378] width 609 height 30
click at [1001, 380] on input "4 علب (نص كيلو)" at bounding box center [1225, 378] width 609 height 30
click at [336, 378] on input "4 Cans (Half a Kilo)" at bounding box center [604, 378] width 609 height 30
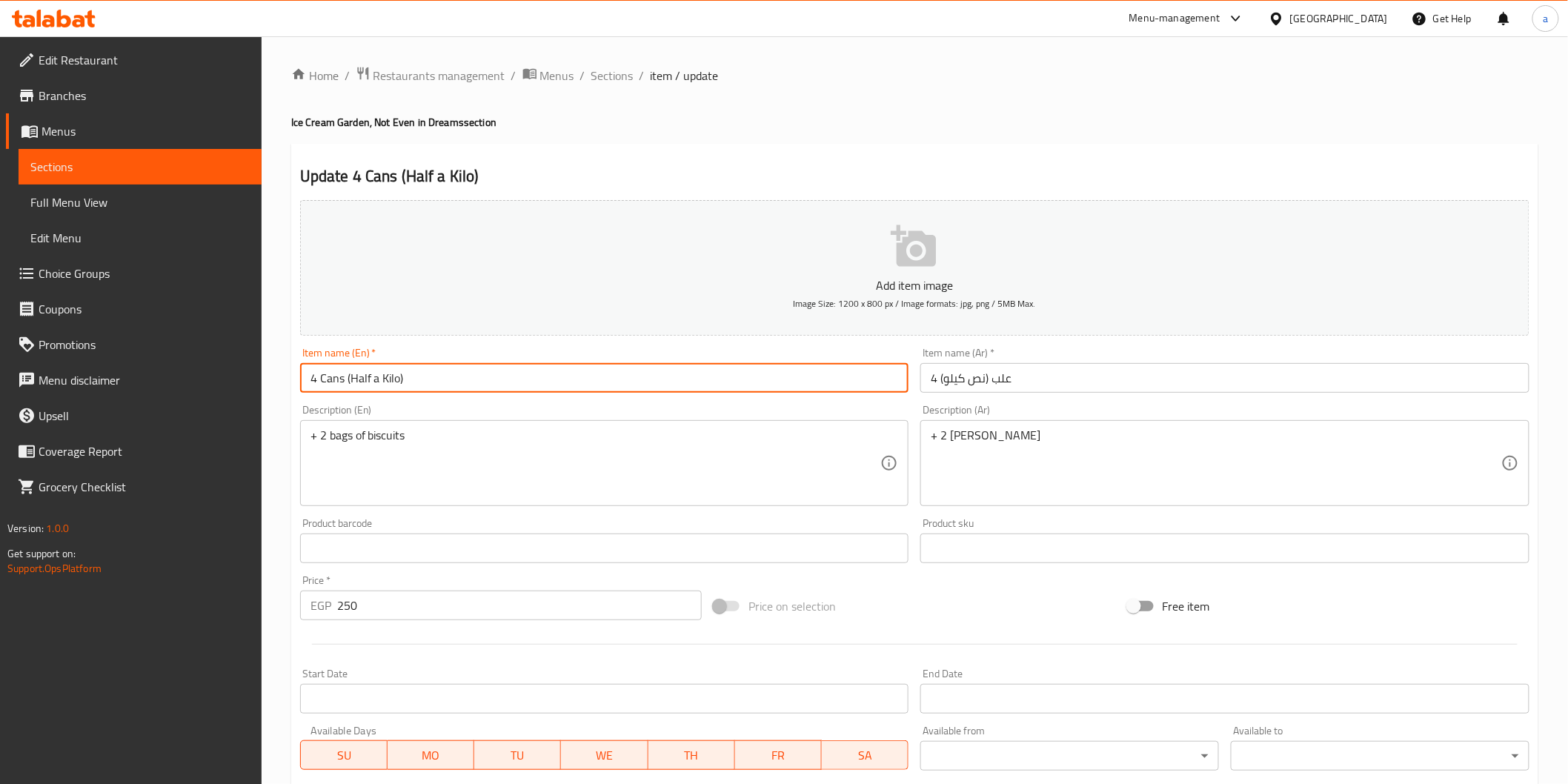
click at [336, 378] on input "4 Cans (Half a Kilo)" at bounding box center [604, 378] width 609 height 30
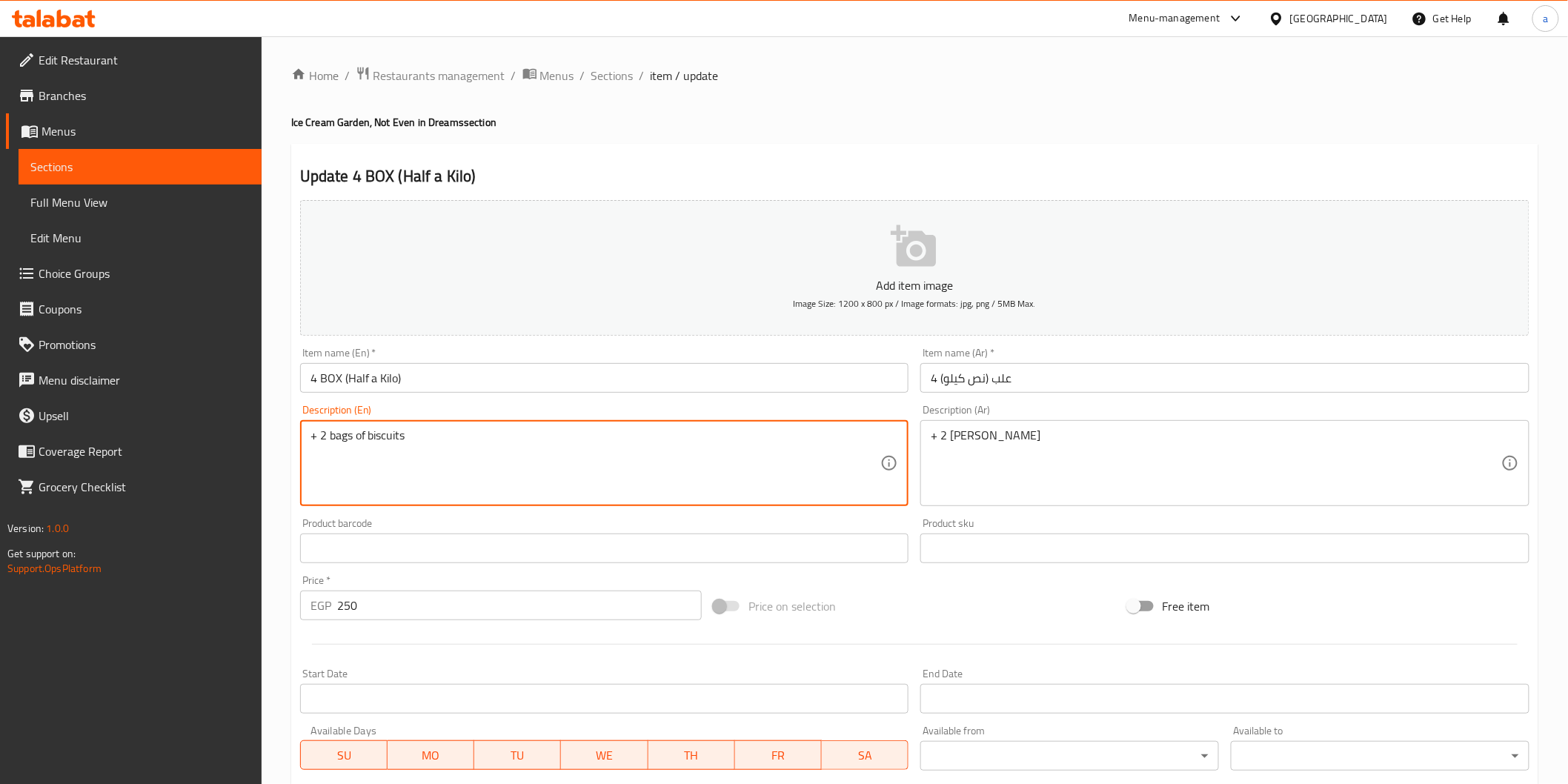
drag, startPoint x: 410, startPoint y: 439, endPoint x: 230, endPoint y: 439, distance: 180.0
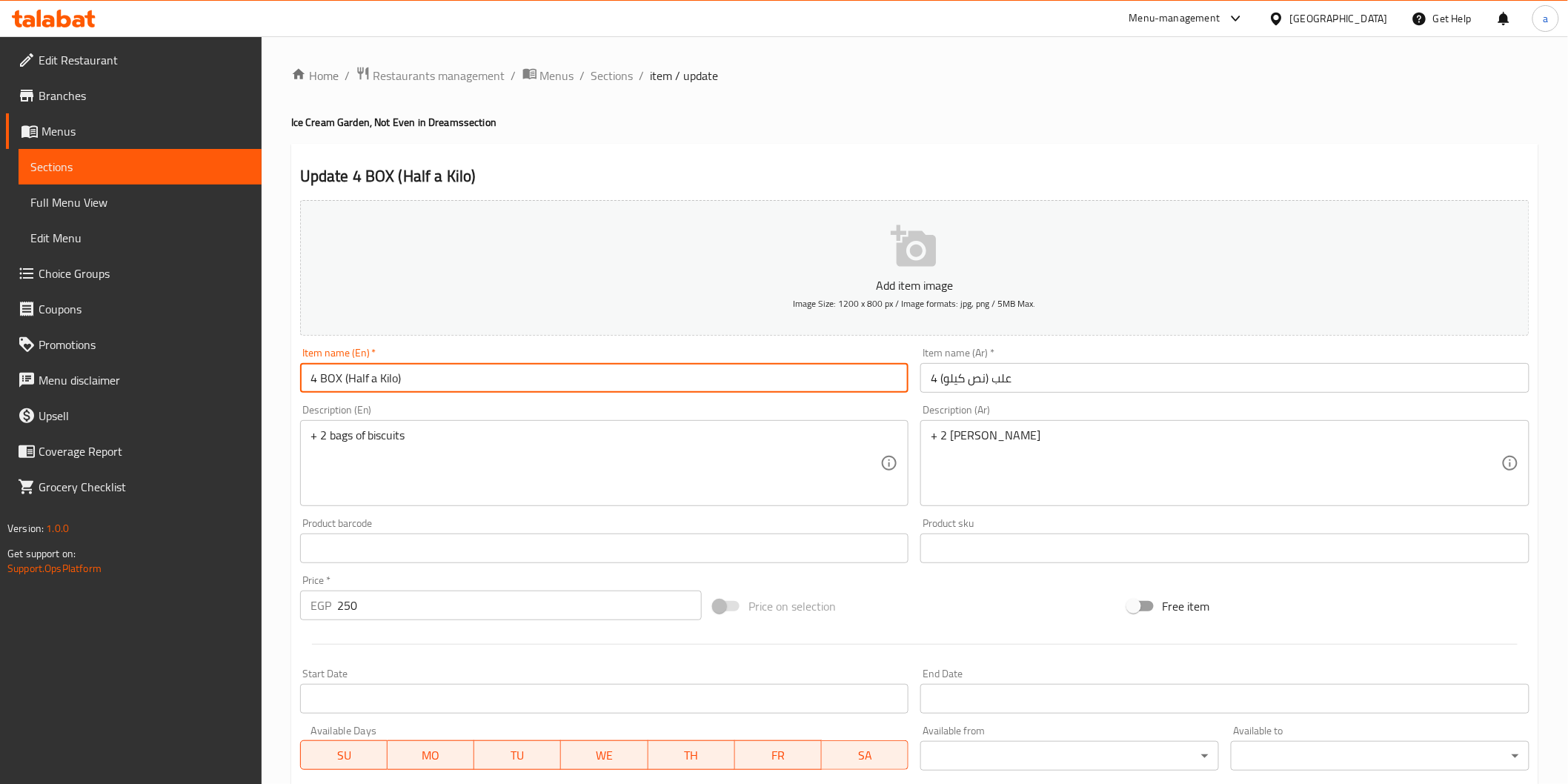
click at [474, 376] on input "4 BOX (Half a Kilo)" at bounding box center [604, 378] width 609 height 30
paste input "+ 2 bags of biscuits"
type input "4 BOX (Half a Kilo) + 2 bags of biscuits"
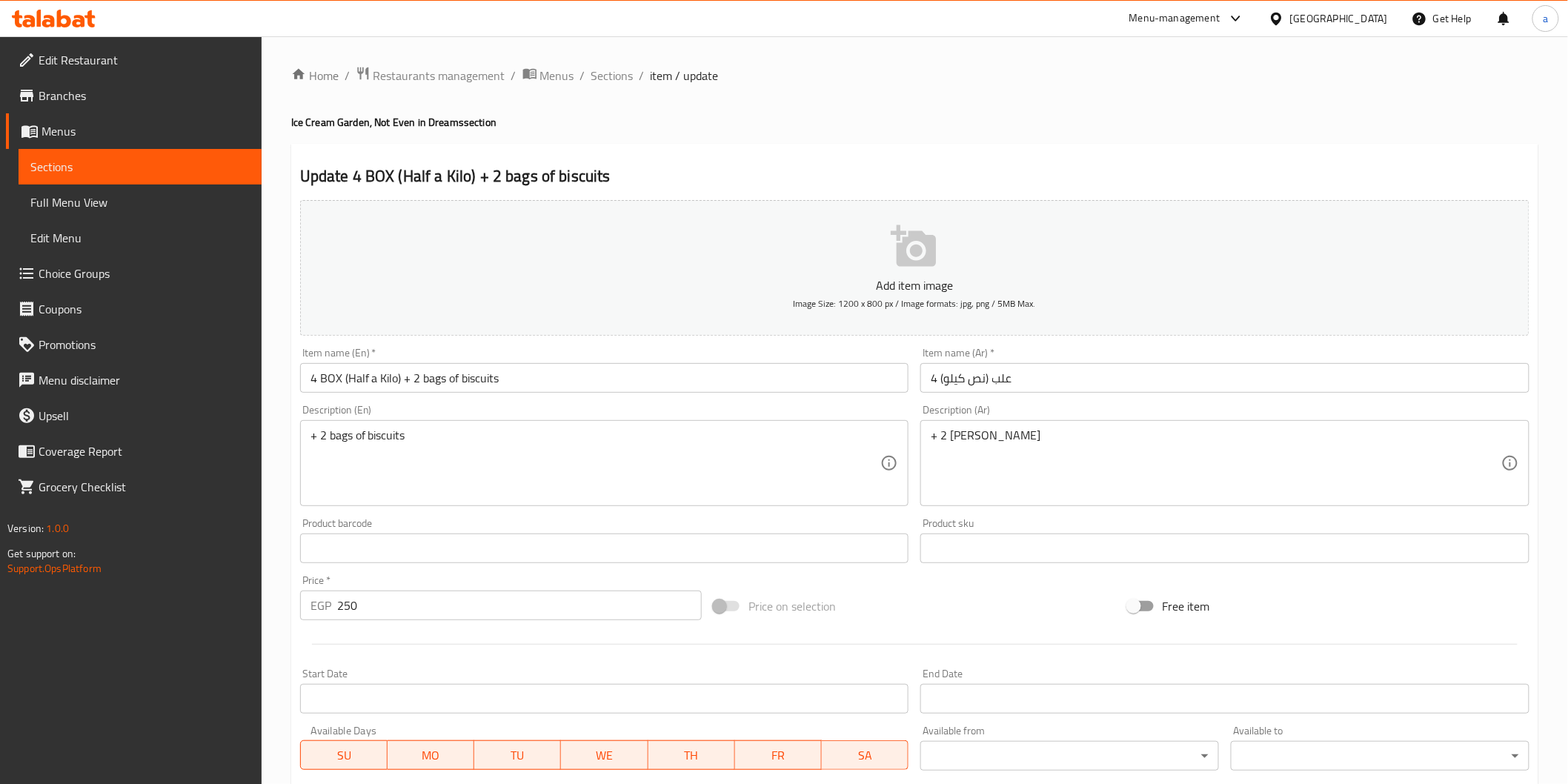
drag, startPoint x: 921, startPoint y: 430, endPoint x: 1212, endPoint y: 463, distance: 292.9
click at [1212, 463] on div "+ 2 كيس بسكوت Description (Ar)" at bounding box center [1225, 462] width 609 height 86
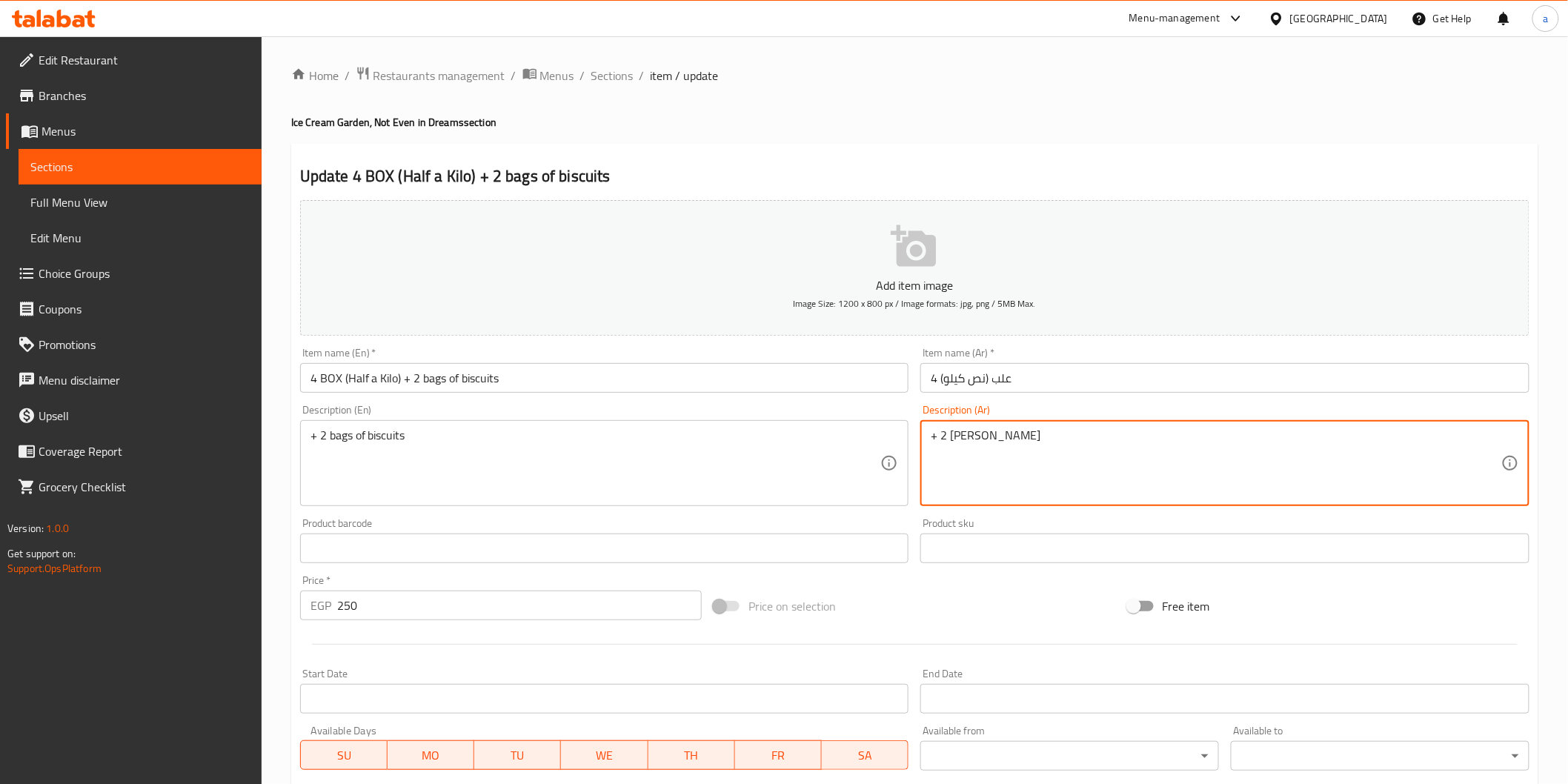
drag, startPoint x: 1012, startPoint y: 450, endPoint x: 850, endPoint y: 443, distance: 162.2
click at [850, 443] on div "Add item image Image Size: 1200 x 800 px / Image formats: jpg, png / 5MB Max. I…" at bounding box center [915, 513] width 1241 height 638
click at [1047, 368] on input "4 علب (نص كيلو)" at bounding box center [1225, 378] width 609 height 30
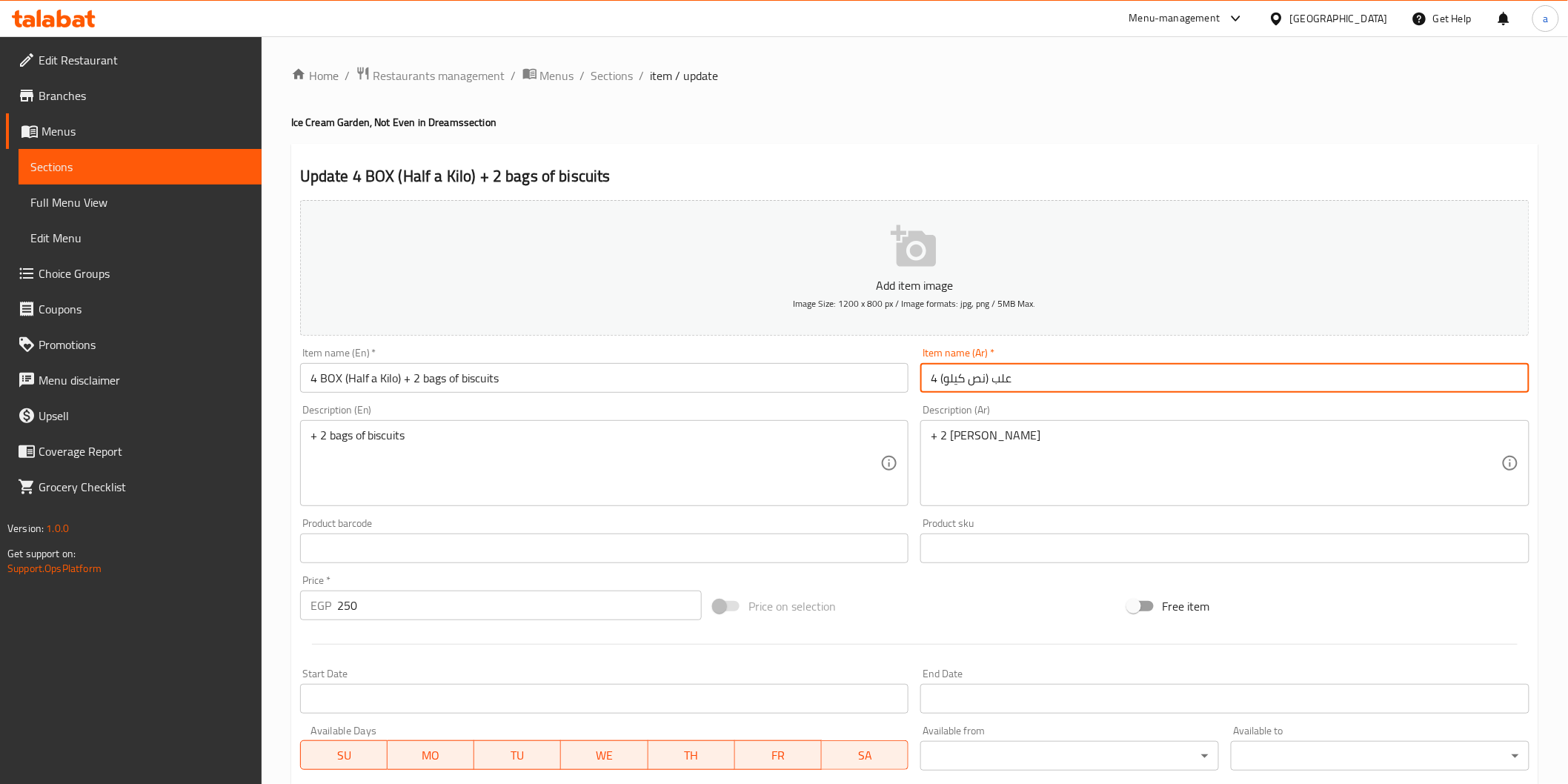
paste input "+ 2 [PERSON_NAME]"
type input "4 علب (نص كيلو)+ 2 [PERSON_NAME]"
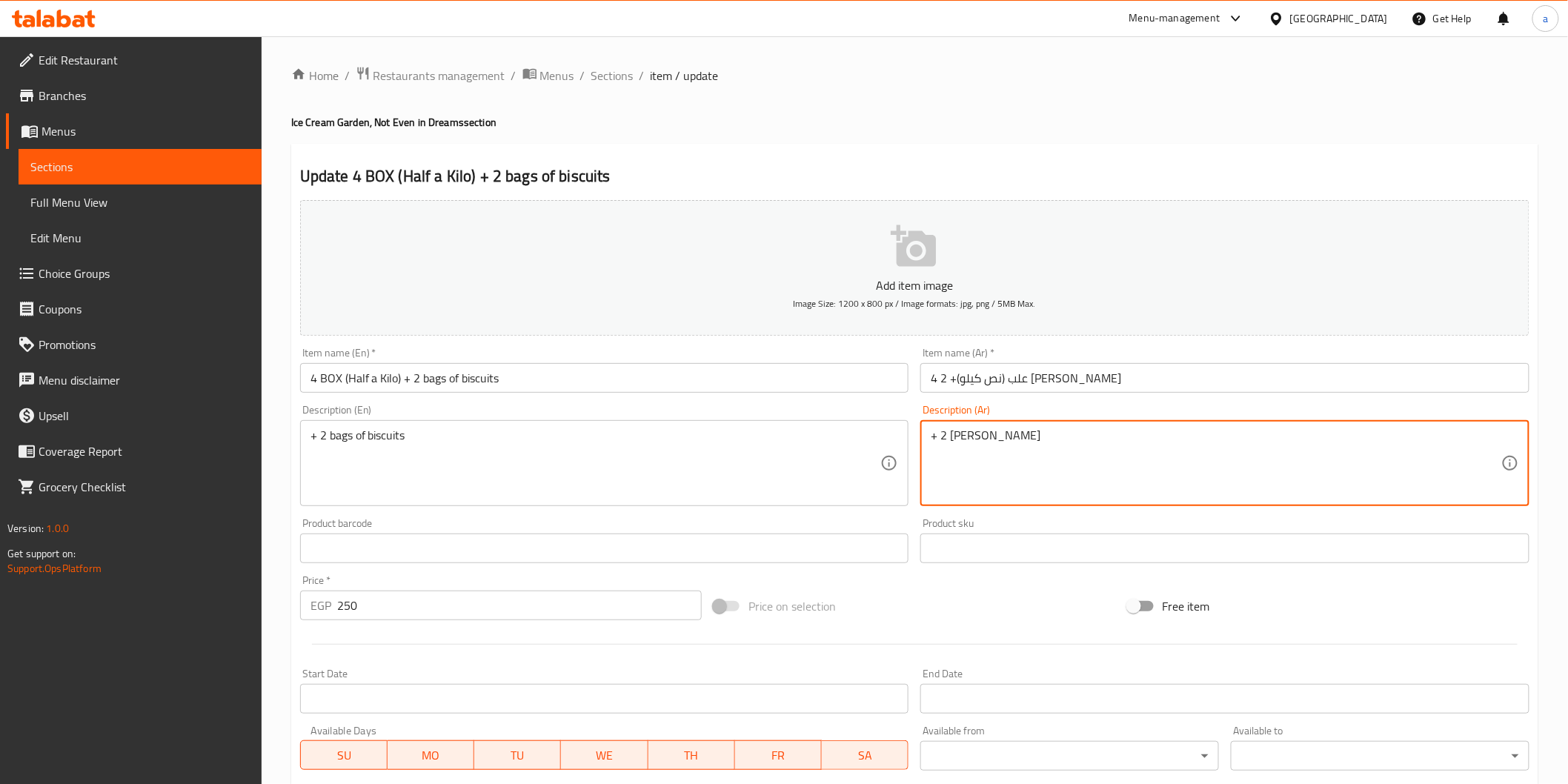
drag, startPoint x: 1032, startPoint y: 441, endPoint x: 821, endPoint y: 434, distance: 211.1
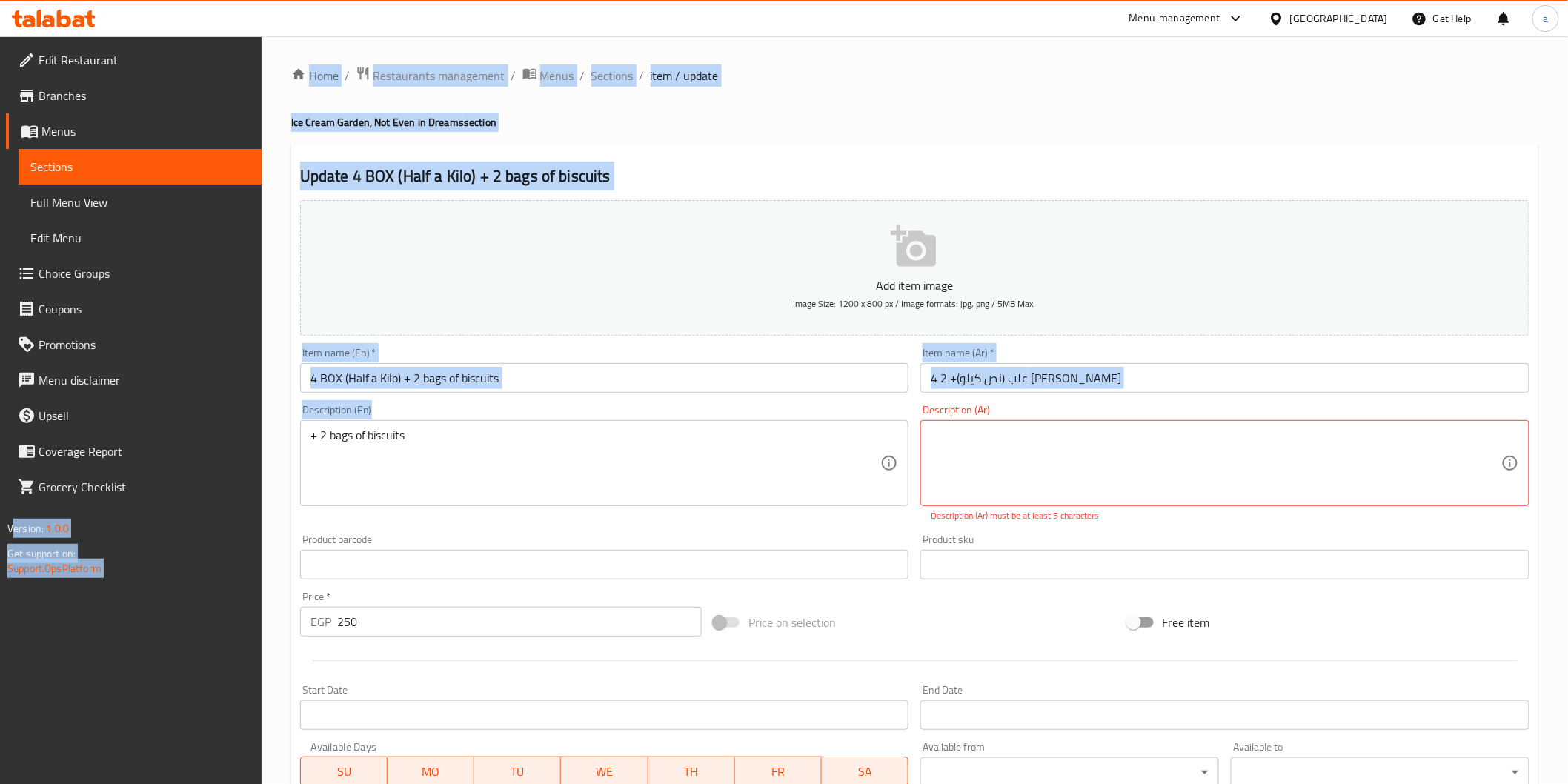
drag, startPoint x: 378, startPoint y: 438, endPoint x: 238, endPoint y: 441, distance: 140.0
click at [238, 441] on div "Edit Restaurant Branches Menus Sections Full Menu View Edit Menu Choice Groups …" at bounding box center [784, 549] width 1568 height 1027
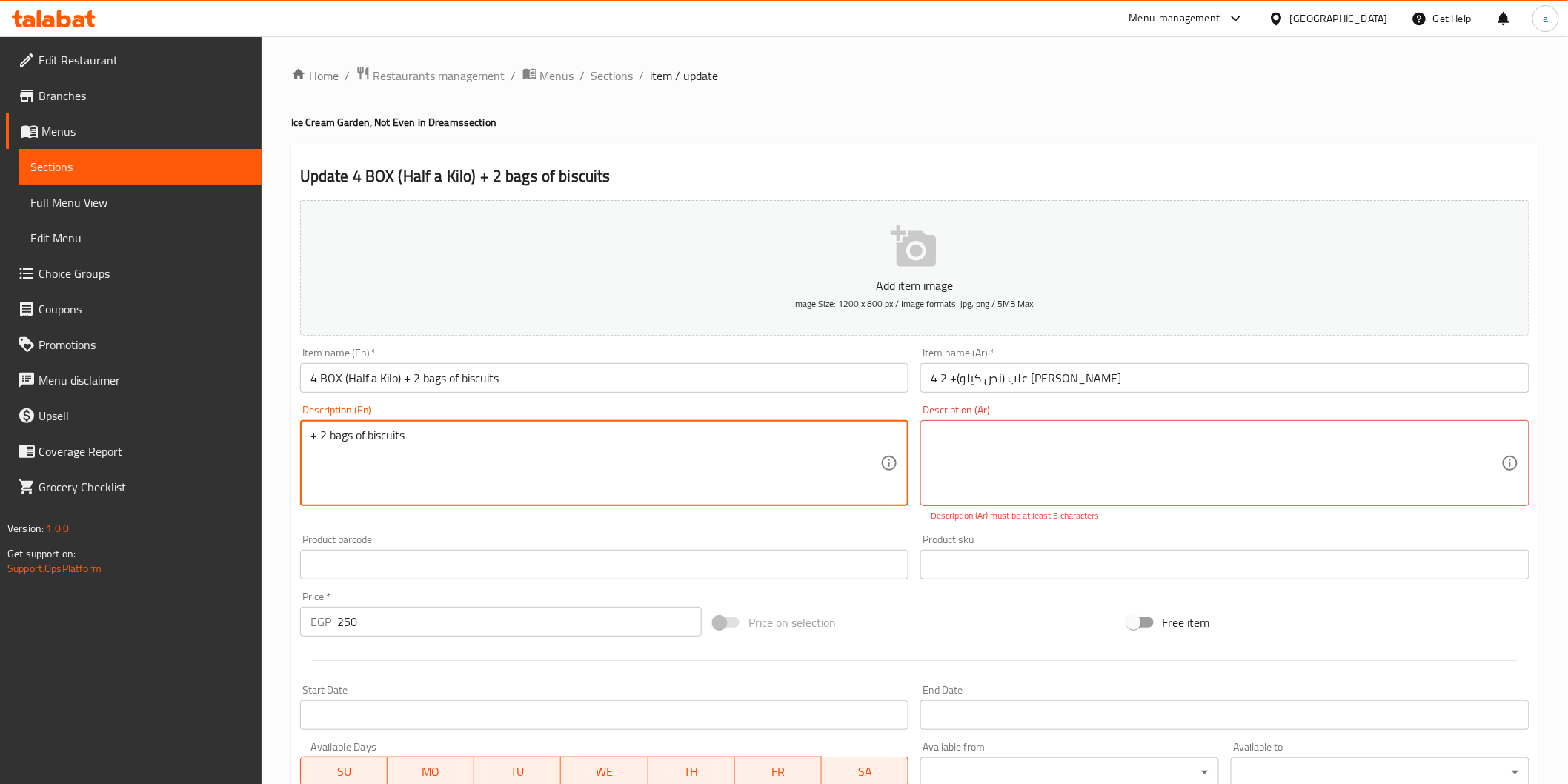
click at [363, 436] on textarea "+ 2 bags of biscuits" at bounding box center [596, 463] width 570 height 70
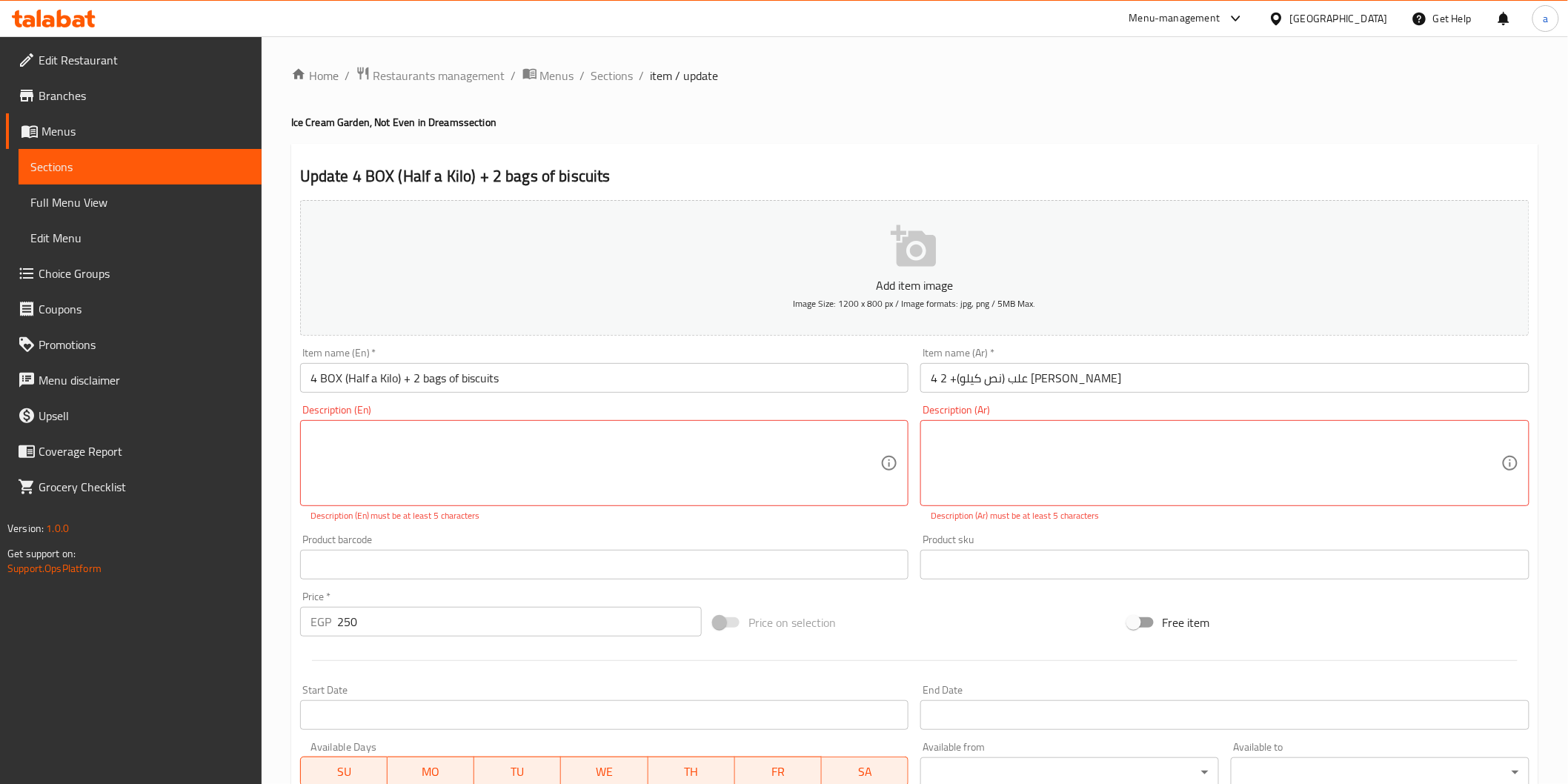
click at [729, 461] on textarea at bounding box center [596, 463] width 570 height 70
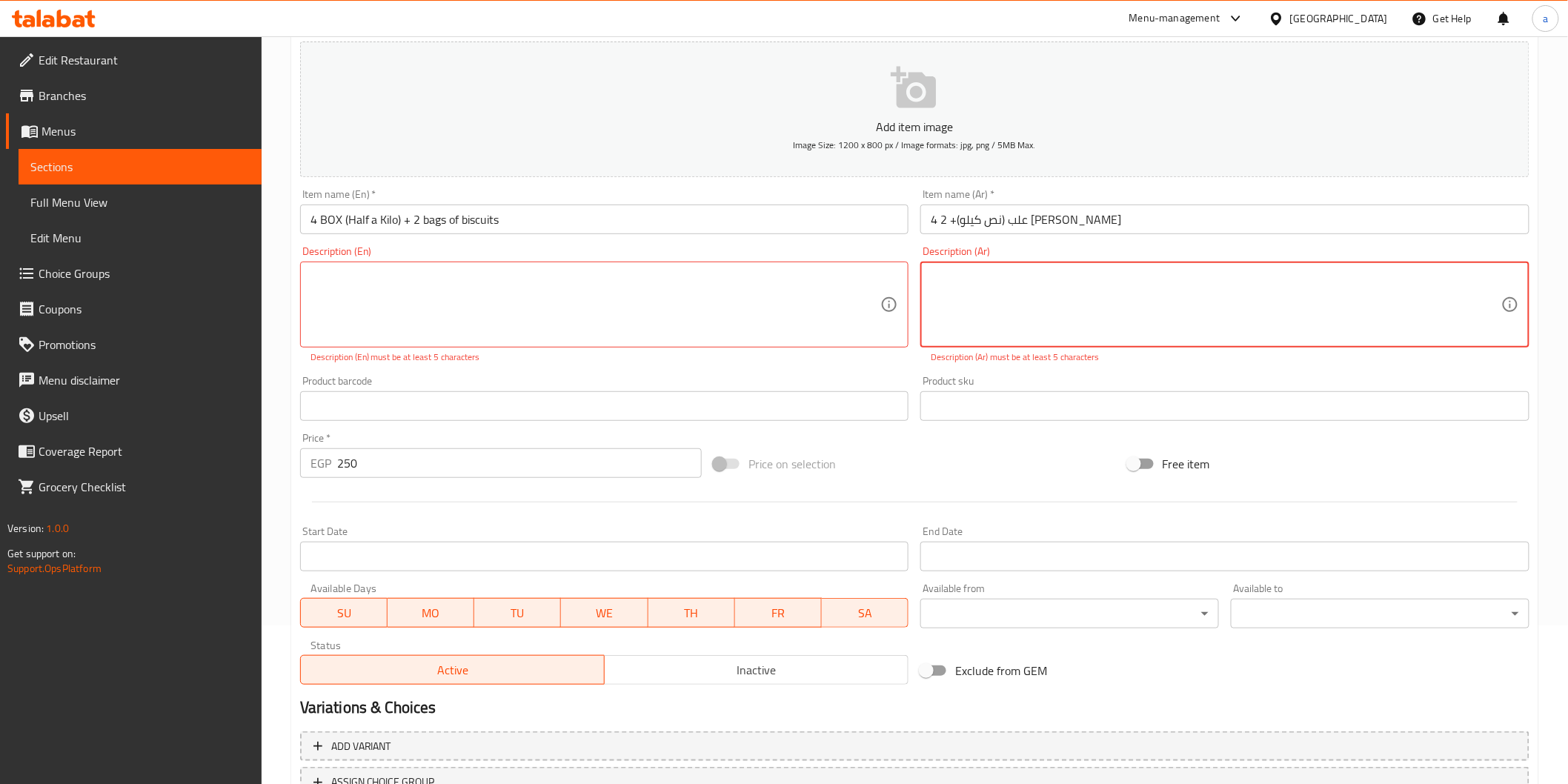
scroll to position [276, 0]
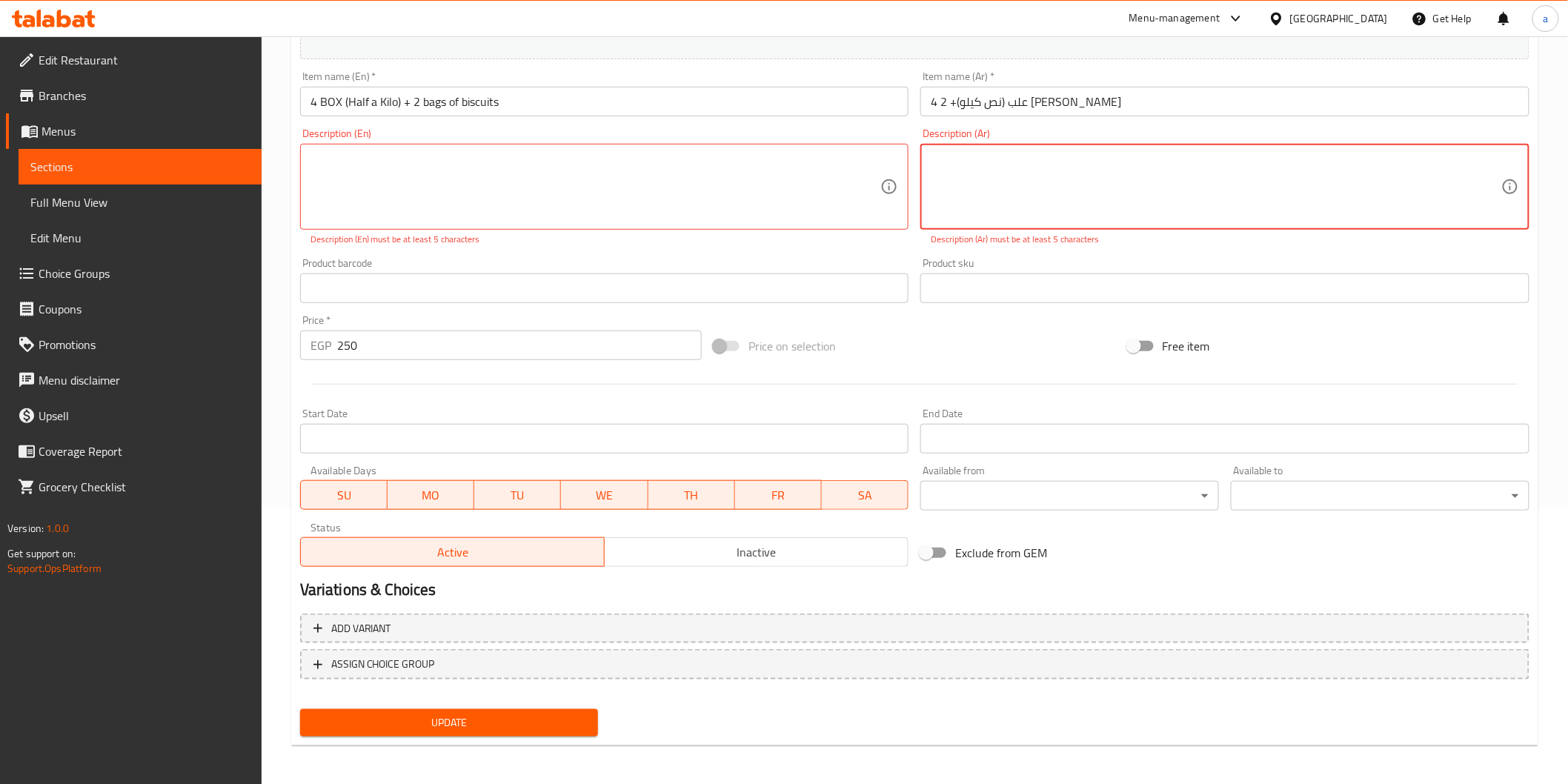
click at [470, 728] on span "Update" at bounding box center [449, 723] width 275 height 19
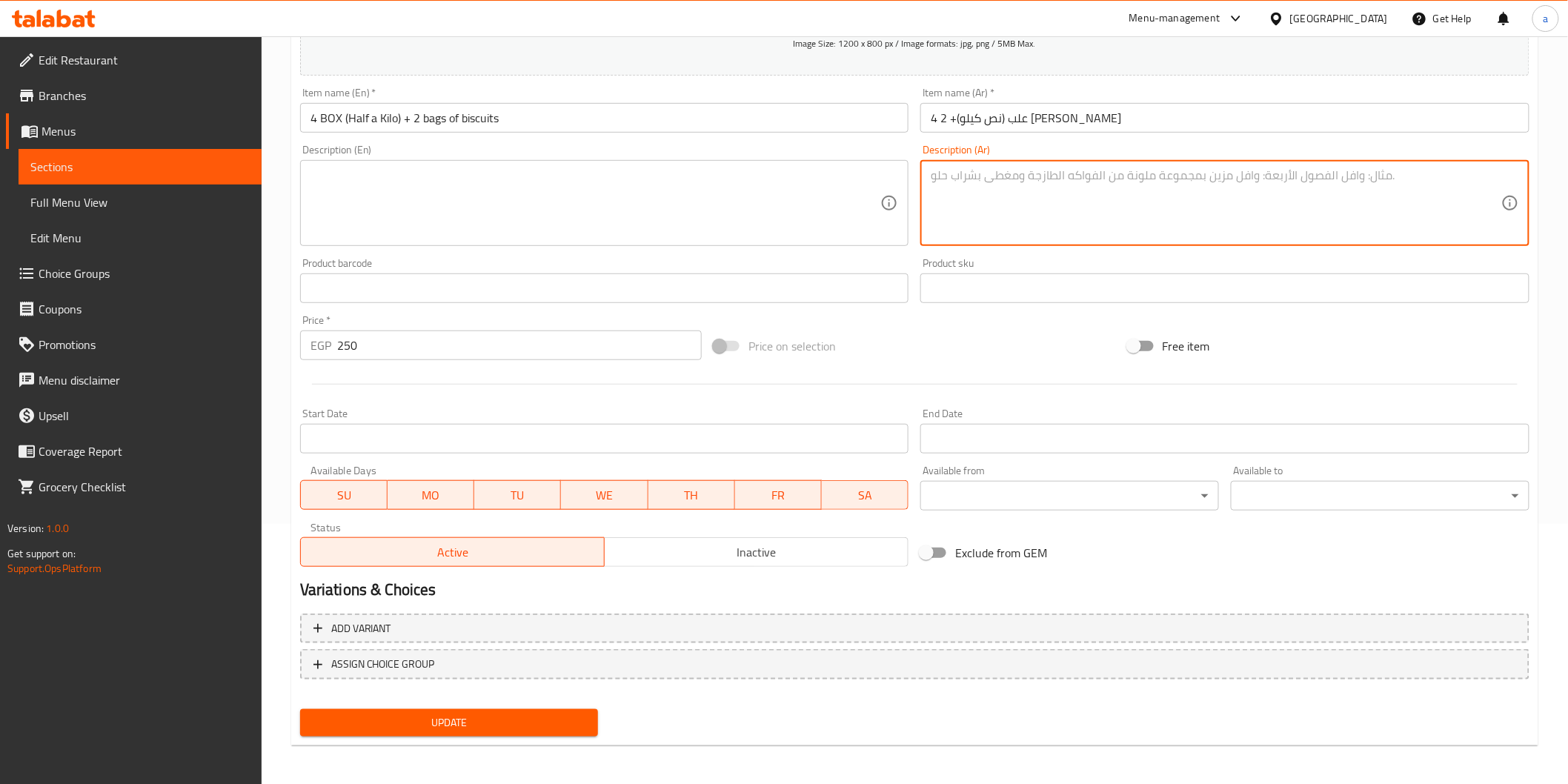
click at [484, 714] on span "Update" at bounding box center [449, 723] width 275 height 19
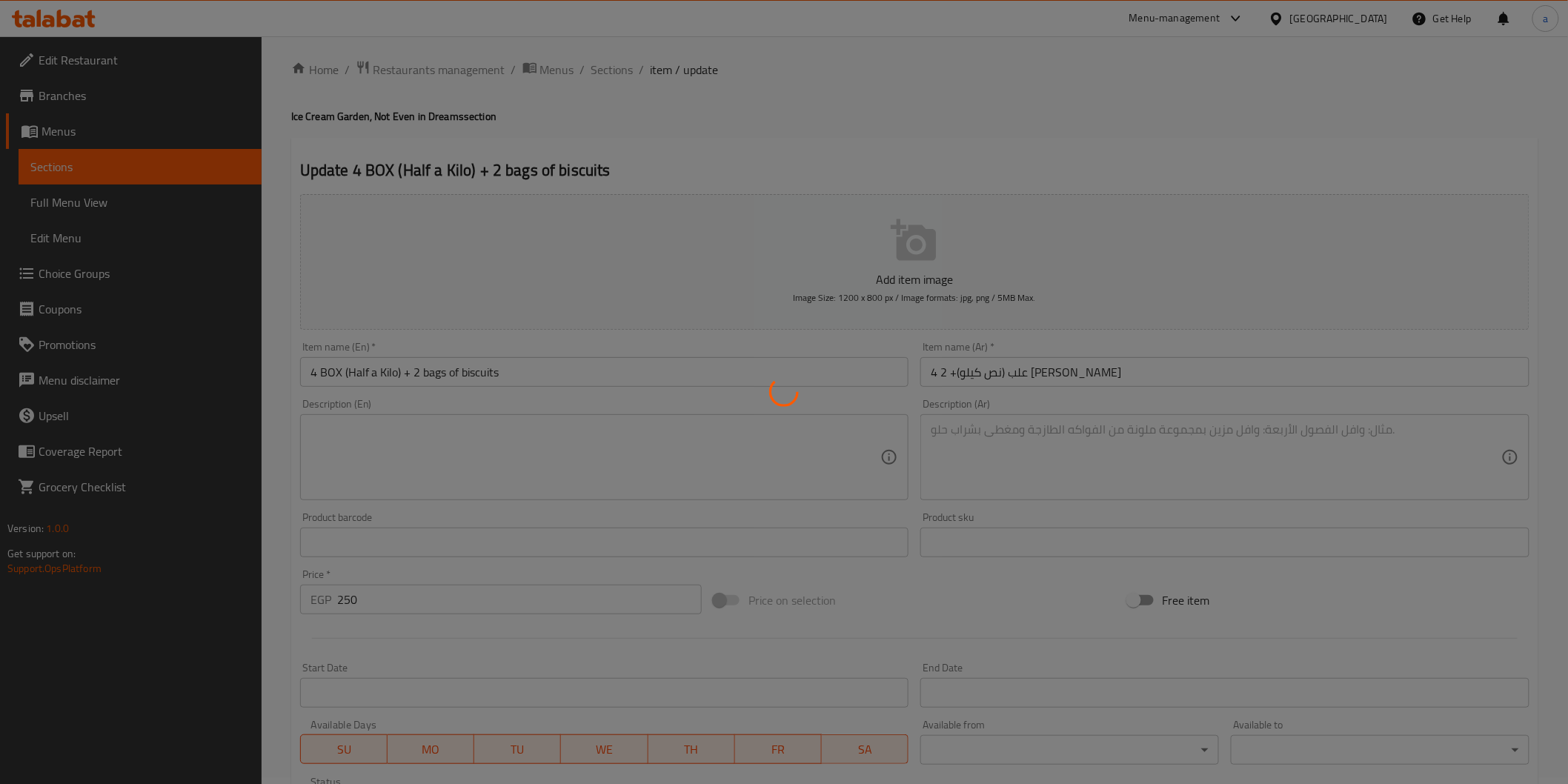
scroll to position [0, 0]
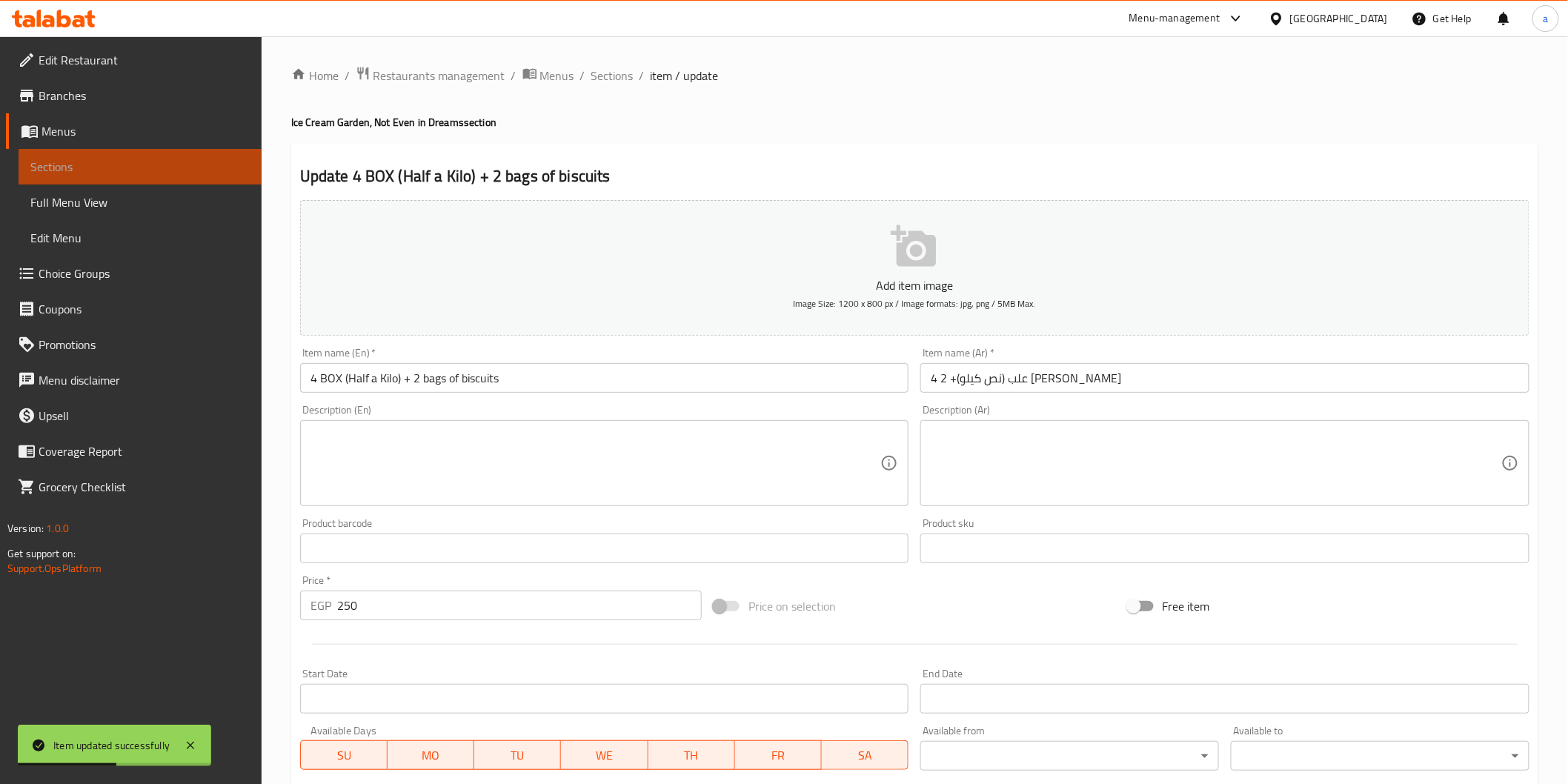
click at [128, 166] on span "Sections" at bounding box center [141, 166] width 220 height 18
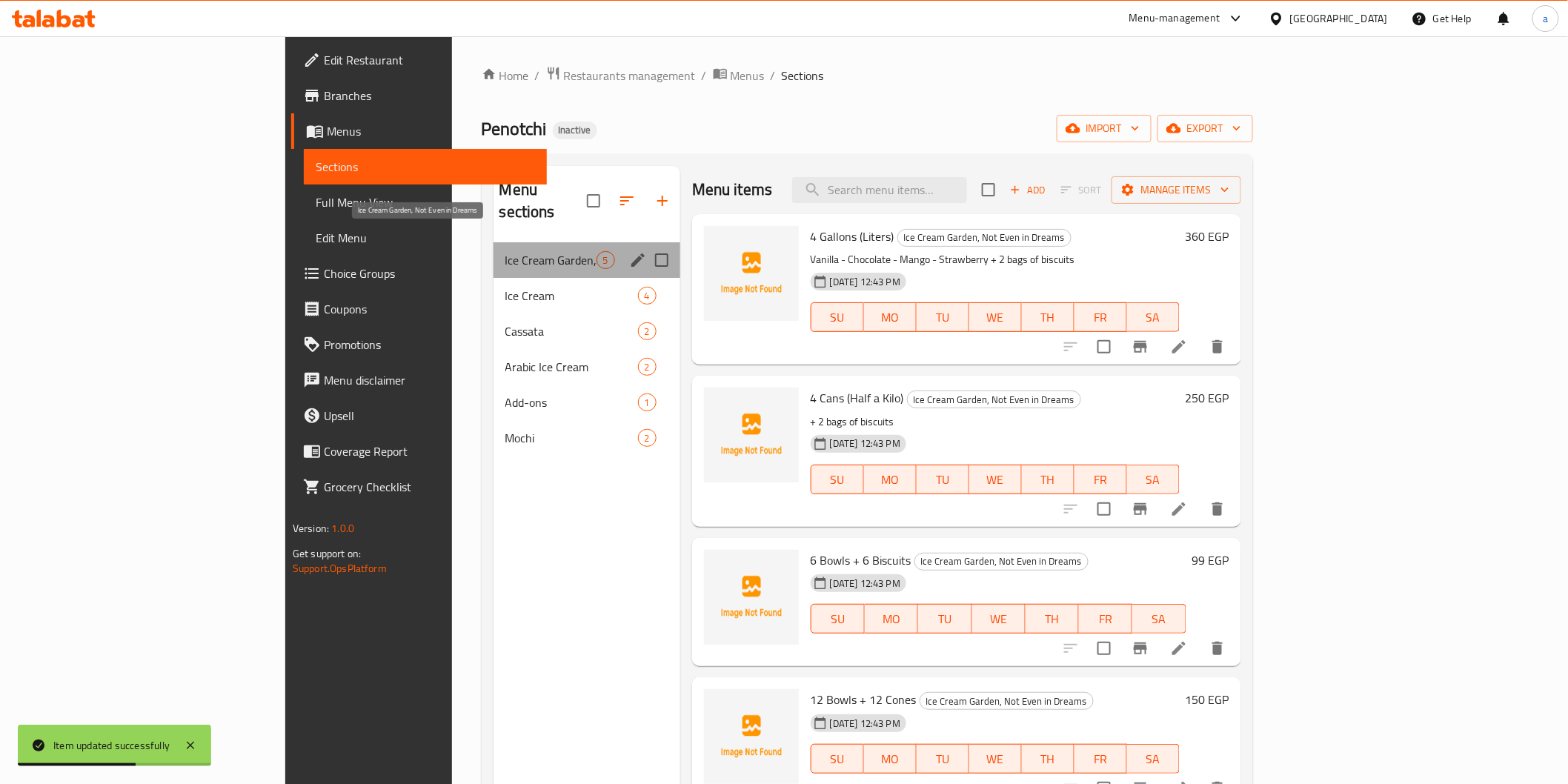
click at [505, 251] on span "Ice Cream Garden, Not Even in Dreams" at bounding box center [550, 260] width 91 height 18
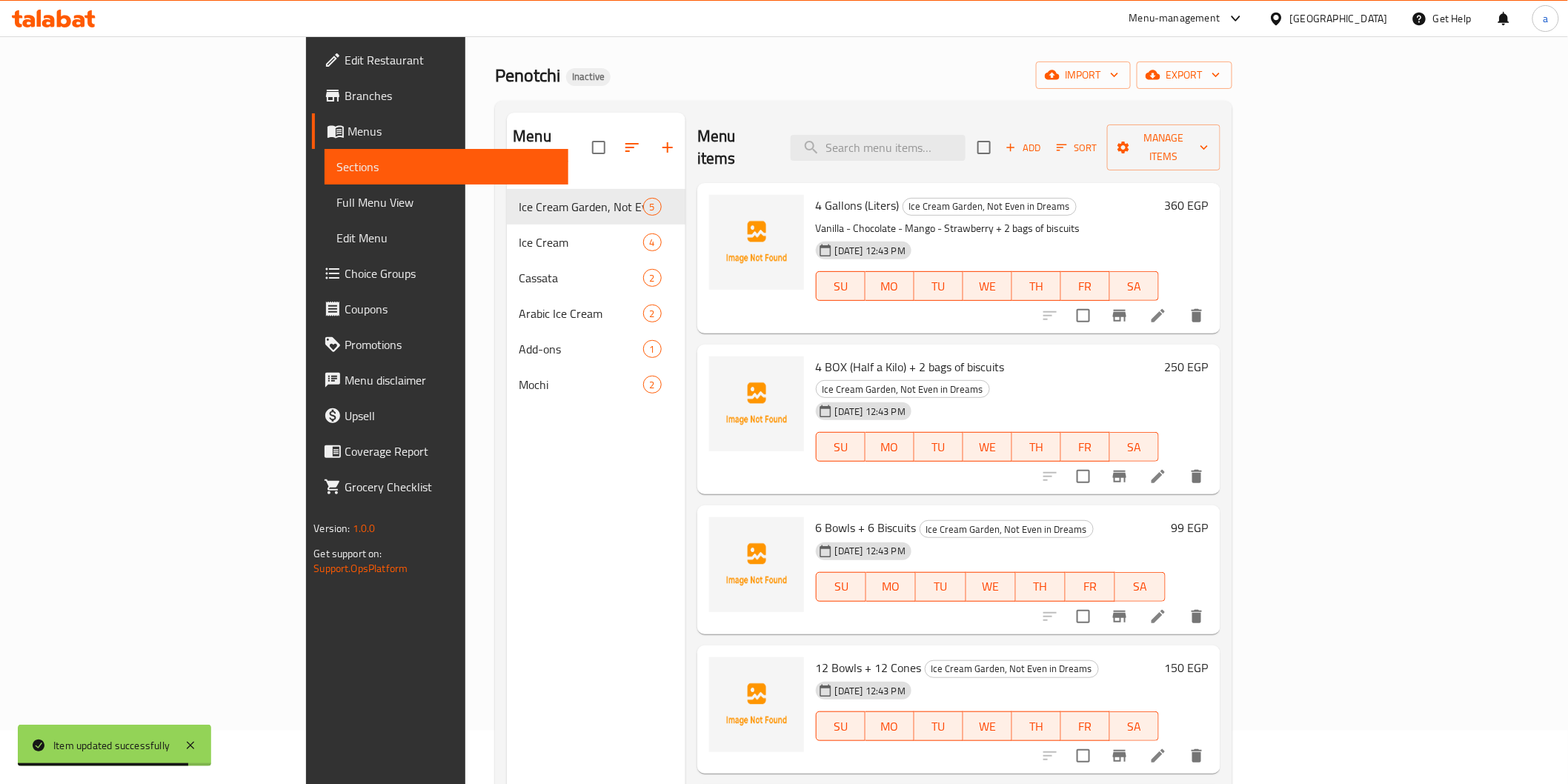
scroll to position [82, 0]
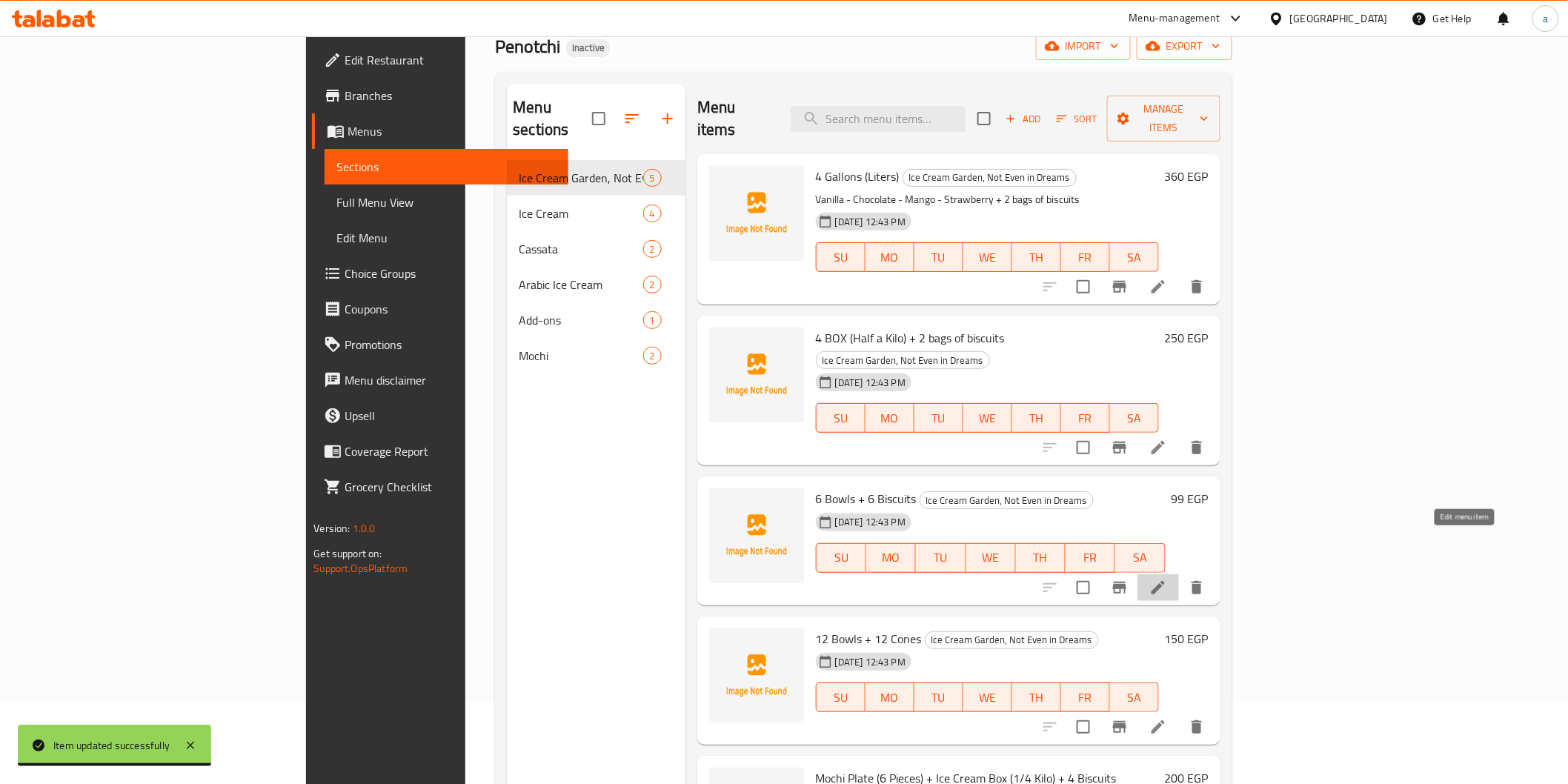
click at [1167, 579] on icon at bounding box center [1158, 588] width 18 height 18
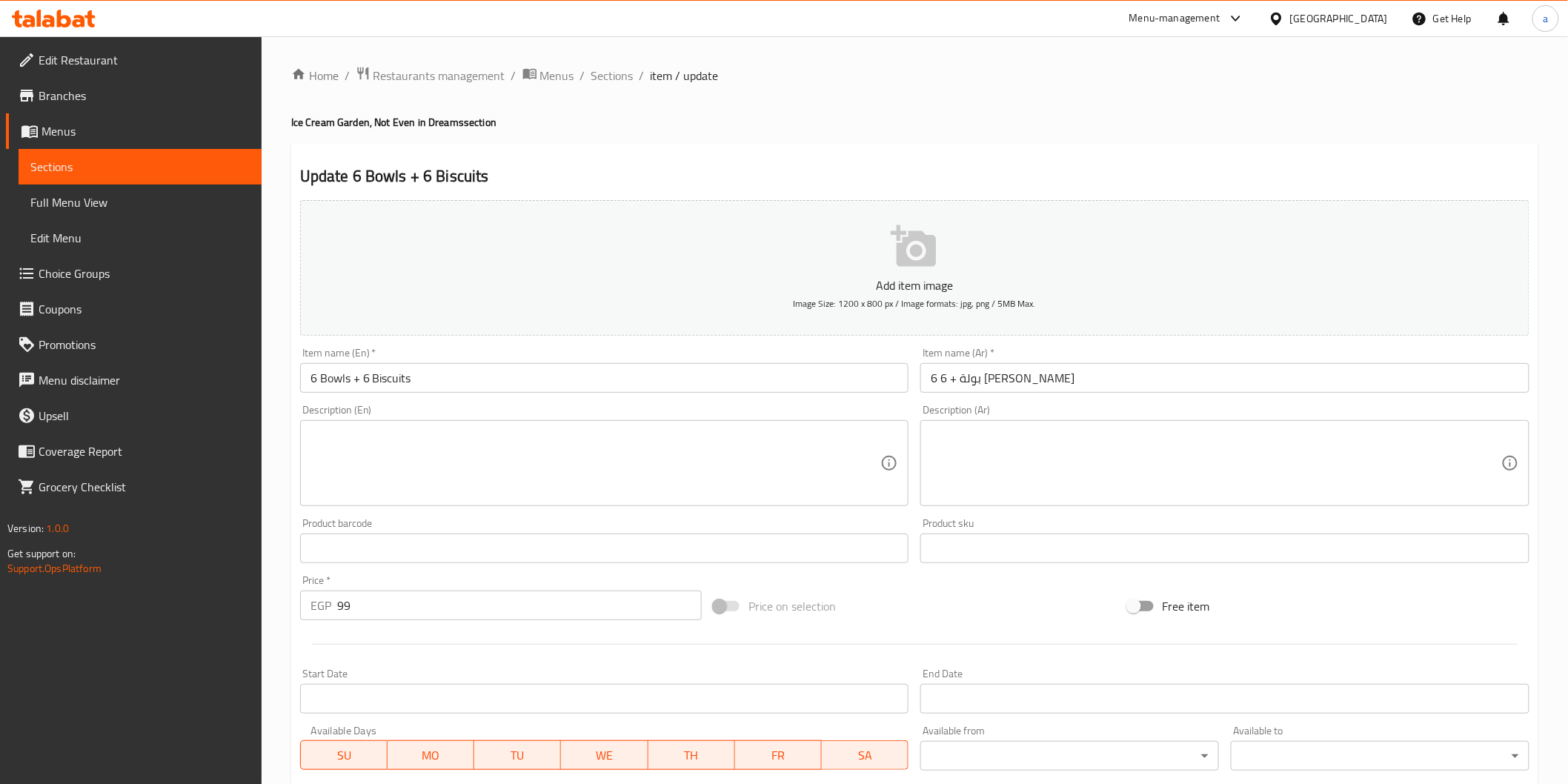
click at [1033, 470] on textarea at bounding box center [1216, 463] width 570 height 70
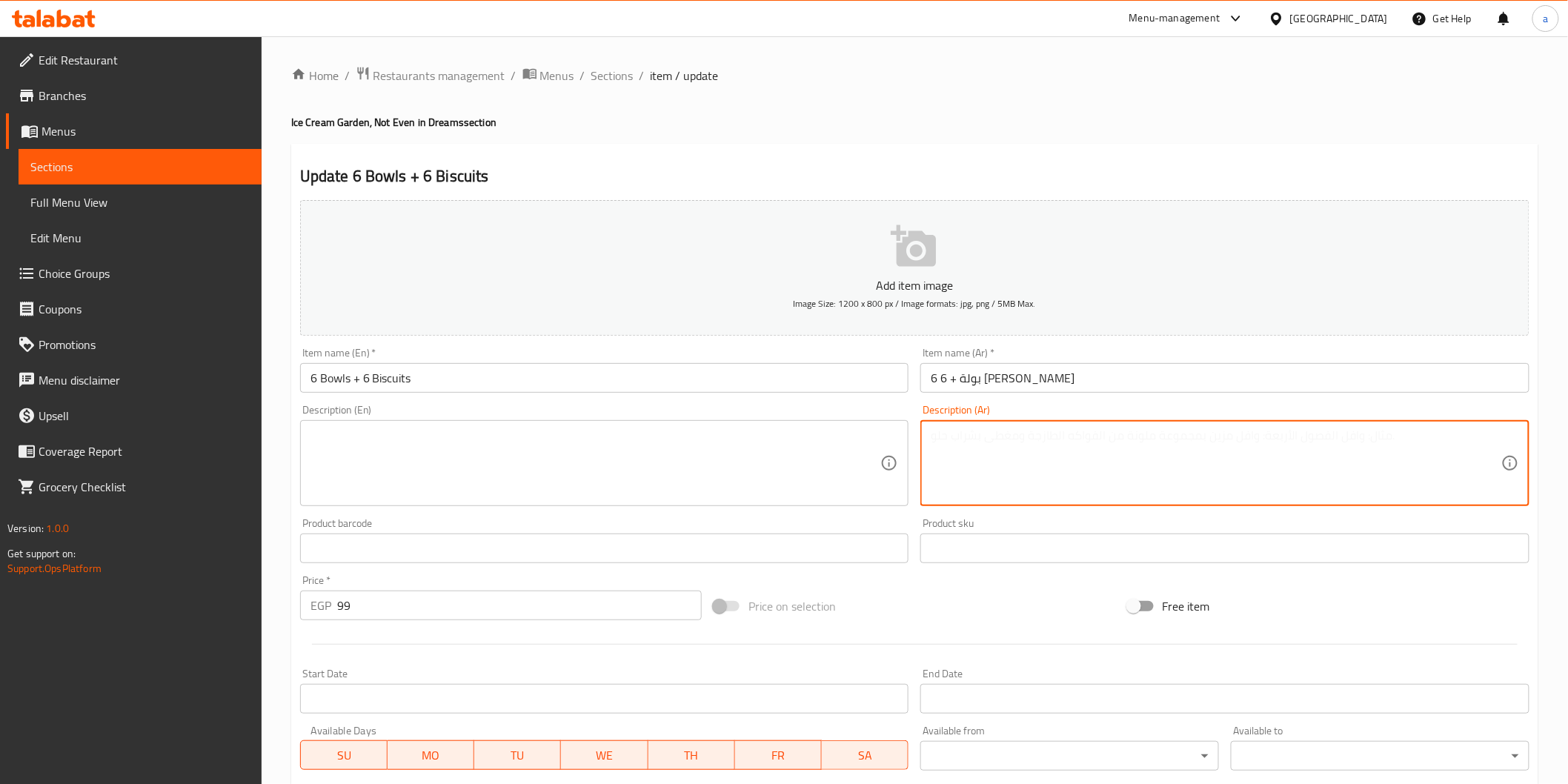
paste textarea "6 كرات آيس كريم كريمية من النكهات المتنوعة، تُقدّم مع 6 قطع بسكويت مقرمش لذيذ."
type textarea "6 كرات آيس كريم كريمية من النكهات المتنوعة، تُقدّم مع 6 قطع بسكويت مقرمش لذيذ."
click at [692, 469] on textarea at bounding box center [596, 463] width 570 height 70
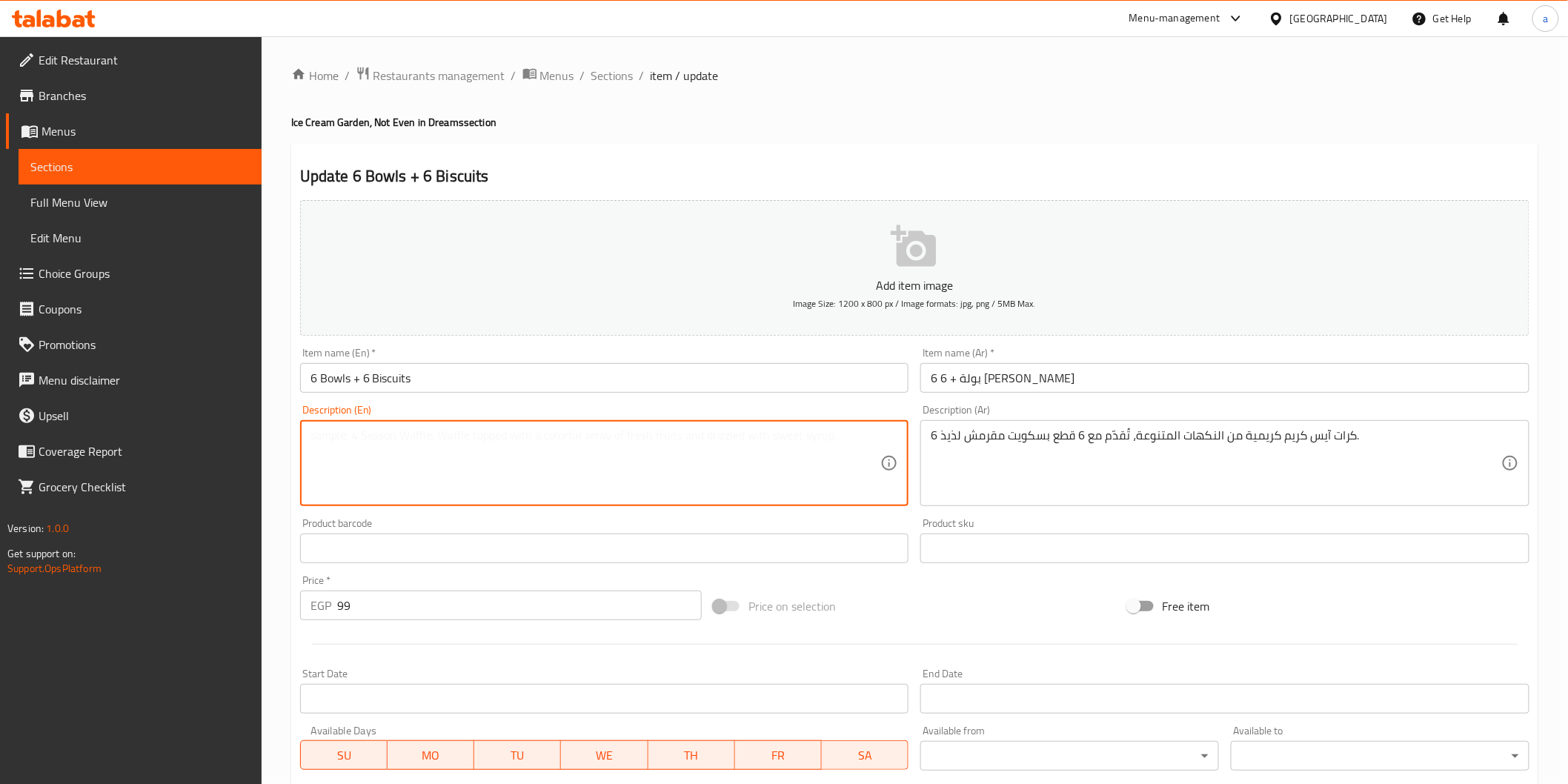
paste textarea "6 scoops of creamy ice cream in various flavors, served with 6 pieces of delici…"
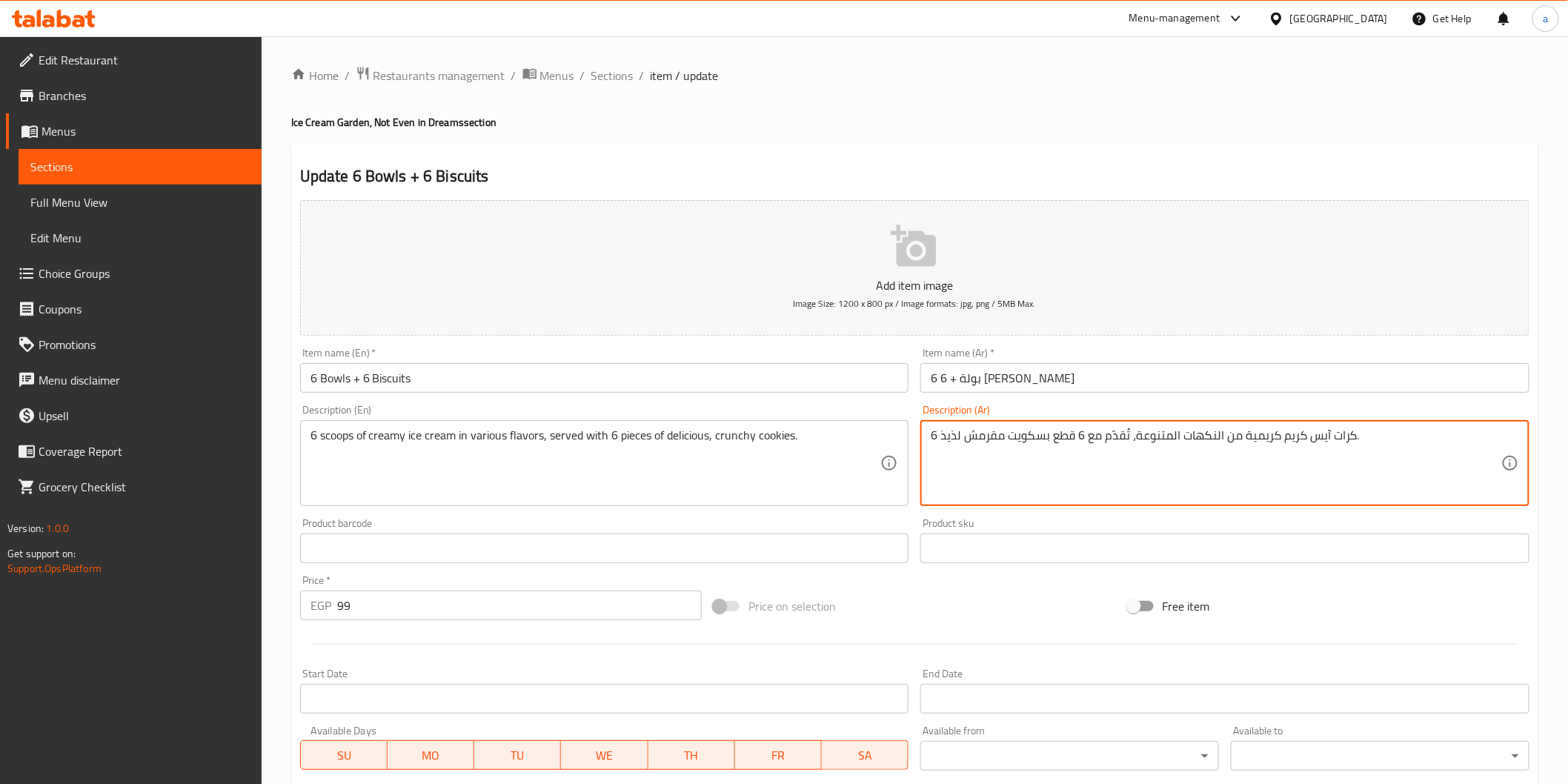
click at [1337, 439] on textarea "6 كرات آيس كريم كريمية من النكهات المتنوعة، تُقدّم مع 6 قطع بسكويت مقرمش لذيذ." at bounding box center [1216, 463] width 570 height 70
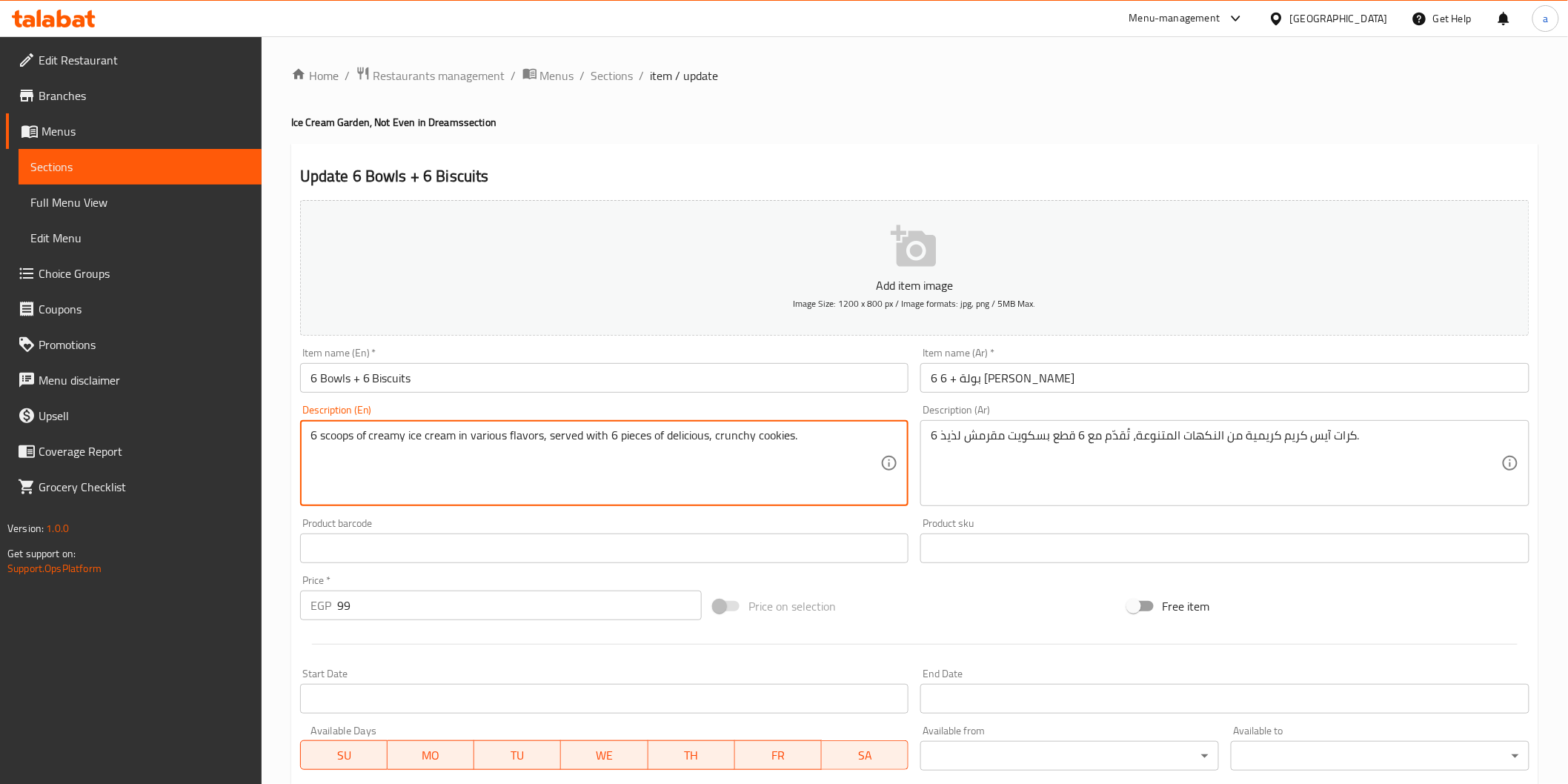
click at [329, 436] on textarea "6 scoops of creamy ice cream in various flavors, served with 6 pieces of delici…" at bounding box center [596, 463] width 570 height 70
paste textarea "Balls"
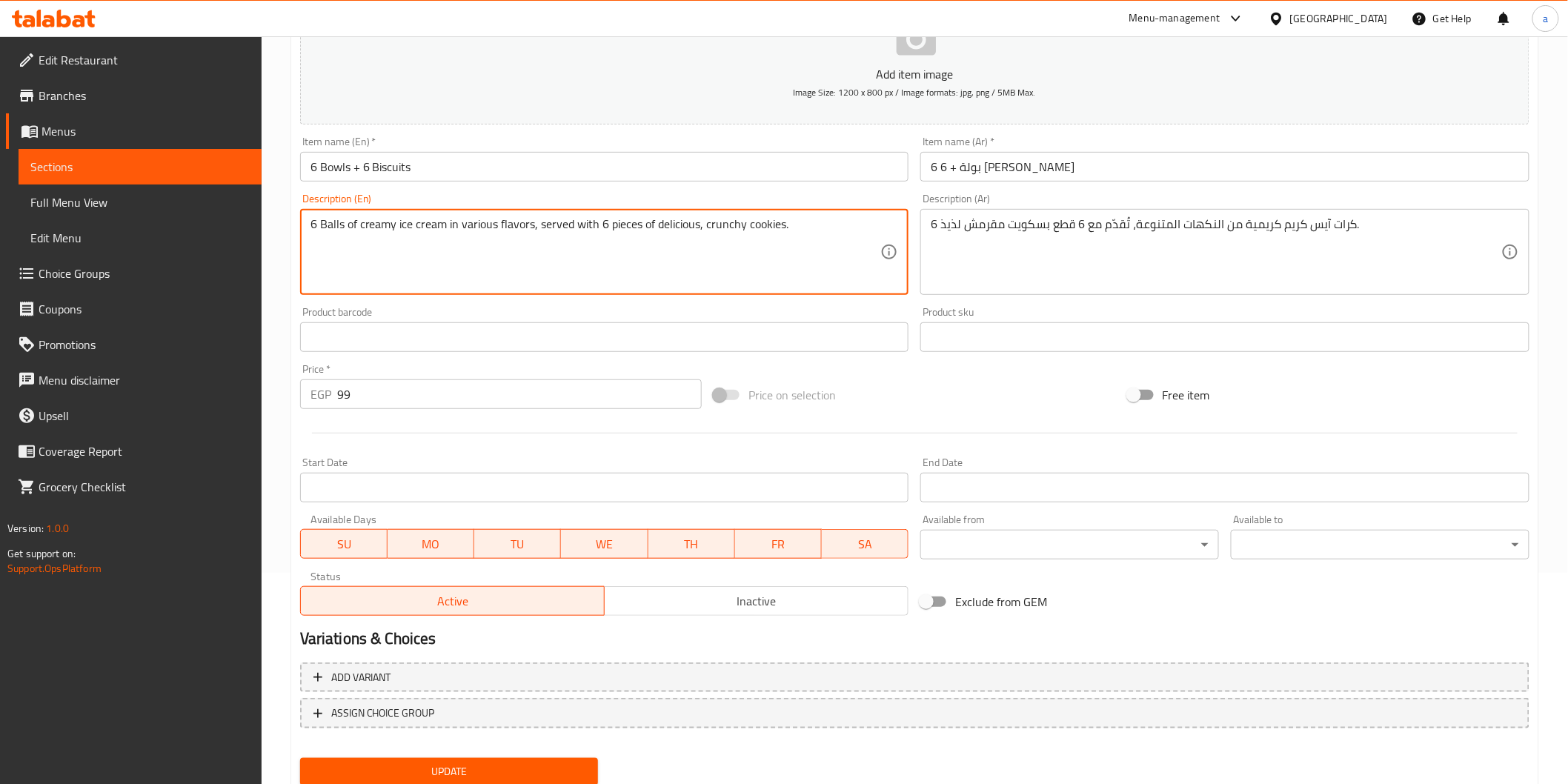
scroll to position [260, 0]
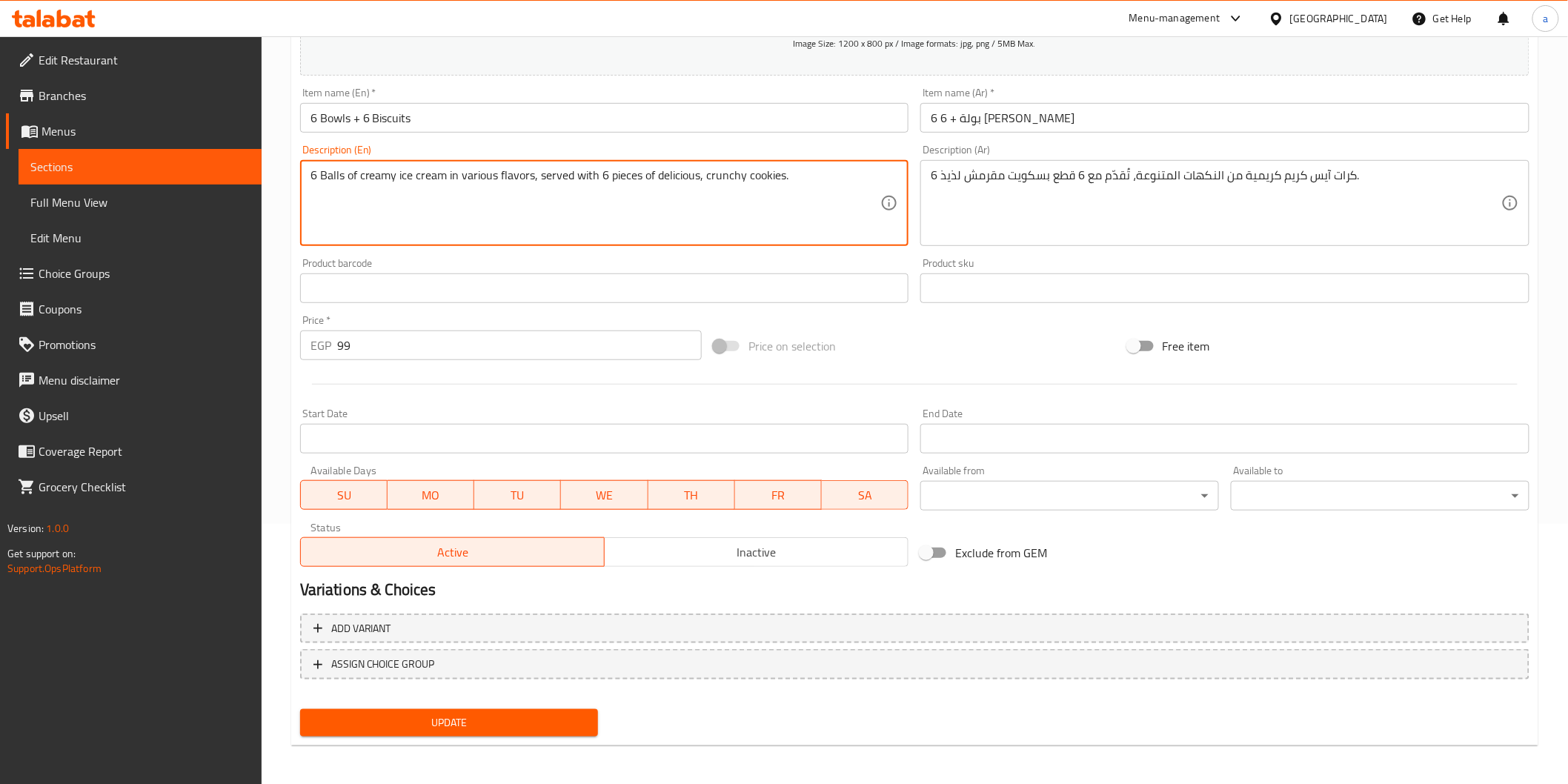
type textarea "6 Balls of creamy ice cream in various flavors, served with 6 pieces of delicio…"
click at [558, 714] on span "Update" at bounding box center [449, 723] width 275 height 19
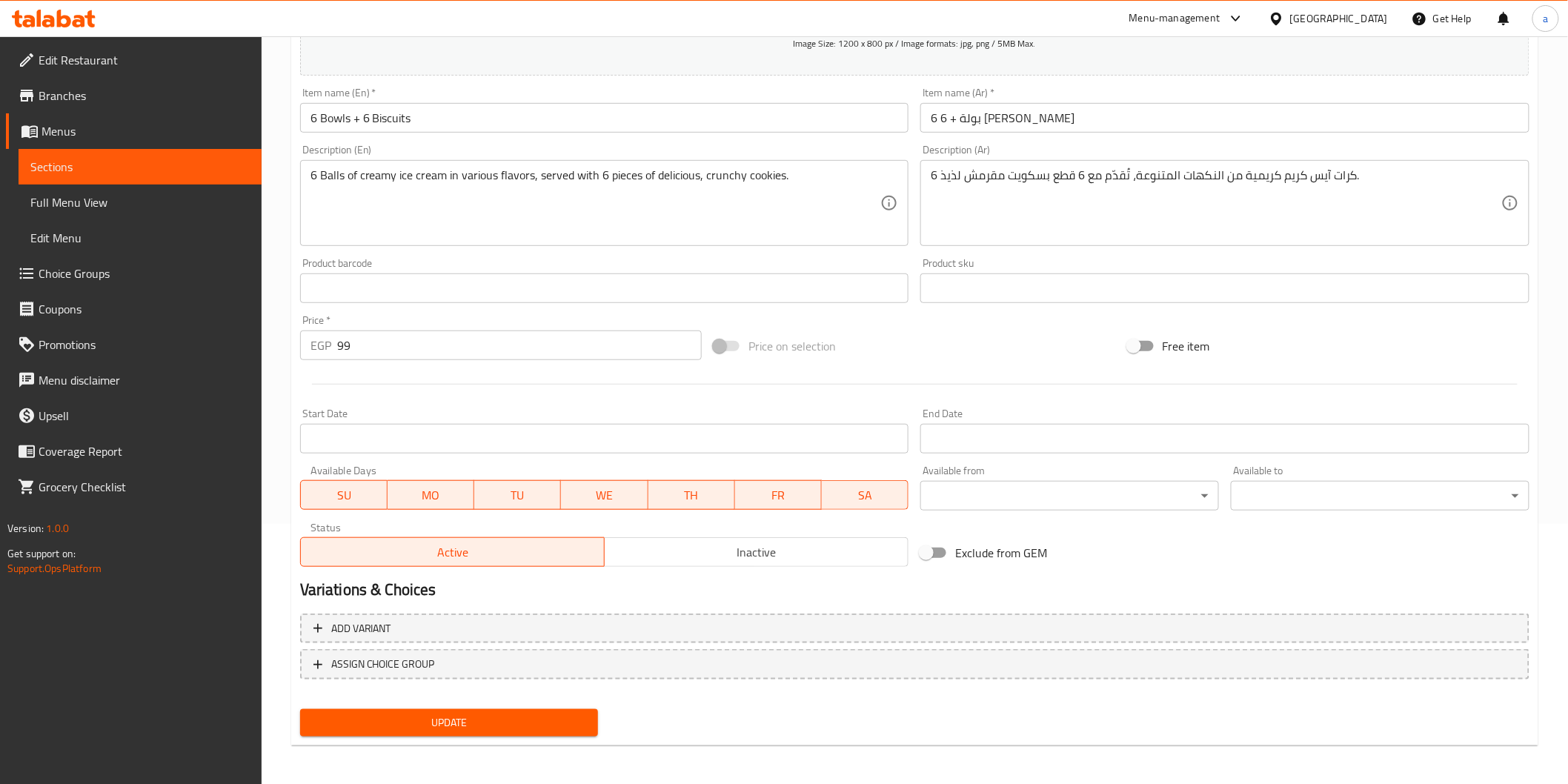
click at [497, 732] on button "Update" at bounding box center [449, 723] width 299 height 28
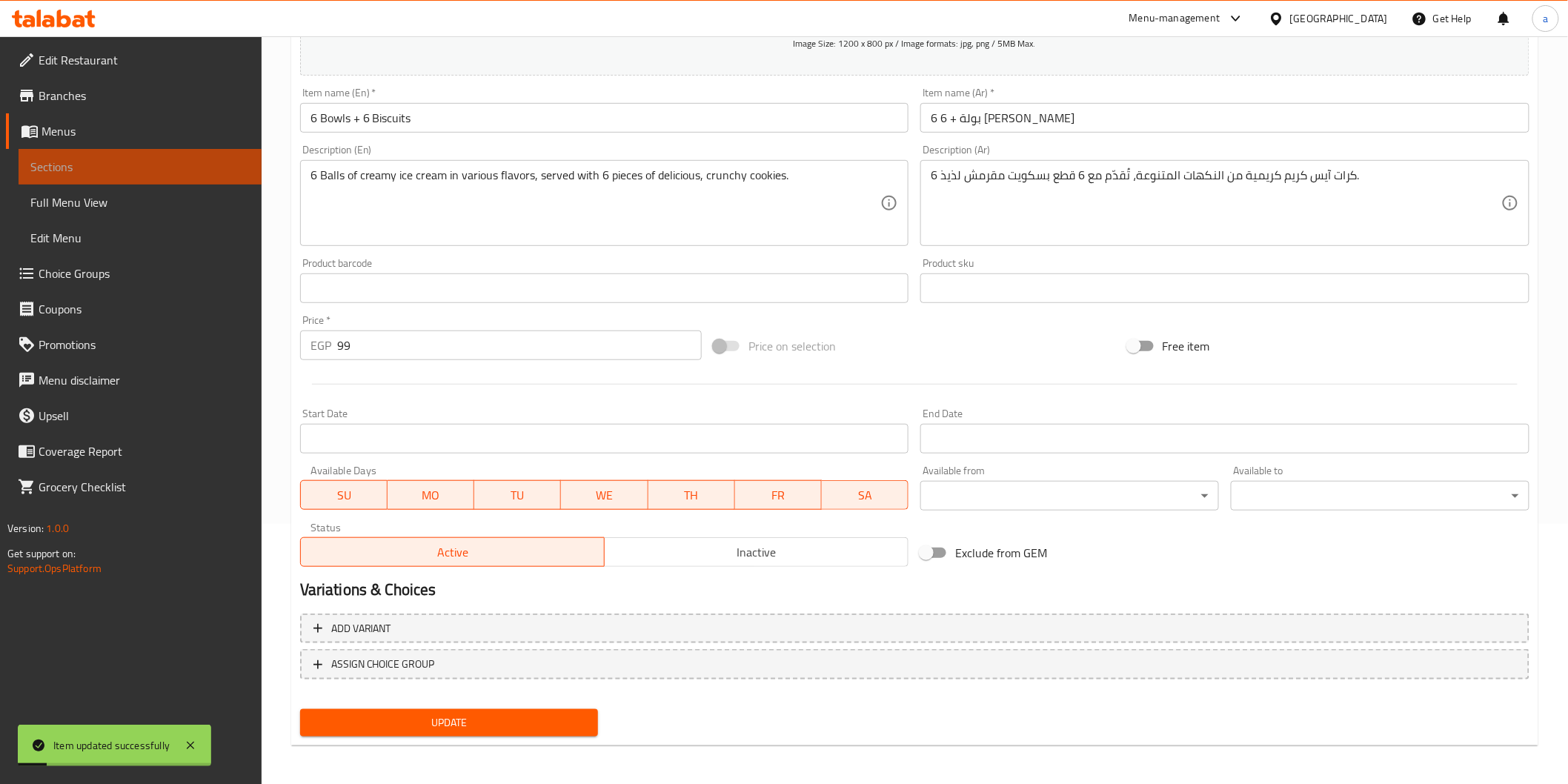
click at [163, 172] on span "Sections" at bounding box center [141, 166] width 220 height 18
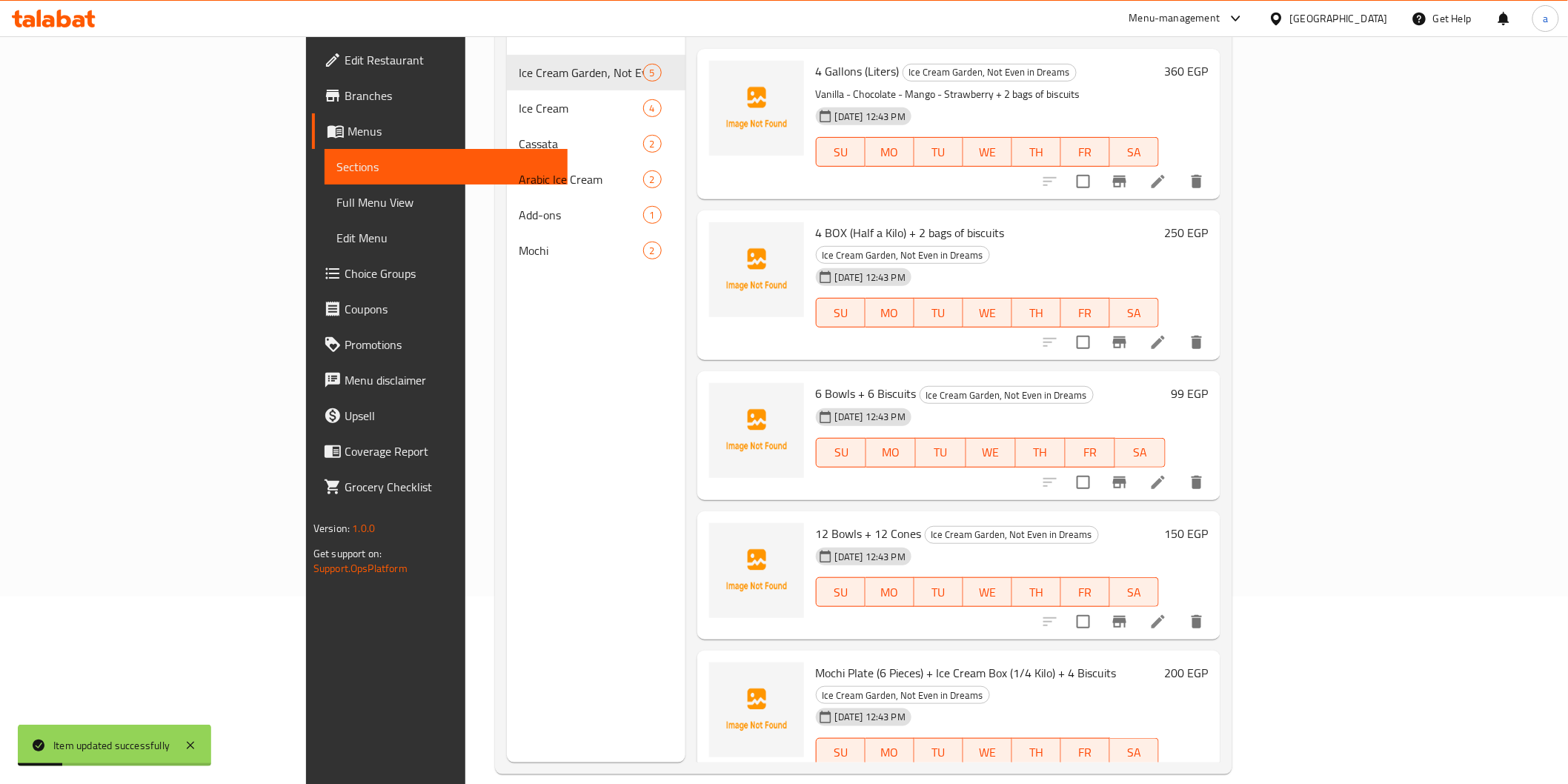
scroll to position [43, 0]
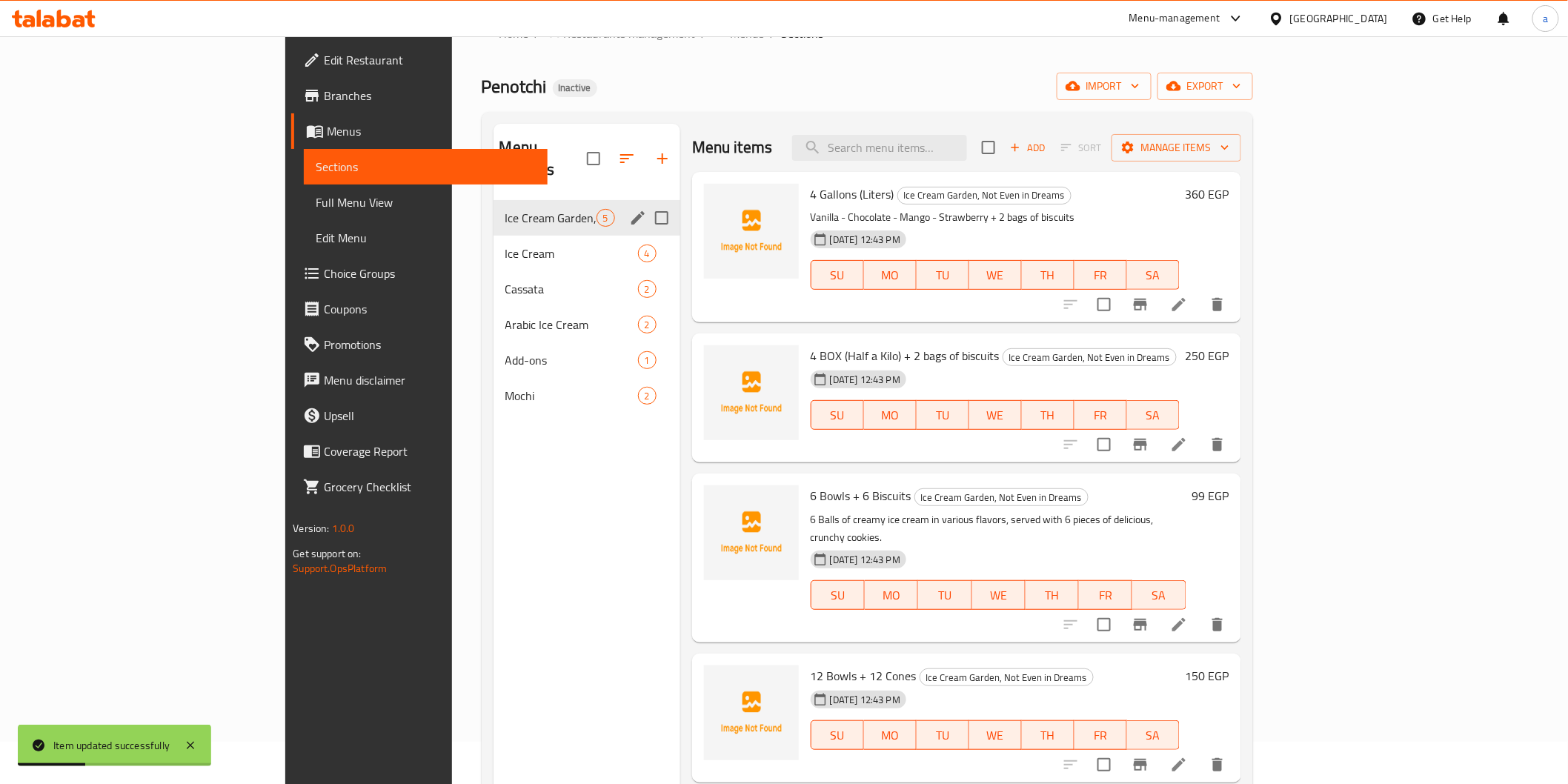
click at [493, 200] on div "Ice Cream Garden, Not Even in Dreams 5" at bounding box center [586, 218] width 187 height 36
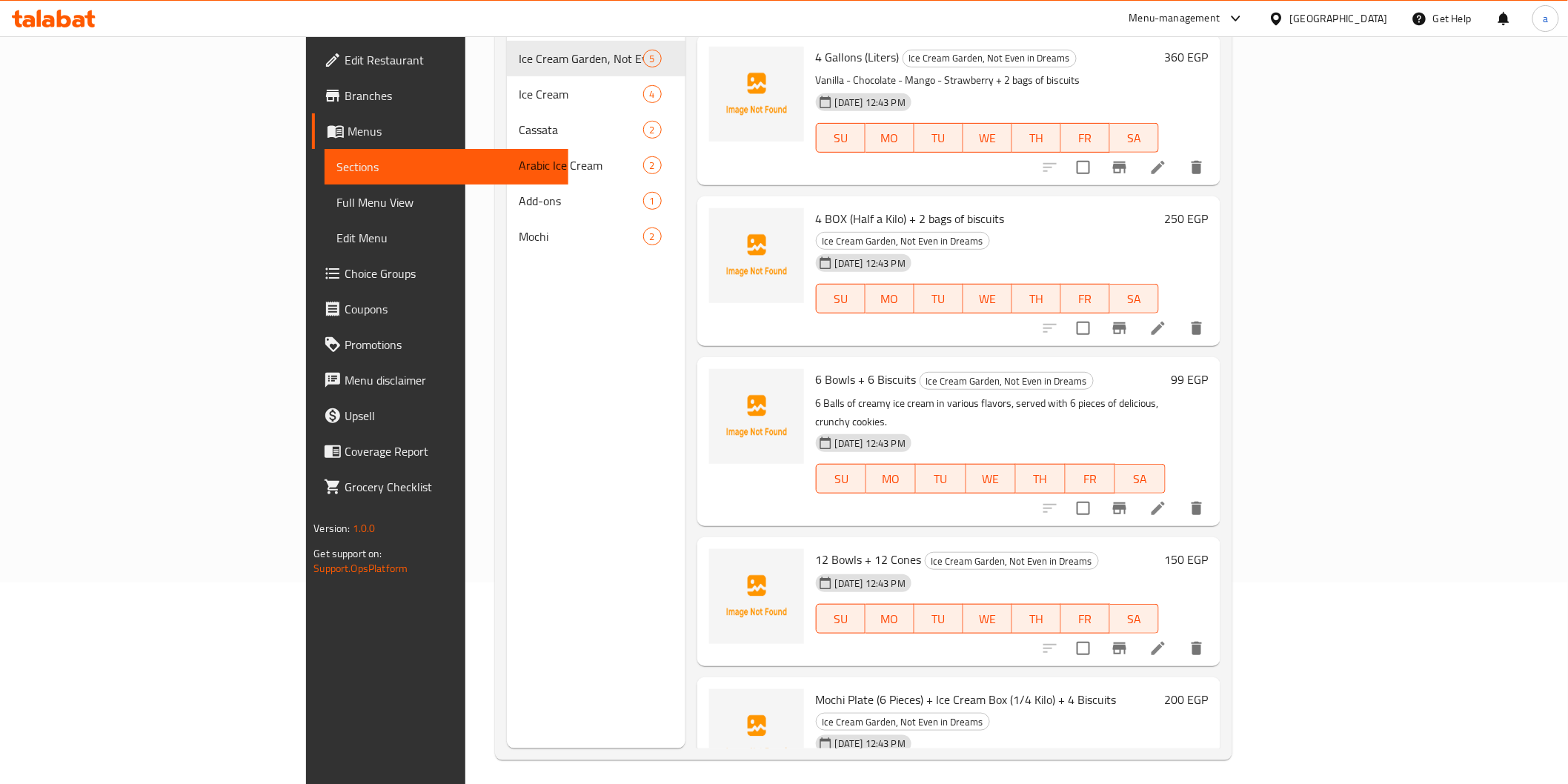
scroll to position [208, 0]
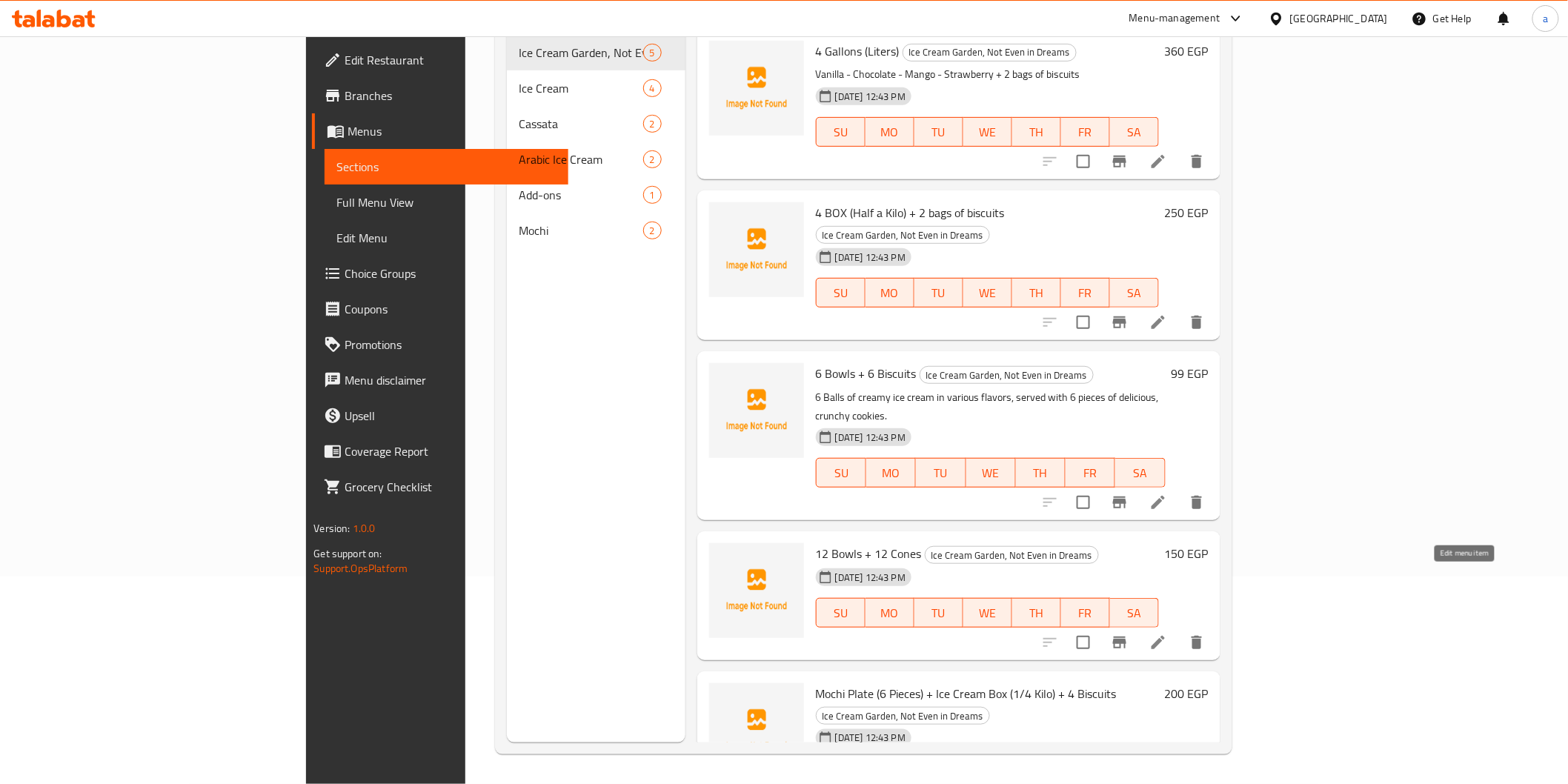
click at [1167, 634] on icon at bounding box center [1158, 642] width 18 height 18
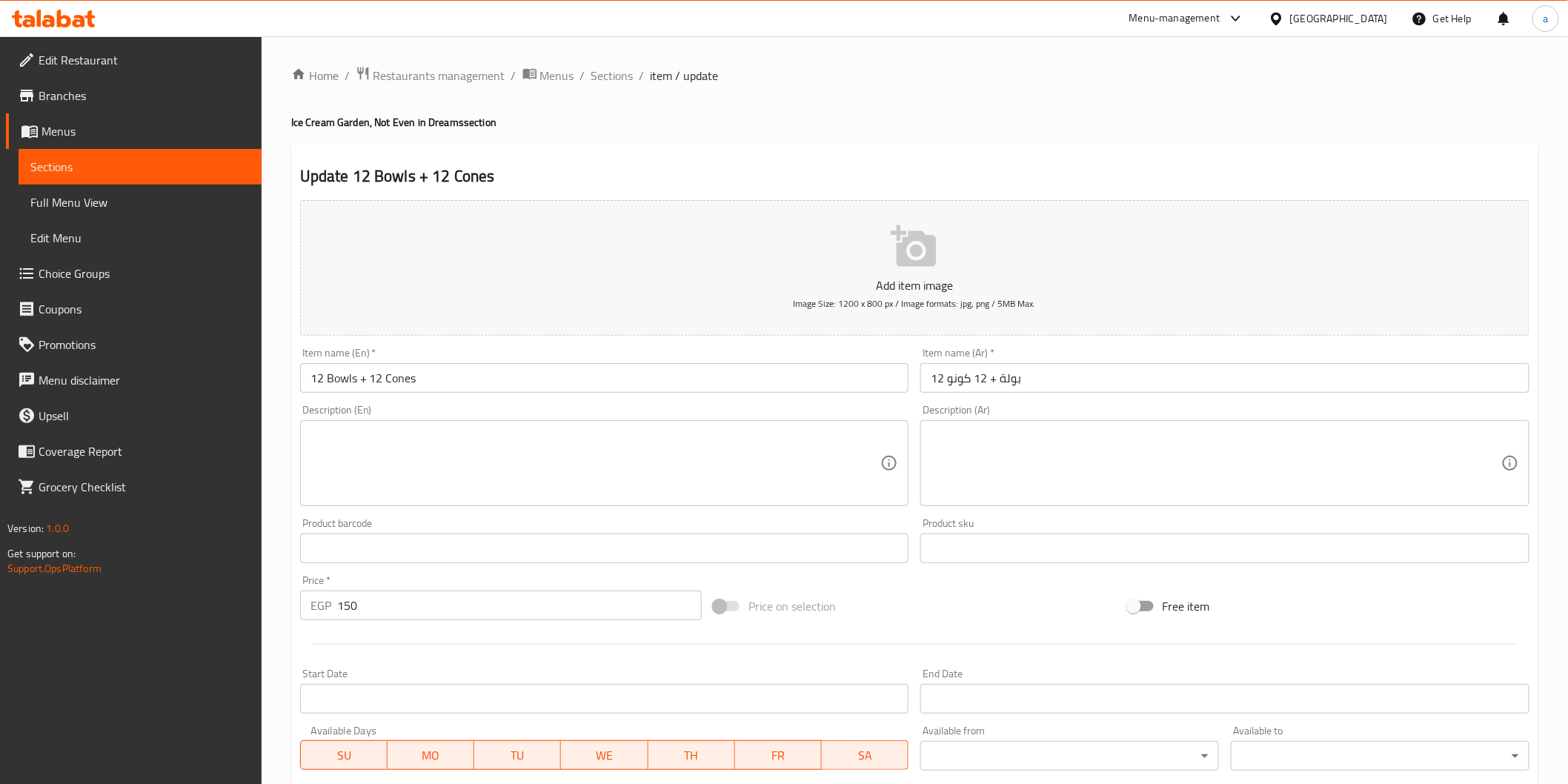
click at [749, 435] on textarea at bounding box center [596, 463] width 570 height 70
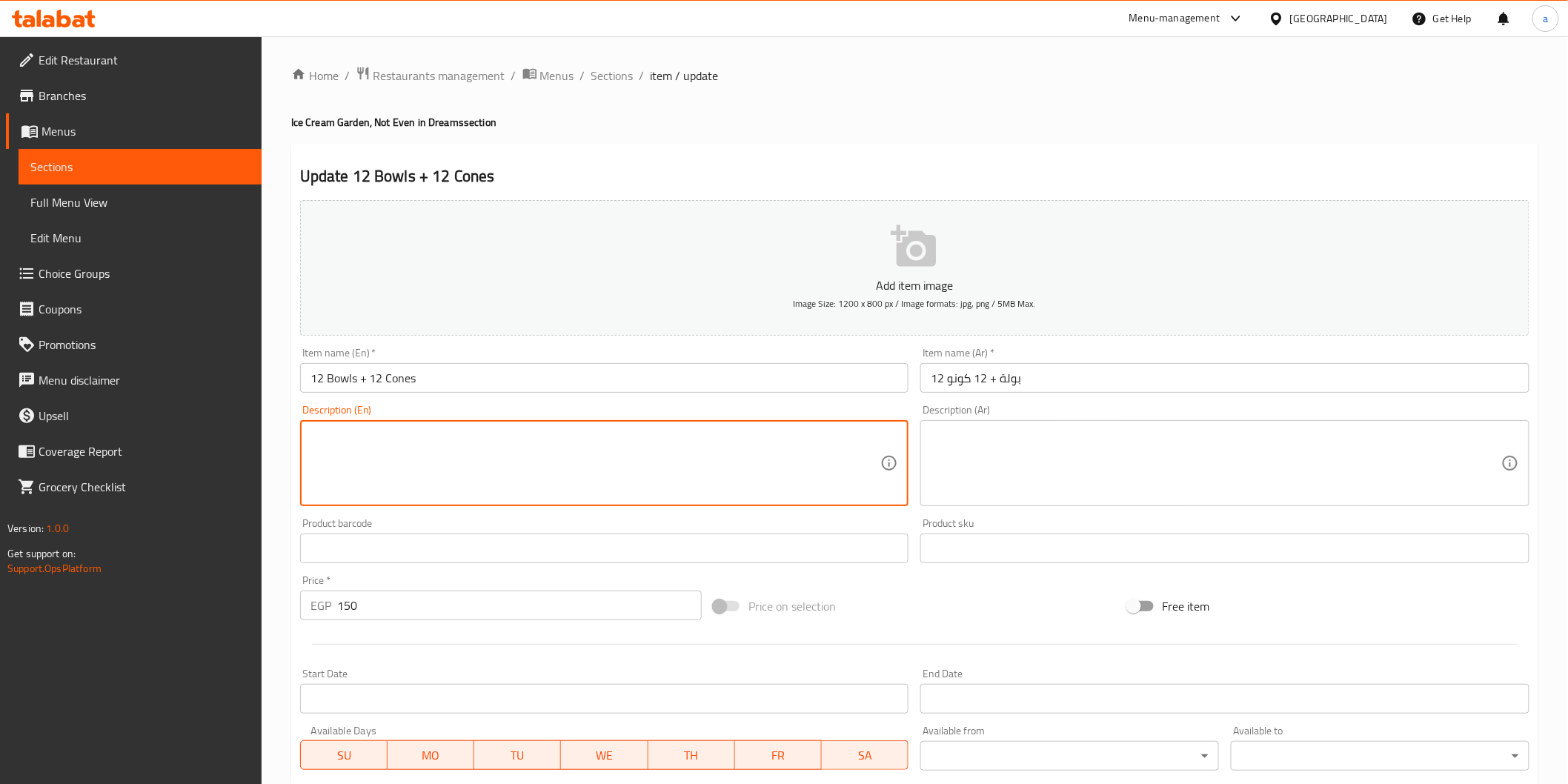
paste textarea "12 scoops of rich ice cream, served in 12 ready-to-eat, crispy cones."
type textarea "12 scoops of rich ice cream, served in 12 ready-to-eat, crispy cones."
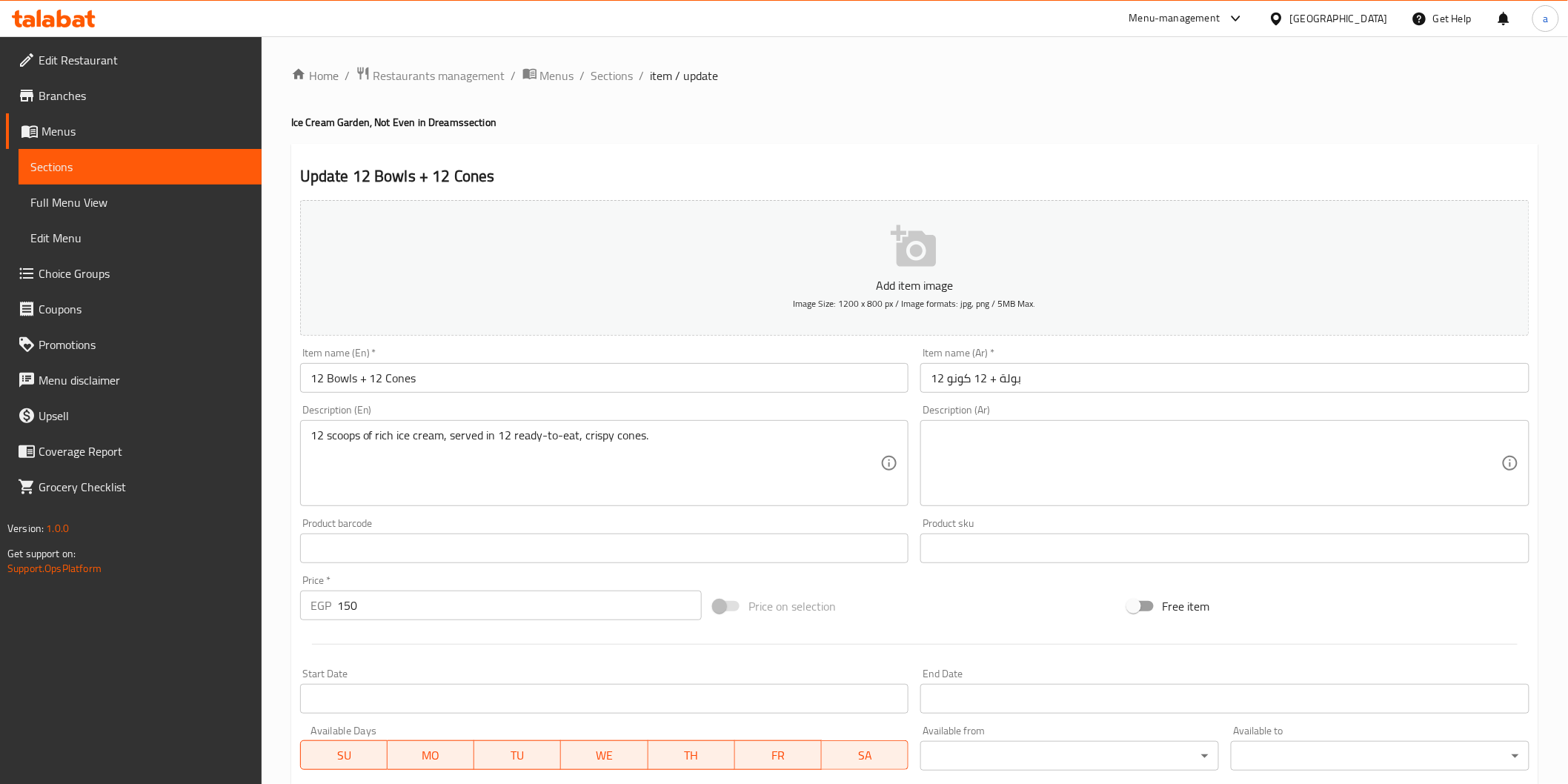
click at [1136, 462] on textarea at bounding box center [1216, 463] width 570 height 70
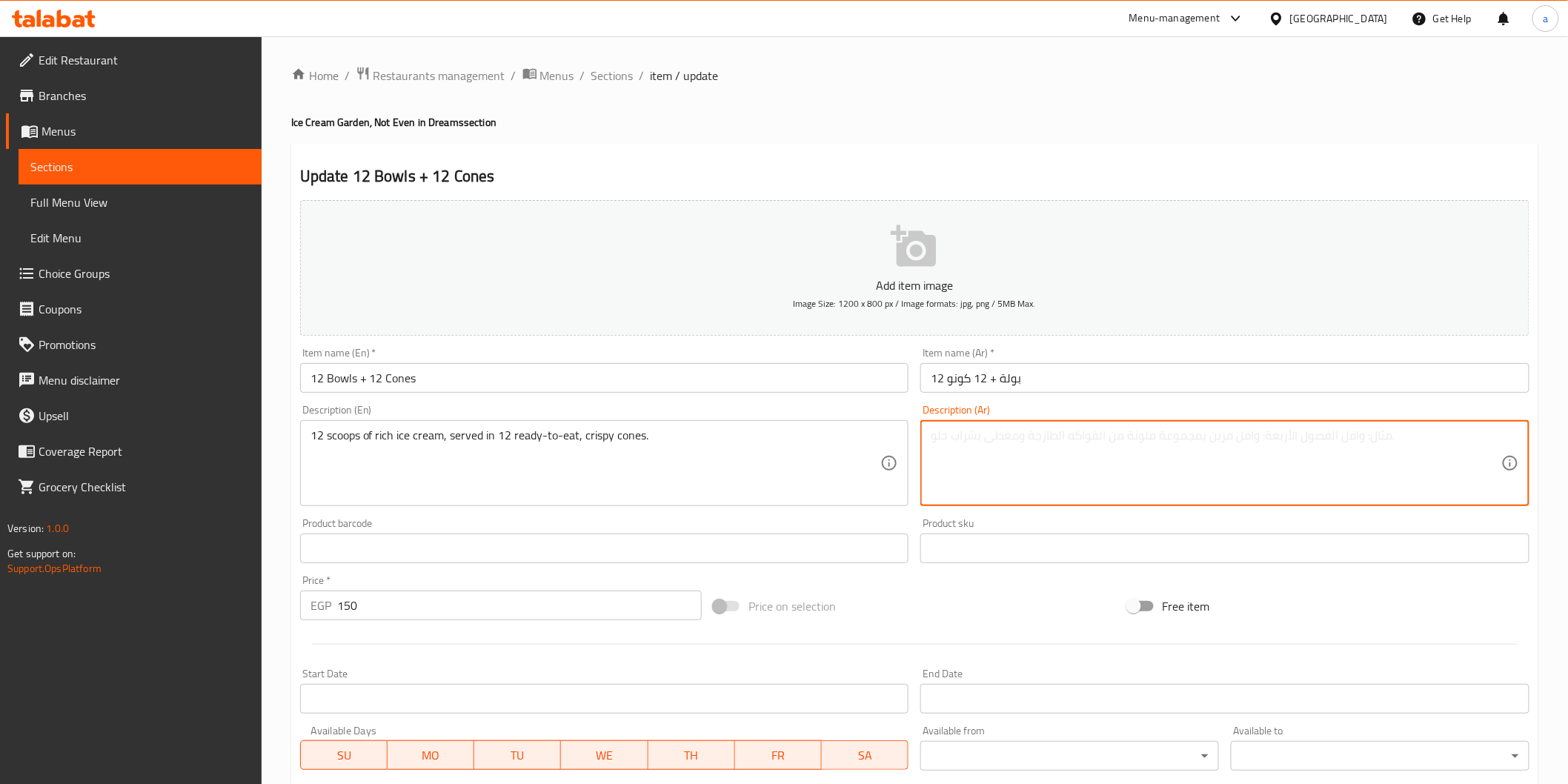
paste textarea "12 كرة آيس كريم غنية، تُقدّم داخل 12 كونو مقرمش جاهز للتقديم."
type textarea "12 كرة آيس كريم غنية، تُقدّم داخل 12 كونو مقرمش جاهز للتقديم."
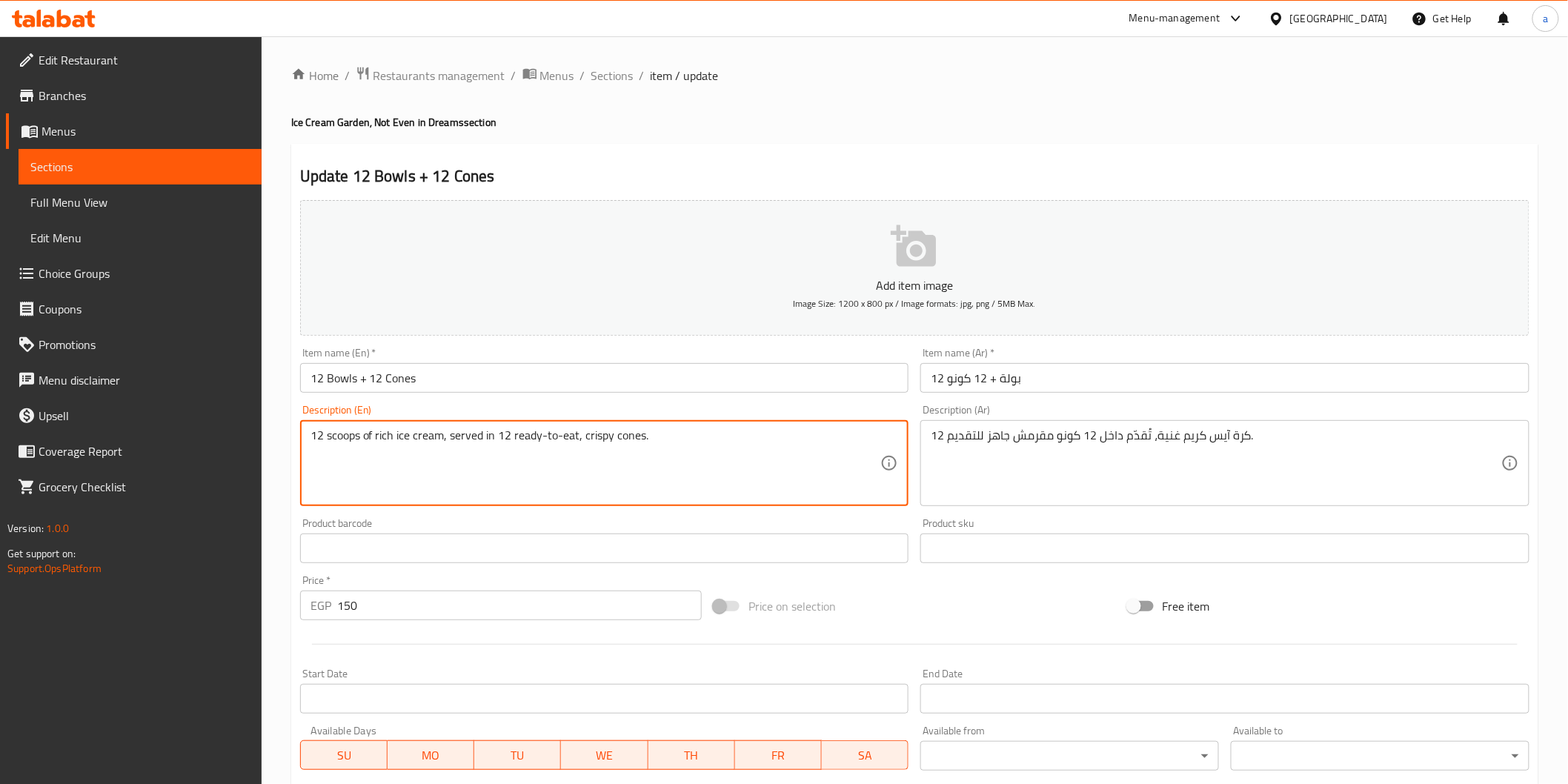
click at [355, 435] on textarea "12 scoops of rich ice cream, served in 12 ready-to-eat, crispy cones." at bounding box center [596, 463] width 570 height 70
type textarea "12 Balls of rich ice cream, served in 12 ready-to-eat, crispy cones."
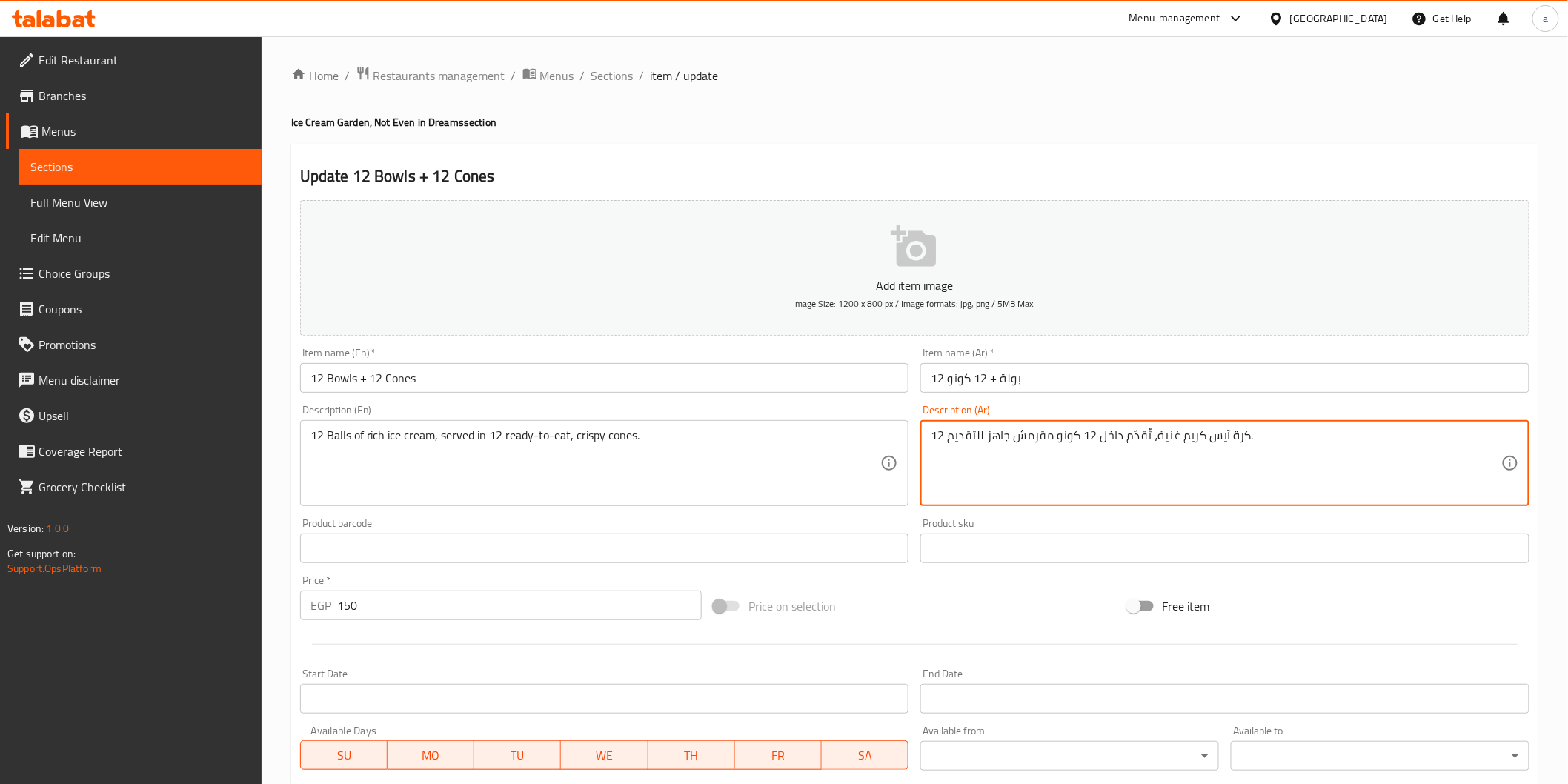
click at [929, 435] on div "12 كرة آيس كريم غنية، تُقدّم داخل 12 كونو مقرمش جاهز للتقديم. Description (Ar)" at bounding box center [1225, 462] width 609 height 86
drag, startPoint x: 944, startPoint y: 441, endPoint x: 1041, endPoint y: 438, distance: 97.0
click at [1041, 438] on textarea "12 كرة آيس كريم غنية، تُقدّم داخل 12 كونو مقرمش جاهز للتقديم." at bounding box center [1216, 463] width 570 height 70
click at [1065, 431] on textarea "12 كرة آيس كريم غنية، تُقدّم داخل 12 كونو مقرمش جاهز للتقديم." at bounding box center [1216, 463] width 570 height 70
drag, startPoint x: 1011, startPoint y: 441, endPoint x: 950, endPoint y: 444, distance: 61.1
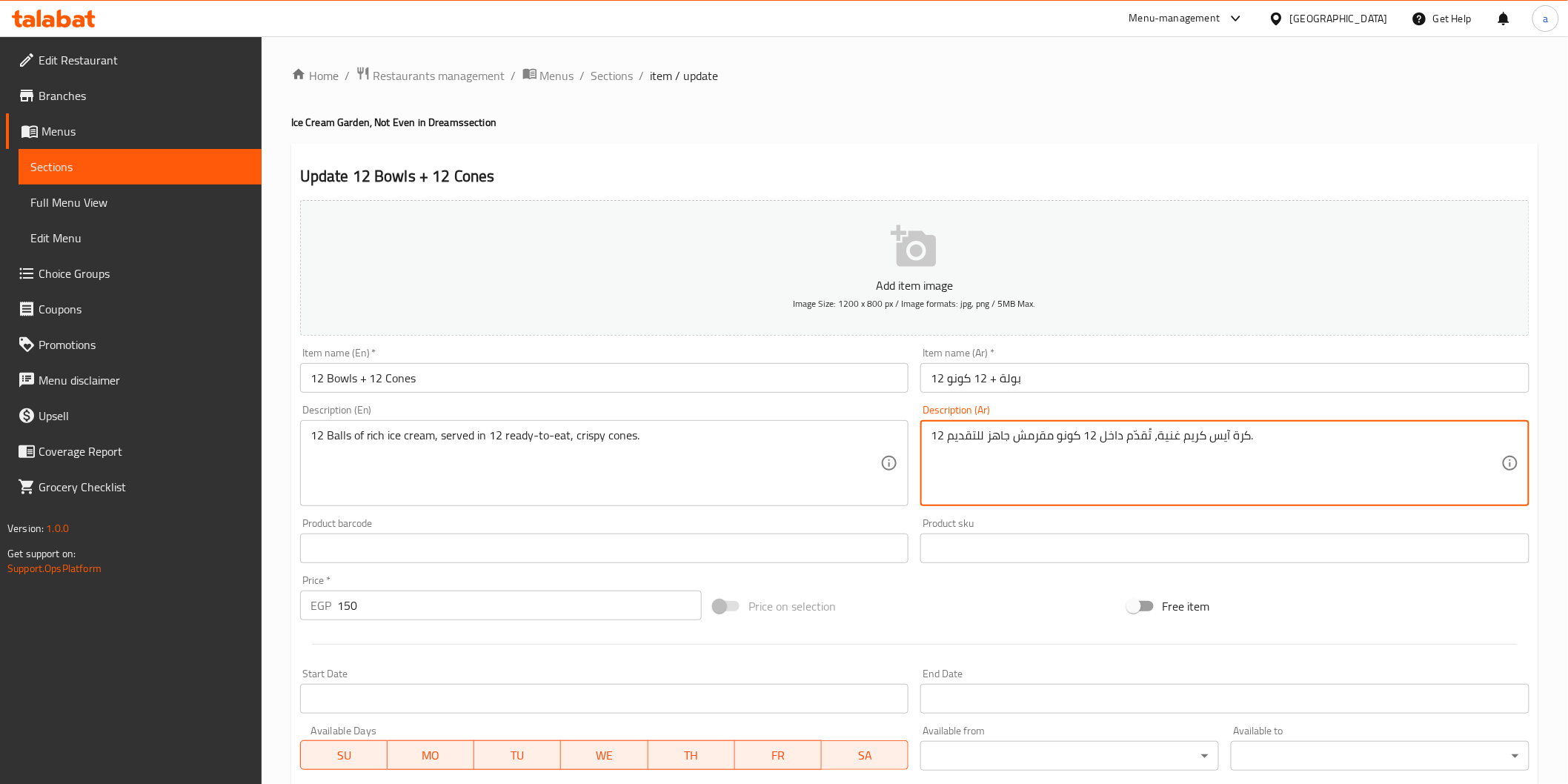
click at [950, 444] on textarea "12 كرة آيس كريم غنية، تُقدّم داخل 12 كونو مقرمش جاهز للتقديم." at bounding box center [1216, 463] width 570 height 70
click at [974, 429] on textarea "12 كرة آيس كريم غنية، تُقدّم داخل 12 كونو مقرمش جاهز للتقديم." at bounding box center [1216, 463] width 570 height 70
type textarea "12 كرة آيس كريم غنية، تُقدّم داخل 12 كونو مقرمش جاهز للتقديم."
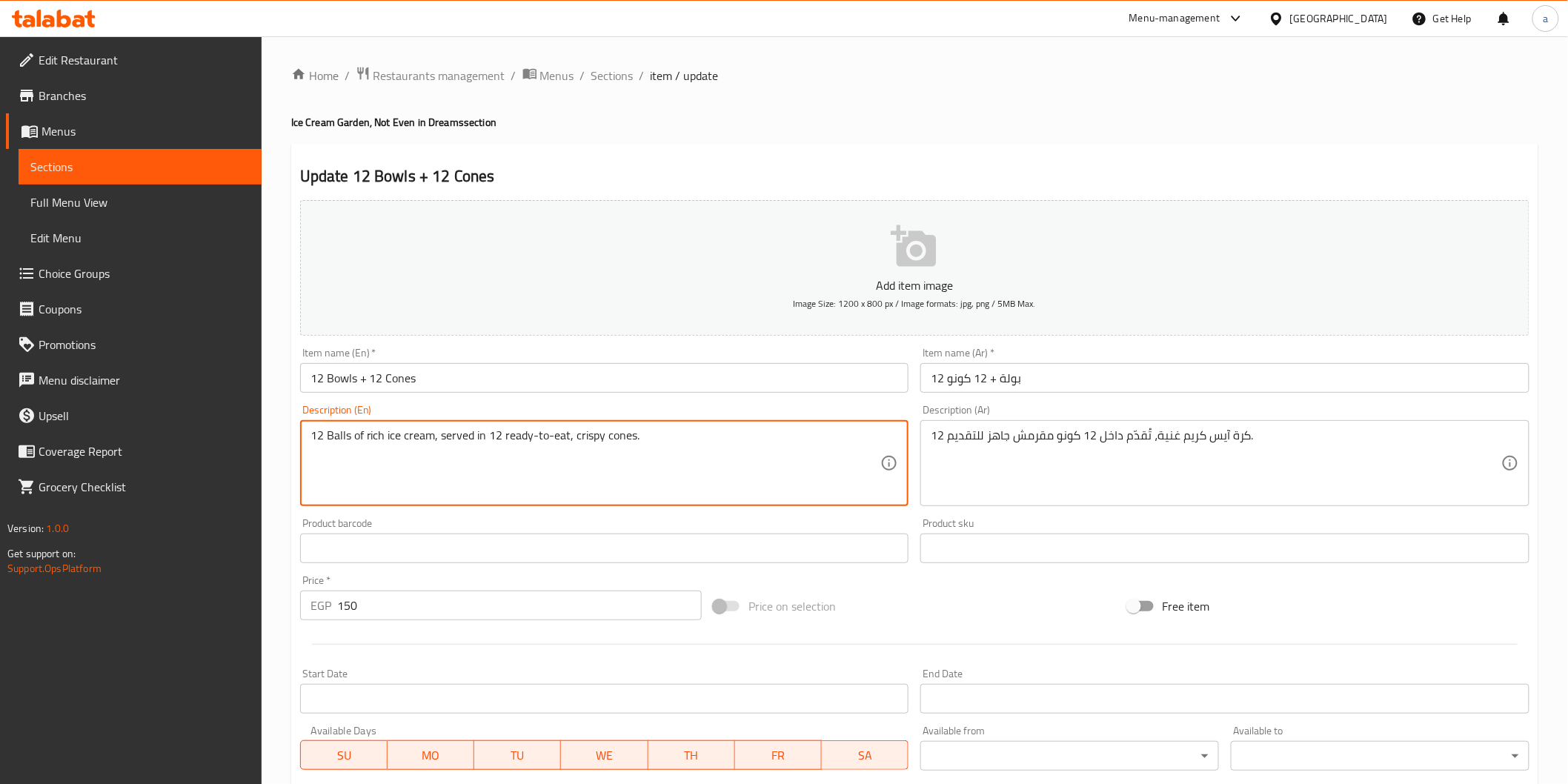
drag, startPoint x: 499, startPoint y: 435, endPoint x: 566, endPoint y: 439, distance: 67.1
drag, startPoint x: 471, startPoint y: 440, endPoint x: 453, endPoint y: 445, distance: 18.7
click at [453, 445] on textarea "12 Balls of rich ice cream, served in 12 , crispy cones." at bounding box center [596, 463] width 570 height 70
click at [580, 429] on textarea "12 Balls of rich ice cream, served in 12 , crispy cones." at bounding box center [596, 463] width 570 height 70
paste textarea "Ready to serve"
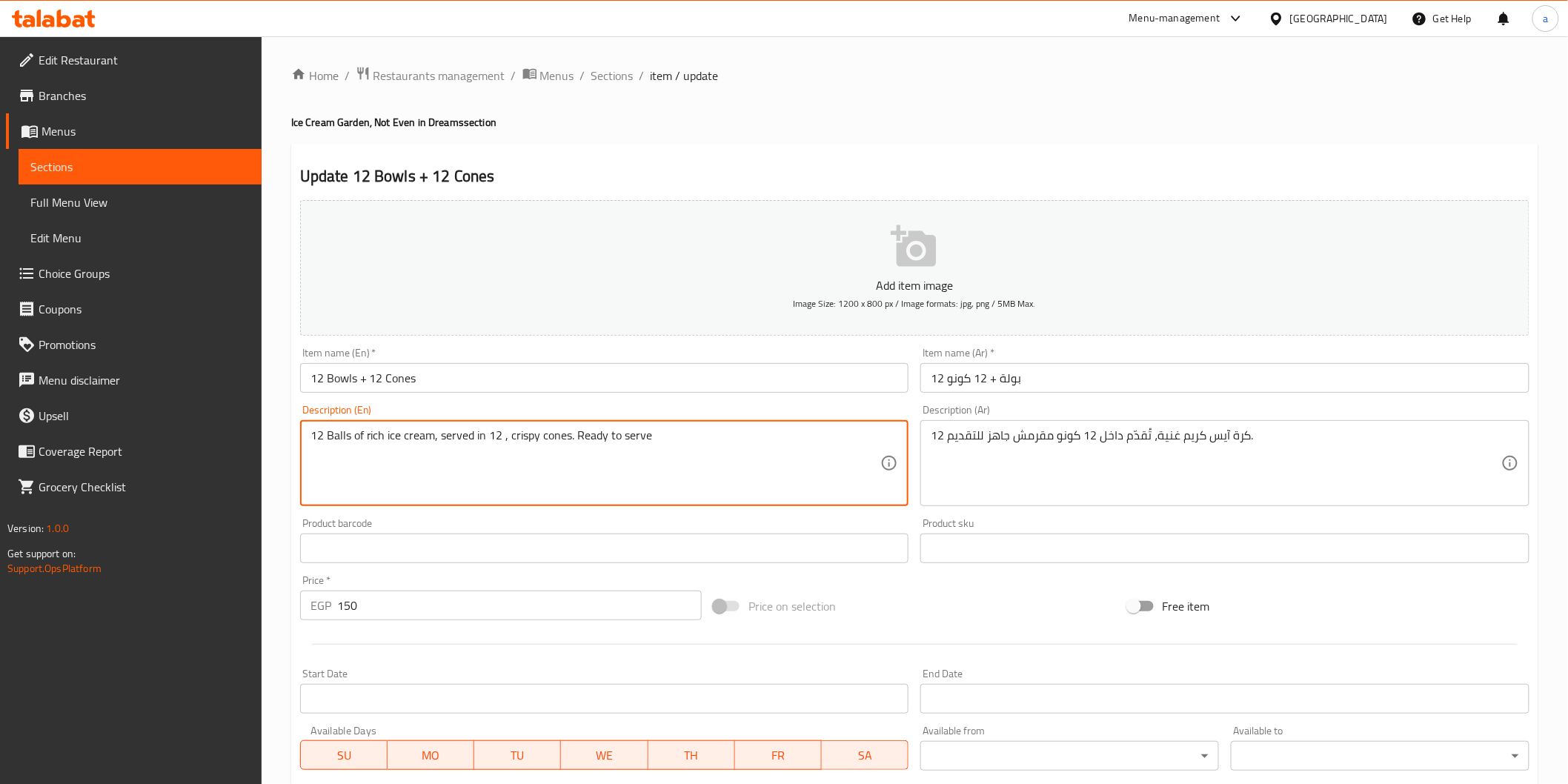
click at [570, 440] on textarea "12 Balls of rich ice cream, served in 12 , crispy cones. Ready to serve" at bounding box center [596, 463] width 570 height 70
click at [499, 444] on textarea "12 Balls of rich ice cream, served in 12 , crispy cones Ready to serve" at bounding box center [596, 463] width 570 height 70
click at [483, 438] on textarea "12 Balls of rich ice cream, served in 12 crispy cones Ready to serve" at bounding box center [596, 463] width 570 height 70
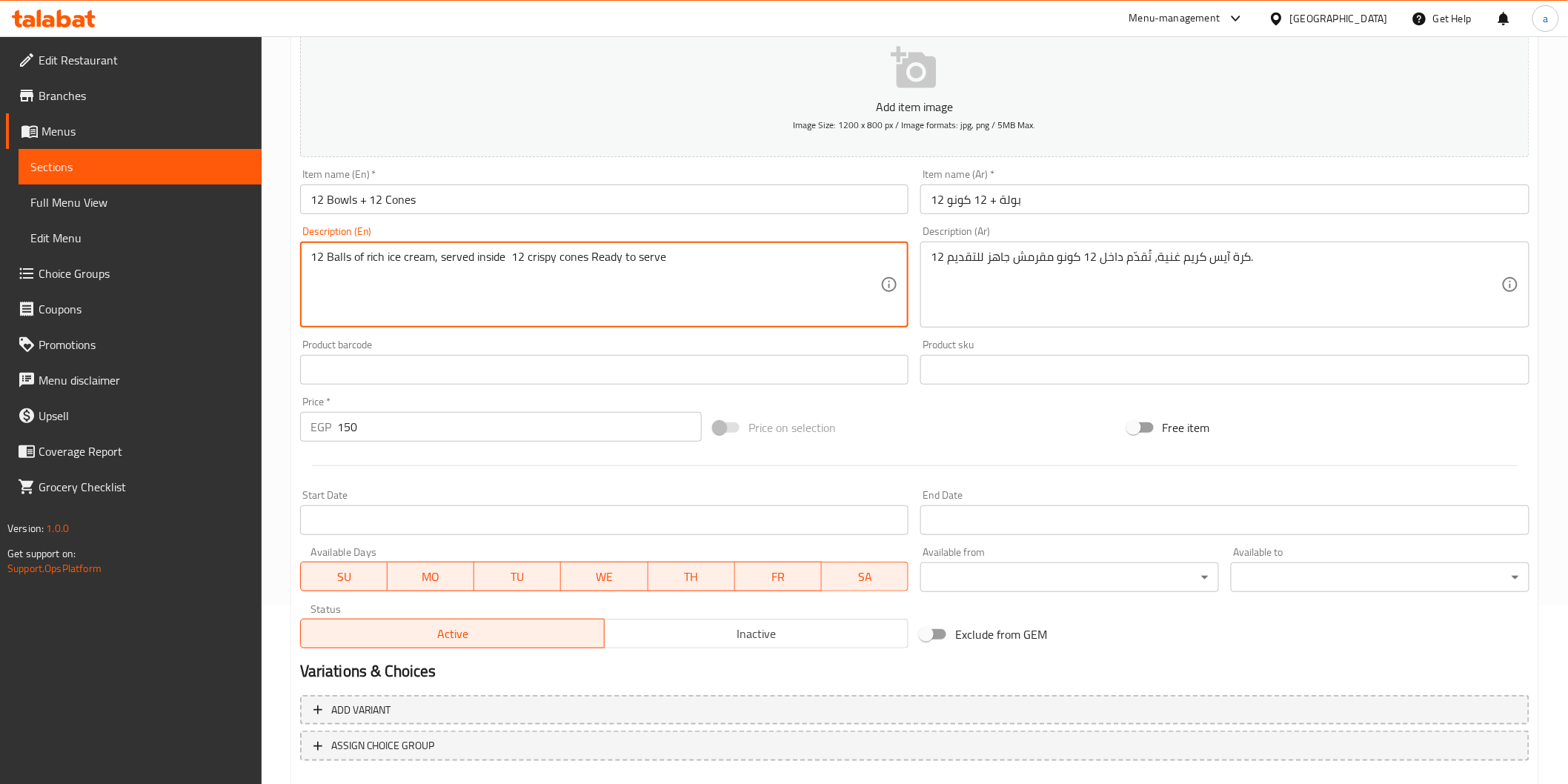
scroll to position [178, 0]
click at [566, 260] on textarea "12 Balls of rich ice cream, served inside 12 crispy cones Ready to serve" at bounding box center [596, 285] width 570 height 70
click at [526, 256] on textarea "12 Balls of rich ice cream, served inside 12 crispy cones Ready to serve" at bounding box center [596, 285] width 570 height 70
paste textarea "ones c"
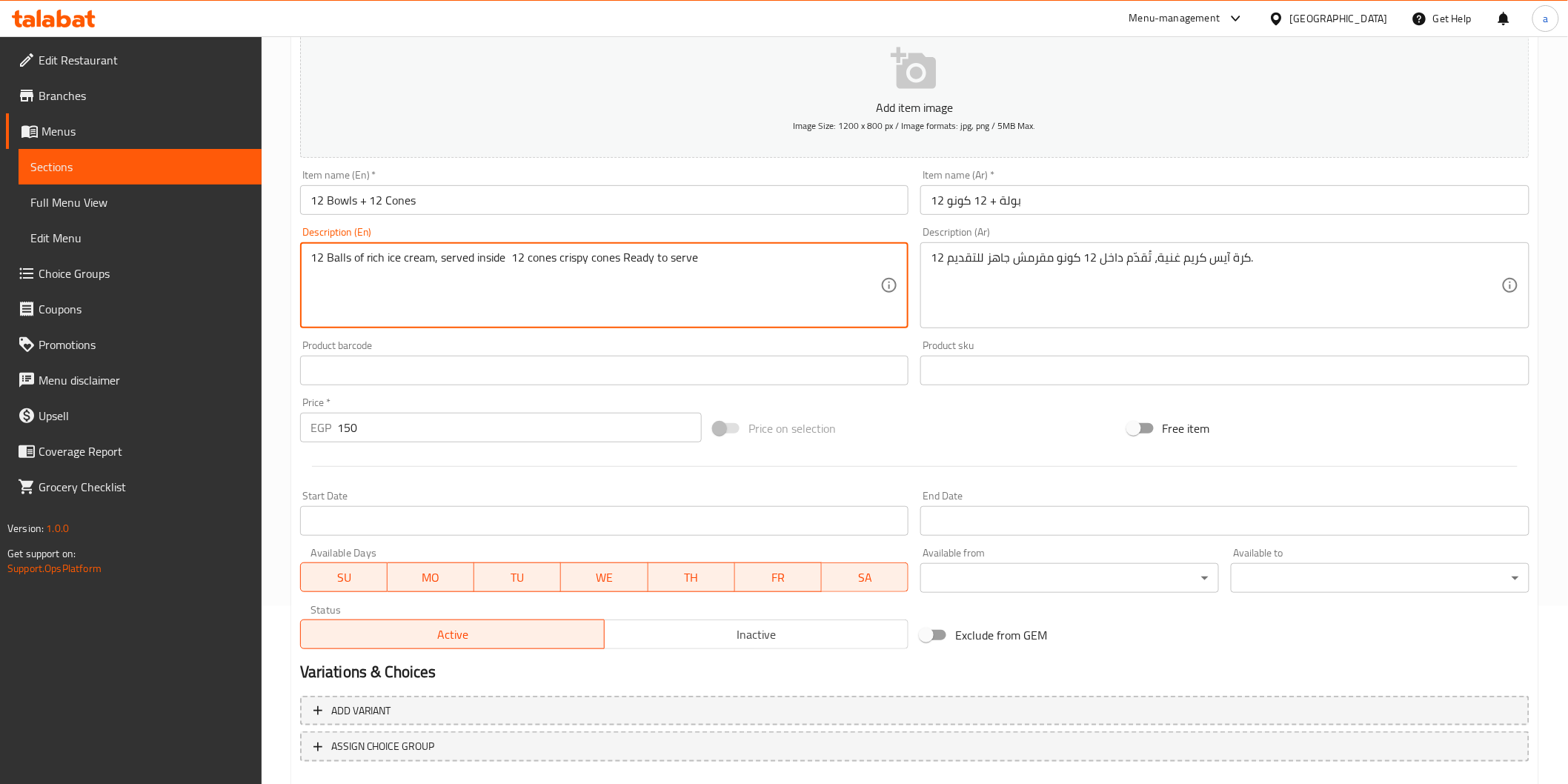
drag, startPoint x: 588, startPoint y: 257, endPoint x: 620, endPoint y: 264, distance: 32.8
click at [620, 264] on textarea "12 Balls of rich ice cream, served inside 12 cones crispy cones Ready to serve" at bounding box center [596, 285] width 570 height 70
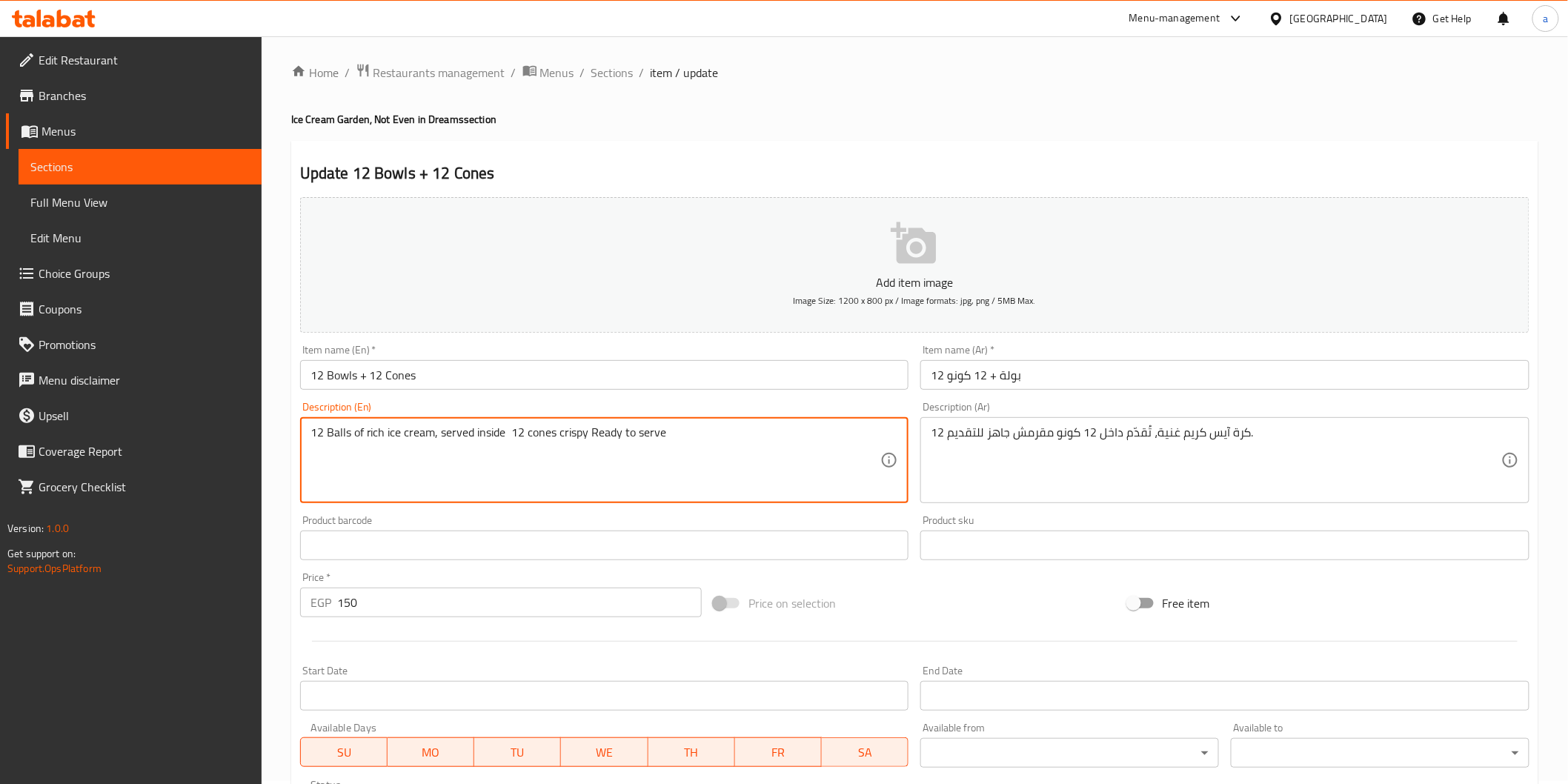
scroll to position [0, 0]
type textarea "12 Balls of rich ice cream, served inside 12 cones crispy Ready to serve"
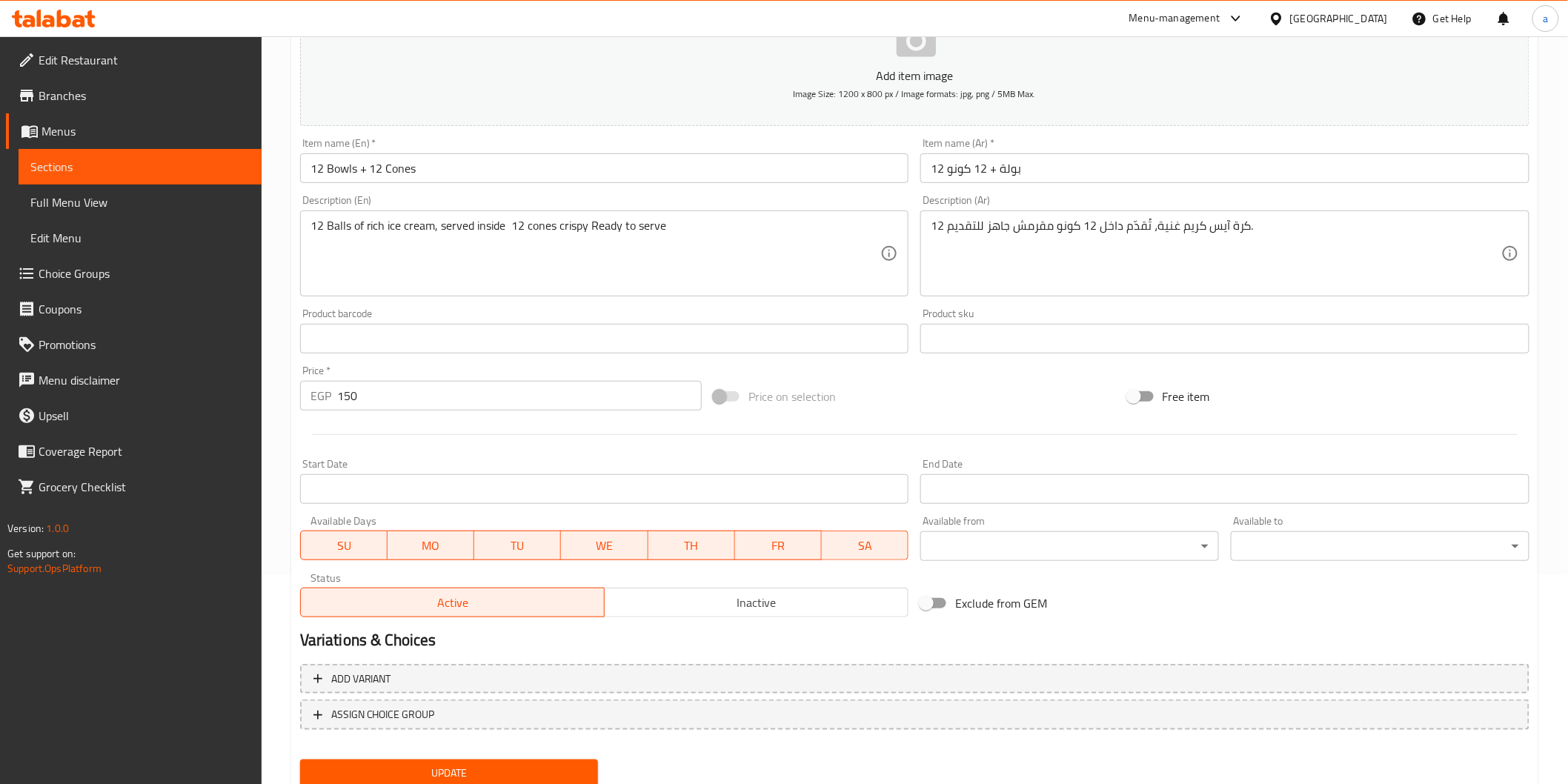
scroll to position [246, 0]
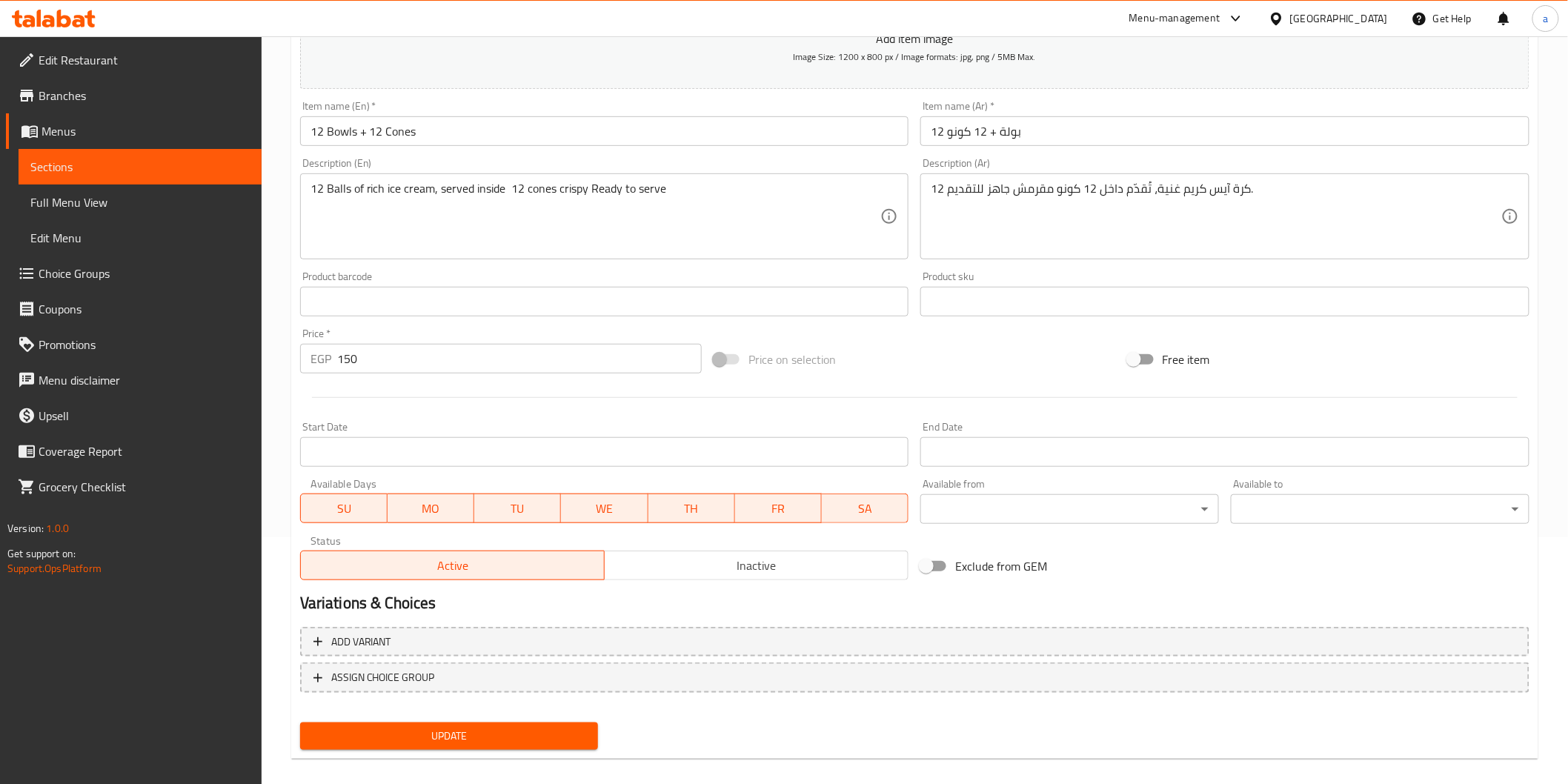
click at [528, 723] on button "Update" at bounding box center [449, 736] width 299 height 28
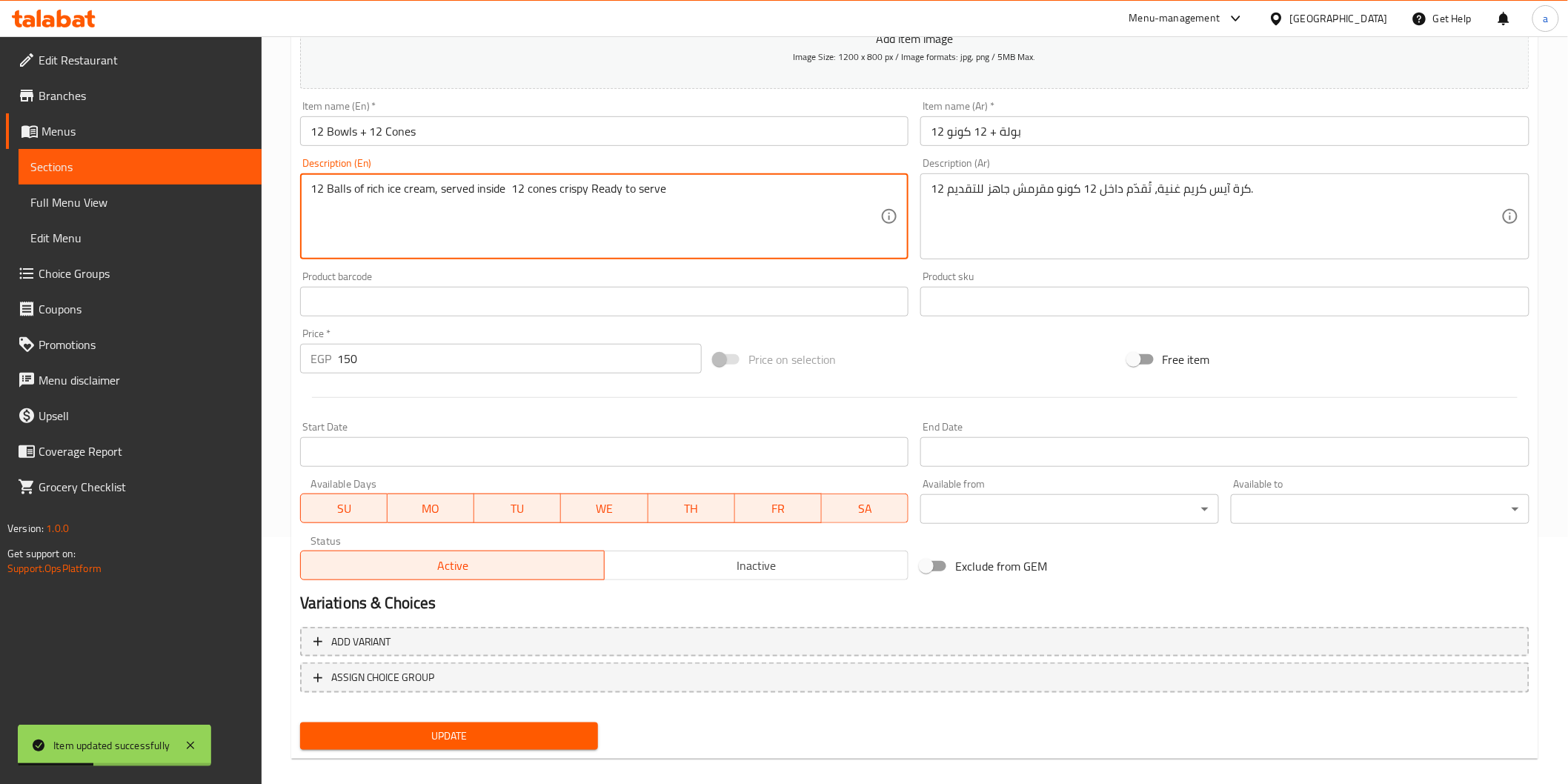
click at [154, 170] on span "Sections" at bounding box center [141, 166] width 220 height 18
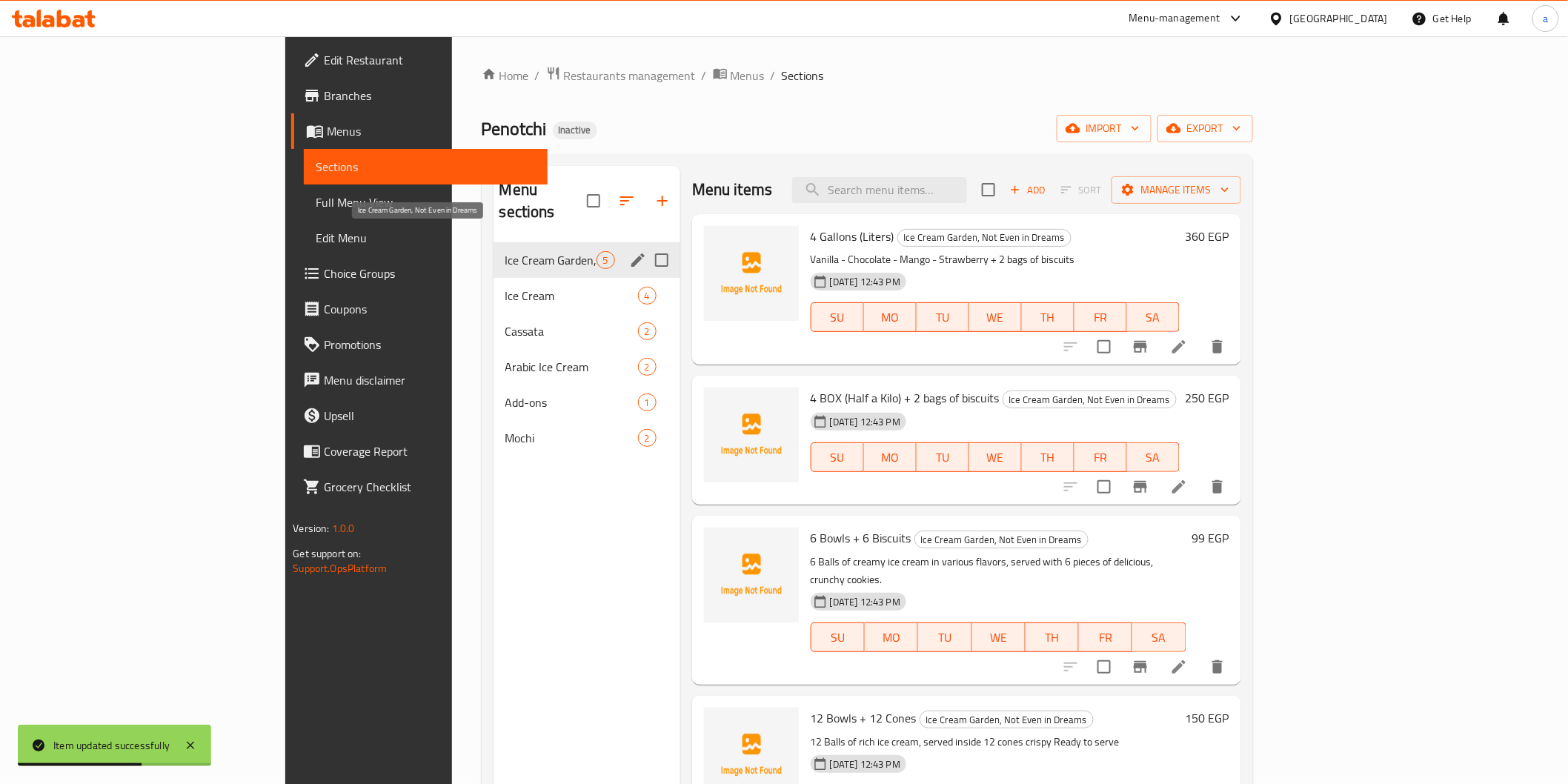
click at [505, 251] on span "Ice Cream Garden, Not Even in Dreams" at bounding box center [550, 260] width 91 height 18
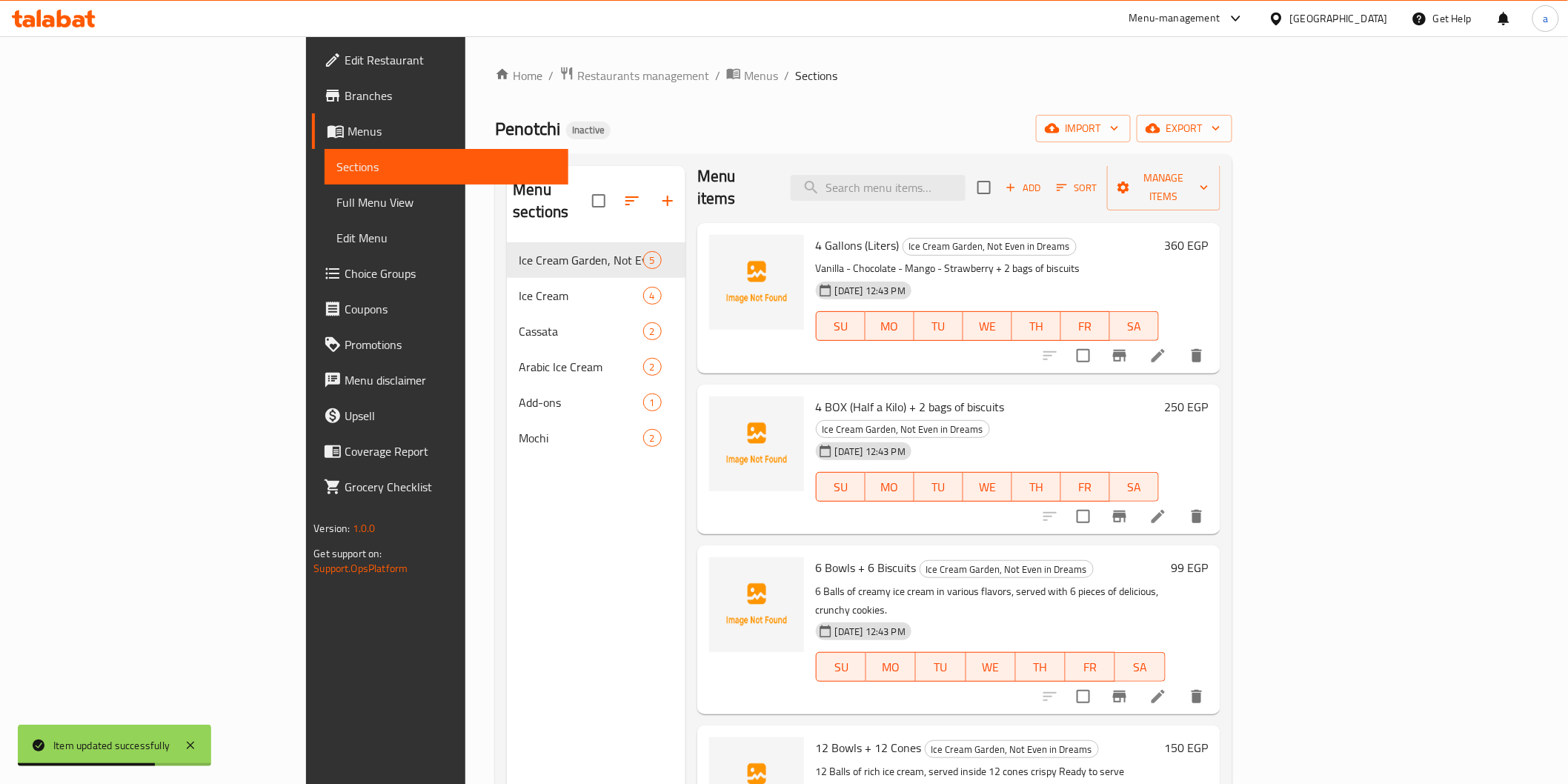
scroll to position [17, 0]
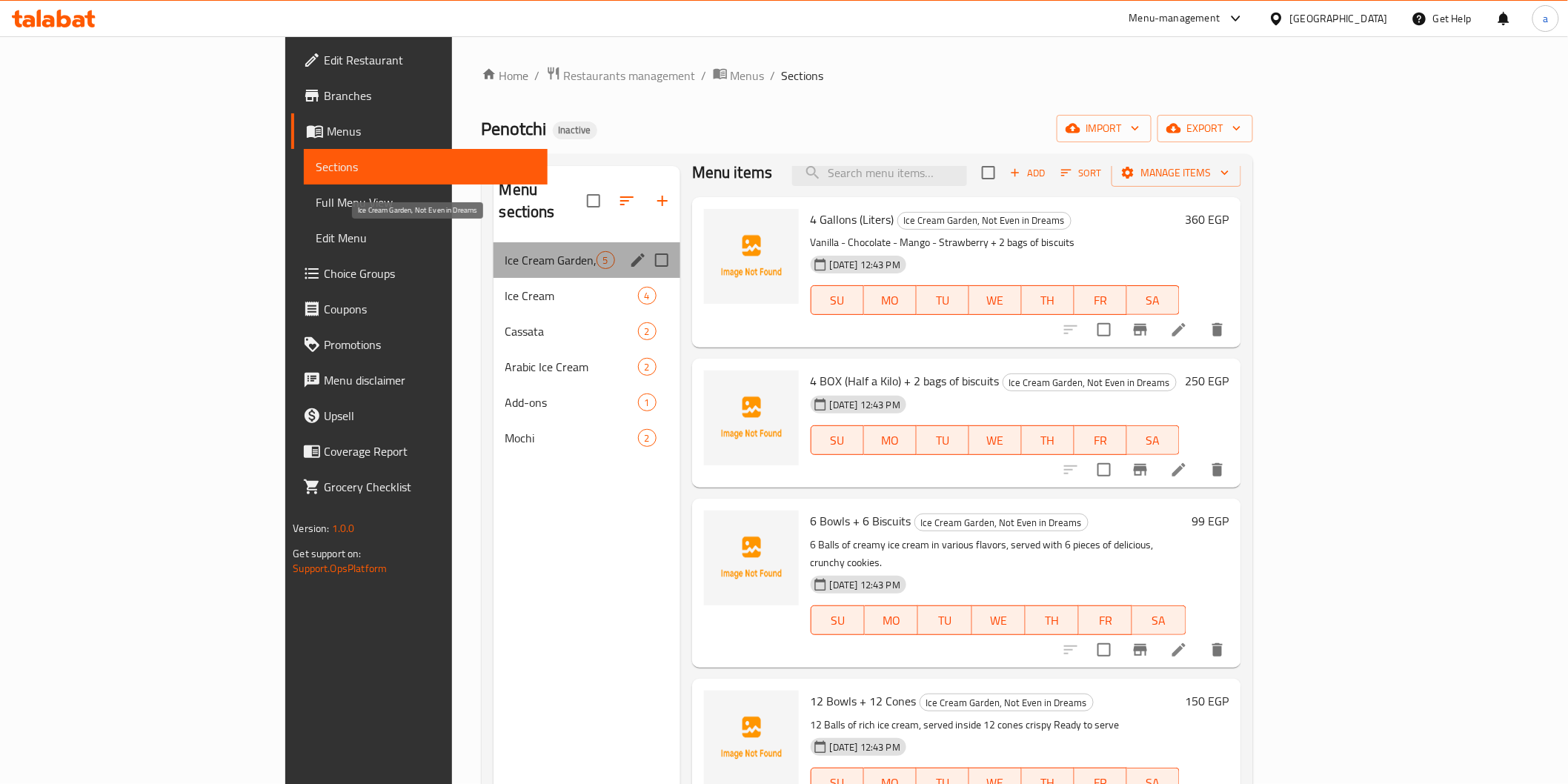
click at [505, 251] on span "Ice Cream Garden, Not Even in Dreams" at bounding box center [550, 260] width 91 height 18
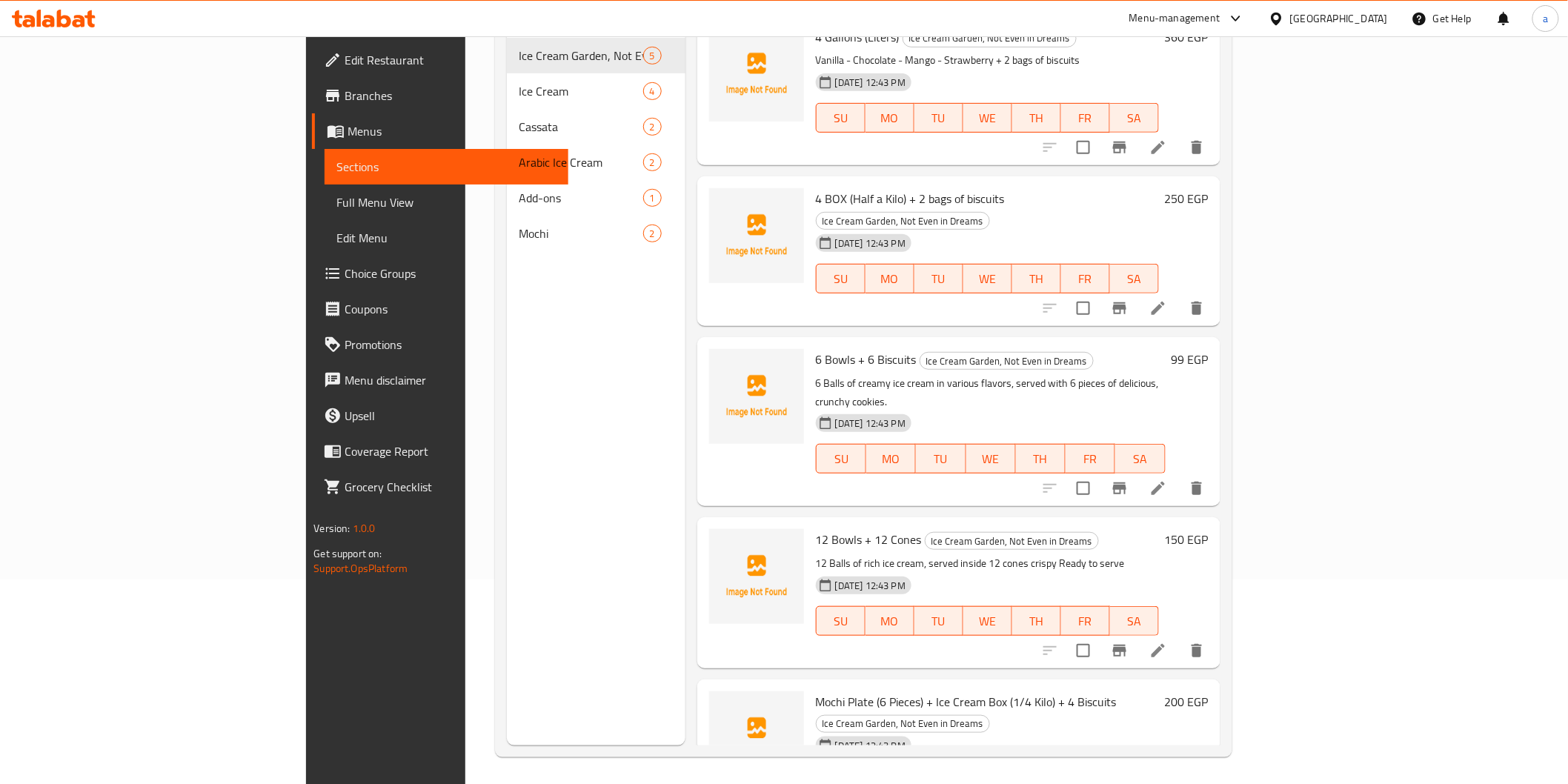
scroll to position [208, 0]
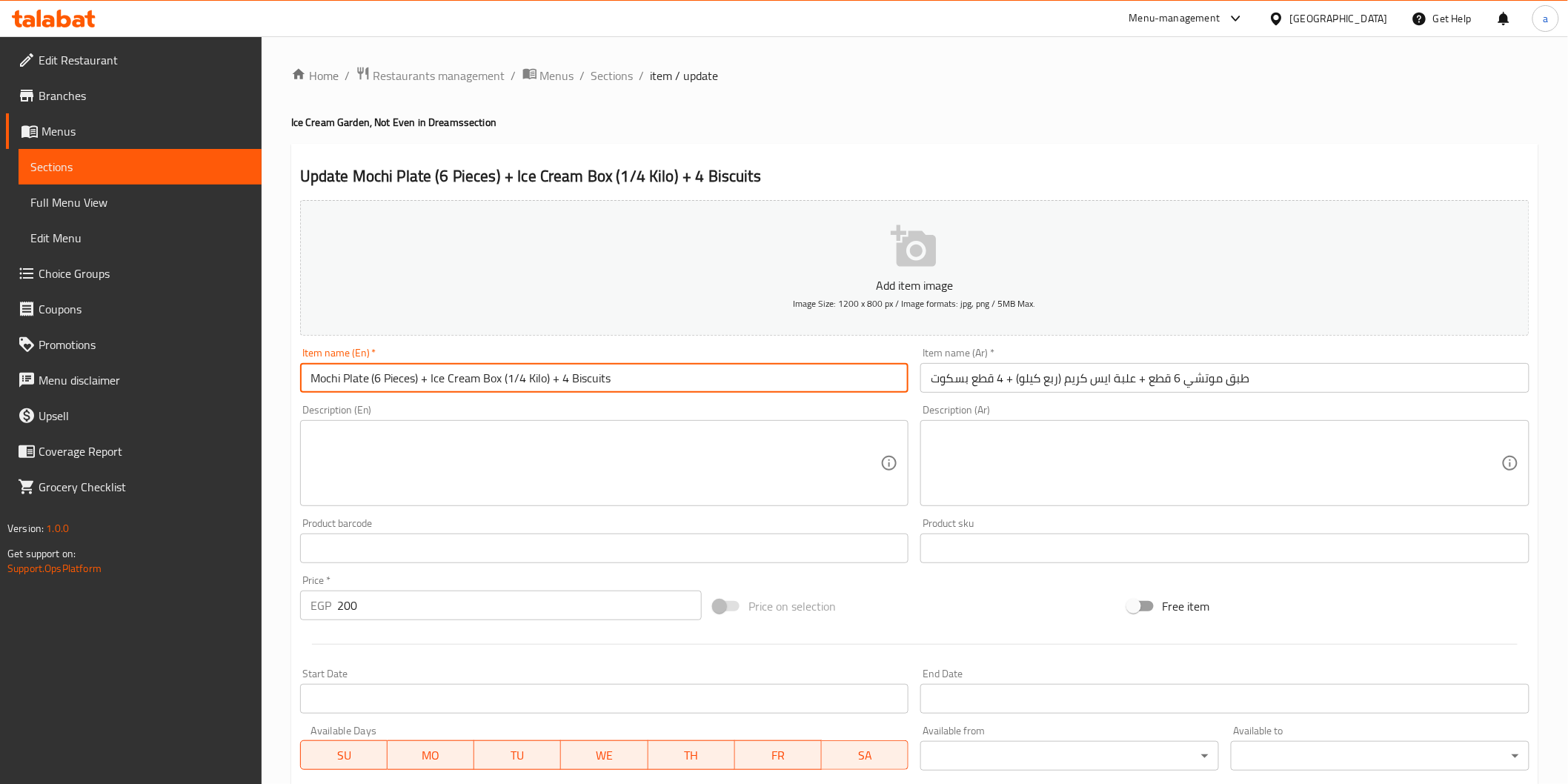
click at [570, 372] on input "Mochi Plate (6 Pieces) + Ice Cream Box (1/4 Kilo) + 4 Biscuits" at bounding box center [604, 378] width 609 height 30
type input "Mochi Plate (6 Pieces) + Ice Cream Box (1/4 Kilo) + 4 pcs Biscuits"
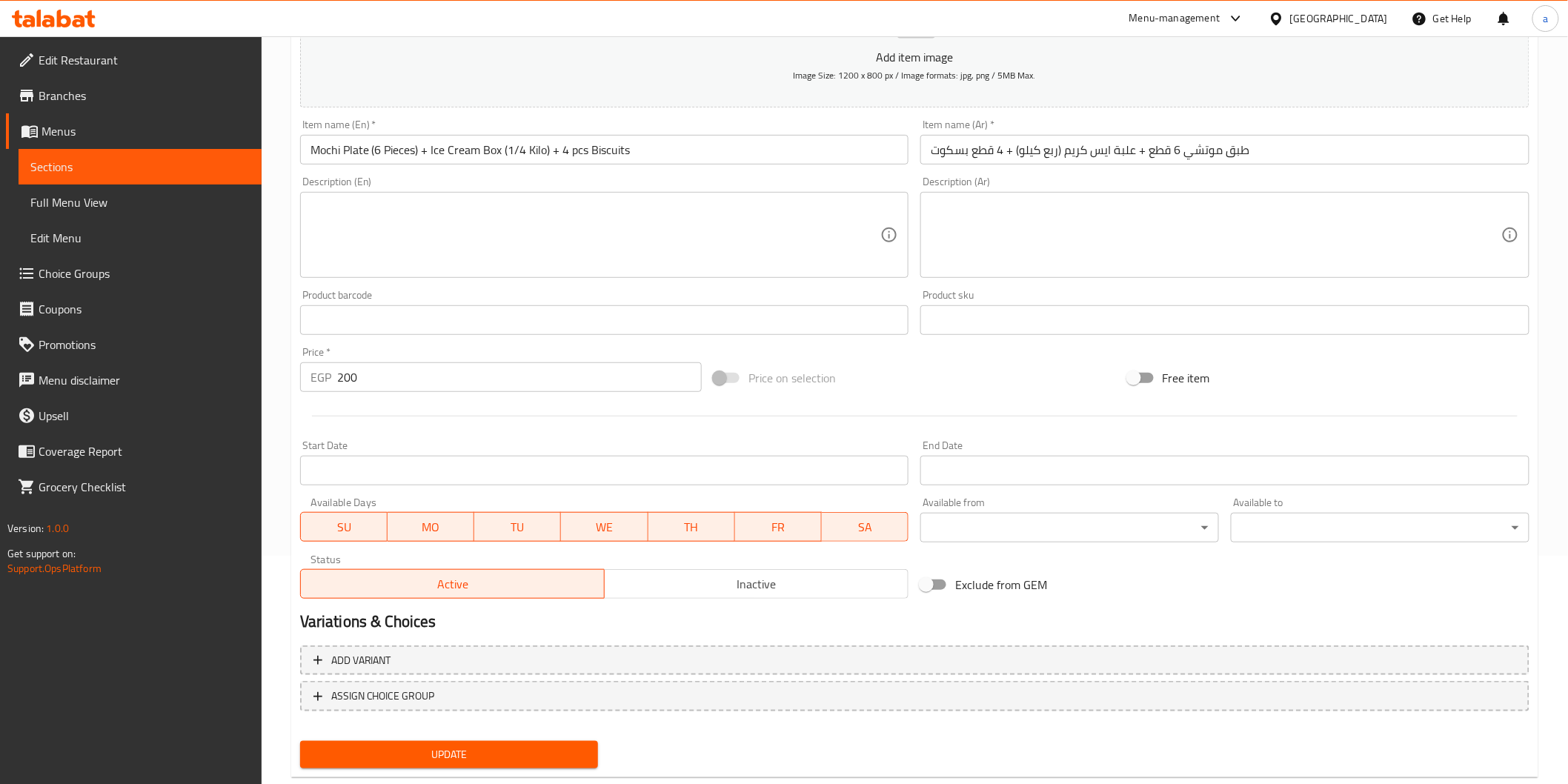
scroll to position [260, 0]
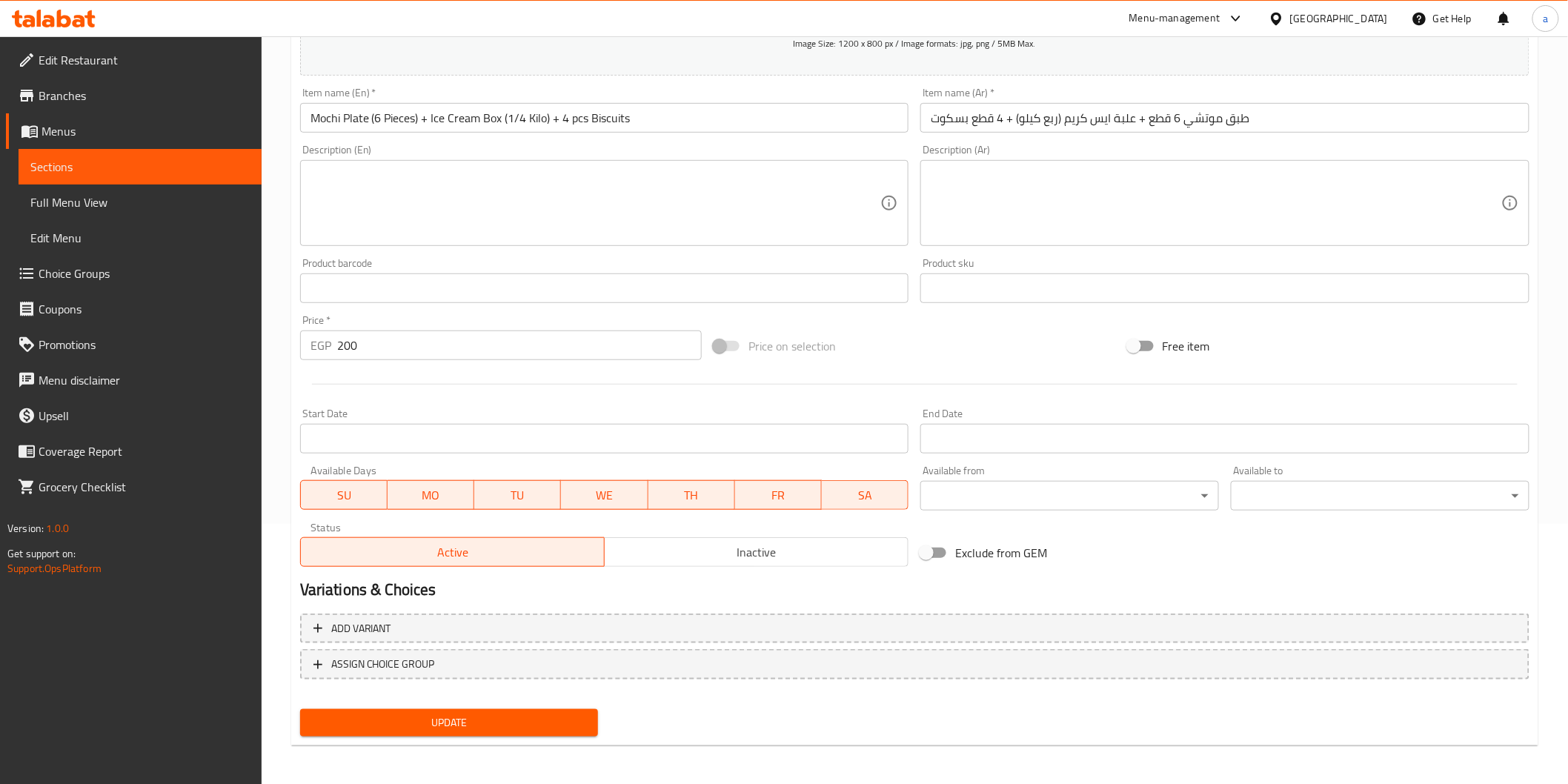
click at [535, 725] on span "Update" at bounding box center [449, 723] width 275 height 19
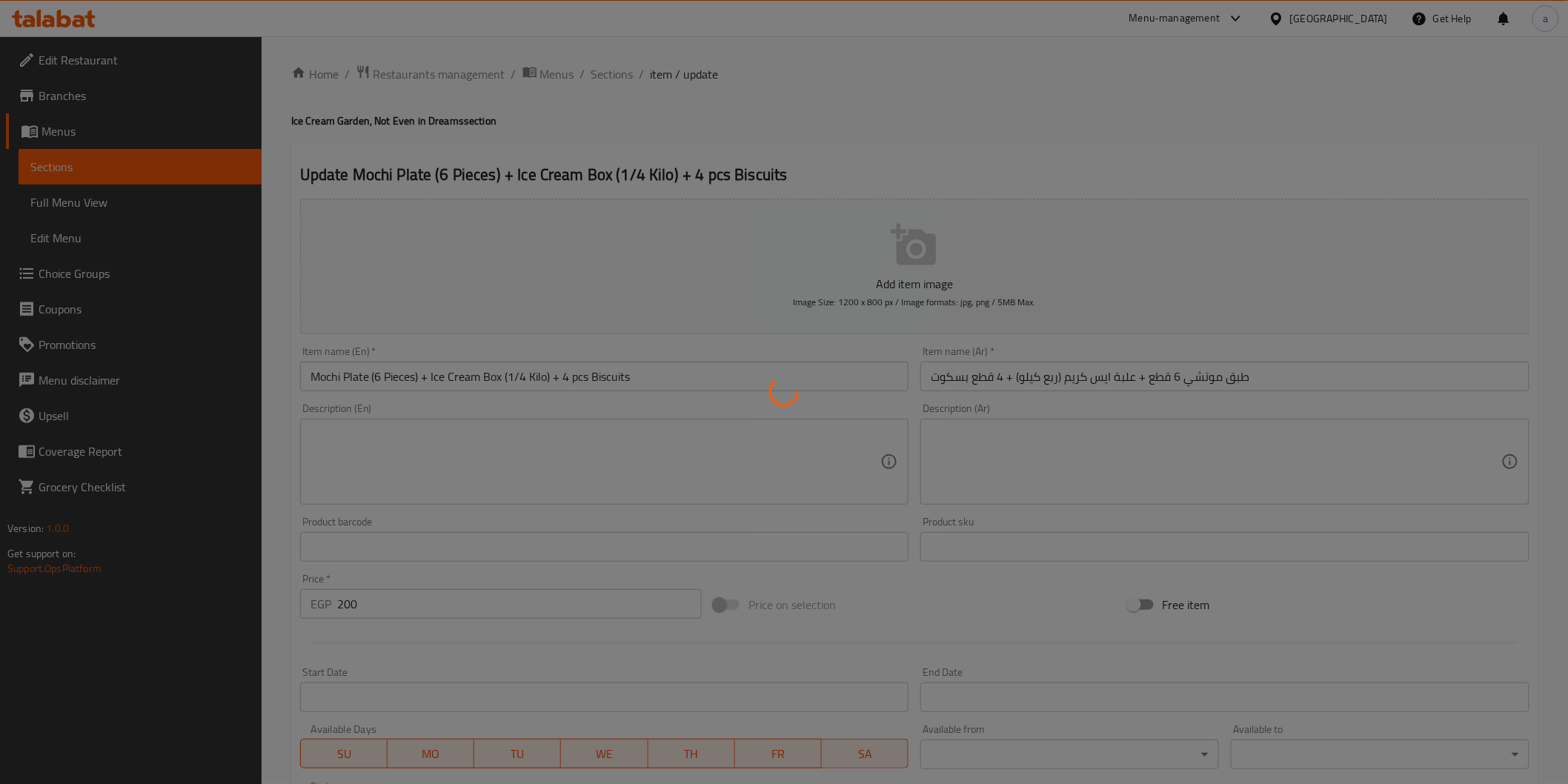
scroll to position [0, 0]
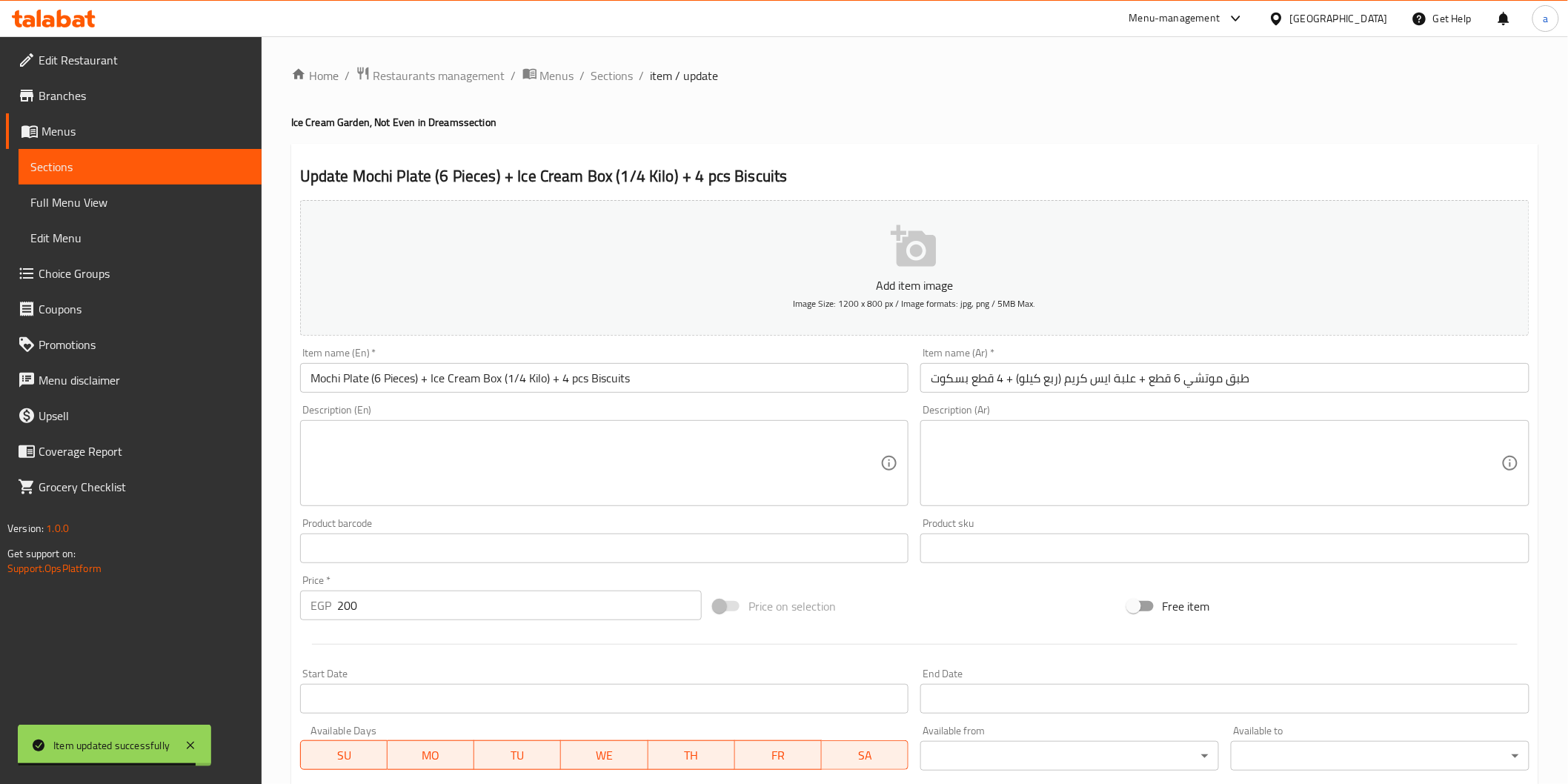
click at [49, 172] on span "Sections" at bounding box center [141, 166] width 220 height 18
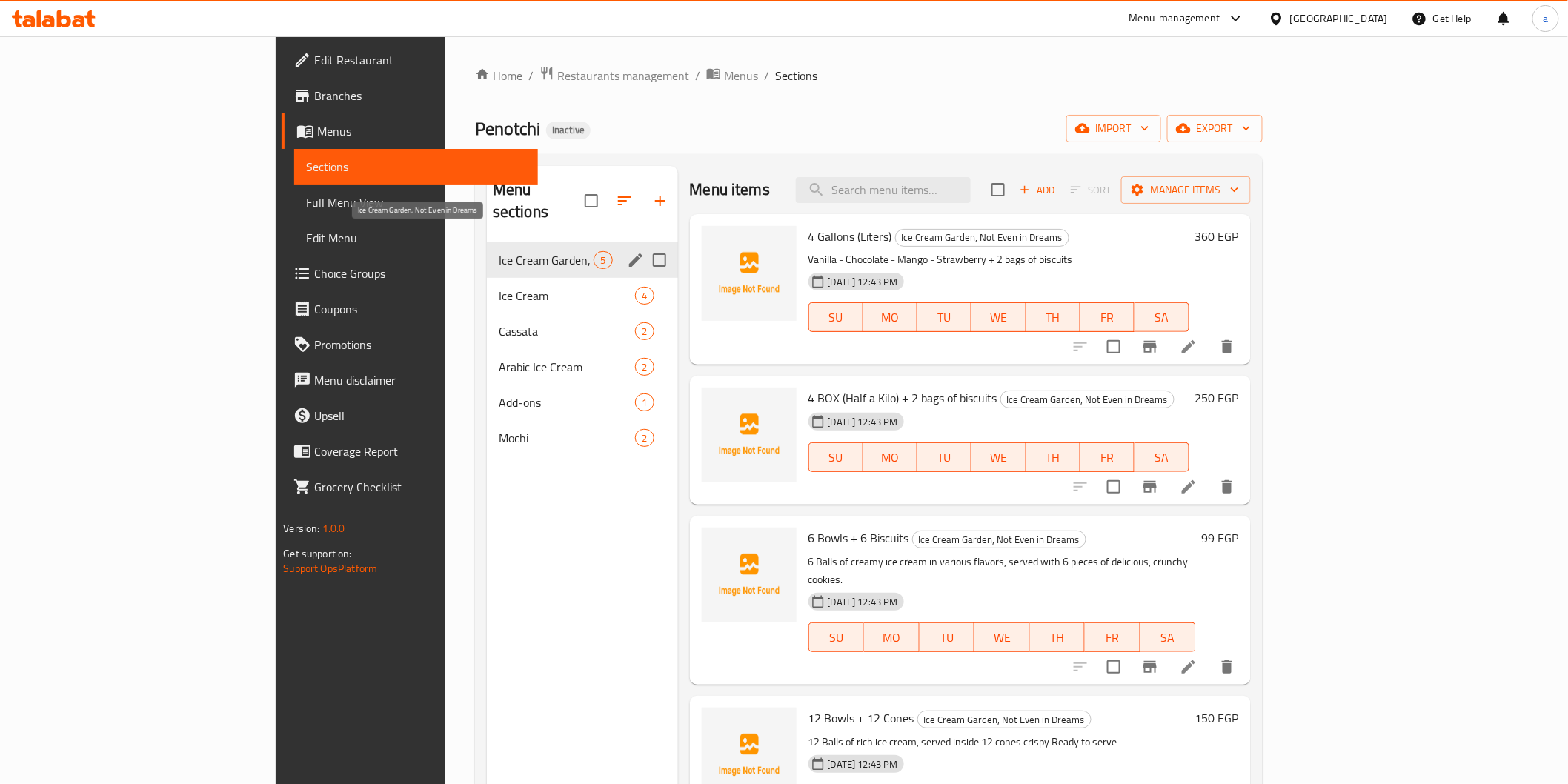
click at [499, 251] on span "Ice Cream Garden, Not Even in Dreams" at bounding box center [546, 260] width 96 height 18
click at [487, 278] on div "Ice Cream 4" at bounding box center [582, 296] width 191 height 36
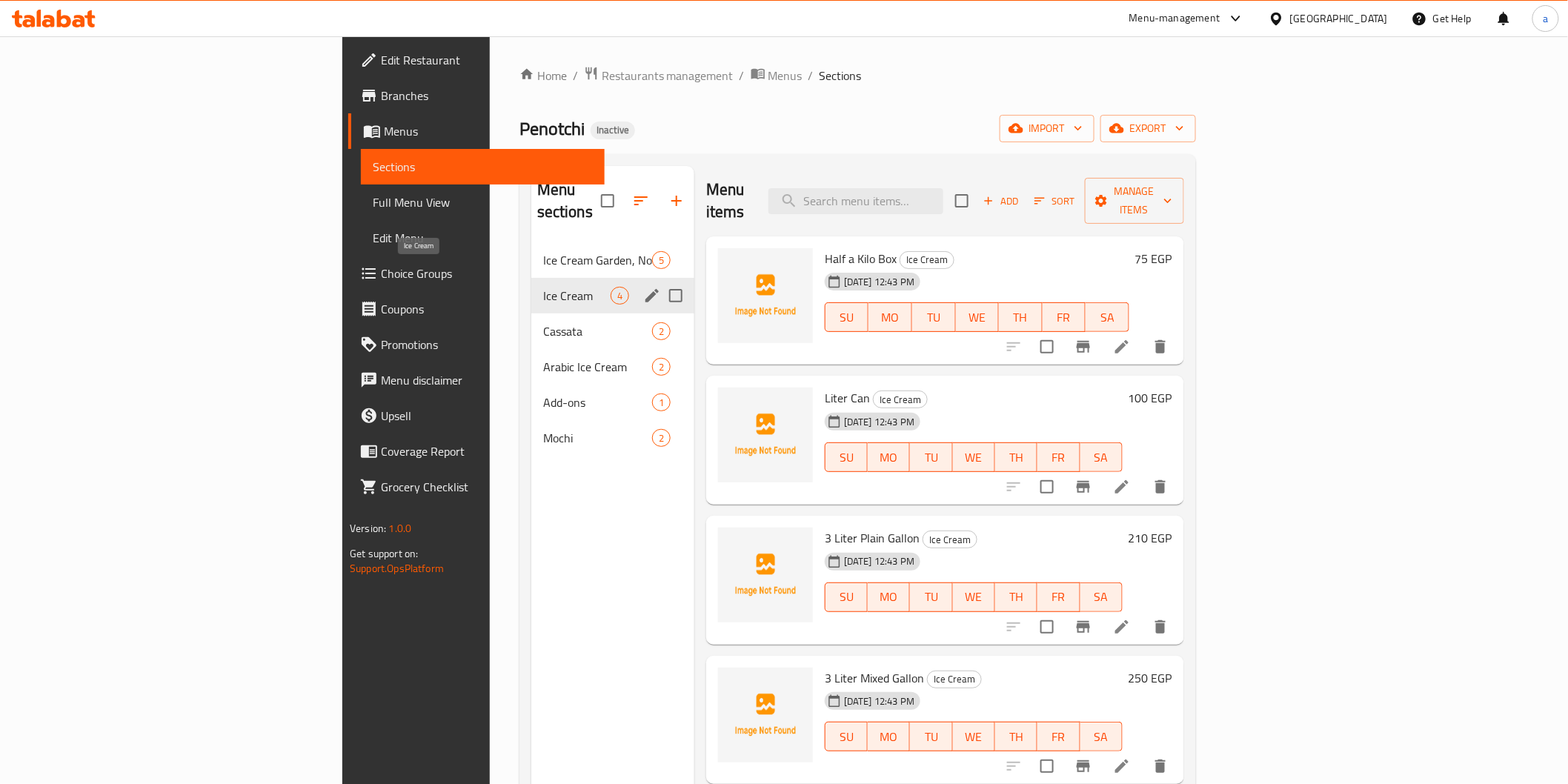
click at [543, 287] on span "Ice Cream" at bounding box center [577, 296] width 67 height 18
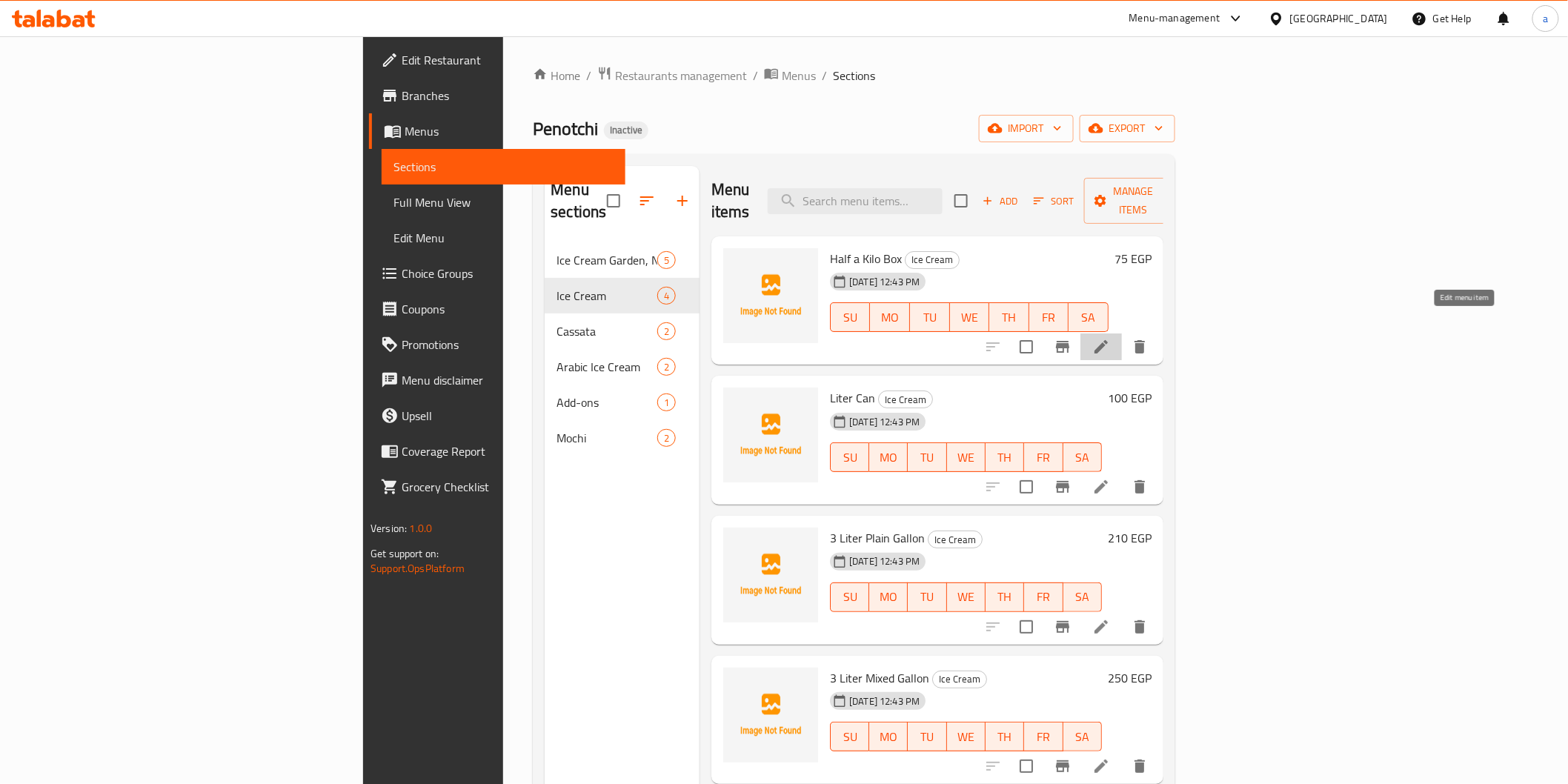
click at [1110, 338] on icon at bounding box center [1101, 346] width 18 height 18
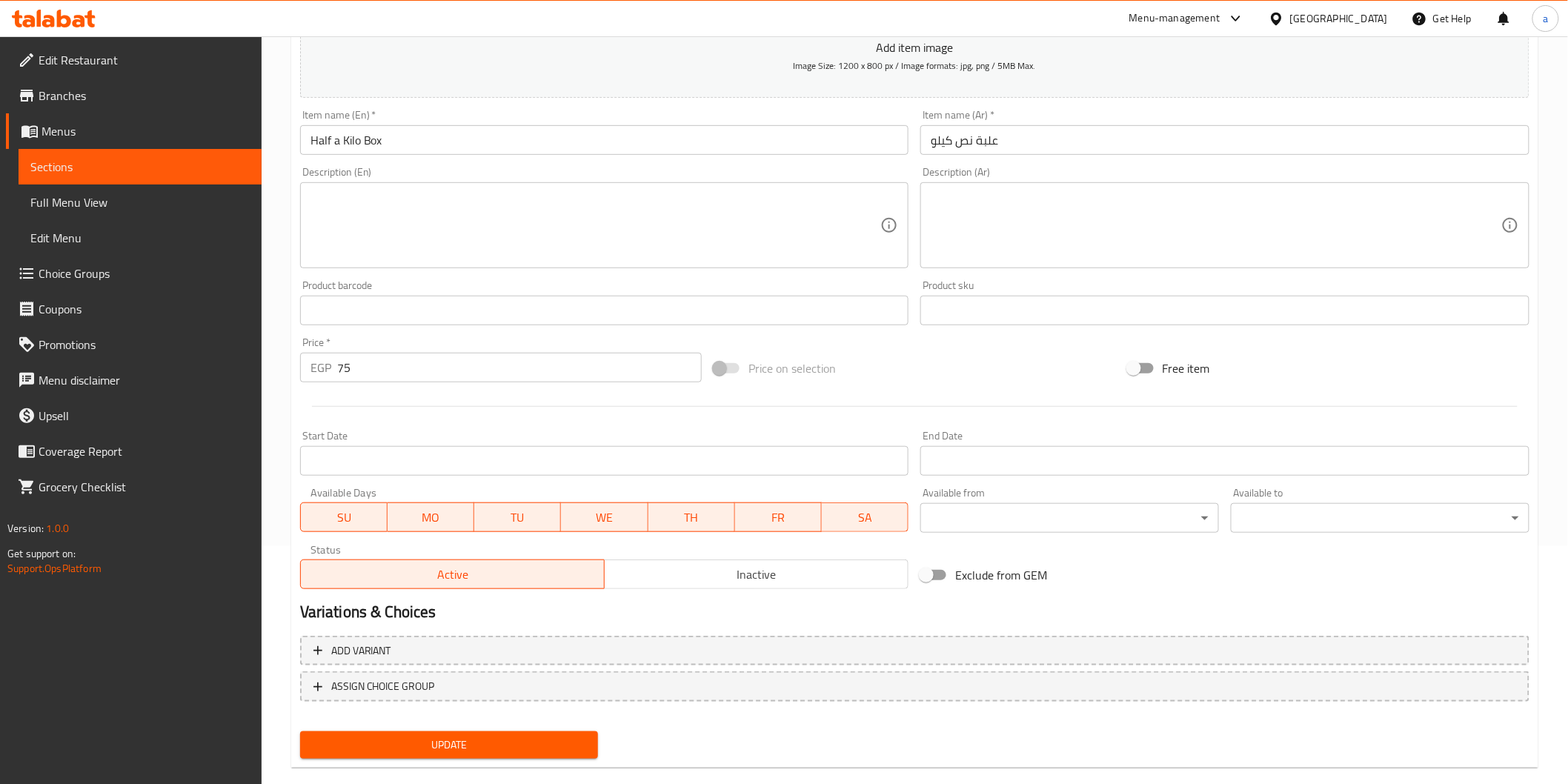
scroll to position [246, 0]
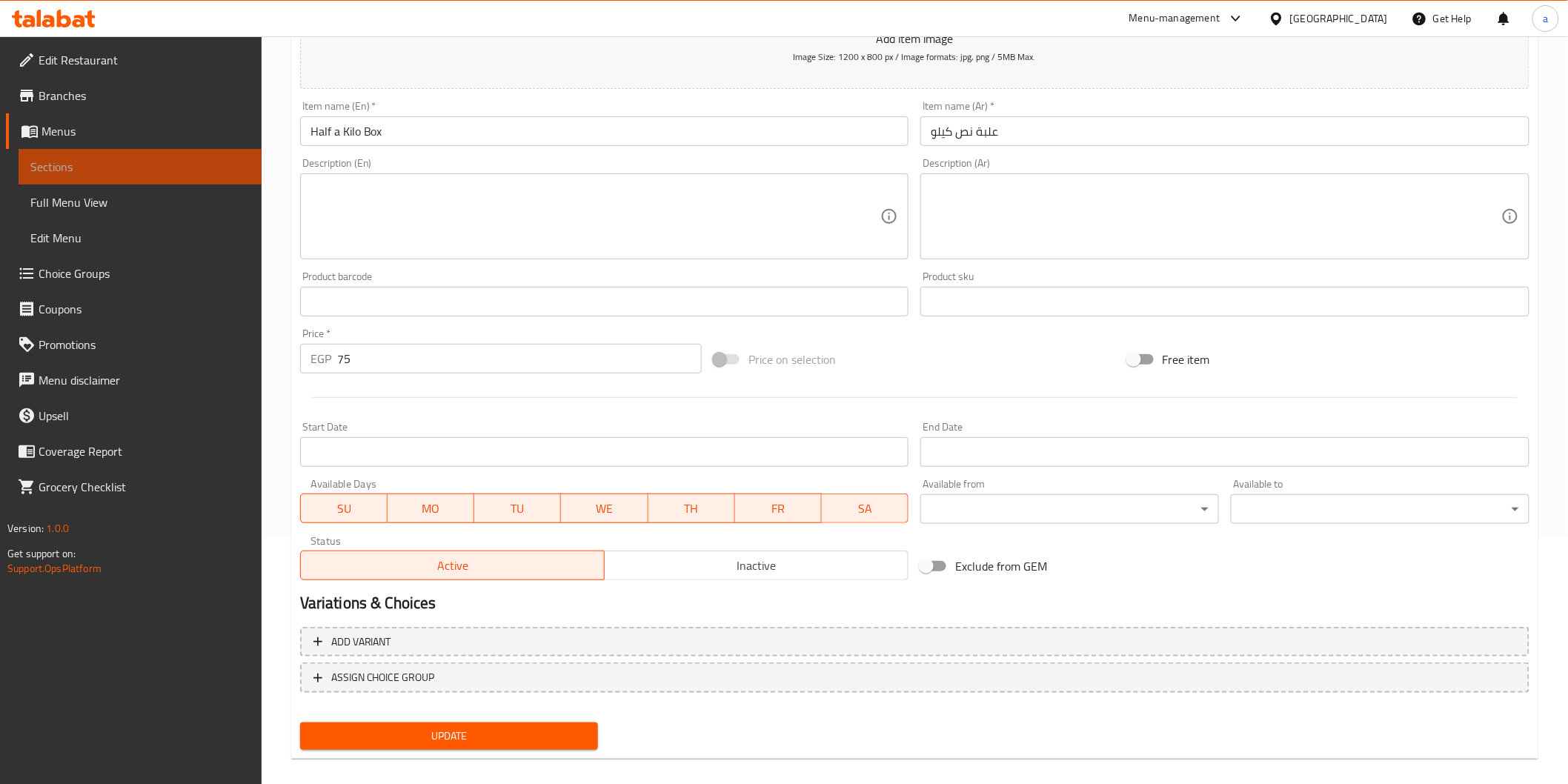
click at [131, 176] on link "Sections" at bounding box center [140, 166] width 243 height 36
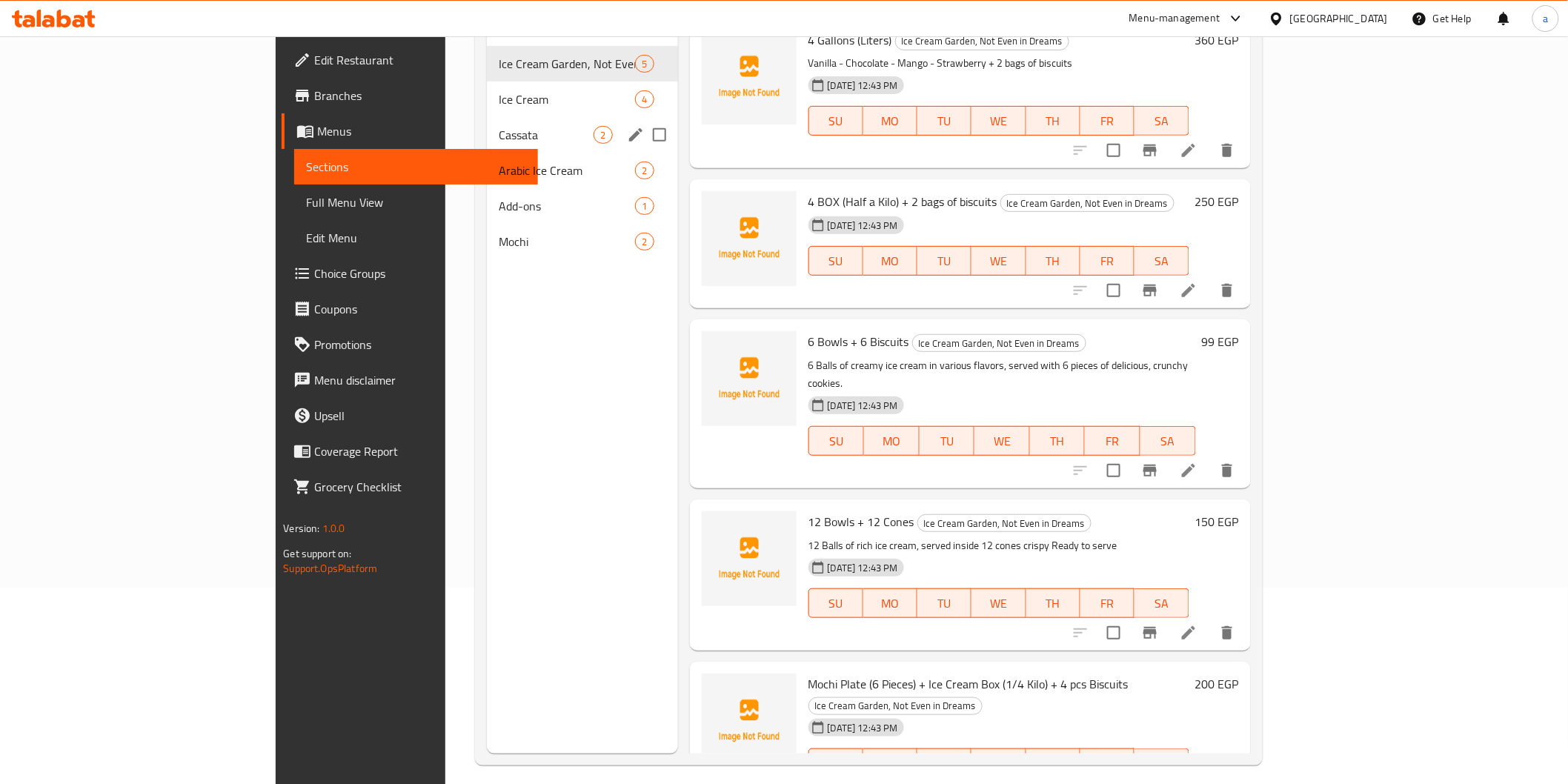
scroll to position [43, 0]
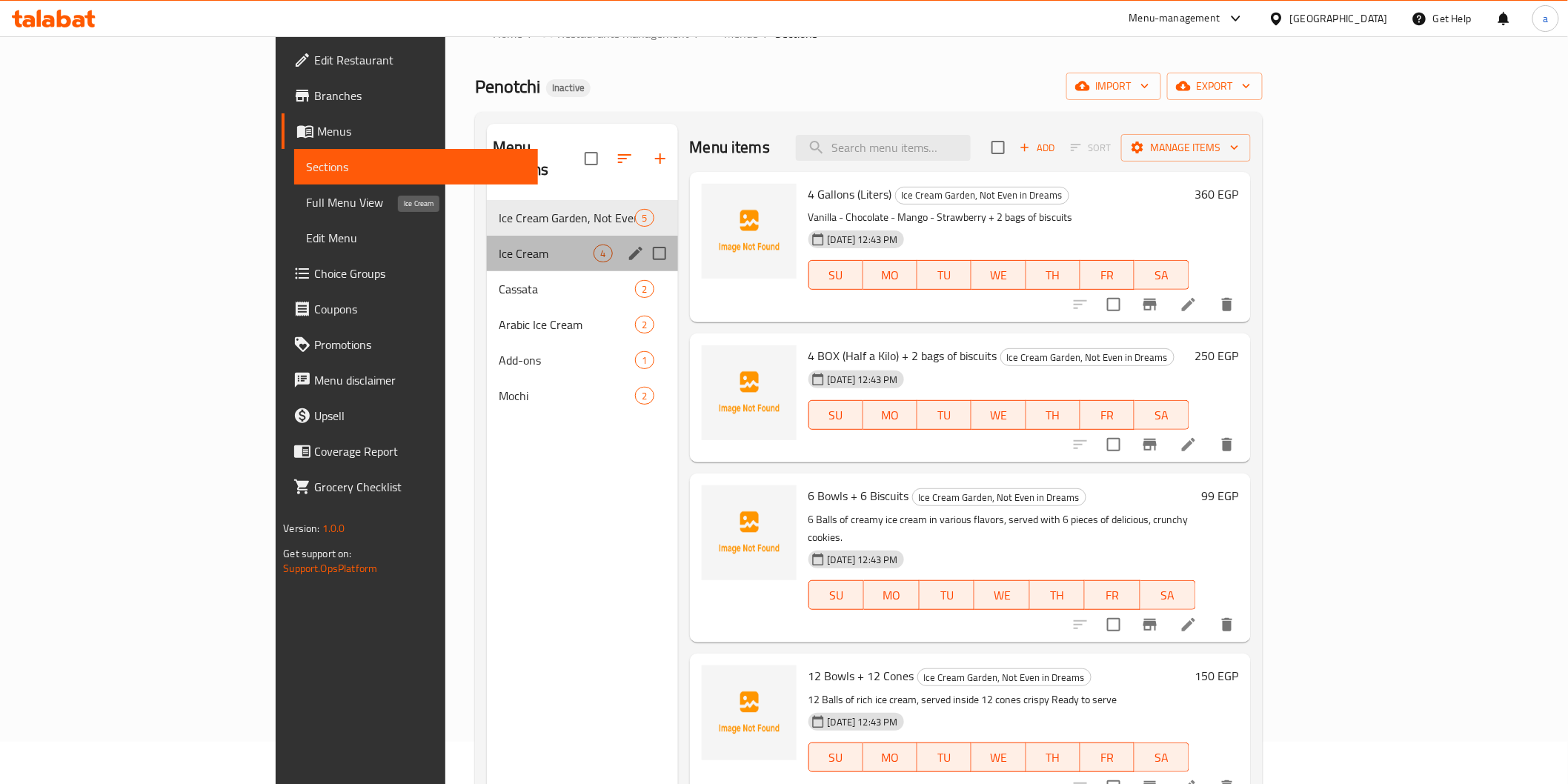
click at [499, 245] on span "Ice Cream" at bounding box center [546, 253] width 96 height 18
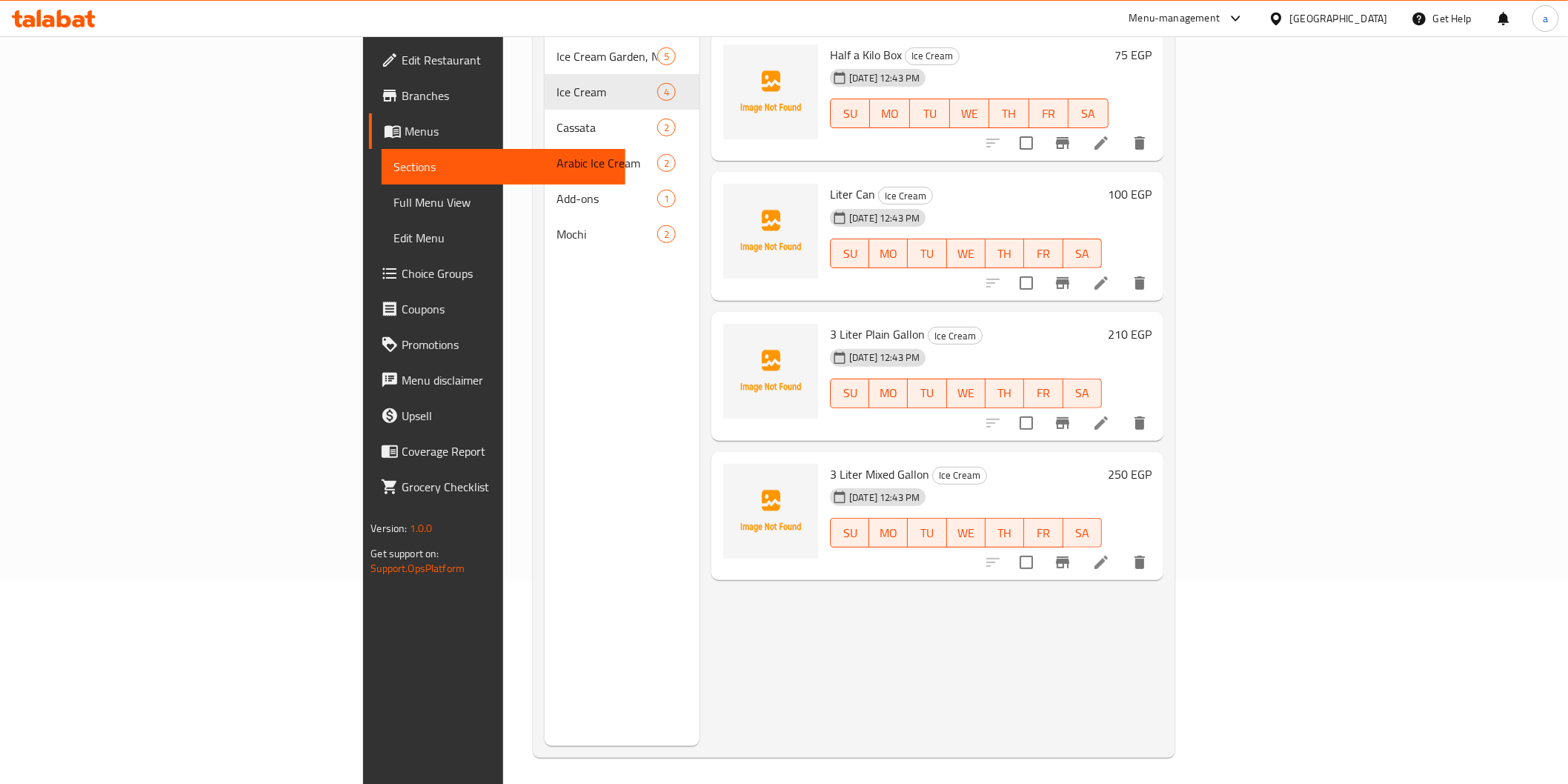
scroll to position [208, 0]
click at [1157, 275] on div at bounding box center [1066, 279] width 182 height 36
click at [1110, 270] on icon at bounding box center [1101, 279] width 18 height 18
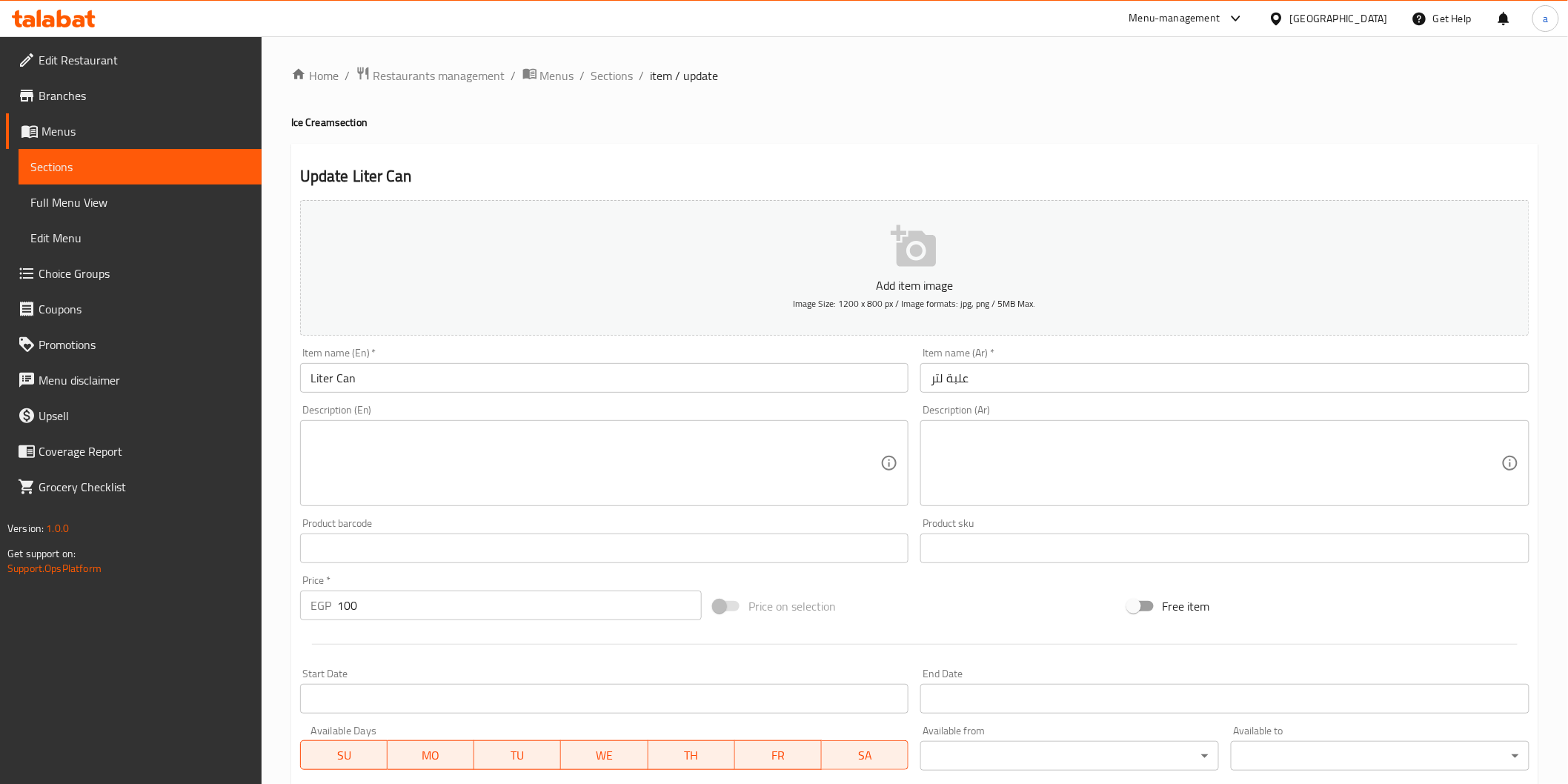
click at [1033, 458] on textarea at bounding box center [1216, 463] width 570 height 70
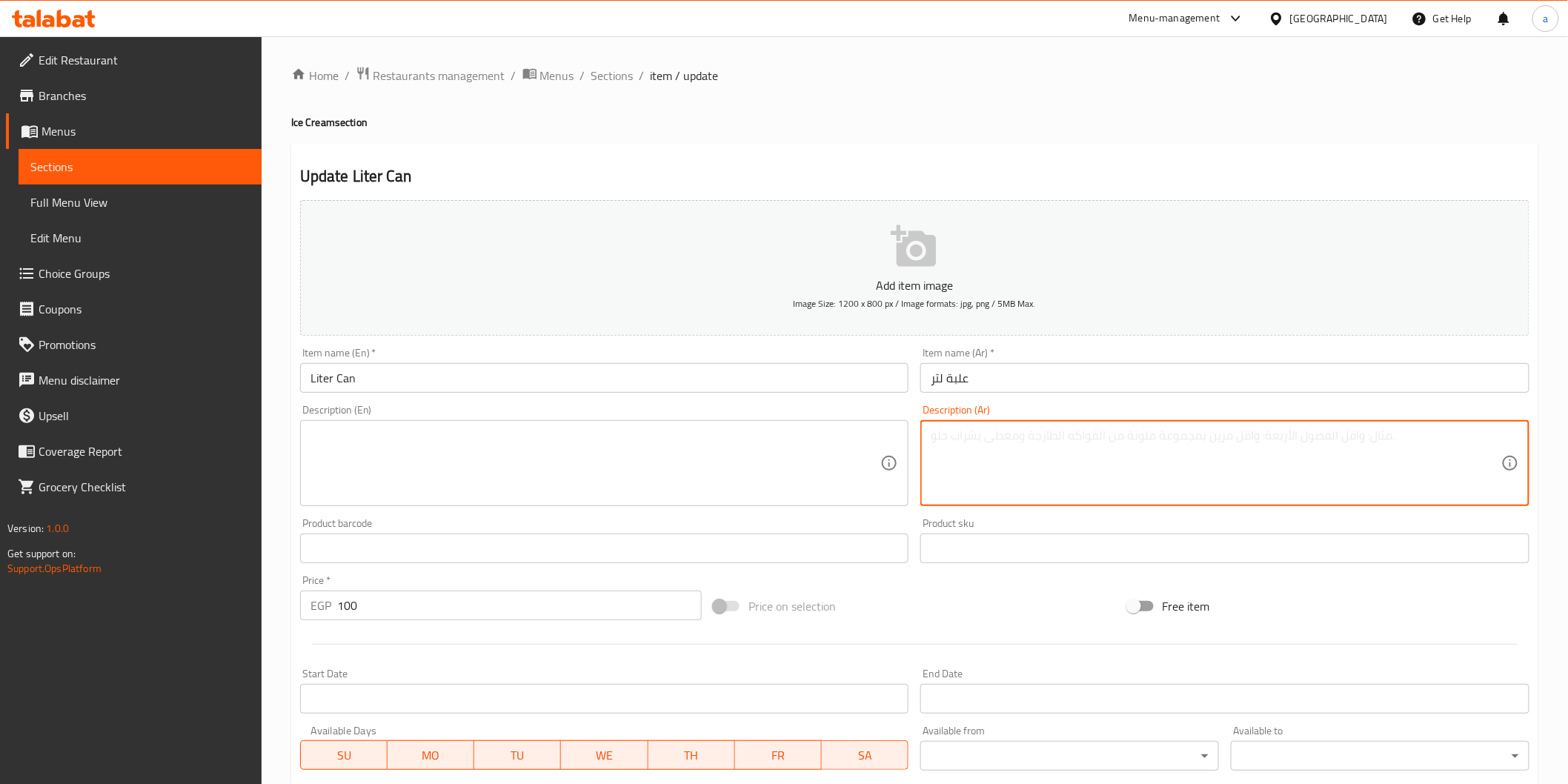
paste textarea "علبة آيس كريم لتر غني بالطعم الكريمي."
type textarea "علبة آيس كريم لتر غني بالطعم الكريمي."
click at [676, 464] on textarea at bounding box center [596, 463] width 570 height 70
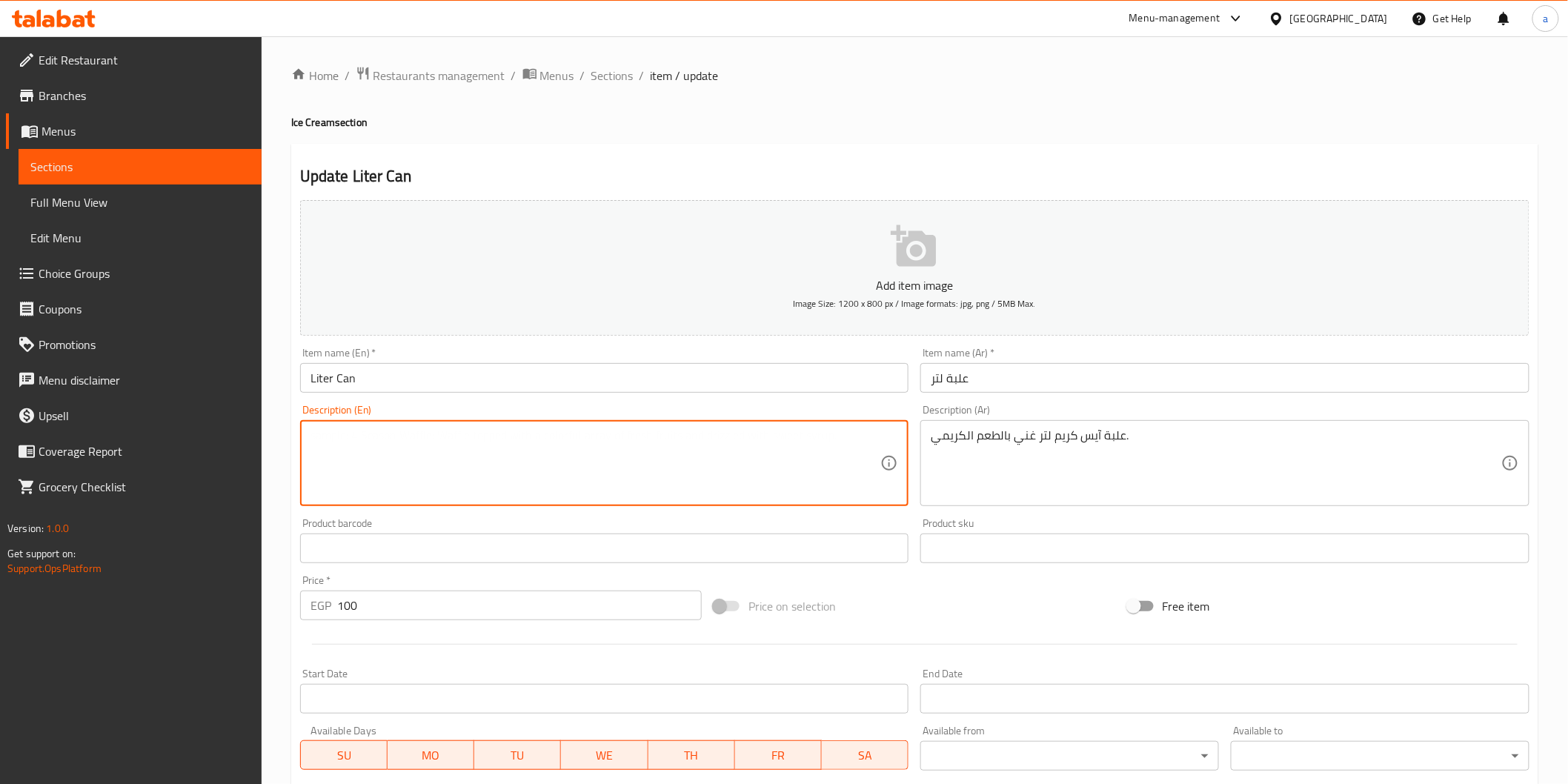
paste textarea "A 1-liter container of ice cream with a rich, creamy flavor."
drag, startPoint x: 320, startPoint y: 434, endPoint x: 292, endPoint y: 441, distance: 28.9
click at [292, 441] on div "Update Liter Can Add item image Image Size: 1200 x 800 px / Image formats: jpg,…" at bounding box center [915, 574] width 1247 height 862
drag, startPoint x: 323, startPoint y: 438, endPoint x: 305, endPoint y: 446, distance: 19.7
click at [305, 446] on div "1-liter container of ice cream with a rich, creamy flavor. Description (En)" at bounding box center [604, 462] width 609 height 86
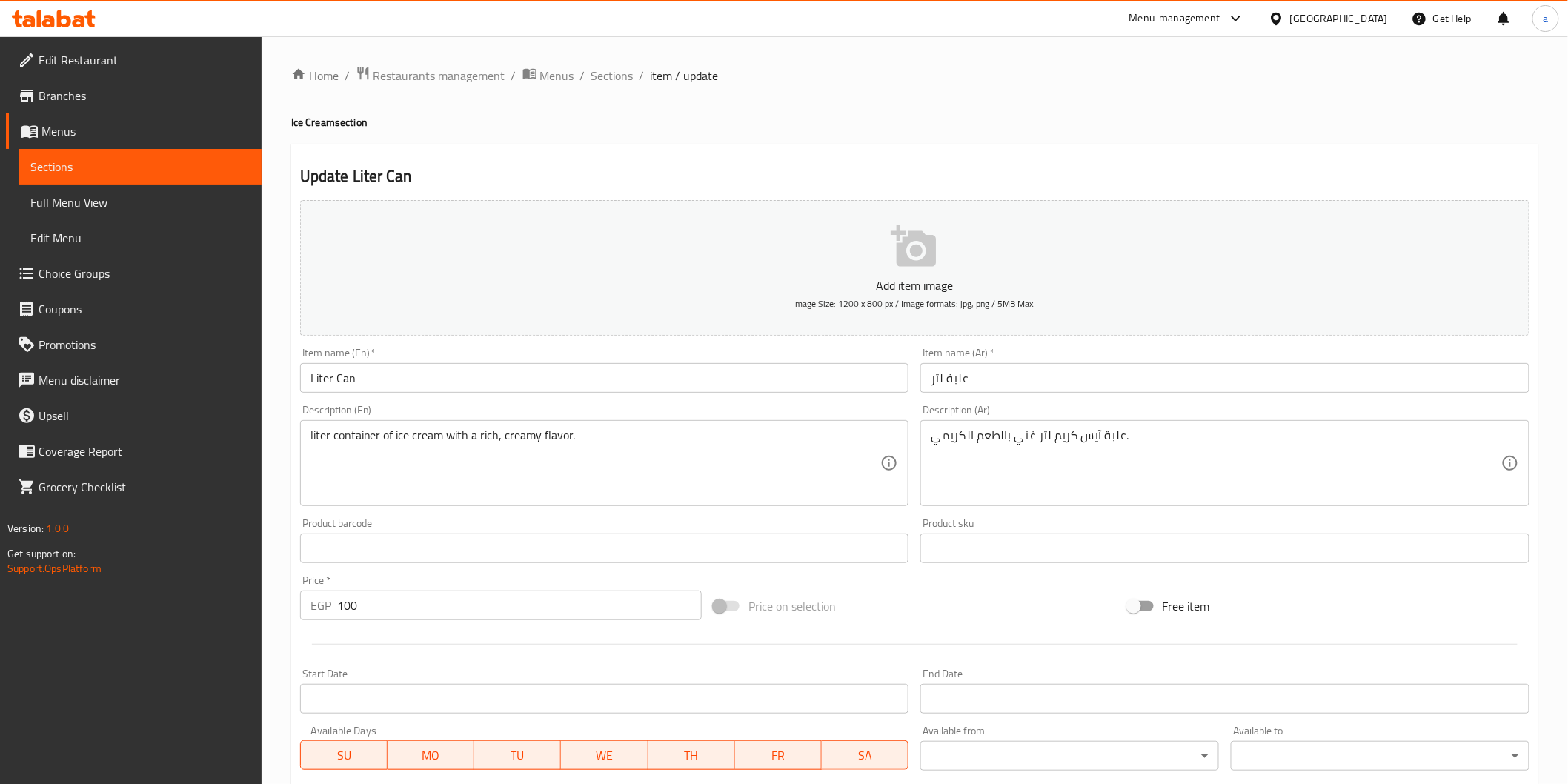
click at [346, 436] on textarea "liter container of ice cream with a rich, creamy flavor." at bounding box center [596, 463] width 570 height 70
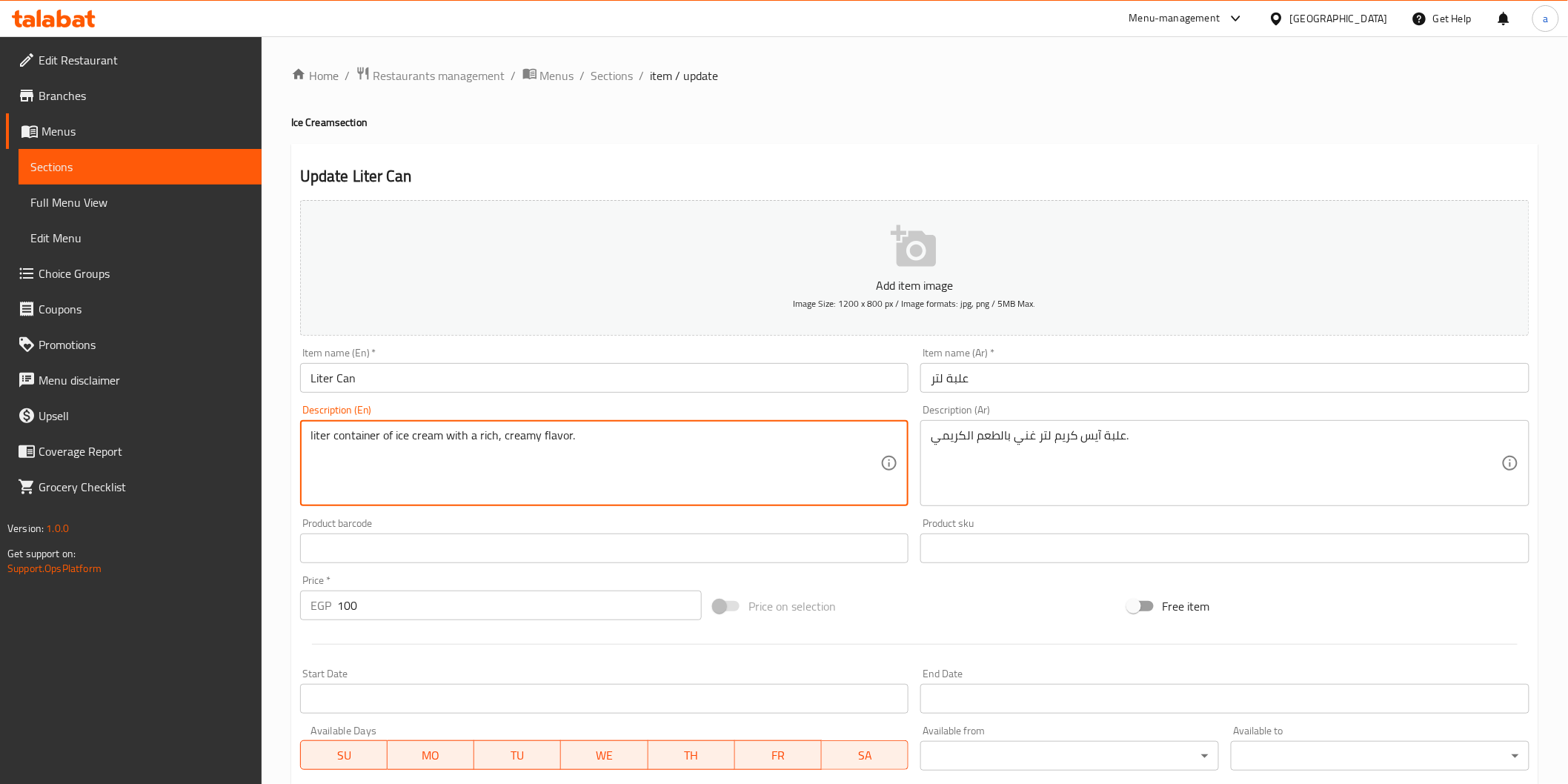
click at [346, 436] on textarea "liter container of ice cream with a rich, creamy flavor." at bounding box center [596, 463] width 570 height 70
click at [395, 433] on textarea "liter of ice cream with a rich, creamy flavor." at bounding box center [596, 463] width 570 height 70
click at [719, 441] on textarea "liter of ice cream box with a rich, creamy flavor." at bounding box center [596, 463] width 570 height 70
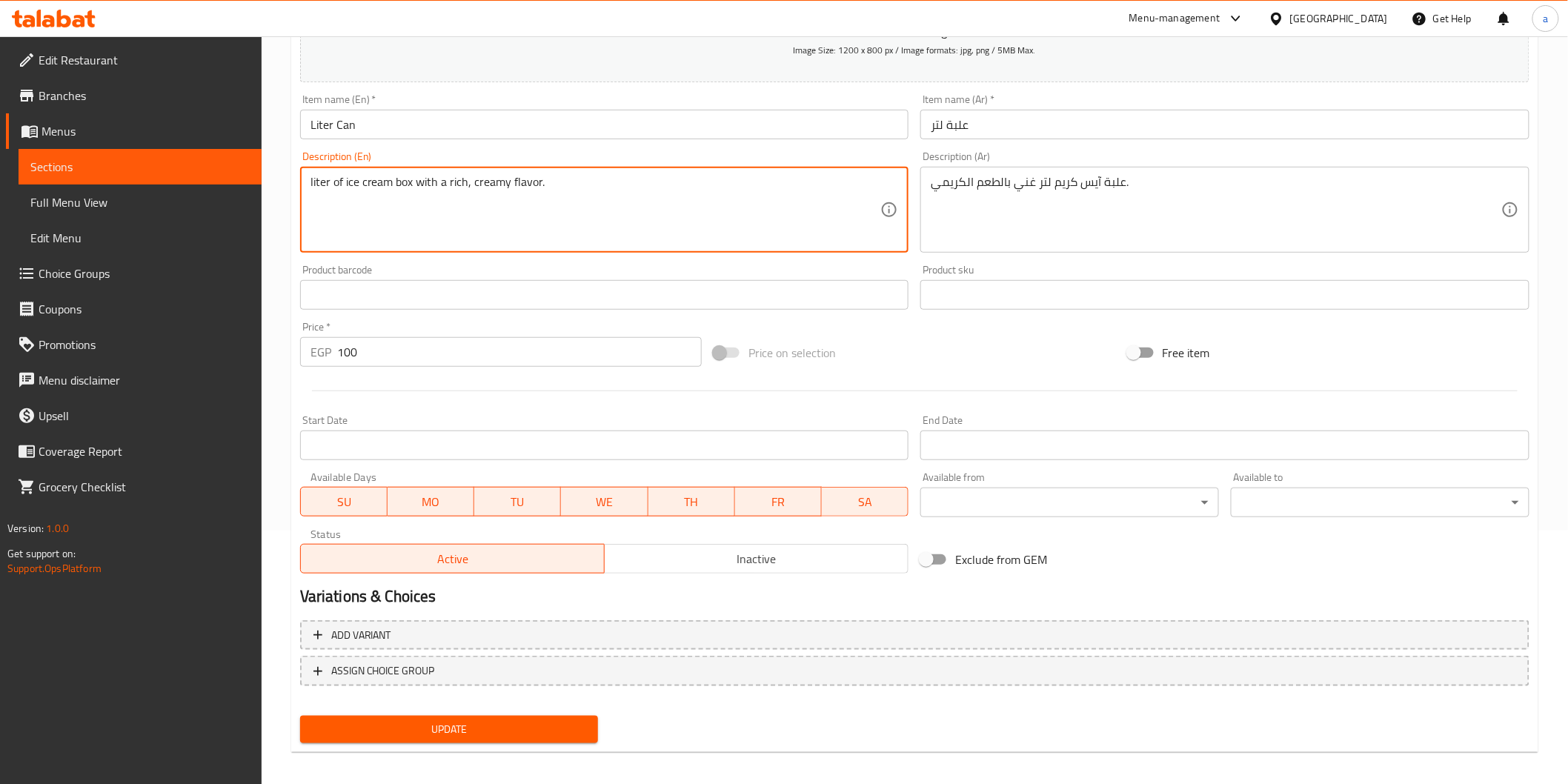
scroll to position [260, 0]
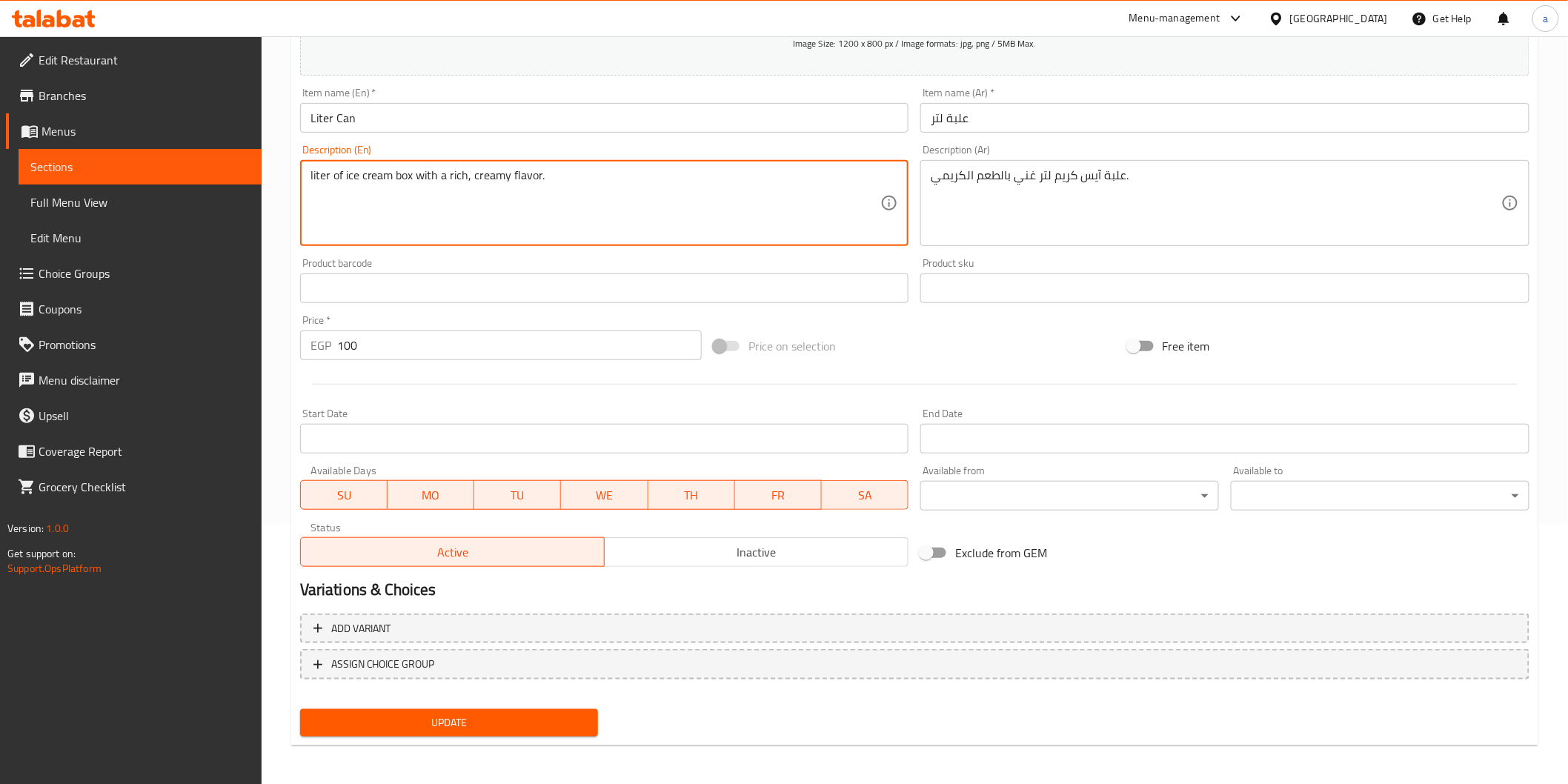
type textarea "liter of ice cream box with a rich, creamy flavor."
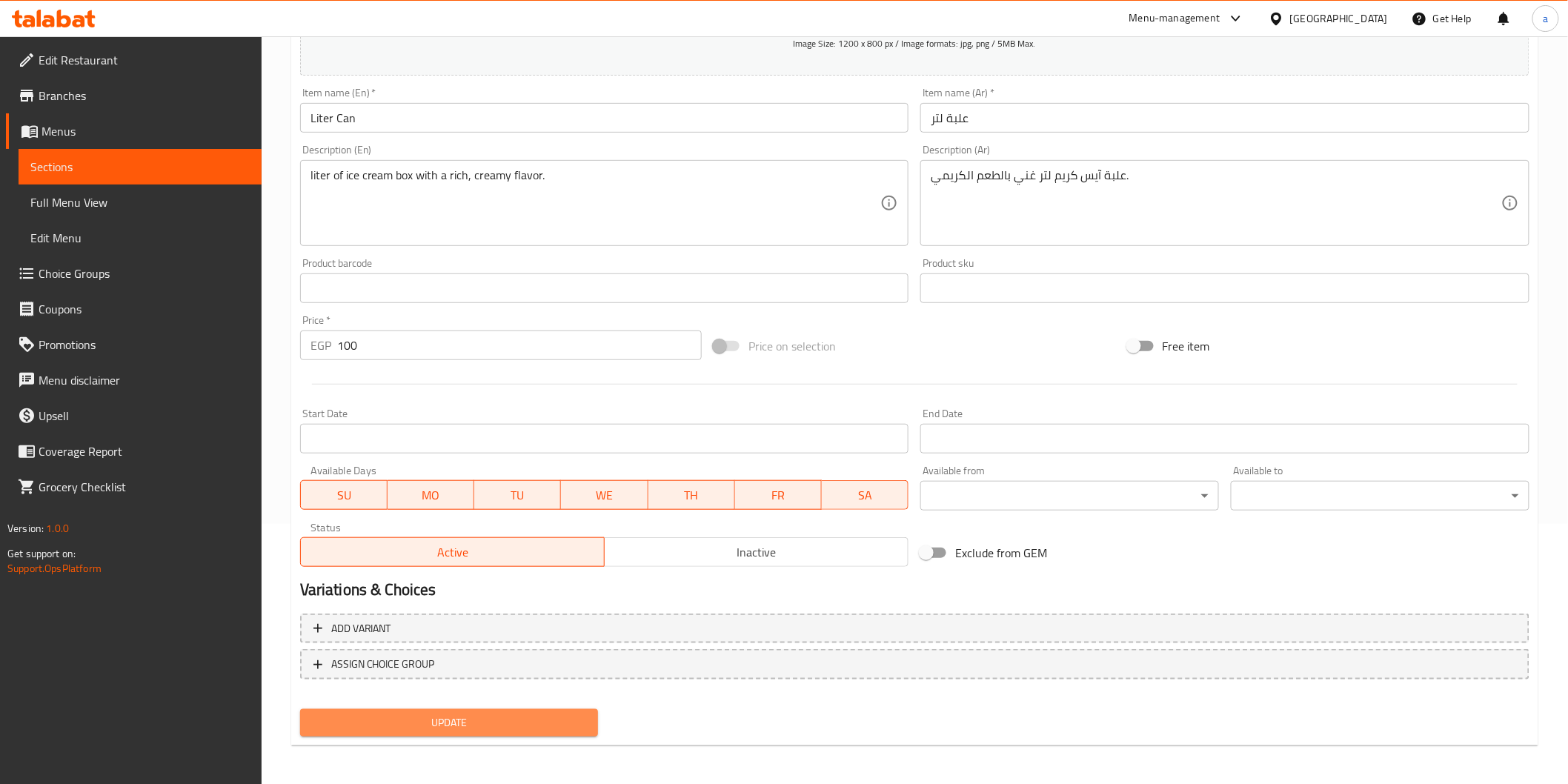
click at [571, 722] on span "Update" at bounding box center [449, 723] width 275 height 19
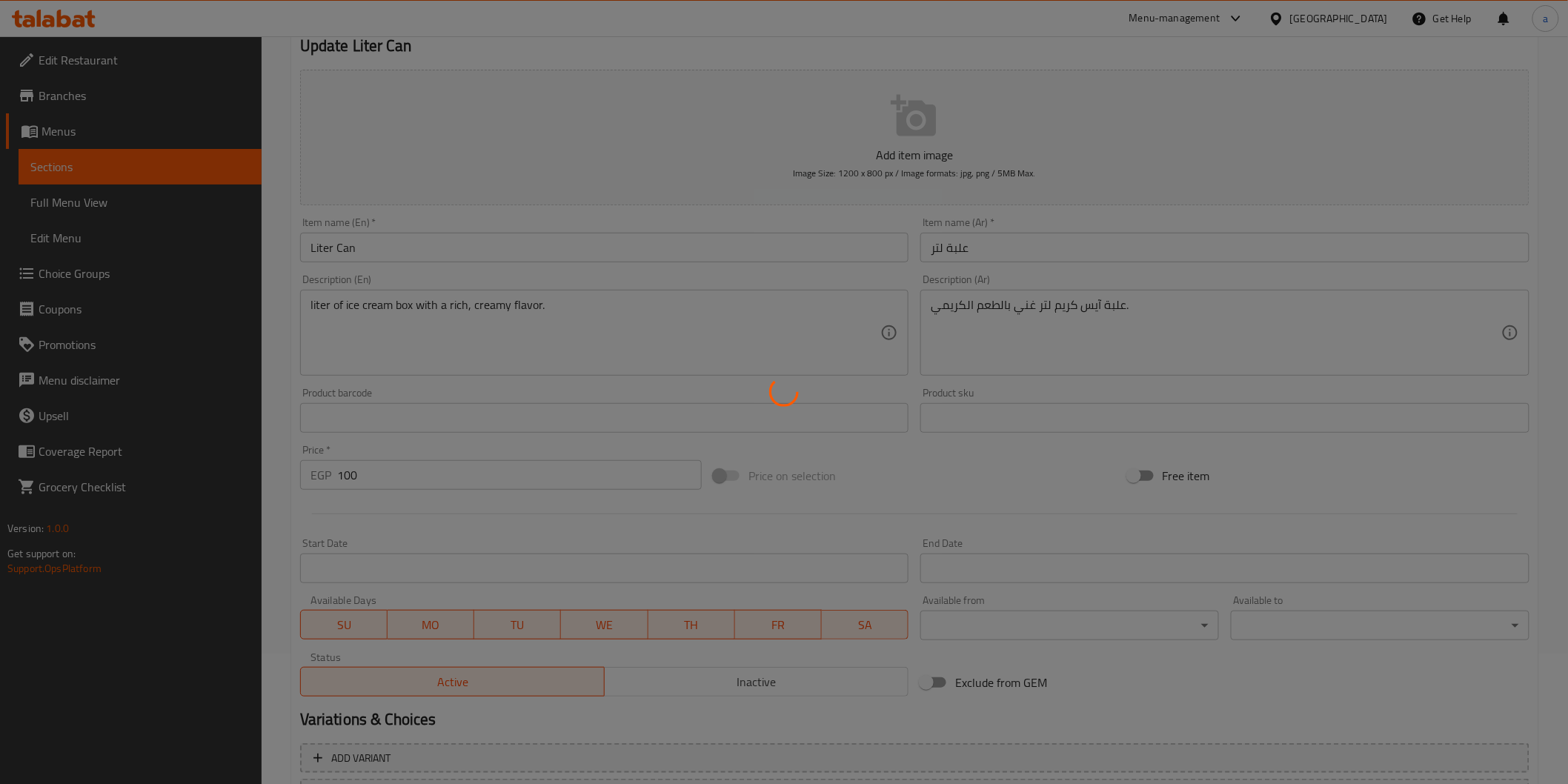
scroll to position [0, 0]
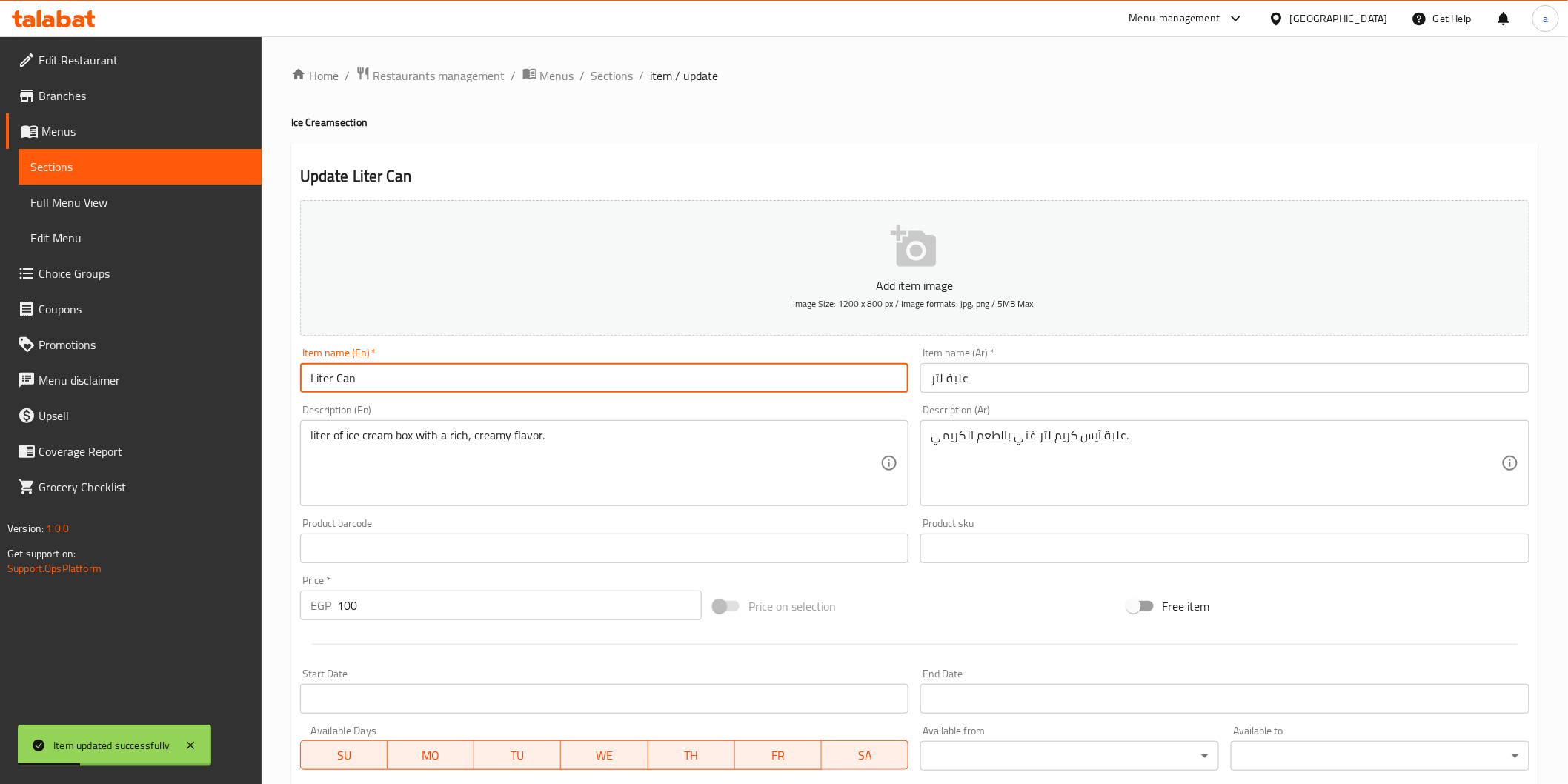
drag, startPoint x: 375, startPoint y: 388, endPoint x: 338, endPoint y: 396, distance: 37.9
click at [338, 396] on div "Item name (En)   * Liter Can Item name (En) *" at bounding box center [604, 370] width 621 height 57
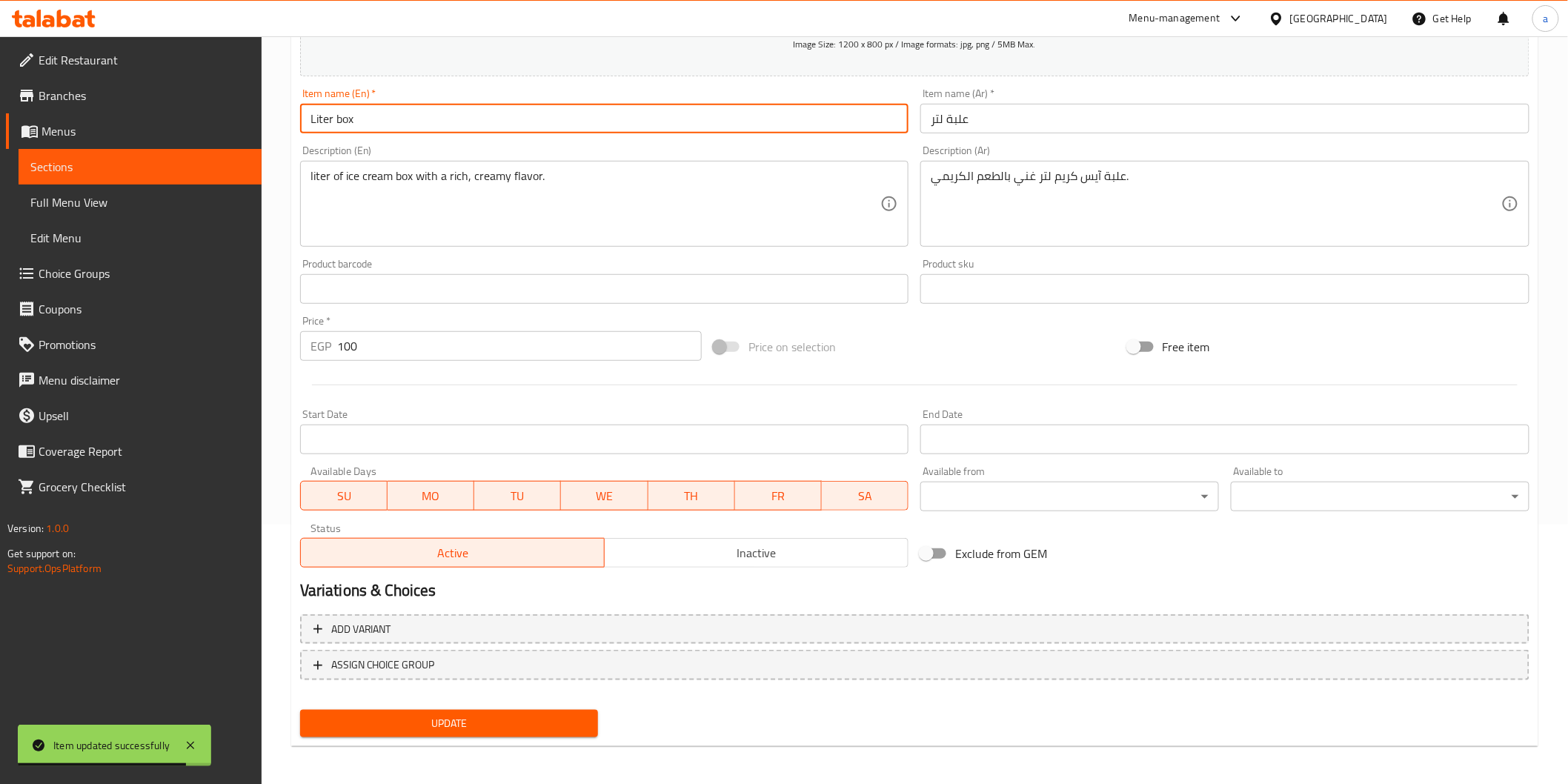
scroll to position [260, 0]
type input "Liter box"
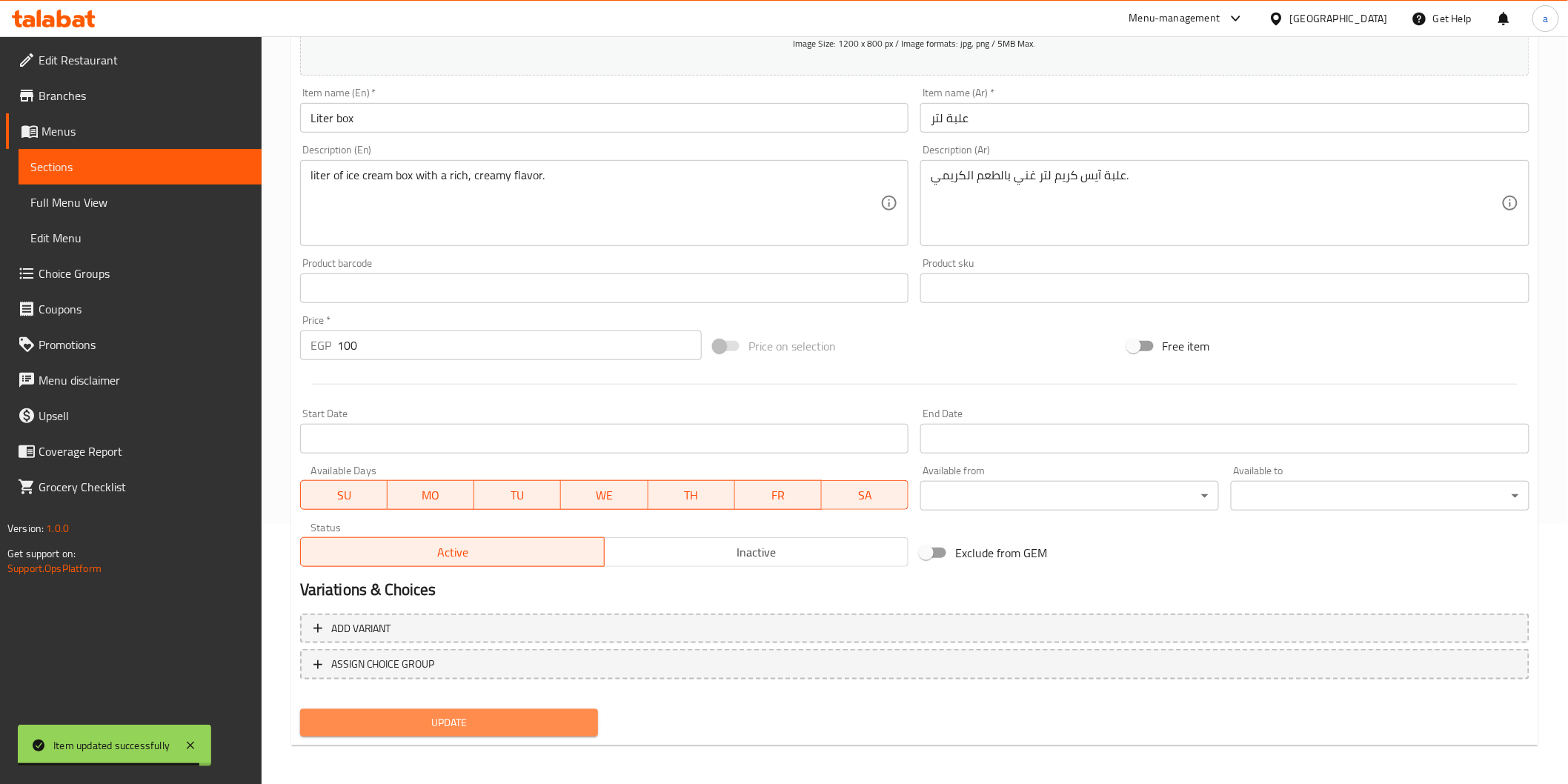
click at [555, 724] on span "Update" at bounding box center [449, 723] width 275 height 19
click at [410, 709] on button "Update" at bounding box center [449, 723] width 299 height 28
click at [164, 172] on span "Sections" at bounding box center [141, 166] width 220 height 18
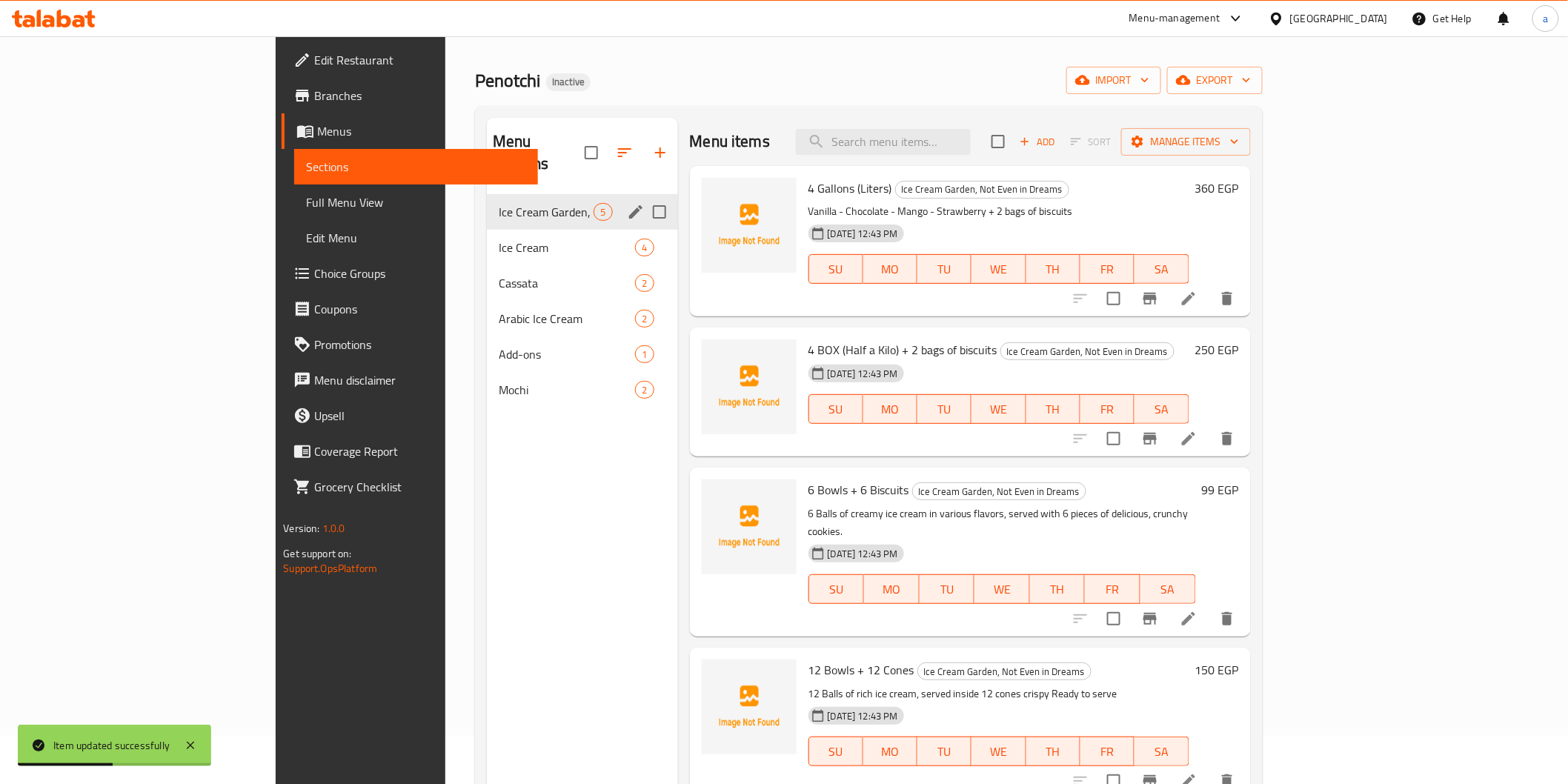
scroll to position [43, 0]
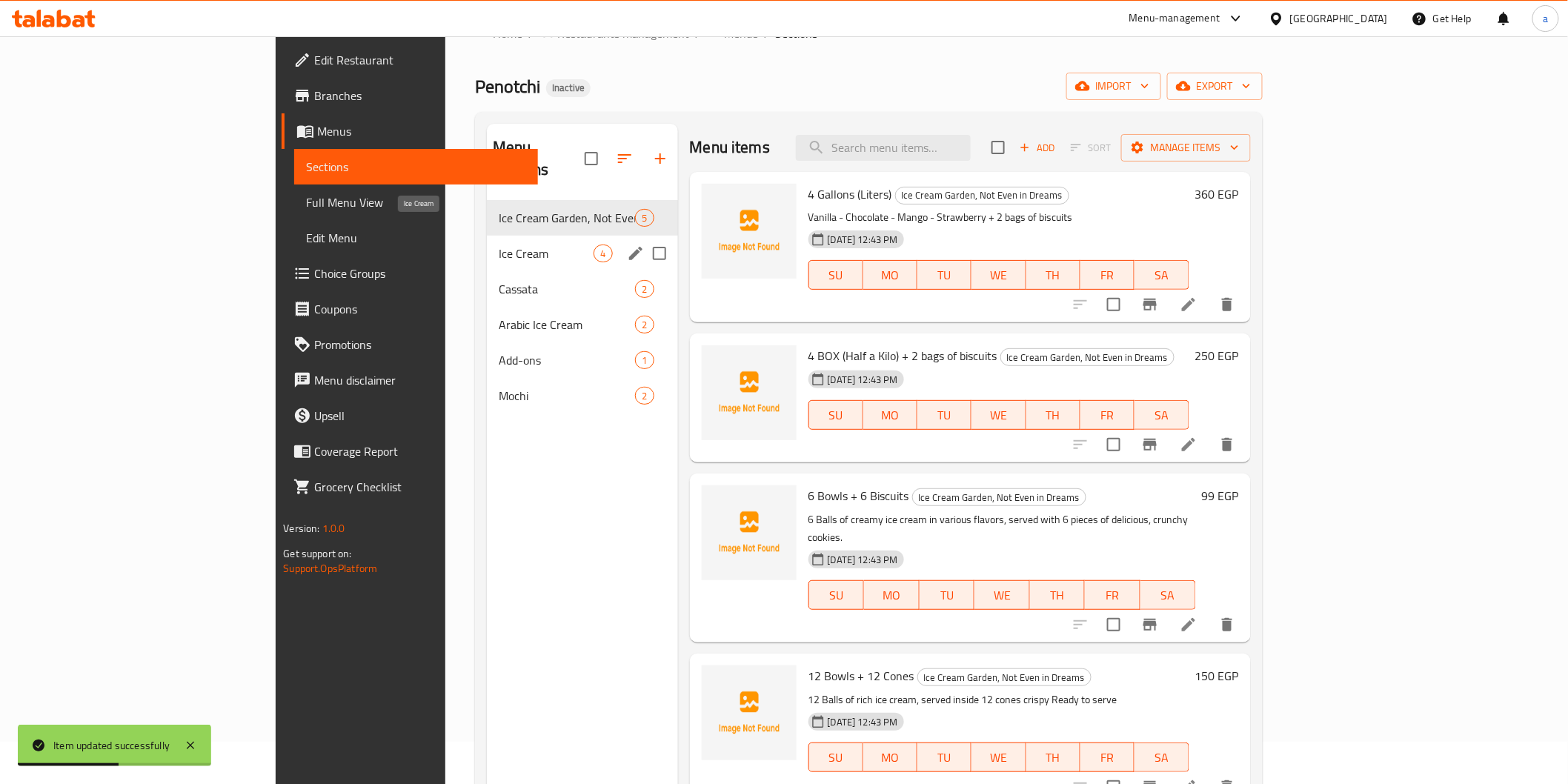
click at [499, 245] on span "Ice Cream" at bounding box center [546, 253] width 96 height 18
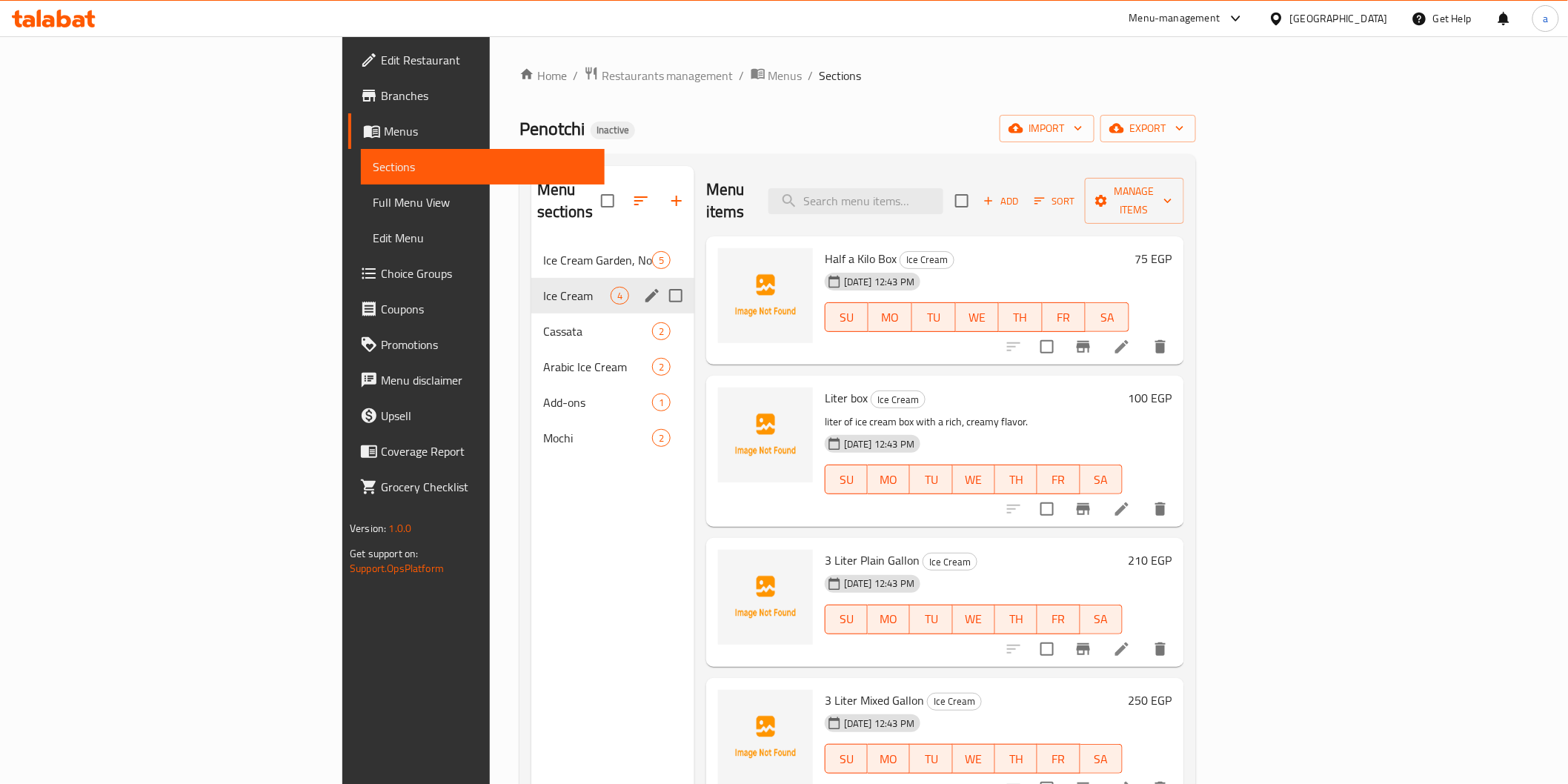
click at [532, 278] on div "Ice Cream 4" at bounding box center [613, 296] width 163 height 36
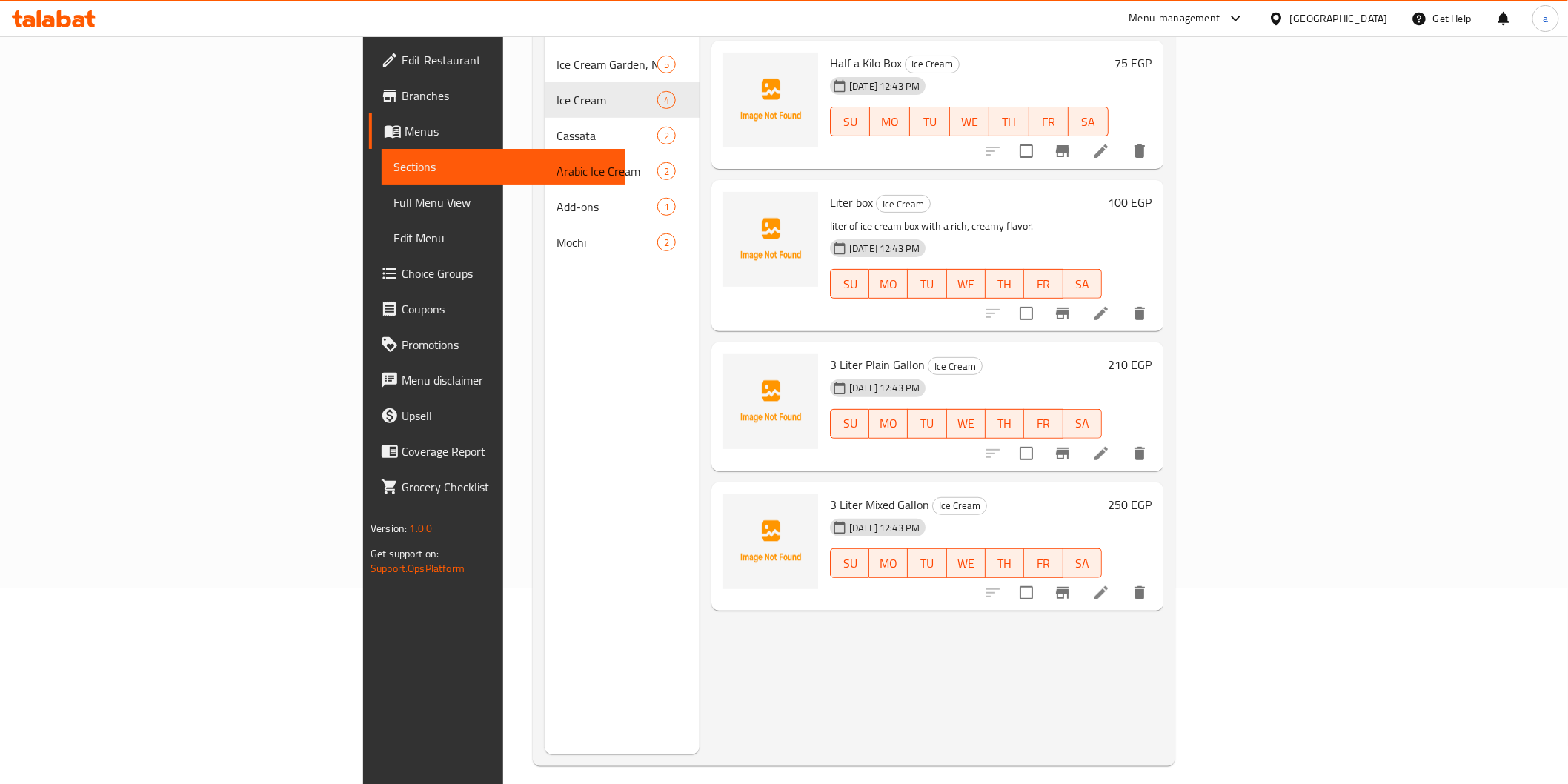
scroll to position [208, 0]
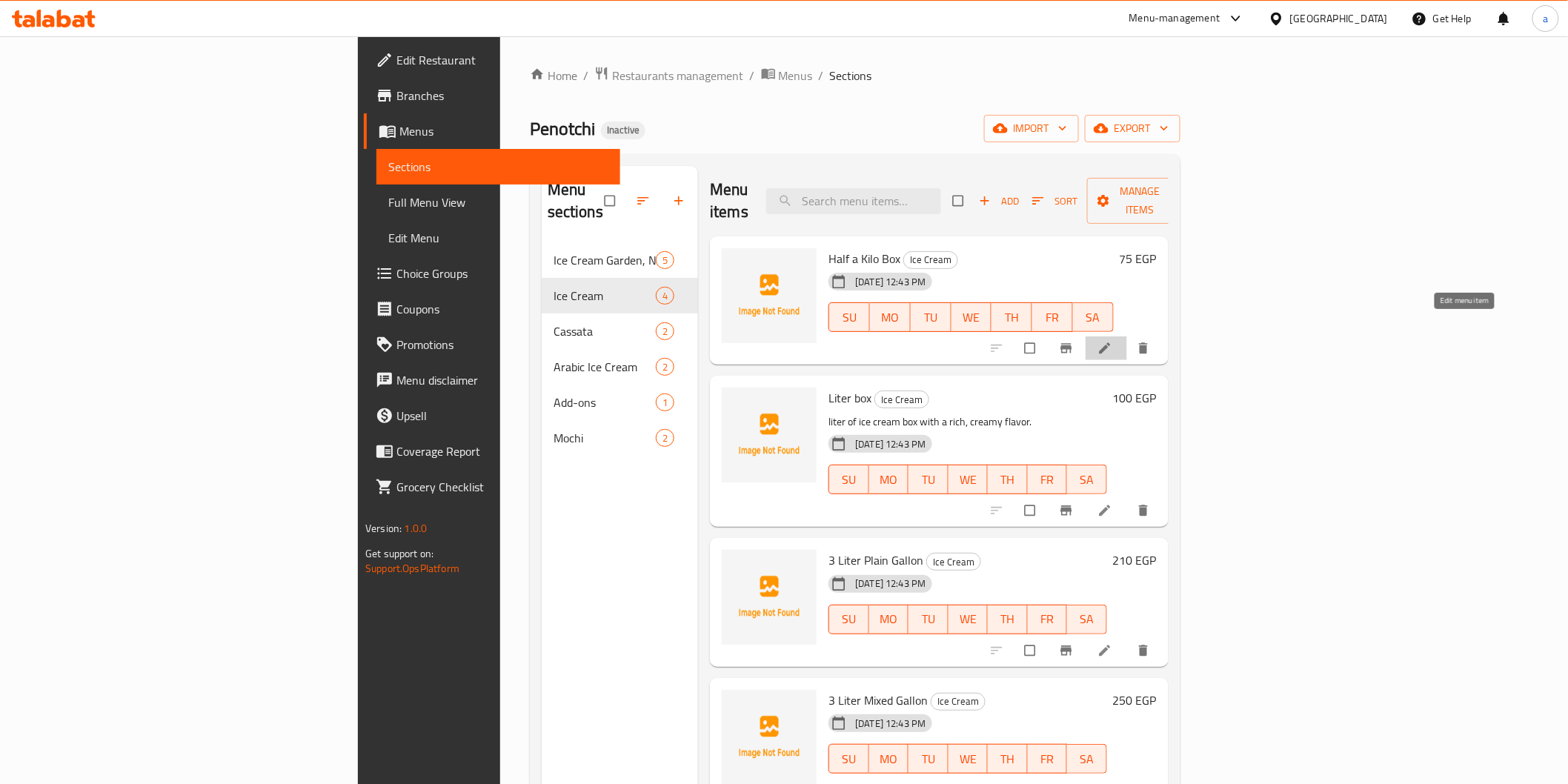
click at [1110, 343] on icon at bounding box center [1104, 348] width 11 height 11
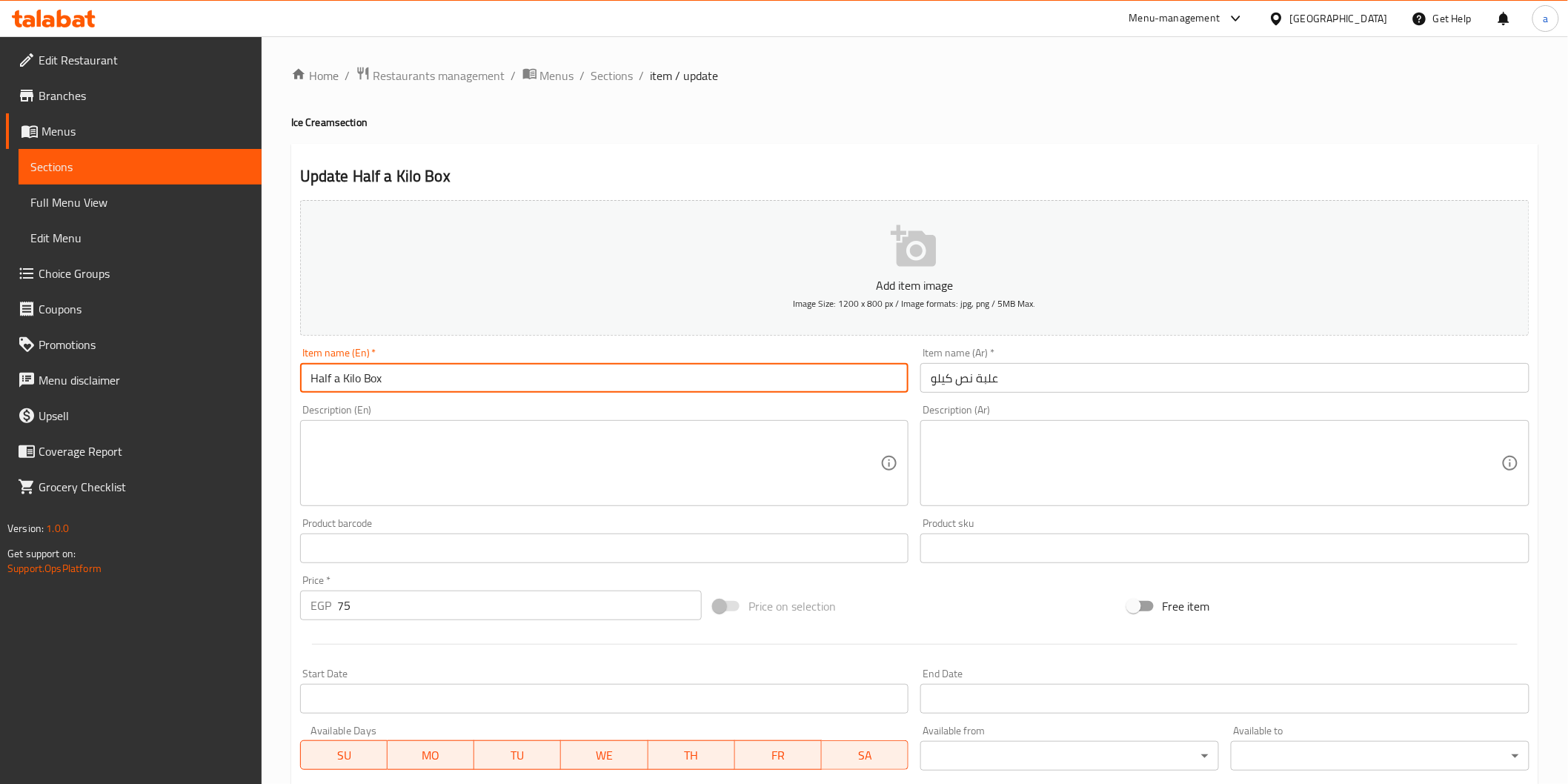
drag, startPoint x: 467, startPoint y: 388, endPoint x: 275, endPoint y: 370, distance: 192.8
click at [275, 370] on div "Home / Restaurants management / Menus / Sections / item / update Ice Cream sect…" at bounding box center [915, 541] width 1307 height 1011
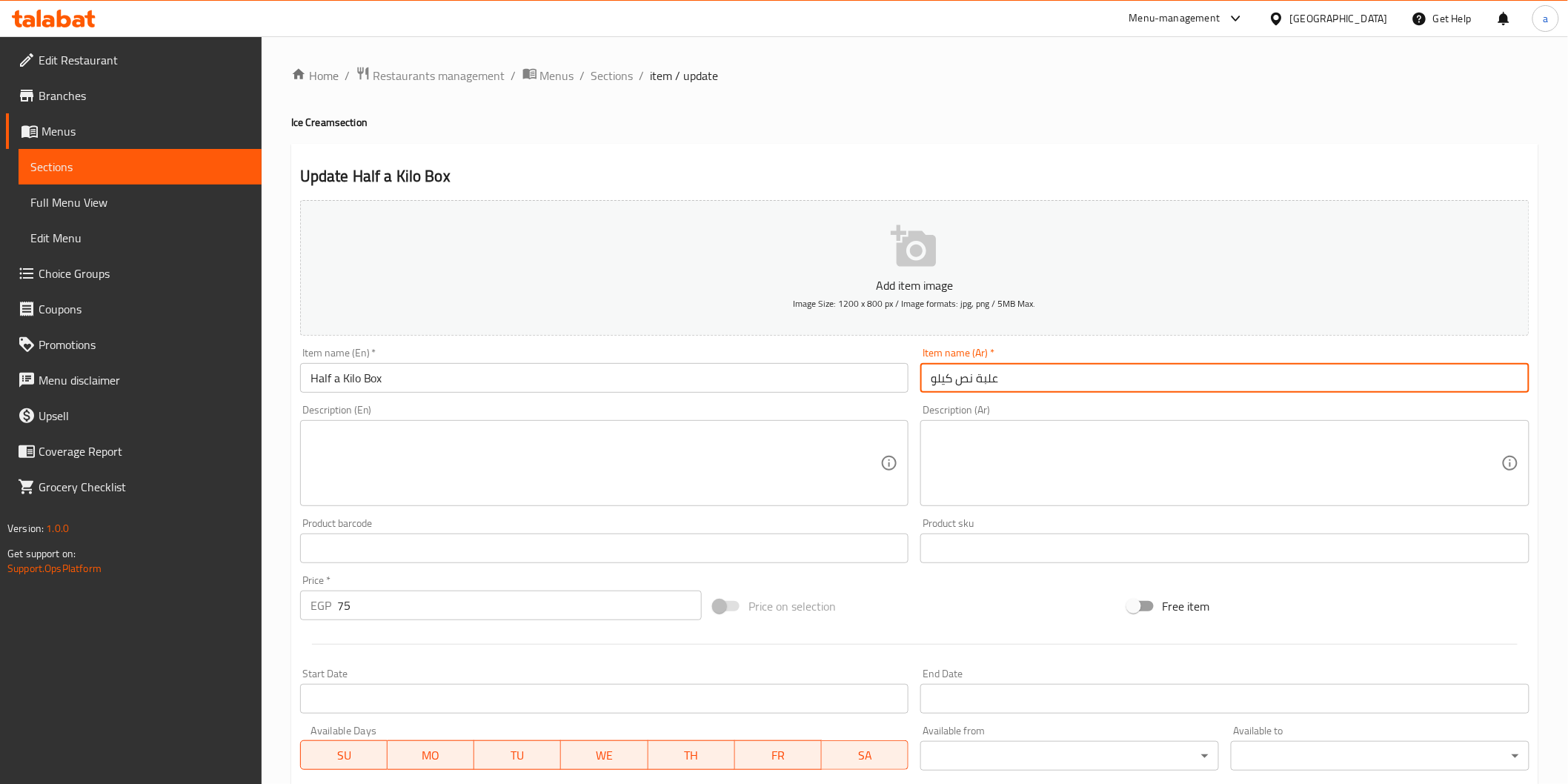
drag, startPoint x: 1074, startPoint y: 366, endPoint x: 848, endPoint y: 376, distance: 226.2
click at [877, 376] on div "Add item image Image Size: 1200 x 800 px / Image formats: jpg, png / 5MB Max. I…" at bounding box center [915, 513] width 1241 height 638
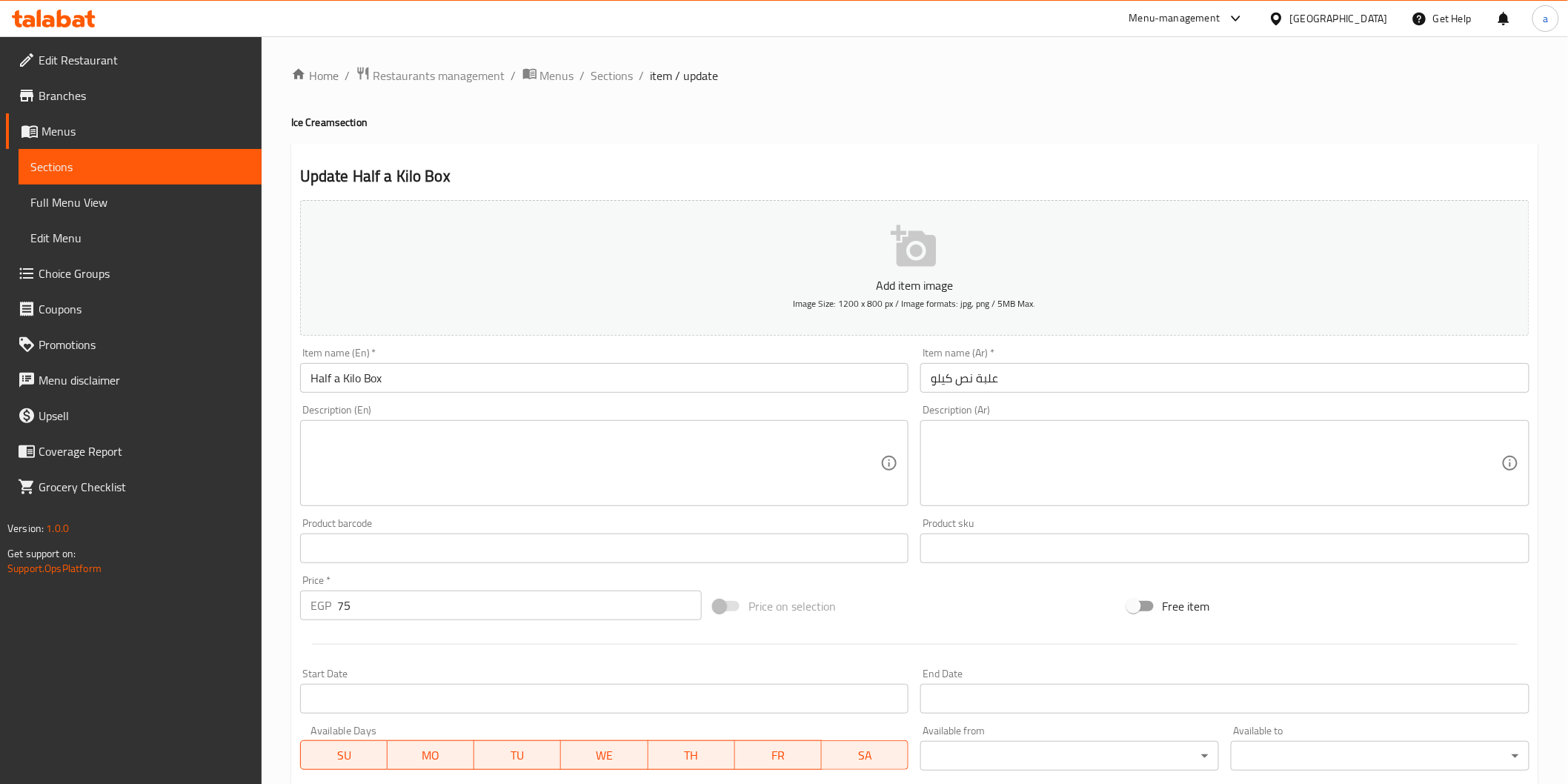
click at [1341, 129] on h4 "Ice Cream section" at bounding box center [915, 122] width 1247 height 15
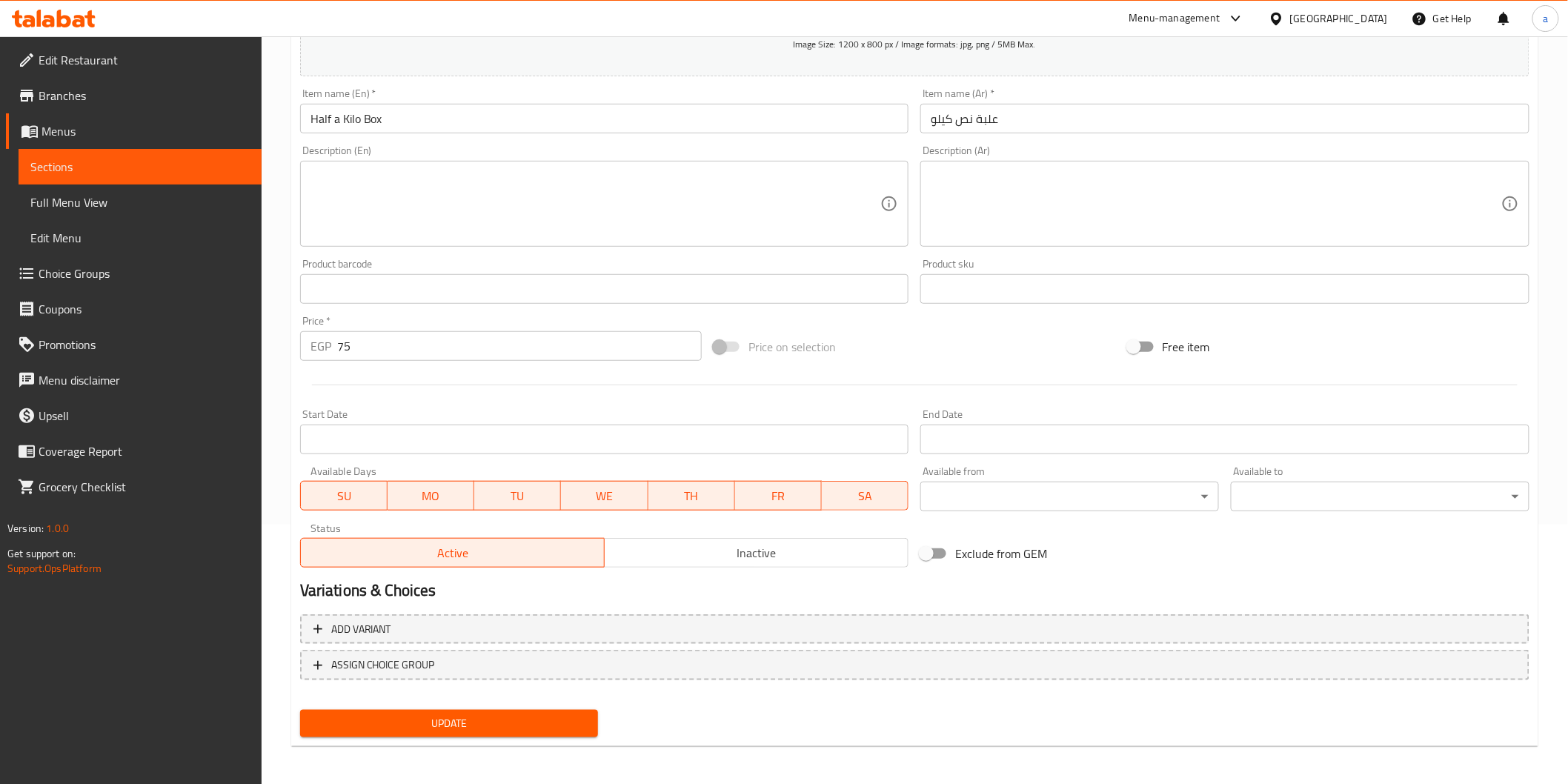
scroll to position [260, 0]
click at [115, 154] on link "Sections" at bounding box center [140, 166] width 243 height 36
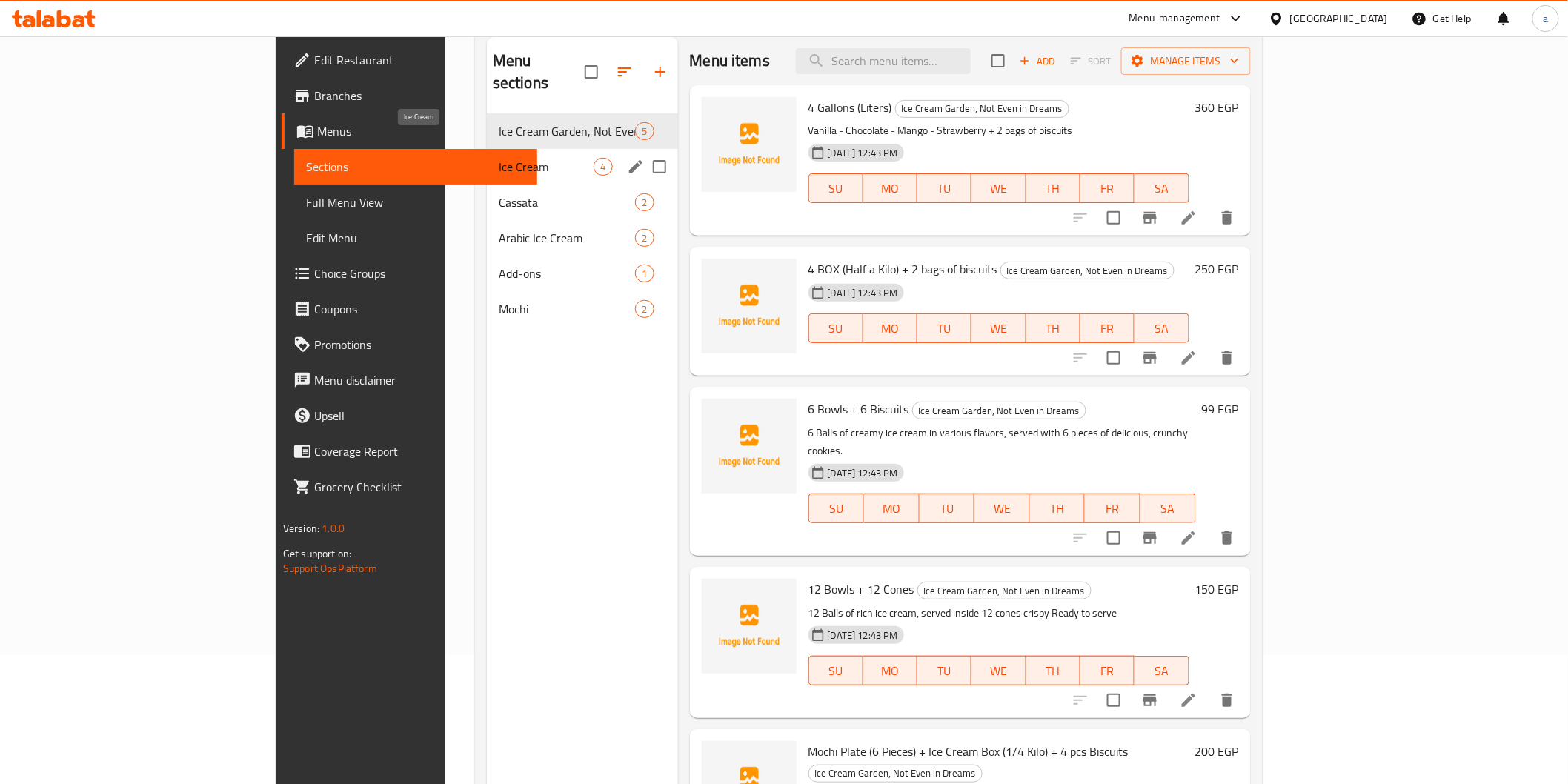
scroll to position [125, 0]
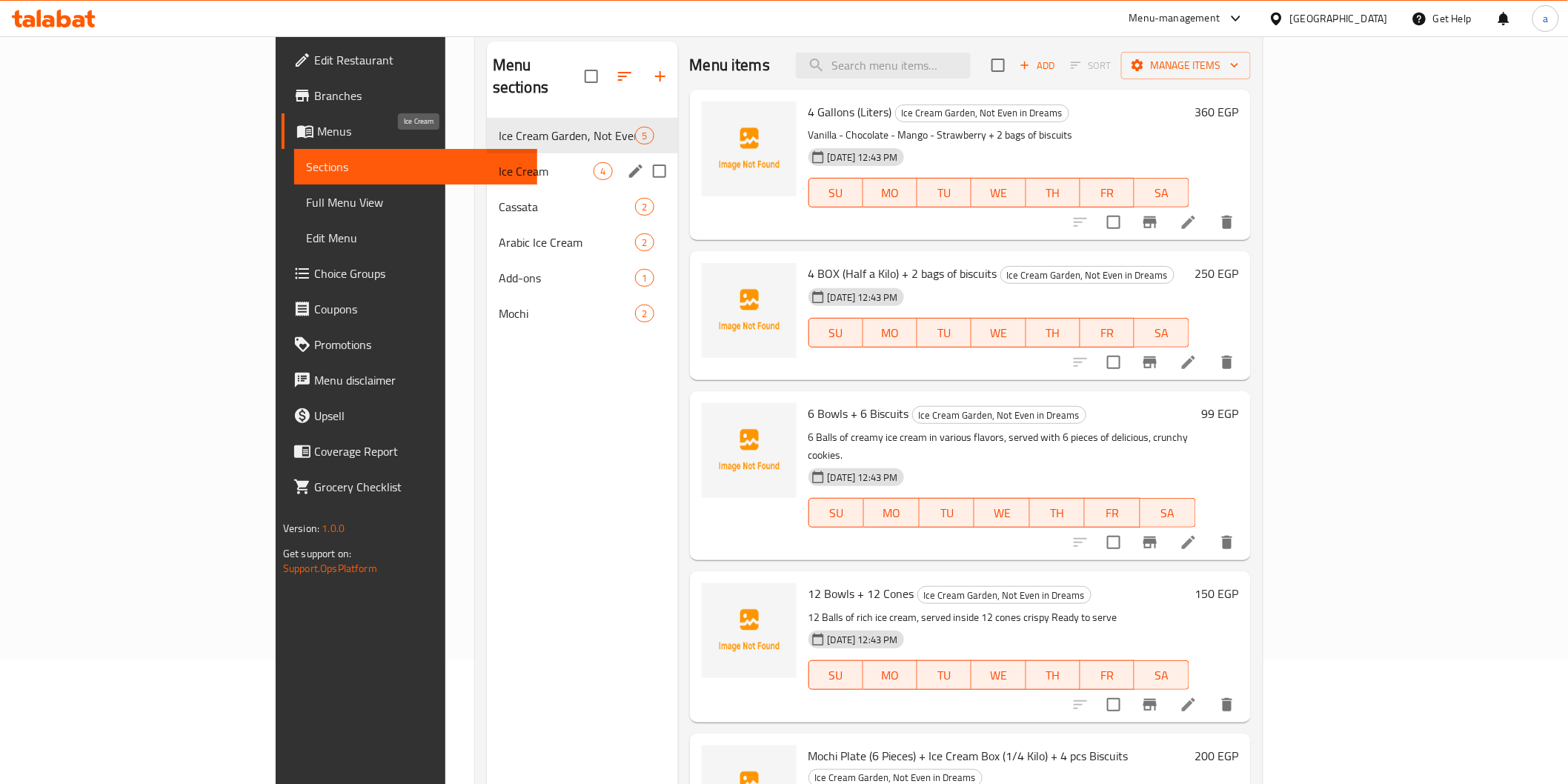
click at [499, 162] on span "Ice Cream" at bounding box center [546, 171] width 96 height 18
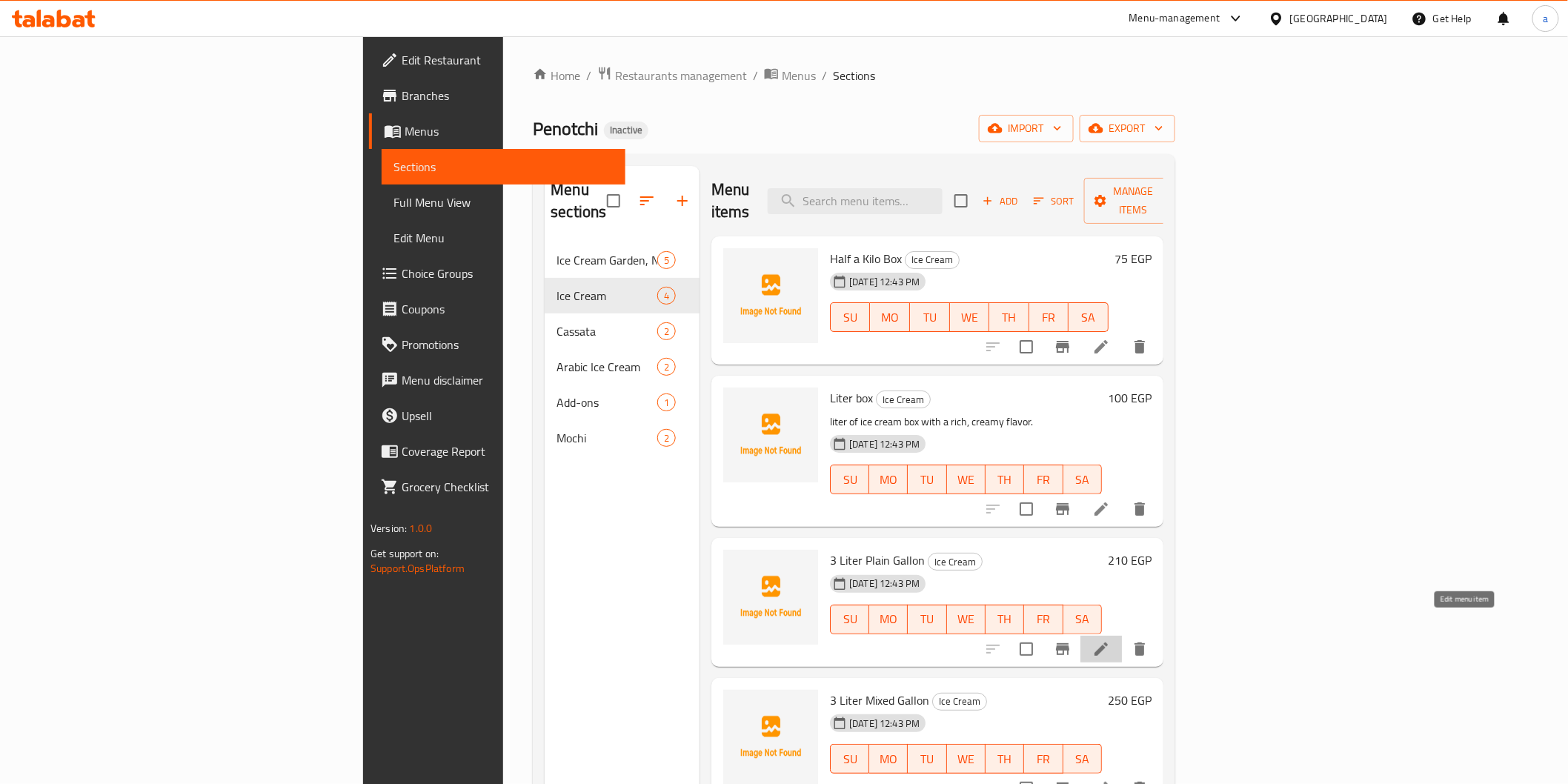
click at [1110, 640] on icon at bounding box center [1101, 649] width 18 height 18
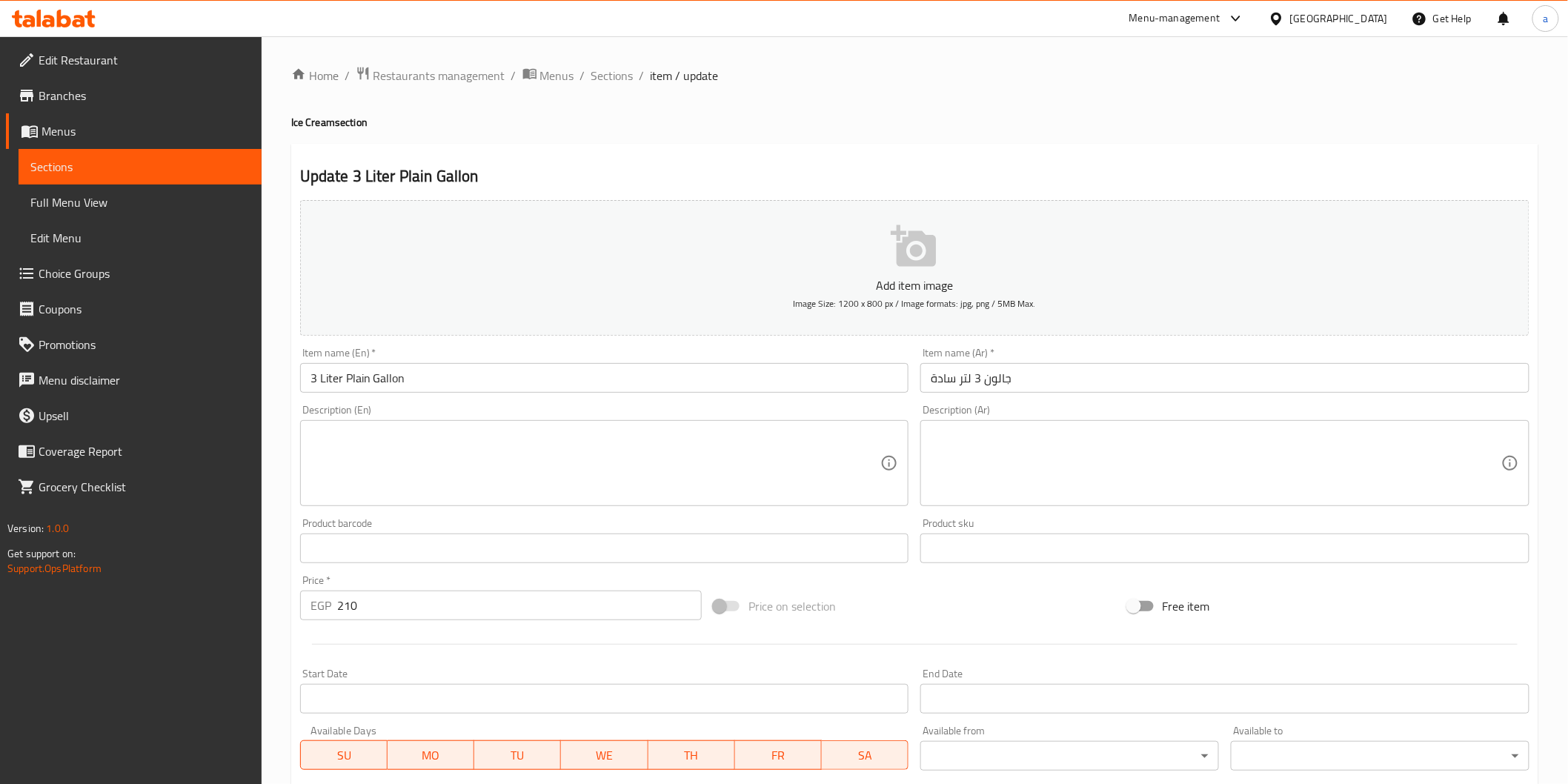
click at [1070, 454] on textarea at bounding box center [1216, 463] width 570 height 70
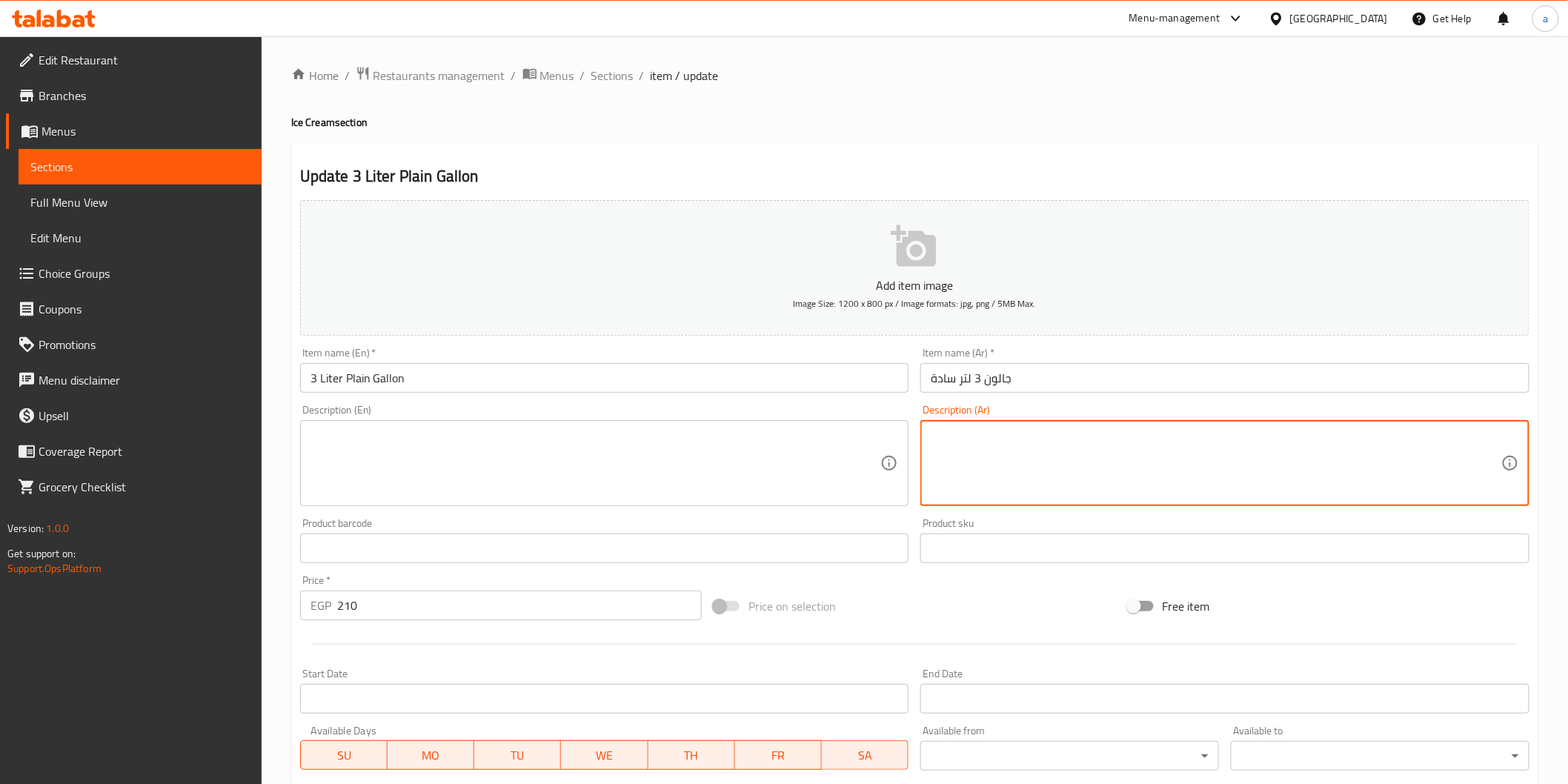
paste textarea "جالون آيس كريم 3 لتر بطعم واحد مميز."
type textarea "جالون آيس كريم 3 لتر بطعم واحد مميز."
click at [538, 443] on textarea at bounding box center [596, 463] width 570 height 70
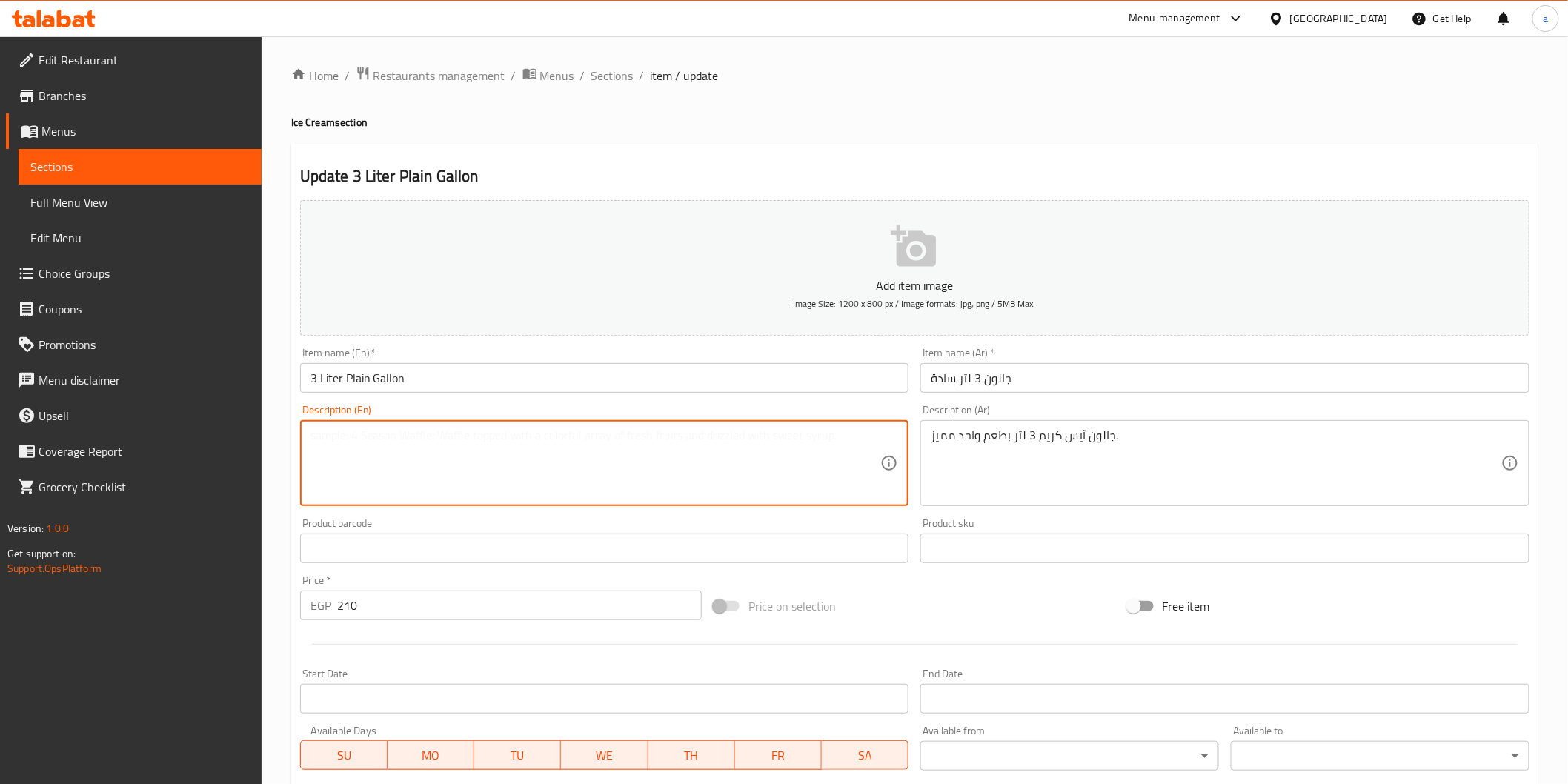
paste textarea "A 3-liter (1-gallon) container of ice cream in one unique flavor."
drag, startPoint x: 323, startPoint y: 448, endPoint x: 274, endPoint y: 449, distance: 49.0
click at [274, 449] on div "Home / Restaurants management / Menus / Sections / item / update Ice Cream sect…" at bounding box center [915, 541] width 1307 height 1011
drag, startPoint x: 358, startPoint y: 440, endPoint x: 345, endPoint y: 440, distance: 13.0
click at [345, 440] on textarea "3-liter (1-gallon) container of ice cream in one unique flavor." at bounding box center [596, 463] width 570 height 70
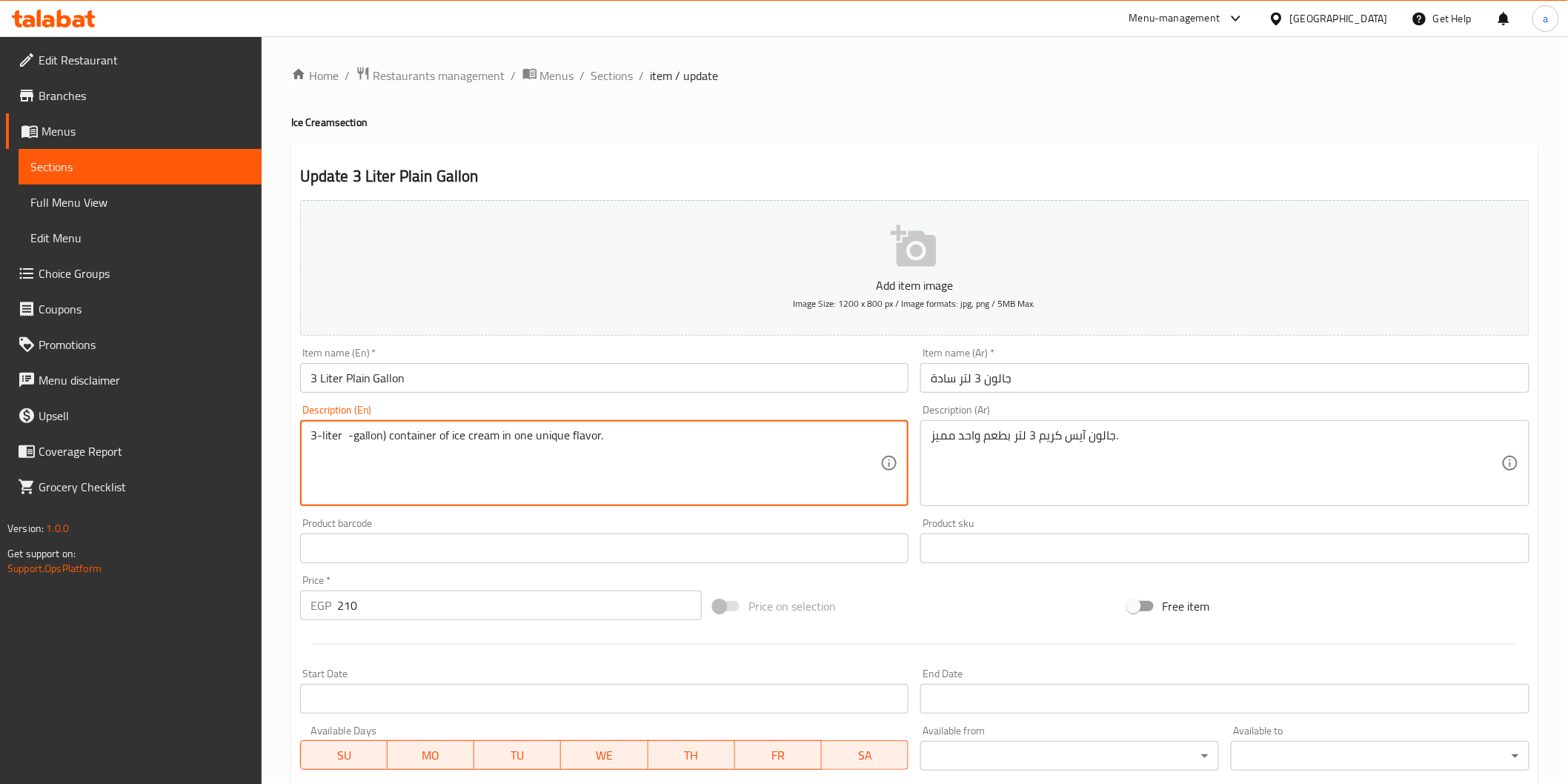
click at [346, 439] on textarea "3-liter -gallon) container of ice cream in one unique flavor." at bounding box center [596, 463] width 570 height 70
click at [381, 436] on textarea "3-liter gallon) container of ice cream in one unique flavor." at bounding box center [596, 463] width 570 height 70
click at [351, 445] on textarea "3-liter gallon container of ice cream in one unique flavor." at bounding box center [596, 463] width 570 height 70
drag, startPoint x: 431, startPoint y: 436, endPoint x: 381, endPoint y: 444, distance: 50.6
click at [381, 444] on textarea "3-liter gallon container of ice cream in one unique flavor." at bounding box center [596, 463] width 570 height 70
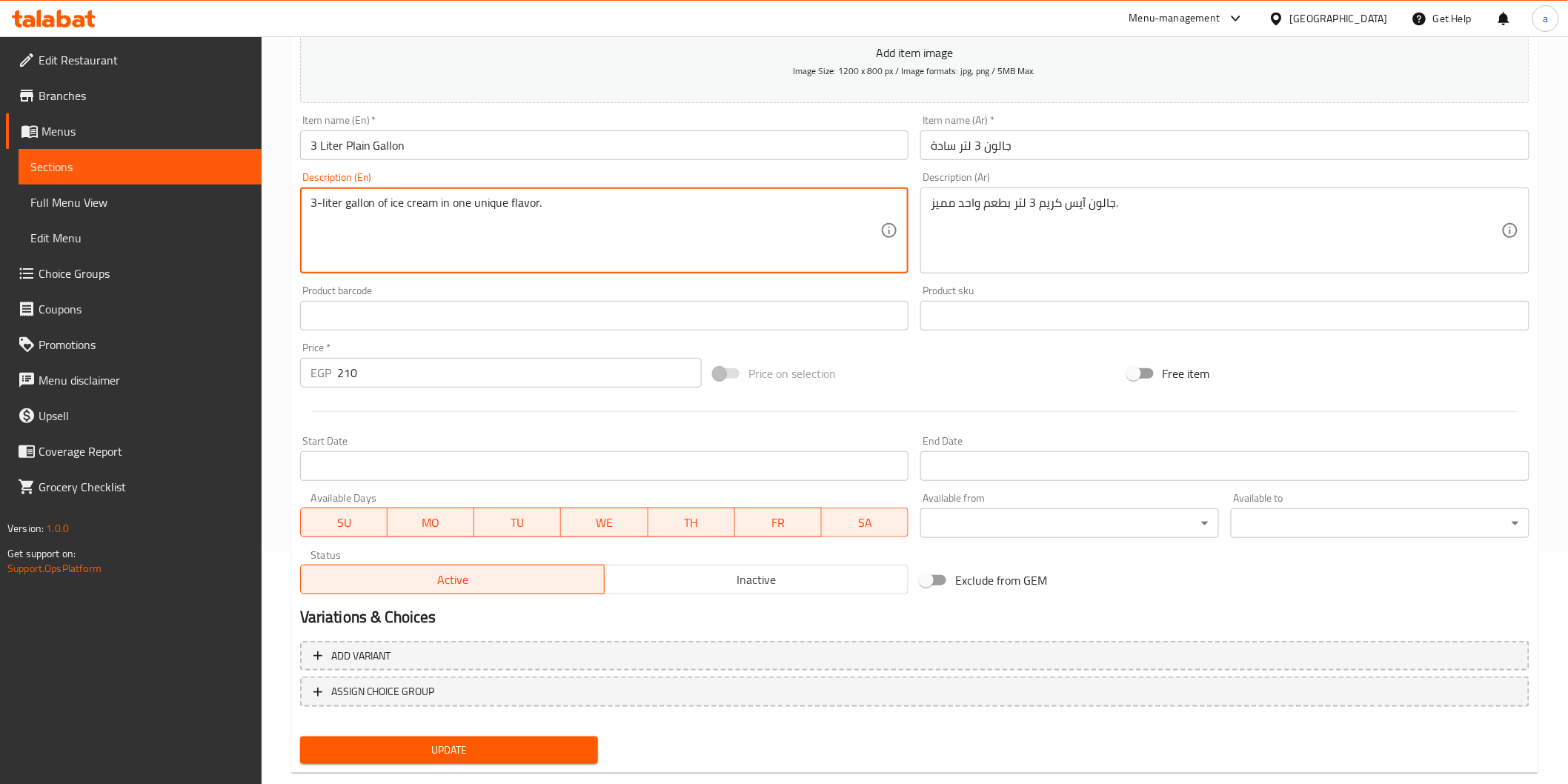
scroll to position [246, 0]
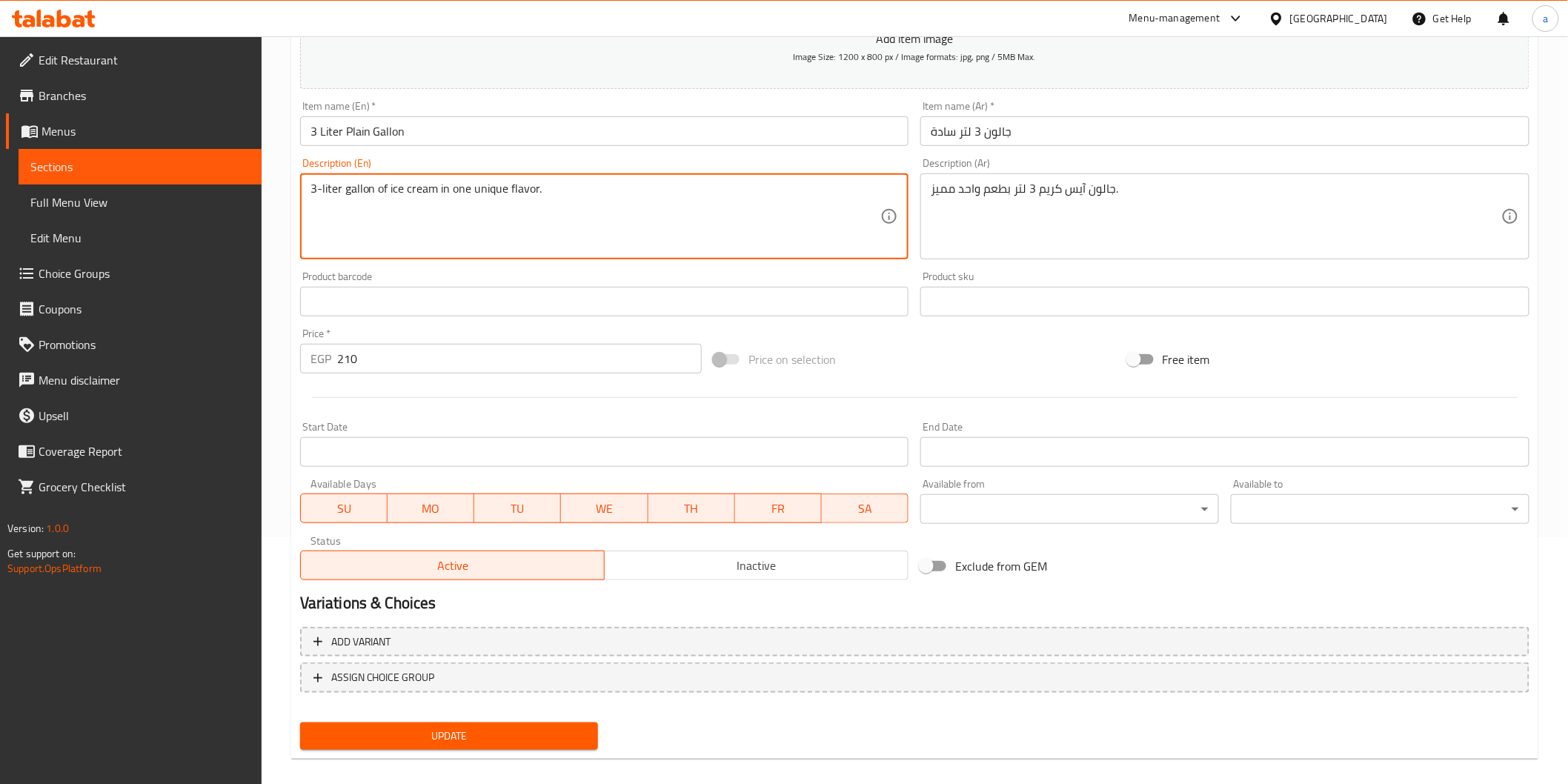
type textarea "3-liter gallon of ice cream in one unique flavor."
click at [445, 736] on span "Update" at bounding box center [449, 735] width 275 height 19
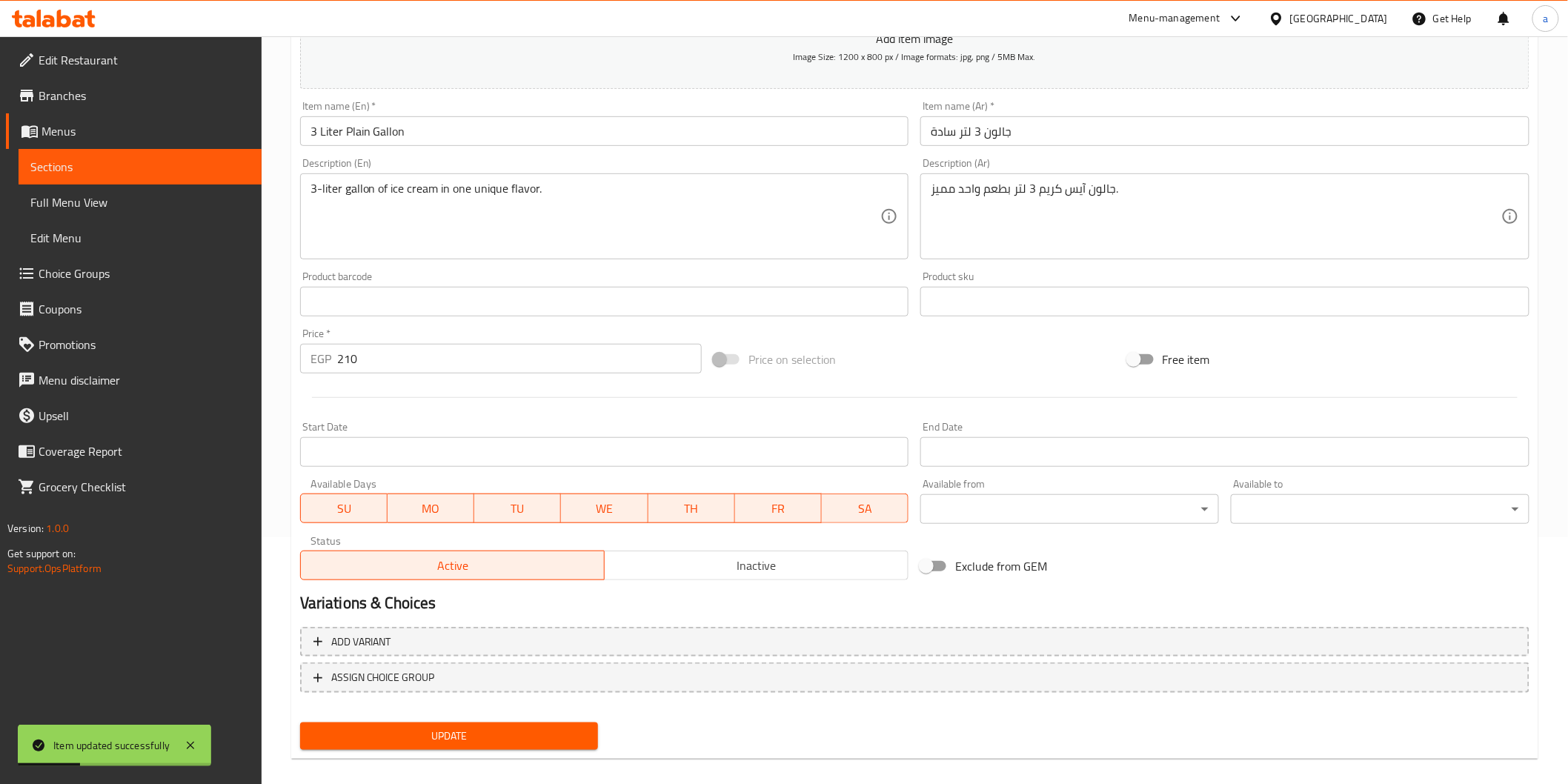
click at [145, 171] on span "Sections" at bounding box center [141, 166] width 220 height 18
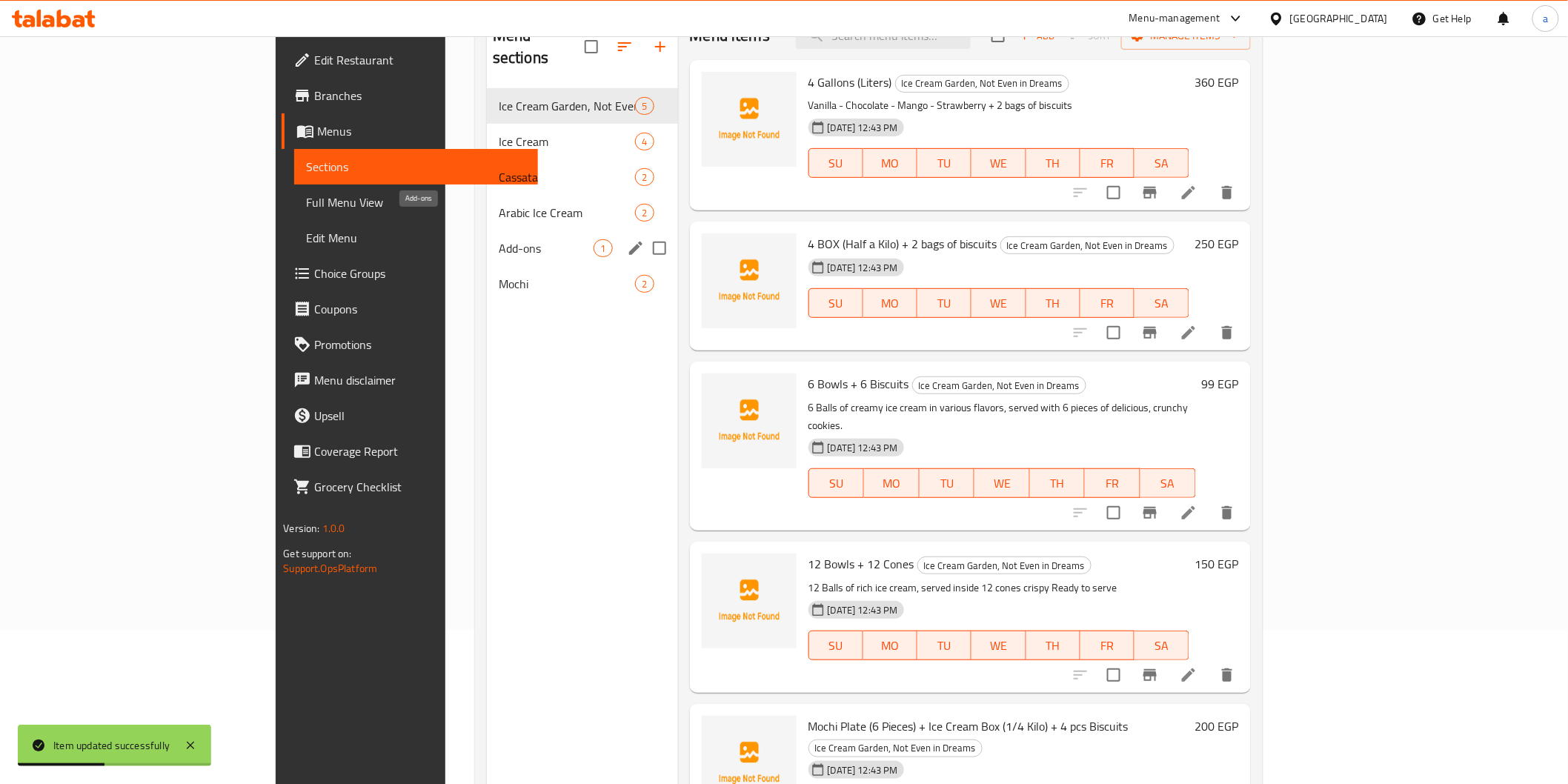
scroll to position [125, 0]
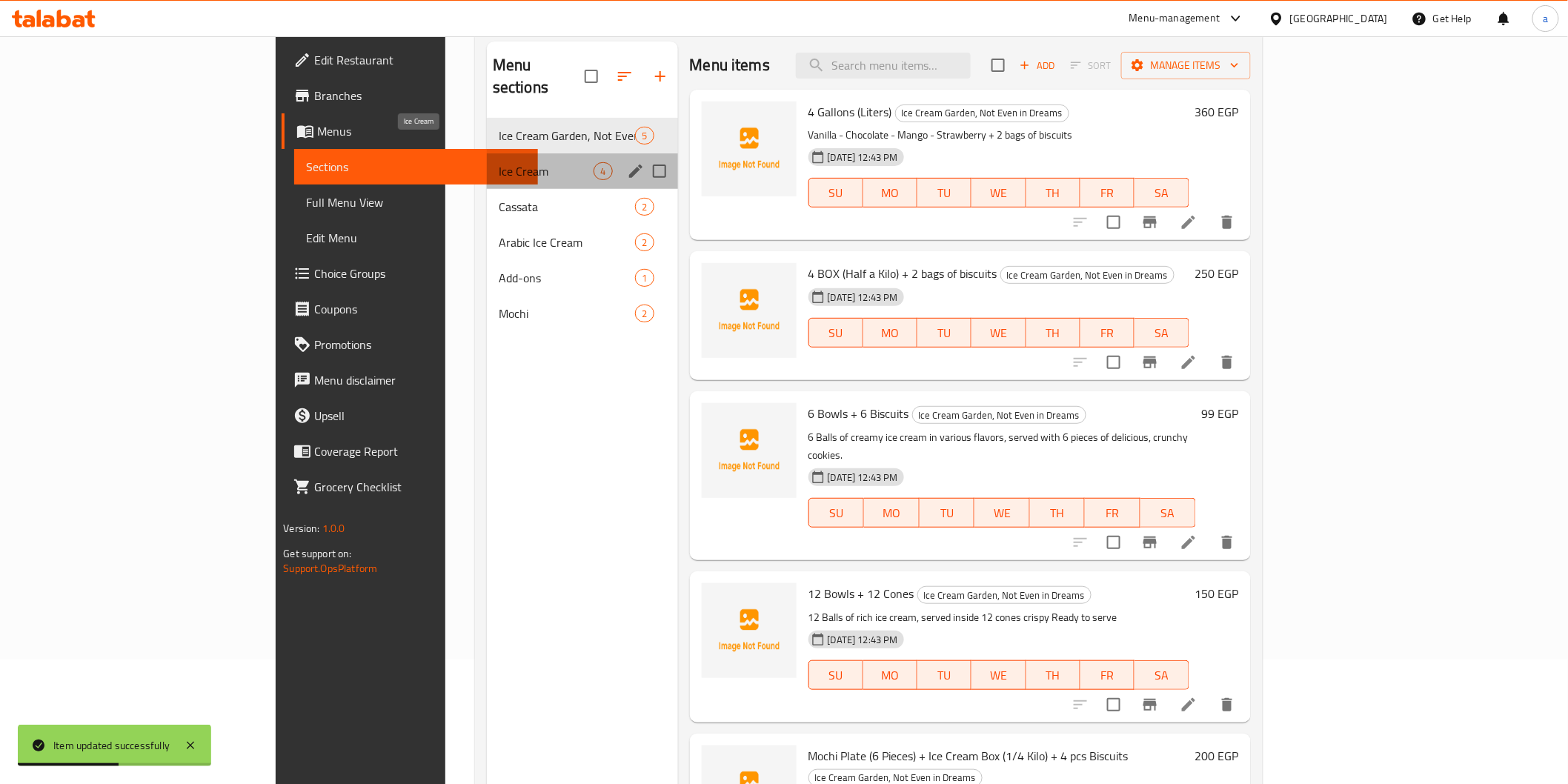
click at [499, 162] on span "Ice Cream" at bounding box center [546, 171] width 96 height 18
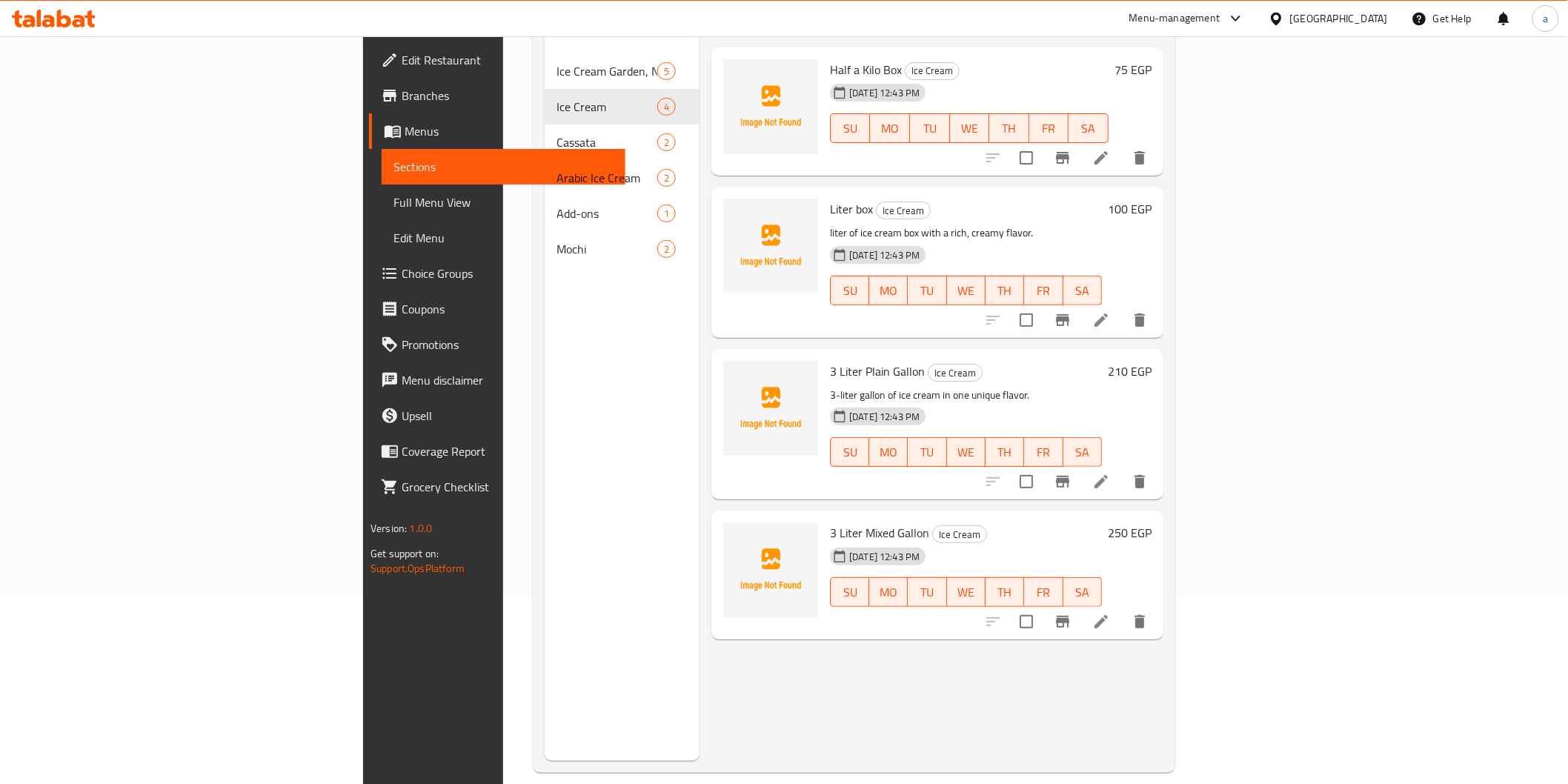
scroll to position [208, 0]
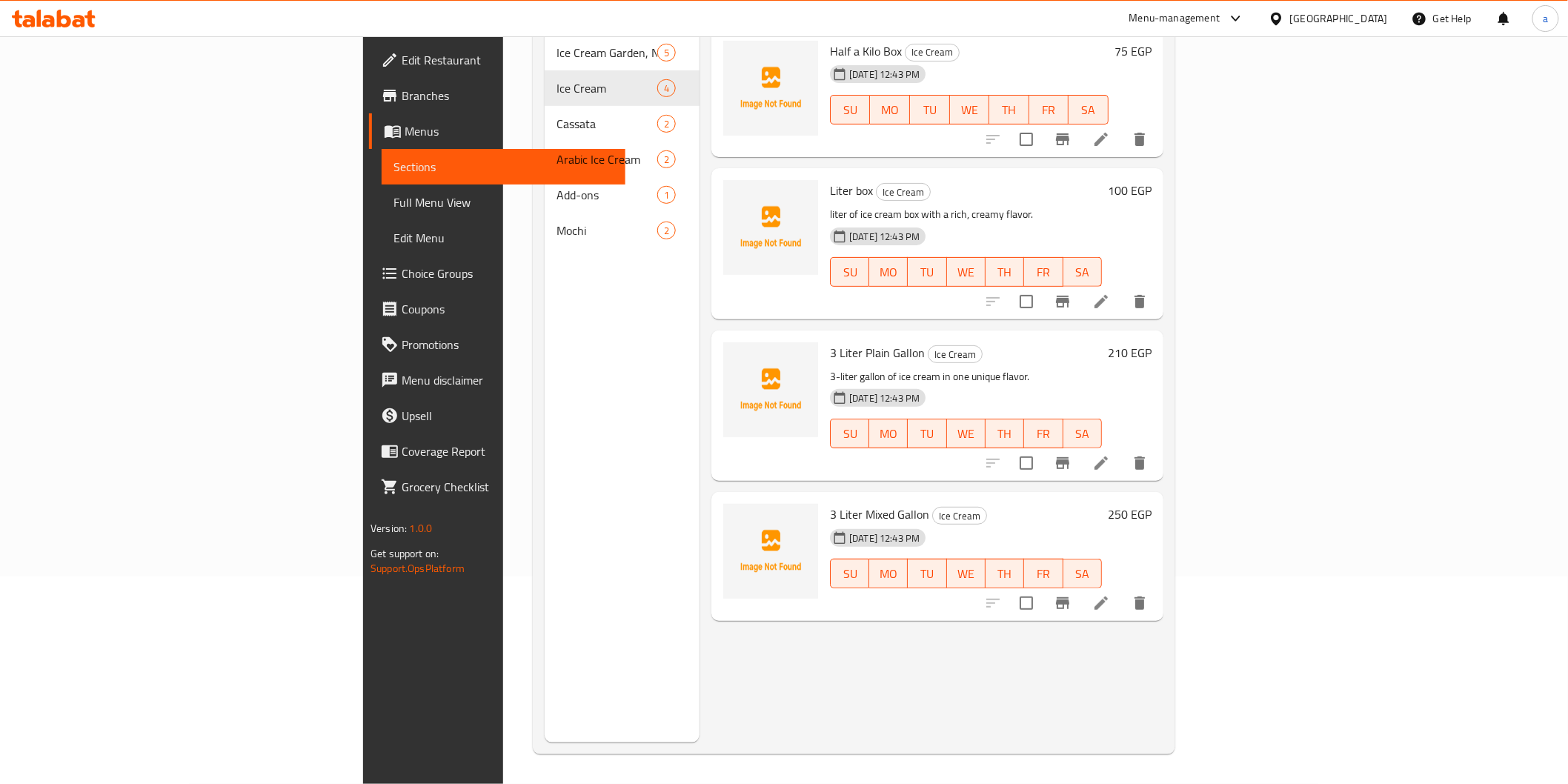
click at [1122, 590] on li at bounding box center [1101, 603] width 42 height 27
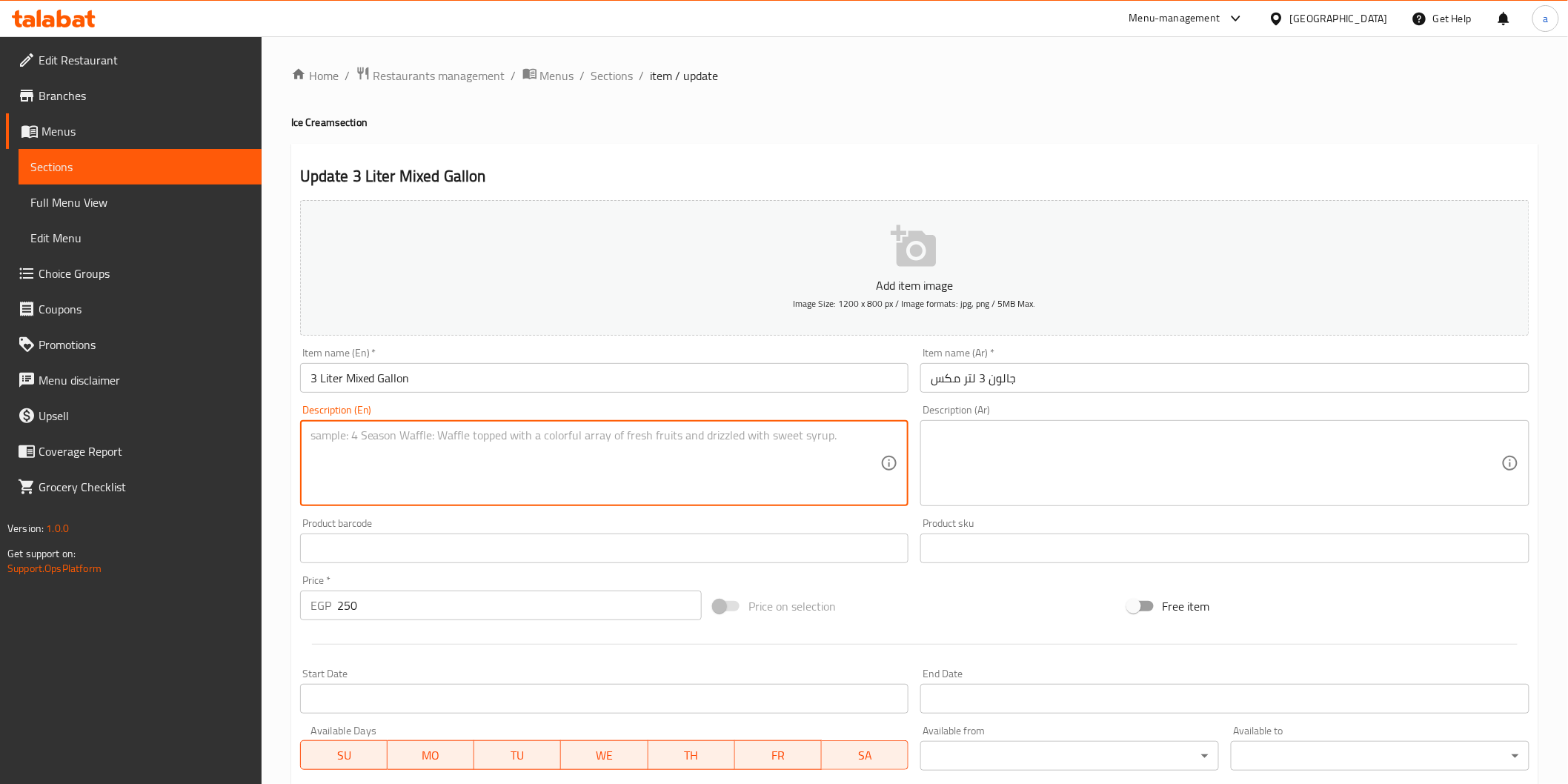
click at [789, 438] on textarea at bounding box center [596, 463] width 570 height 70
click at [536, 484] on textarea at bounding box center [596, 463] width 570 height 70
click at [901, 438] on div "Description (En)" at bounding box center [604, 462] width 609 height 86
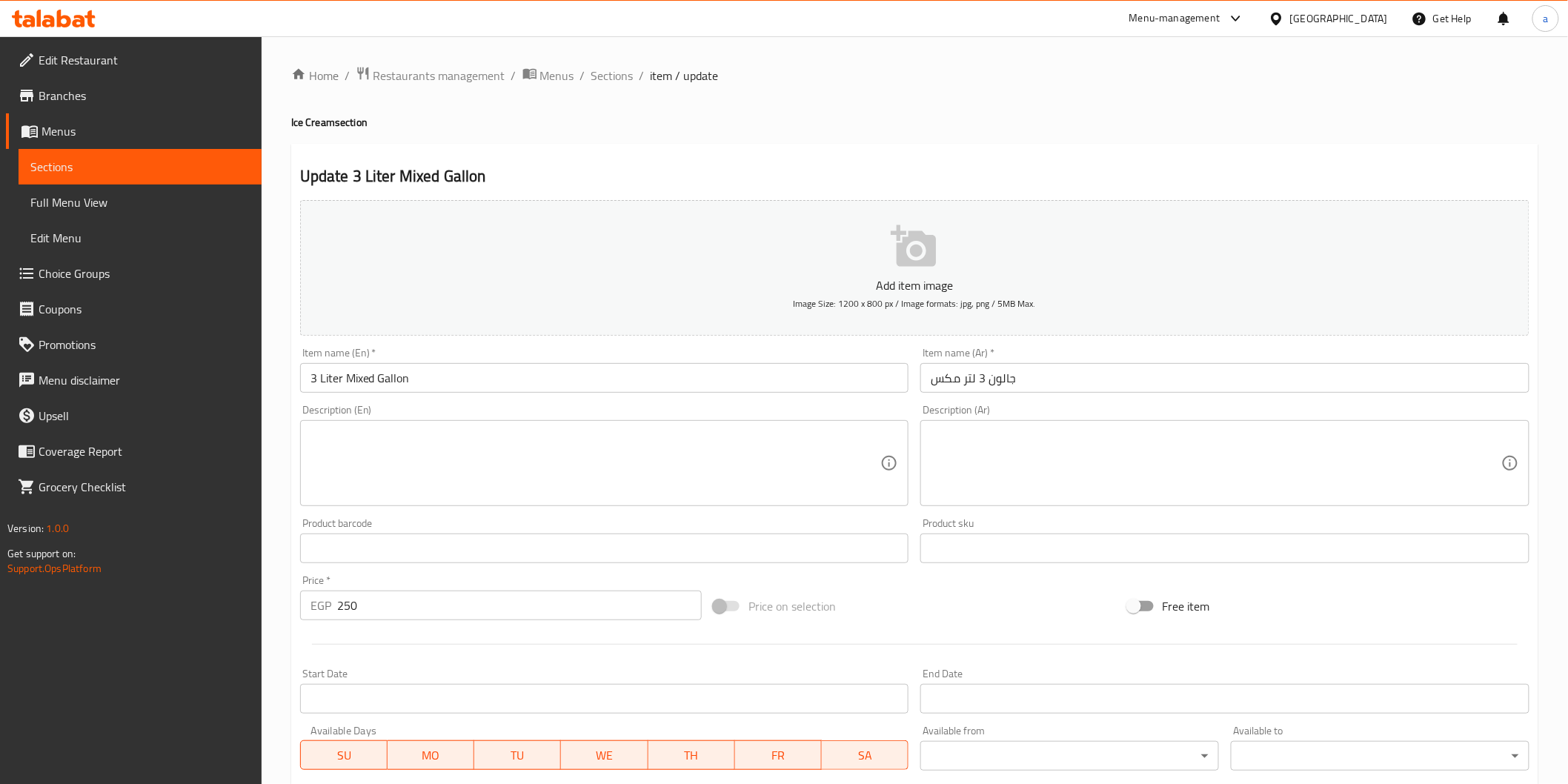
click at [1315, 447] on textarea at bounding box center [1216, 463] width 570 height 70
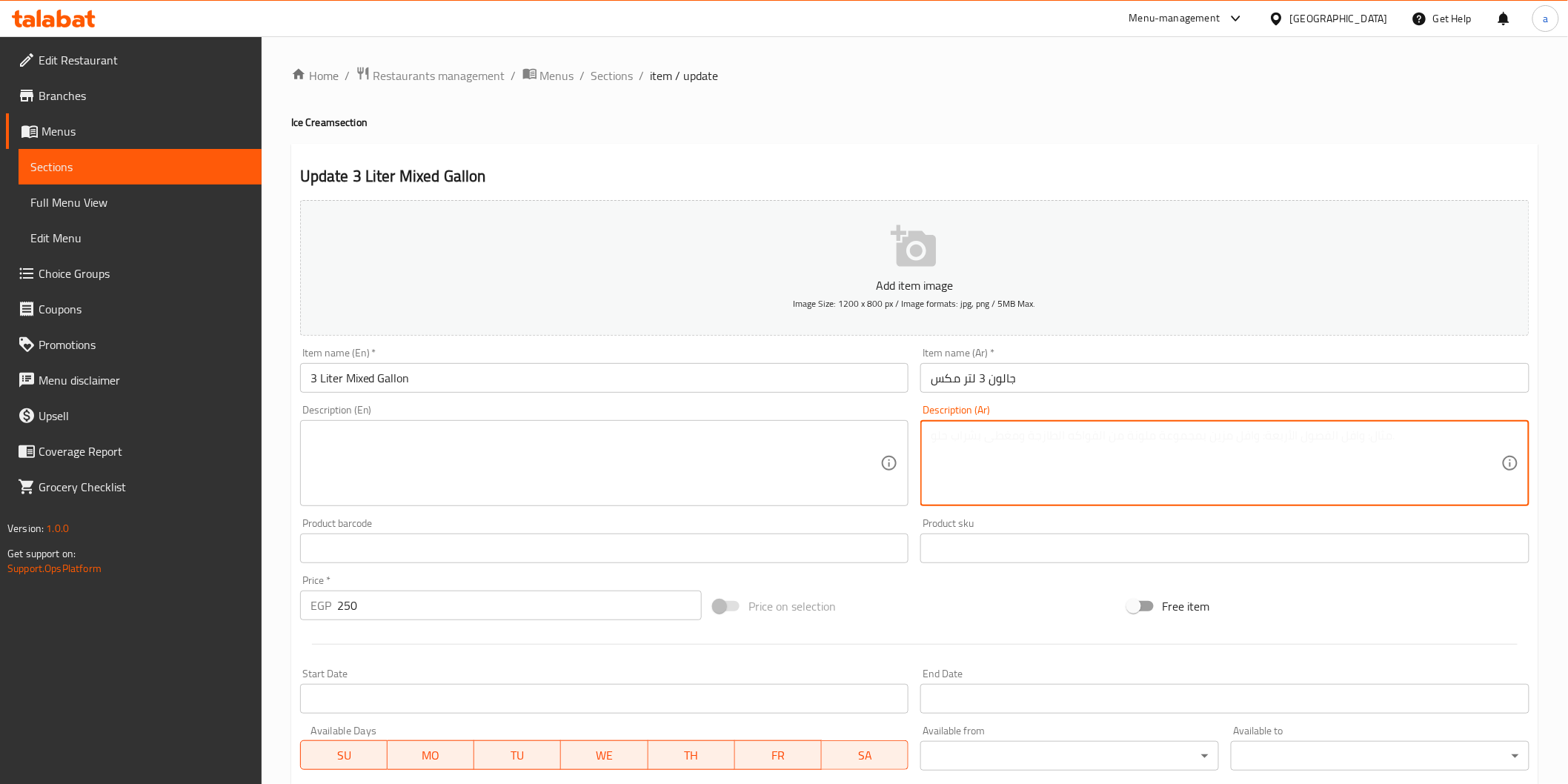
paste textarea "جالون آيس كريم 3 لتر مشكل بنكهات متعددة."
type textarea "جالون آيس كريم 3 لتر مشكل بنكهات متعددة."
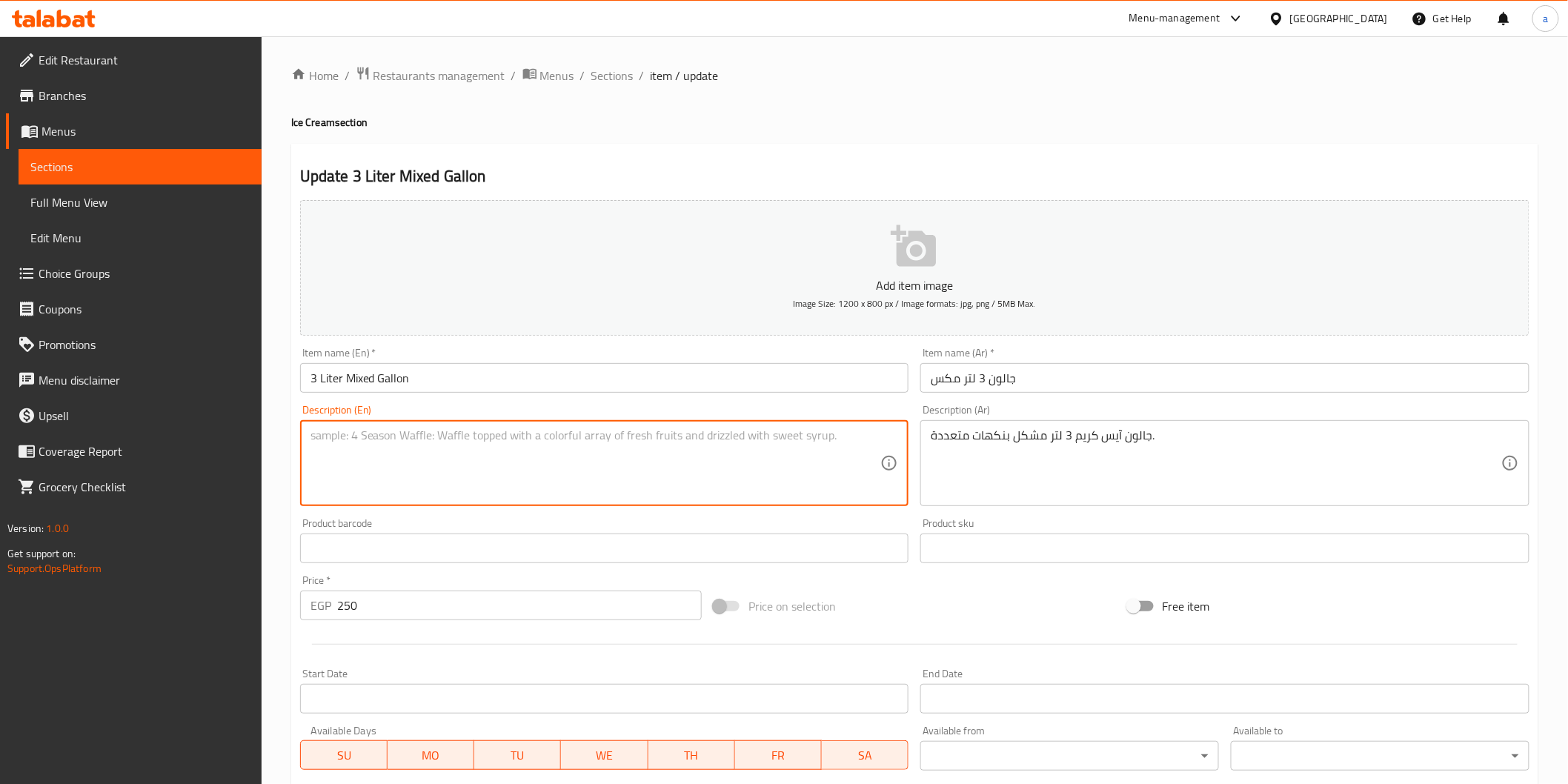
click at [647, 470] on textarea at bounding box center [596, 463] width 570 height 70
paste textarea "A 3-liter (gallon) container of mixed-flavor ice cream."
drag, startPoint x: 320, startPoint y: 433, endPoint x: 293, endPoint y: 441, distance: 28.2
drag, startPoint x: 385, startPoint y: 438, endPoint x: 452, endPoint y: 445, distance: 67.4
click at [452, 445] on textarea "3-liter (gallon) container of mixed-flavor ice cream." at bounding box center [596, 463] width 570 height 70
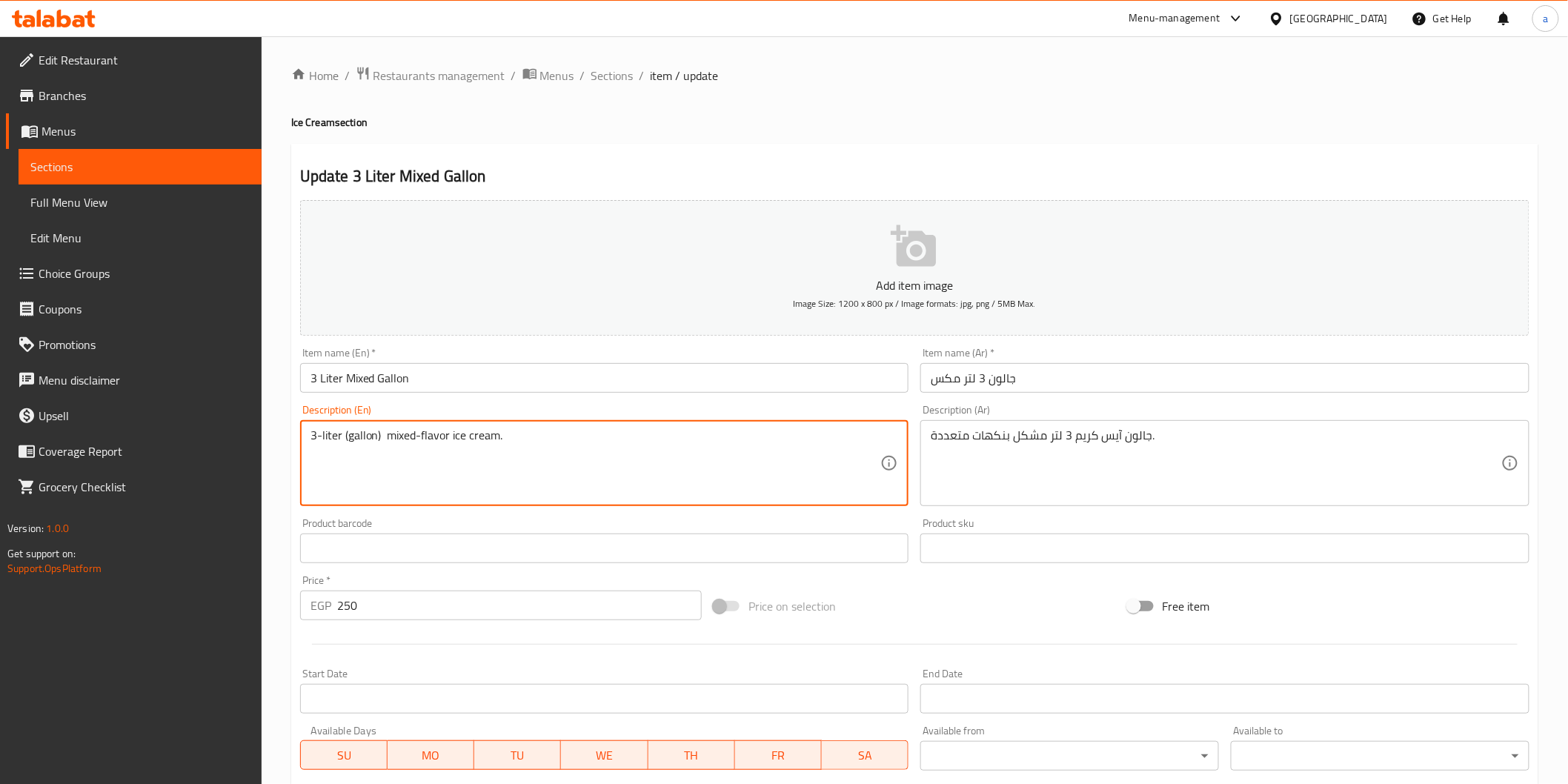
drag, startPoint x: 449, startPoint y: 436, endPoint x: 540, endPoint y: 448, distance: 91.8
click at [540, 448] on textarea "3-liter (gallon) mixed-flavor ice cream." at bounding box center [596, 463] width 570 height 70
click at [384, 440] on textarea "3-liter (gallon) mixed-flavor ice cream." at bounding box center [596, 463] width 570 height 70
paste textarea "ice cream."
drag, startPoint x: 502, startPoint y: 439, endPoint x: 604, endPoint y: 438, distance: 102.0
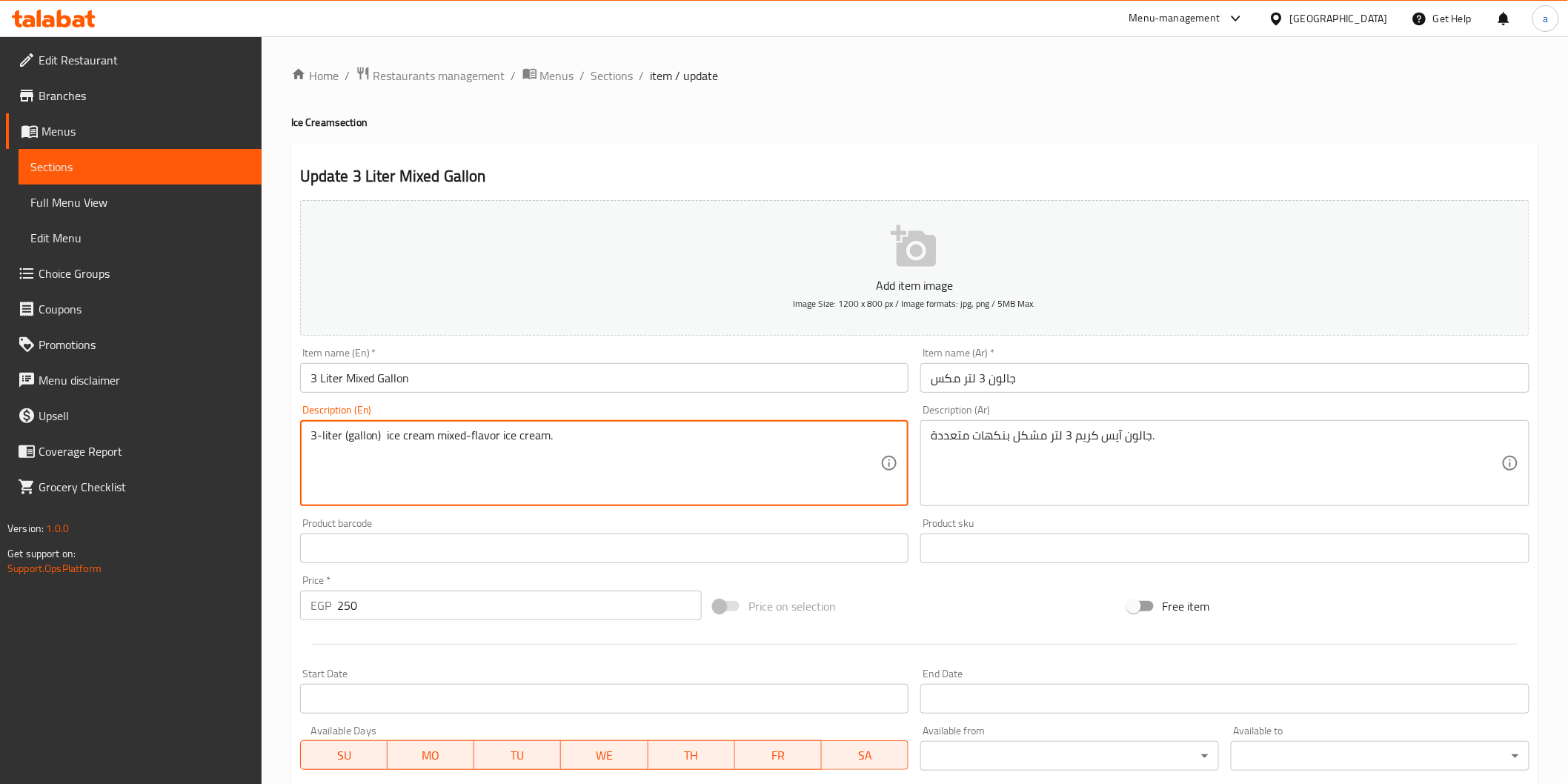
click at [604, 438] on textarea "3-liter (gallon) ice cream mixed-flavor ice cream." at bounding box center [596, 463] width 570 height 70
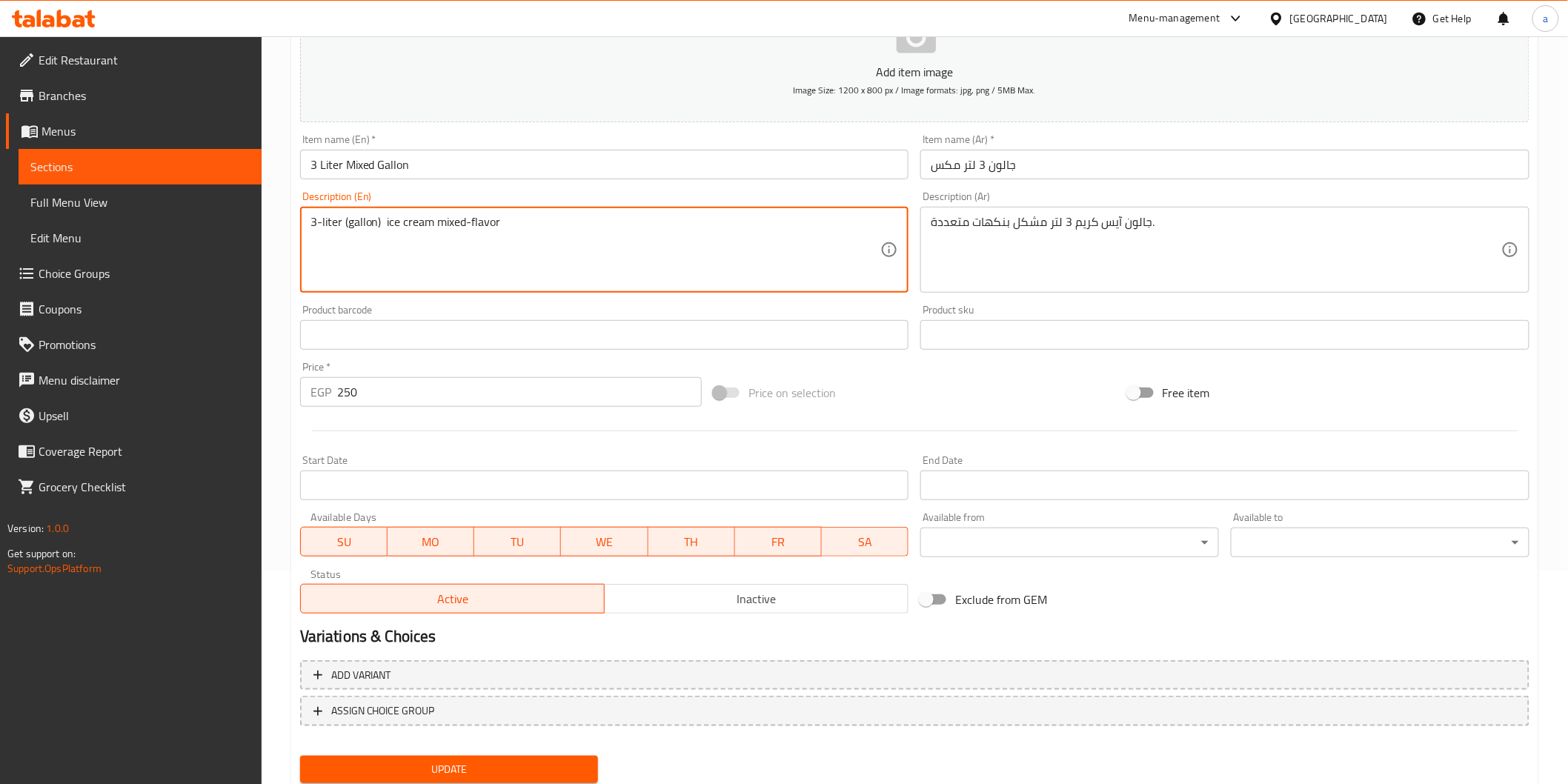
scroll to position [246, 0]
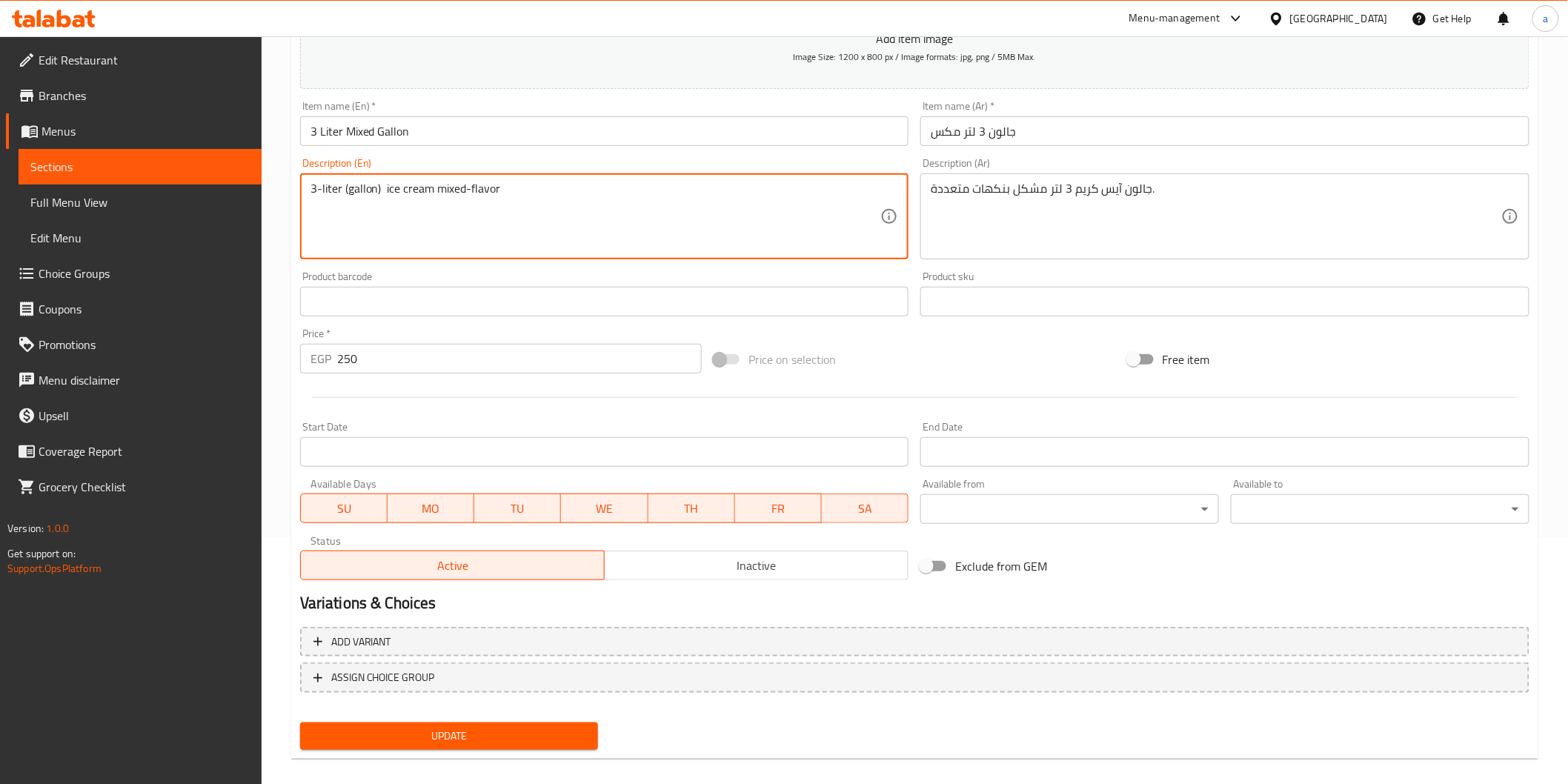
type textarea "3-liter (gallon) ice cream mixed-flavor"
click at [479, 723] on button "Update" at bounding box center [449, 736] width 299 height 28
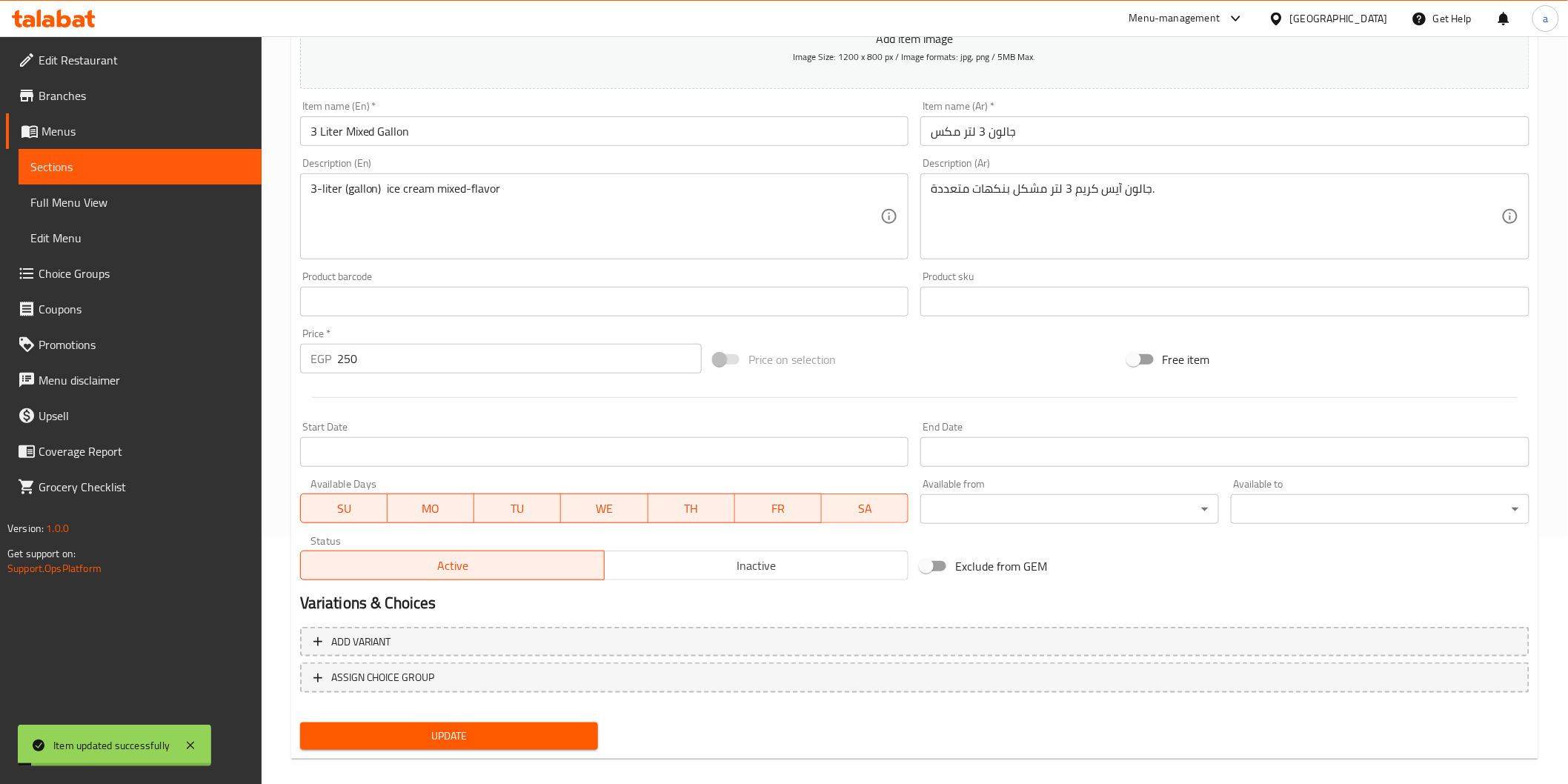
scroll to position [0, 0]
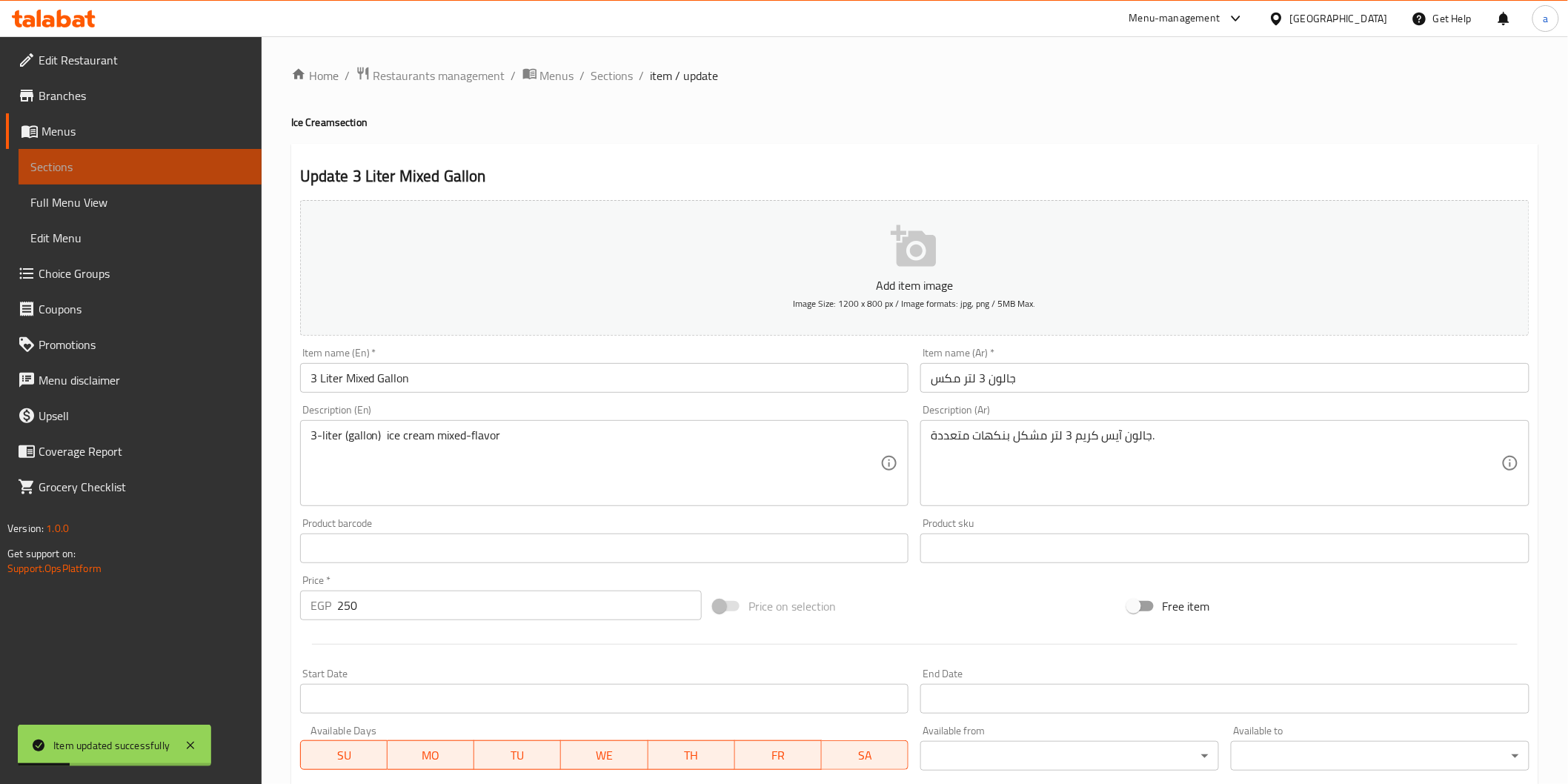
click at [210, 168] on span "Sections" at bounding box center [141, 166] width 220 height 18
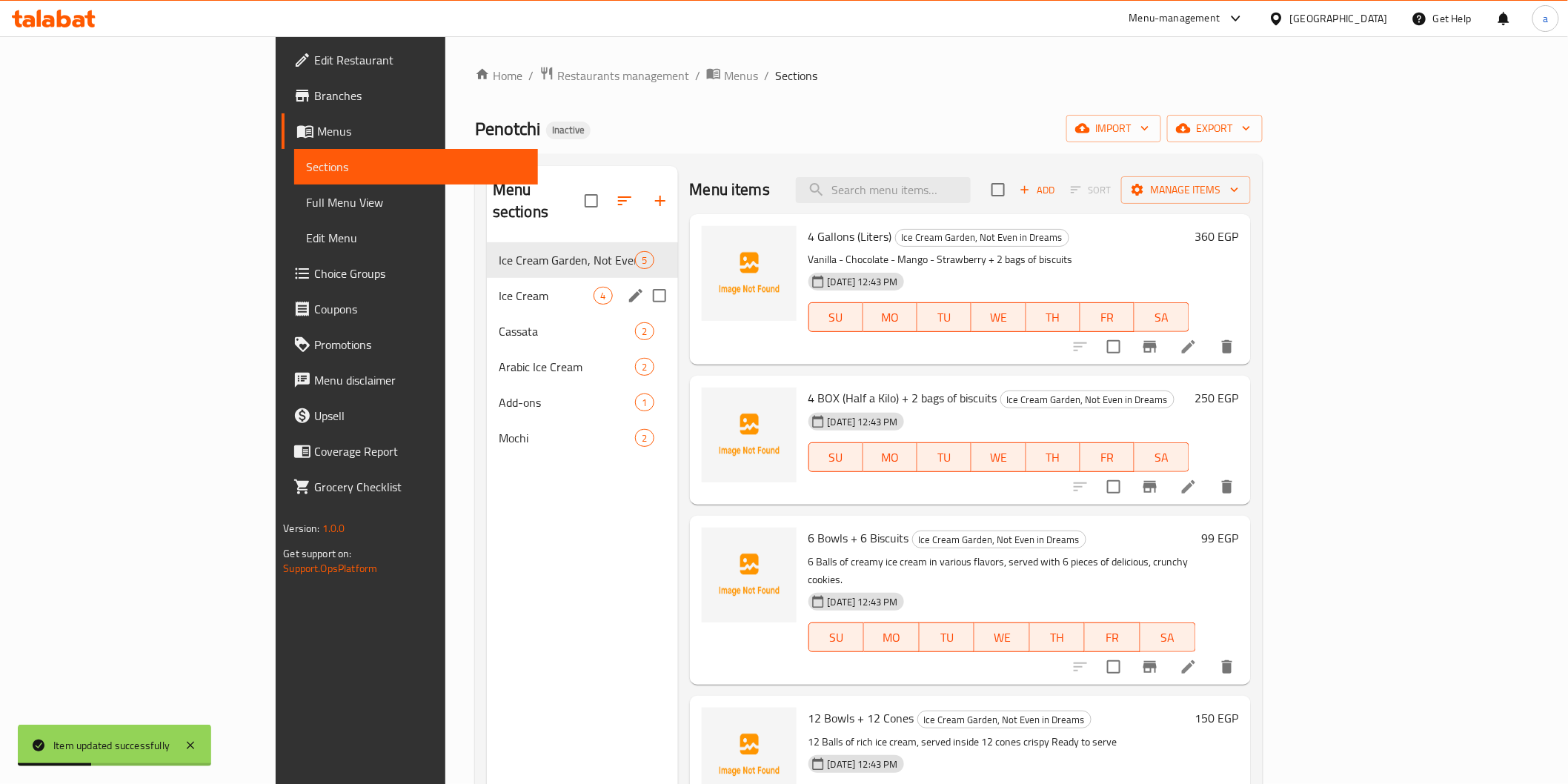
click at [487, 286] on div "Ice Cream 4" at bounding box center [582, 296] width 191 height 36
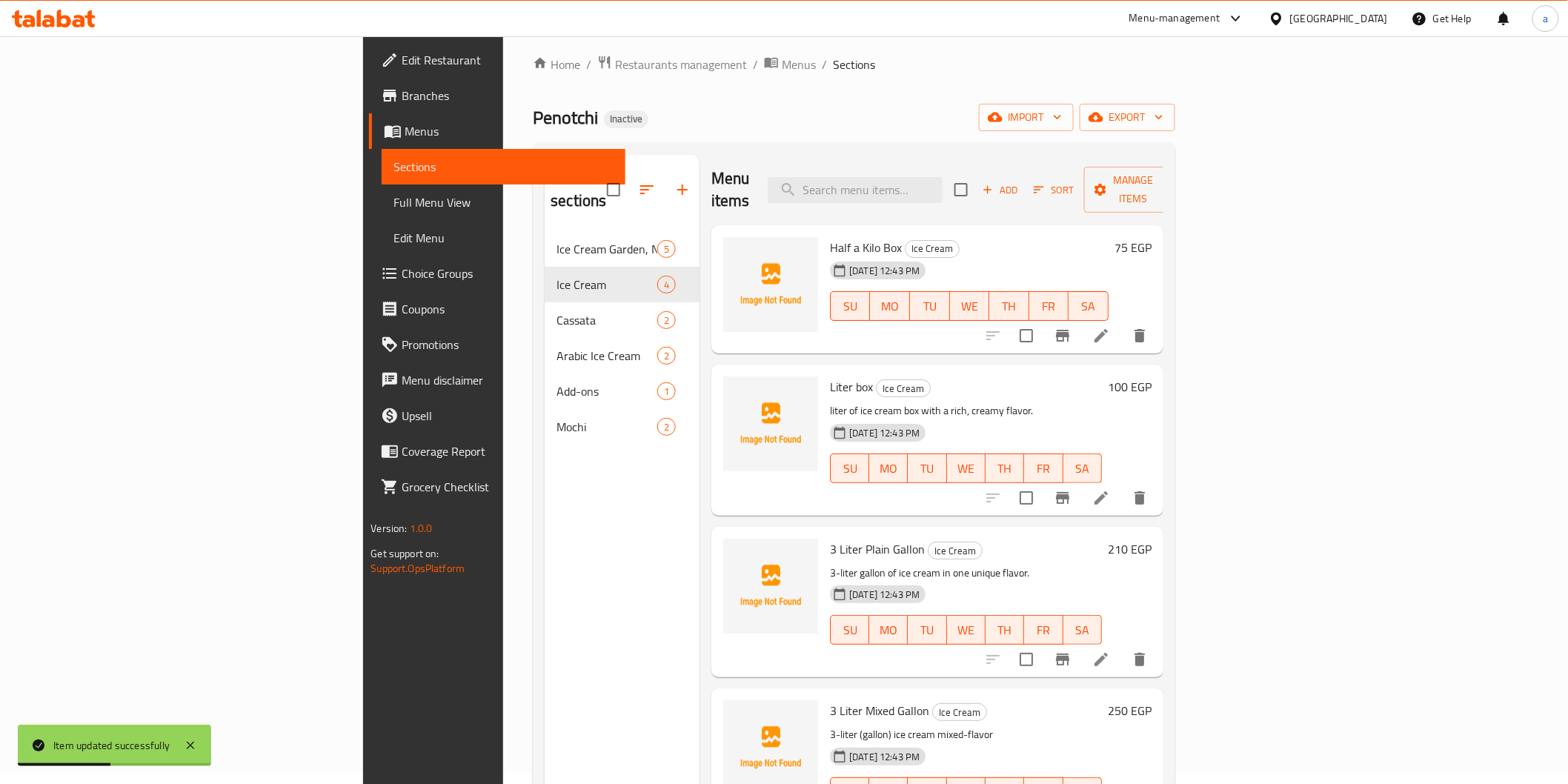
scroll to position [208, 0]
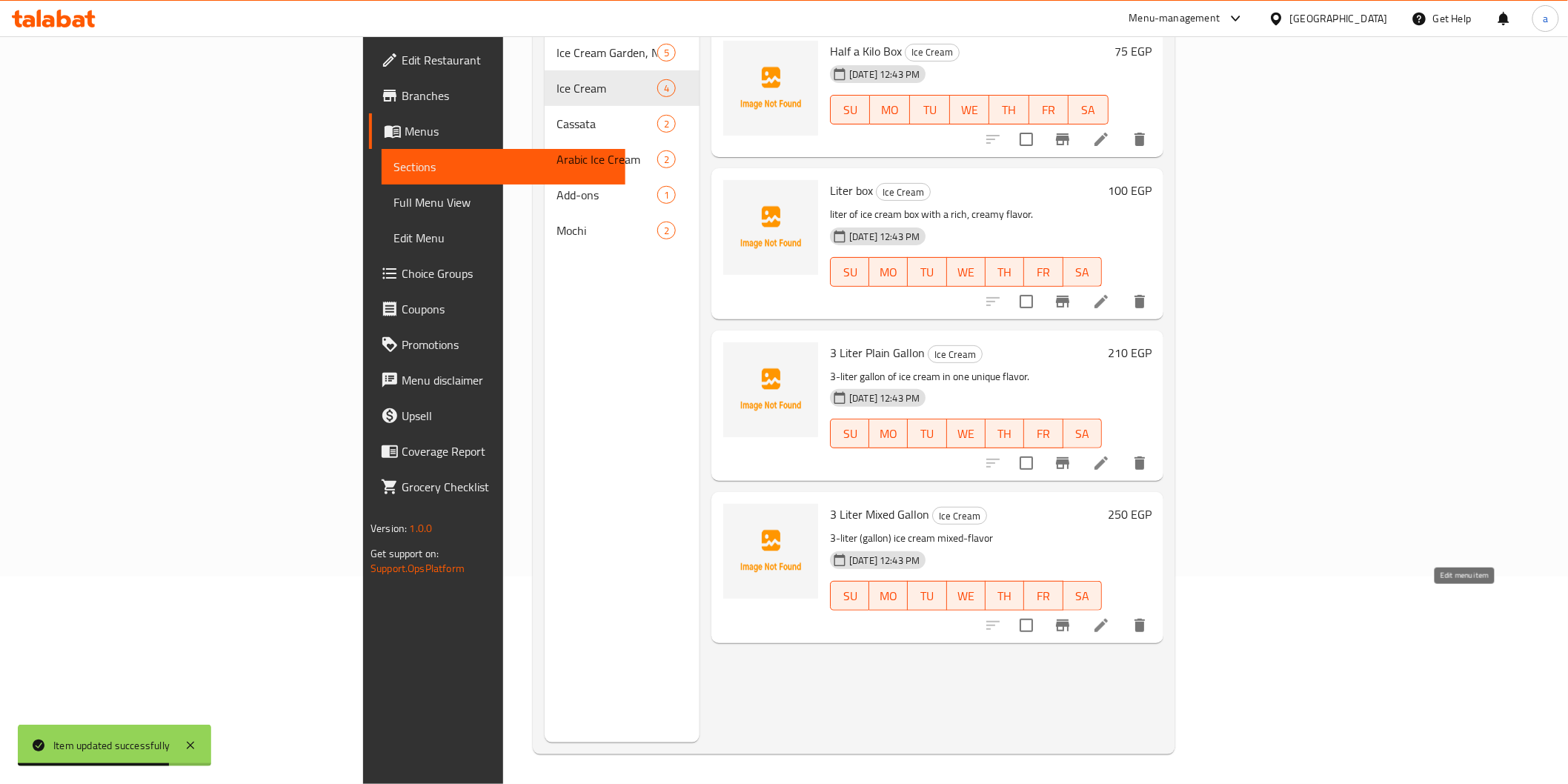
click at [1110, 617] on icon at bounding box center [1101, 626] width 18 height 18
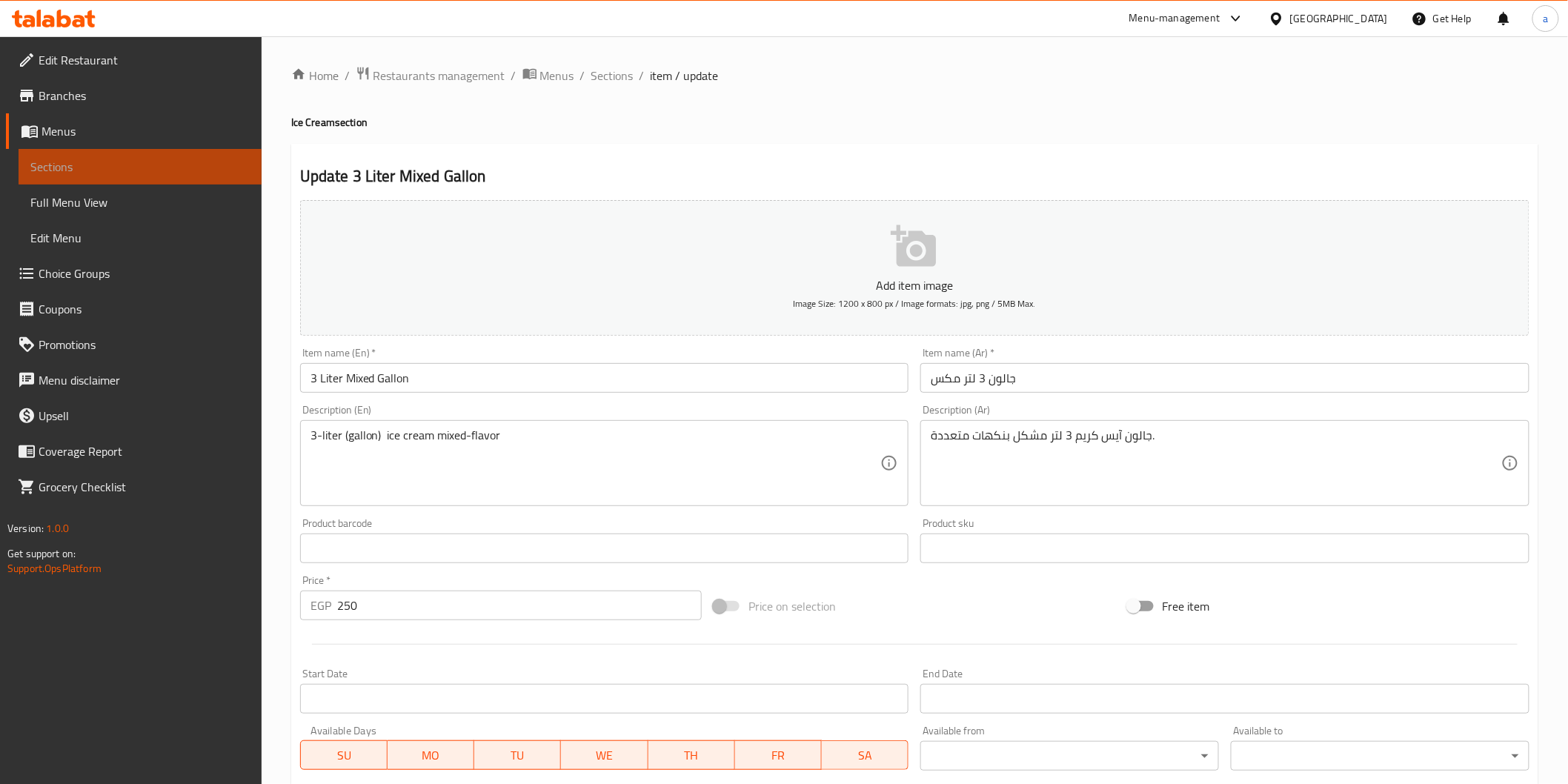
click at [141, 163] on span "Sections" at bounding box center [141, 166] width 220 height 18
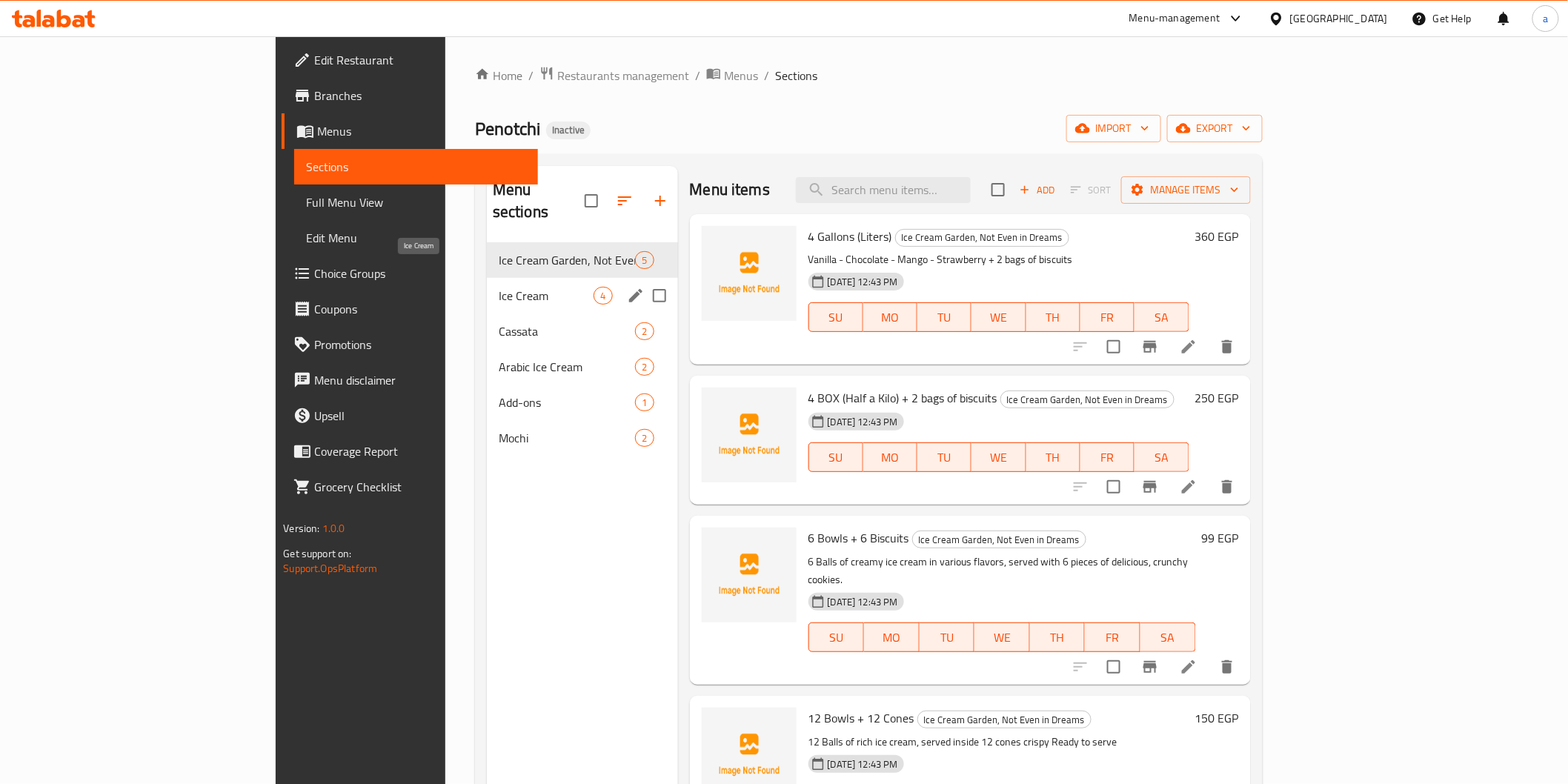
click at [499, 287] on span "Ice Cream" at bounding box center [546, 296] width 96 height 18
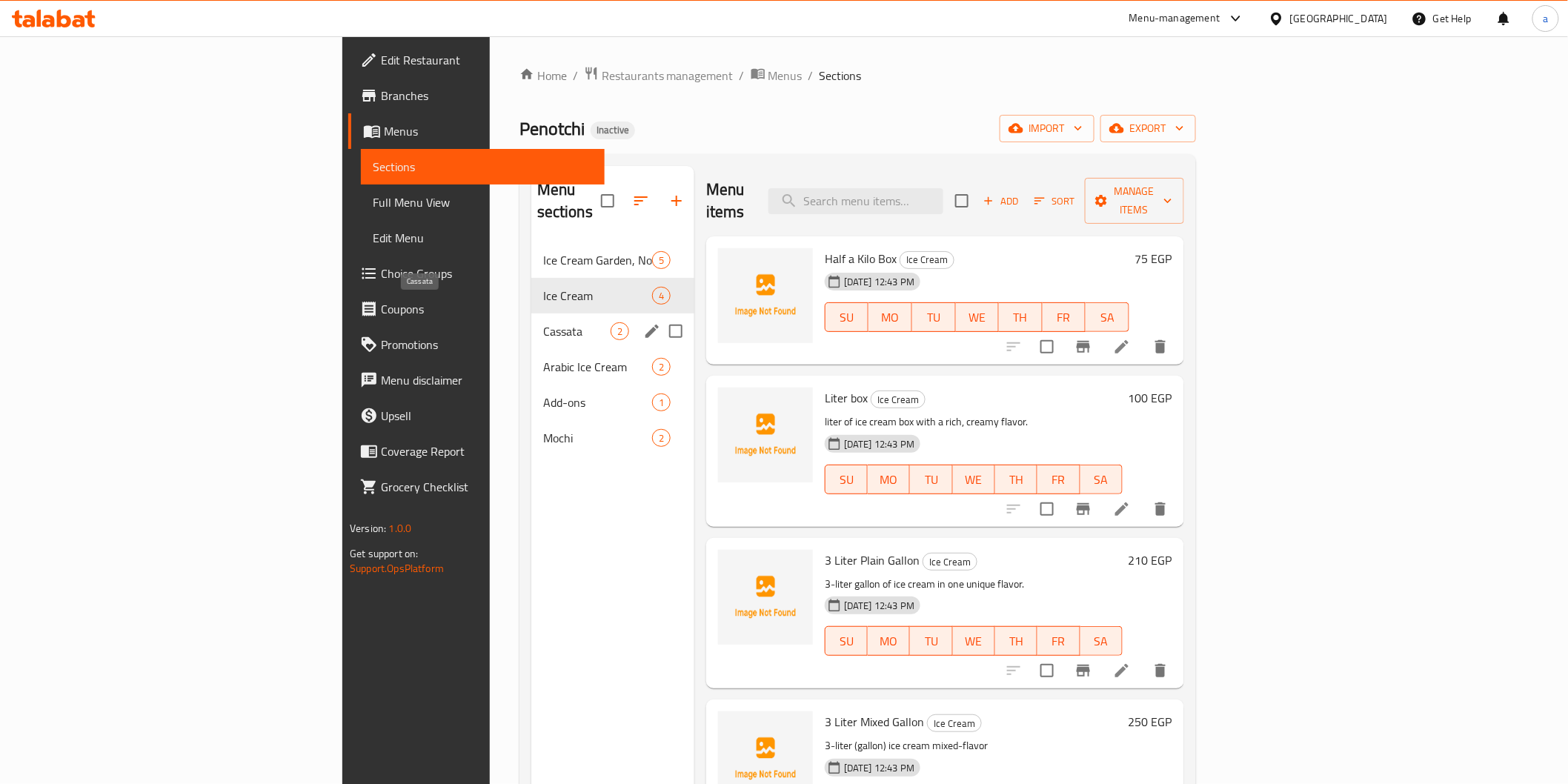
click at [543, 323] on span "Cassata" at bounding box center [577, 332] width 67 height 18
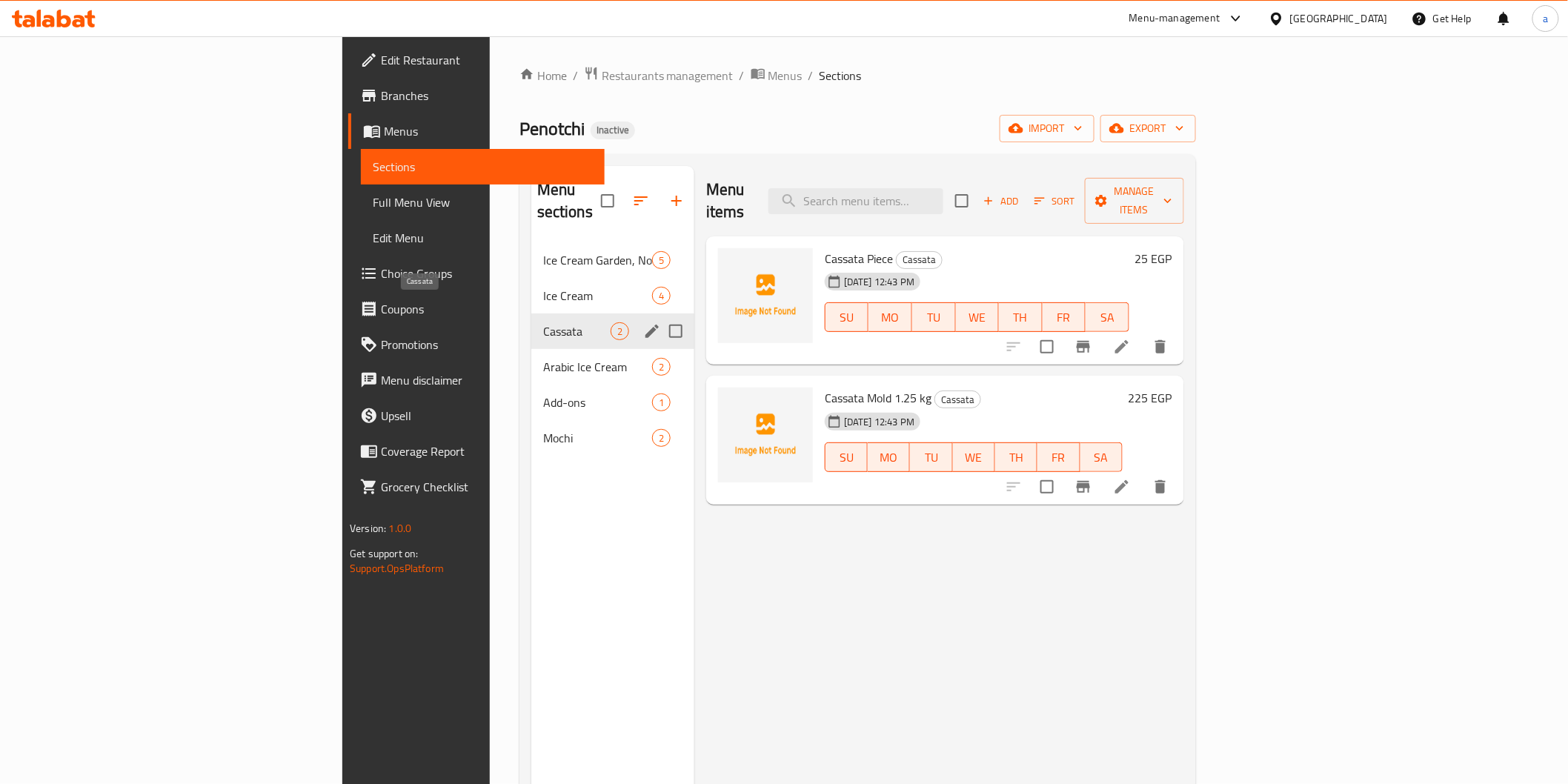
click at [543, 323] on span "Cassata" at bounding box center [577, 332] width 67 height 18
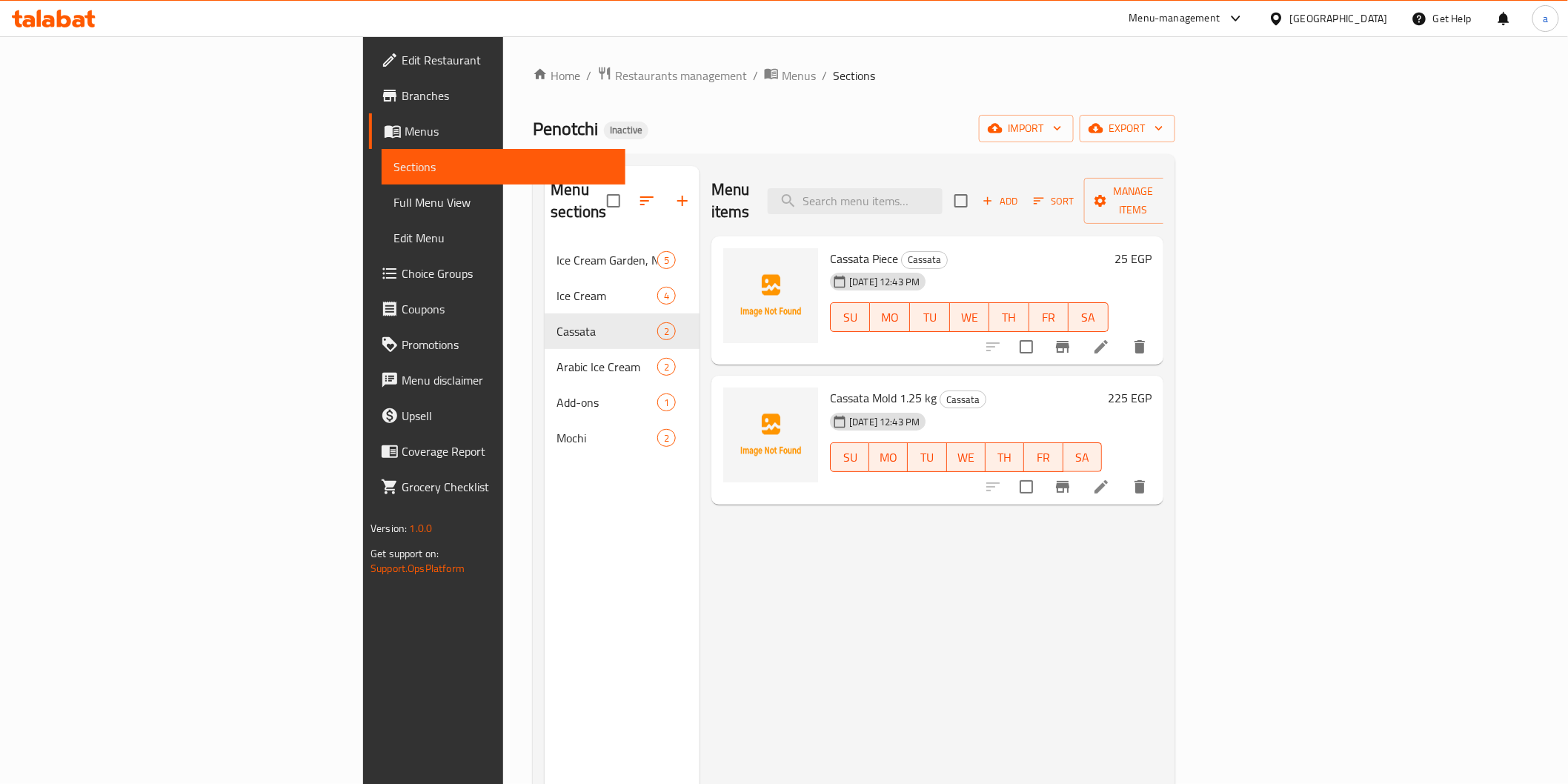
click at [1122, 334] on li at bounding box center [1101, 346] width 42 height 27
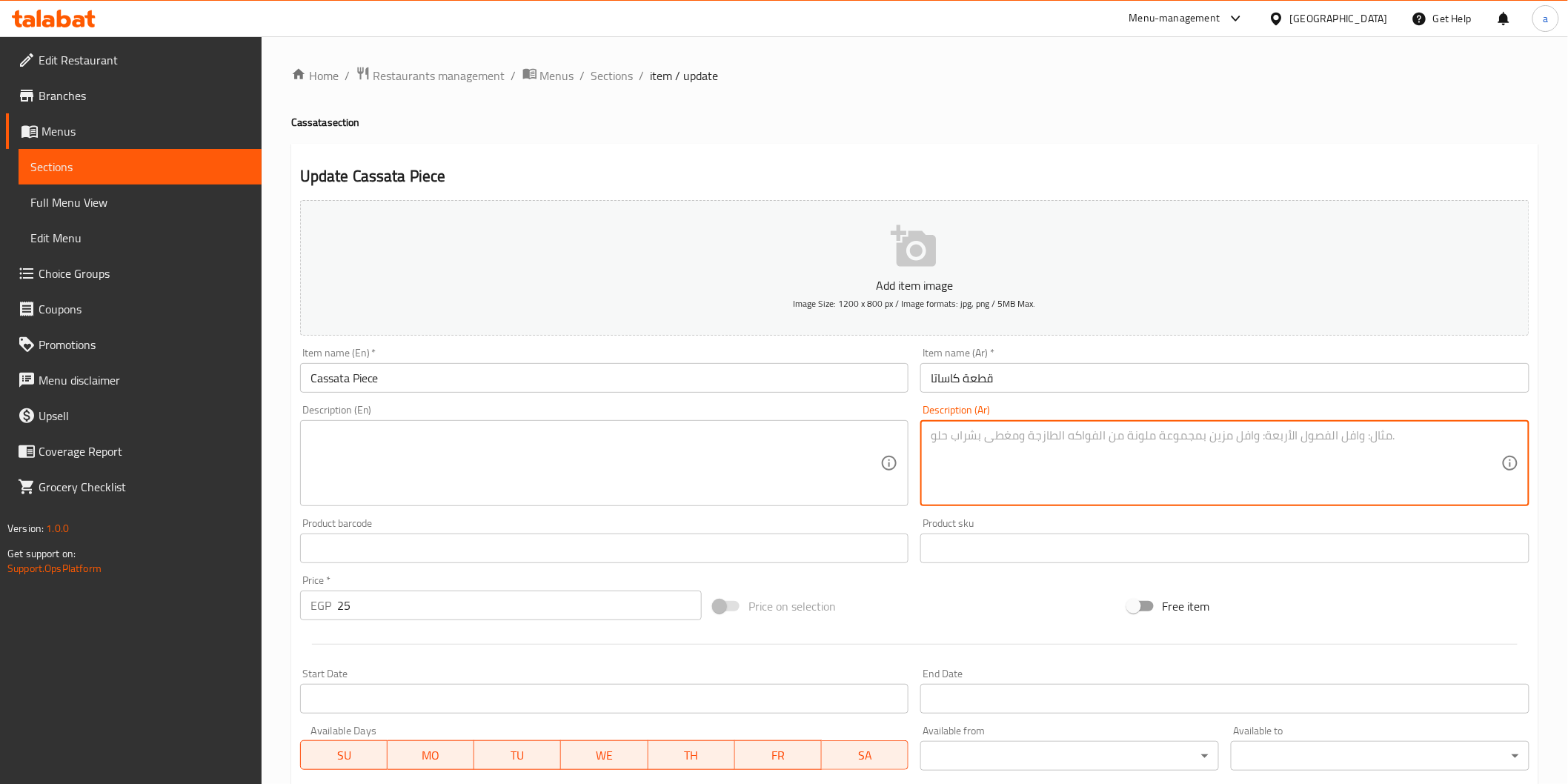
click at [1063, 436] on textarea at bounding box center [1216, 463] width 570 height 70
paste textarea "شريحة كاساتا آيس كريم بطبقات نكهات متناسقة."
type textarea "شريحة كاساتا آيس كريم بطبقات نكهات متناسقة."
click at [635, 440] on textarea at bounding box center [596, 463] width 570 height 70
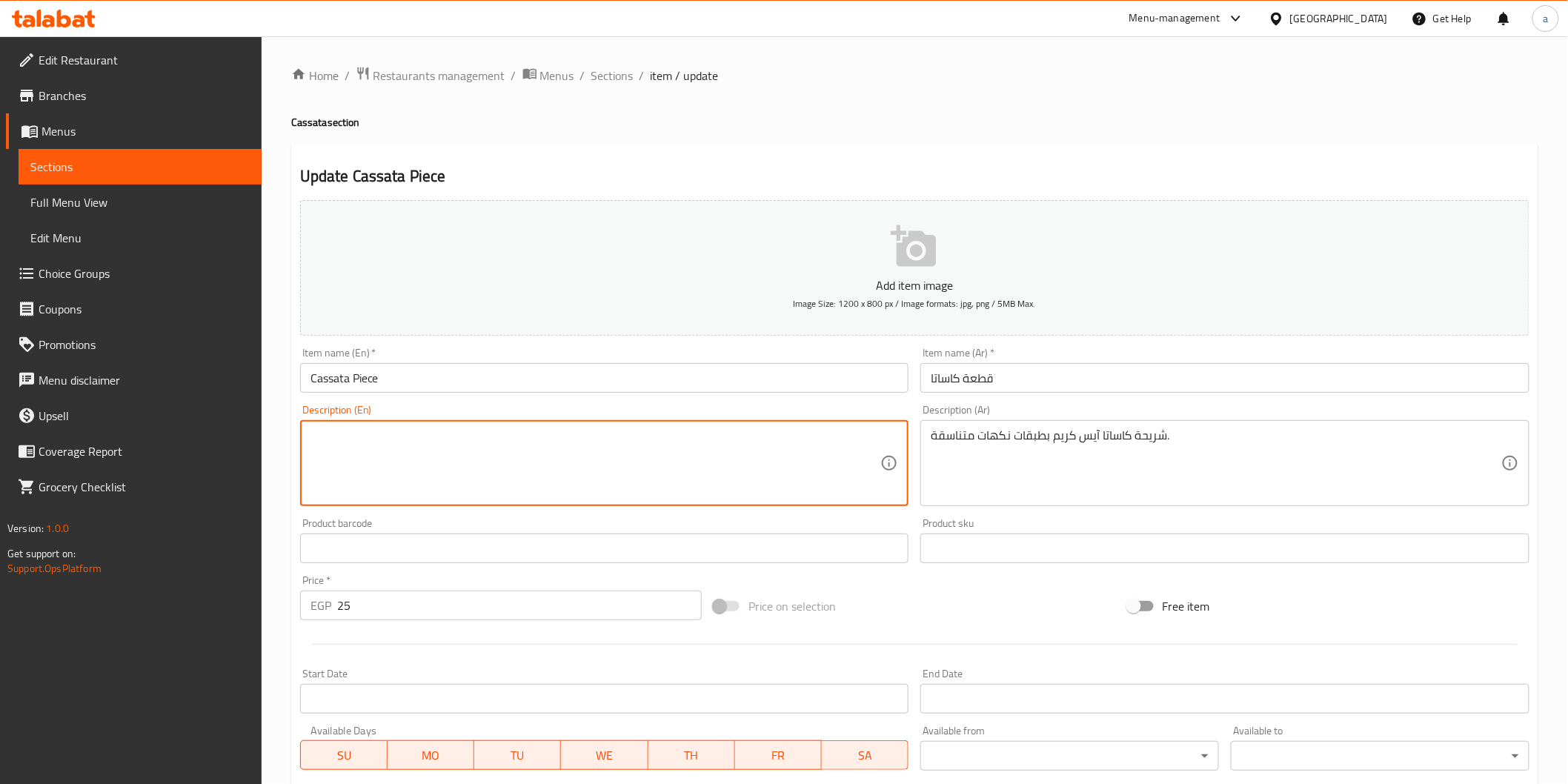
paste textarea "A slice of cassata ice cream: layered with harmoniously blended flavors."
drag, startPoint x: 581, startPoint y: 440, endPoint x: 626, endPoint y: 449, distance: 45.9
click at [626, 449] on textarea "A slice of cassata ice cream: layered with harmoniously blended flavors." at bounding box center [596, 463] width 570 height 70
click at [556, 435] on textarea "A slice of cassata ice cream: layered with harmoniously flavors." at bounding box center [596, 463] width 570 height 70
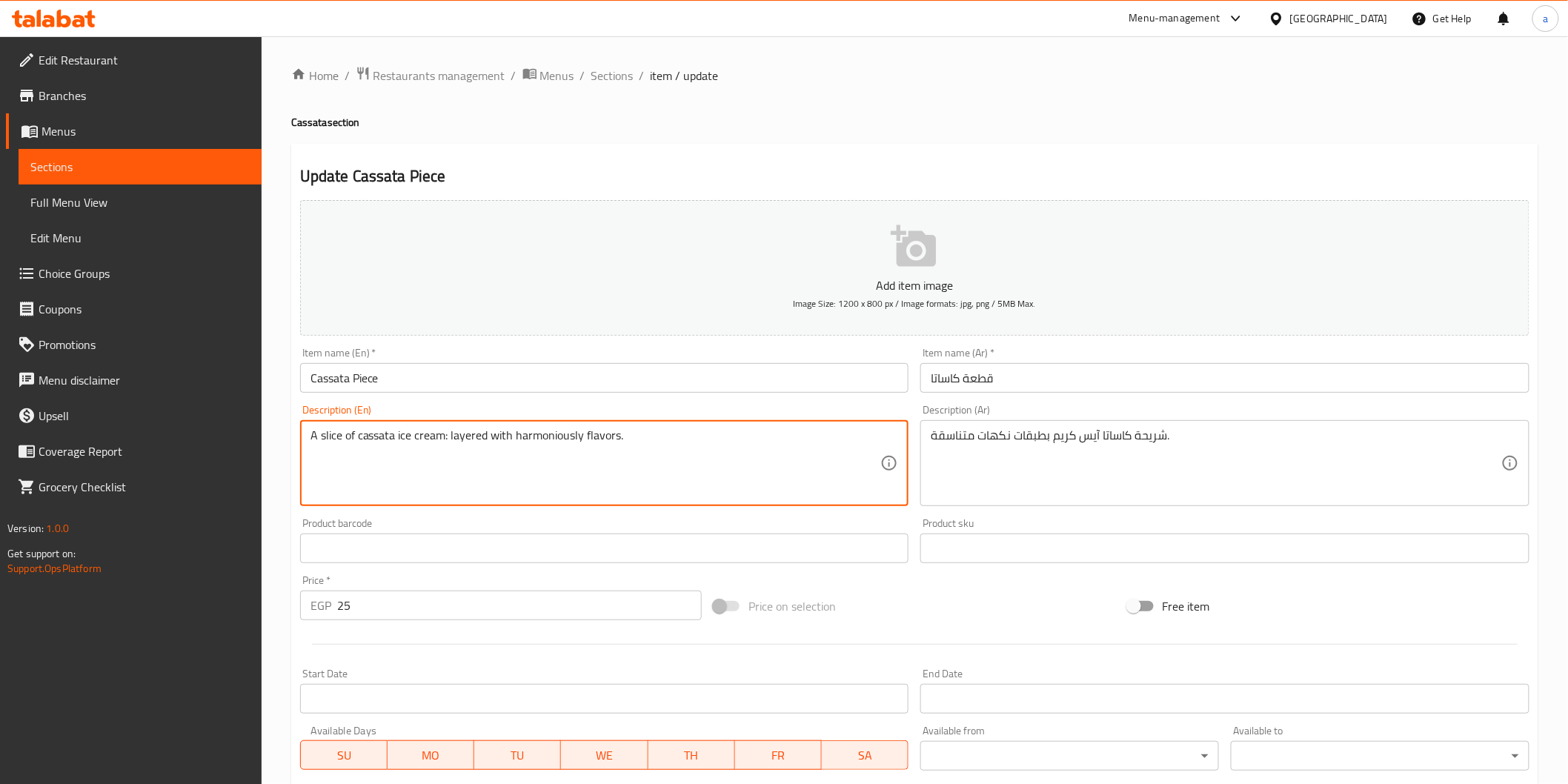
type textarea "A slice of cassata ice cream: layered with harmoniously flavors."
click at [650, 445] on textarea "A slice of cassata ice cream: layered with harmoniously flavors." at bounding box center [596, 463] width 570 height 70
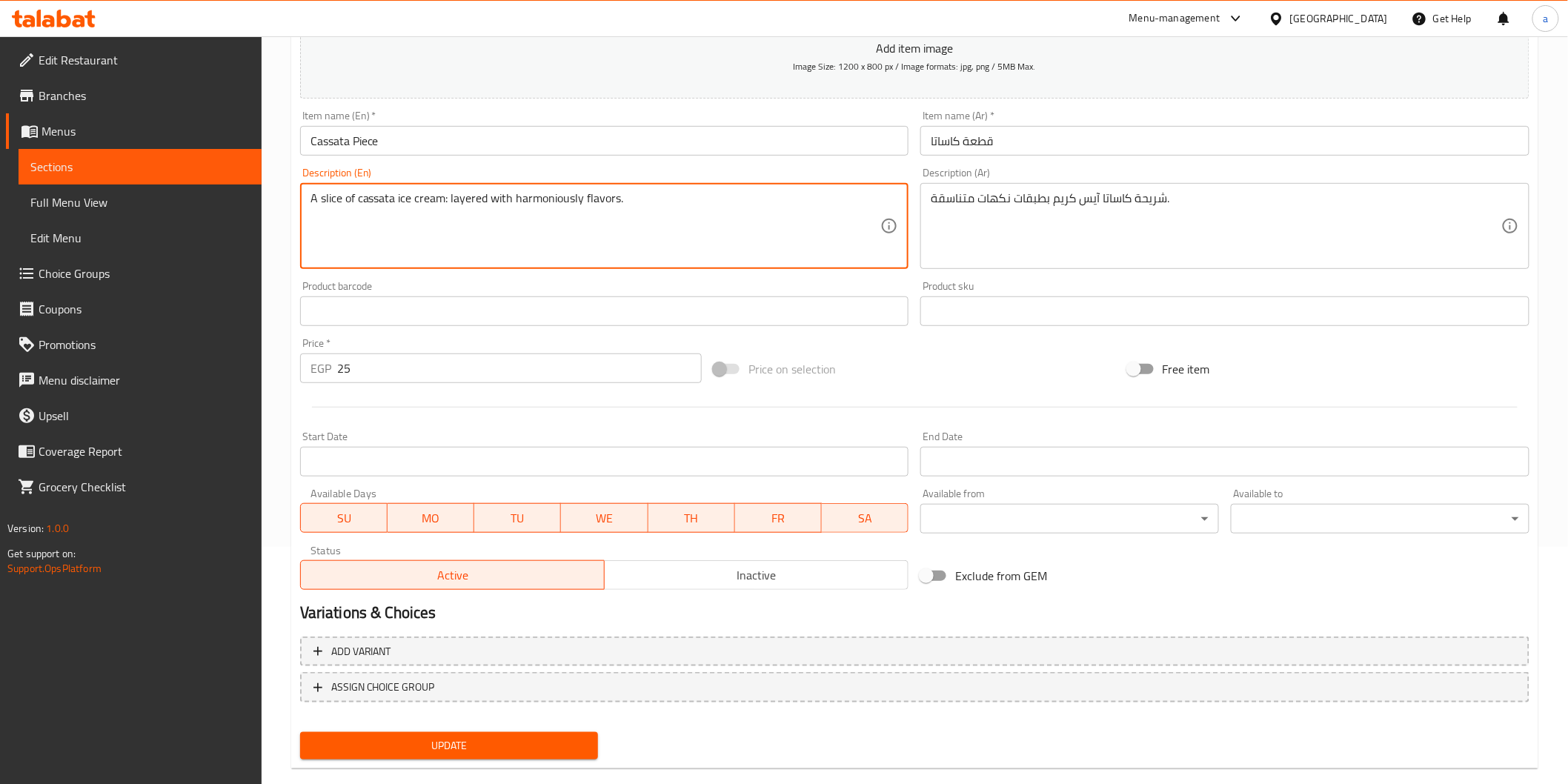
scroll to position [246, 0]
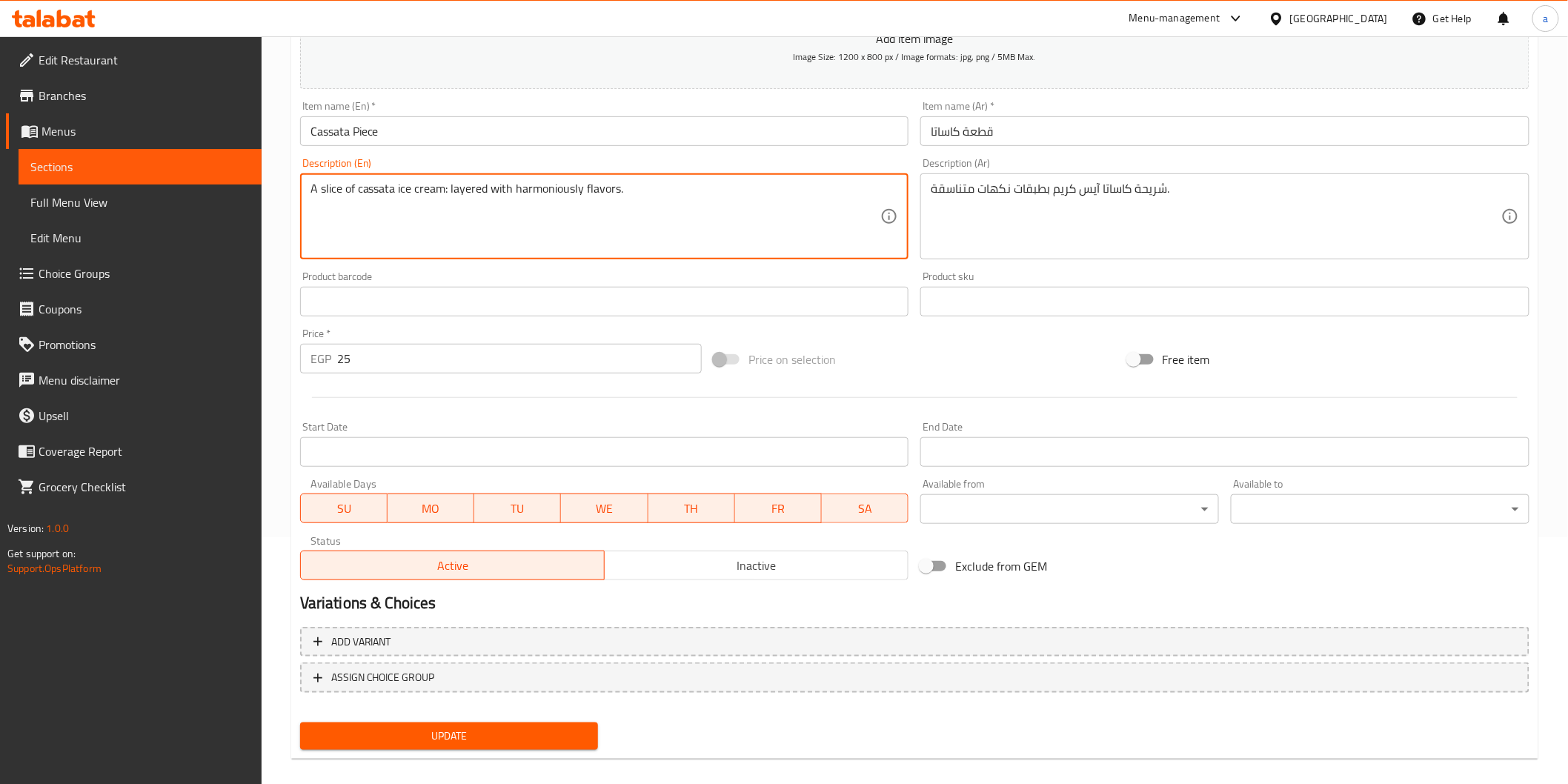
click at [567, 729] on span "Update" at bounding box center [449, 735] width 275 height 19
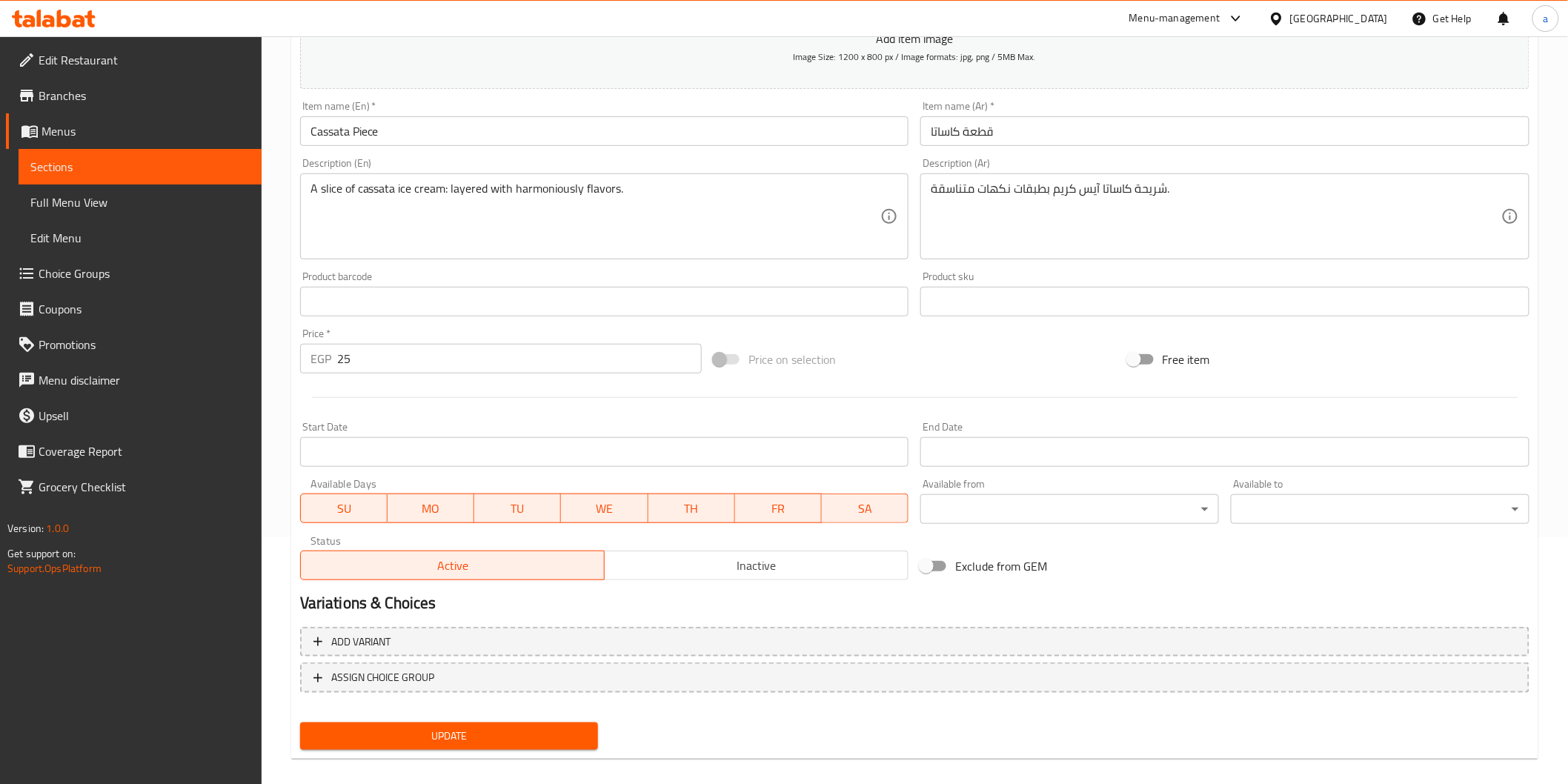
click at [359, 730] on span "Update" at bounding box center [449, 735] width 275 height 19
click at [197, 175] on span "Sections" at bounding box center [141, 166] width 220 height 18
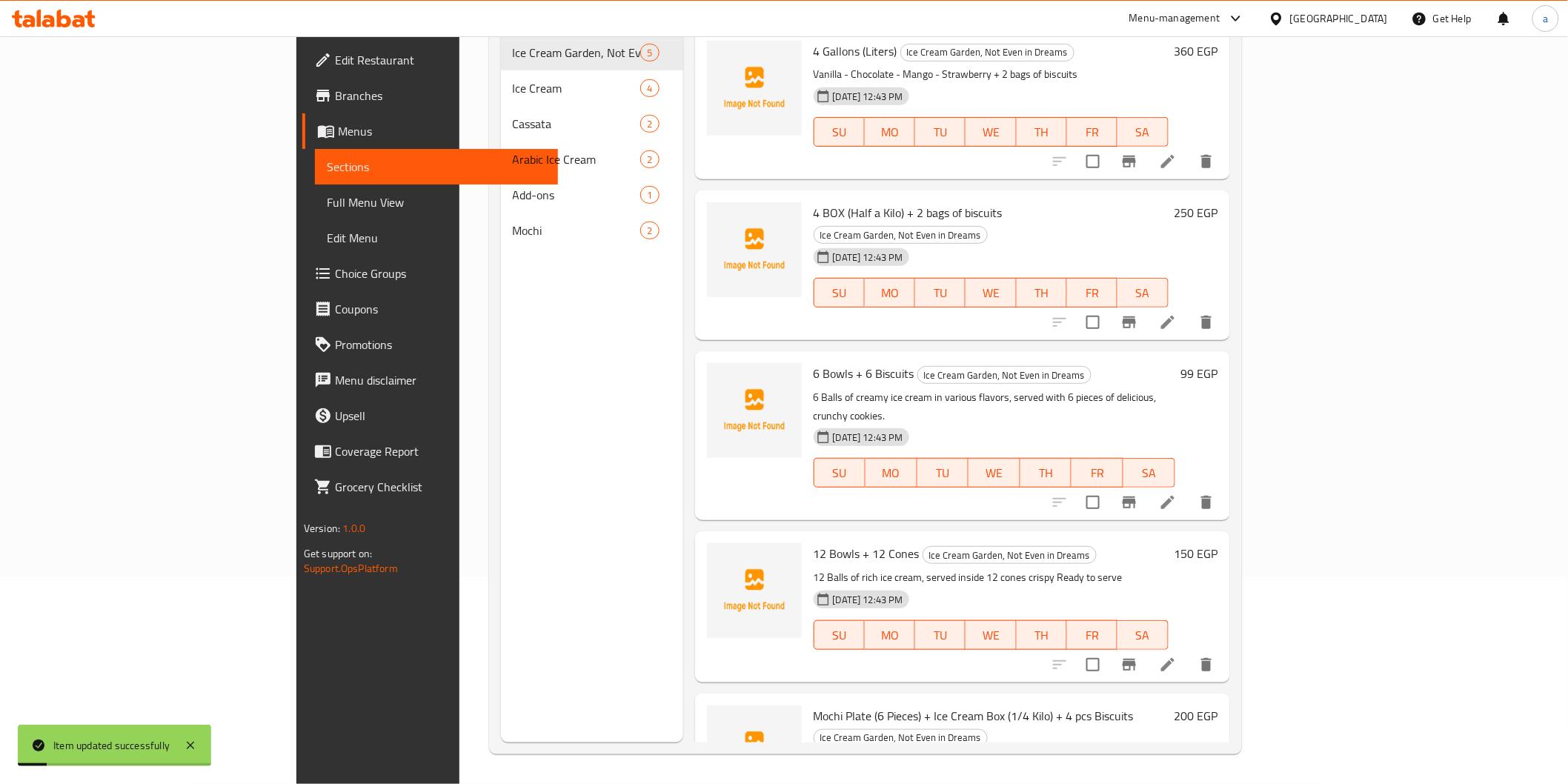
scroll to position [208, 0]
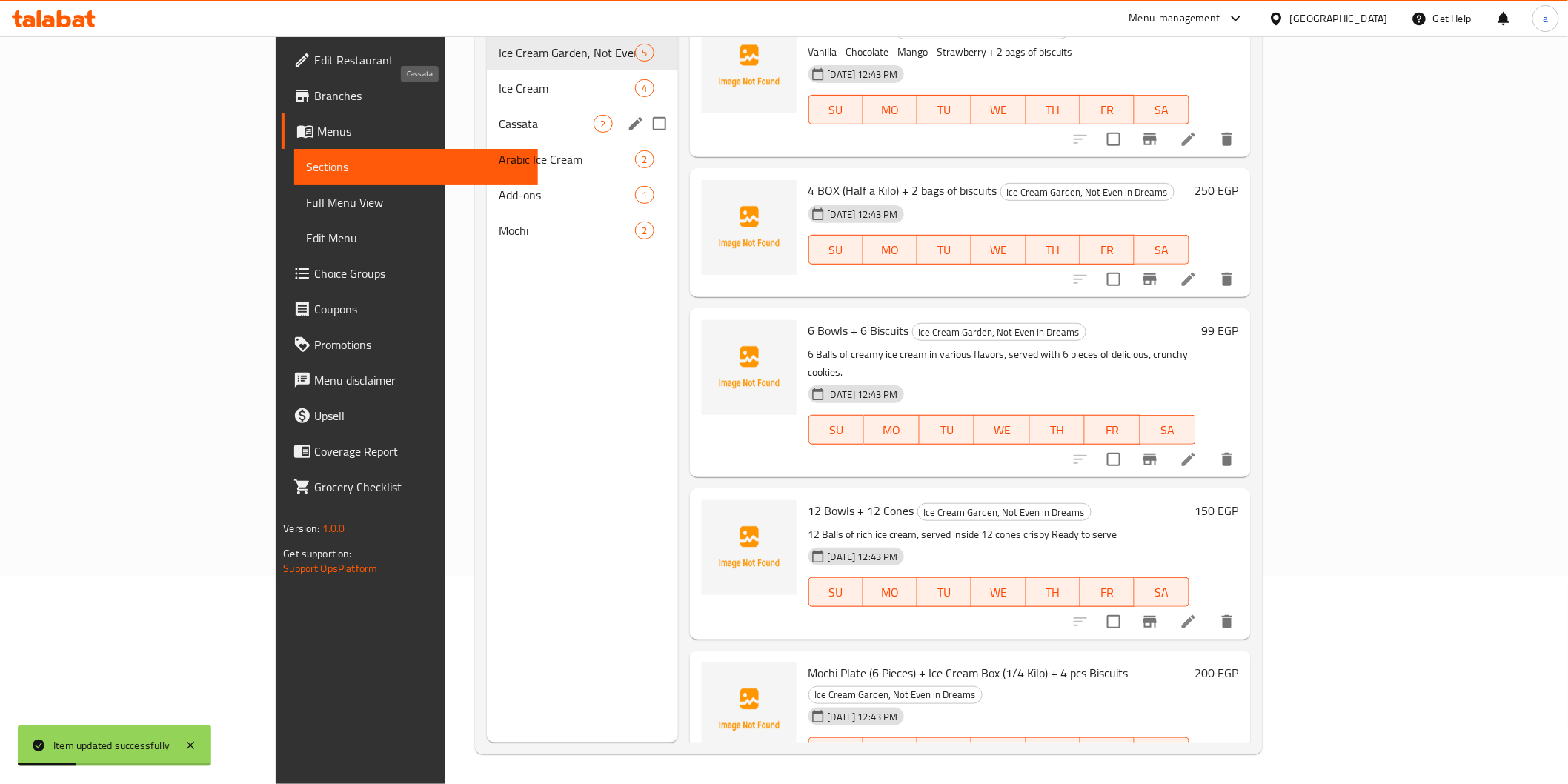
click at [499, 115] on span "Cassata" at bounding box center [546, 124] width 96 height 18
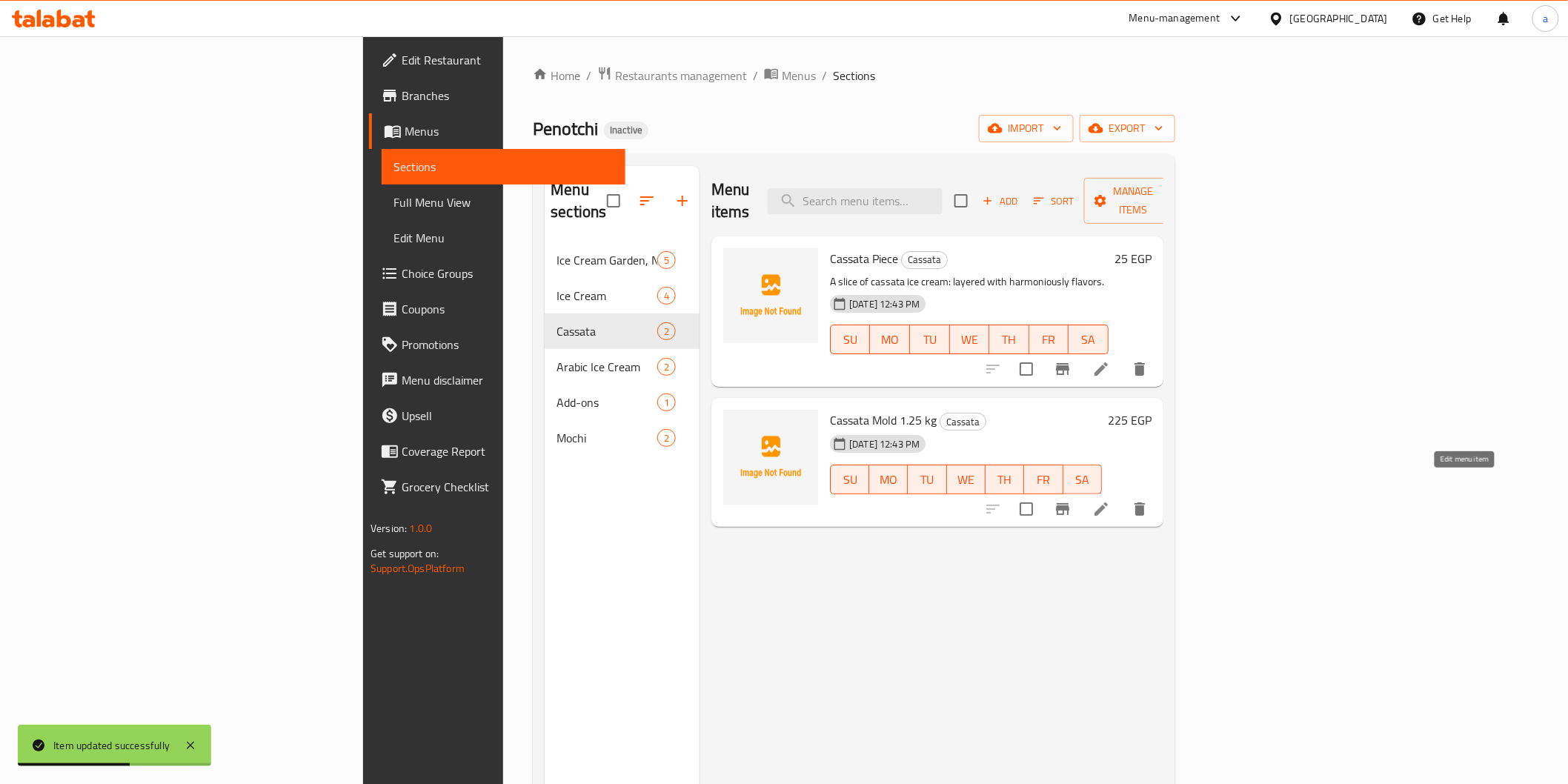
click at [1096, 469] on span "SA" at bounding box center [1082, 480] width 27 height 22
click at [1122, 496] on li at bounding box center [1101, 509] width 42 height 27
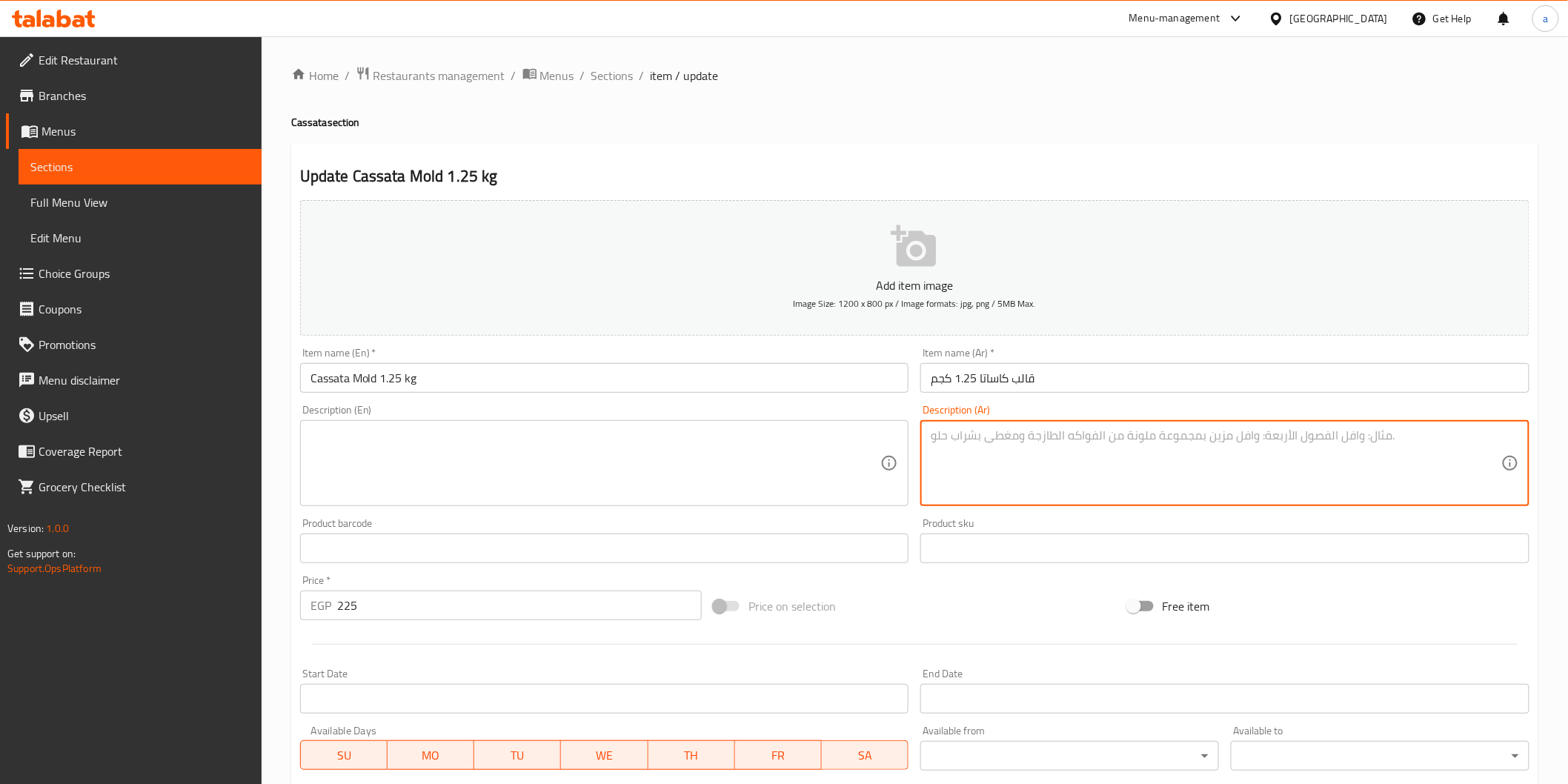
click at [932, 432] on textarea at bounding box center [1216, 463] width 570 height 70
paste textarea "قالب كاساتا آيس كريم وزنه 1.25 كجم متعدد الطبقات."
type textarea "قالب كاساتا آيس كريم وزنه 1.25 كجم متعدد الطبقات."
click at [788, 456] on textarea at bounding box center [596, 463] width 570 height 70
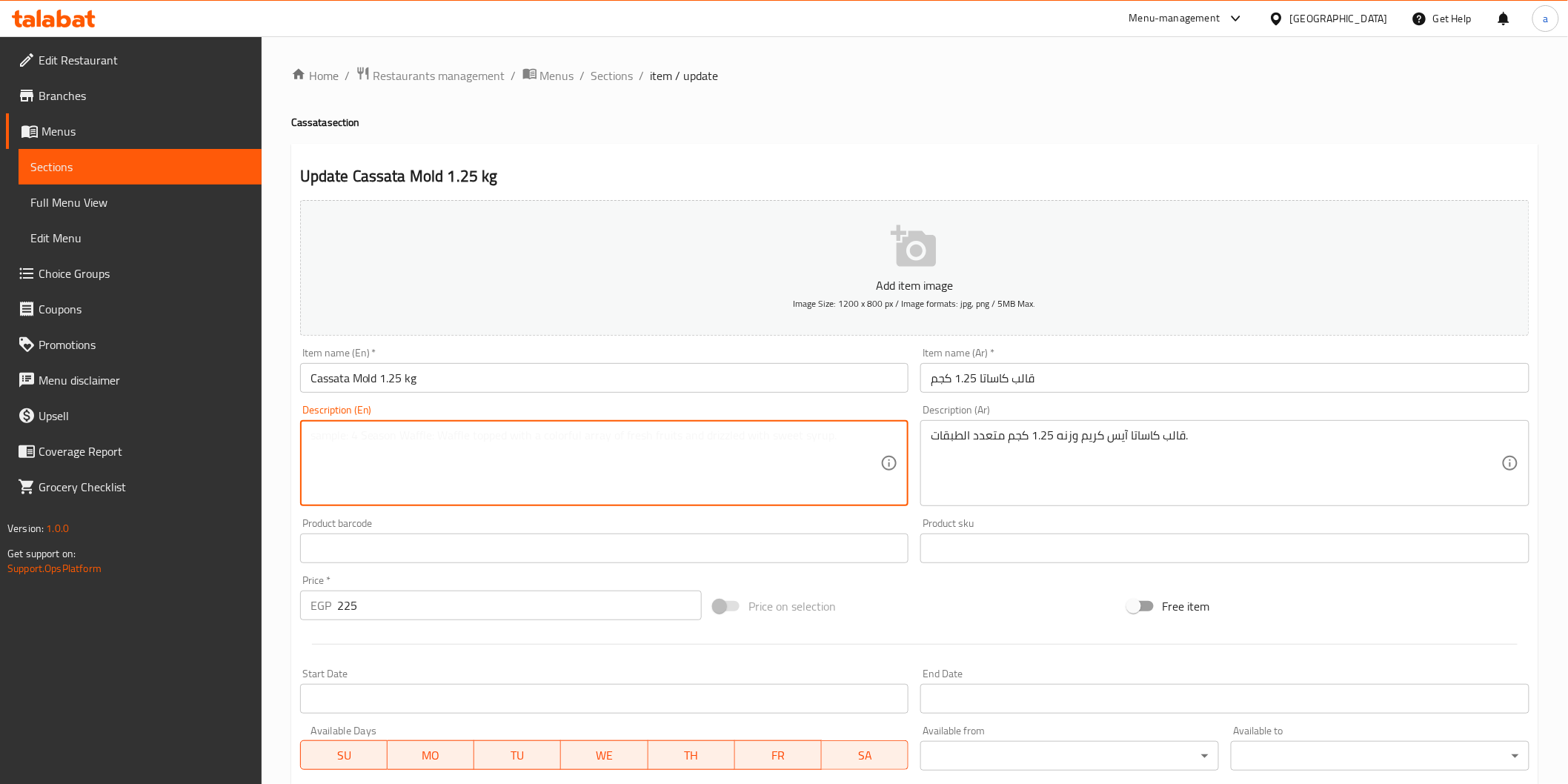
paste textarea "A 1.25 kg ice cream cake mold, suitable for making a multi-layered dessert."
drag, startPoint x: 321, startPoint y: 438, endPoint x: 286, endPoint y: 435, distance: 35.1
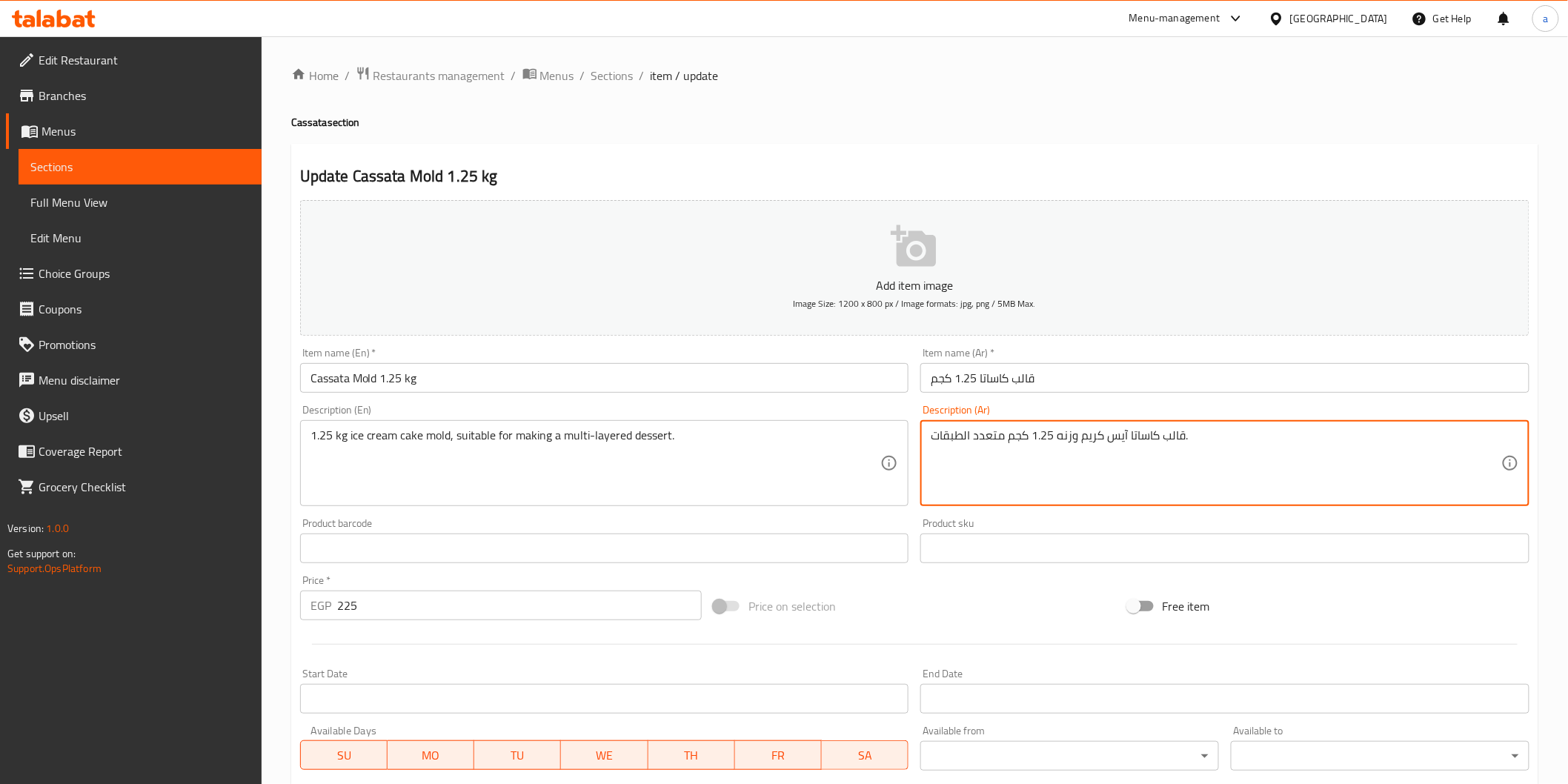
click at [1173, 443] on textarea "قالب كاساتا آيس كريم وزنه 1.25 كجم متعدد الطبقات." at bounding box center [1216, 463] width 570 height 70
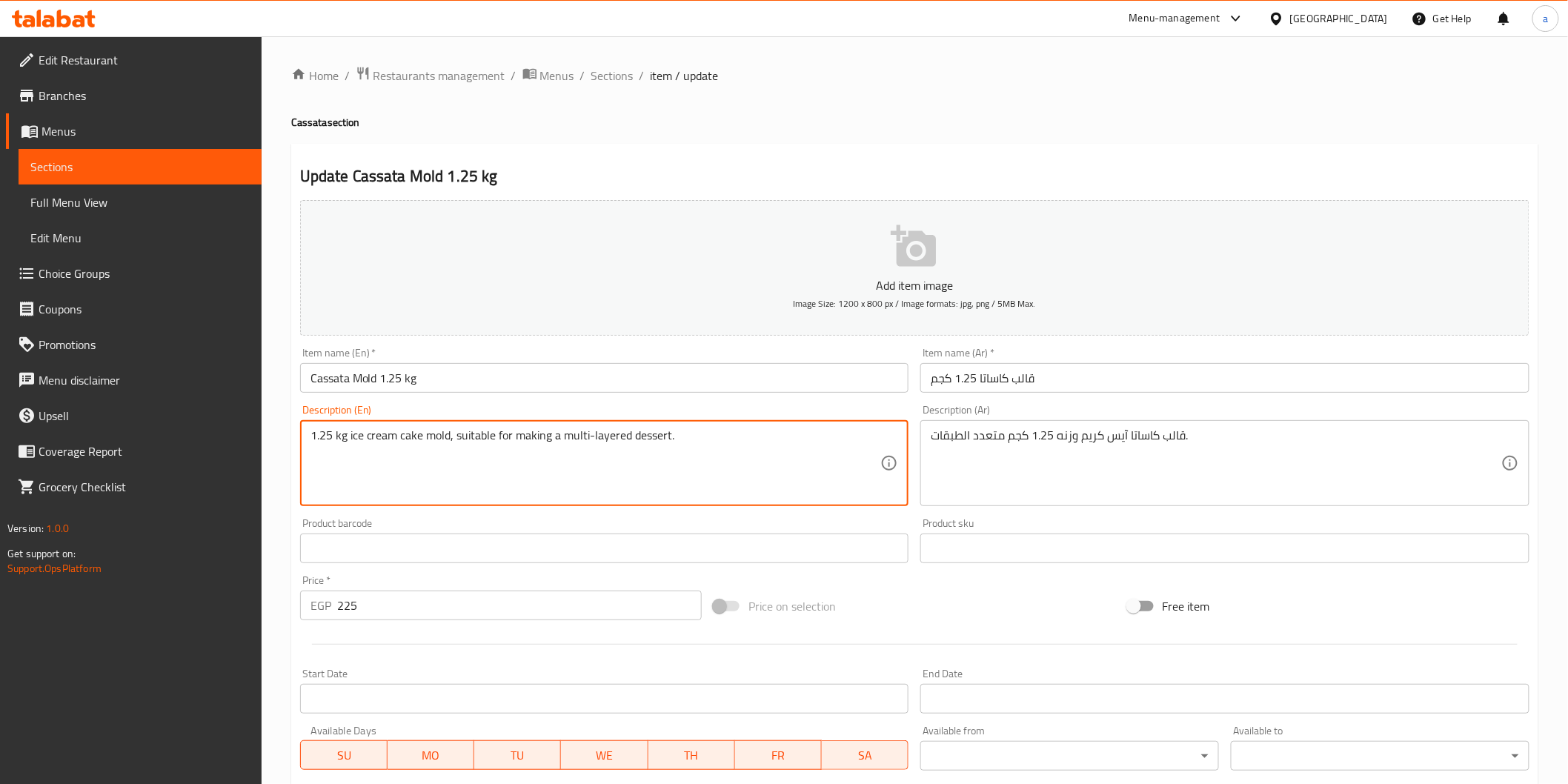
click at [408, 435] on textarea "1.25 kg ice cream cake mold, suitable for making a multi-layered dessert." at bounding box center [596, 463] width 570 height 70
click at [344, 379] on input "Cassata Mold 1.25 kg" at bounding box center [604, 378] width 609 height 30
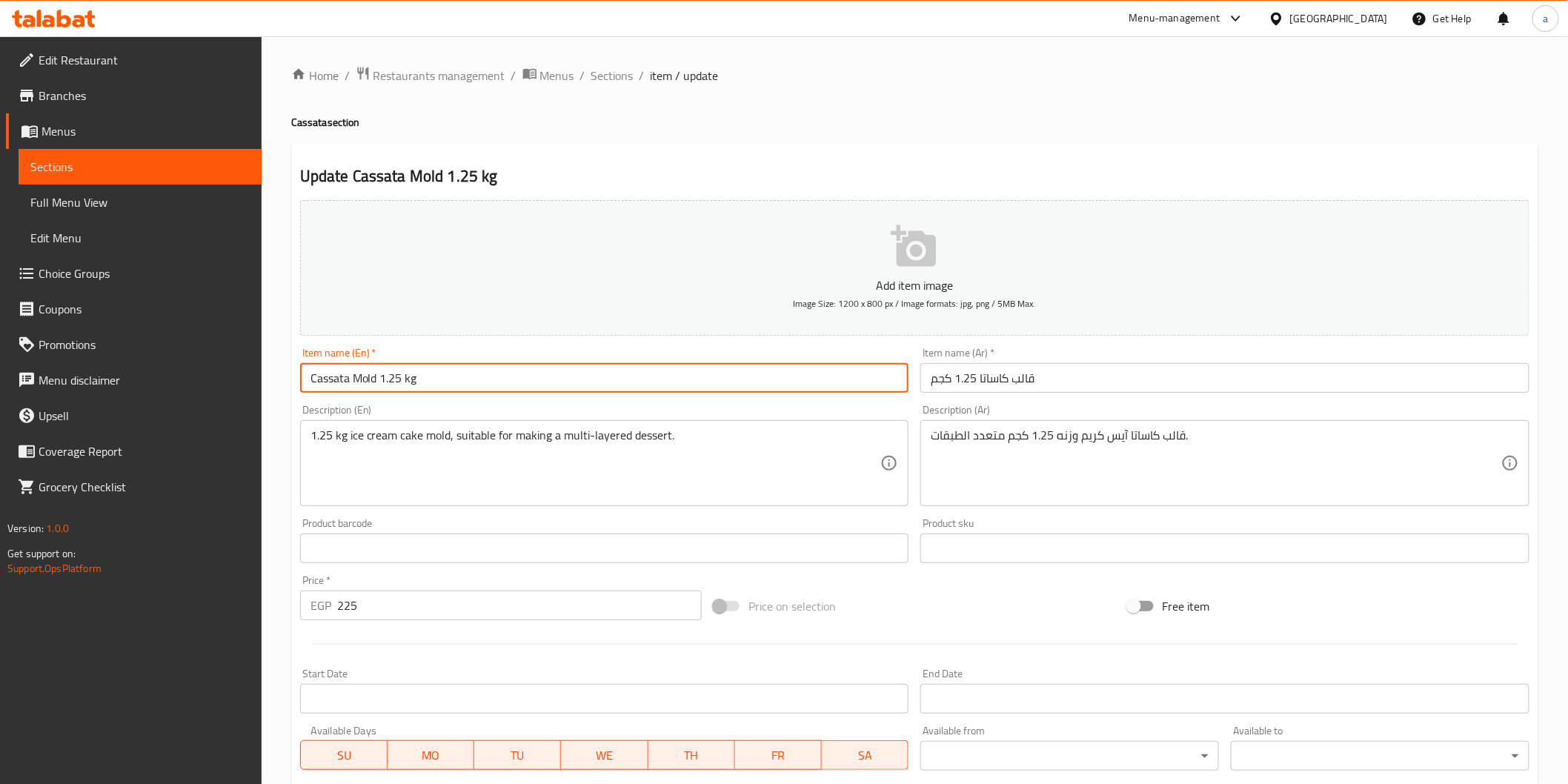
click at [344, 379] on input "Cassata Mold 1.25 kg" at bounding box center [604, 378] width 609 height 30
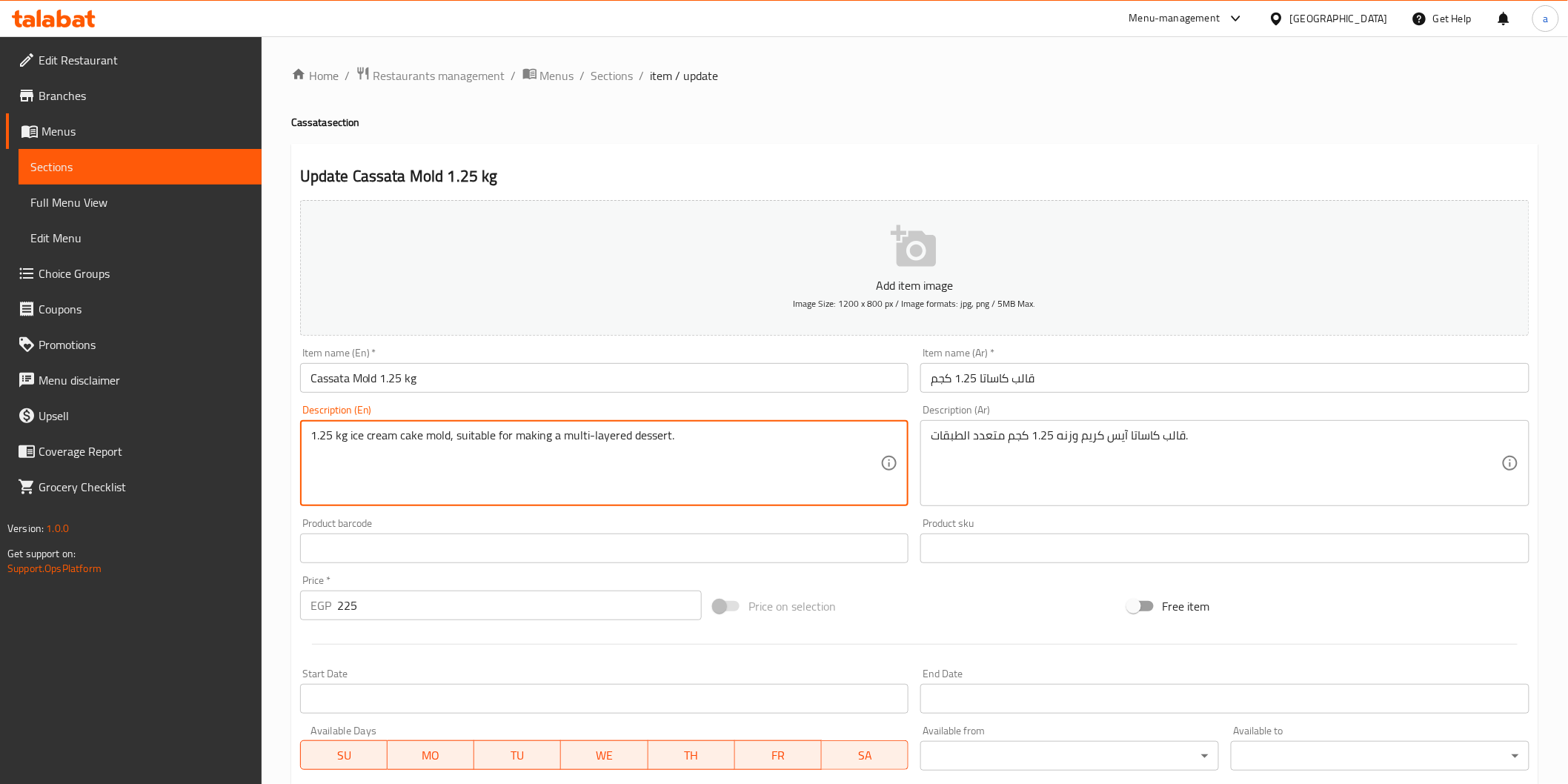
click at [410, 442] on textarea "1.25 kg ice cream cake mold, suitable for making a multi-layered dessert." at bounding box center [596, 463] width 570 height 70
paste textarea "Cassata"
drag, startPoint x: 472, startPoint y: 438, endPoint x: 578, endPoint y: 455, distance: 107.4
click at [578, 455] on textarea "1.25 kg ice cream Cassata mold, suitable for making a multi-layered dessert." at bounding box center [596, 463] width 570 height 70
drag, startPoint x: 548, startPoint y: 432, endPoint x: 588, endPoint y: 452, distance: 44.7
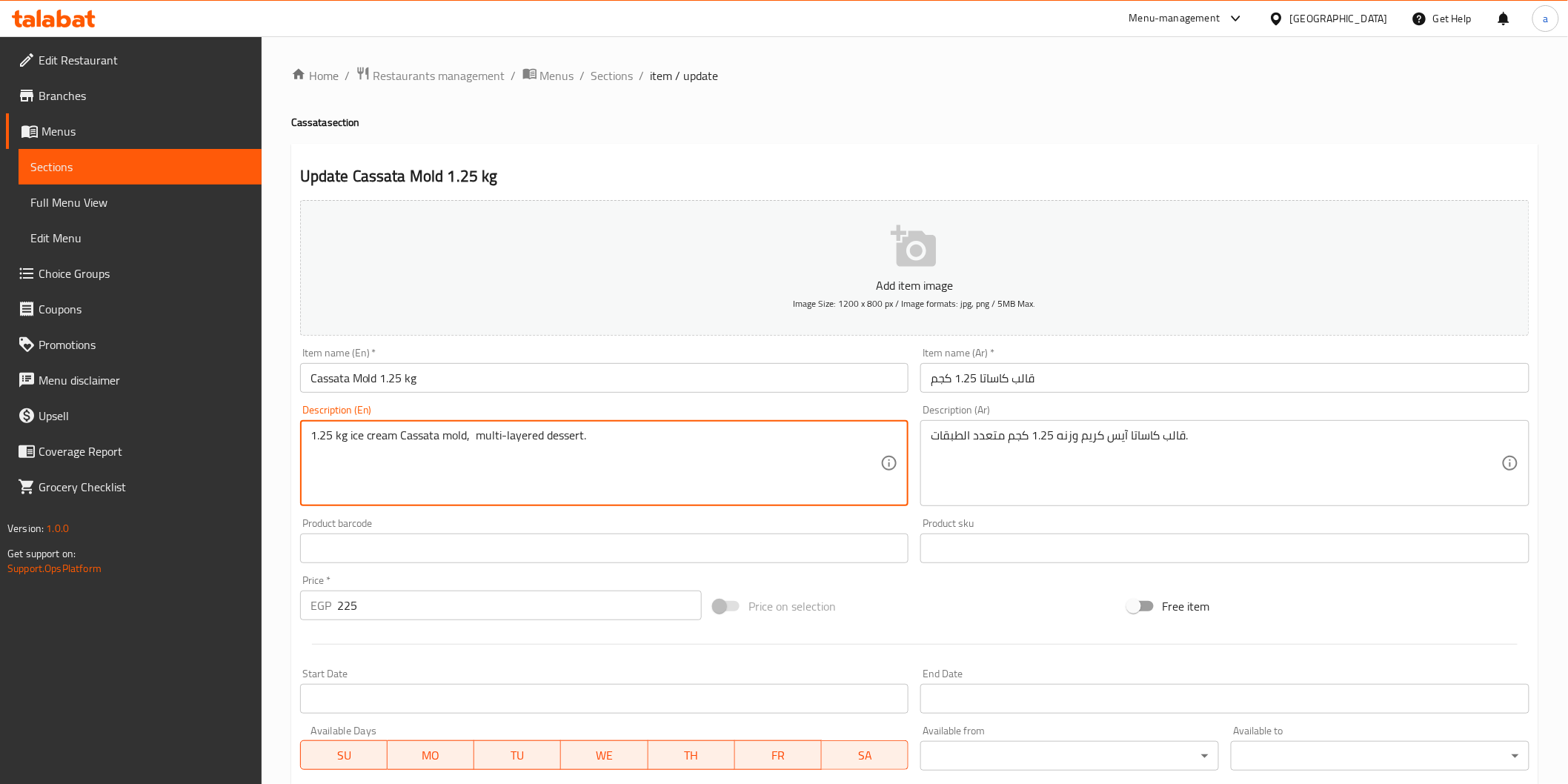
click at [588, 452] on textarea "1.25 kg ice cream Cassata mold, multi-layered dessert." at bounding box center [596, 463] width 570 height 70
drag, startPoint x: 349, startPoint y: 438, endPoint x: 189, endPoint y: 445, distance: 160.2
click at [189, 445] on div "Edit Restaurant Branches Menus Sections Full Menu View Edit Menu Choice Groups …" at bounding box center [784, 541] width 1568 height 1011
click at [404, 435] on textarea "ice cream Cassata mold, multi-layered" at bounding box center [596, 463] width 570 height 70
paste textarea "1.25 kg"
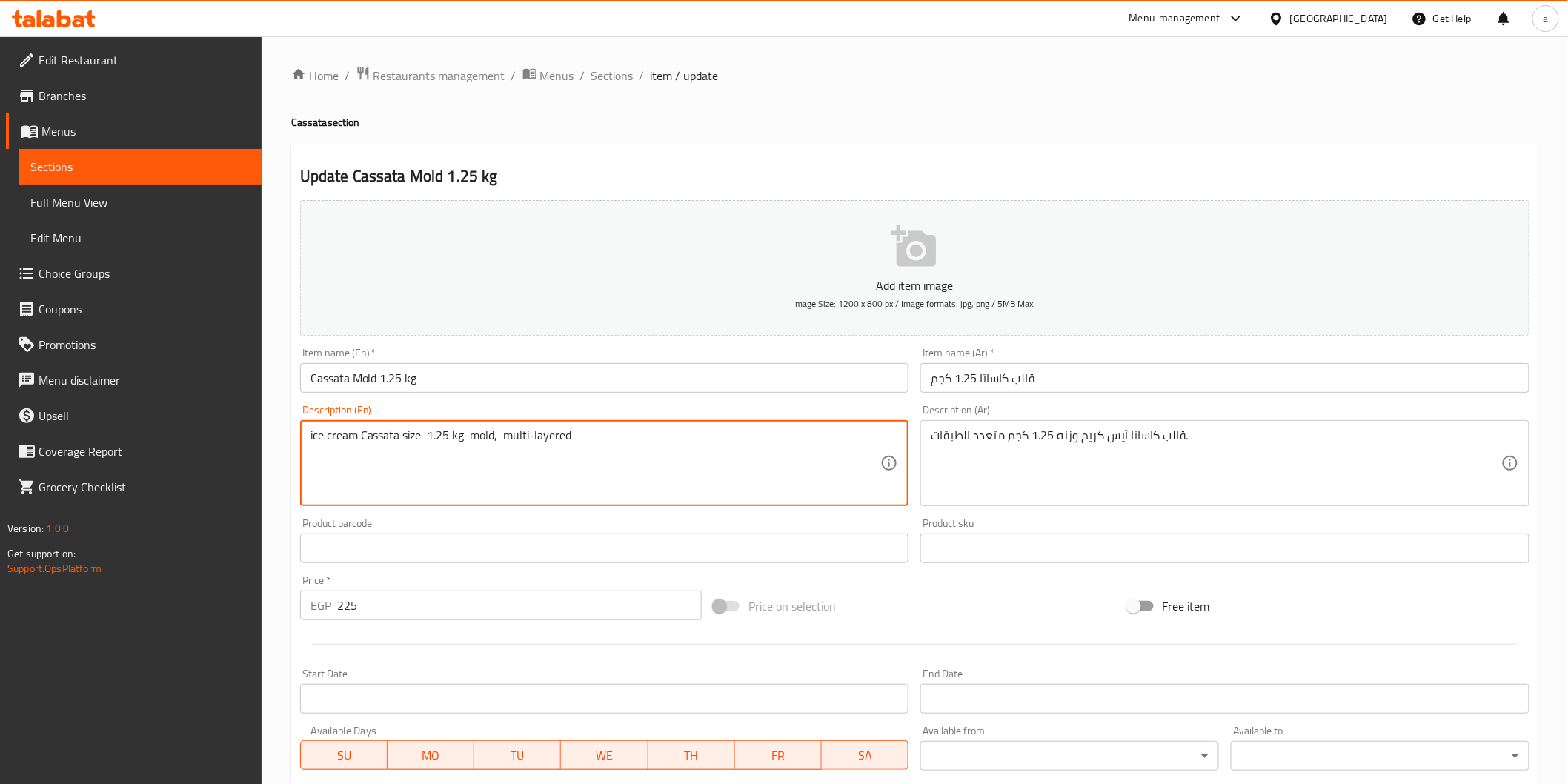
drag, startPoint x: 472, startPoint y: 436, endPoint x: 496, endPoint y: 434, distance: 24.1
click at [496, 434] on textarea "ice cream Cassata size 1.25 kg mold, multi-layered" at bounding box center [596, 463] width 570 height 70
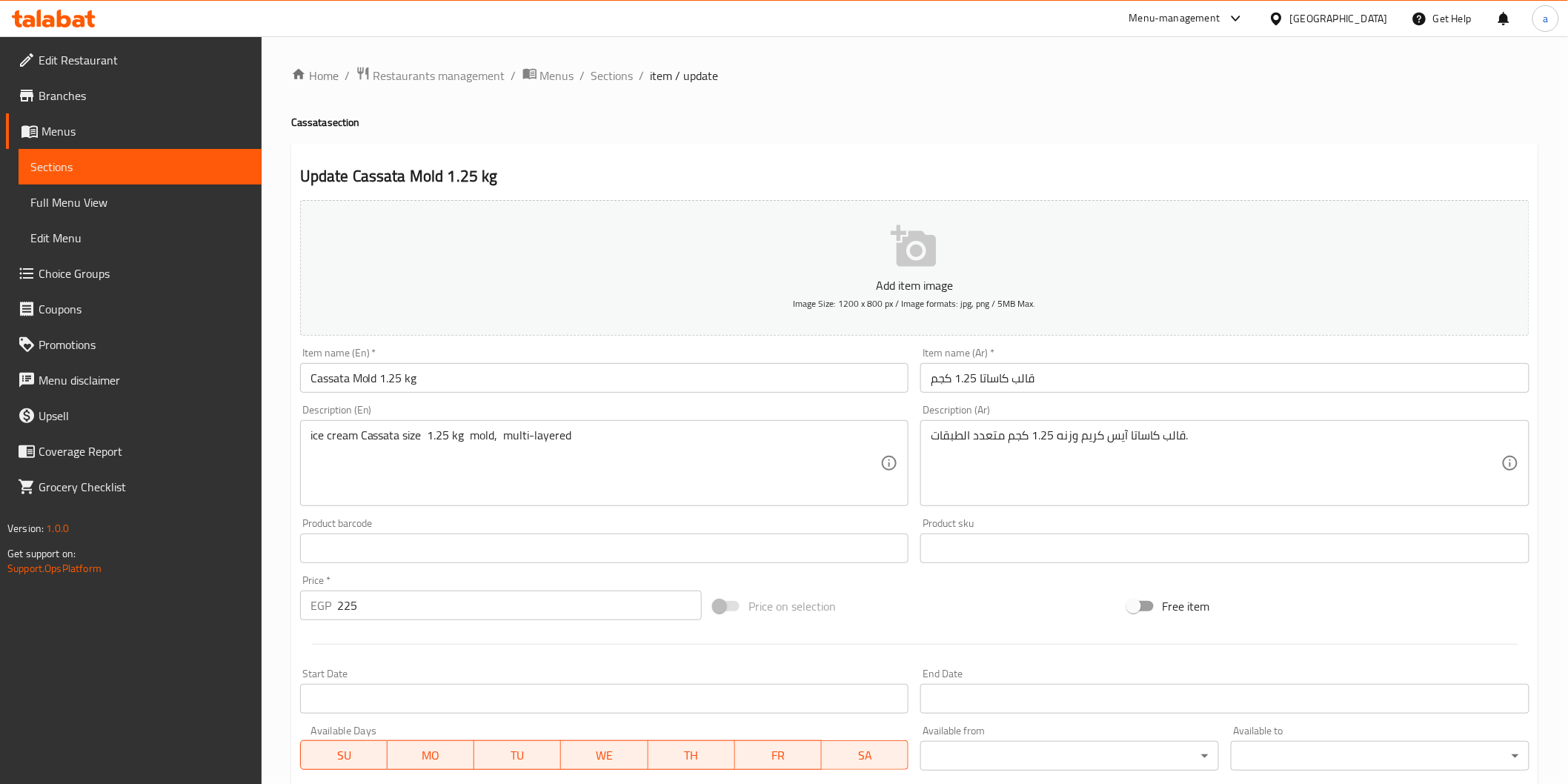
click at [307, 441] on div "ice cream Cassata size 1.25 kg mold, multi-layered Description (En)" at bounding box center [604, 462] width 609 height 86
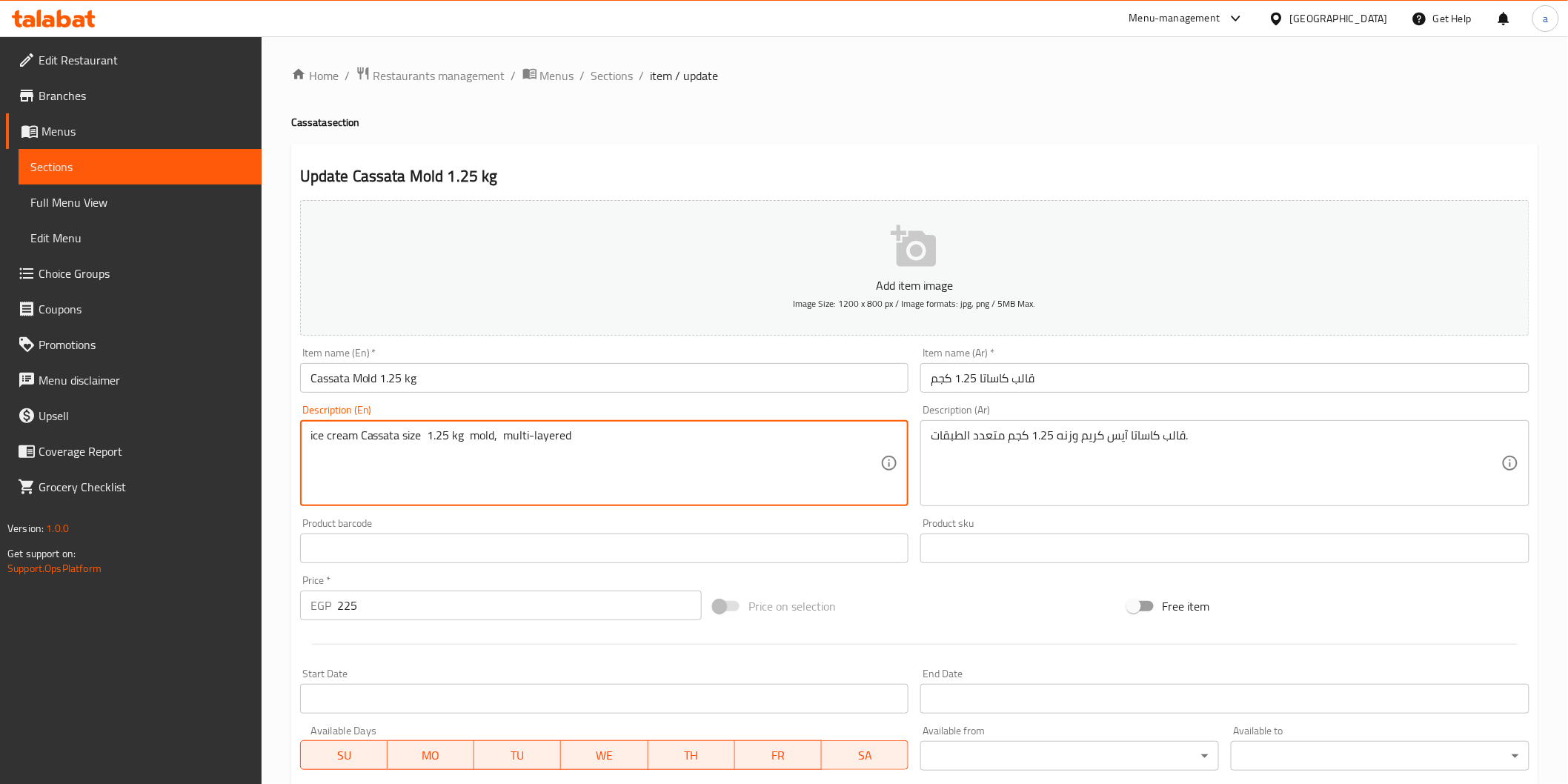
click at [394, 436] on textarea "ice cream Cassata size 1.25 kg mold, multi-layered" at bounding box center [596, 463] width 570 height 70
click at [403, 438] on textarea "ice cream Cassata size 1.25 kg mold, multi-layered" at bounding box center [596, 463] width 570 height 70
paste textarea "mold"
drag, startPoint x: 499, startPoint y: 439, endPoint x: 528, endPoint y: 439, distance: 29.0
click at [528, 439] on textarea "ice cream Cassata mold size 1.25 kg mold, multi-layered" at bounding box center [596, 463] width 570 height 70
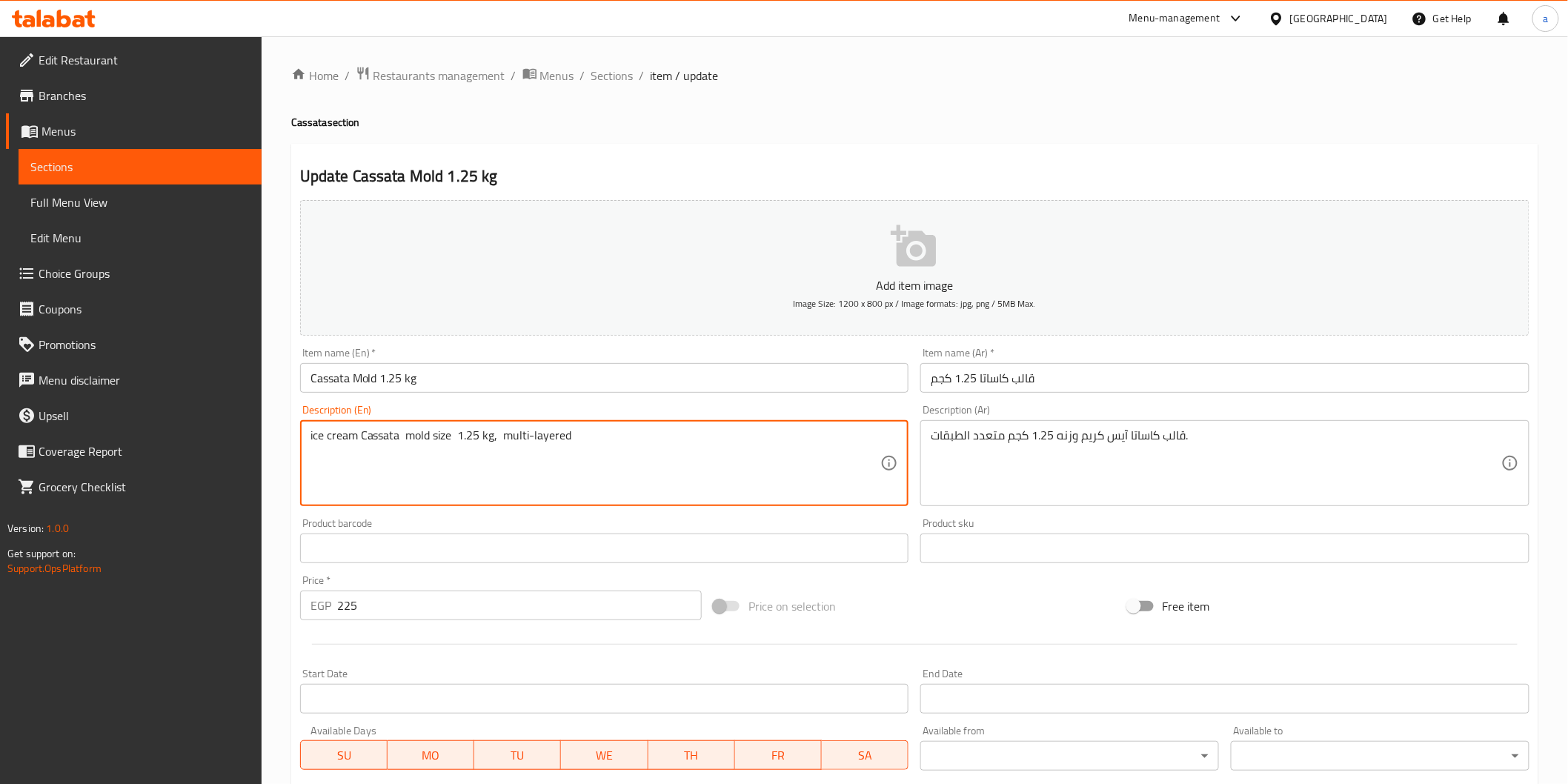
click at [502, 440] on textarea "ice cream Cassata mold size 1.25 kg, multi-layered" at bounding box center [596, 463] width 570 height 70
click at [509, 439] on textarea "ice cream Cassata mold size 1.25 kg, multi-layered" at bounding box center [596, 463] width 570 height 70
click at [498, 441] on textarea "ice cream Cassata mold size 1.25 kg, multi-layered" at bounding box center [596, 463] width 570 height 70
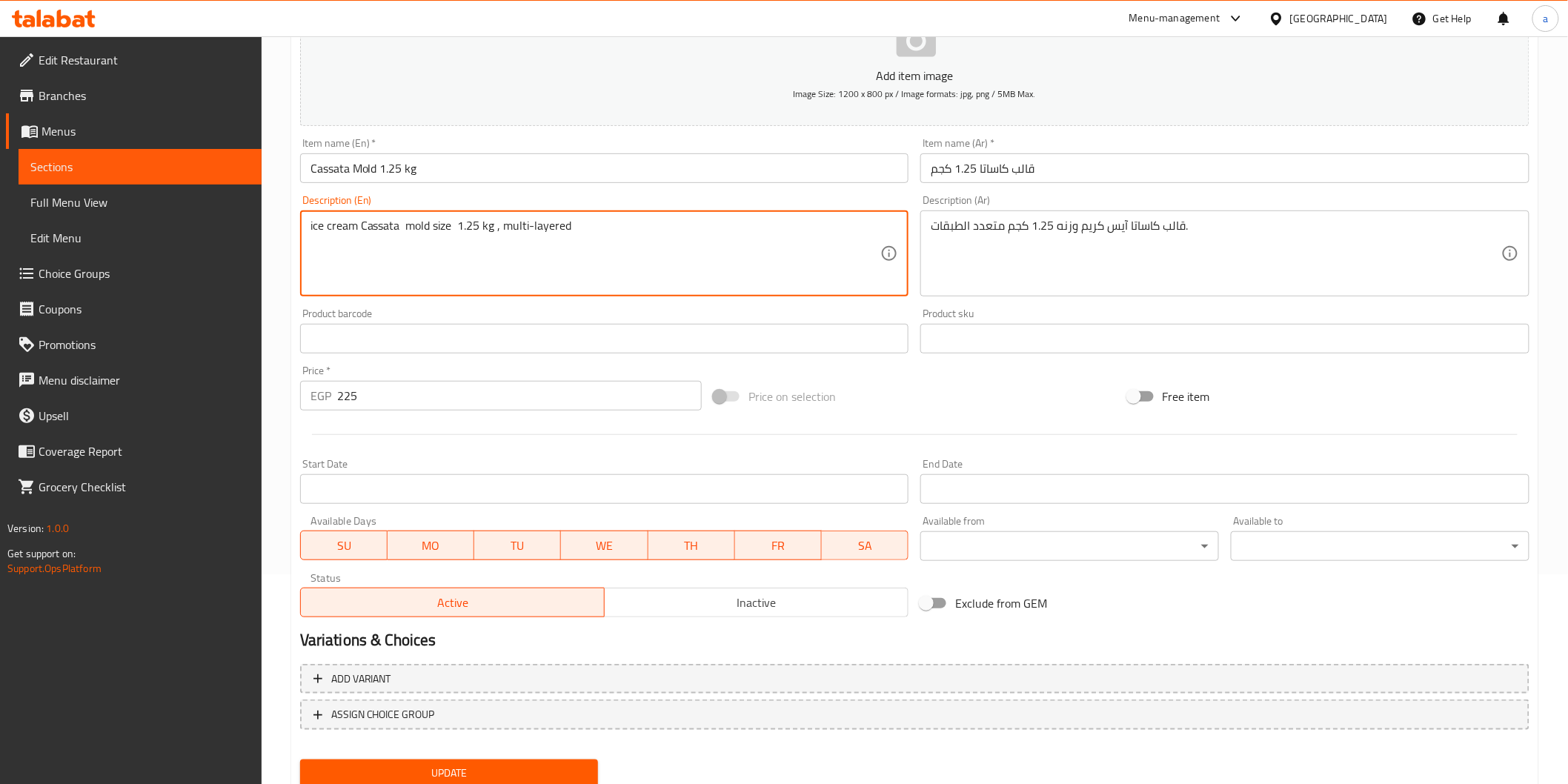
scroll to position [246, 0]
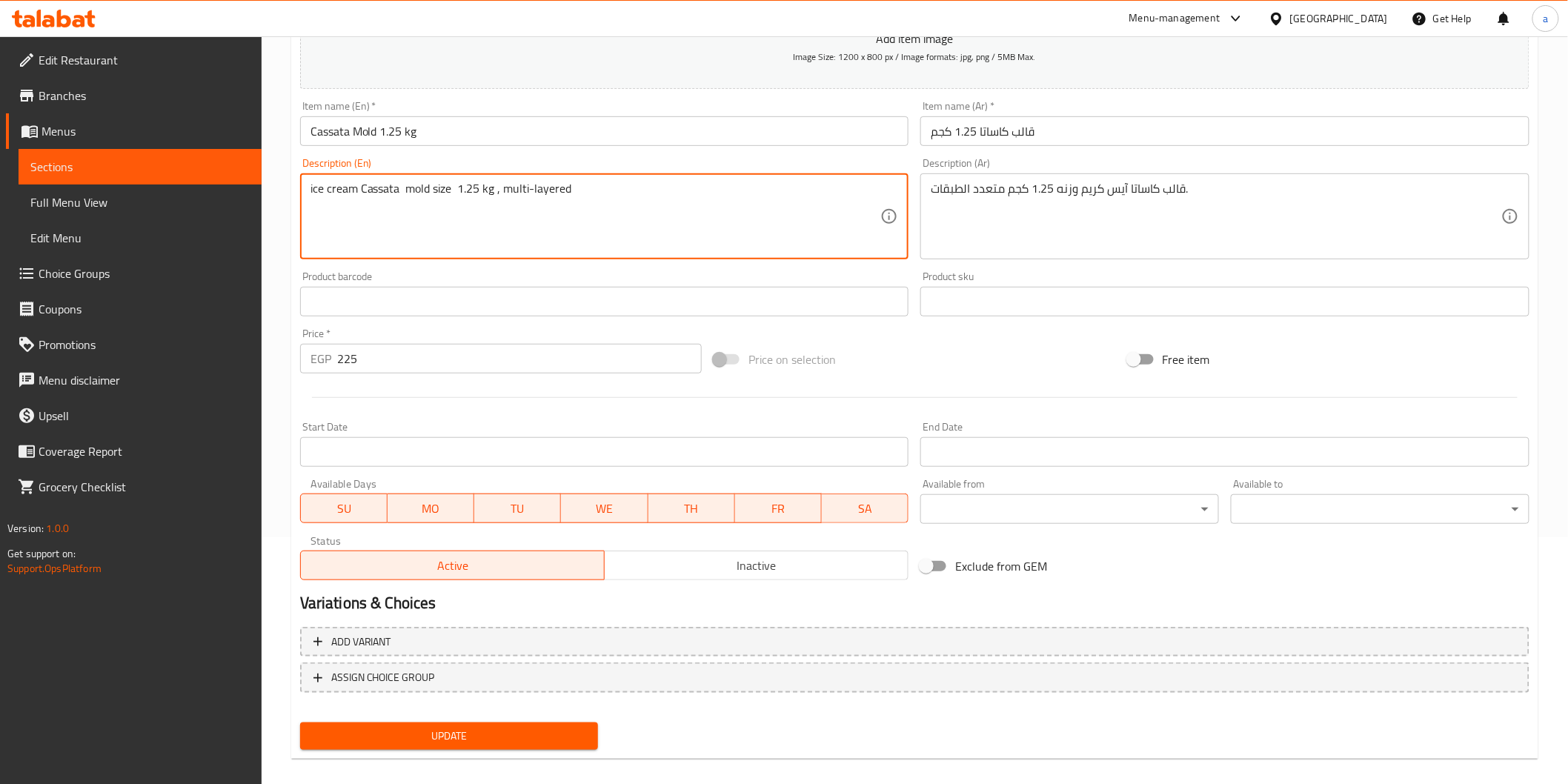
type textarea "ice cream Cassata mold size 1.25 kg , multi-layered"
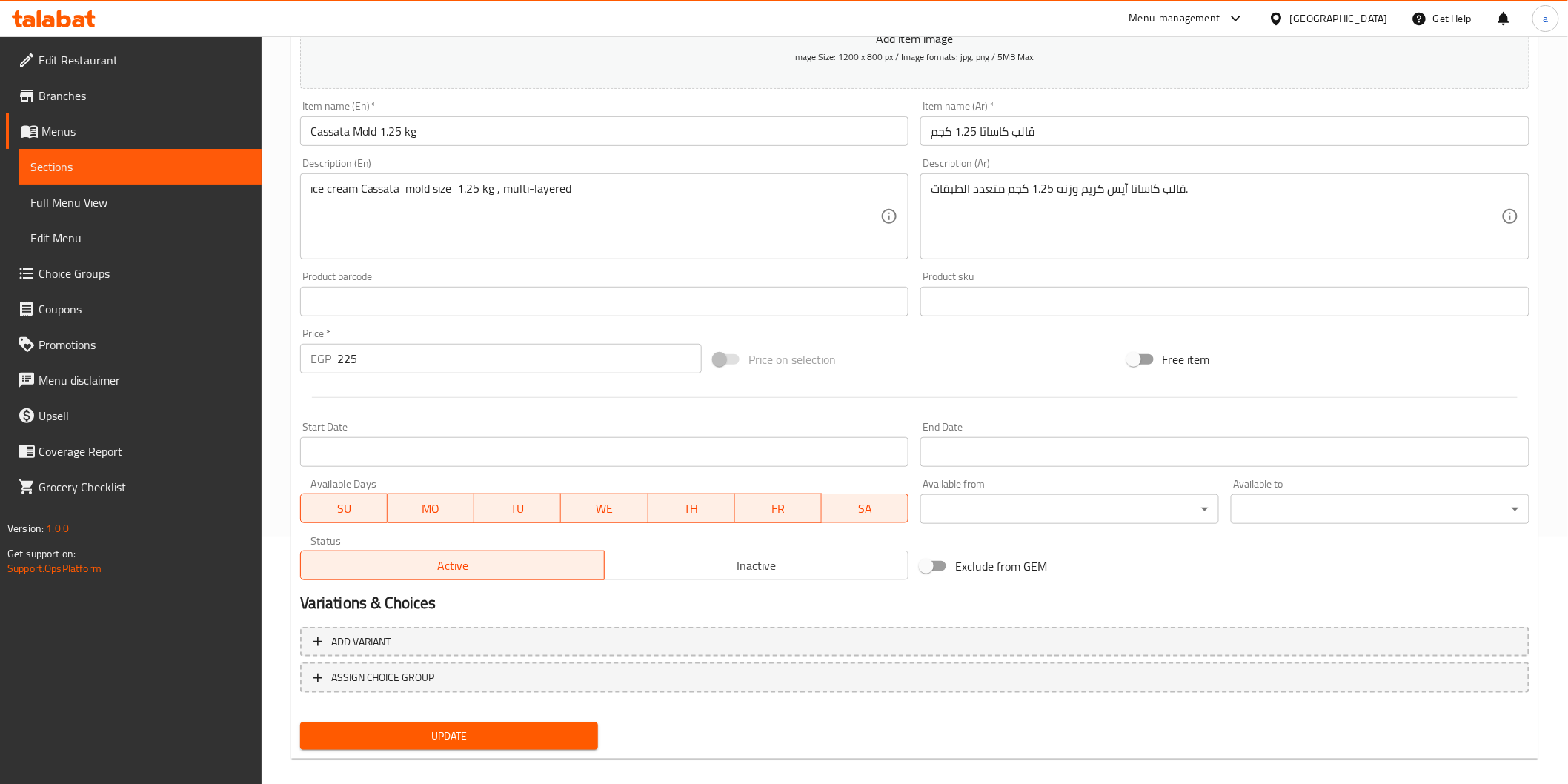
click at [573, 717] on div "Update" at bounding box center [449, 736] width 311 height 40
click at [582, 727] on span "Update" at bounding box center [449, 735] width 275 height 19
click at [169, 172] on span "Sections" at bounding box center [141, 166] width 220 height 18
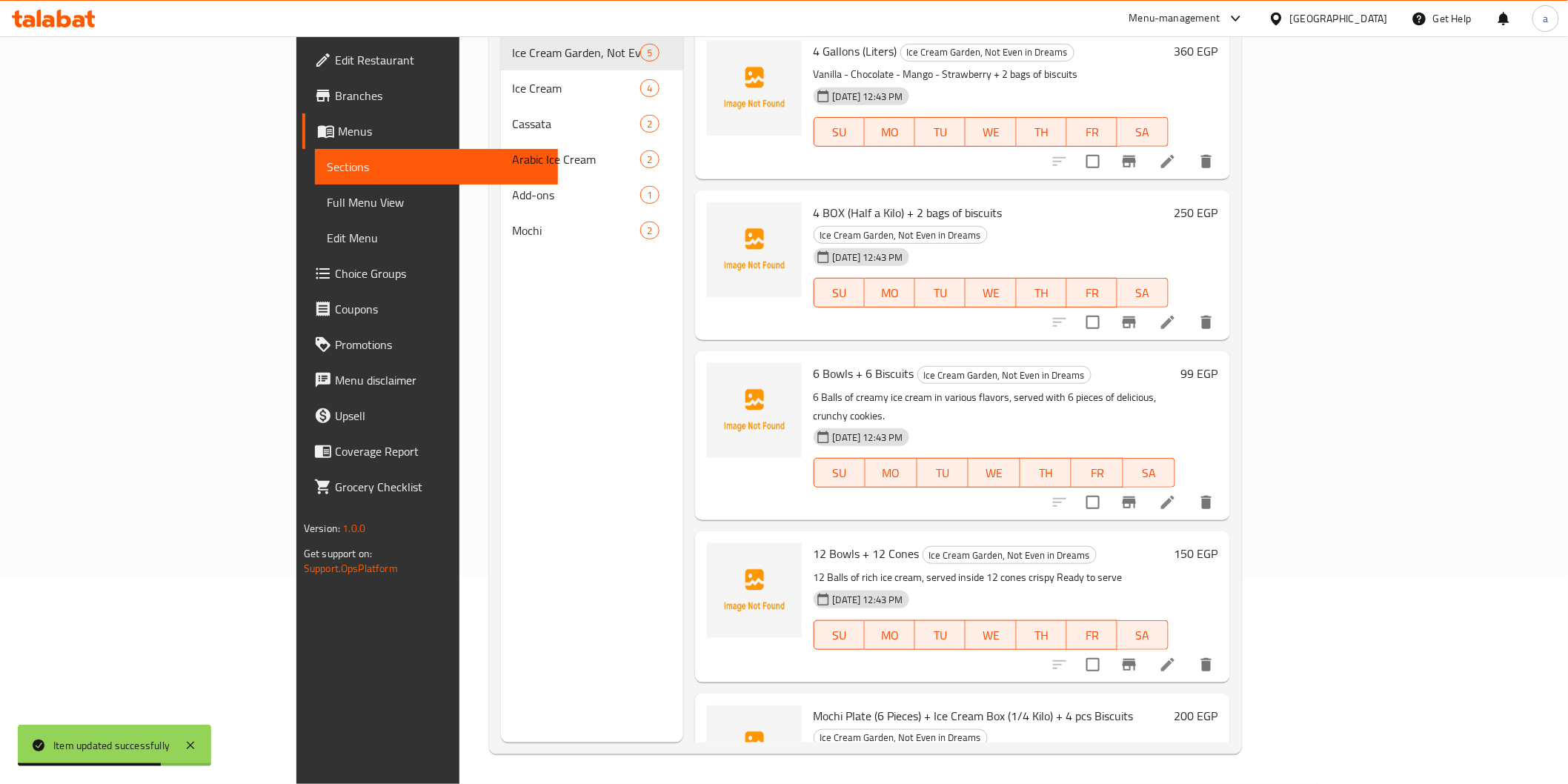
scroll to position [208, 0]
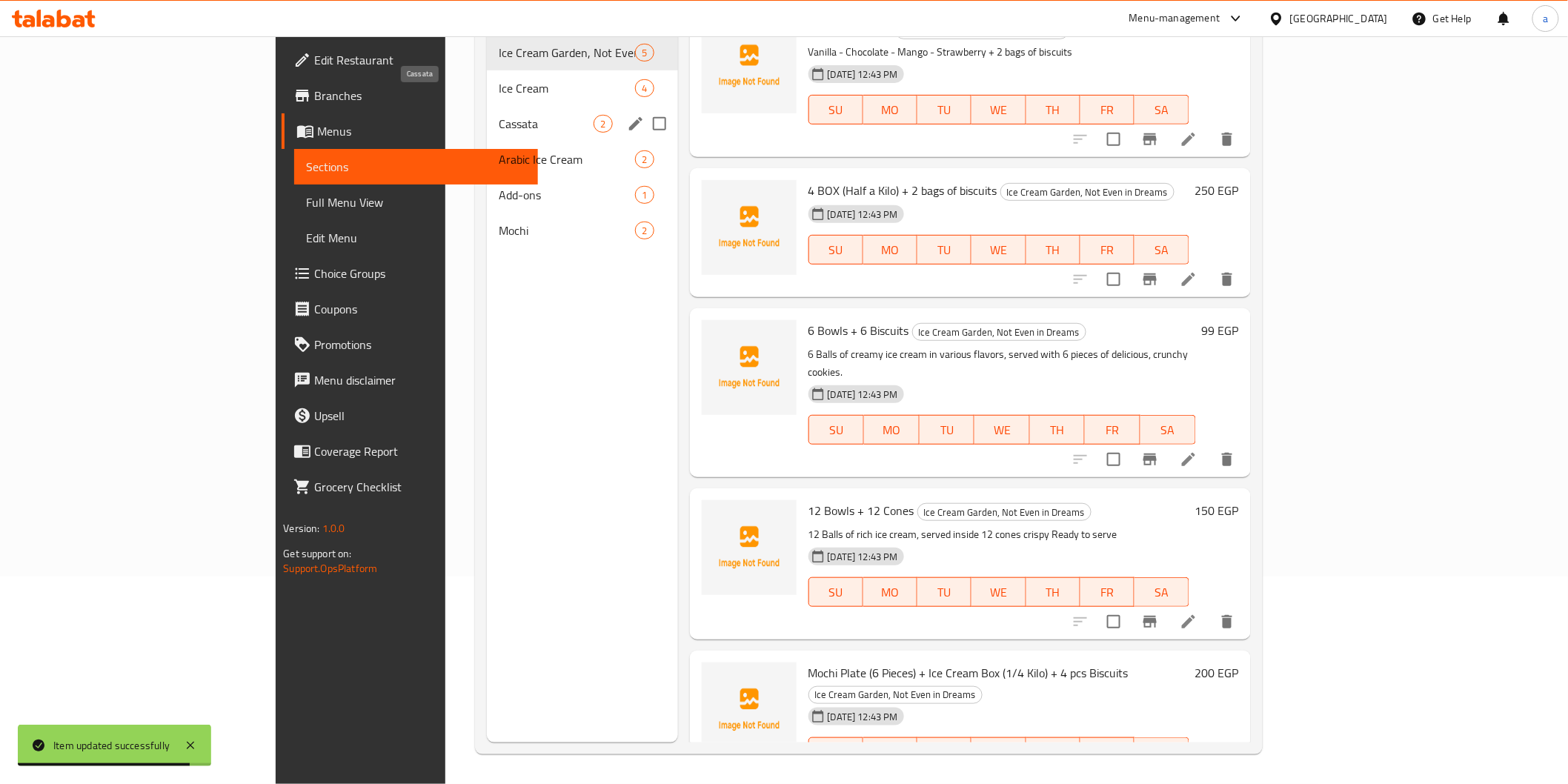
click at [499, 115] on span "Cassata" at bounding box center [546, 124] width 96 height 18
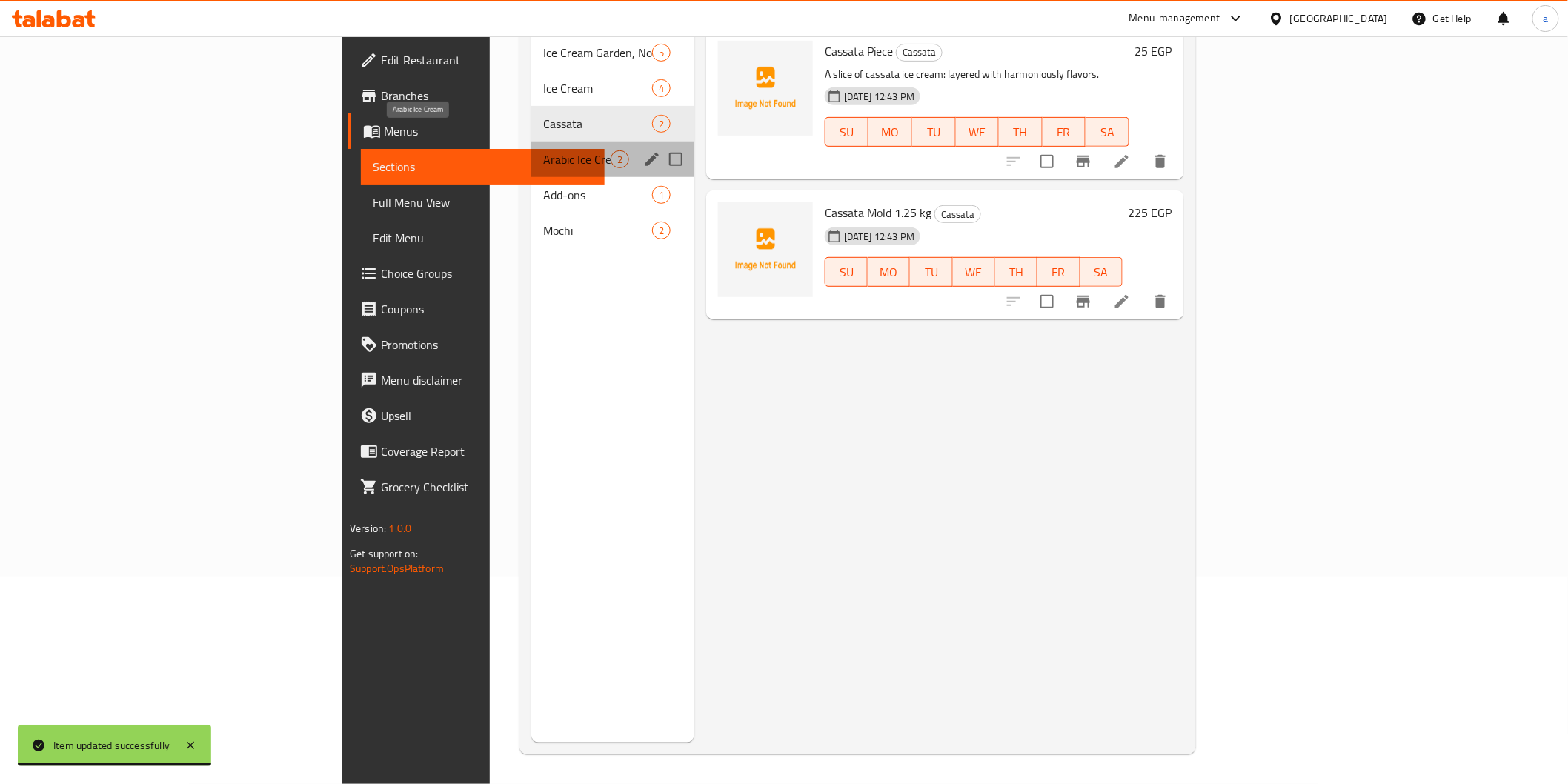
click at [543, 150] on span "Arabic Ice Cream" at bounding box center [577, 159] width 67 height 18
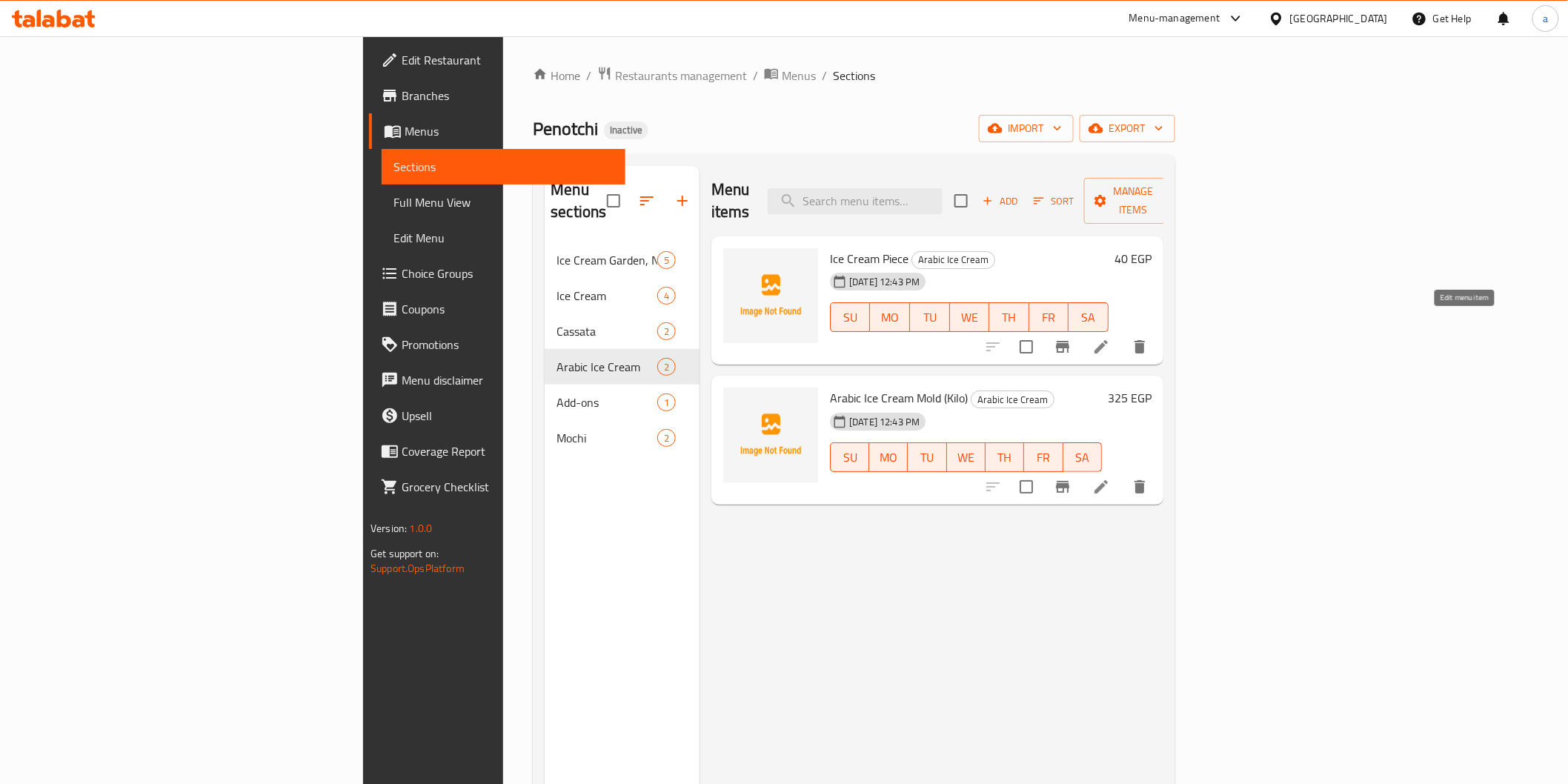
click at [1110, 338] on icon at bounding box center [1101, 346] width 18 height 18
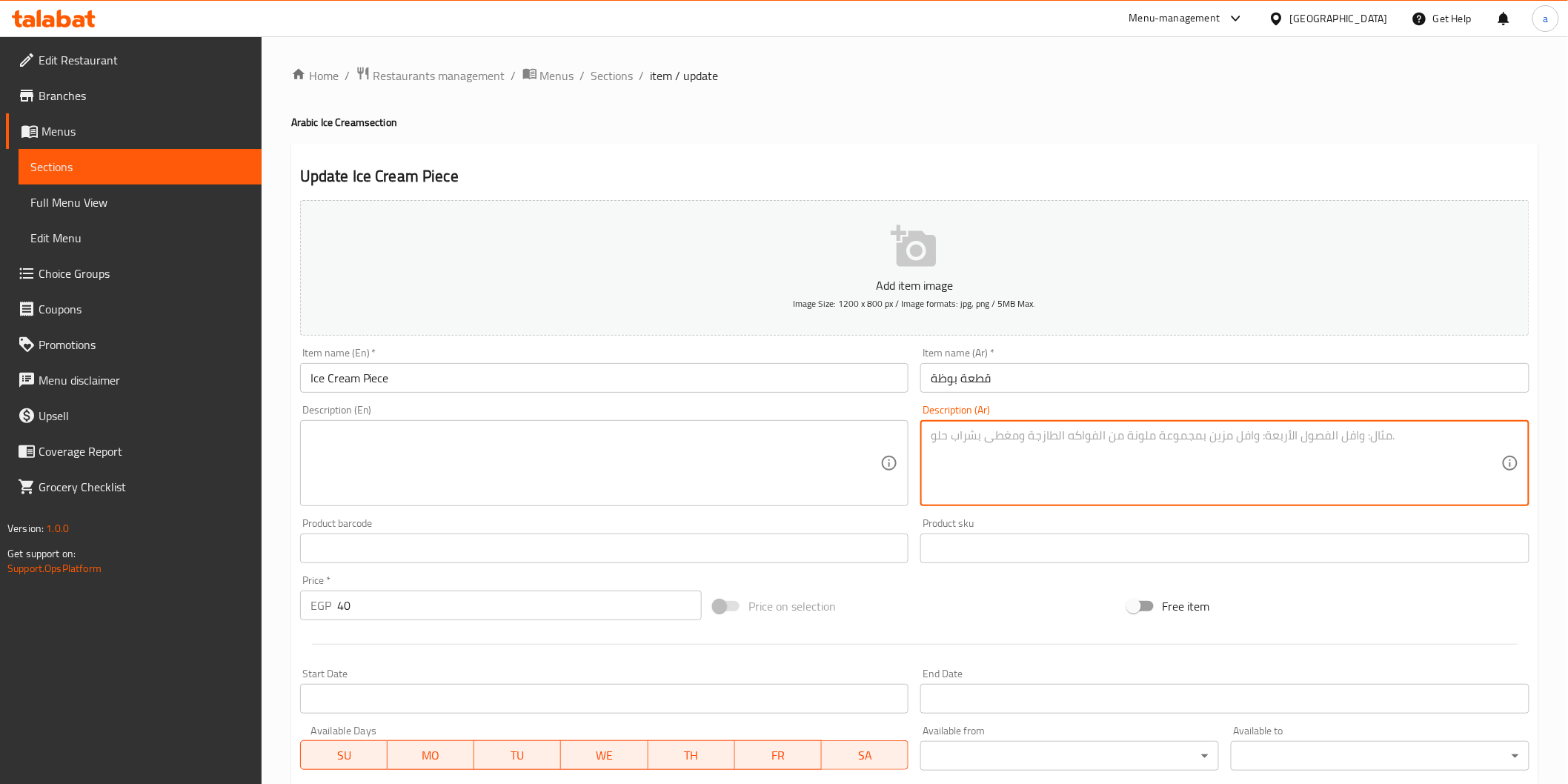
click at [991, 462] on textarea at bounding box center [1216, 463] width 570 height 70
paste textarea "شريحة بوظة تقليدية بنكهات عربية أصيلة."
type textarea "شريحة بوظة تقليدية بنكهات عربية أصيلة."
click at [767, 464] on textarea at bounding box center [596, 463] width 570 height 70
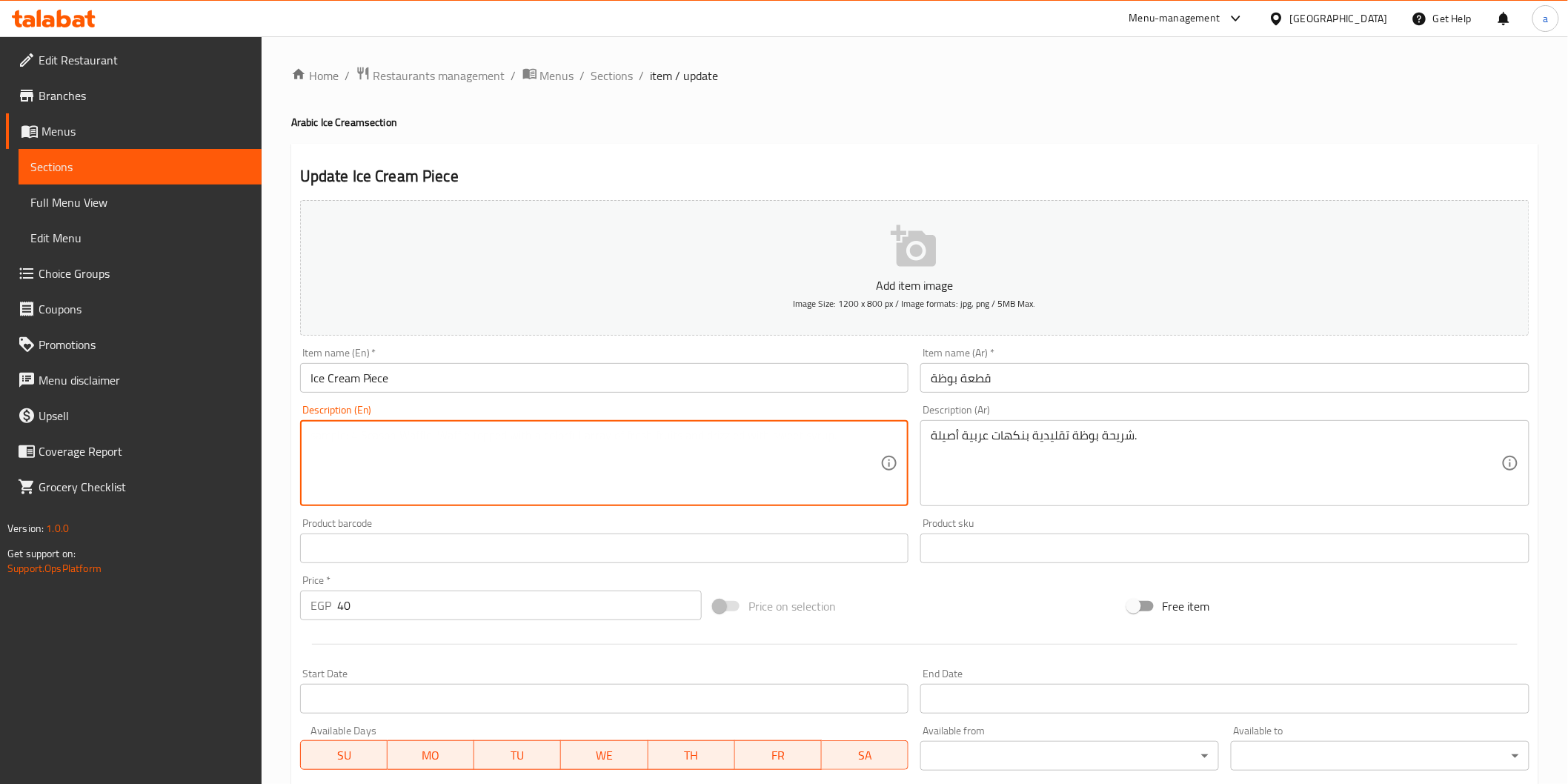
paste textarea "A slice of traditional ice cream with authentic Arabic flavors."
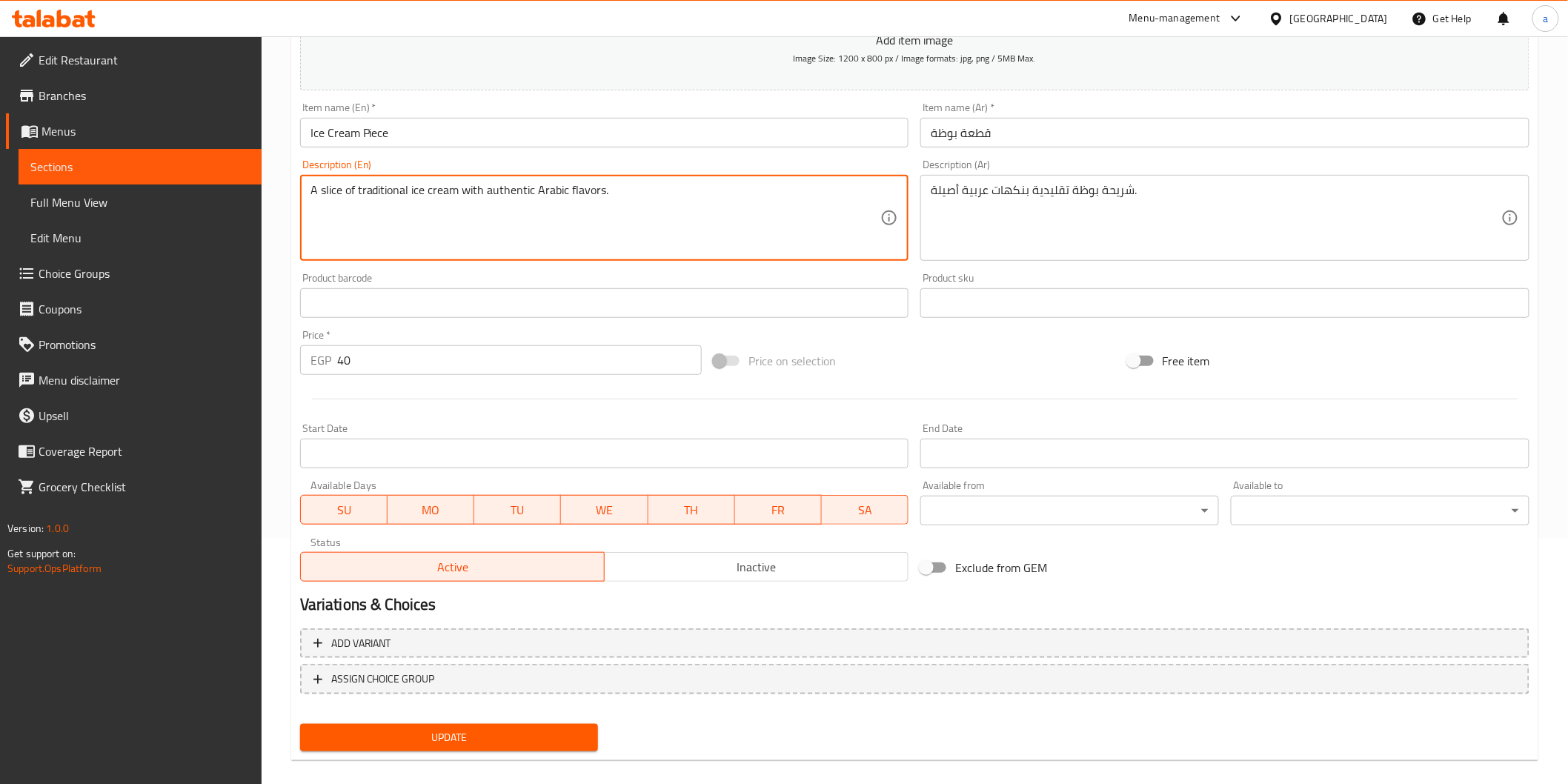
scroll to position [260, 0]
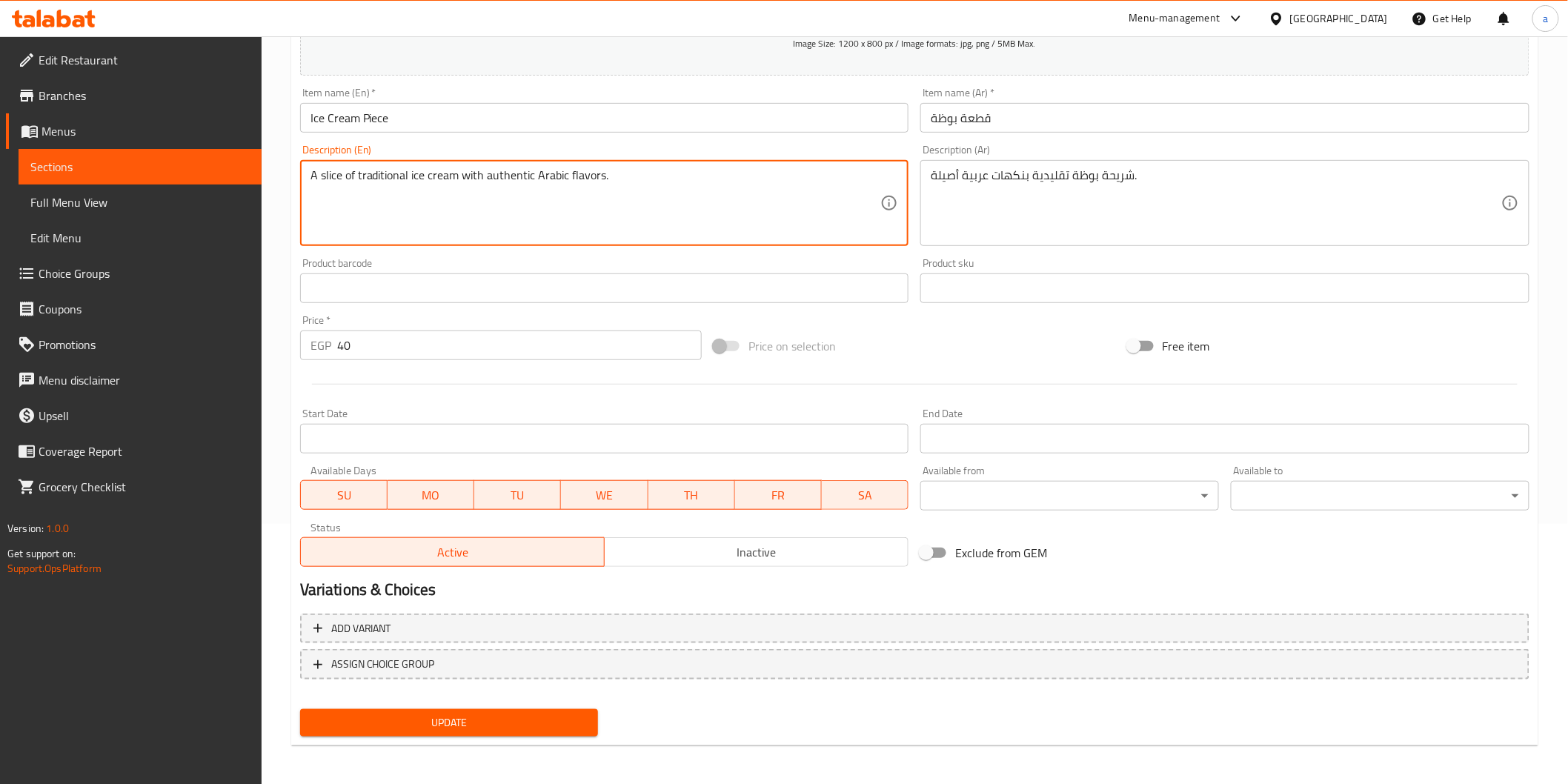
type textarea "A slice of traditional ice cream with authentic Arabic flavors."
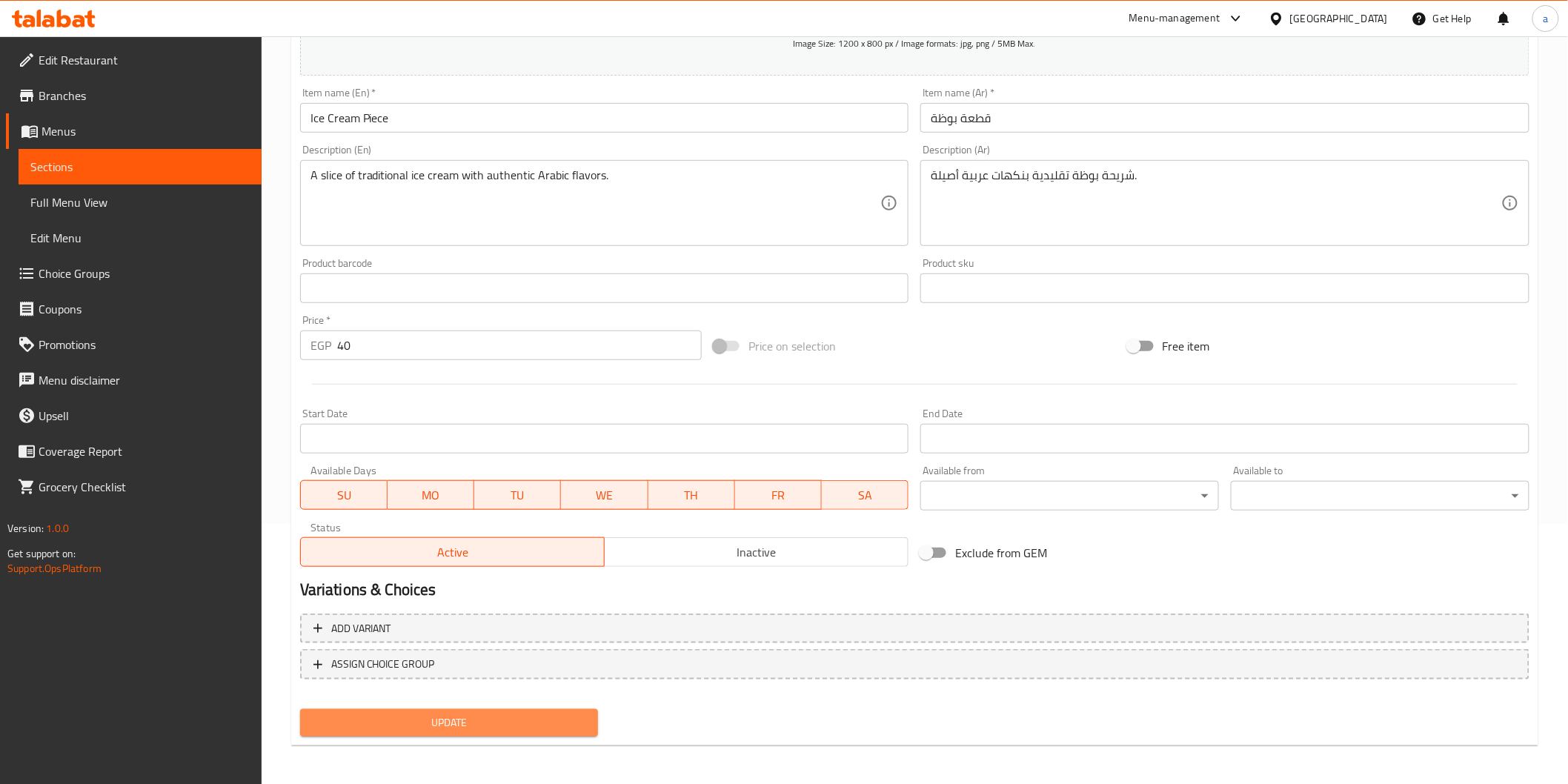
click at [554, 725] on span "Update" at bounding box center [449, 723] width 275 height 19
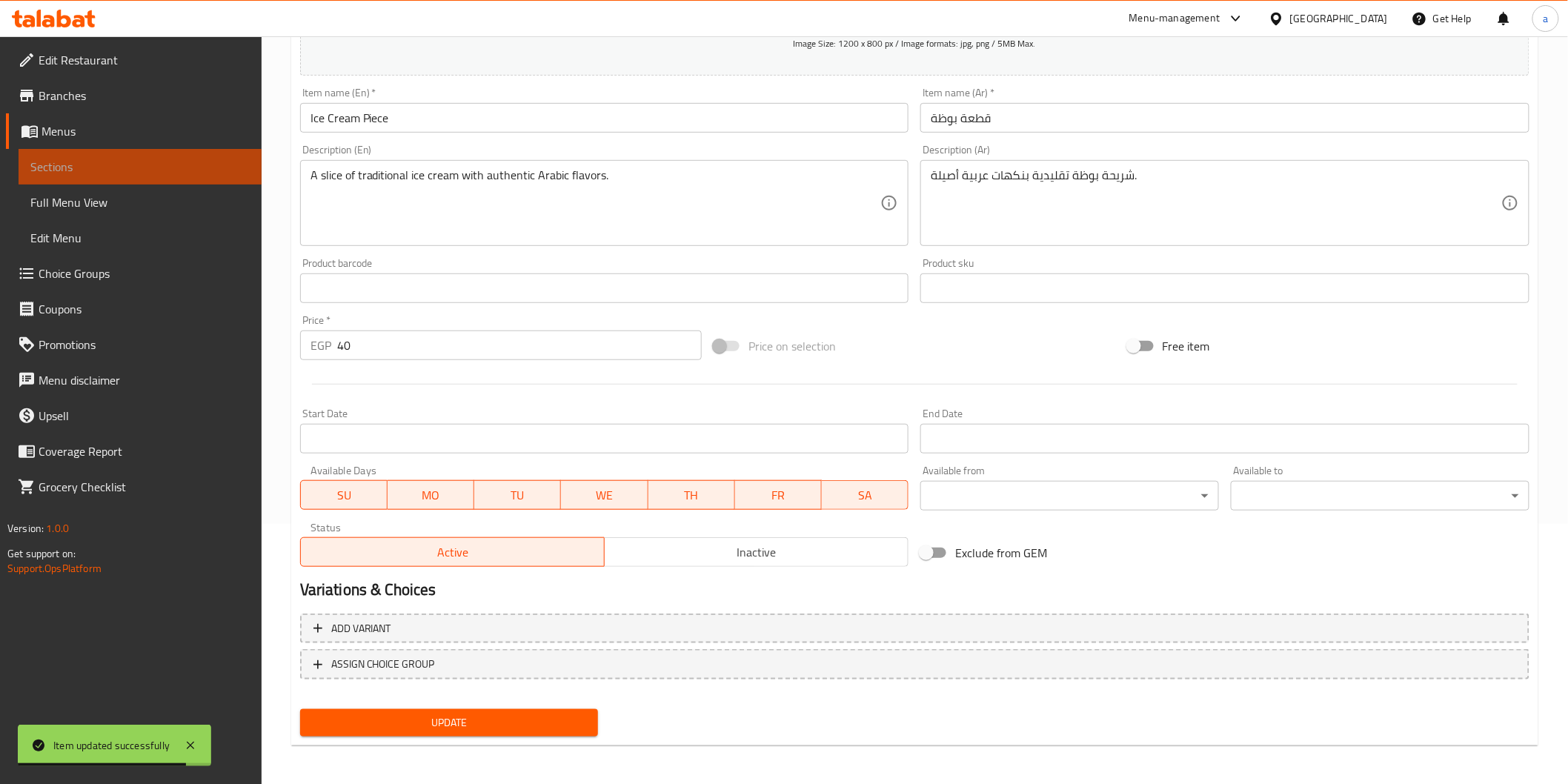
click at [163, 157] on span "Sections" at bounding box center [141, 166] width 220 height 18
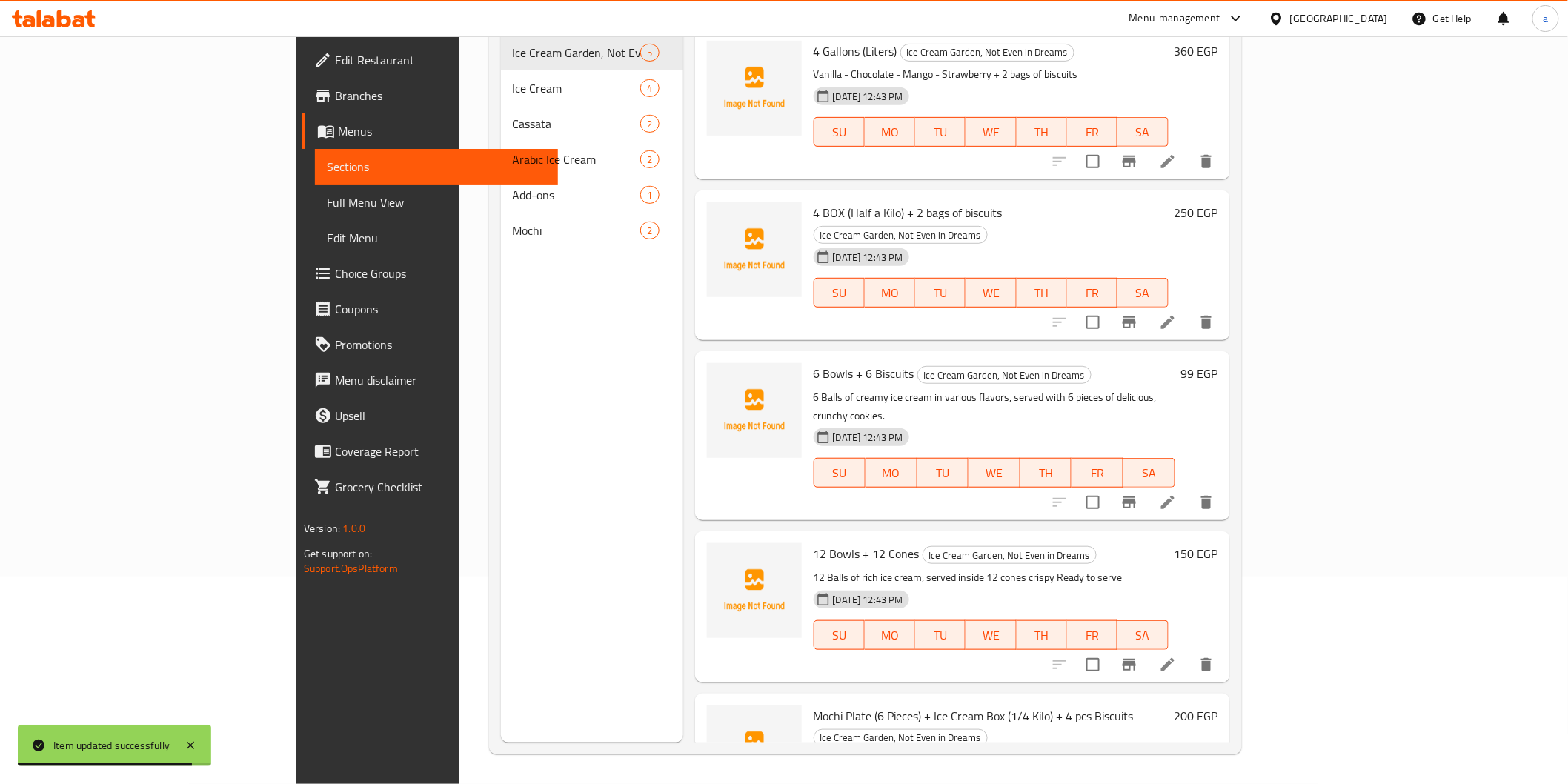
scroll to position [208, 0]
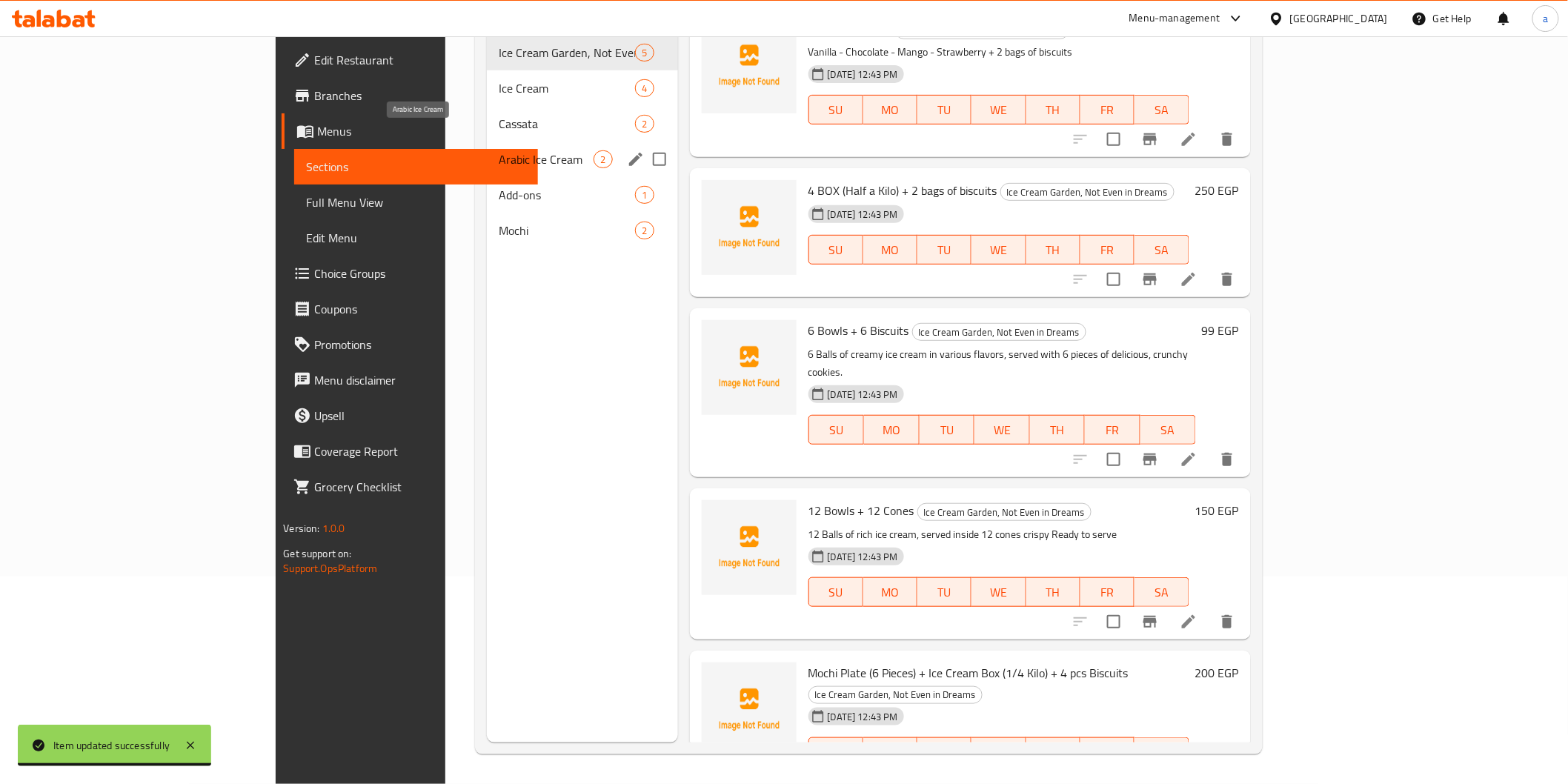
click at [499, 150] on span "Arabic Ice Cream" at bounding box center [546, 159] width 96 height 18
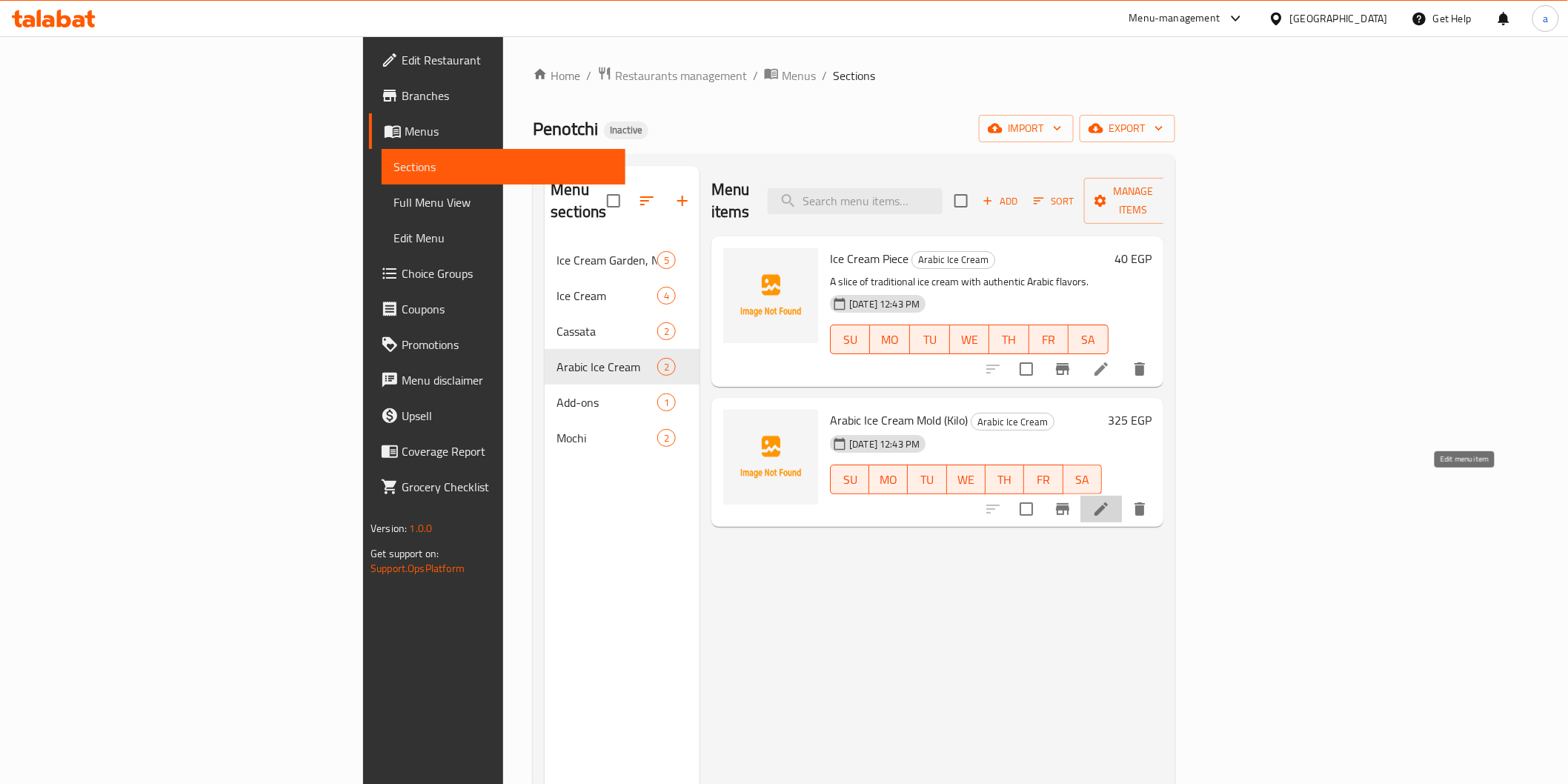
click at [1110, 500] on icon at bounding box center [1101, 509] width 18 height 18
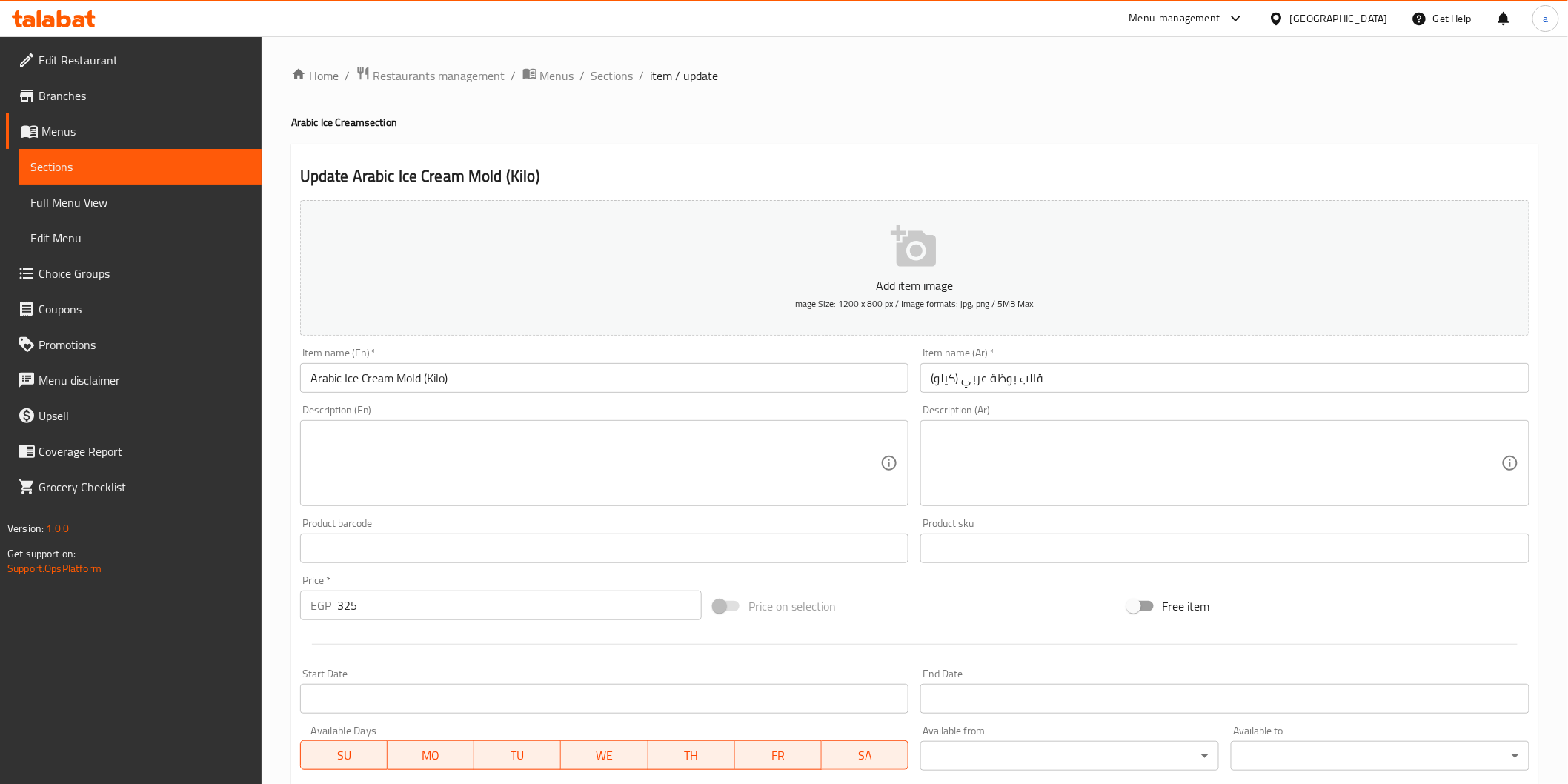
click at [976, 427] on div "Description (Ar)" at bounding box center [1225, 462] width 609 height 86
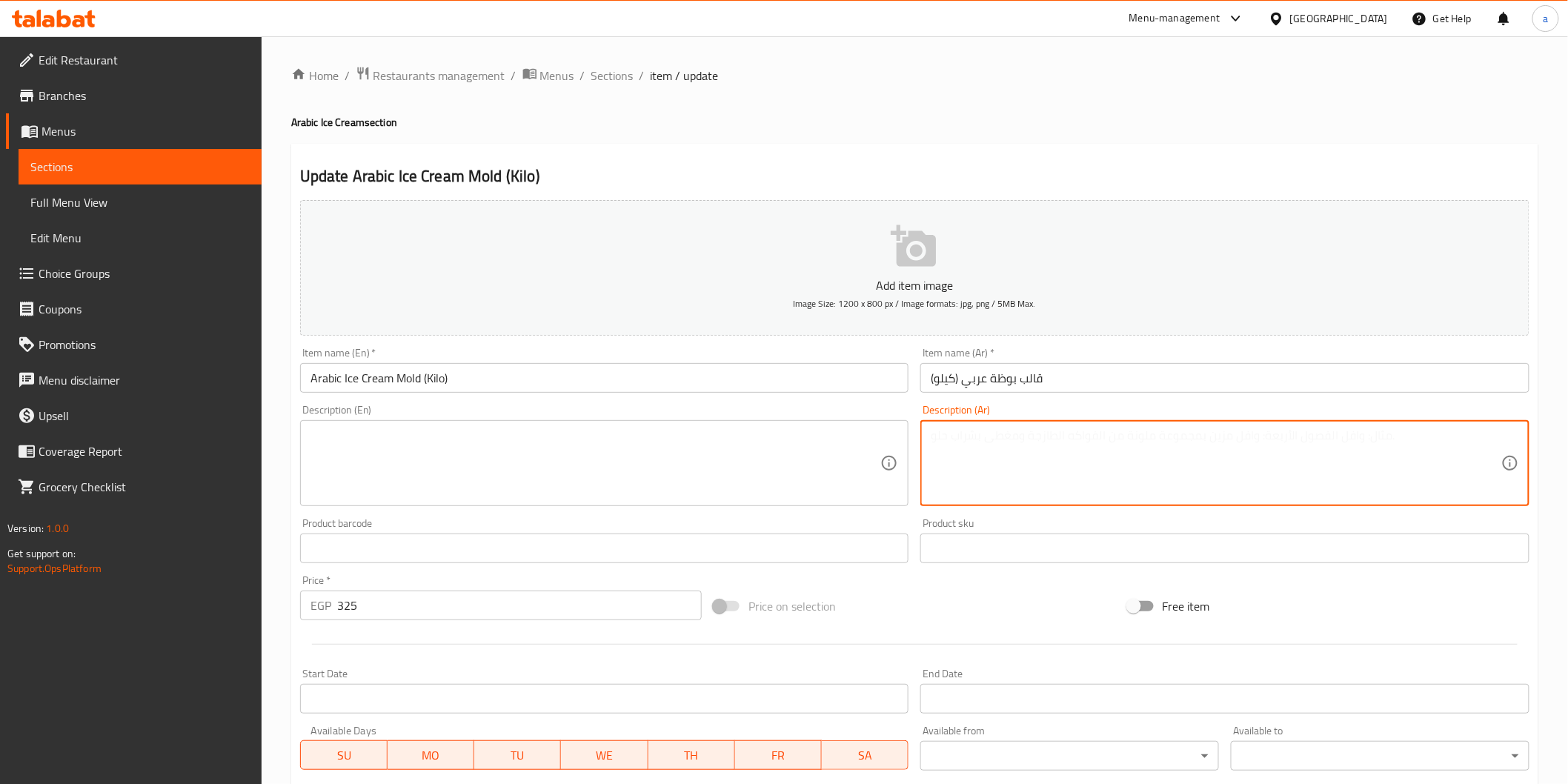
paste textarea "قالب بوظة عربية أصيلة بوزن كيلو."
type textarea "قالب بوظة عربية أصيلة بوزن كيلو."
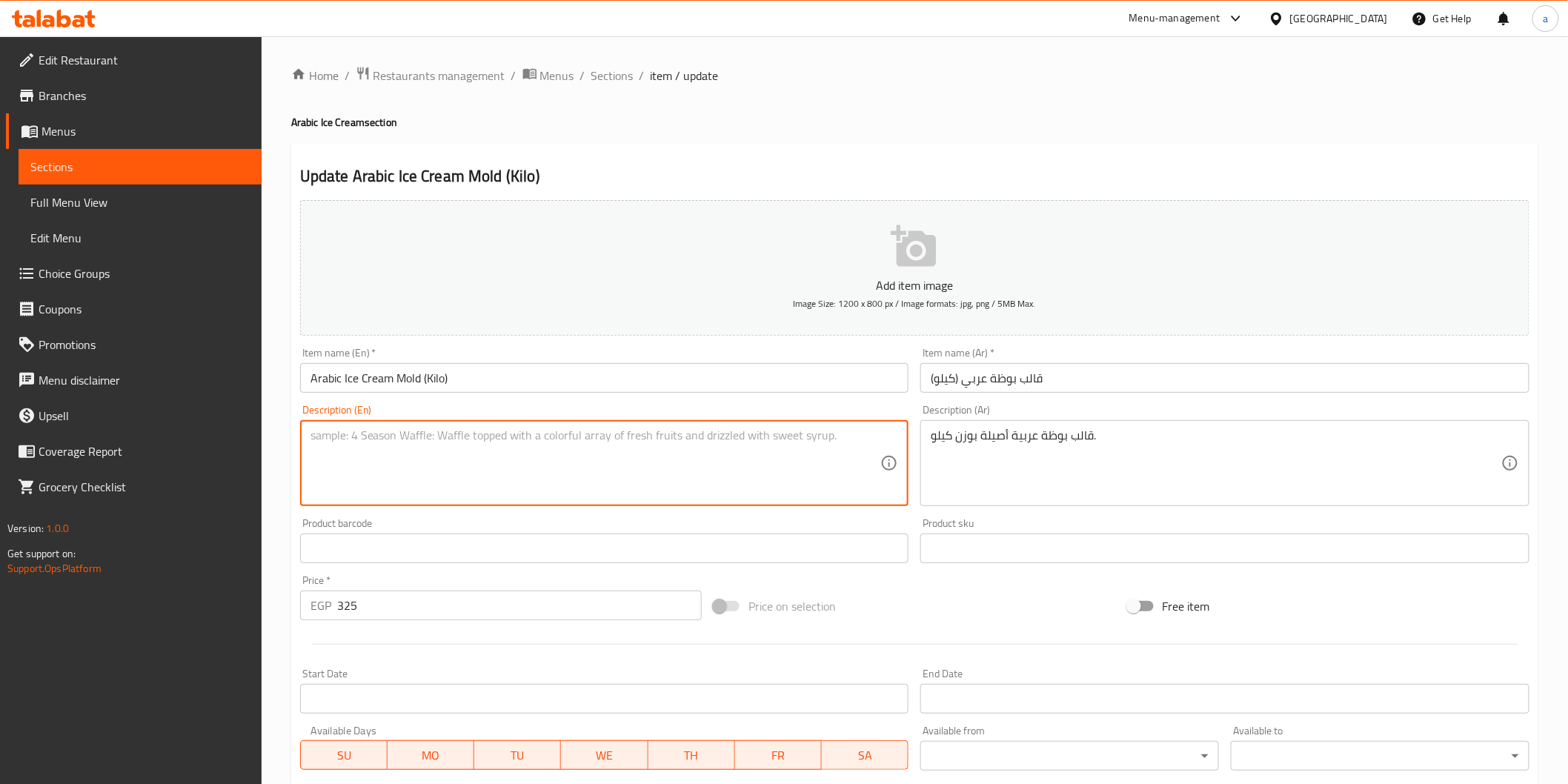
click at [830, 436] on textarea at bounding box center [596, 463] width 570 height 70
paste textarea "A 1-kilogram tray of authentic Arabic ice cream."
drag, startPoint x: 321, startPoint y: 433, endPoint x: 284, endPoint y: 441, distance: 37.9
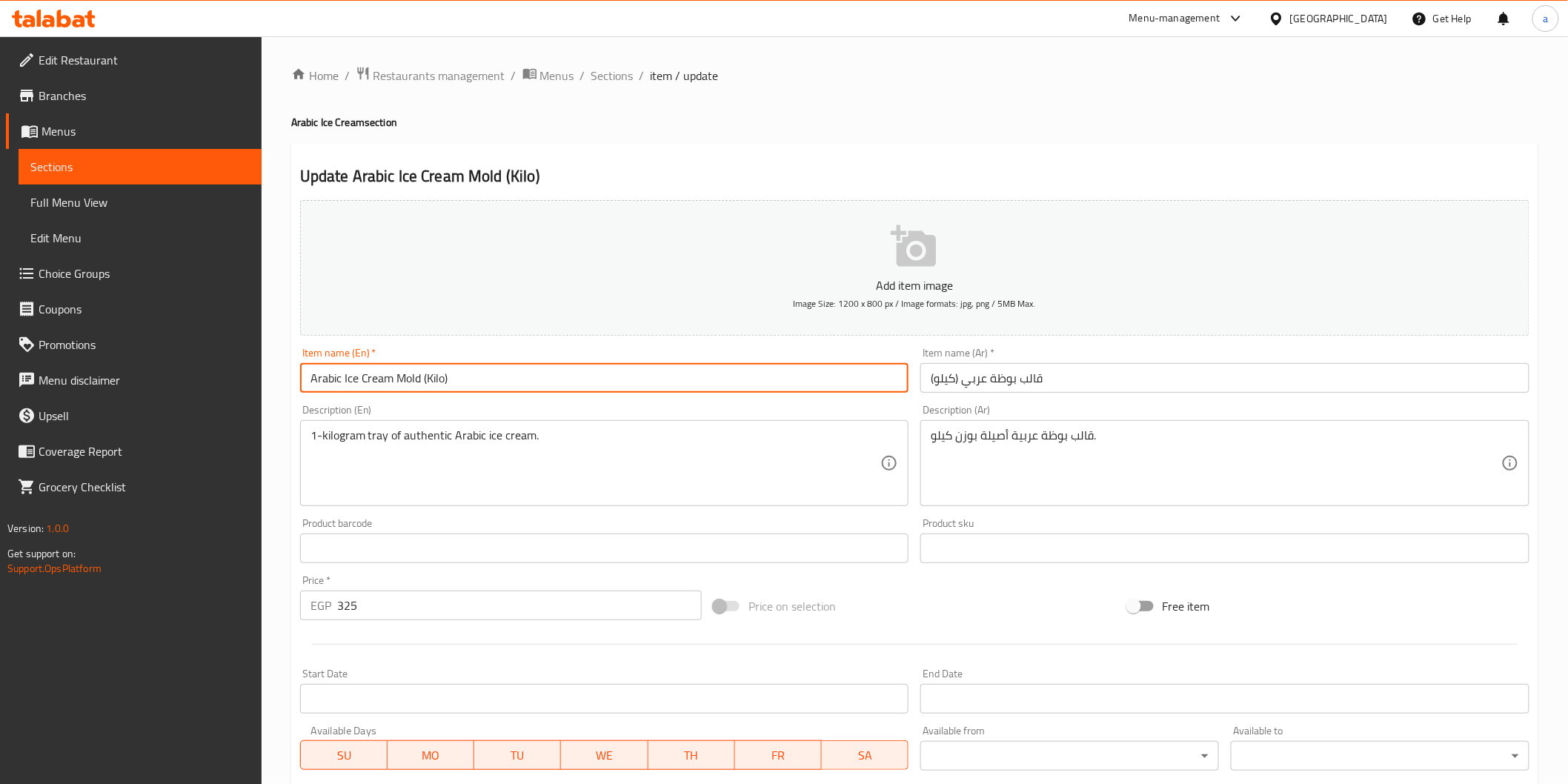
click at [412, 368] on input "Arabic Ice Cream Mold (Kilo)" at bounding box center [604, 378] width 609 height 30
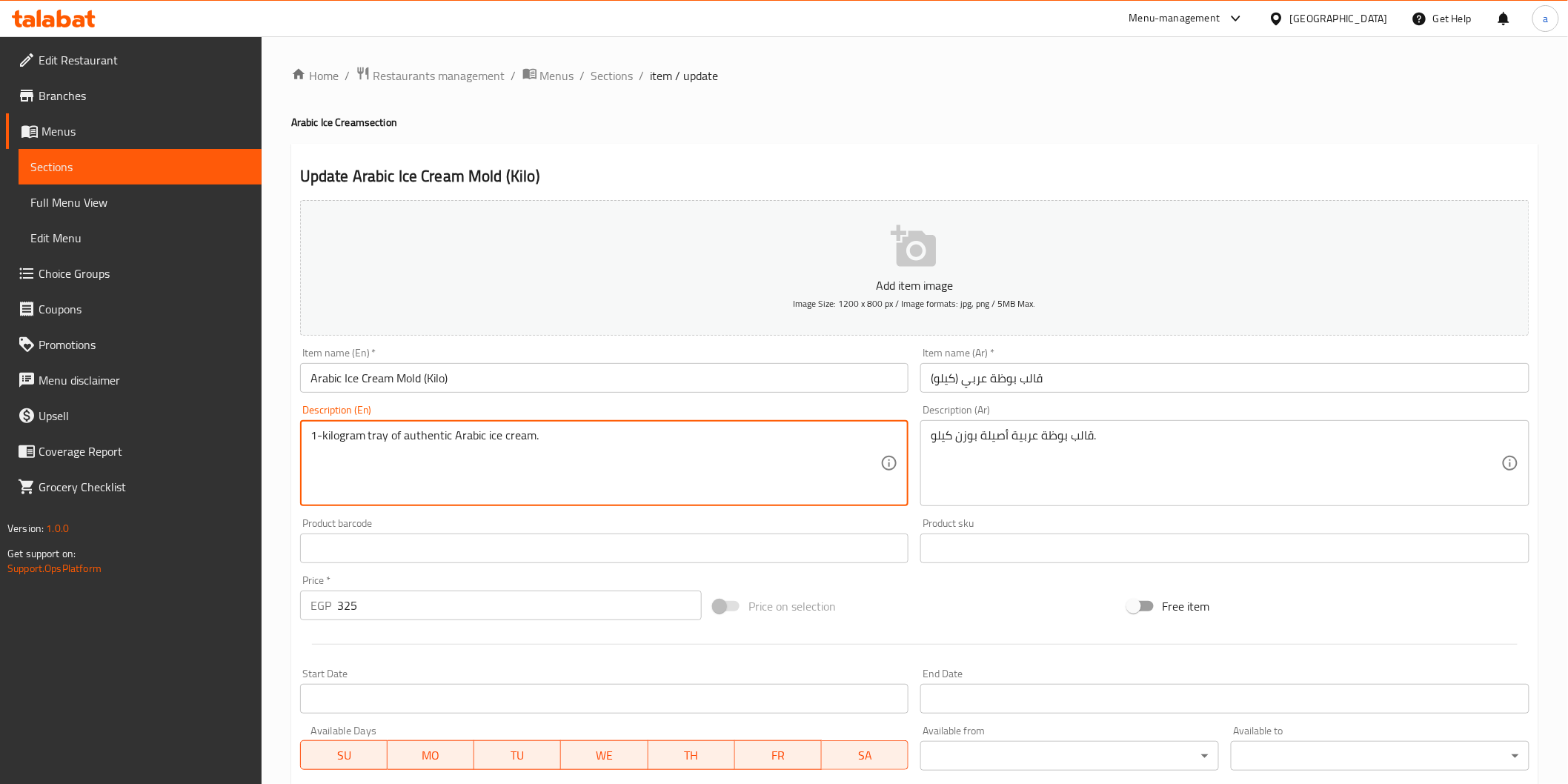
click at [379, 441] on textarea "1-kilogram tray of authentic Arabic ice cream." at bounding box center [596, 463] width 570 height 70
paste textarea "Mold"
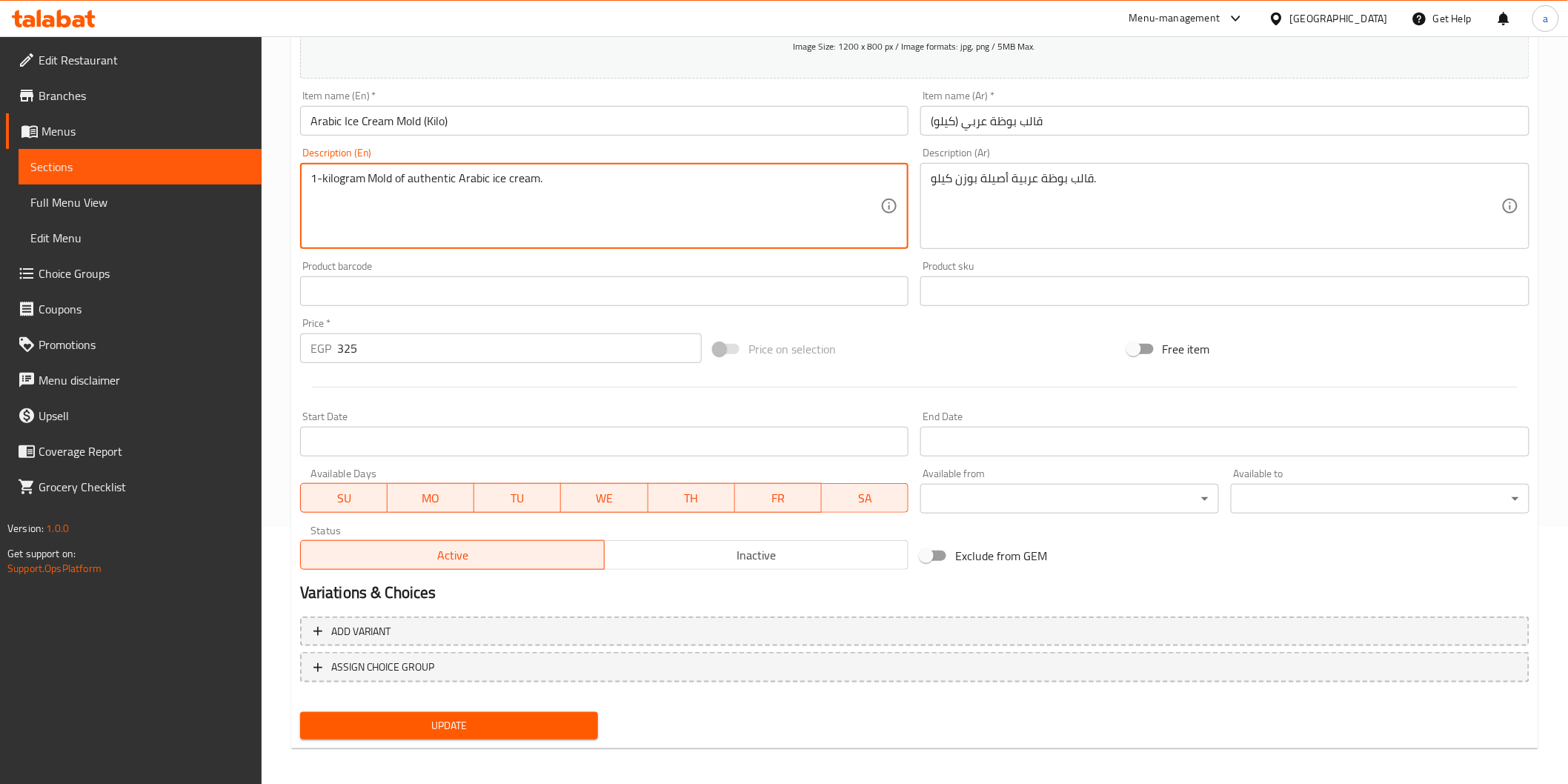
scroll to position [260, 0]
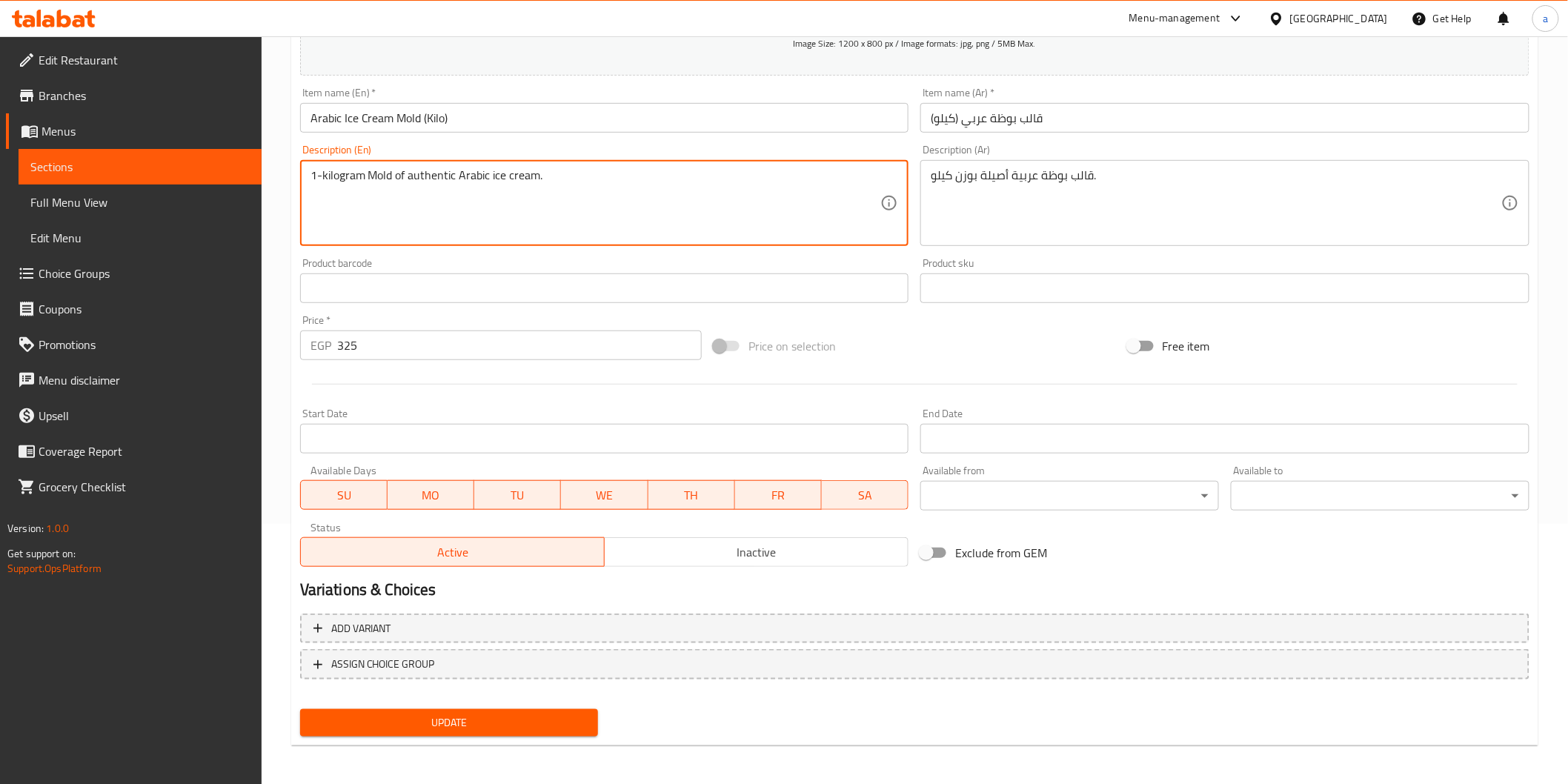
type textarea "1-kilogram Mold of authentic Arabic ice cream."
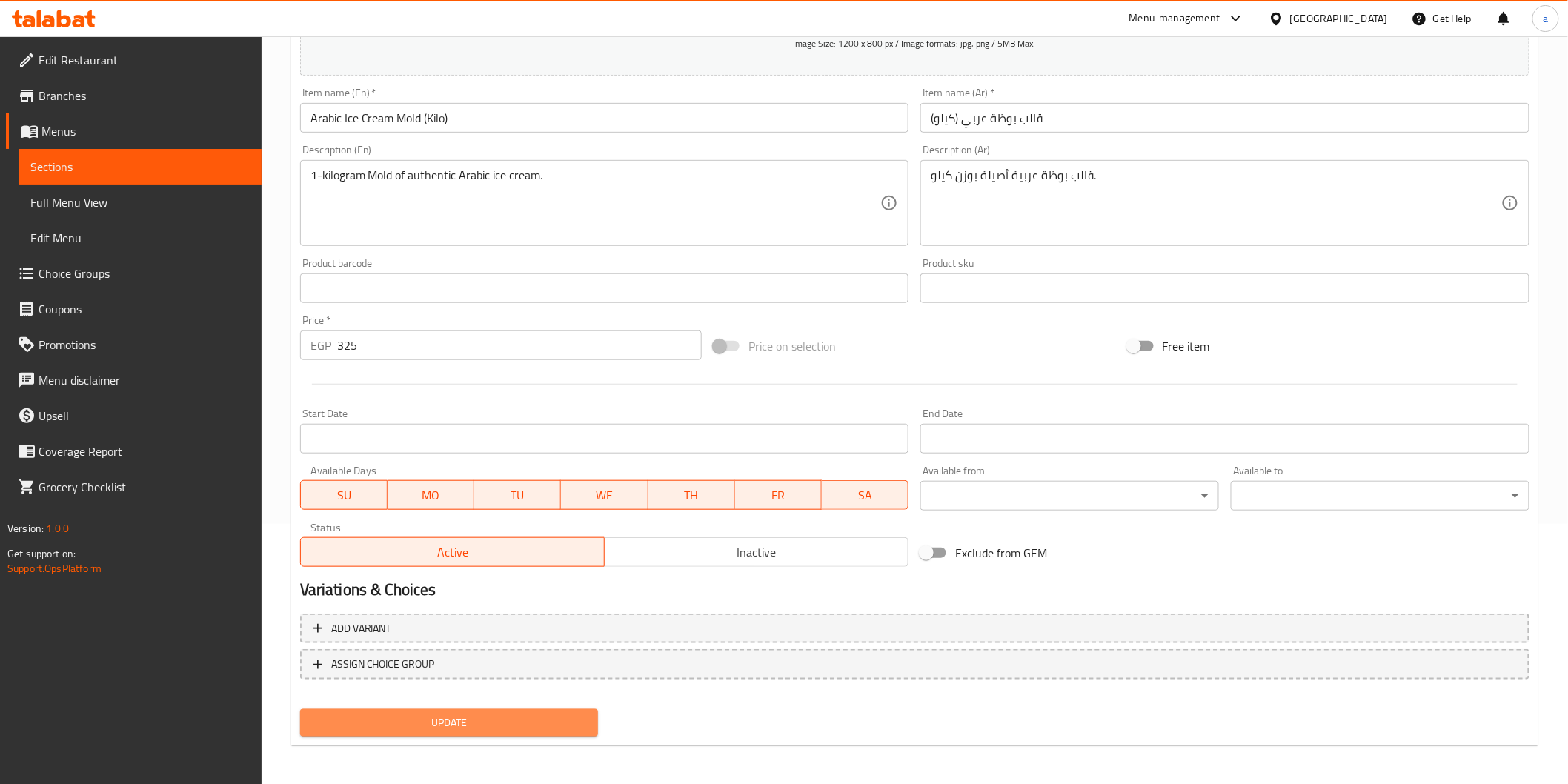
click at [529, 714] on span "Update" at bounding box center [449, 723] width 275 height 19
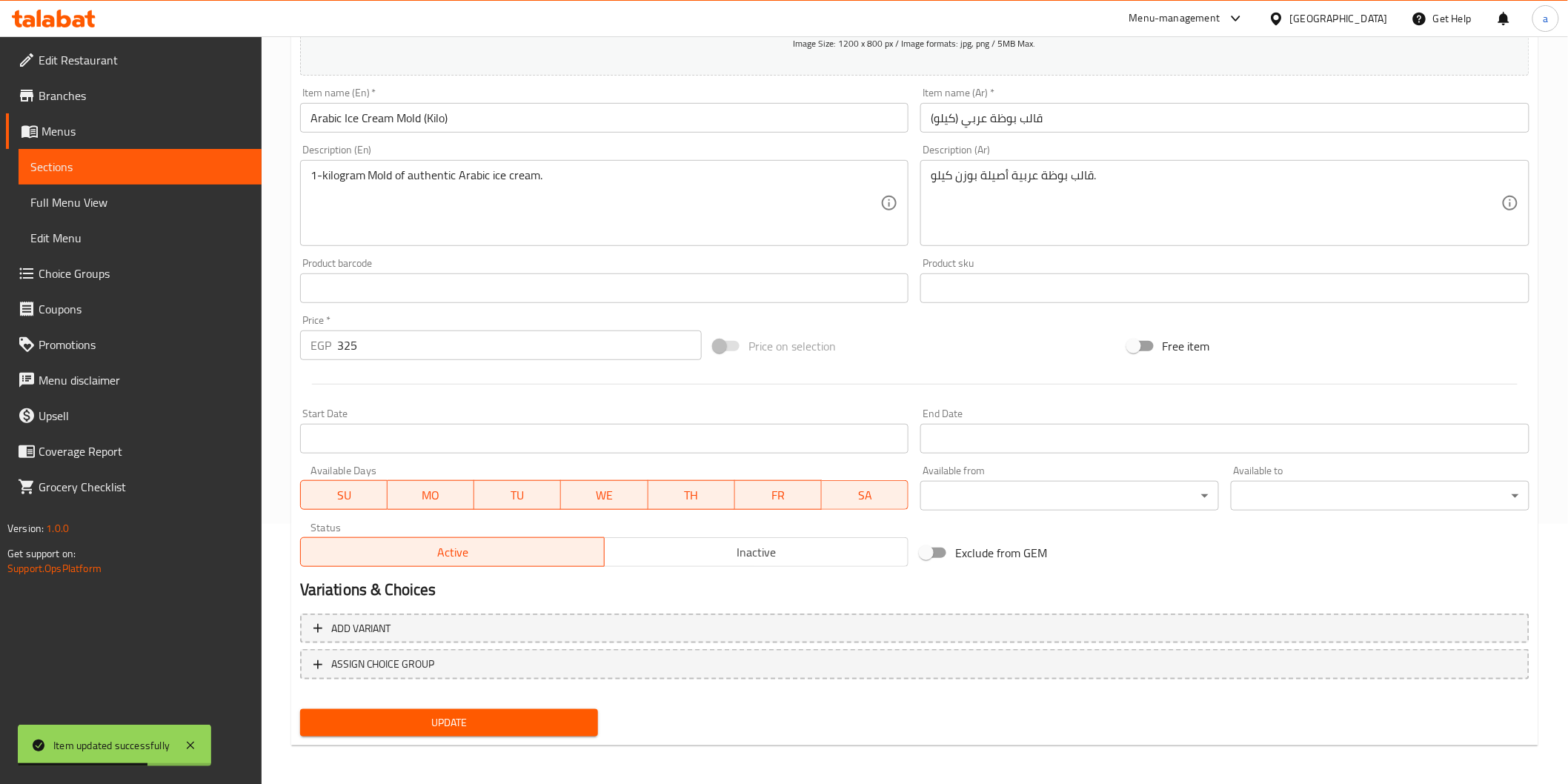
scroll to position [0, 0]
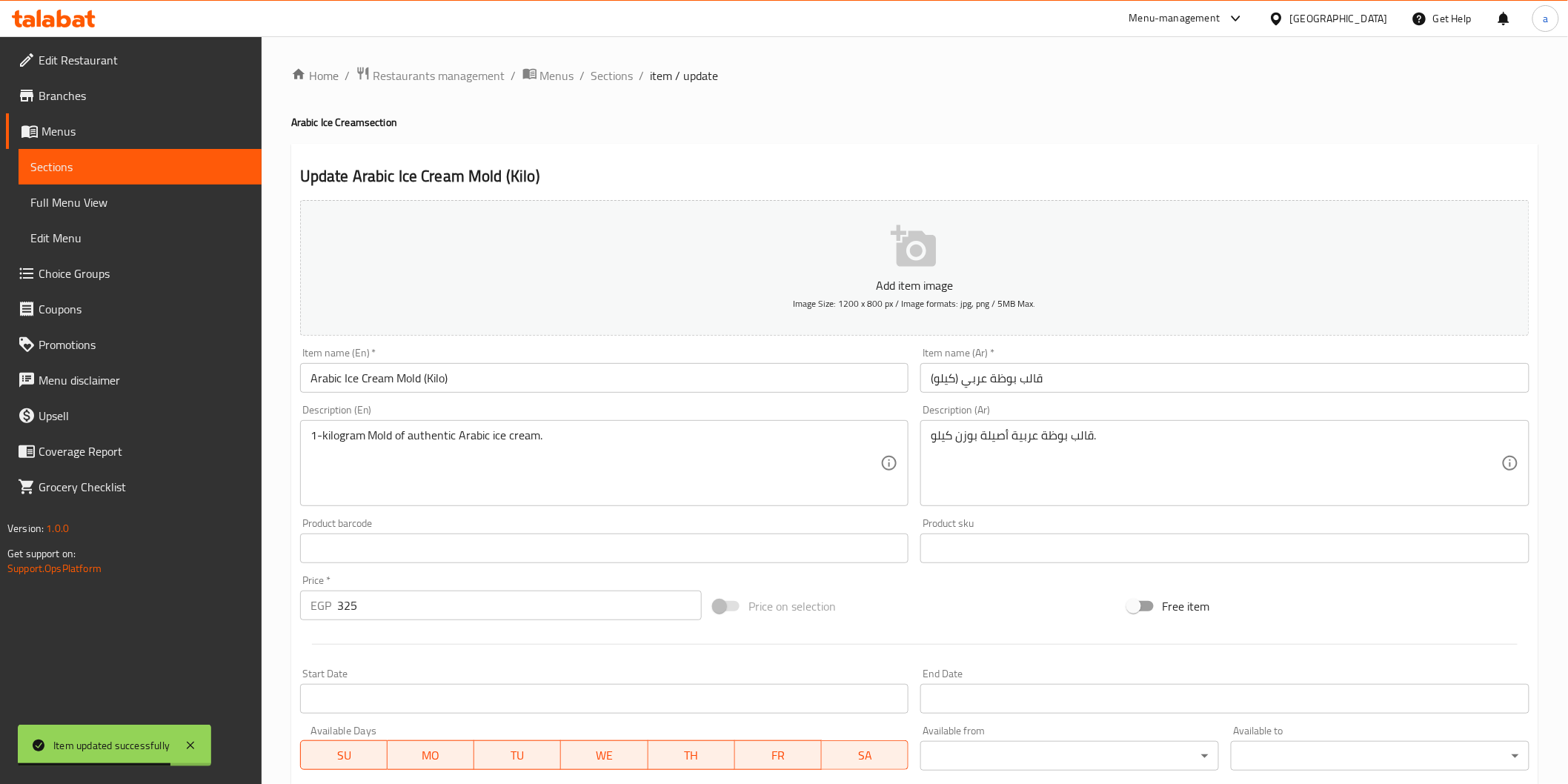
click at [148, 151] on link "Sections" at bounding box center [140, 166] width 243 height 36
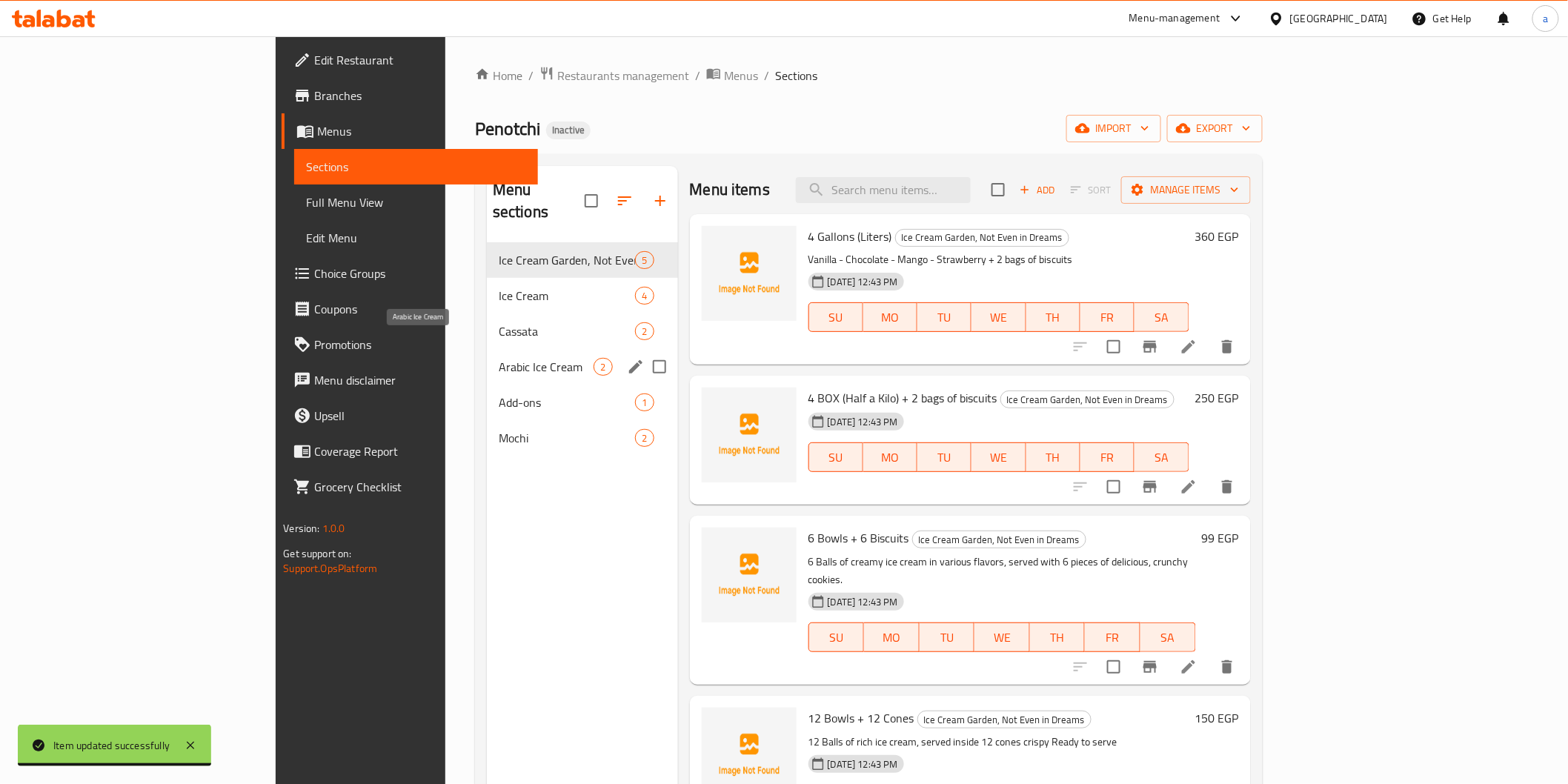
click at [499, 358] on span "Arabic Ice Cream" at bounding box center [546, 367] width 96 height 18
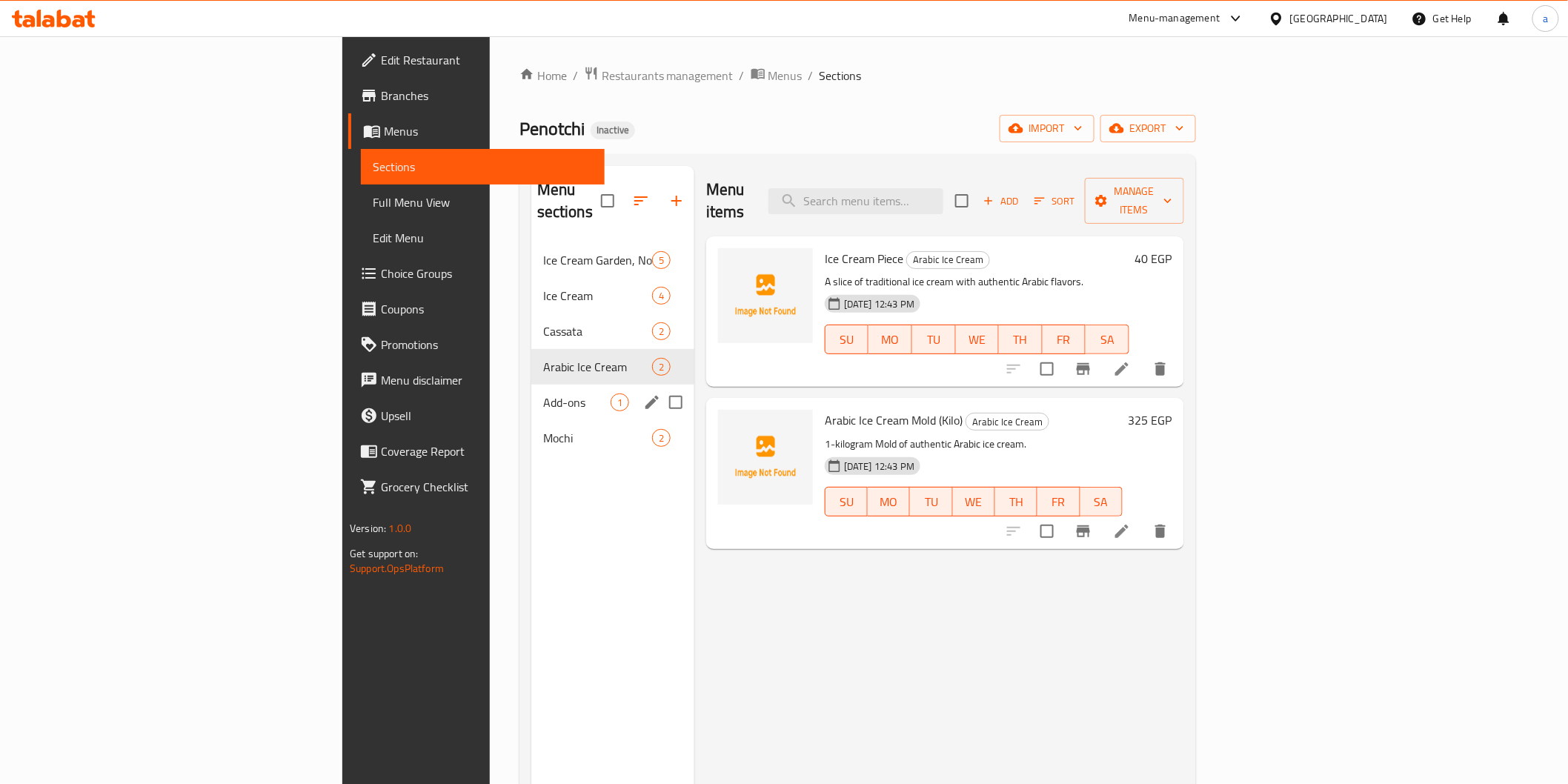
click at [532, 384] on div "Add-ons 1" at bounding box center [613, 402] width 163 height 36
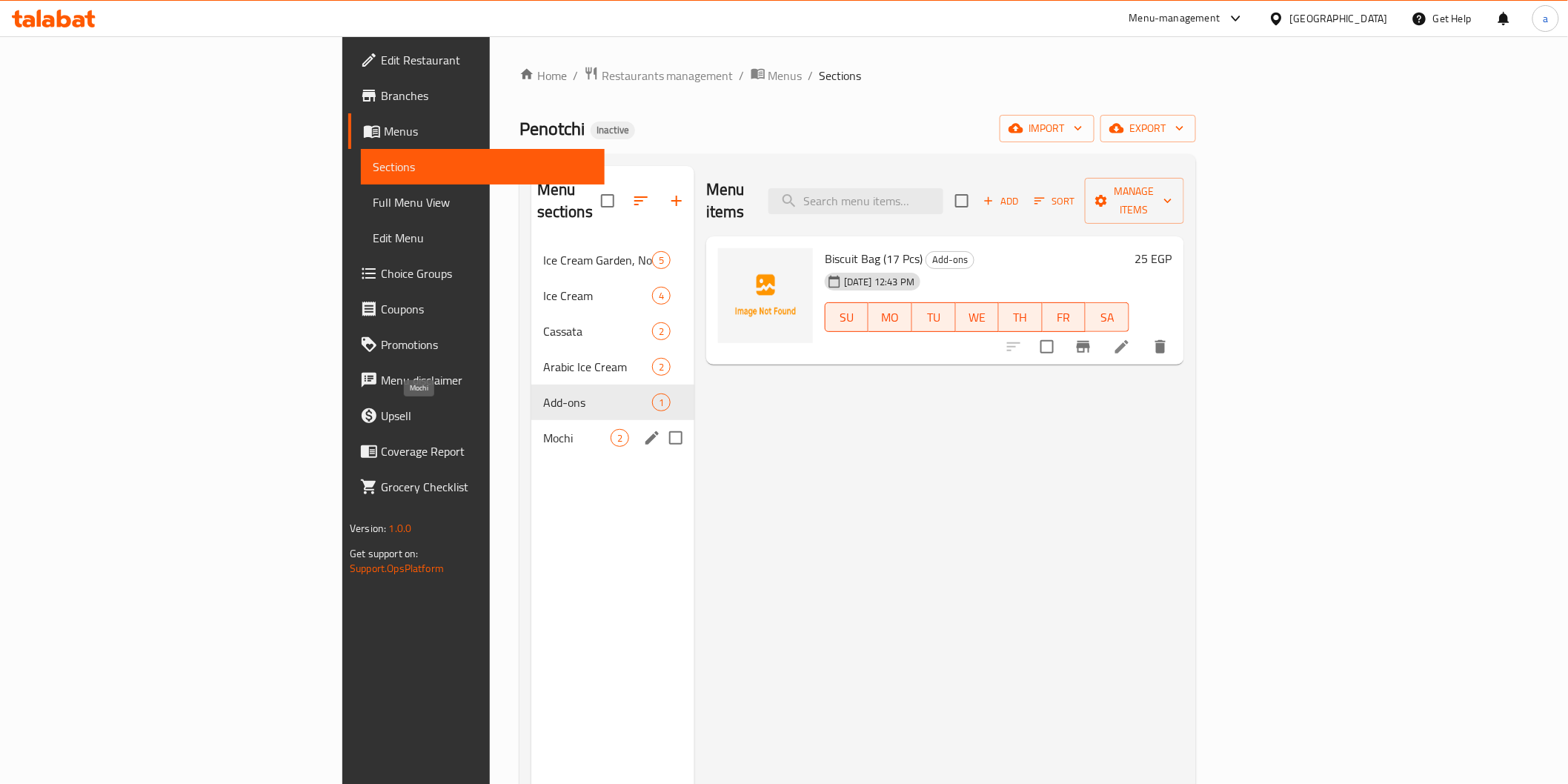
click at [543, 429] on span "Mochi" at bounding box center [577, 438] width 67 height 18
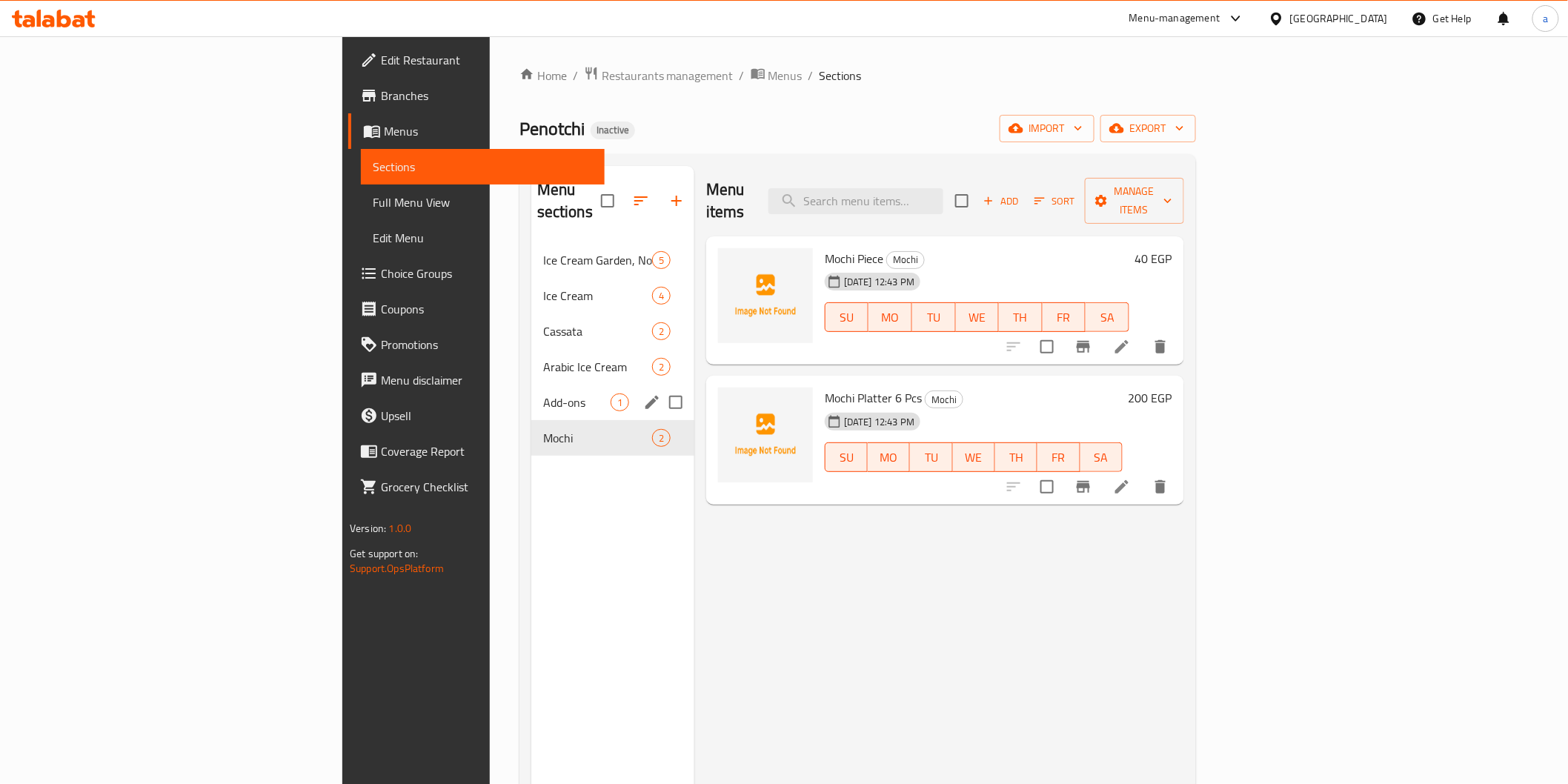
click at [532, 384] on div "Add-ons 1" at bounding box center [613, 402] width 163 height 36
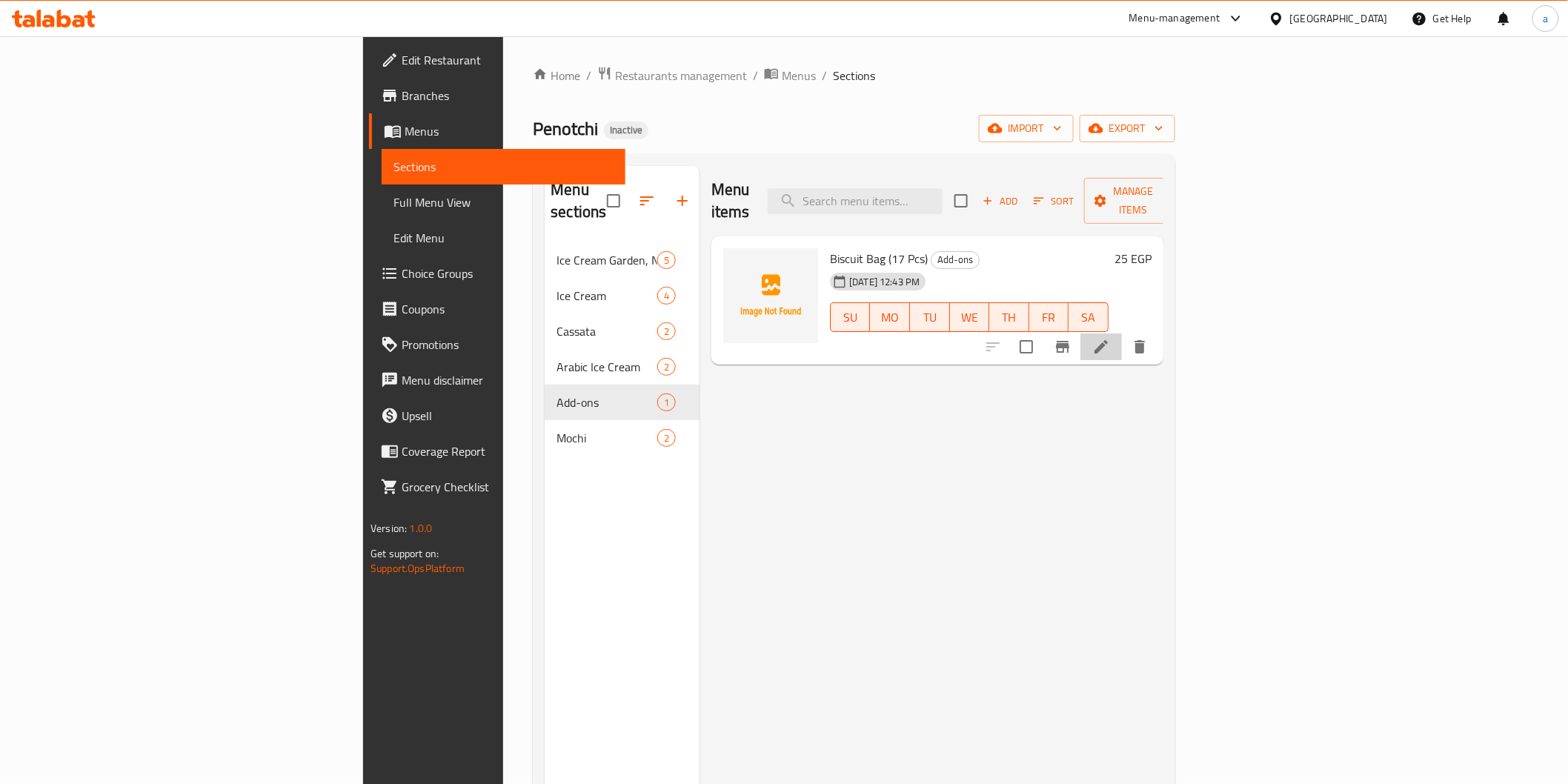
click at [1122, 335] on li at bounding box center [1101, 346] width 42 height 27
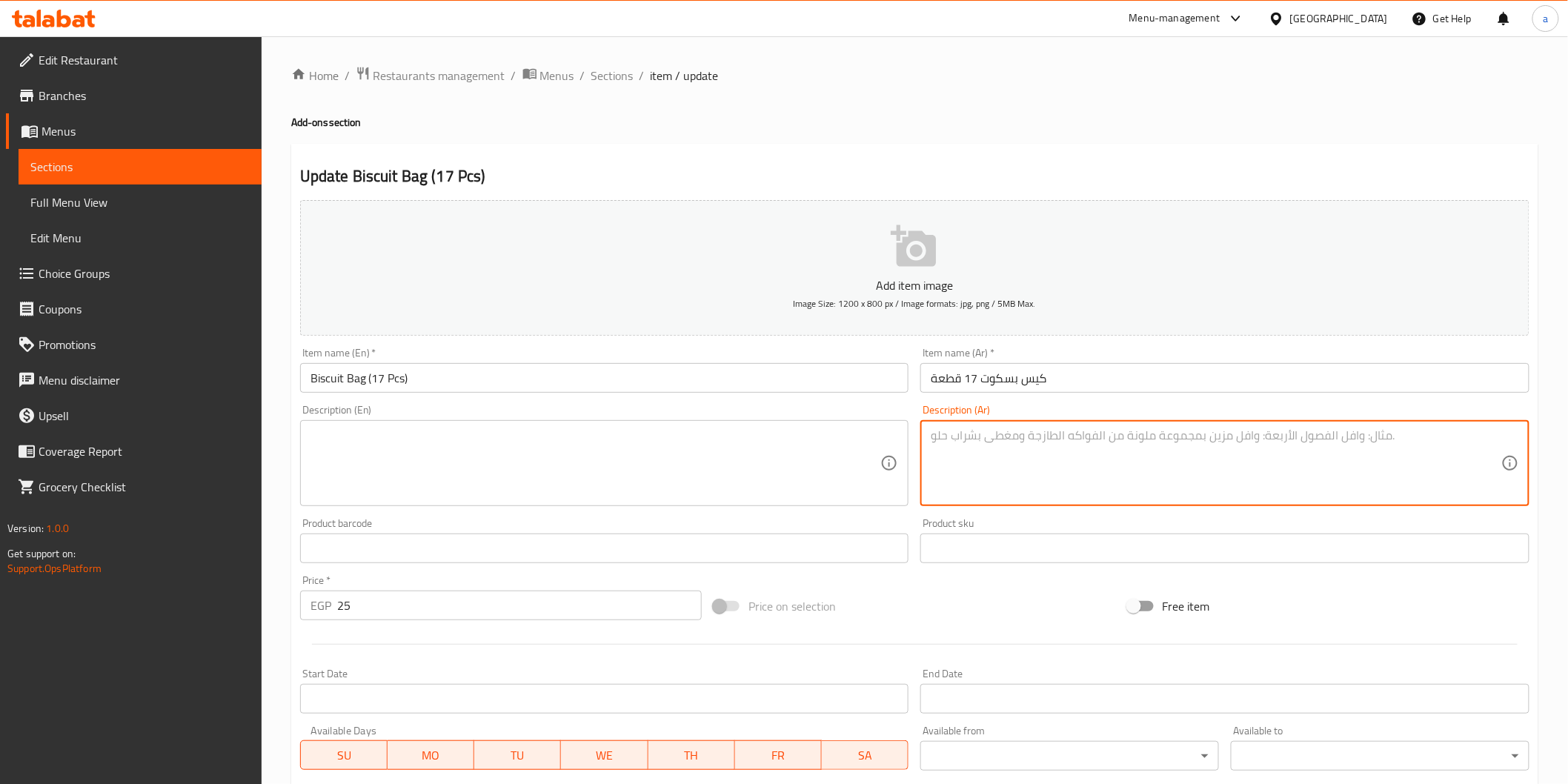
click at [1094, 434] on textarea at bounding box center [1216, 463] width 570 height 70
paste textarea "كيس يحتوي 17 قطعة بسكويت مقرمش جاهز للتقديم مع الآيس كريم."
type textarea "كيس يحتوي 17 قطعة بسكويت مقرمش جاهز للتقديم مع الآيس كريم."
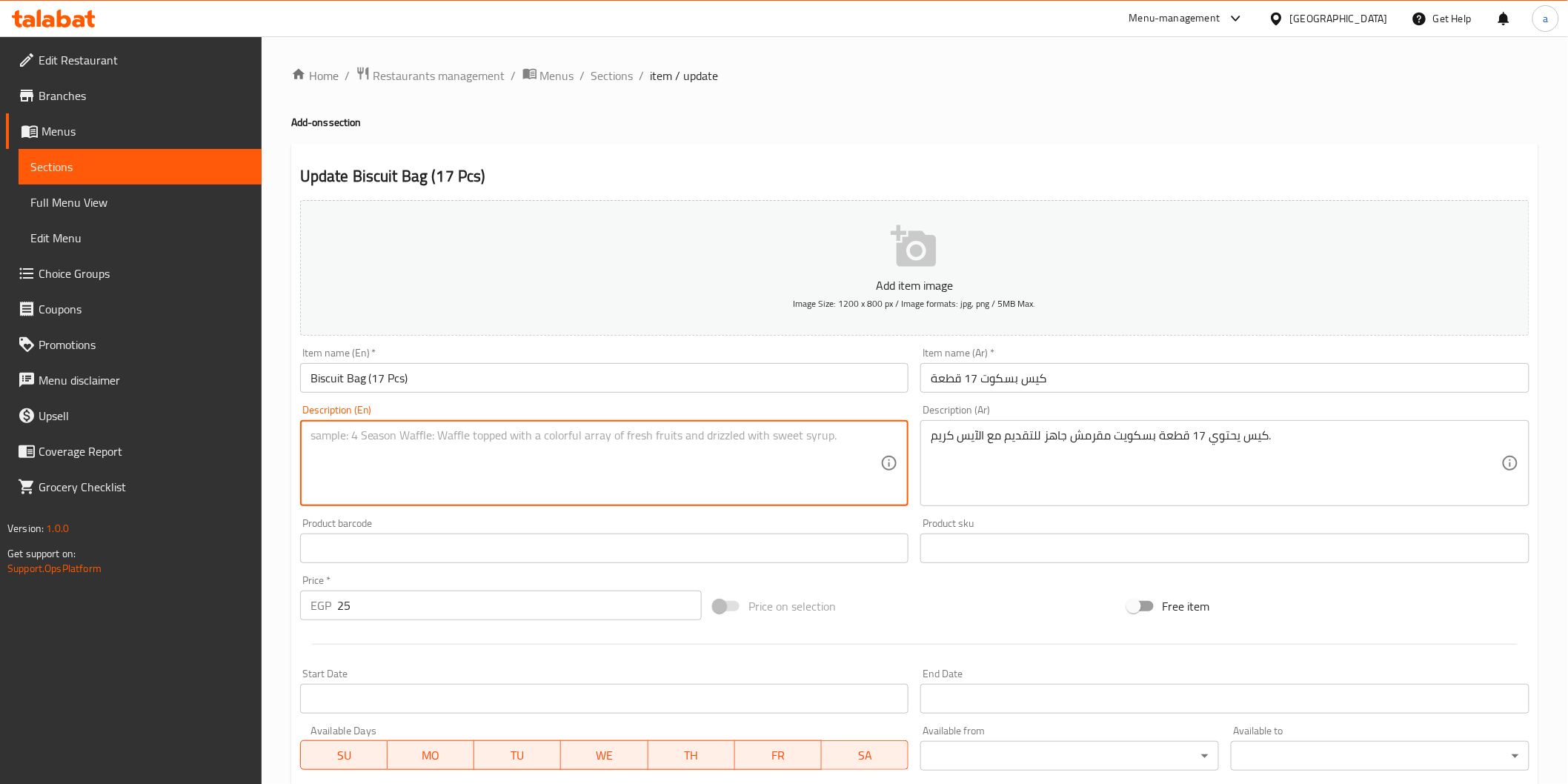
click at [723, 478] on textarea at bounding box center [596, 463] width 570 height 70
paste textarea "This bag contains 17 pieces of crispy biscuits, ready to be served with ice cre…"
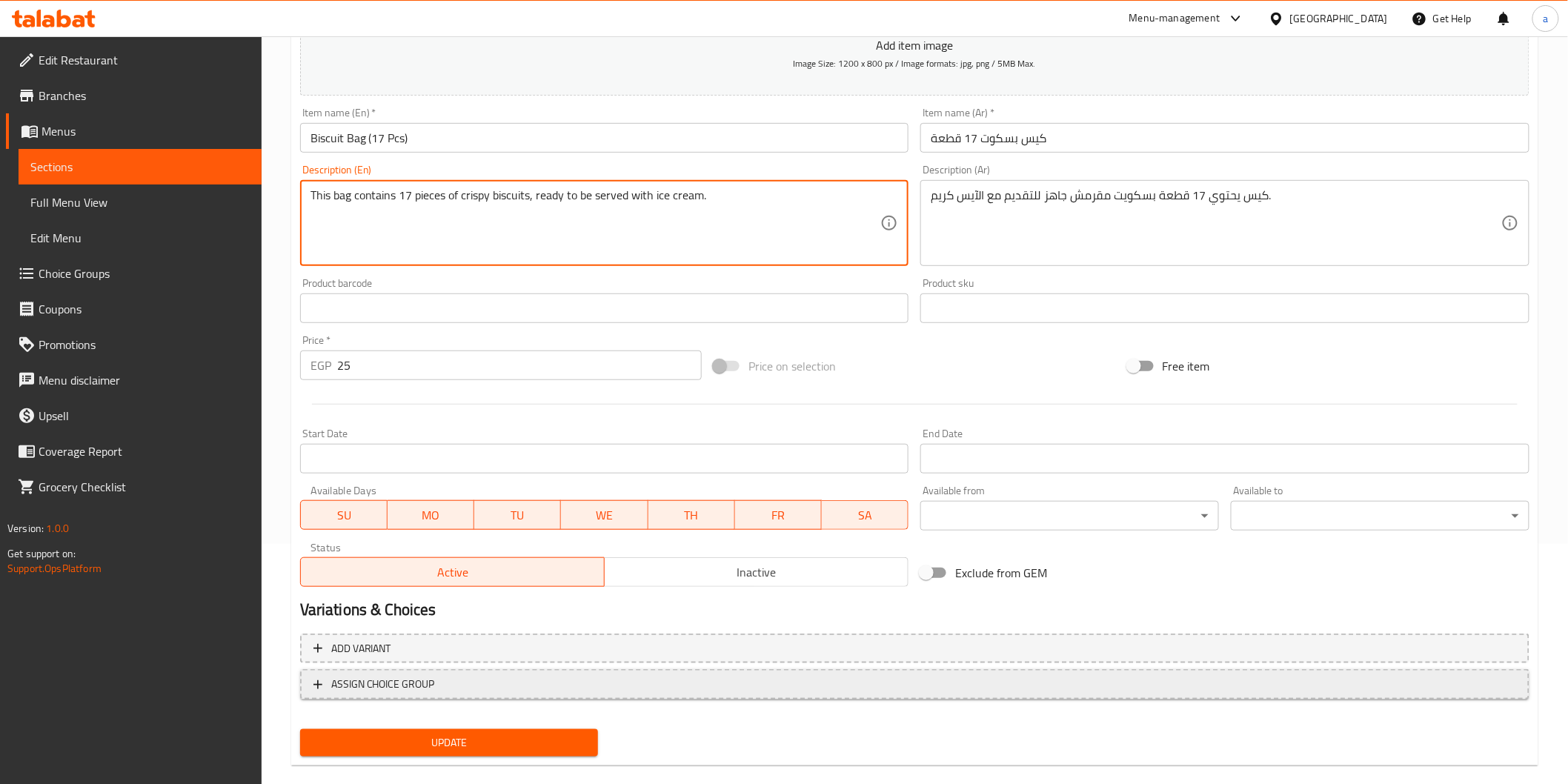
scroll to position [260, 0]
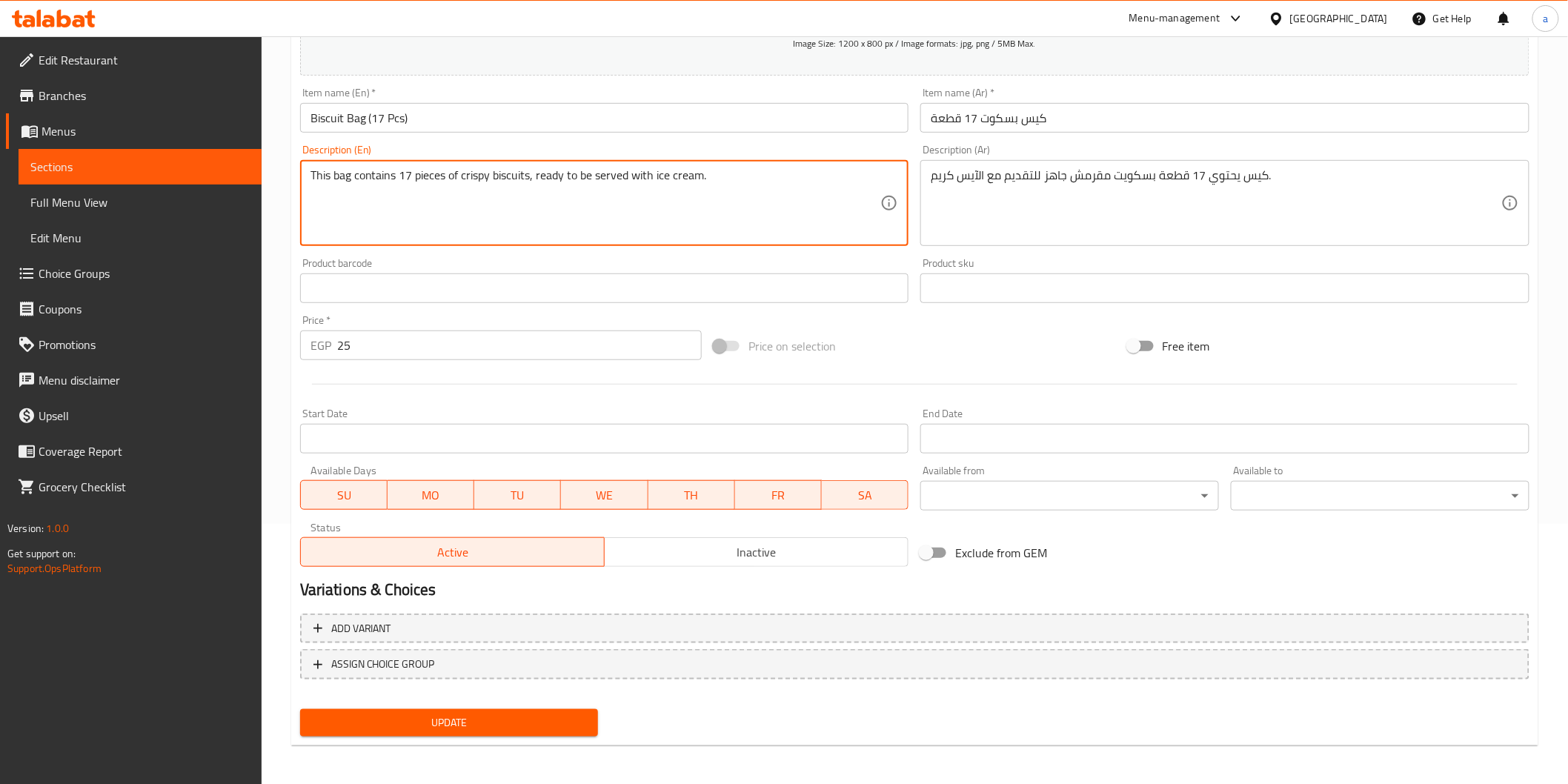
type textarea "This bag contains 17 pieces of crispy biscuits, ready to be served with ice cre…"
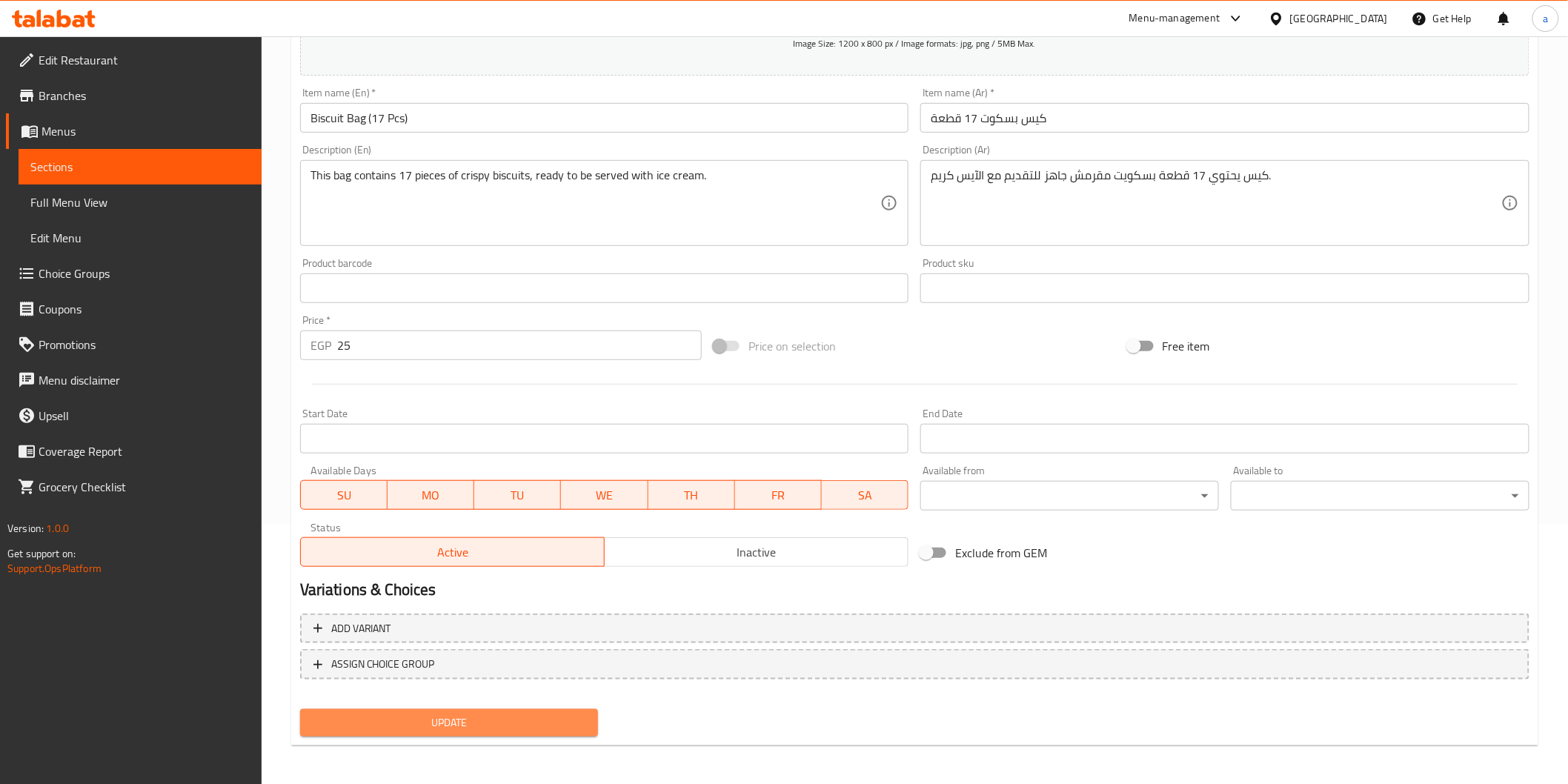
click at [534, 720] on span "Update" at bounding box center [449, 723] width 275 height 19
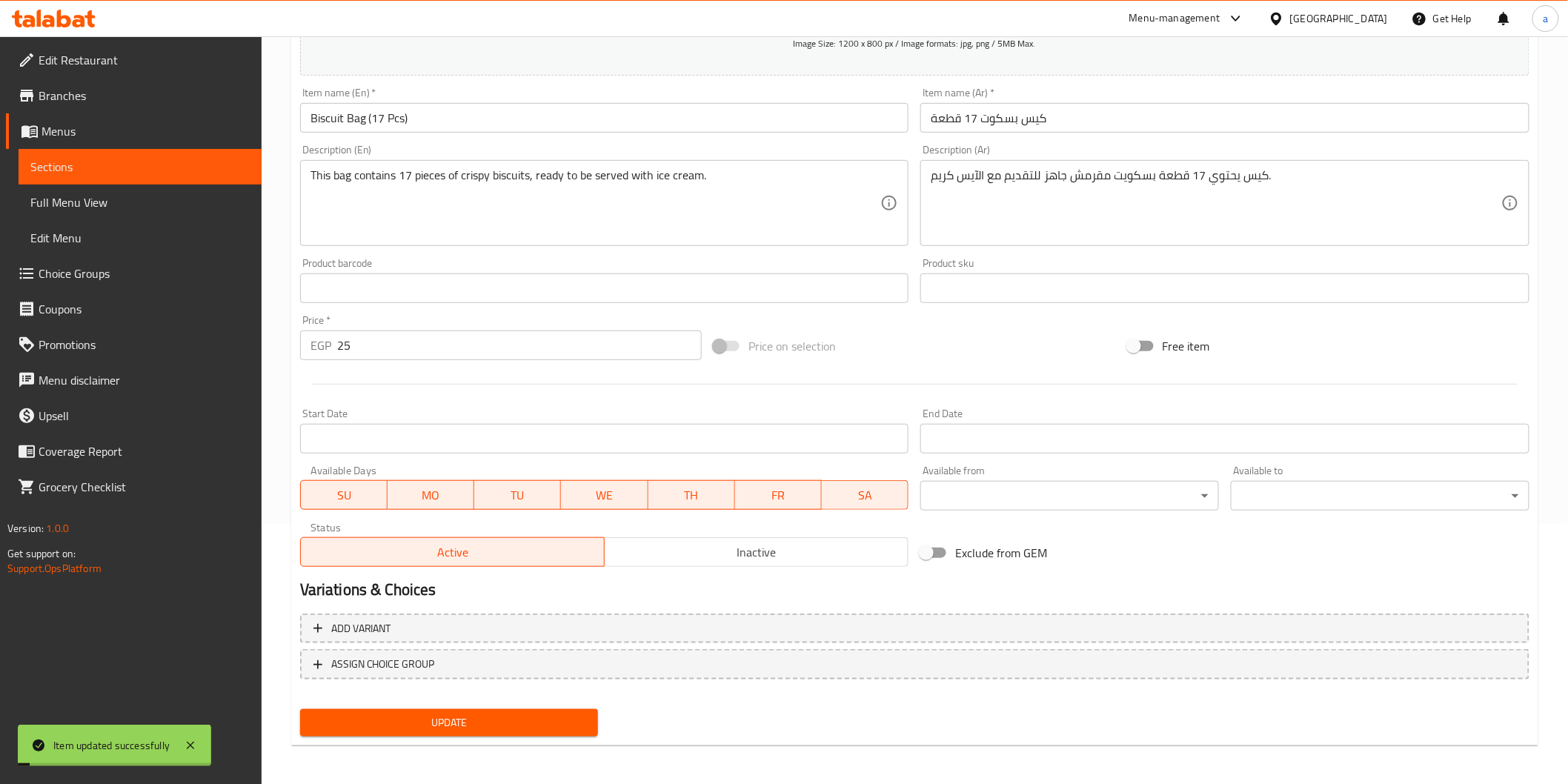
click at [97, 171] on span "Sections" at bounding box center [141, 166] width 220 height 18
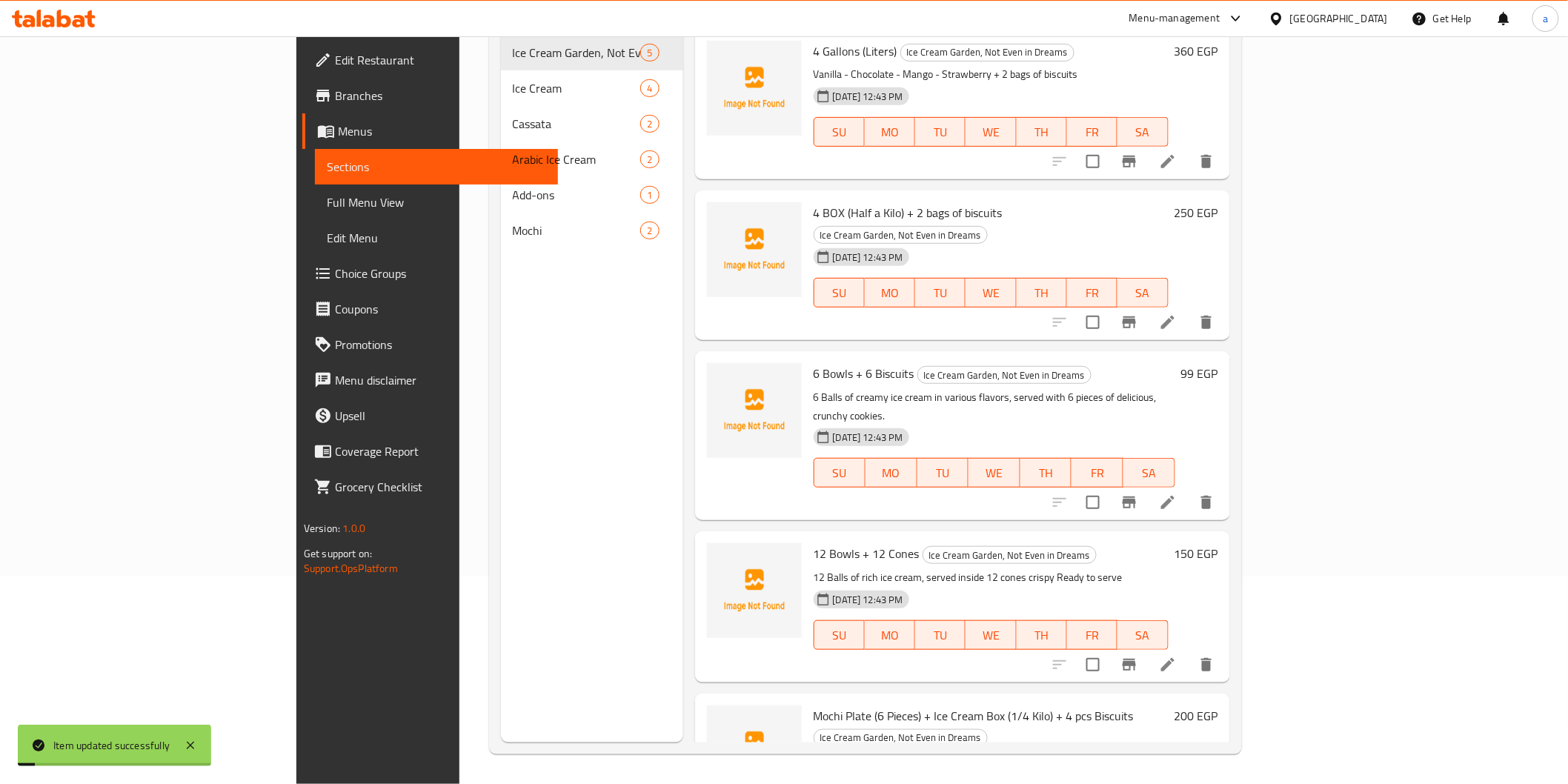
scroll to position [208, 0]
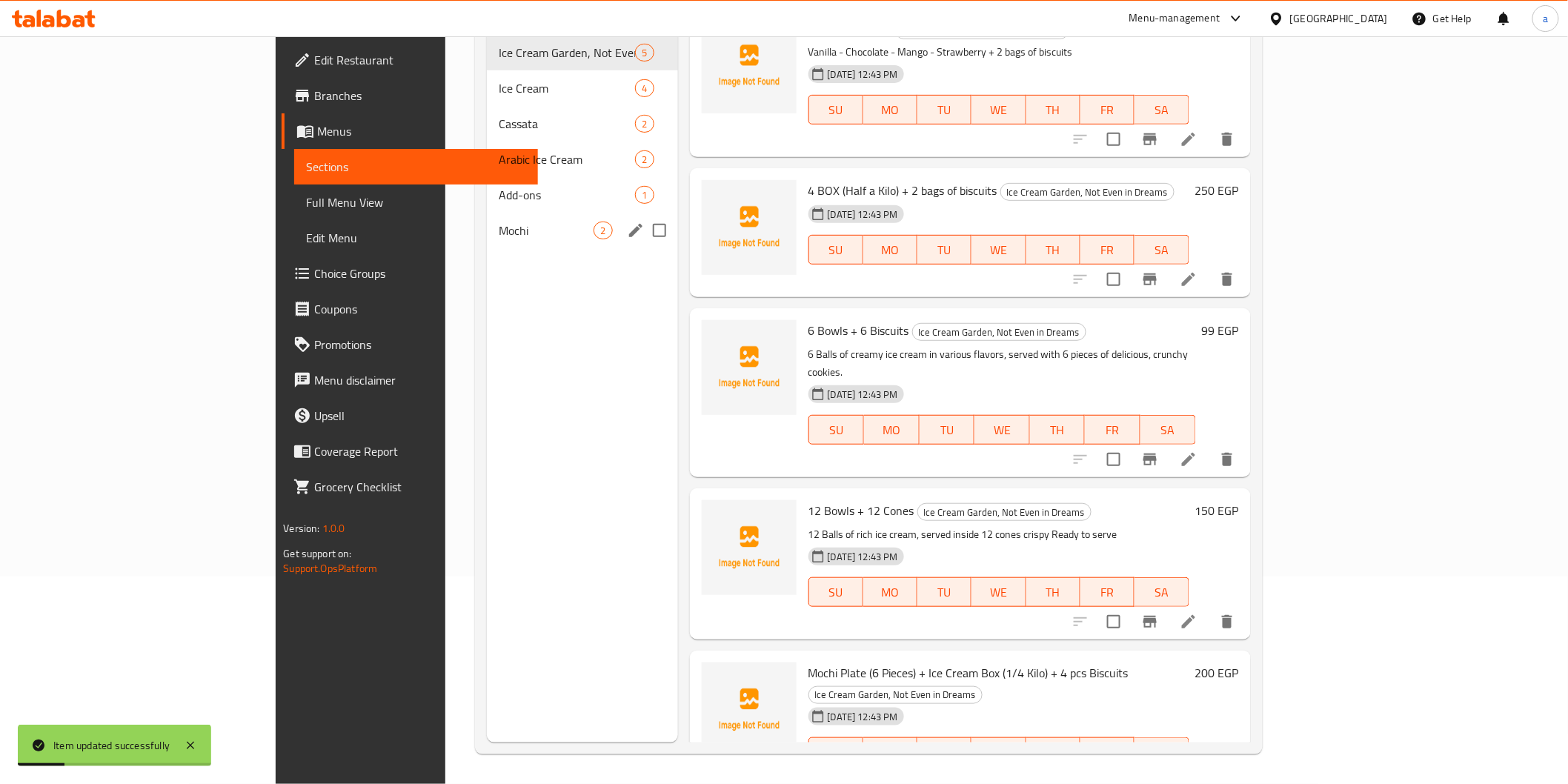
click at [487, 213] on div "Mochi 2" at bounding box center [582, 231] width 191 height 36
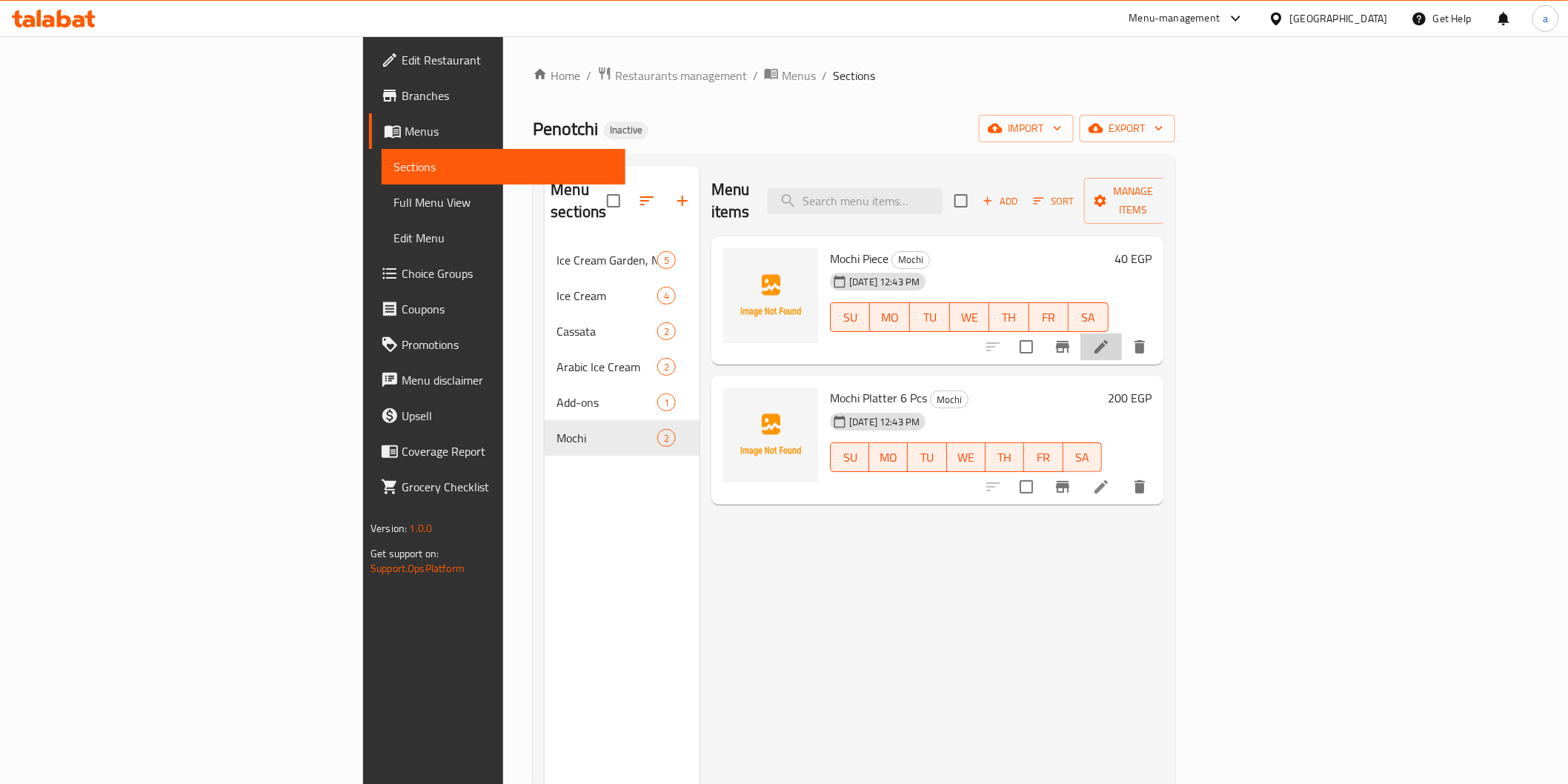
click at [1122, 334] on li at bounding box center [1101, 346] width 42 height 27
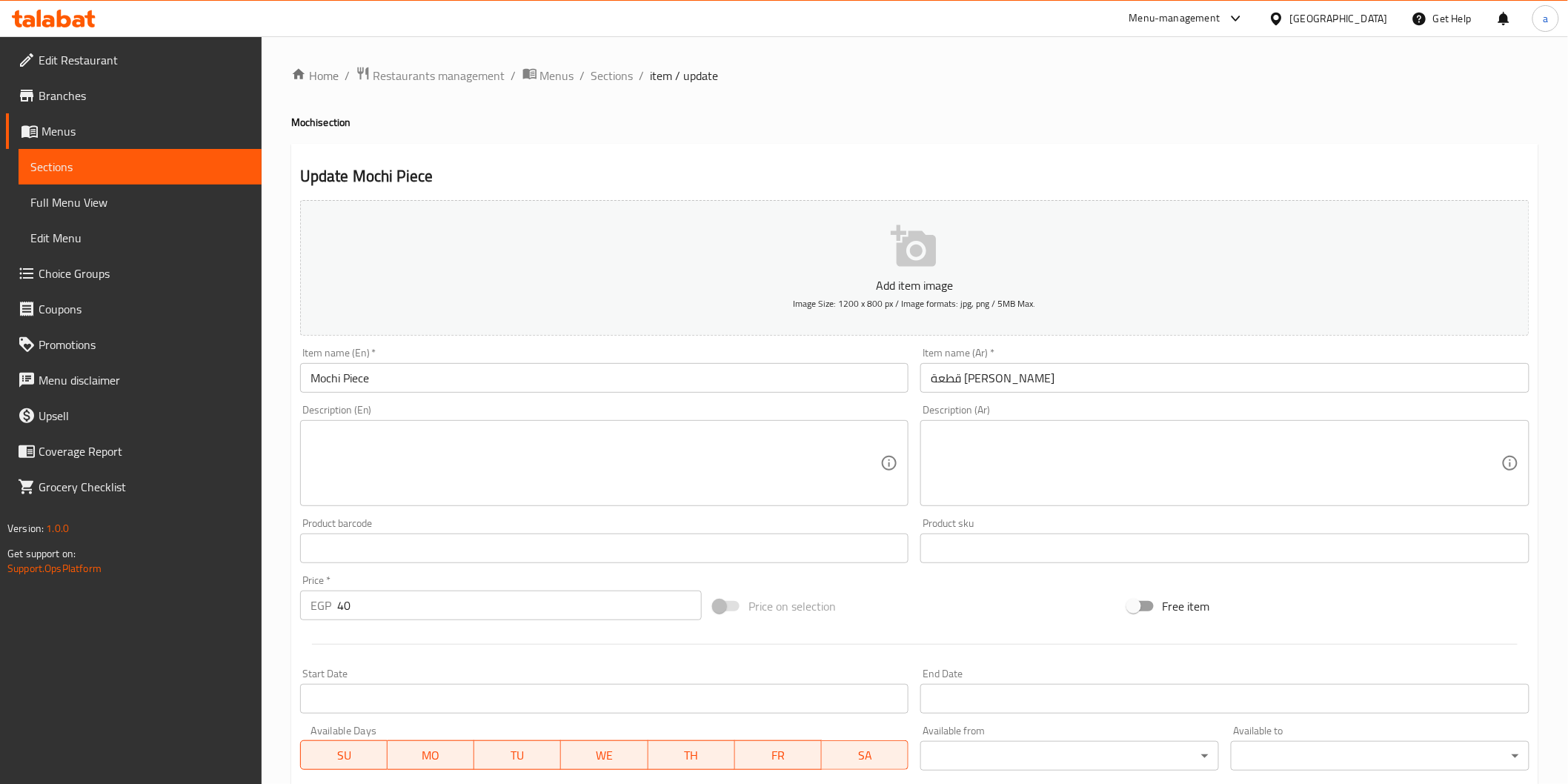
click at [970, 465] on textarea at bounding box center [1216, 463] width 570 height 70
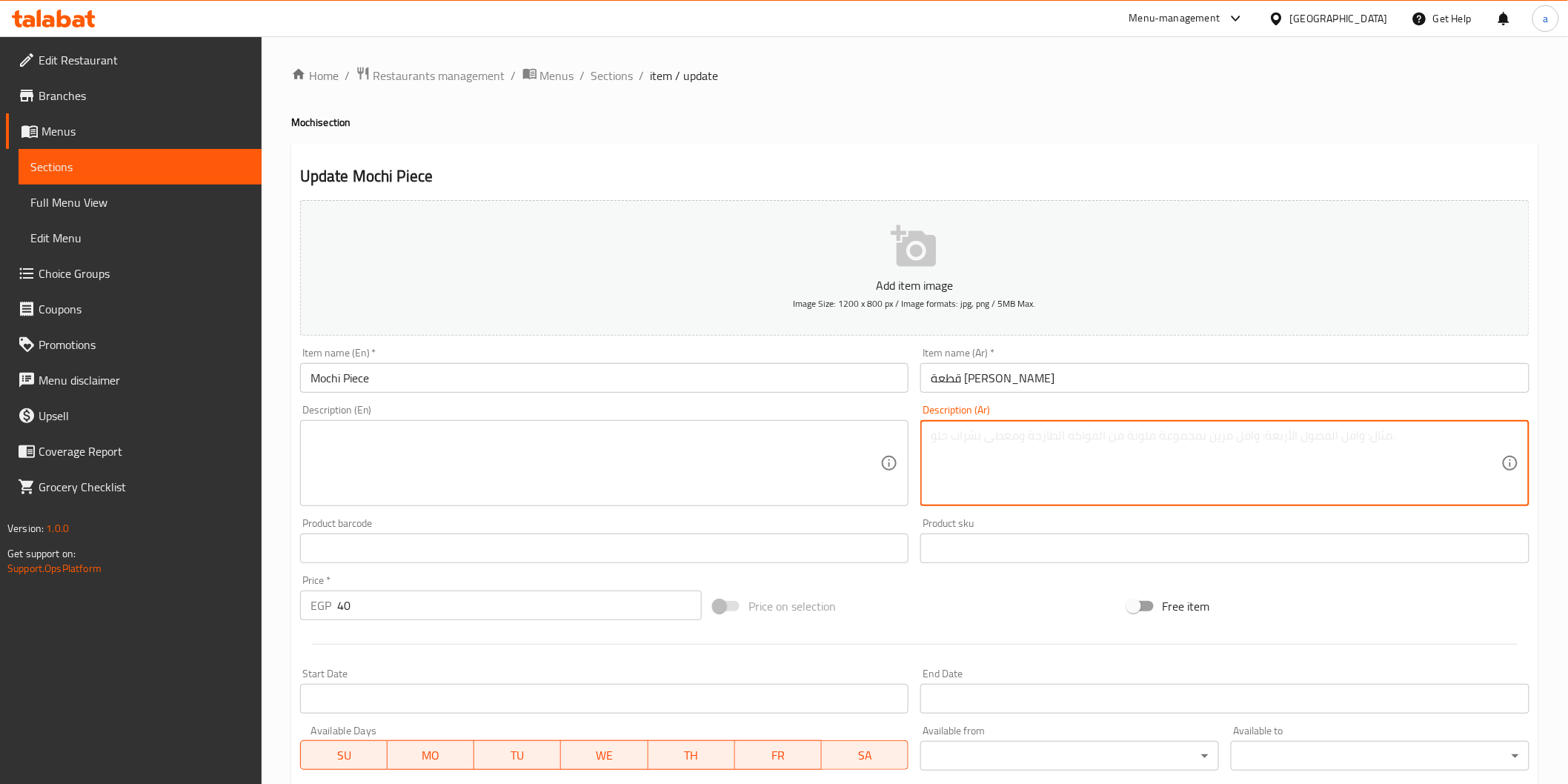
paste textarea "كرة موتشي [PERSON_NAME] مغلفة بعجينة أرز طرية."
type textarea "كرة موتشي [PERSON_NAME] مغلفة بعجينة أرز طرية."
click at [669, 444] on textarea at bounding box center [596, 463] width 570 height 70
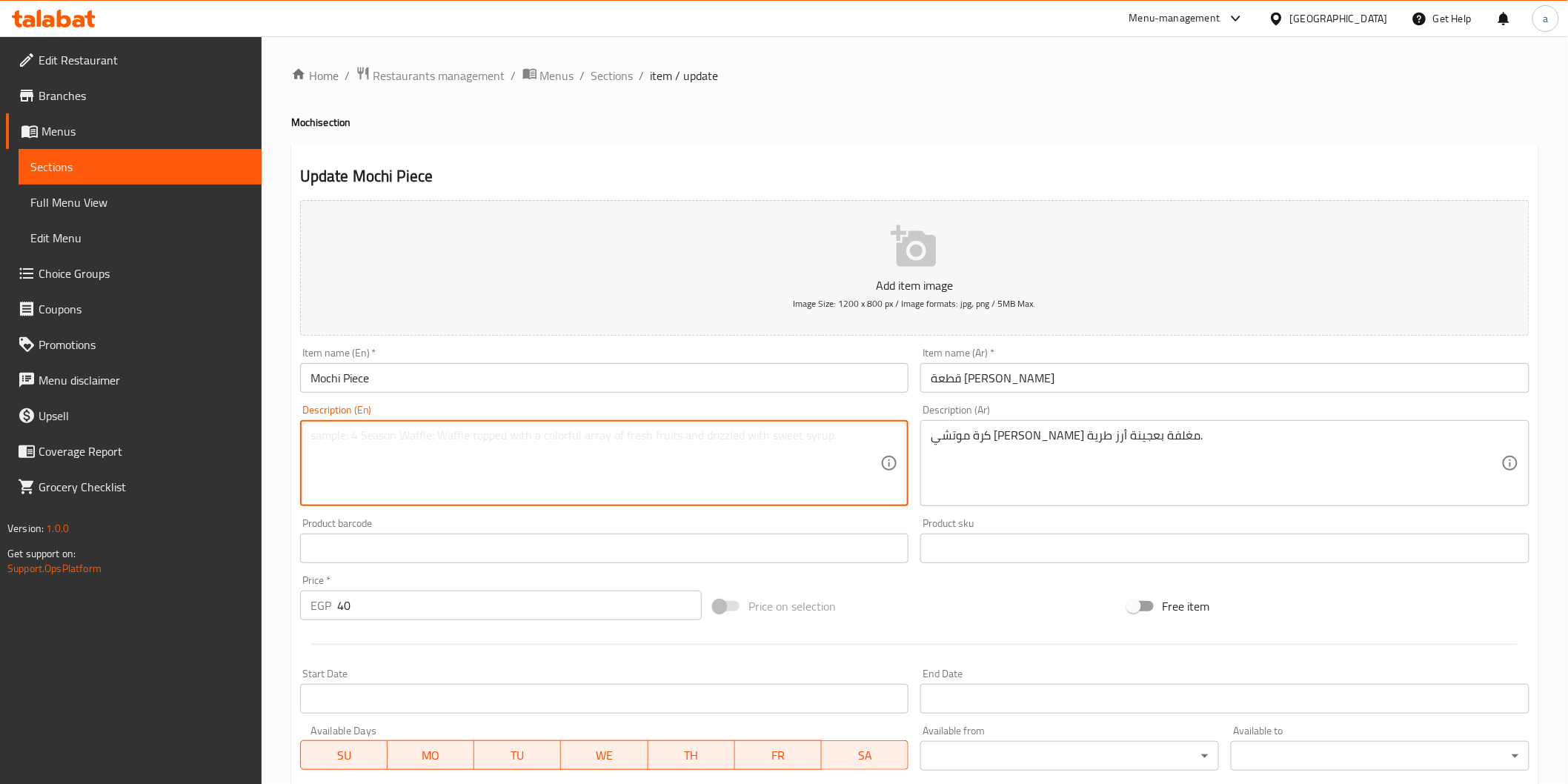
paste textarea "A mochi ice cream ball wrapped in soft rice dough."
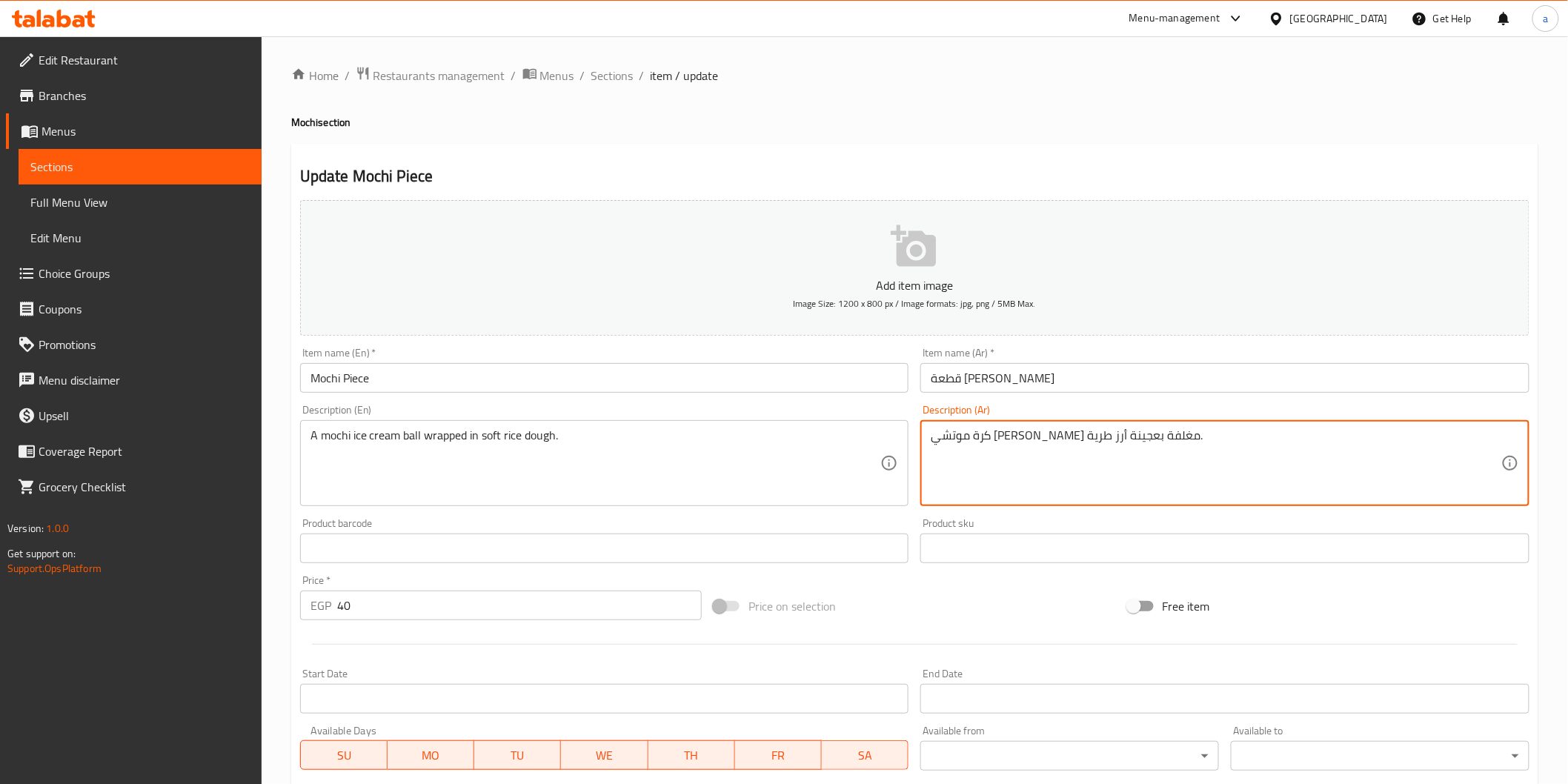
click at [1025, 439] on textarea "كرة موتشي [PERSON_NAME] مغلفة بعجينة أرز طرية." at bounding box center [1216, 463] width 570 height 70
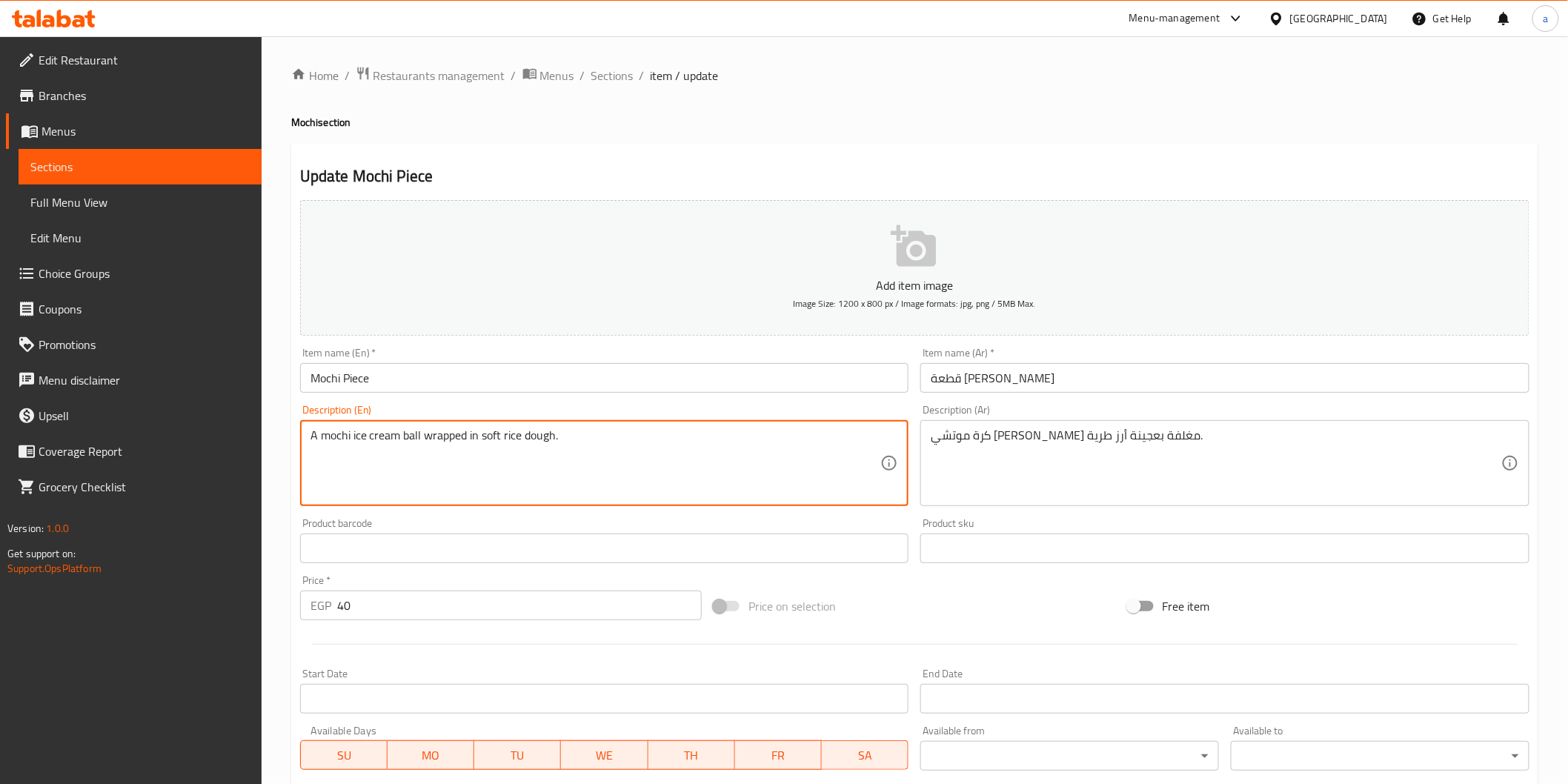
click at [429, 436] on textarea "A mochi ice cream ball wrapped in soft rice dough." at bounding box center [596, 463] width 570 height 70
paste textarea "envelope"
click at [445, 438] on textarea "A mochi ice cream ball envelope in soft rice dough." at bounding box center [596, 463] width 570 height 70
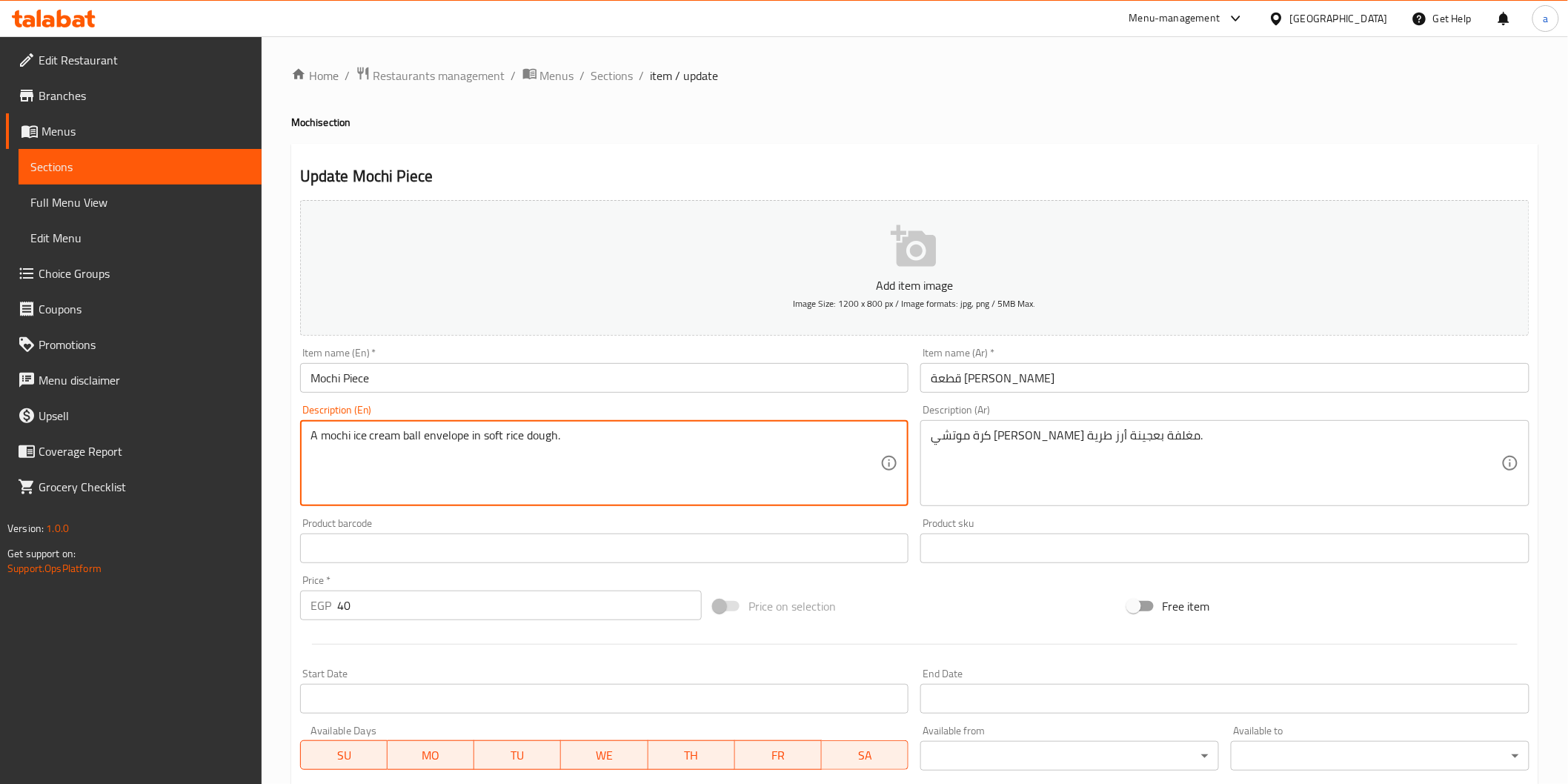
type textarea "A mochi ice cream ball envelope in soft rice dough."
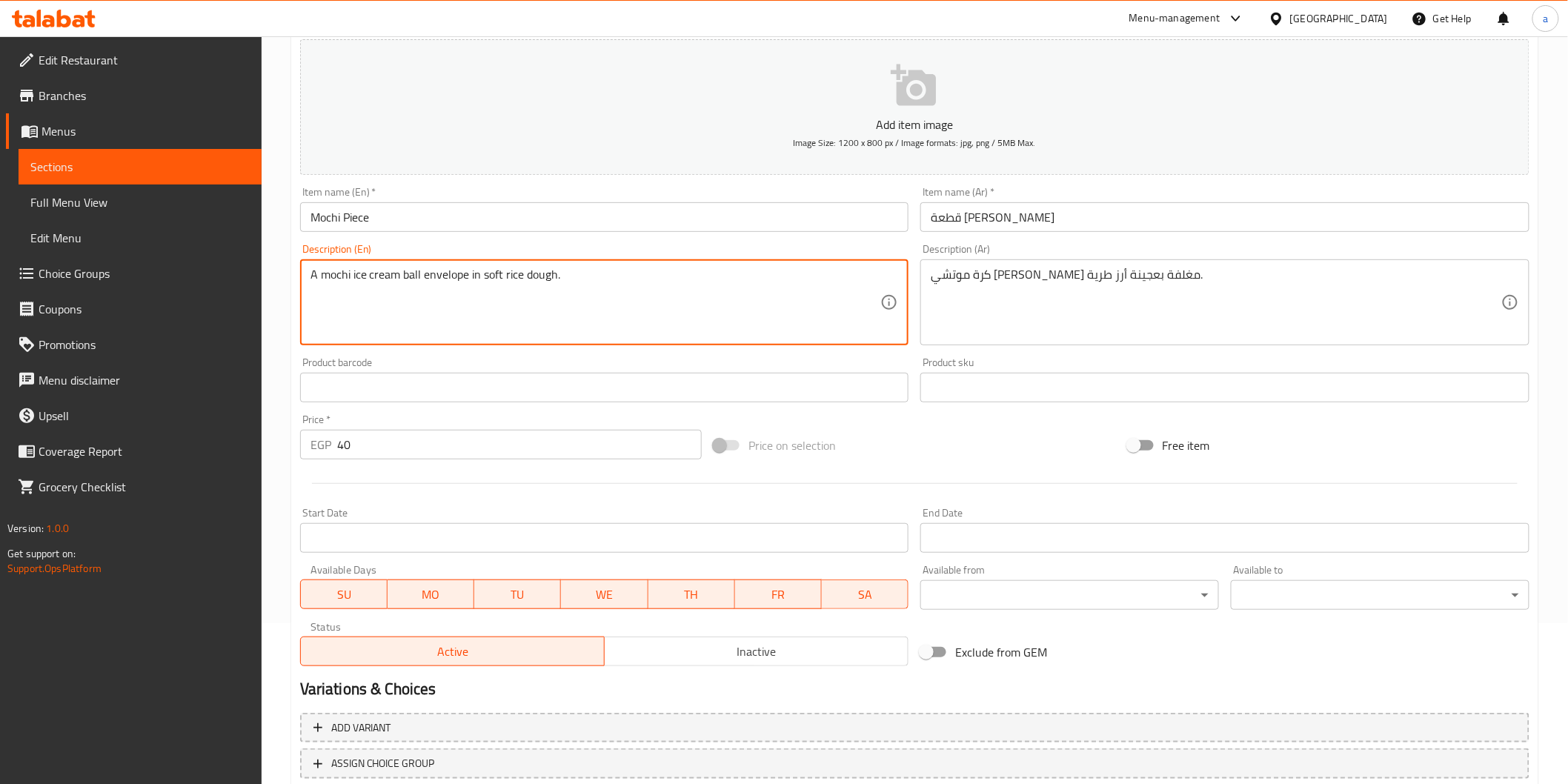
scroll to position [164, 0]
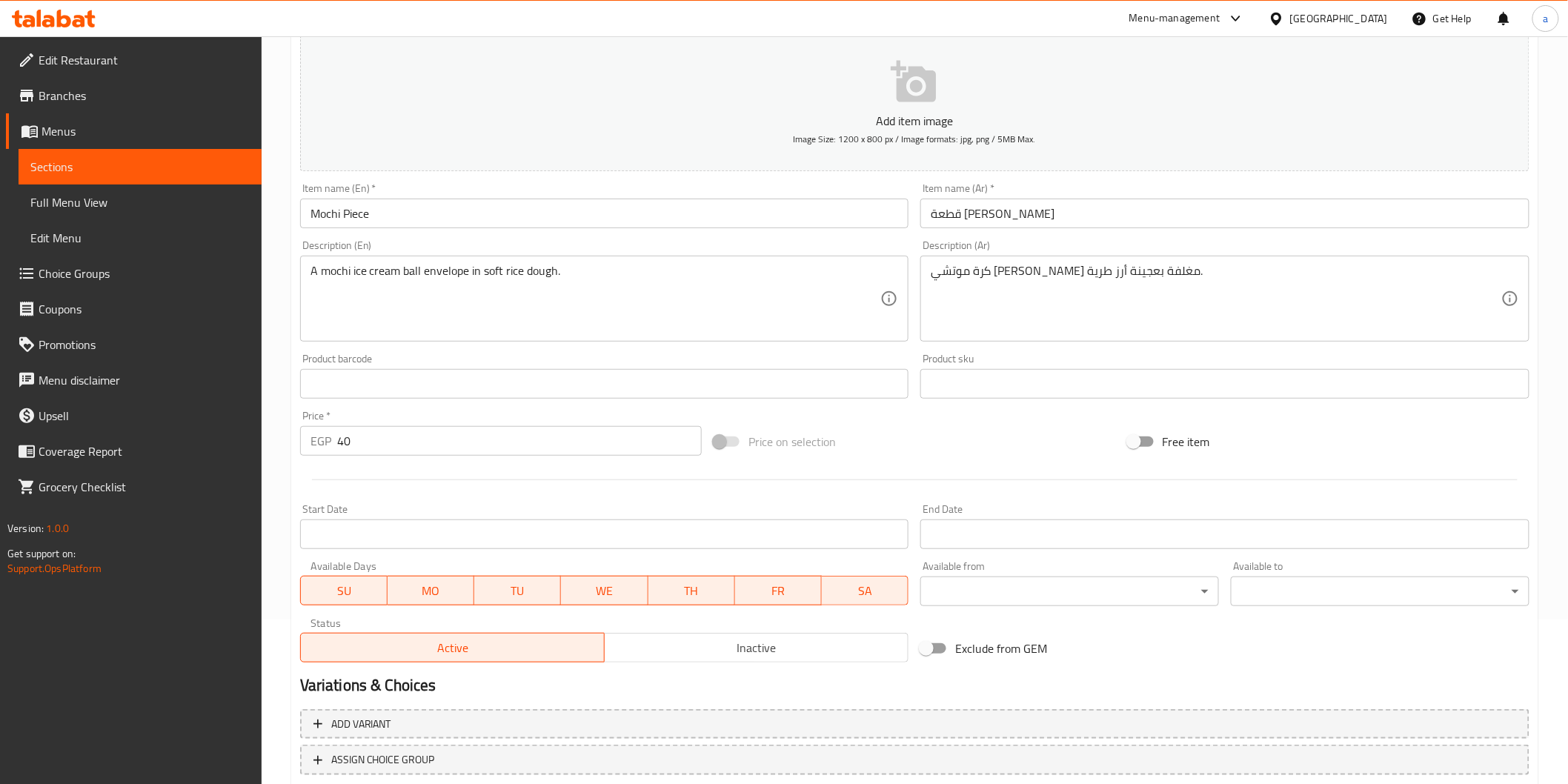
click at [628, 340] on div "A mochi ice cream ball envelope in soft rice dough. Description (En)" at bounding box center [604, 298] width 609 height 86
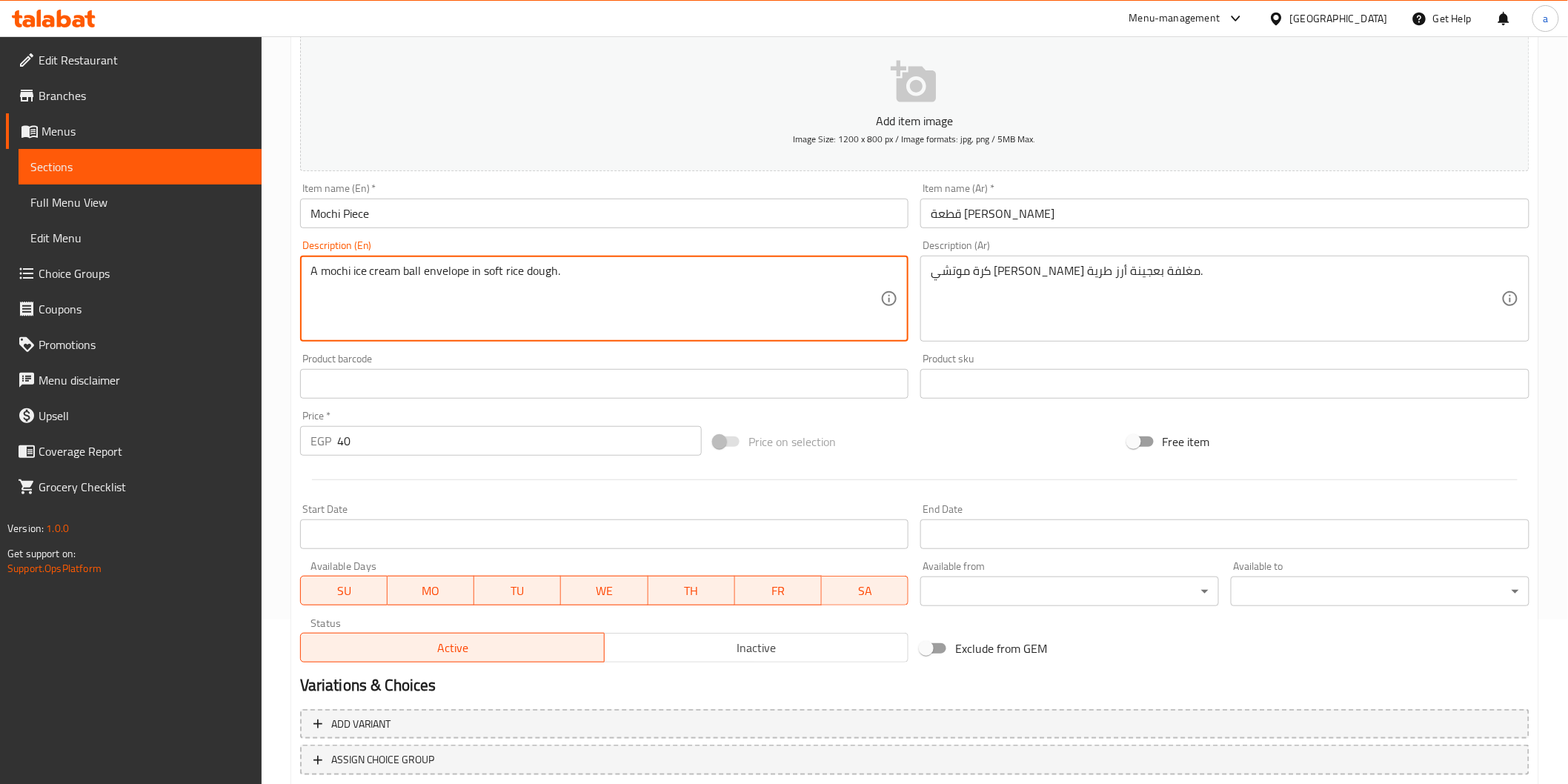
click at [613, 314] on textarea "A mochi ice cream ball envelope in soft rice dough." at bounding box center [596, 298] width 570 height 70
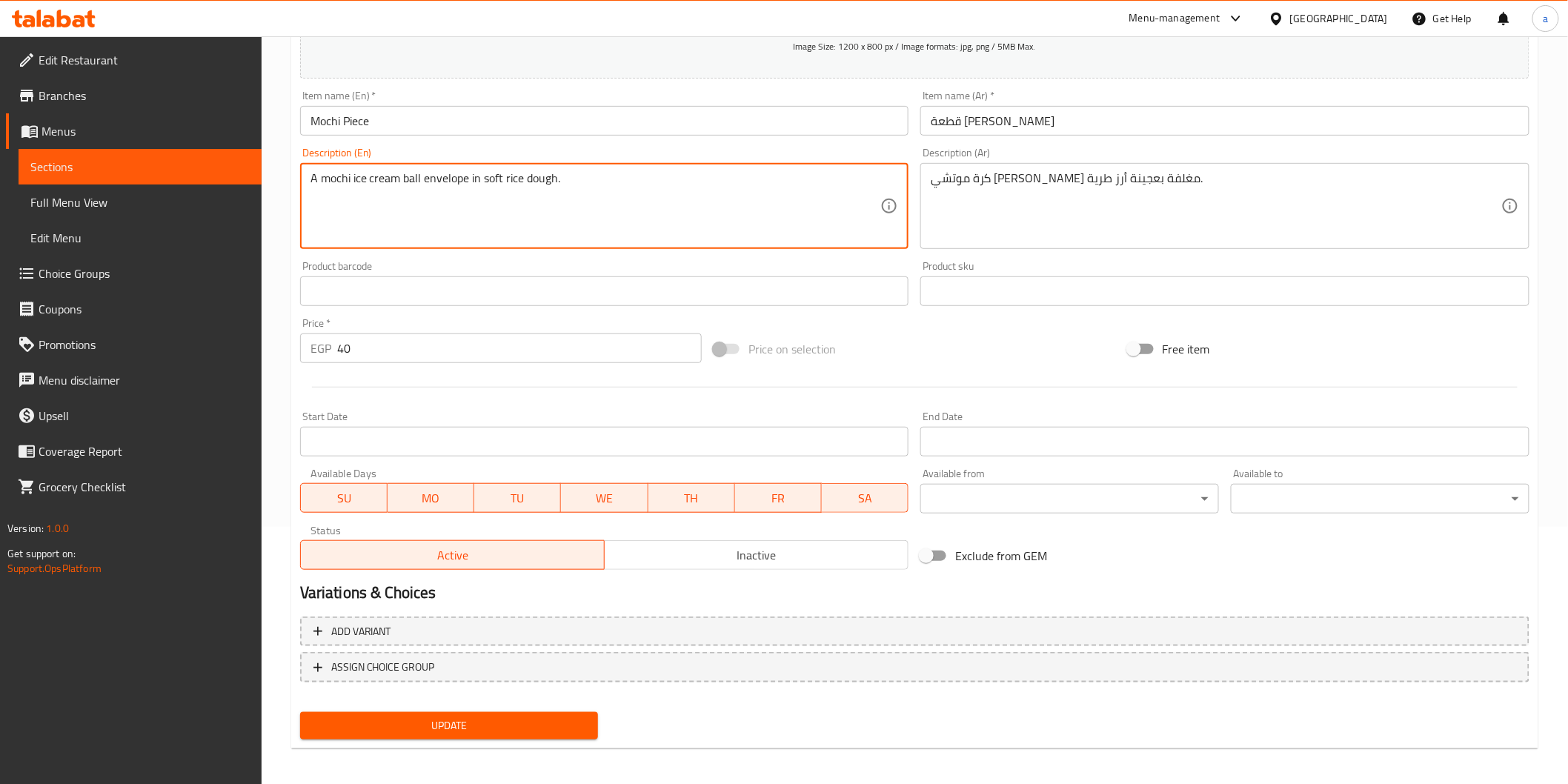
scroll to position [260, 0]
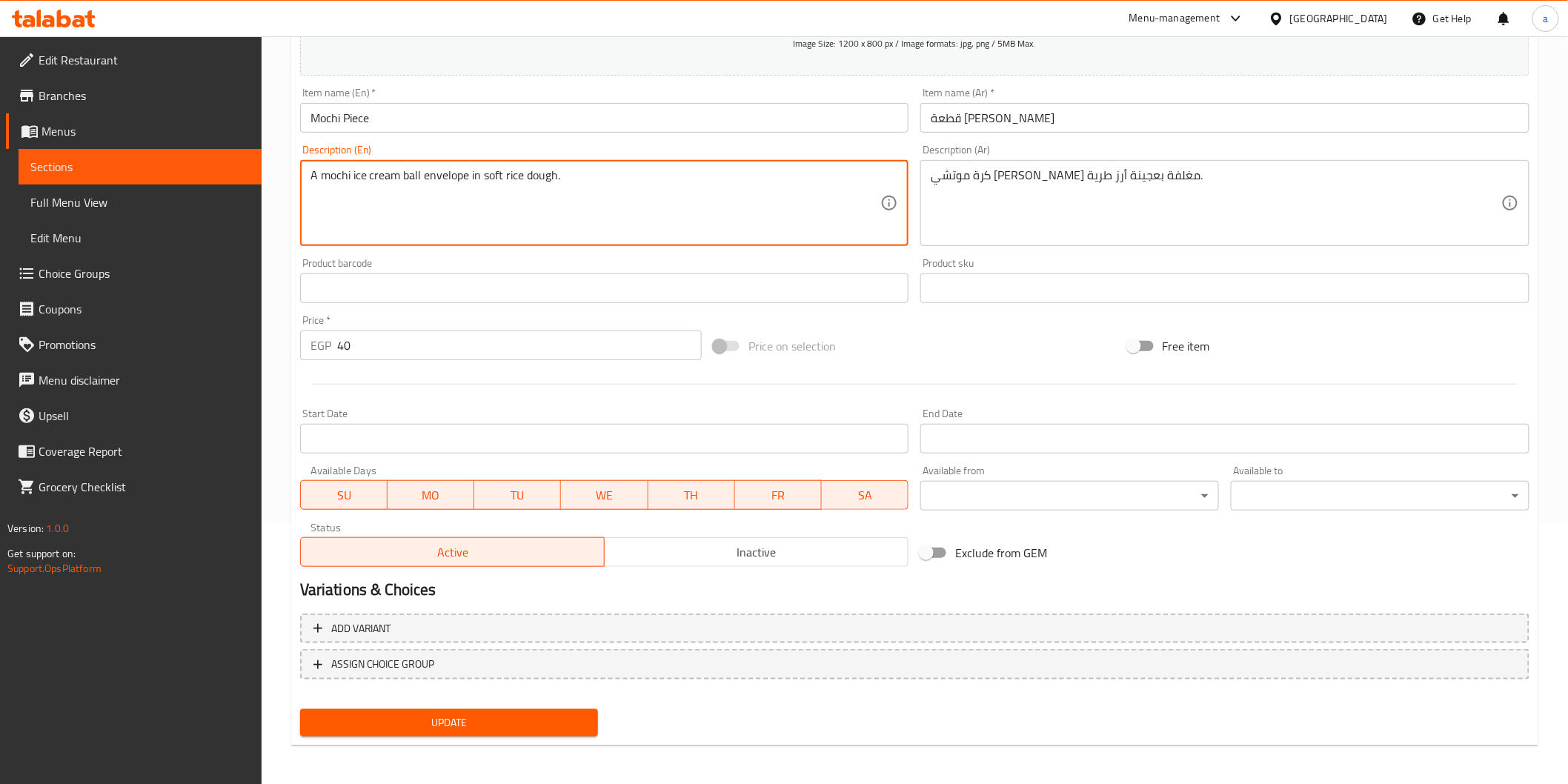
click at [430, 729] on span "Update" at bounding box center [449, 723] width 275 height 19
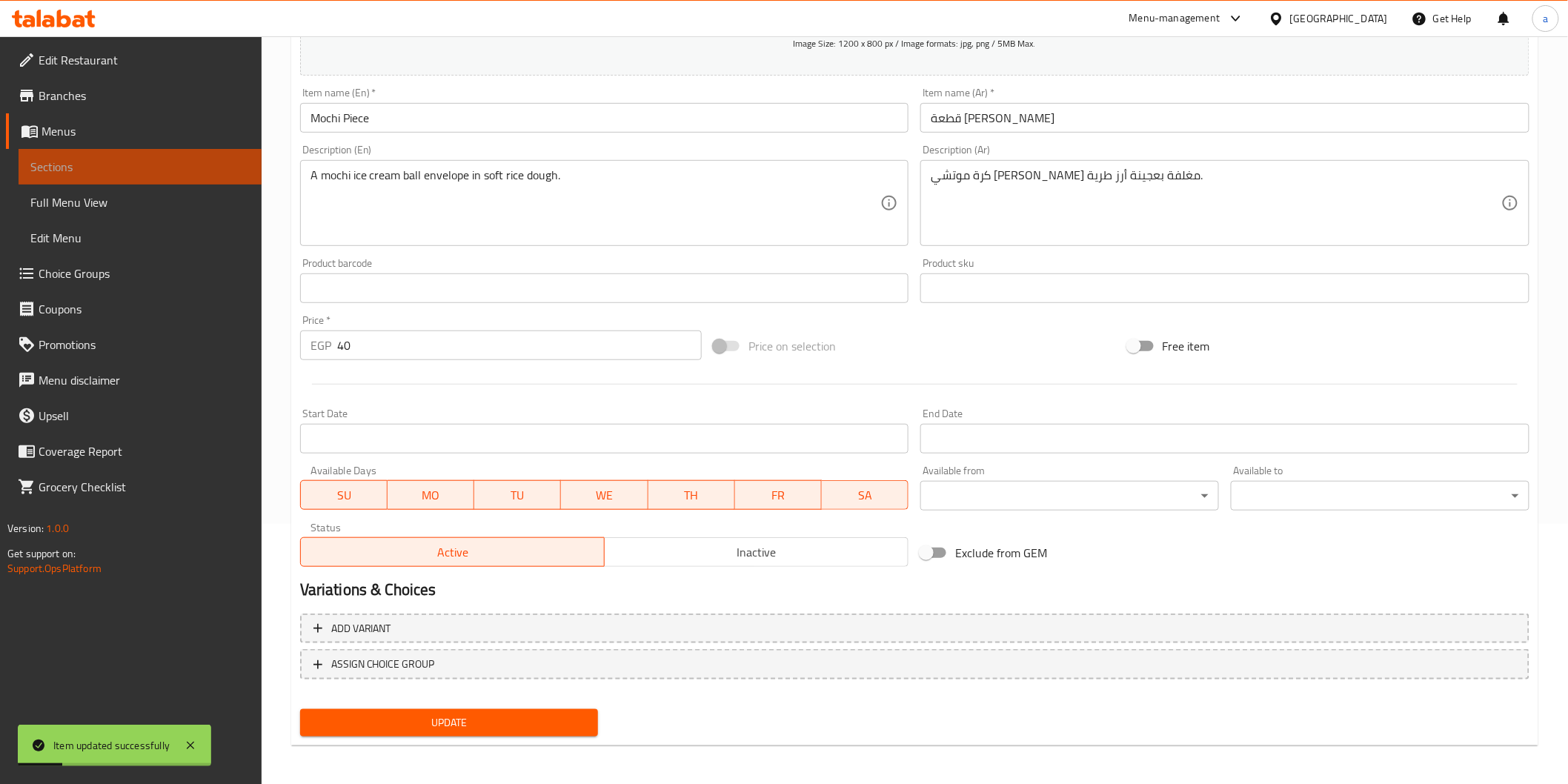
click at [193, 157] on span "Sections" at bounding box center [141, 166] width 220 height 18
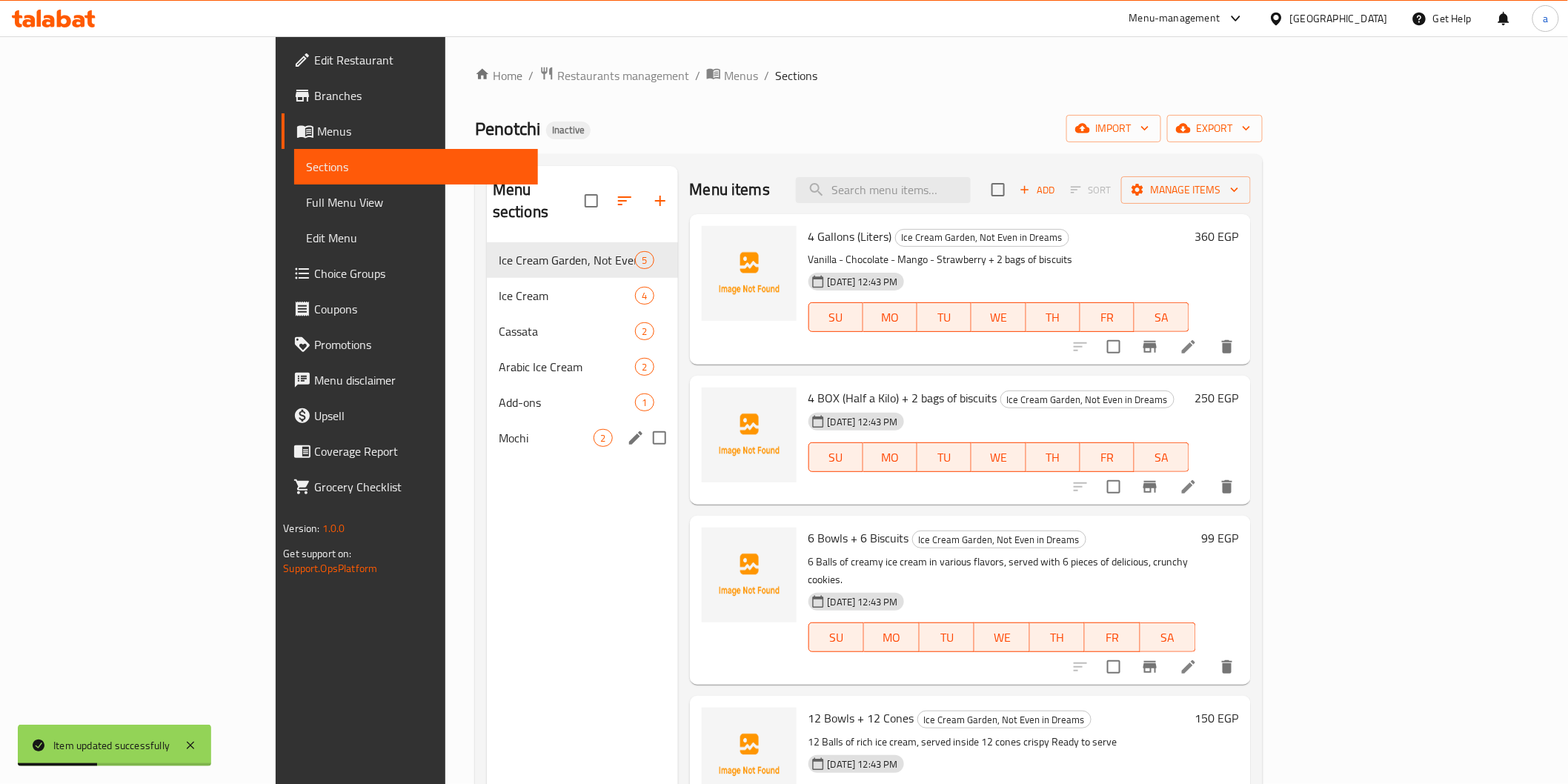
click at [487, 426] on div "Mochi 2" at bounding box center [582, 438] width 191 height 36
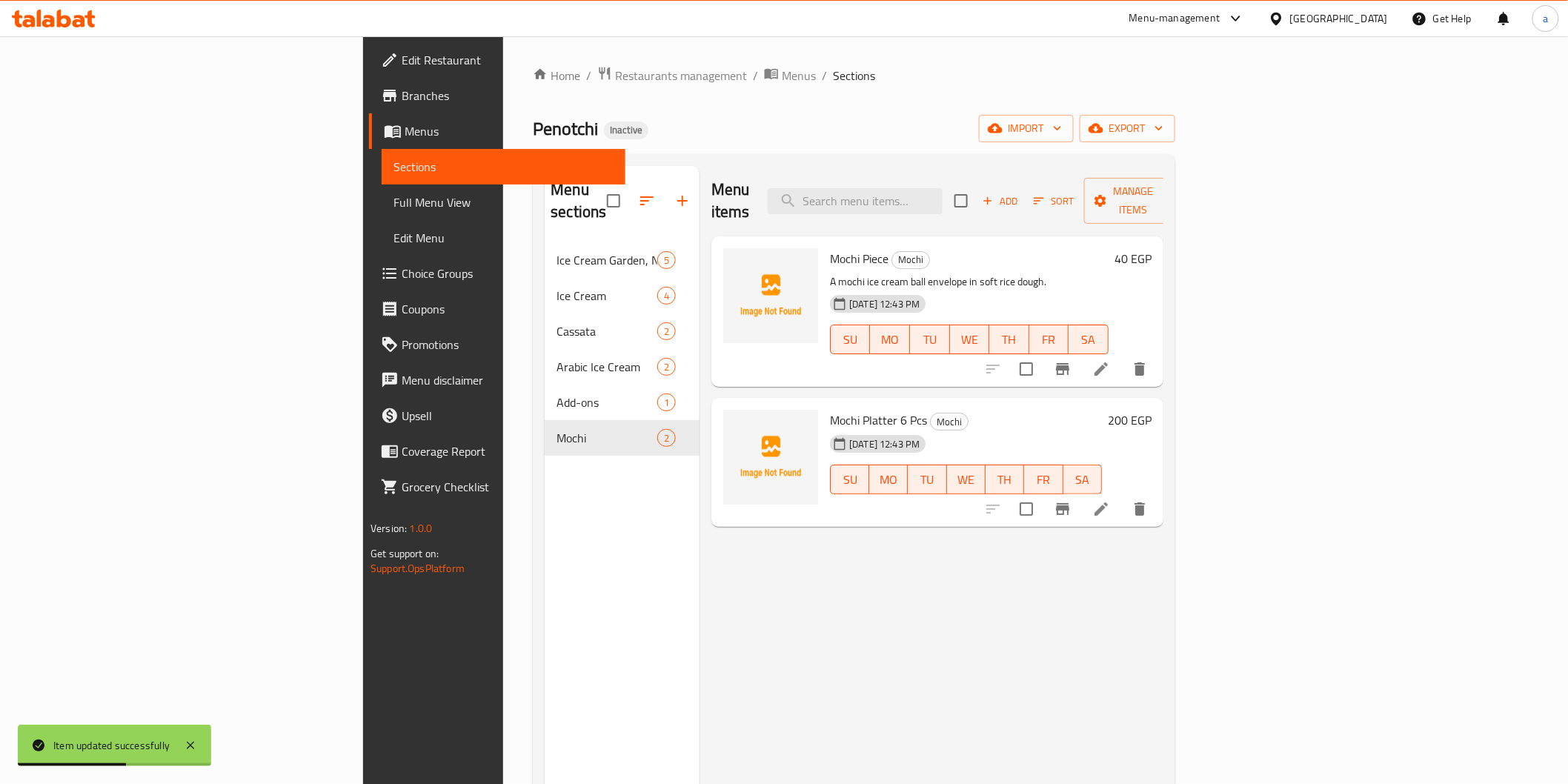
scroll to position [164, 0]
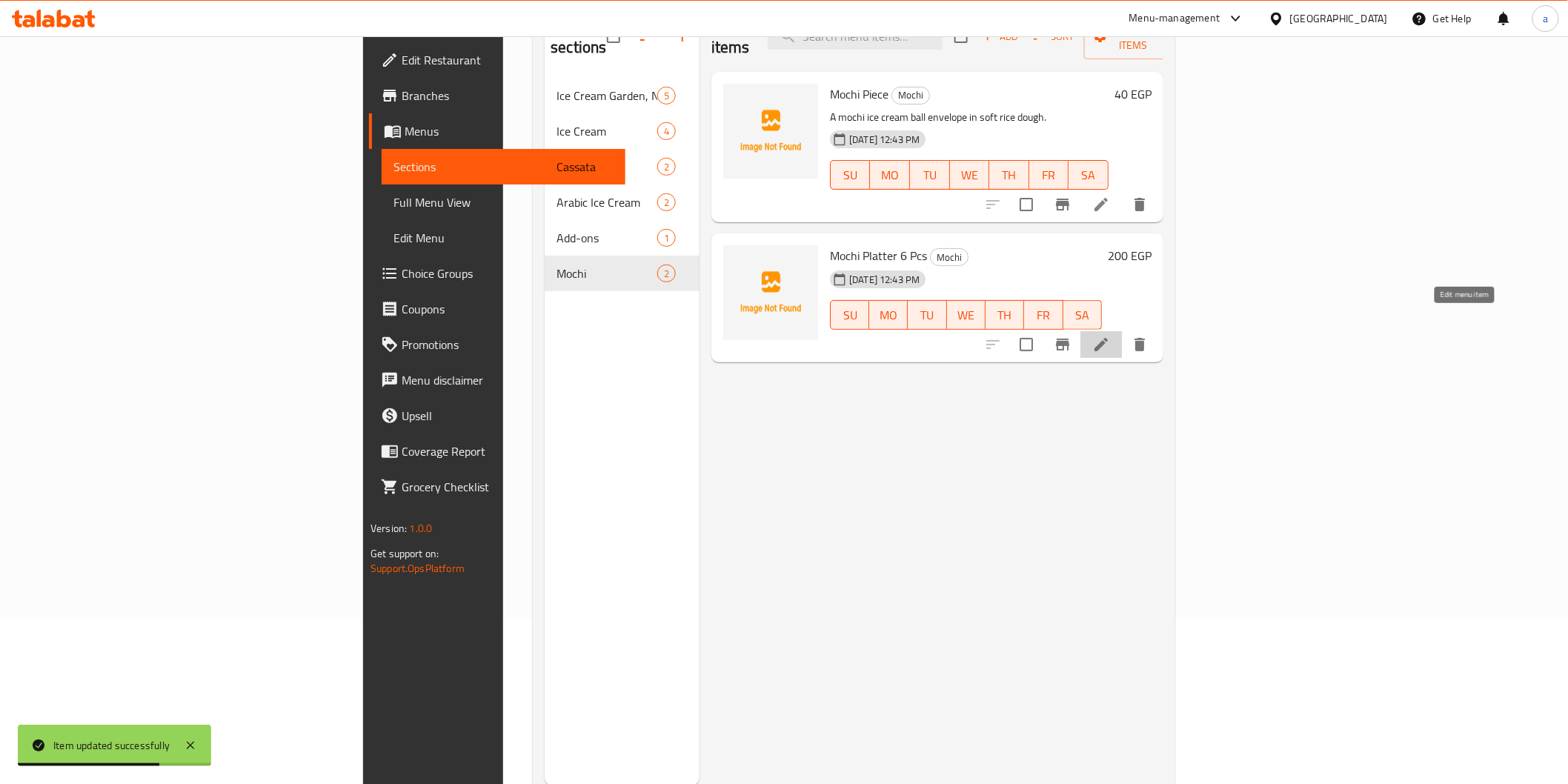
click at [1108, 338] on icon at bounding box center [1100, 343] width 13 height 13
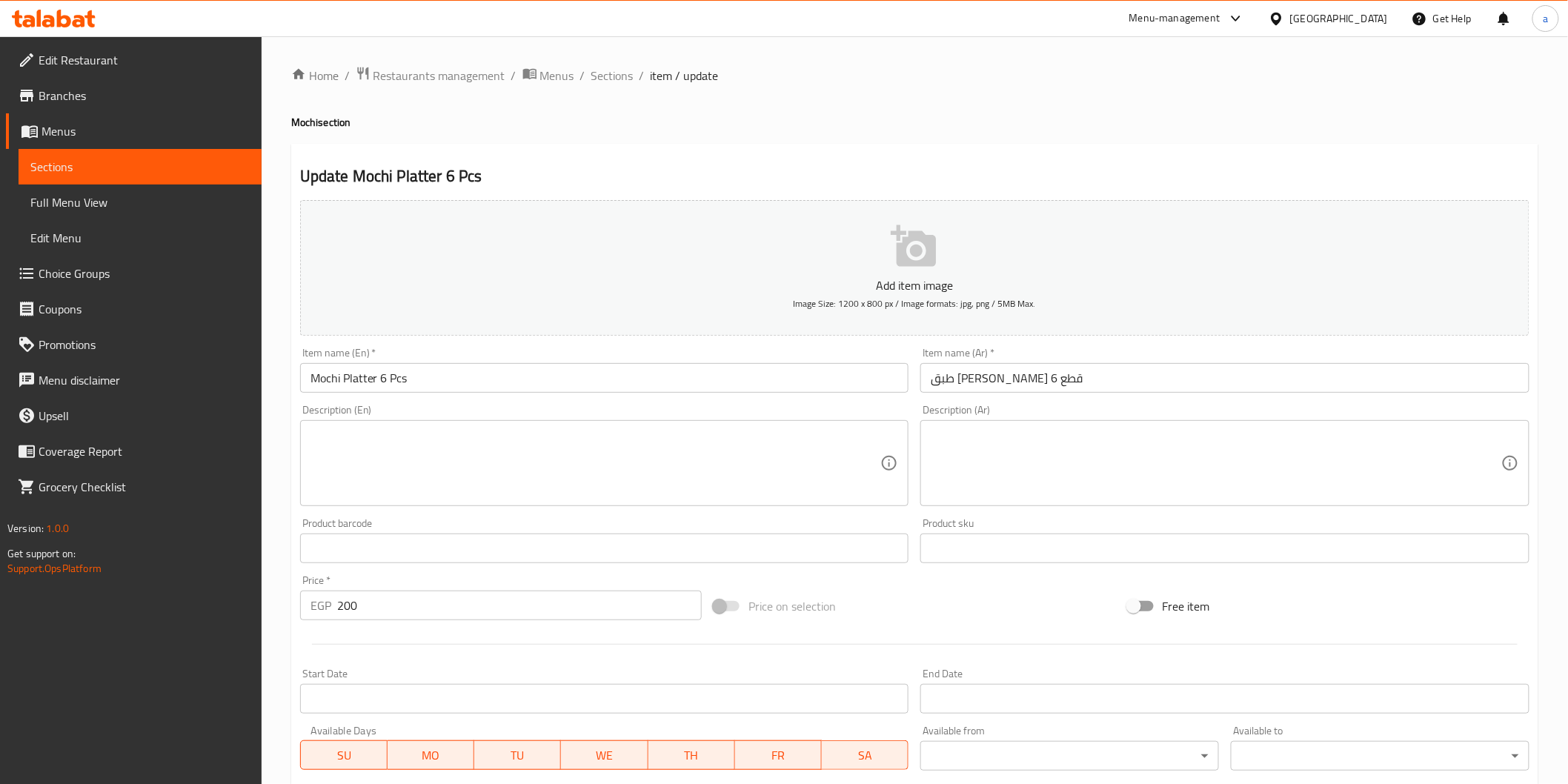
click at [1009, 454] on textarea at bounding box center [1216, 463] width 570 height 70
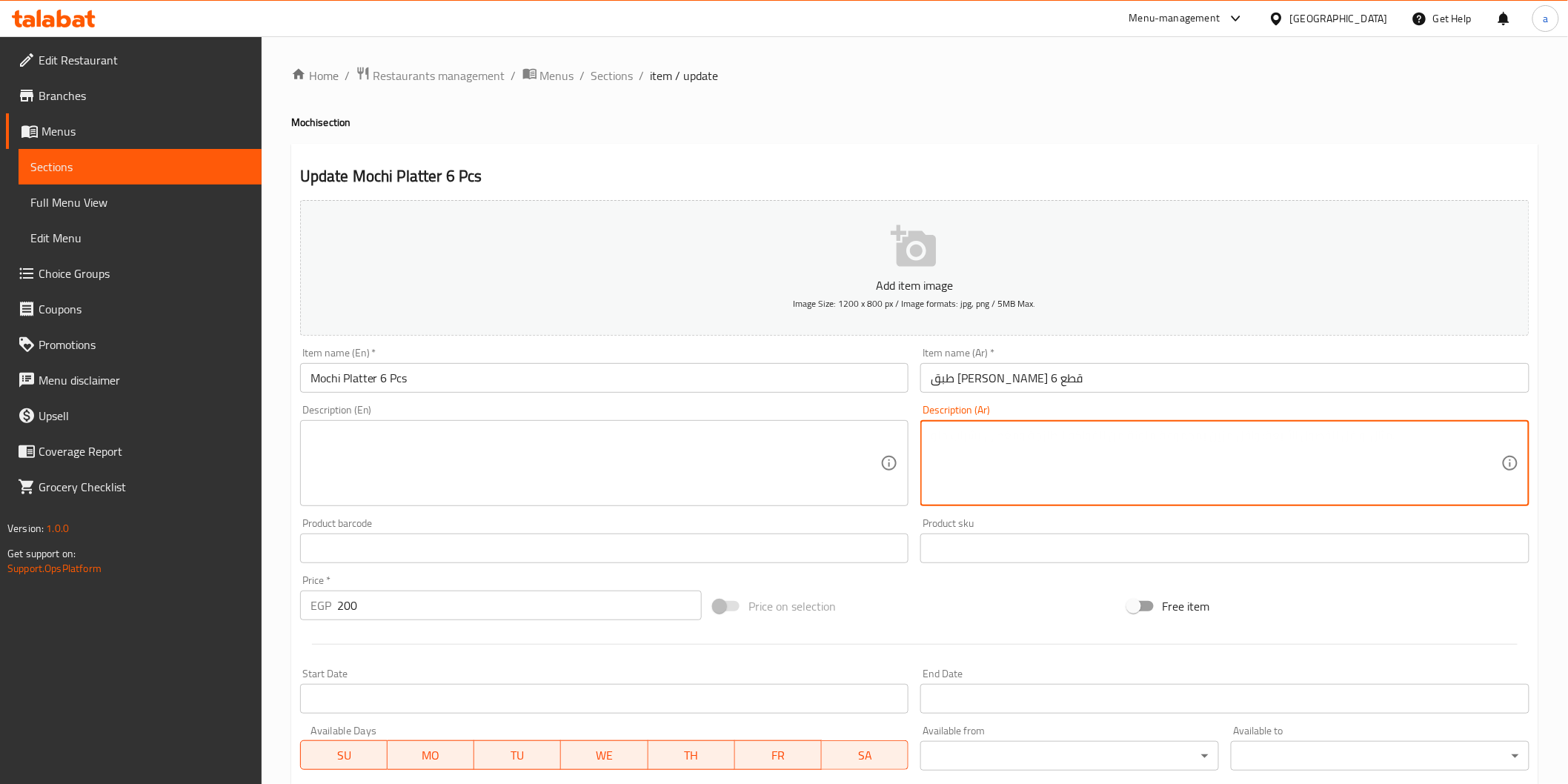
paste textarea "6 قطع موتشي آيس كريم ملونة بنكهات متنوعة."
type textarea "6 قطع موتشي آيس كريم ملونة بنكهات متنوعة."
click at [508, 456] on textarea at bounding box center [596, 463] width 570 height 70
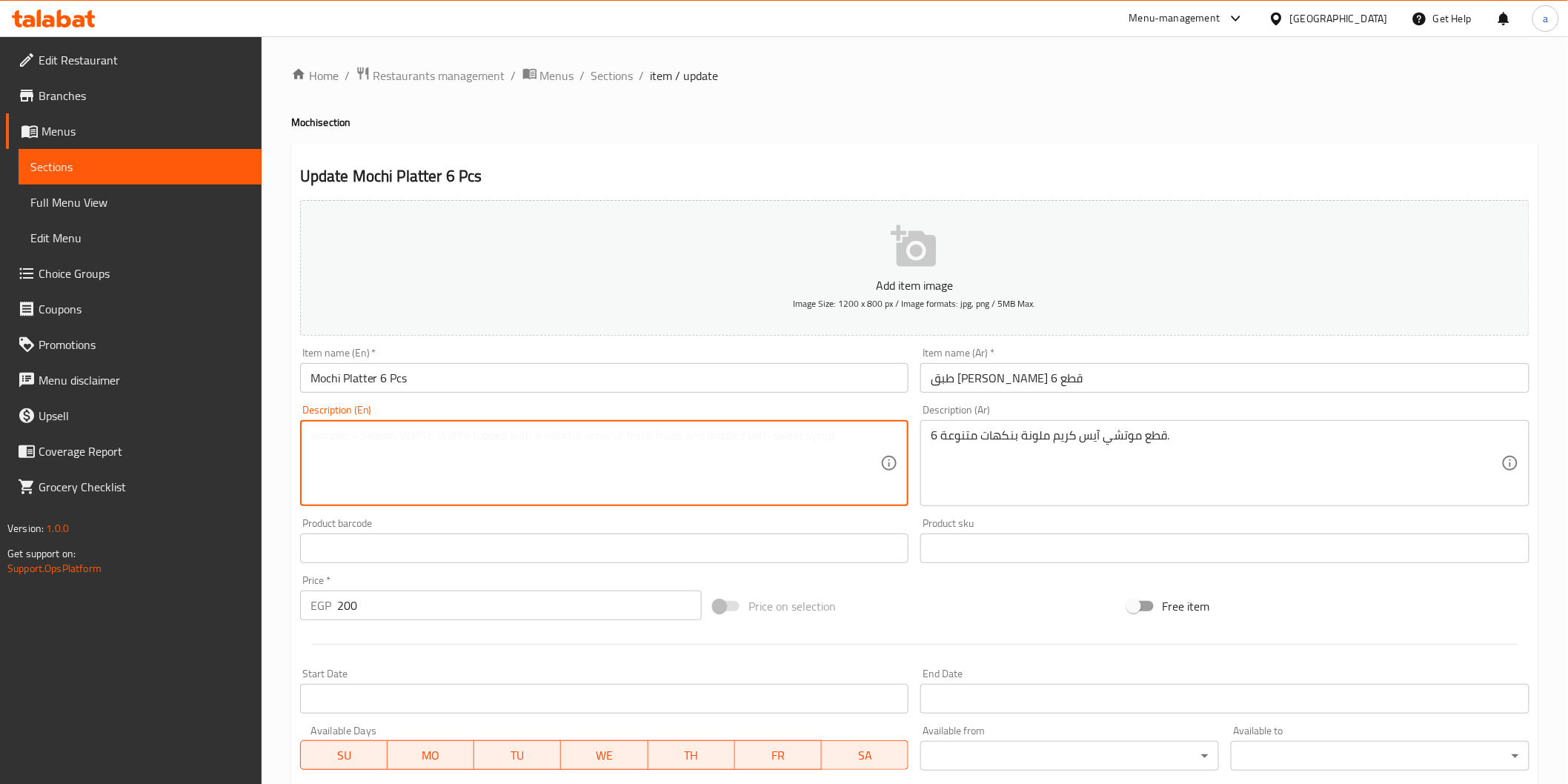
paste textarea "6 pieces of mochi ice cream dessert in various flavors and attractive colors."
drag, startPoint x: 452, startPoint y: 438, endPoint x: 487, endPoint y: 433, distance: 35.4
click at [487, 433] on textarea "6 pieces of mochi ice cream dessert in various flavors and attractive colors." at bounding box center [596, 463] width 570 height 70
drag, startPoint x: 557, startPoint y: 435, endPoint x: 664, endPoint y: 443, distance: 107.3
click at [664, 443] on textarea "6 pieces of mochi ice cream in various flavors and attractive colors." at bounding box center [596, 463] width 570 height 70
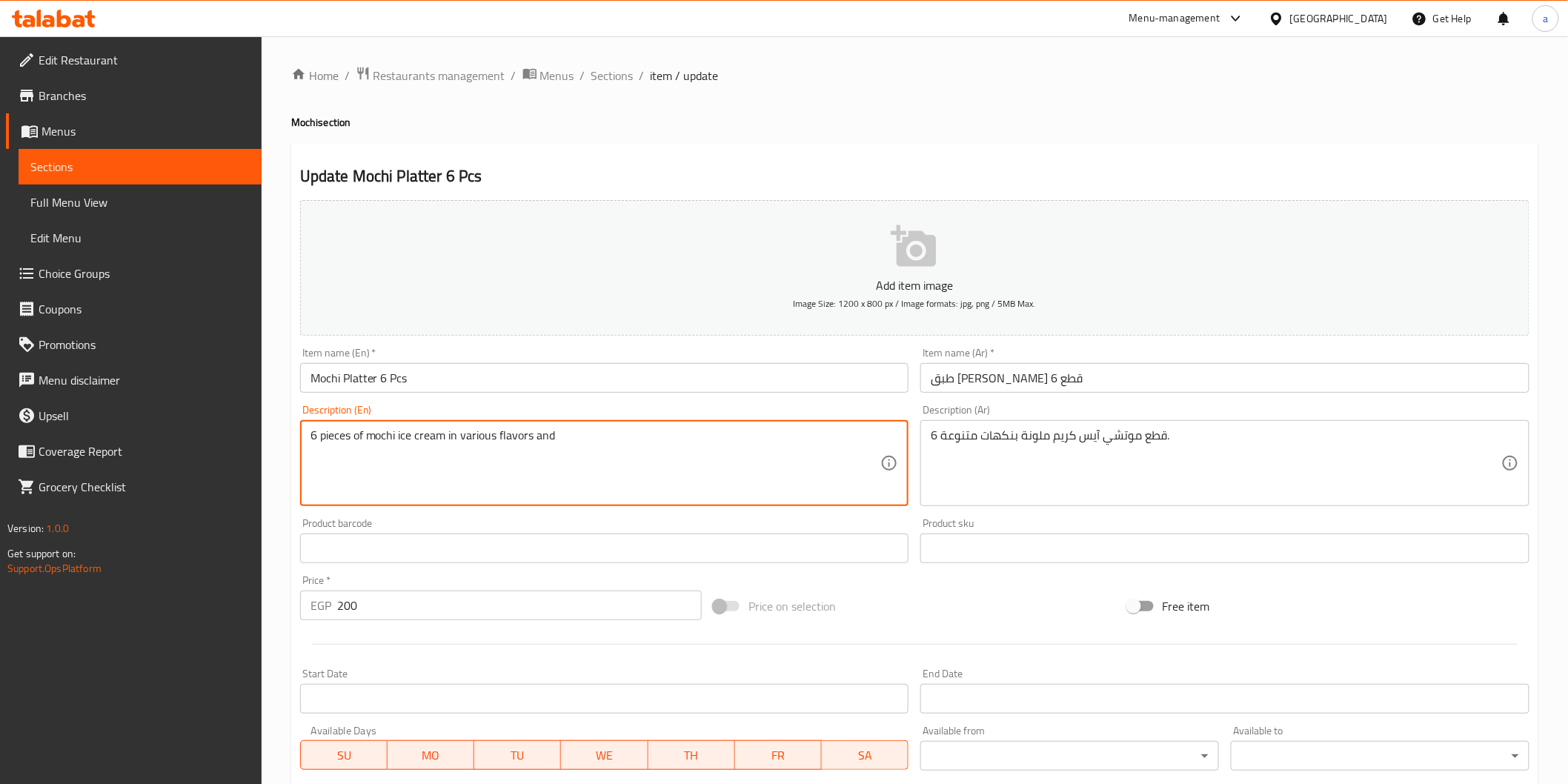
drag, startPoint x: 586, startPoint y: 446, endPoint x: 532, endPoint y: 440, distance: 54.3
click at [532, 440] on textarea "6 pieces of mochi ice cream in various flavors and" at bounding box center [596, 463] width 570 height 70
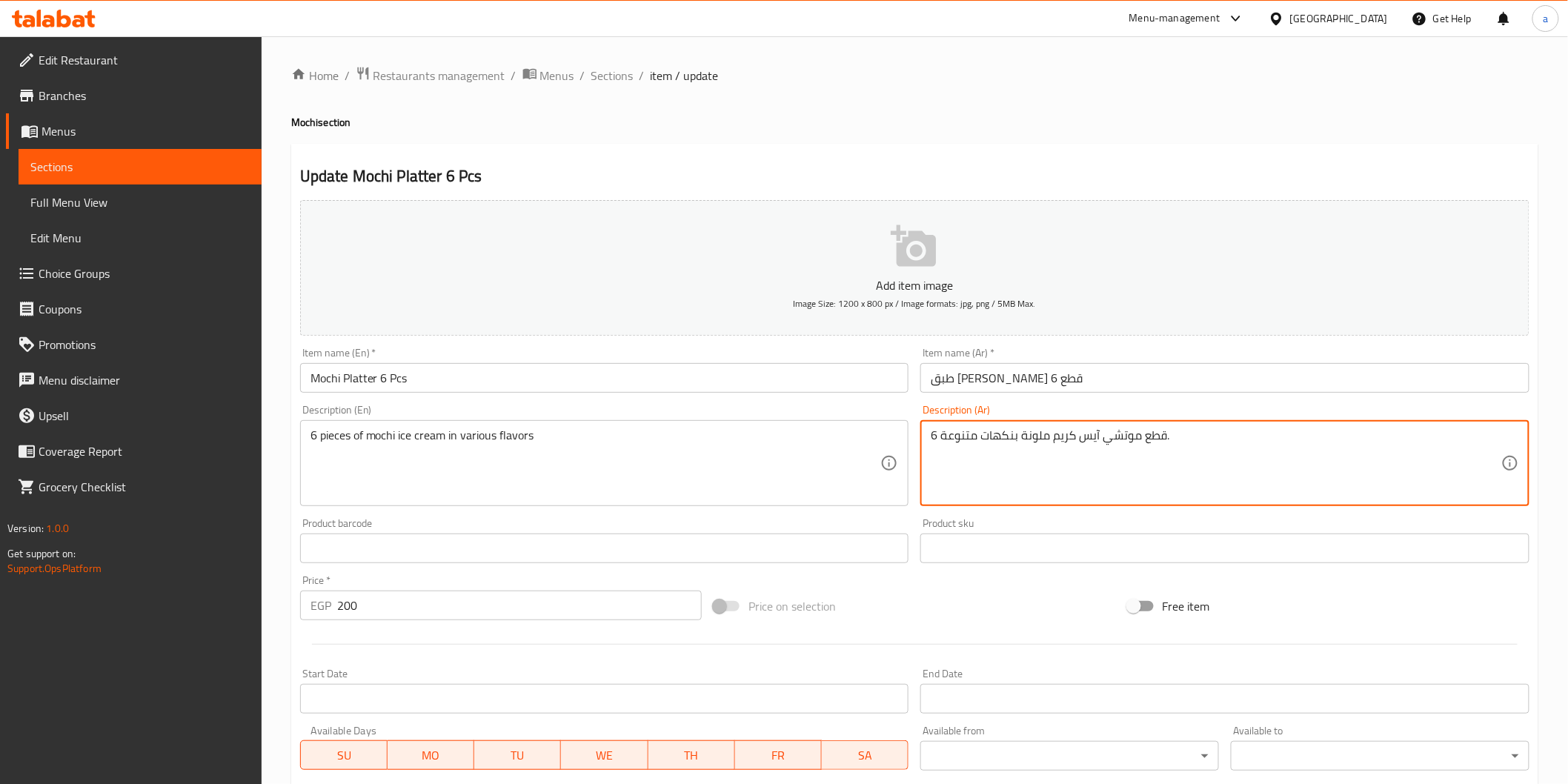
click at [1029, 448] on textarea "6 قطع موتشي آيس كريم ملونة بنكهات متنوعة." at bounding box center [1216, 463] width 570 height 70
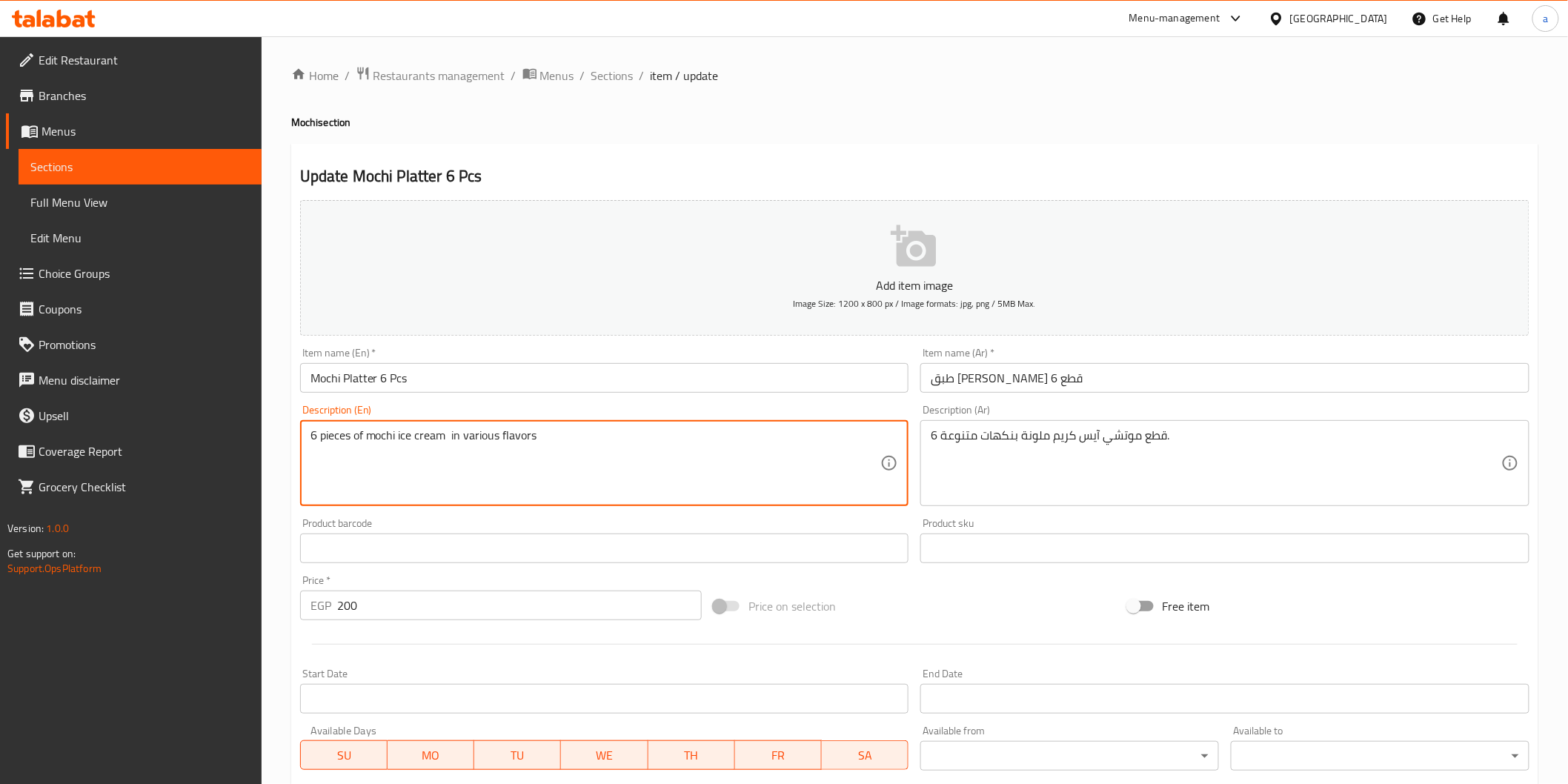
paste textarea "colorful"
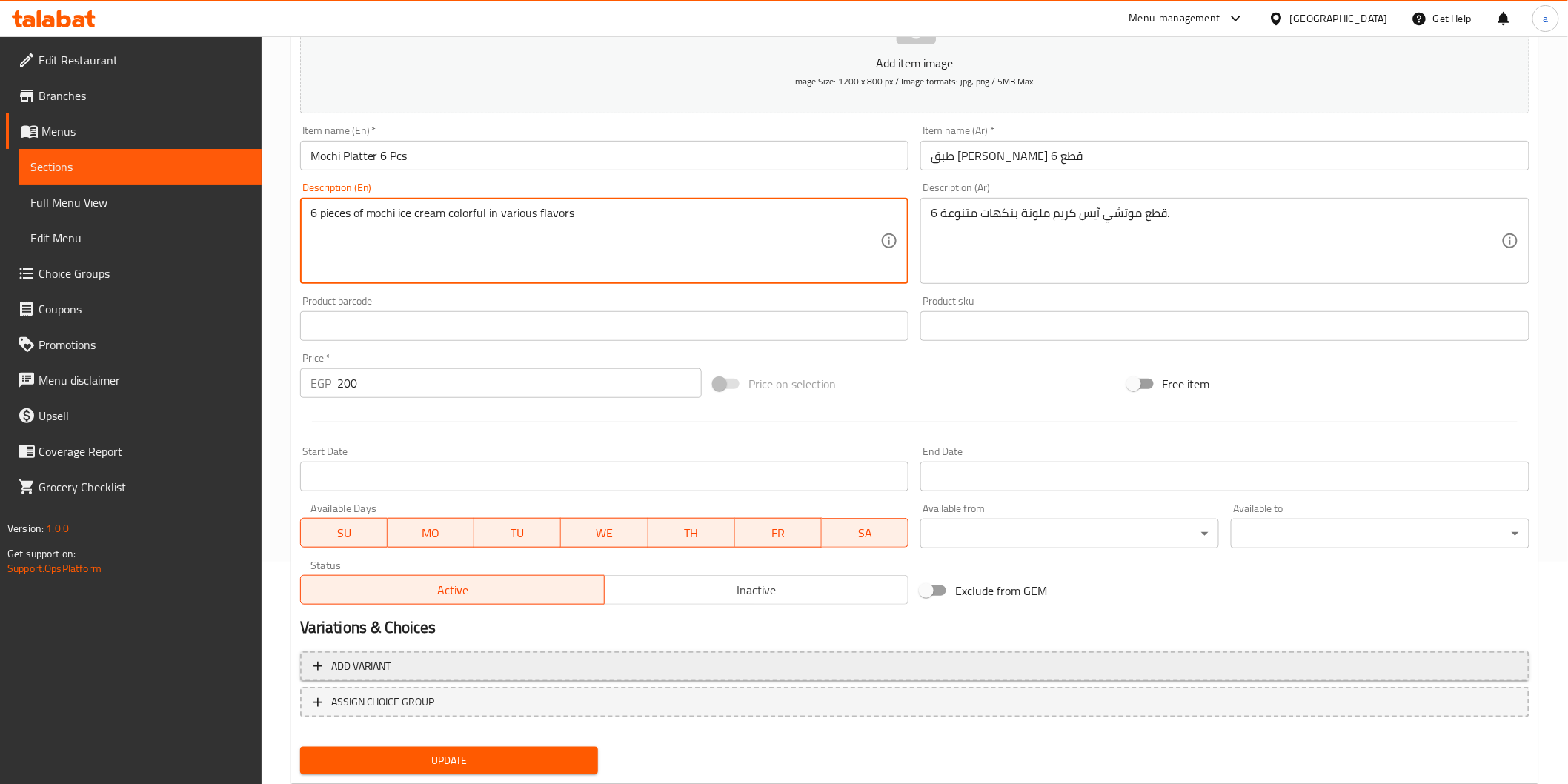
scroll to position [260, 0]
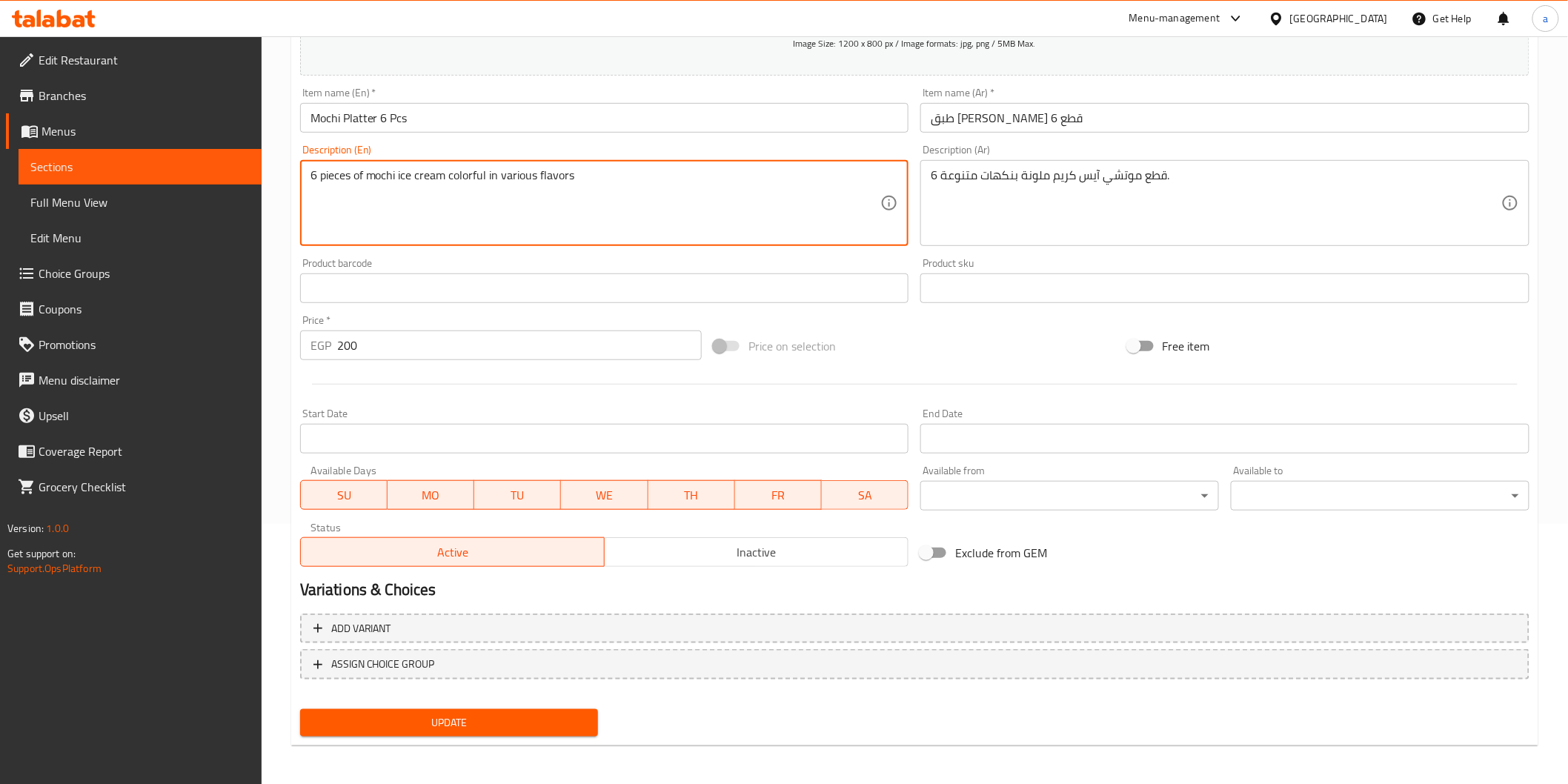
type textarea "6 pieces of mochi ice cream colorful in various flavors"
click at [514, 736] on div "Update" at bounding box center [449, 723] width 311 height 40
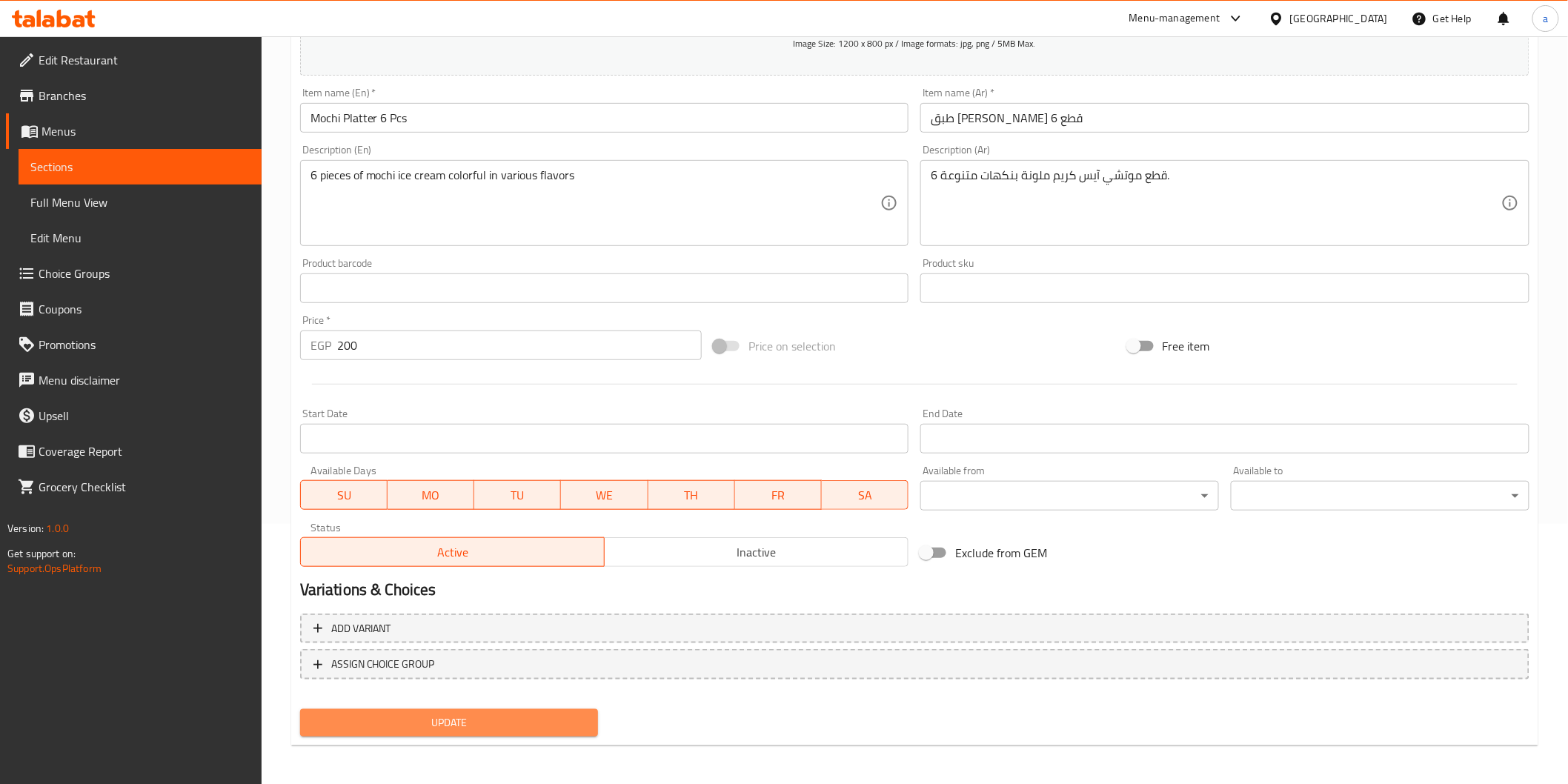
click at [512, 720] on span "Update" at bounding box center [449, 723] width 275 height 19
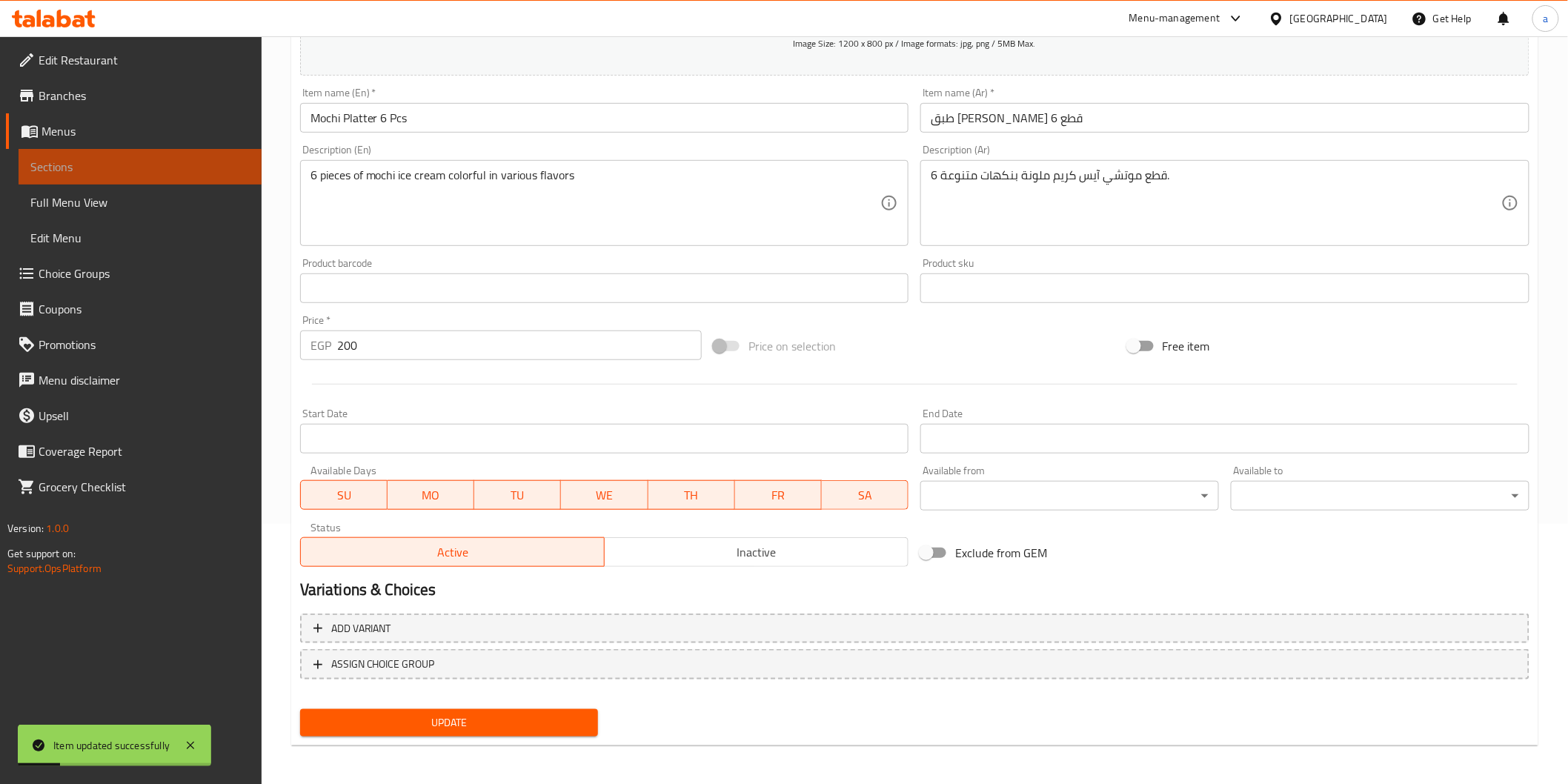
click at [87, 156] on link "Sections" at bounding box center [140, 166] width 243 height 36
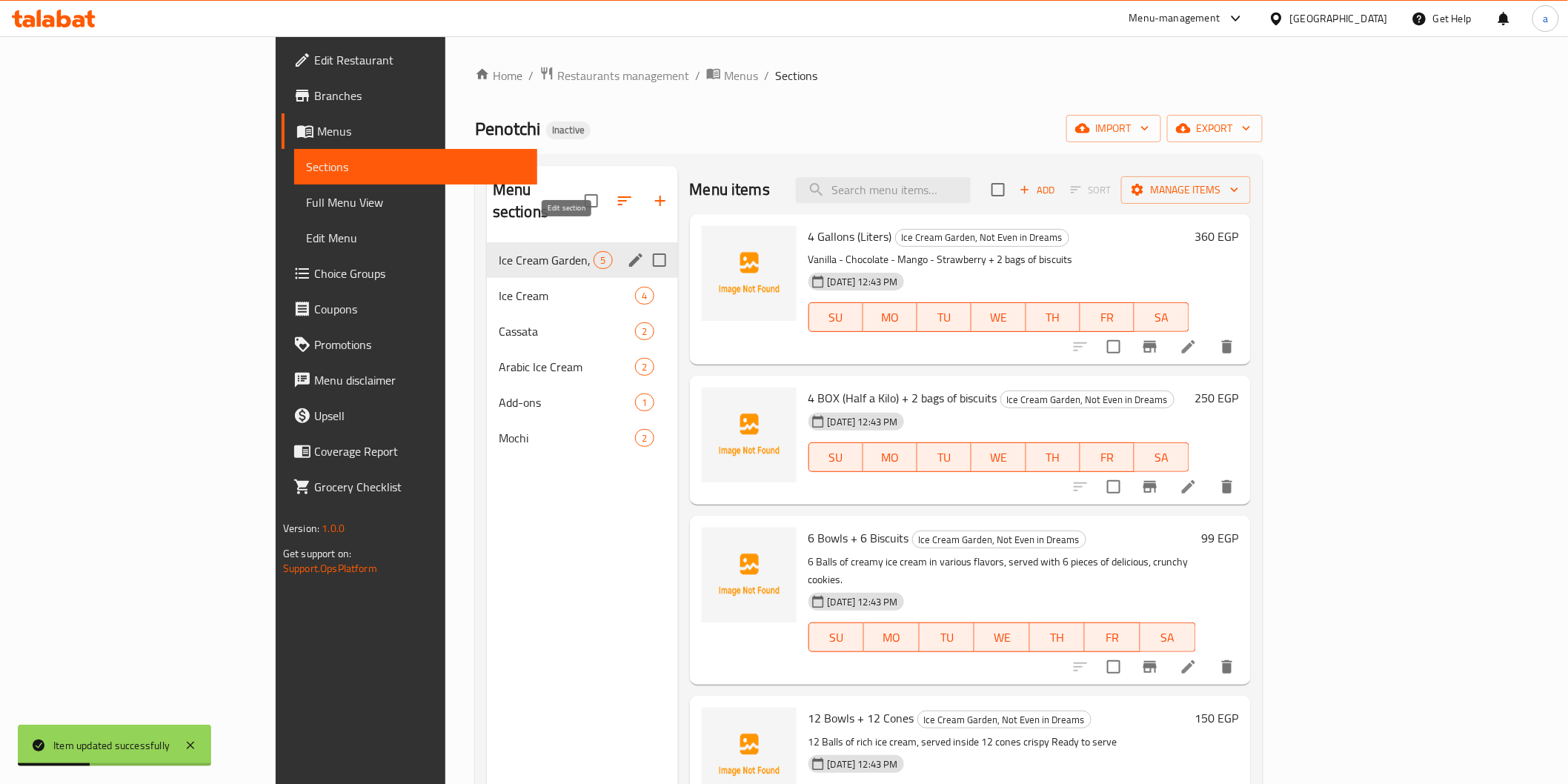
click at [627, 251] on icon "edit" at bounding box center [636, 260] width 18 height 18
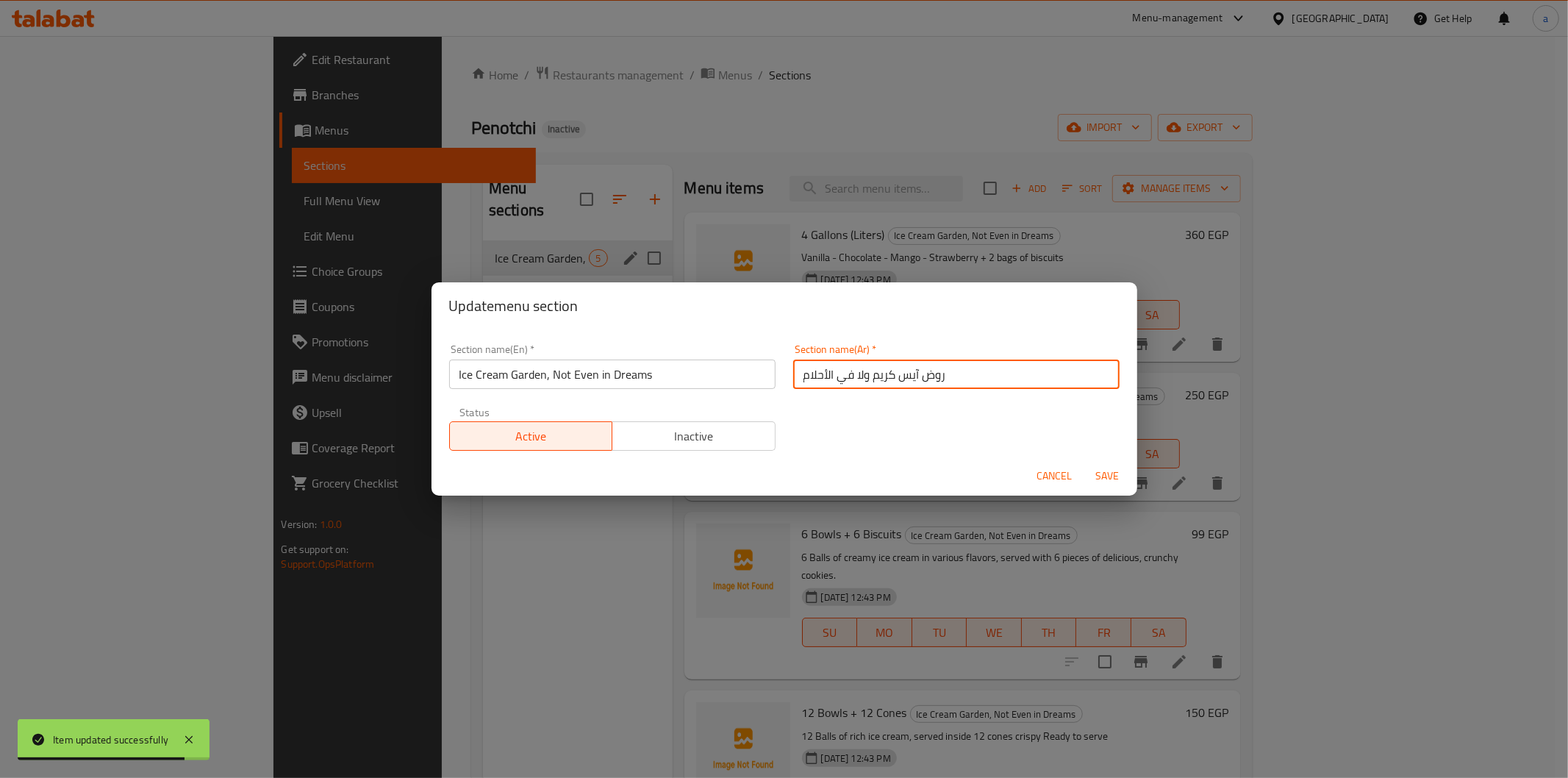
drag, startPoint x: 791, startPoint y: 375, endPoint x: 1010, endPoint y: 382, distance: 219.1
click at [1010, 382] on input "روض آيس كريم ولا في الأحلام" at bounding box center [957, 374] width 326 height 29
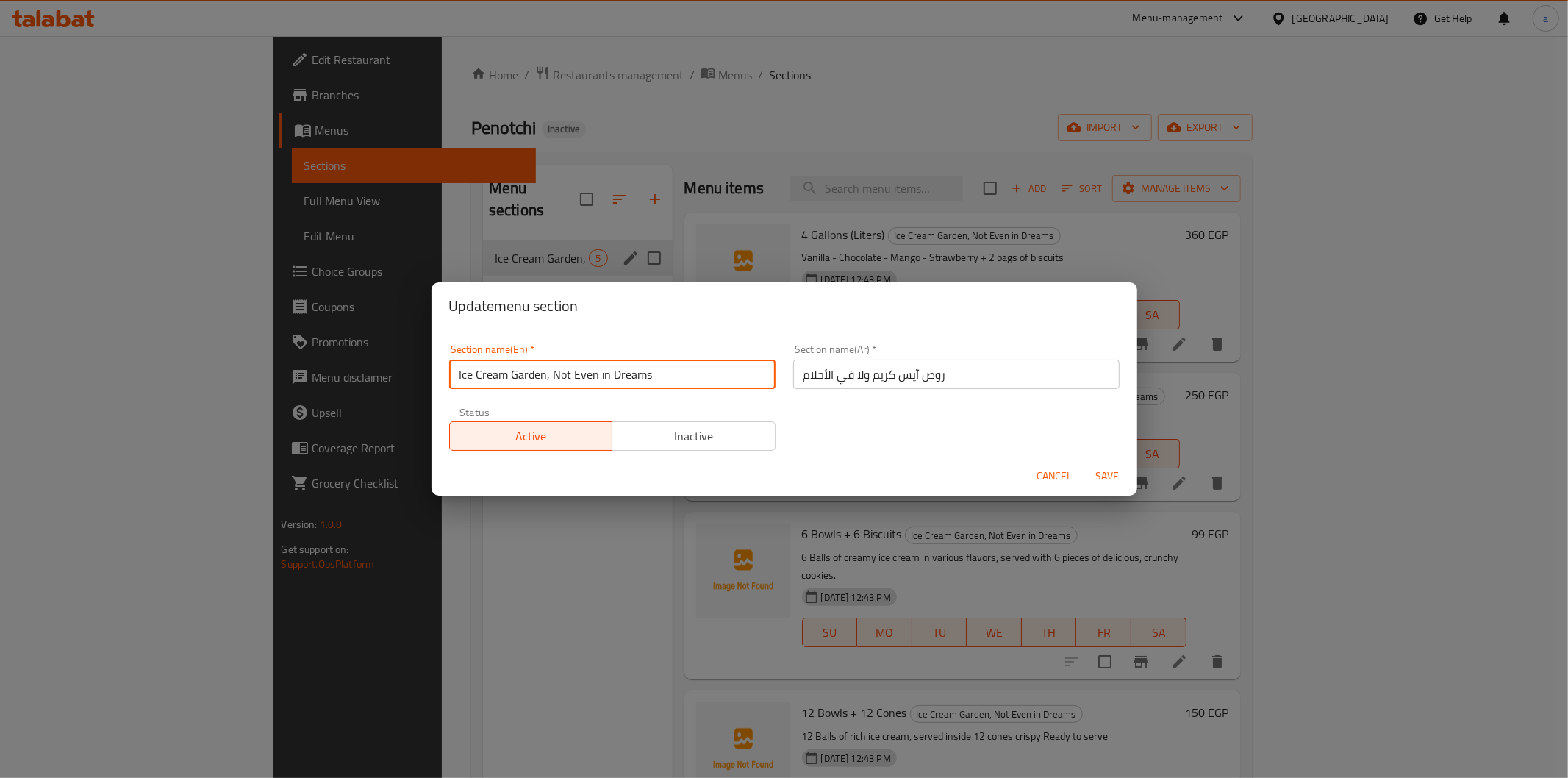
drag, startPoint x: 548, startPoint y: 375, endPoint x: 674, endPoint y: 395, distance: 127.6
click at [674, 395] on div "Section name(En)   * Ice Cream Garden, Not Even in Dreams Section name(En) *" at bounding box center [612, 366] width 344 height 63
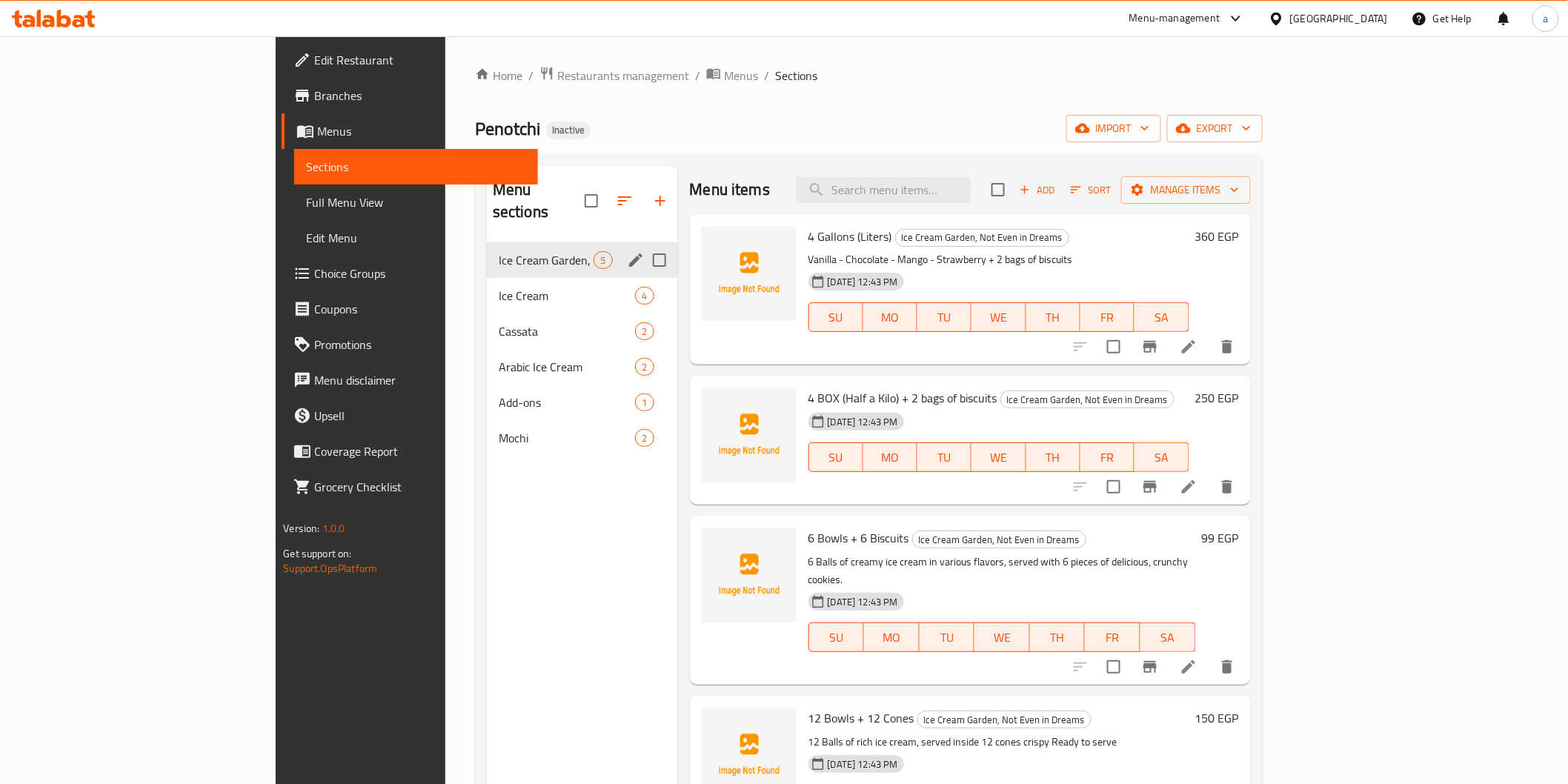
click at [552, 243] on div "Ice Cream Garden, Not Even in Dreams 5" at bounding box center [582, 260] width 191 height 36
click at [629, 253] on icon "edit" at bounding box center [635, 259] width 13 height 13
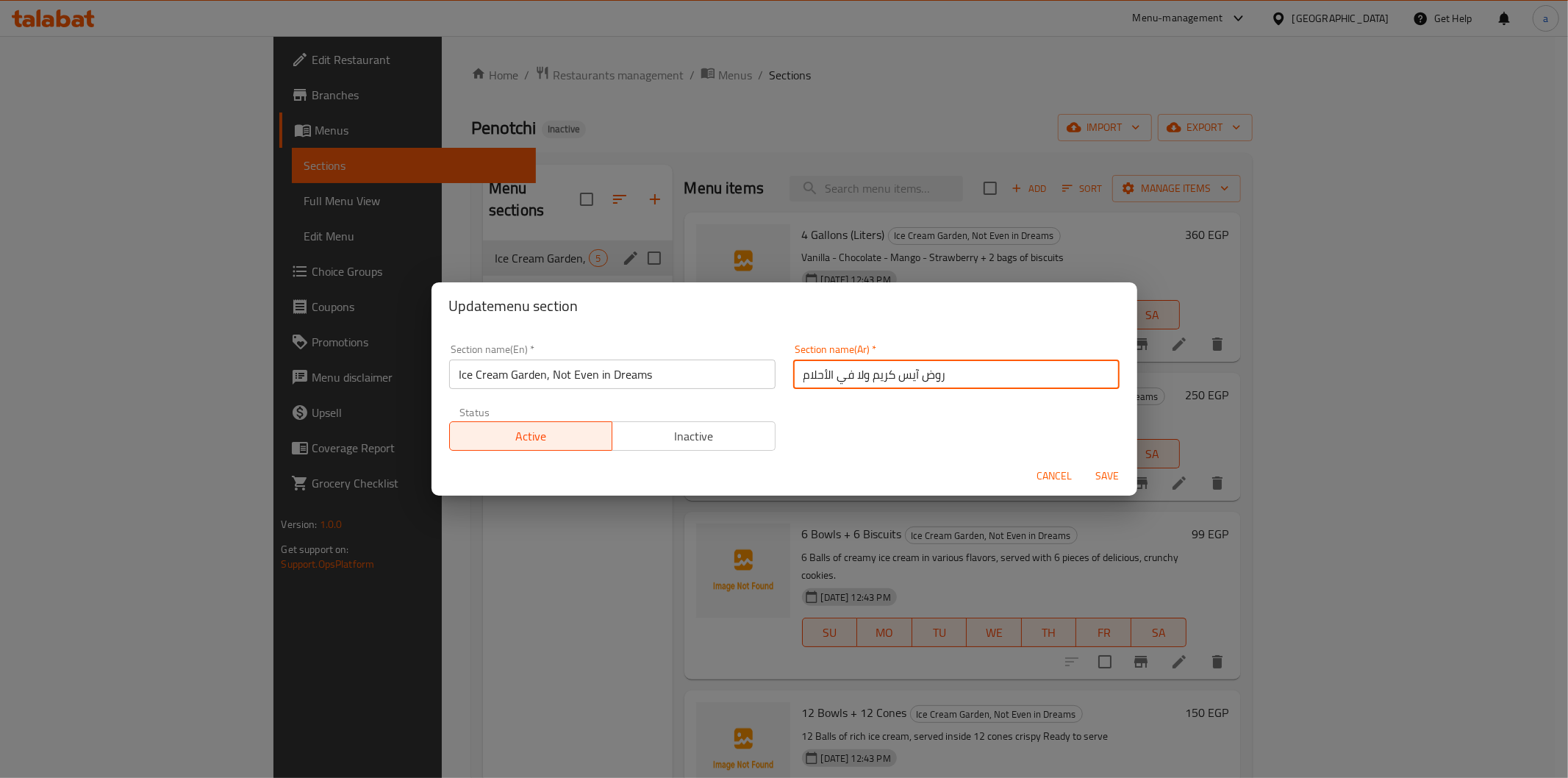
drag, startPoint x: 788, startPoint y: 372, endPoint x: 1068, endPoint y: 384, distance: 280.3
click at [1068, 384] on input "روض آيس كريم ولا في الأحلام" at bounding box center [957, 374] width 326 height 29
type input "h"
click at [873, 372] on input "ايس كريم جاردن, لاحتى فى الاحلام" at bounding box center [957, 374] width 326 height 29
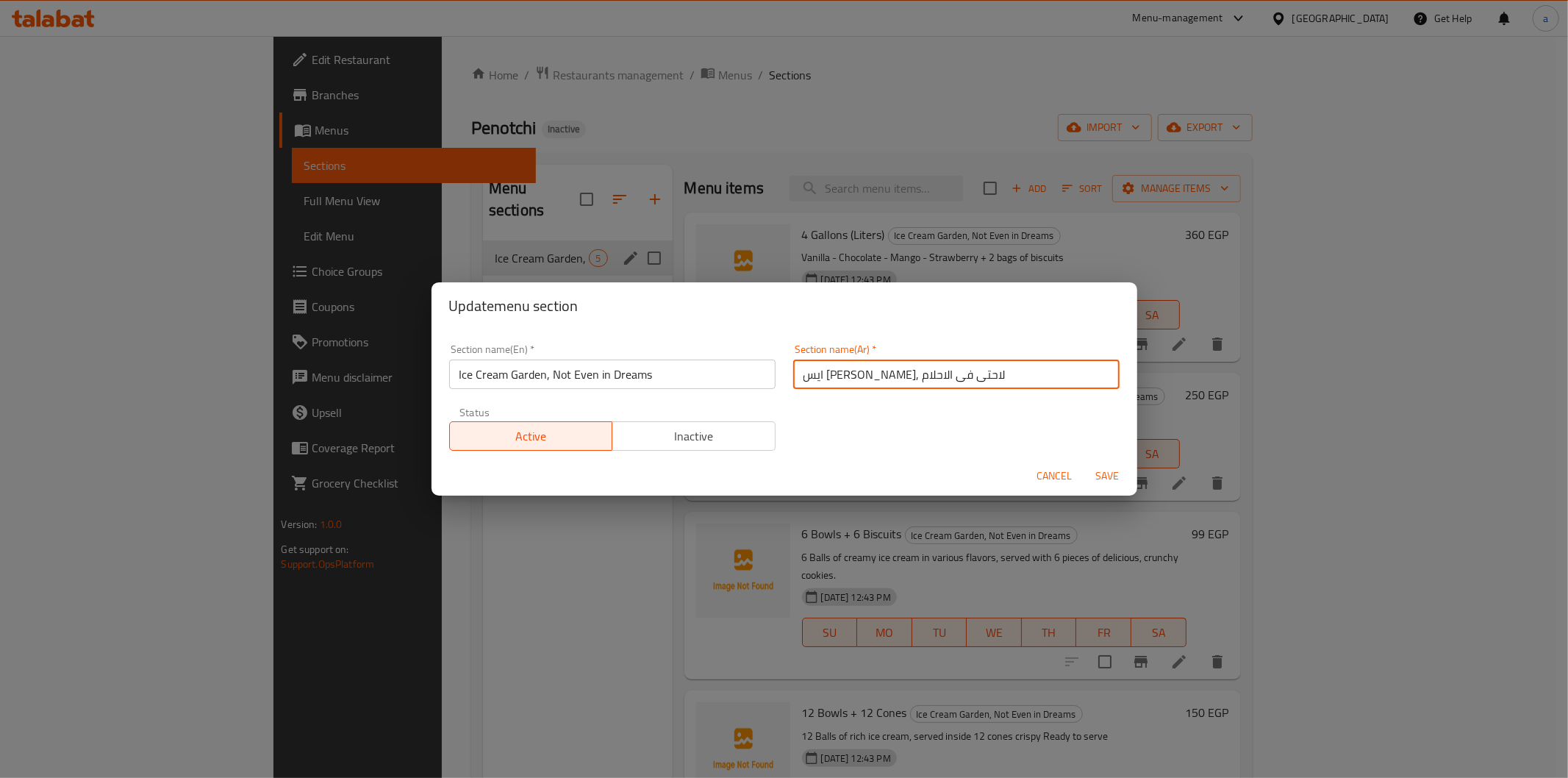
click at [871, 375] on input "ايس كريم جاردن, لاحتى فى الاحلام" at bounding box center [957, 374] width 326 height 29
type input "ايس كريم جاردن, لا حتى فى الاحلام"
click at [1098, 480] on span "Save" at bounding box center [1108, 475] width 35 height 19
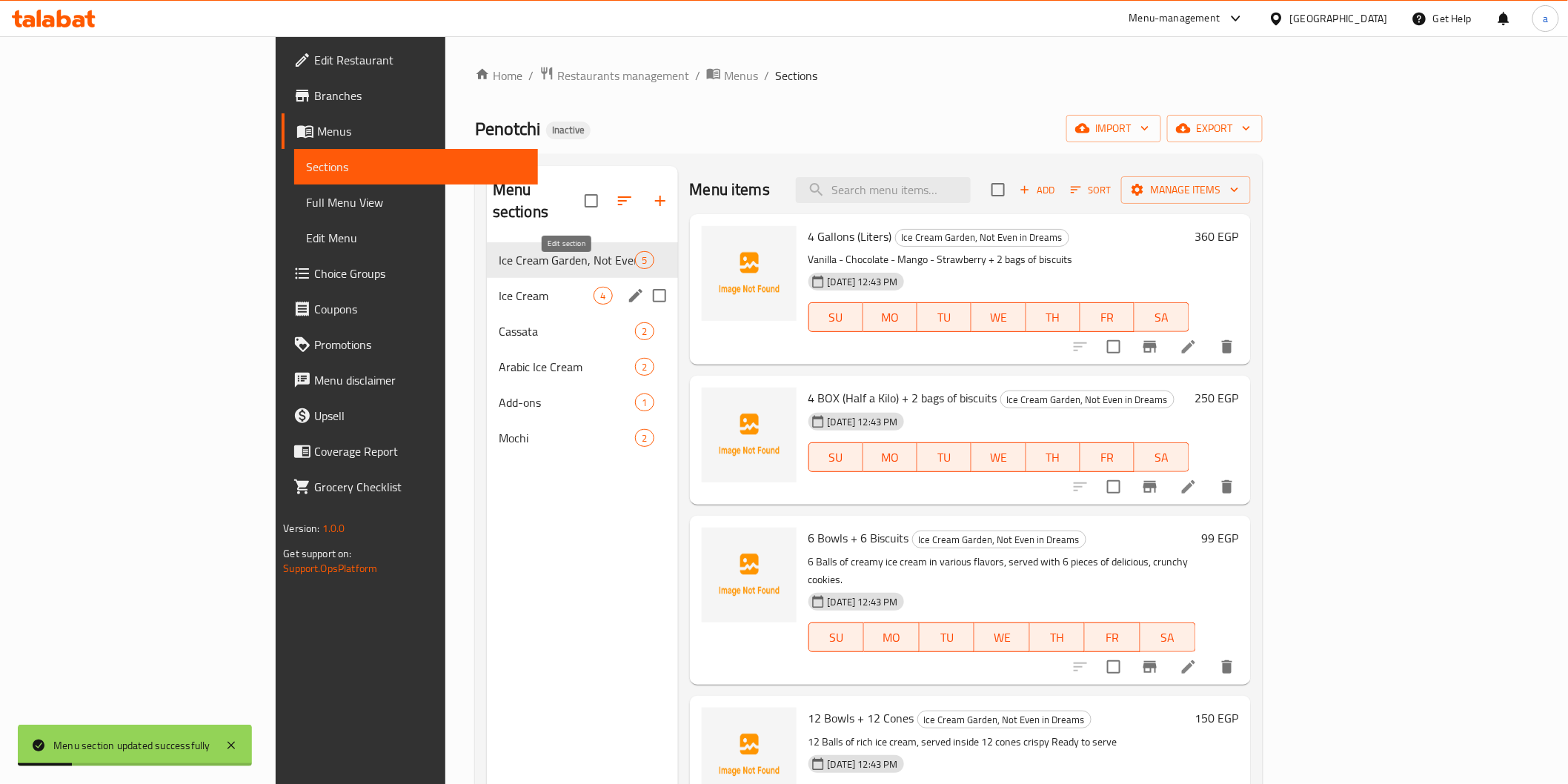
click at [629, 289] on icon "edit" at bounding box center [635, 295] width 13 height 13
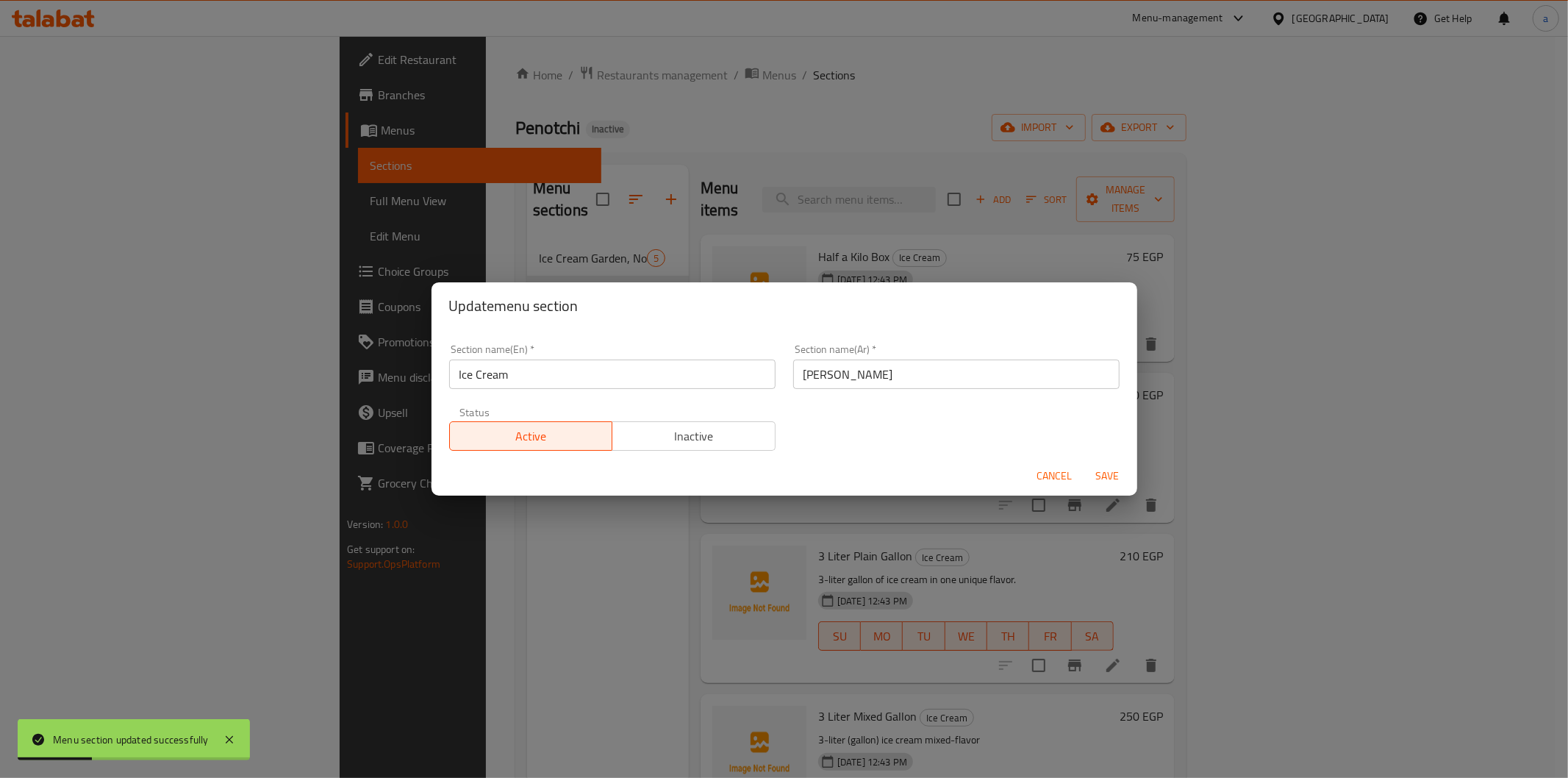
click at [728, 142] on div "Update menu section Section name(En)   * Ice Cream Section name(En) * Section n…" at bounding box center [784, 389] width 1568 height 778
click at [1060, 472] on span "Cancel" at bounding box center [1055, 475] width 35 height 19
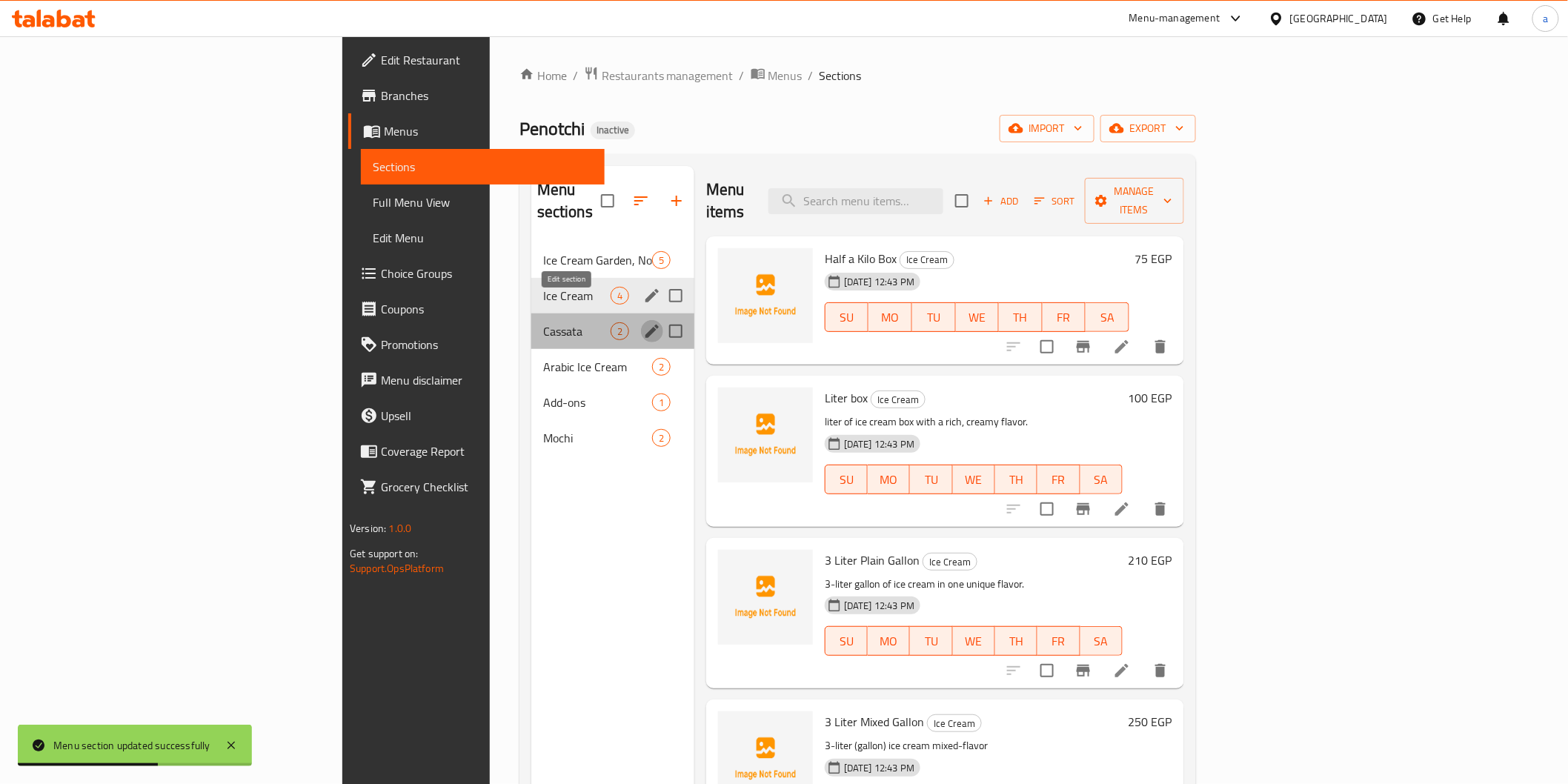
click at [643, 323] on icon "edit" at bounding box center [652, 332] width 18 height 18
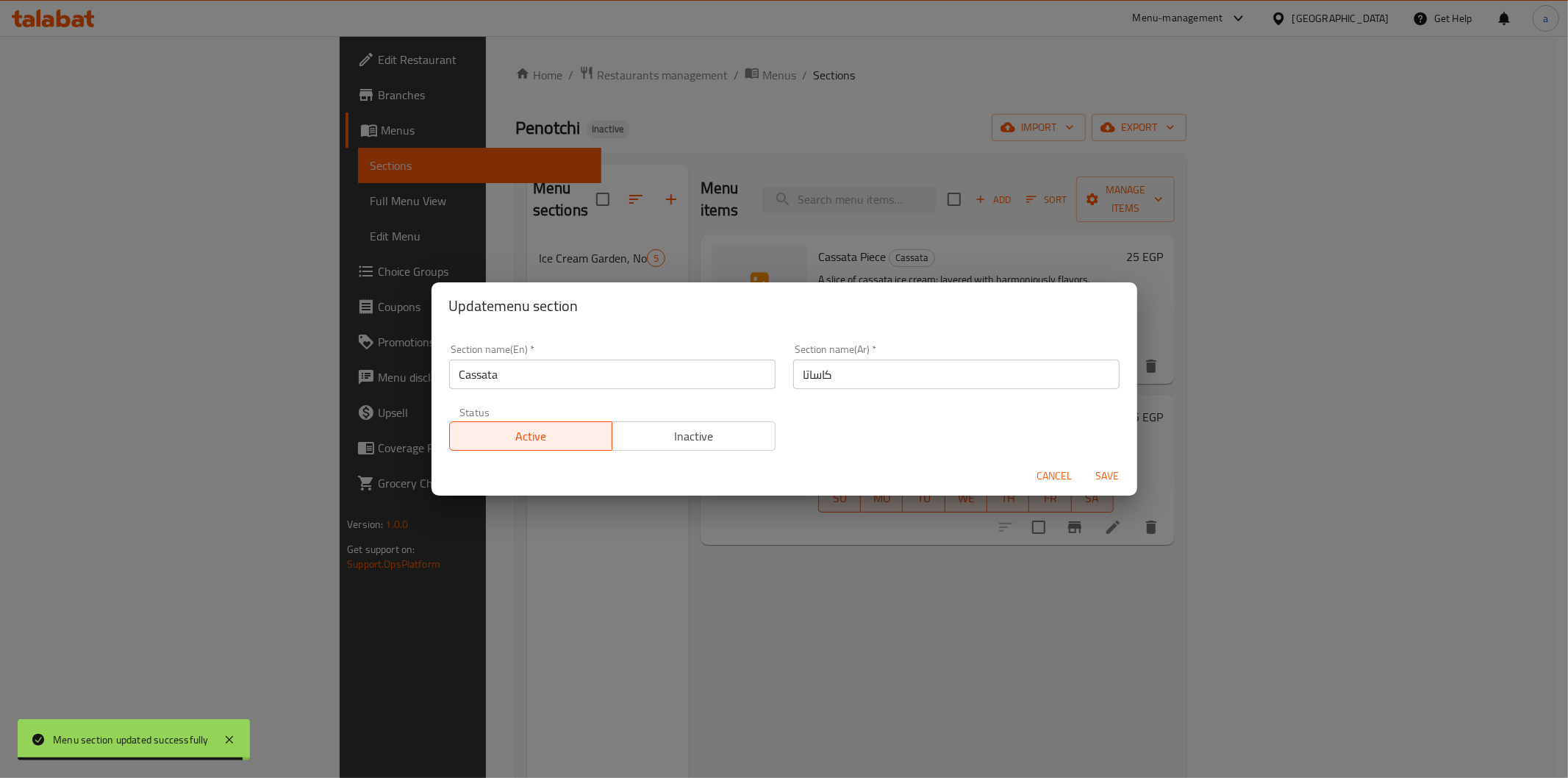
click at [548, 635] on div "Update menu section Section name(En)   * Cassata Section name(En) * Section nam…" at bounding box center [784, 389] width 1568 height 778
click at [1057, 468] on span "Cancel" at bounding box center [1055, 475] width 35 height 19
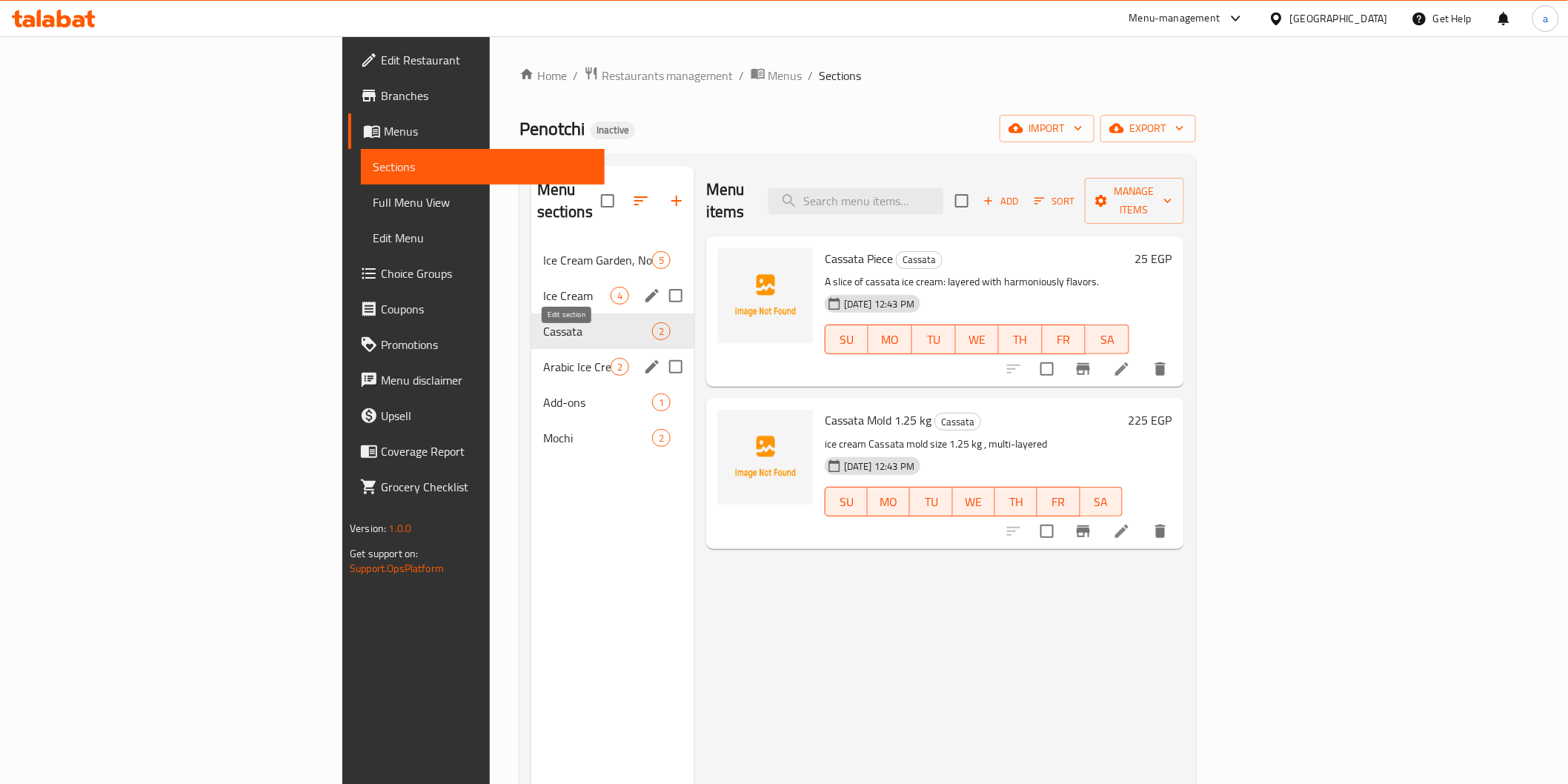
click at [643, 358] on icon "edit" at bounding box center [652, 367] width 18 height 18
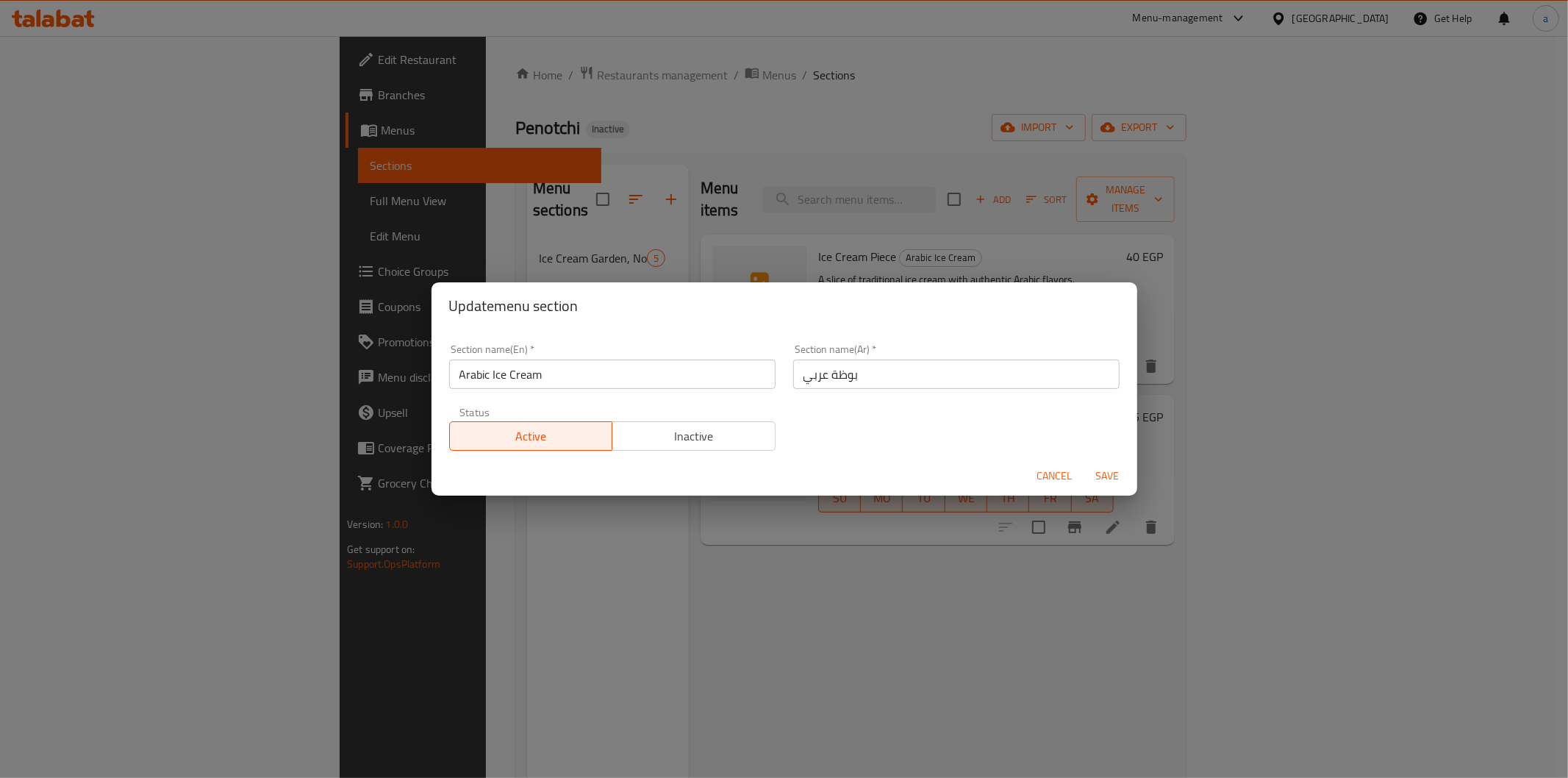
click at [663, 568] on div "Update menu section Section name(En)   * Arabic Ice Cream Section name(En) * Se…" at bounding box center [784, 389] width 1568 height 778
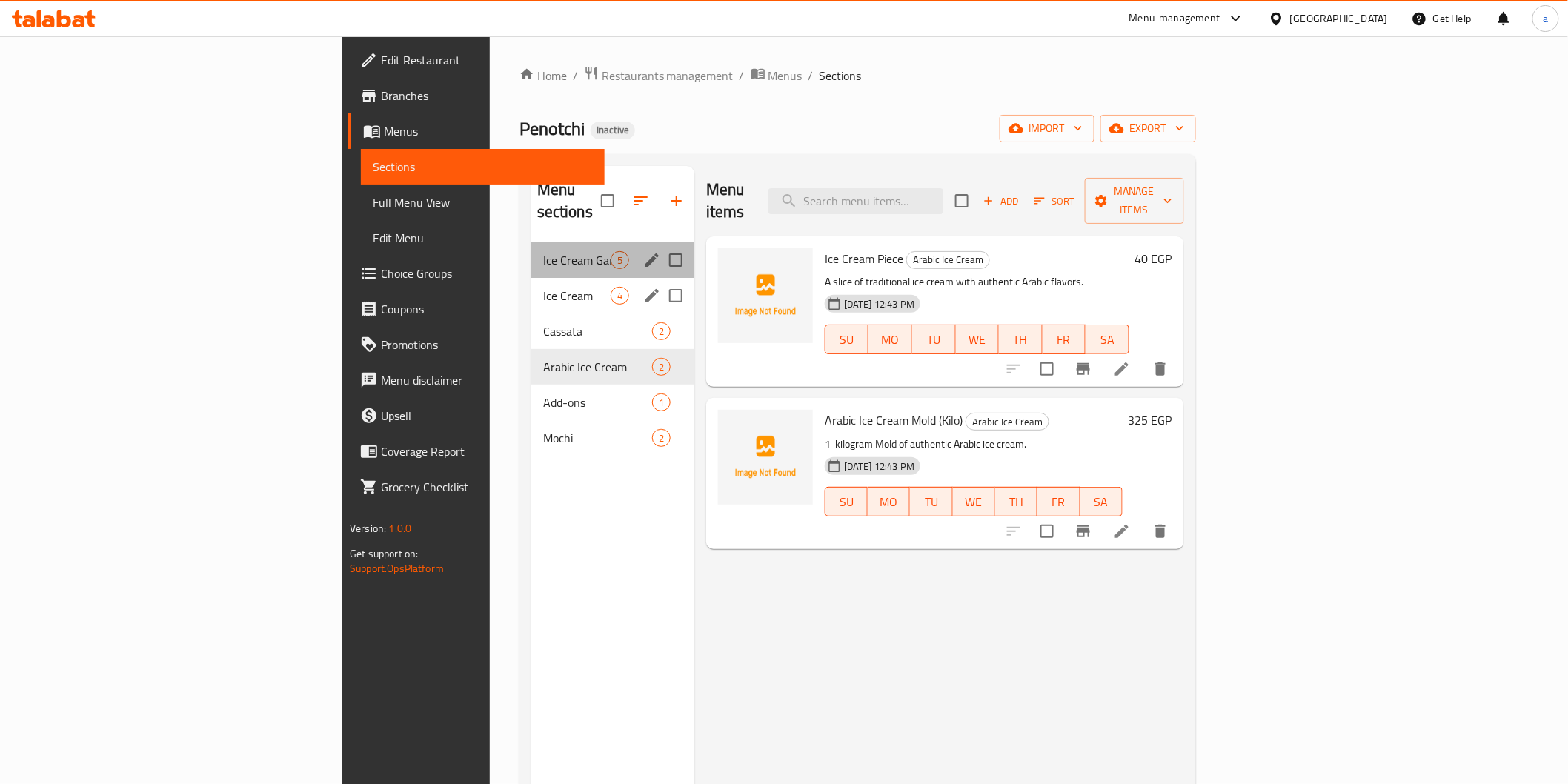
click at [532, 249] on div "Ice Cream Garden, Not Even in Dreams 5" at bounding box center [613, 260] width 163 height 36
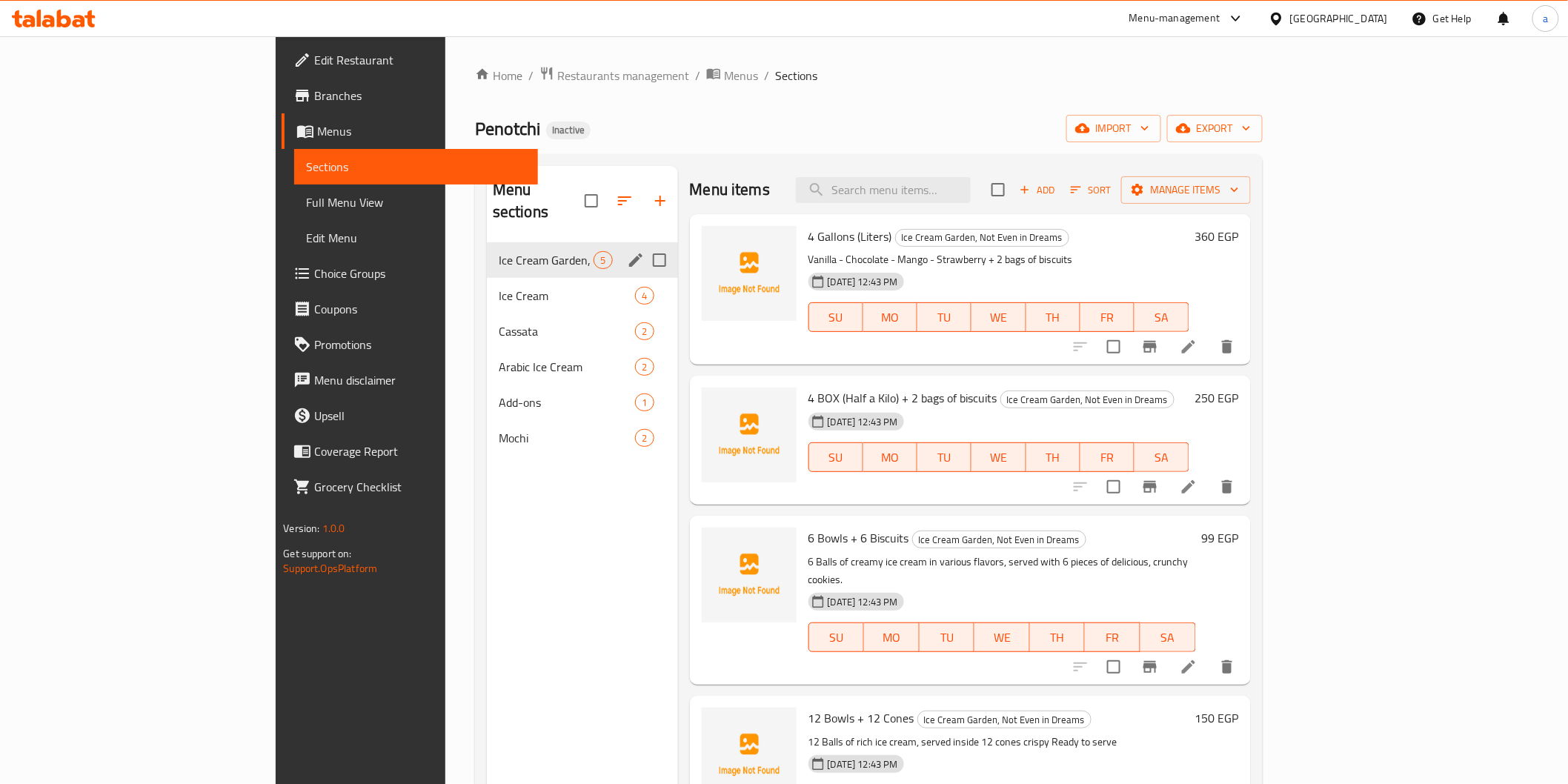
click at [643, 245] on input "Menu sections" at bounding box center [658, 259] width 31 height 31
checkbox input "true"
click at [580, 194] on icon "button" at bounding box center [589, 201] width 18 height 18
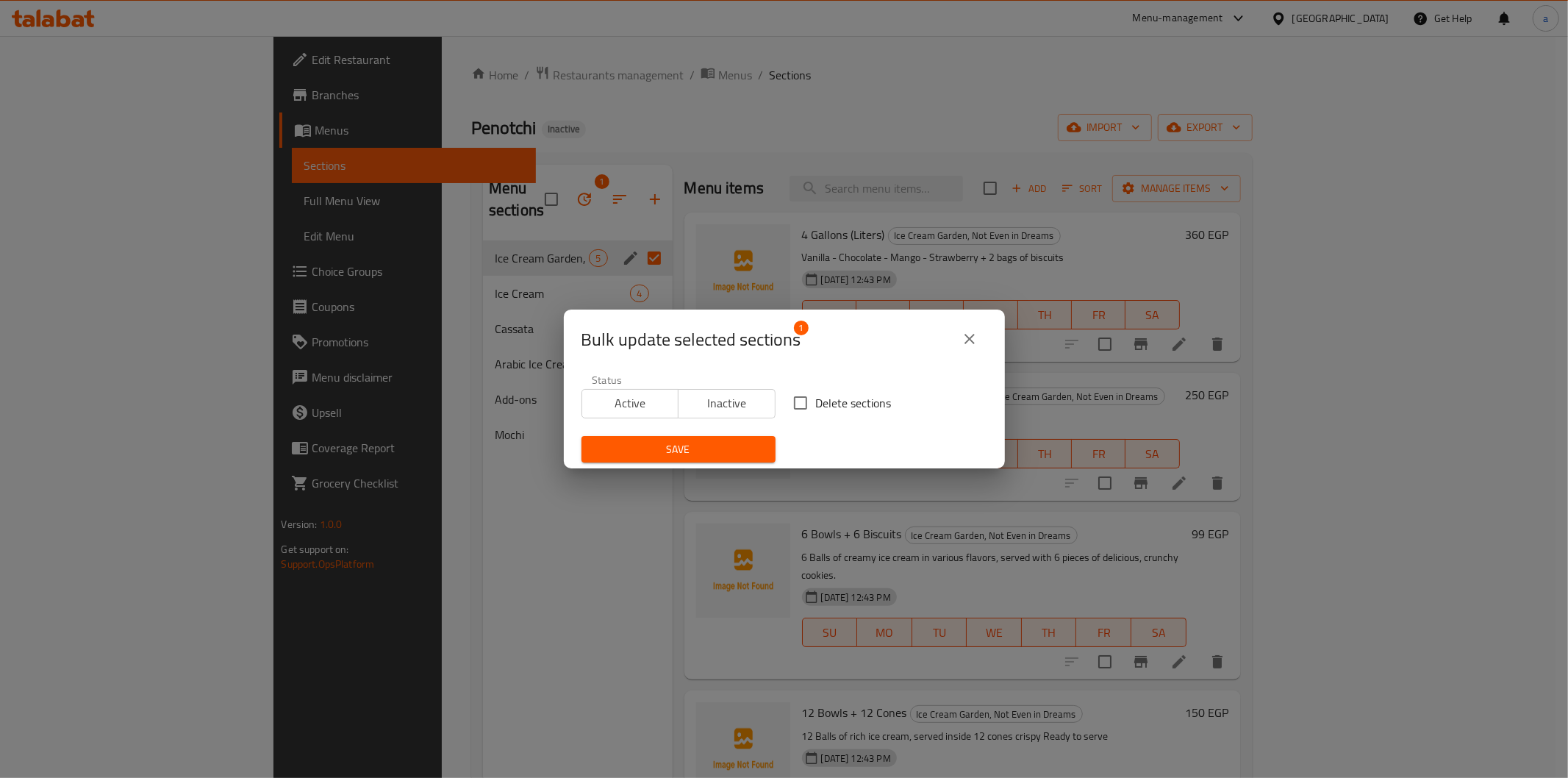
click at [826, 394] on span "Delete sections" at bounding box center [854, 403] width 76 height 18
click at [816, 393] on input "Delete sections" at bounding box center [800, 402] width 30 height 30
checkbox input "true"
click at [724, 452] on span "Save" at bounding box center [679, 449] width 171 height 19
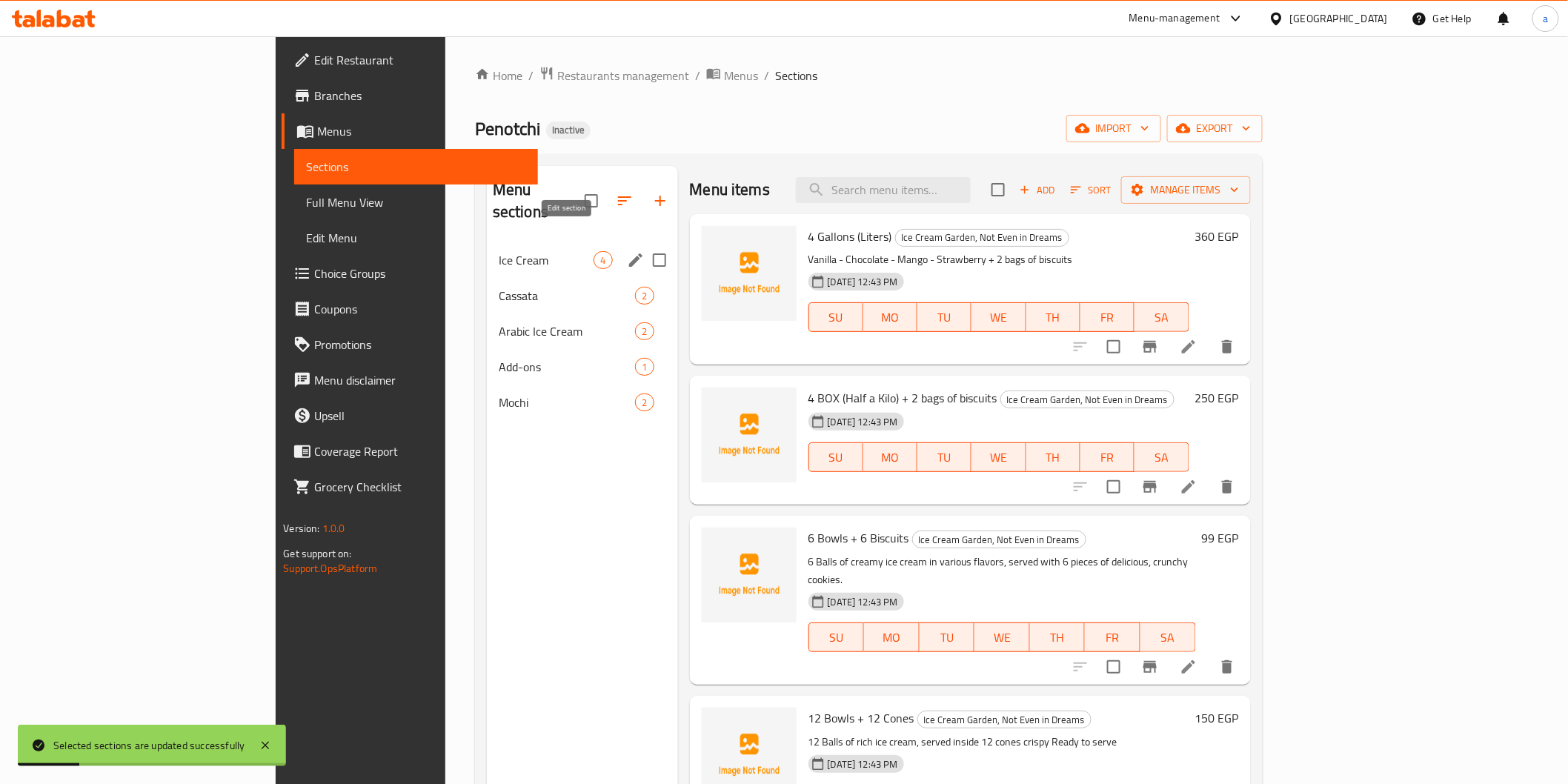
click at [629, 253] on icon "edit" at bounding box center [635, 259] width 13 height 13
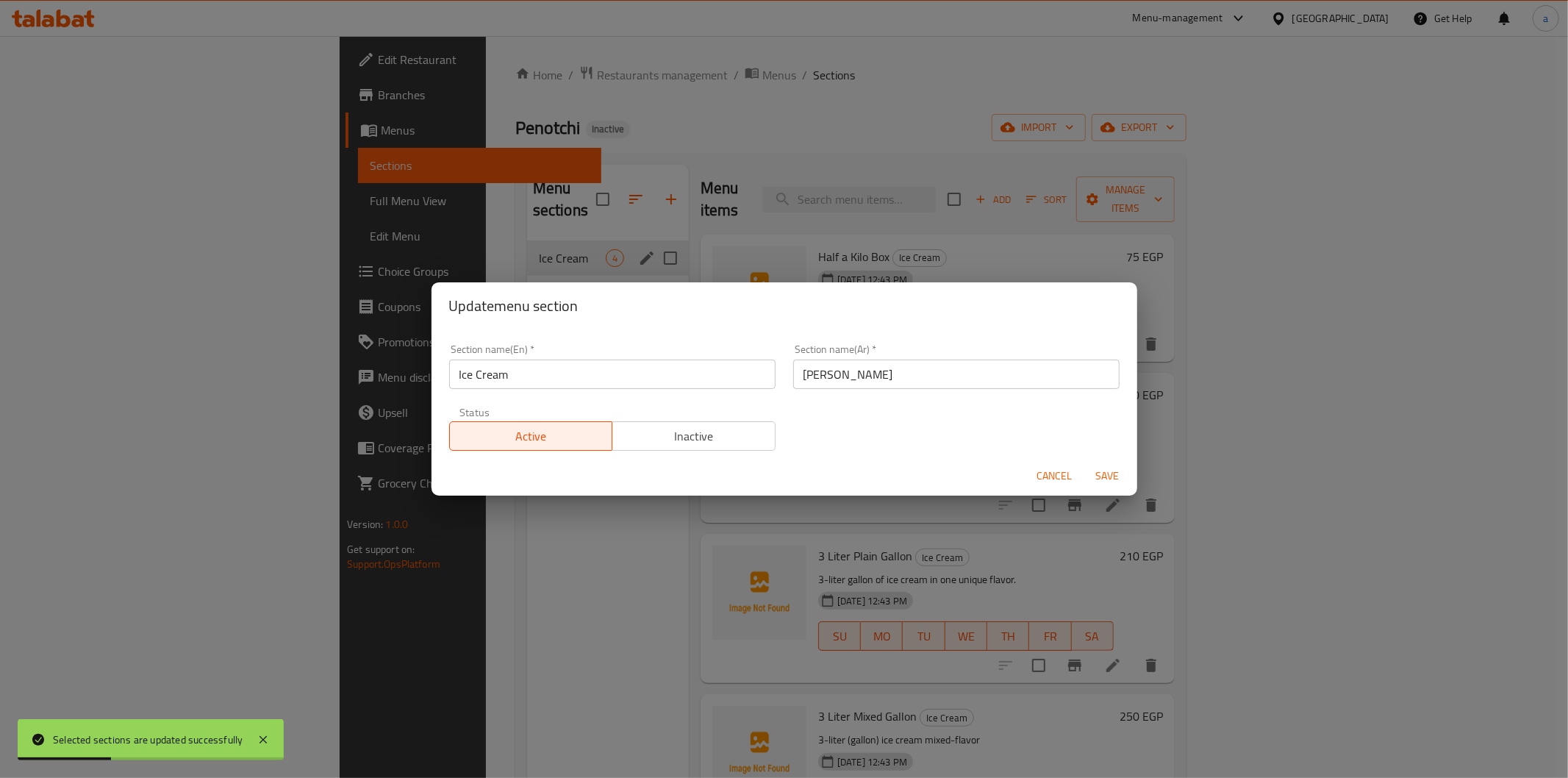
click at [717, 138] on div "Update menu section Section name(En)   * Ice Cream Section name(En) * Section n…" at bounding box center [784, 389] width 1568 height 778
click at [1053, 479] on span "Cancel" at bounding box center [1055, 475] width 35 height 19
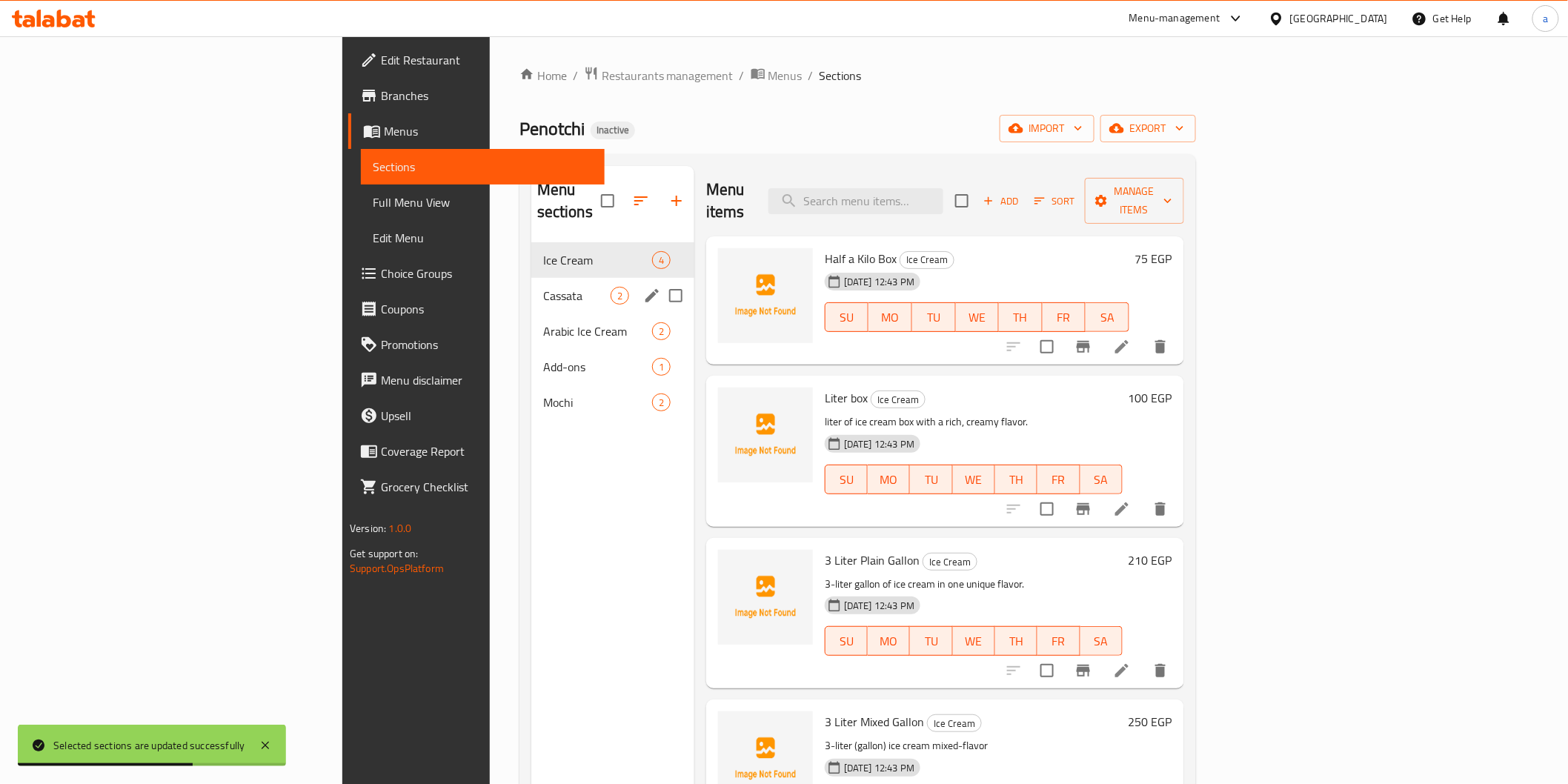
click at [640, 284] on div "Menu sections" at bounding box center [651, 295] width 22 height 22
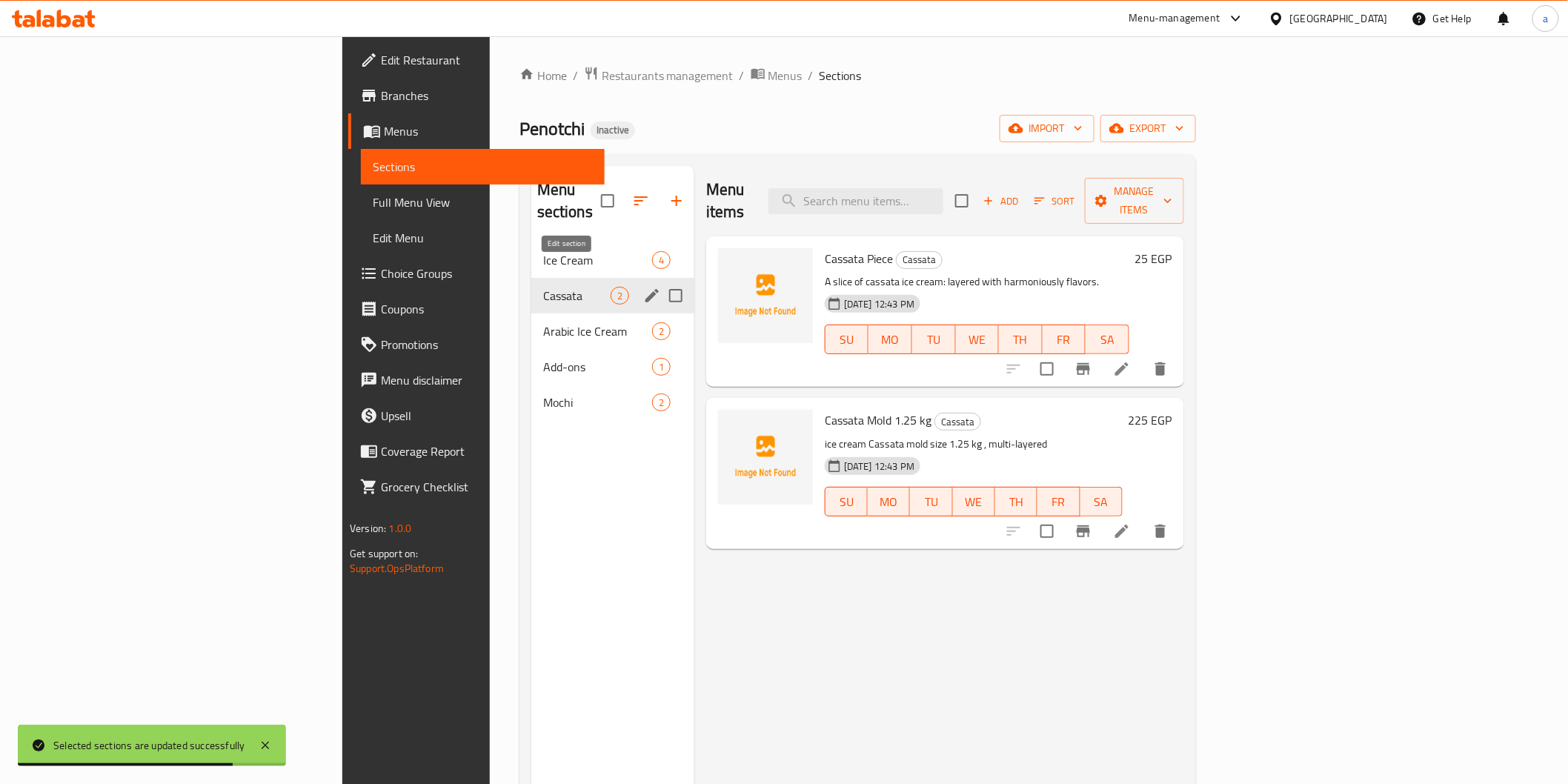
click at [643, 287] on icon "edit" at bounding box center [652, 296] width 18 height 18
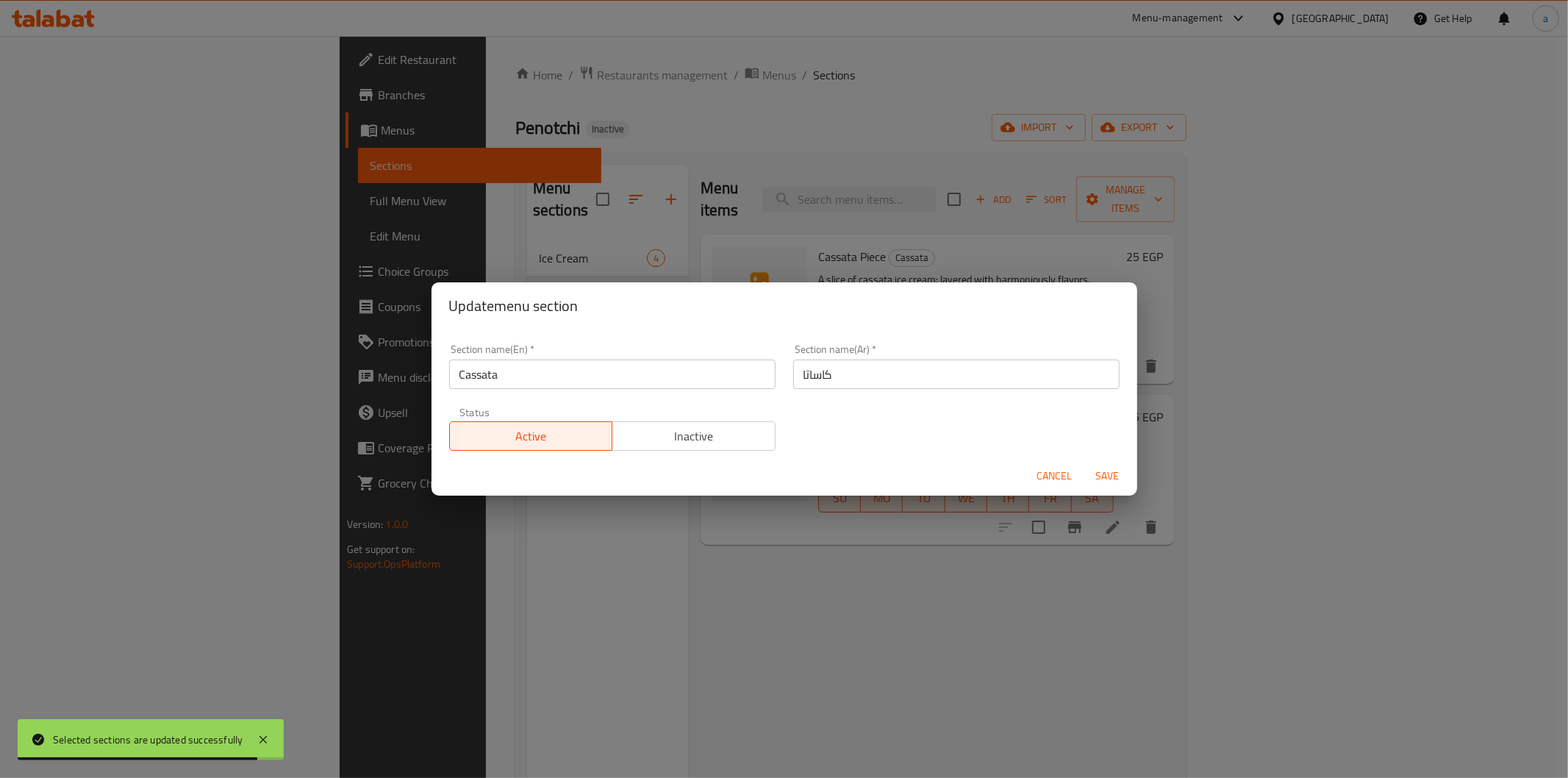
click at [731, 139] on div "Update menu section Section name(En)   * Cassata Section name(En) * Section nam…" at bounding box center [784, 389] width 1568 height 778
click at [1051, 489] on button "Cancel" at bounding box center [1055, 476] width 47 height 28
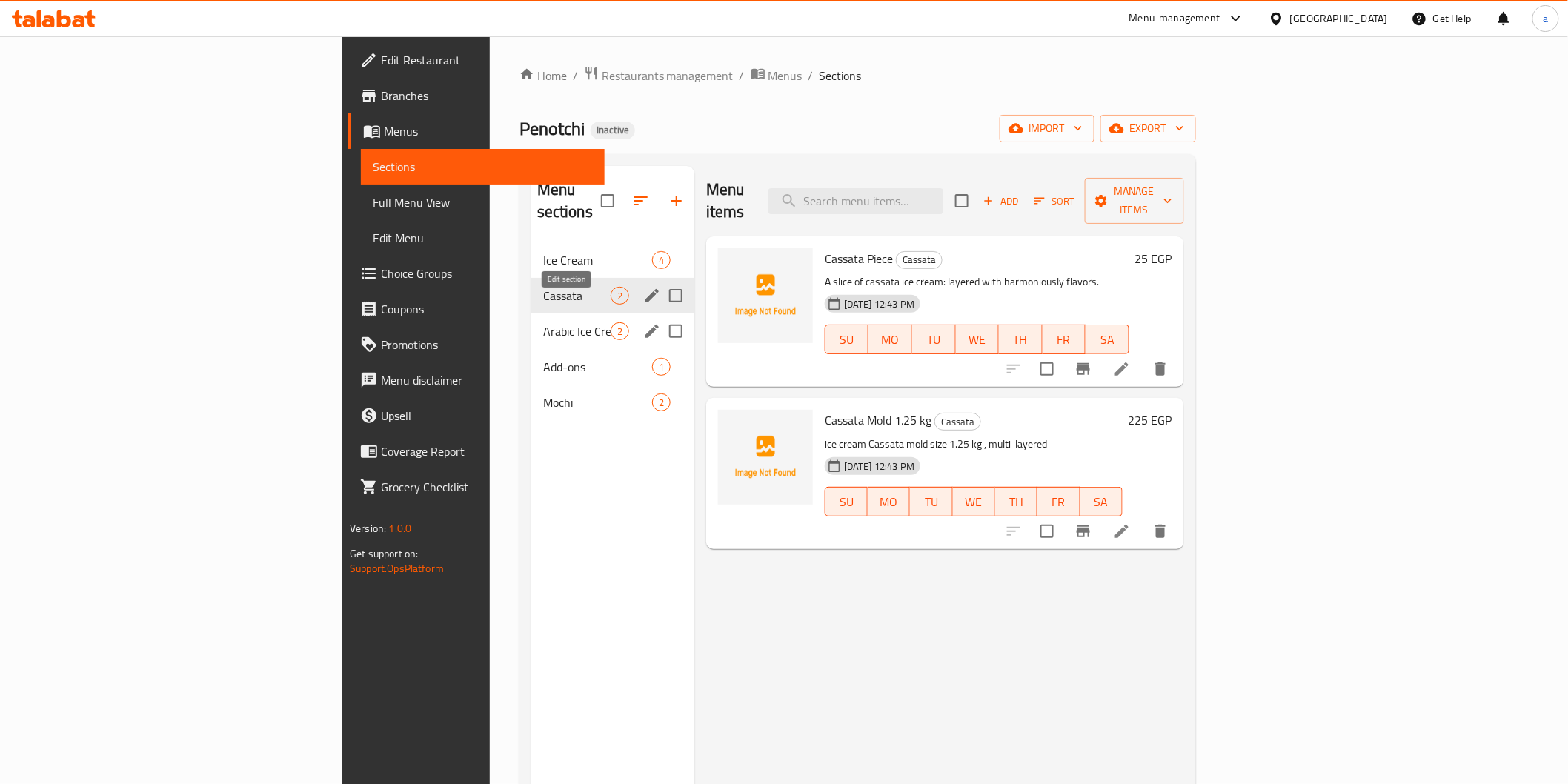
click at [643, 323] on icon "edit" at bounding box center [652, 332] width 18 height 18
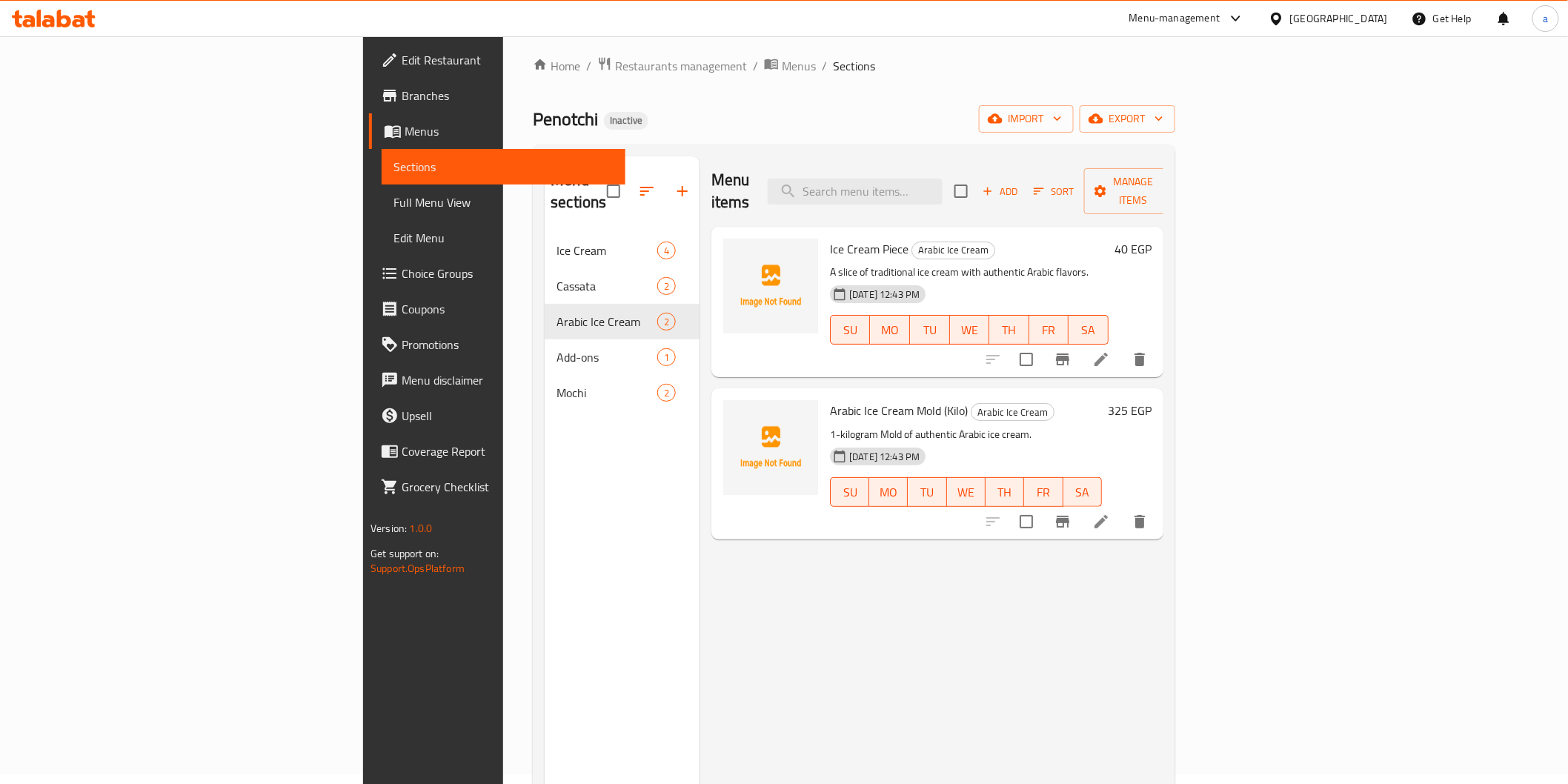
scroll to position [33, 0]
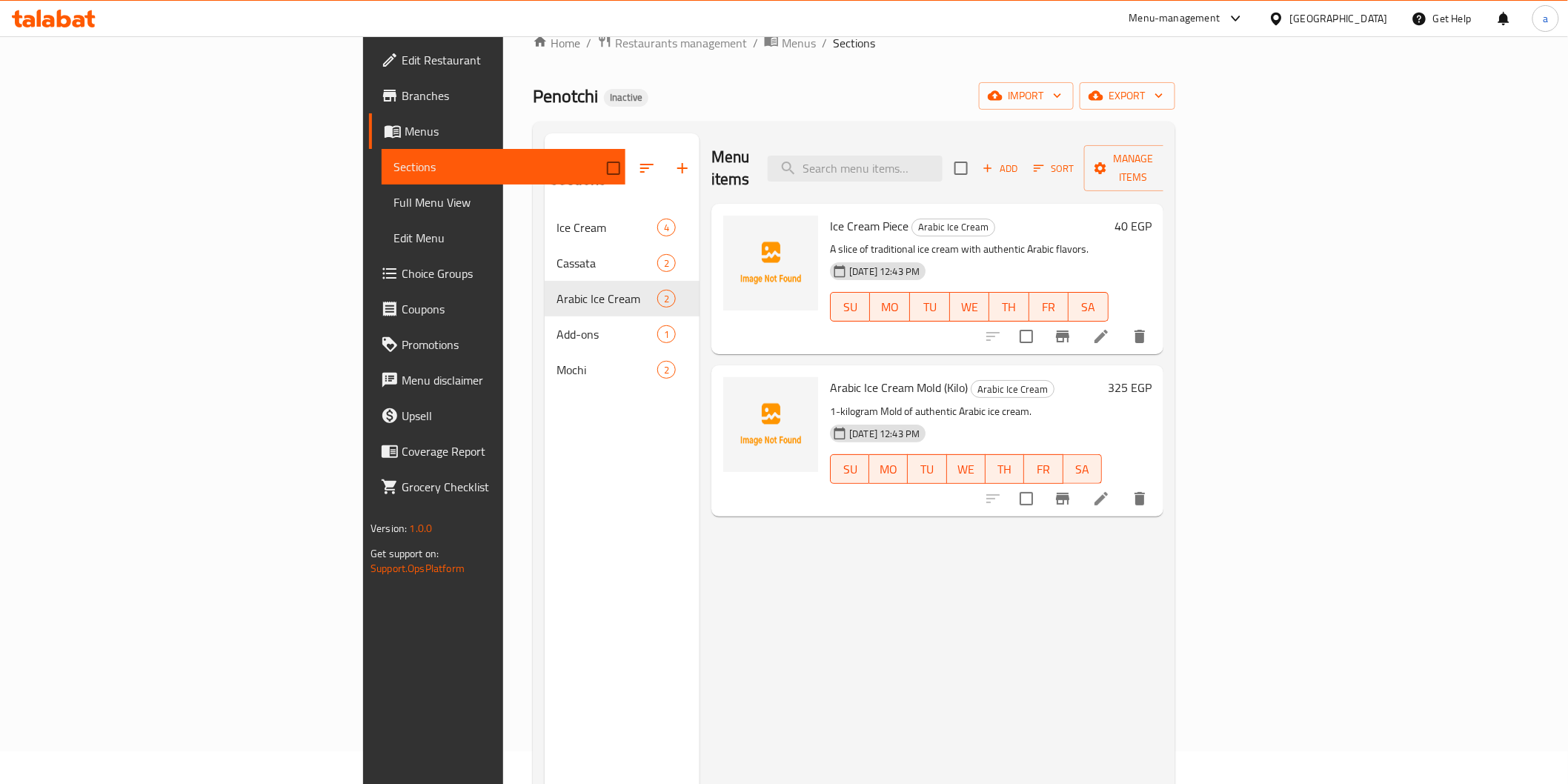
click at [861, 591] on div "Menu items Add Sort Manage items Ice Cream Piece Arabic Ice Cream A slice of tr…" at bounding box center [931, 526] width 464 height 784
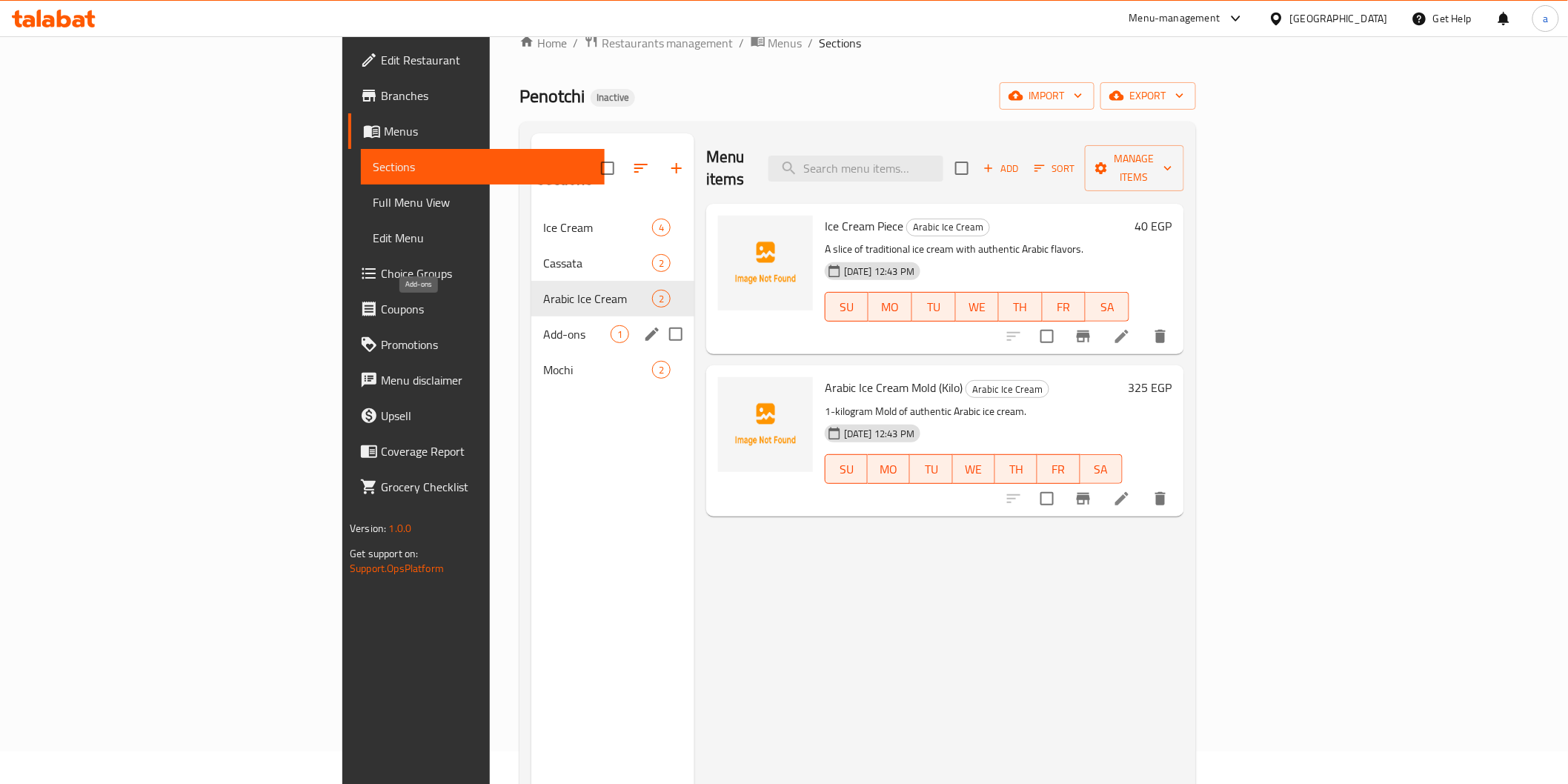
click at [543, 326] on span "Add-ons" at bounding box center [577, 335] width 67 height 18
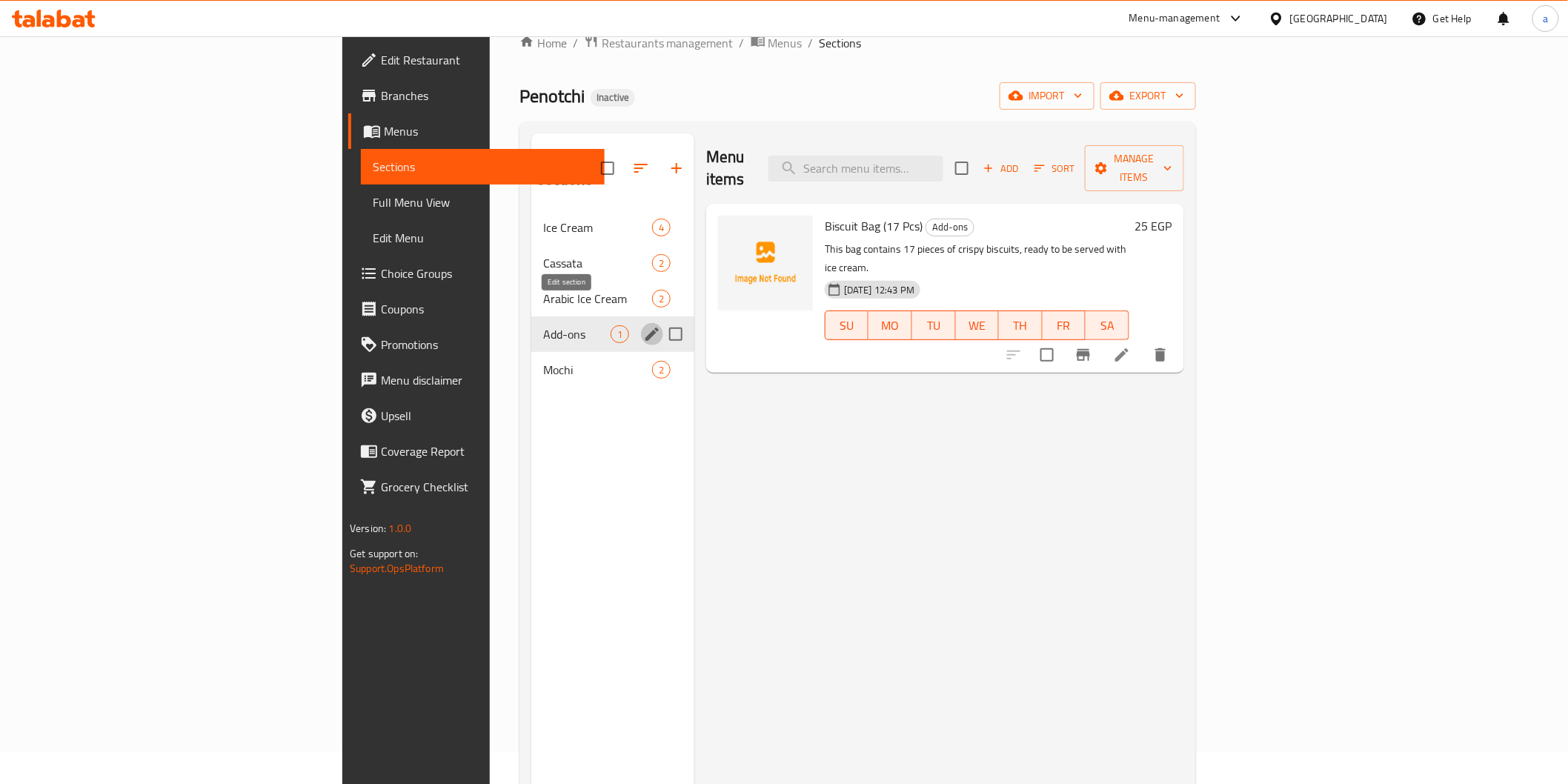
click at [643, 326] on icon "edit" at bounding box center [652, 335] width 18 height 18
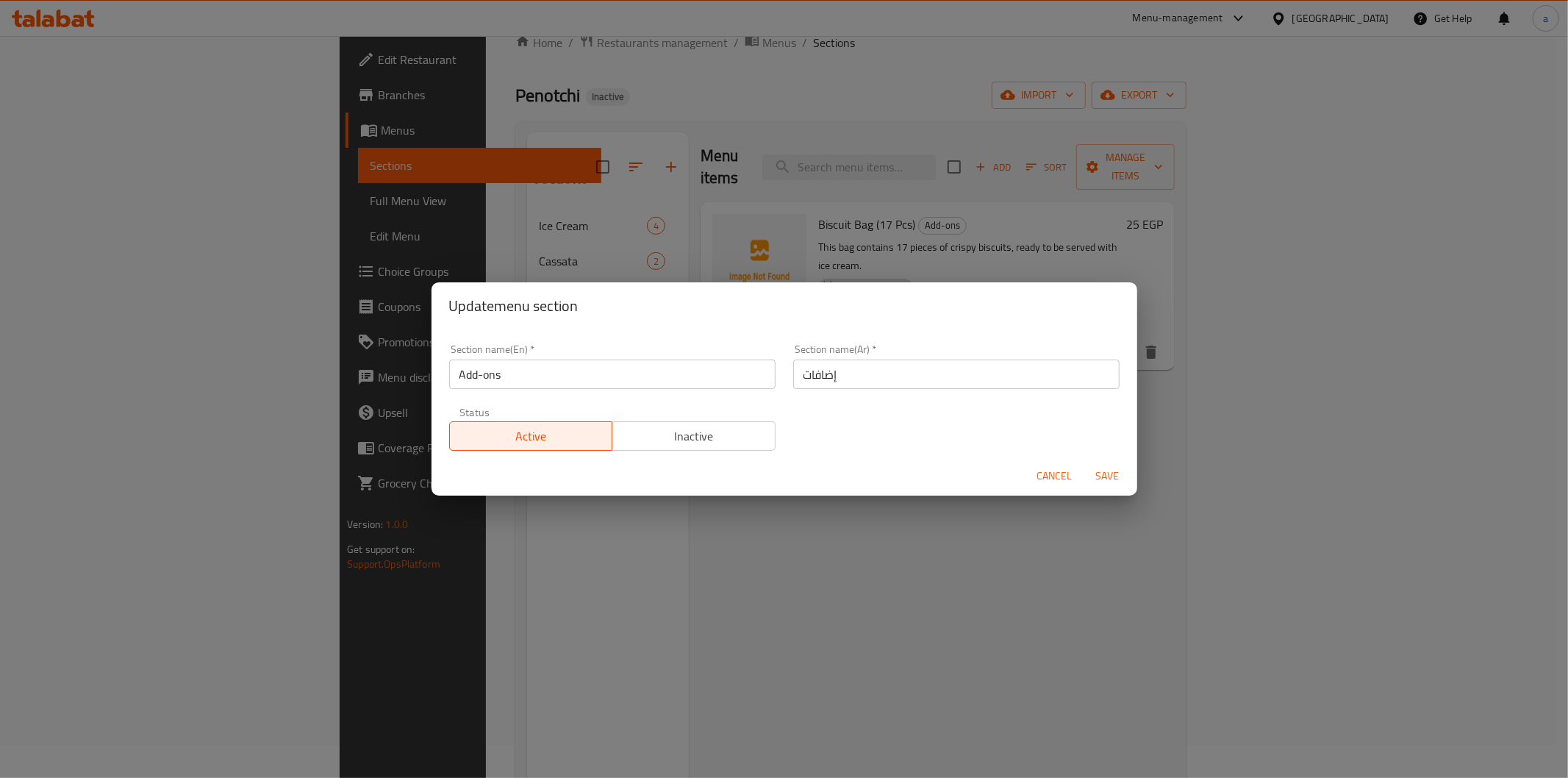
click at [777, 553] on div "Update menu section Section name(En)   * Add-ons Section name(En) * Section nam…" at bounding box center [784, 389] width 1568 height 778
click at [1053, 489] on div "Cancel Save" at bounding box center [784, 476] width 706 height 39
click at [1048, 477] on span "Cancel" at bounding box center [1055, 475] width 35 height 19
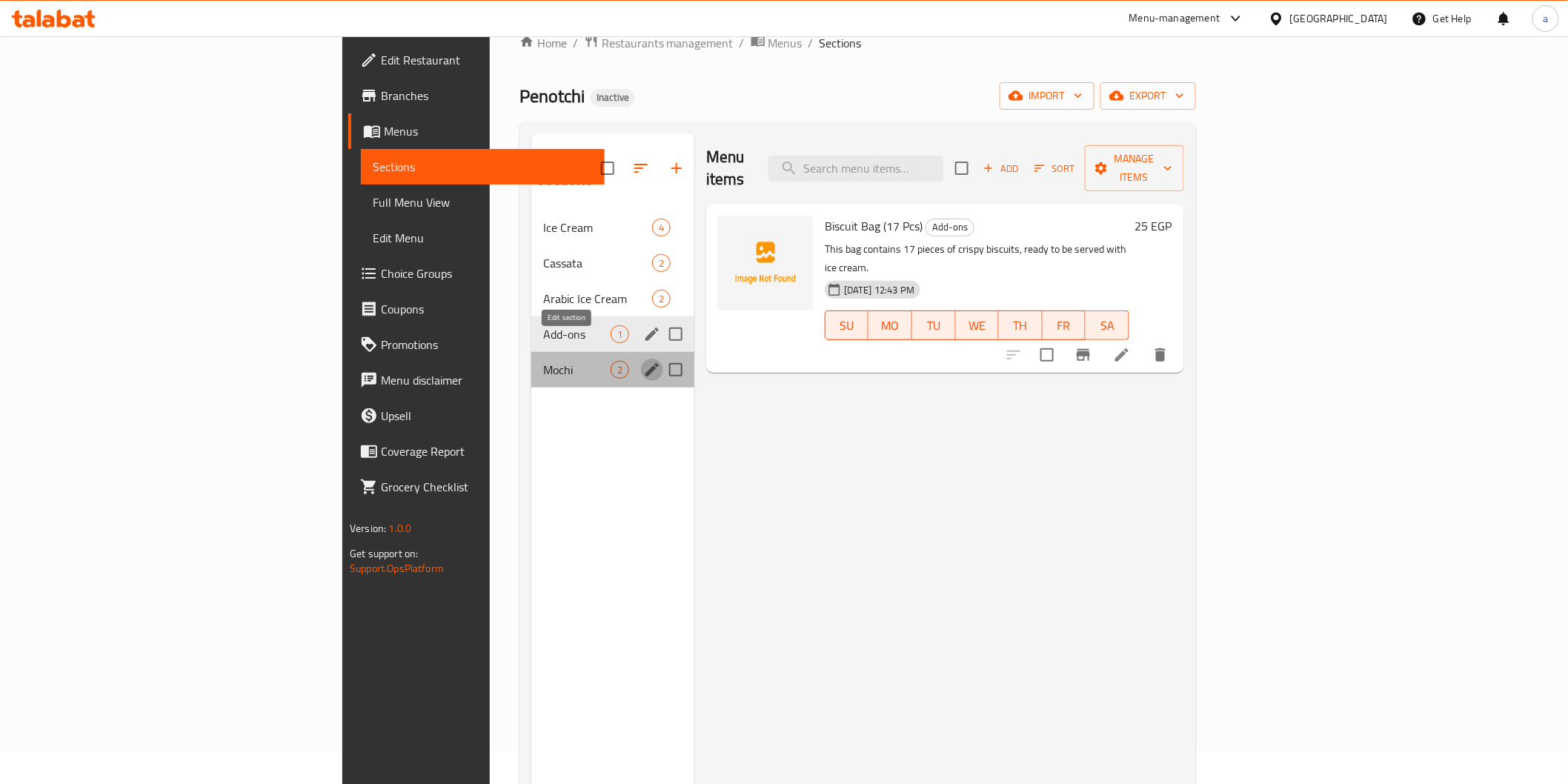
click at [643, 360] on icon "edit" at bounding box center [652, 369] width 18 height 18
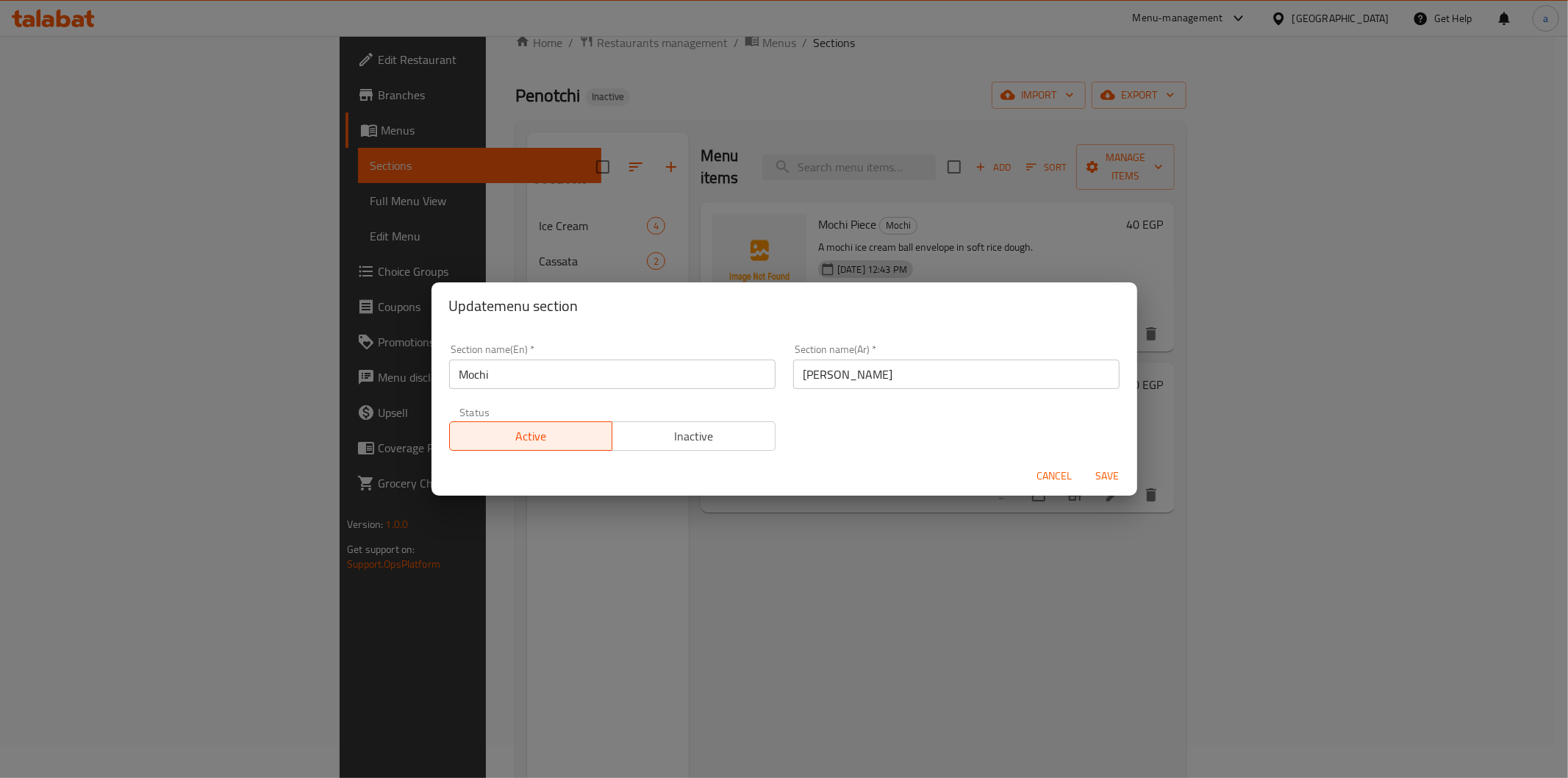
click at [875, 545] on div "Update menu section Section name(En)   * Mochi Section name(En) * Section name(…" at bounding box center [784, 389] width 1568 height 778
click at [1054, 475] on span "Cancel" at bounding box center [1055, 475] width 35 height 19
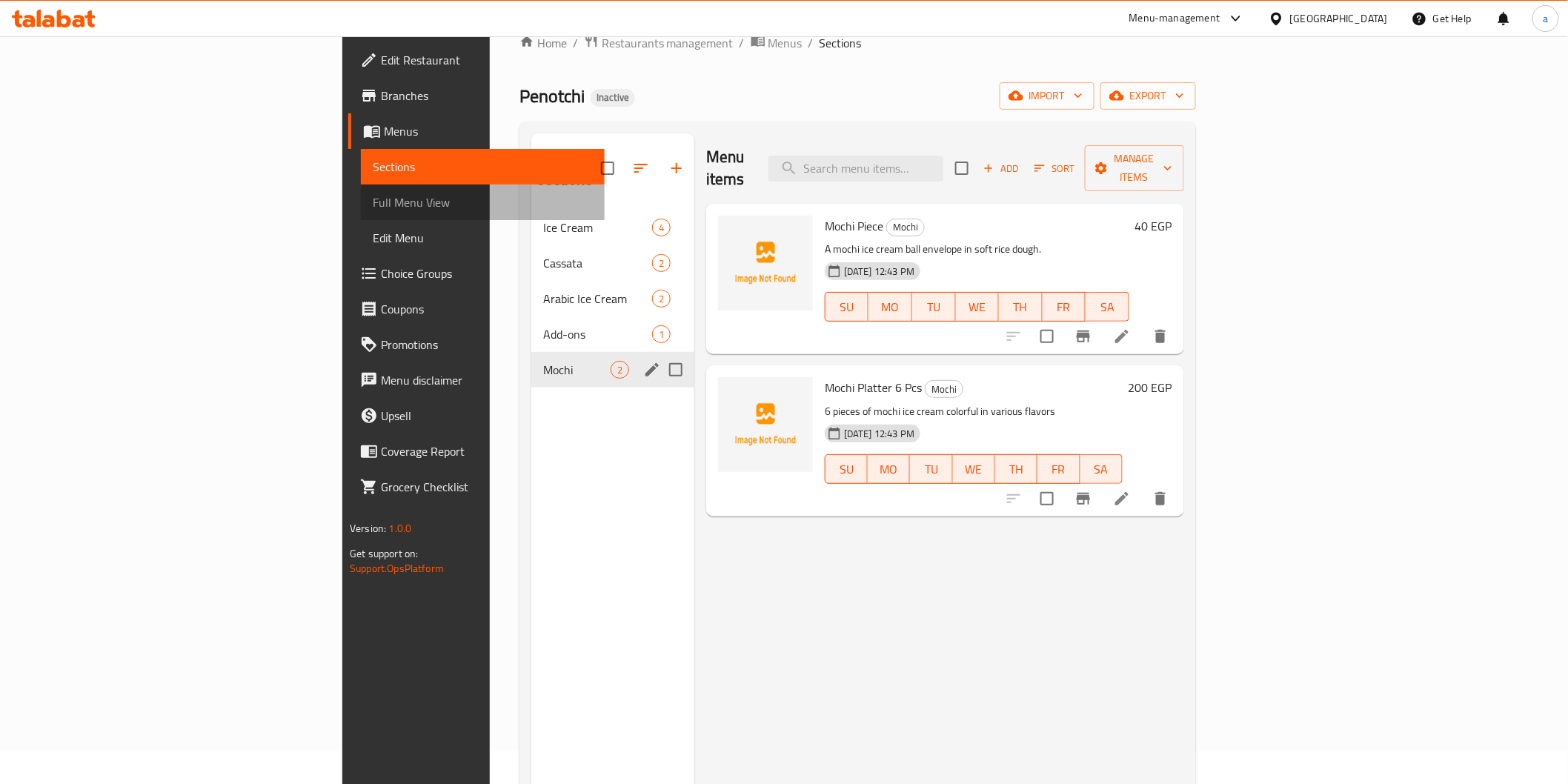
click at [372, 204] on span "Full Menu View" at bounding box center [482, 202] width 220 height 18
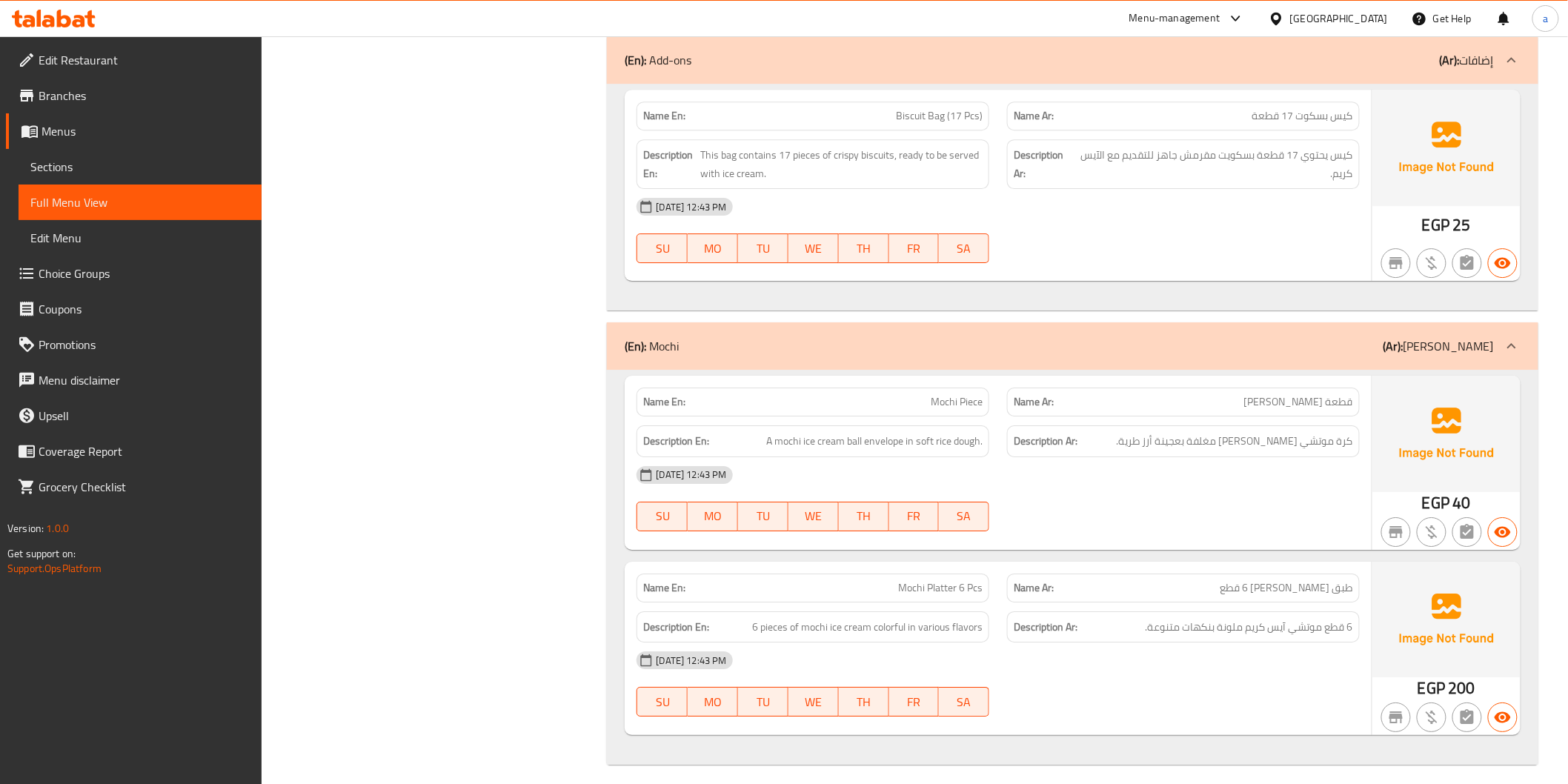
scroll to position [1922, 0]
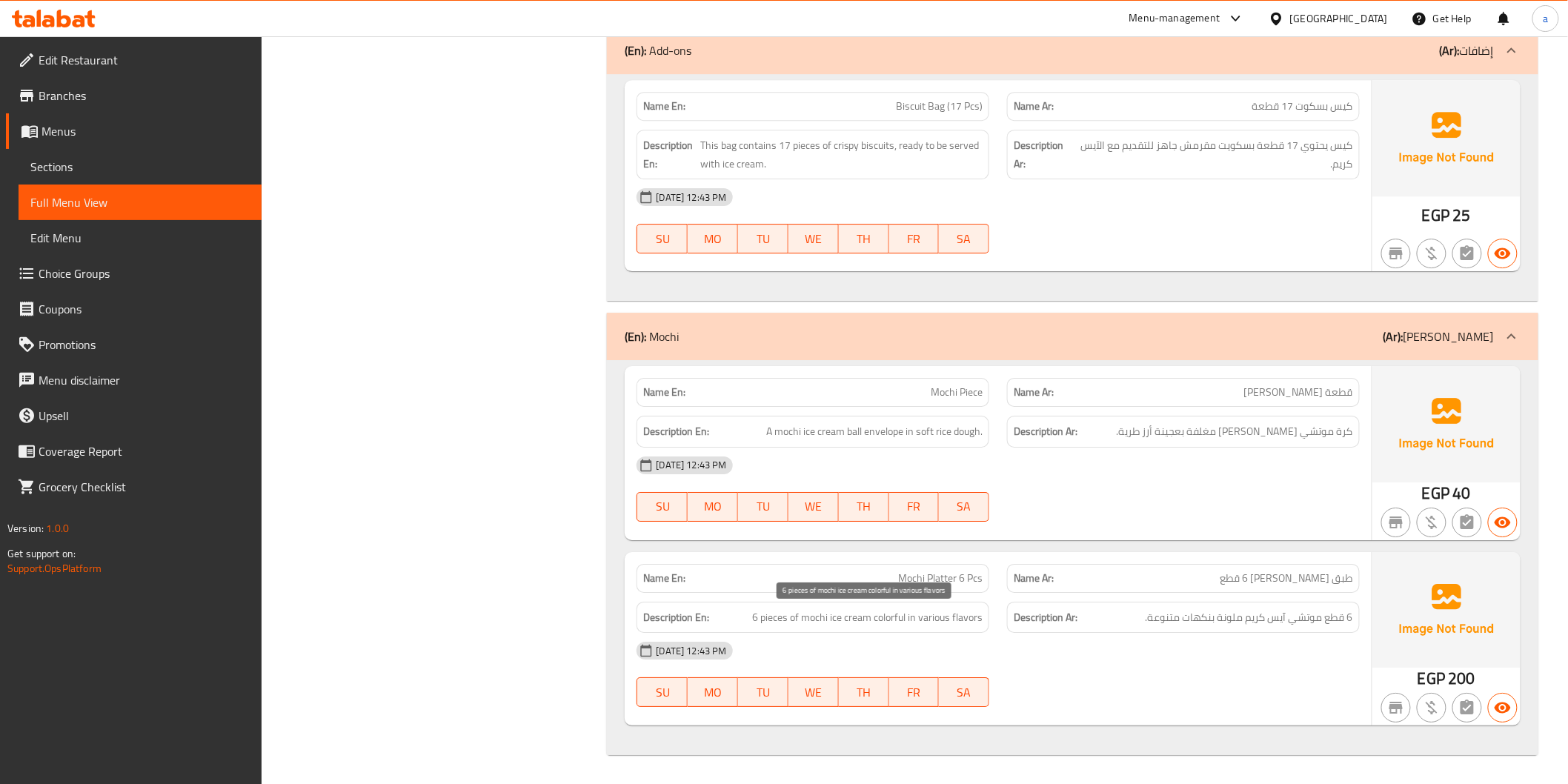
click at [922, 616] on span "6 pieces of mochi ice cream colorful in various flavors" at bounding box center [867, 617] width 231 height 19
drag, startPoint x: 921, startPoint y: 616, endPoint x: 950, endPoint y: 623, distance: 29.8
click at [950, 623] on span "6 pieces of mochi ice cream colorful in various flavors" at bounding box center [867, 617] width 231 height 19
copy span "various"
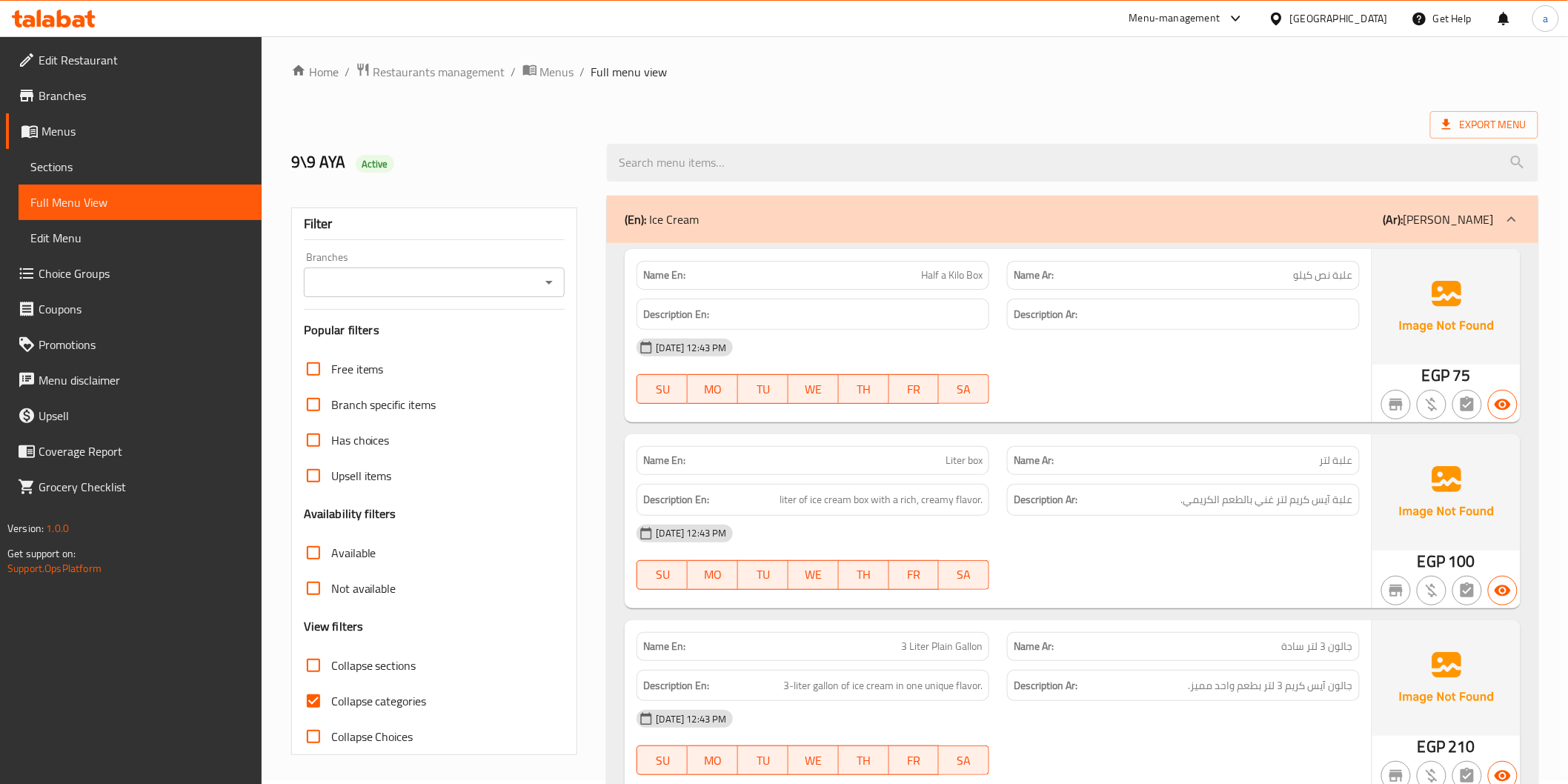
scroll to position [0, 0]
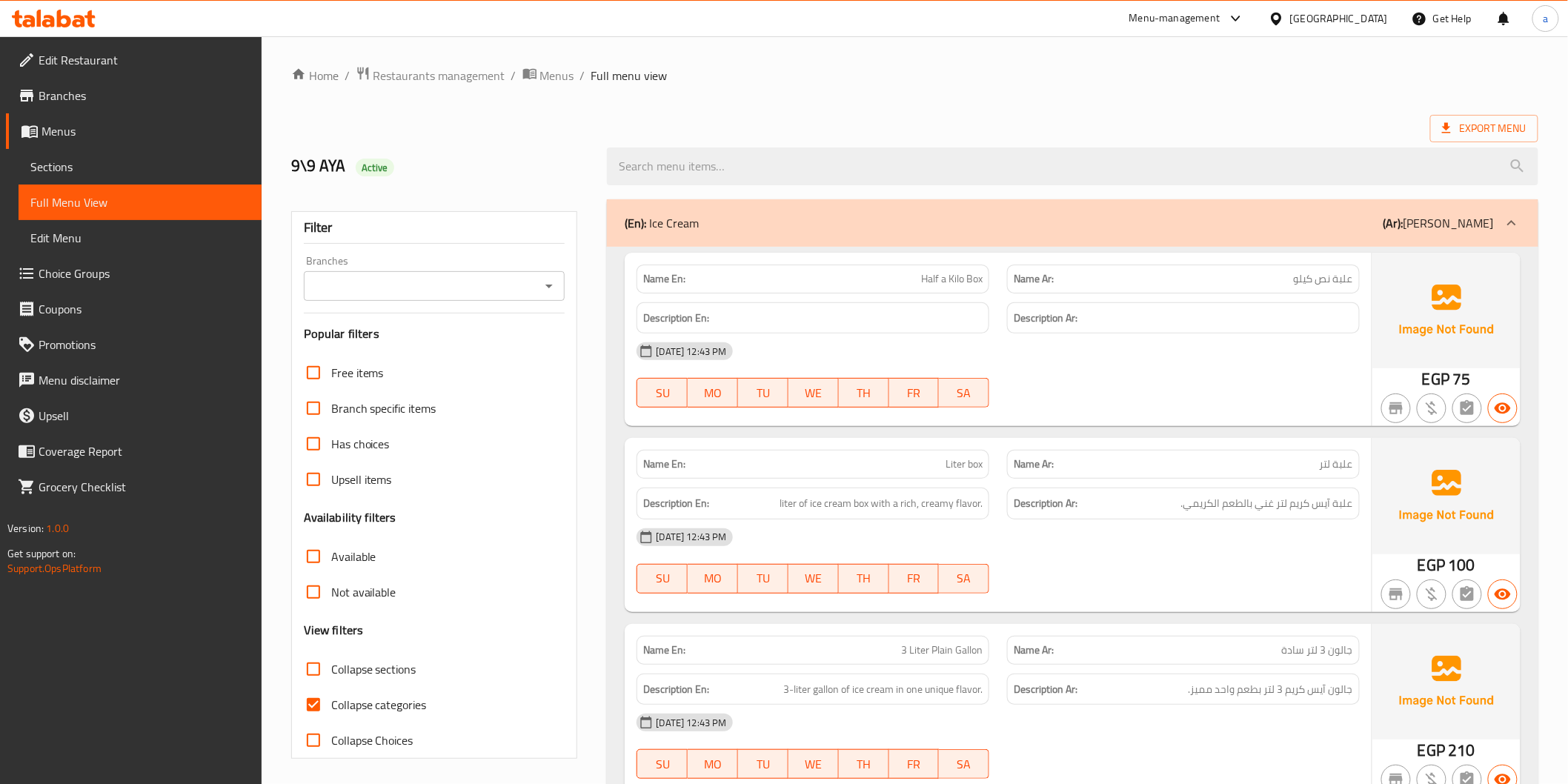
click at [91, 170] on span "Sections" at bounding box center [141, 166] width 220 height 18
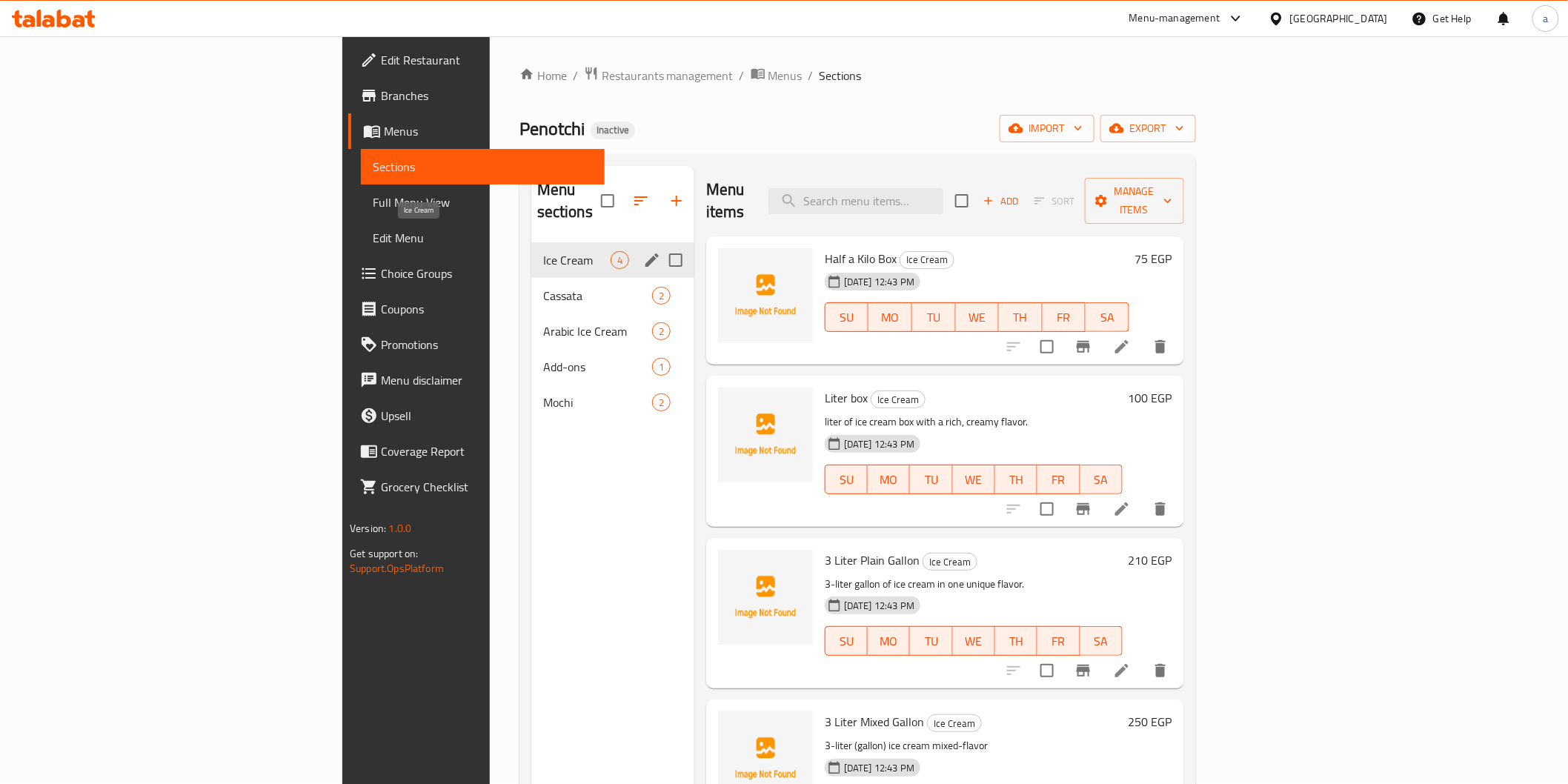
click at [543, 251] on span "Ice Cream" at bounding box center [577, 260] width 67 height 18
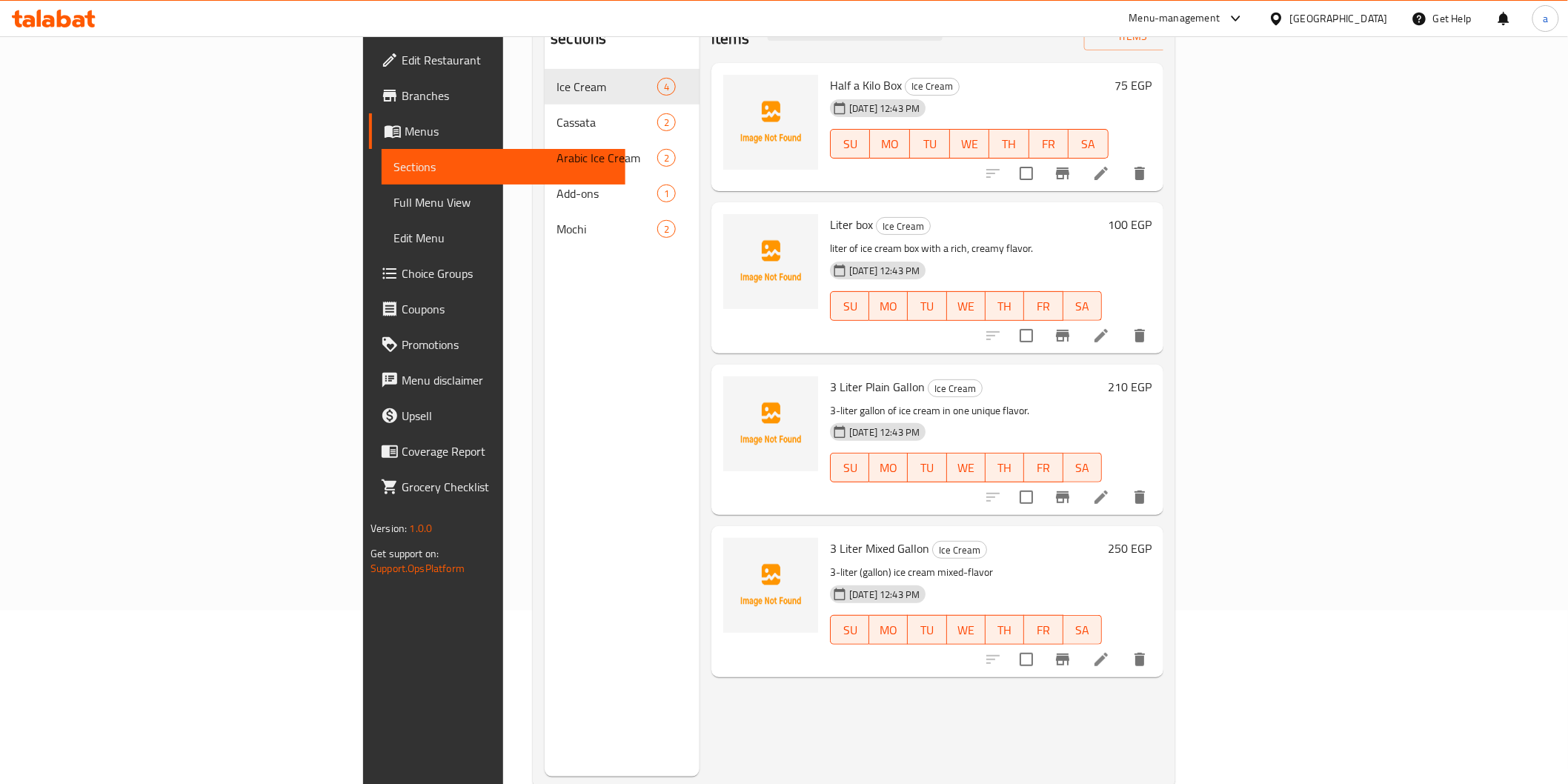
scroll to position [208, 0]
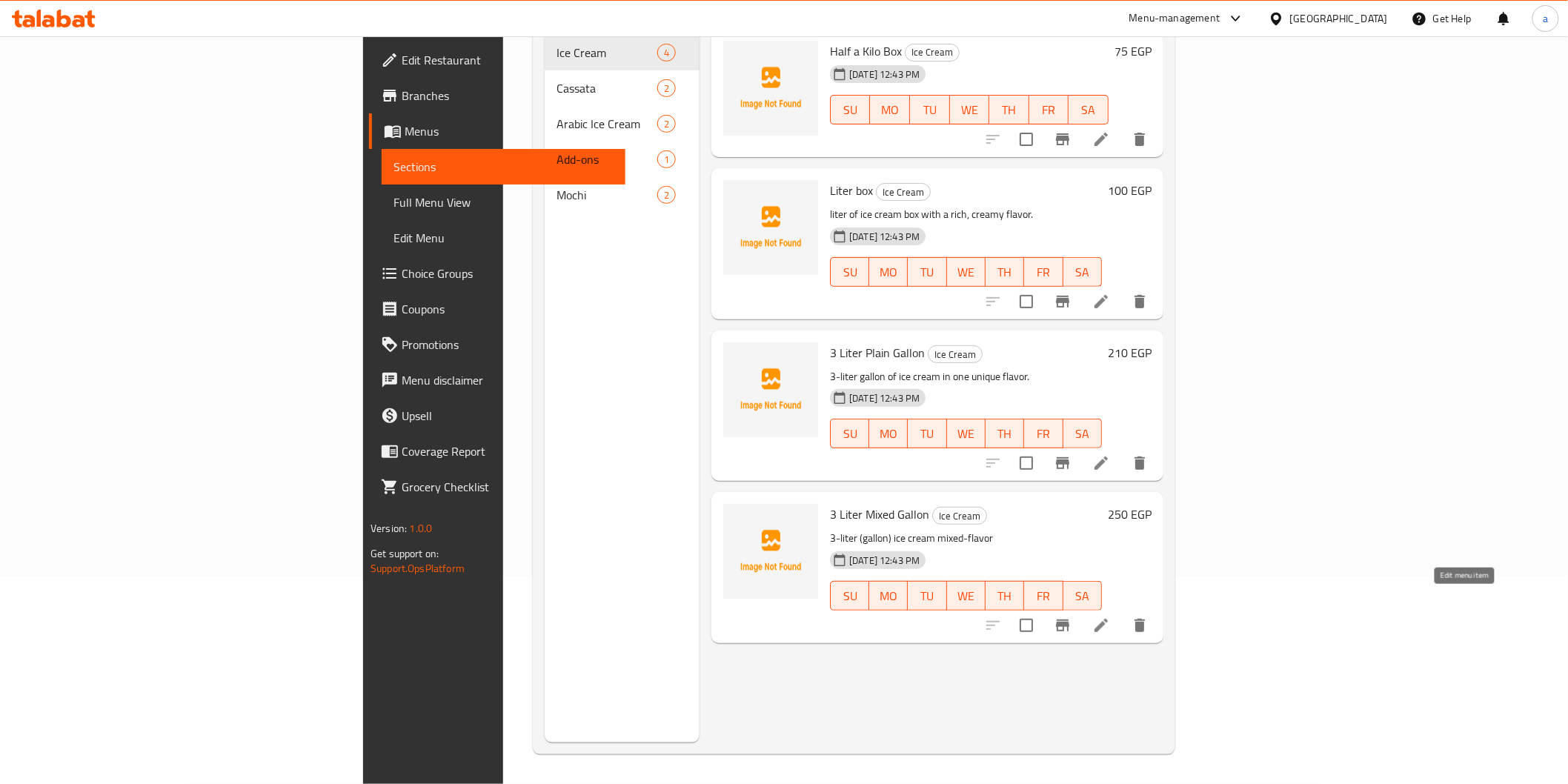
click at [1110, 617] on icon at bounding box center [1101, 626] width 18 height 18
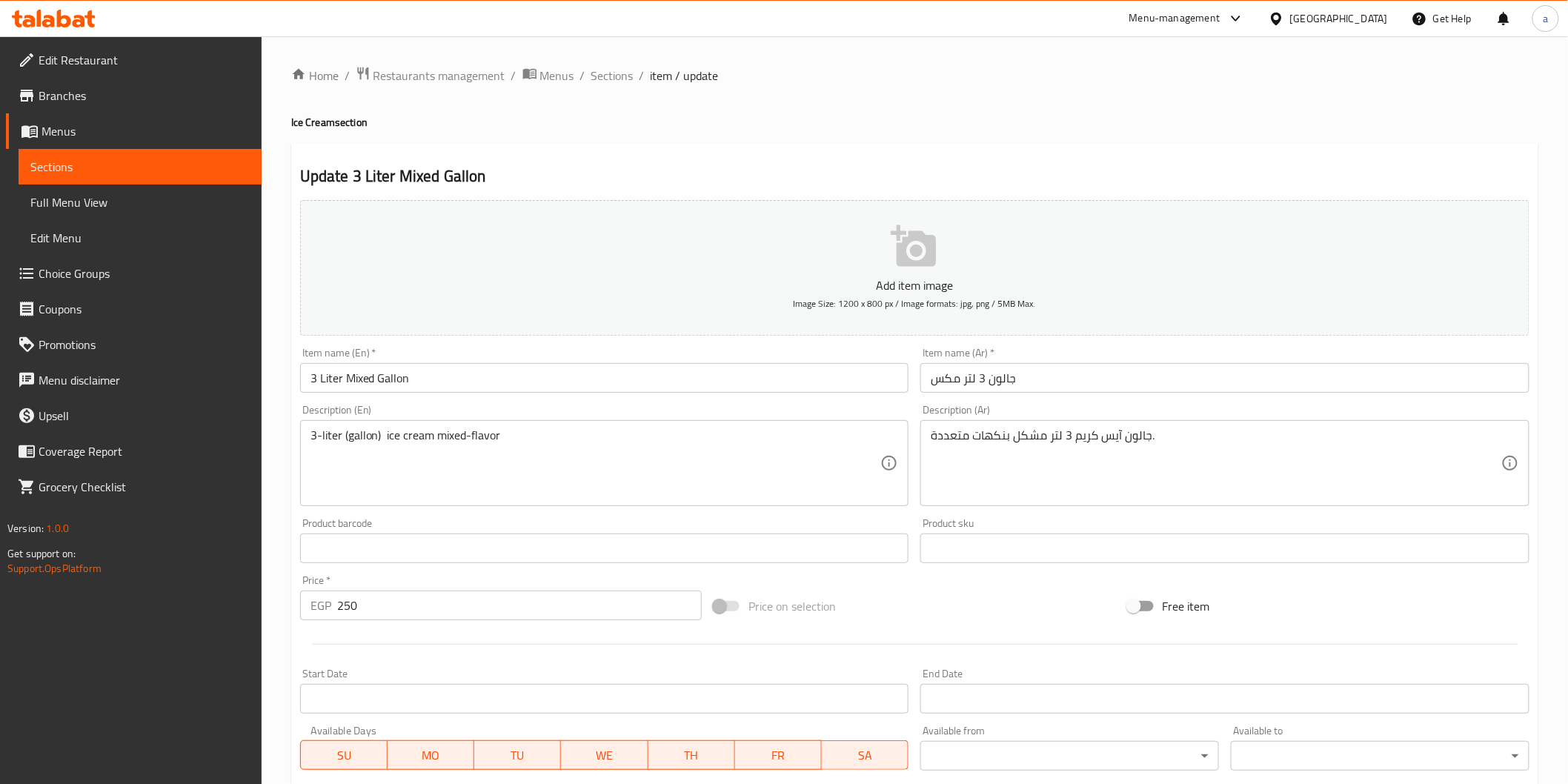
drag, startPoint x: 930, startPoint y: 435, endPoint x: 957, endPoint y: 441, distance: 27.7
click at [957, 441] on div "جالون آيس كريم 3 لتر مشكل بنكهات متعددة. Description (Ar)" at bounding box center [1225, 462] width 609 height 86
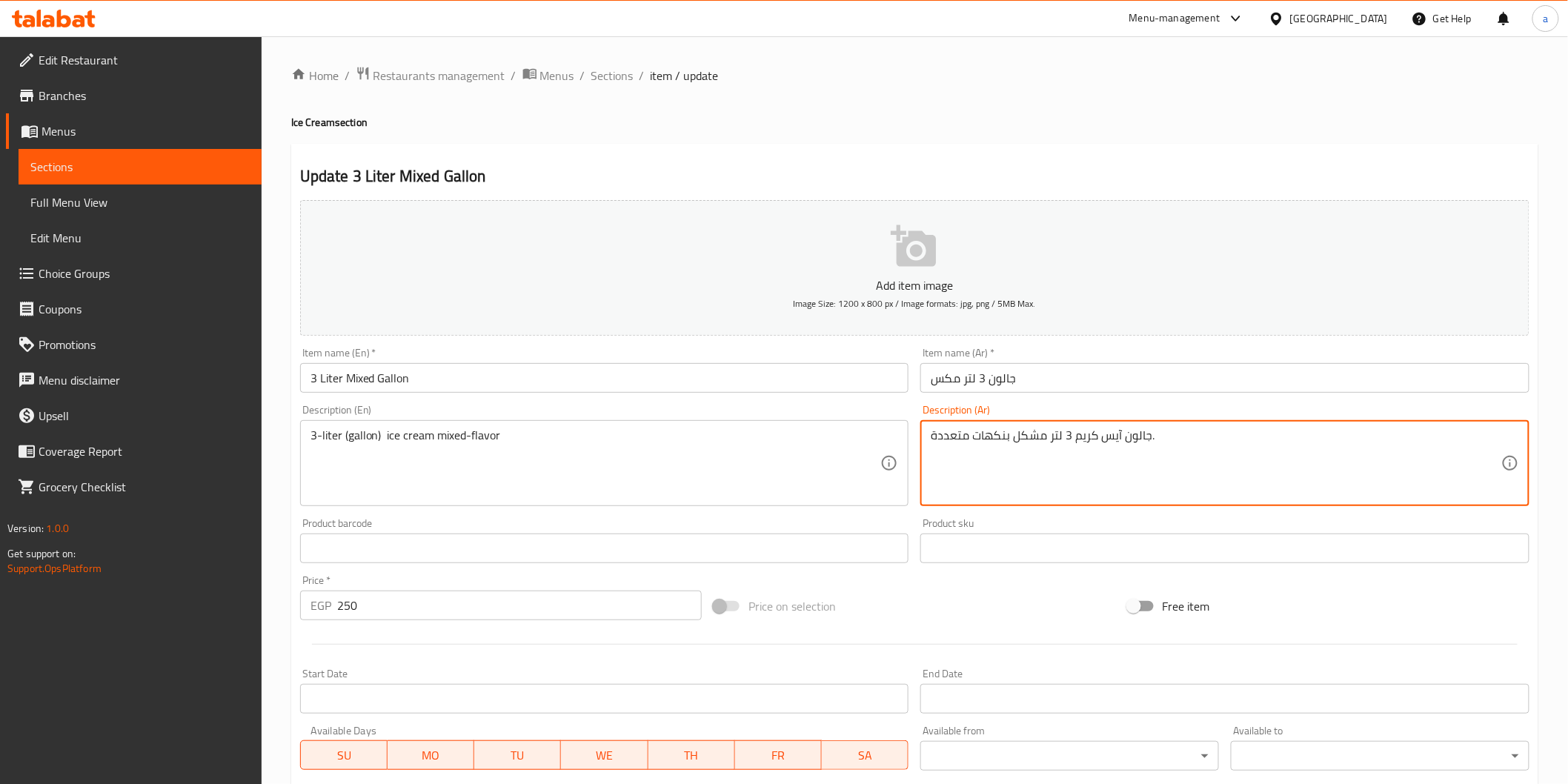
drag, startPoint x: 1001, startPoint y: 436, endPoint x: 927, endPoint y: 417, distance: 76.4
click at [927, 417] on div "Description (Ar) جالون آيس كريم 3 لتر مشكل بنكهات متعددة. Description (Ar)" at bounding box center [1225, 455] width 609 height 102
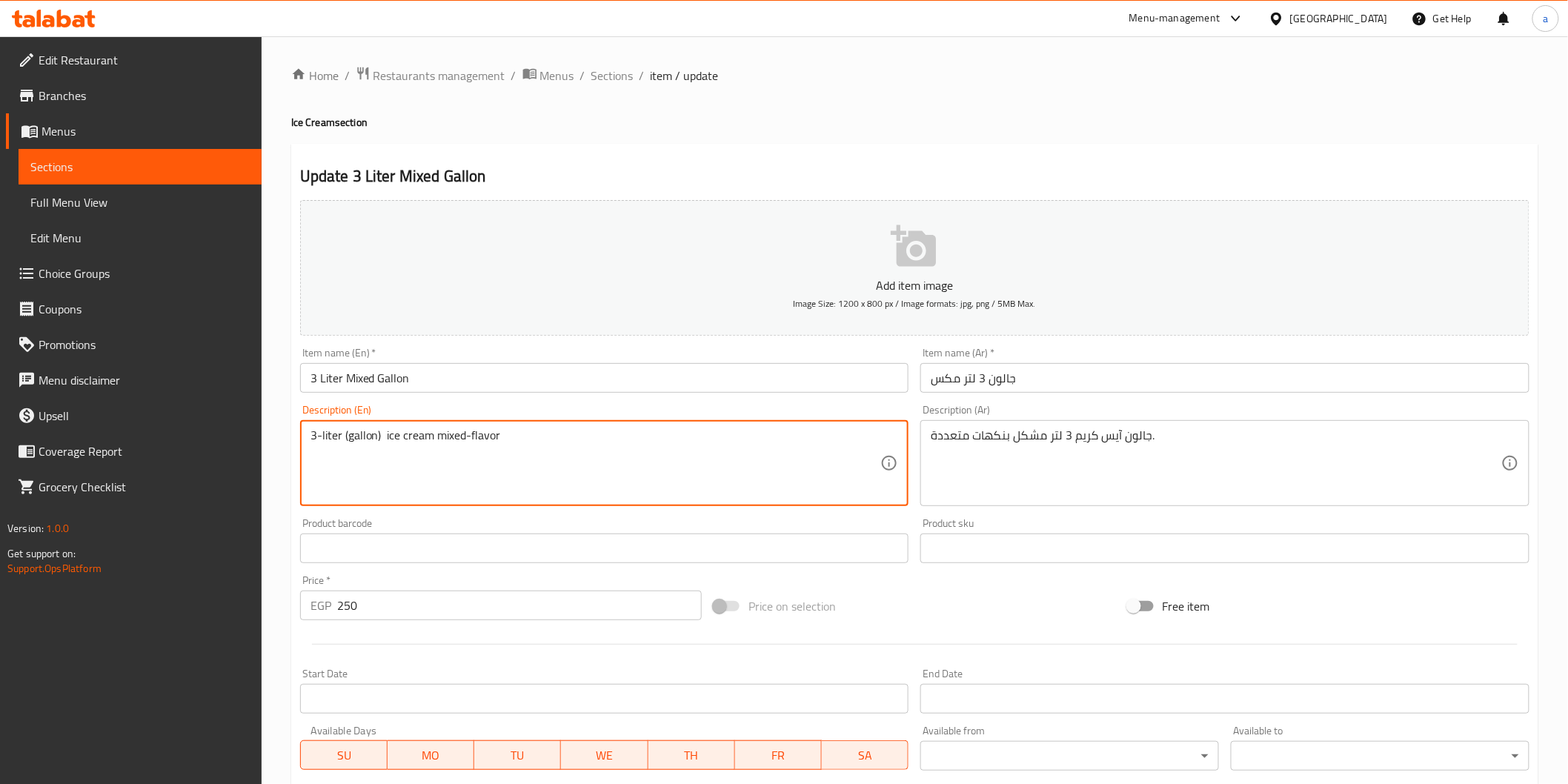
drag, startPoint x: 471, startPoint y: 436, endPoint x: 523, endPoint y: 442, distance: 52.3
paste textarea "Multiple flavors"
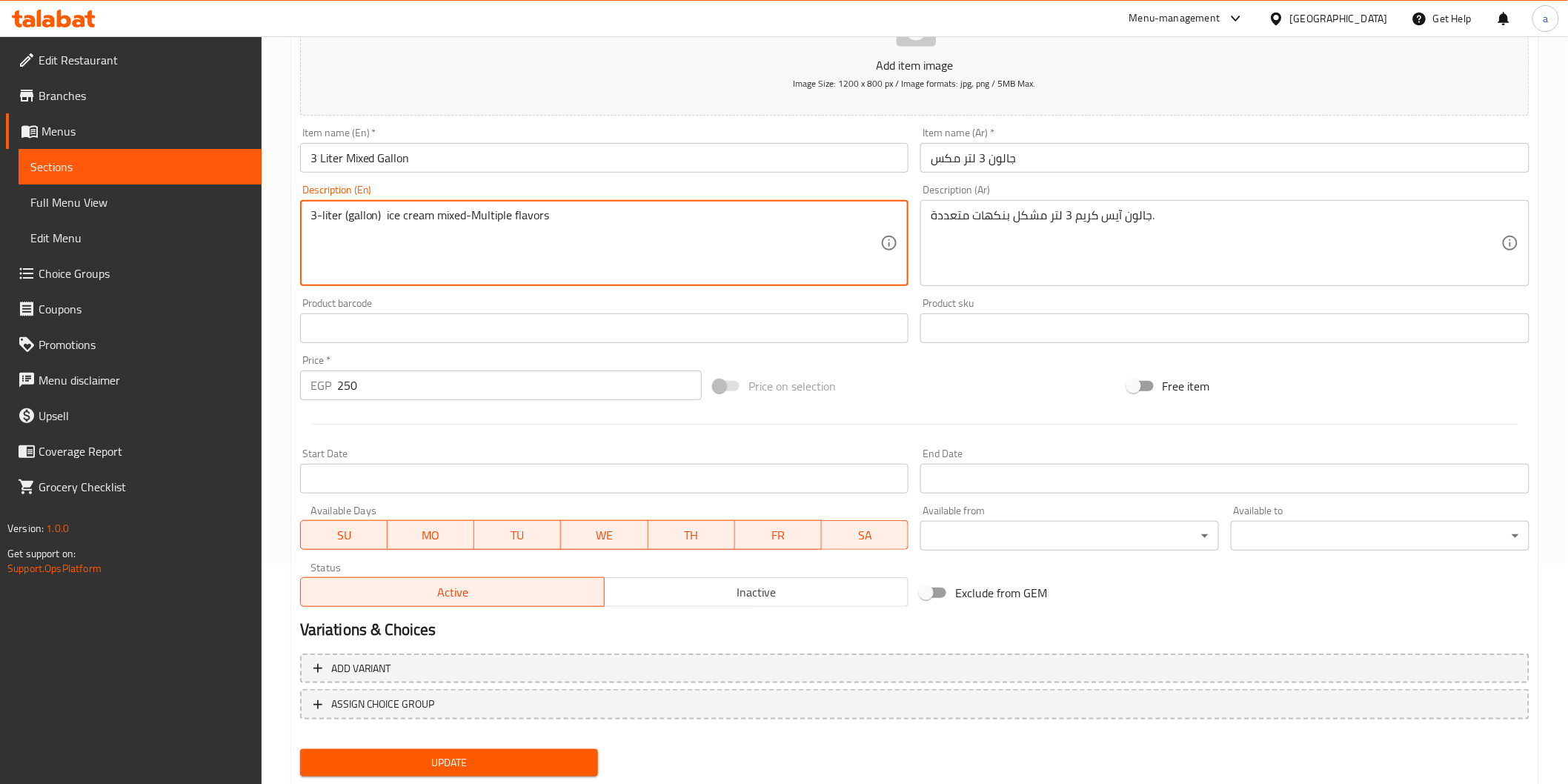
scroll to position [260, 0]
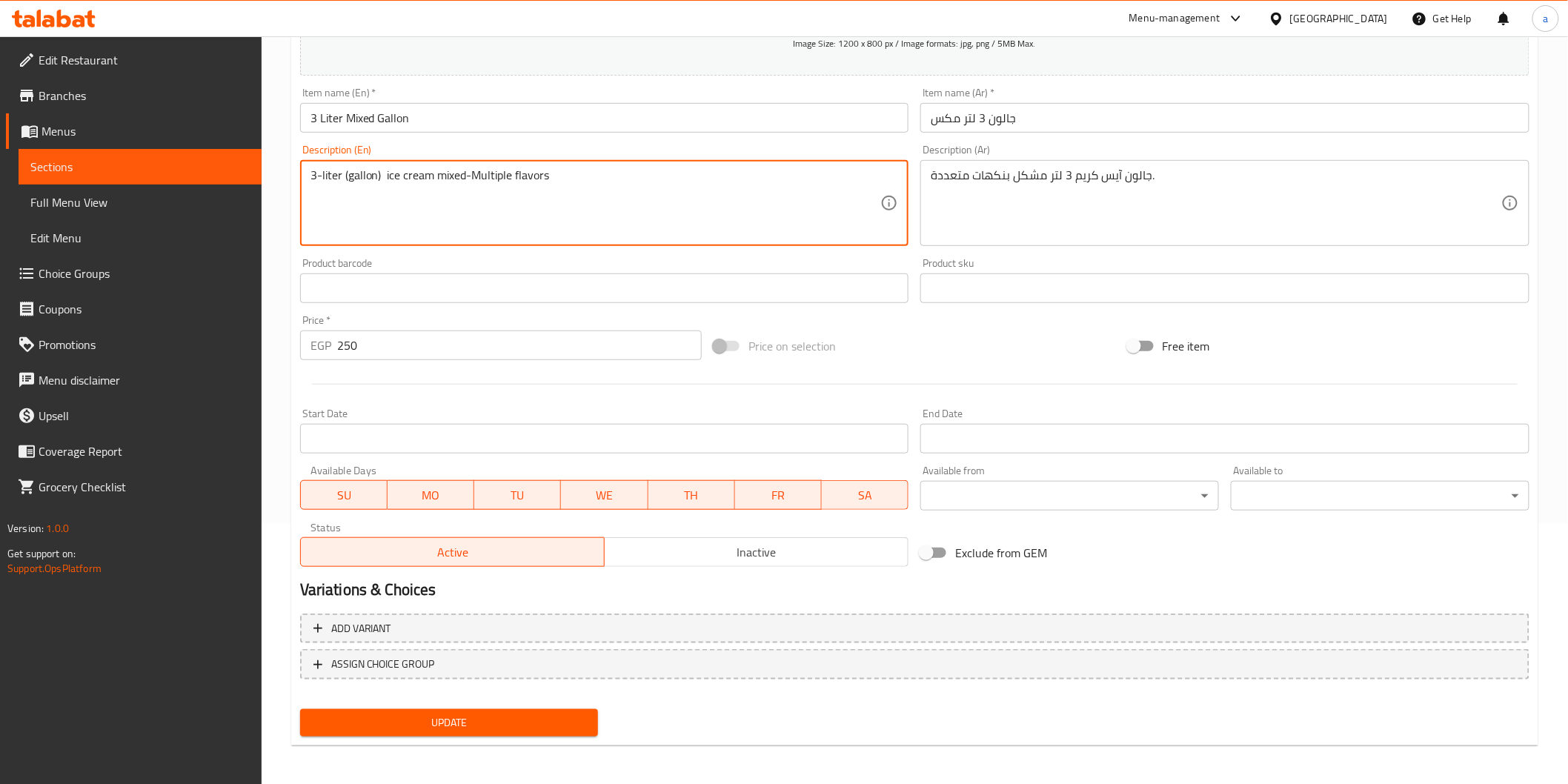
type textarea "3-liter (gallon) ice cream mixed-Multiple flavors"
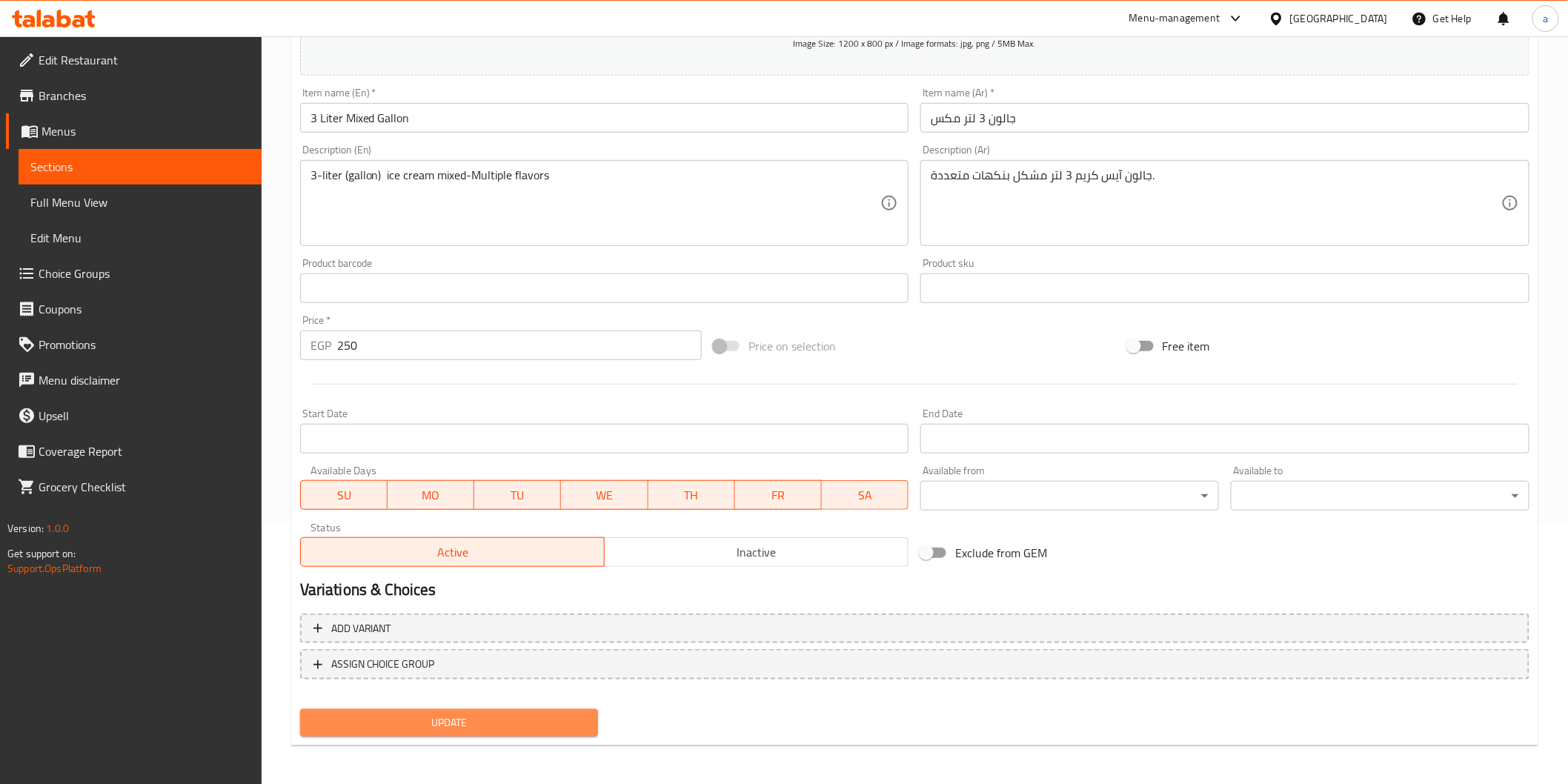
click at [500, 726] on span "Update" at bounding box center [449, 723] width 275 height 19
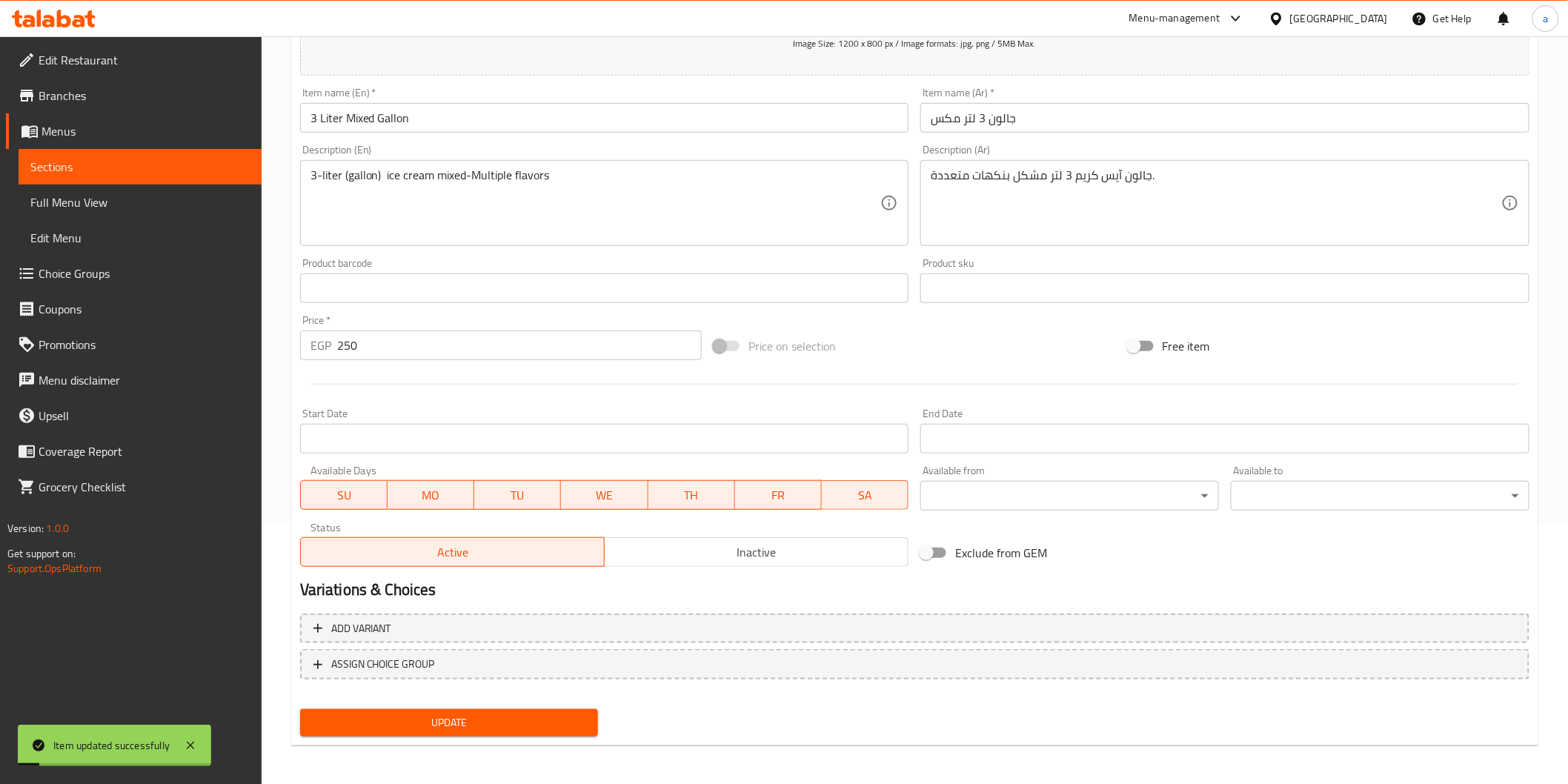
click at [135, 159] on span "Sections" at bounding box center [141, 166] width 220 height 18
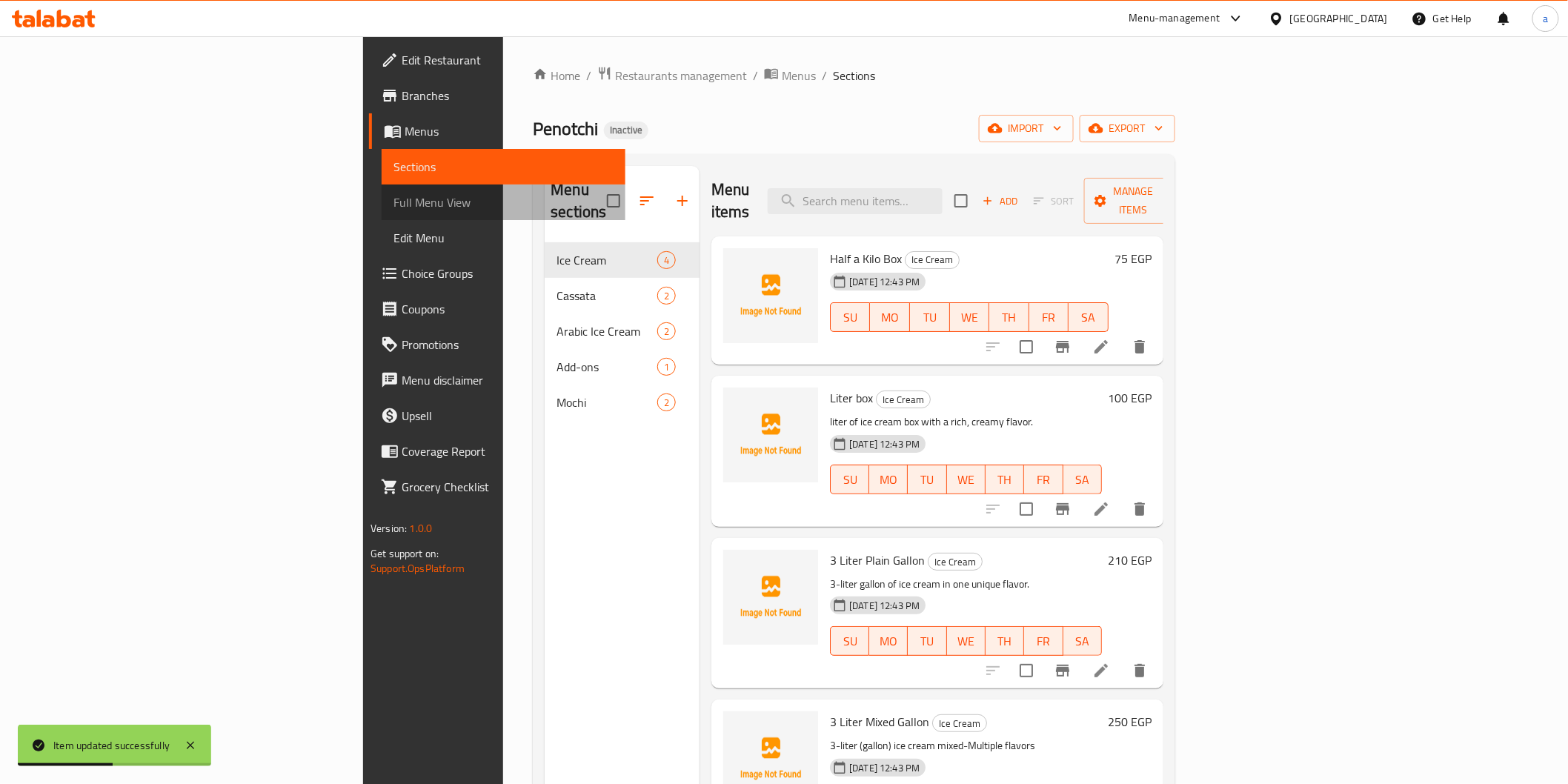
click at [393, 205] on span "Full Menu View" at bounding box center [503, 202] width 220 height 18
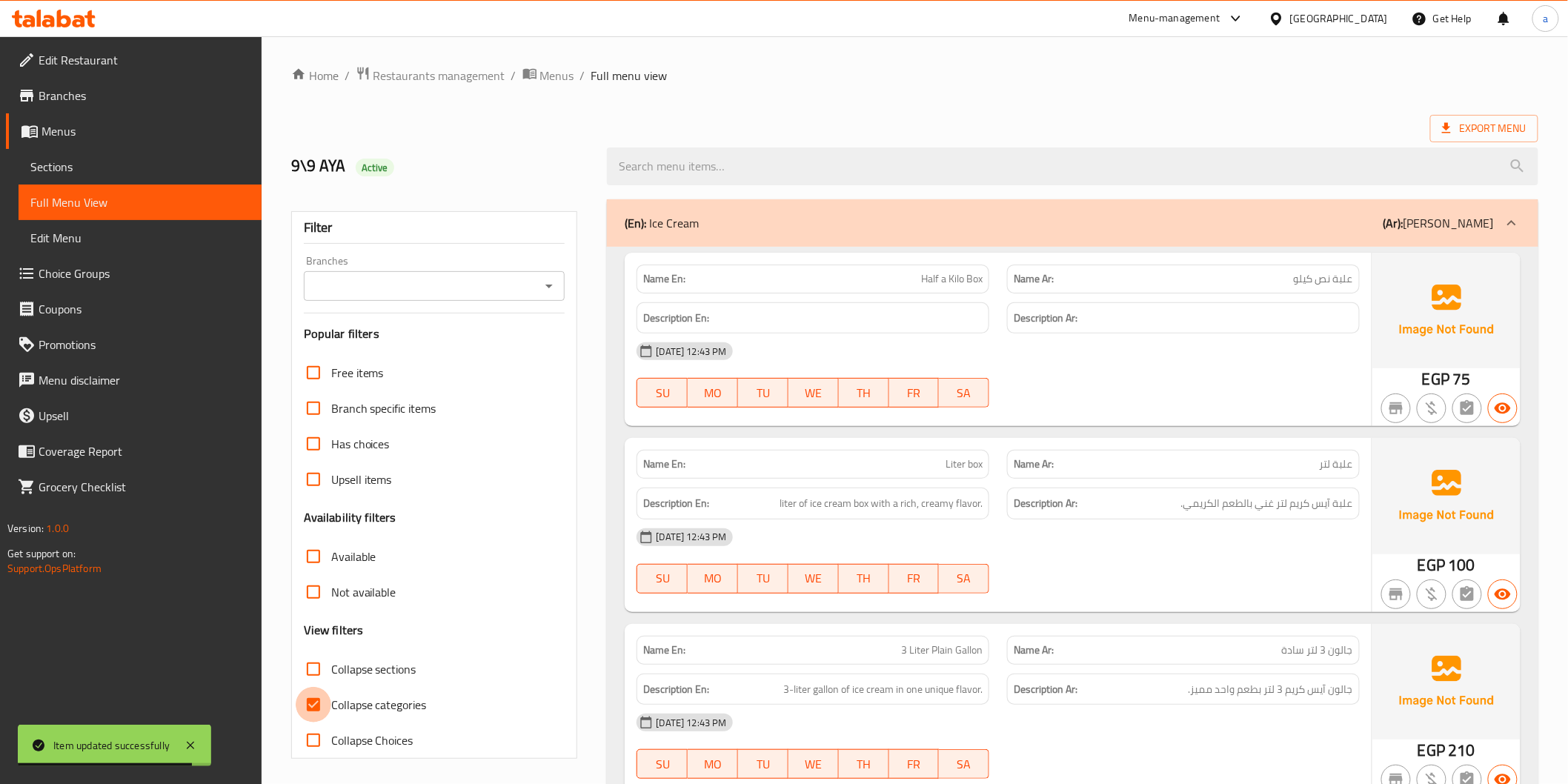
click at [312, 713] on input "Collapse categories" at bounding box center [314, 705] width 36 height 36
checkbox input "false"
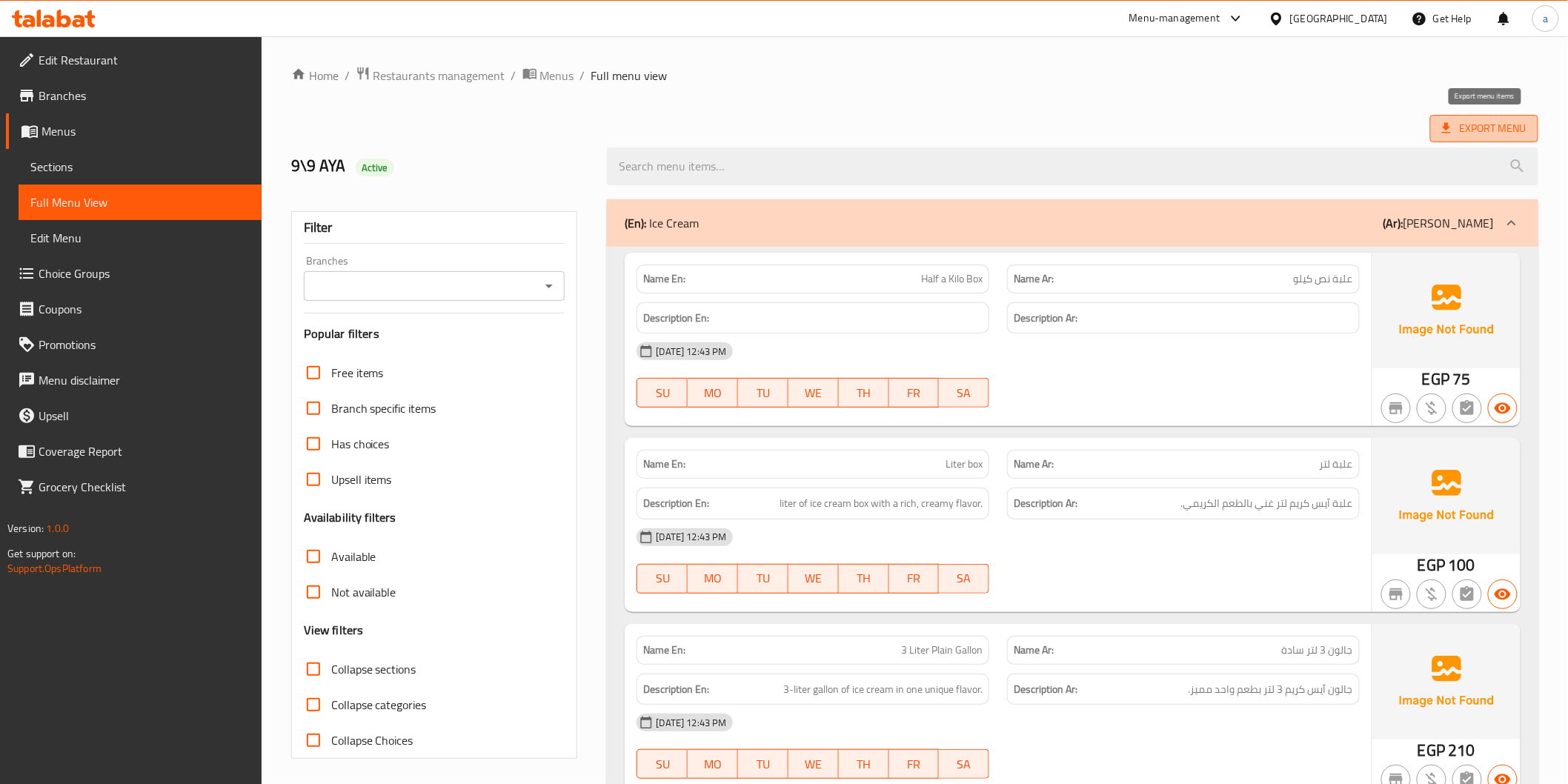
click at [1465, 132] on span "Export Menu" at bounding box center [1483, 129] width 84 height 19
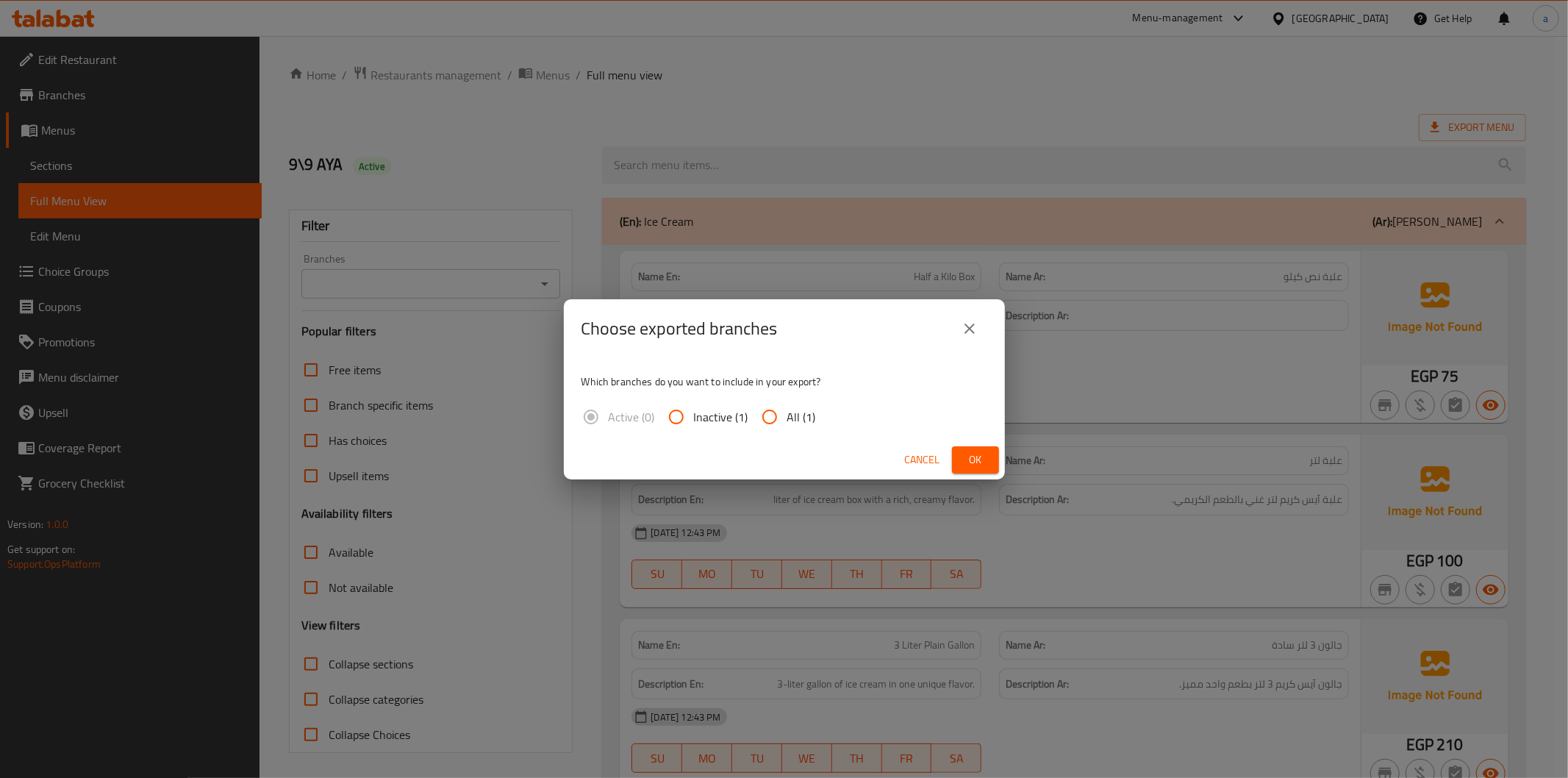
click at [803, 428] on label "All (1)" at bounding box center [784, 417] width 64 height 35
click at [788, 428] on input "All (1)" at bounding box center [770, 417] width 35 height 35
radio input "true"
click at [976, 451] on span "Ok" at bounding box center [976, 460] width 24 height 19
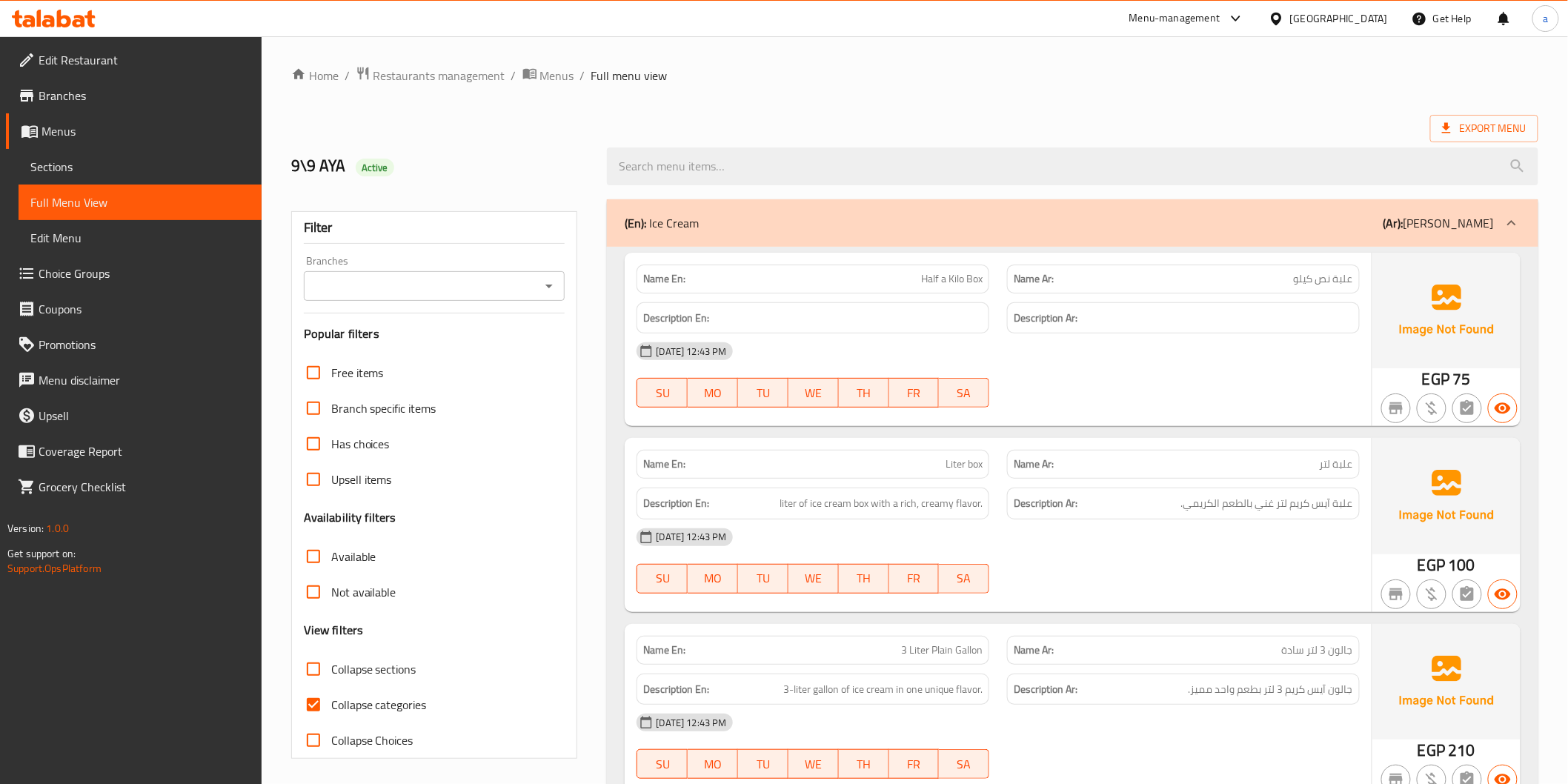
click at [1337, 131] on div "Export Menu" at bounding box center [915, 129] width 1247 height 28
click at [1458, 116] on span "Export Menu" at bounding box center [1484, 129] width 108 height 28
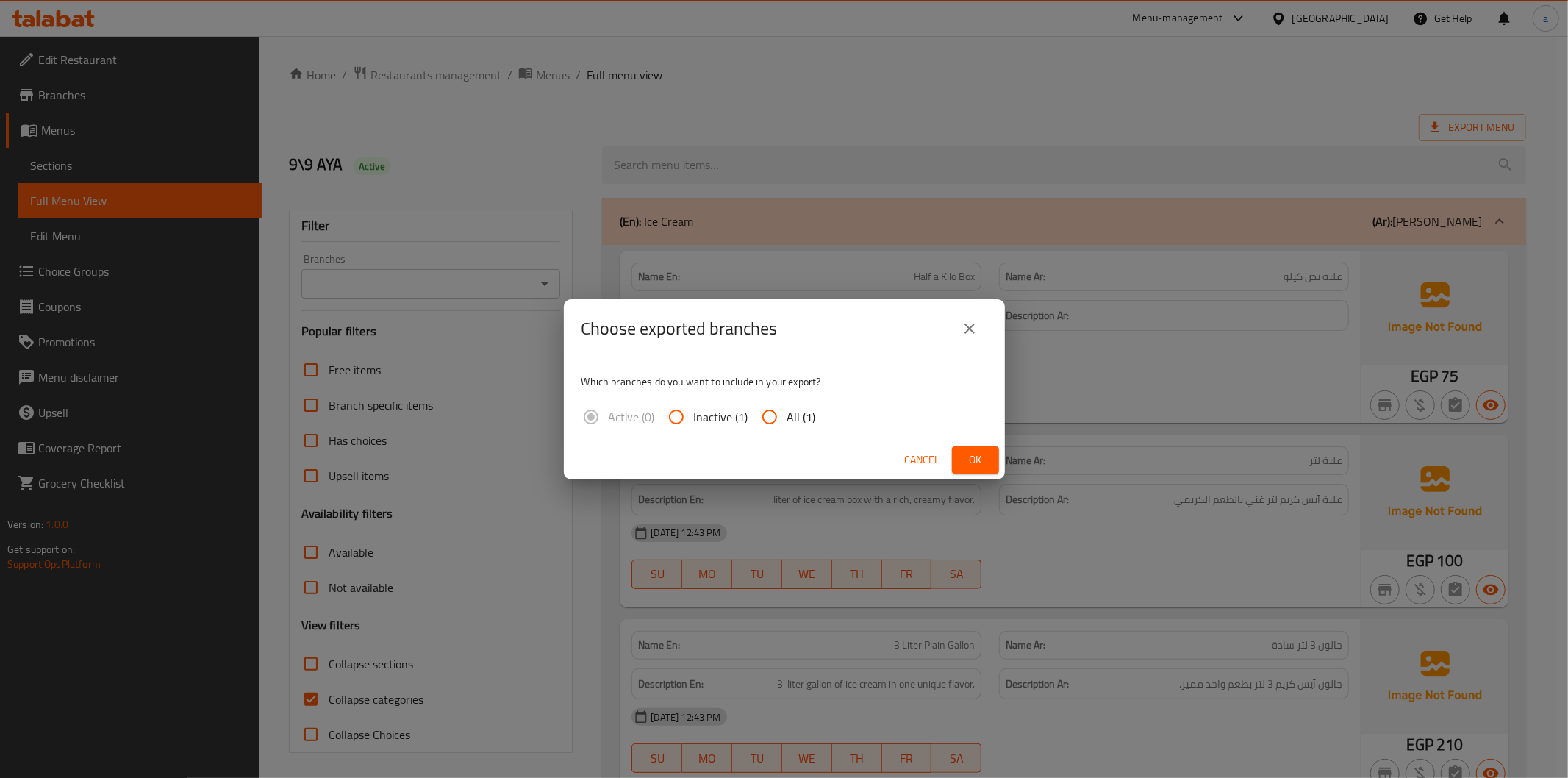
click at [765, 413] on input "All (1)" at bounding box center [770, 417] width 35 height 35
radio input "true"
click at [975, 456] on span "Ok" at bounding box center [976, 460] width 24 height 19
